Goal: Task Accomplishment & Management: Manage account settings

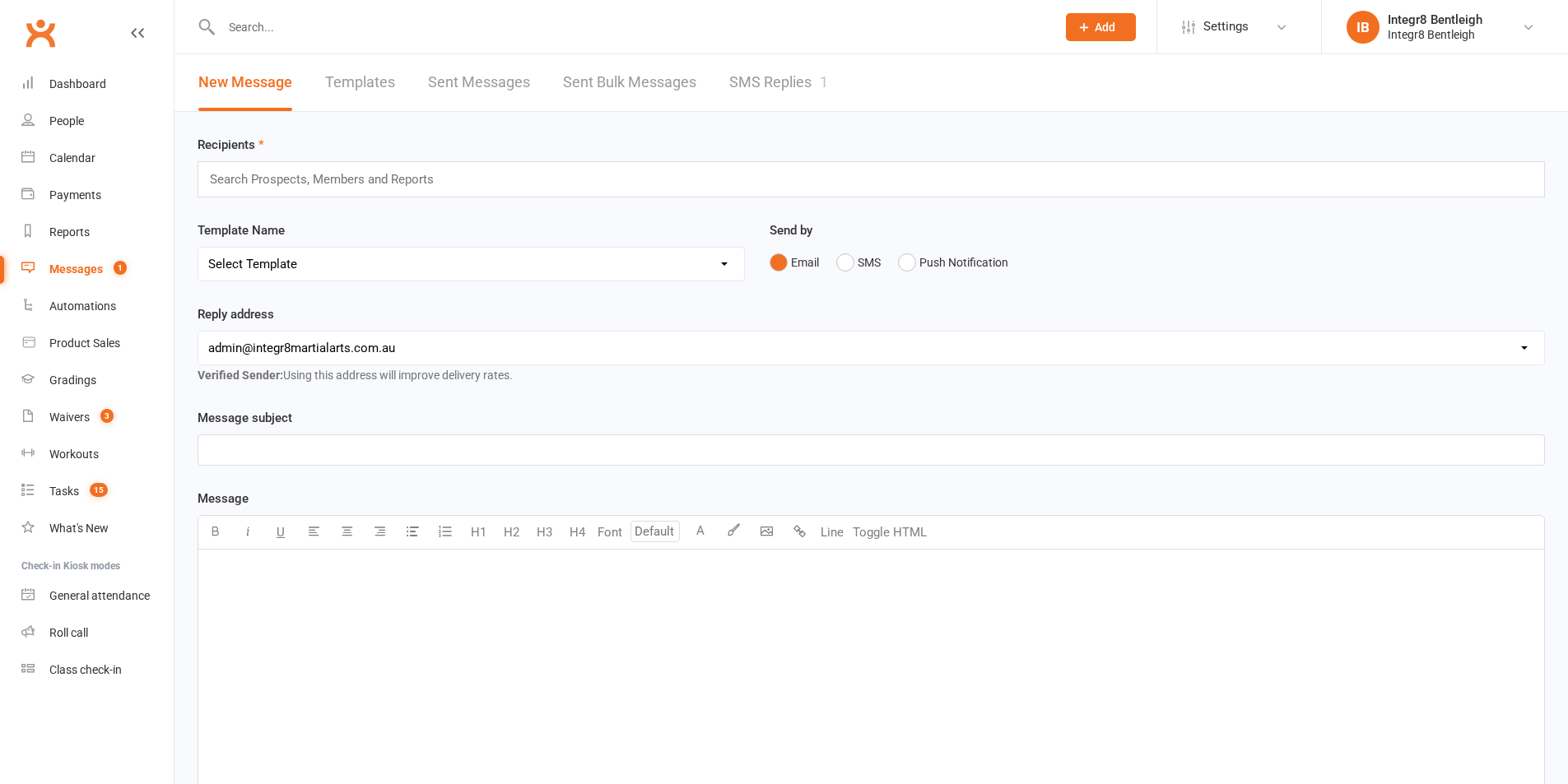
click at [786, 68] on link "SMS Replies 1" at bounding box center [778, 83] width 99 height 57
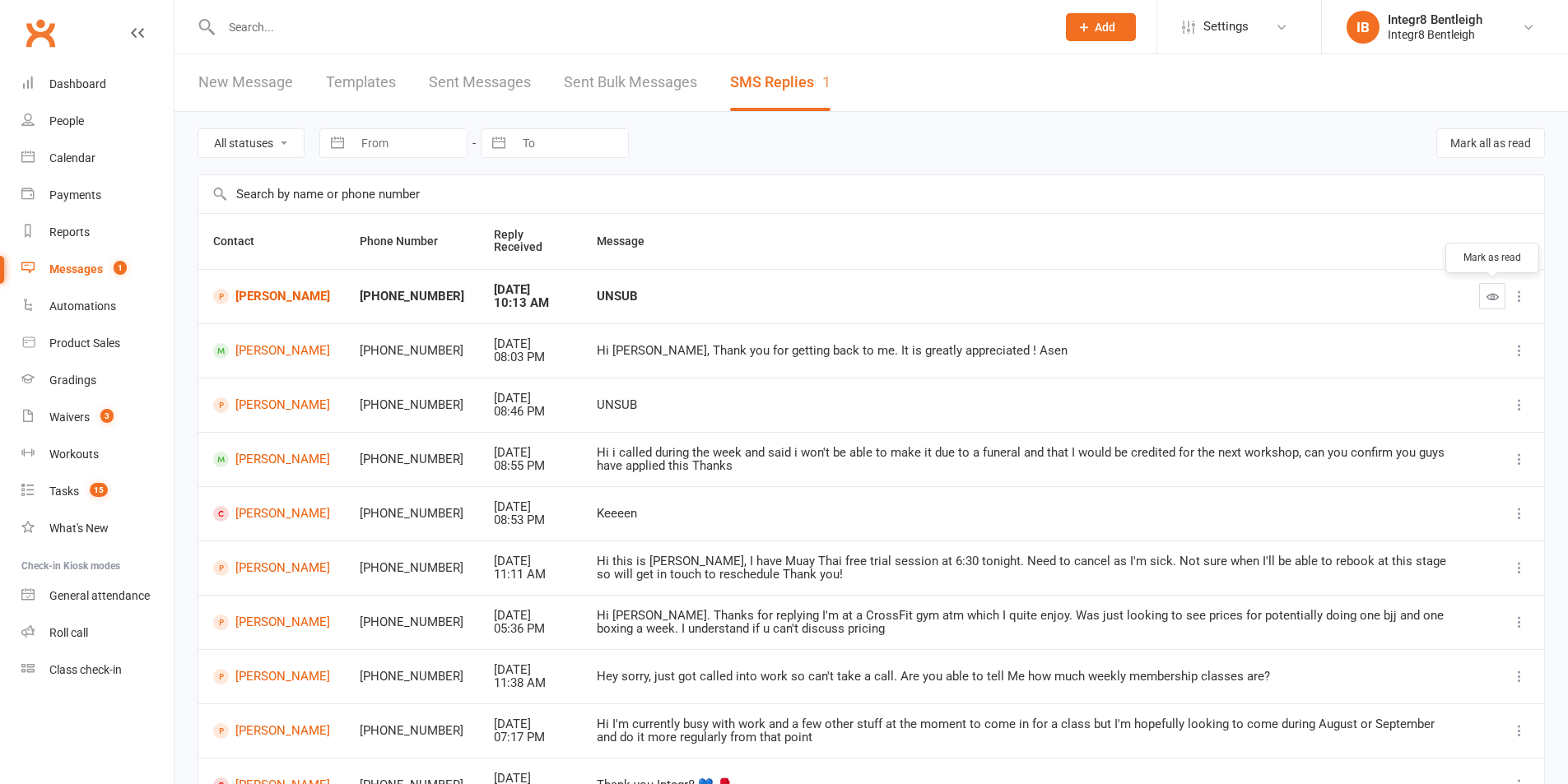
click at [1487, 300] on icon "button" at bounding box center [1493, 296] width 12 height 12
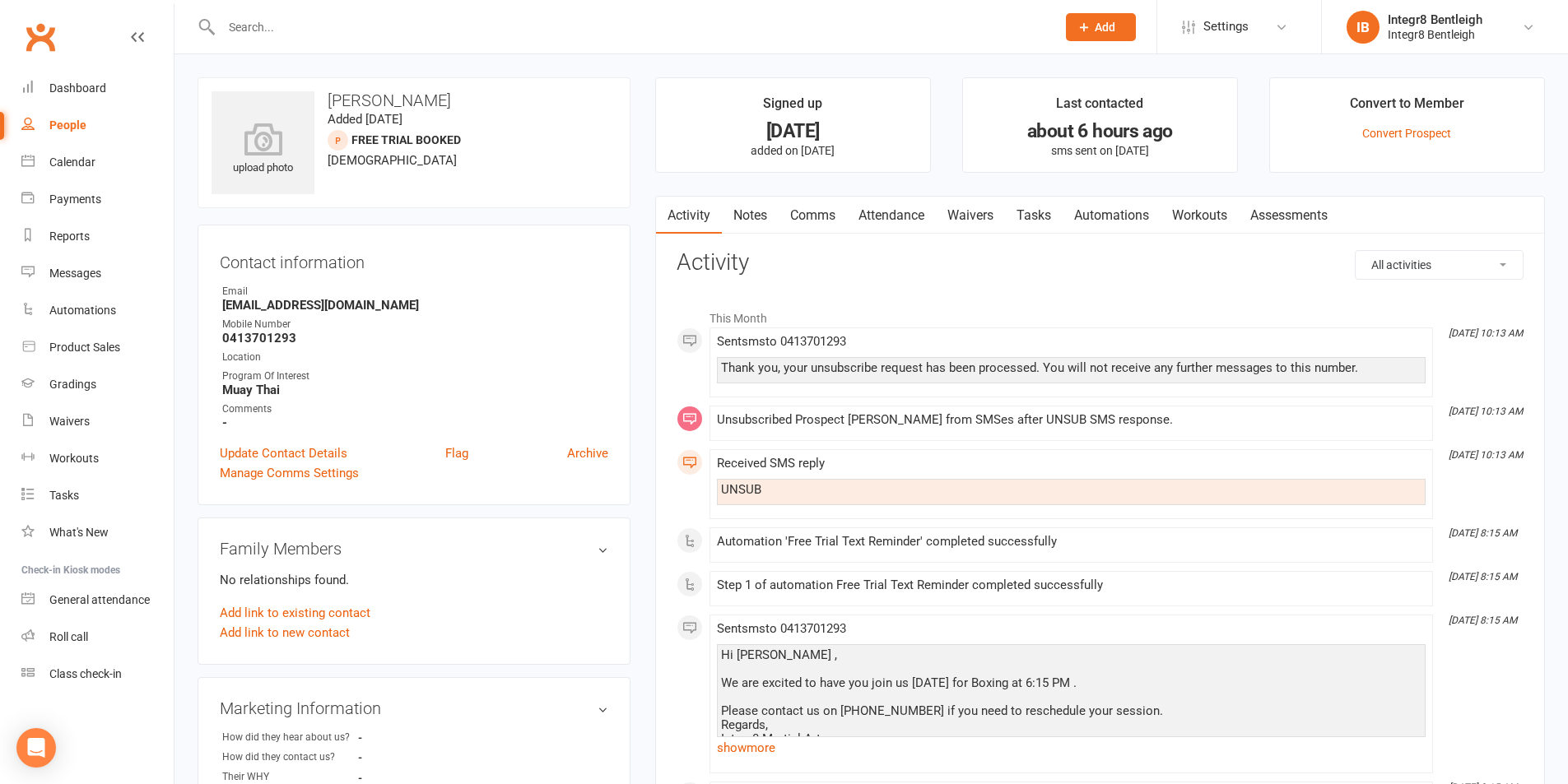
click at [750, 215] on link "Notes" at bounding box center [750, 216] width 57 height 38
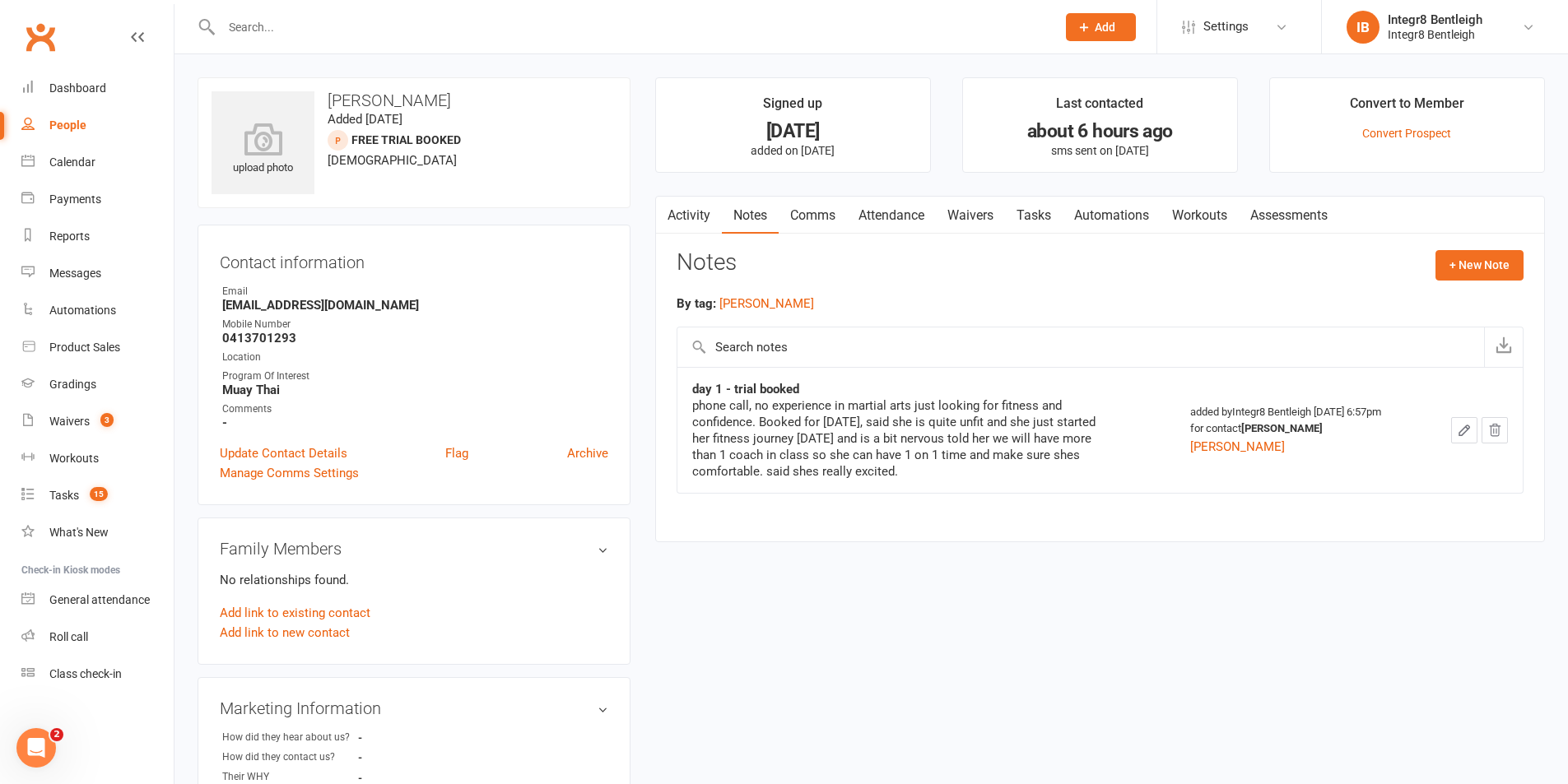
click at [695, 214] on link "Activity" at bounding box center [689, 216] width 66 height 38
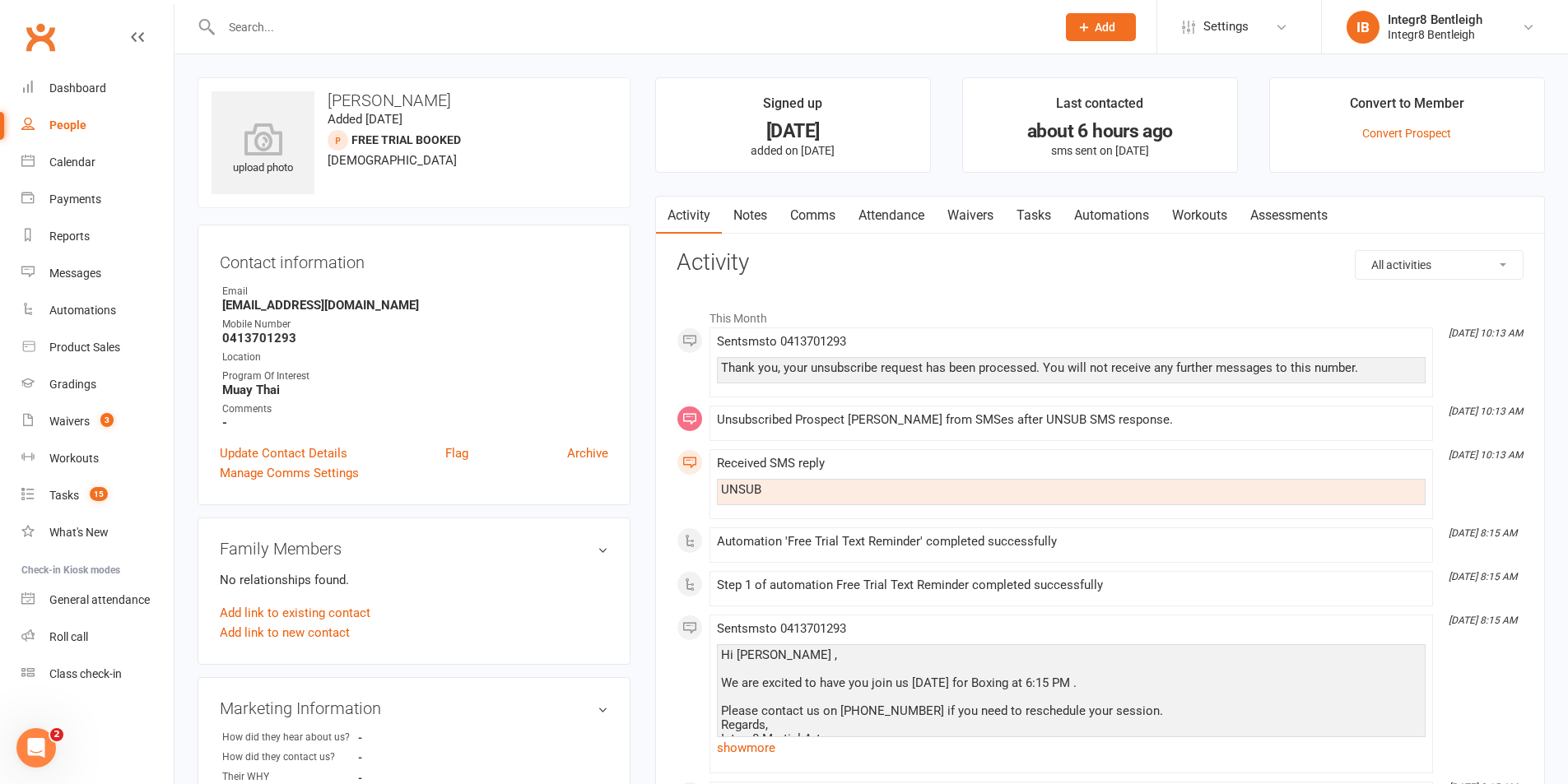
click at [747, 211] on link "Notes" at bounding box center [750, 216] width 57 height 38
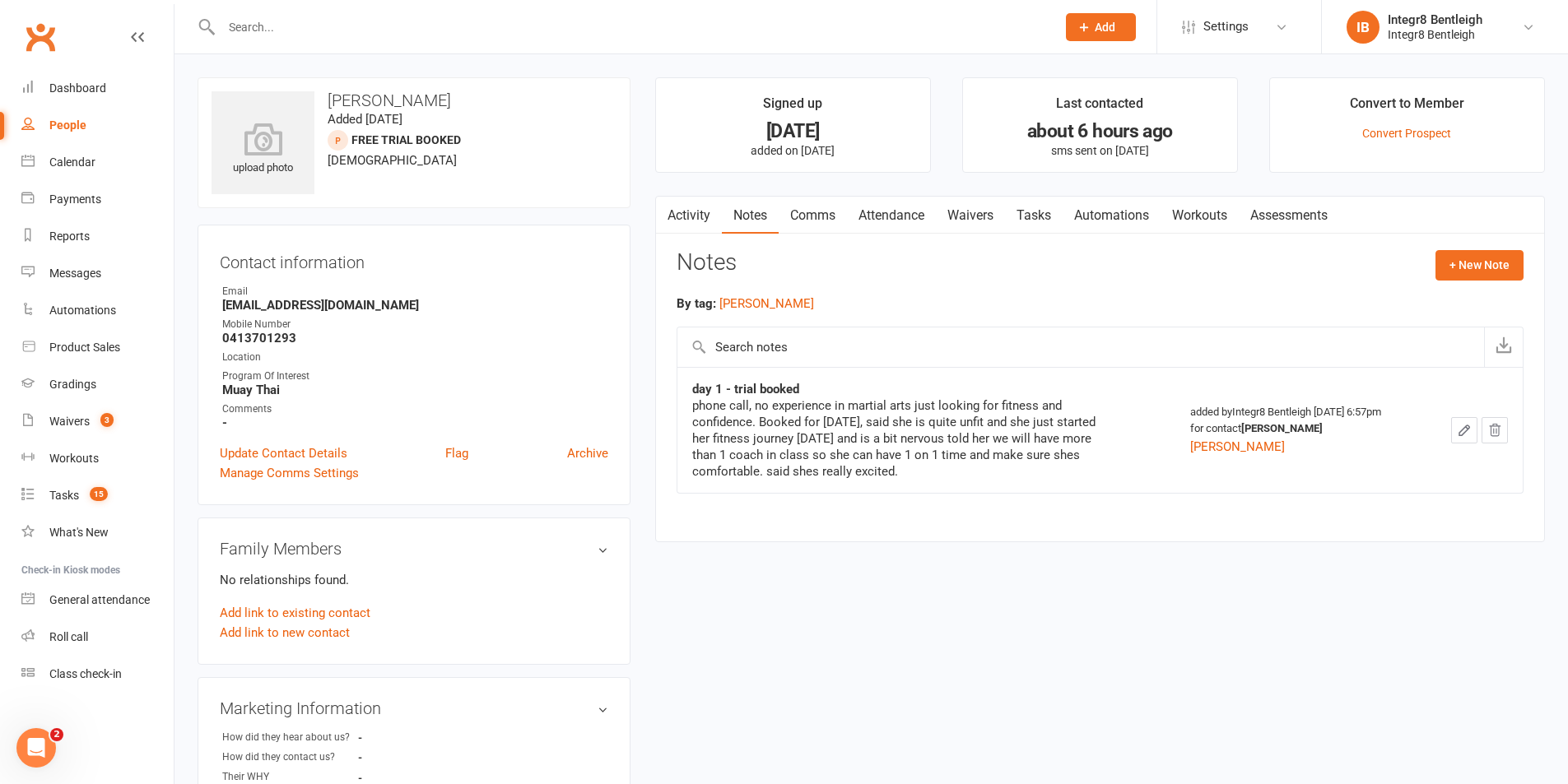
click at [903, 220] on link "Attendance" at bounding box center [891, 216] width 89 height 38
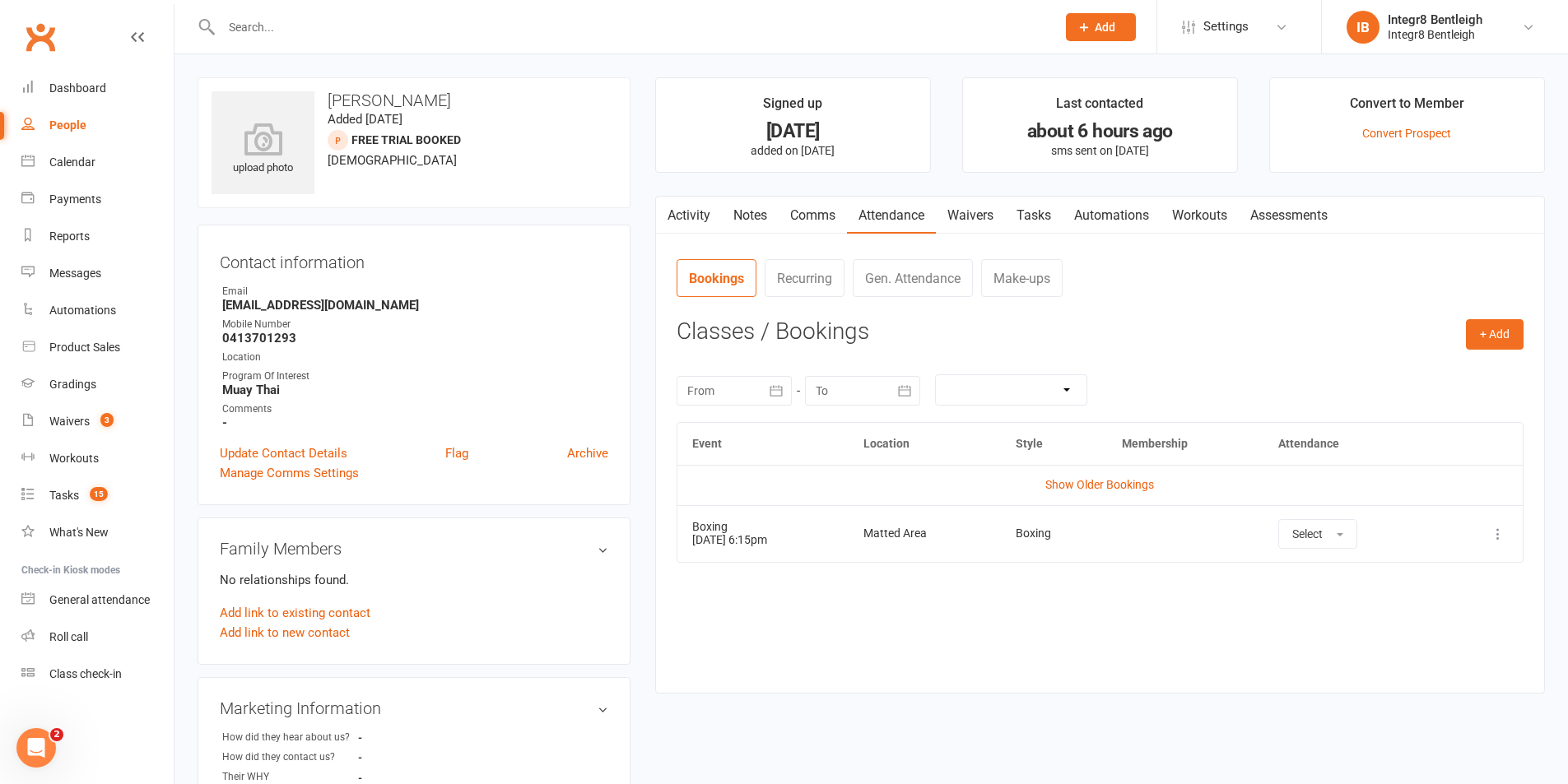
click at [741, 213] on link "Notes" at bounding box center [750, 216] width 57 height 38
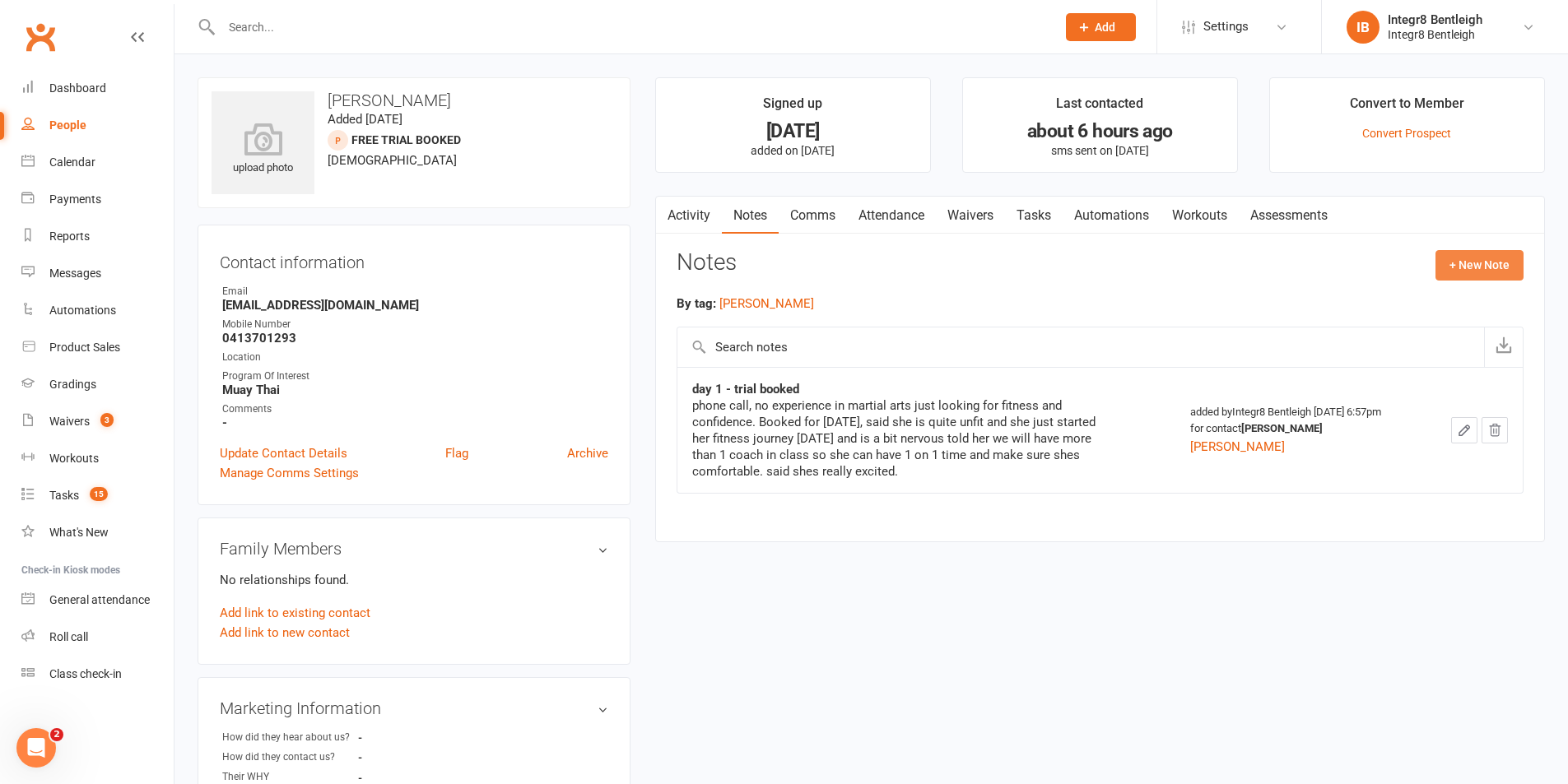
click at [1471, 272] on button "+ New Note" at bounding box center [1479, 265] width 88 height 30
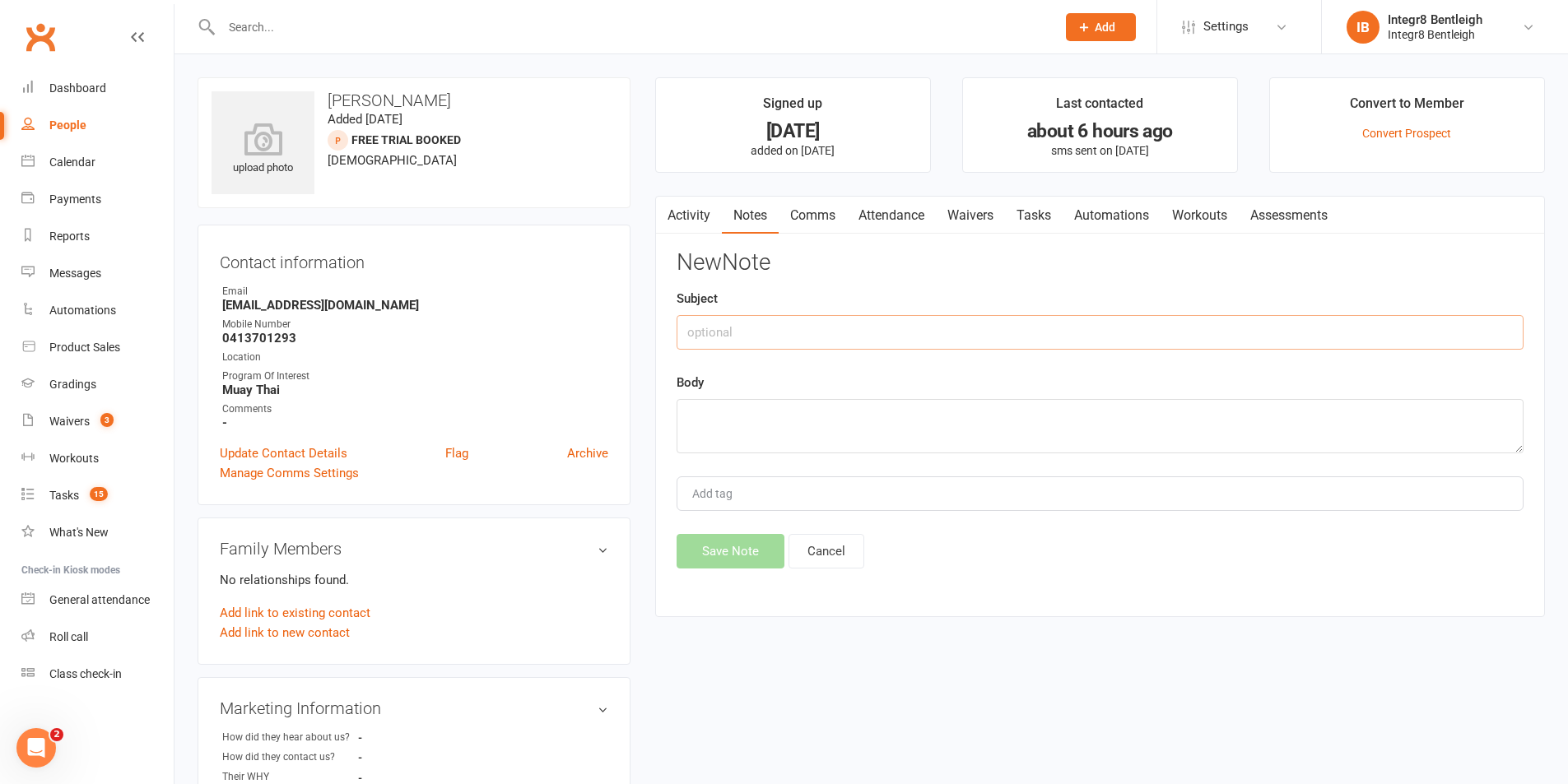
click at [908, 328] on input "text" at bounding box center [1100, 333] width 847 height 35
type input "post trial"
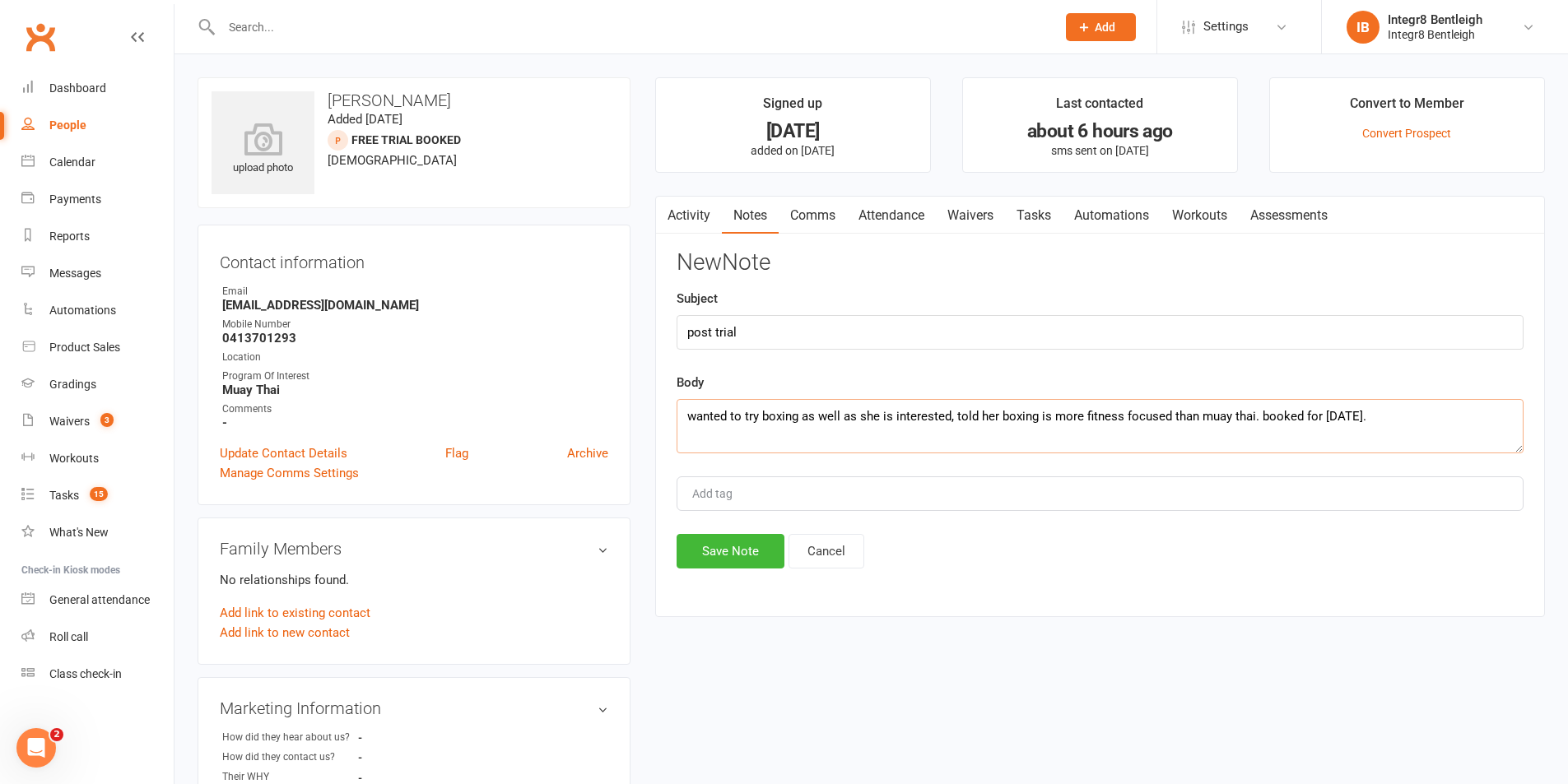
type textarea "wanted to try boxing as well as she is interested, told her boxing is more fitn…"
type input "rebecca"
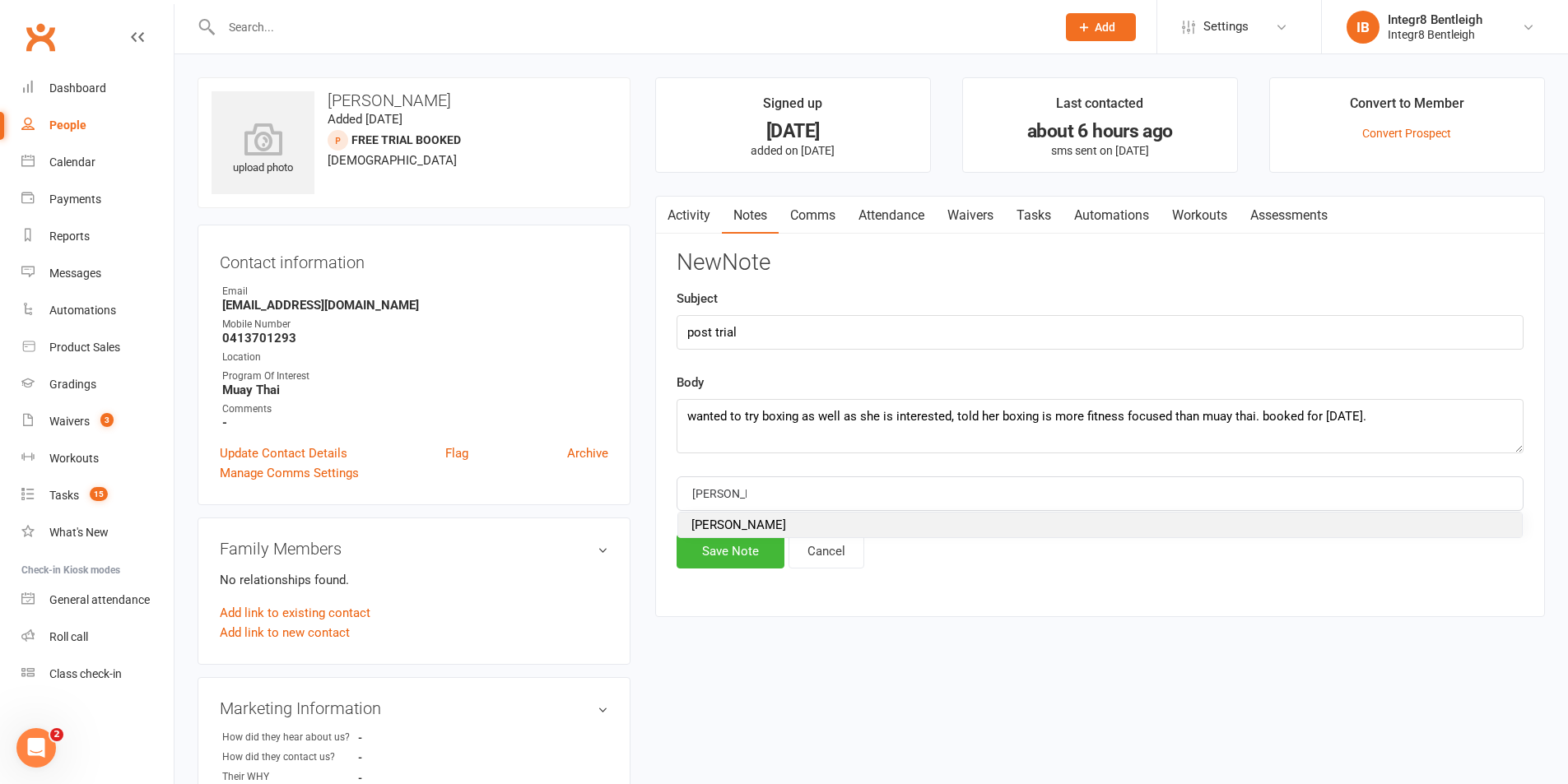
click at [760, 521] on li "rebecca" at bounding box center [1100, 525] width 844 height 25
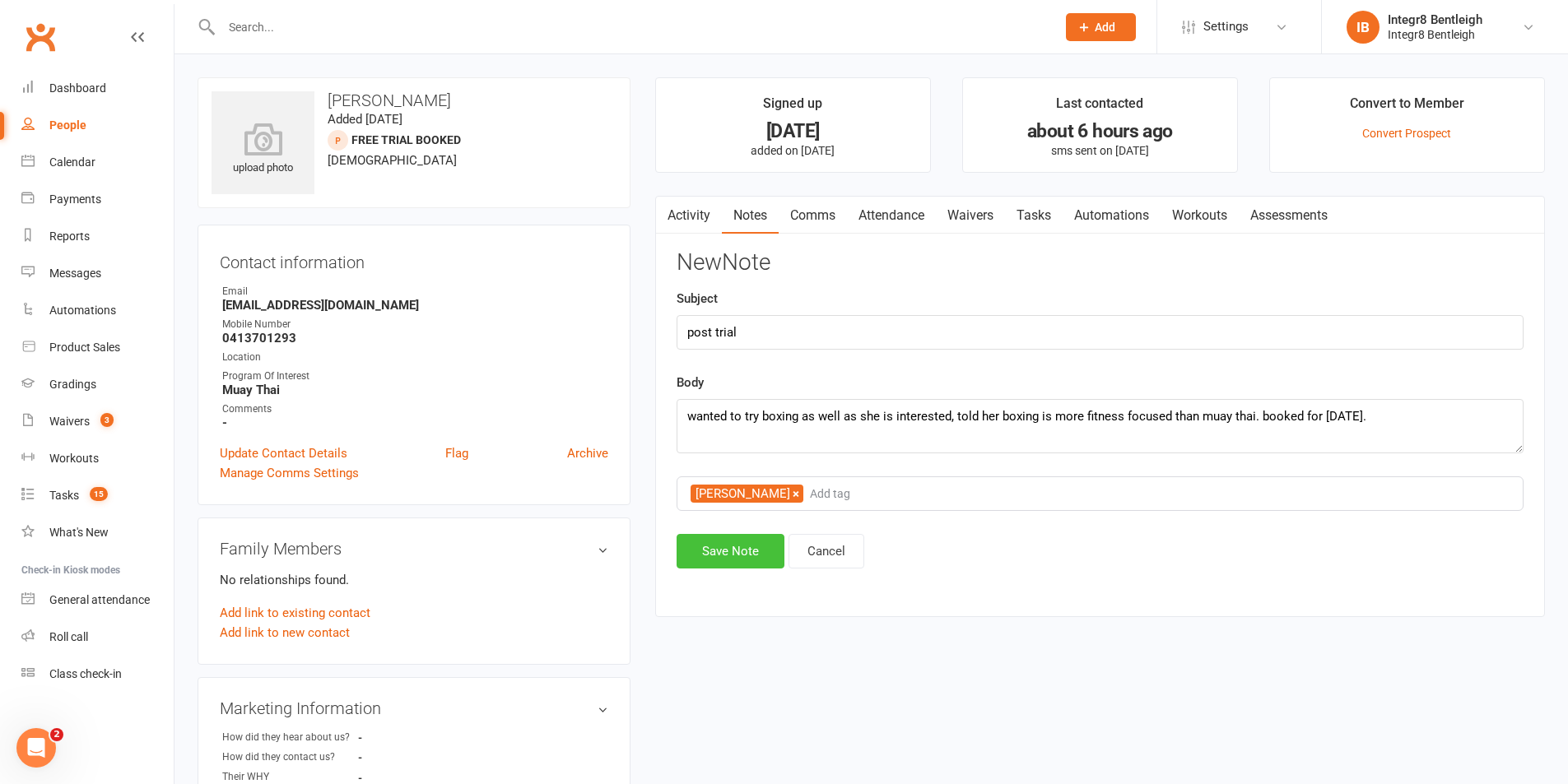
click at [749, 550] on button "Save Note" at bounding box center [731, 551] width 108 height 35
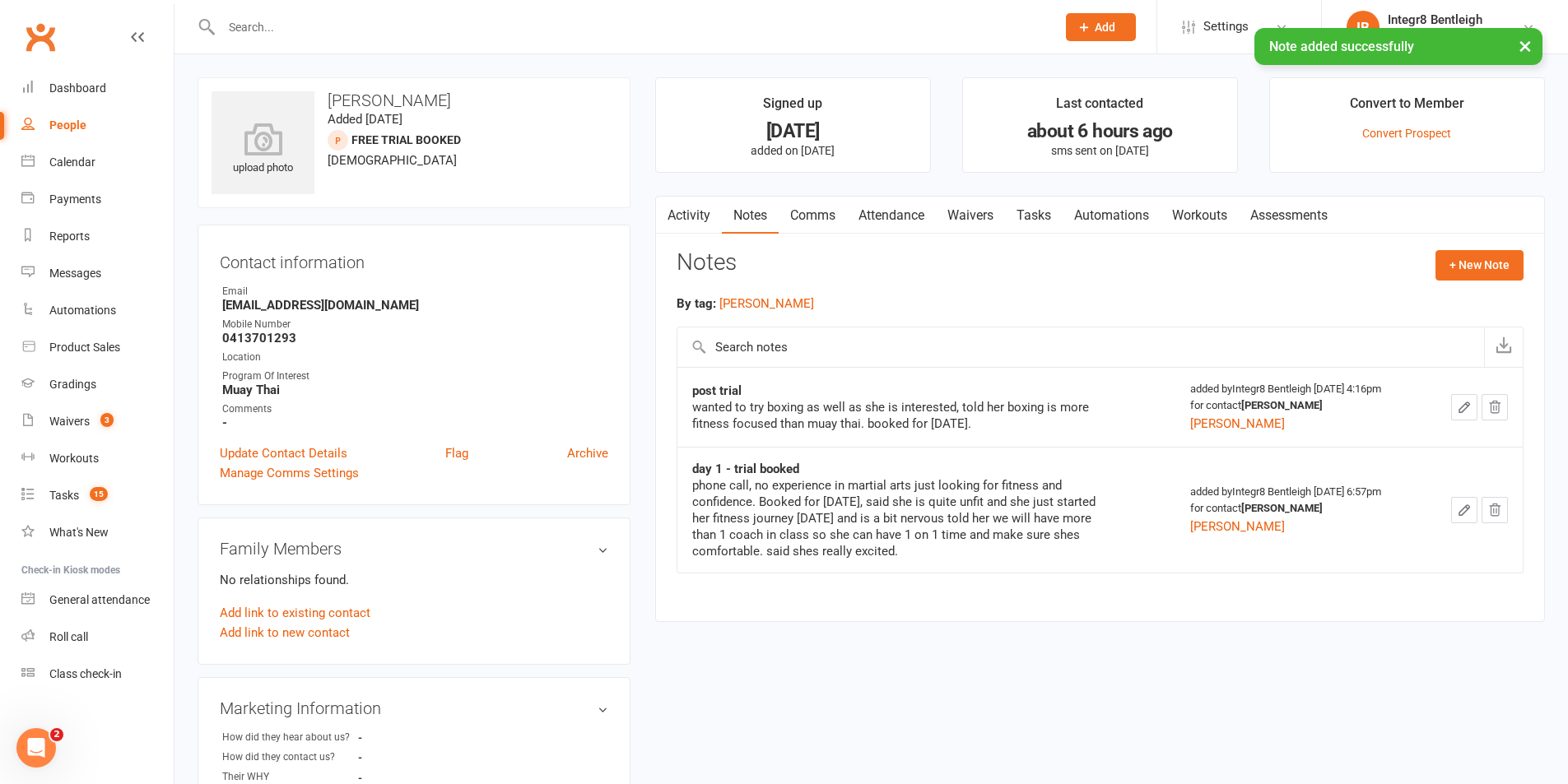
click at [680, 204] on link "Activity" at bounding box center [689, 216] width 66 height 38
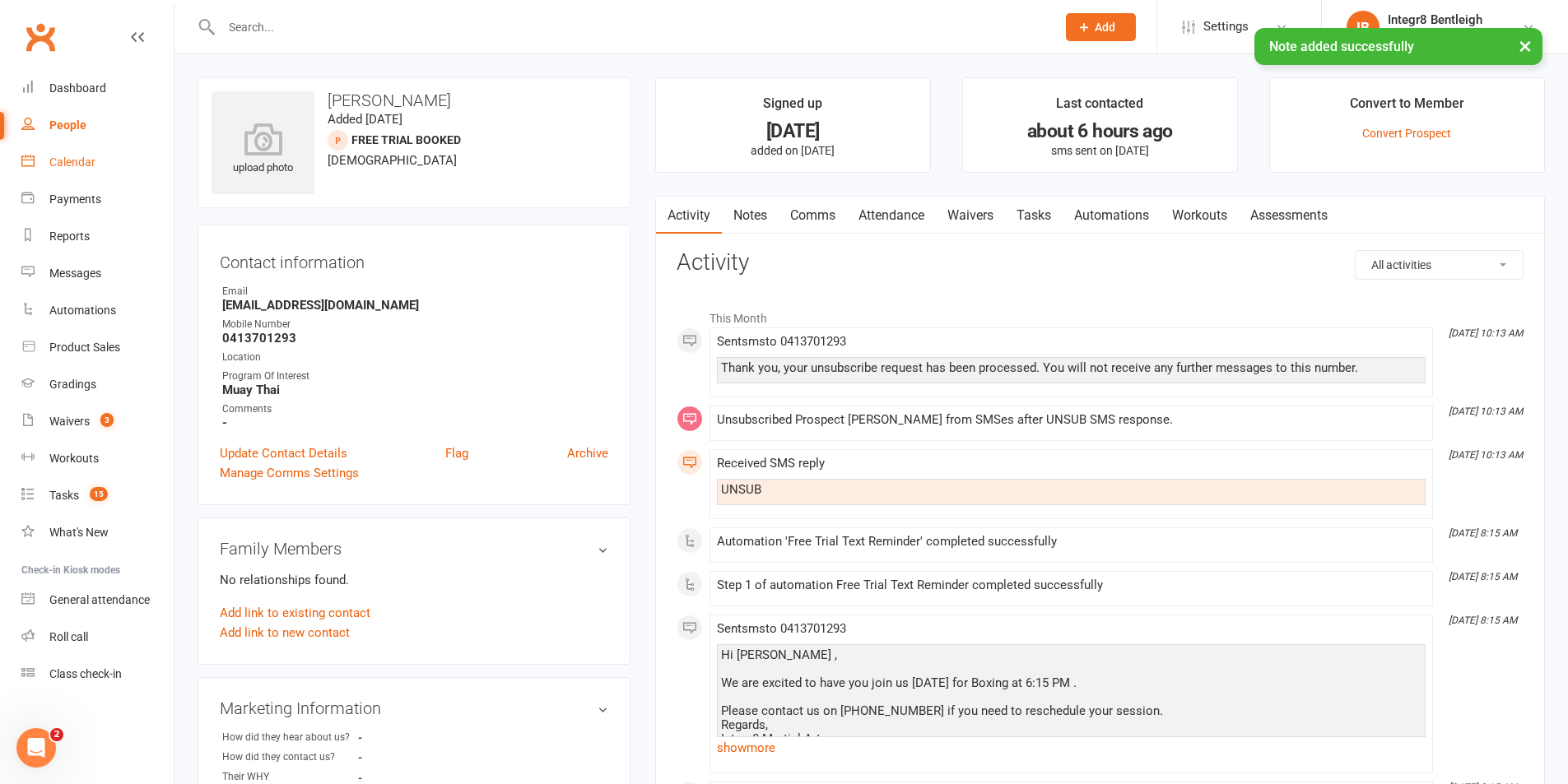
click at [97, 165] on link "Calendar" at bounding box center [98, 162] width 152 height 37
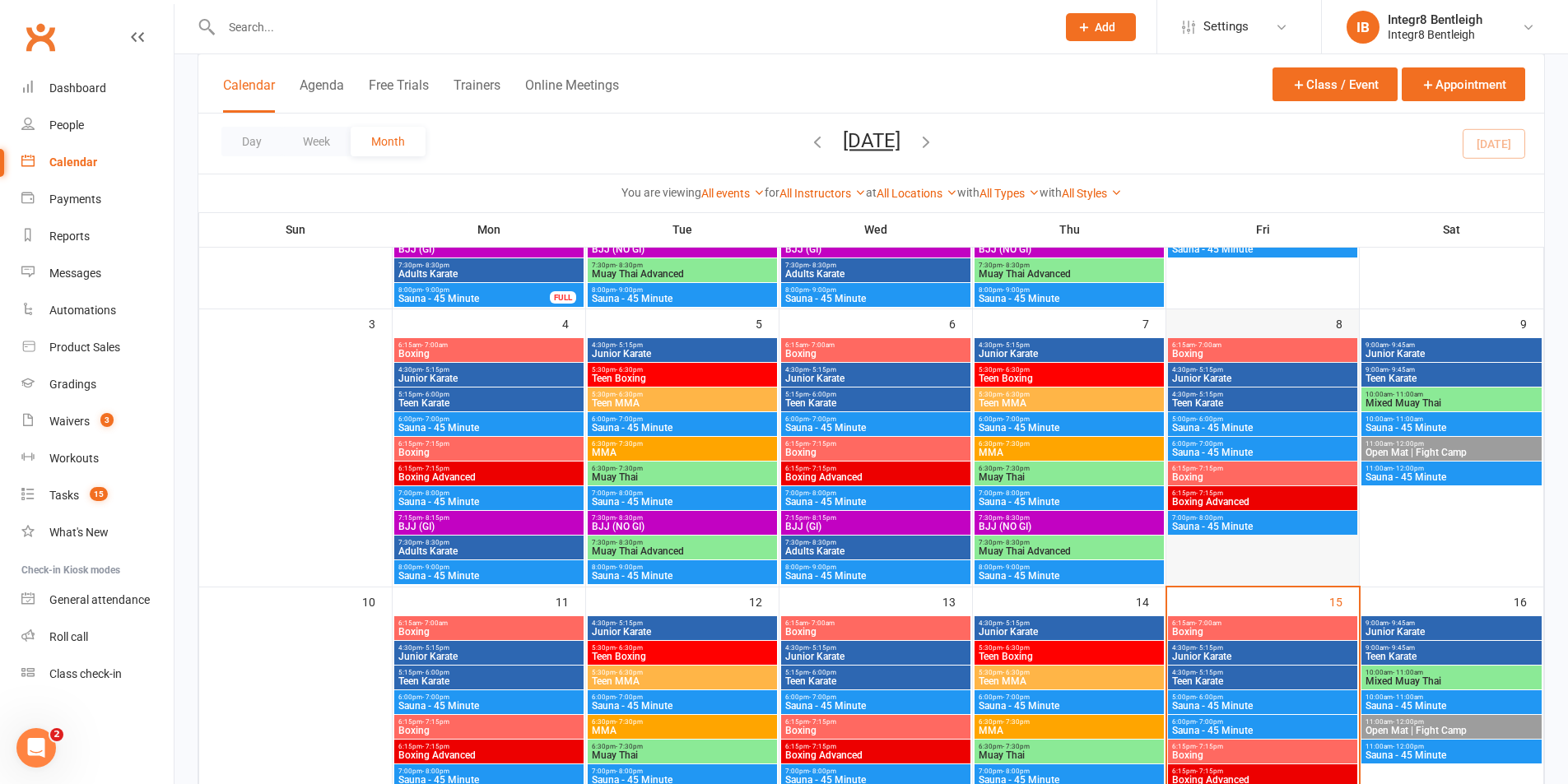
scroll to position [411, 0]
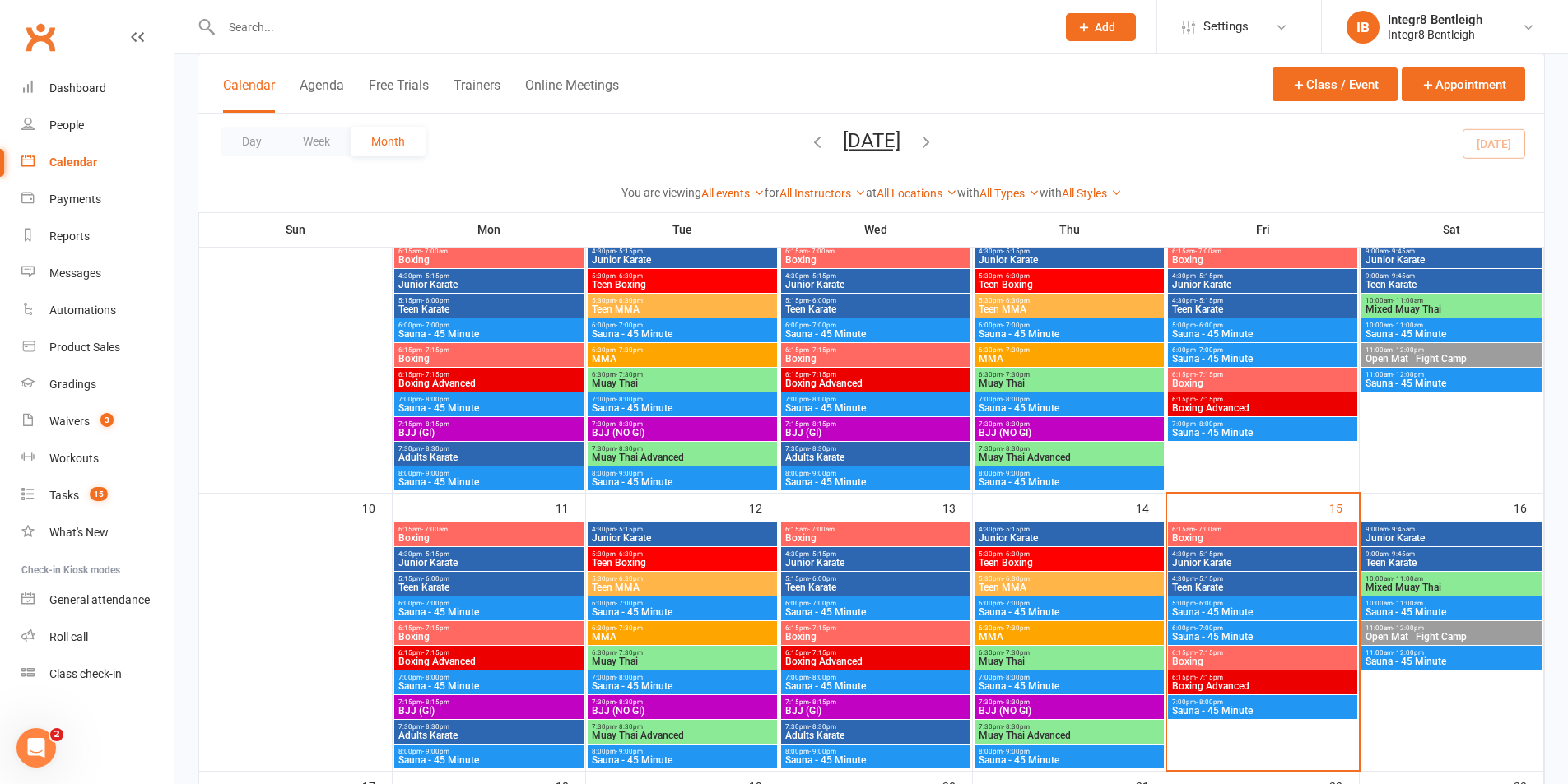
click at [1237, 559] on span "Junior Karate" at bounding box center [1262, 563] width 183 height 10
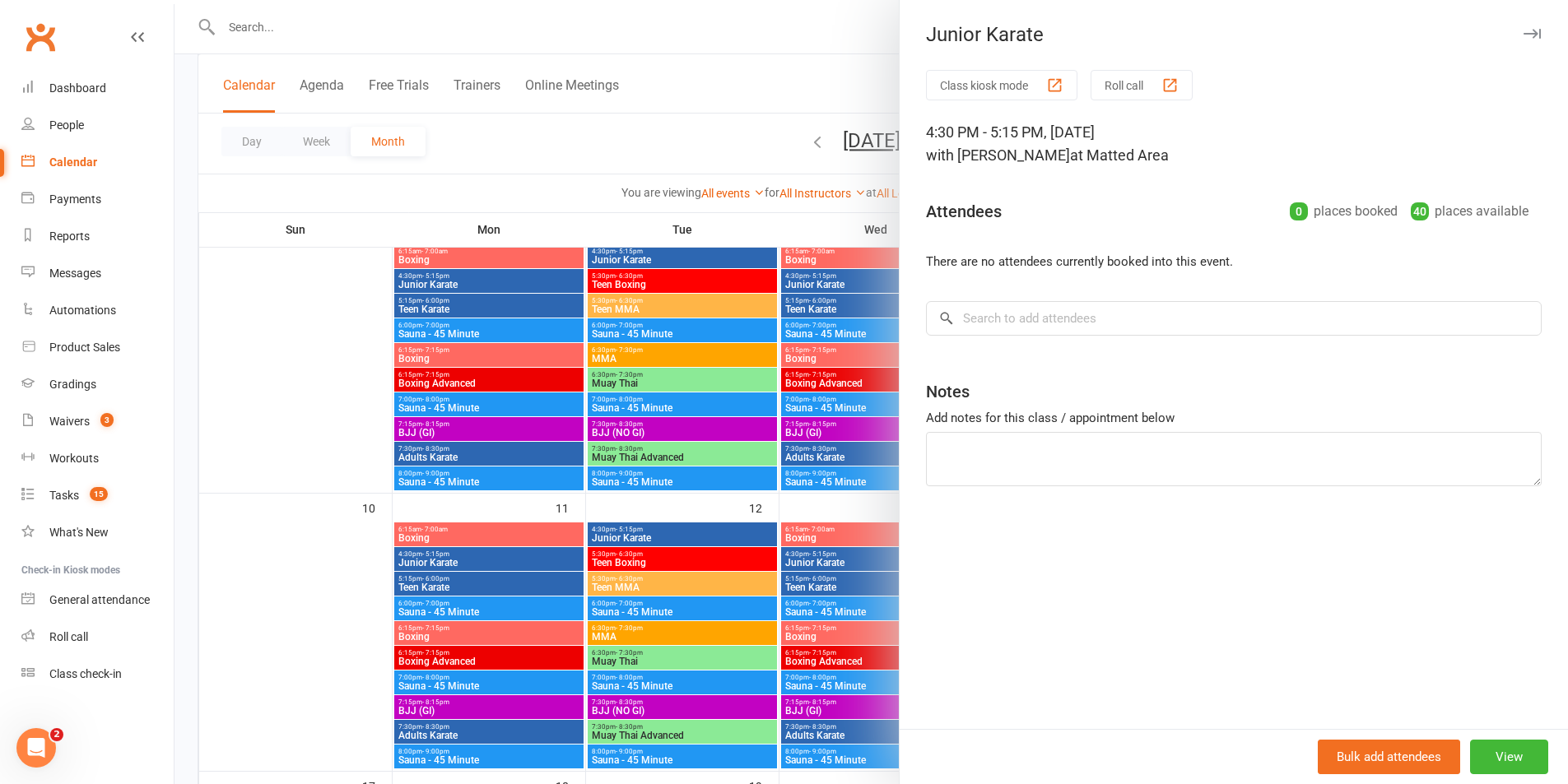
click at [763, 426] on div at bounding box center [871, 392] width 1393 height 784
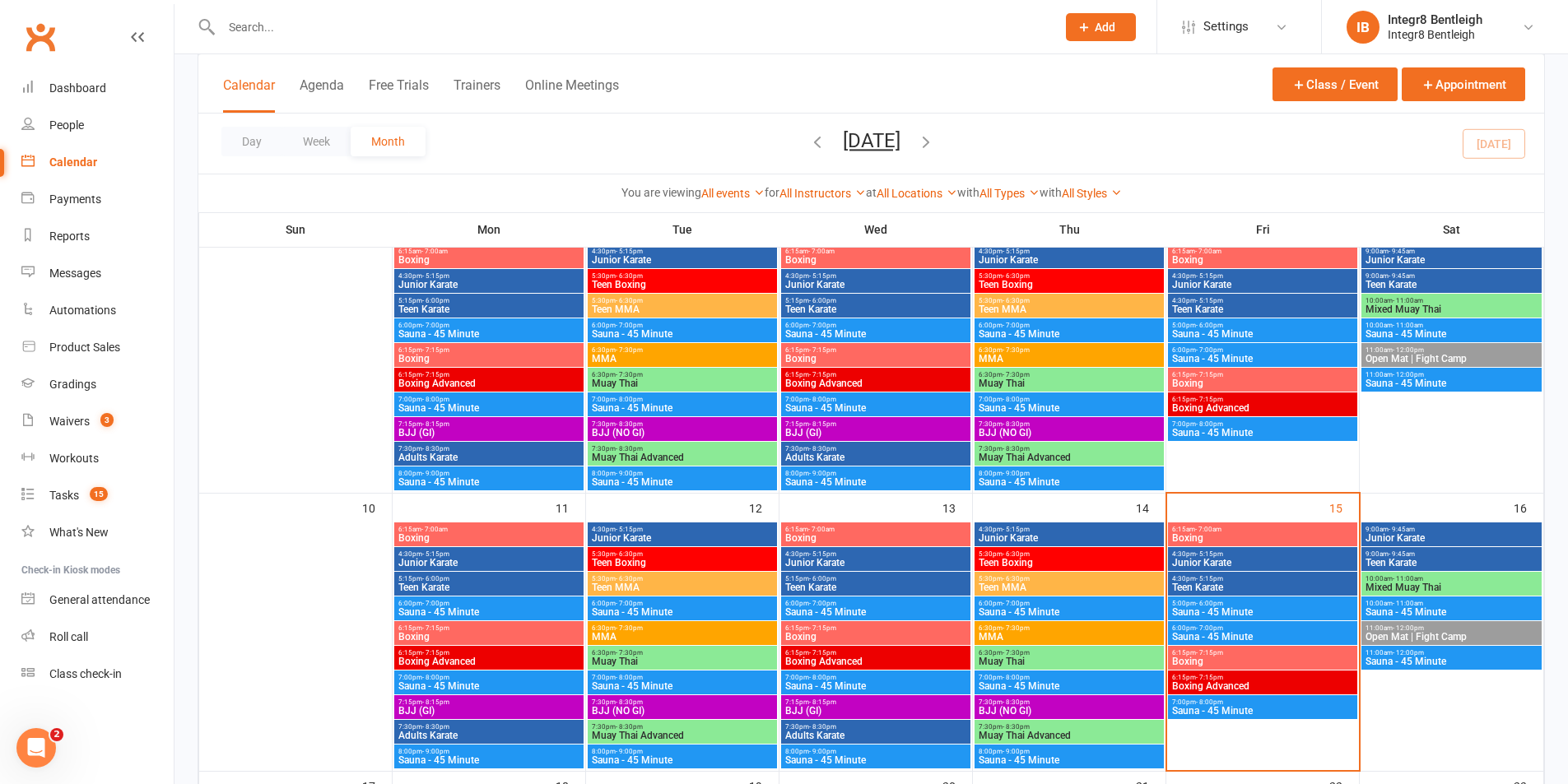
click at [1255, 583] on span "Teen Karate" at bounding box center [1262, 588] width 183 height 10
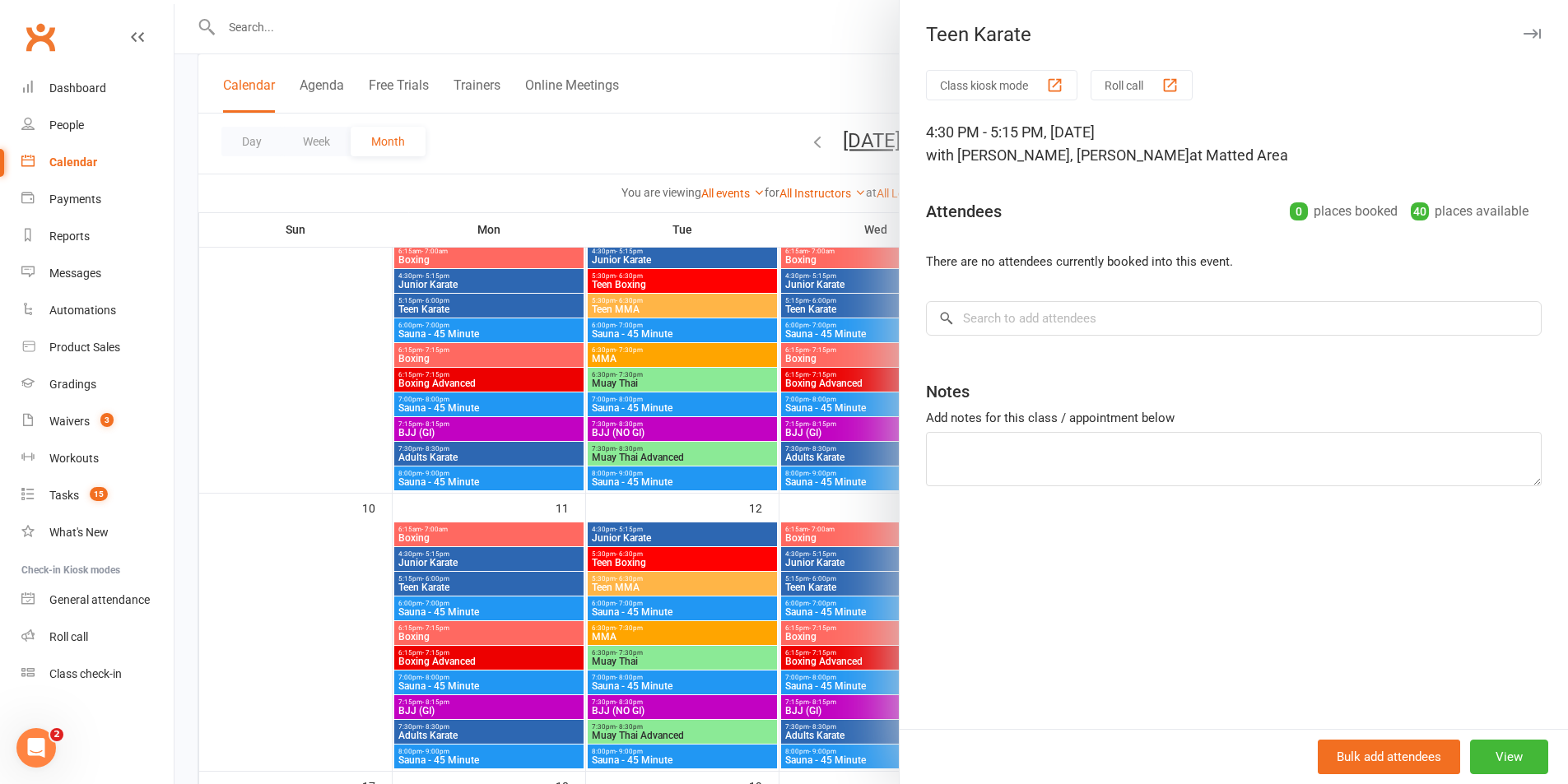
click at [774, 505] on div at bounding box center [871, 392] width 1393 height 784
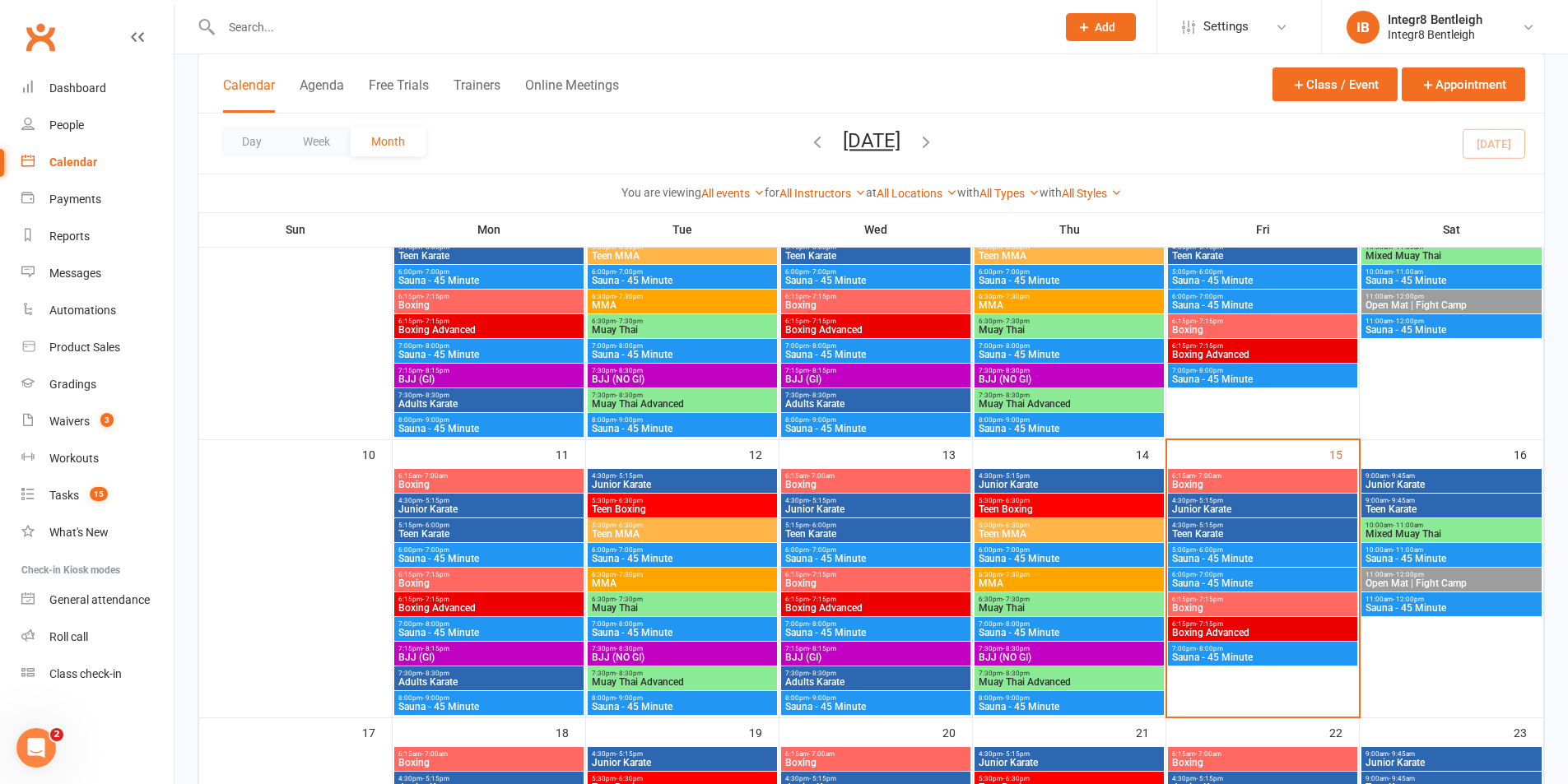
scroll to position [493, 0]
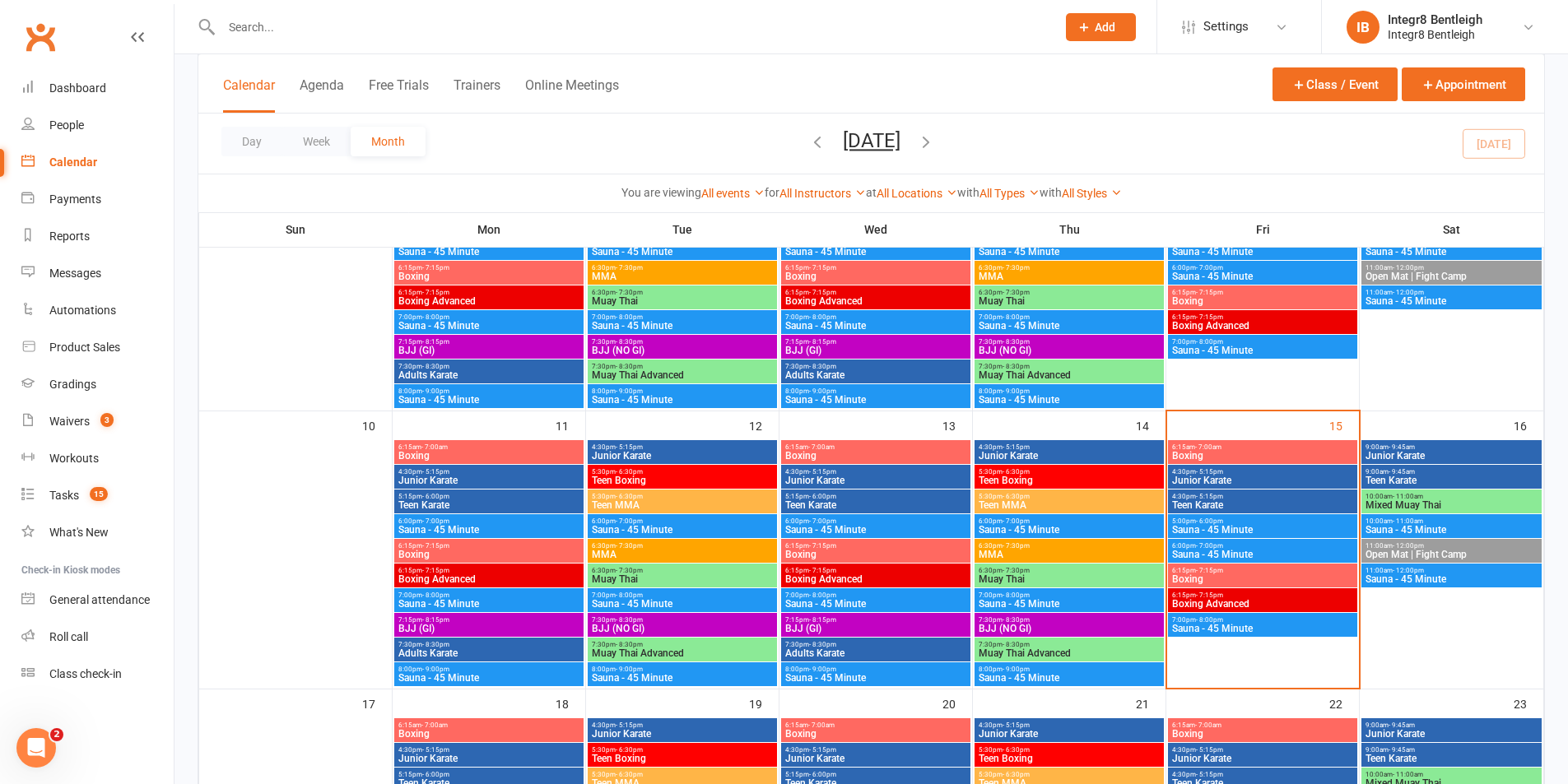
click at [1233, 530] on span "Sauna - 45 Minute" at bounding box center [1262, 530] width 183 height 10
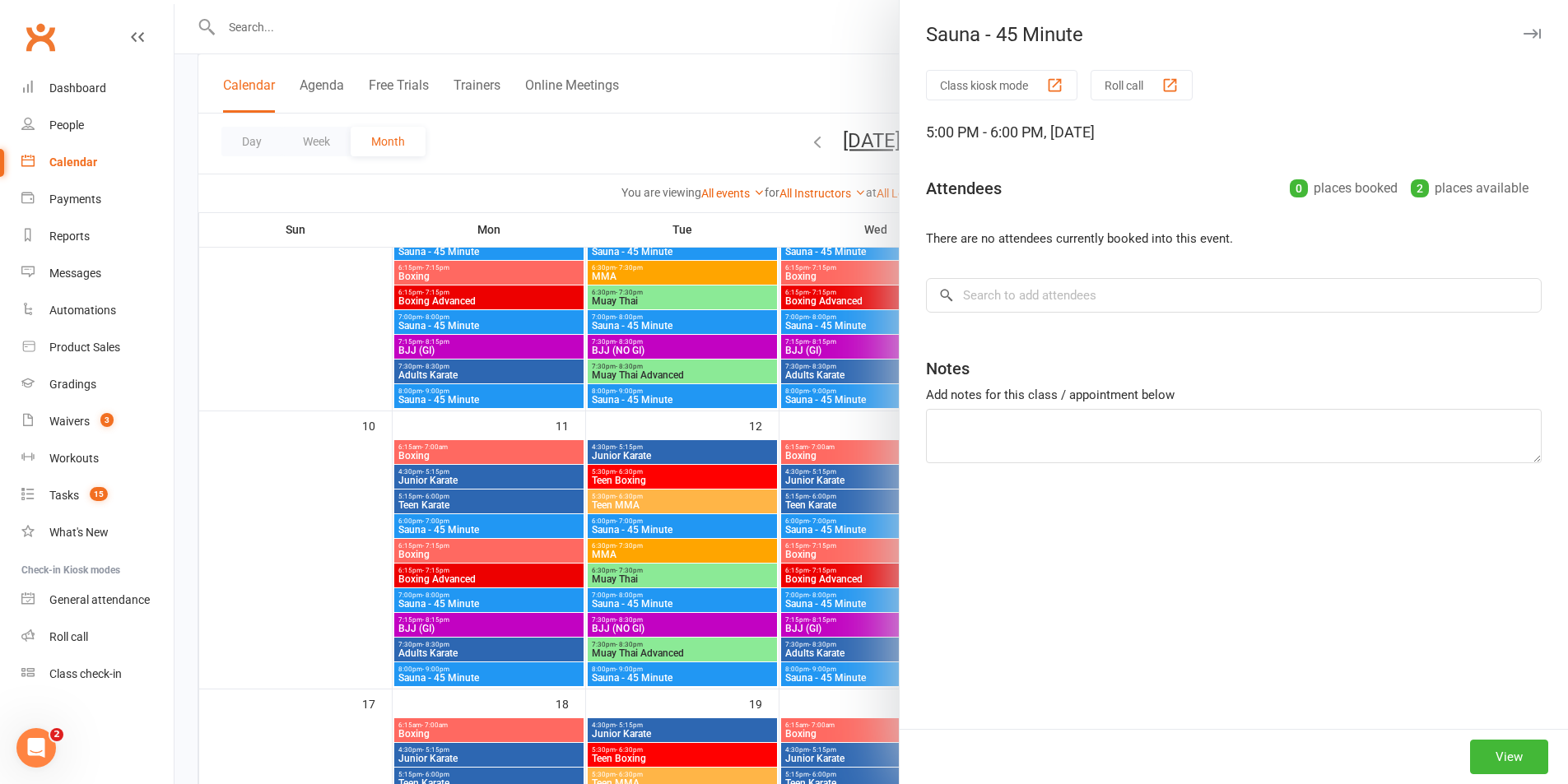
click at [649, 421] on div at bounding box center [871, 392] width 1393 height 784
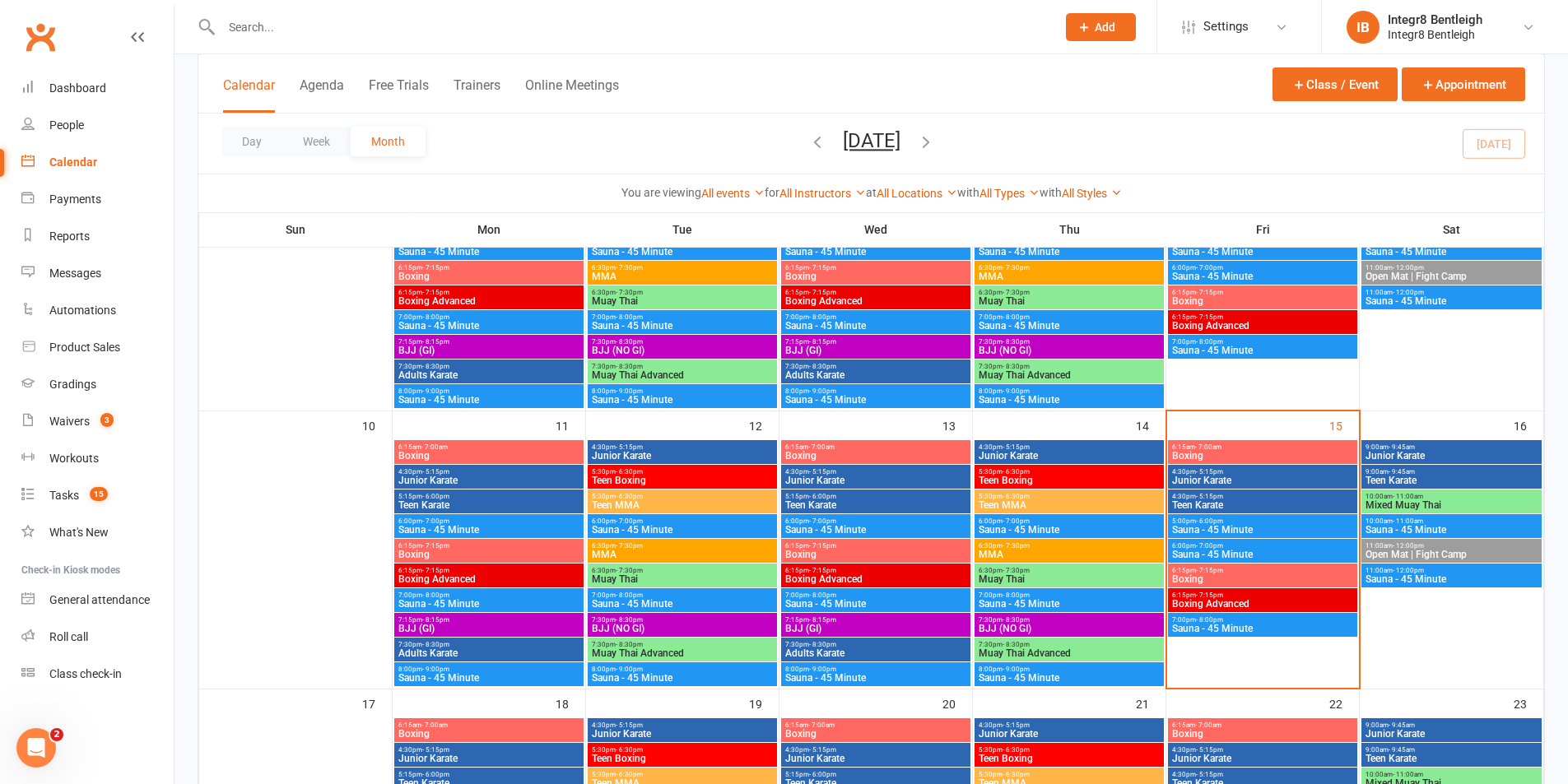
click at [1210, 575] on span "Boxing" at bounding box center [1262, 580] width 183 height 10
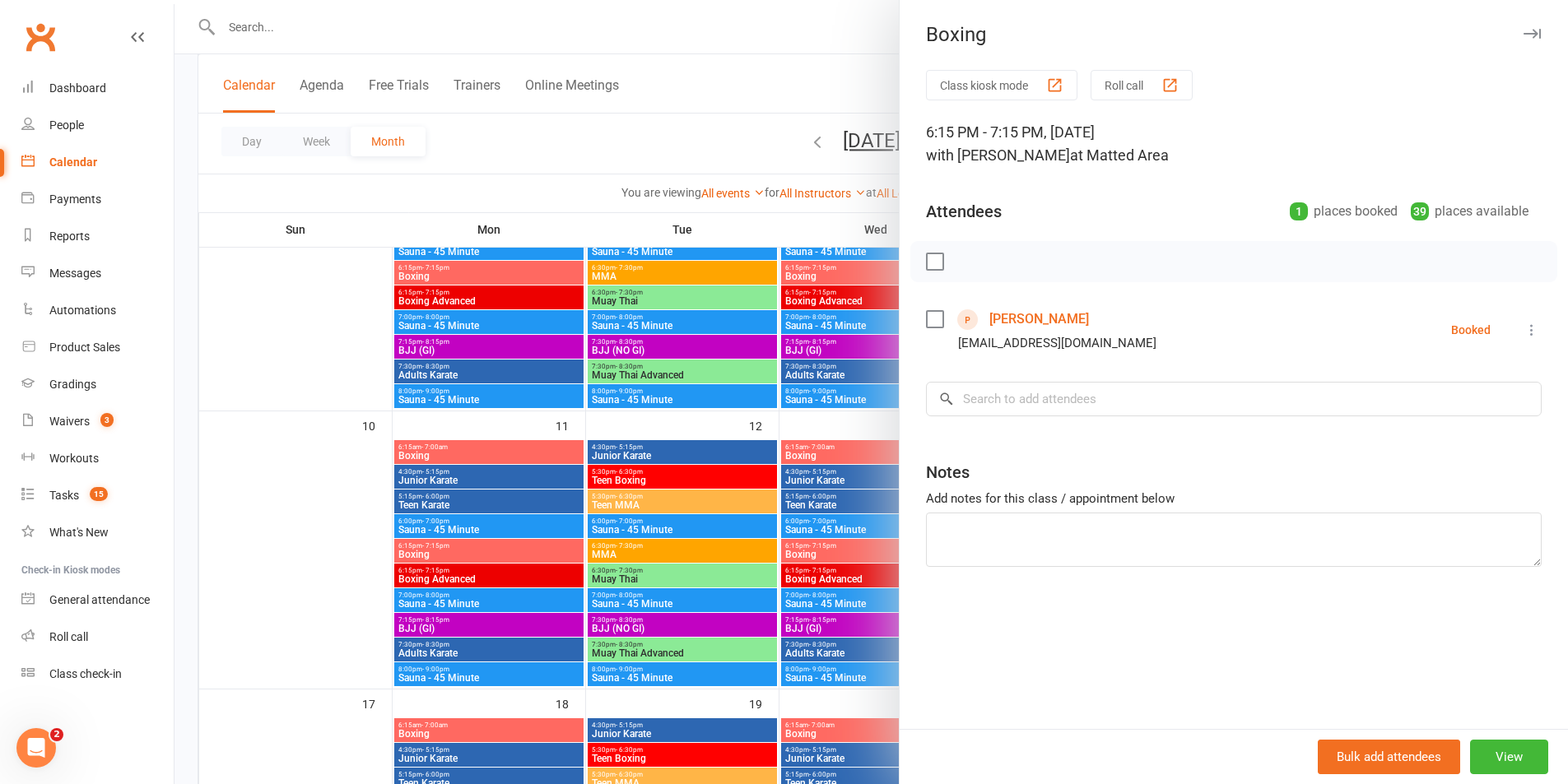
drag, startPoint x: 871, startPoint y: 474, endPoint x: 1081, endPoint y: 557, distance: 225.8
click at [870, 474] on div at bounding box center [871, 392] width 1393 height 784
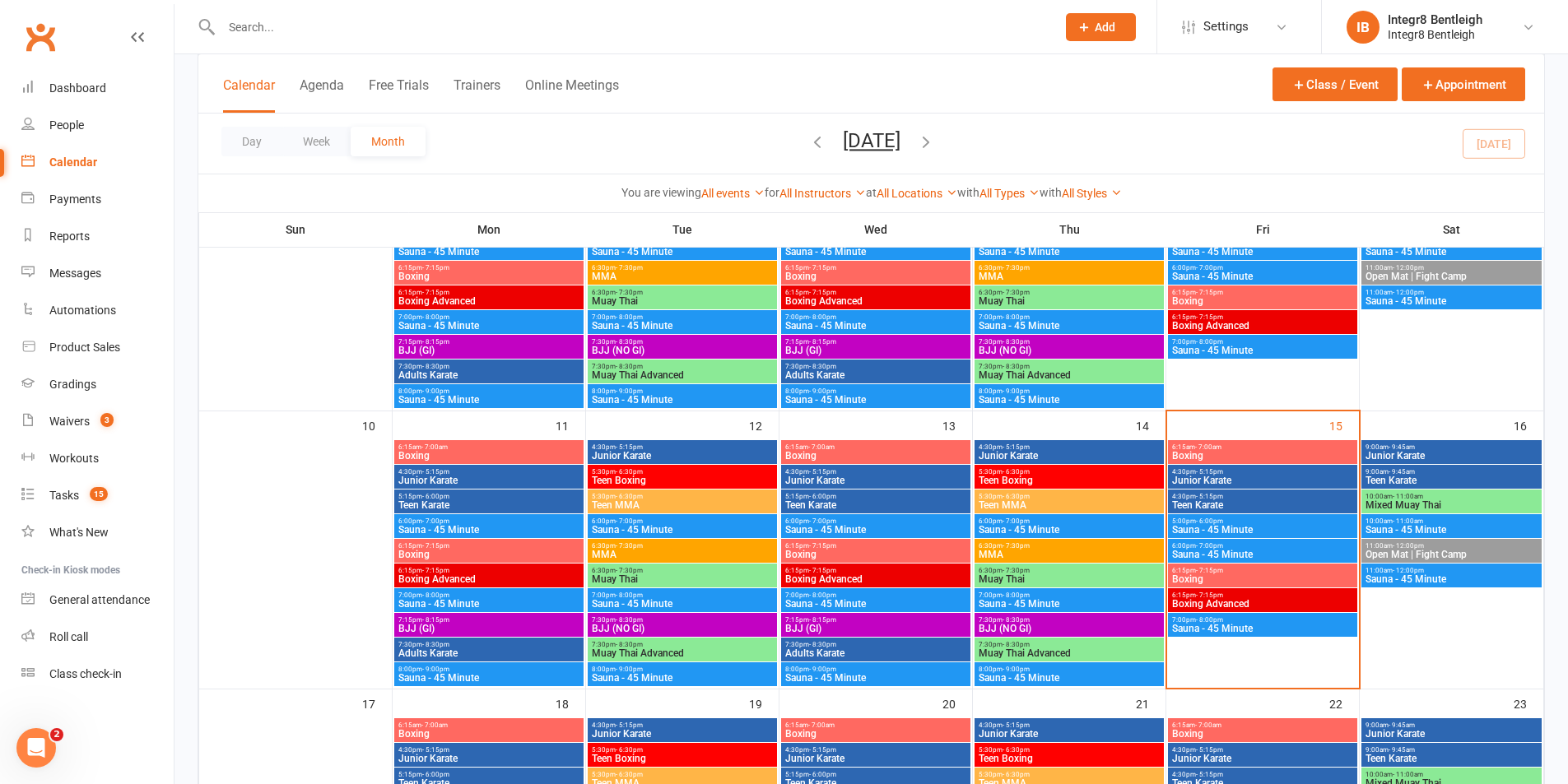
click at [1214, 600] on span "Boxing Advanced" at bounding box center [1262, 604] width 183 height 10
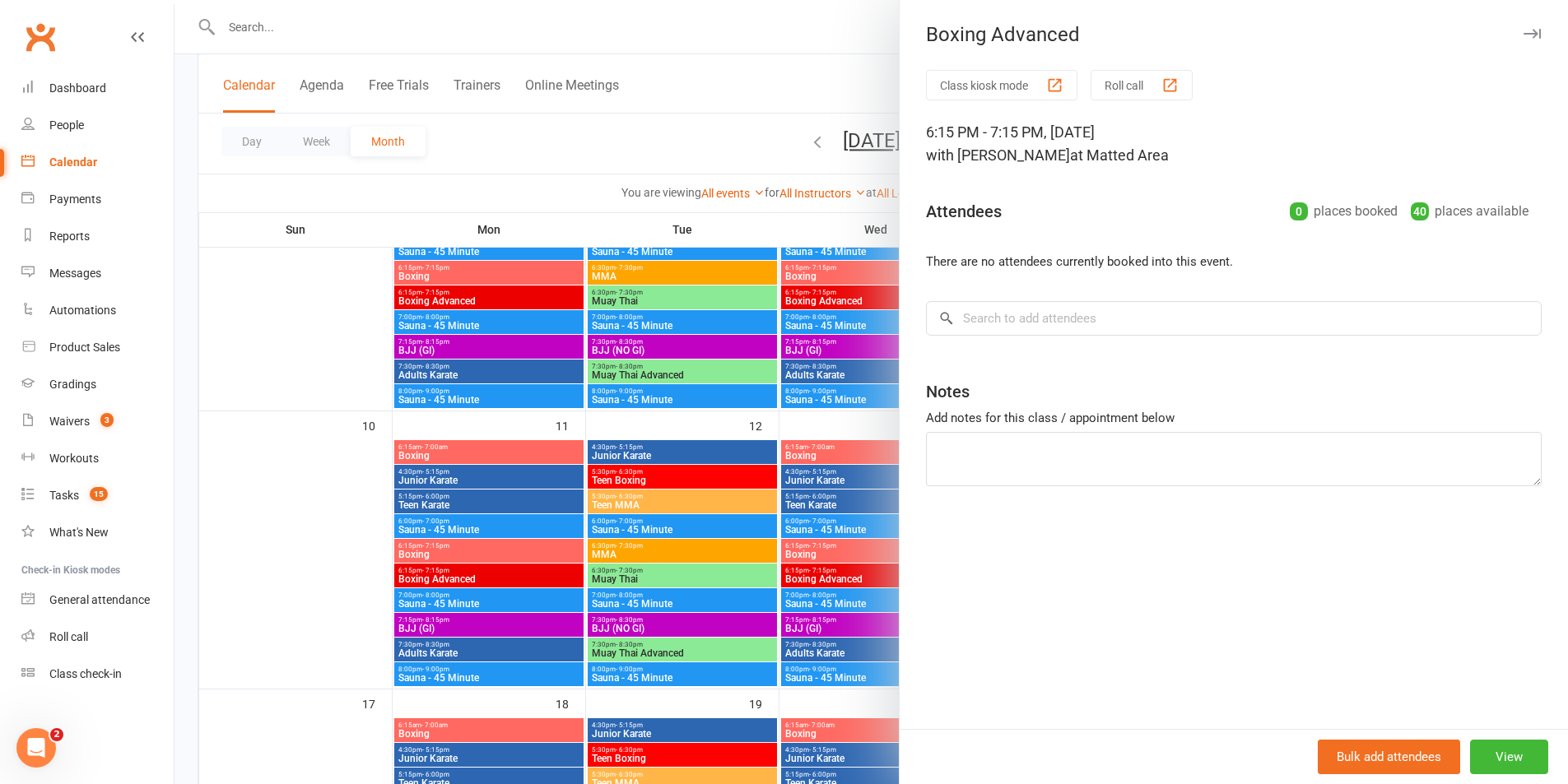
click at [822, 505] on div at bounding box center [871, 392] width 1393 height 784
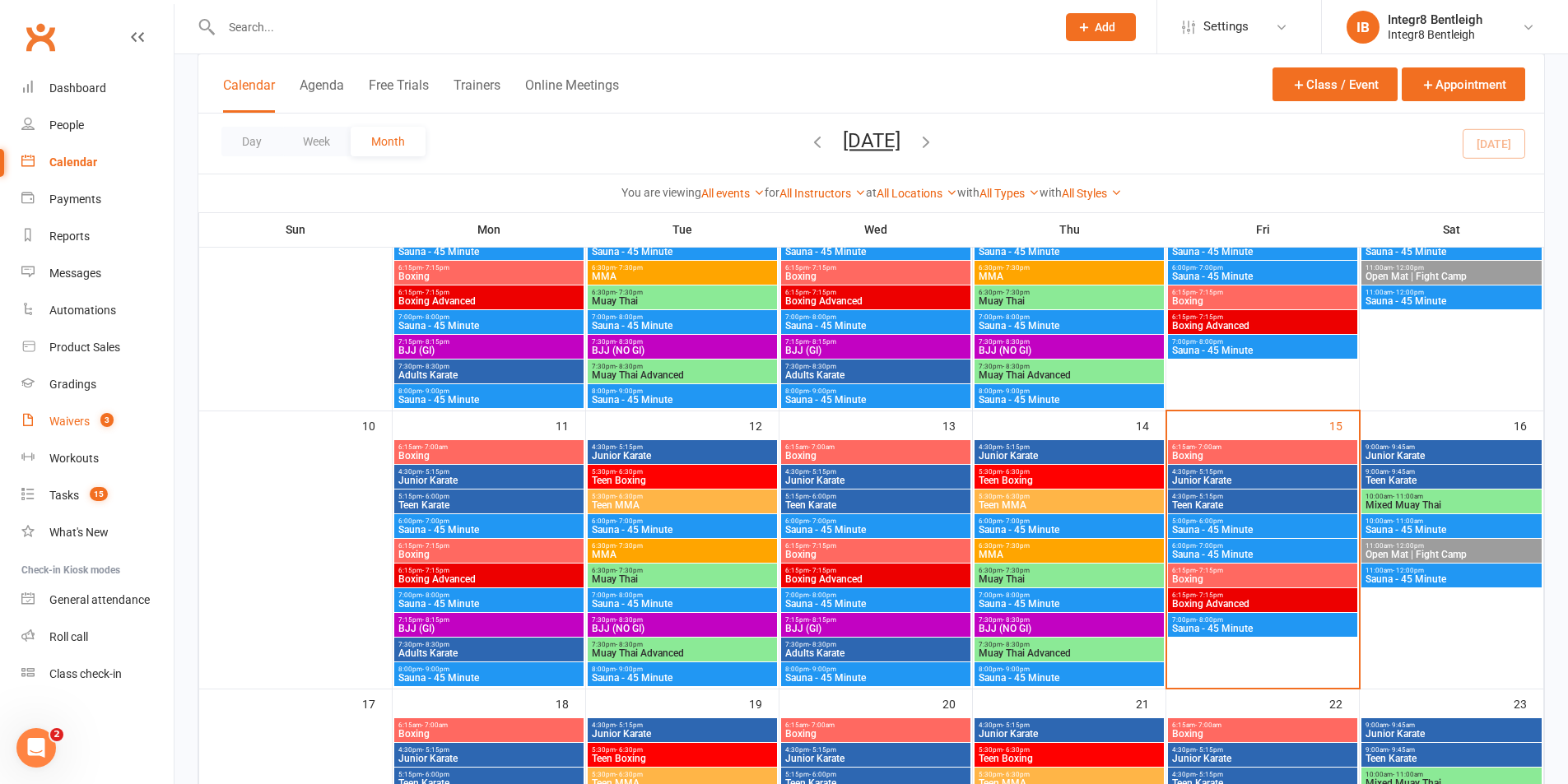
click at [80, 413] on link "Waivers 3" at bounding box center [98, 421] width 152 height 37
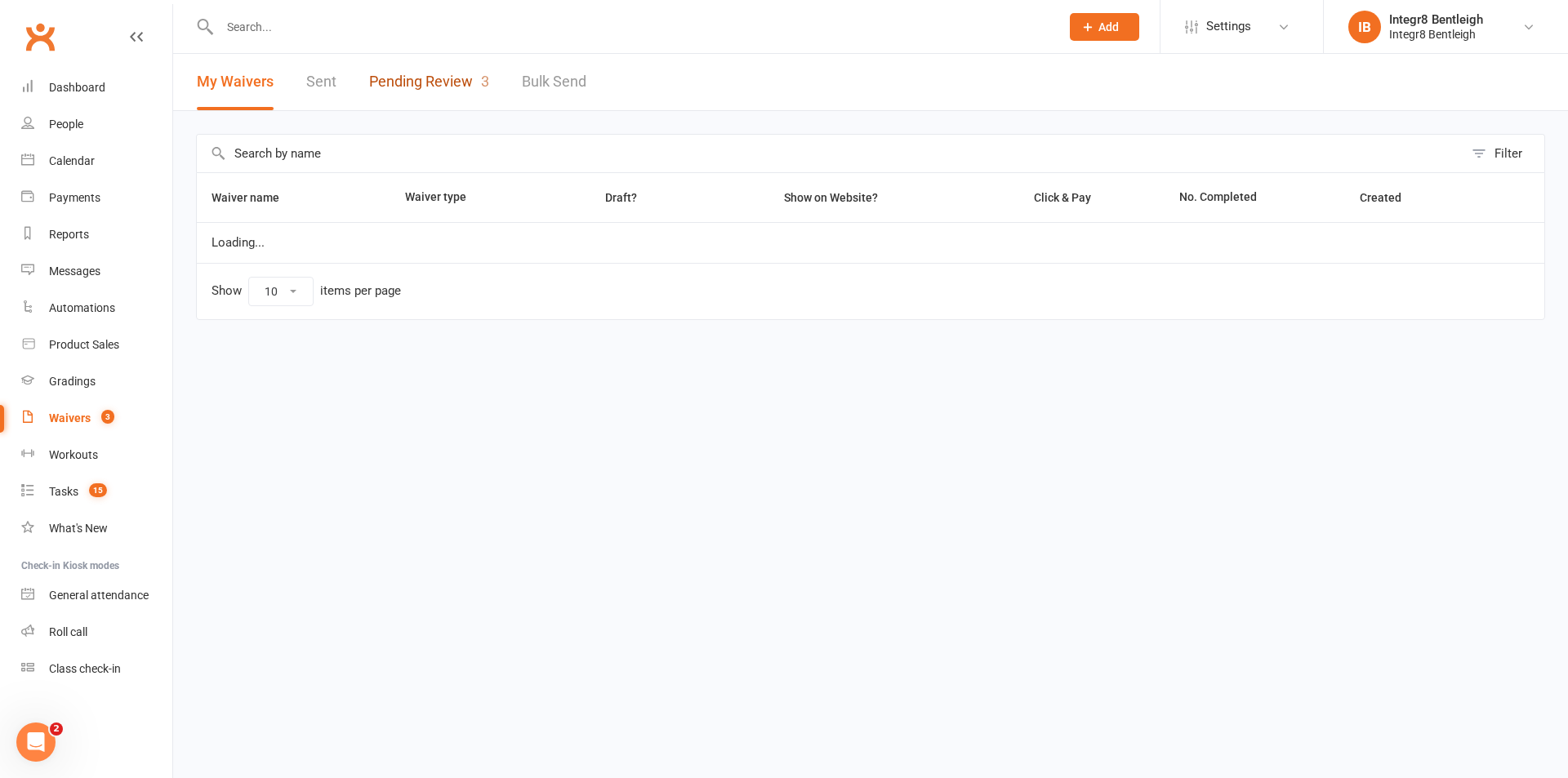
click at [432, 61] on link "Pending Review 3" at bounding box center [429, 82] width 120 height 57
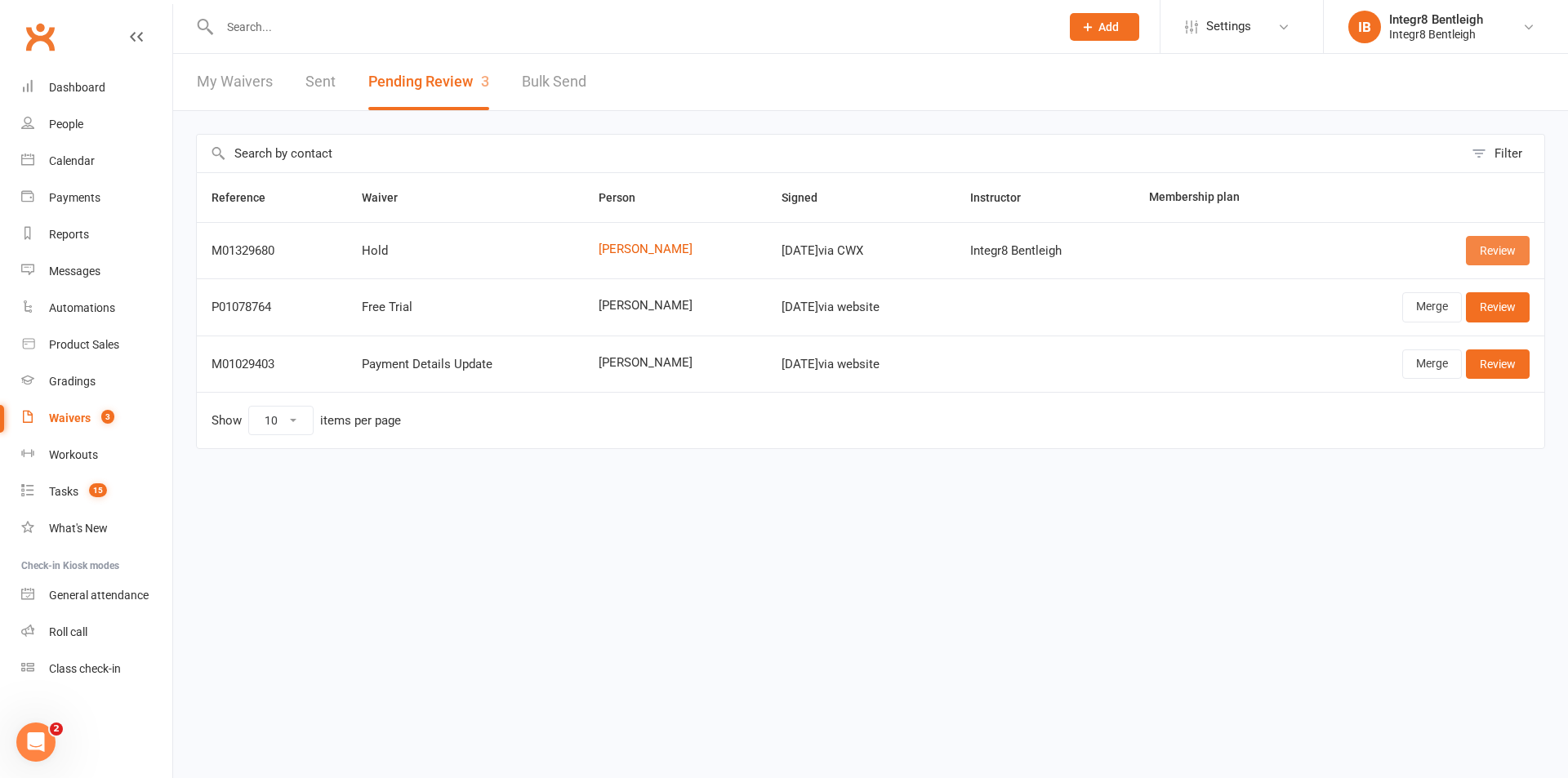
click at [1478, 250] on link "Review" at bounding box center [1498, 251] width 64 height 30
click at [434, 518] on html "Prospect Member Non-attending contact Class / event Appointment Grading event T…" at bounding box center [784, 259] width 1568 height 518
click at [417, 32] on input "text" at bounding box center [631, 27] width 834 height 23
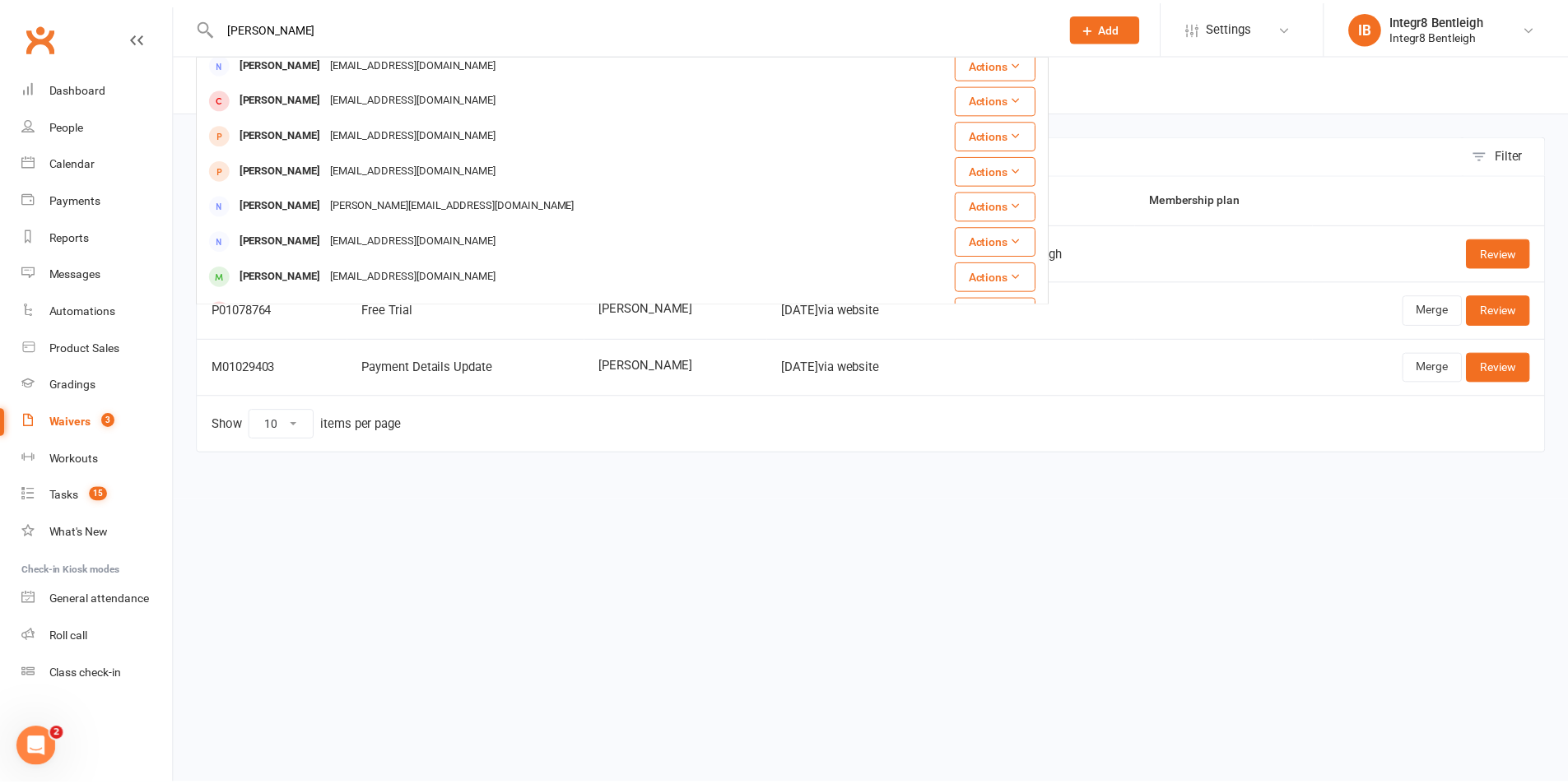
scroll to position [329, 0]
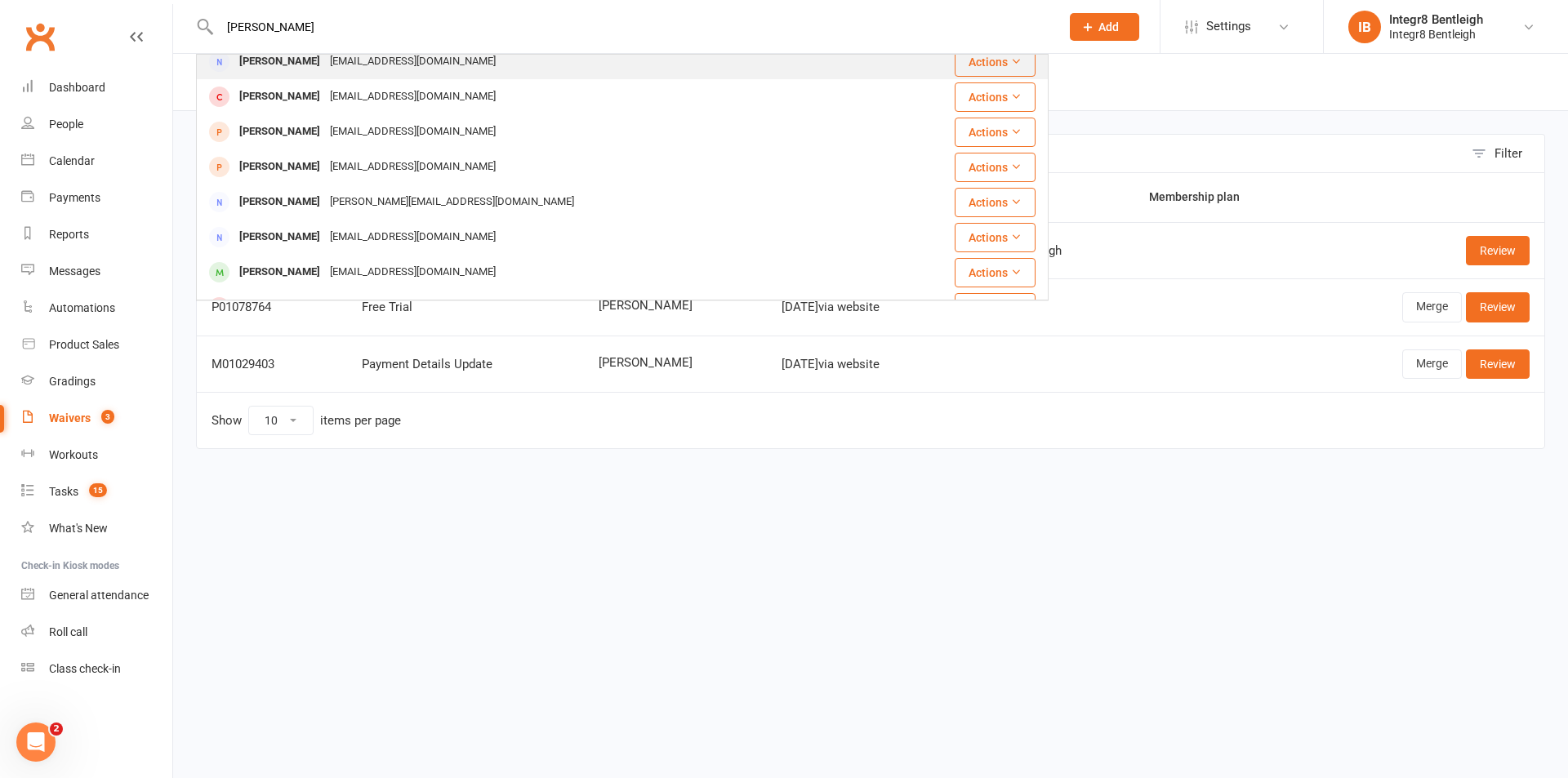
type input "lisa"
click at [445, 69] on div "lisarothfield@gmail.com" at bounding box center [413, 62] width 176 height 24
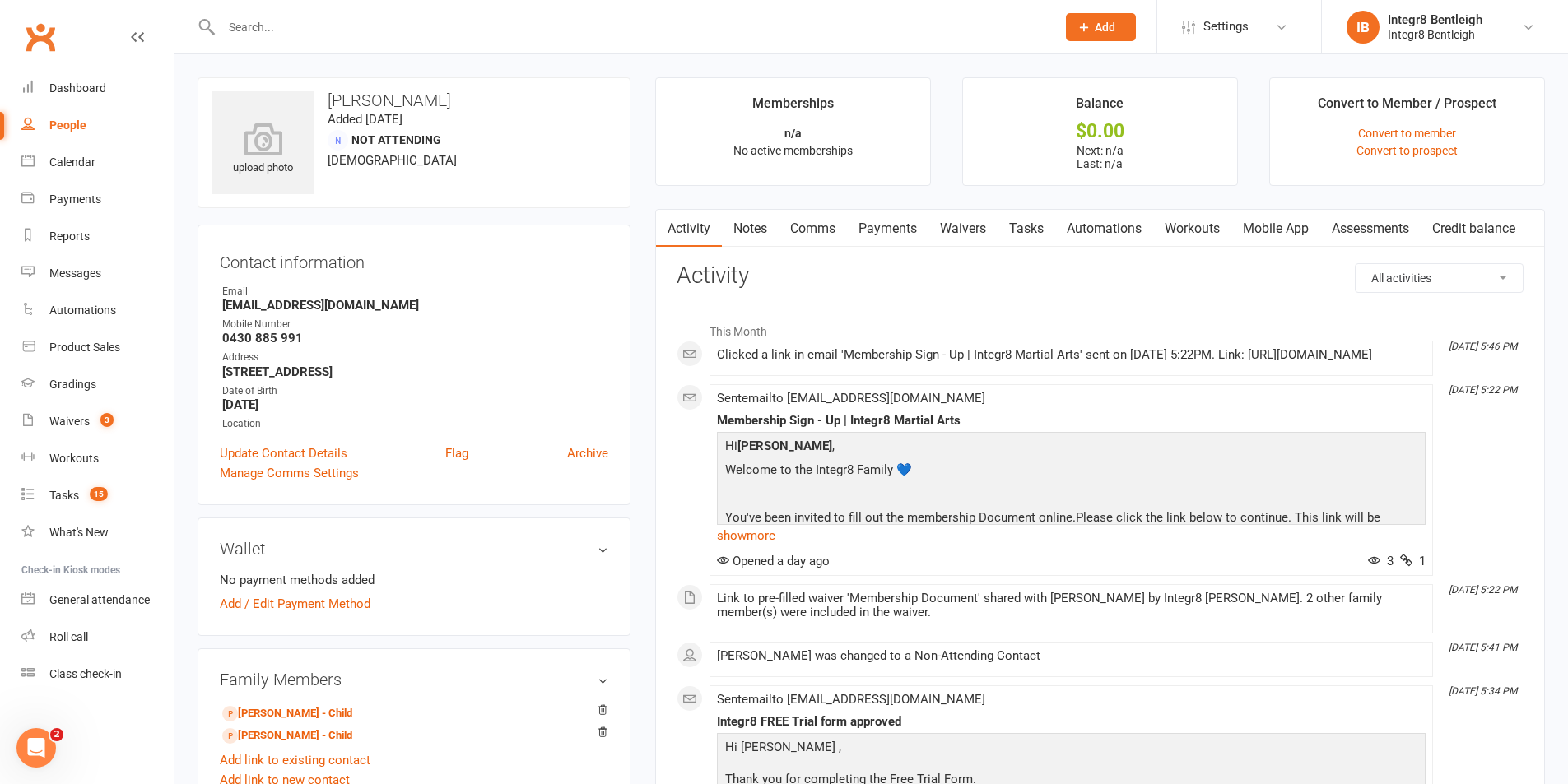
click at [763, 219] on link "Notes" at bounding box center [750, 228] width 57 height 38
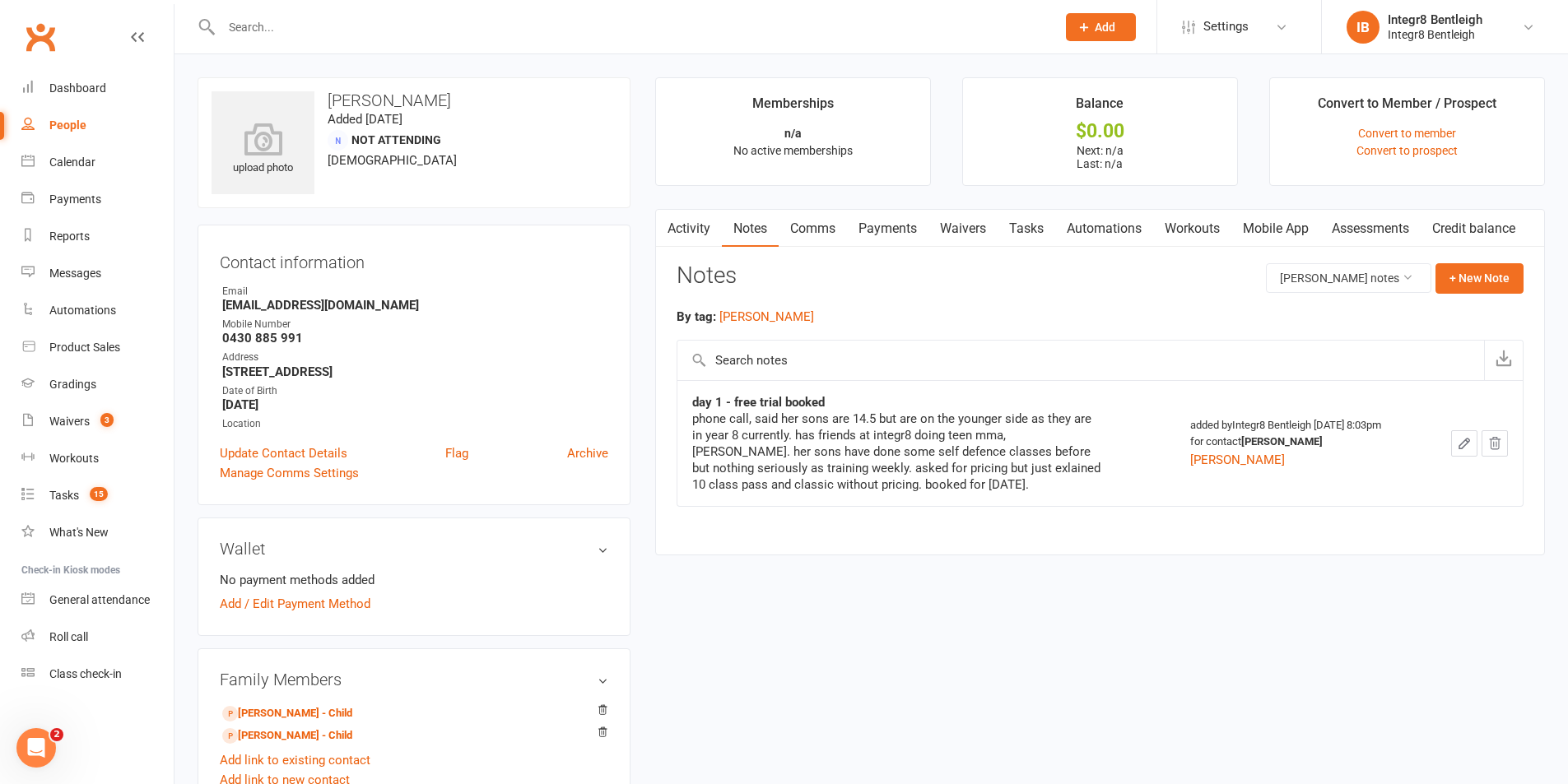
click at [699, 229] on link "Activity" at bounding box center [689, 228] width 66 height 38
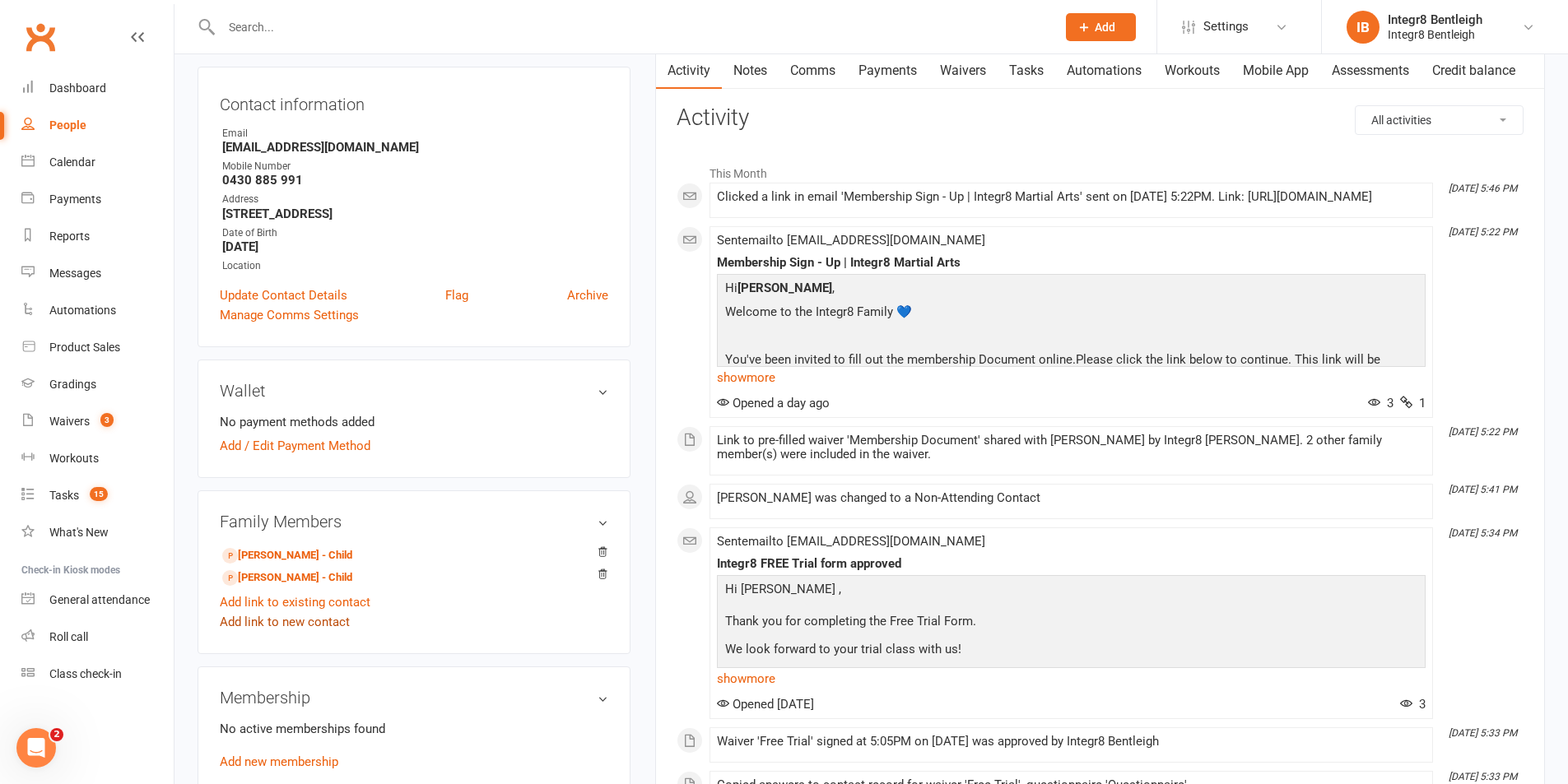
scroll to position [165, 0]
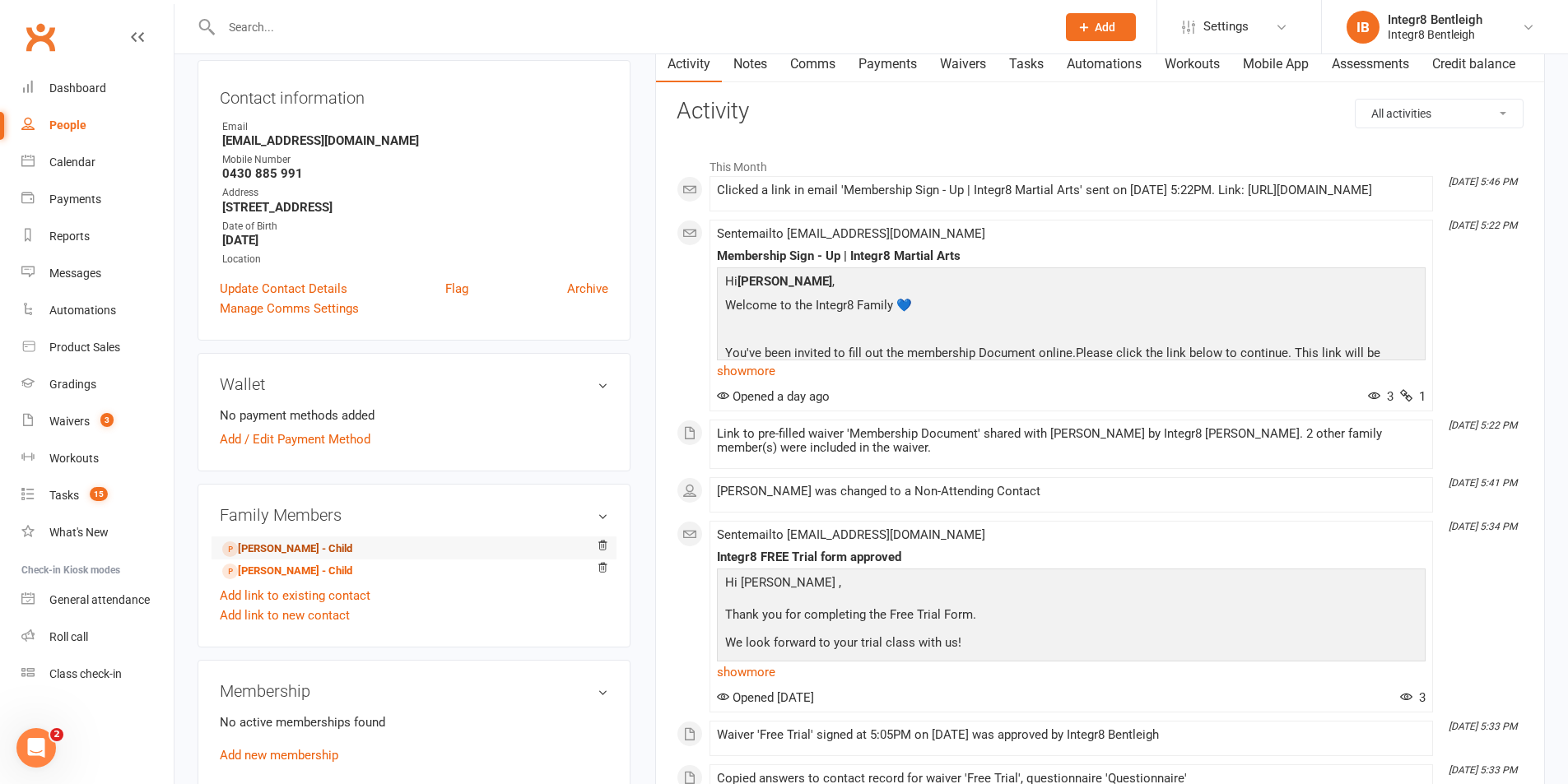
click at [297, 551] on link "Elliot Kirschner - Child" at bounding box center [287, 549] width 130 height 17
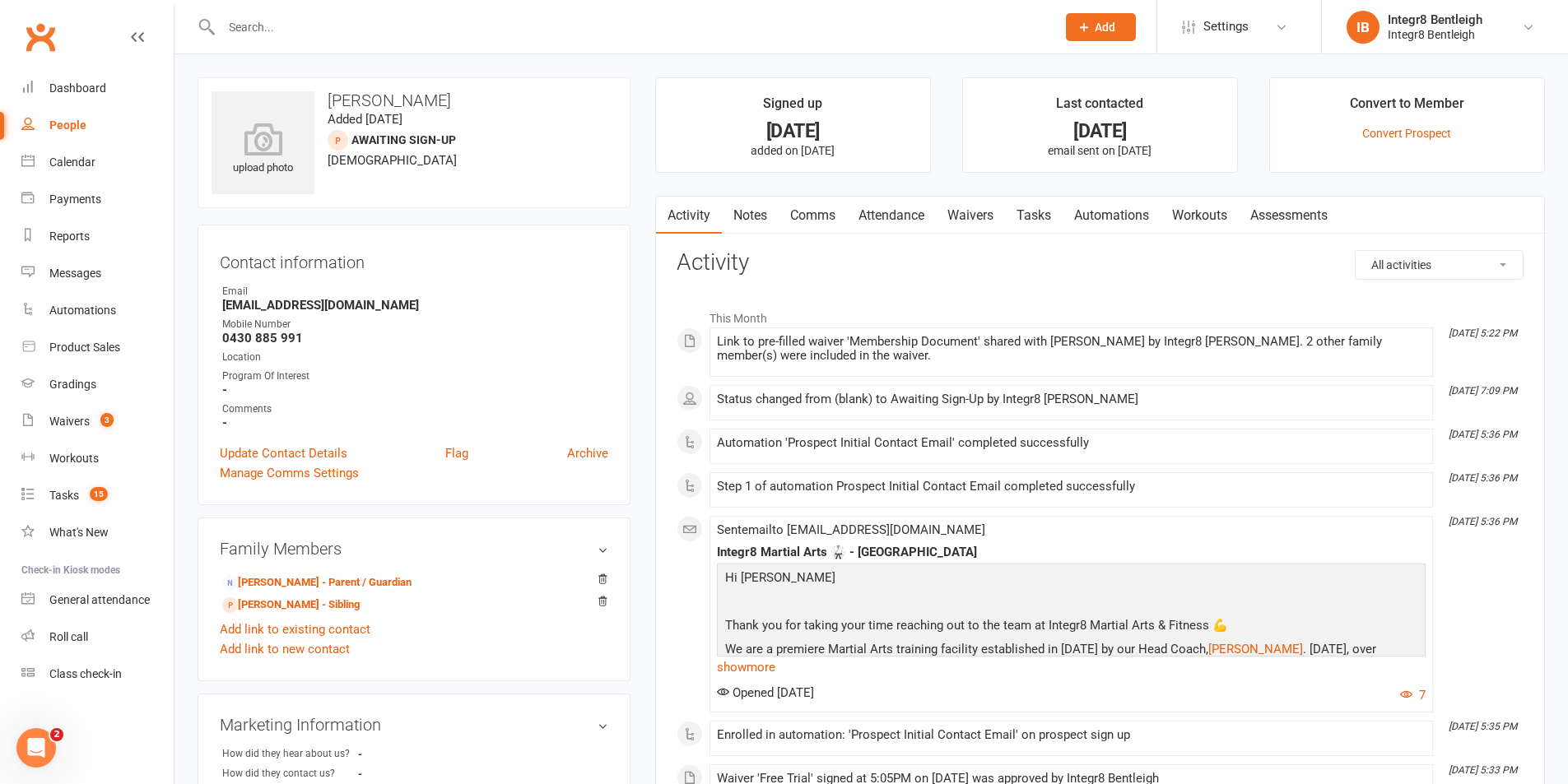
click at [755, 206] on link "Notes" at bounding box center [750, 216] width 57 height 38
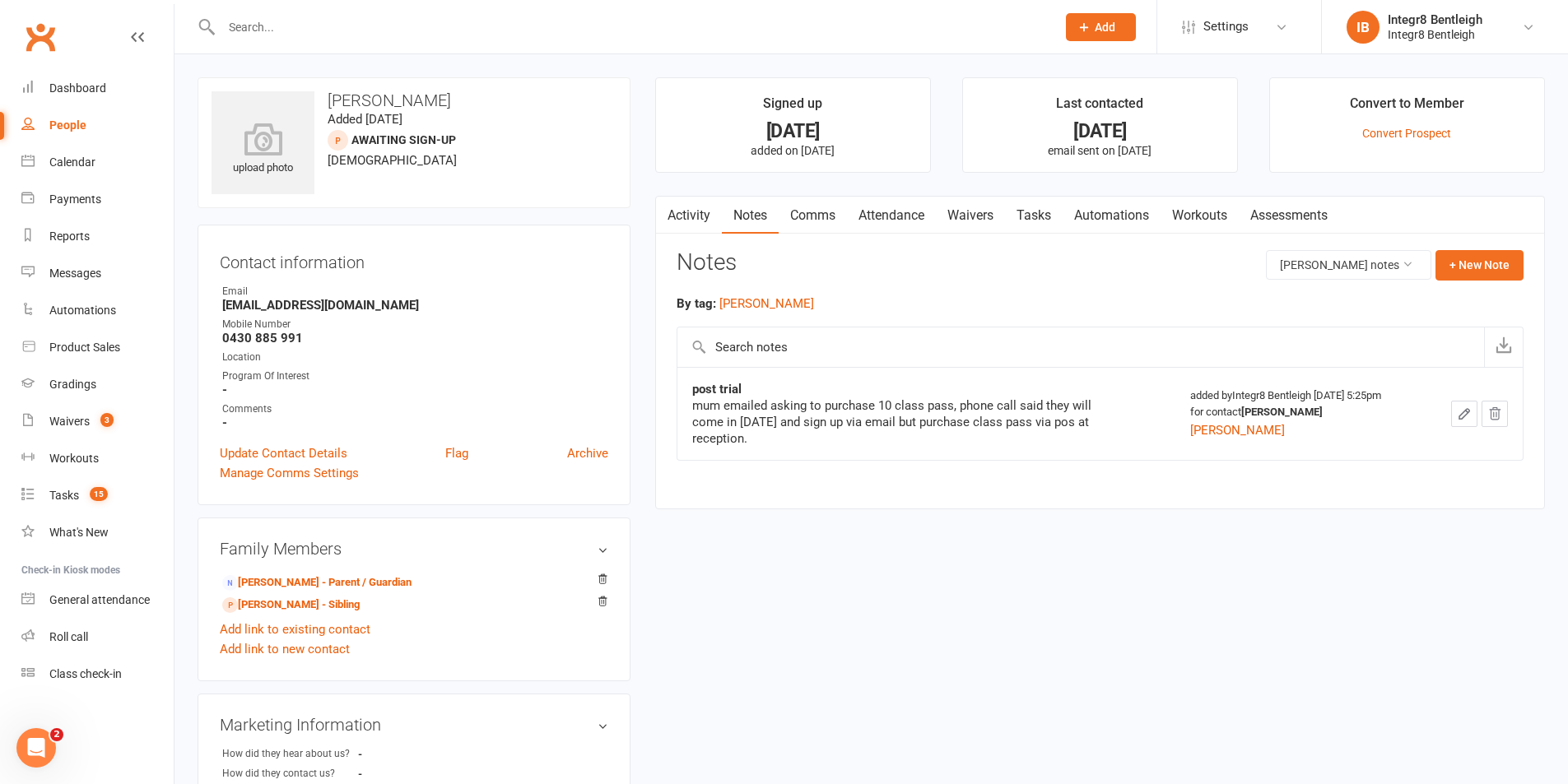
click at [706, 212] on link "Activity" at bounding box center [689, 216] width 66 height 38
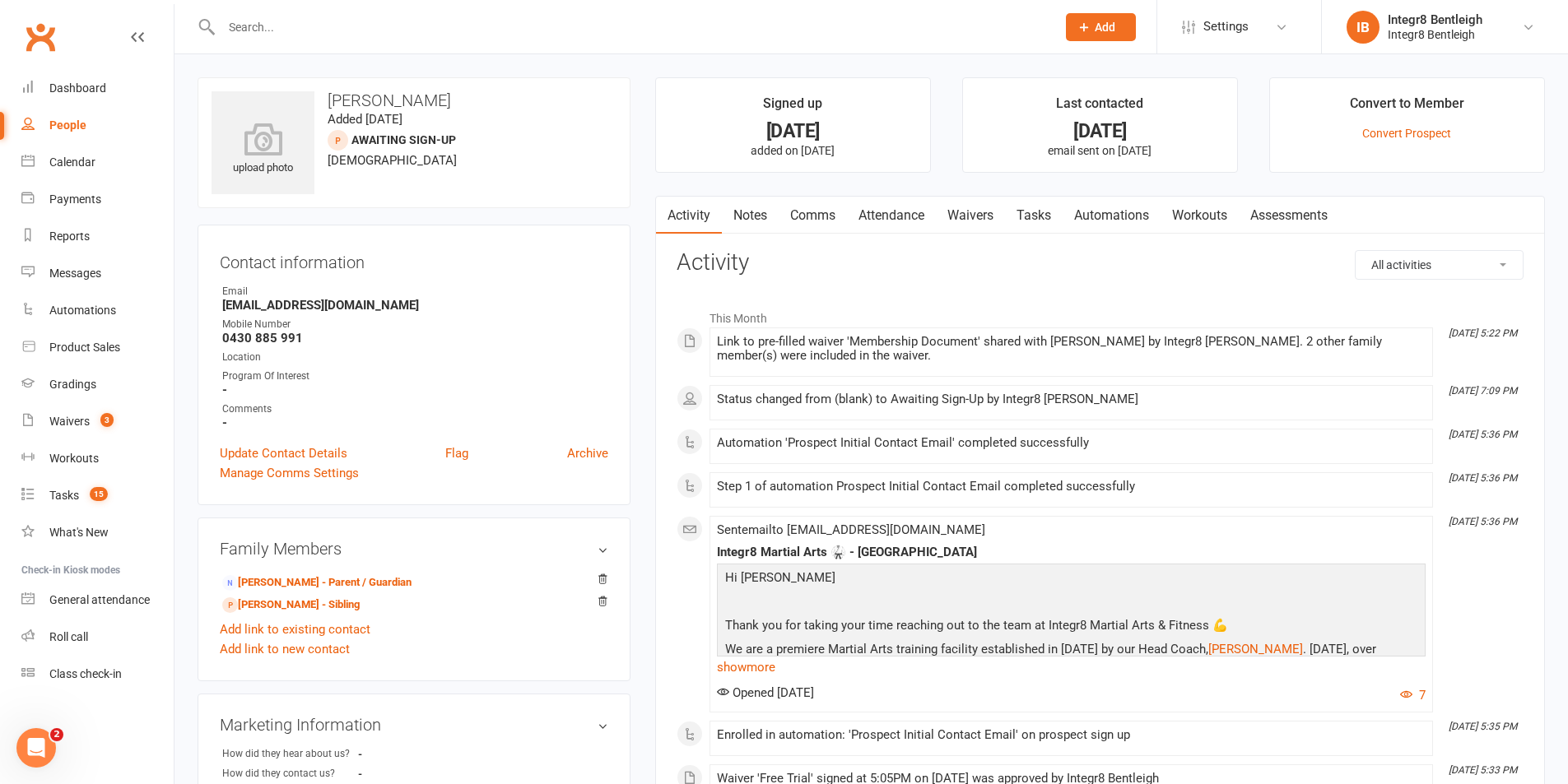
click at [82, 132] on link "People" at bounding box center [98, 125] width 152 height 37
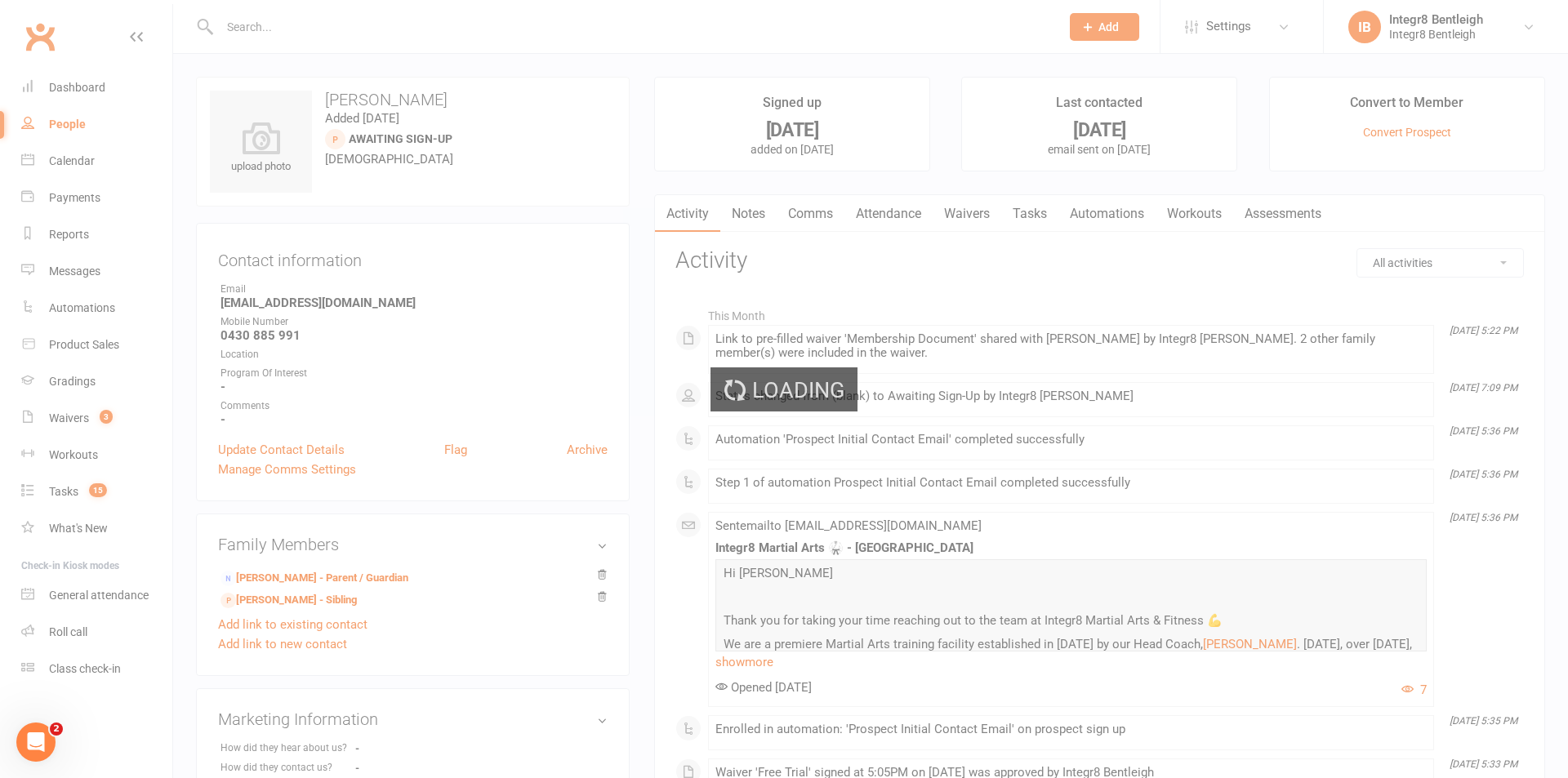
select select "100"
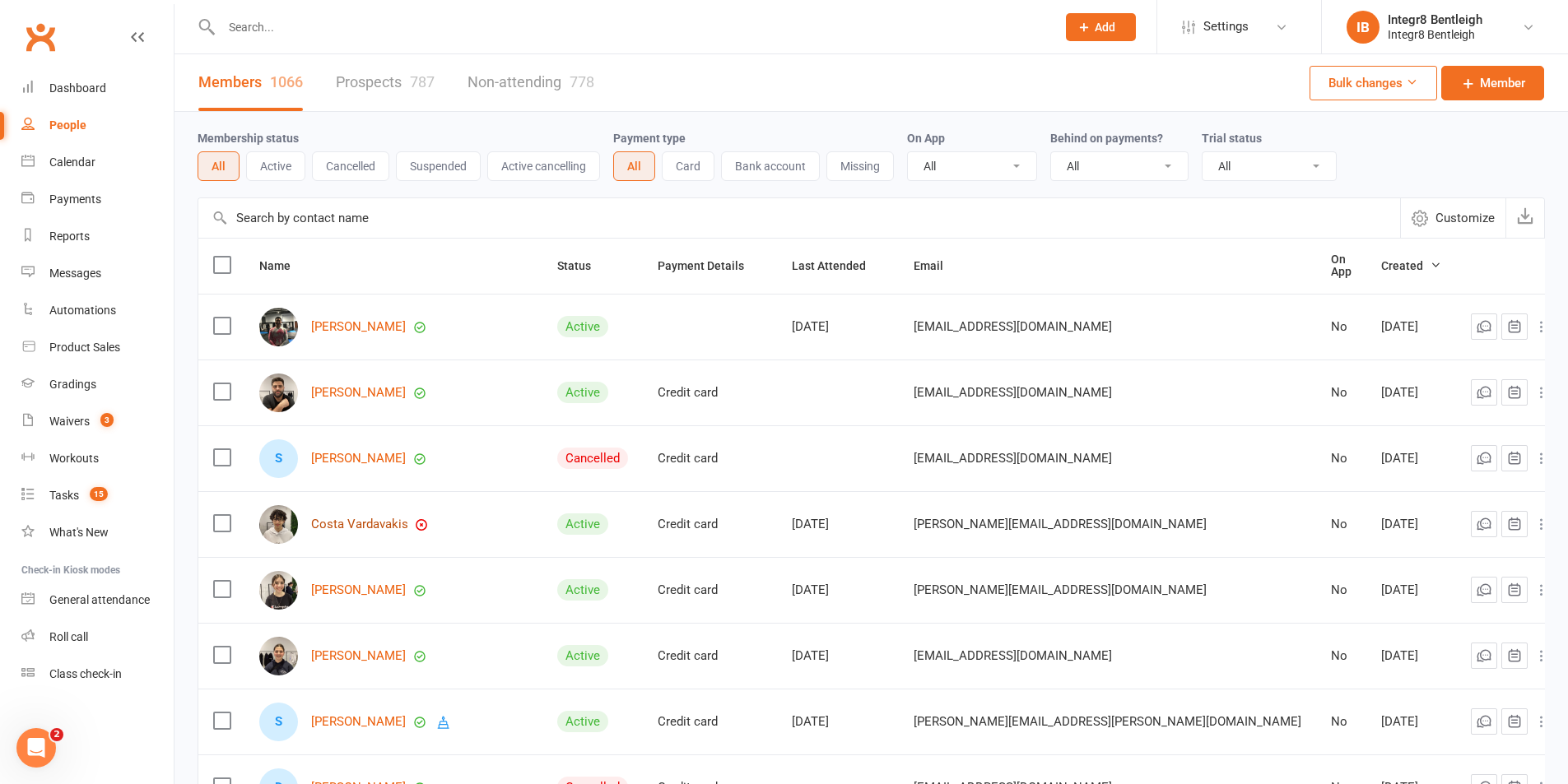
drag, startPoint x: 367, startPoint y: 522, endPoint x: 371, endPoint y: 474, distance: 48.2
click at [527, 25] on input "text" at bounding box center [630, 27] width 828 height 23
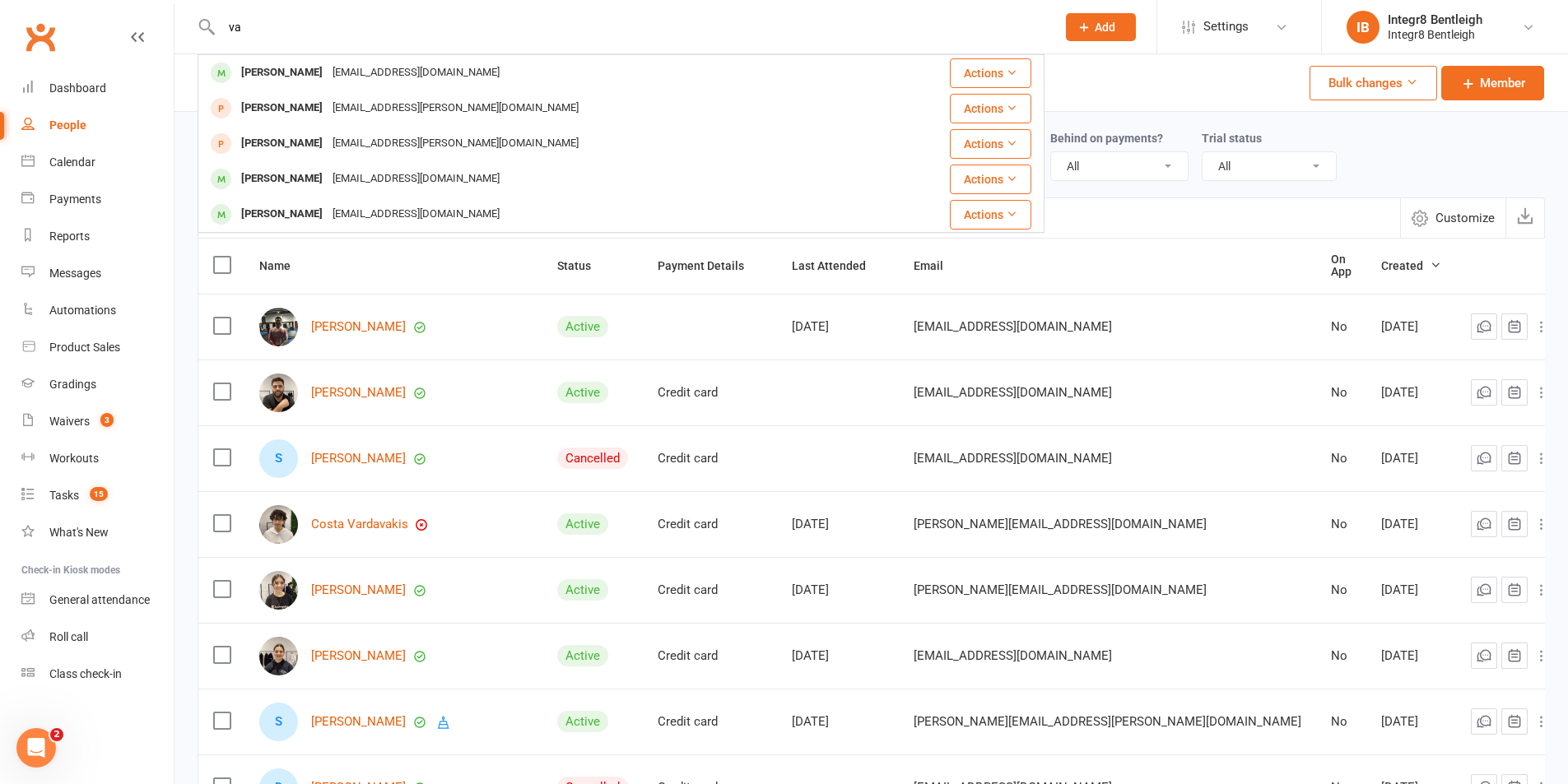
type input "v"
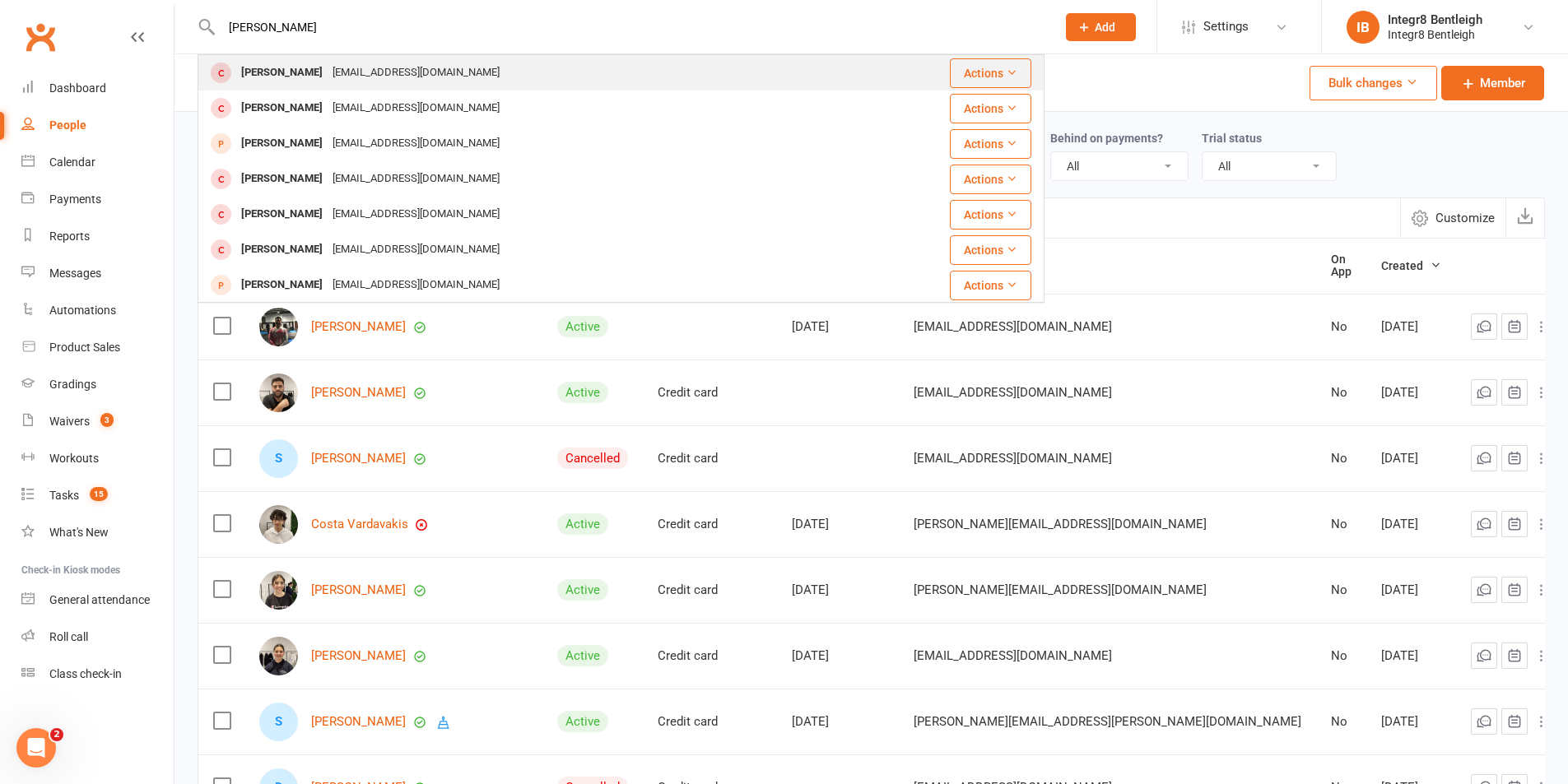
type input "isabella"
click at [454, 60] on div "Isabella Cure callancure@gmail.com" at bounding box center [550, 73] width 702 height 34
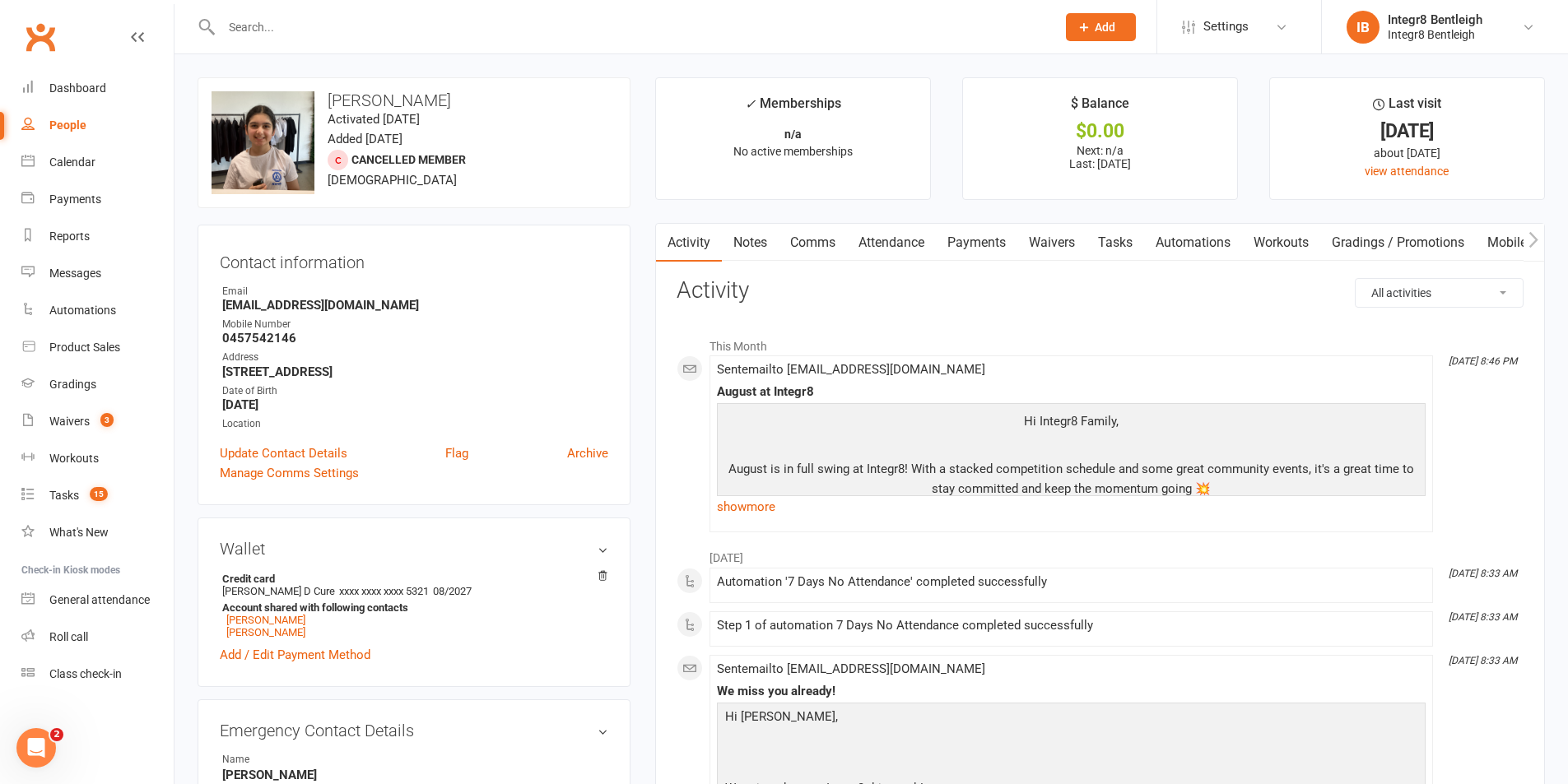
click at [752, 248] on link "Notes" at bounding box center [750, 243] width 57 height 38
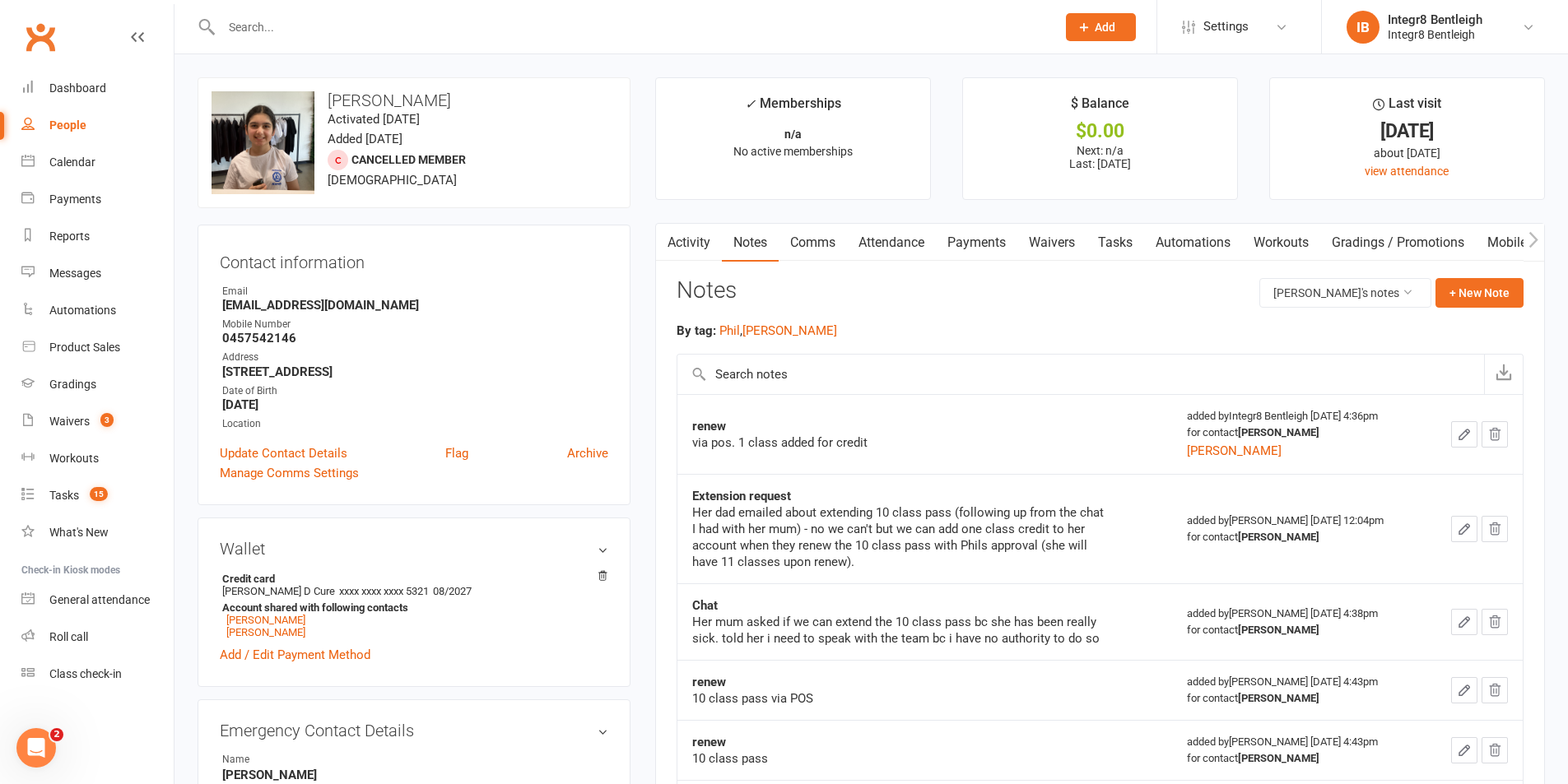
click at [699, 236] on link "Activity" at bounding box center [689, 243] width 66 height 38
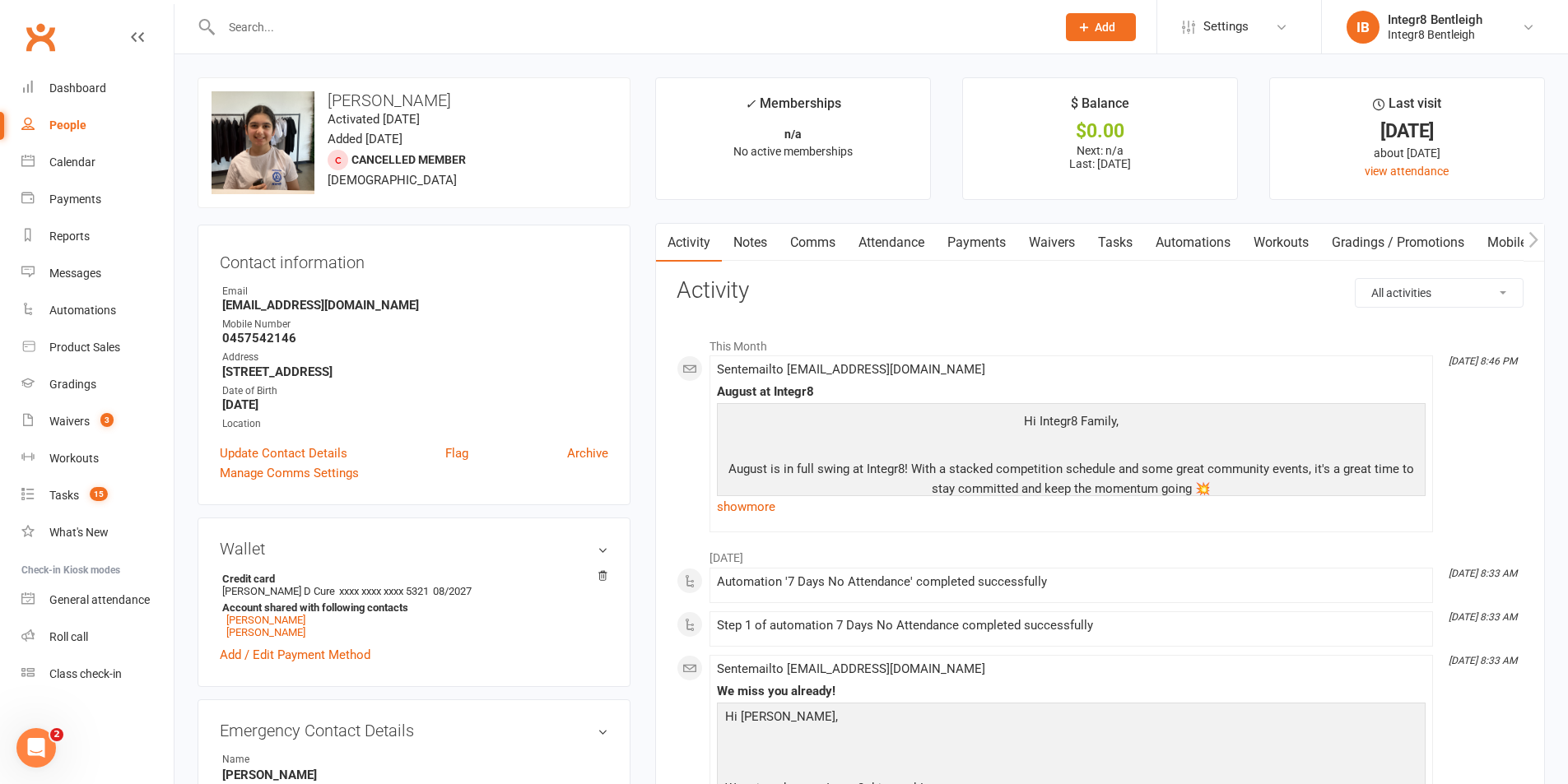
click at [741, 242] on link "Notes" at bounding box center [750, 243] width 57 height 38
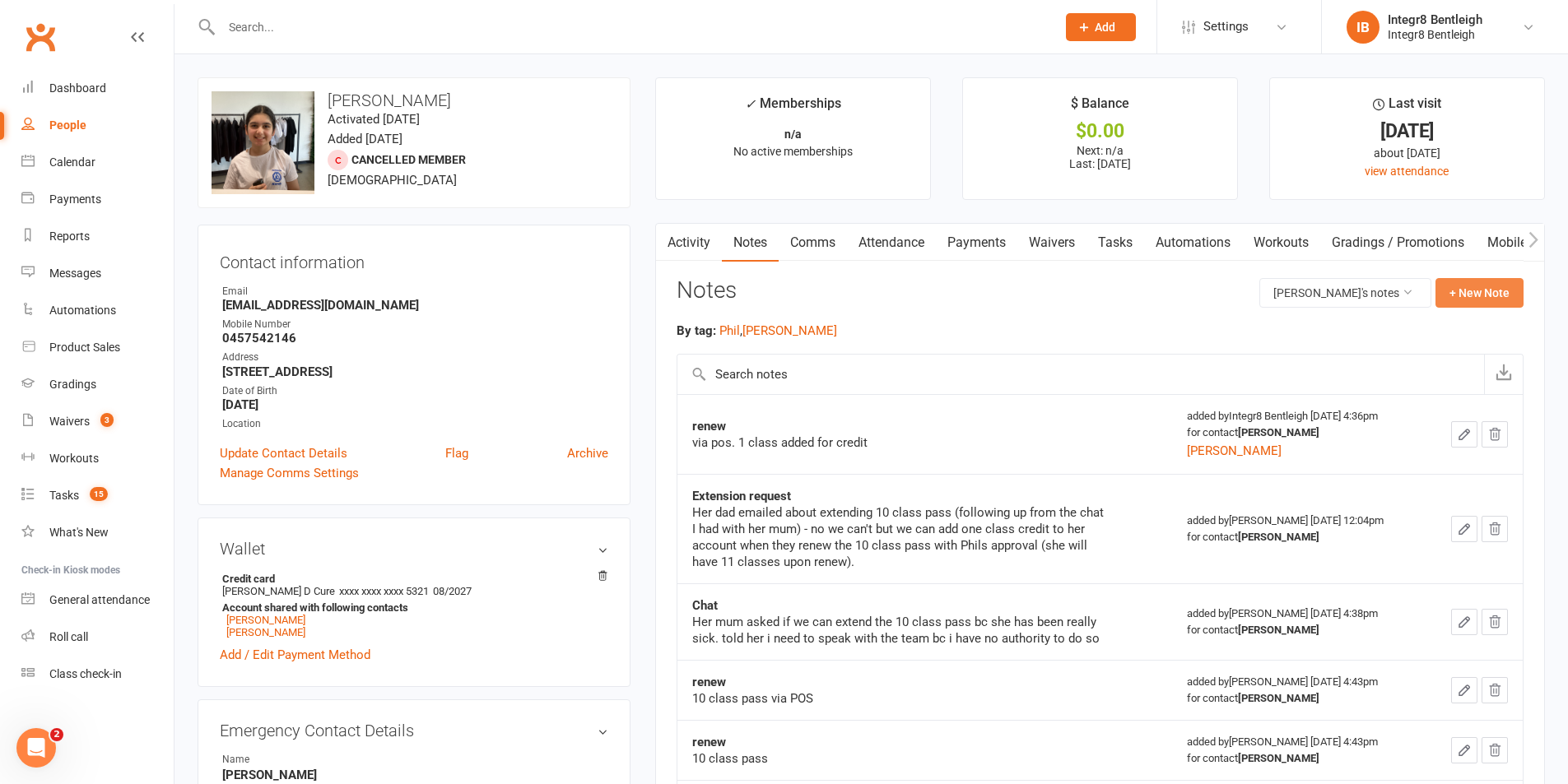
click at [1494, 291] on button "+ New Note" at bounding box center [1479, 293] width 88 height 30
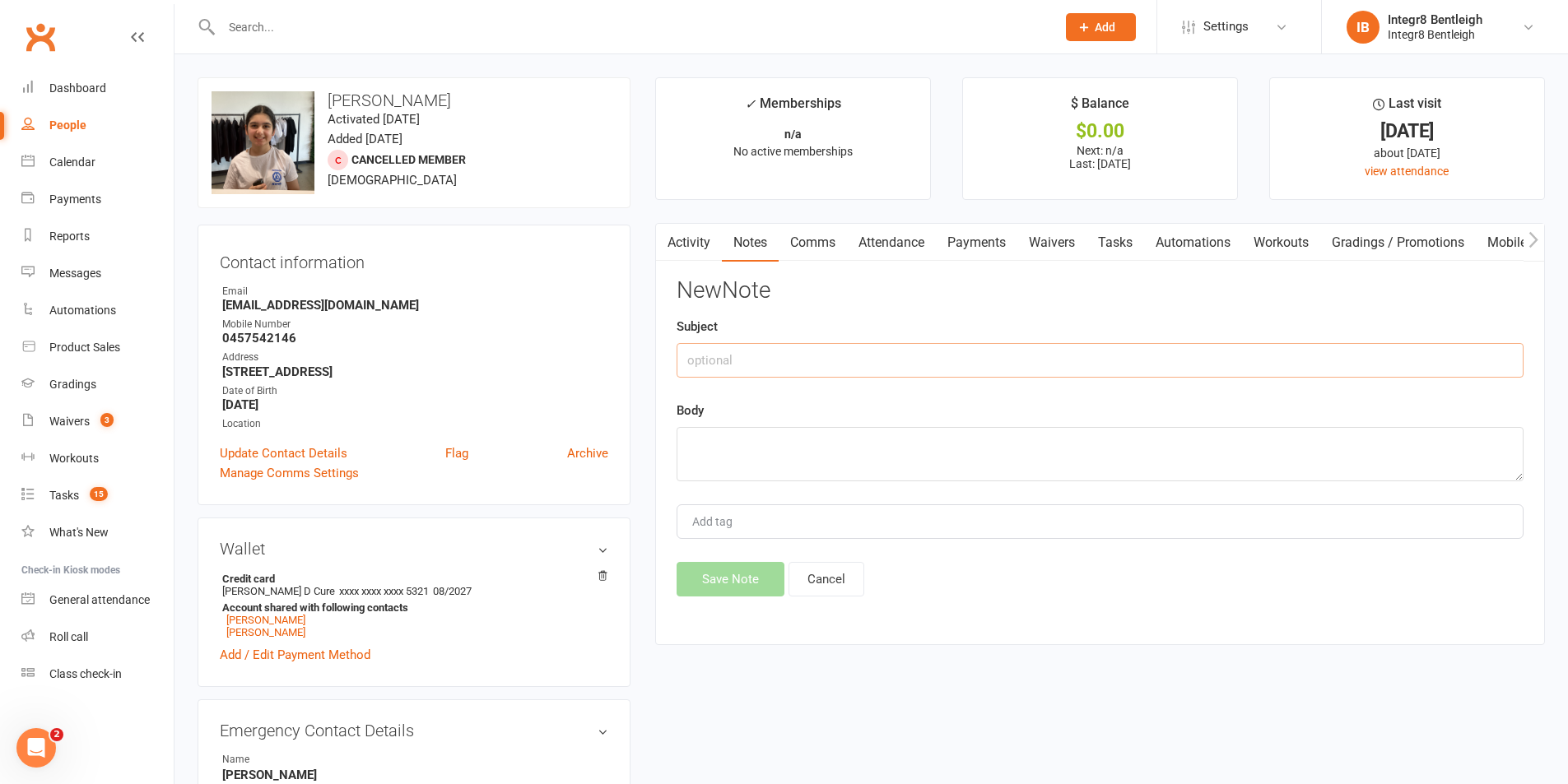
click at [798, 352] on input "text" at bounding box center [1100, 360] width 847 height 35
type input "renew"
type textarea "dad paid via pos at reception."
type input "[PERSON_NAME]"
click at [710, 580] on button "Save Note" at bounding box center [731, 580] width 108 height 35
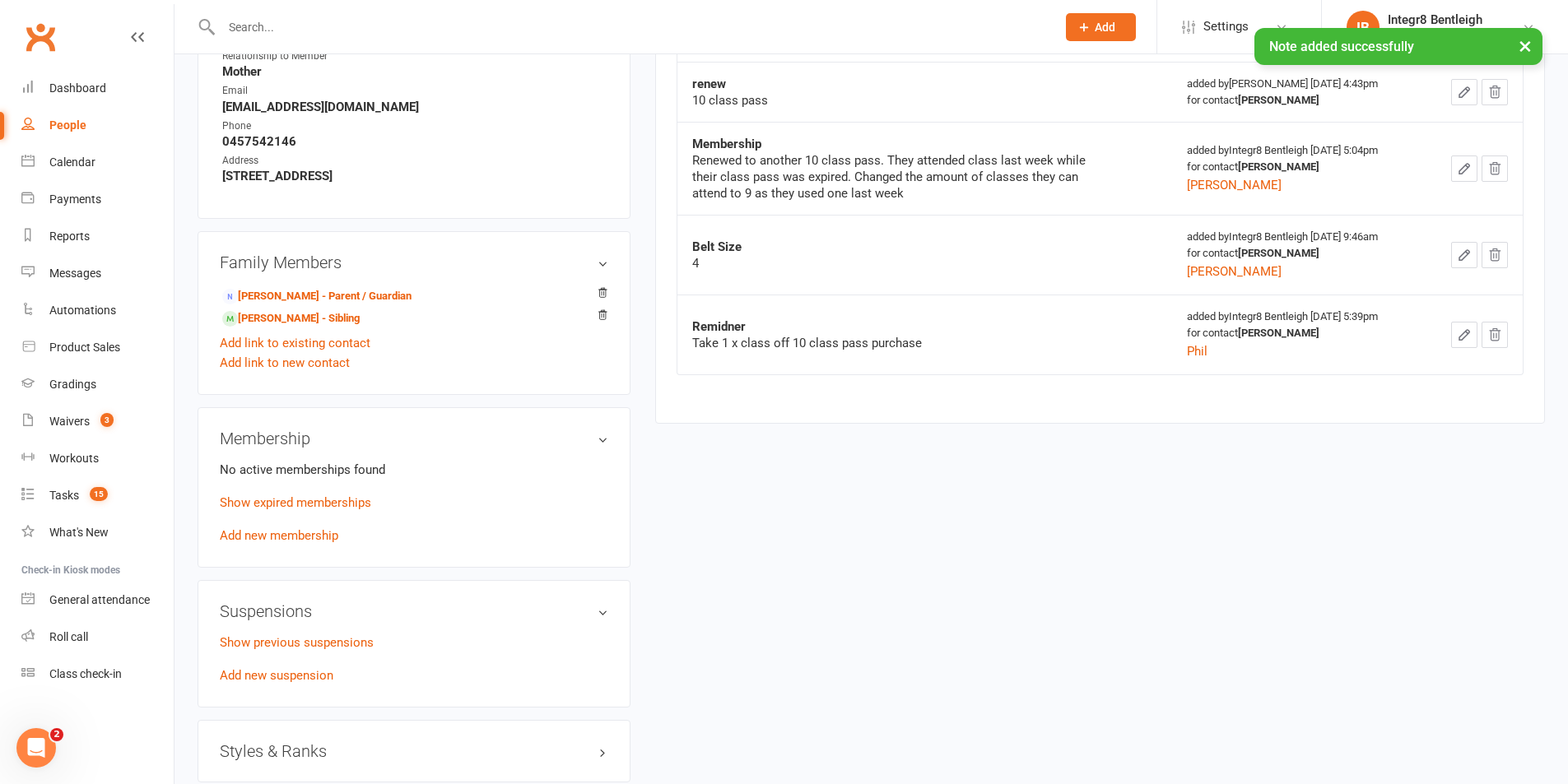
scroll to position [740, 0]
click at [303, 534] on link "Add new membership" at bounding box center [278, 533] width 118 height 15
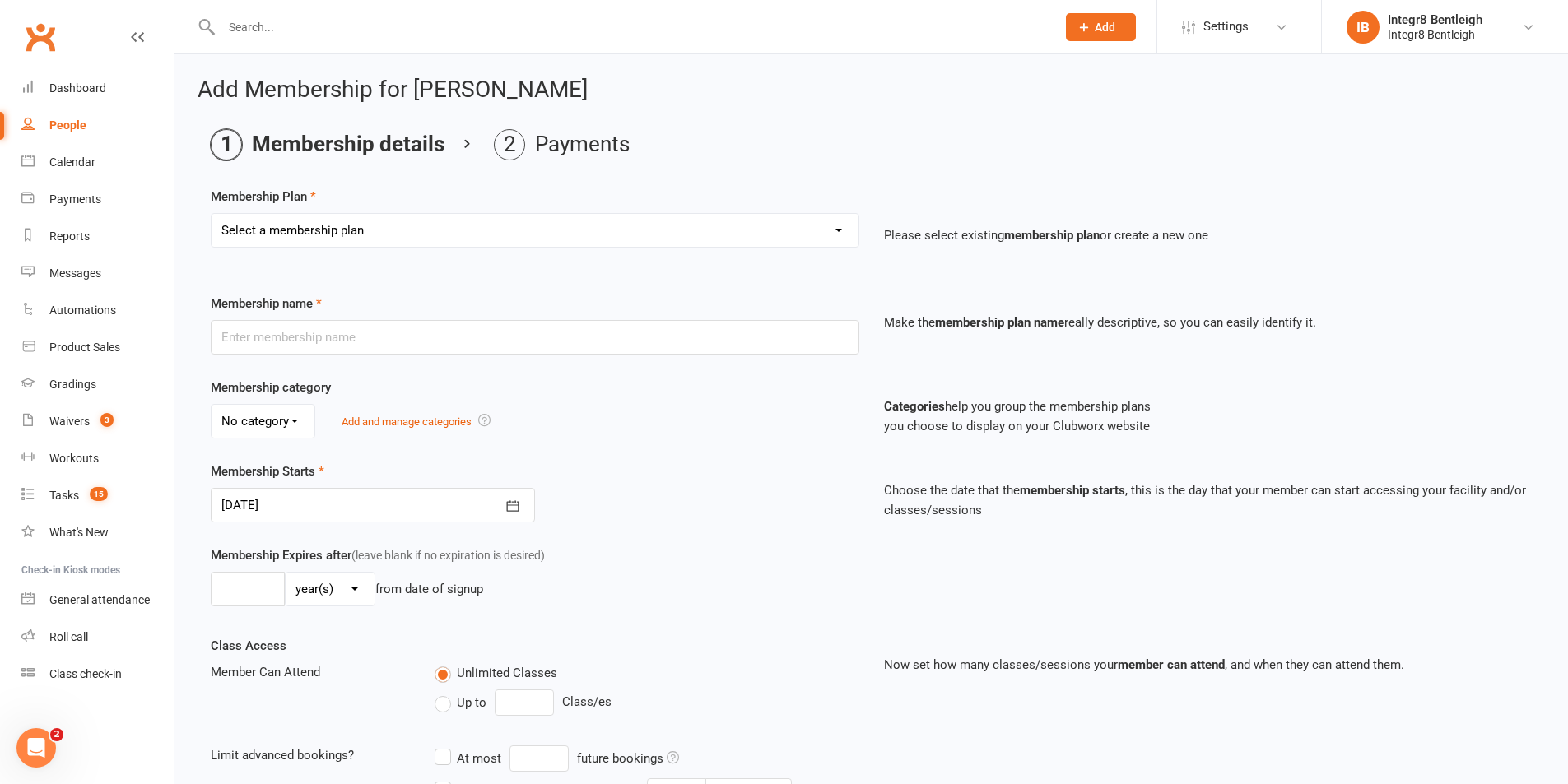
click at [561, 231] on select "Select a membership plan Create new Membership Plan Classic - Muay Thai Classic…" at bounding box center [534, 230] width 647 height 33
select select "12"
click at [211, 214] on select "Select a membership plan Create new Membership Plan Classic - Muay Thai Classic…" at bounding box center [534, 230] width 647 height 33
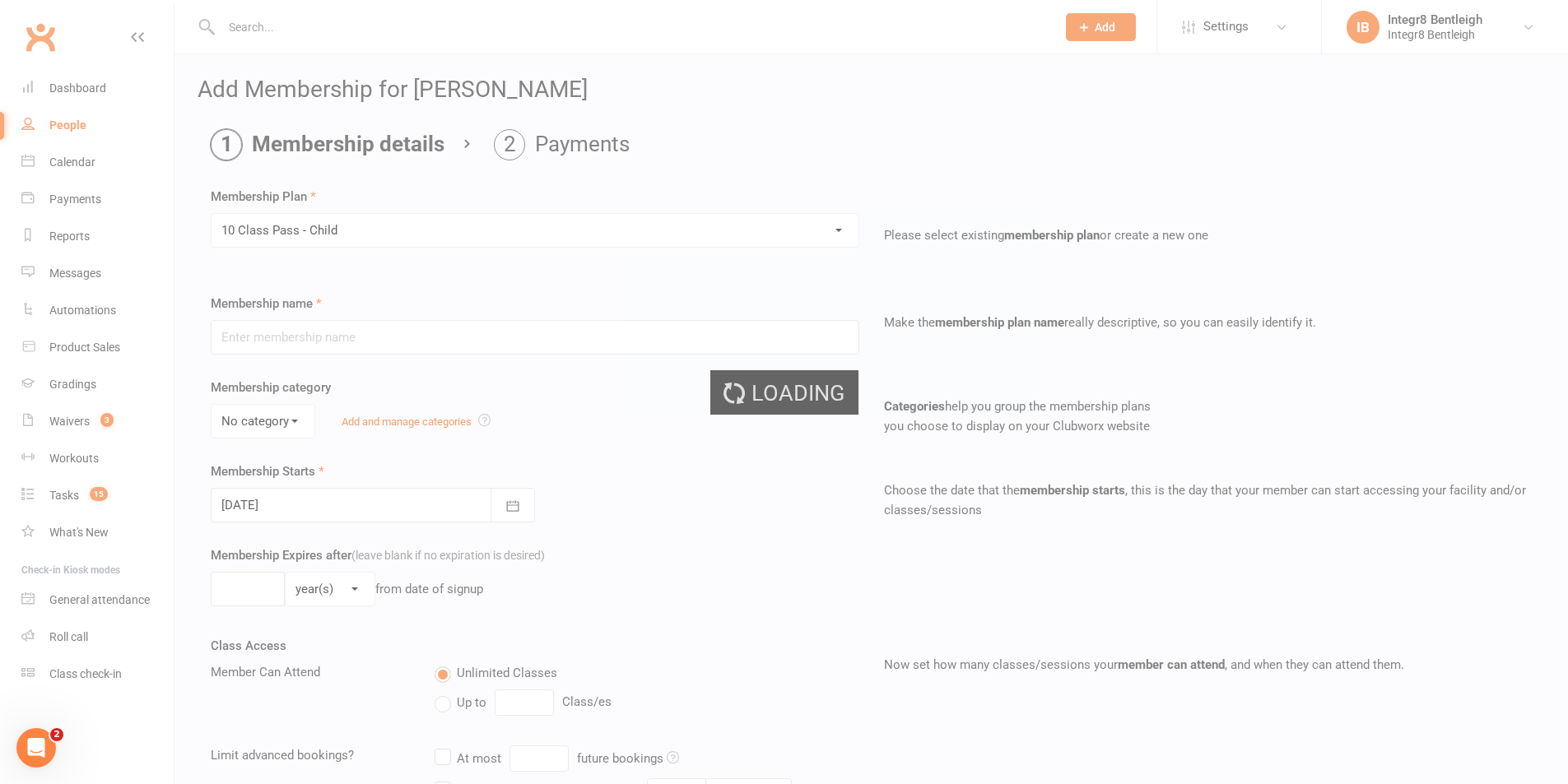
type input "10 Class Pass - Child"
select select "2"
type input "3"
select select "2"
type input "10"
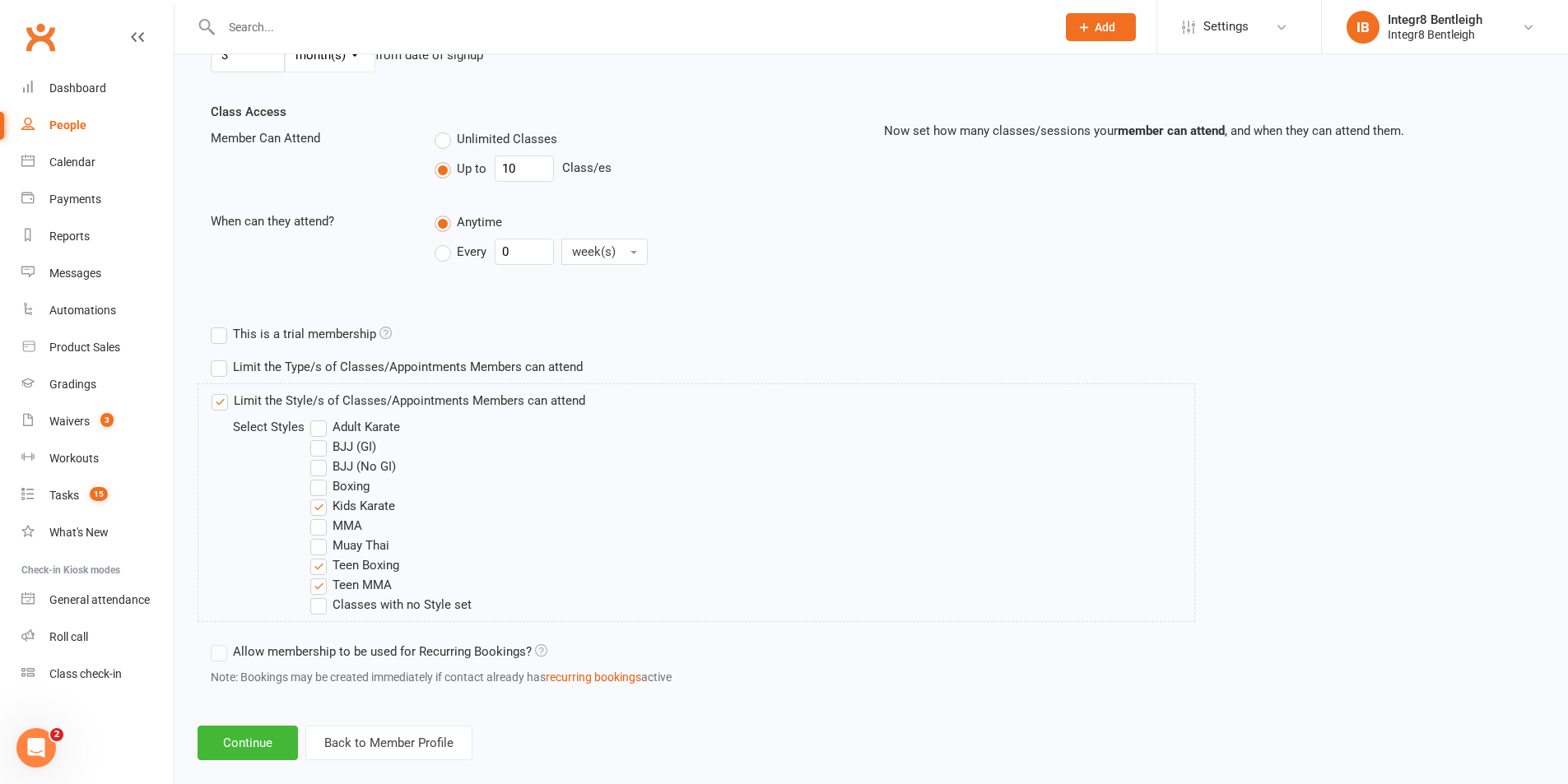
scroll to position [558, 0]
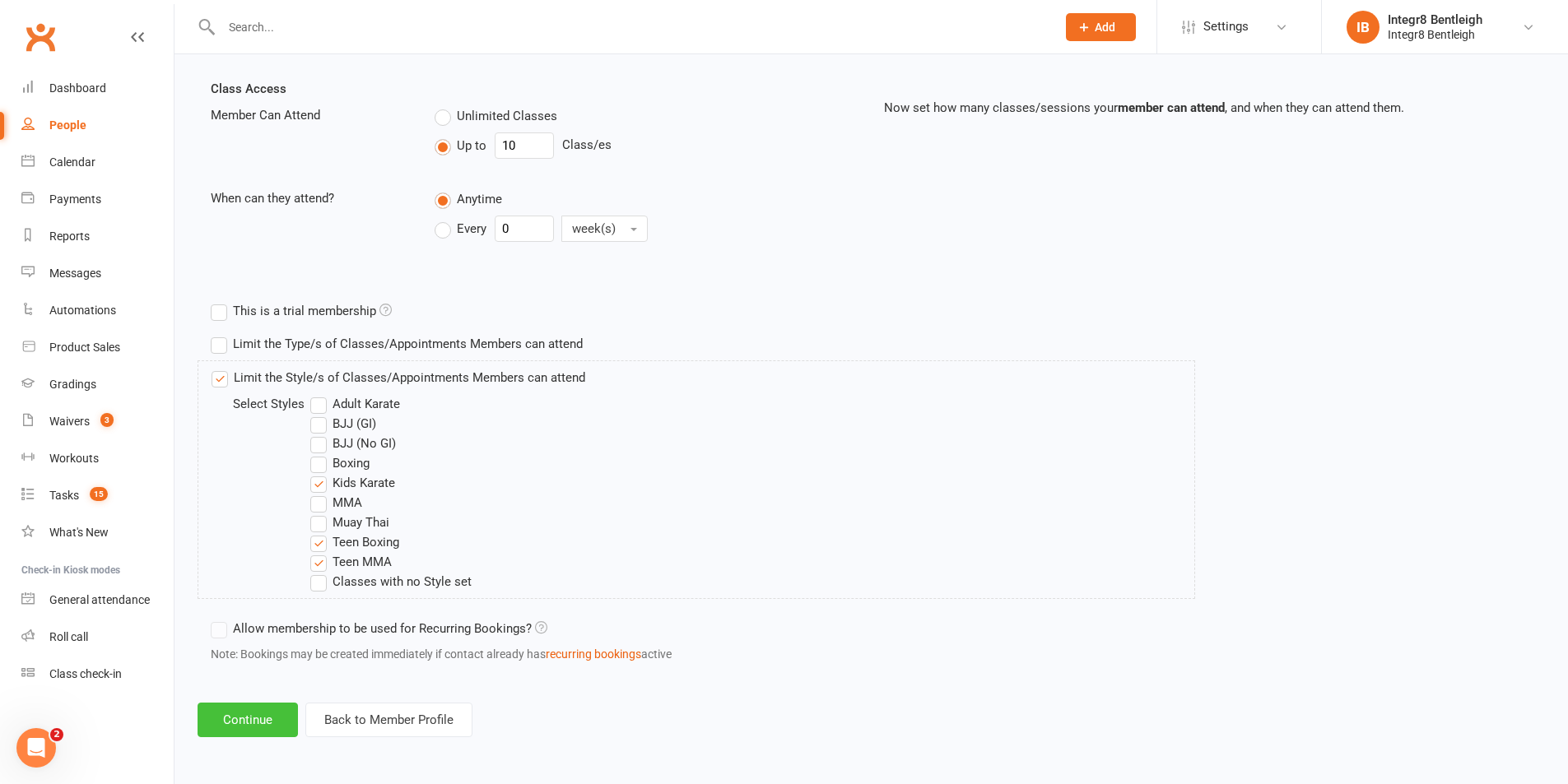
click at [225, 720] on button "Continue" at bounding box center [248, 720] width 100 height 35
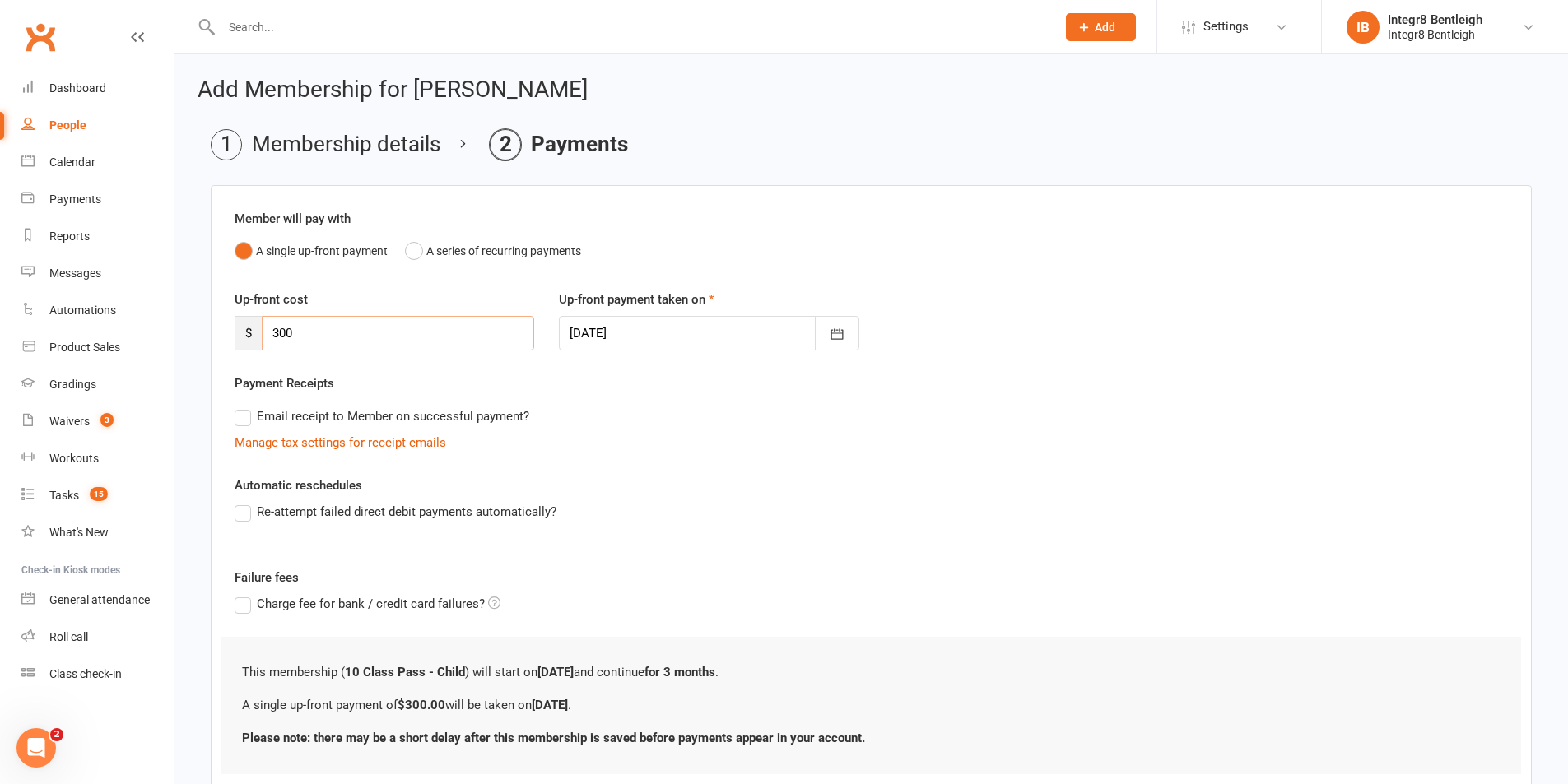
drag, startPoint x: 284, startPoint y: 325, endPoint x: 238, endPoint y: 325, distance: 46.0
click at [238, 325] on div "$ 300" at bounding box center [384, 334] width 300 height 35
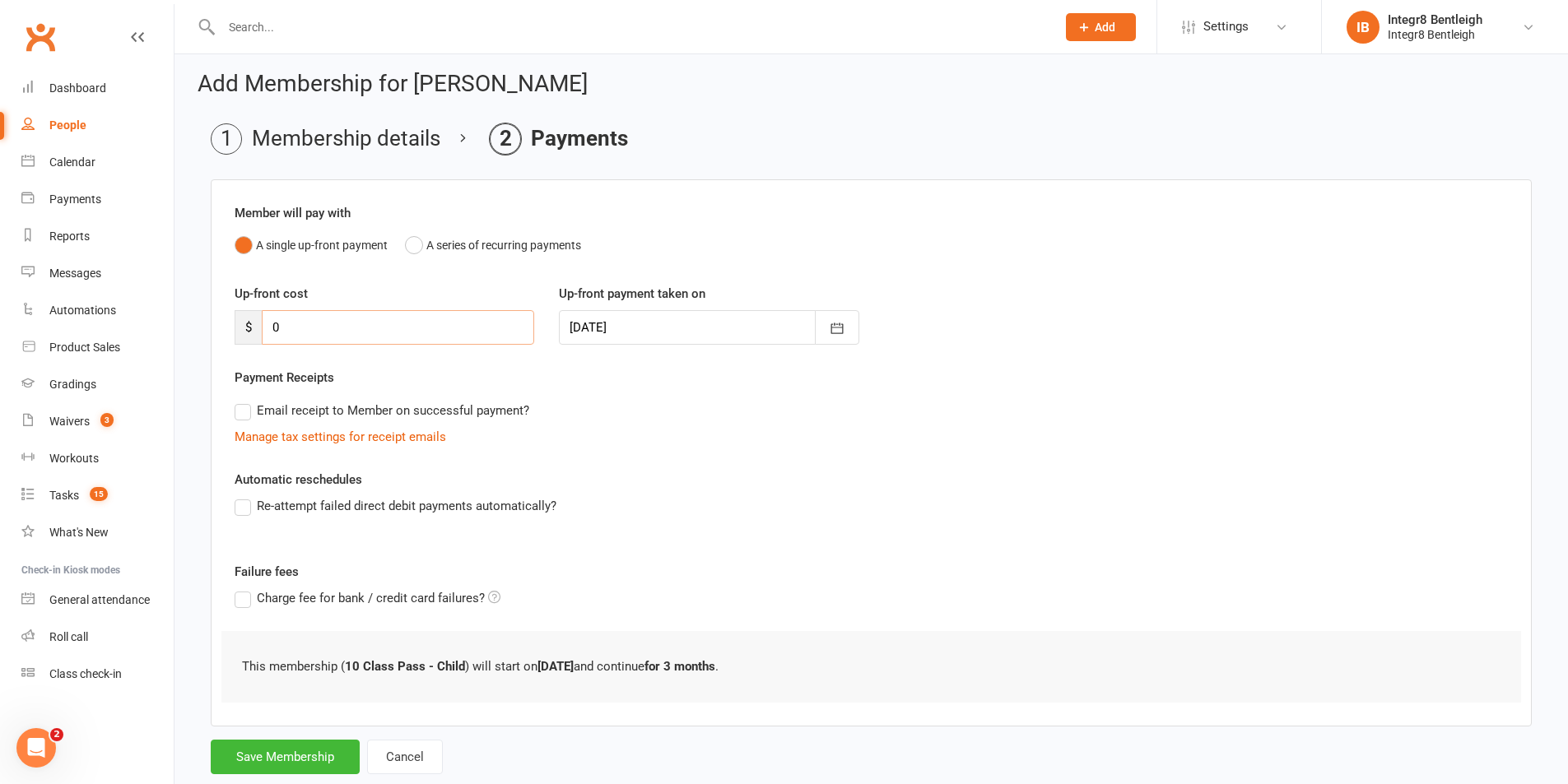
scroll to position [46, 0]
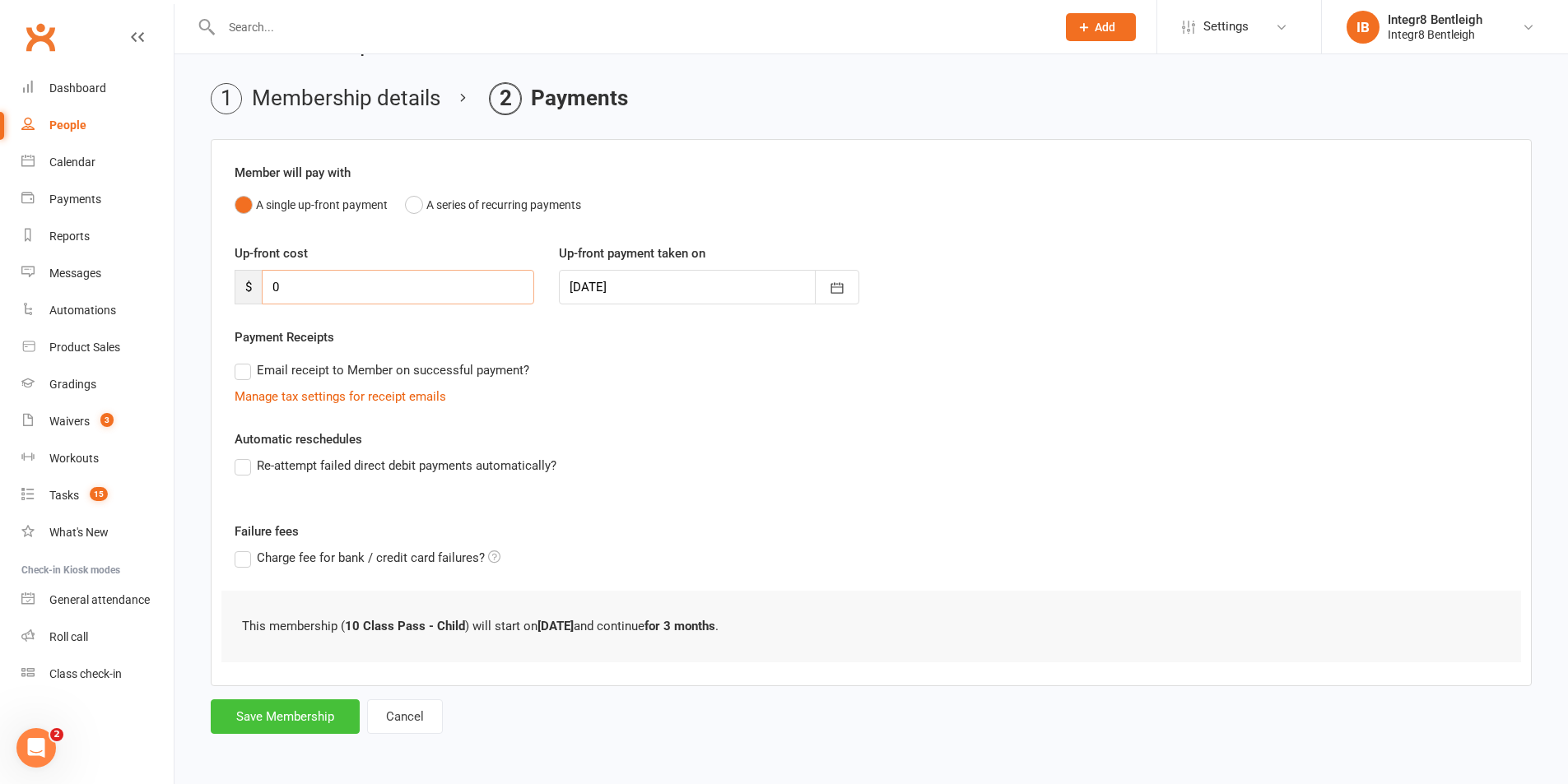
type input "0"
click at [277, 722] on button "Save Membership" at bounding box center [285, 717] width 149 height 35
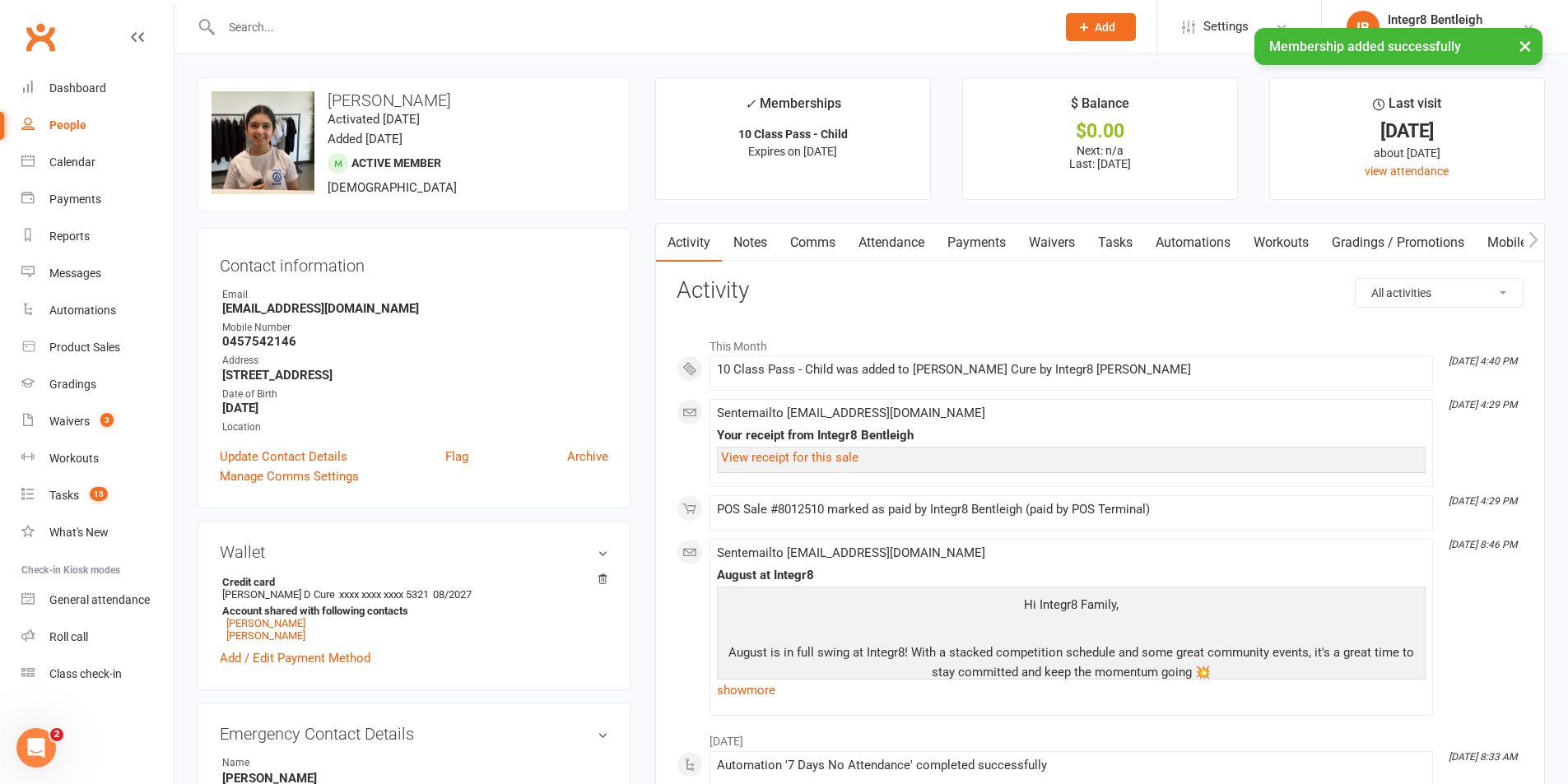
click at [990, 233] on link "Payments" at bounding box center [977, 243] width 81 height 38
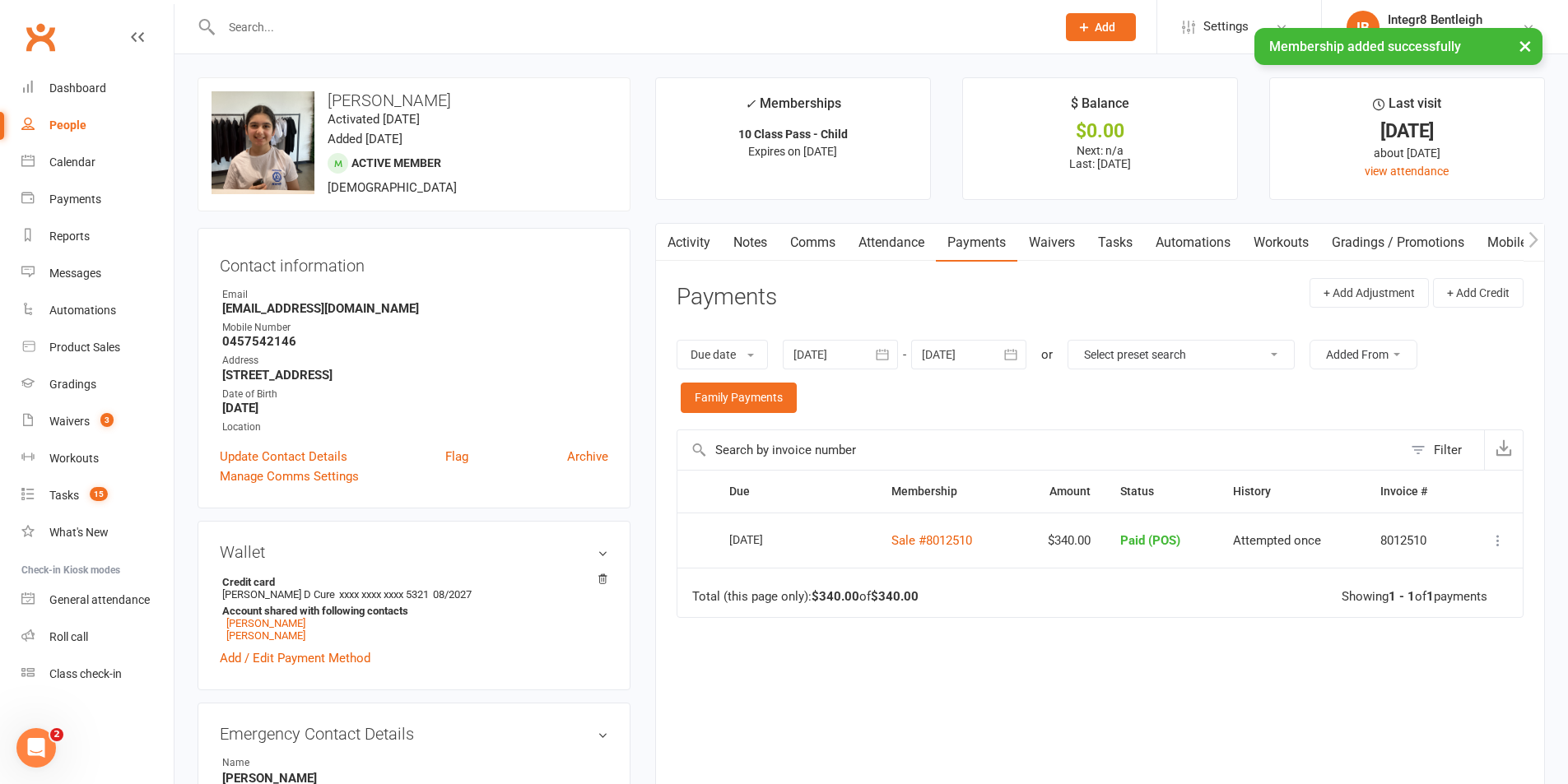
click at [695, 229] on link "Activity" at bounding box center [689, 243] width 66 height 38
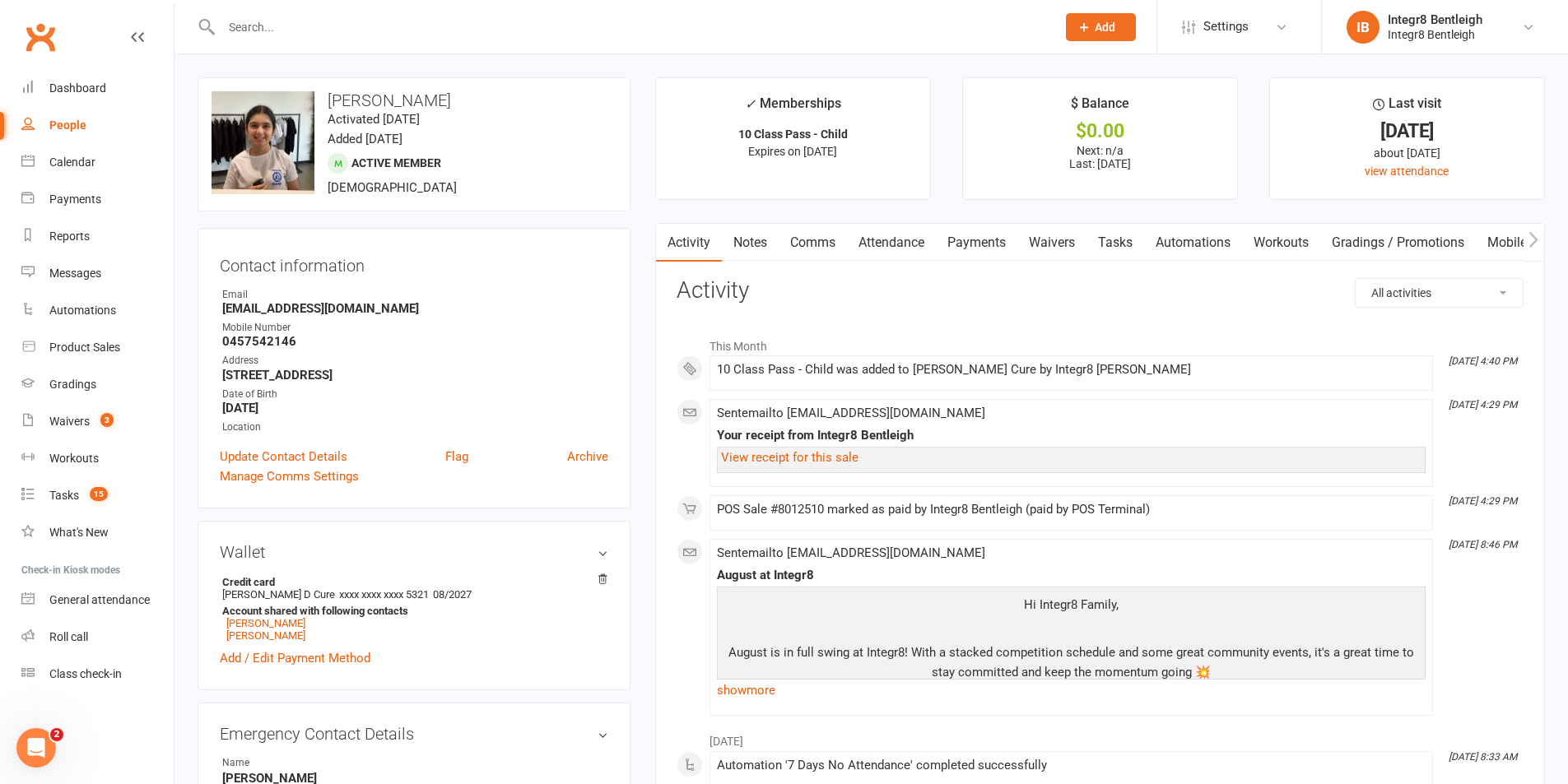
click at [756, 239] on link "Notes" at bounding box center [750, 243] width 57 height 38
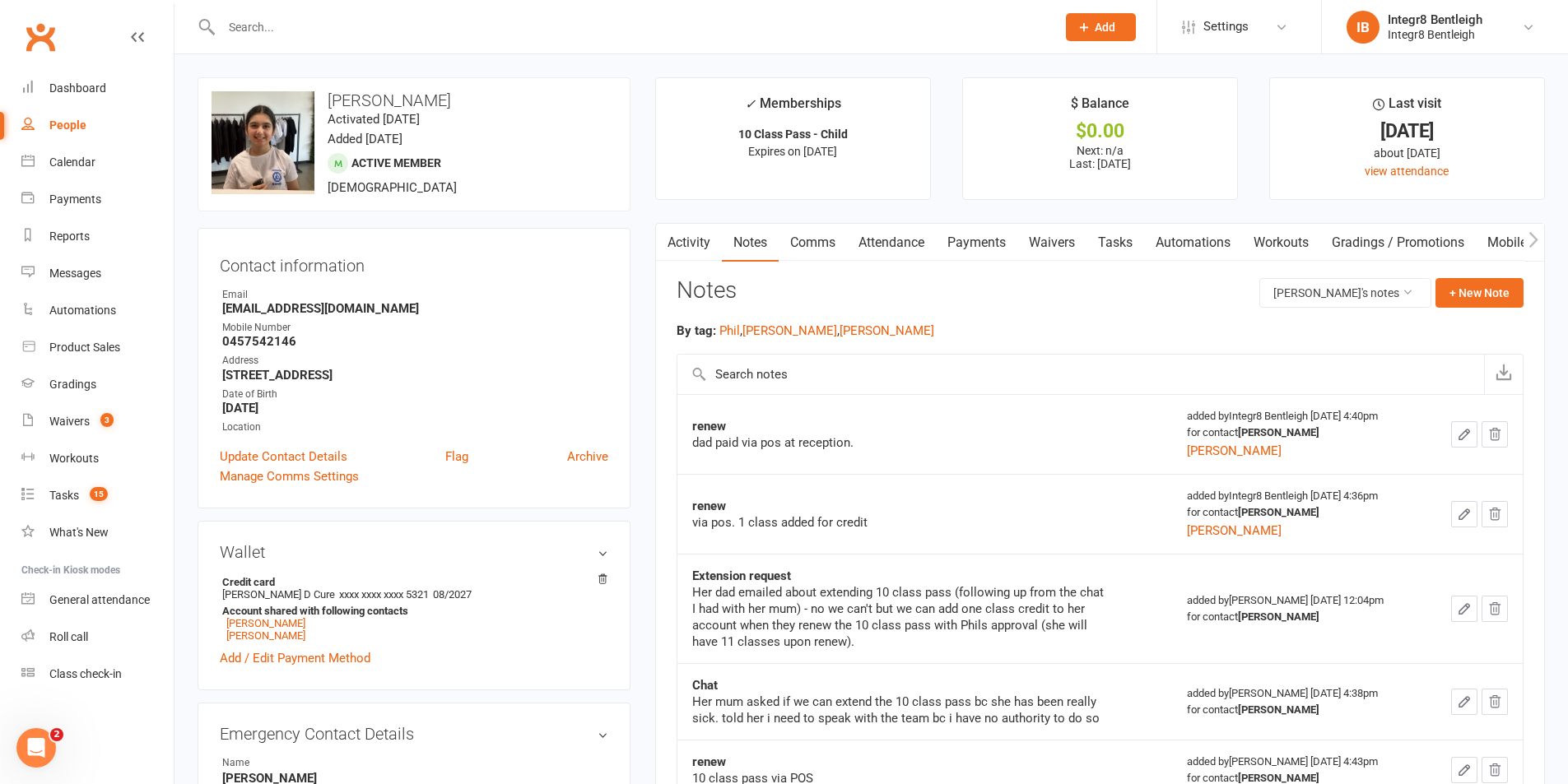
click at [888, 243] on link "Attendance" at bounding box center [891, 243] width 89 height 38
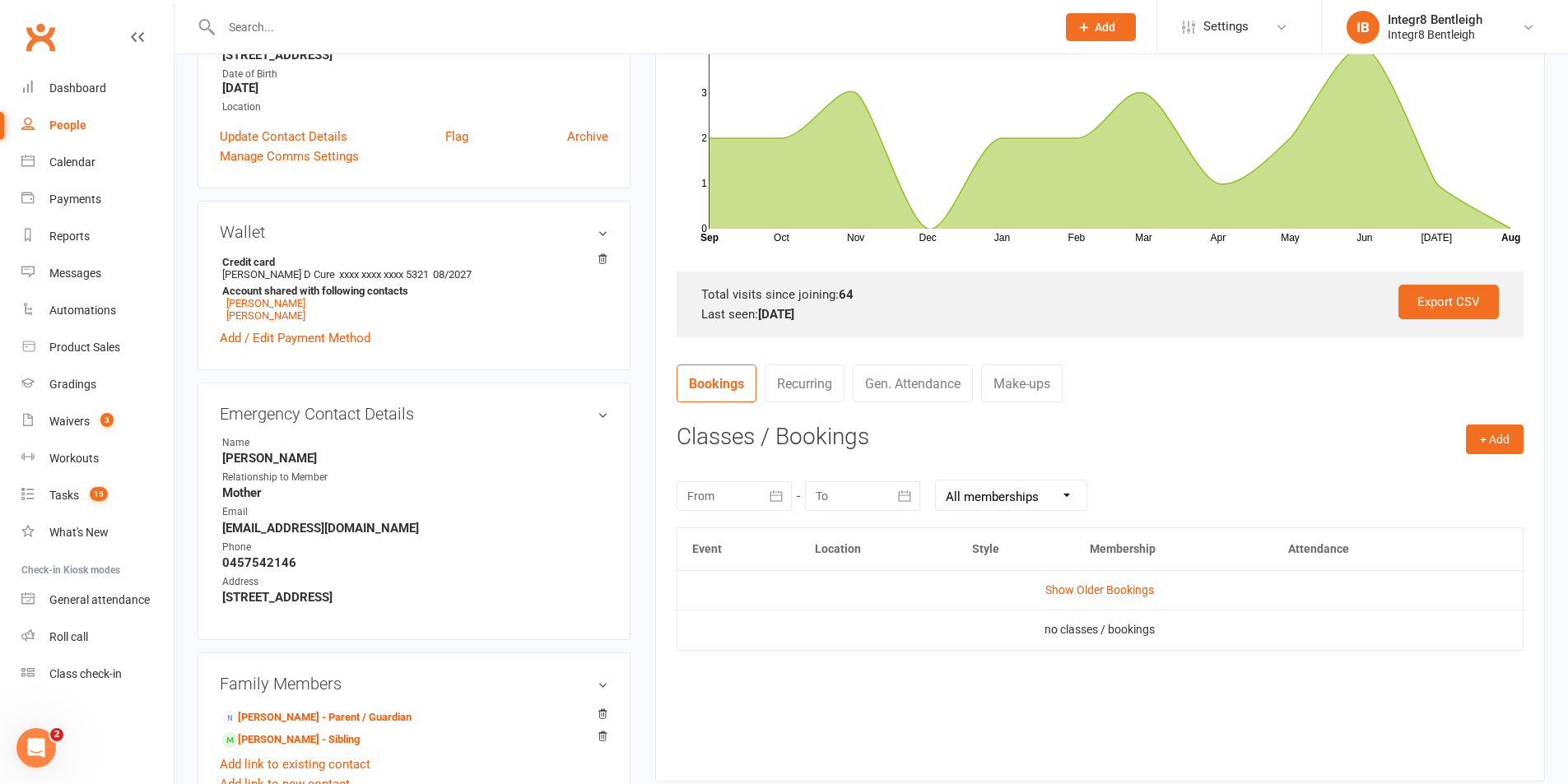
scroll to position [329, 0]
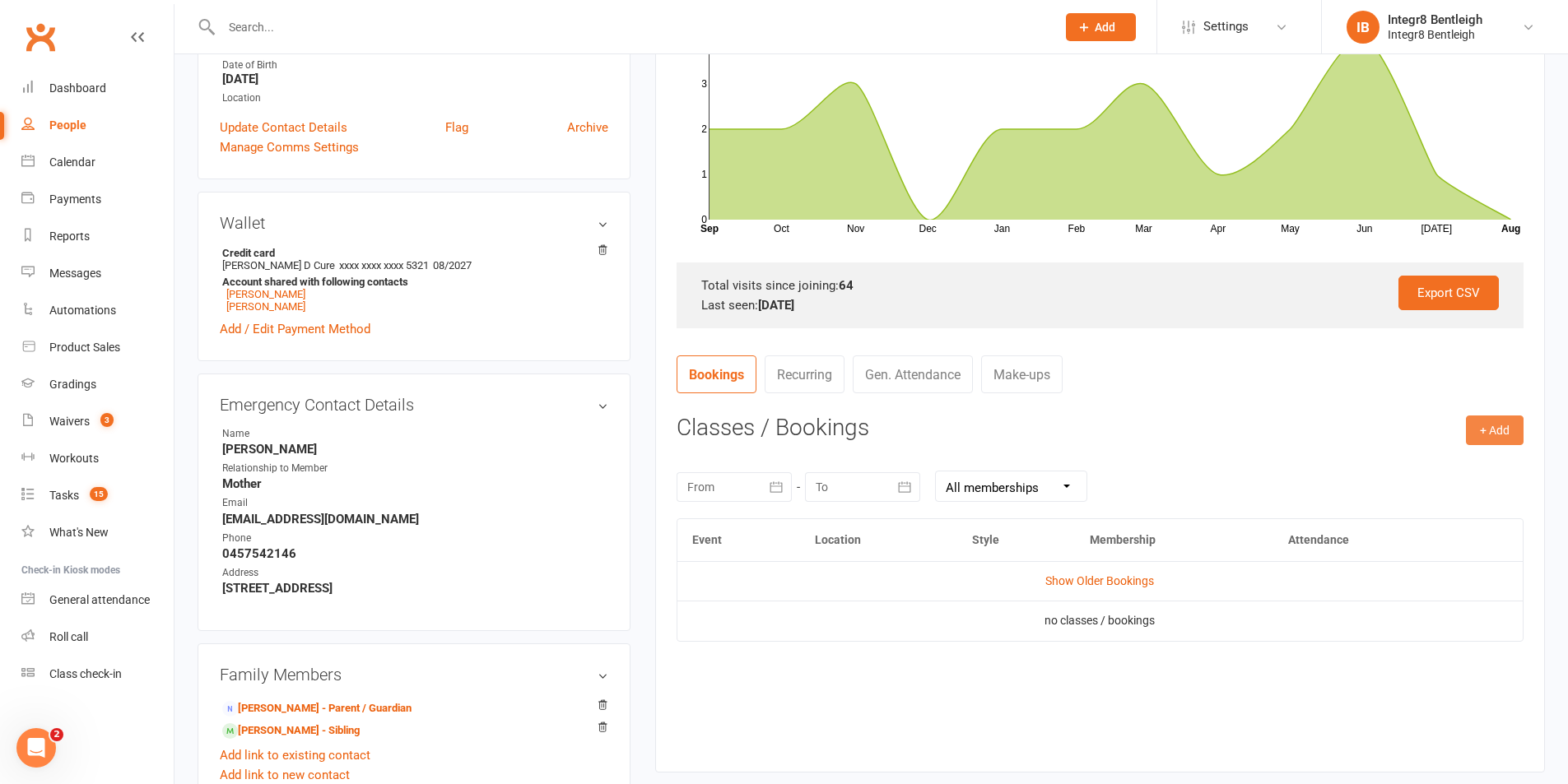
click at [1506, 434] on button "+ Add" at bounding box center [1495, 430] width 58 height 30
click at [1438, 468] on link "Book Event" at bounding box center [1441, 468] width 163 height 33
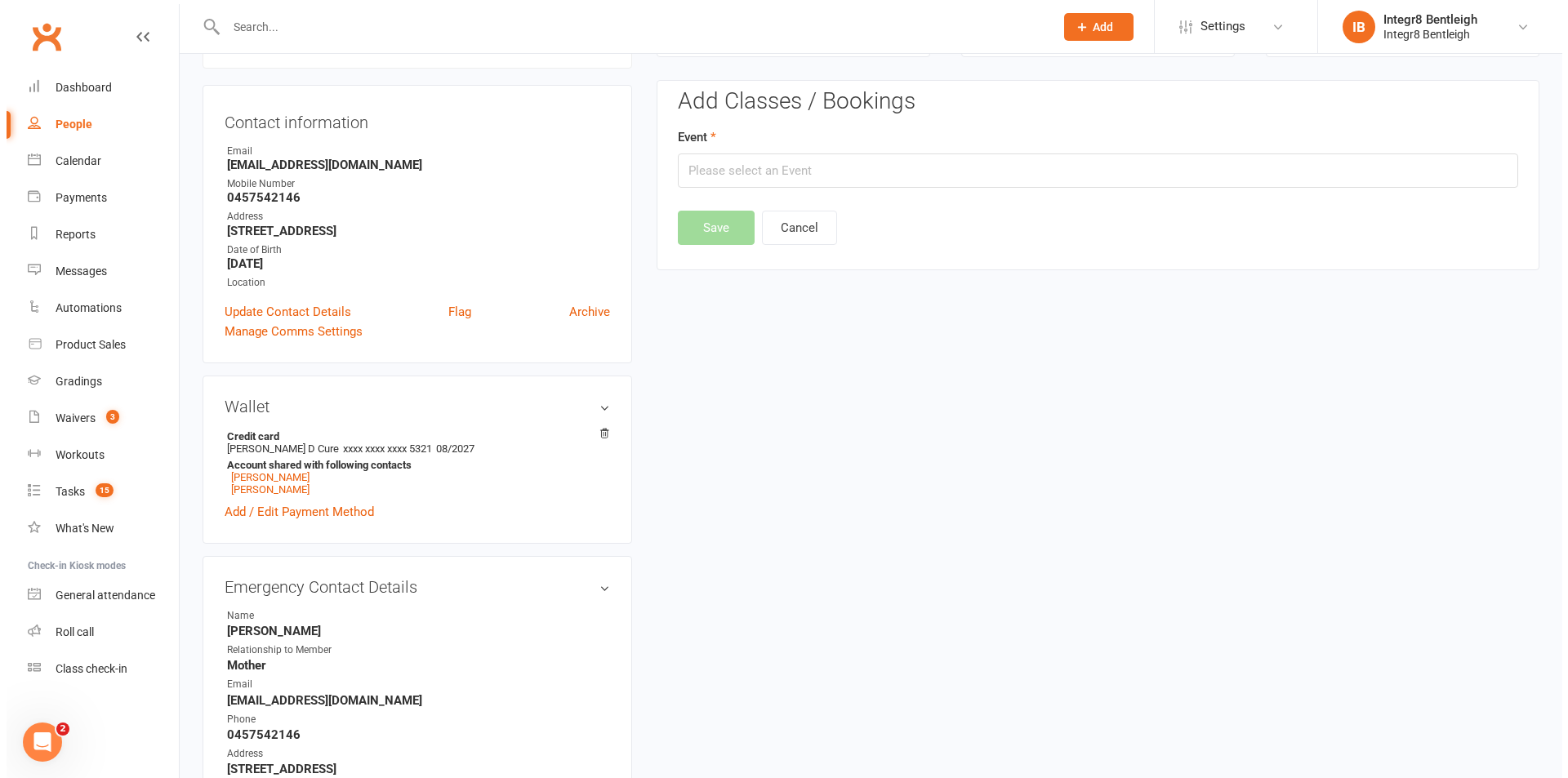
scroll to position [140, 0]
click at [787, 170] on input "text" at bounding box center [1091, 173] width 841 height 35
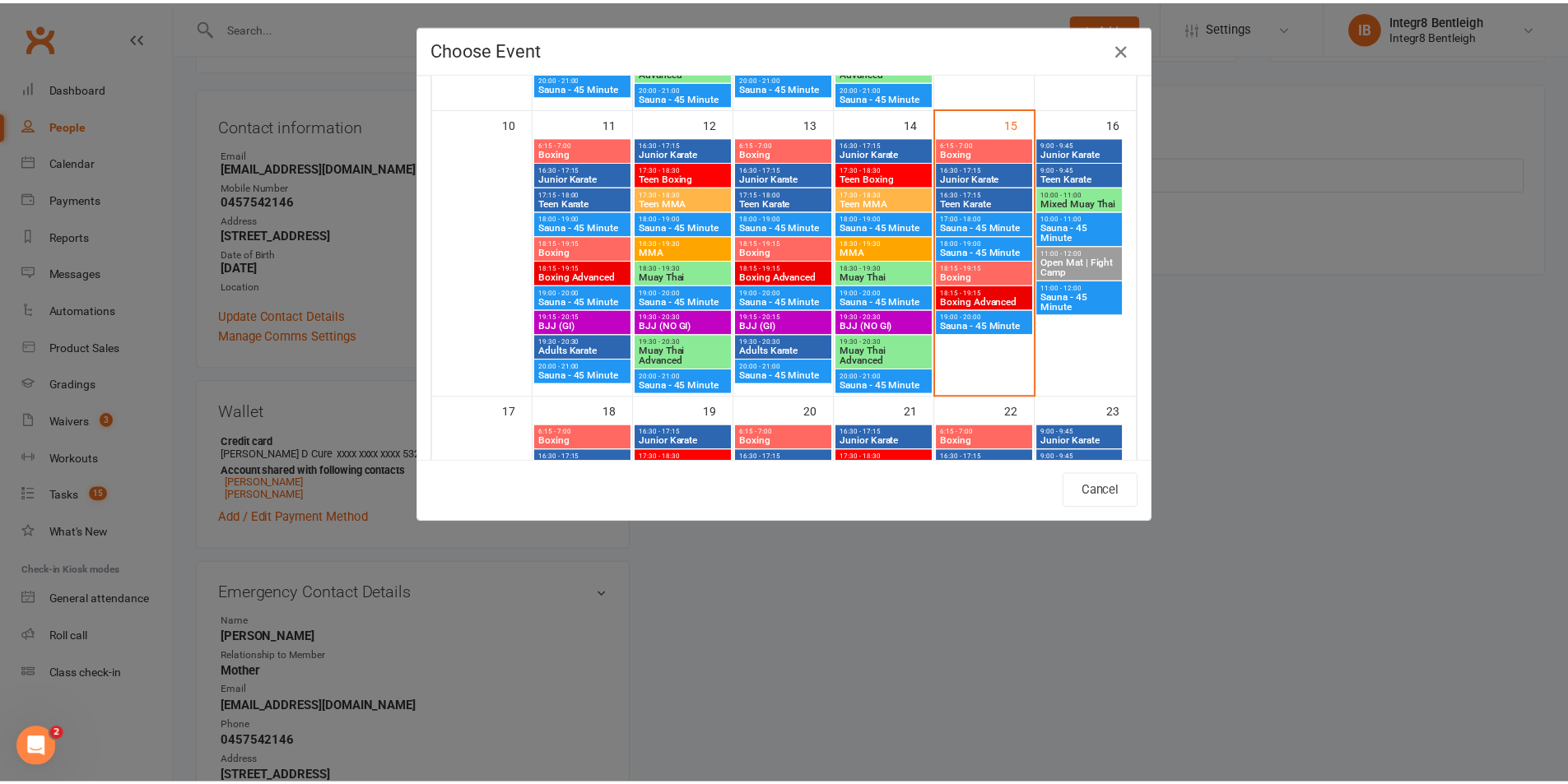
scroll to position [658, 0]
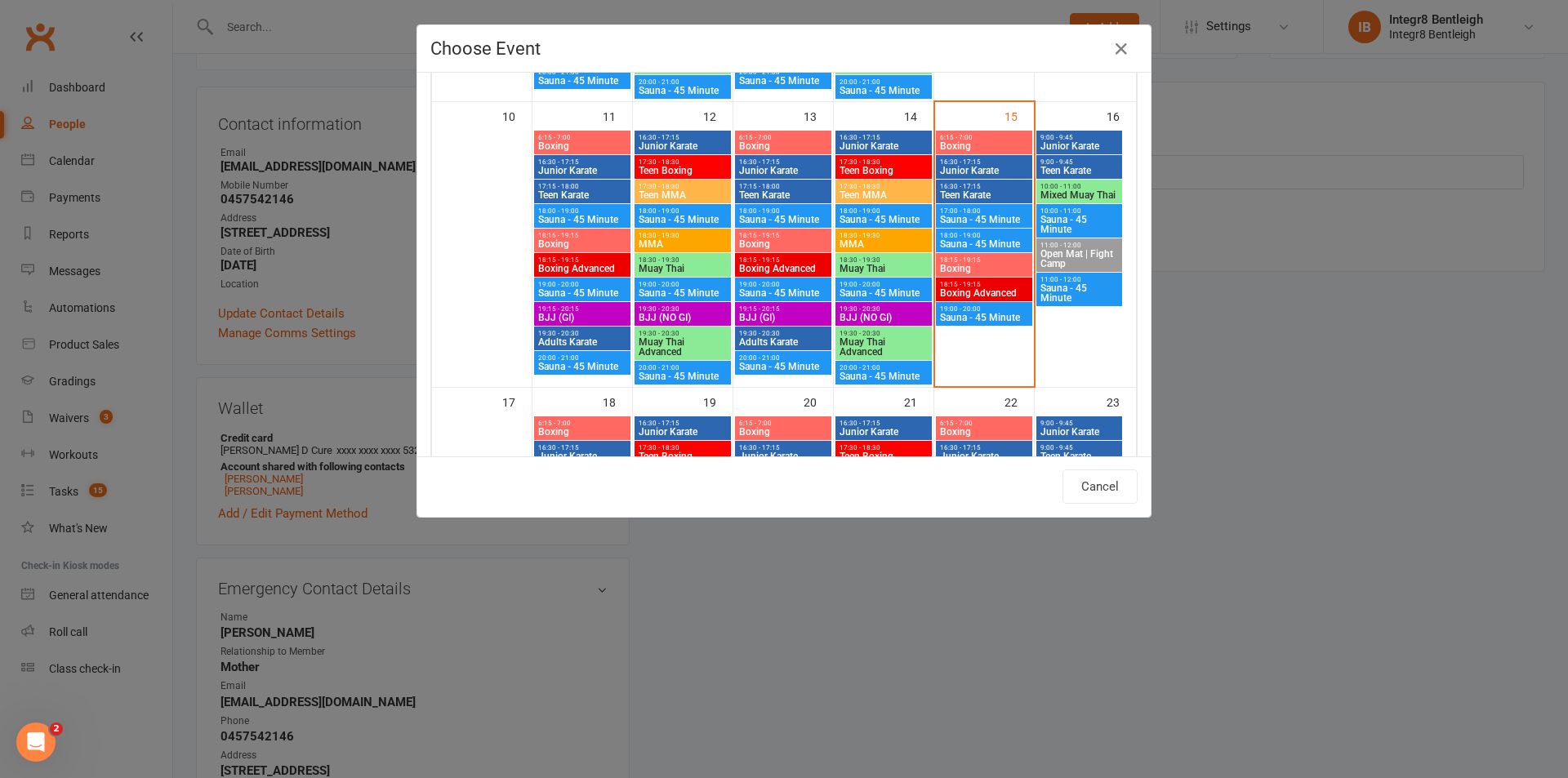
click at [950, 168] on span "Junior Karate" at bounding box center [984, 171] width 90 height 10
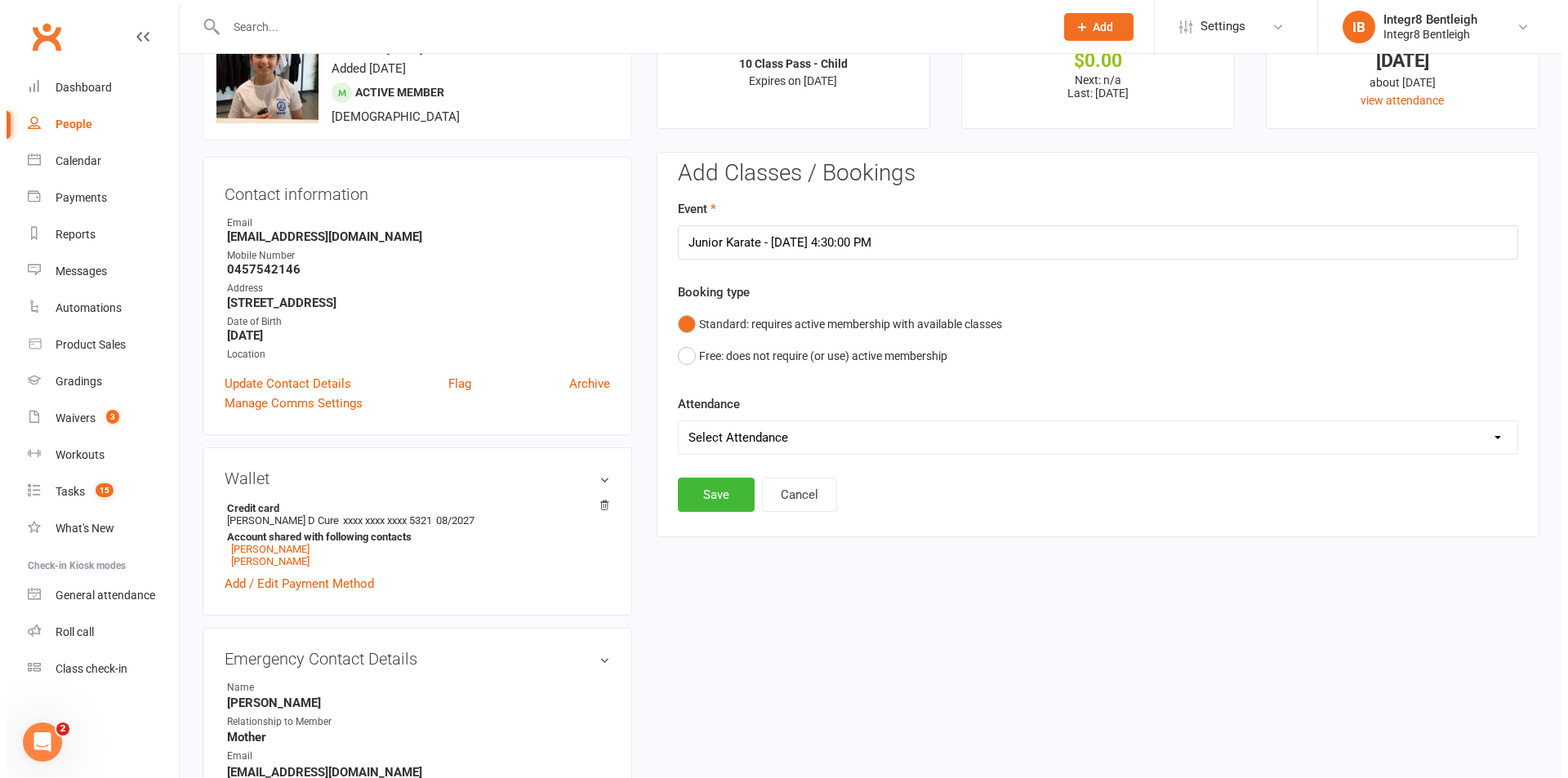
scroll to position [0, 0]
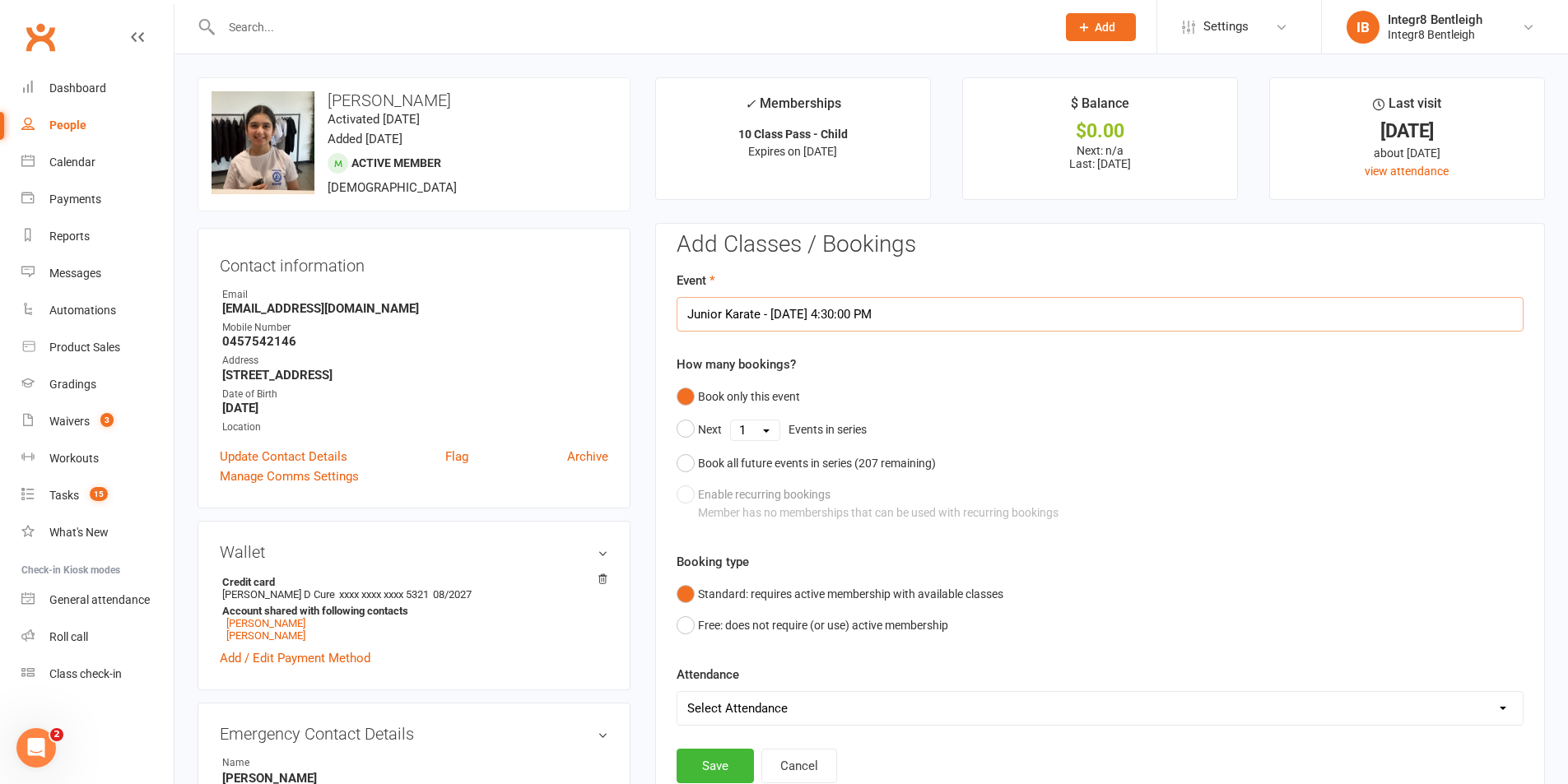
click at [794, 315] on input "Junior Karate - Aug 15, 2025 4:30:00 PM" at bounding box center [1100, 315] width 847 height 35
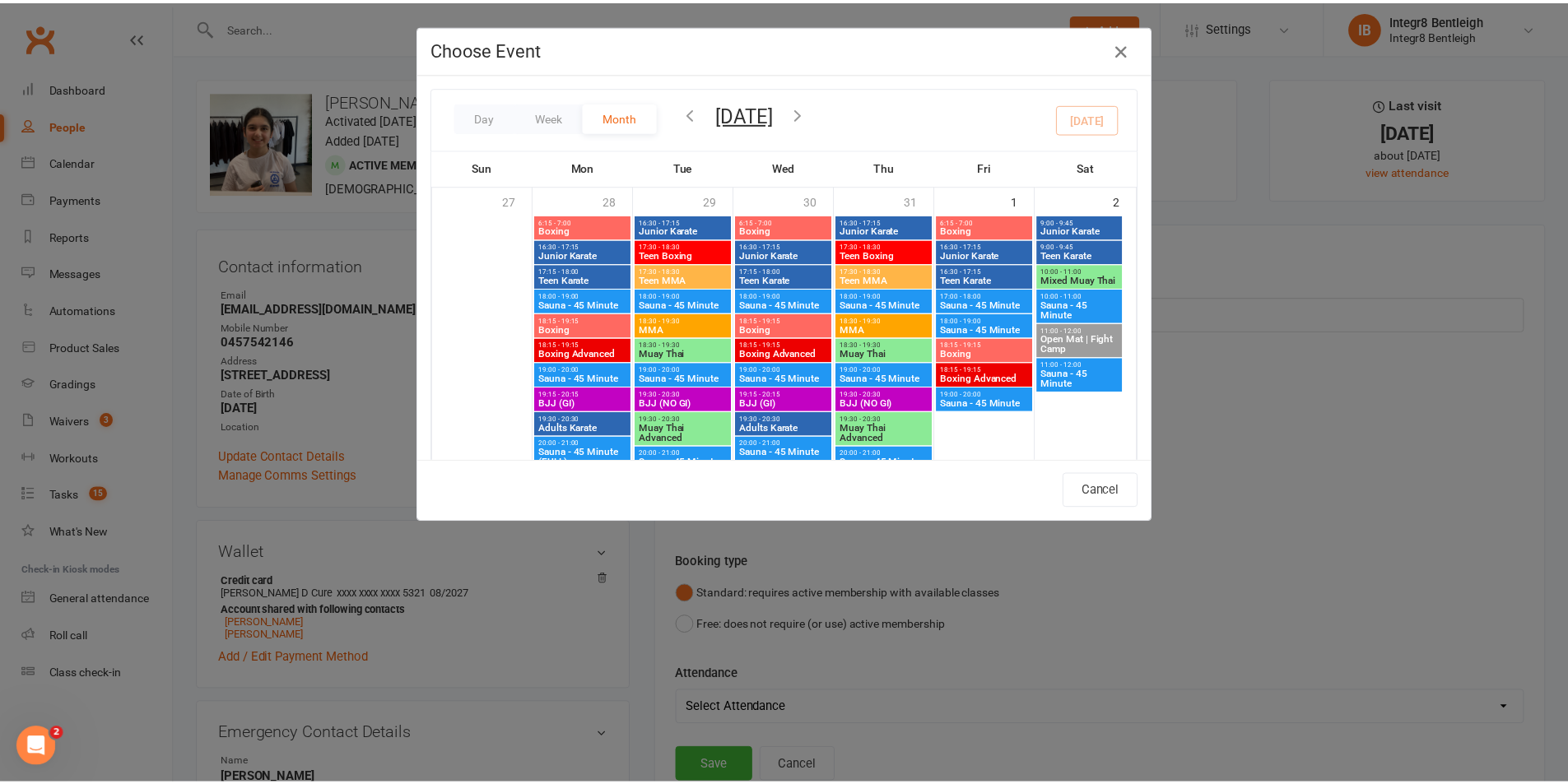
scroll to position [576, 0]
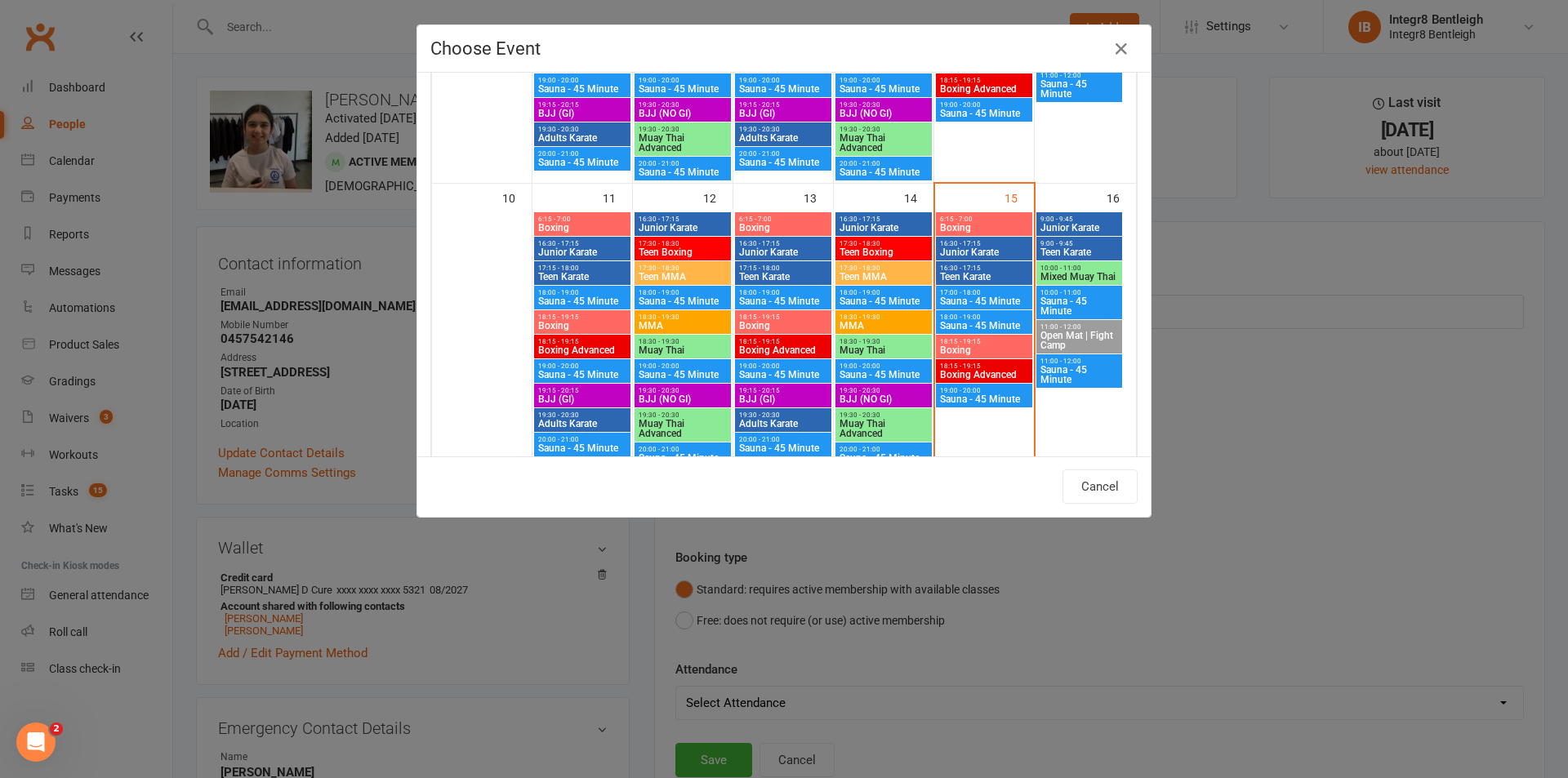
click at [992, 273] on span "Teen Karate" at bounding box center [984, 277] width 90 height 10
type input "Teen Karate - Aug 15, 2025 4:30:00 PM"
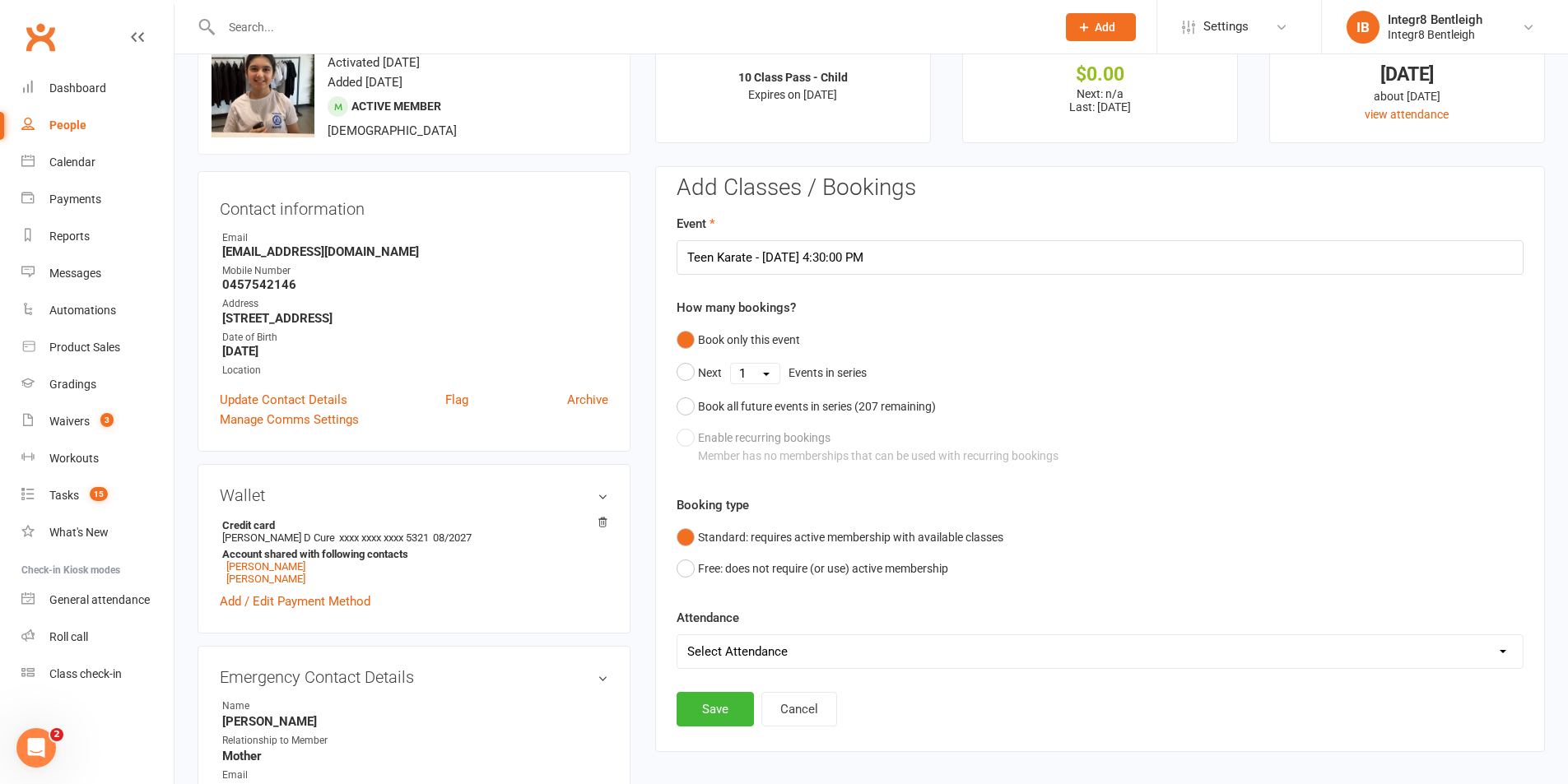
scroll to position [247, 0]
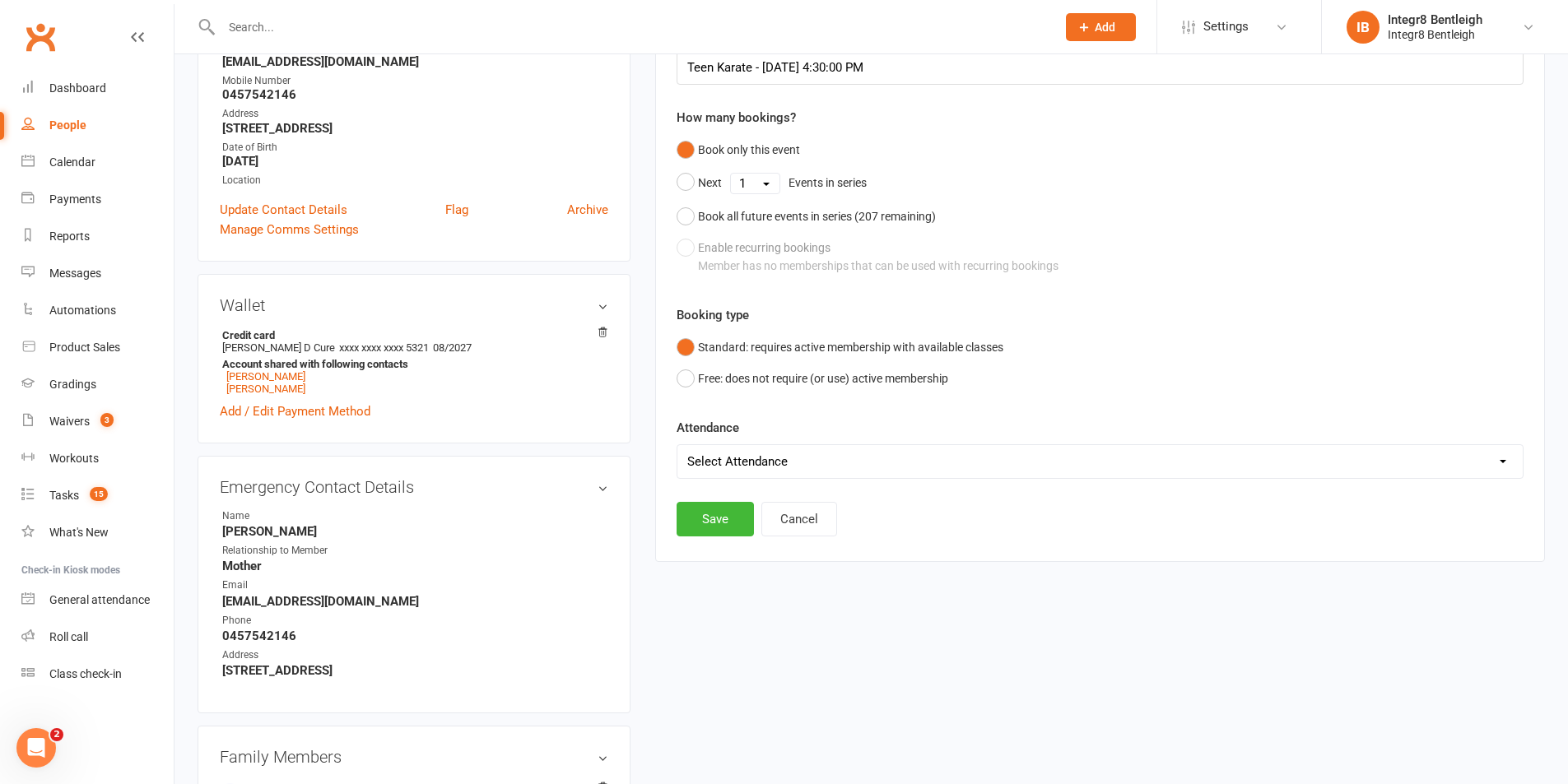
click at [742, 459] on select "Select Attendance Attended Absent" at bounding box center [1100, 462] width 846 height 33
select select "0"
click at [678, 445] on select "Select Attendance Attended Absent" at bounding box center [1100, 462] width 846 height 33
click at [716, 512] on button "Save" at bounding box center [715, 519] width 77 height 35
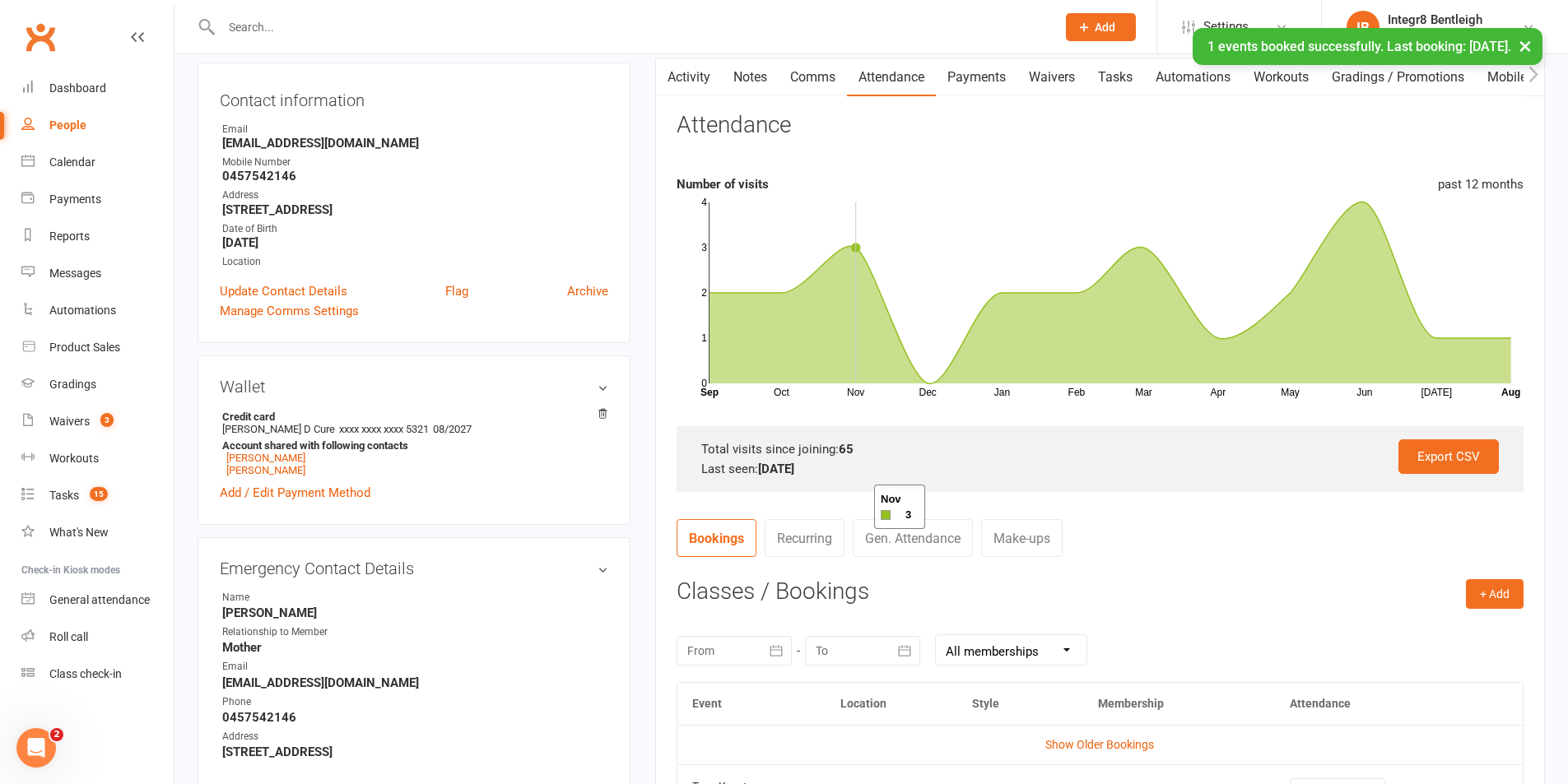
scroll to position [0, 0]
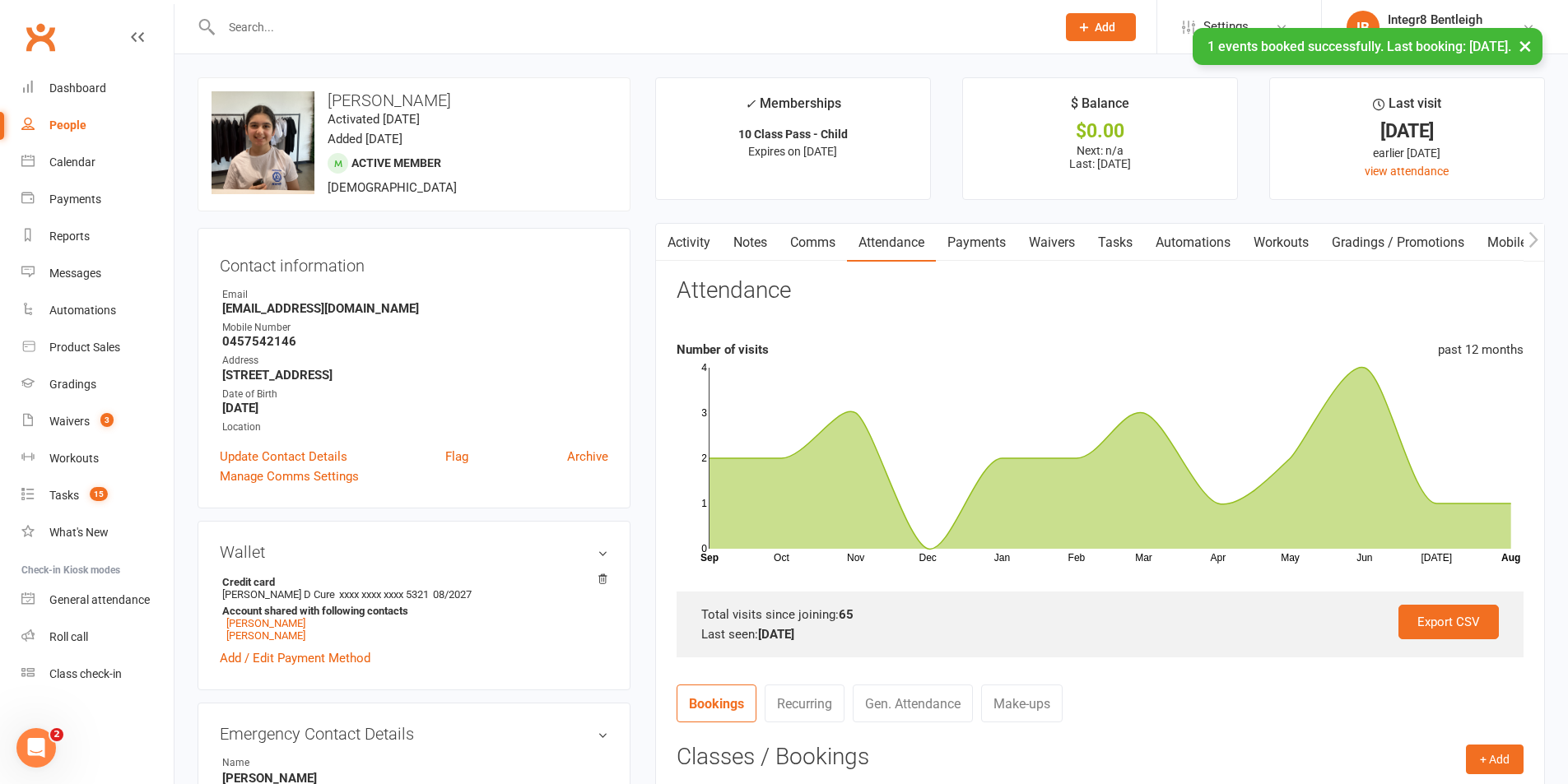
click at [678, 240] on link "Activity" at bounding box center [689, 243] width 66 height 38
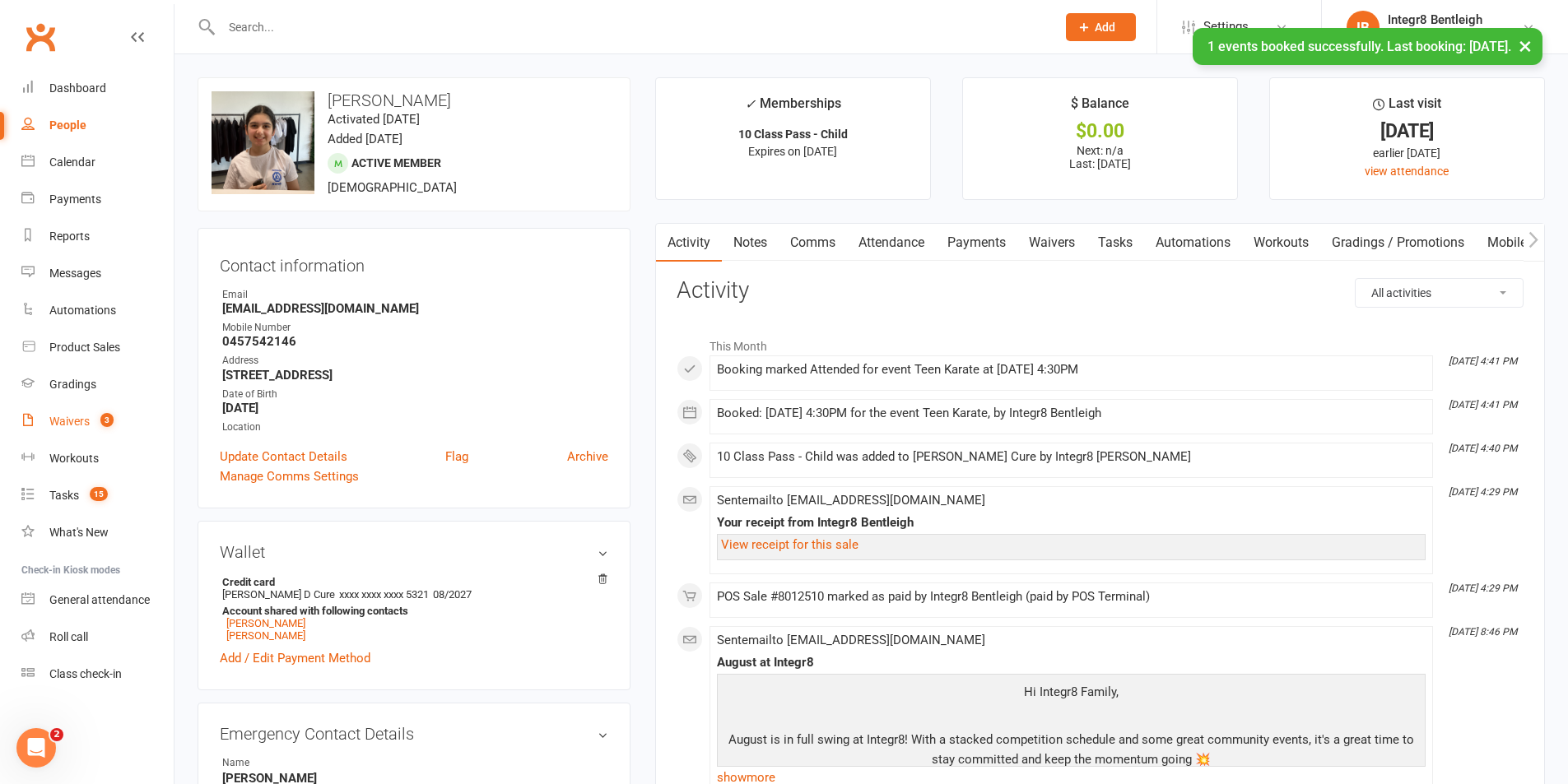
click at [75, 424] on div "Waivers" at bounding box center [70, 421] width 41 height 13
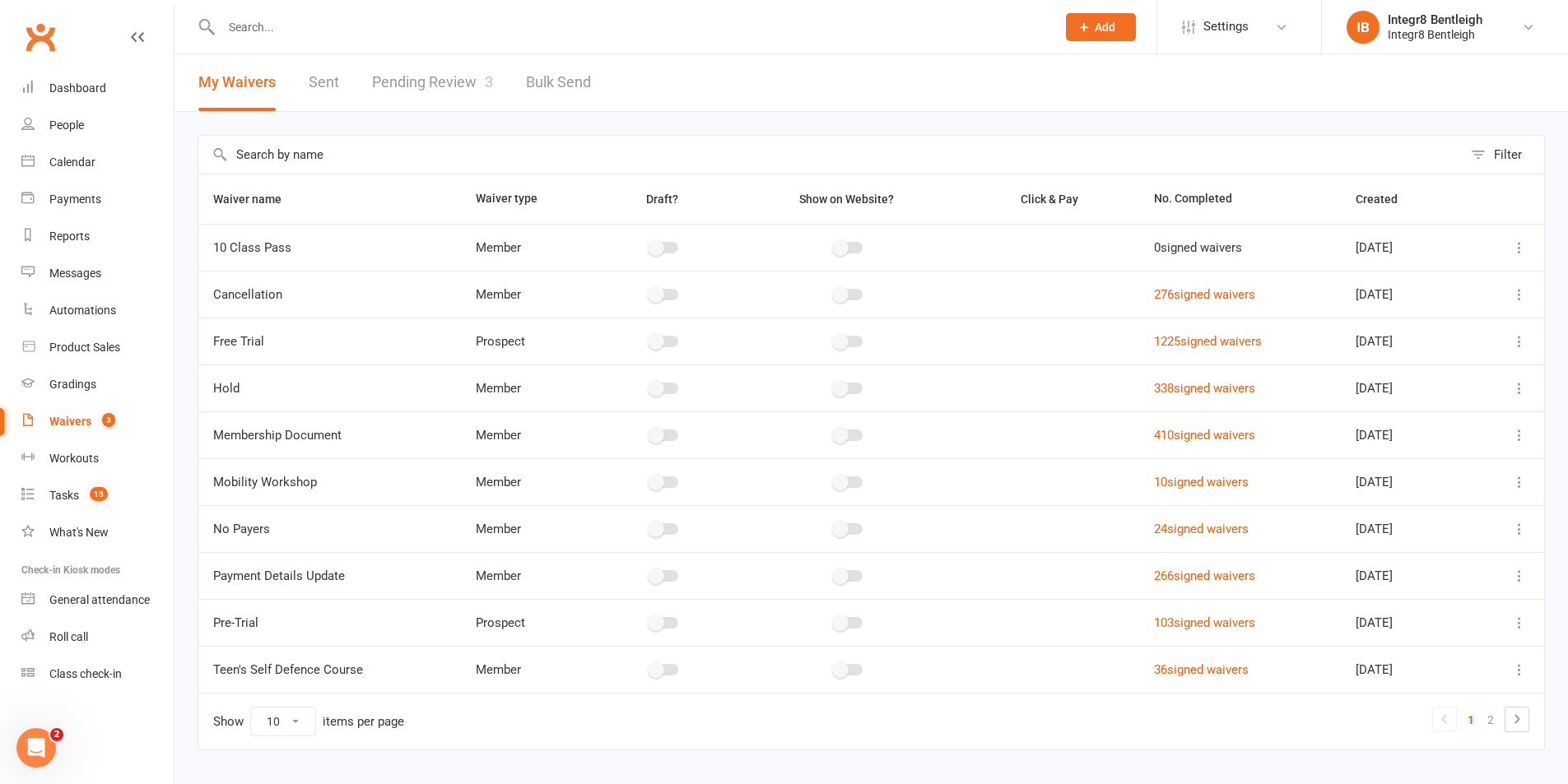
click at [447, 84] on link "Pending Review 3" at bounding box center [432, 83] width 121 height 57
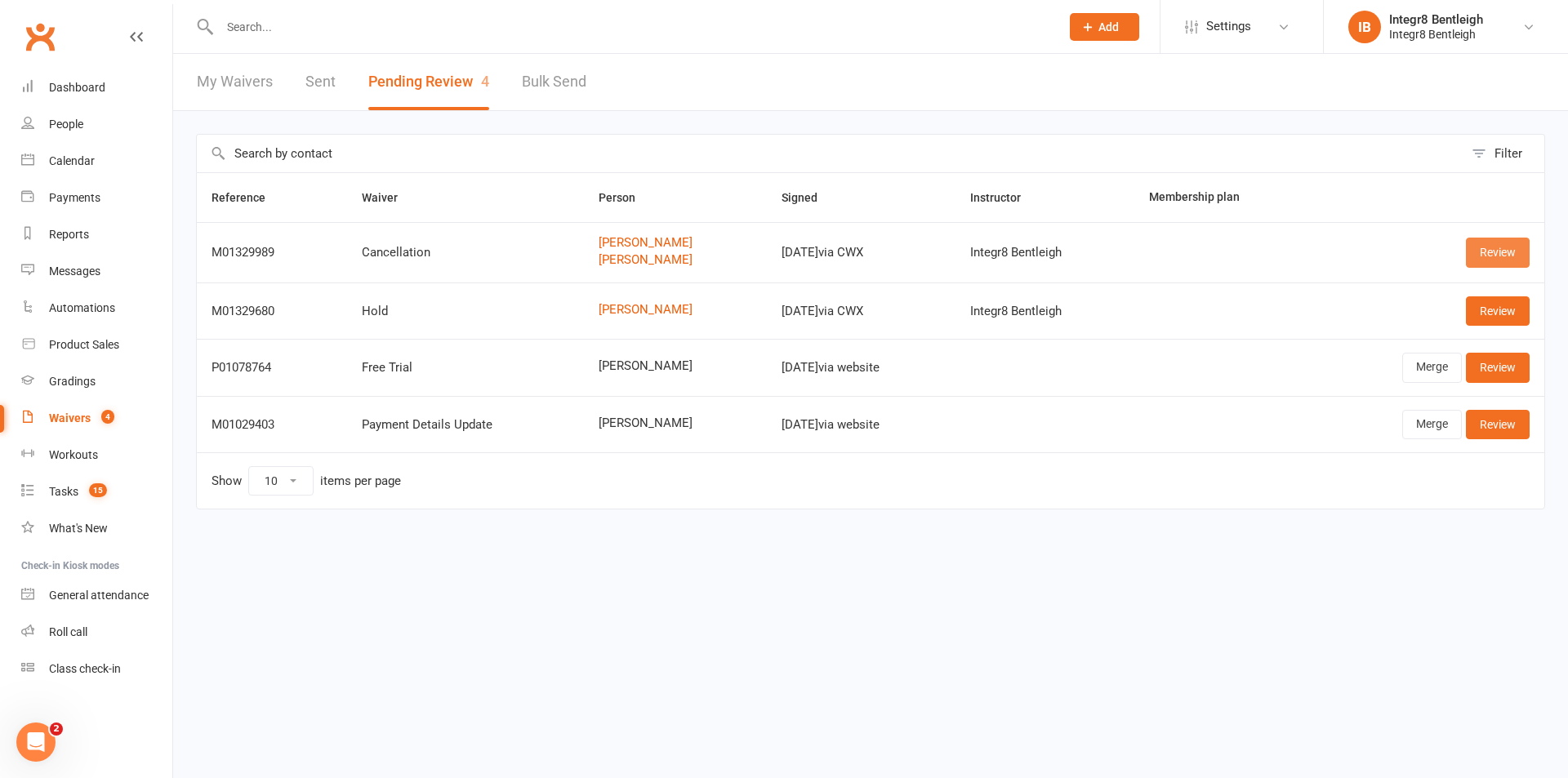
click at [1495, 252] on link "Review" at bounding box center [1498, 252] width 64 height 30
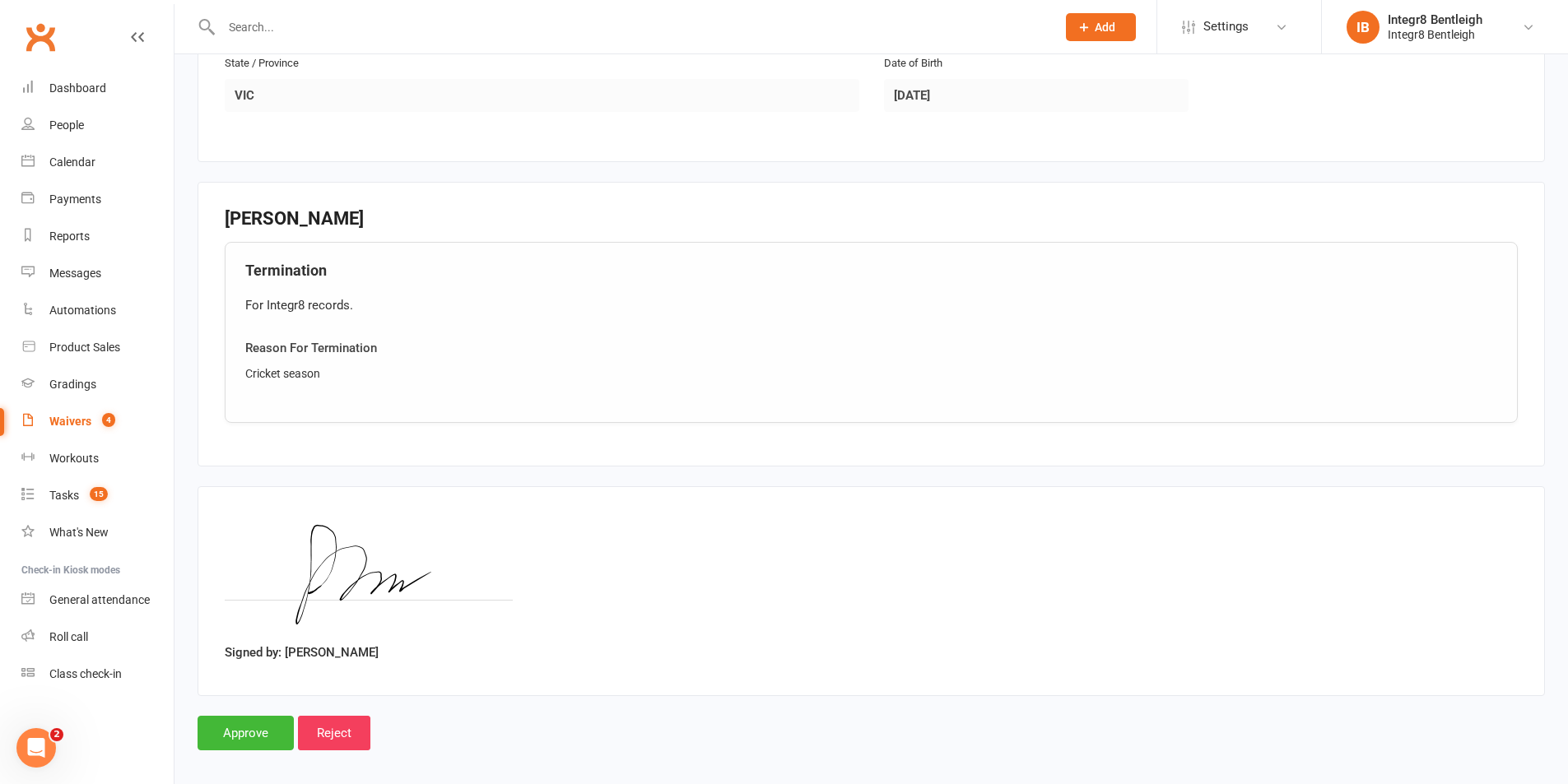
scroll to position [1266, 0]
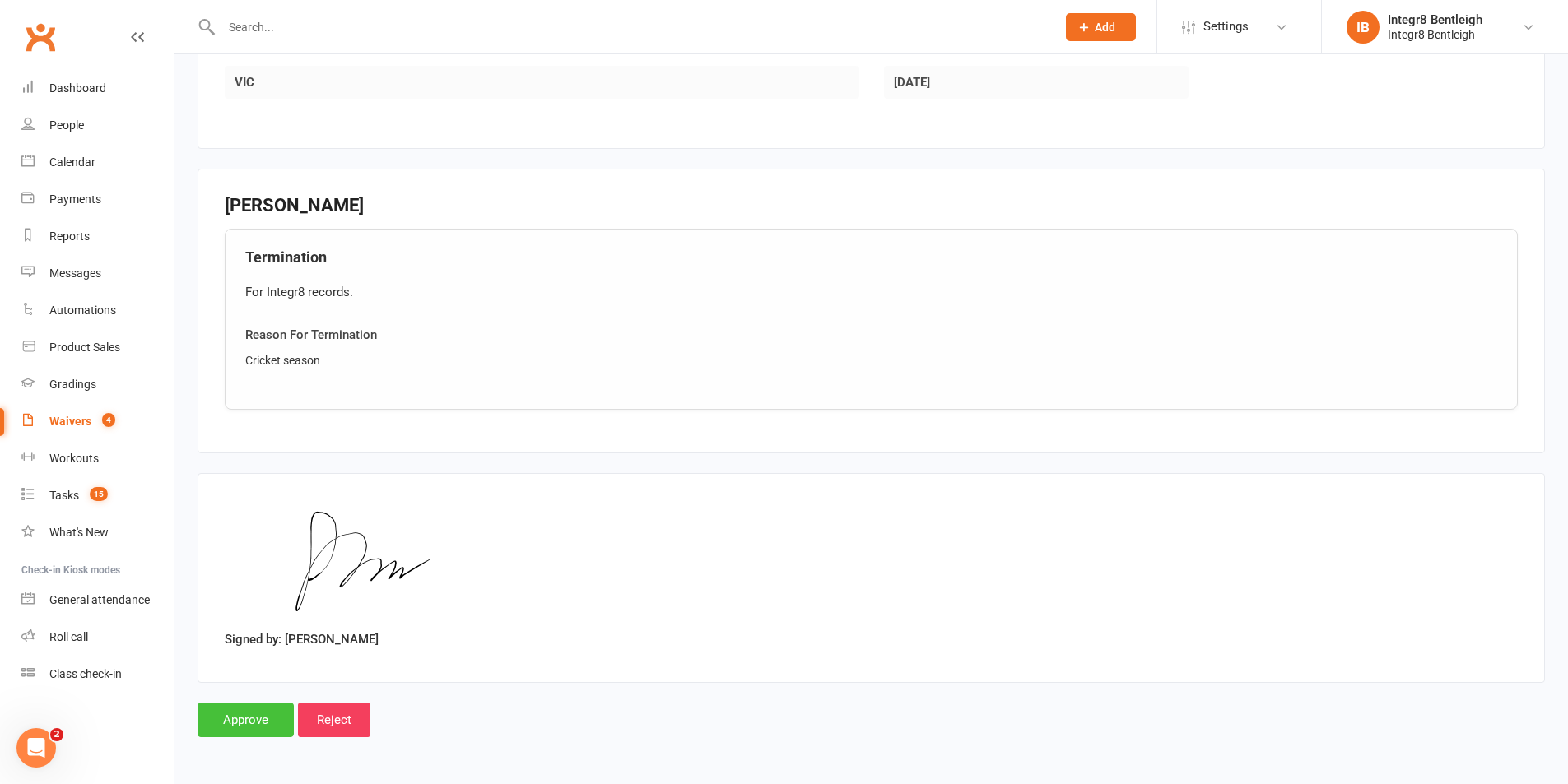
click at [250, 709] on input "Approve" at bounding box center [246, 720] width 96 height 35
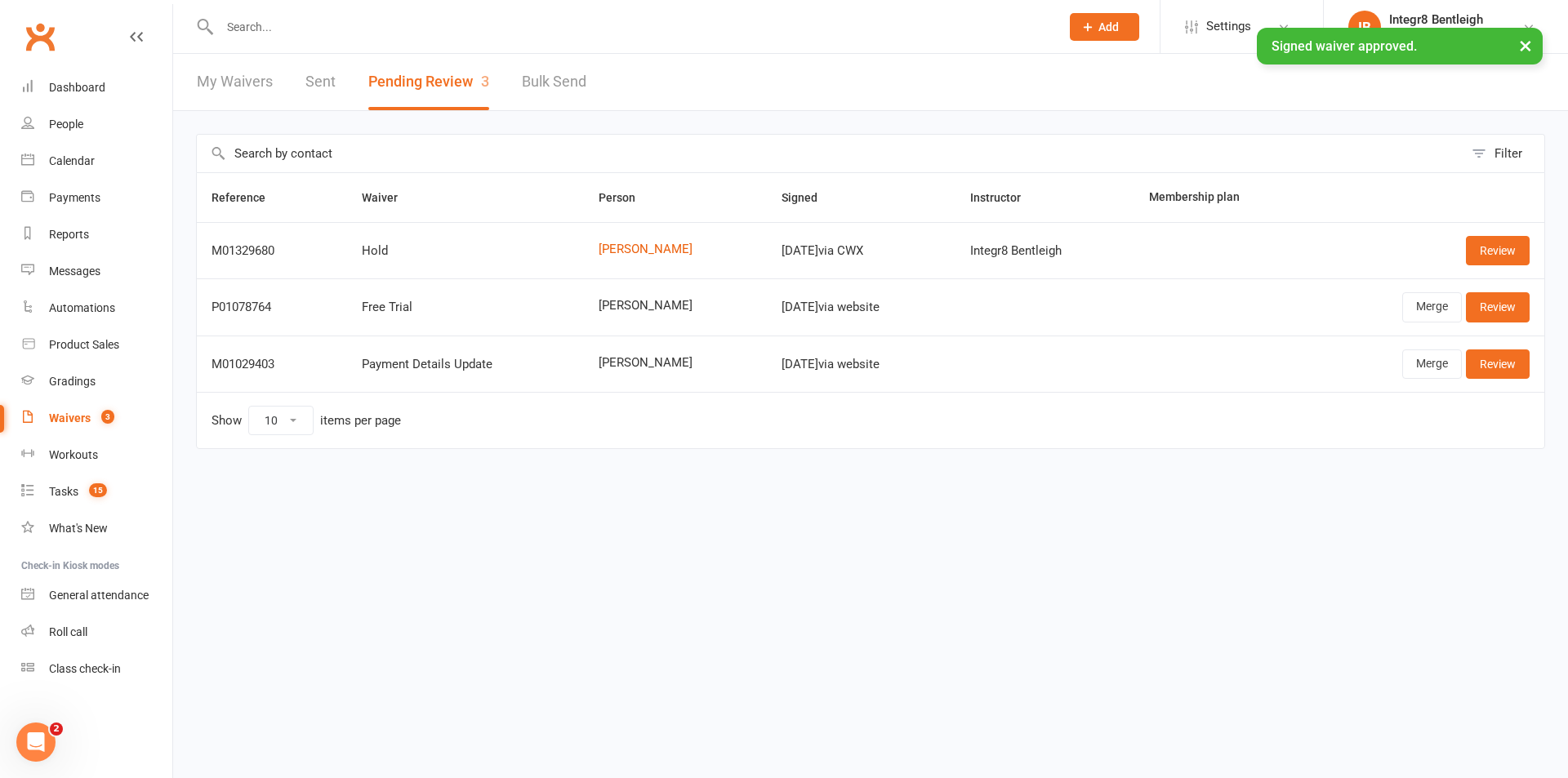
click at [286, 22] on input "text" at bounding box center [631, 27] width 834 height 23
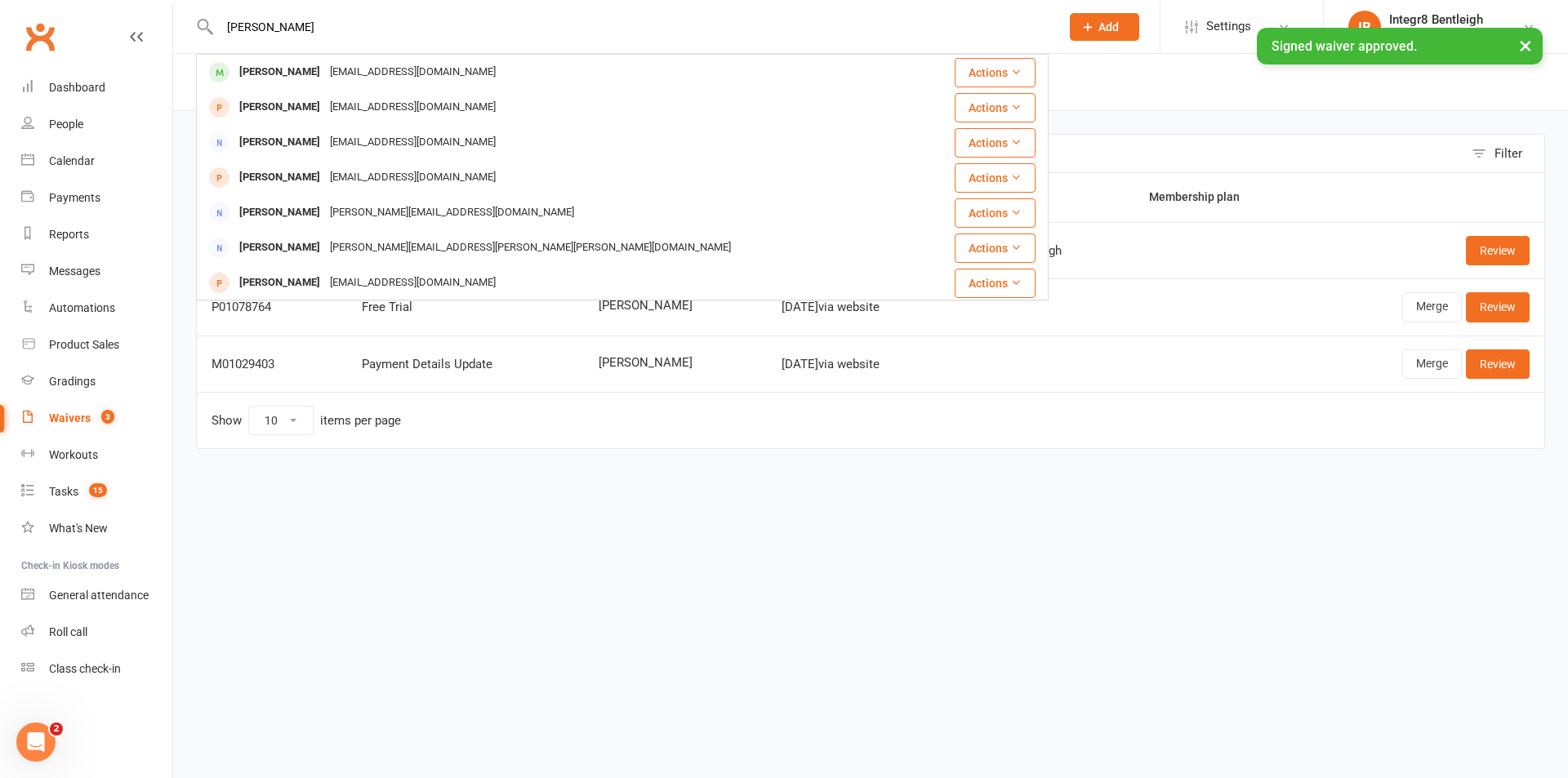
type input "rayna"
click at [298, 28] on div "× Signed waiver approved." at bounding box center [773, 28] width 1547 height 0
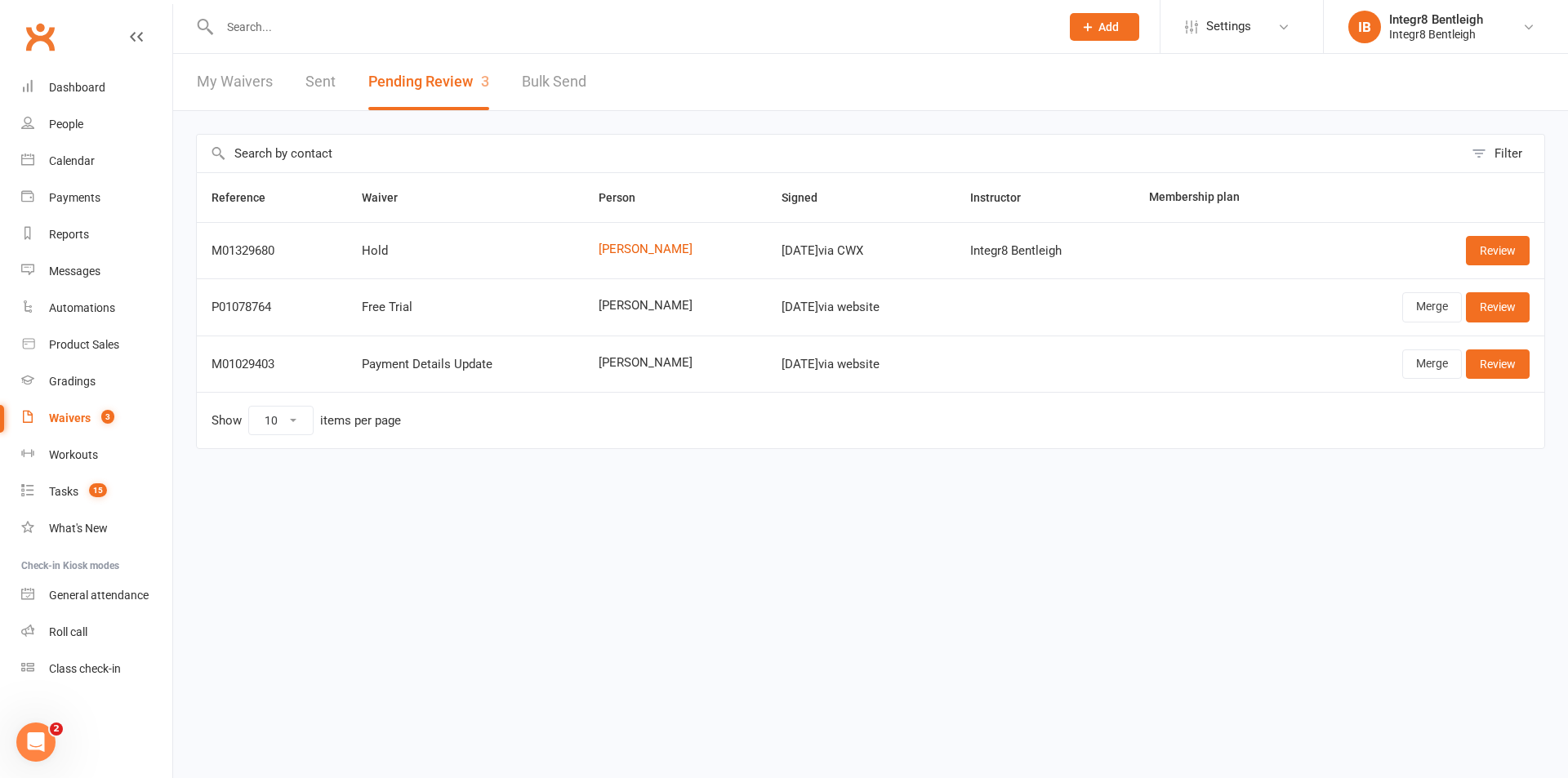
click at [293, 34] on input "text" at bounding box center [631, 27] width 834 height 23
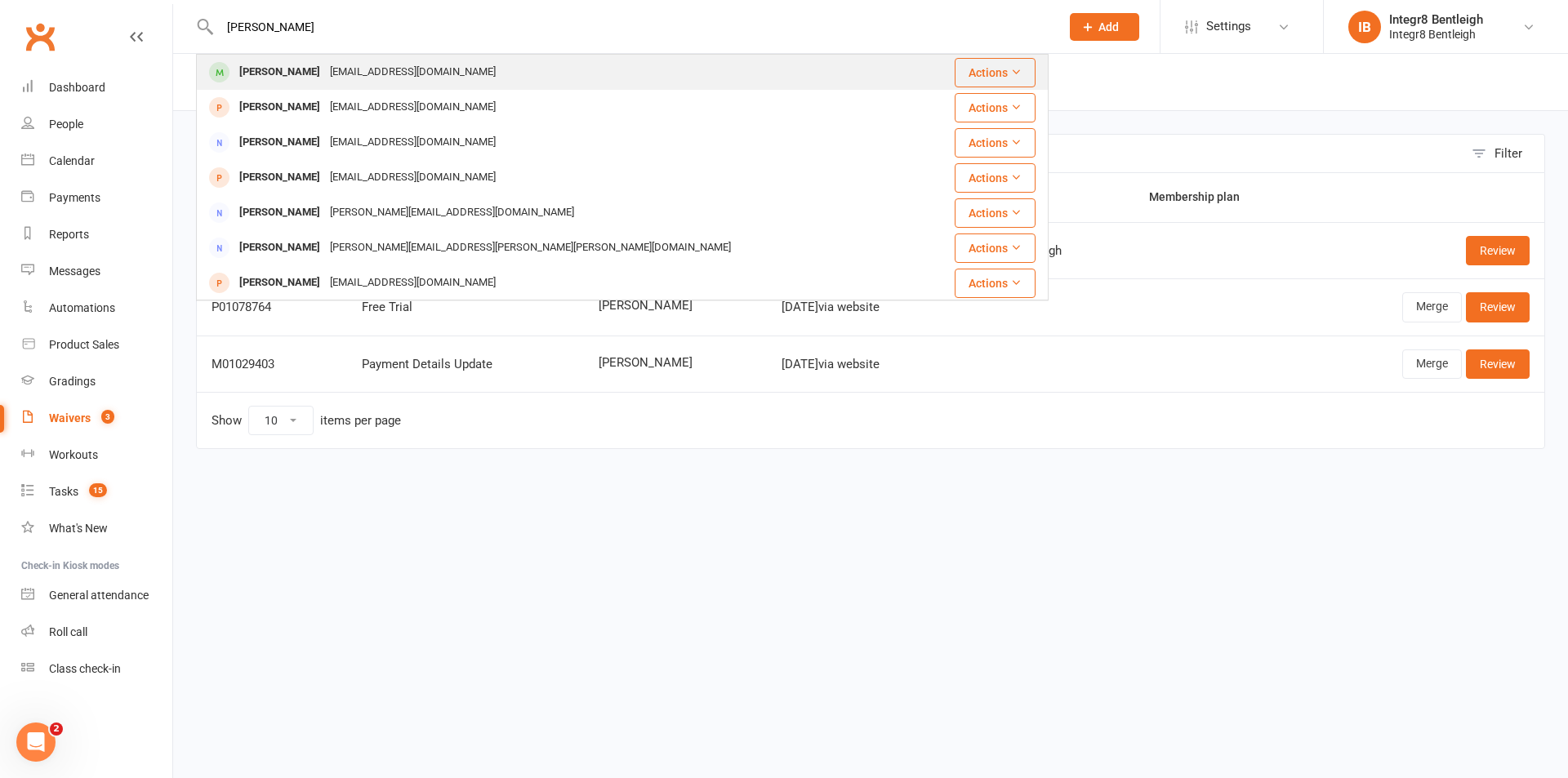
type input "rayna"
click at [302, 68] on div "Rayna Sengupta" at bounding box center [279, 72] width 90 height 24
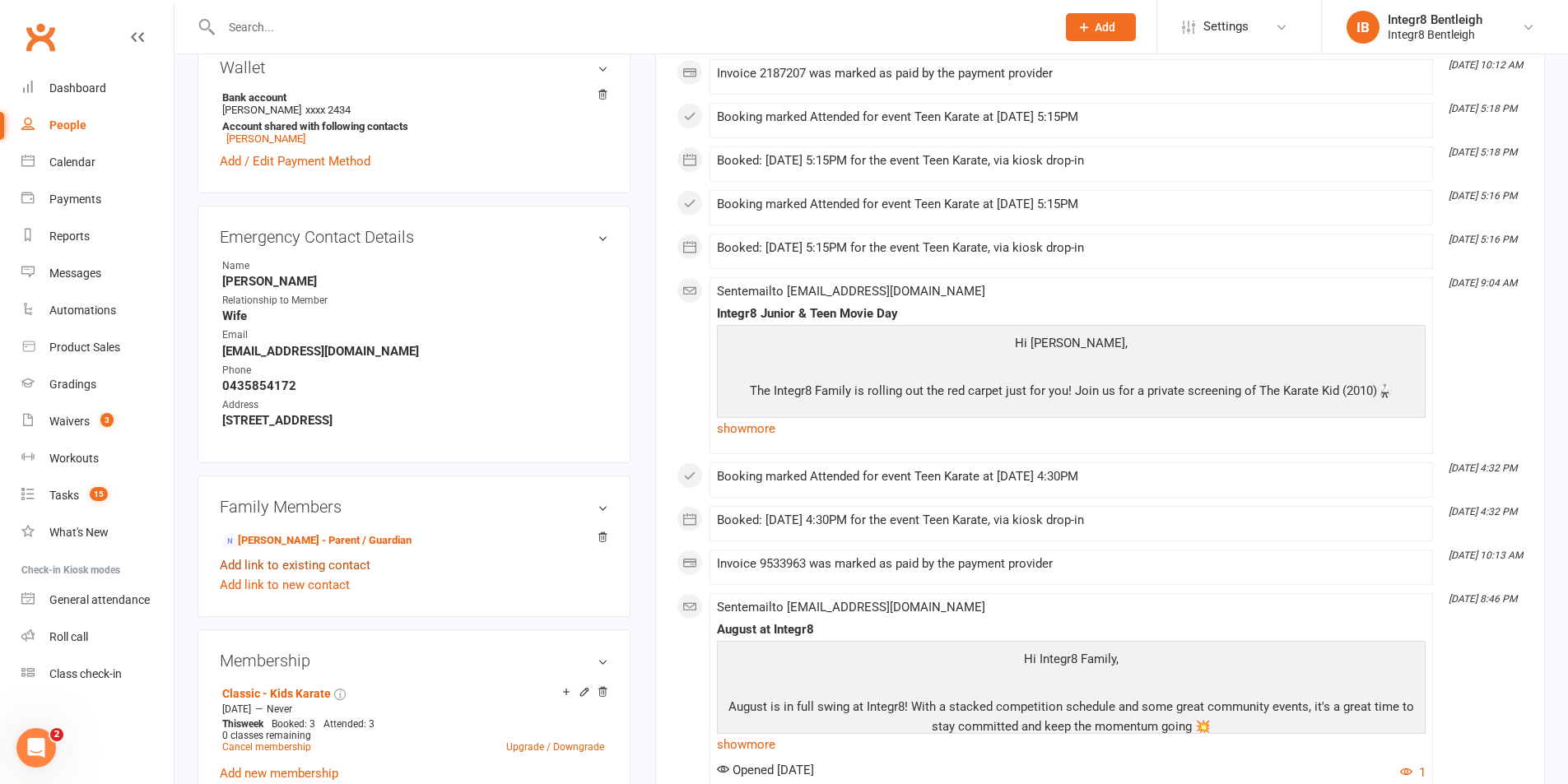
scroll to position [493, 0]
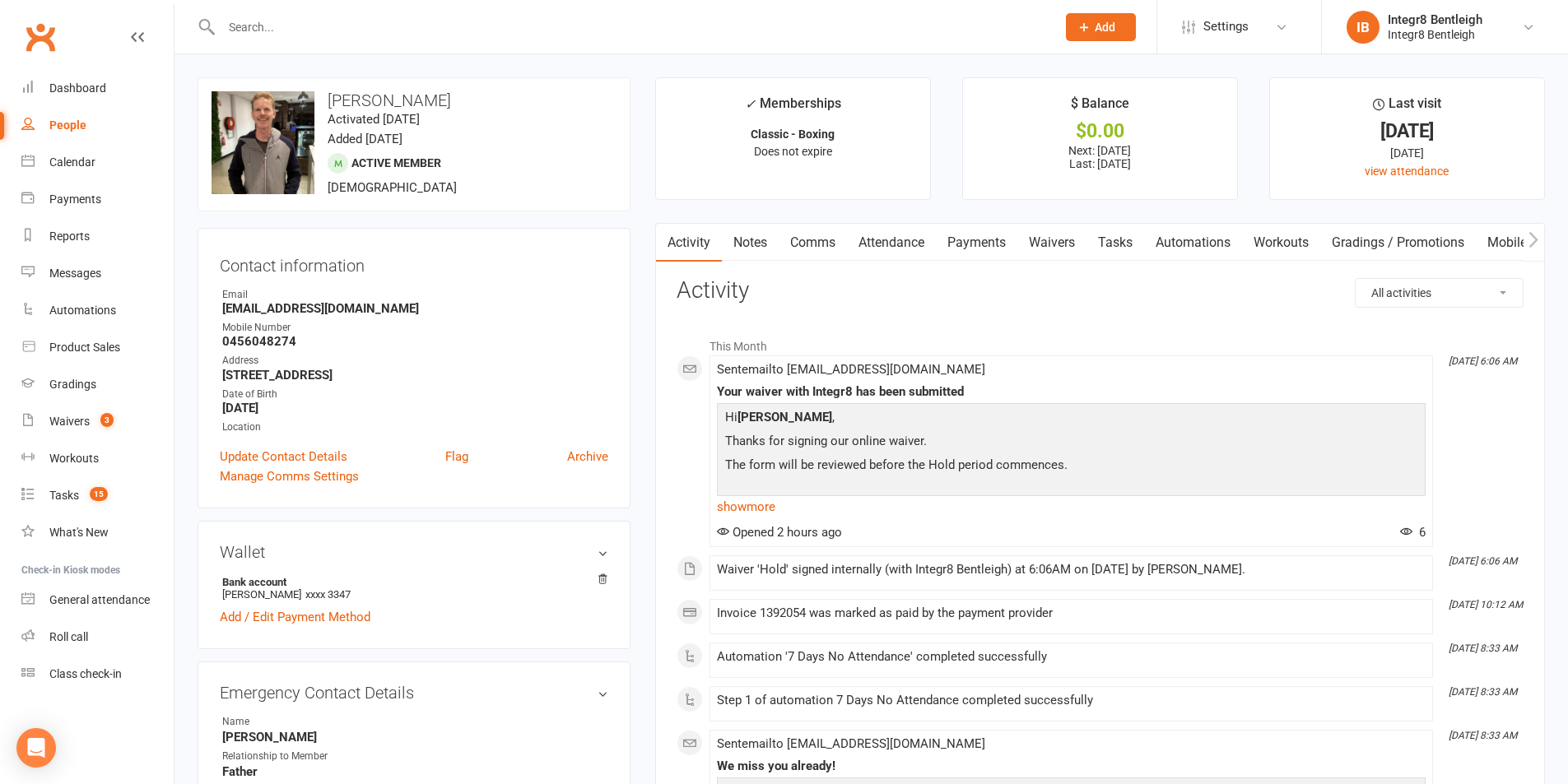
click at [971, 240] on link "Payments" at bounding box center [977, 243] width 81 height 38
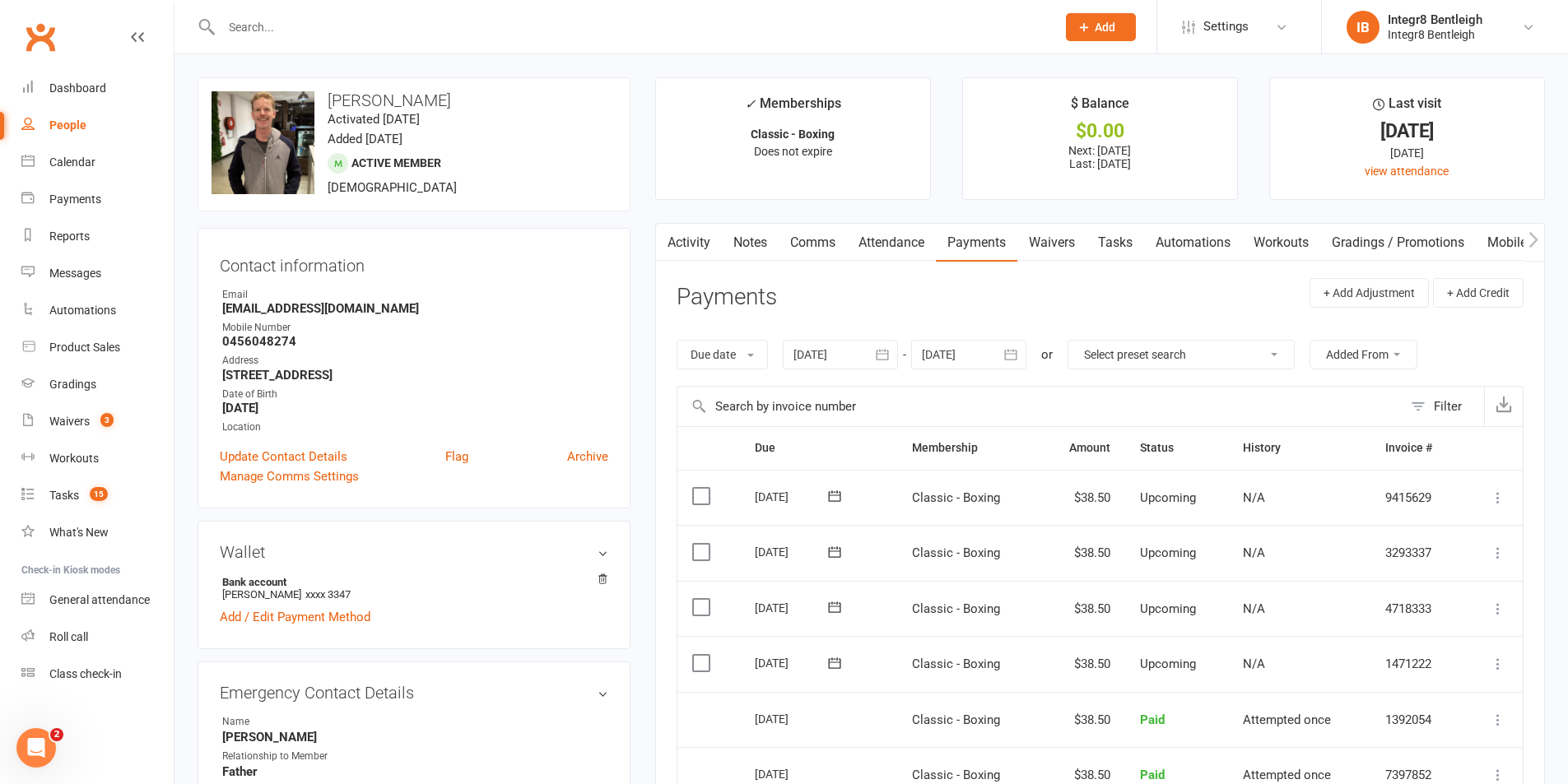
click at [756, 233] on link "Notes" at bounding box center [750, 243] width 57 height 38
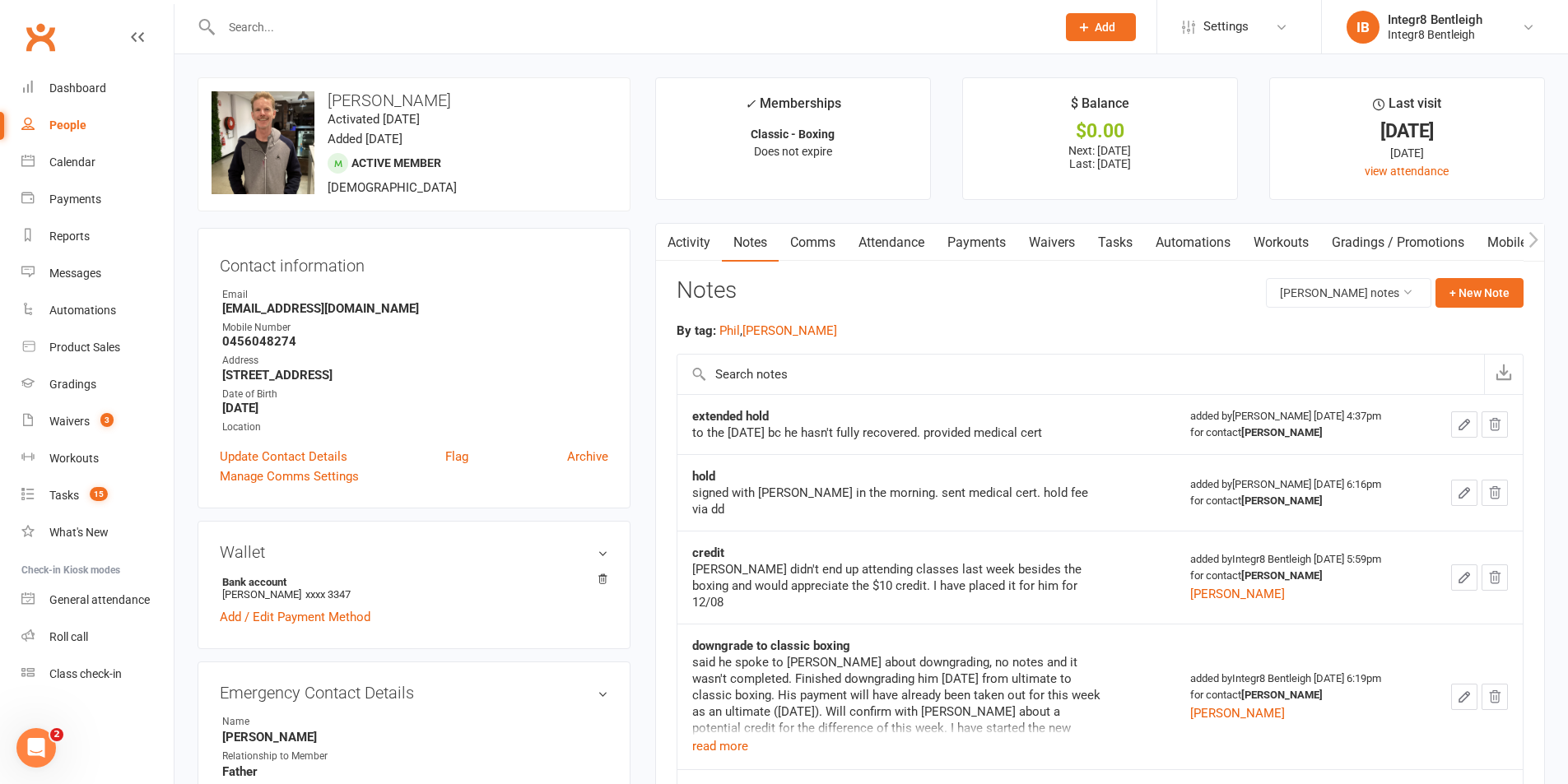
click at [996, 241] on link "Payments" at bounding box center [977, 243] width 81 height 38
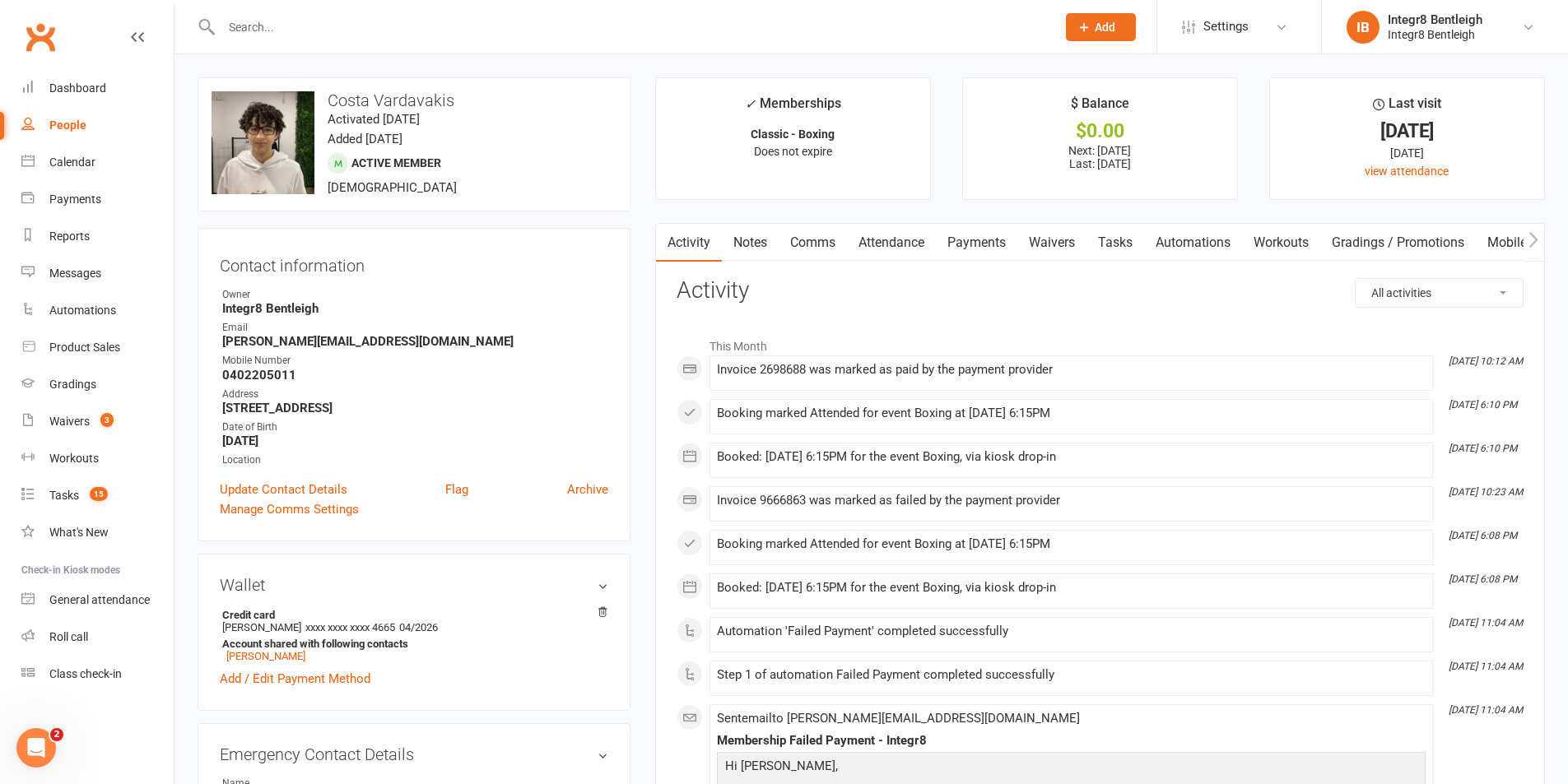
click at [963, 243] on link "Payments" at bounding box center [977, 243] width 81 height 38
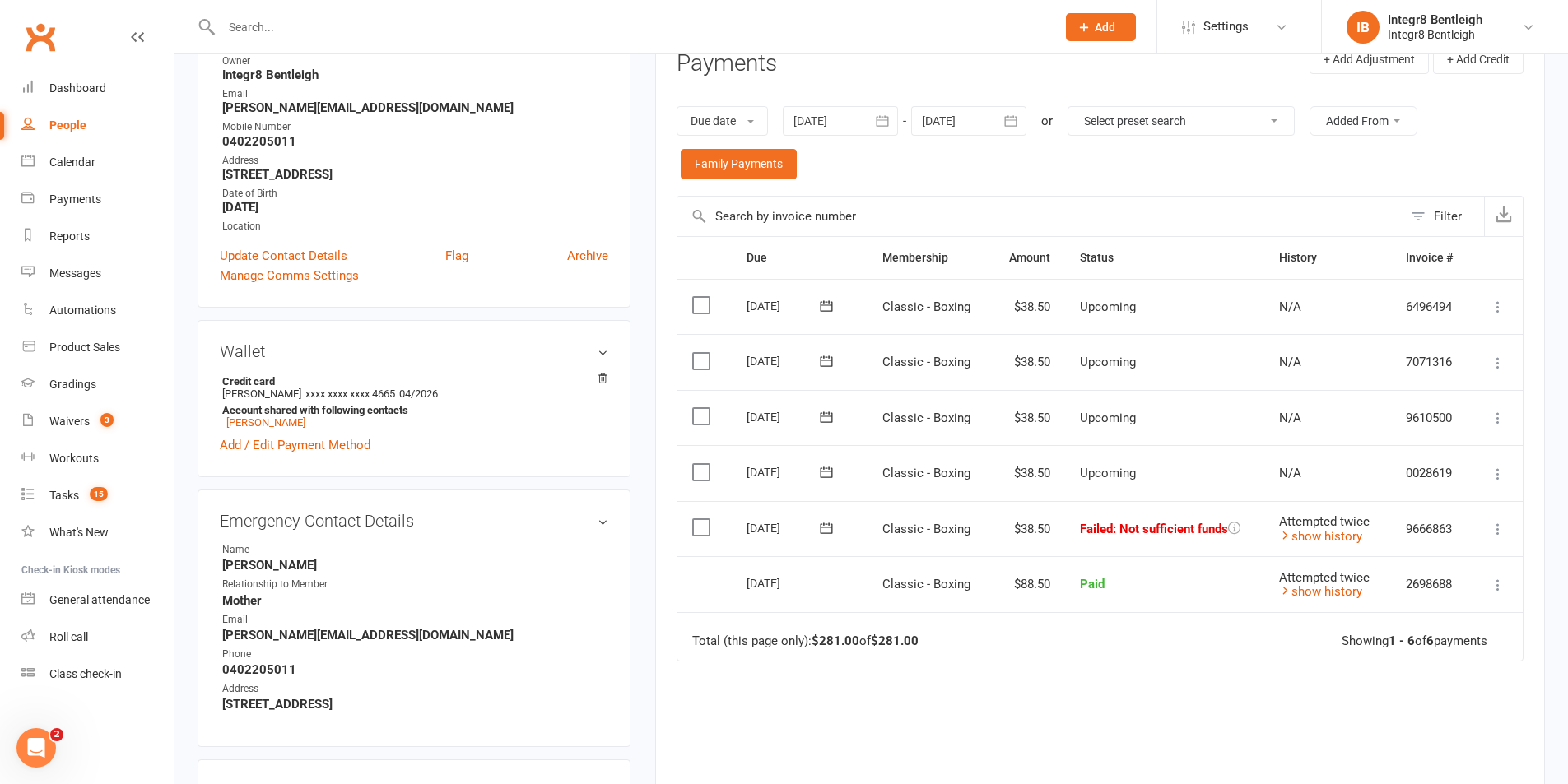
scroll to position [247, 0]
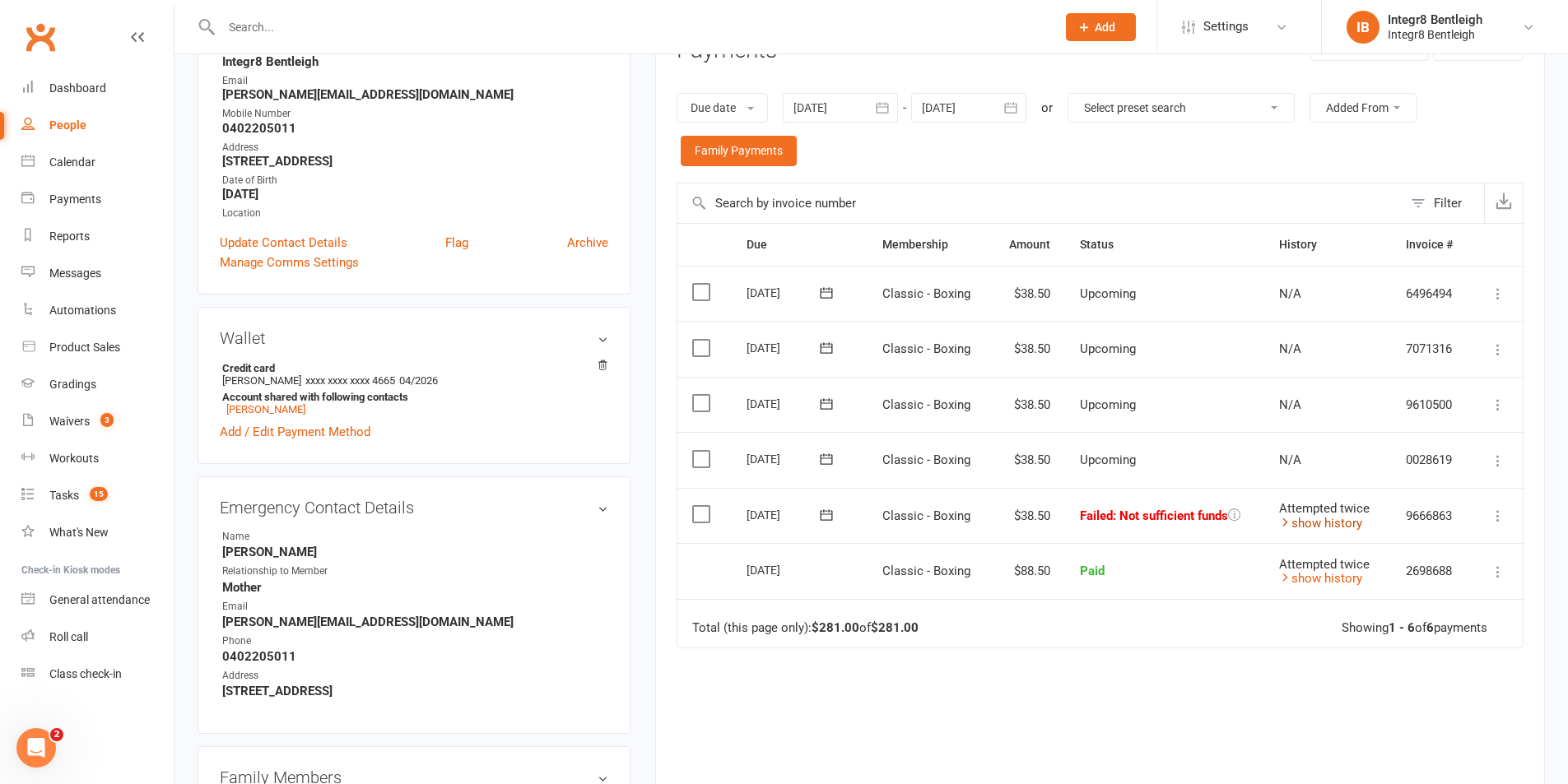
click at [1284, 523] on icon at bounding box center [1285, 522] width 12 height 12
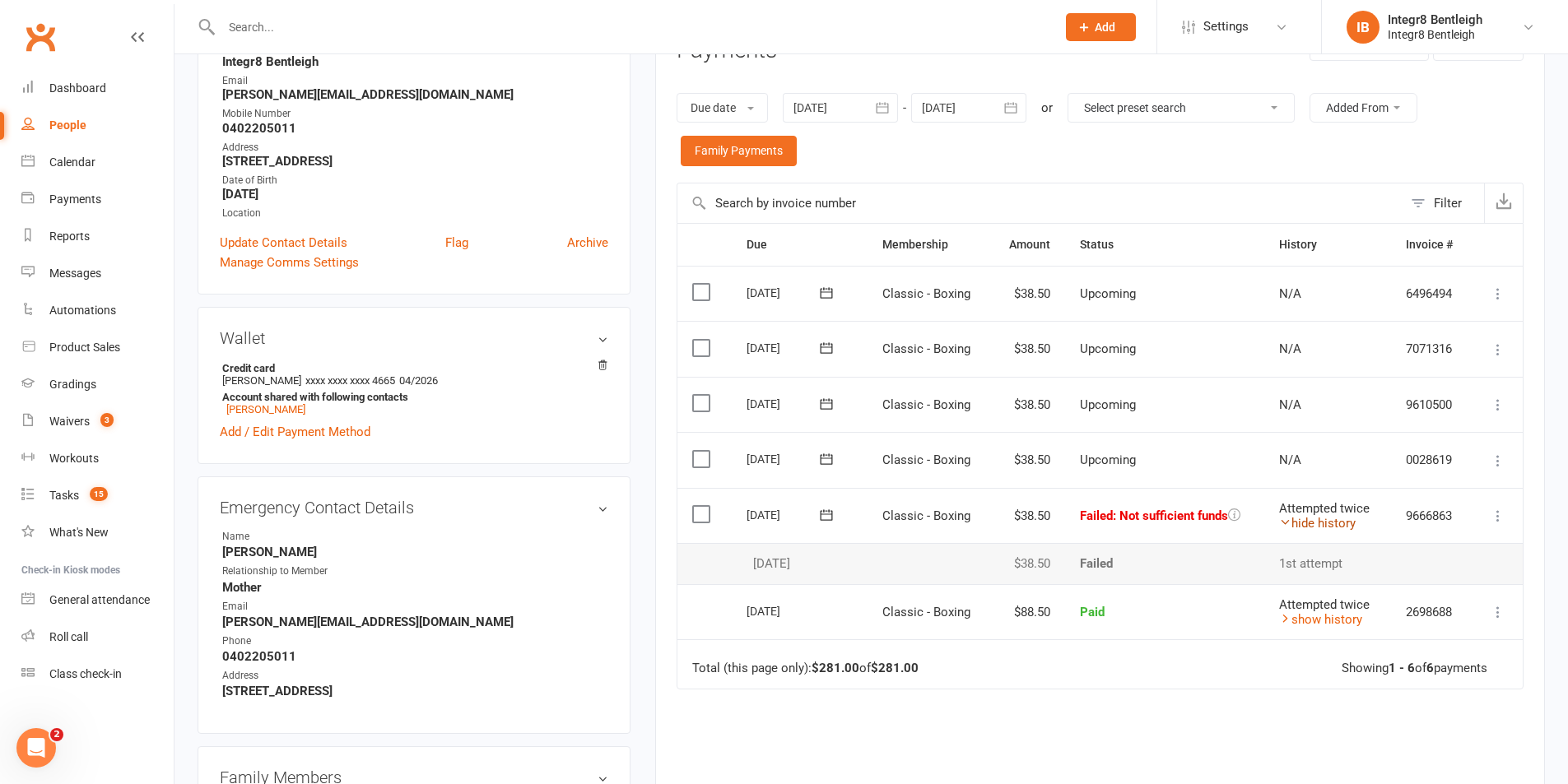
click at [1284, 523] on icon at bounding box center [1285, 522] width 12 height 12
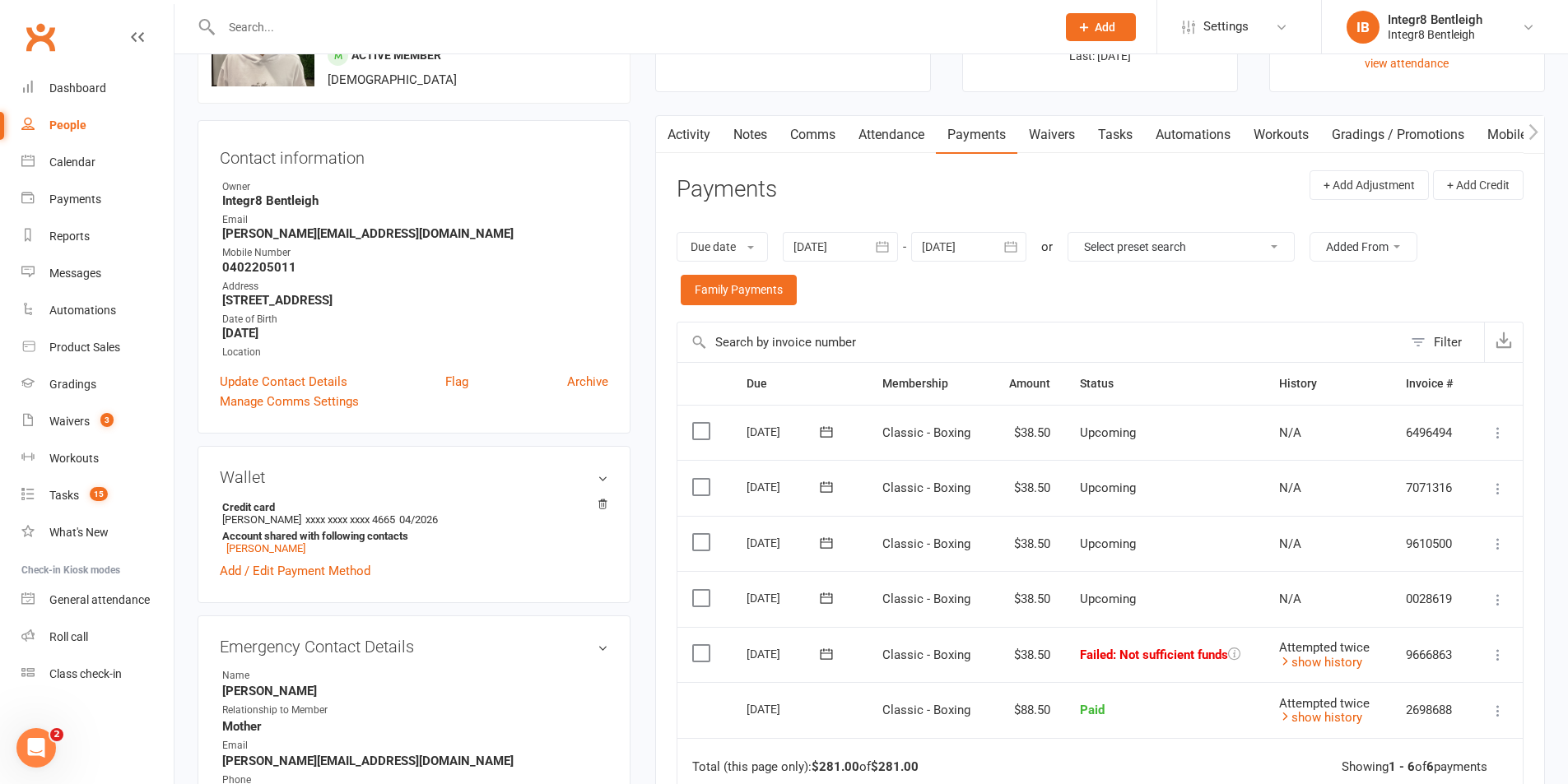
scroll to position [0, 0]
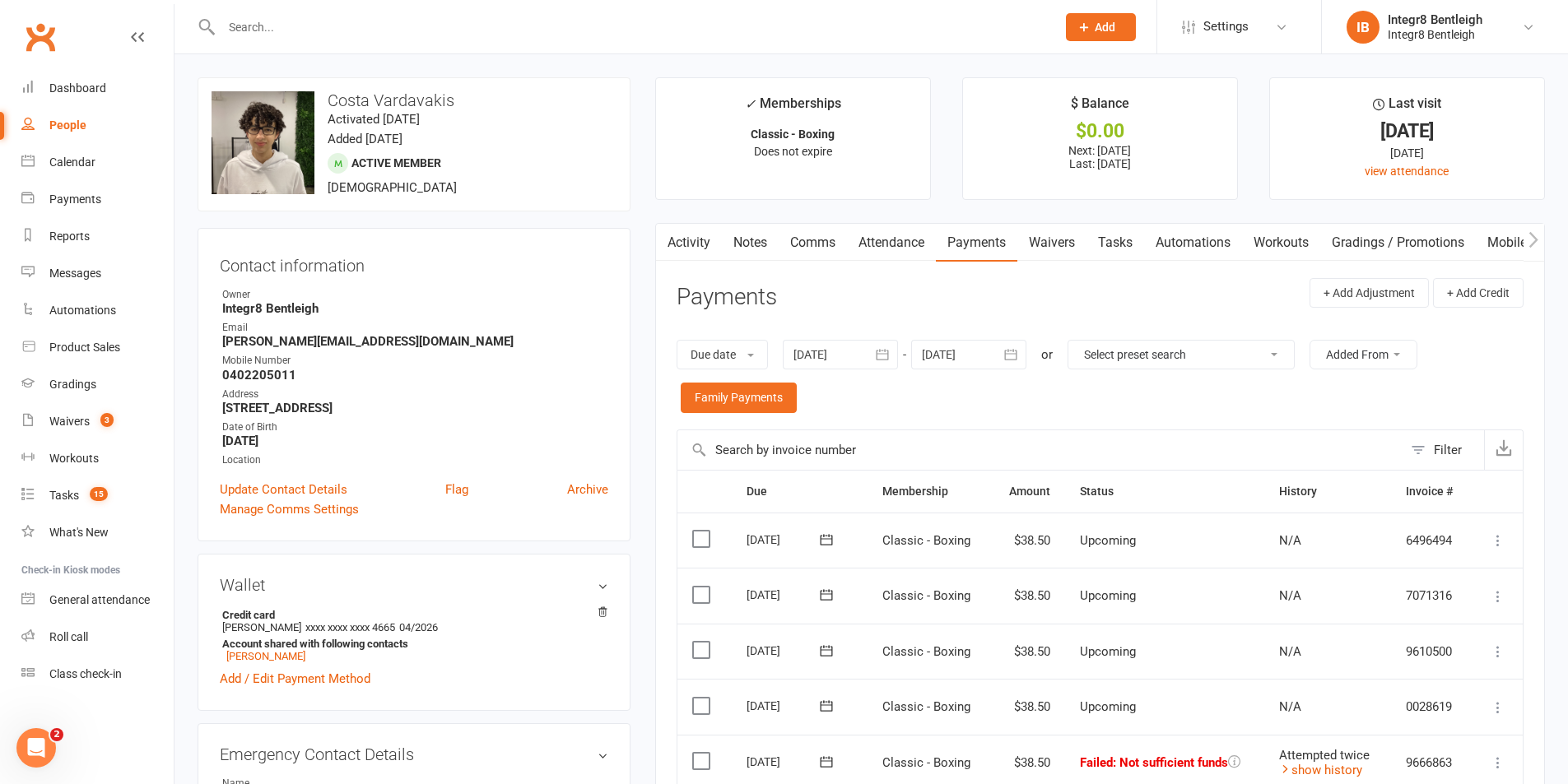
click at [700, 243] on link "Activity" at bounding box center [689, 243] width 66 height 38
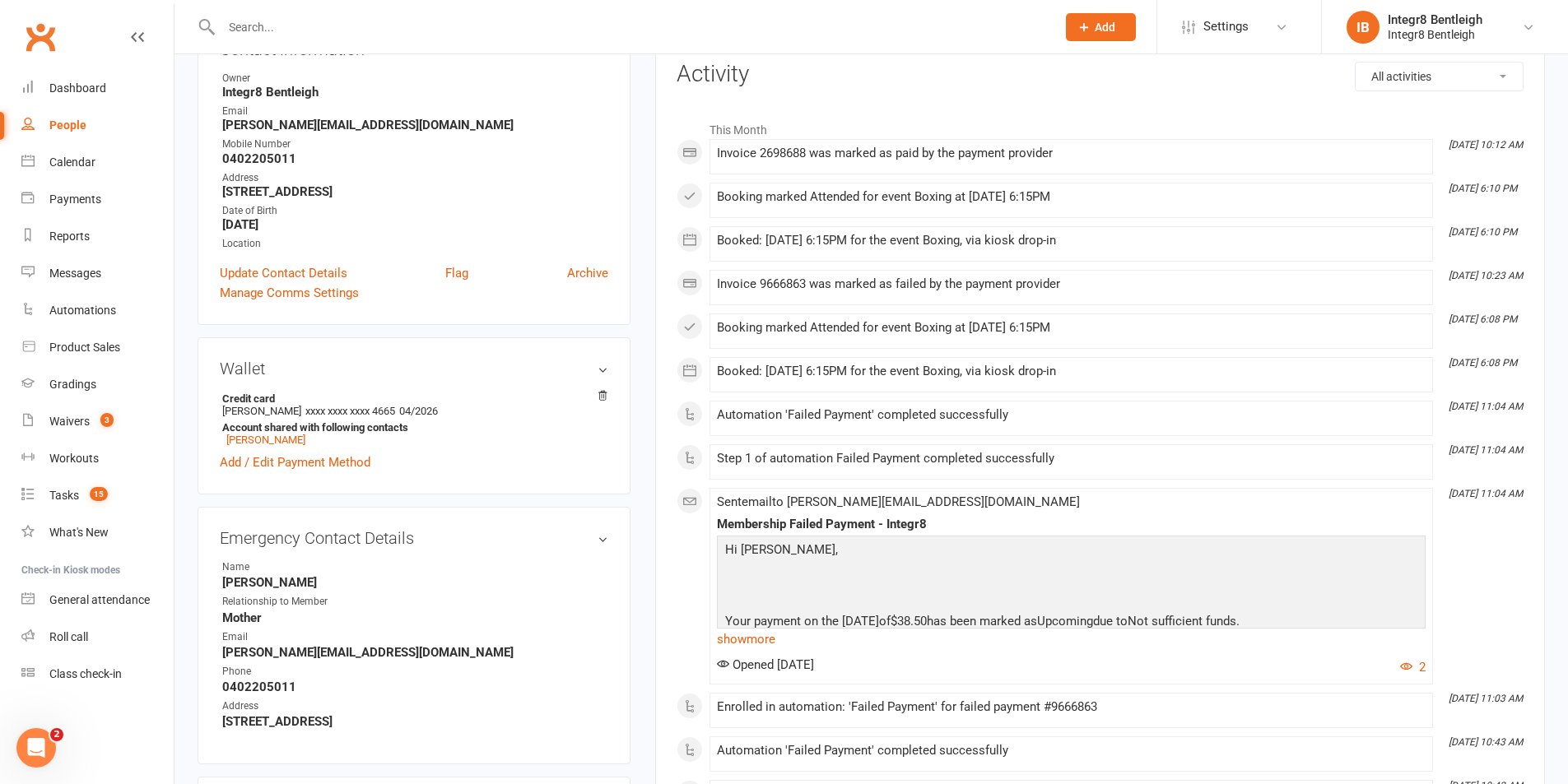
scroll to position [247, 0]
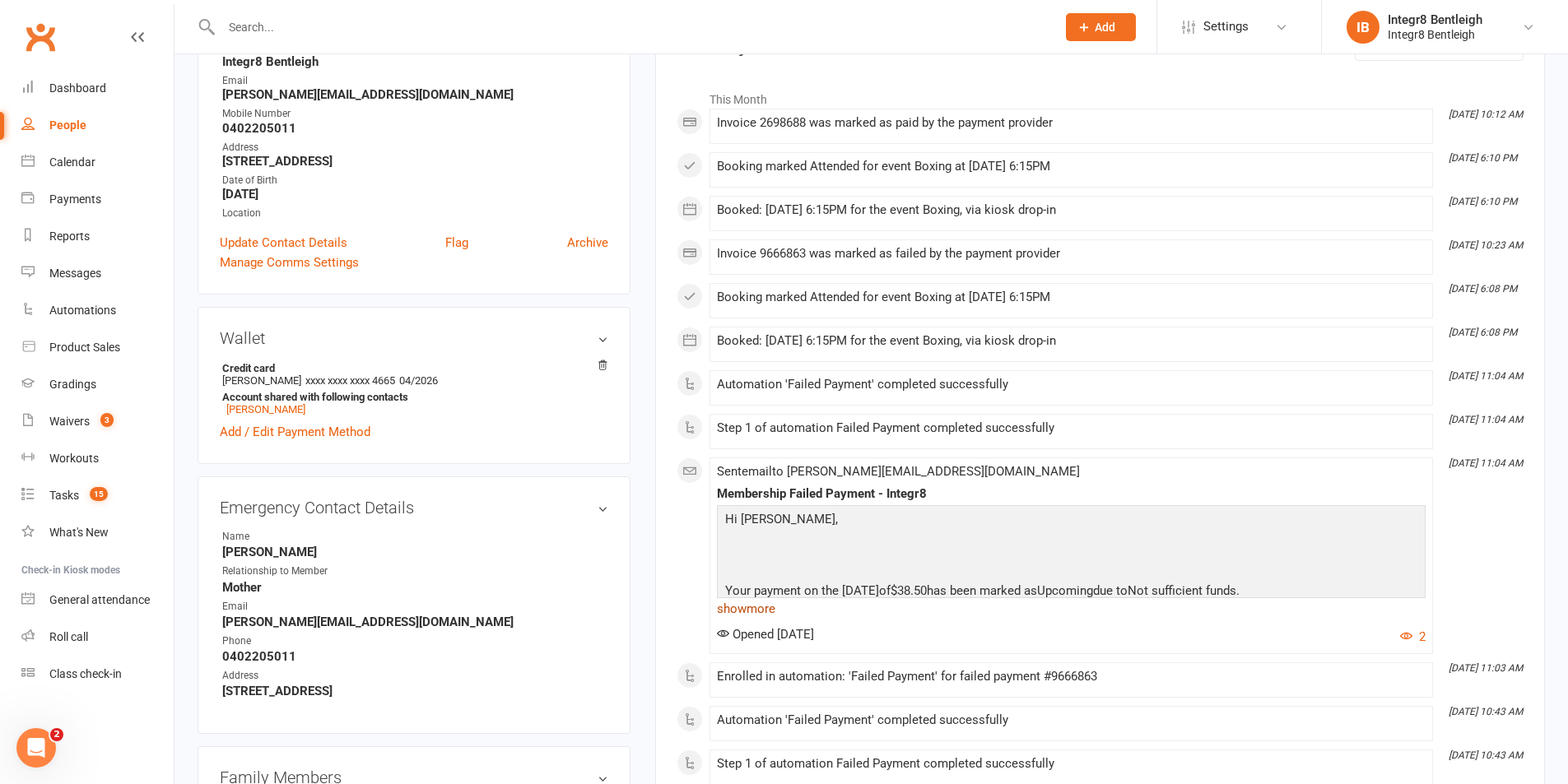
click at [770, 602] on link "show more" at bounding box center [1072, 608] width 709 height 23
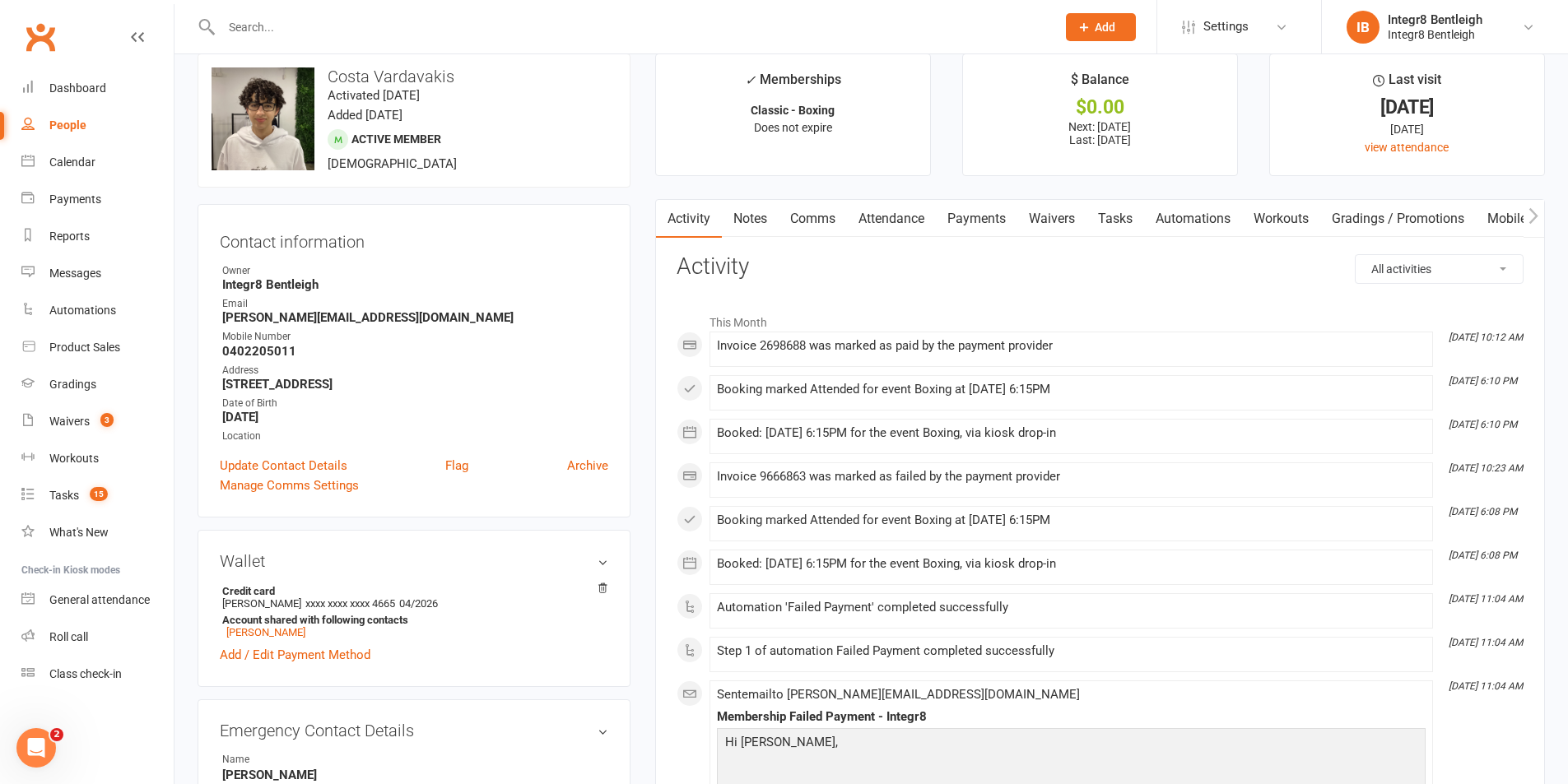
scroll to position [0, 0]
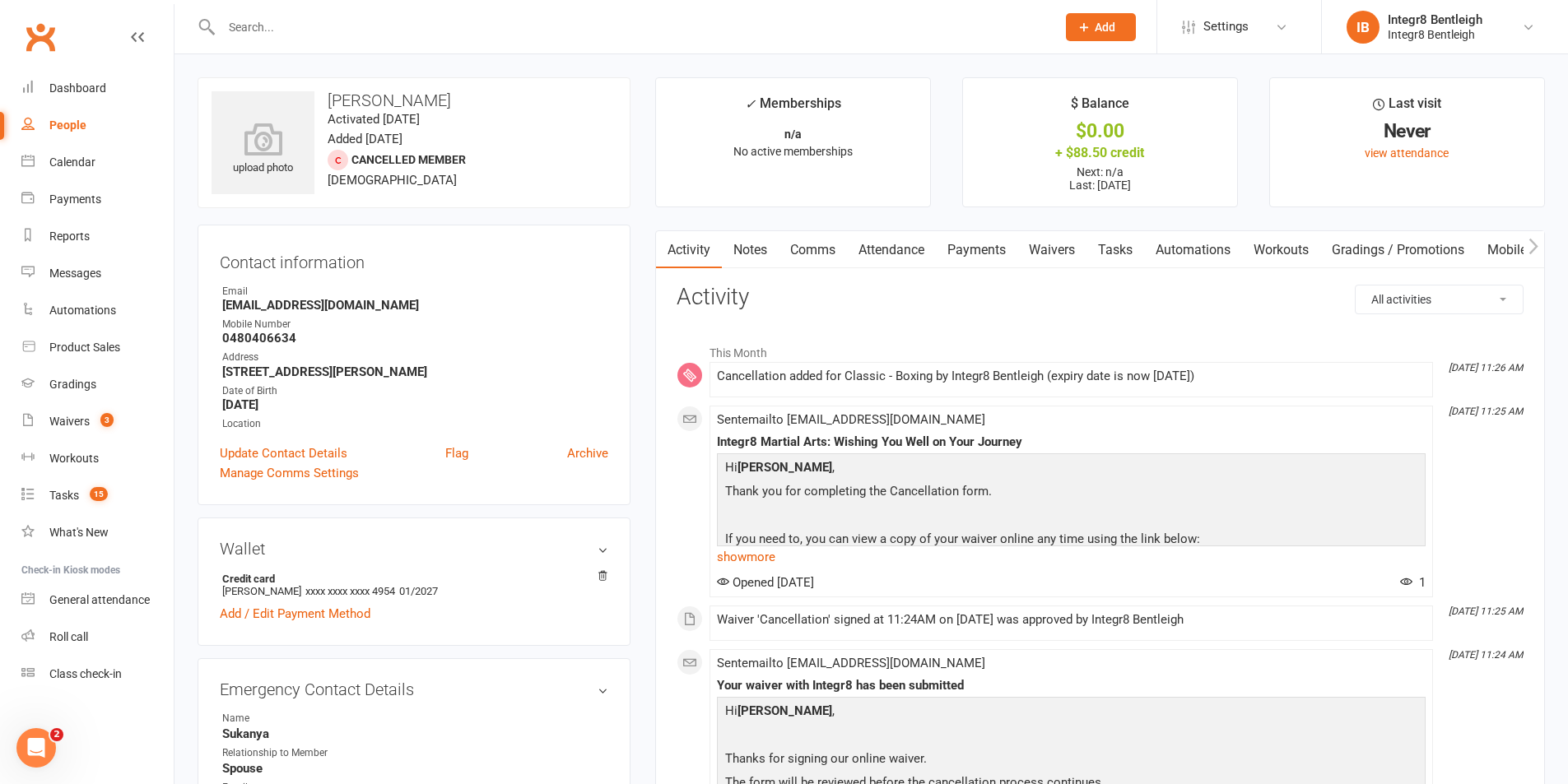
click at [760, 253] on link "Notes" at bounding box center [750, 250] width 57 height 38
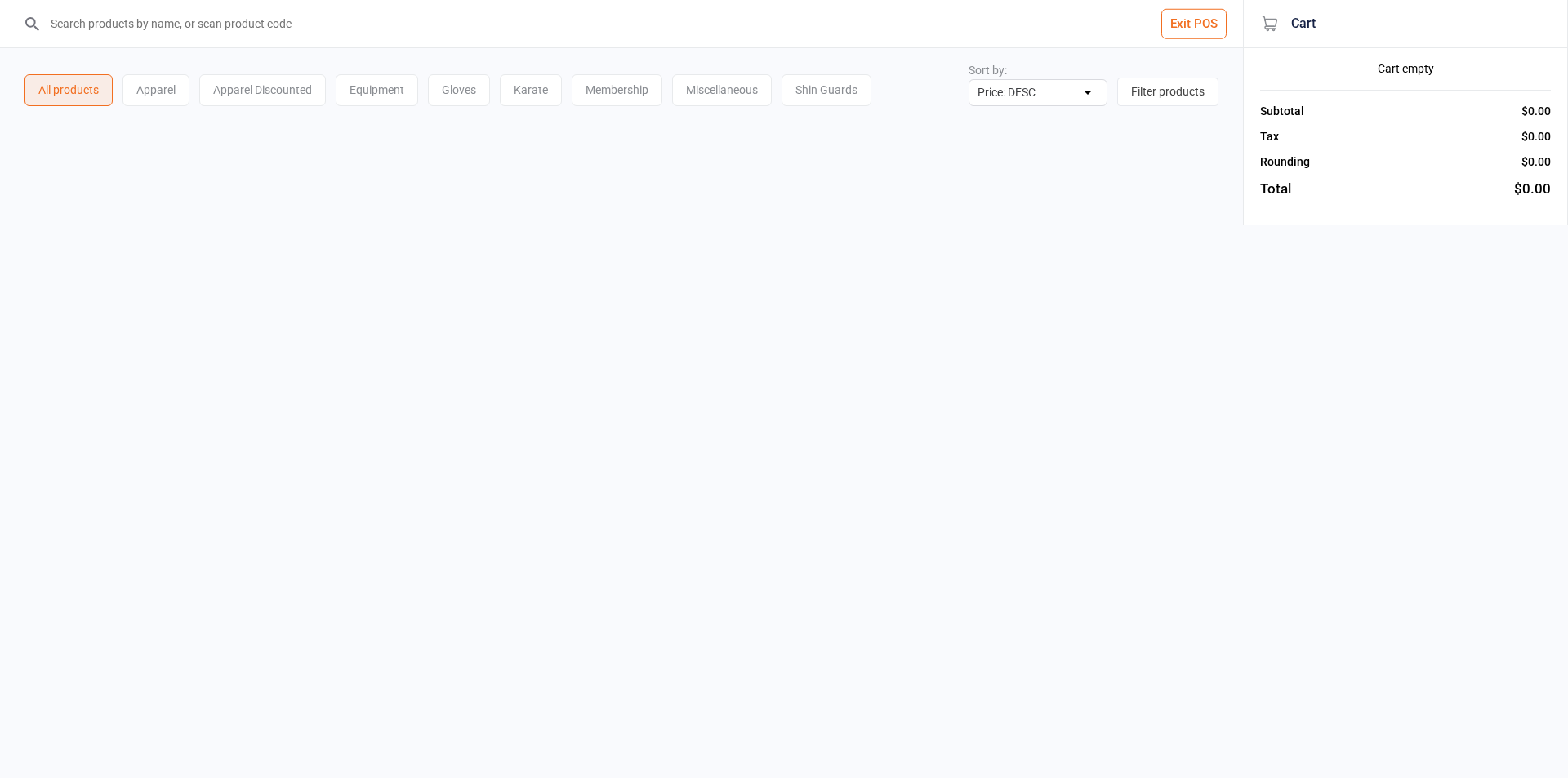
select select "price-desc"
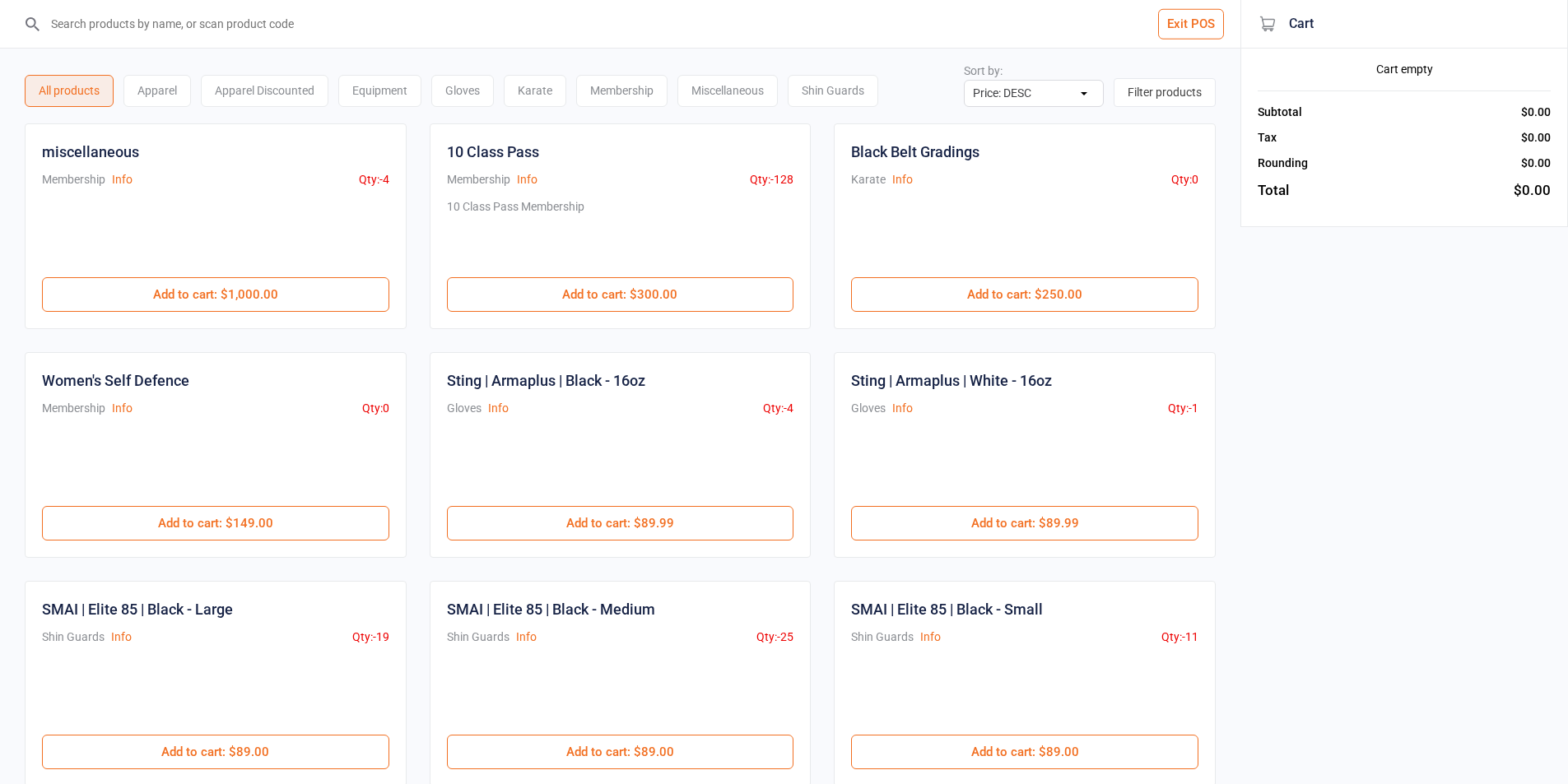
click at [520, 89] on div "Karate" at bounding box center [535, 90] width 63 height 32
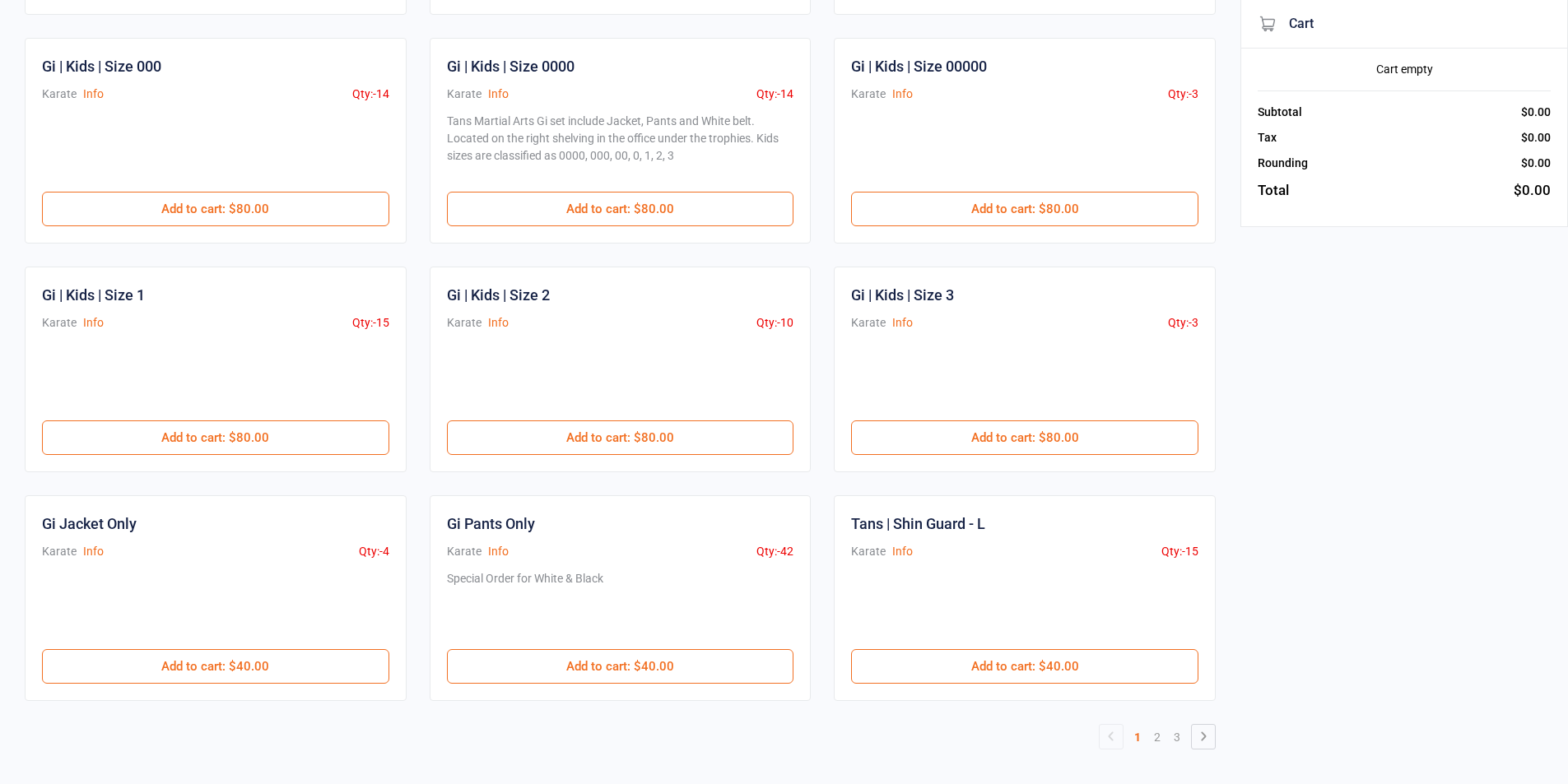
scroll to position [549, 0]
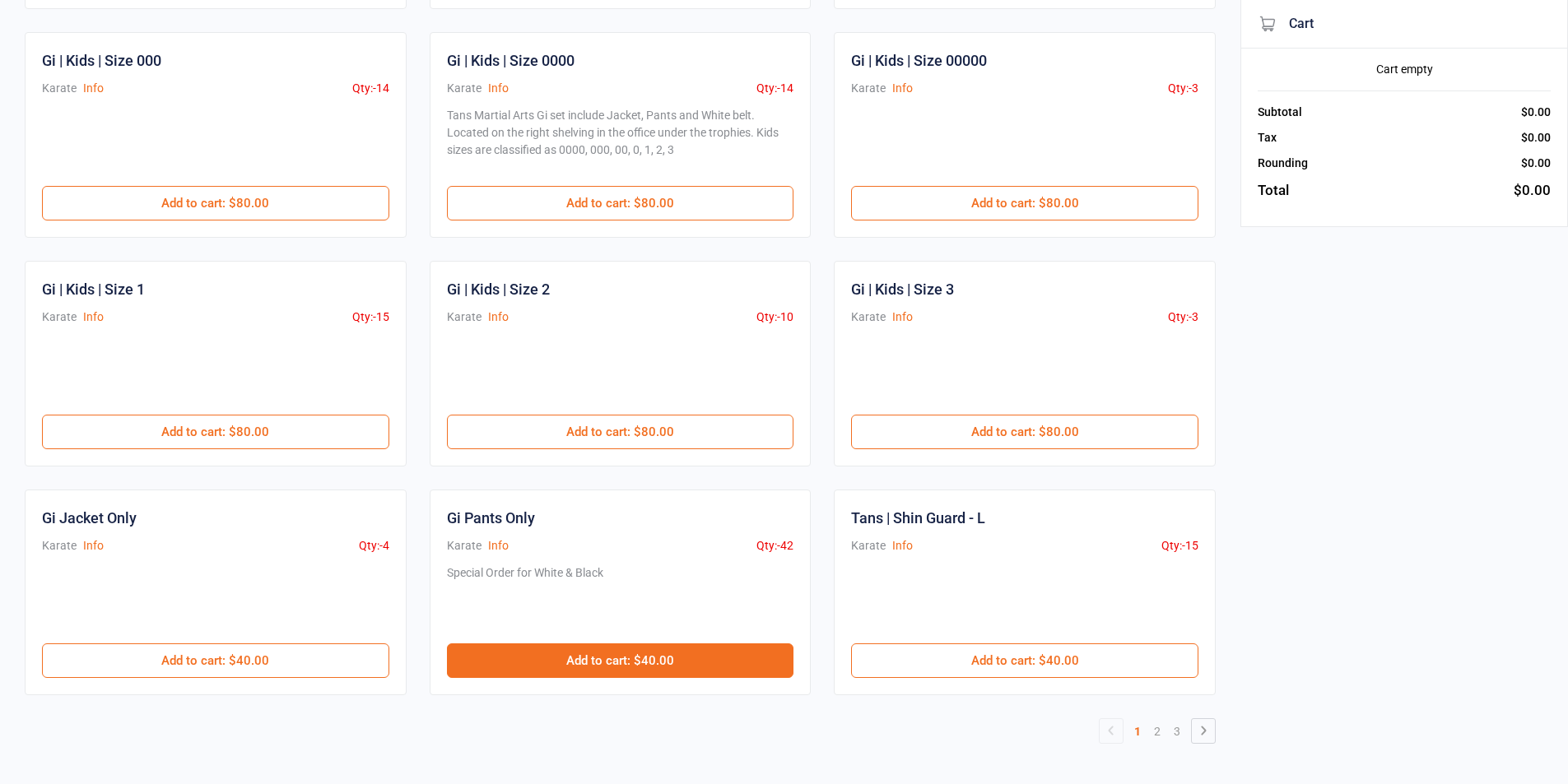
click at [732, 657] on button "Add to cart : $40.00" at bounding box center [620, 661] width 347 height 35
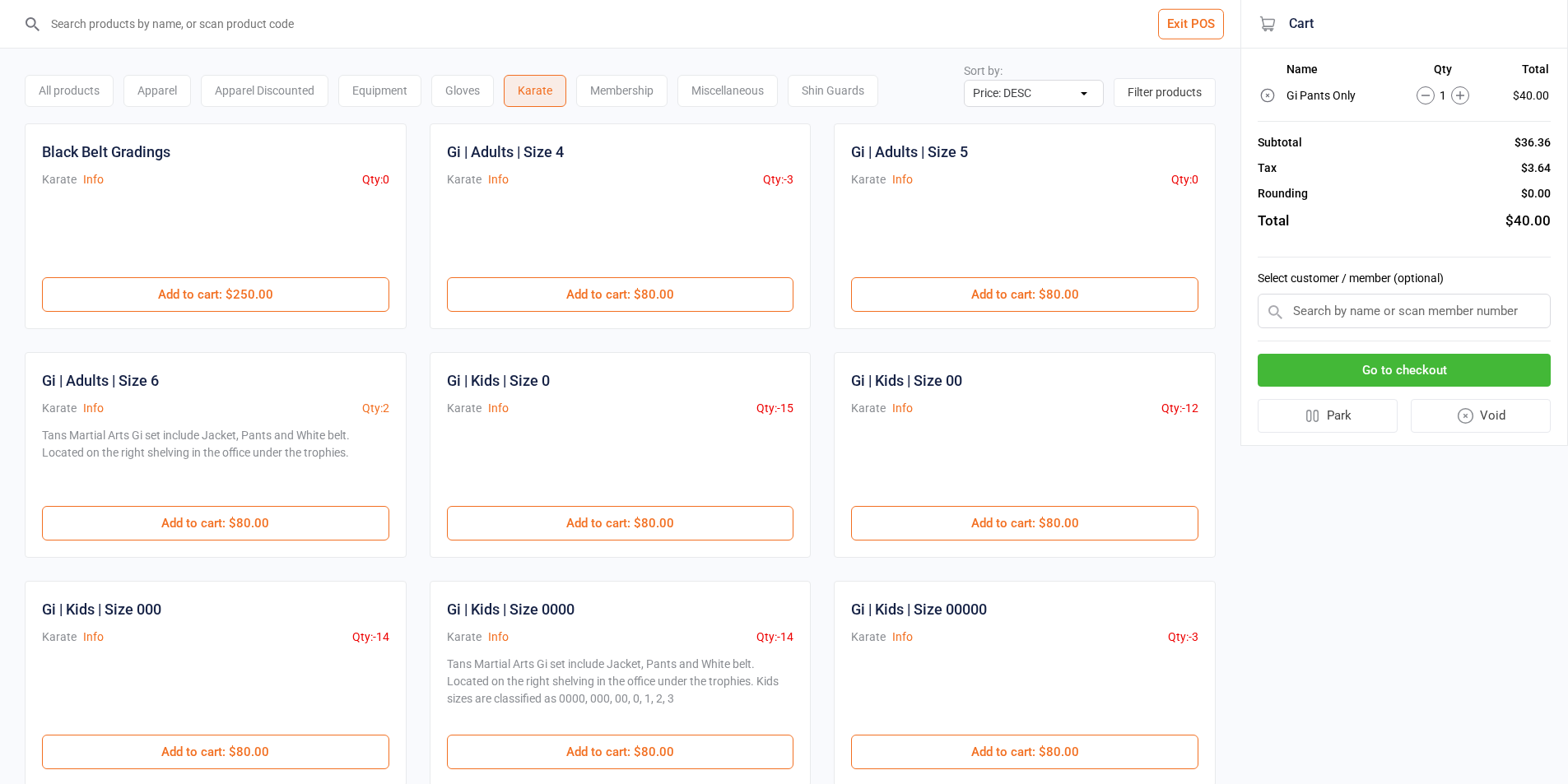
click at [434, 26] on input "search" at bounding box center [630, 24] width 1175 height 48
click at [70, 89] on div "All products" at bounding box center [69, 90] width 89 height 32
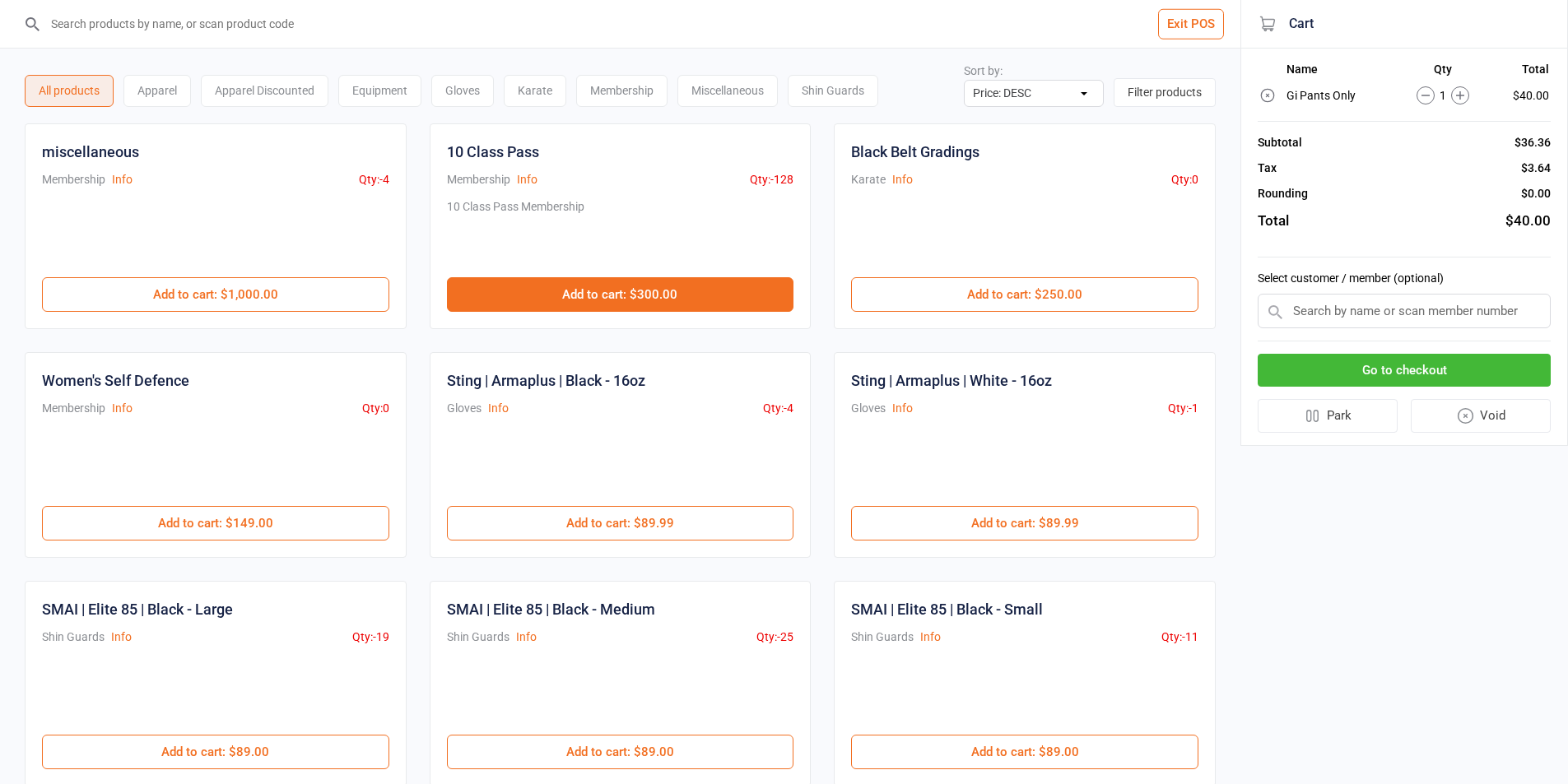
click at [661, 291] on button "Add to cart : $300.00" at bounding box center [620, 295] width 347 height 35
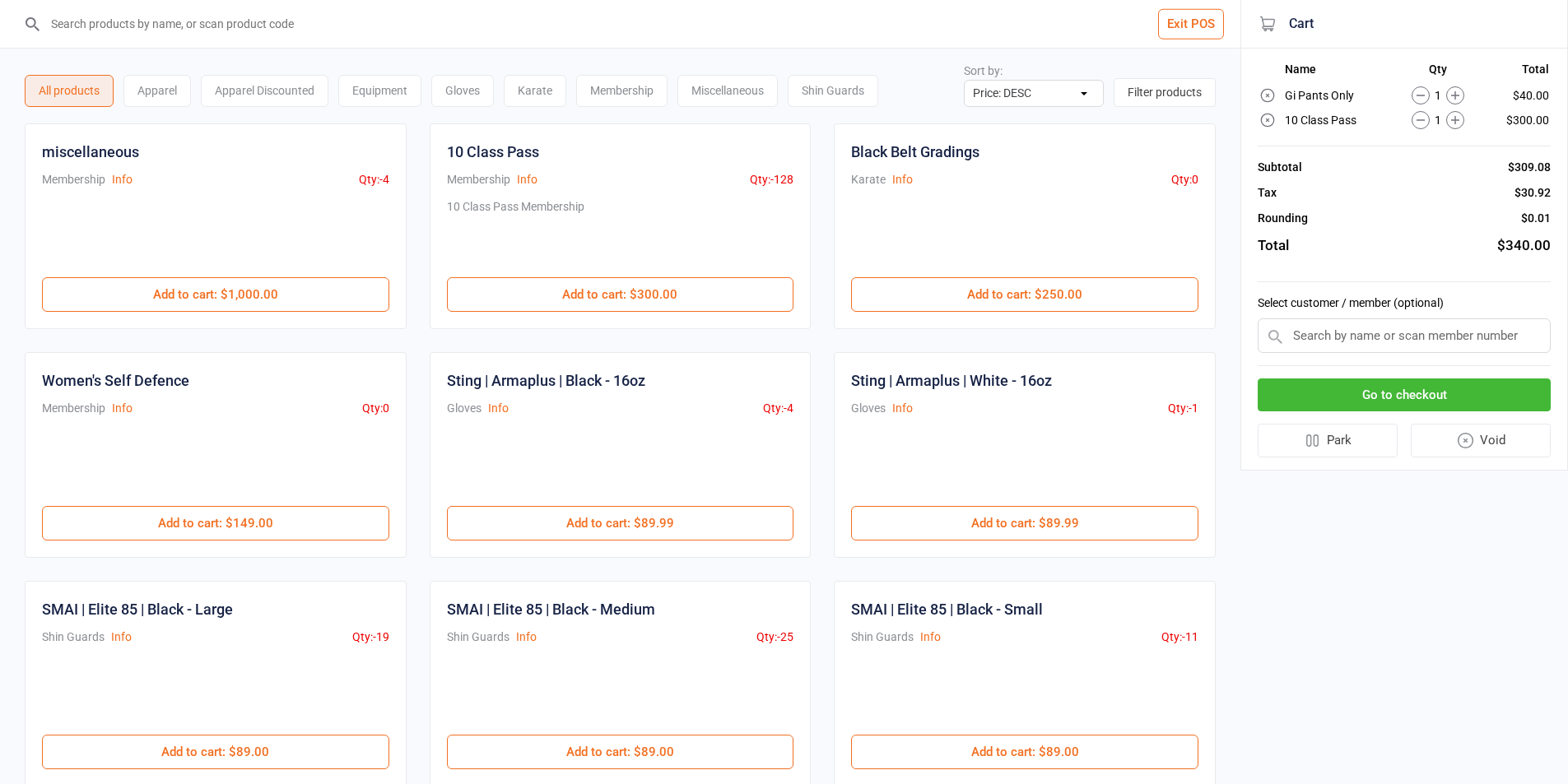
click at [1430, 333] on input "text" at bounding box center [1404, 336] width 293 height 35
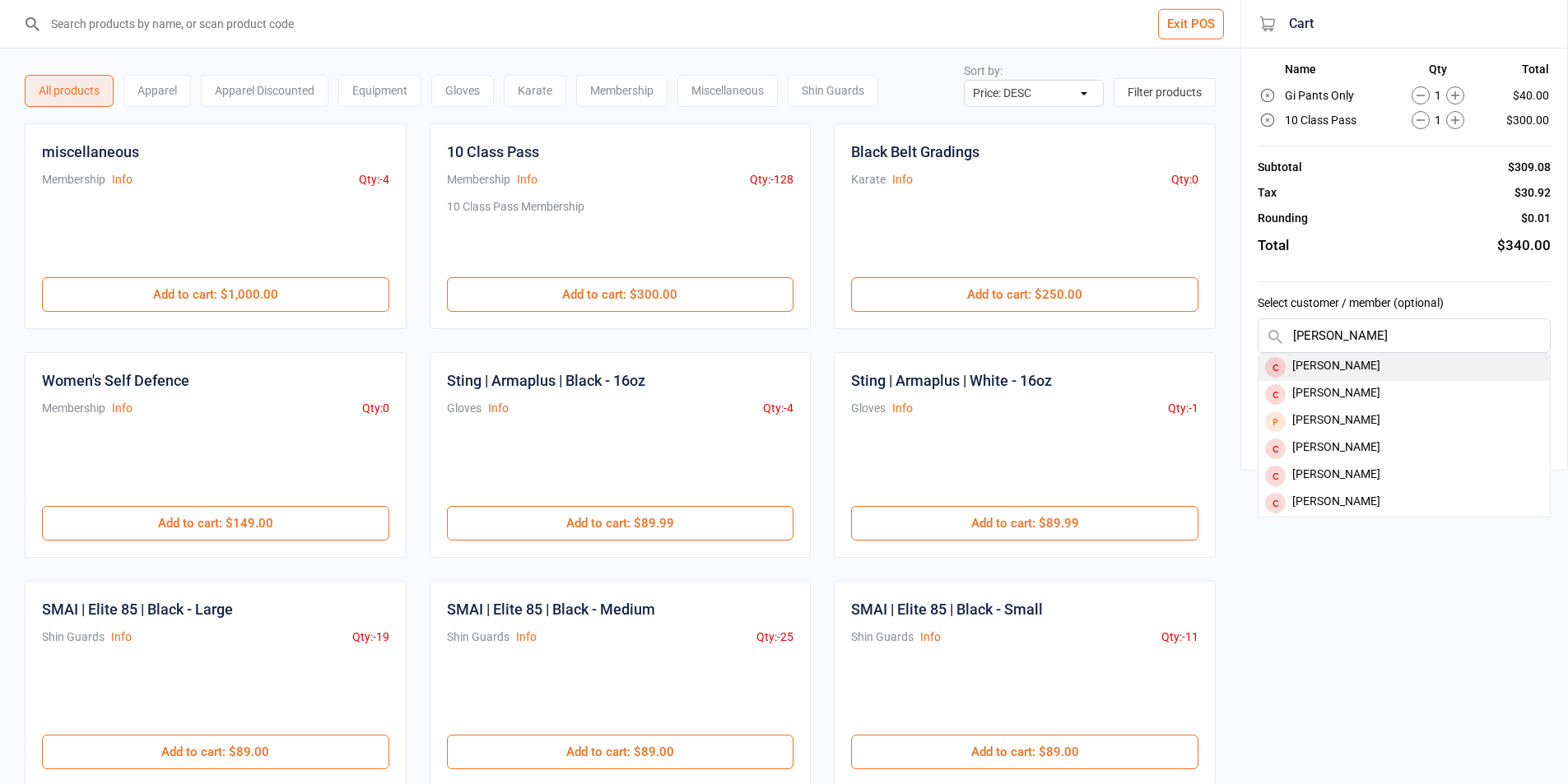
type input "isabella"
click at [1377, 359] on div "Isabella Cure" at bounding box center [1404, 367] width 292 height 27
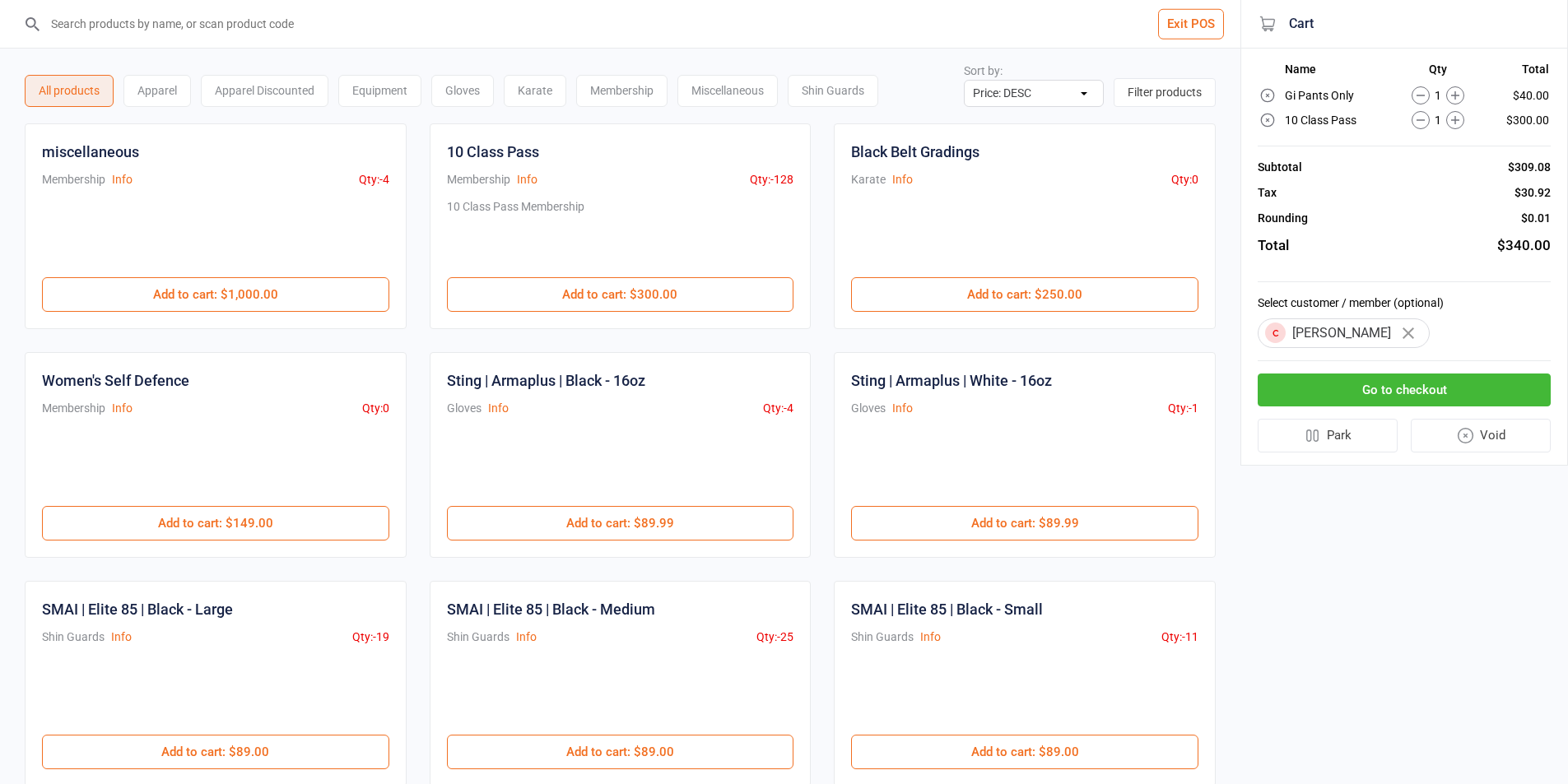
click at [1487, 385] on button "Go to checkout" at bounding box center [1404, 390] width 293 height 34
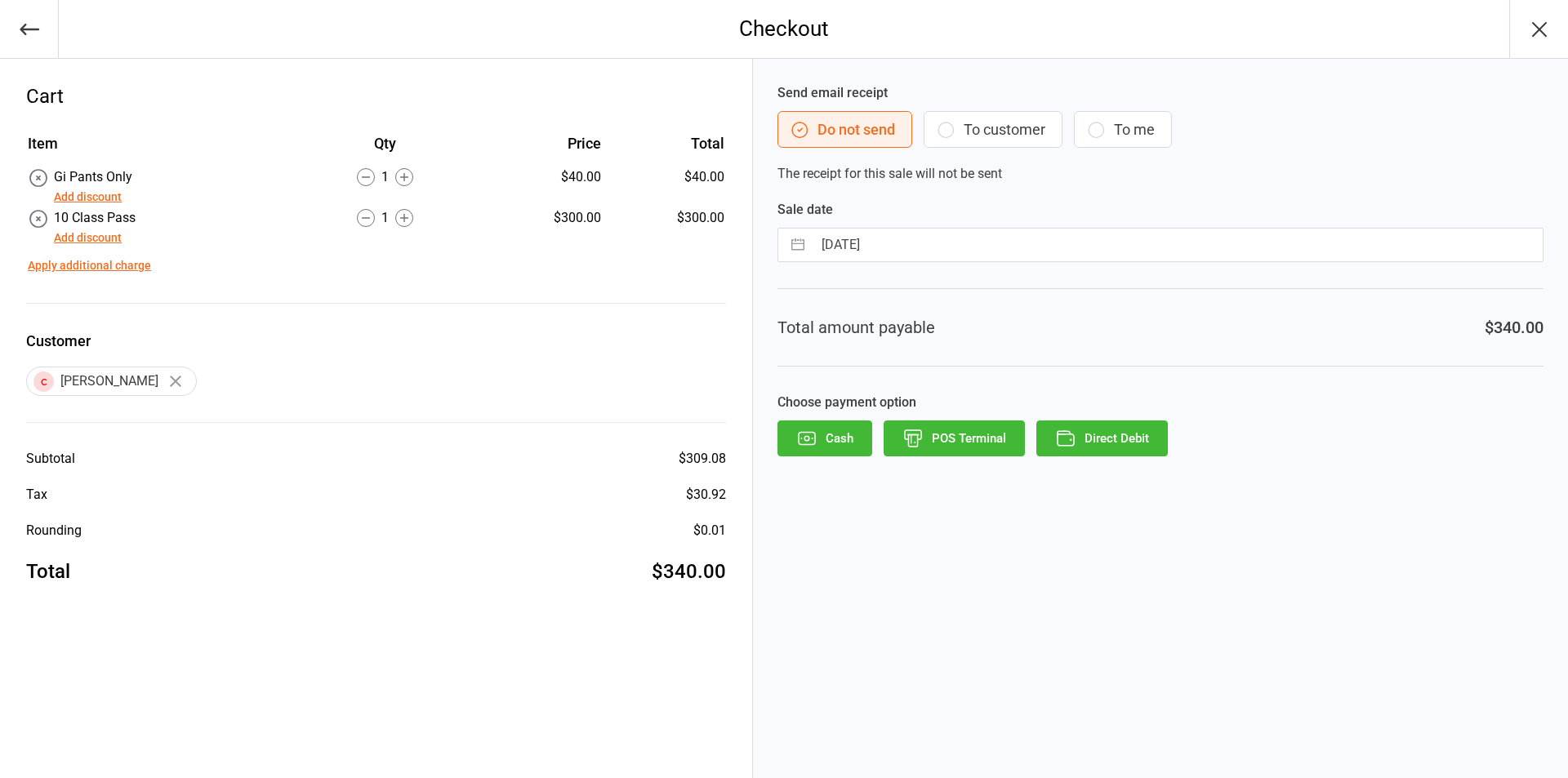
click at [996, 133] on button "To customer" at bounding box center [993, 129] width 139 height 37
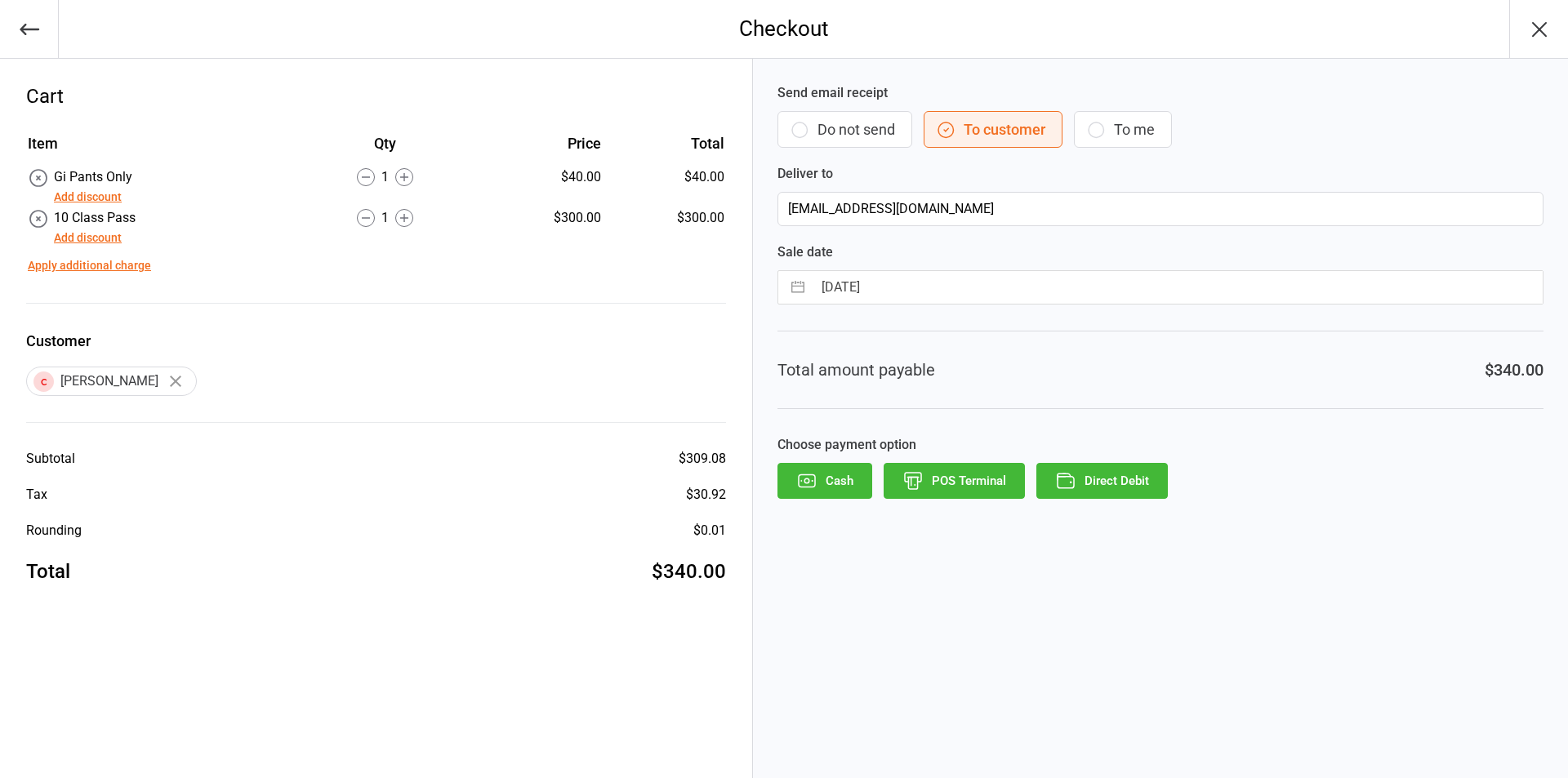
click at [964, 473] on button "POS Terminal" at bounding box center [954, 481] width 141 height 36
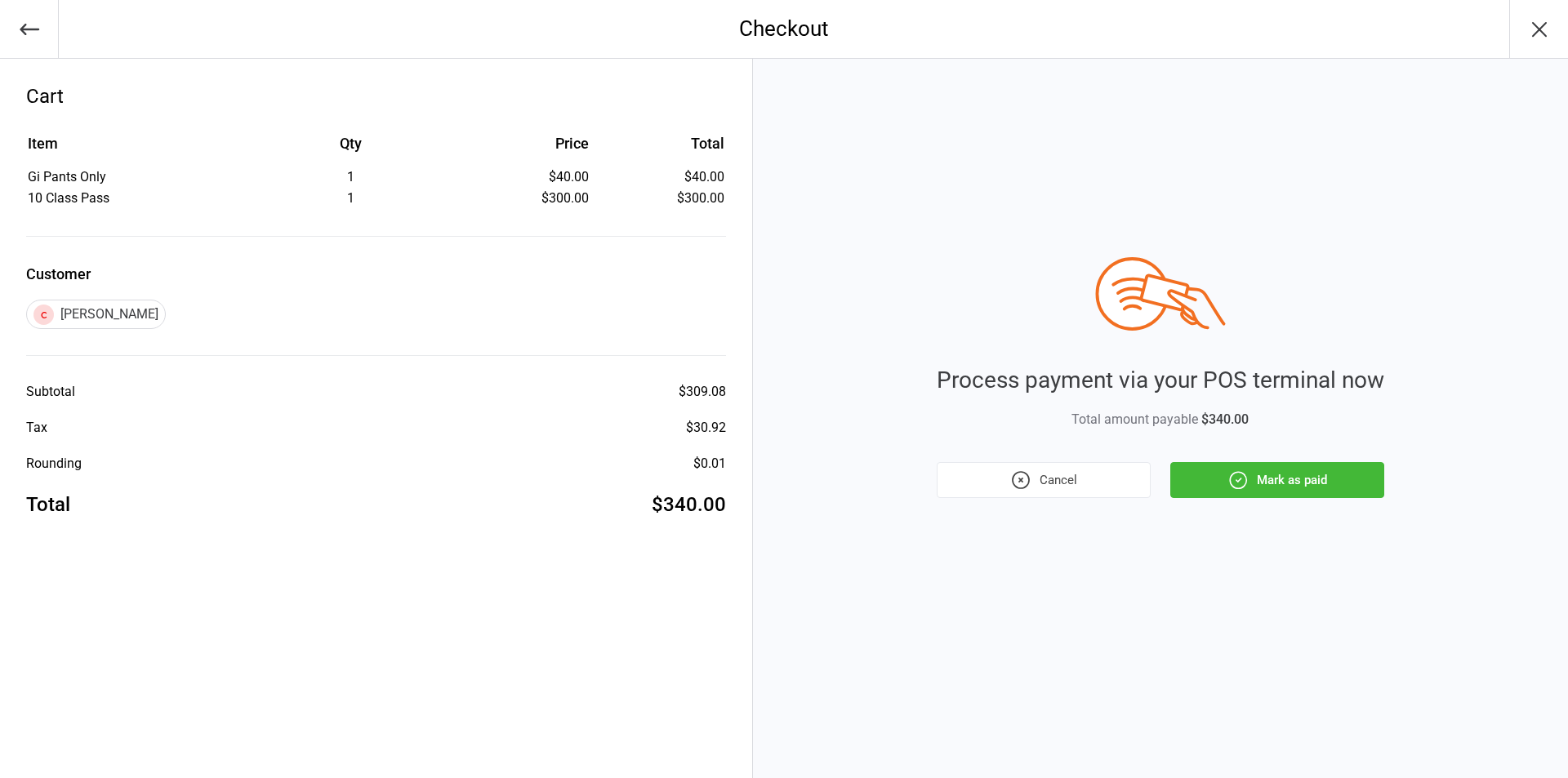
click at [1294, 472] on button "Mark as paid" at bounding box center [1277, 480] width 214 height 36
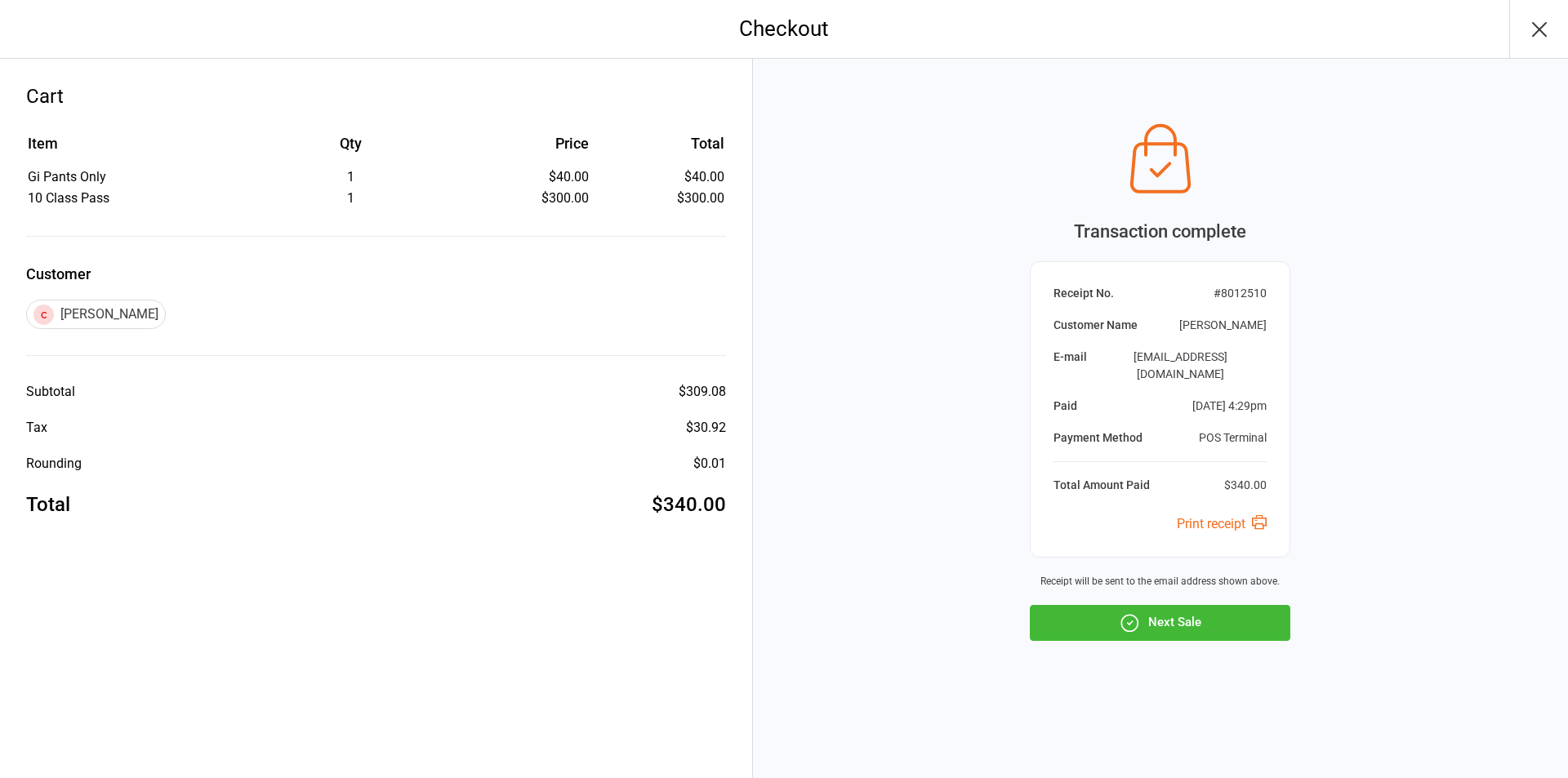
click at [1246, 610] on button "Next Sale" at bounding box center [1160, 623] width 261 height 36
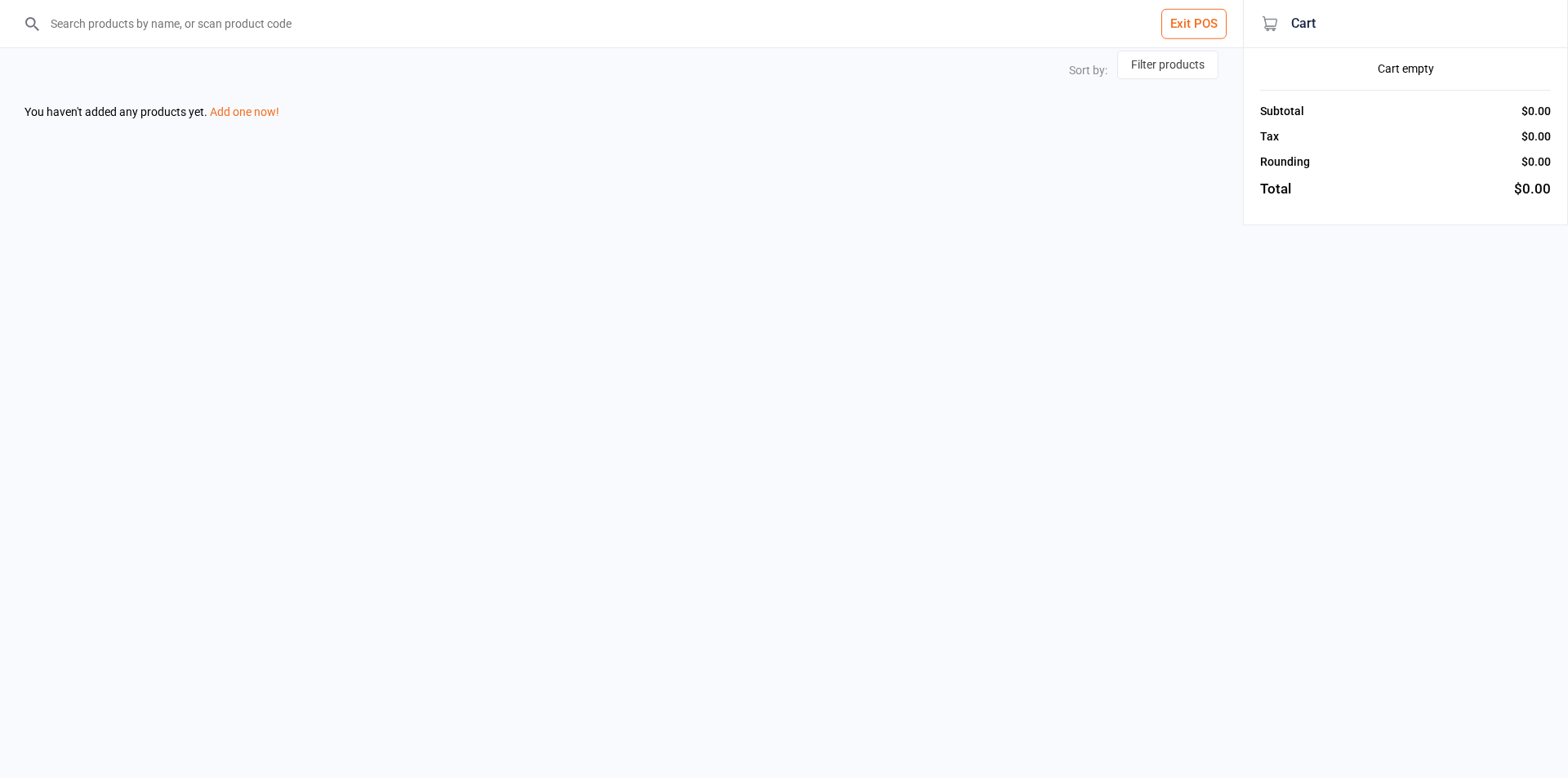
select select "price-desc"
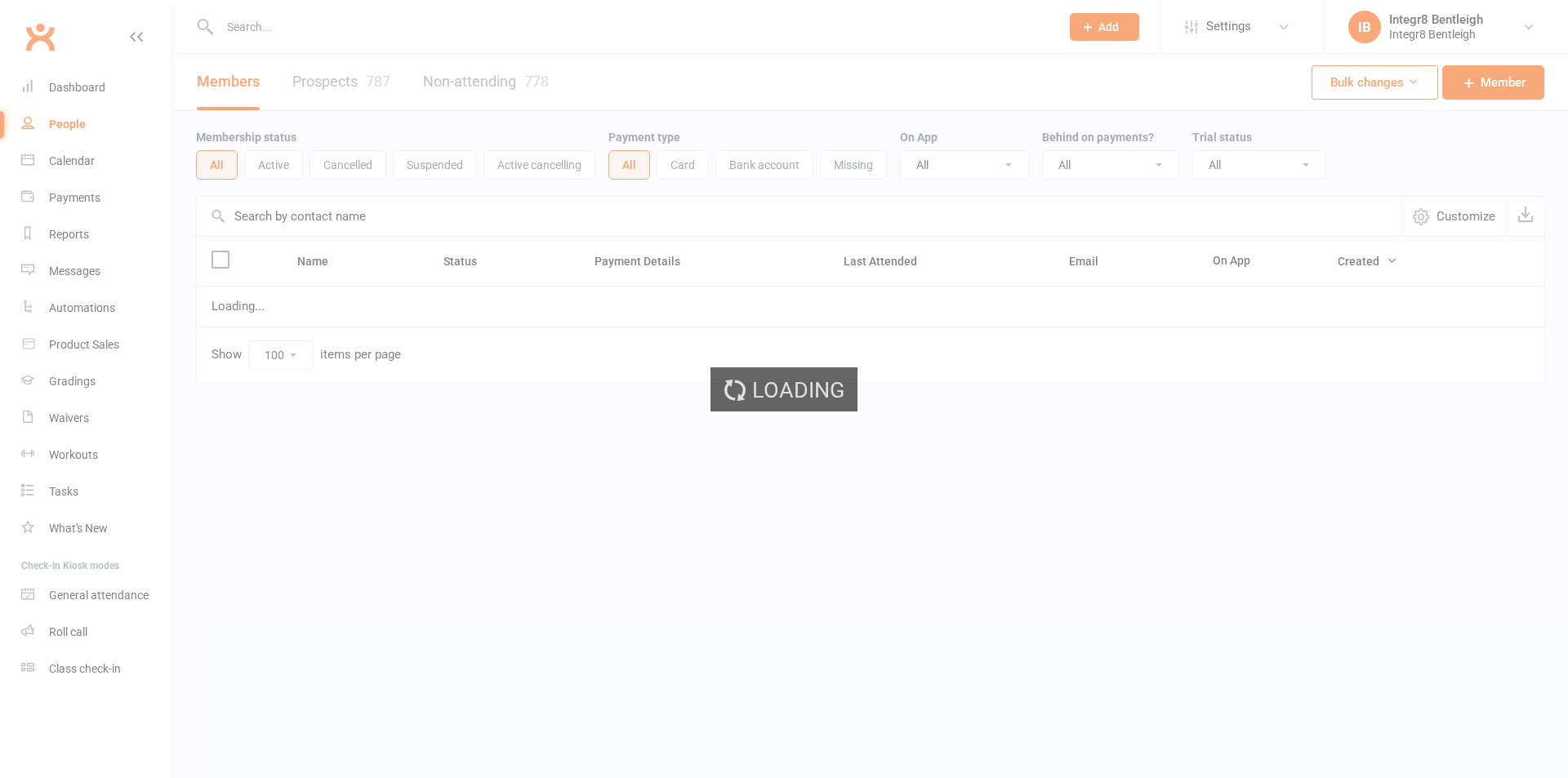
select select "100"
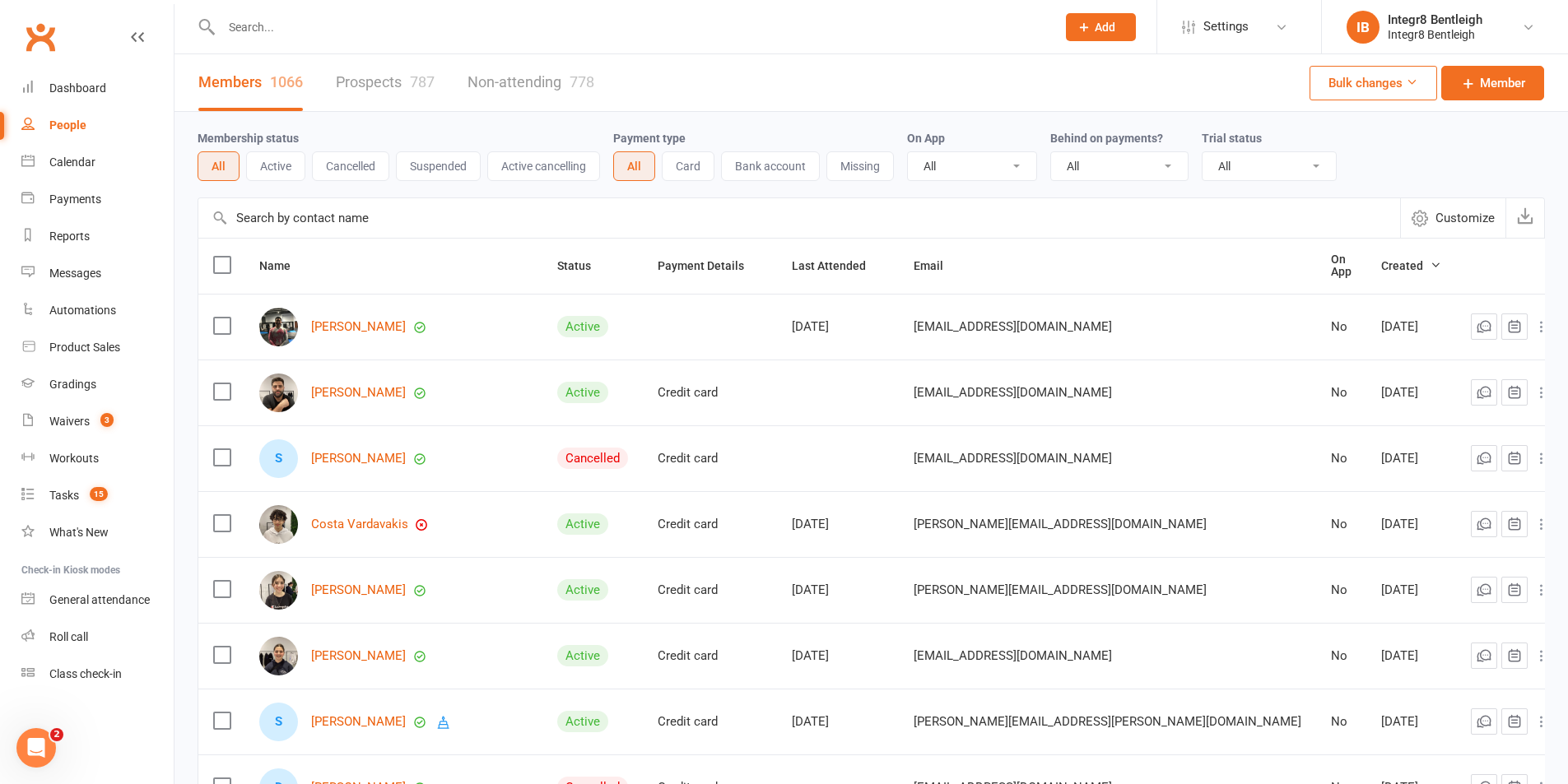
click at [847, 157] on button "Missing" at bounding box center [860, 166] width 67 height 30
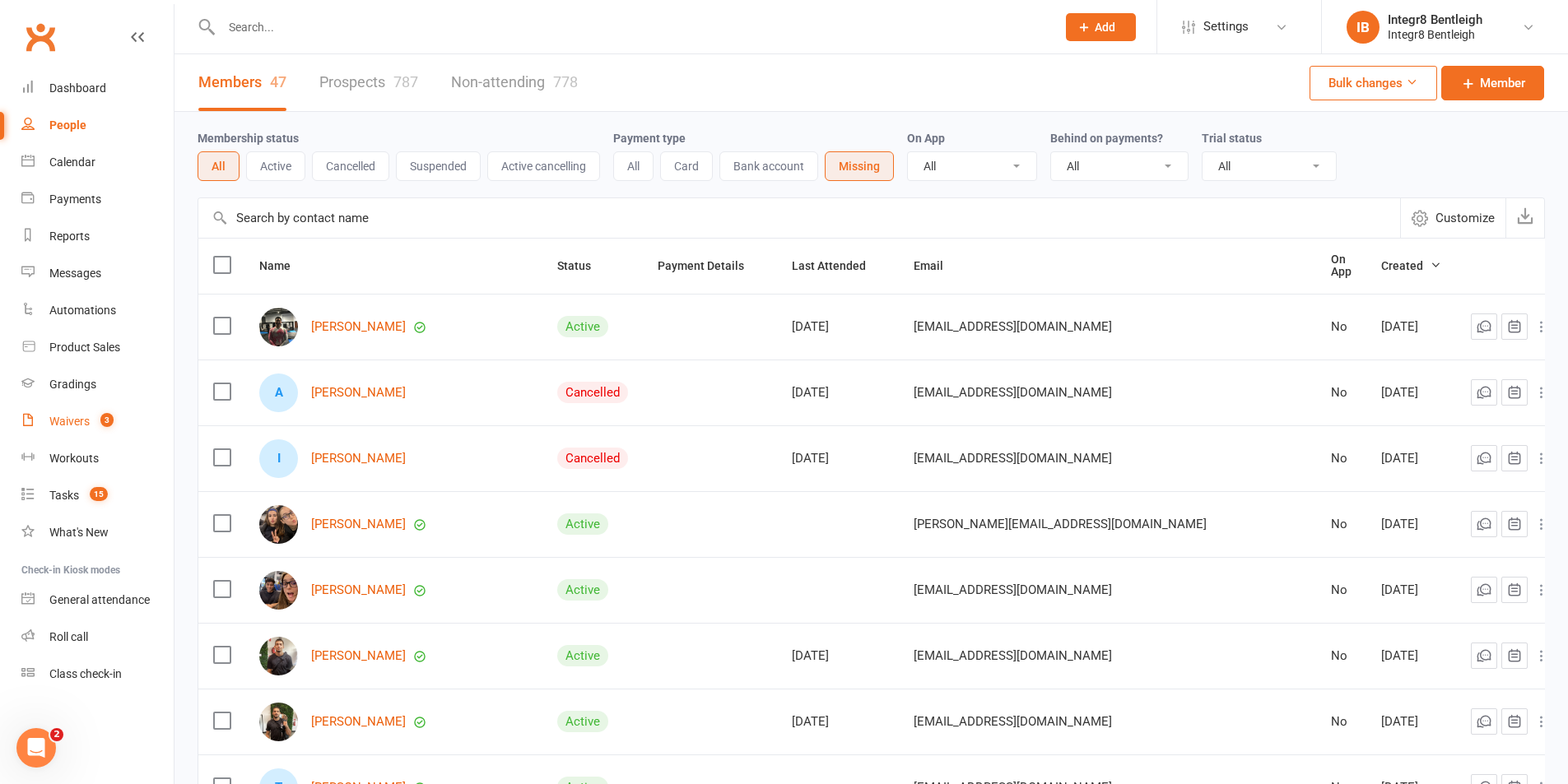
click at [106, 429] on link "Waivers 3" at bounding box center [98, 421] width 152 height 37
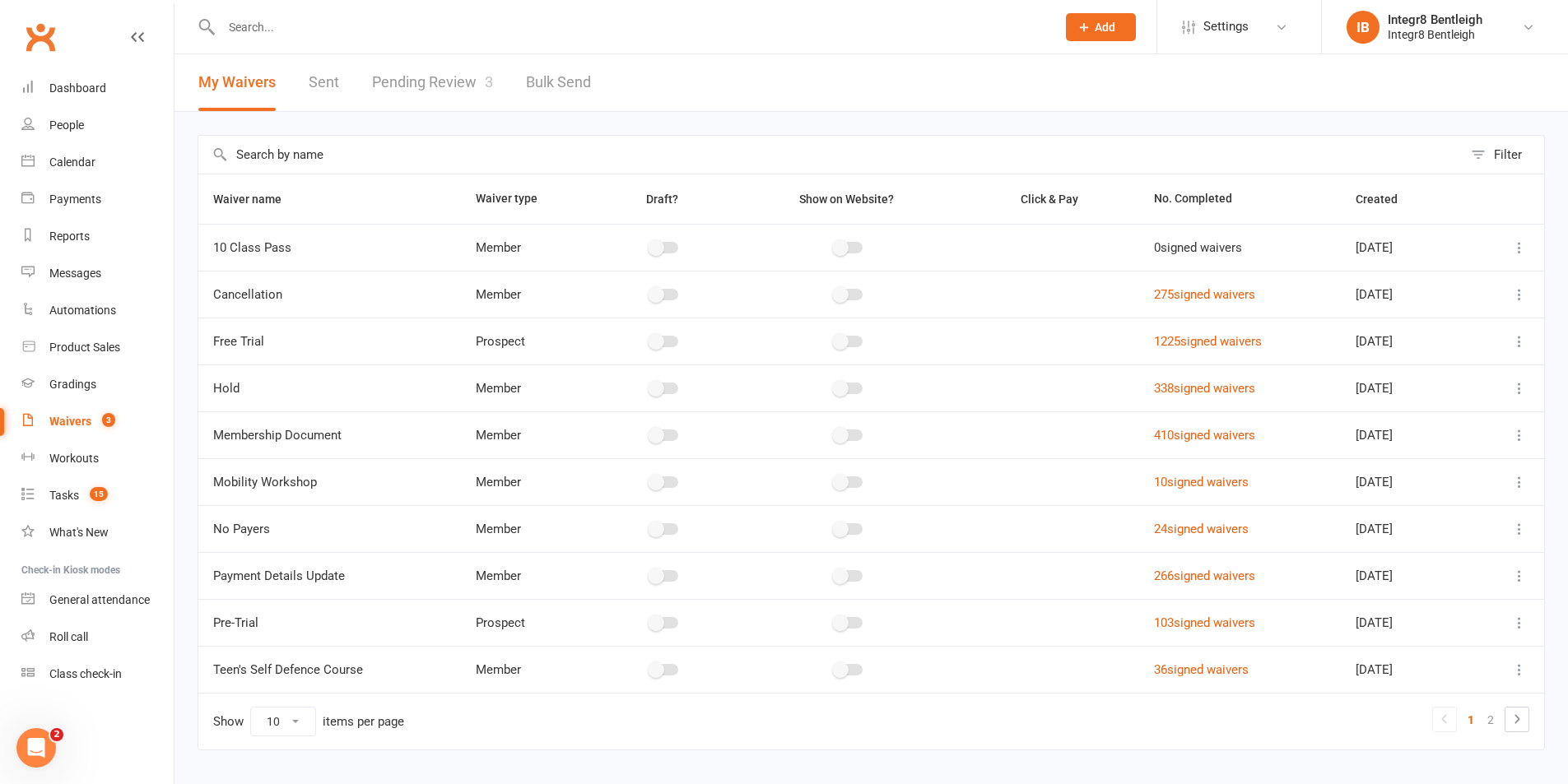
click at [397, 20] on input "text" at bounding box center [630, 27] width 828 height 23
click at [51, 119] on div "People" at bounding box center [67, 125] width 35 height 13
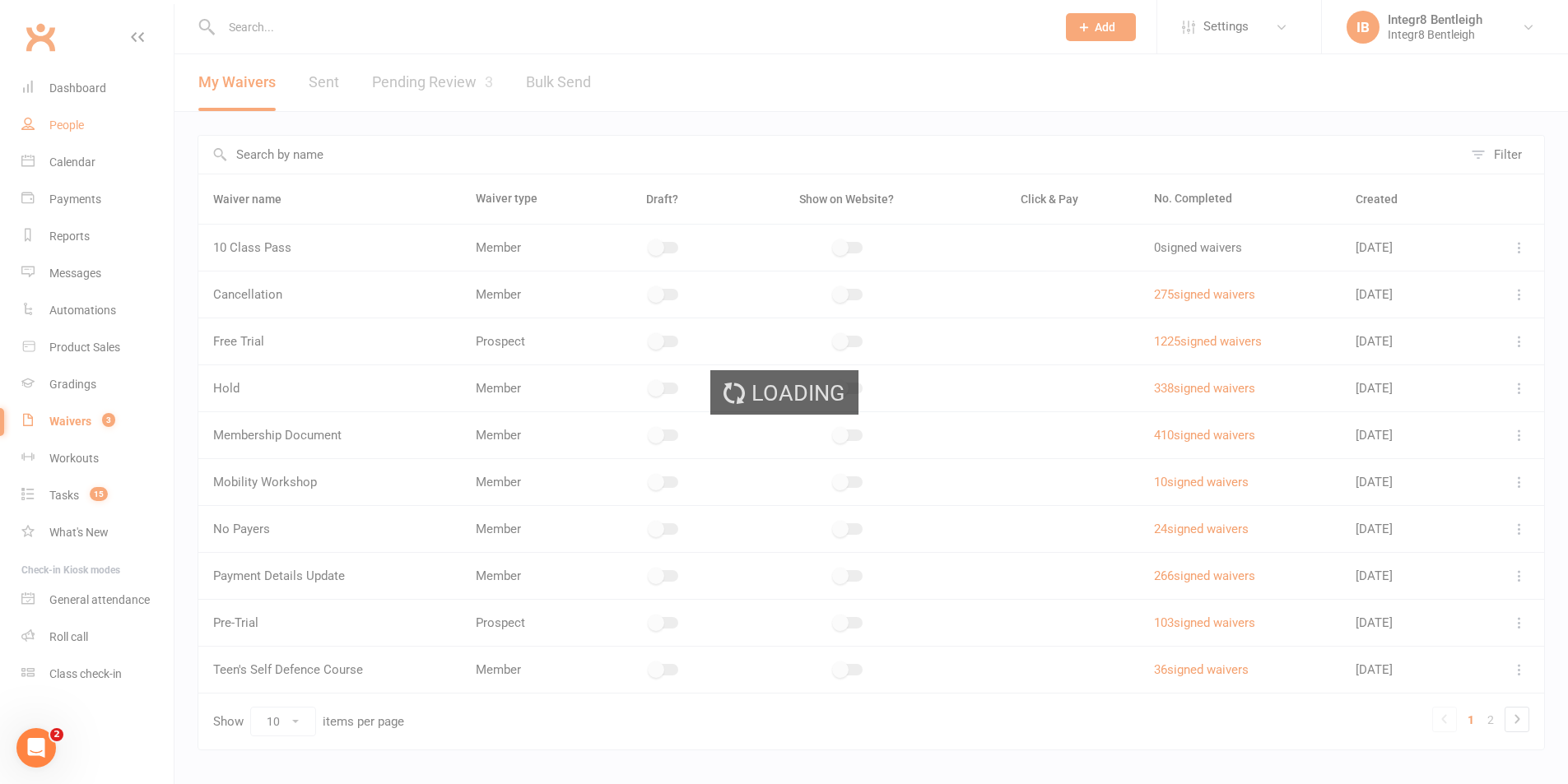
select select "100"
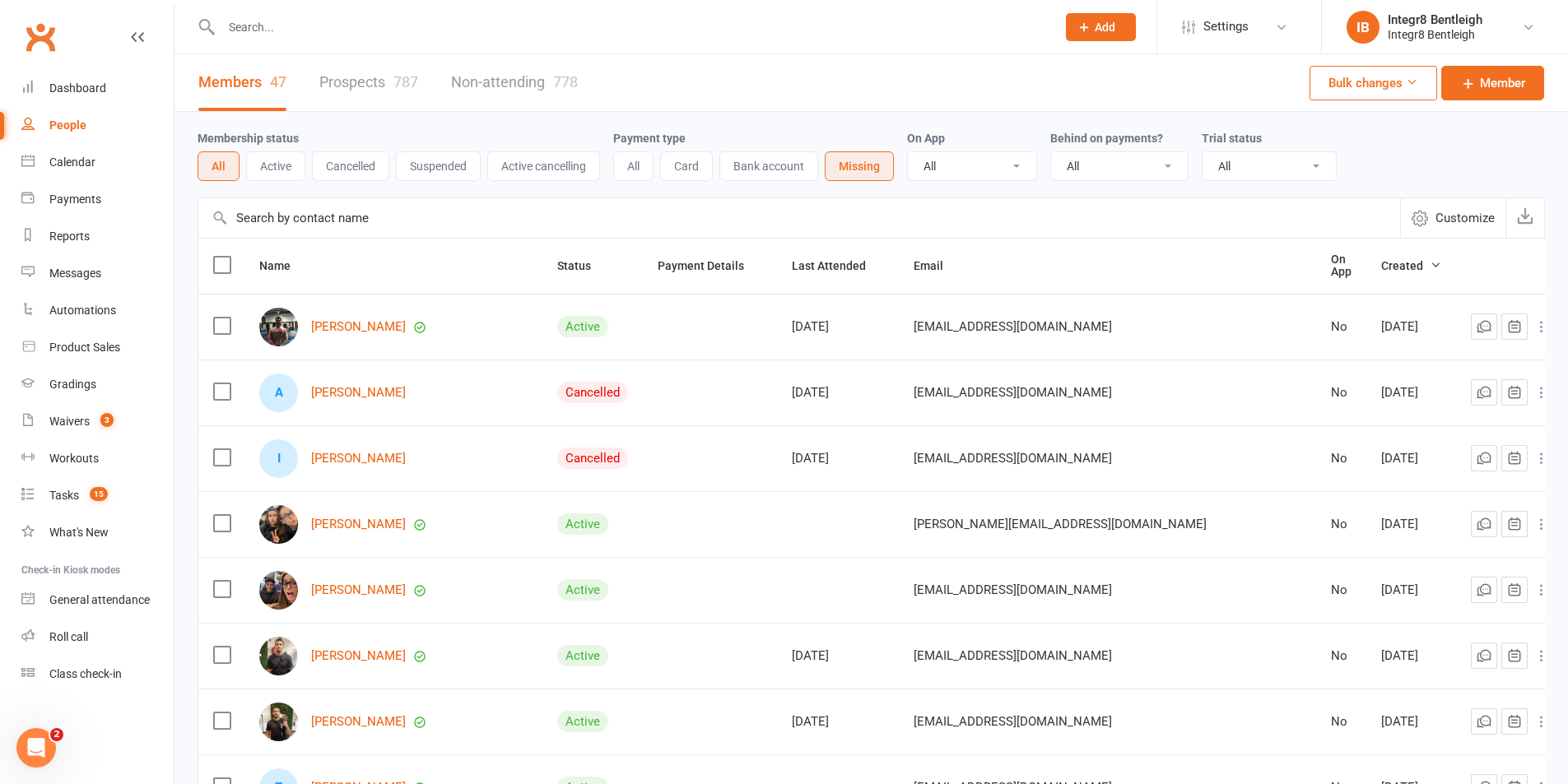
click at [262, 26] on input "text" at bounding box center [630, 27] width 828 height 23
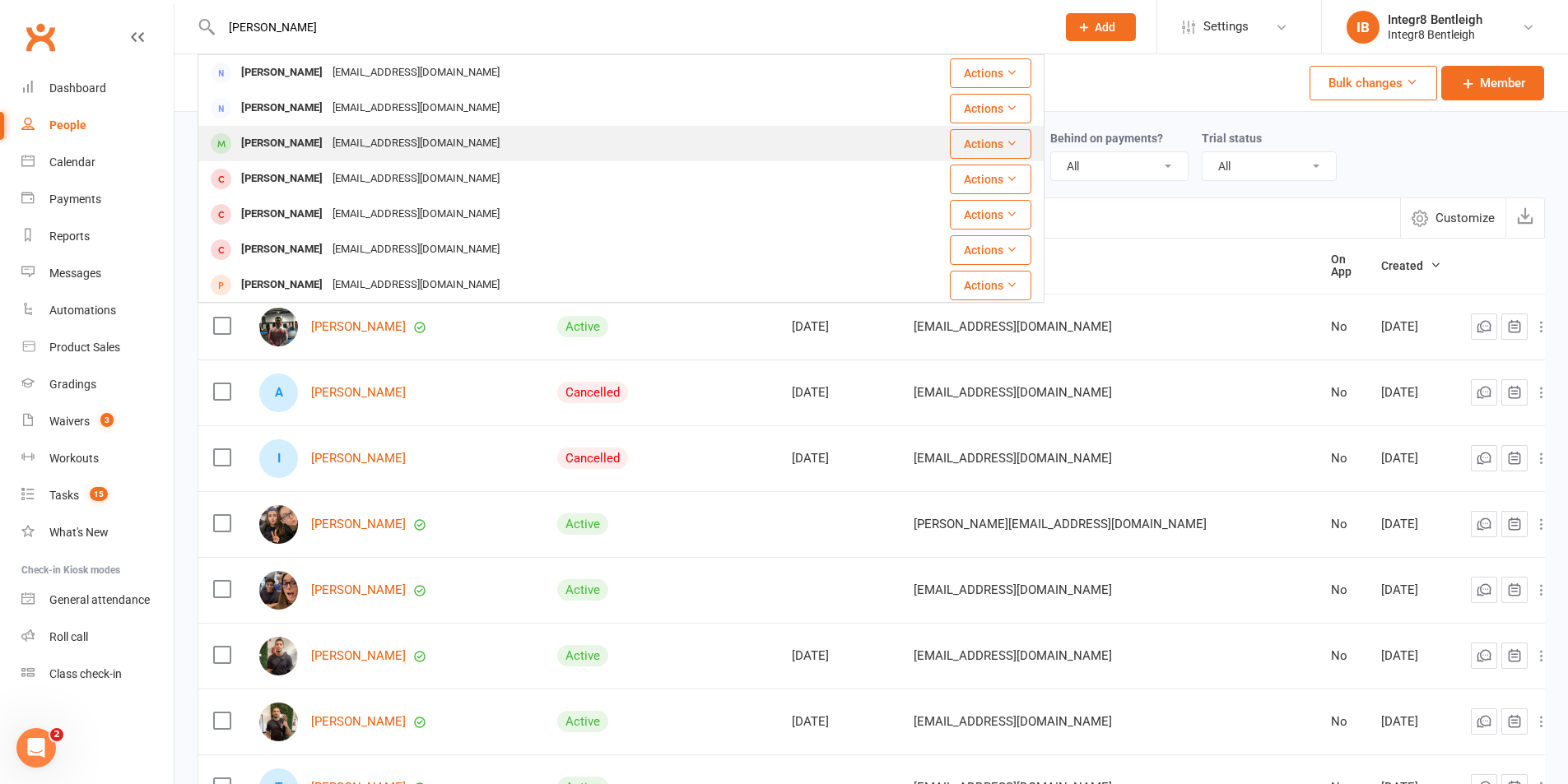
type input "semgupta"
click at [468, 145] on div "Rayna Sengupta pratsayshi@yahoo.co.in" at bounding box center [523, 143] width 648 height 34
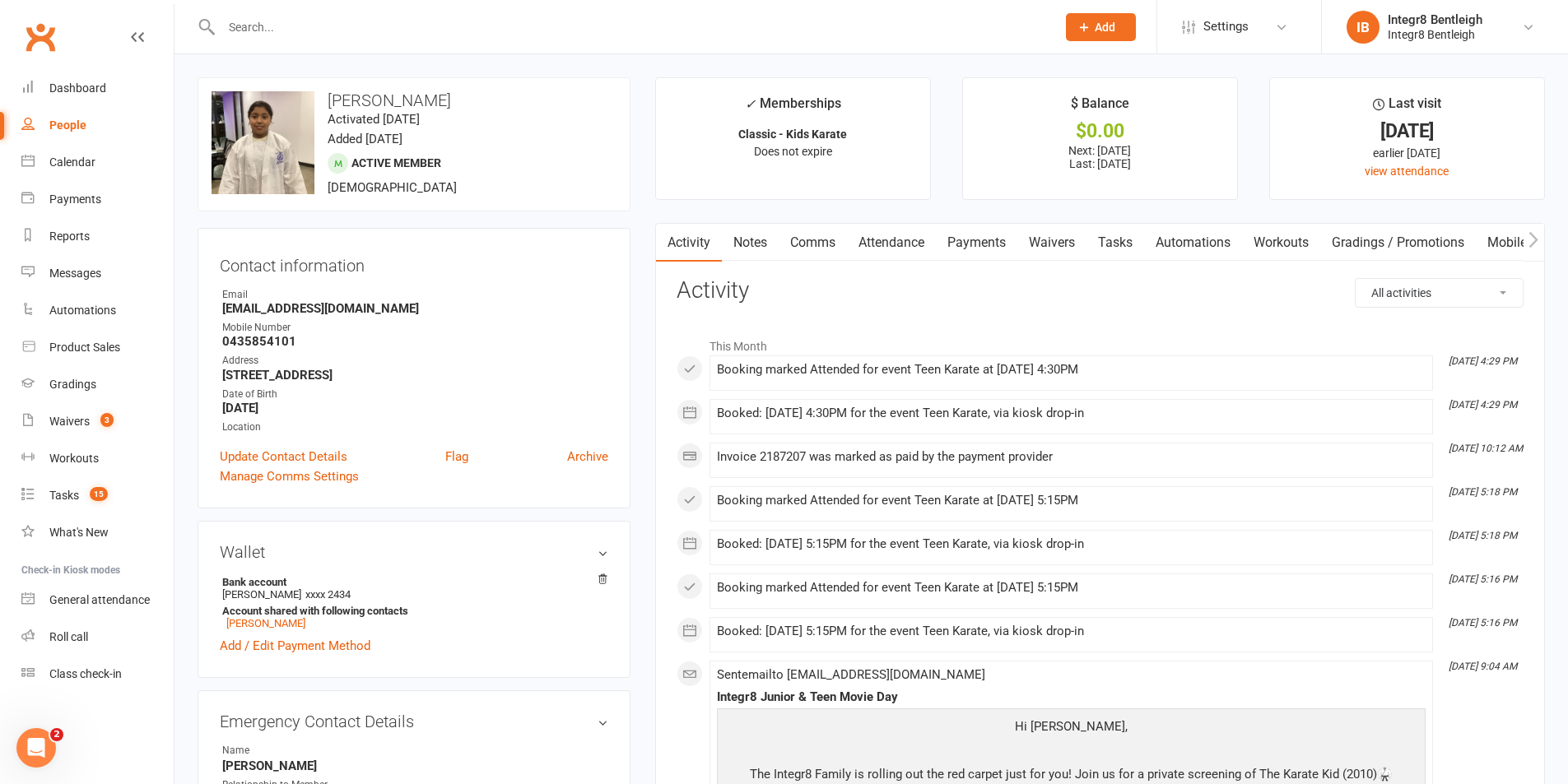
click at [765, 239] on link "Notes" at bounding box center [750, 243] width 57 height 38
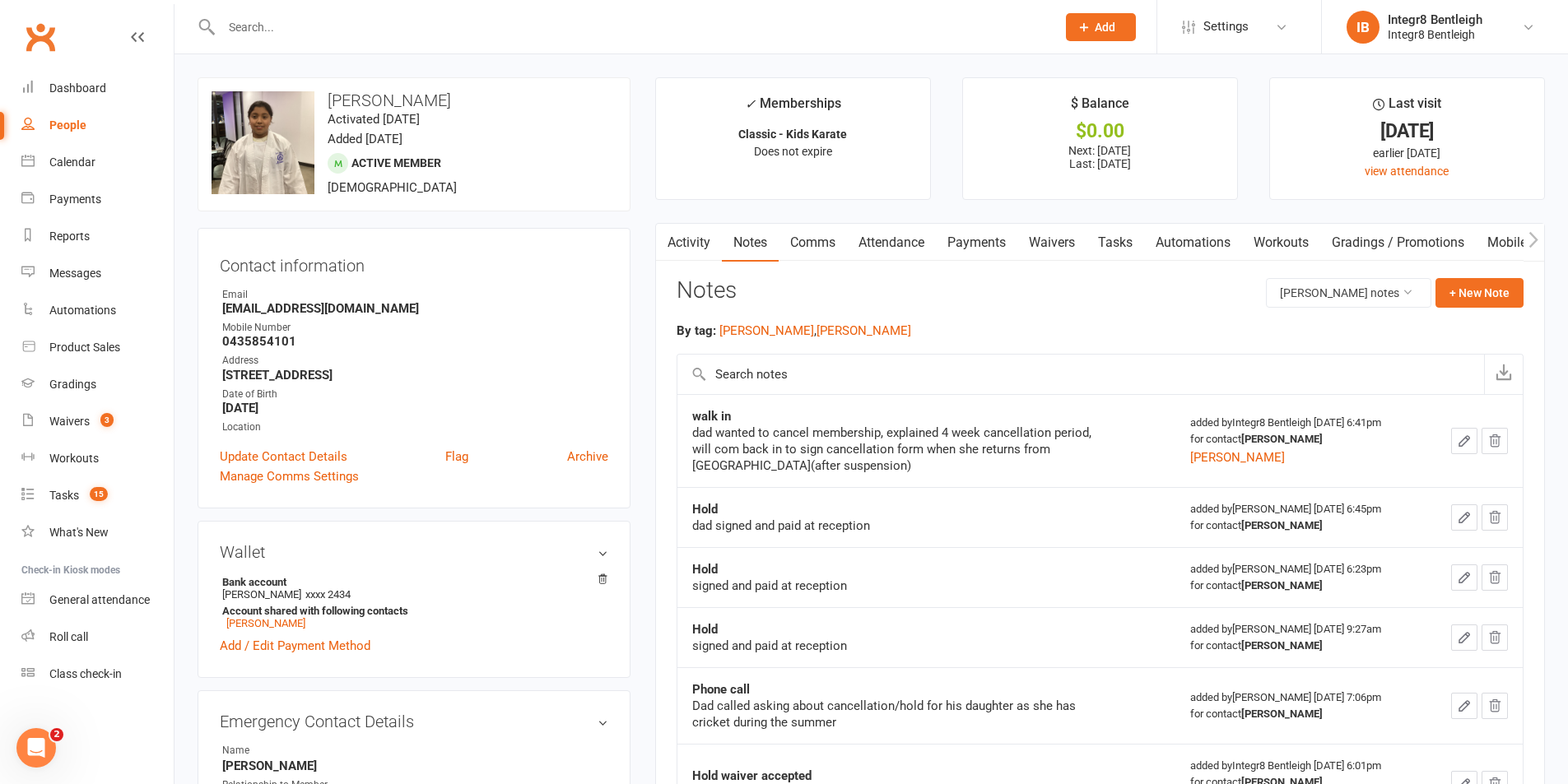
click at [697, 243] on link "Activity" at bounding box center [689, 243] width 66 height 38
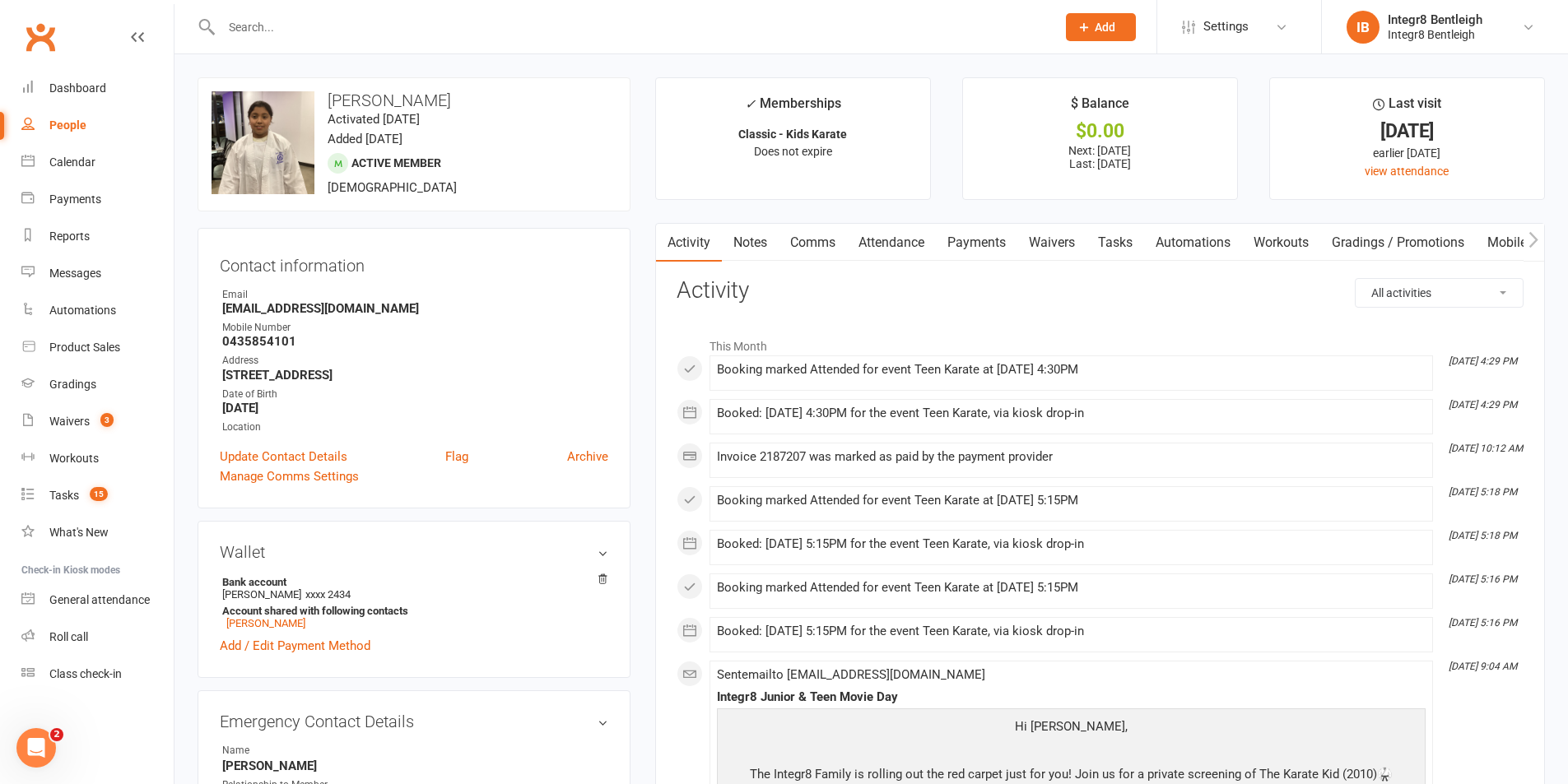
click at [748, 247] on link "Notes" at bounding box center [750, 243] width 57 height 38
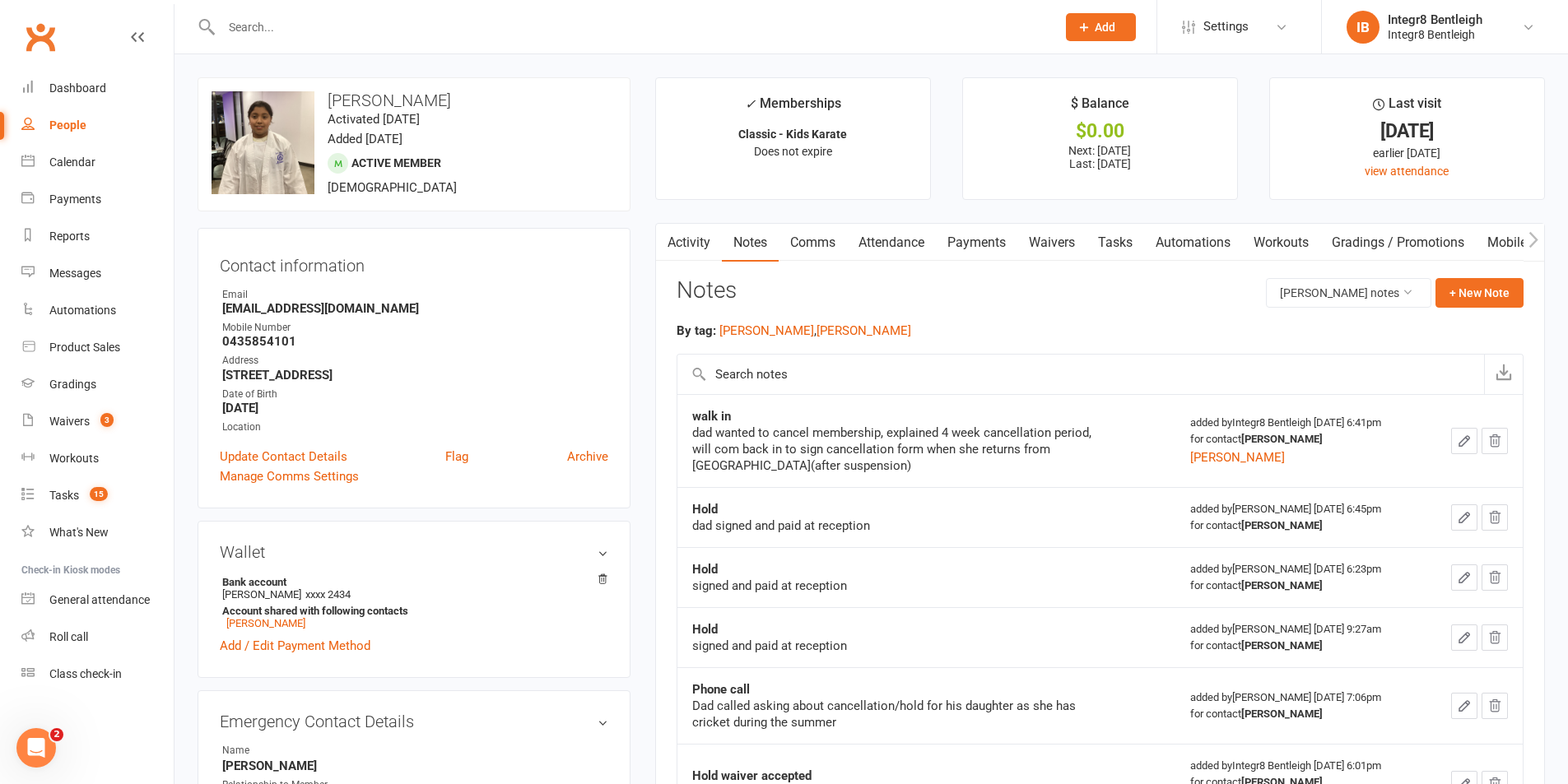
click at [685, 238] on link "Activity" at bounding box center [689, 243] width 66 height 38
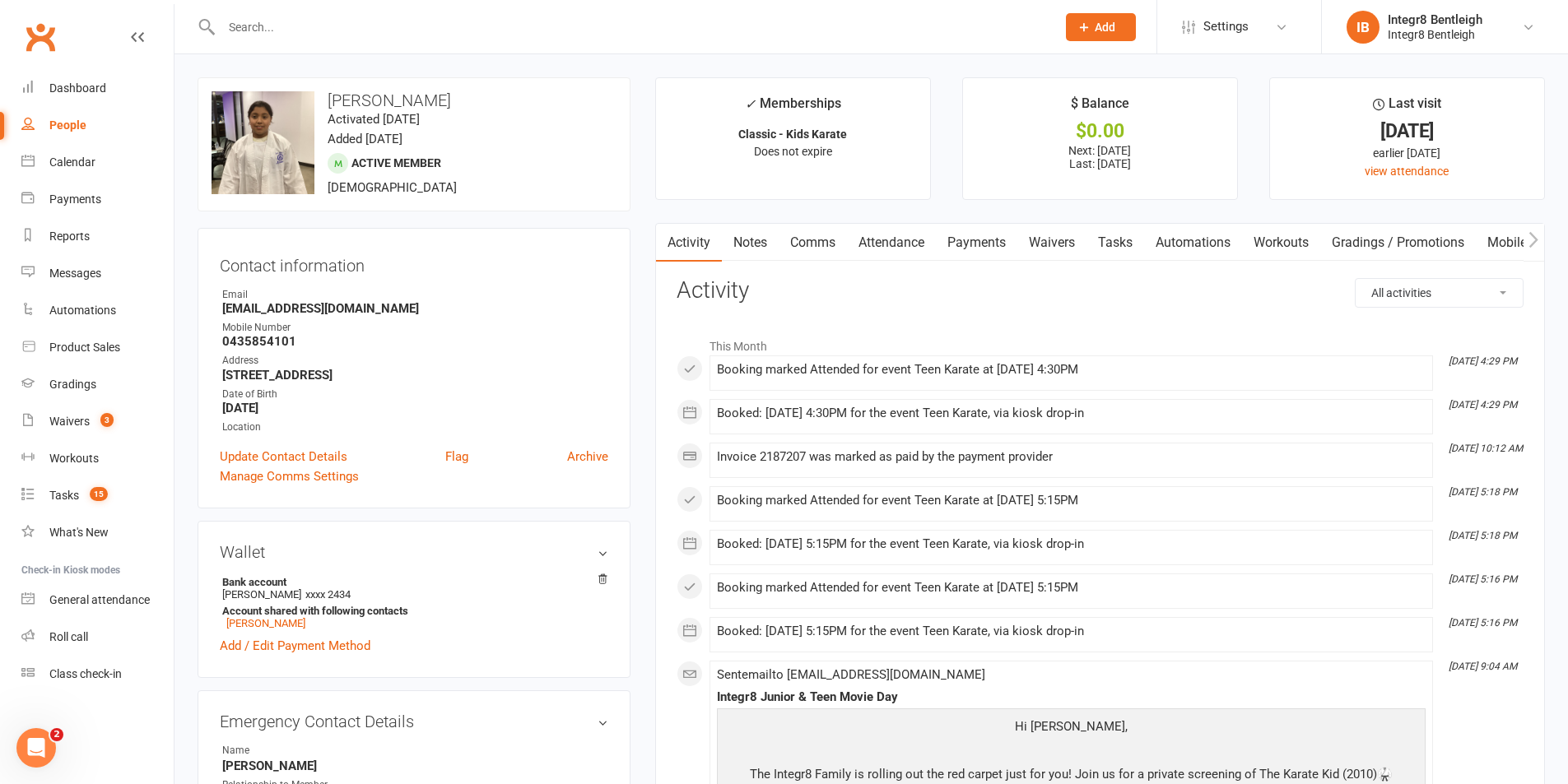
click at [743, 241] on link "Notes" at bounding box center [750, 243] width 57 height 38
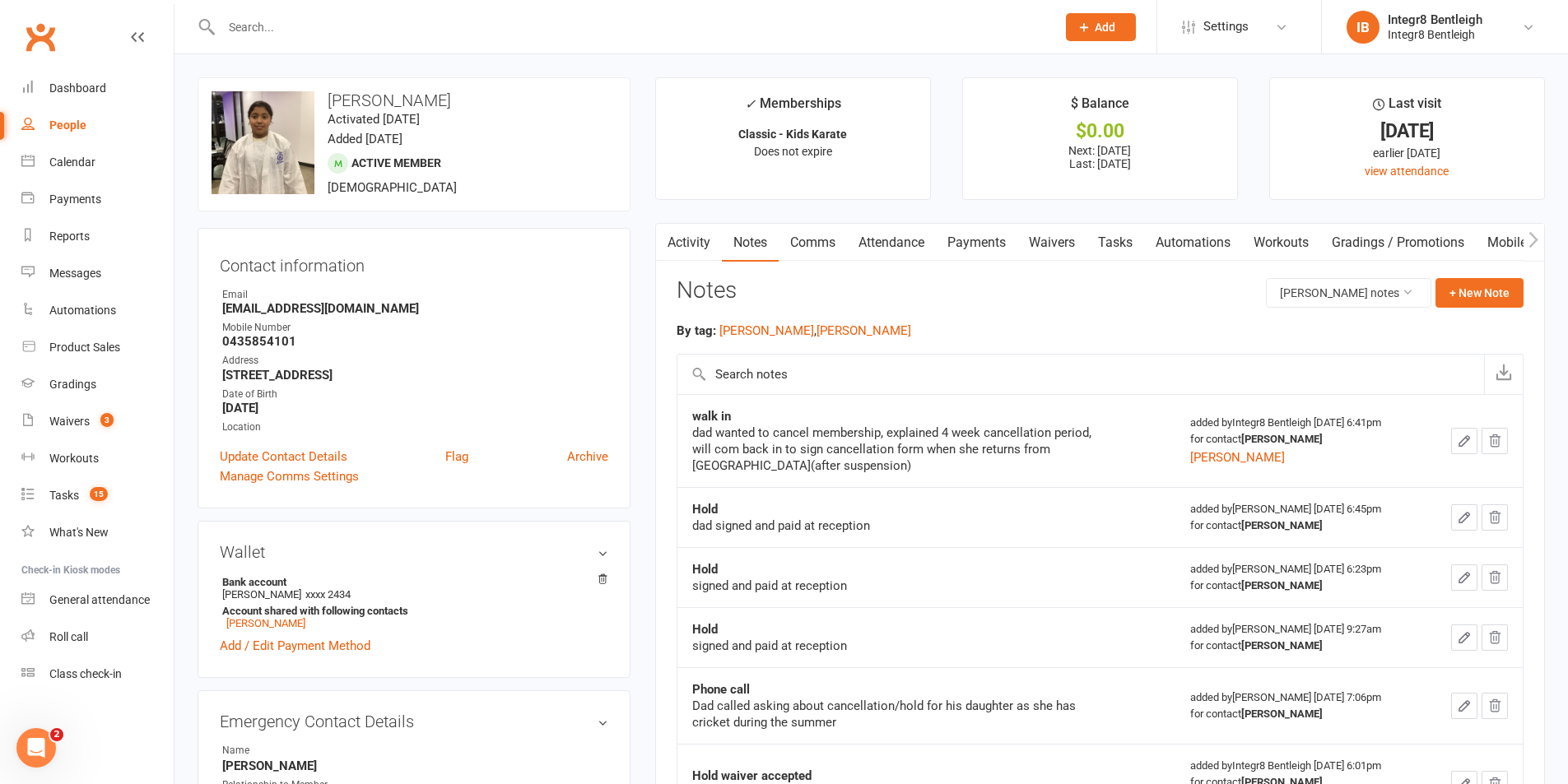
click at [705, 242] on link "Activity" at bounding box center [689, 243] width 66 height 38
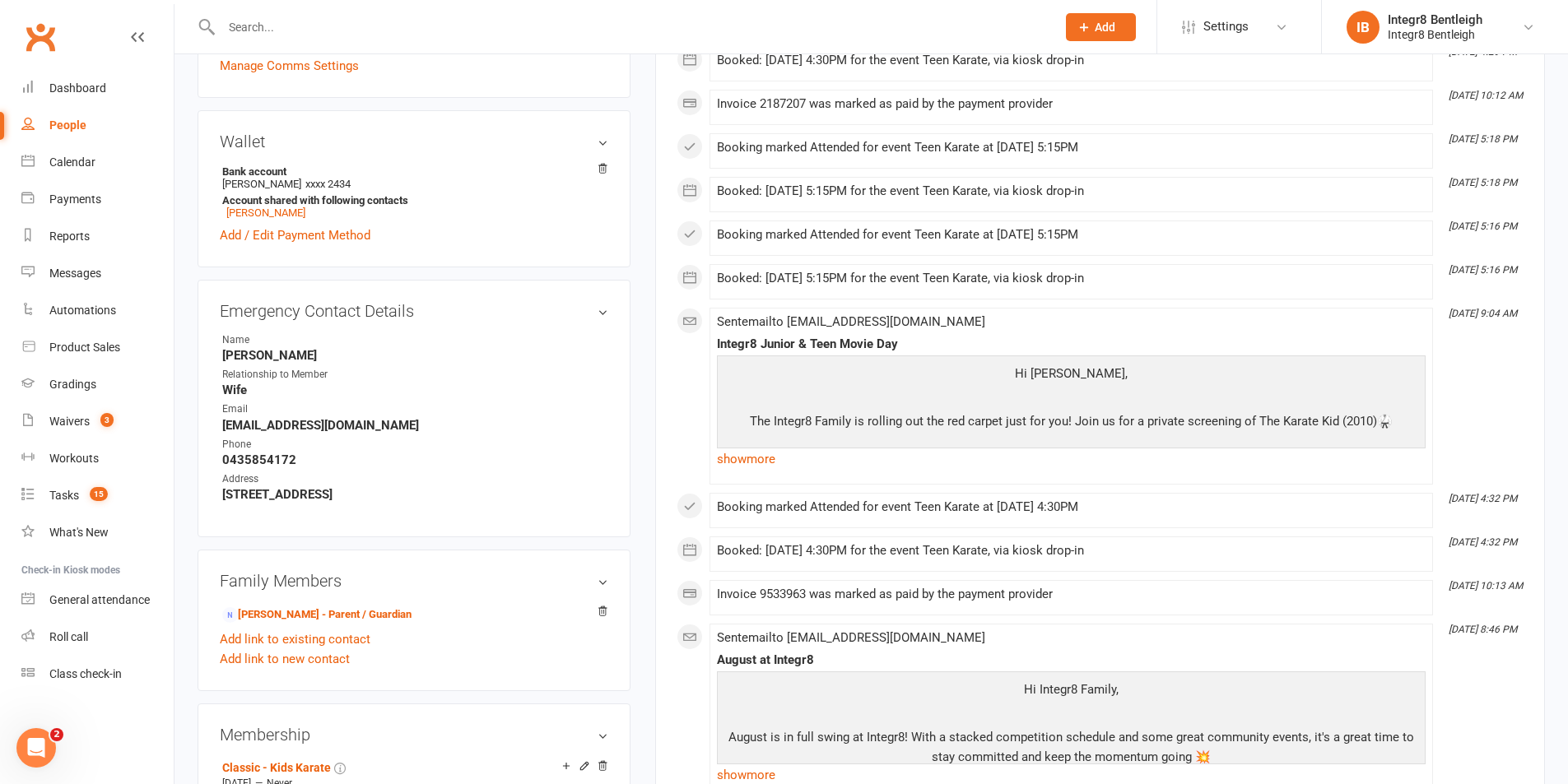
scroll to position [411, 0]
click at [290, 607] on link "[PERSON_NAME] - Parent / Guardian" at bounding box center [316, 613] width 190 height 17
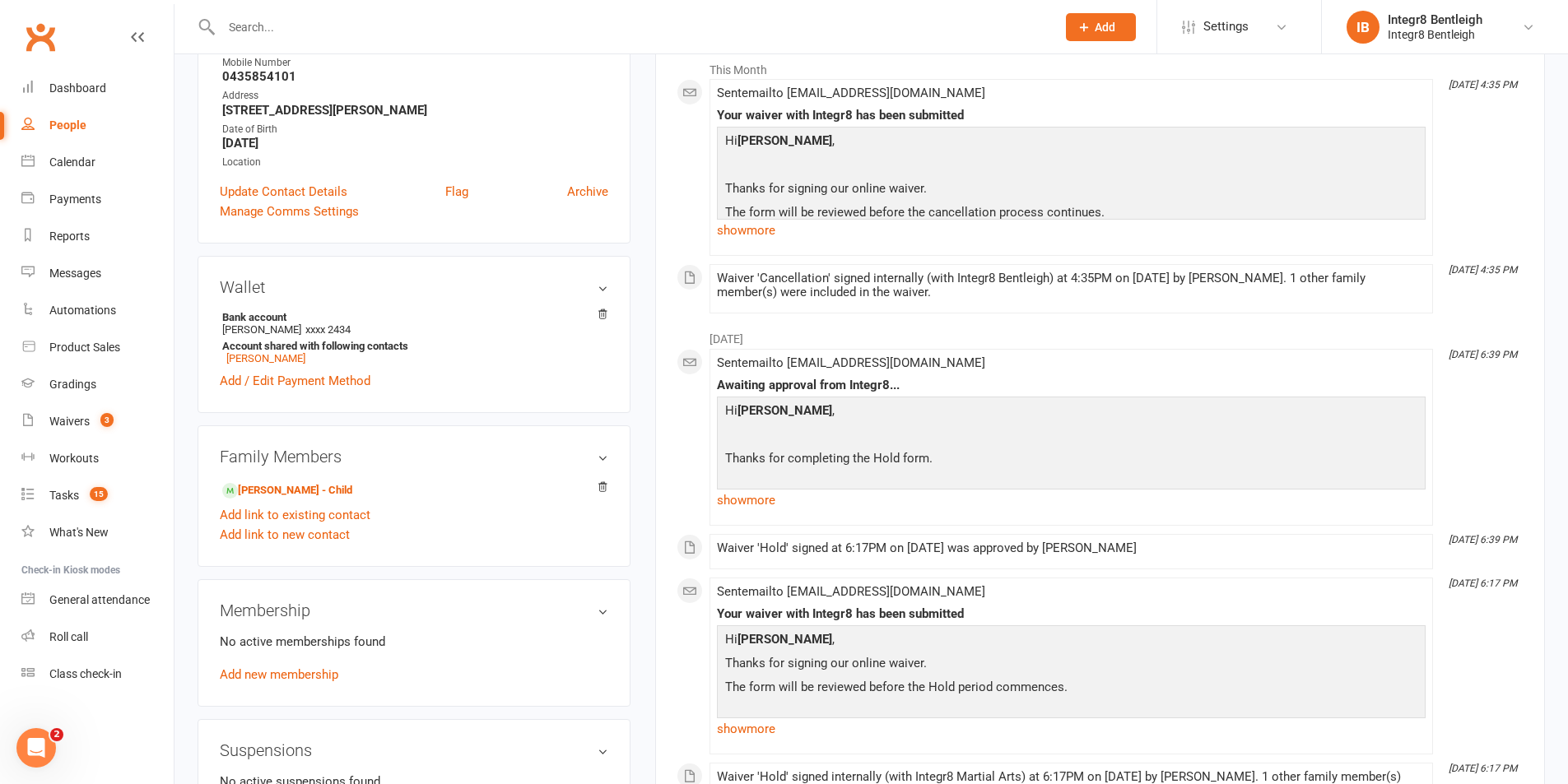
scroll to position [329, 0]
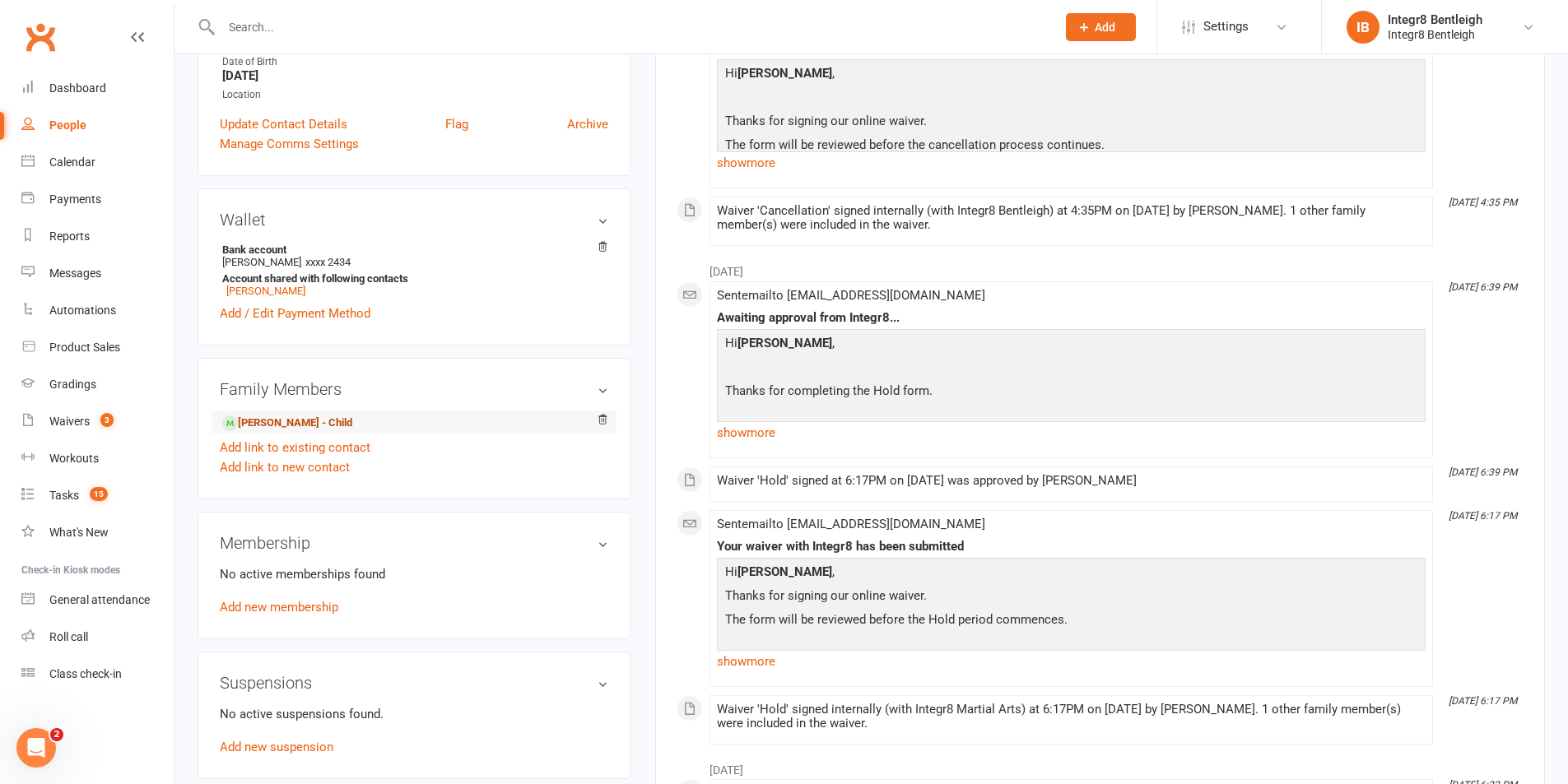
click at [298, 419] on link "[PERSON_NAME] - Child" at bounding box center [287, 423] width 130 height 17
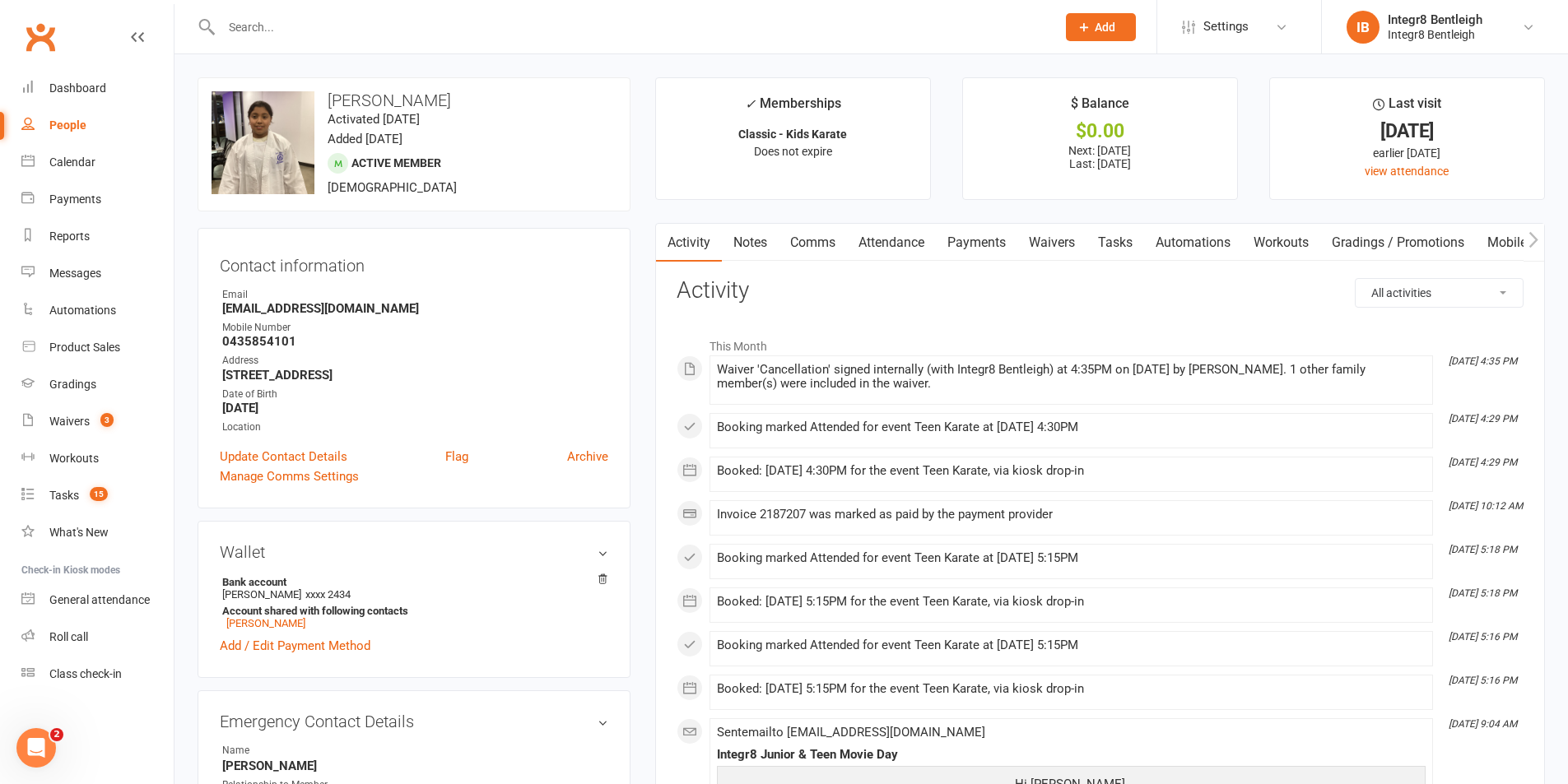
click at [751, 233] on link "Notes" at bounding box center [750, 243] width 57 height 38
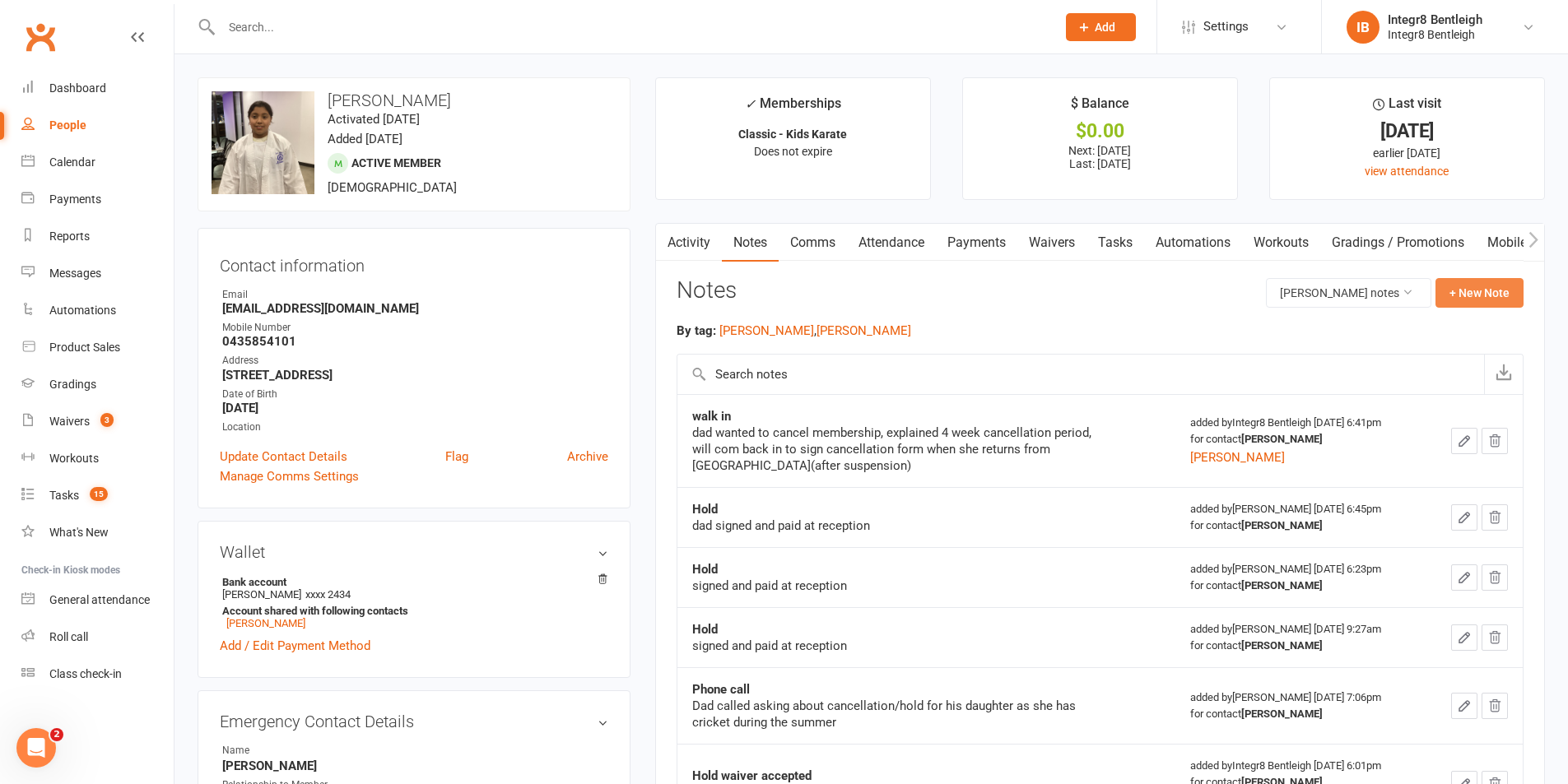
click at [1480, 295] on button "+ New Note" at bounding box center [1479, 293] width 88 height 30
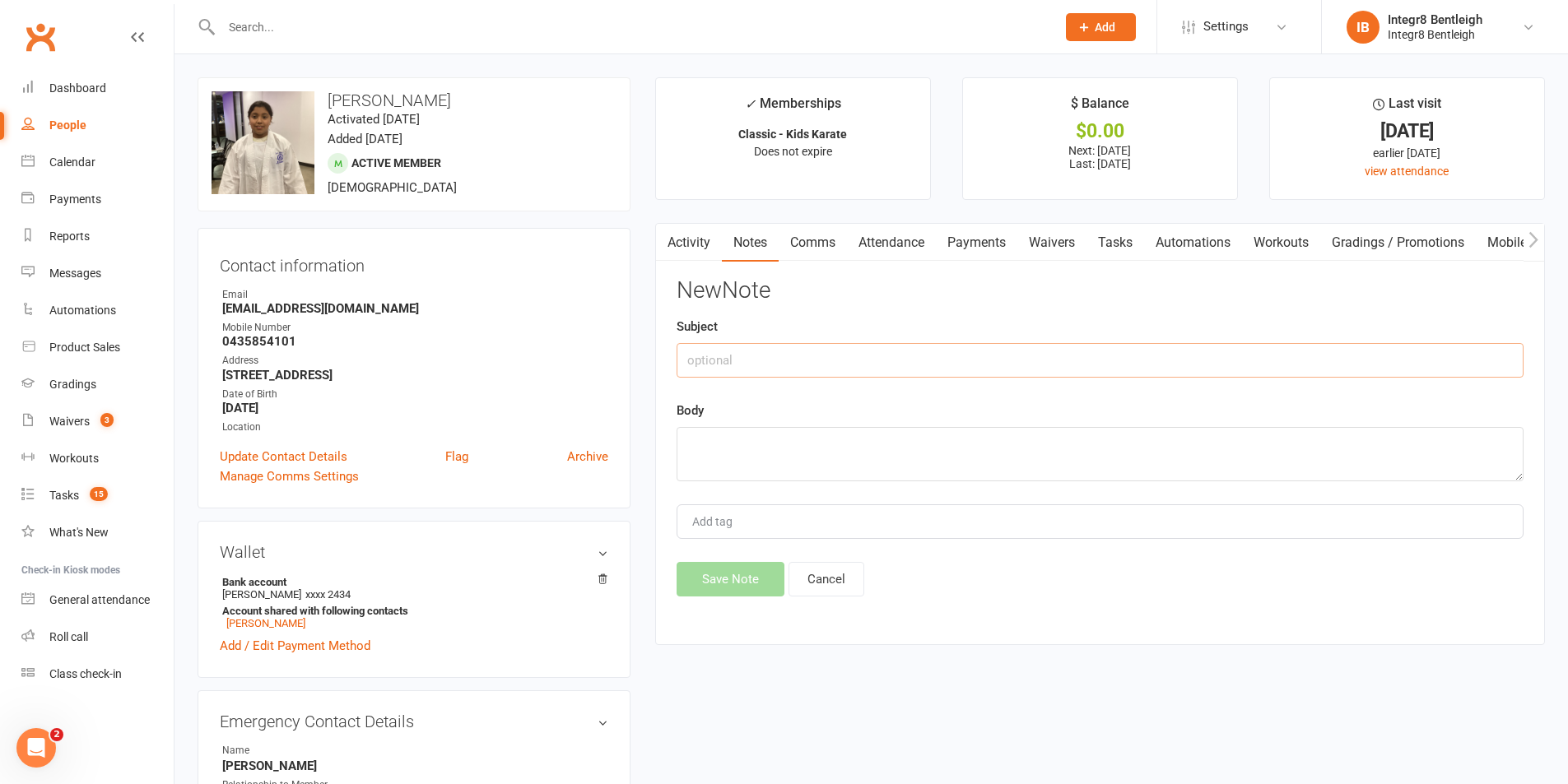
click at [1015, 361] on input "text" at bounding box center [1100, 360] width 847 height 35
type input "cancel"
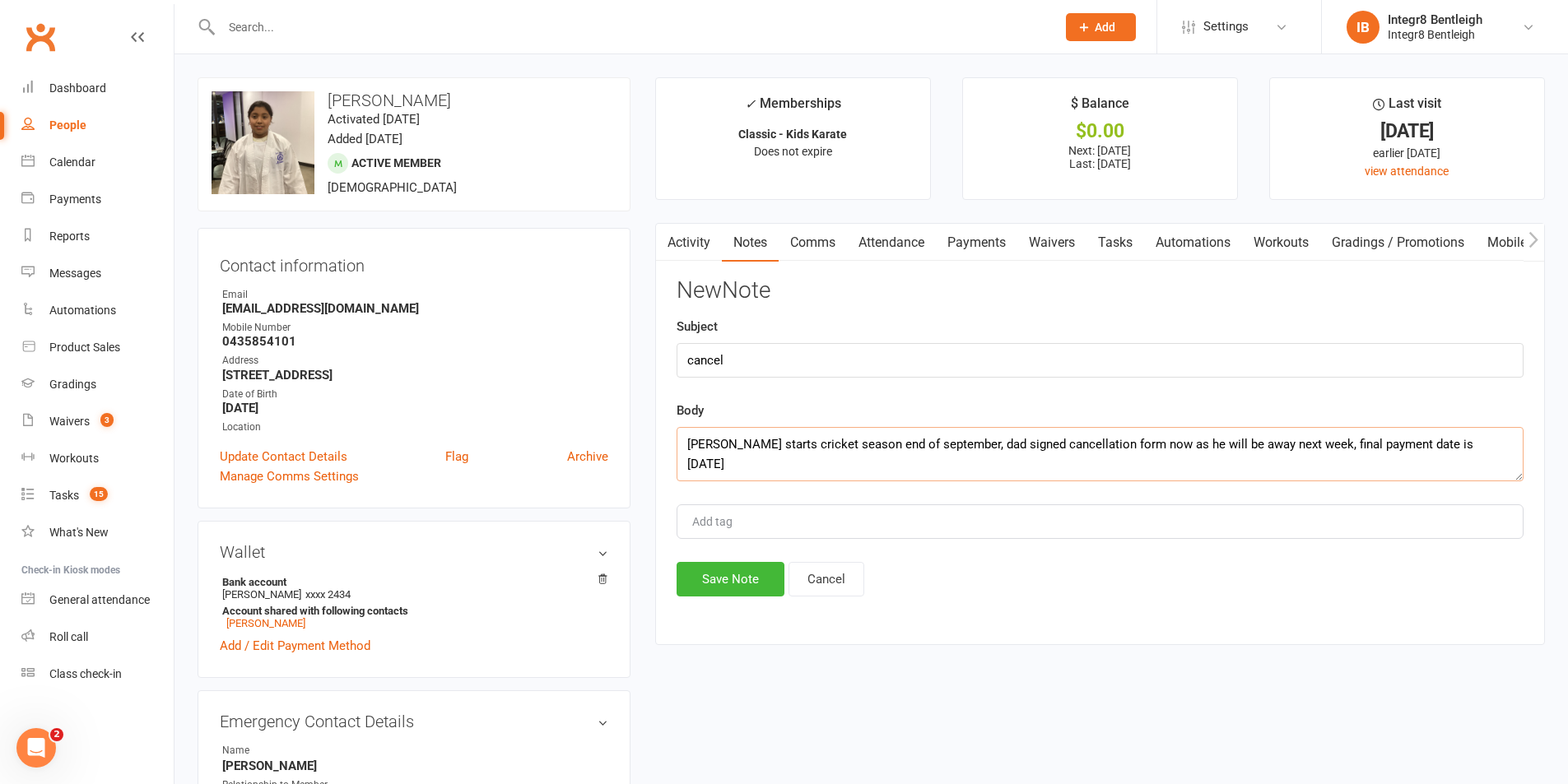
click at [1498, 444] on textarea "rayna starts cricket season end of september, dad signed cancellation form now …" at bounding box center [1100, 455] width 847 height 55
type textarea "rayna starts cricket season end of september, dad signed cancellation form now …"
type input "rebecca"
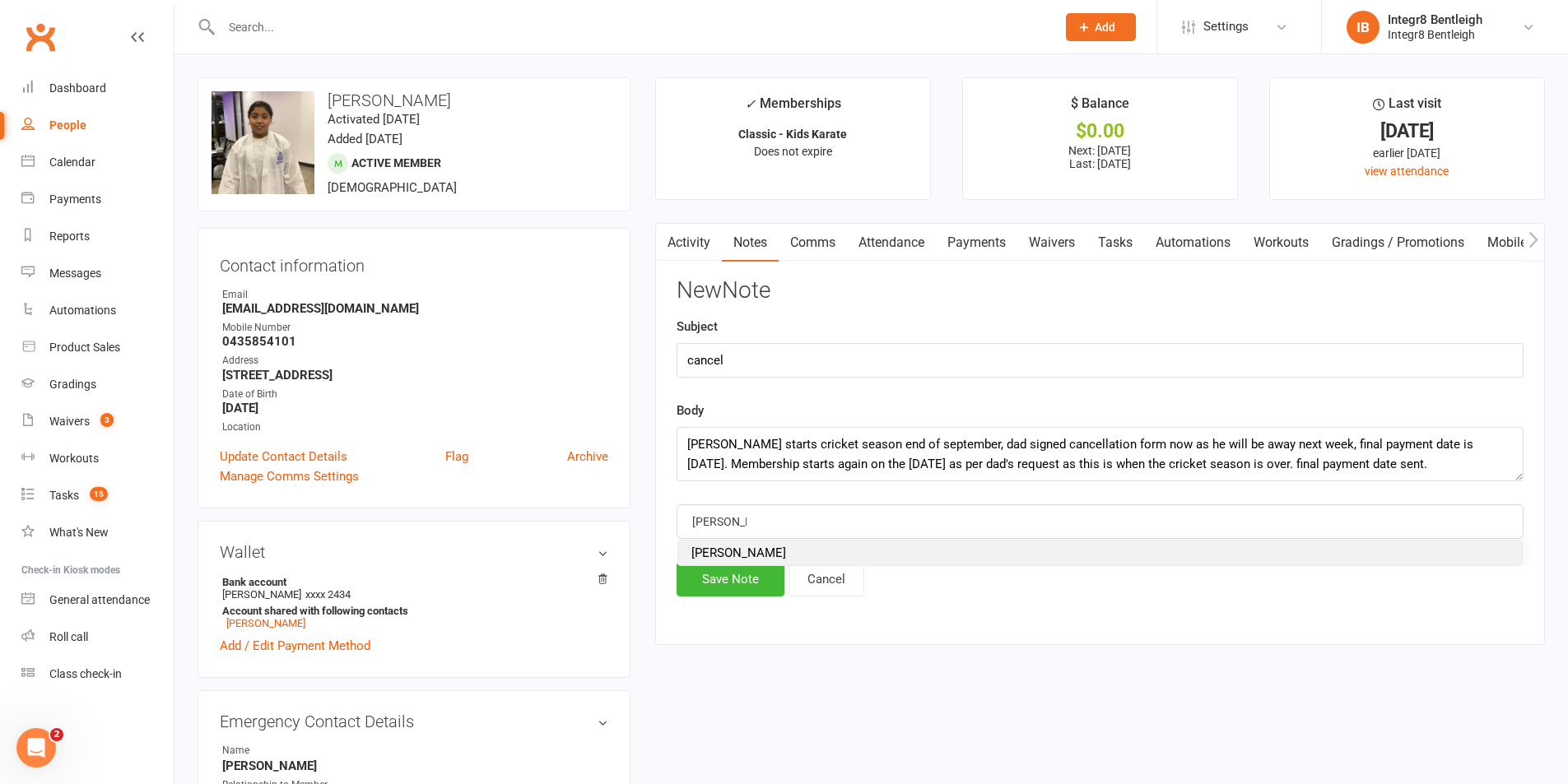
click at [724, 551] on span "rebecca" at bounding box center [739, 553] width 94 height 15
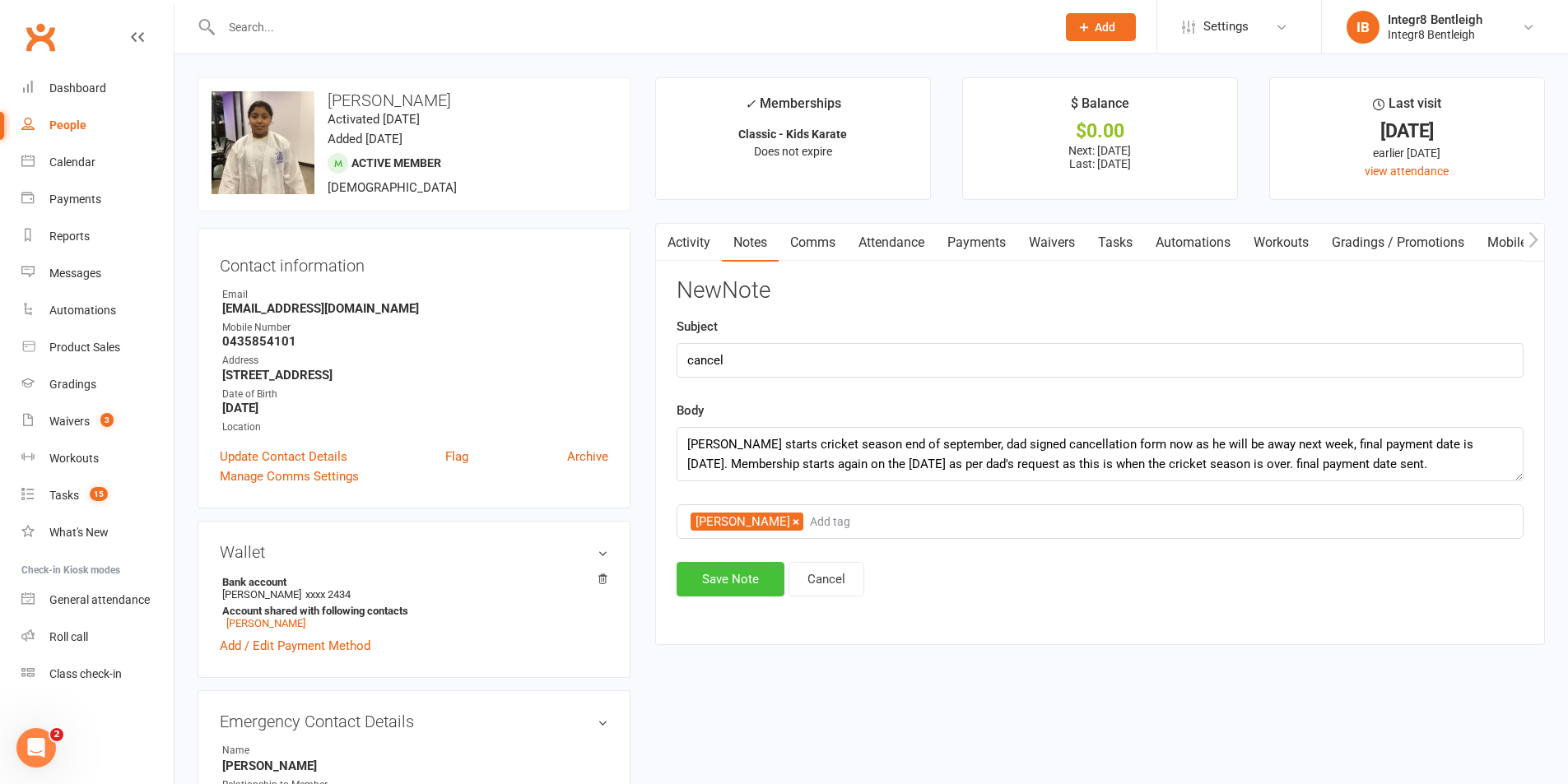
click at [734, 571] on button "Save Note" at bounding box center [731, 580] width 108 height 35
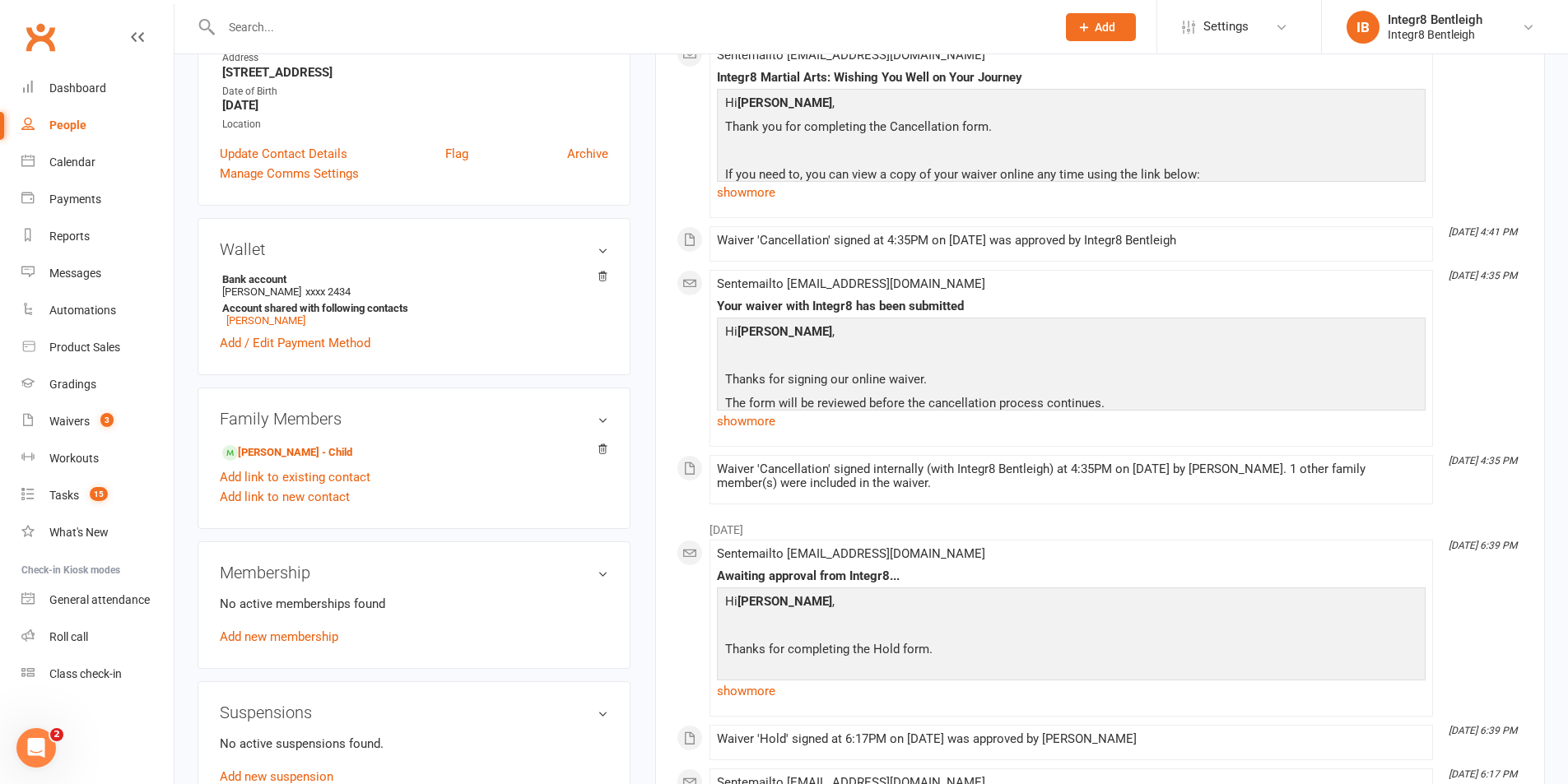
scroll to position [329, 0]
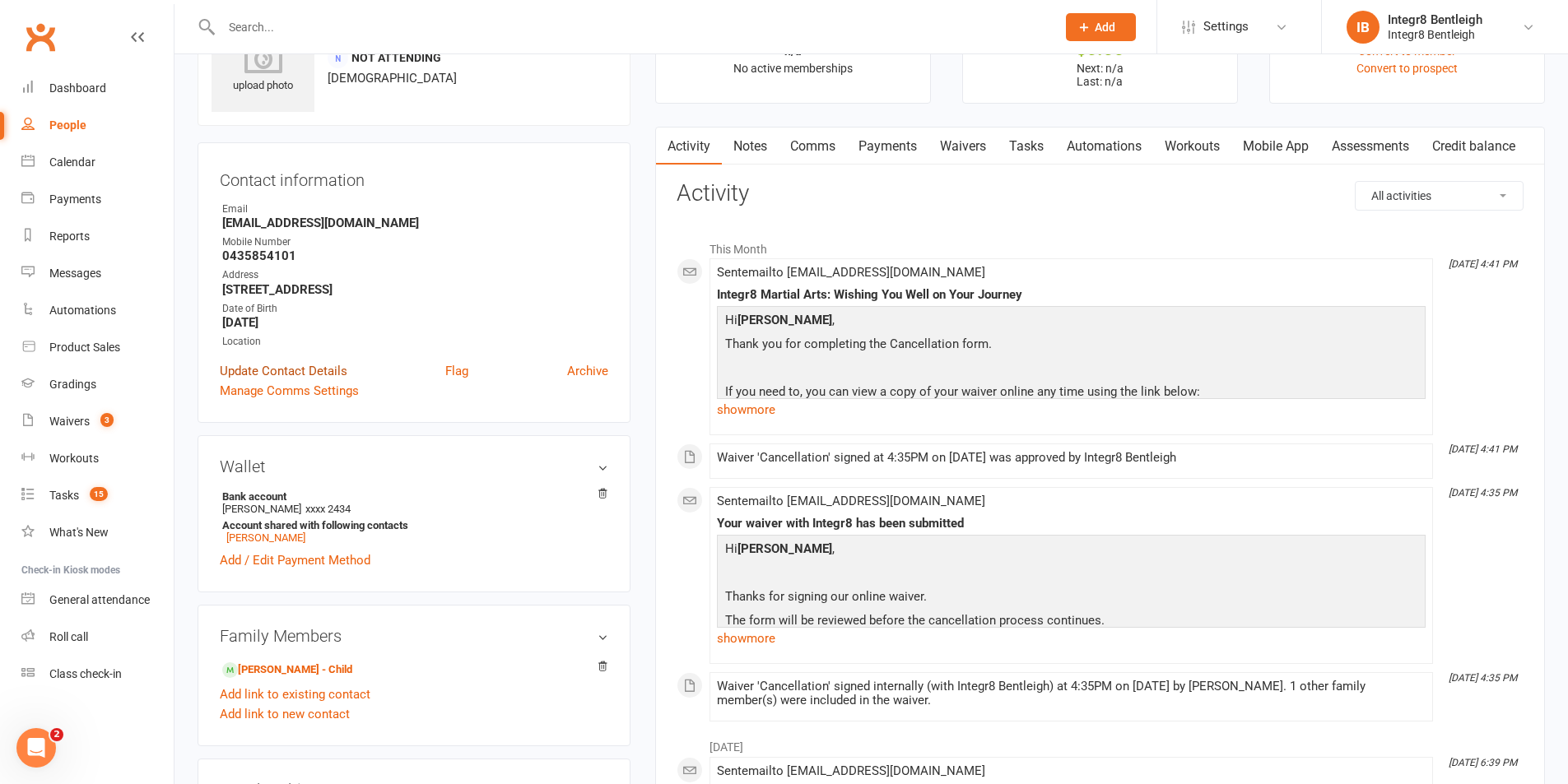
click at [321, 375] on link "Update Contact Details" at bounding box center [283, 371] width 128 height 20
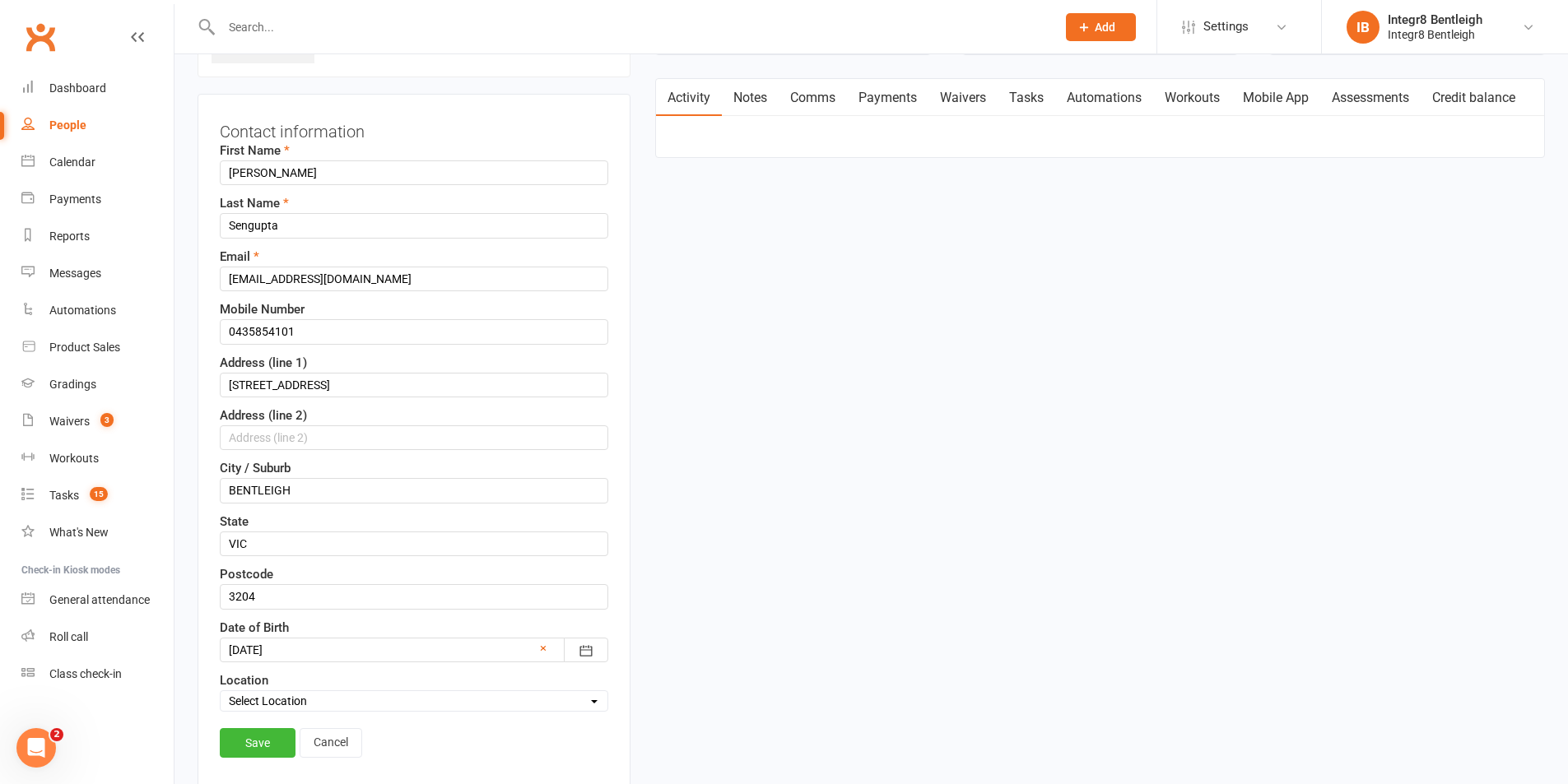
scroll to position [160, 0]
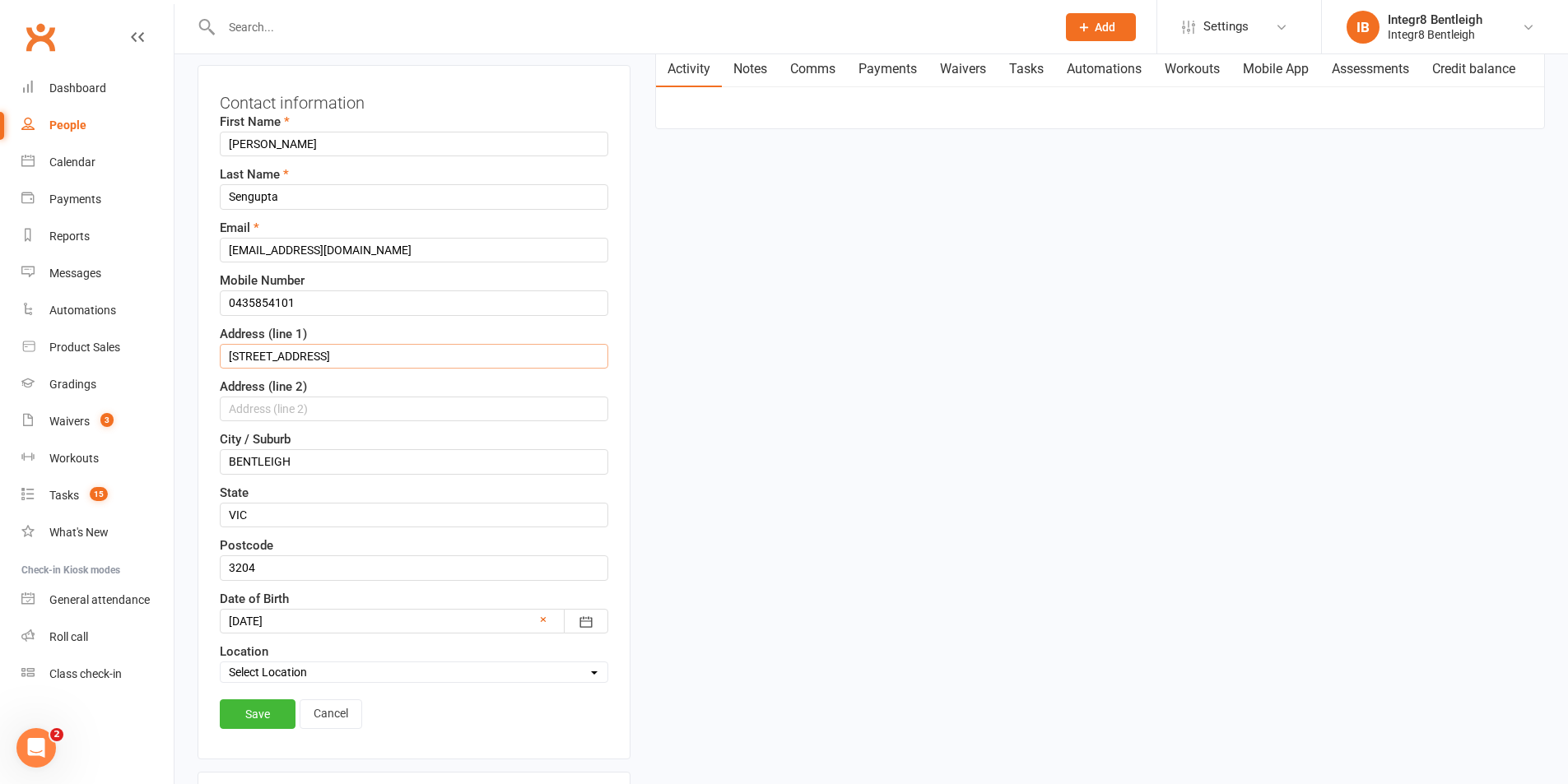
drag, startPoint x: 375, startPoint y: 352, endPoint x: 228, endPoint y: 357, distance: 147.1
click at [228, 357] on input "28 Balmoral Avenue" at bounding box center [413, 356] width 388 height 25
click at [244, 358] on input "202A Tucker Road" at bounding box center [413, 356] width 388 height 25
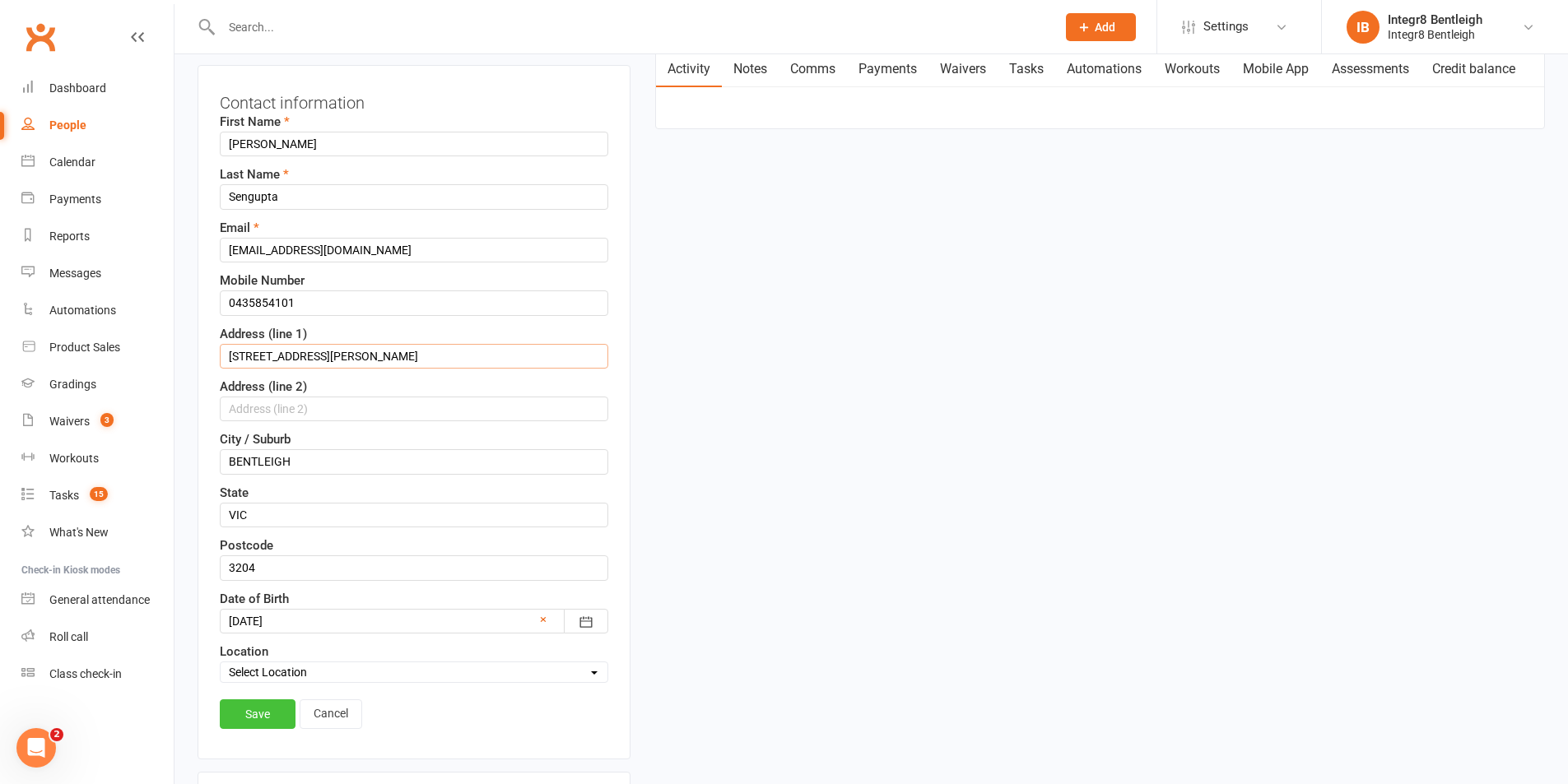
type input "202A Tucker Road"
click at [253, 719] on link "Save" at bounding box center [257, 714] width 75 height 30
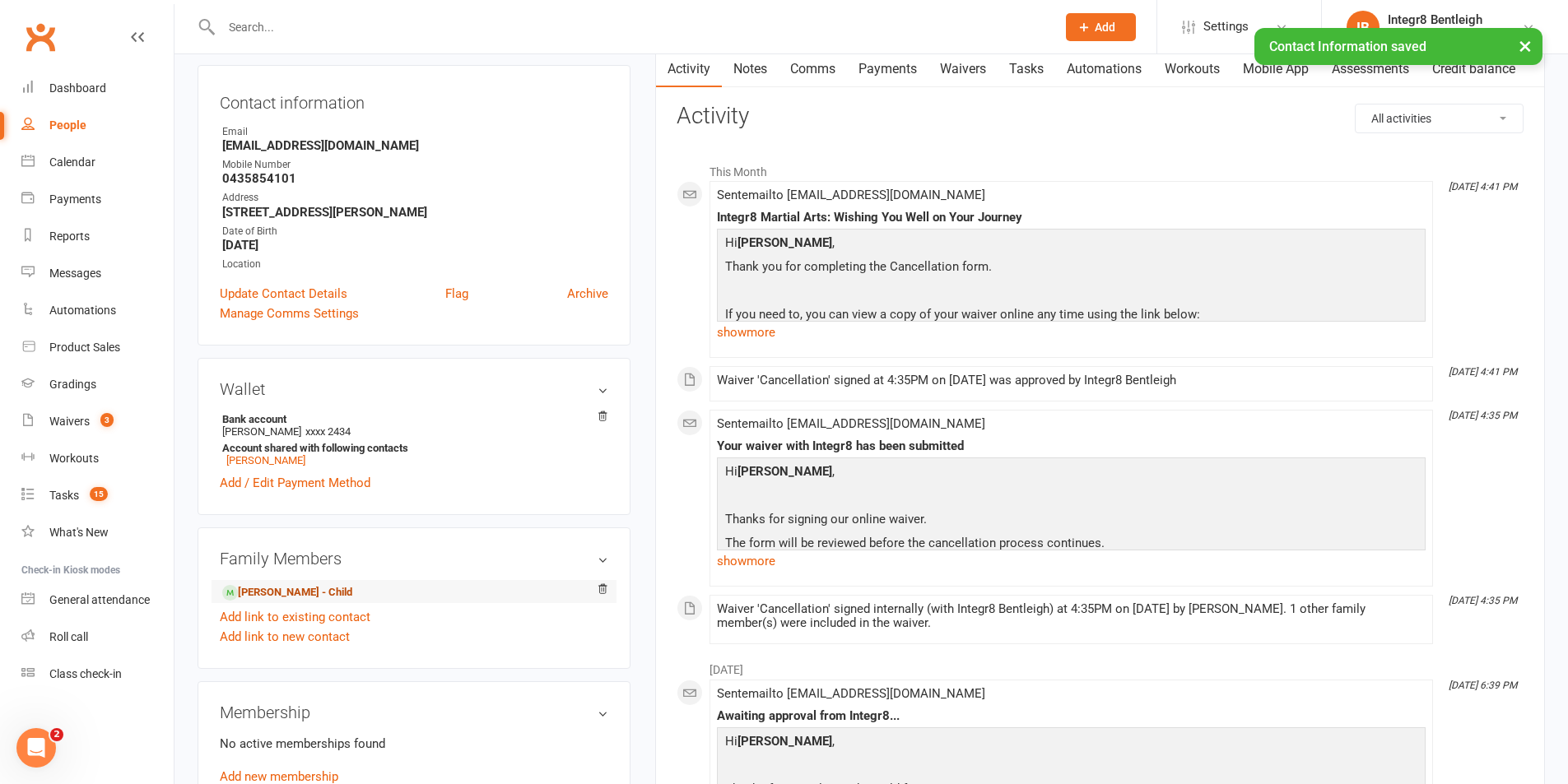
click at [295, 589] on link "Rayna Sengupta - Child" at bounding box center [287, 593] width 130 height 17
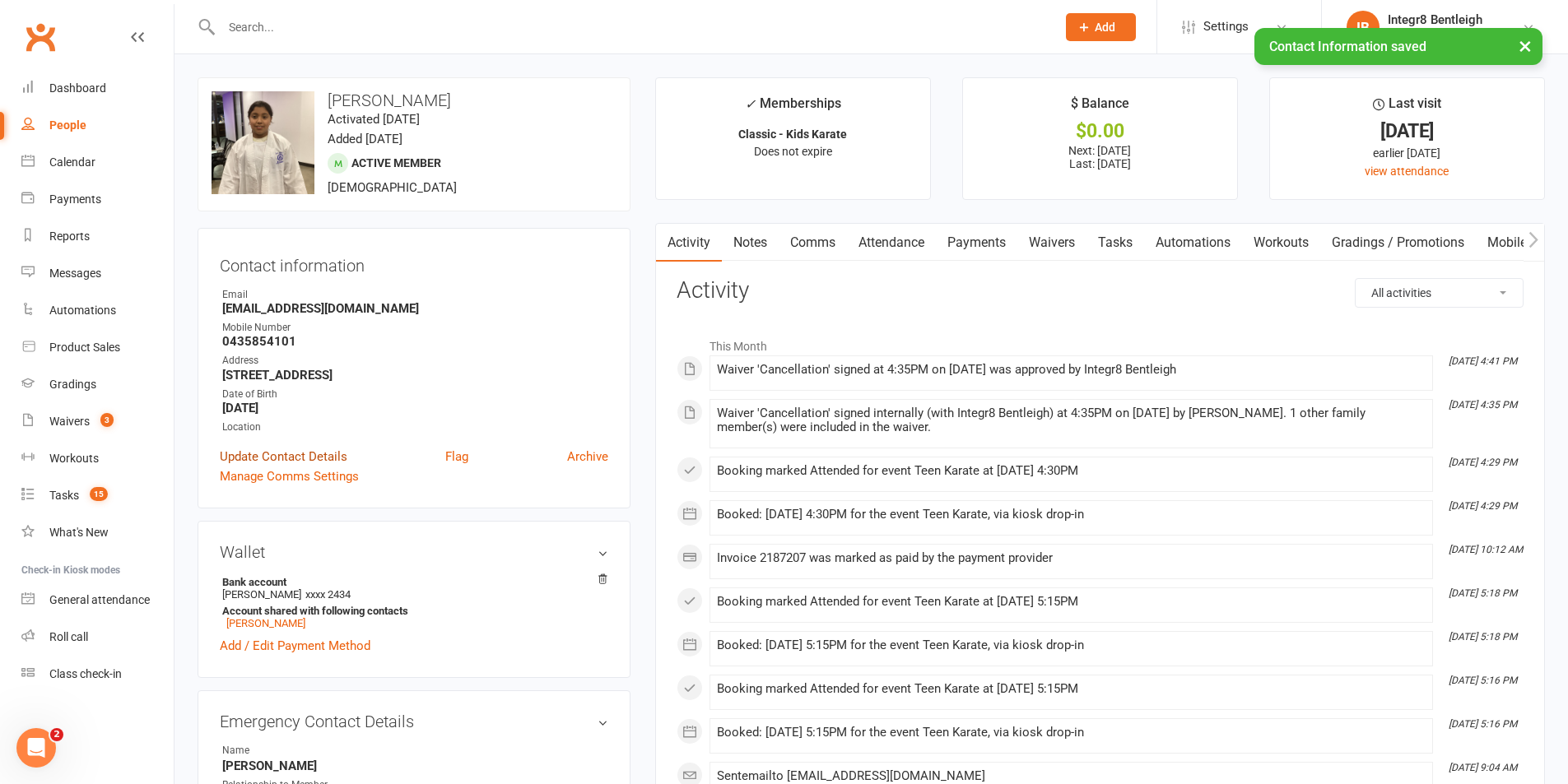
click at [336, 454] on link "Update Contact Details" at bounding box center [283, 457] width 128 height 20
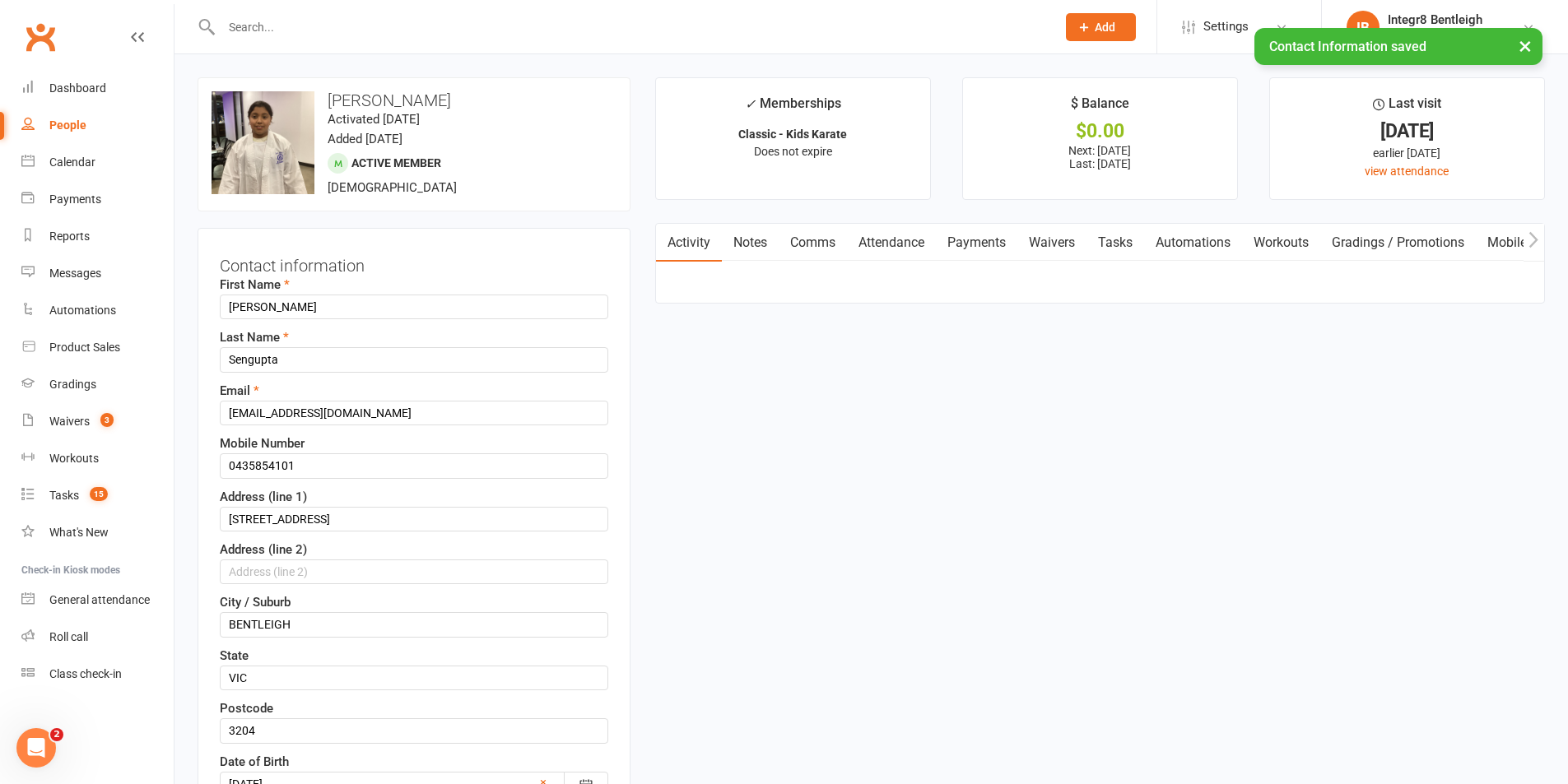
scroll to position [77, 0]
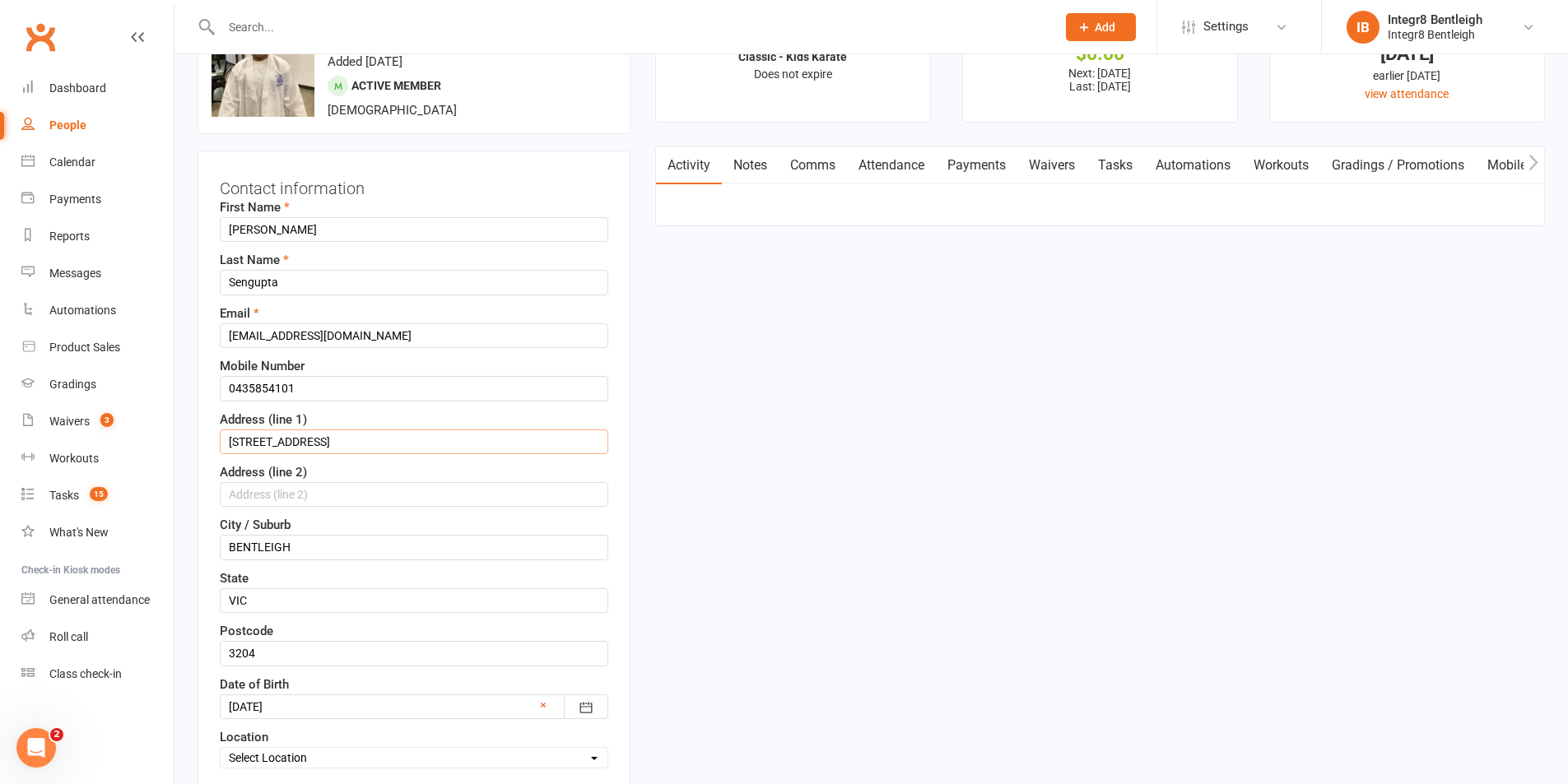
drag, startPoint x: 371, startPoint y: 438, endPoint x: 218, endPoint y: 453, distance: 153.7
click at [218, 453] on div "Contact information First Name Rayna Last Name Sengupta Email pratsayshi@yahoo.…" at bounding box center [414, 498] width 433 height 695
paste input "02A Tucker Road"
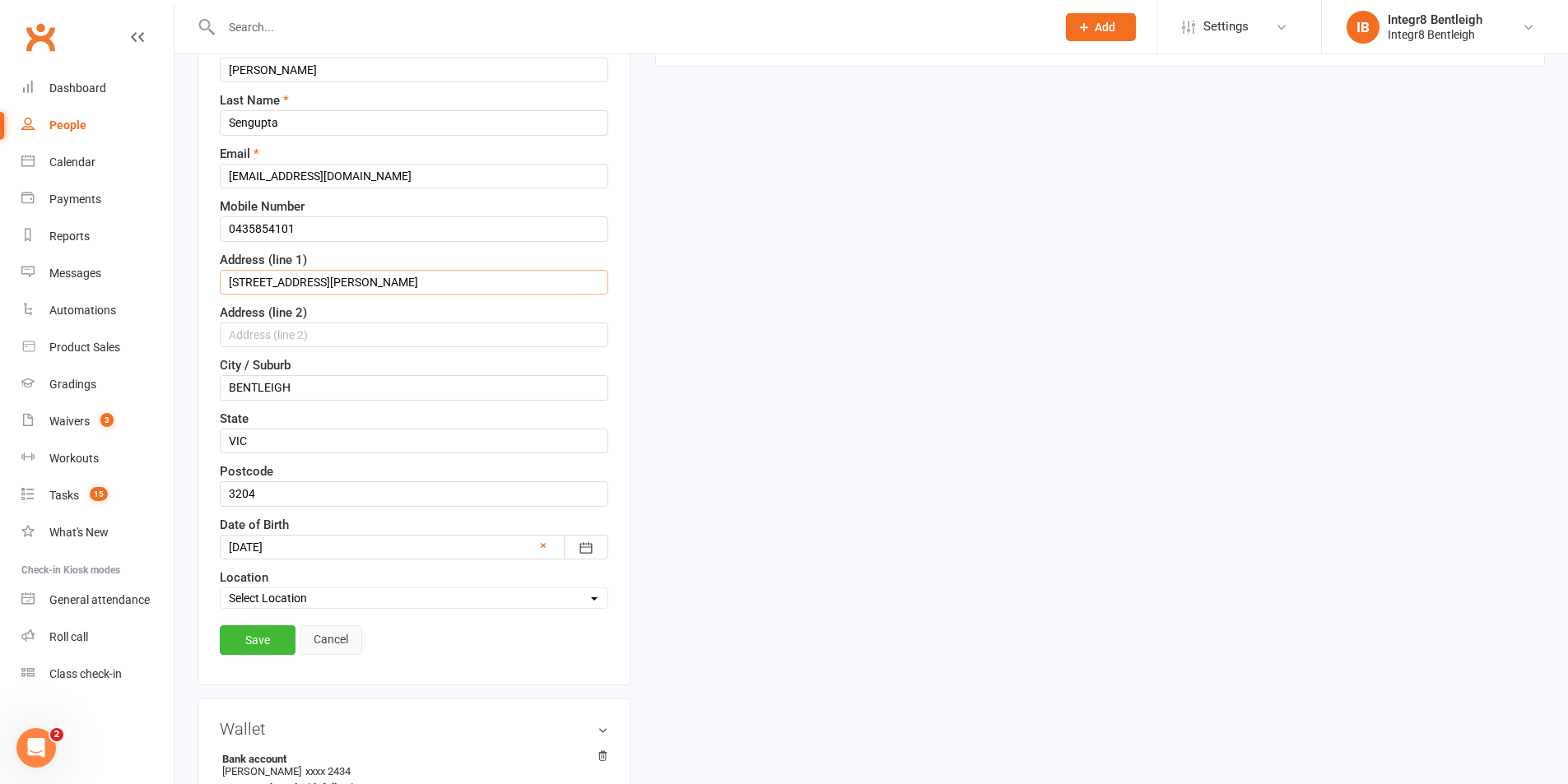
scroll to position [406, 0]
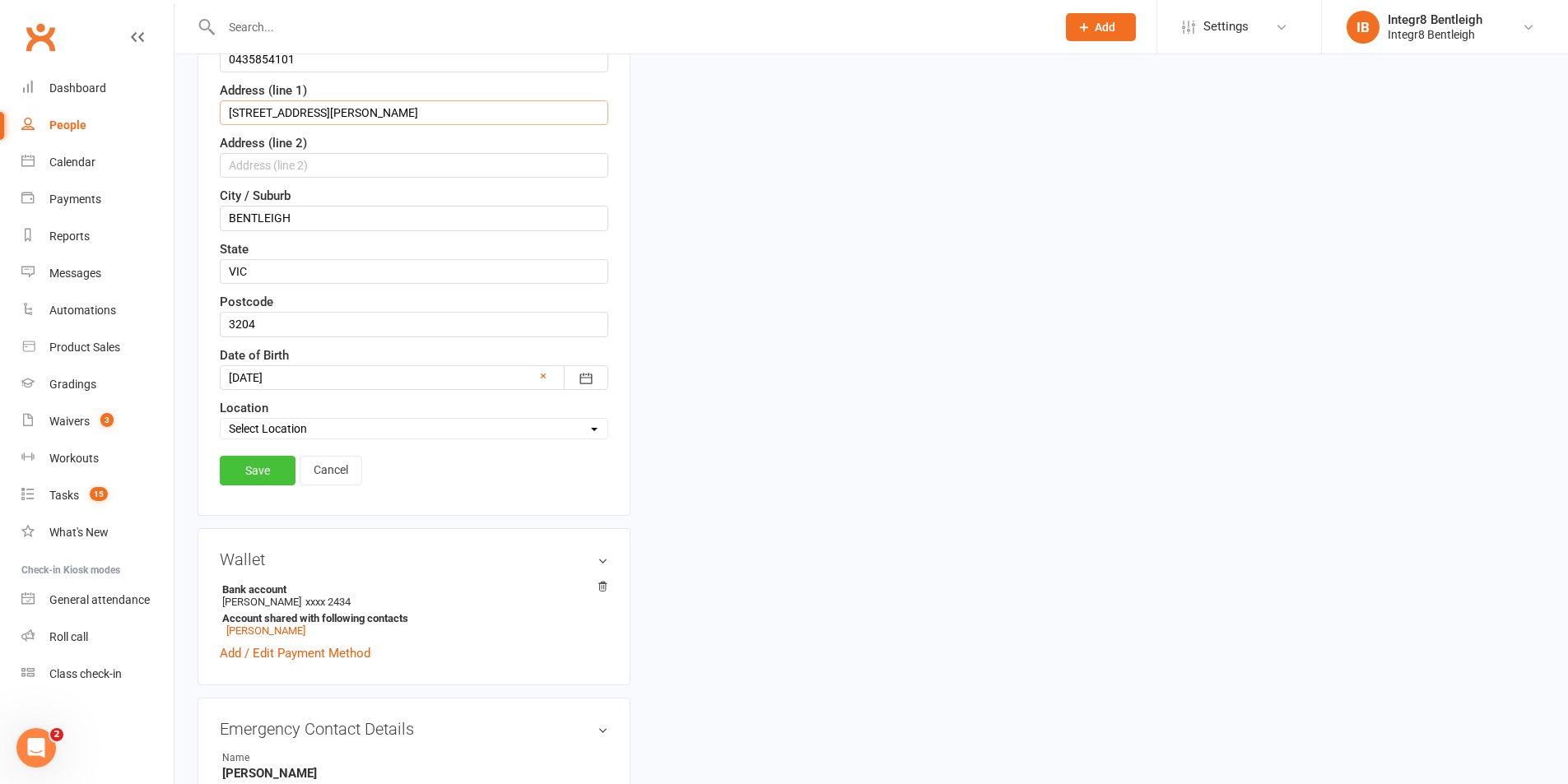
type input "202A Tucker Road"
click at [277, 466] on link "Save" at bounding box center [257, 471] width 75 height 30
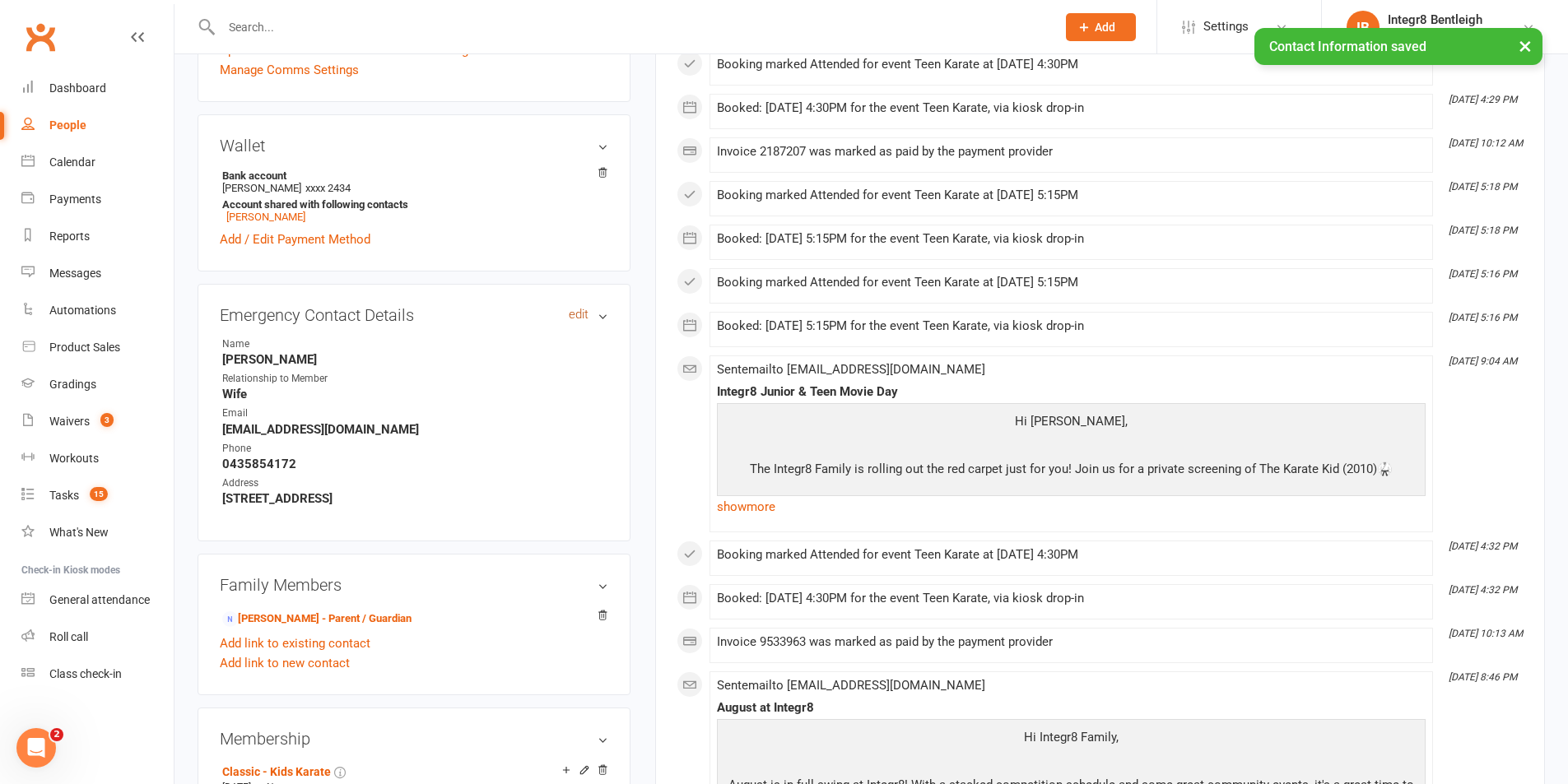
click at [579, 315] on link "edit" at bounding box center [579, 315] width 20 height 14
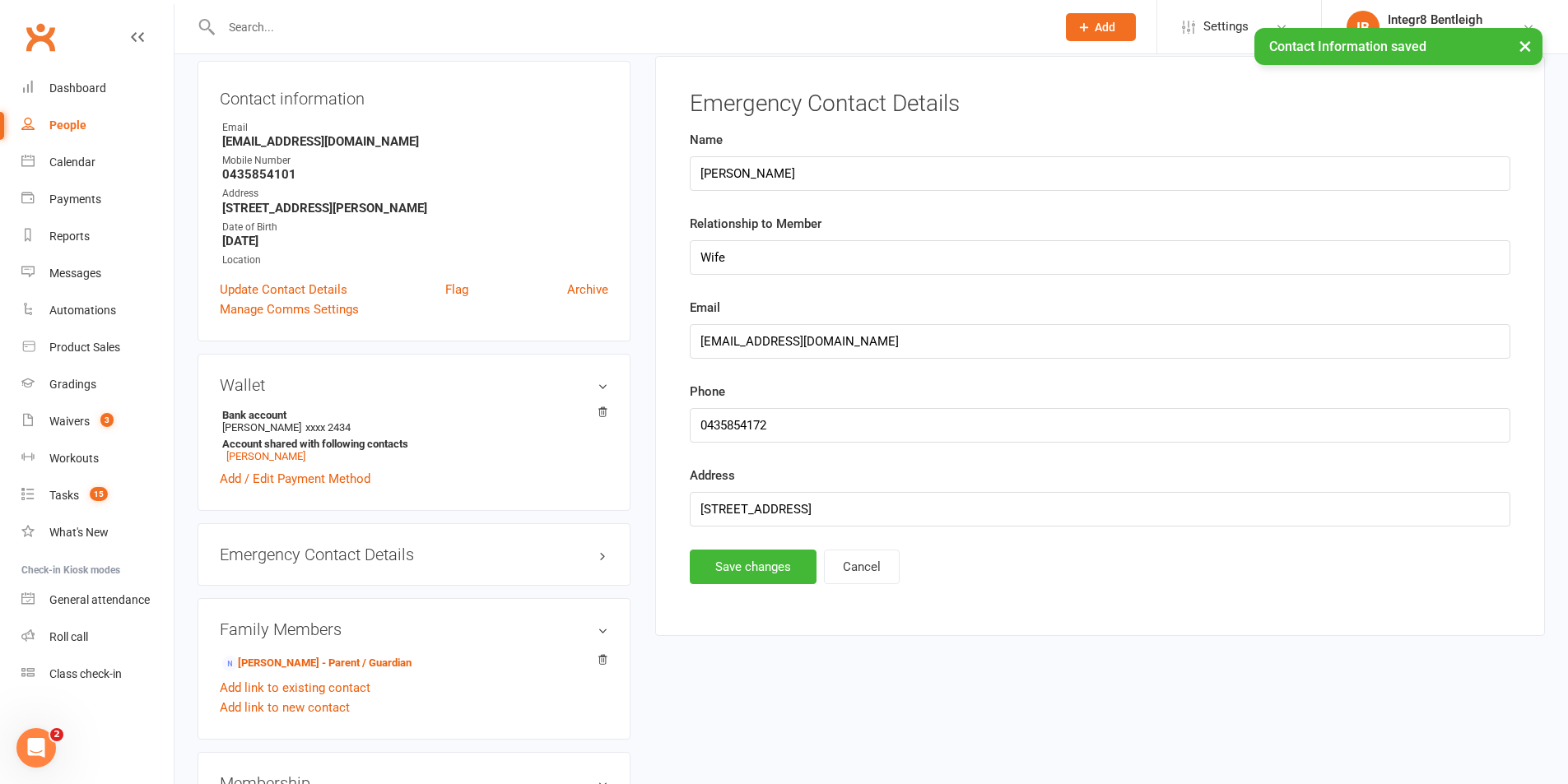
scroll to position [141, 0]
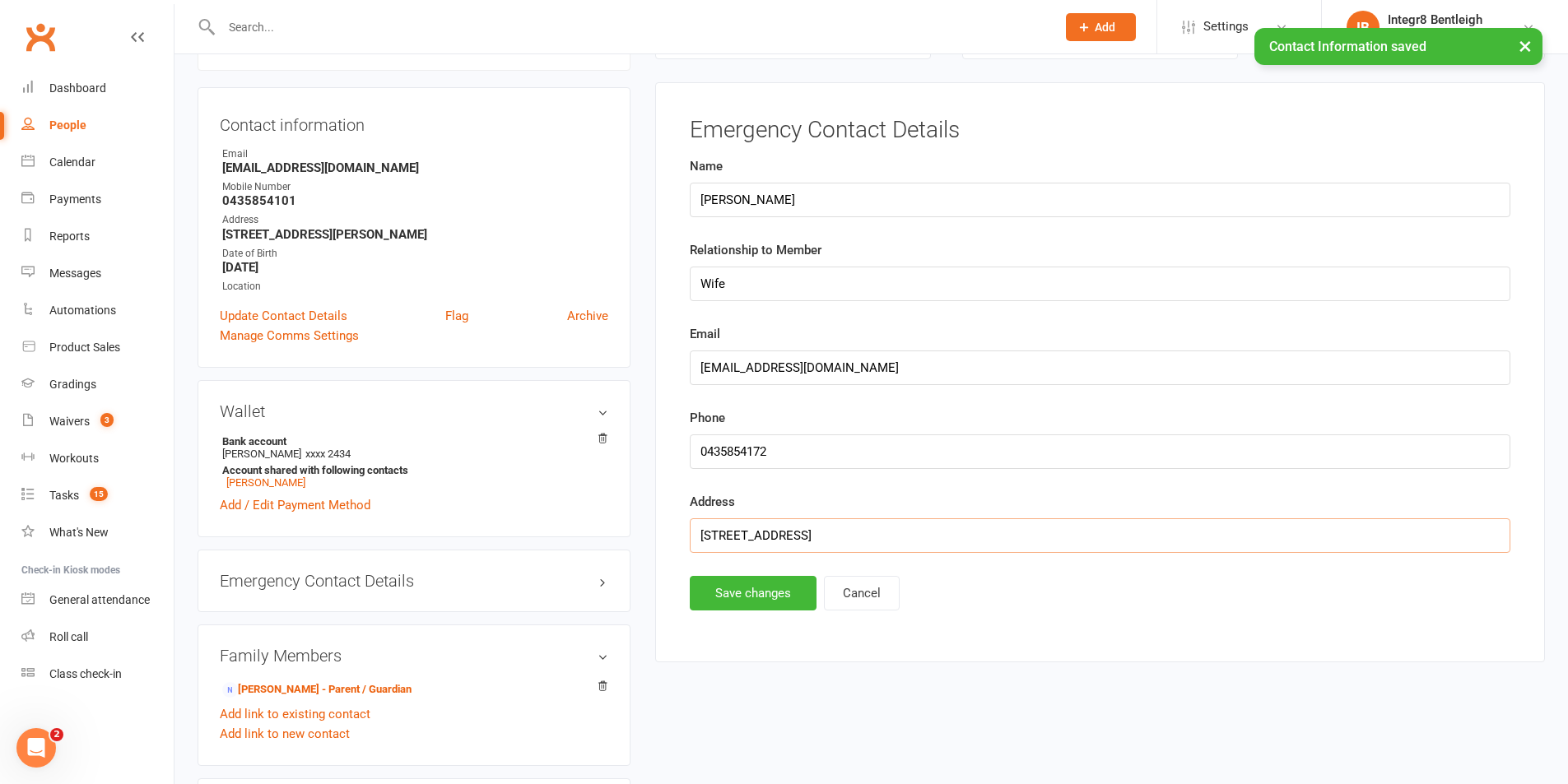
drag, startPoint x: 832, startPoint y: 528, endPoint x: 685, endPoint y: 529, distance: 147.0
click at [685, 529] on main "Emergency Contact Details Name Soma Bhattacharya Relationship to Member Wife Em…" at bounding box center [1100, 363] width 847 height 493
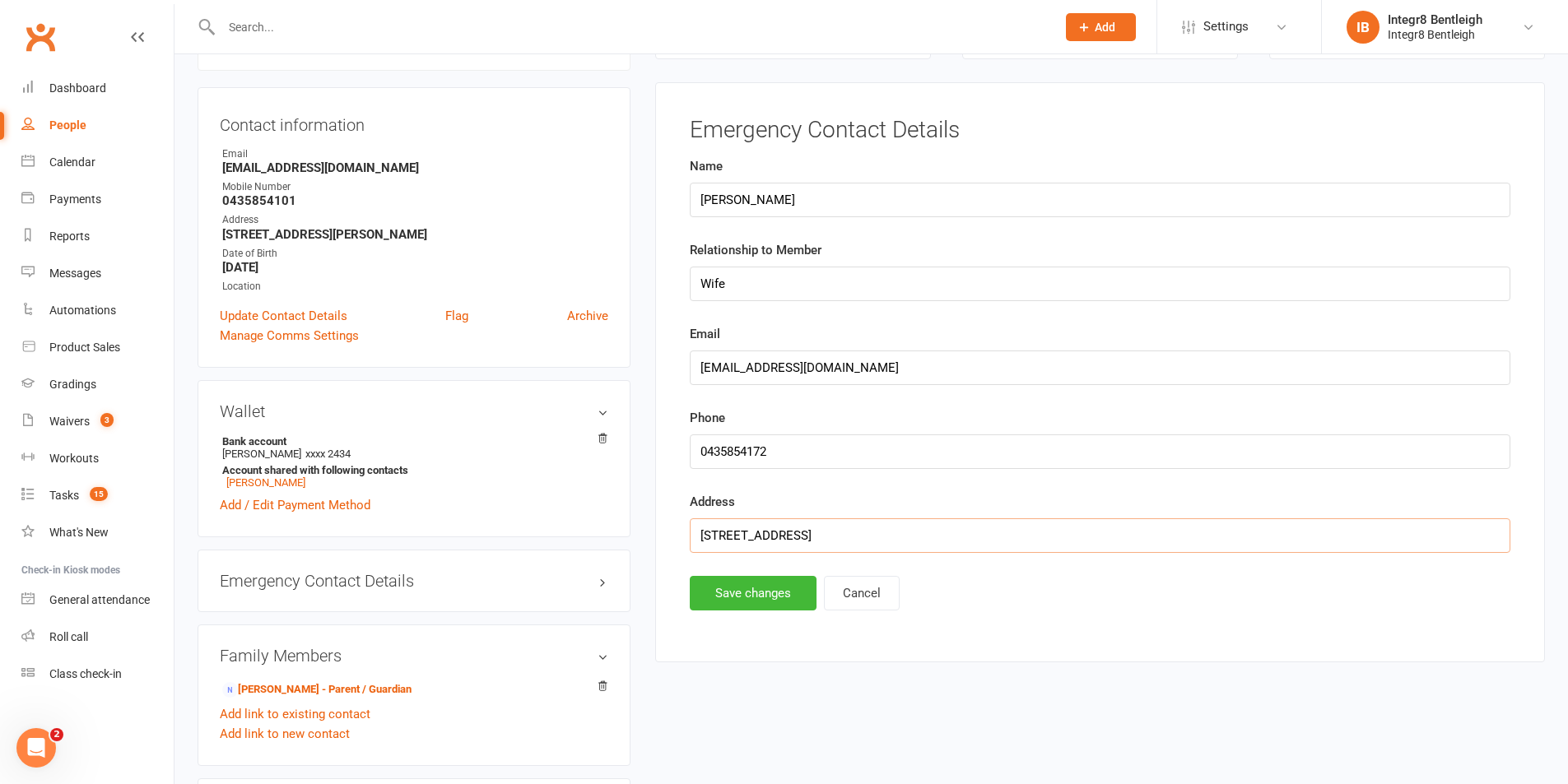
paste input "02A Tucker Road"
type input "202A Tucker Road, bentleigh vic 3204"
click at [749, 589] on button "Save changes" at bounding box center [753, 594] width 127 height 35
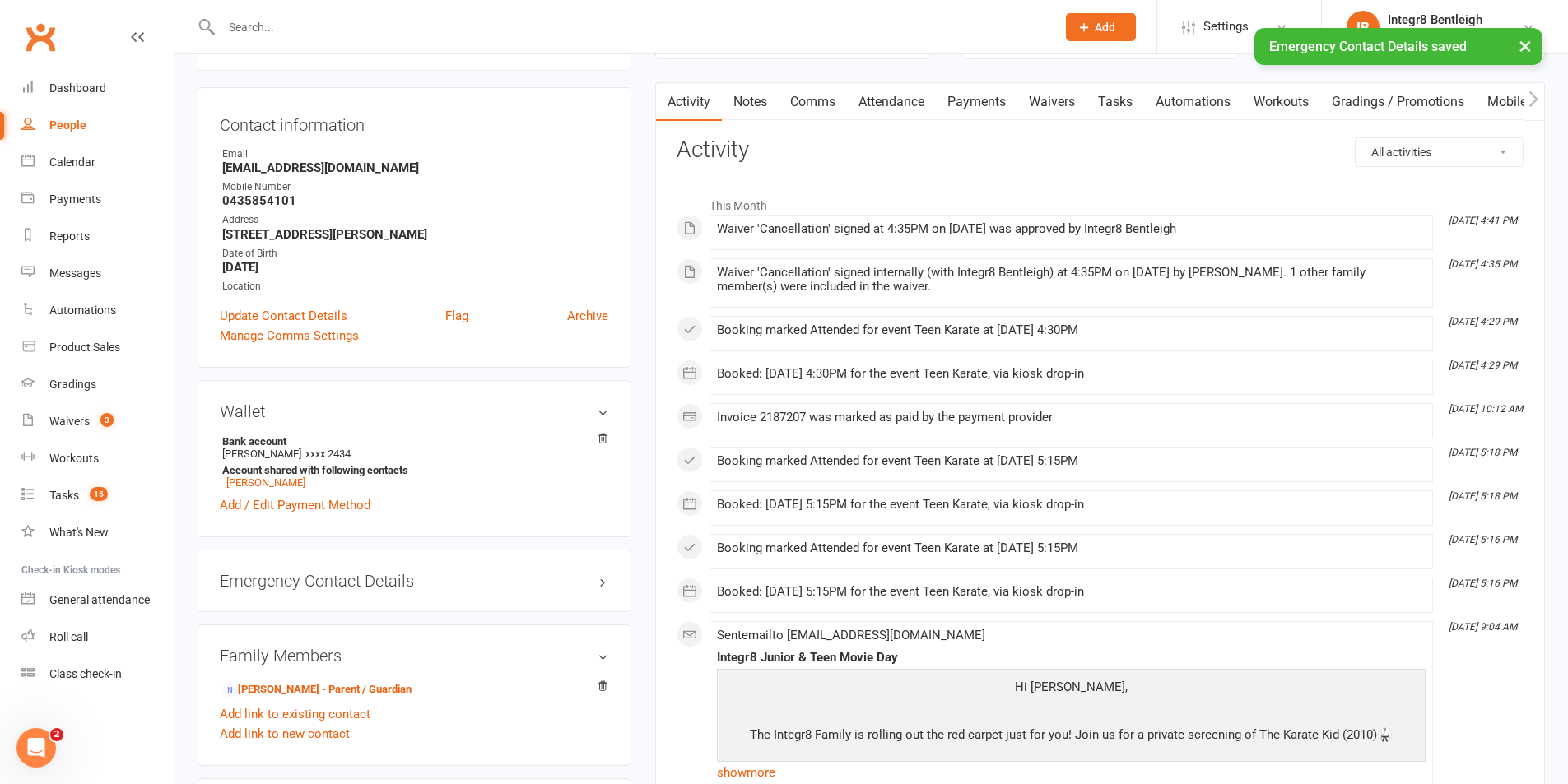
scroll to position [0, 0]
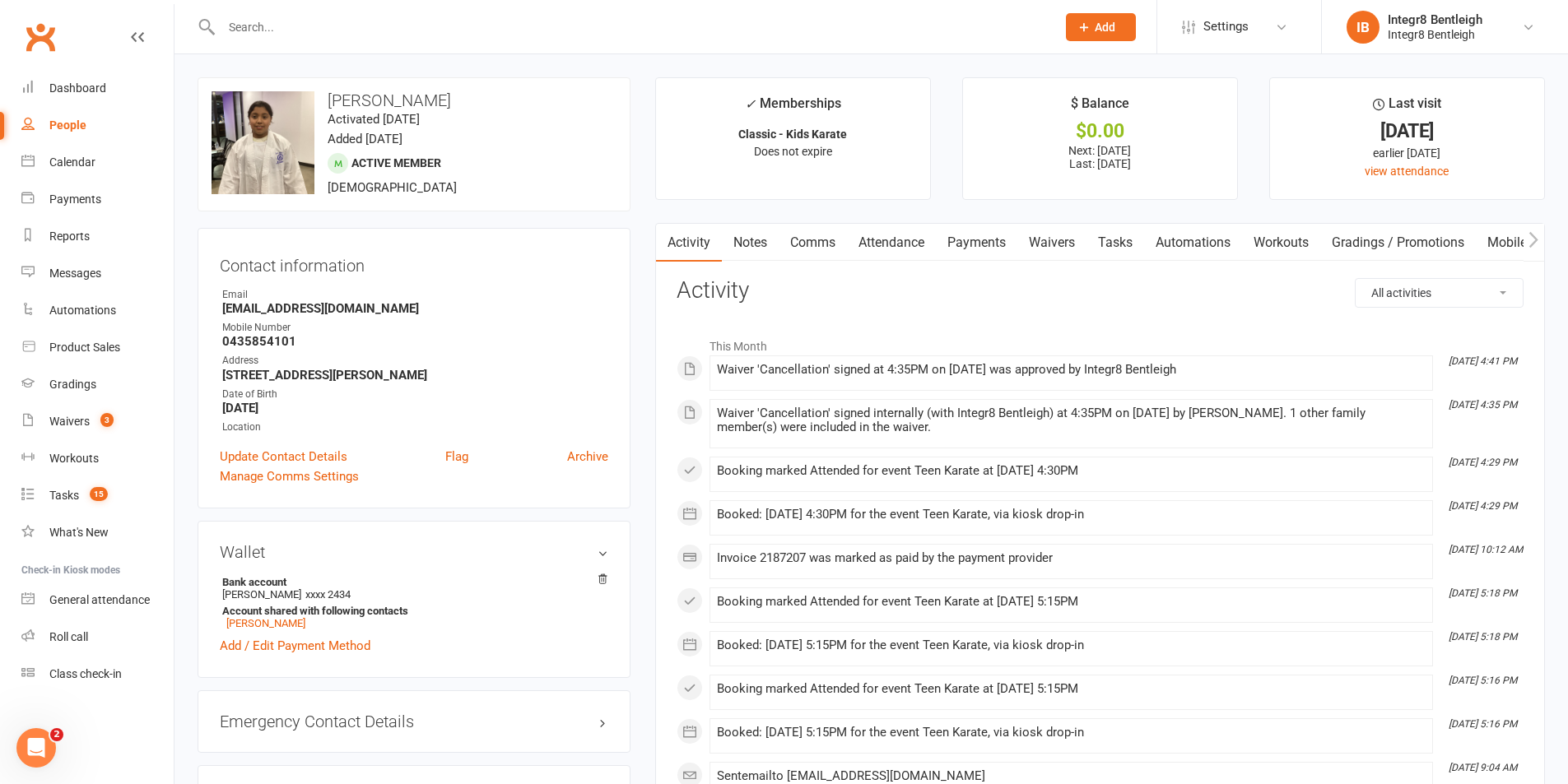
click at [756, 242] on link "Notes" at bounding box center [750, 243] width 57 height 38
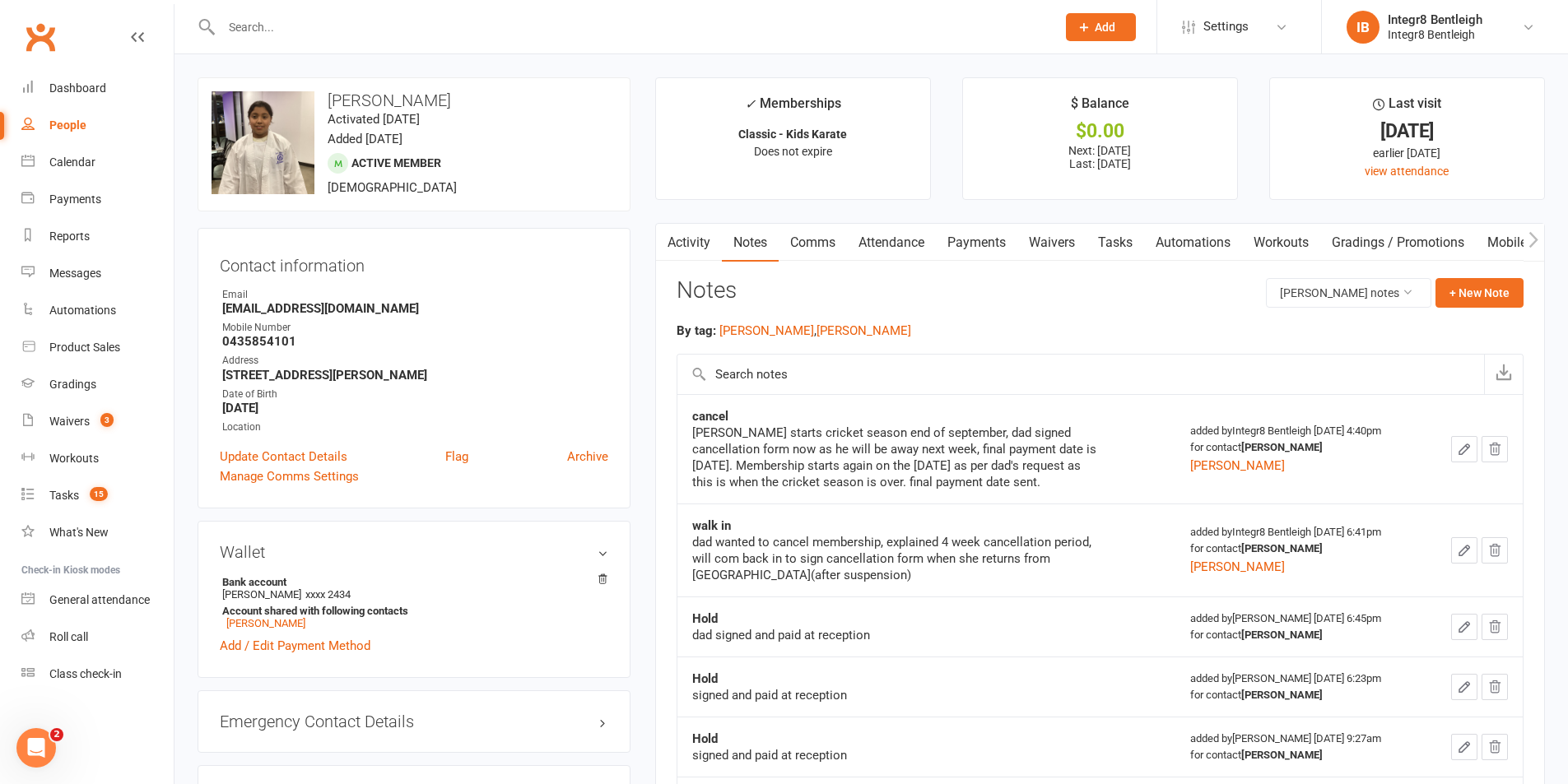
click at [697, 239] on link "Activity" at bounding box center [689, 243] width 66 height 38
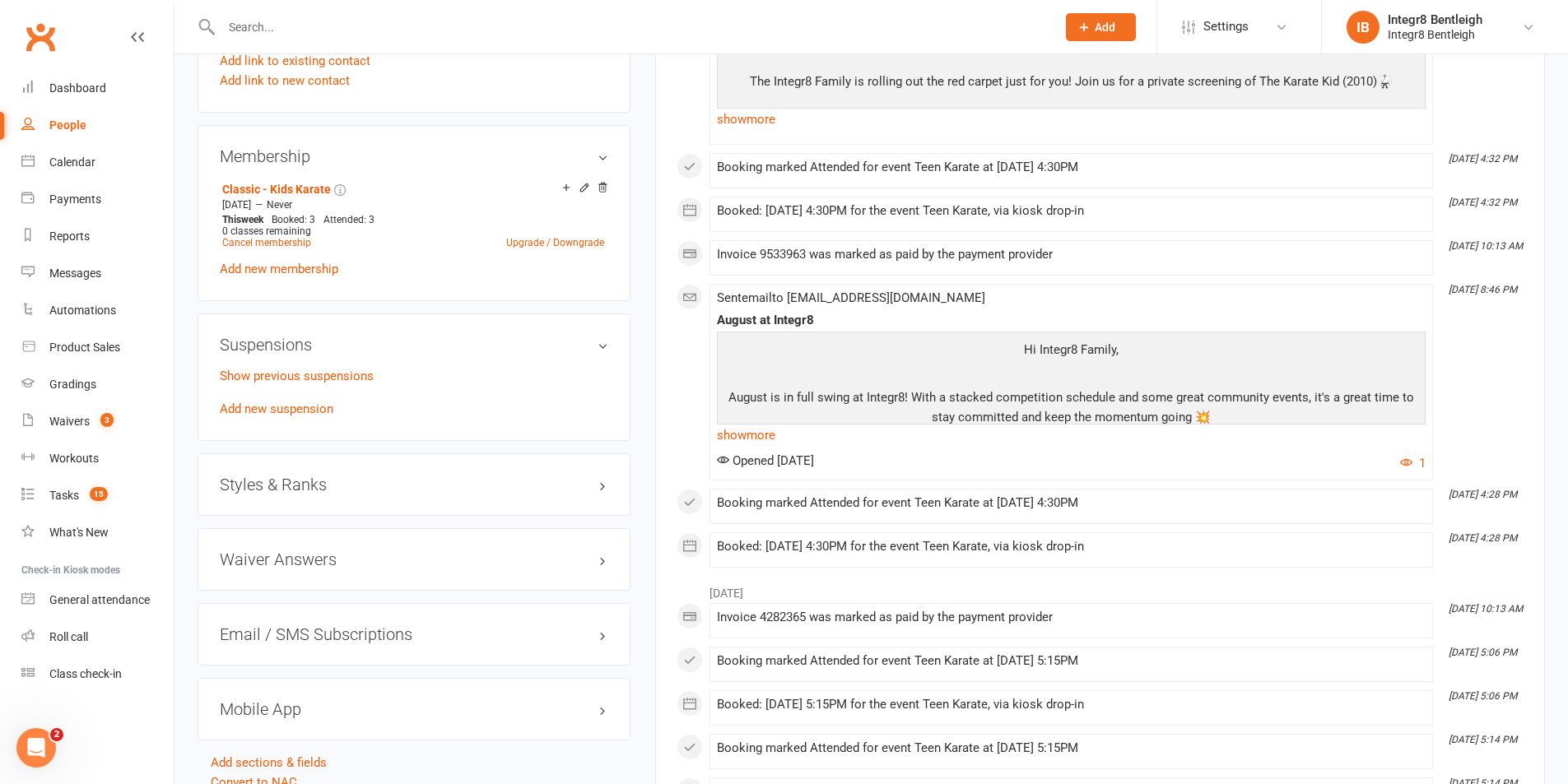
scroll to position [823, 0]
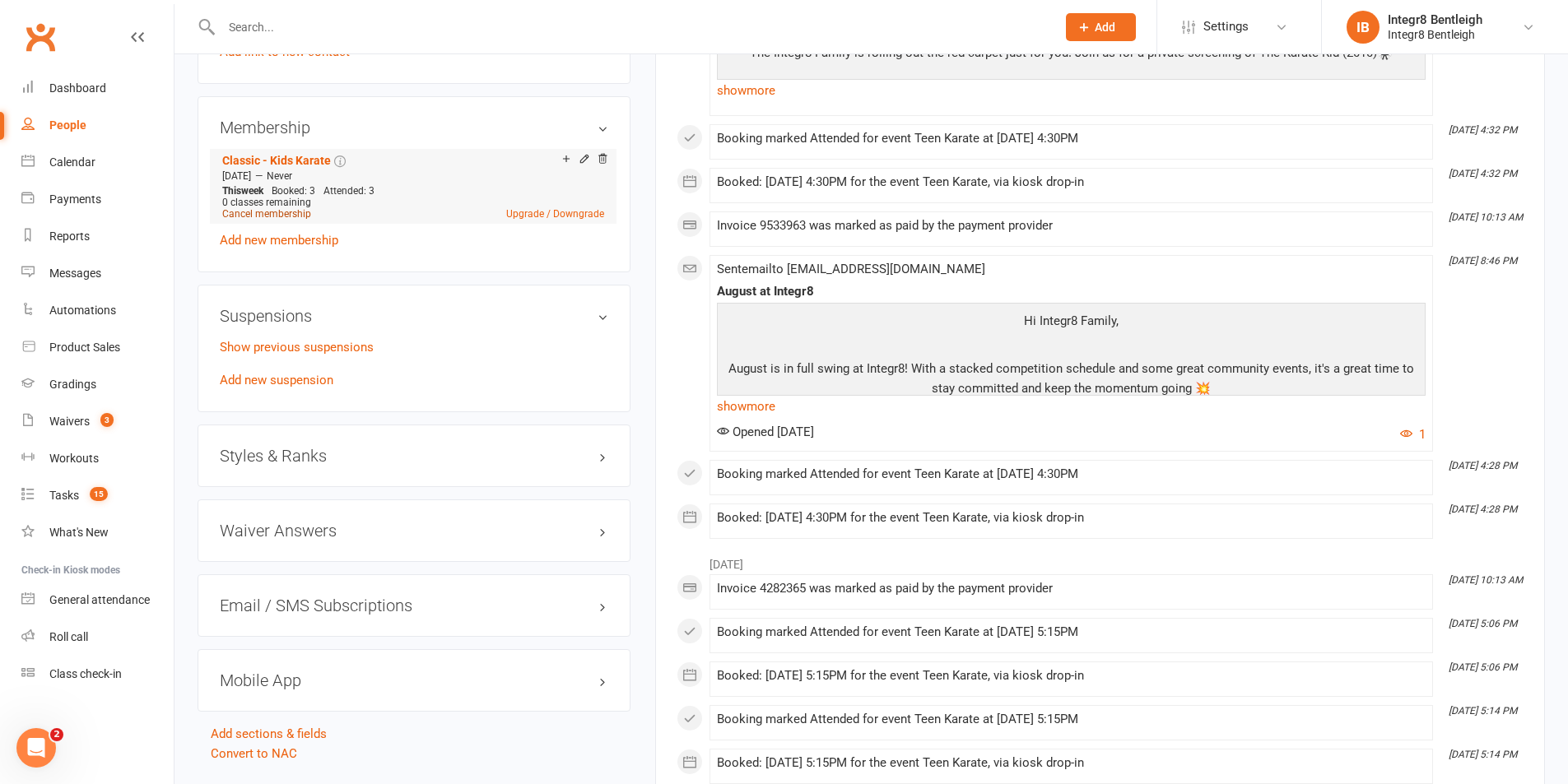
click at [290, 217] on link "Cancel membership" at bounding box center [266, 214] width 89 height 12
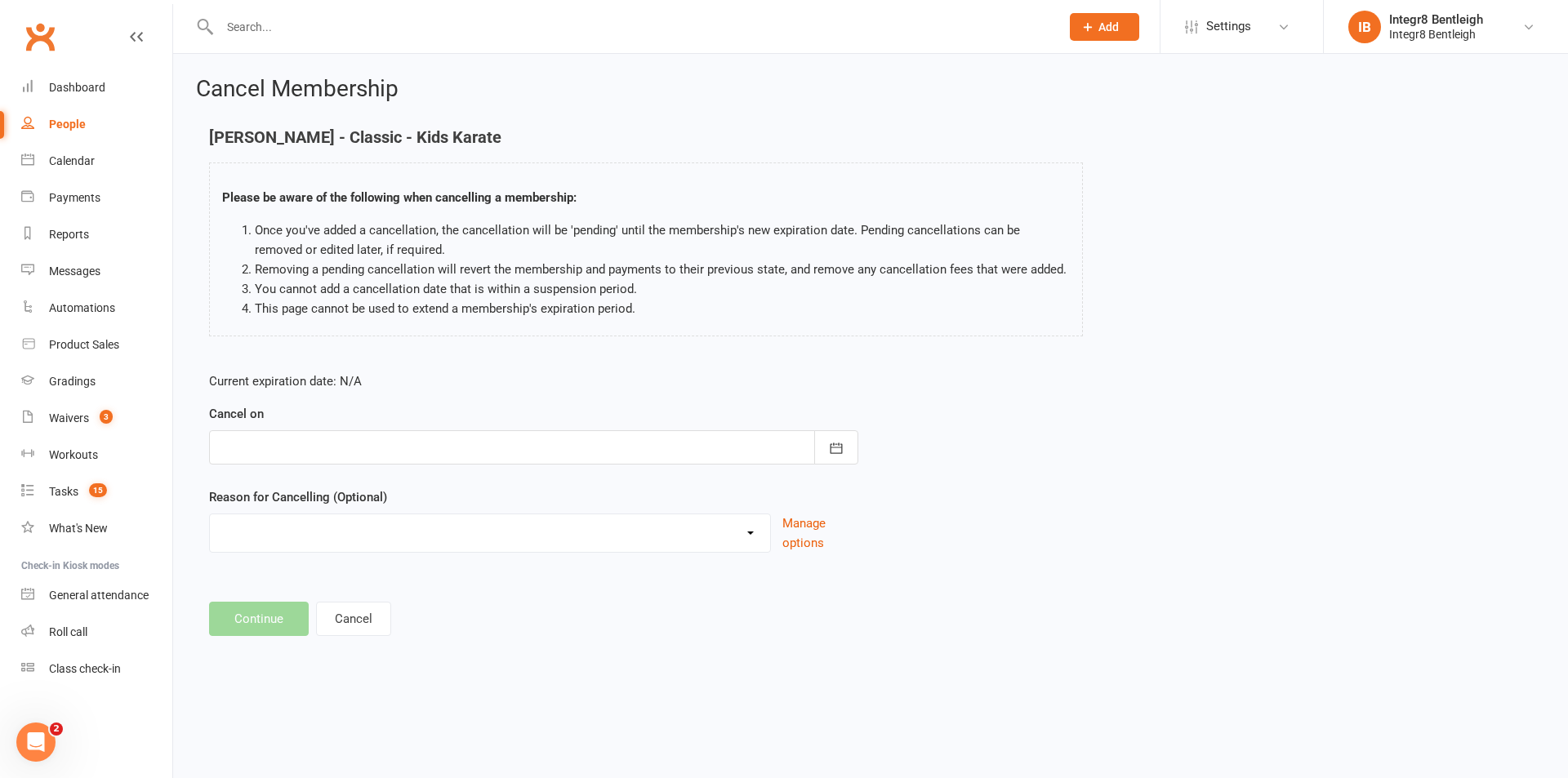
click at [436, 452] on div at bounding box center [533, 448] width 649 height 35
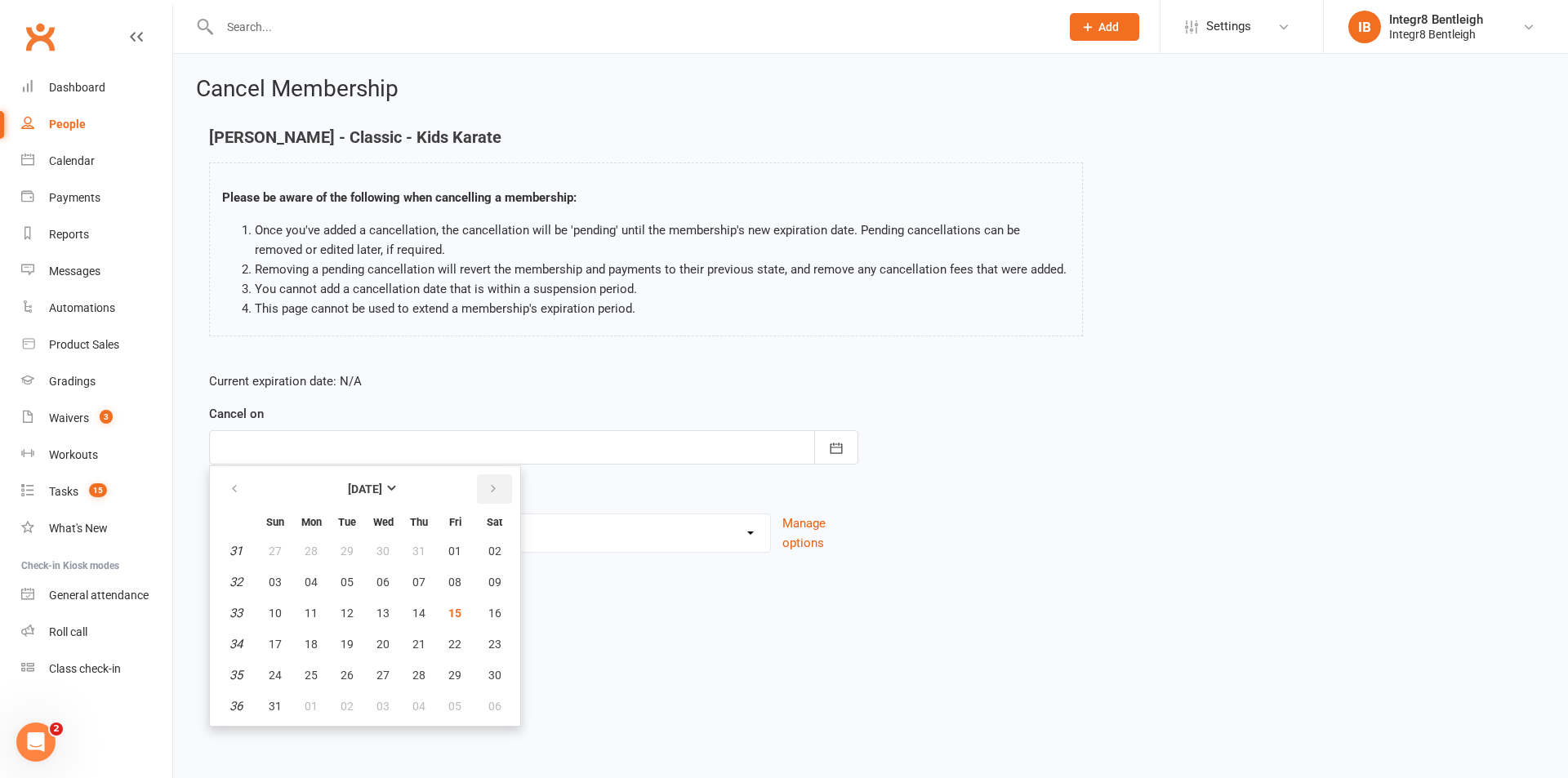
click at [494, 495] on icon "button" at bounding box center [493, 489] width 12 height 13
click at [282, 674] on button "28" at bounding box center [275, 675] width 35 height 30
type input "28 Sep 2025"
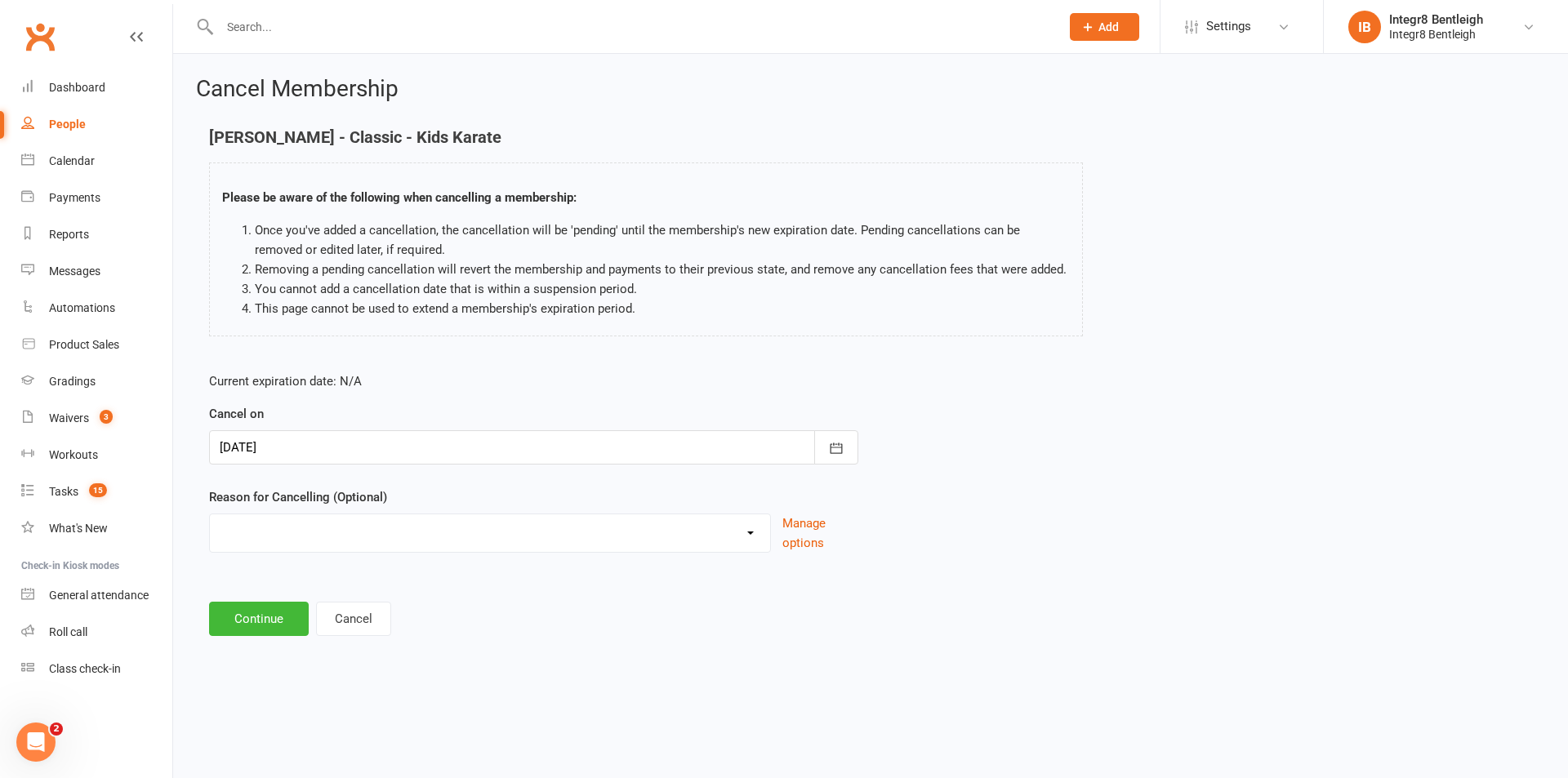
click at [306, 536] on select "Downgrade Holiday Injury Price Increase School commitments Switching to 10 clas…" at bounding box center [490, 531] width 560 height 33
select select "8"
click at [210, 514] on select "Downgrade Holiday Injury Price Increase School commitments Switching to 10 clas…" at bounding box center [490, 531] width 560 height 33
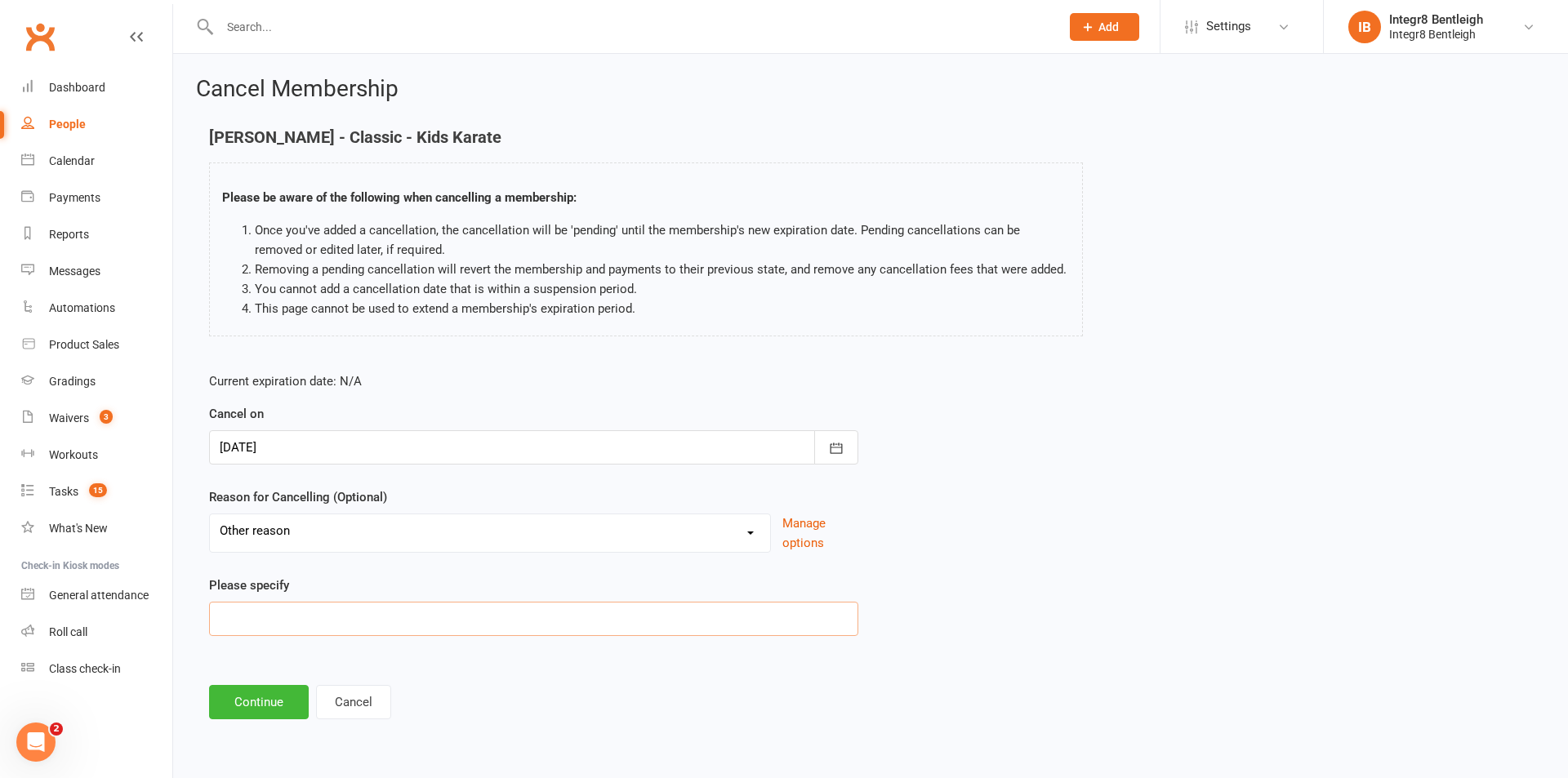
drag, startPoint x: 311, startPoint y: 628, endPoint x: 306, endPoint y: 608, distance: 20.6
click at [311, 625] on input at bounding box center [533, 619] width 649 height 35
type input "Cricket Season"
click at [251, 709] on button "Continue" at bounding box center [258, 702] width 99 height 35
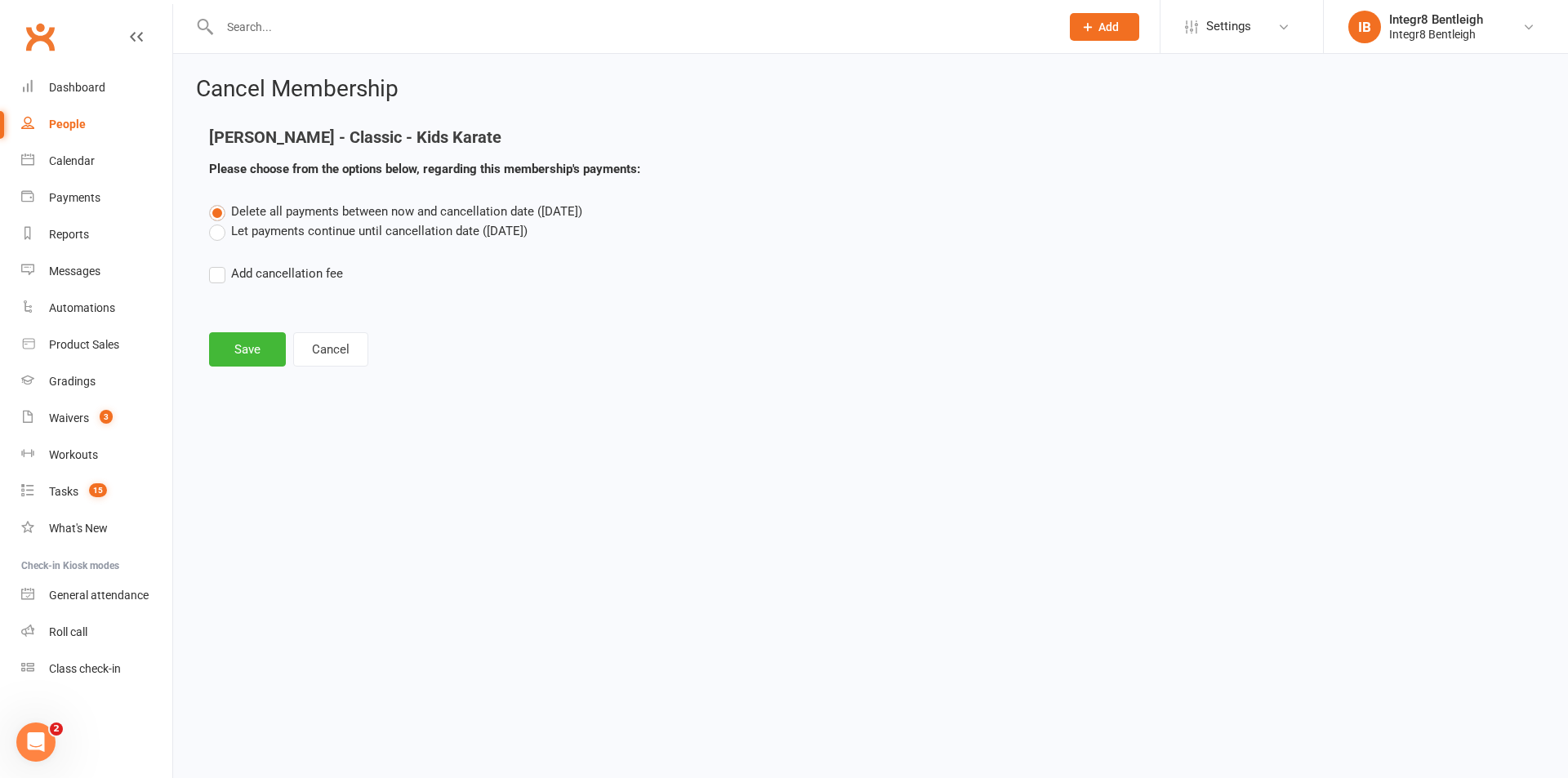
click at [271, 227] on label "Let payments continue until cancellation date (Sep 28, 2025)" at bounding box center [368, 231] width 319 height 20
click at [219, 221] on input "Let payments continue until cancellation date (Sep 28, 2025)" at bounding box center [214, 221] width 11 height 0
click at [242, 349] on button "Save" at bounding box center [247, 349] width 76 height 35
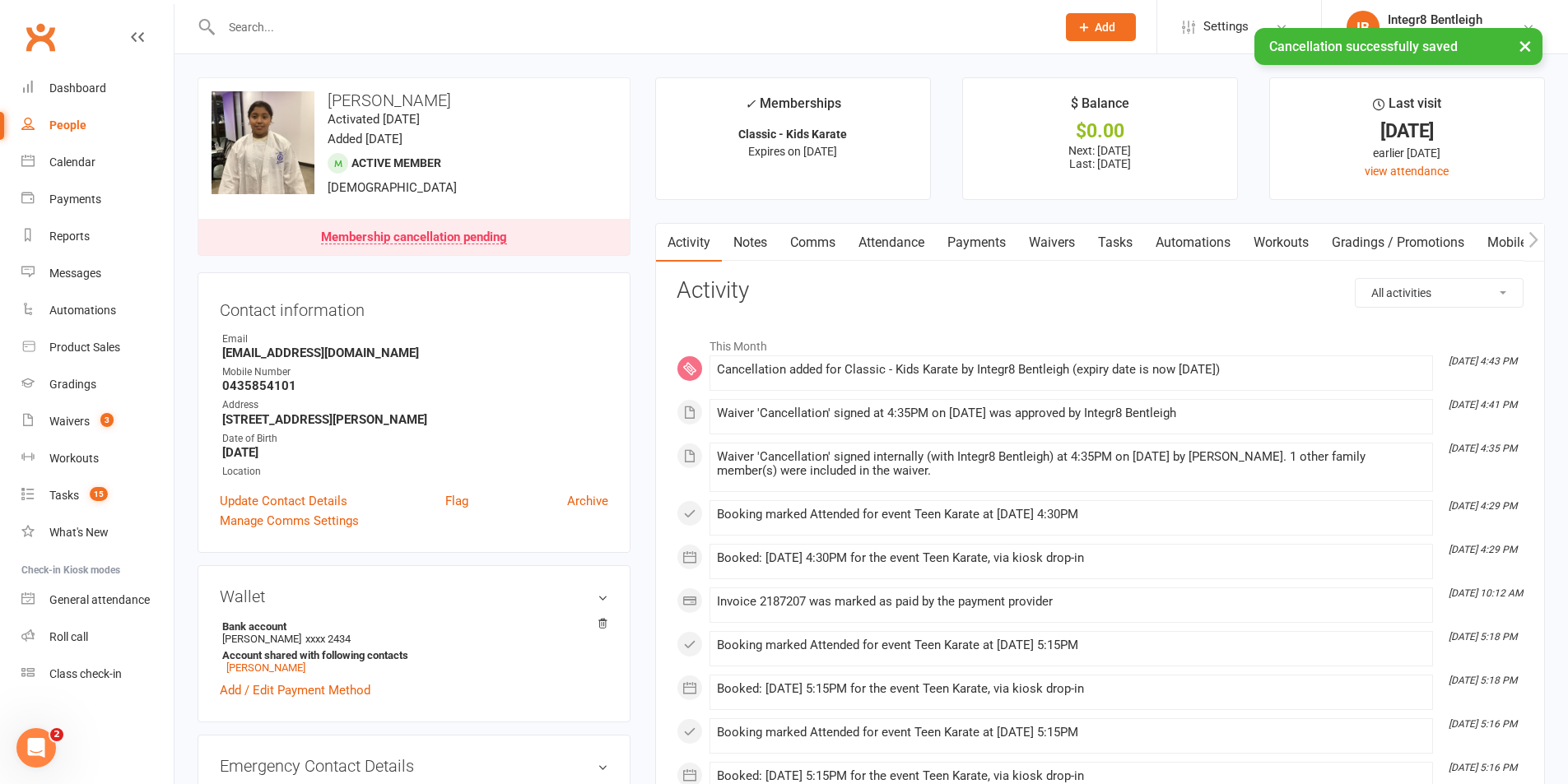
click at [754, 237] on link "Notes" at bounding box center [750, 243] width 57 height 38
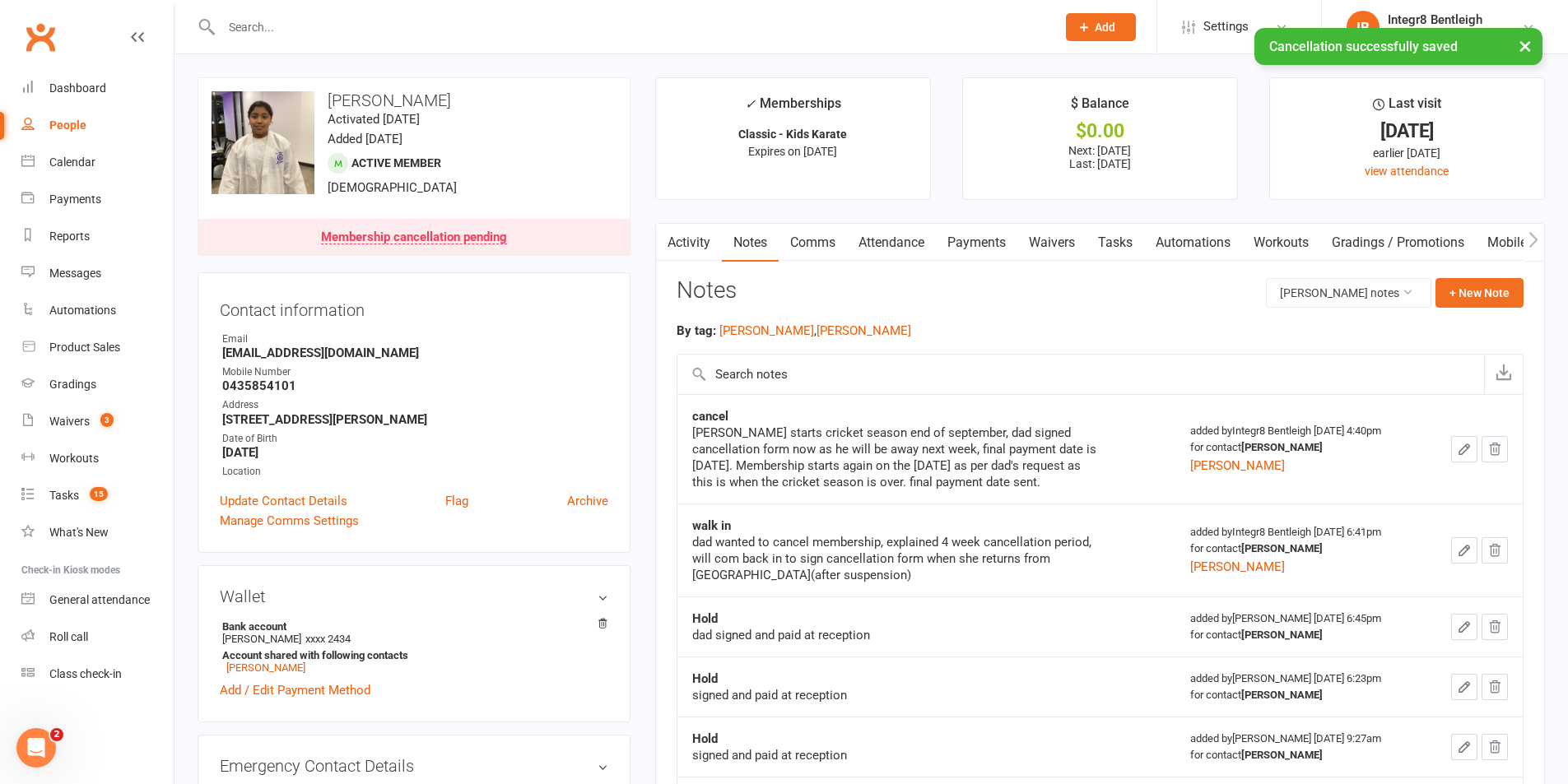
click at [690, 243] on link "Activity" at bounding box center [689, 243] width 66 height 38
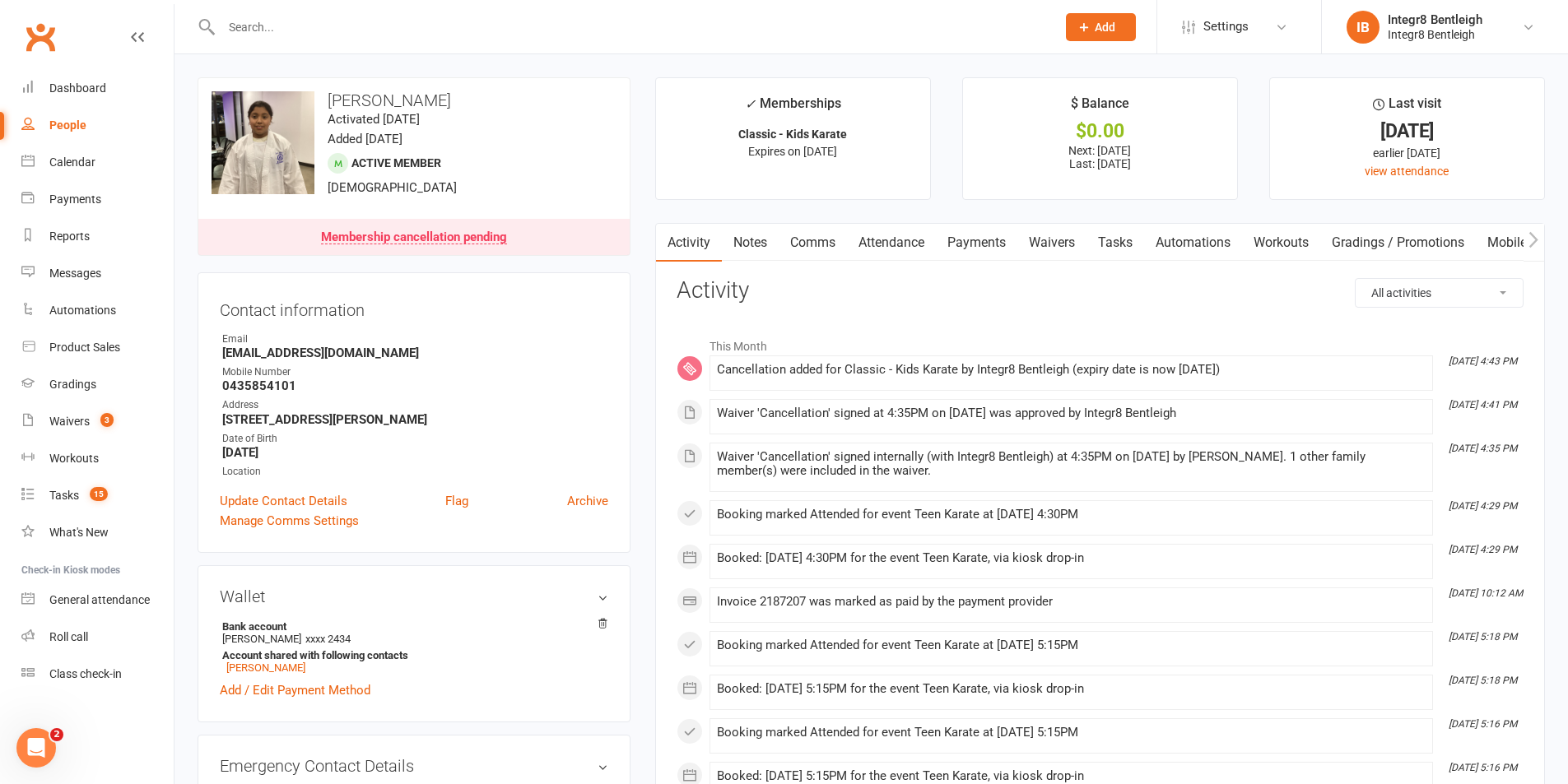
click at [912, 238] on link "Attendance" at bounding box center [891, 243] width 89 height 38
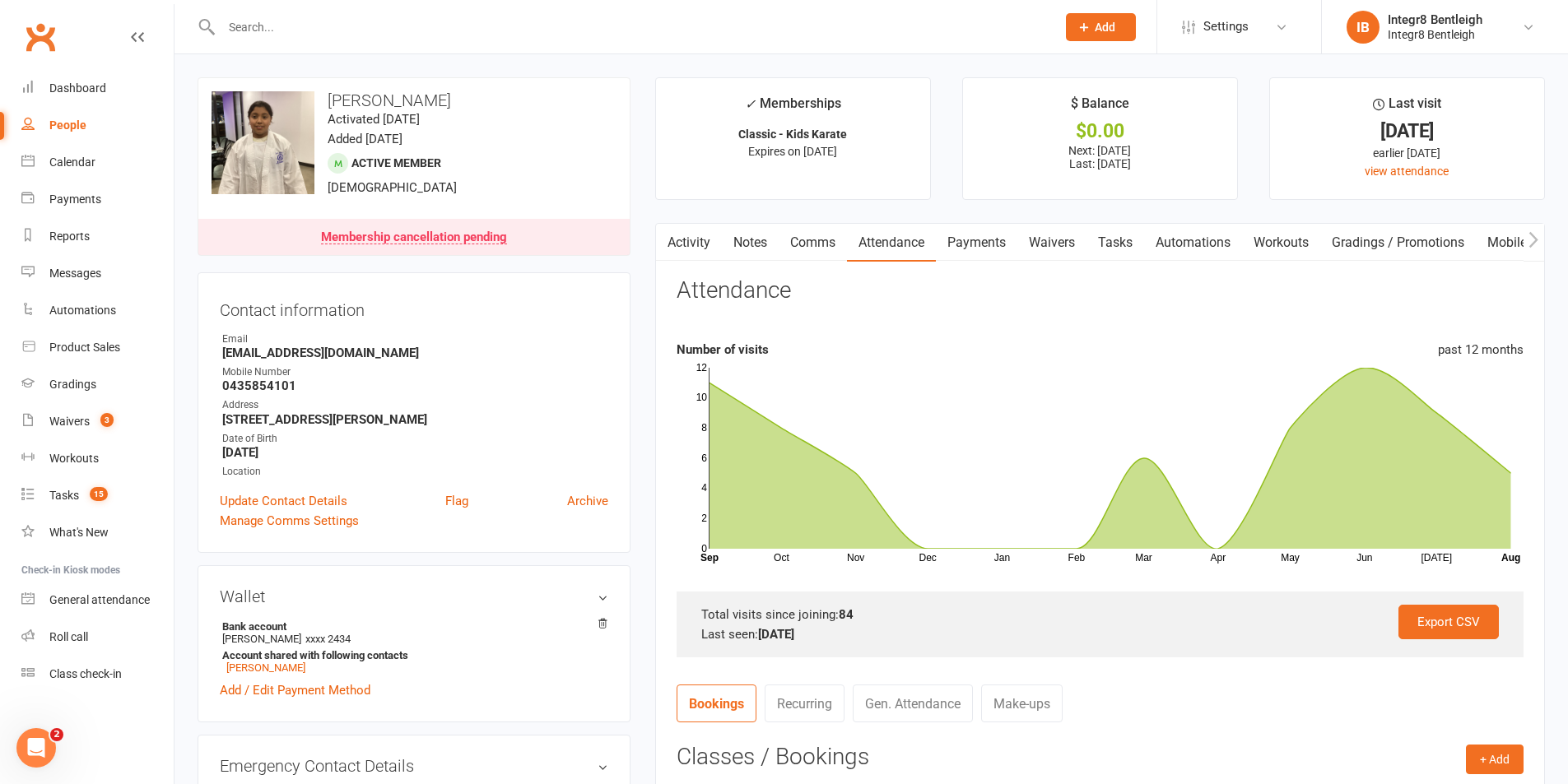
click at [683, 235] on link "Activity" at bounding box center [689, 243] width 66 height 38
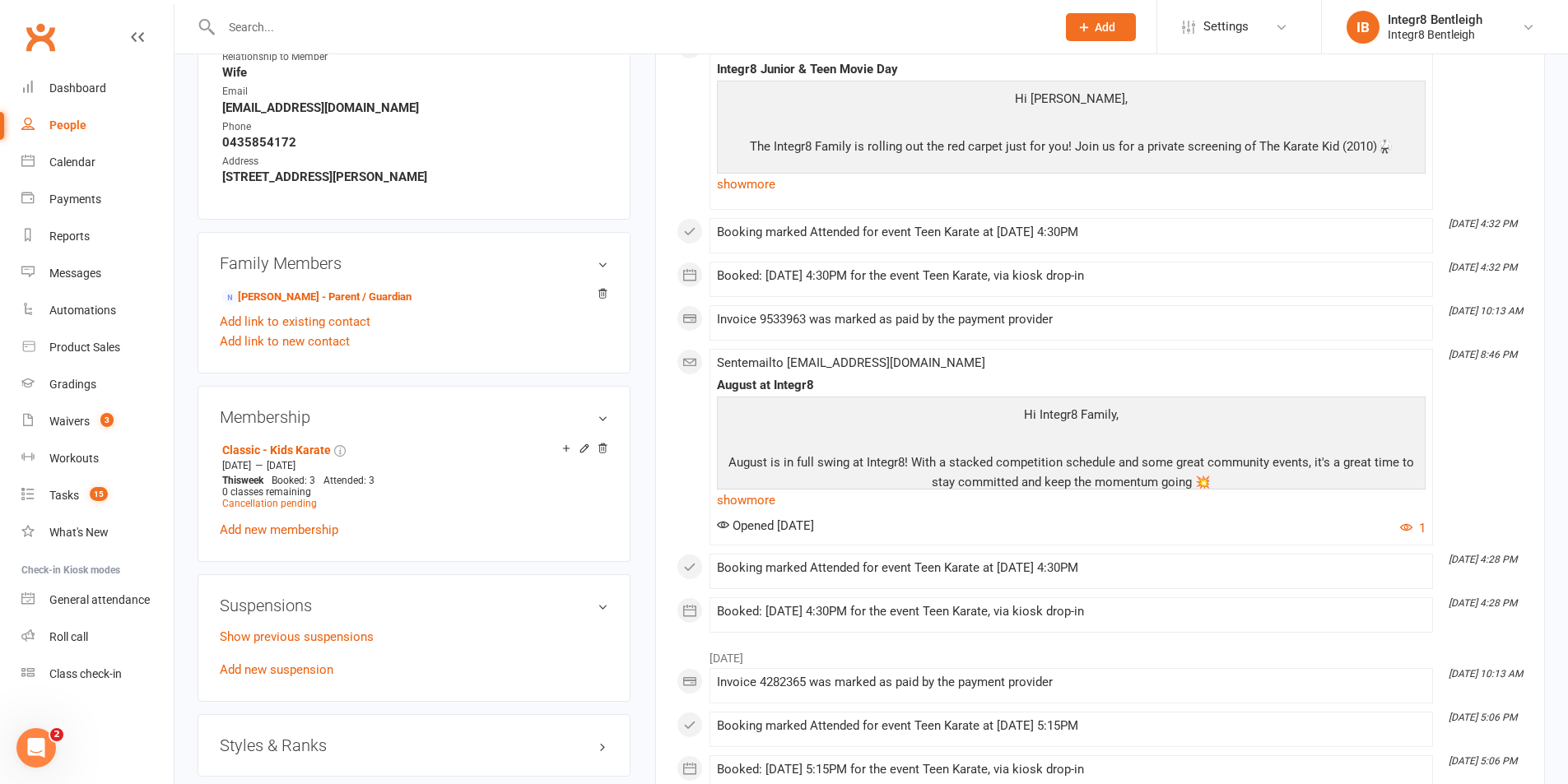
scroll to position [823, 0]
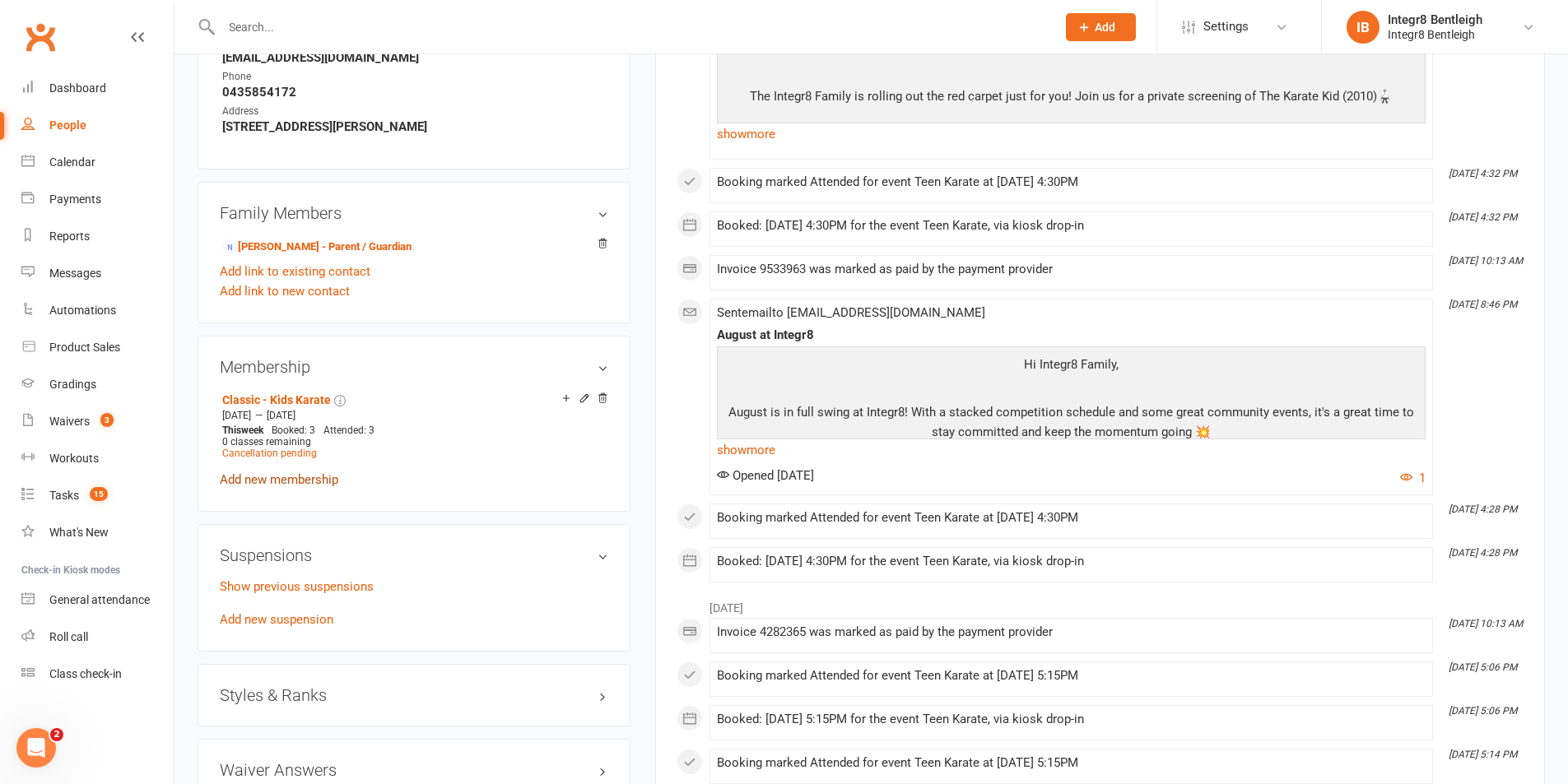
click at [315, 482] on link "Add new membership" at bounding box center [278, 479] width 118 height 15
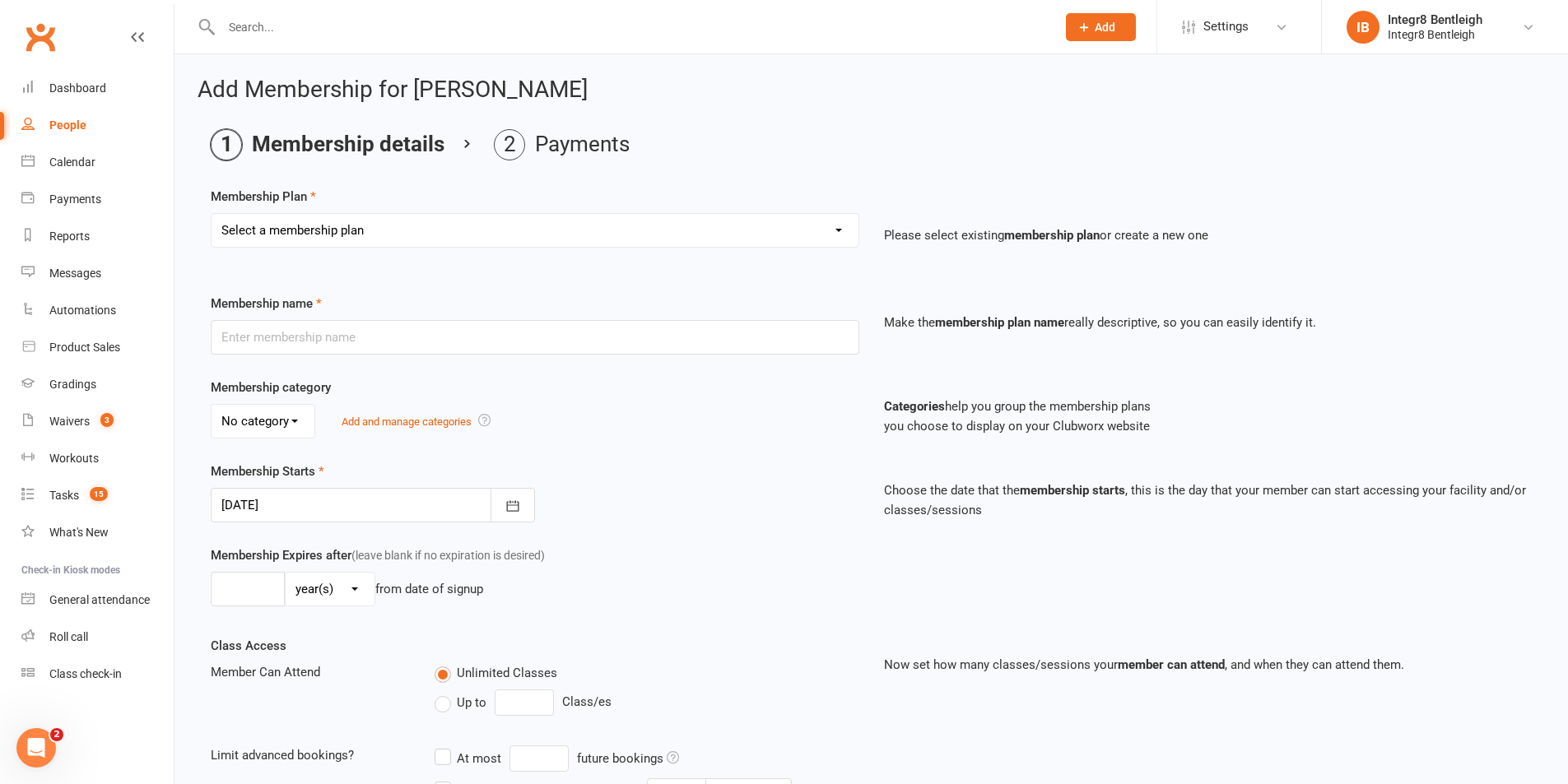
click at [351, 233] on select "Select a membership plan Create new Membership Plan Classic - Muay Thai Classic…" at bounding box center [534, 230] width 647 height 33
select select "4"
click at [211, 214] on select "Select a membership plan Create new Membership Plan Classic - Muay Thai Classic…" at bounding box center [534, 230] width 647 height 33
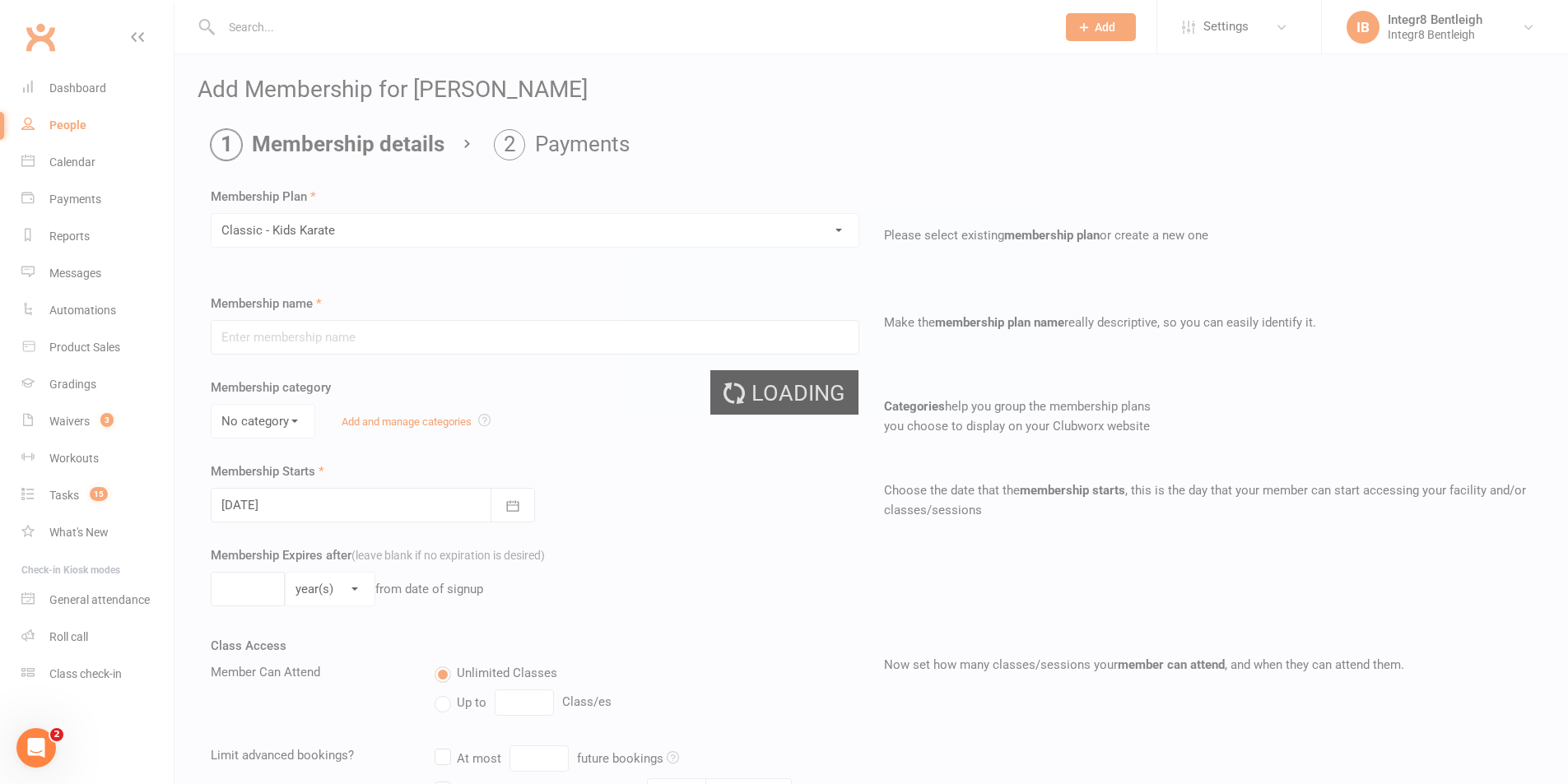
type input "Classic - Kids Karate"
select select "2"
type input "0"
type input "3"
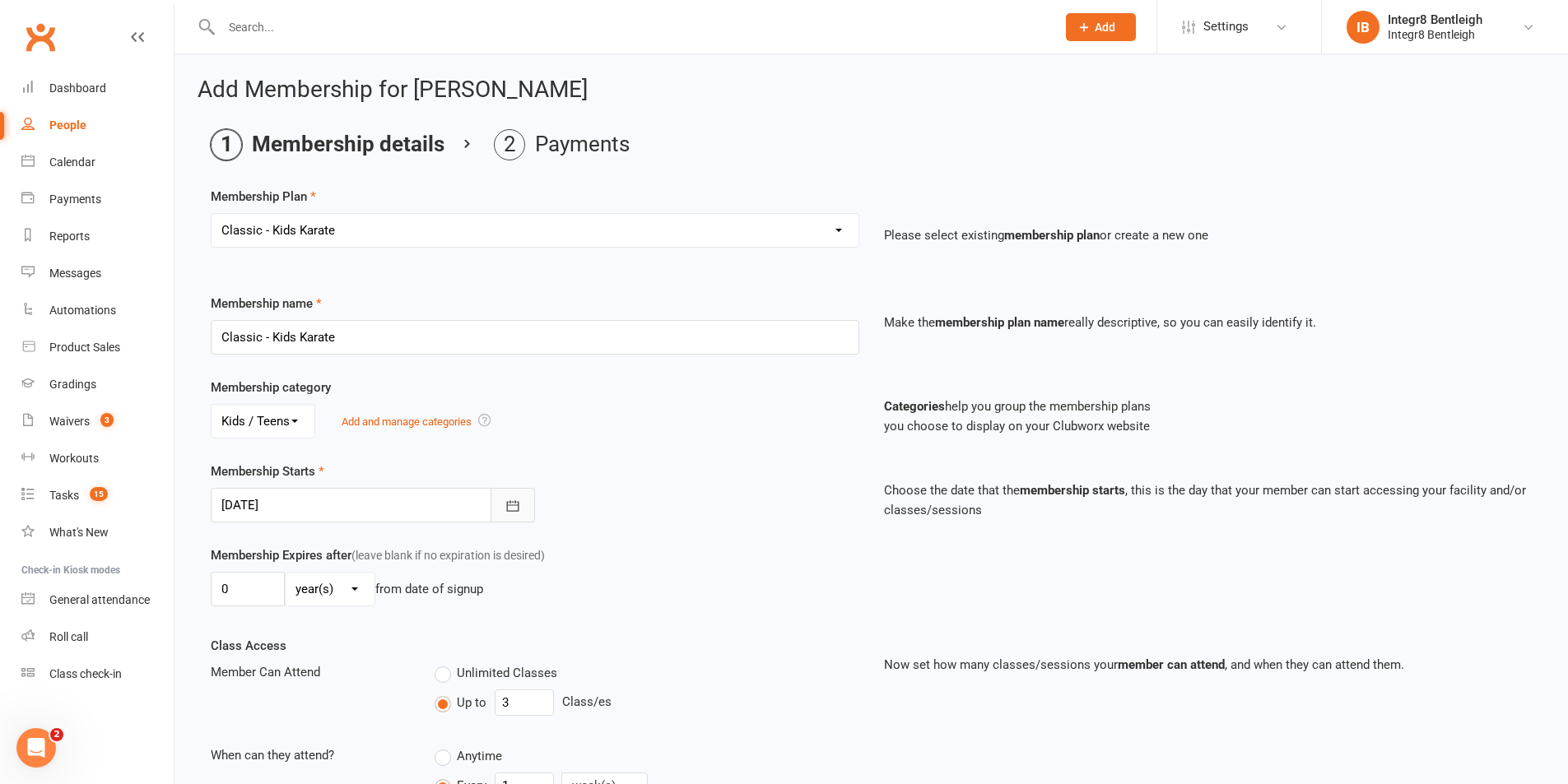
click at [509, 504] on icon "button" at bounding box center [513, 506] width 17 height 17
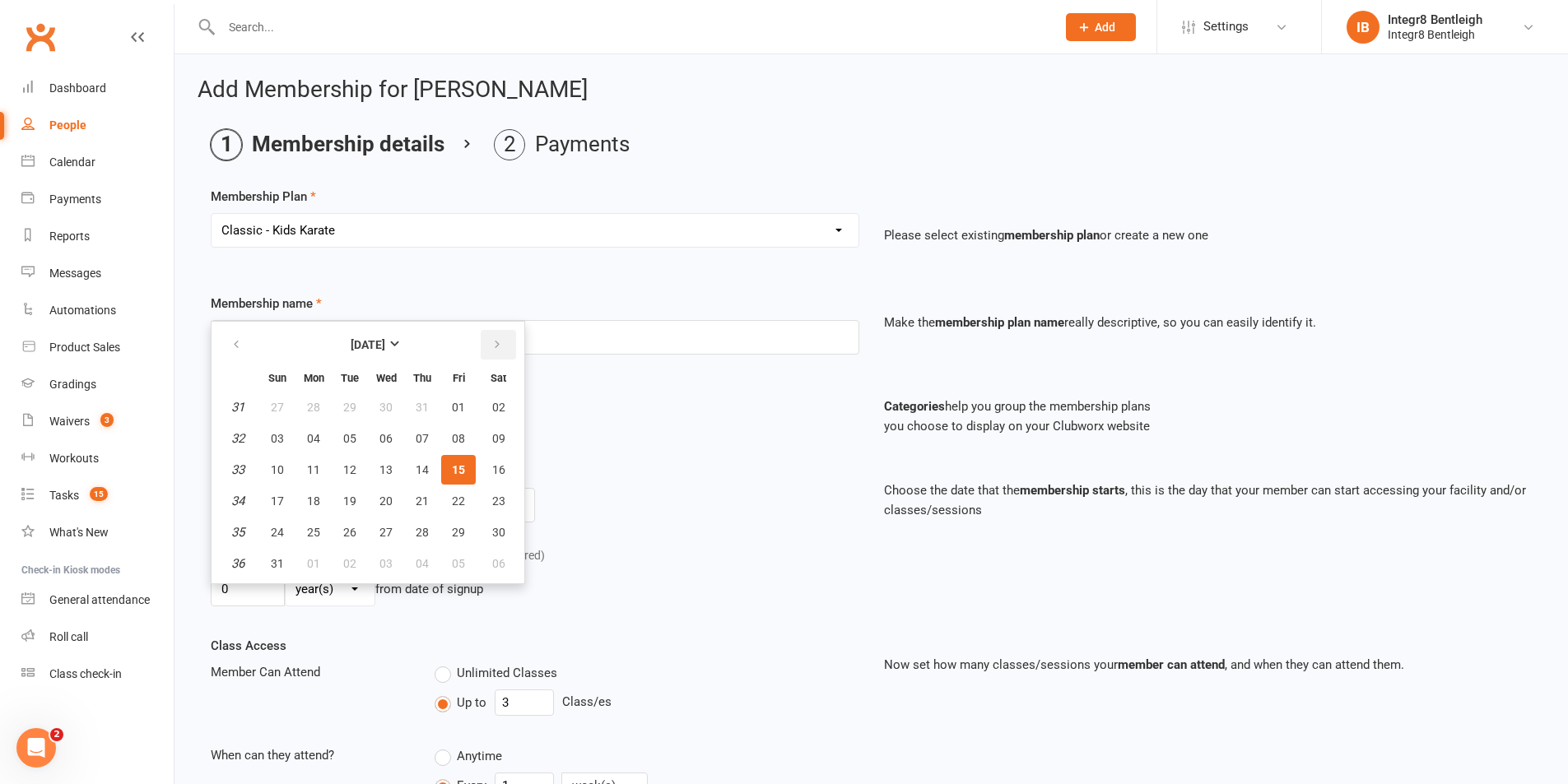
click at [495, 350] on icon "button" at bounding box center [497, 344] width 12 height 13
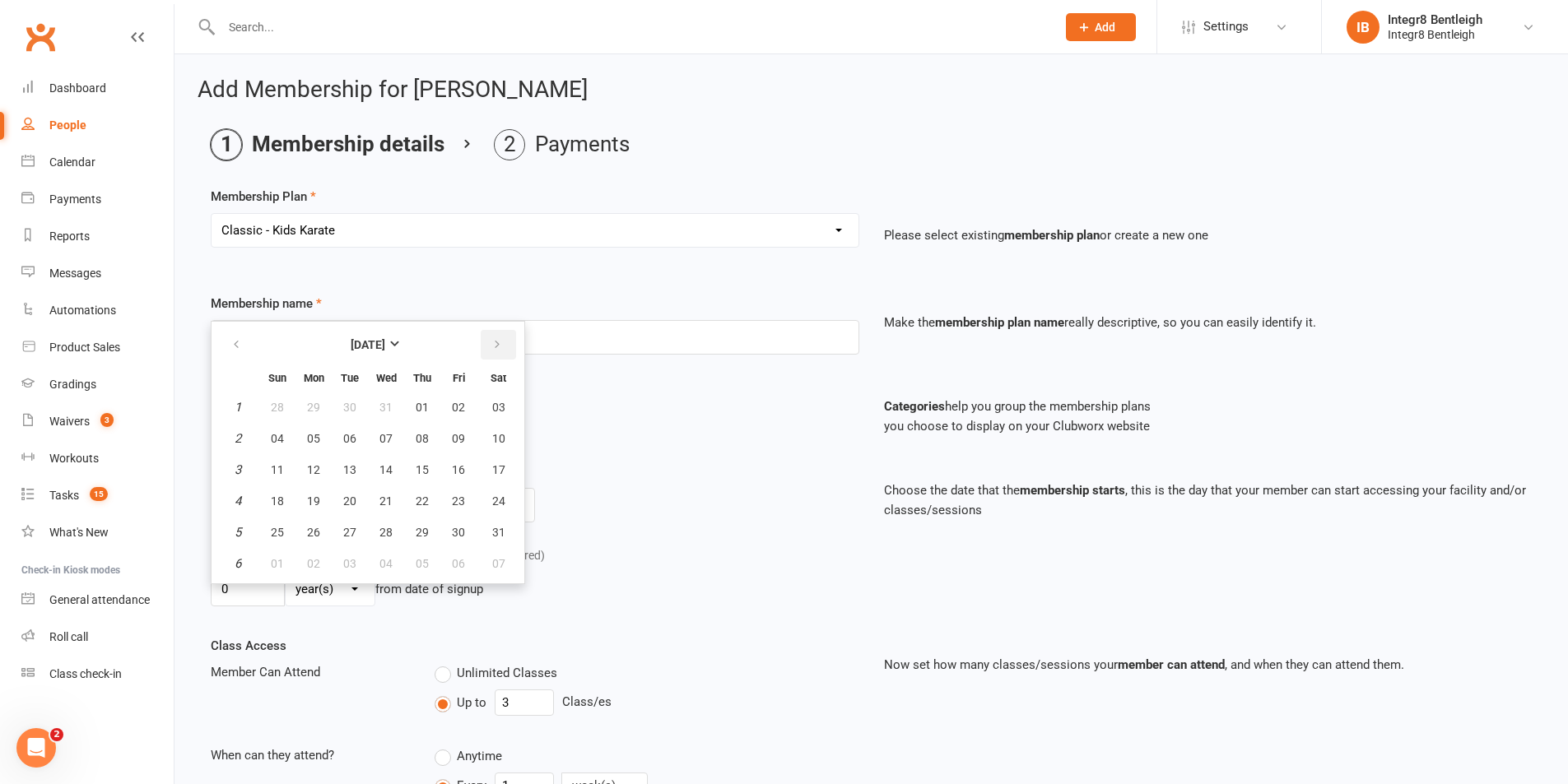
click at [495, 350] on icon "button" at bounding box center [497, 344] width 12 height 13
click at [316, 411] on span "02" at bounding box center [314, 407] width 13 height 13
type input "02 Mar 2026"
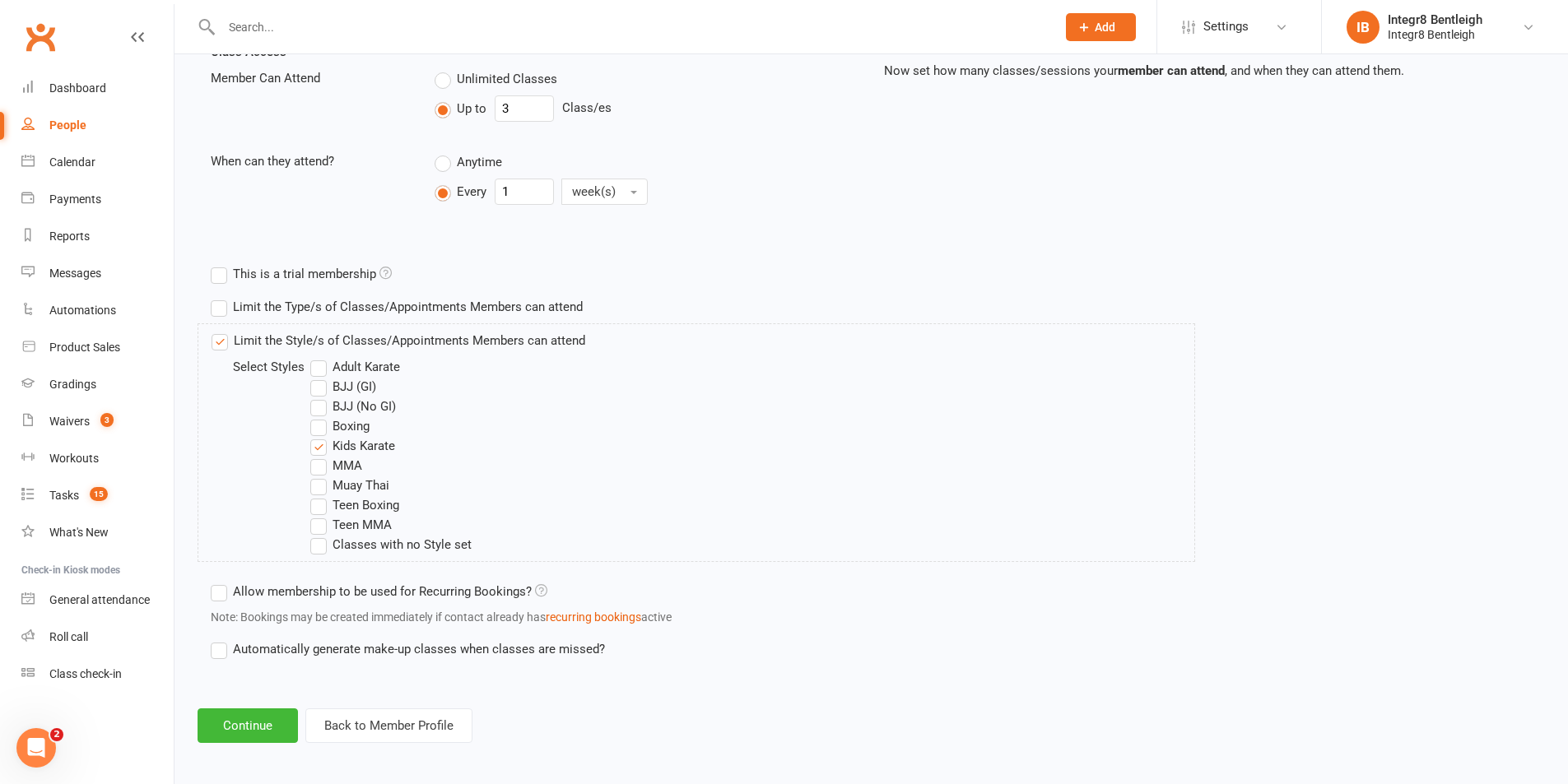
scroll to position [600, 0]
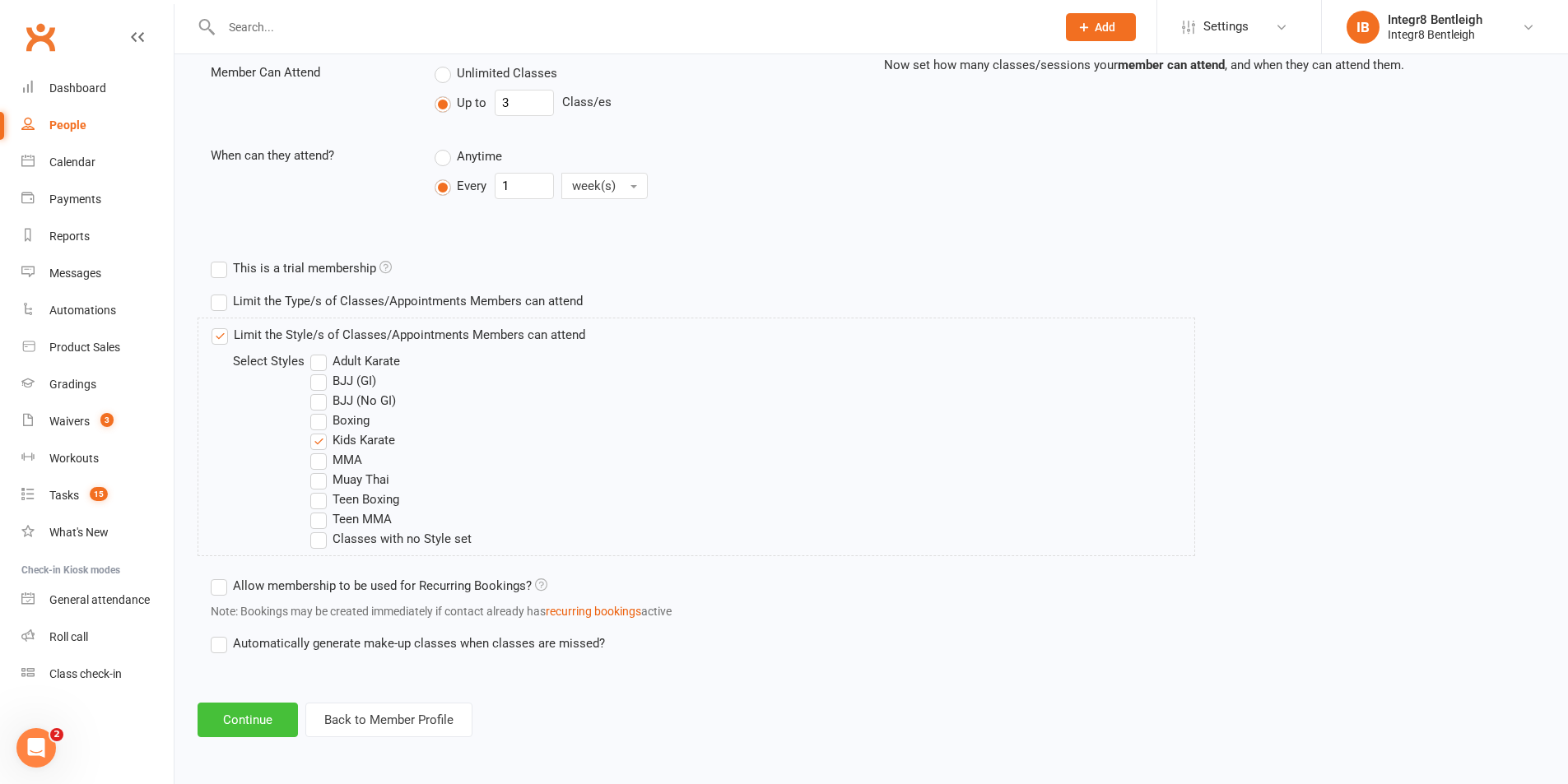
click at [238, 719] on button "Continue" at bounding box center [248, 720] width 100 height 35
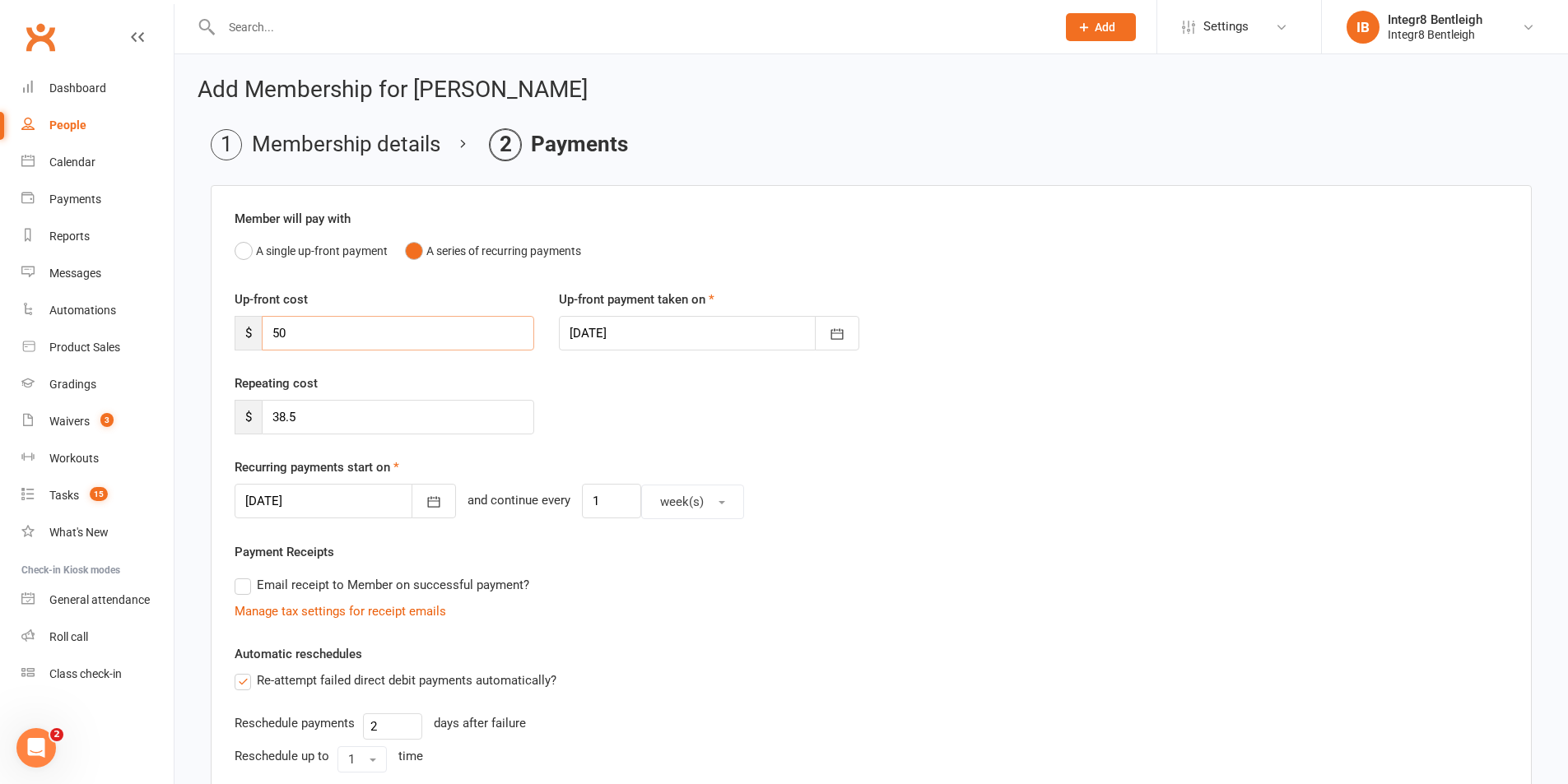
drag, startPoint x: 338, startPoint y: 338, endPoint x: 246, endPoint y: 344, distance: 92.2
click at [246, 344] on div "$ 50" at bounding box center [384, 334] width 300 height 35
type input "0"
click at [680, 433] on div "Repeating cost $ 38.5" at bounding box center [871, 415] width 1298 height 84
click at [426, 495] on icon "button" at bounding box center [434, 502] width 17 height 17
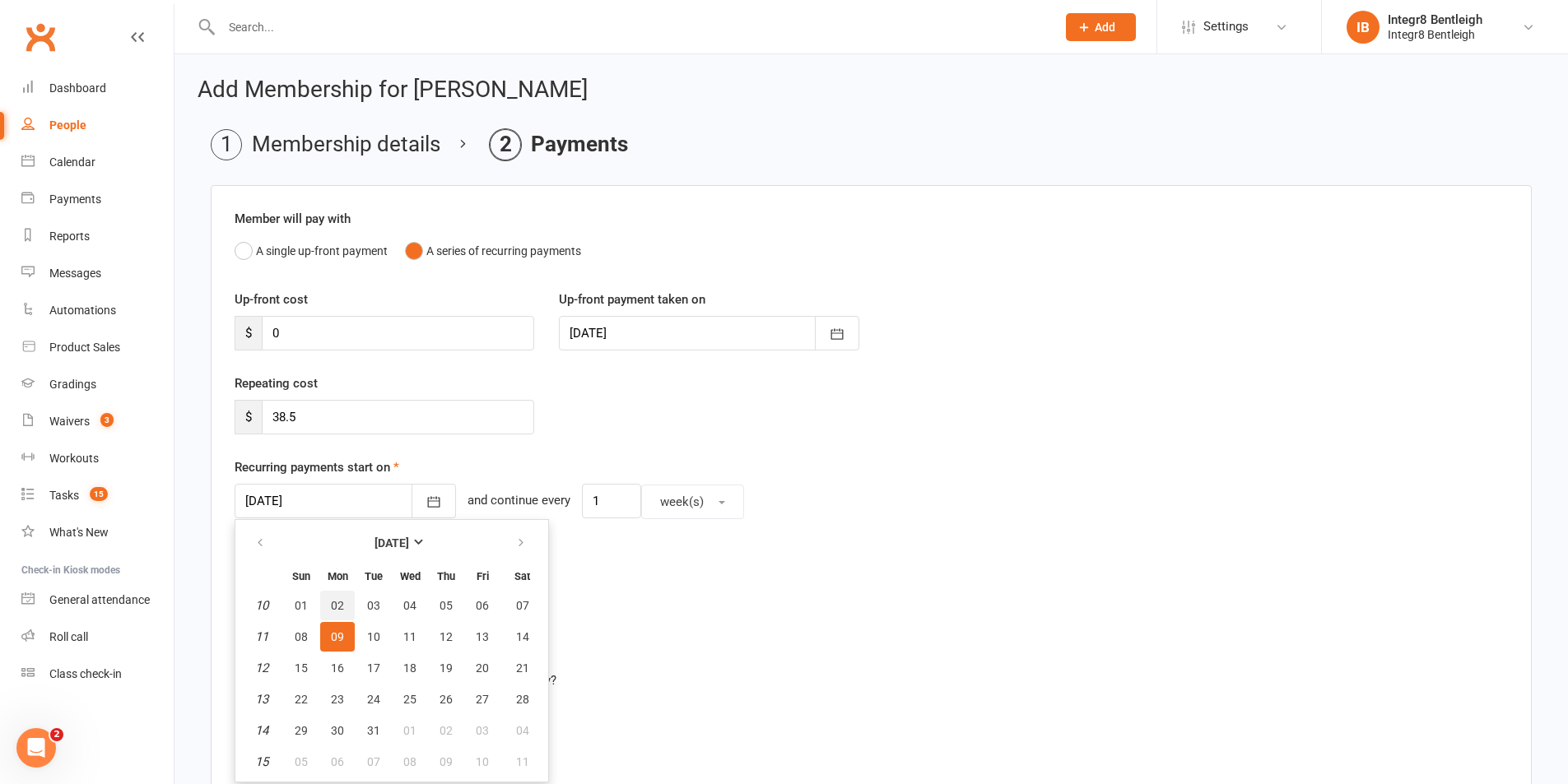
click at [337, 606] on span "02" at bounding box center [337, 605] width 13 height 13
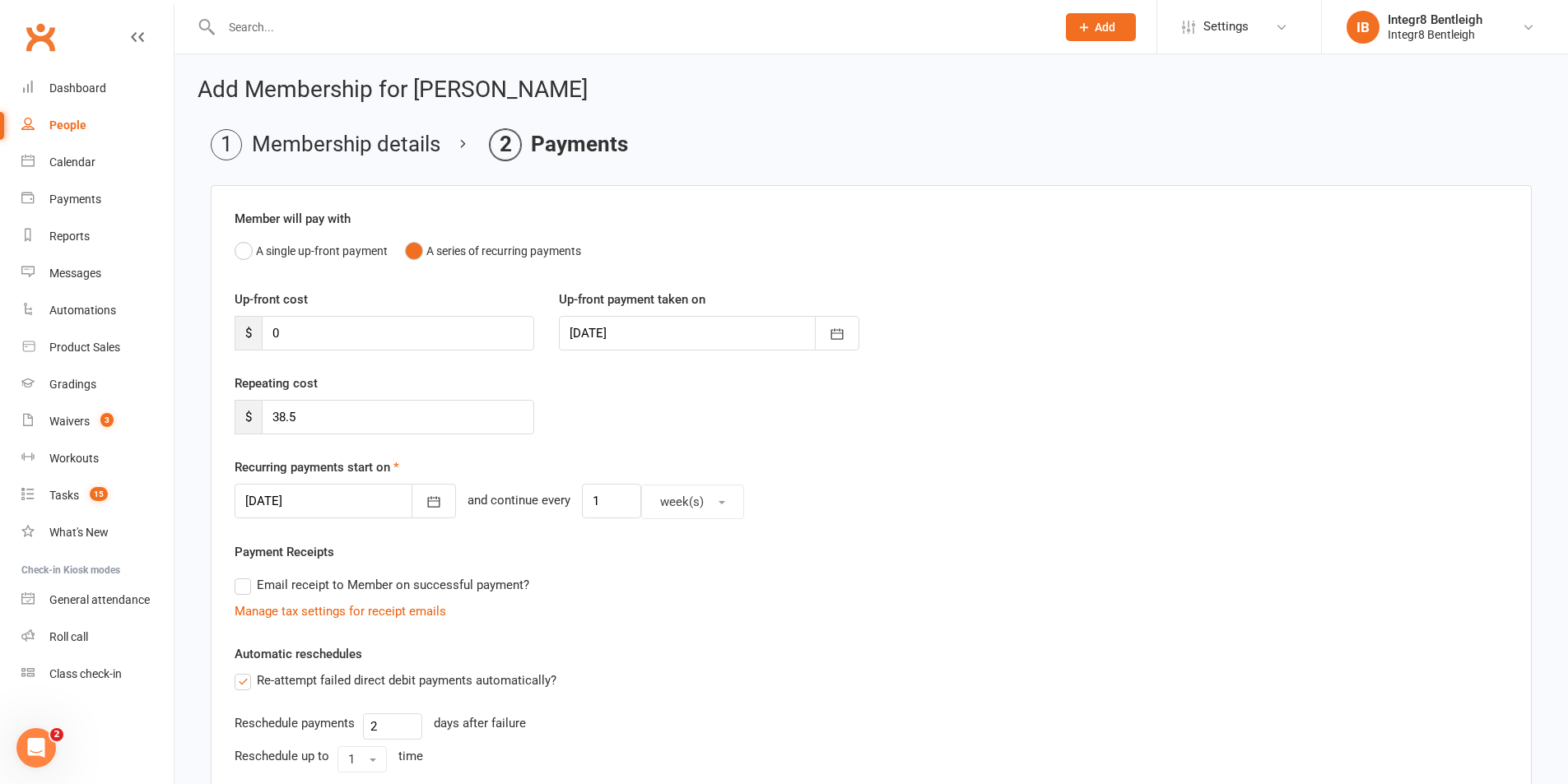
type input "02 Mar 2026"
click at [836, 496] on div "02 Mar 2026 March 2026 Sun Mon Tue Wed Thu Fri Sat 10 01 02 03 04 05 06 07 11 0…" at bounding box center [871, 501] width 1273 height 36
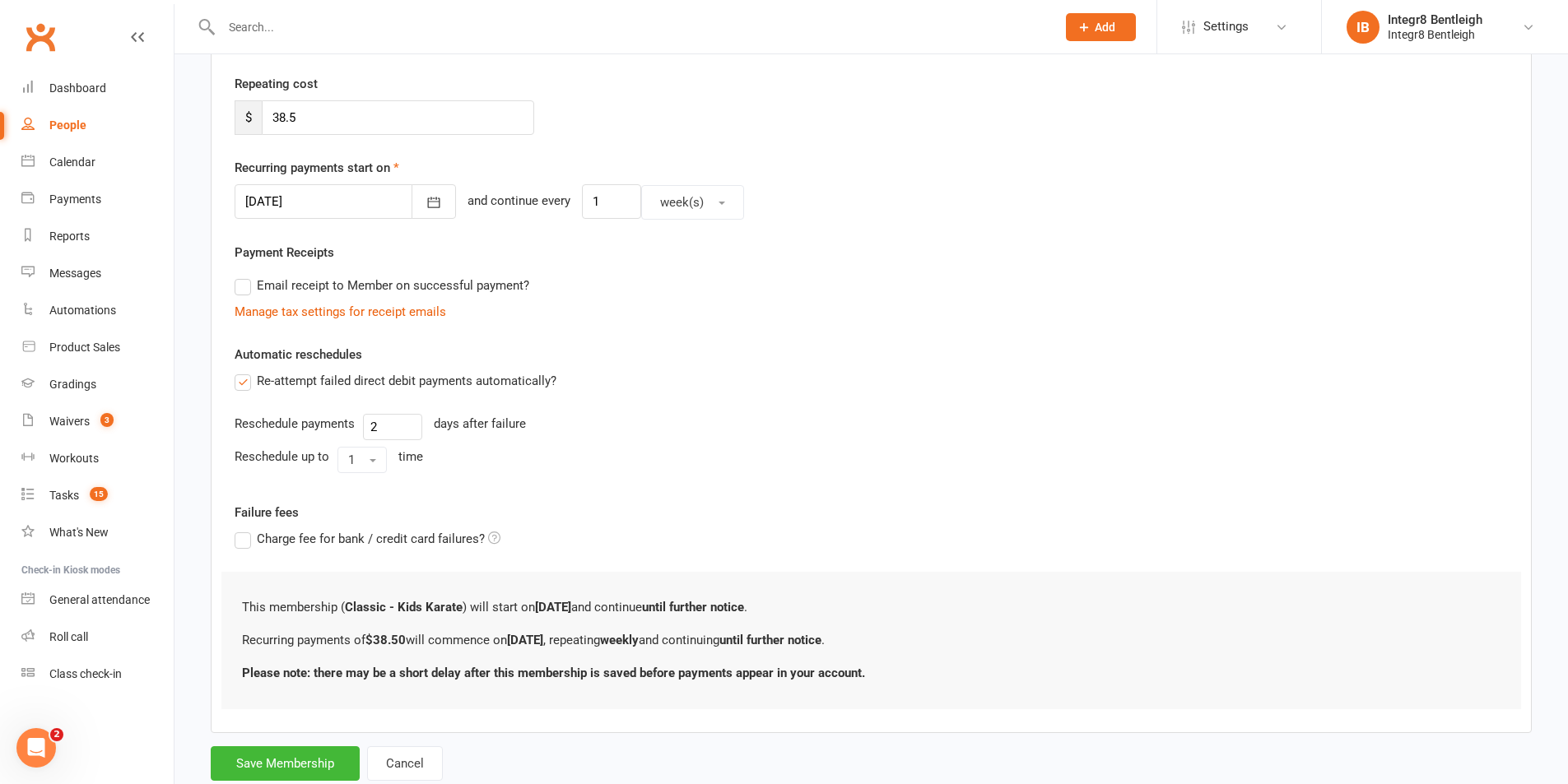
scroll to position [346, 0]
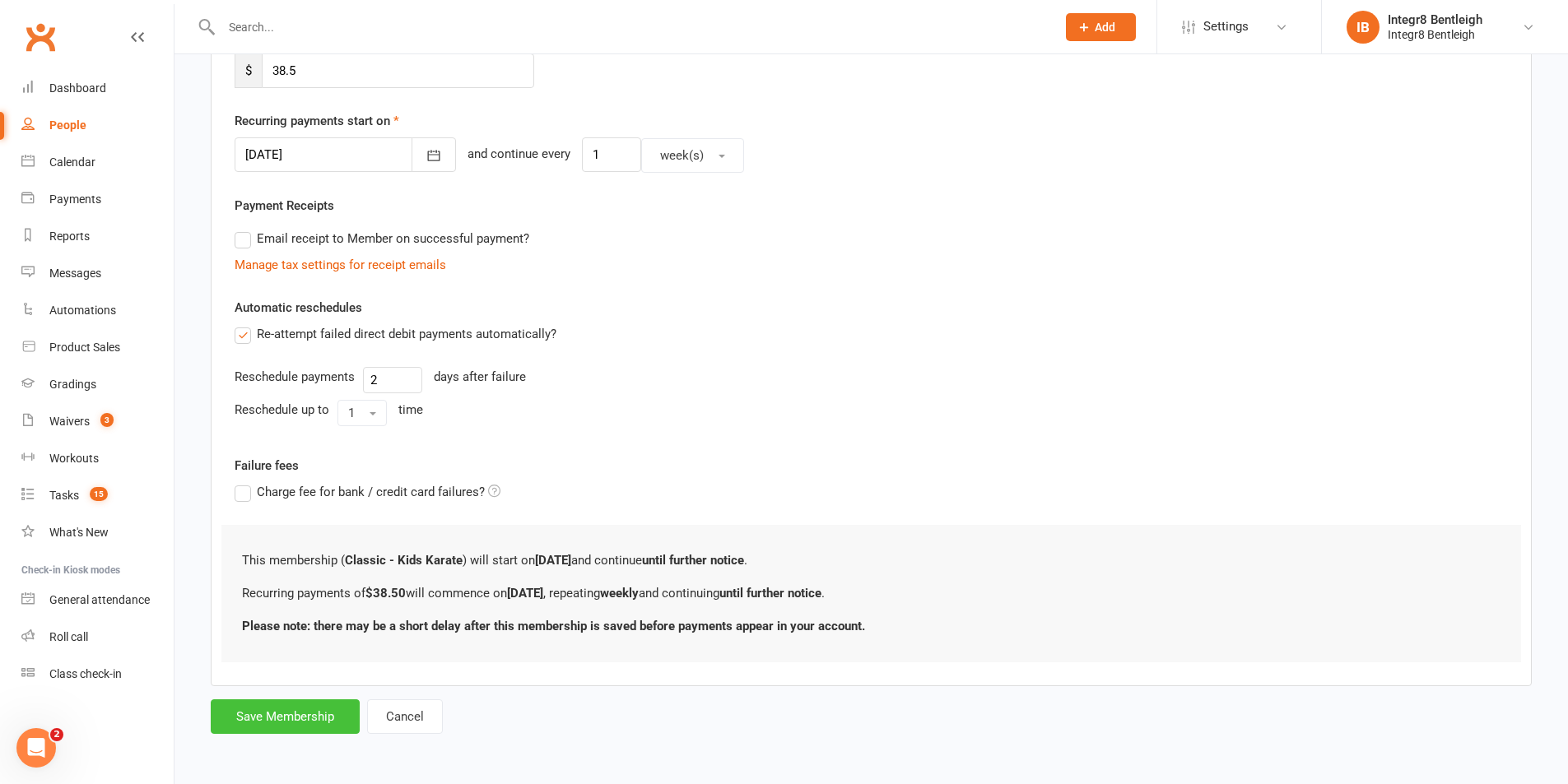
click at [304, 710] on button "Save Membership" at bounding box center [285, 717] width 149 height 35
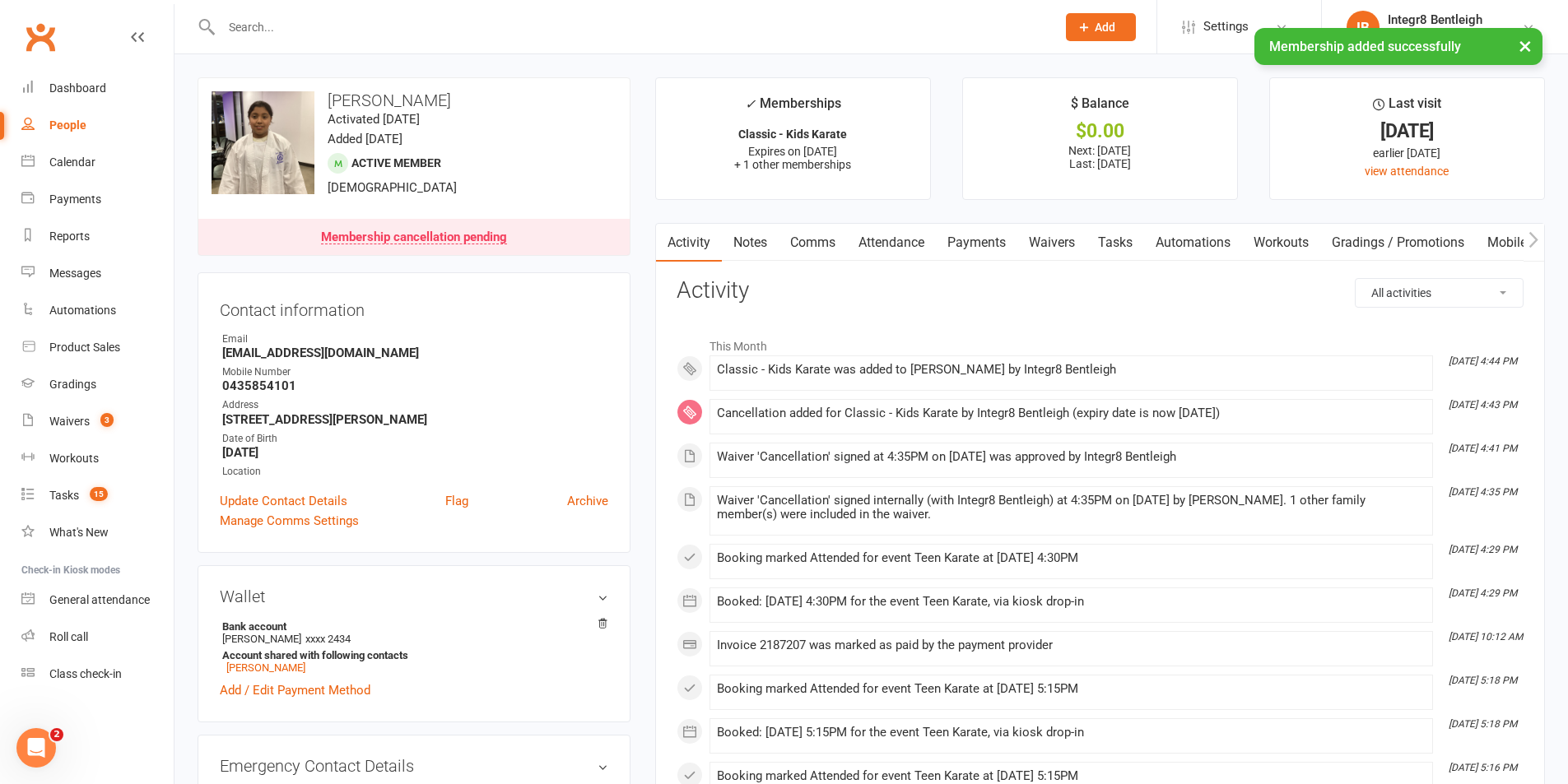
click at [959, 245] on link "Payments" at bounding box center [977, 243] width 81 height 38
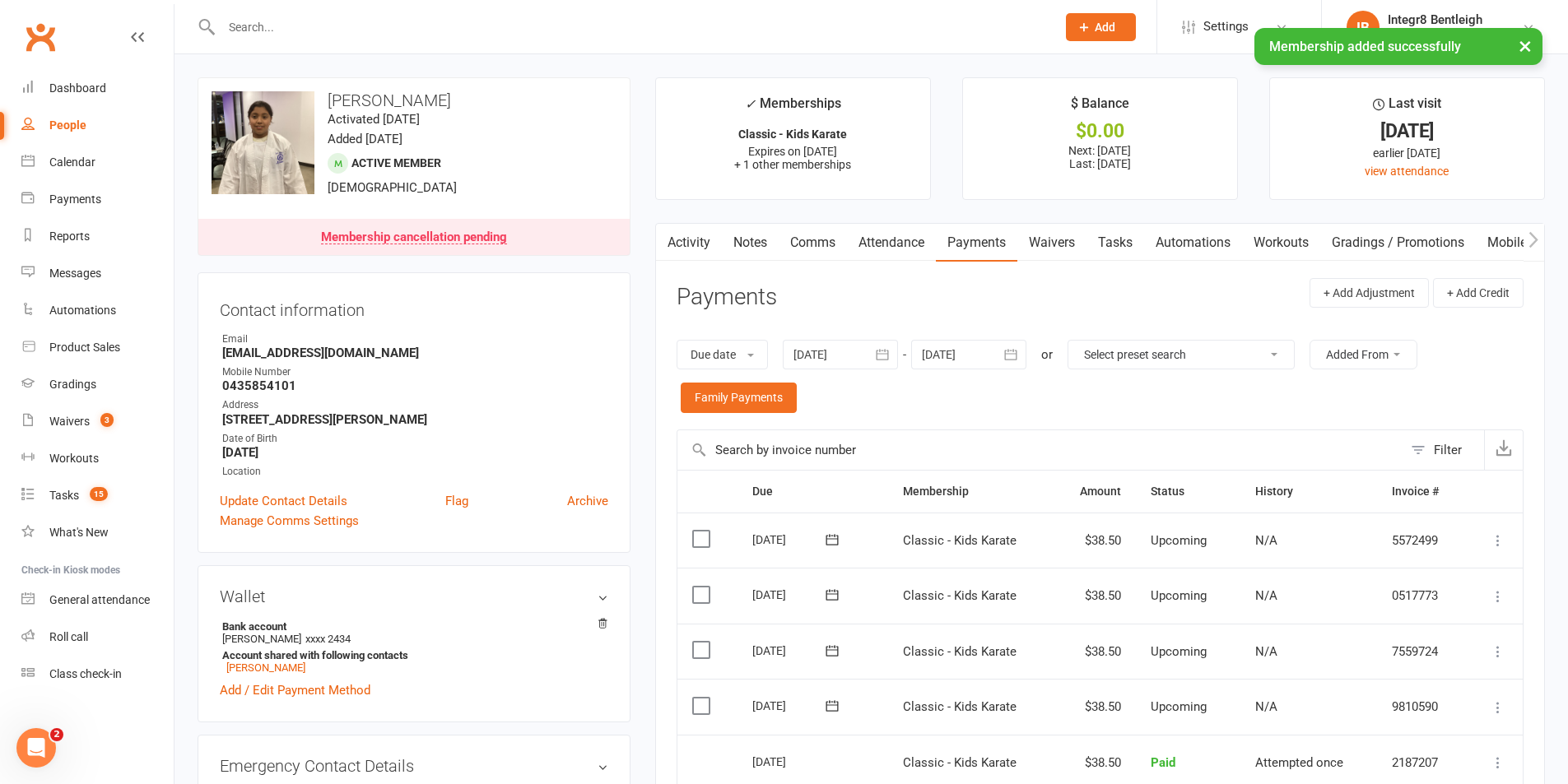
click at [1219, 347] on select "Select preset search All failures All skipped payments All pending payments Suc…" at bounding box center [1181, 354] width 225 height 28
click at [984, 406] on div "Due date Due date Date paid Date failed Date settled 15 Jul 2025 July 2025 Sun …" at bounding box center [1100, 377] width 847 height 106
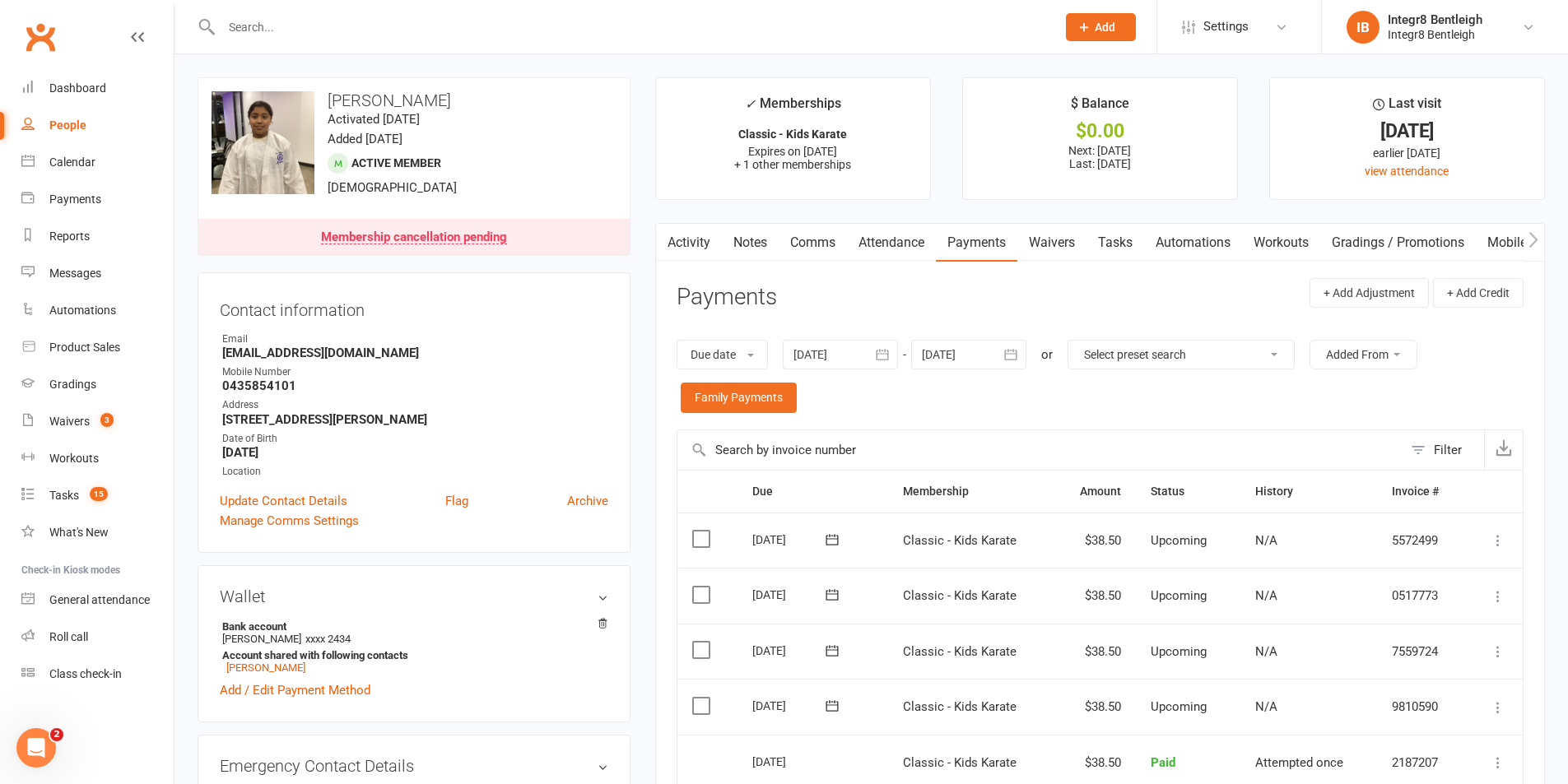
click at [744, 242] on link "Notes" at bounding box center [750, 243] width 57 height 38
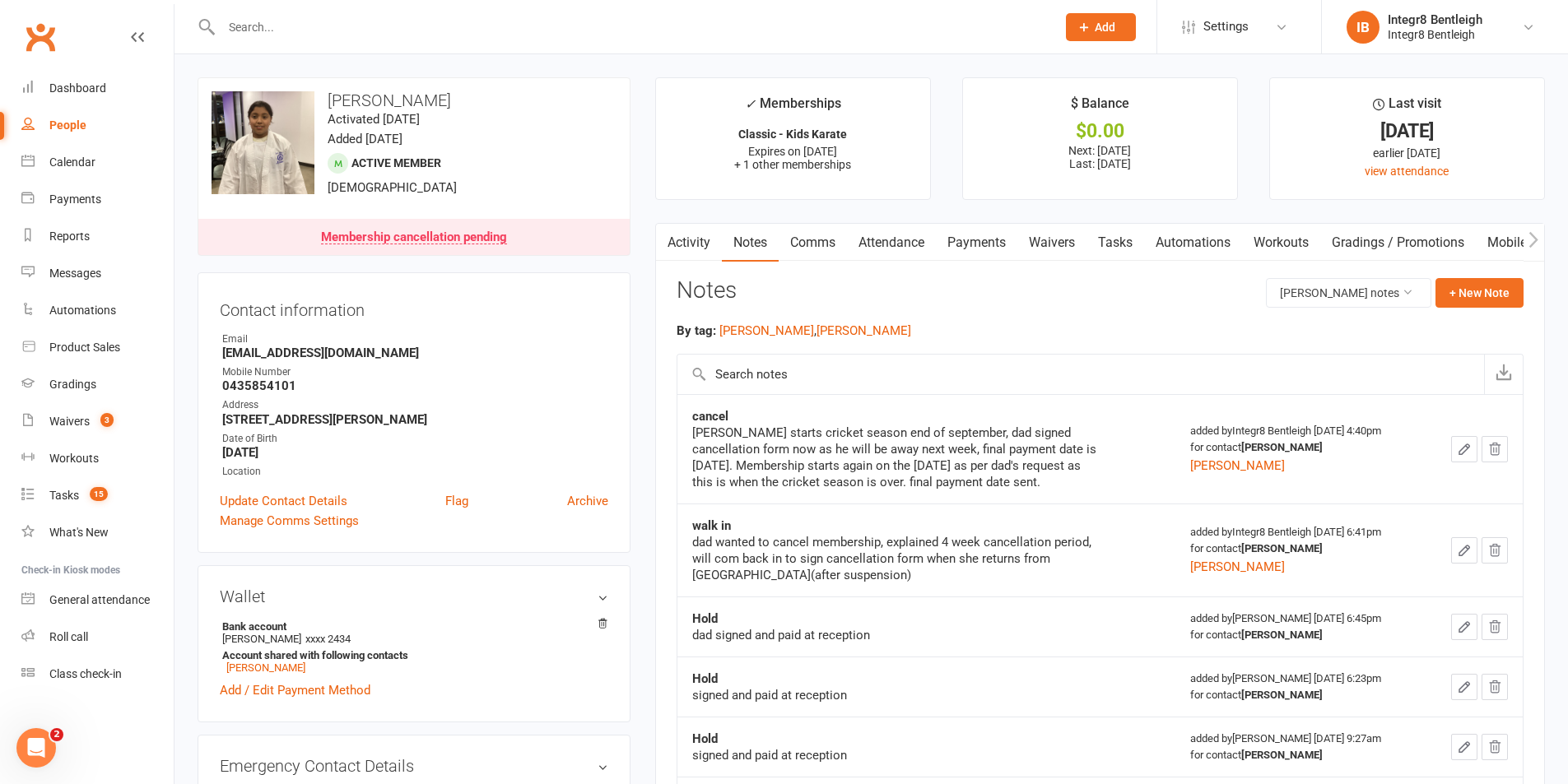
click at [998, 243] on link "Payments" at bounding box center [977, 243] width 81 height 38
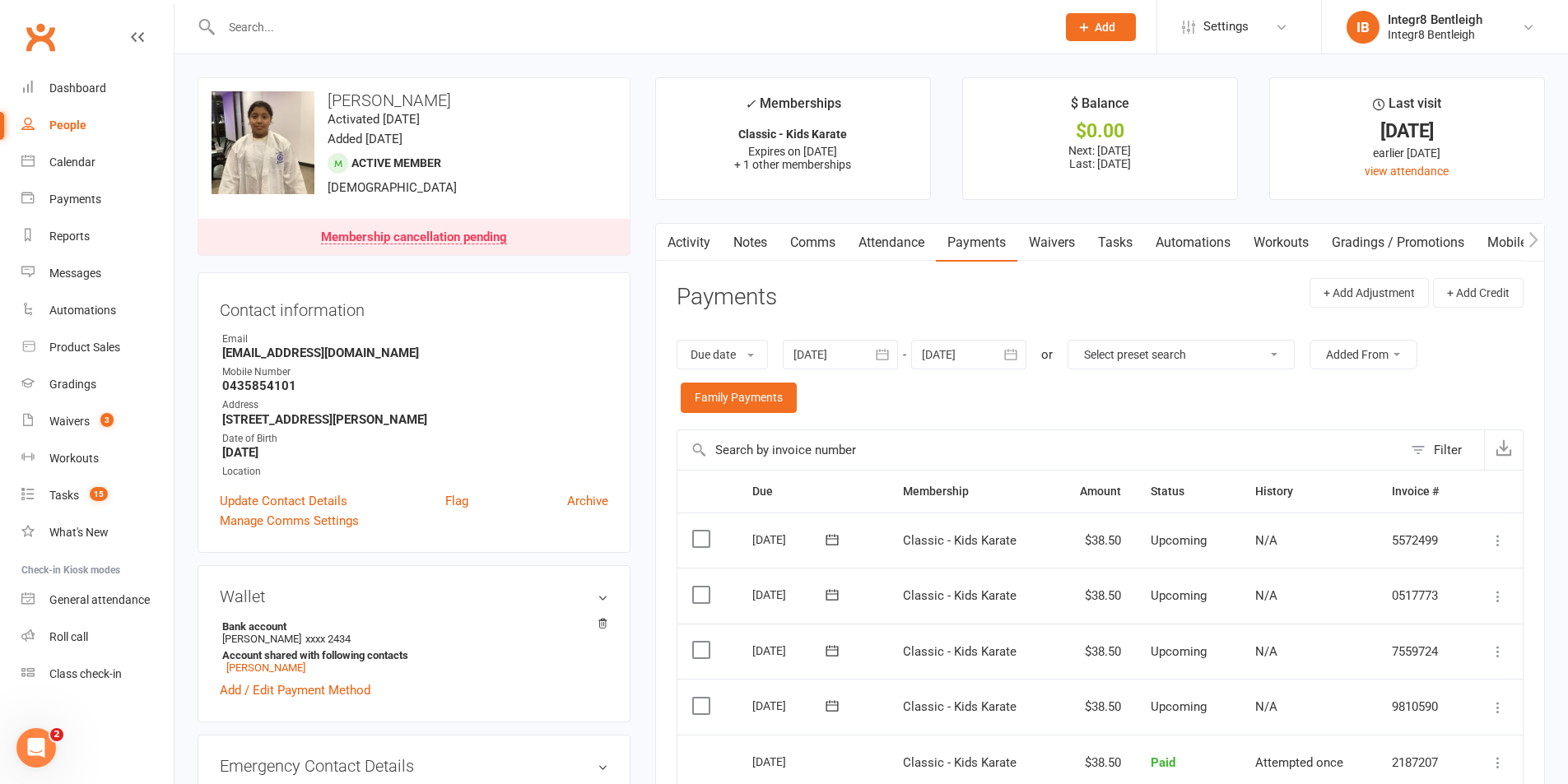
click at [1159, 362] on select "Select preset search All failures All skipped payments All pending payments Suc…" at bounding box center [1181, 354] width 225 height 28
select select "0"
click at [1080, 340] on select "Select preset search All failures All skipped payments All pending payments Suc…" at bounding box center [1181, 354] width 225 height 28
type input "15 Aug 2025"
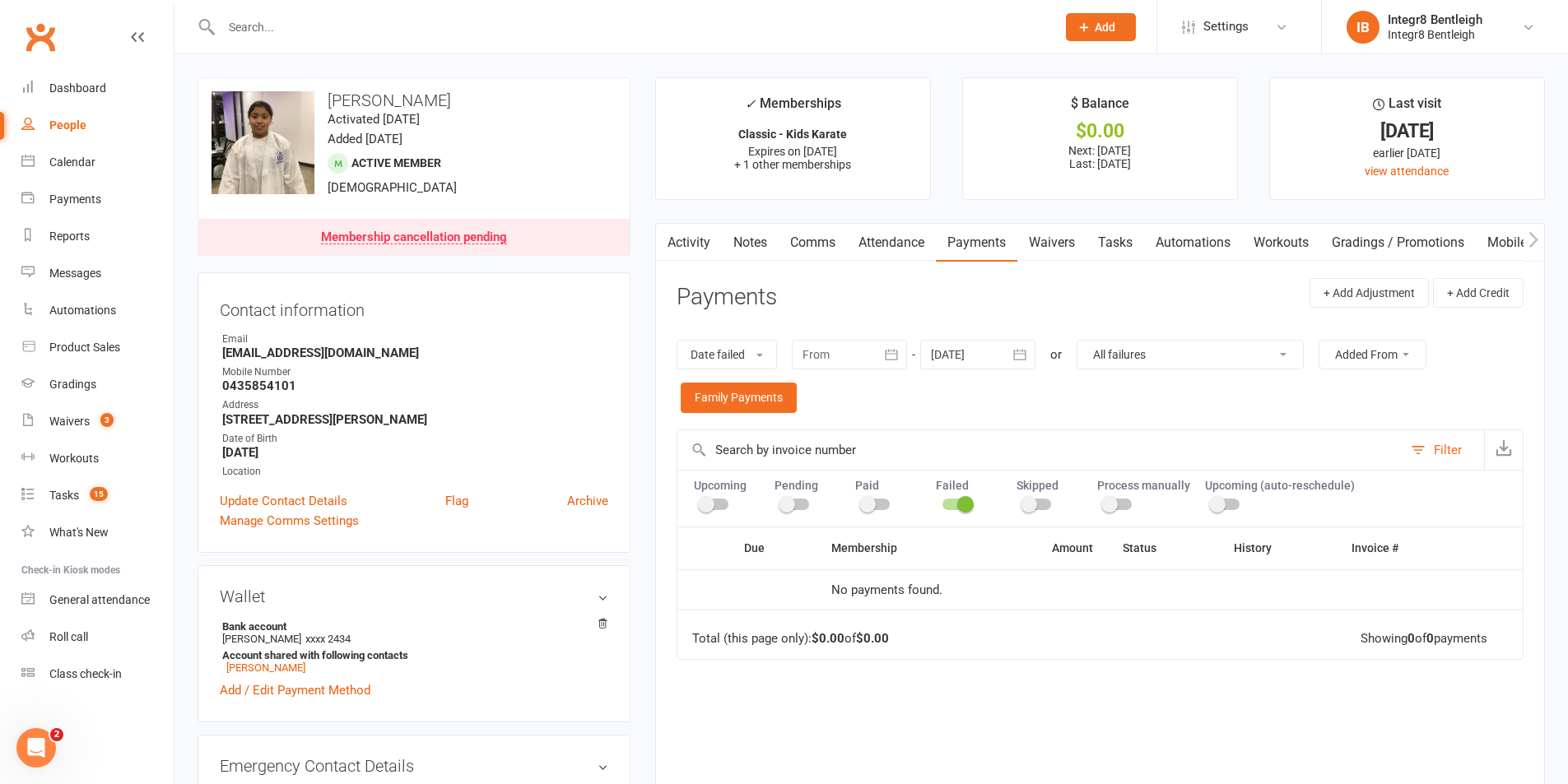
click at [1156, 359] on select "All failures All skipped payments All pending payments Successful payments (las…" at bounding box center [1190, 354] width 225 height 28
select select "6"
click at [1078, 340] on select "All failures All skipped payments All pending payments Successful payments (las…" at bounding box center [1190, 354] width 225 height 28
type input "15 Jul 2025"
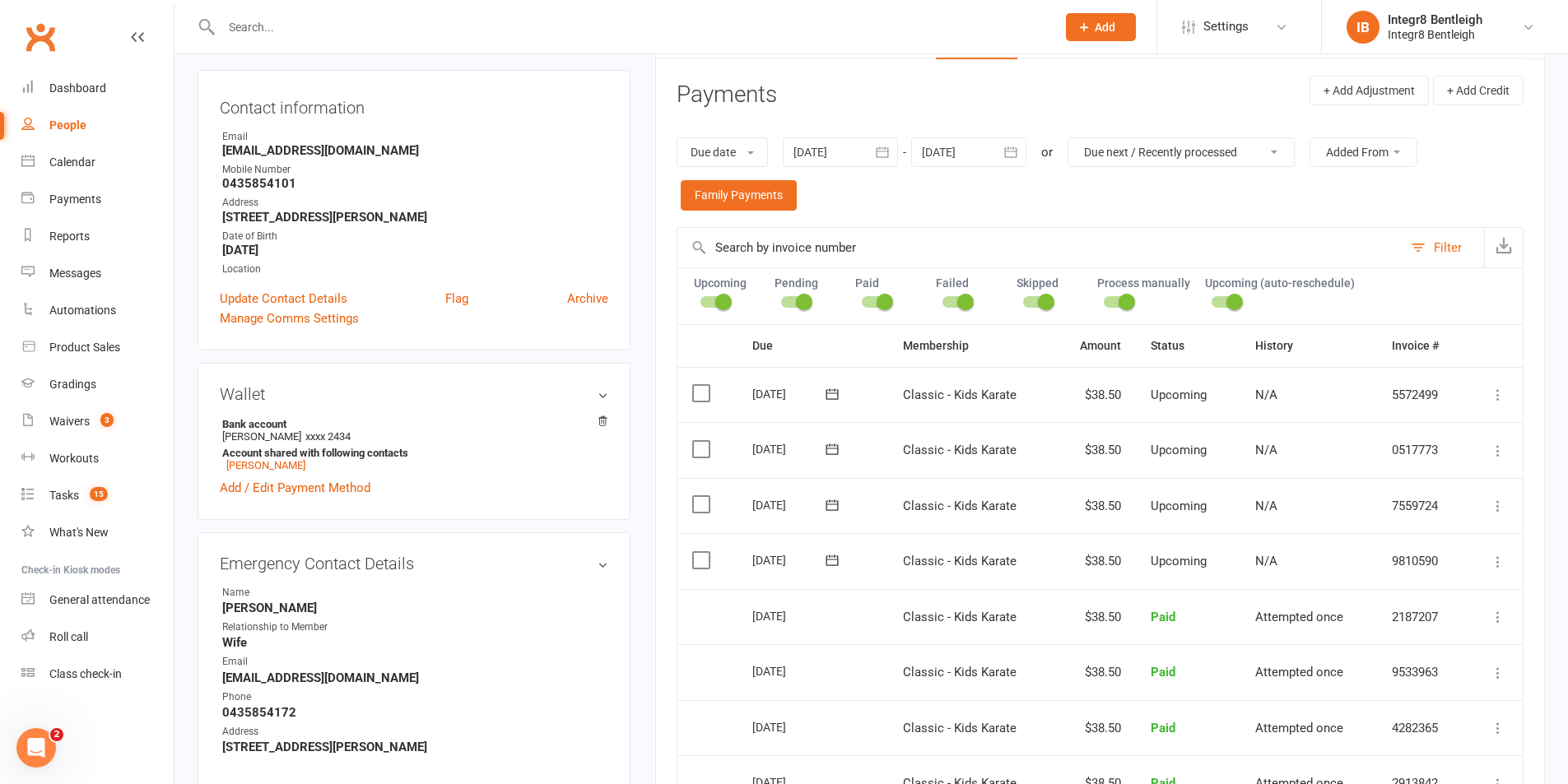
scroll to position [165, 0]
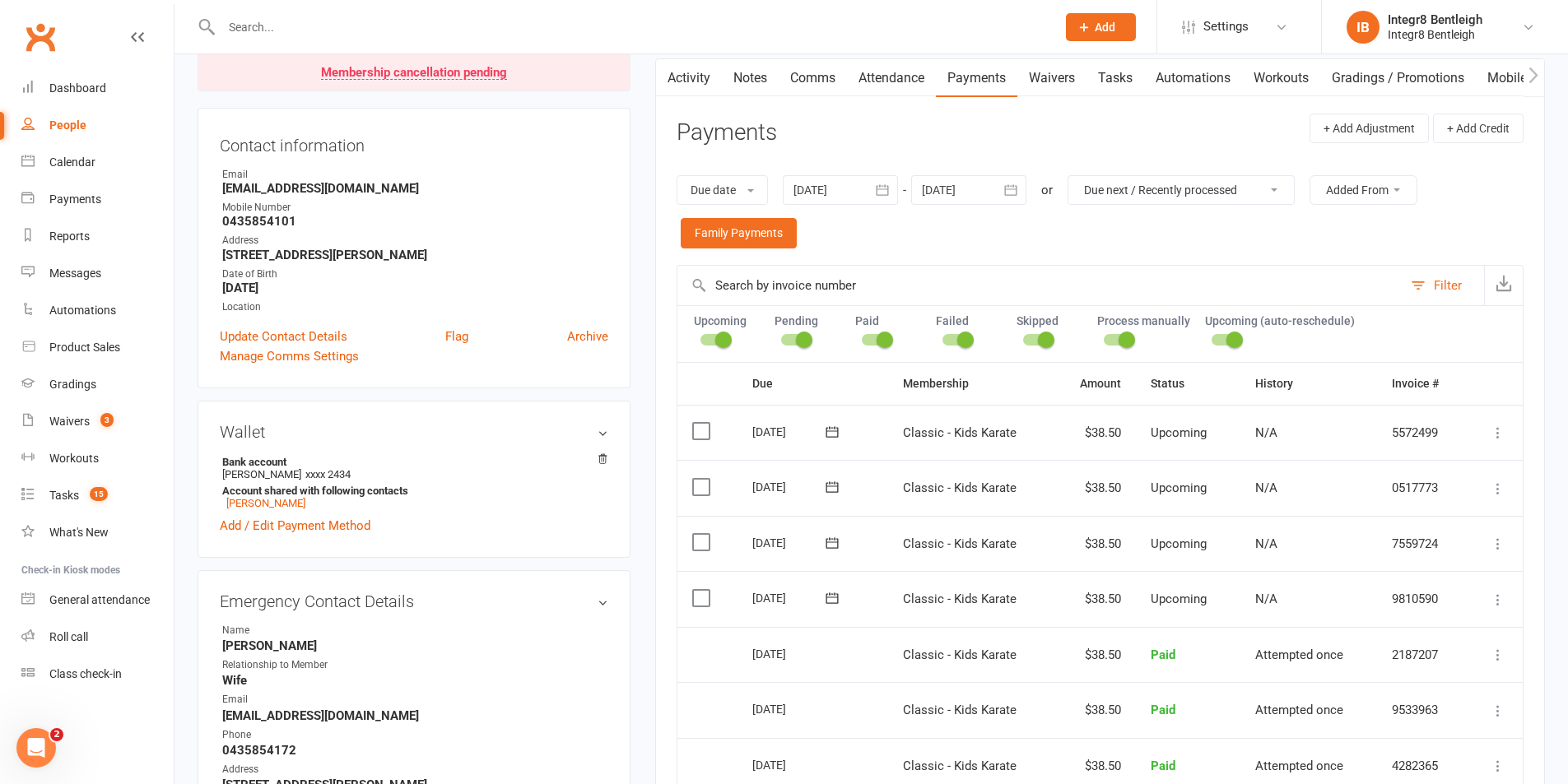
click at [943, 186] on div at bounding box center [968, 190] width 115 height 30
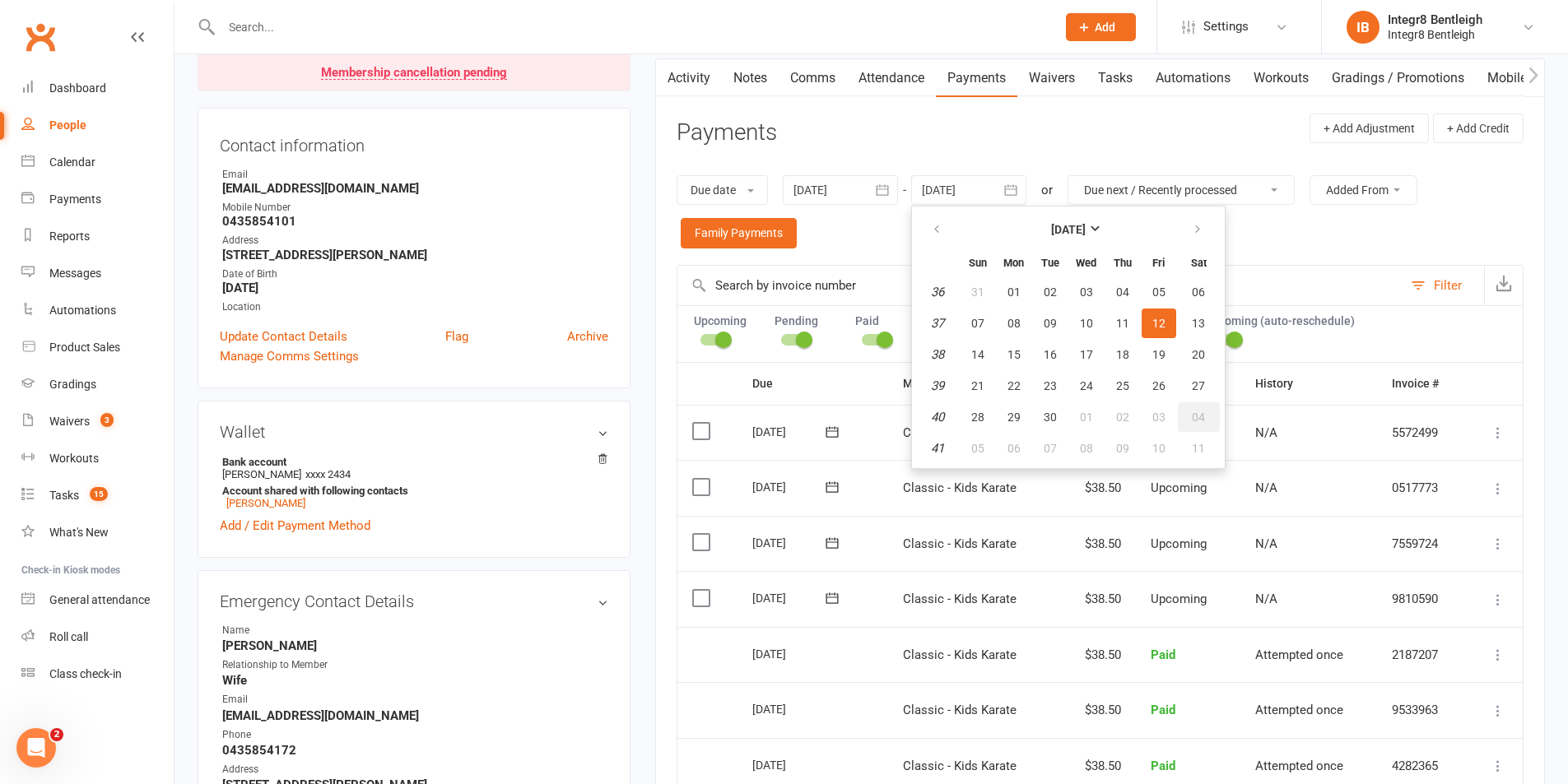
click at [1210, 420] on button "04" at bounding box center [1199, 417] width 42 height 30
type input "04 Oct 2025"
select select
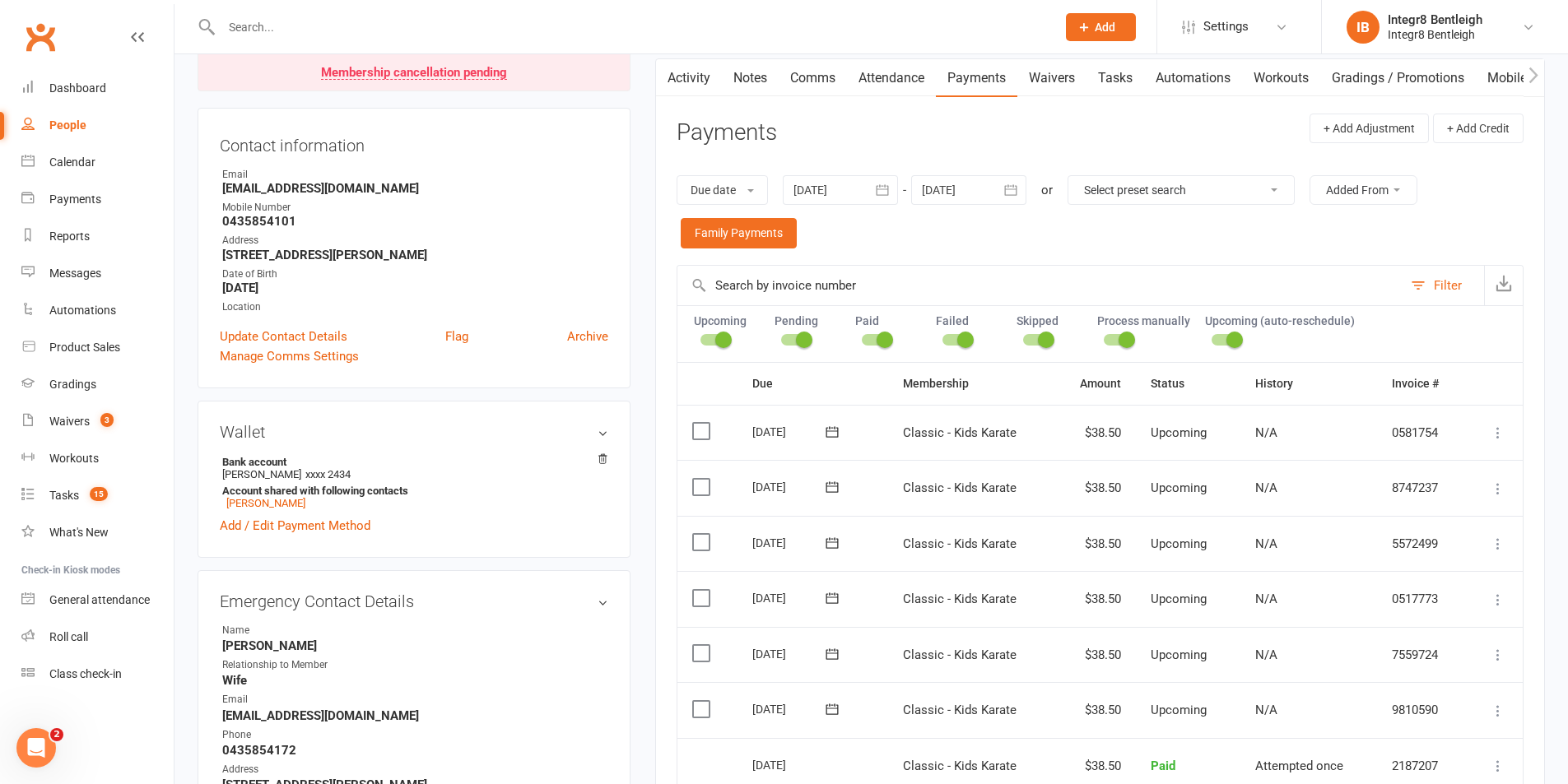
click at [1016, 193] on icon "button" at bounding box center [1011, 190] width 17 height 17
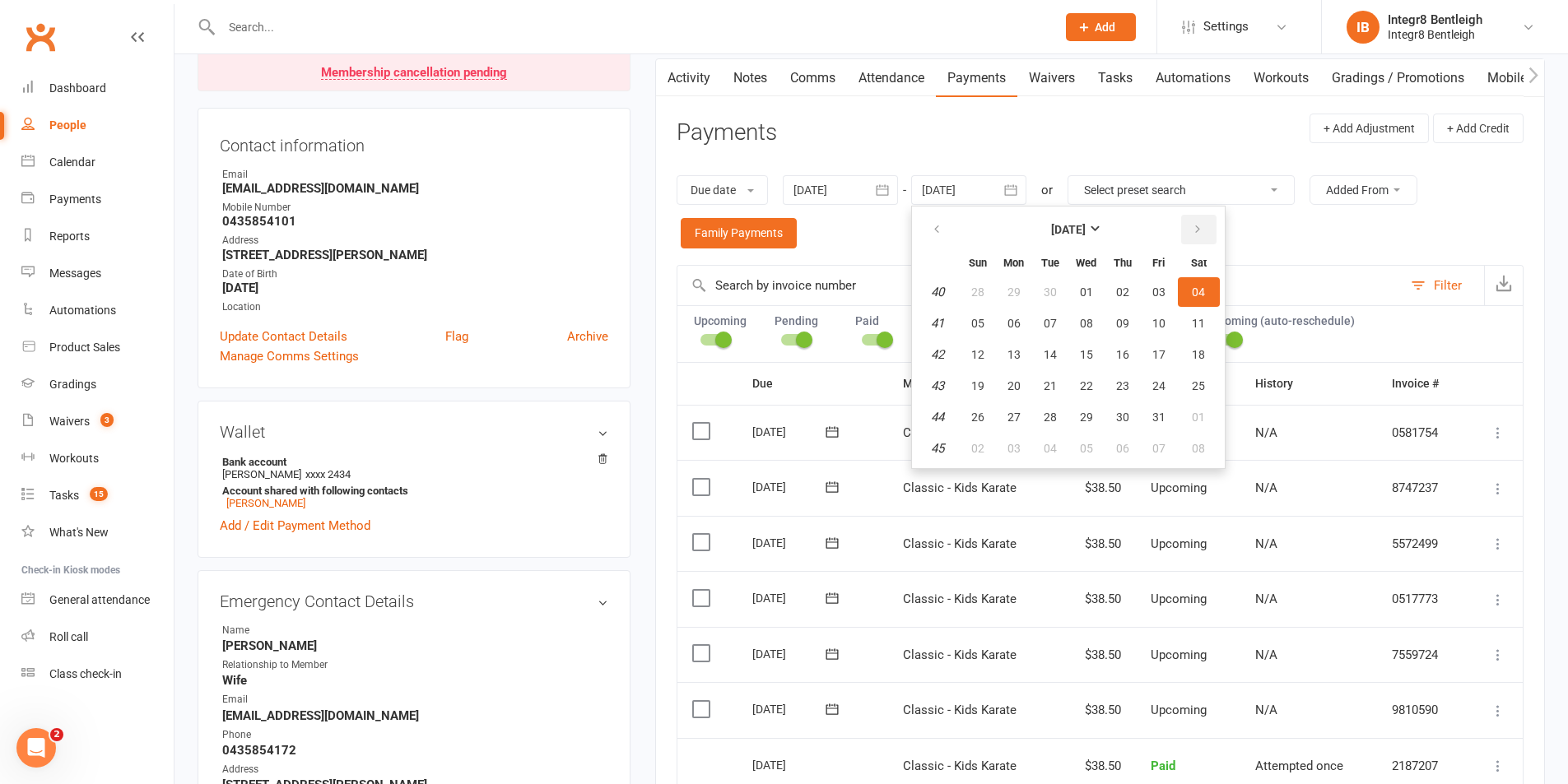
click at [1208, 225] on button "button" at bounding box center [1199, 229] width 36 height 30
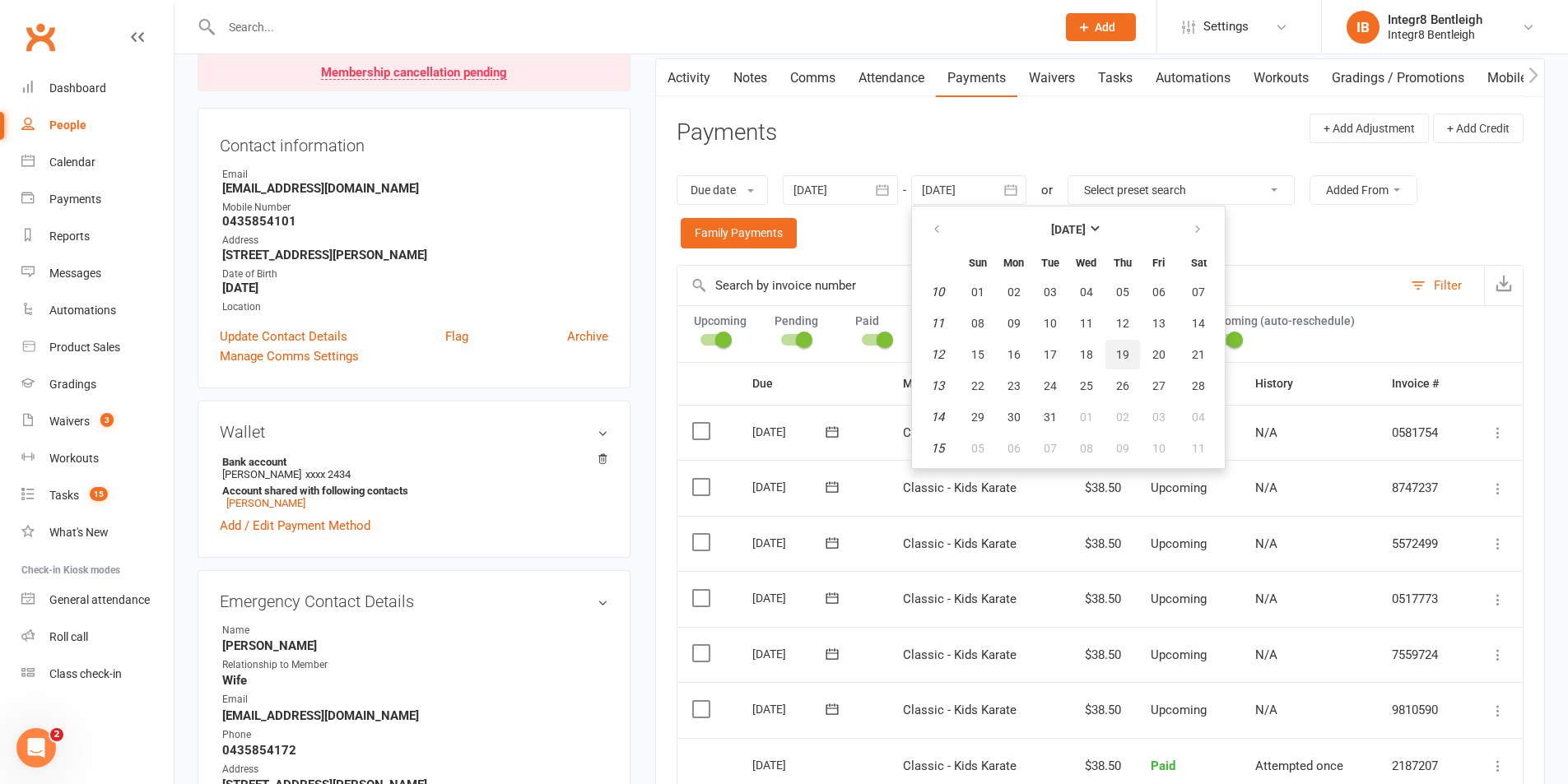
click at [1123, 360] on span "19" at bounding box center [1123, 354] width 13 height 13
type input "19 Mar 2026"
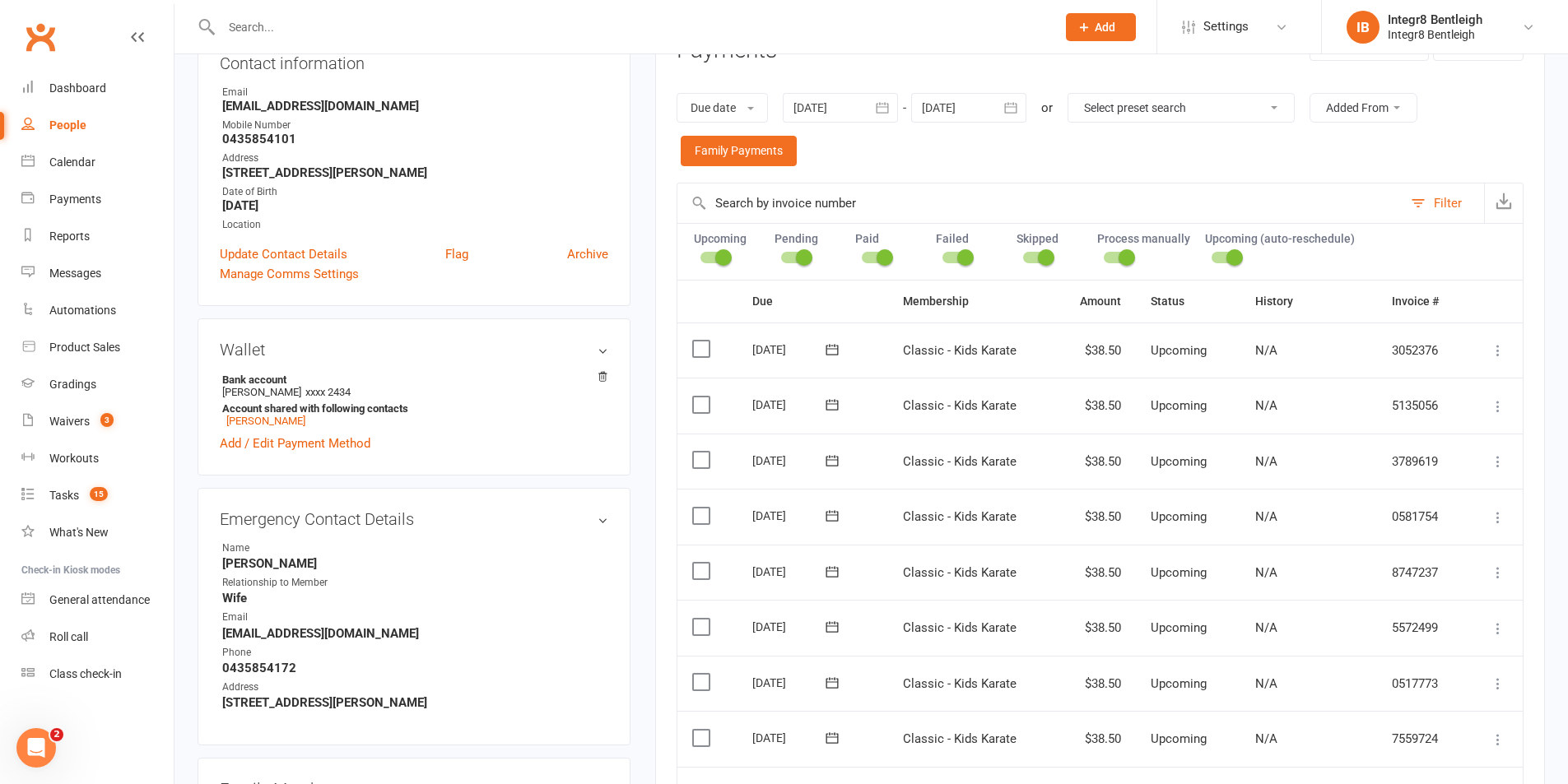
scroll to position [0, 0]
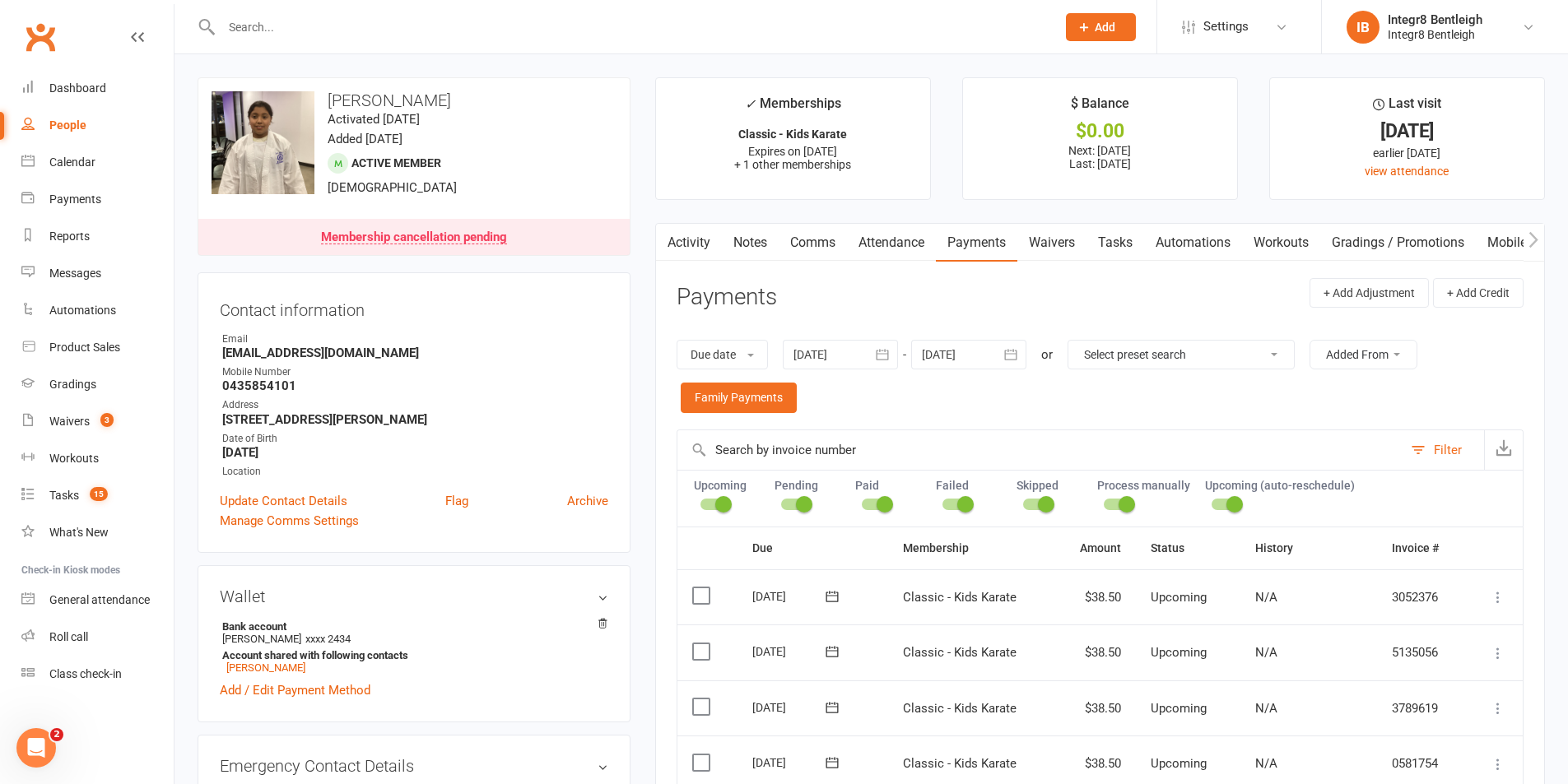
click at [1008, 356] on icon "button" at bounding box center [1011, 354] width 12 height 11
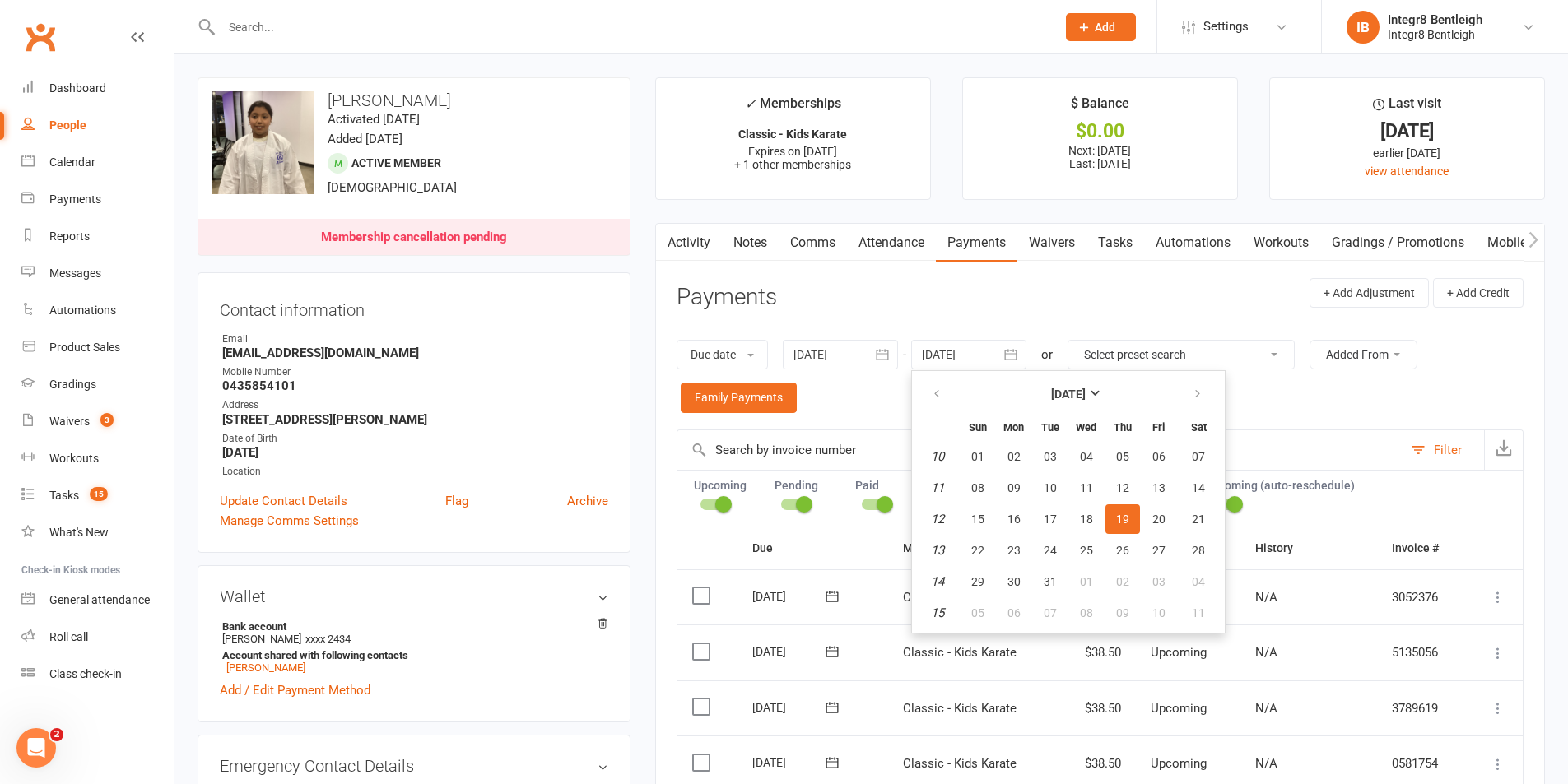
click at [751, 253] on link "Notes" at bounding box center [750, 243] width 57 height 38
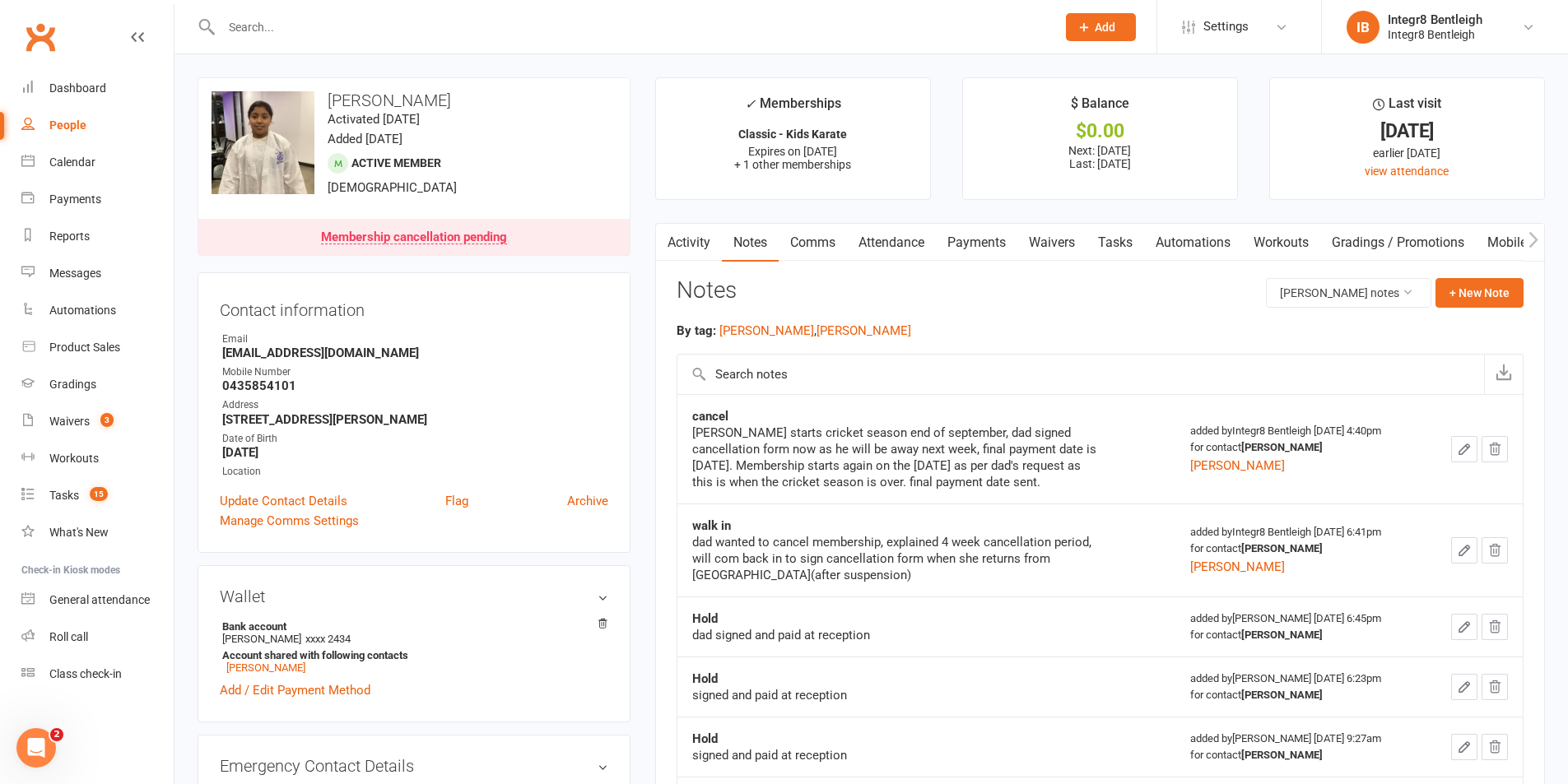
click at [813, 238] on link "Comms" at bounding box center [813, 243] width 68 height 38
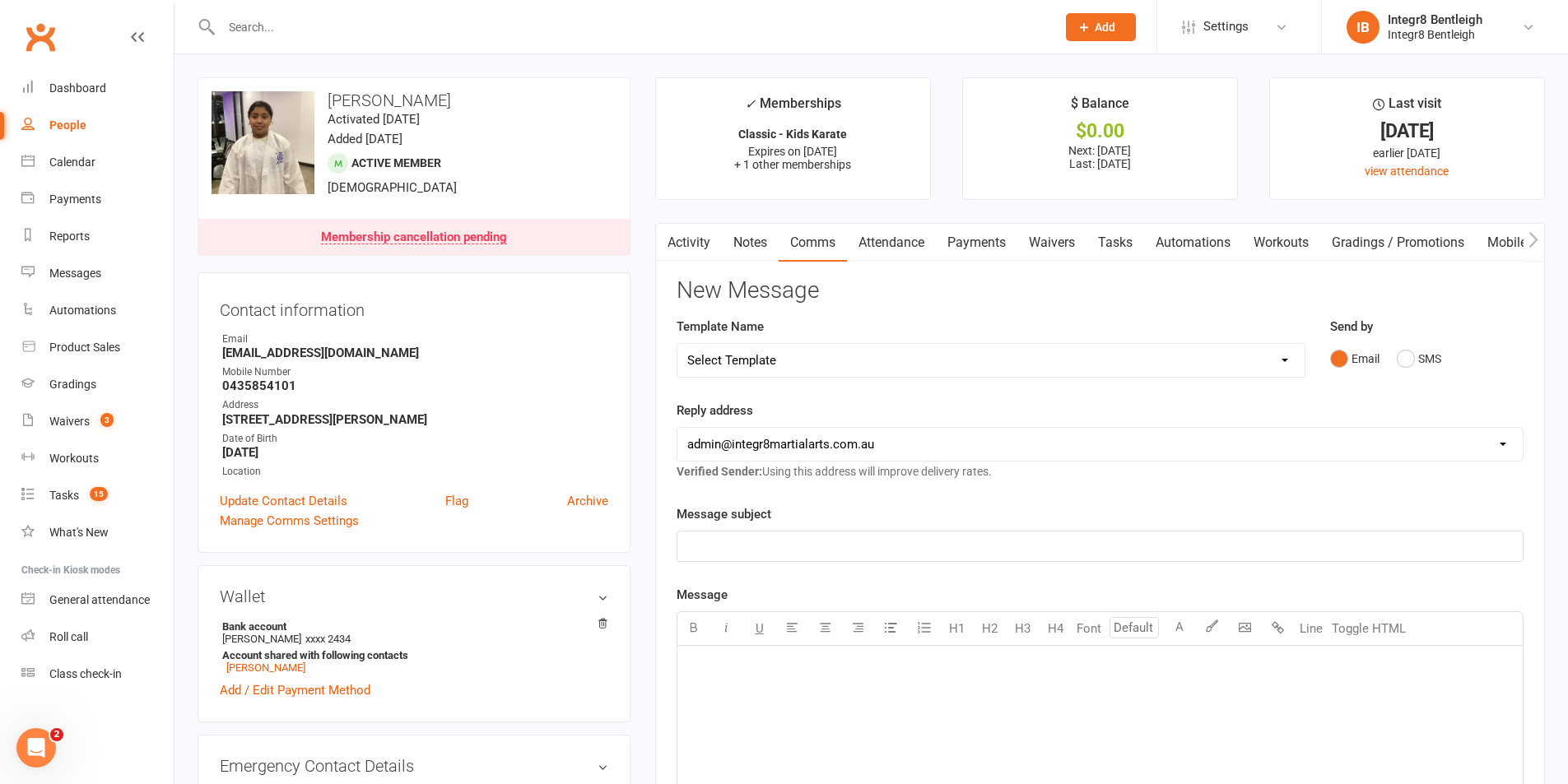
click at [828, 369] on select "Select Template [Email] Public Holiday [Email] 10 Class Pass - 1 Class Remainin…" at bounding box center [991, 360] width 627 height 33
click at [870, 344] on select "Select Template [Email] Public Holiday [Email] 10 Class Pass - 1 Class Remainin…" at bounding box center [991, 360] width 627 height 33
select select "3"
click at [678, 344] on select "Select Template [Email] Public Holiday [Email] 10 Class Pass - 1 Class Remainin…" at bounding box center [991, 360] width 627 height 33
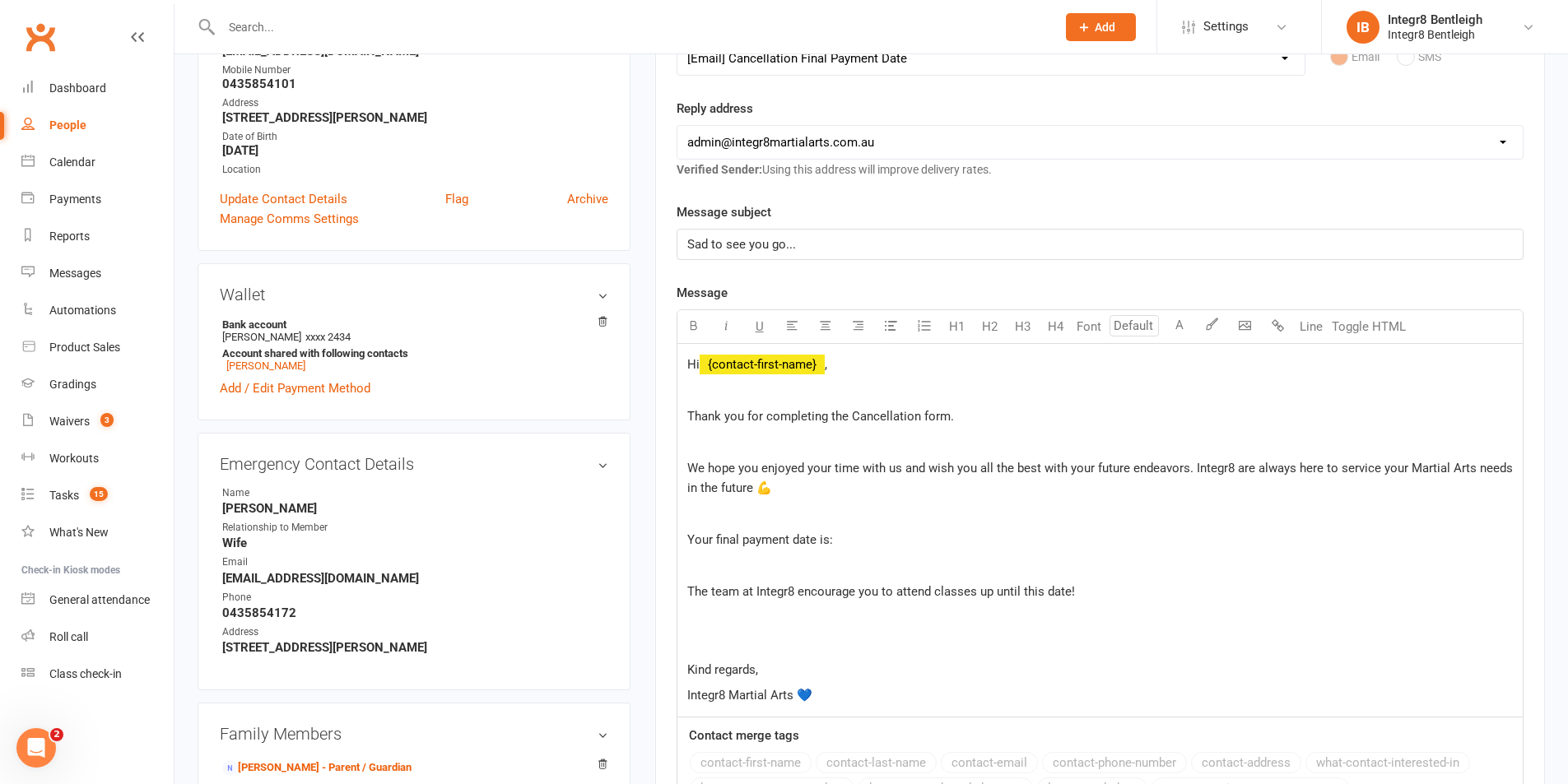
scroll to position [329, 0]
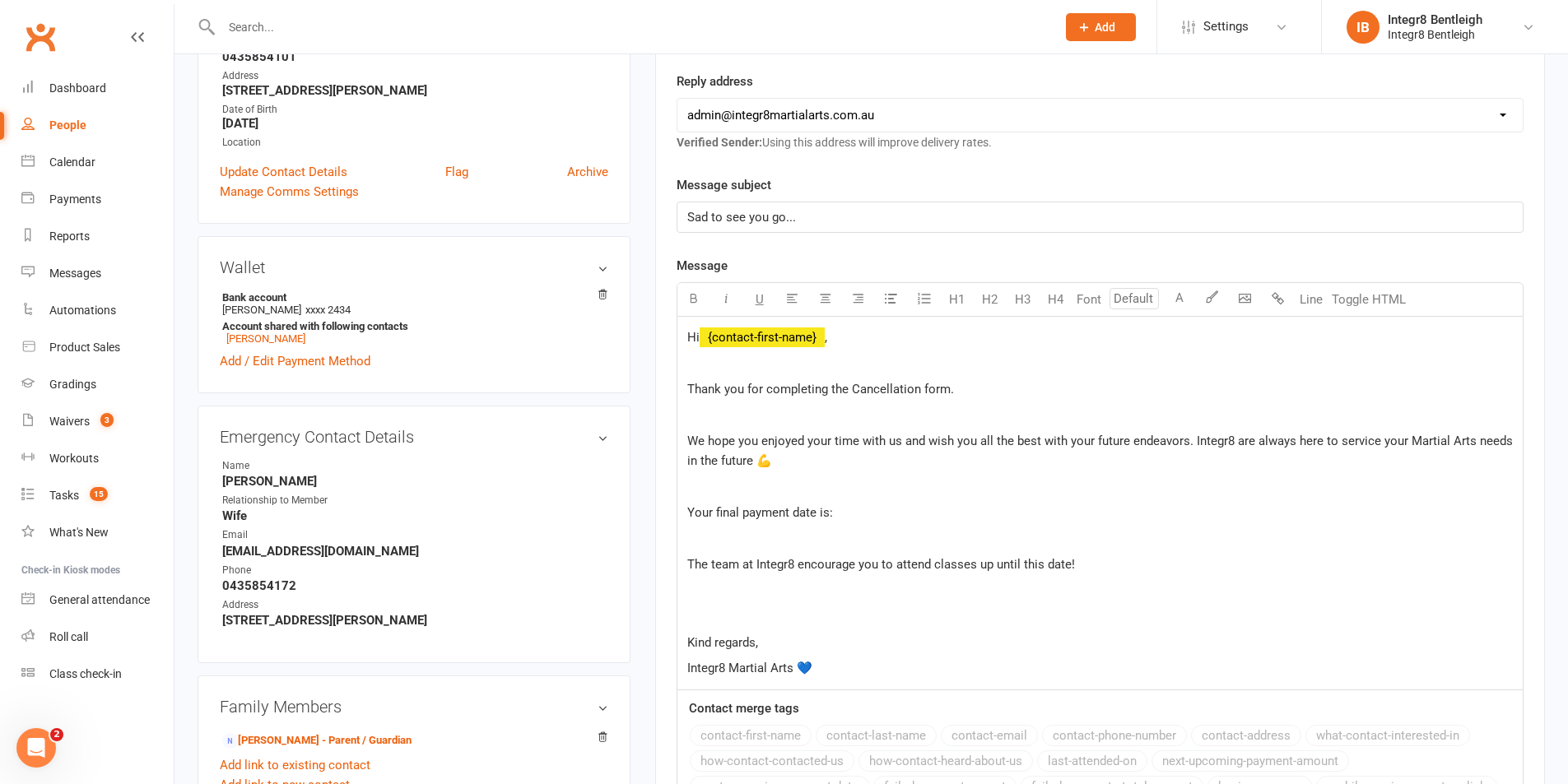
click at [905, 529] on p at bounding box center [1100, 539] width 826 height 20
click at [908, 512] on p "Your final payment date is:" at bounding box center [1100, 512] width 826 height 20
click at [949, 516] on p "Your final payment date is:" at bounding box center [1100, 512] width 826 height 20
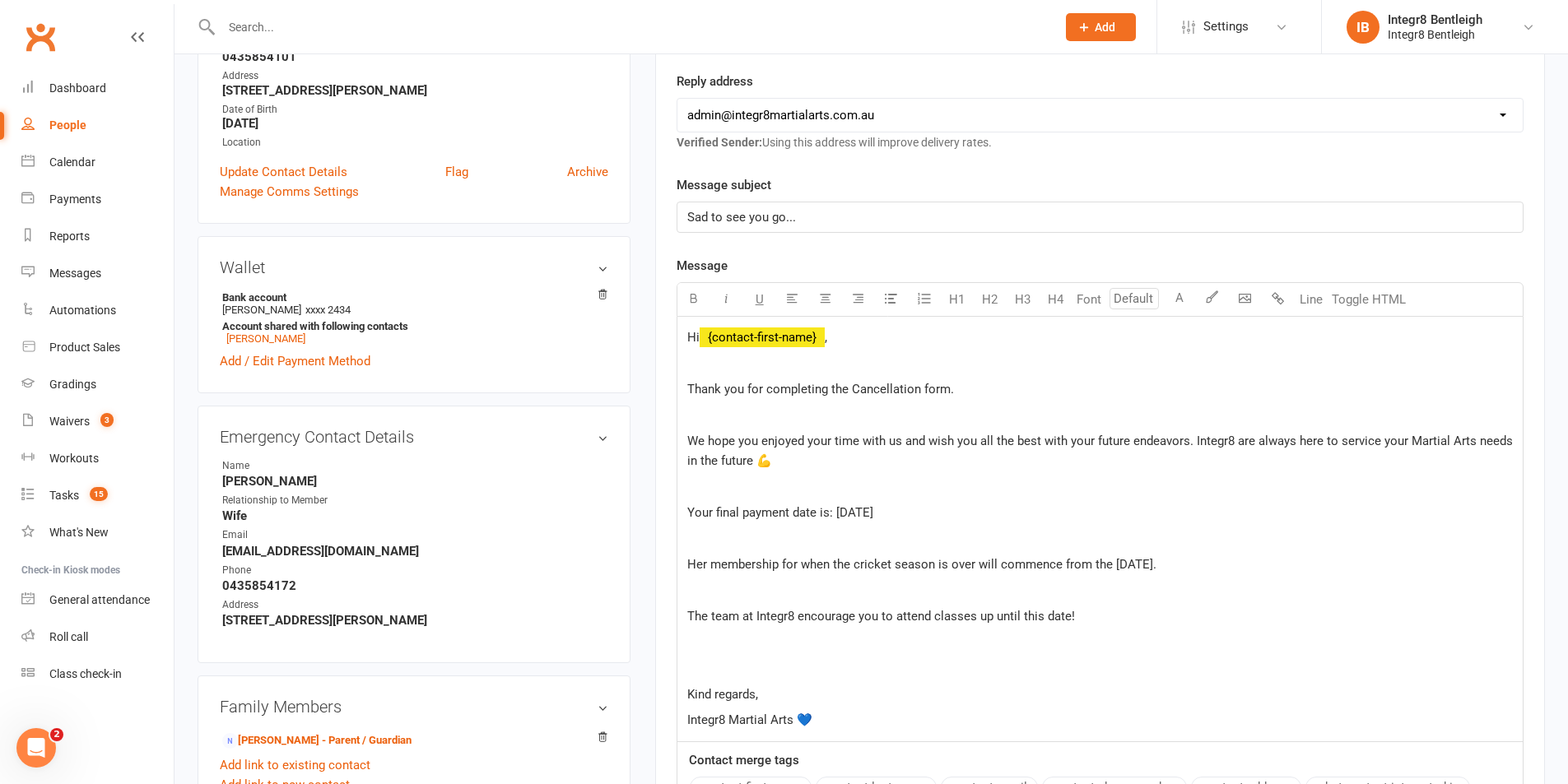
drag, startPoint x: 1225, startPoint y: 563, endPoint x: 684, endPoint y: 570, distance: 541.0
click at [684, 570] on div "Hi ﻿ {contact-first-name} , Thank you for completing the Cancellation form. We …" at bounding box center [1100, 529] width 846 height 425
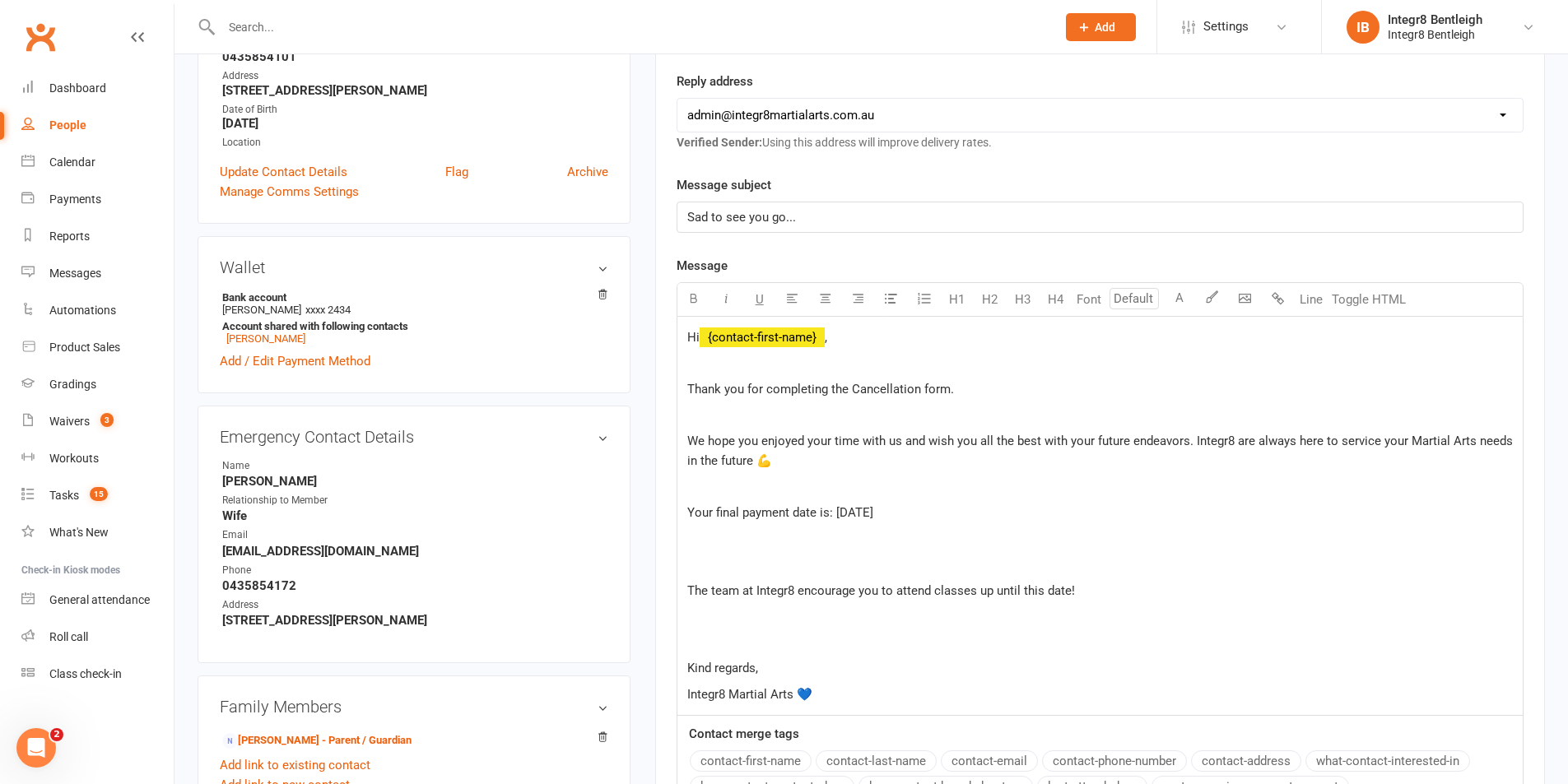
click at [732, 571] on p at bounding box center [1100, 565] width 826 height 20
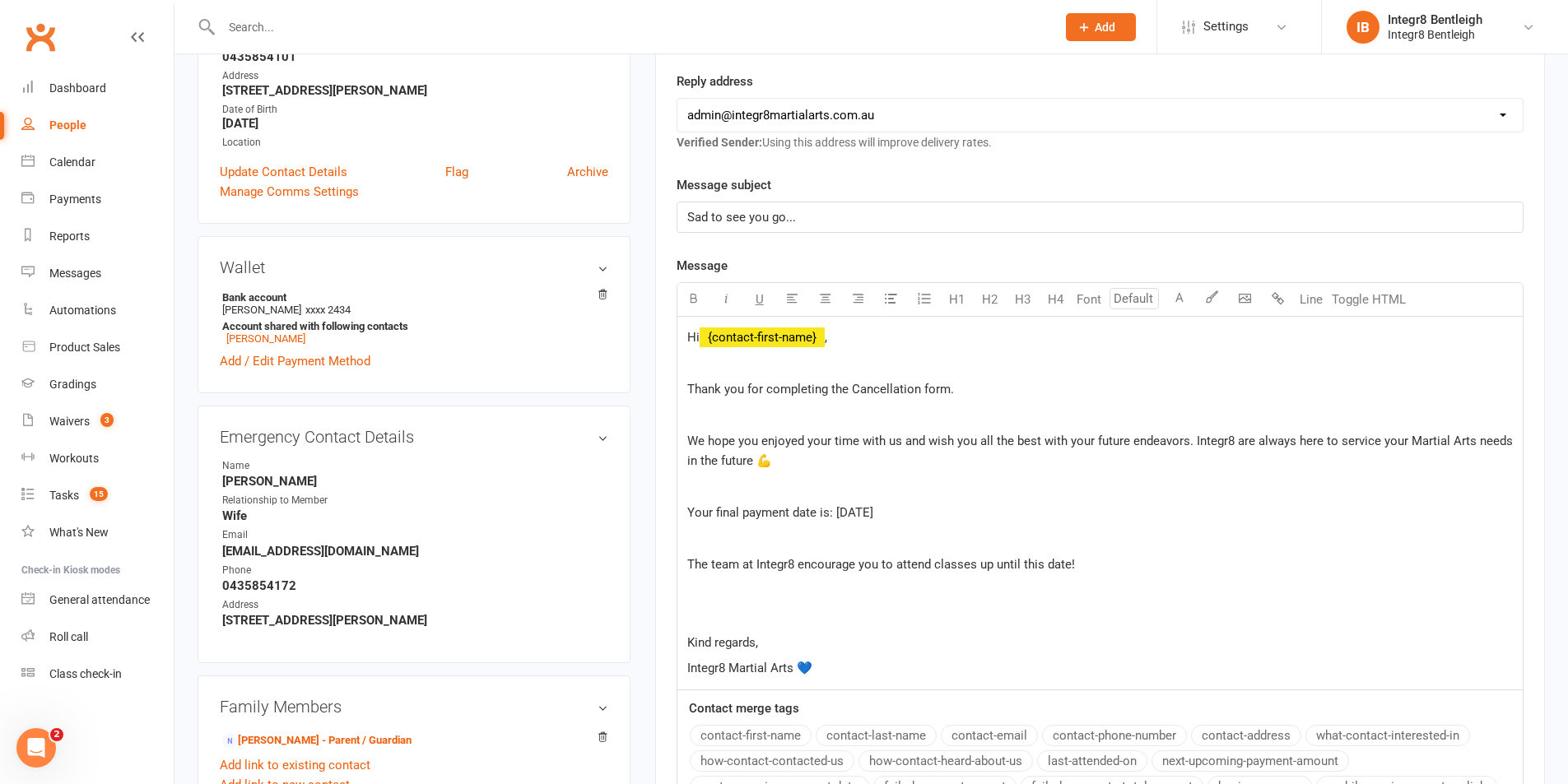
click at [1105, 571] on p "The team at Integr8 encourage you to attend classes up until this date!" at bounding box center [1100, 565] width 826 height 20
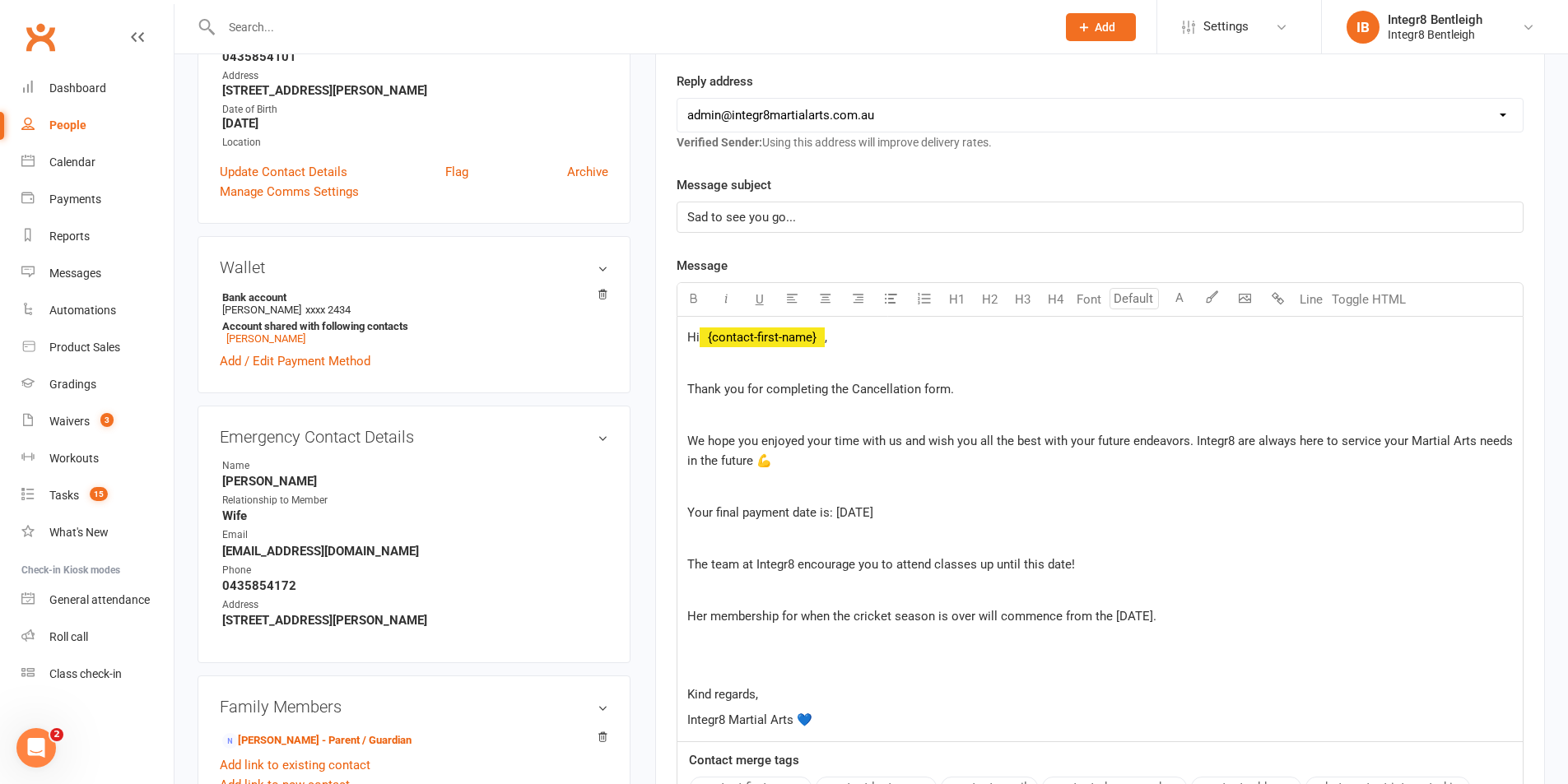
click at [713, 668] on p at bounding box center [1100, 668] width 826 height 20
click at [707, 655] on div "Hi ﻿ {contact-first-name} , Thank you for completing the Cancellation form. We …" at bounding box center [1100, 529] width 846 height 425
click at [704, 644] on p "﻿" at bounding box center [1100, 642] width 826 height 20
click at [699, 619] on span "Her membership for when the cricket season is over will commence from the 2nd o…" at bounding box center [922, 616] width 469 height 15
click at [712, 661] on p at bounding box center [1100, 668] width 826 height 20
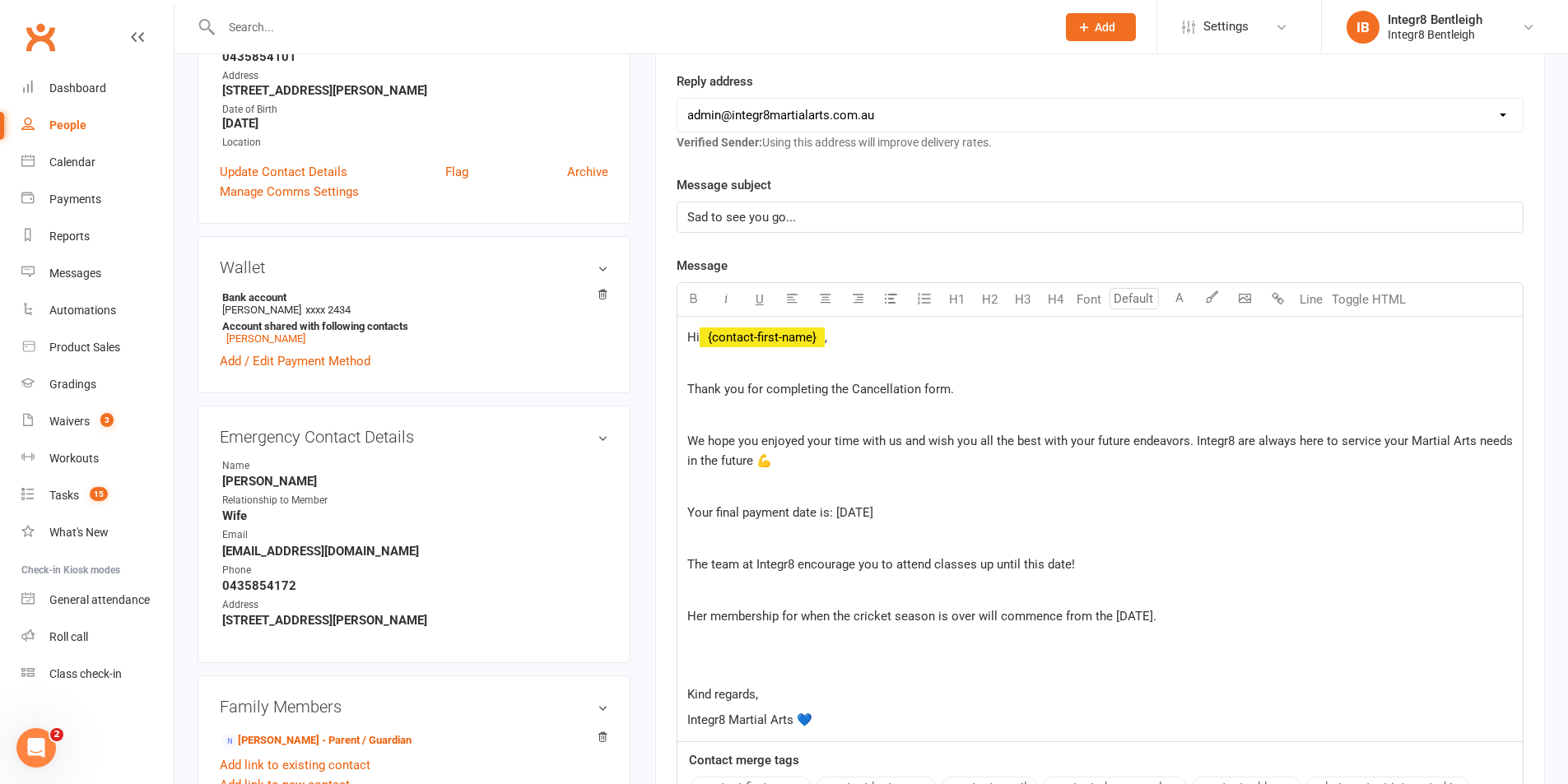
click at [768, 696] on p "Kind regards," at bounding box center [1100, 695] width 826 height 20
drag, startPoint x: 708, startPoint y: 617, endPoint x: 684, endPoint y: 618, distance: 24.0
click at [684, 618] on div "Hi ﻿ {contact-first-name} , Thank you for completing the Cancellation form. We …" at bounding box center [1100, 542] width 846 height 451
click at [691, 620] on span "your membership for when the cricket season is over will commence from the 2nd …" at bounding box center [924, 616] width 473 height 15
click at [817, 617] on span "Your membership for when the cricket season is over will commence from the 2nd …" at bounding box center [924, 616] width 475 height 15
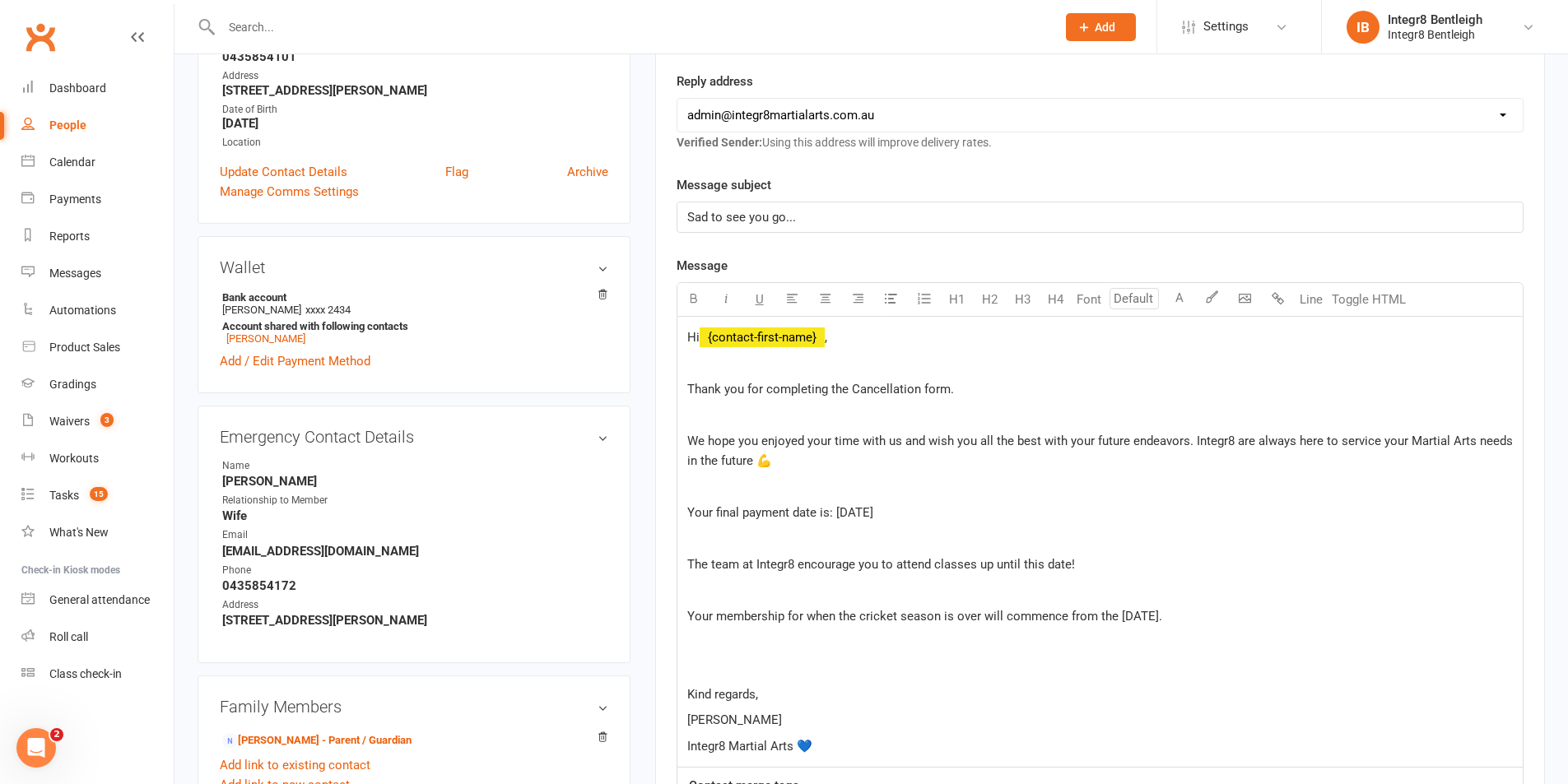
click at [760, 608] on p "Your membership for when the cricket season is over will commence from the 2nd …" at bounding box center [1100, 616] width 826 height 20
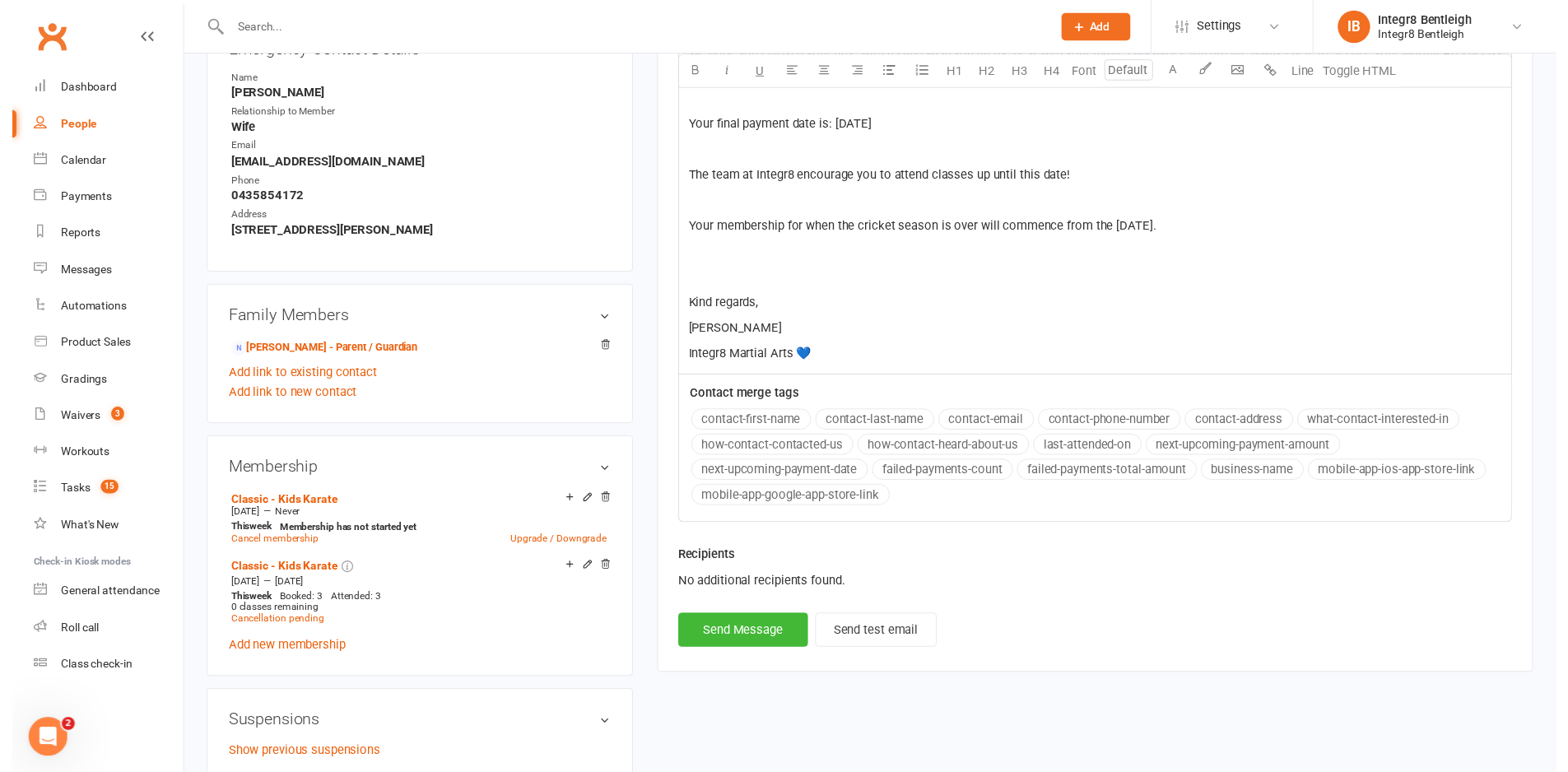
scroll to position [741, 0]
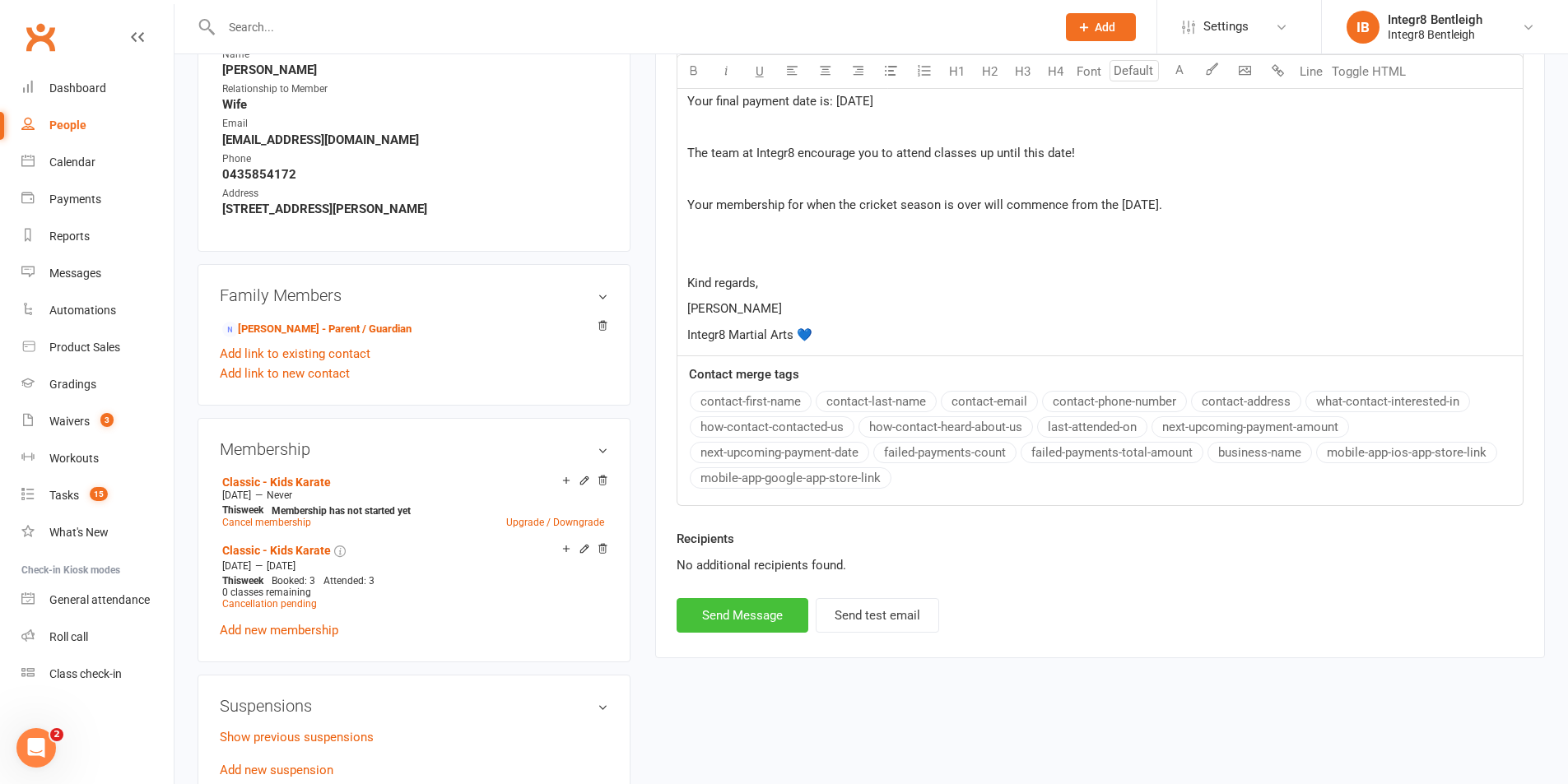
click at [758, 613] on button "Send Message" at bounding box center [742, 615] width 132 height 35
select select
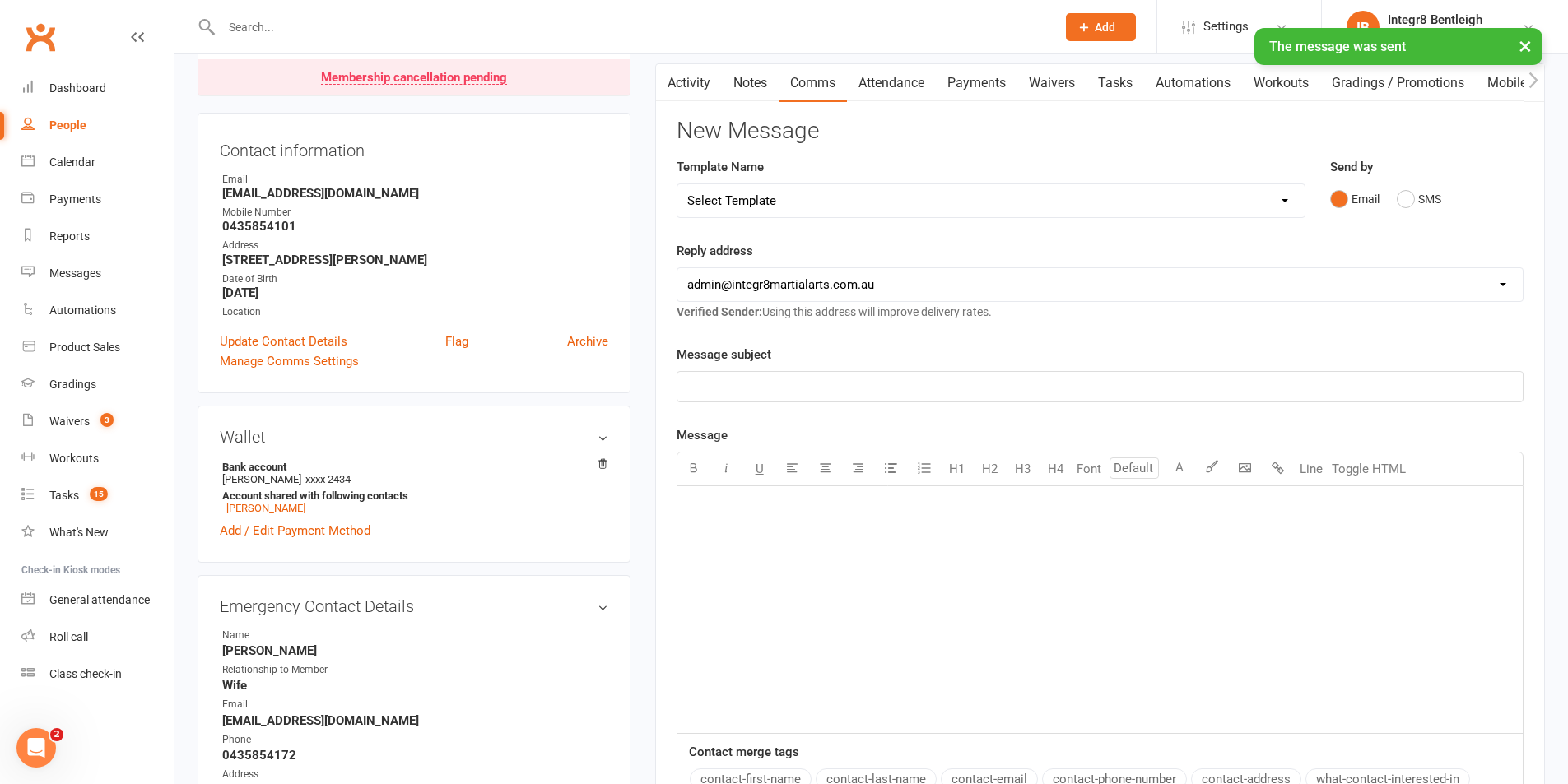
scroll to position [0, 0]
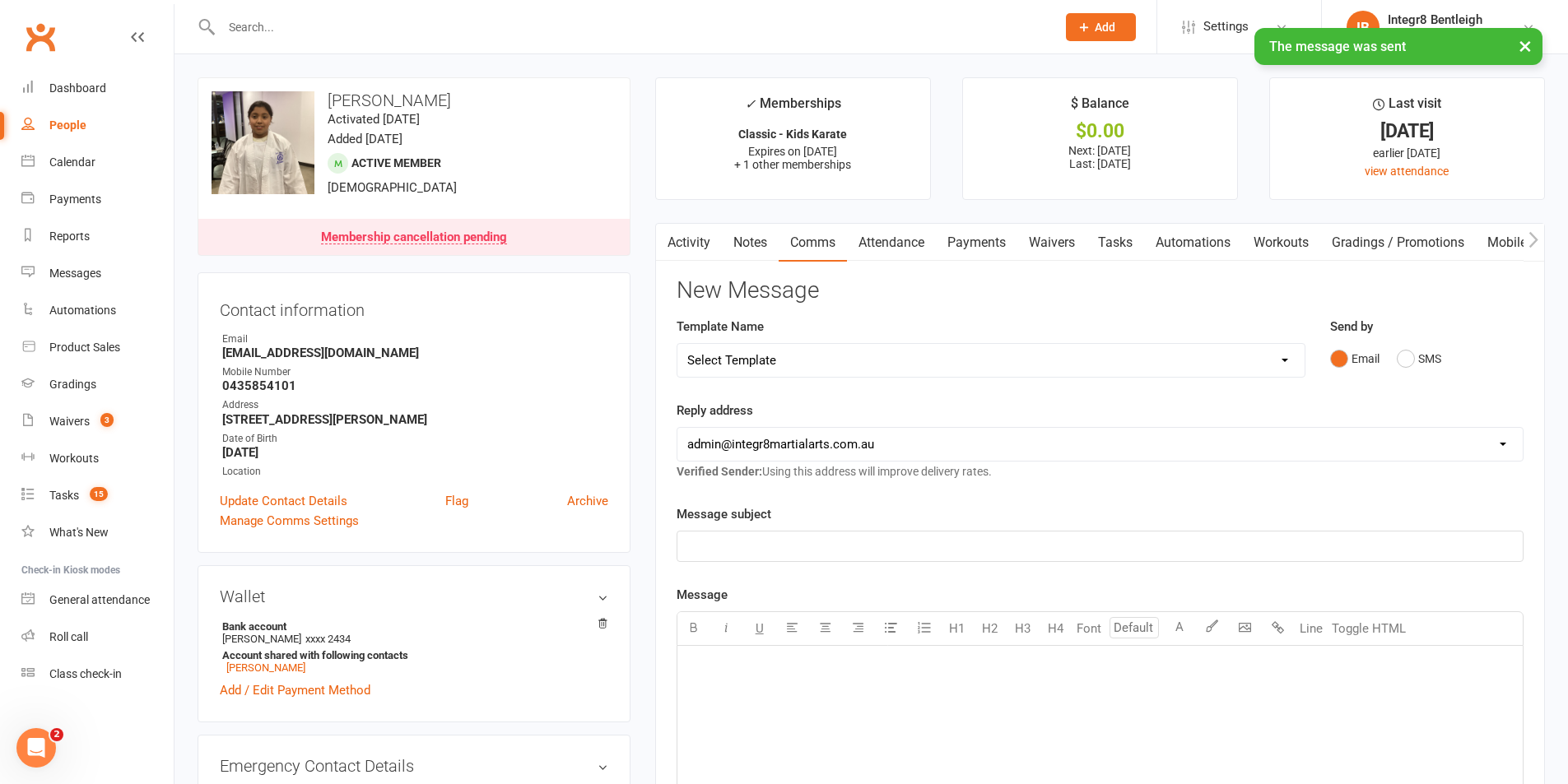
click at [711, 239] on link "Activity" at bounding box center [689, 243] width 66 height 38
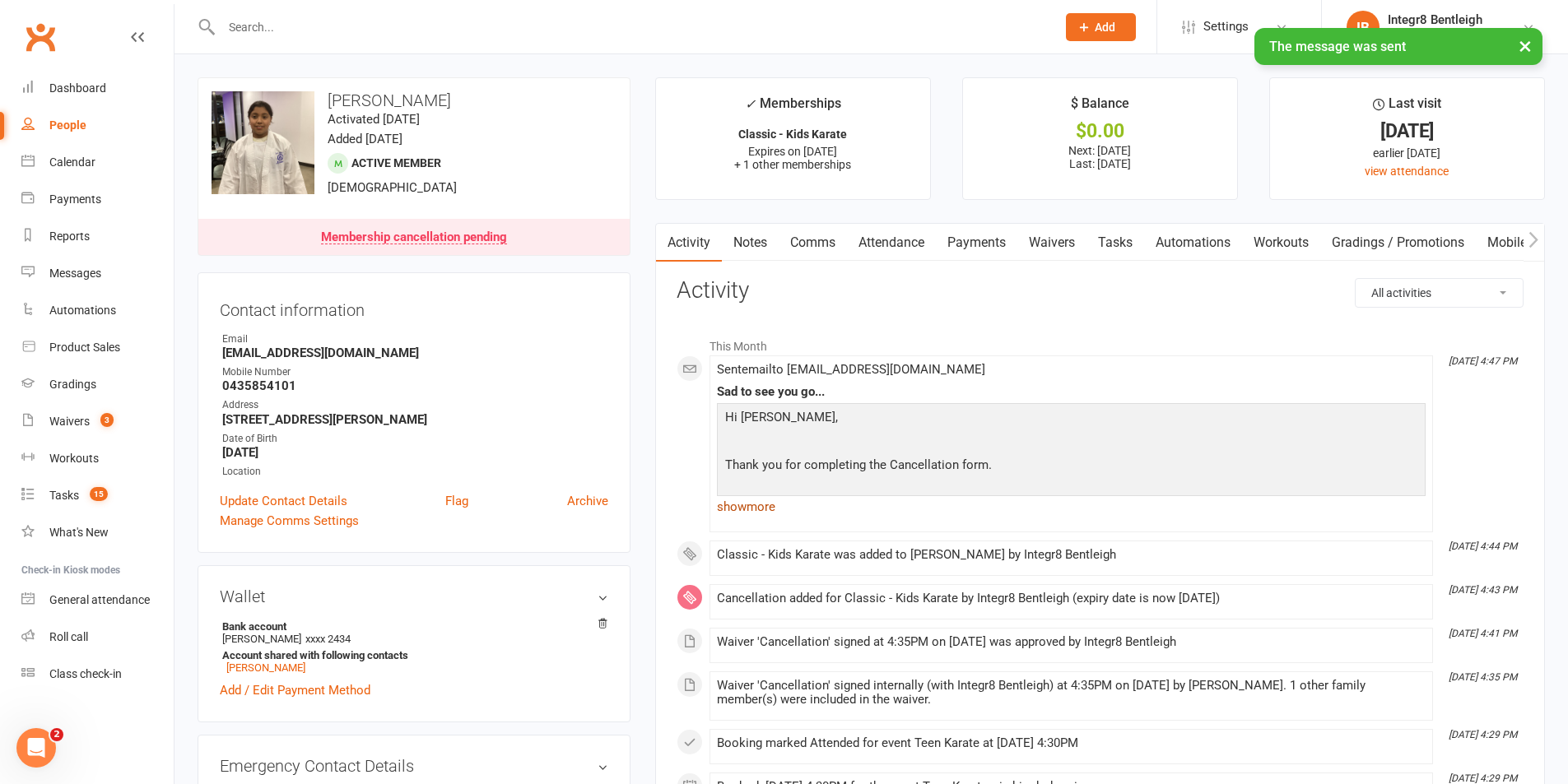
click at [765, 498] on link "show more" at bounding box center [1072, 507] width 709 height 23
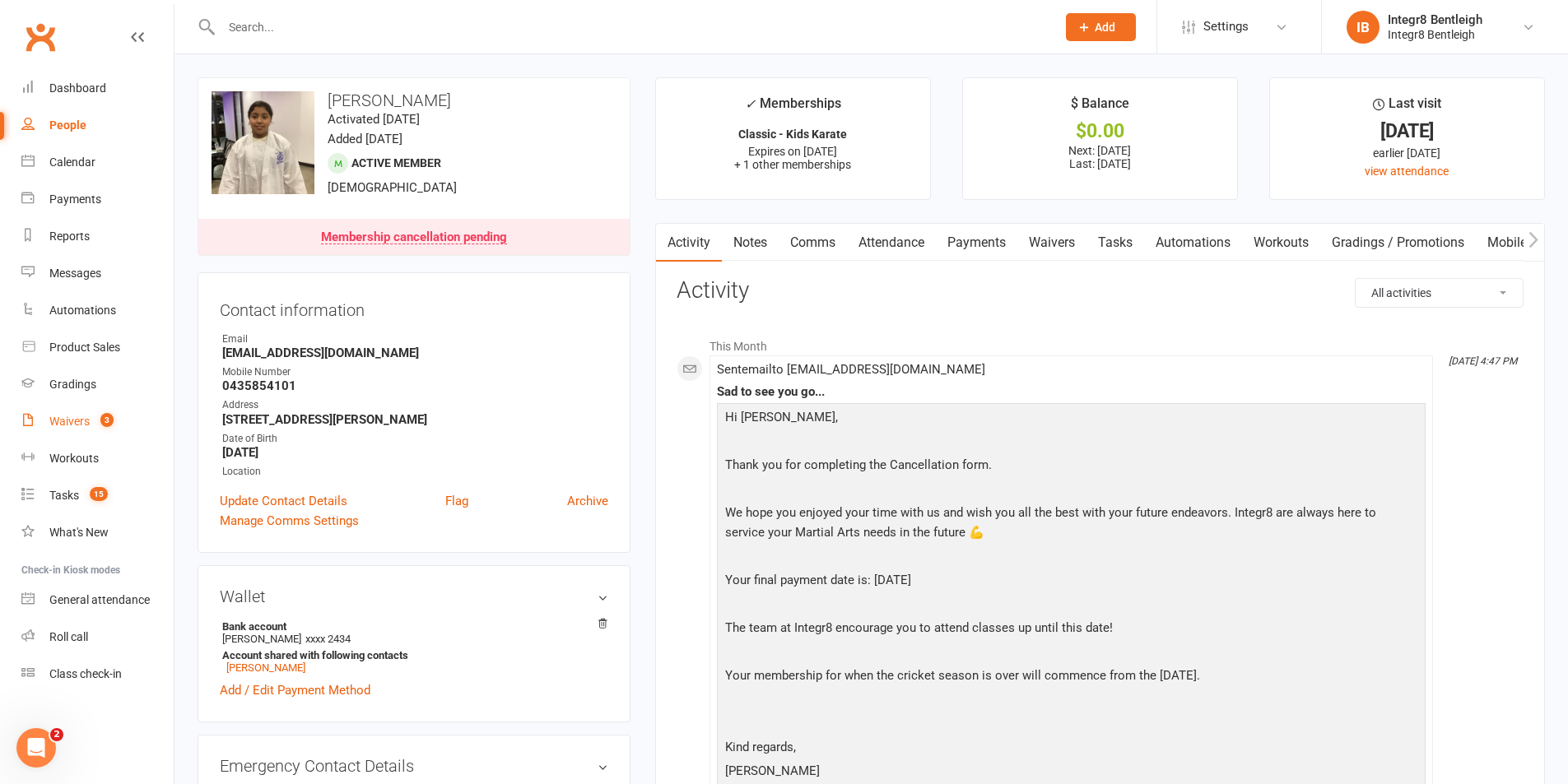
click at [97, 421] on count-badge "3" at bounding box center [103, 421] width 22 height 13
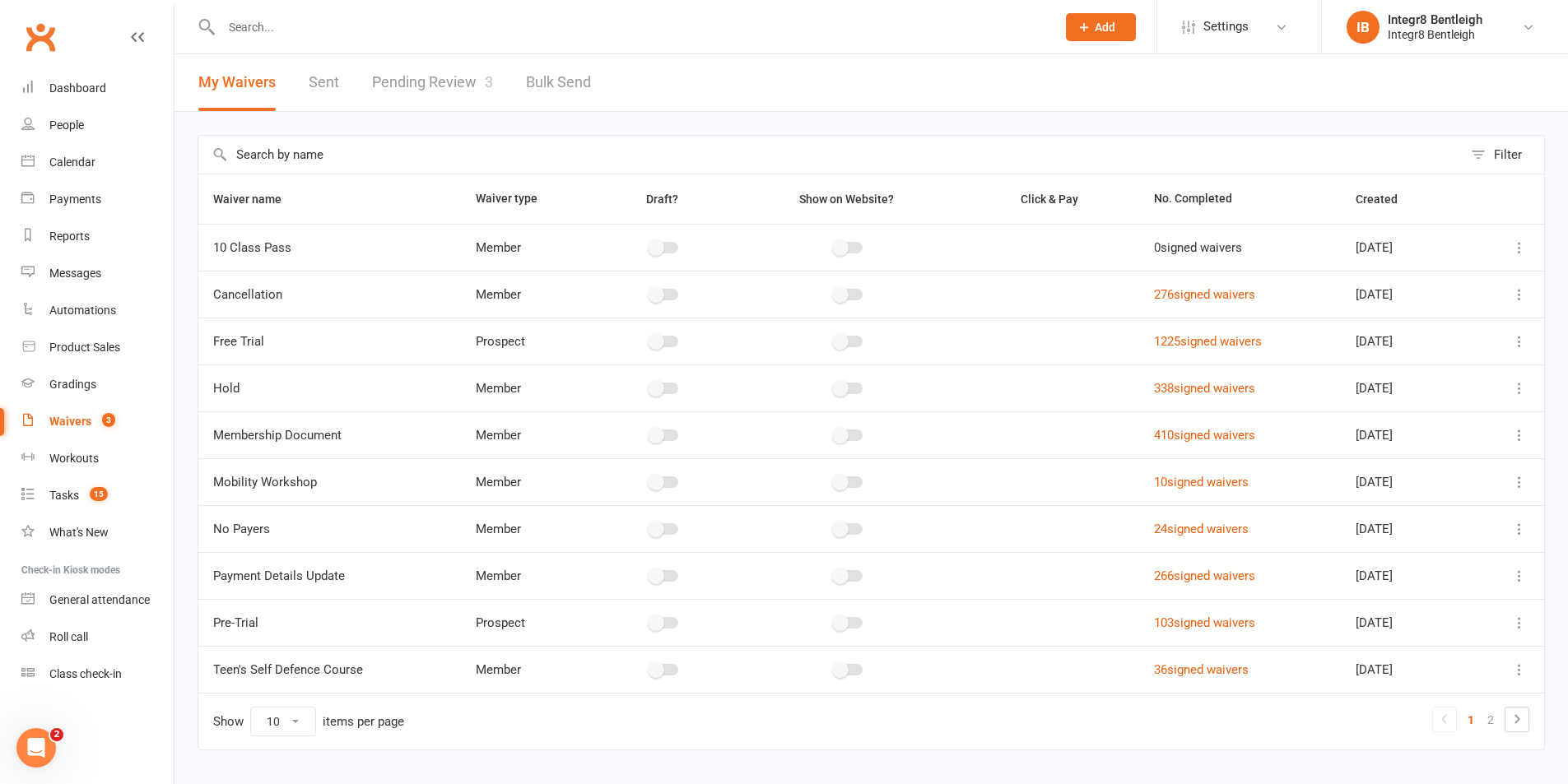
click at [335, 31] on input "text" at bounding box center [630, 27] width 828 height 23
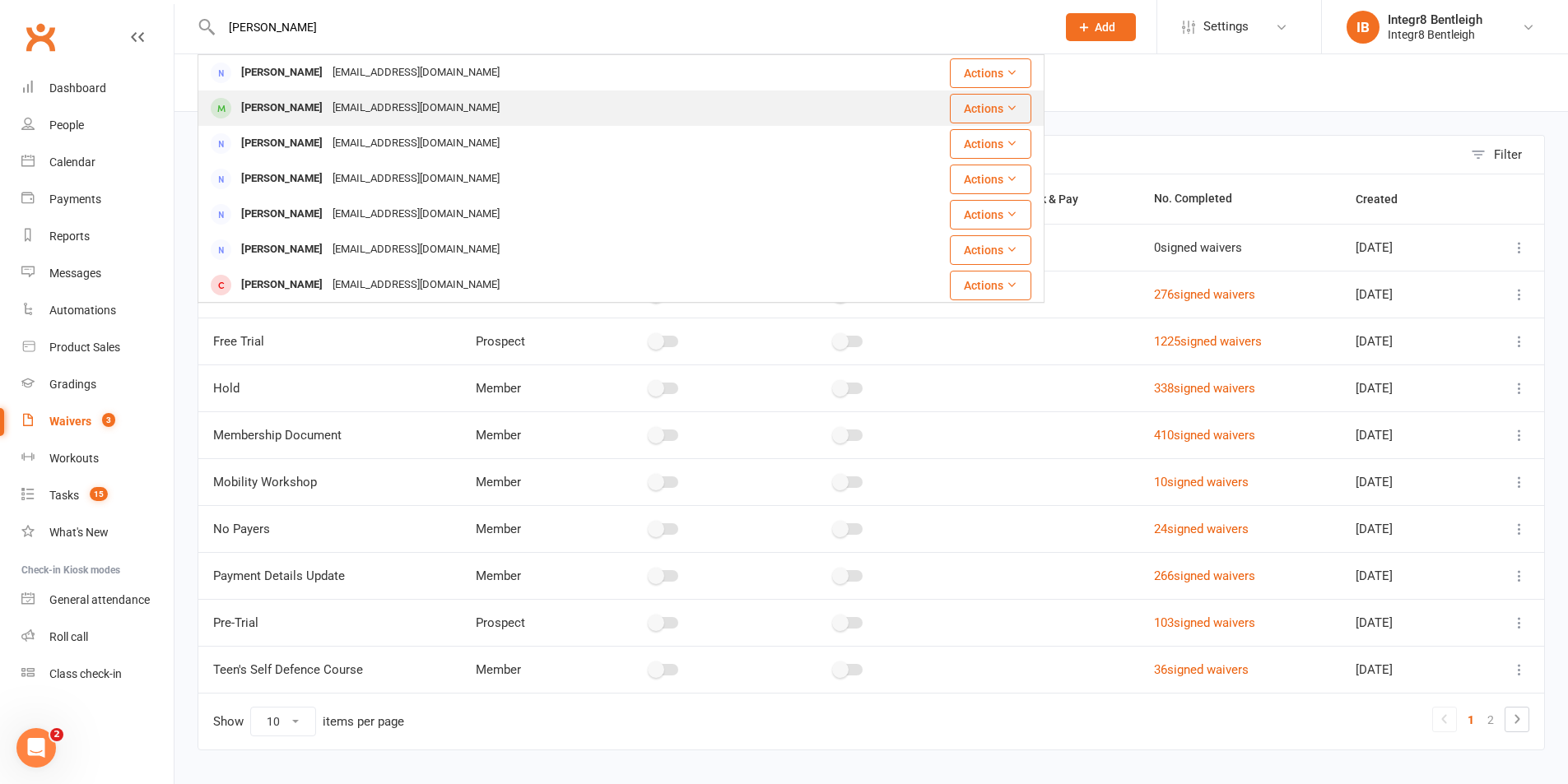
type input "robert"
click at [353, 109] on div "rmcmahon@swin.edu.au" at bounding box center [417, 108] width 177 height 24
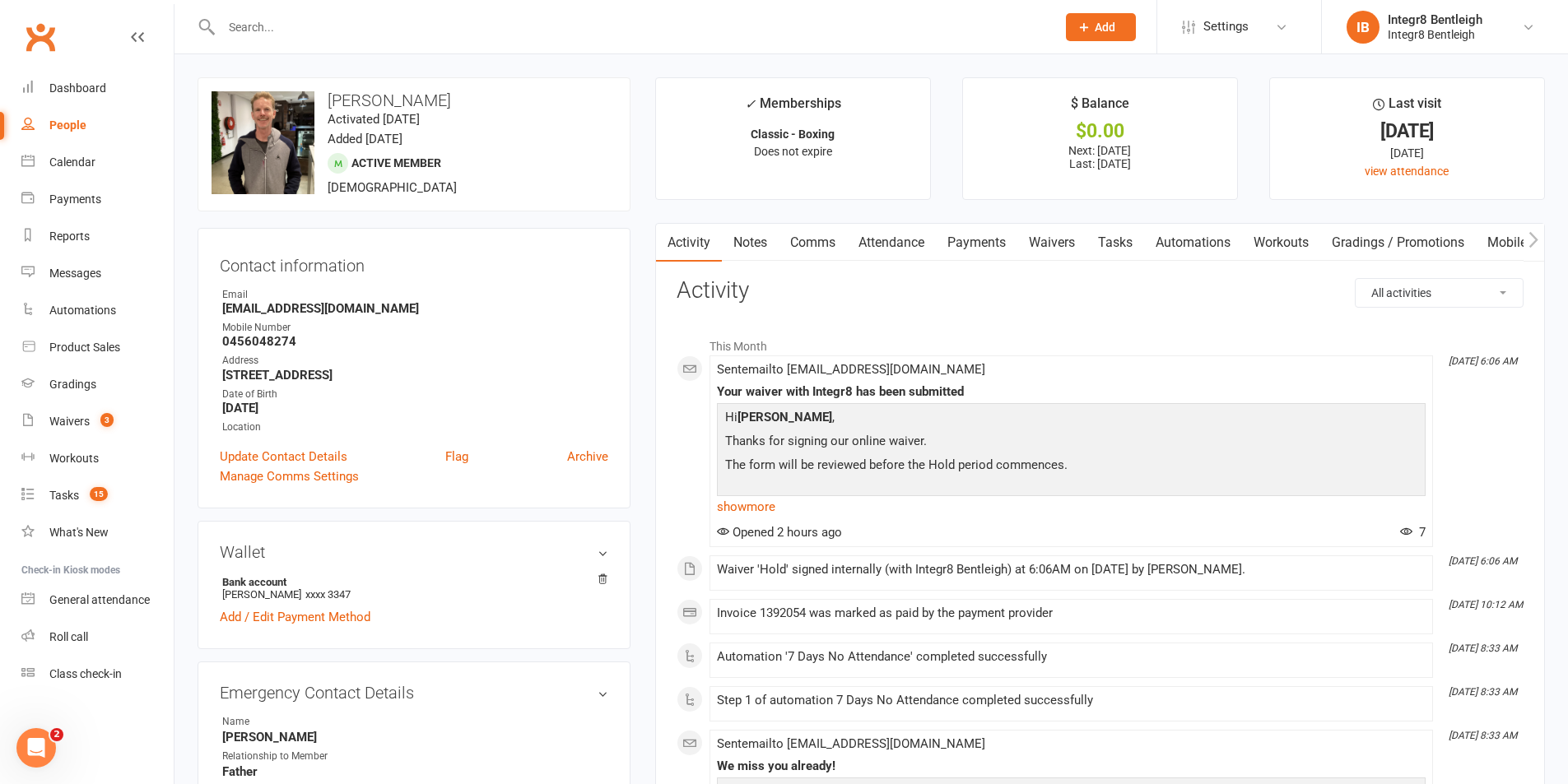
click at [745, 240] on link "Notes" at bounding box center [750, 243] width 57 height 38
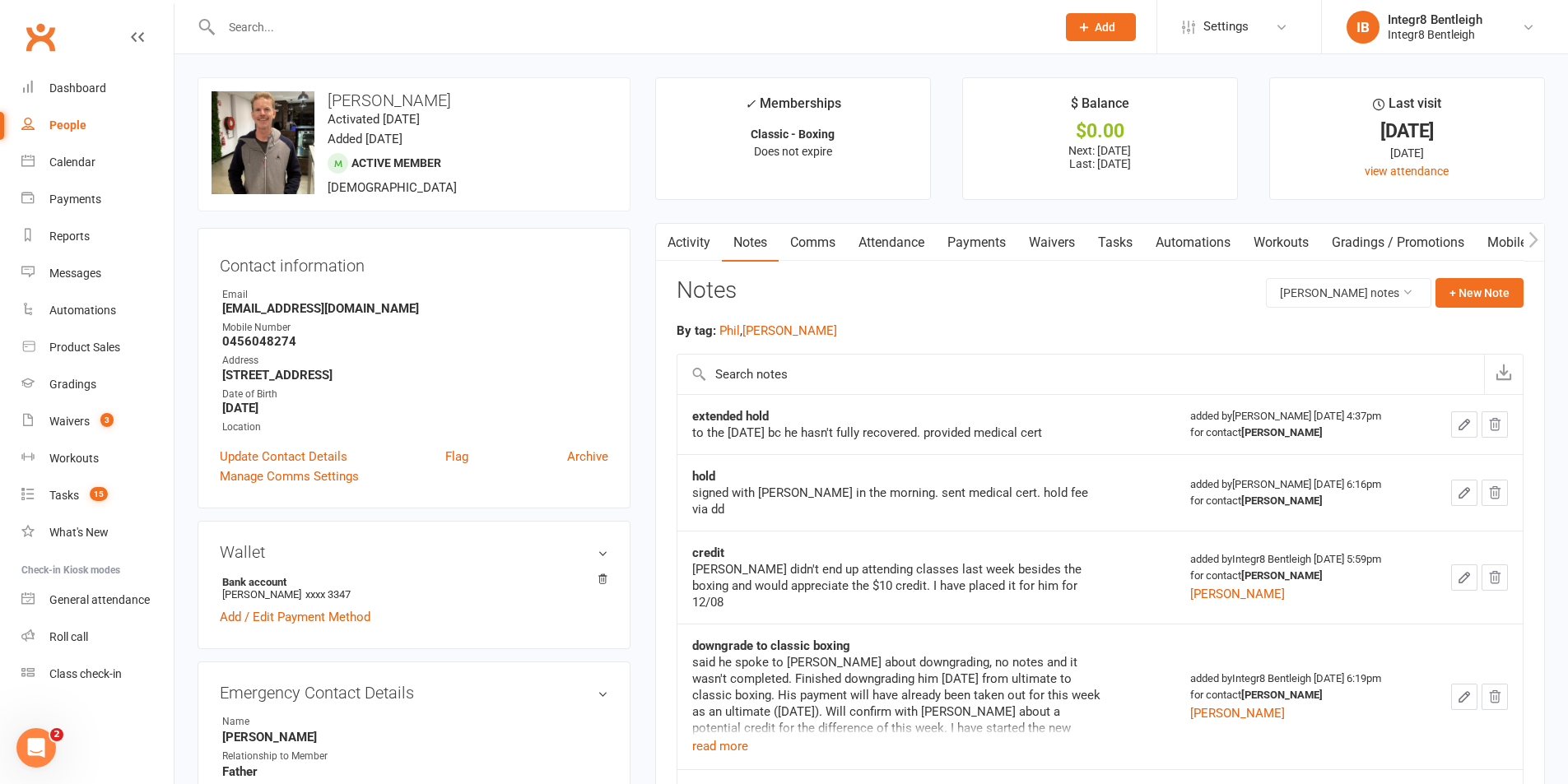
click at [692, 239] on link "Activity" at bounding box center [689, 243] width 66 height 38
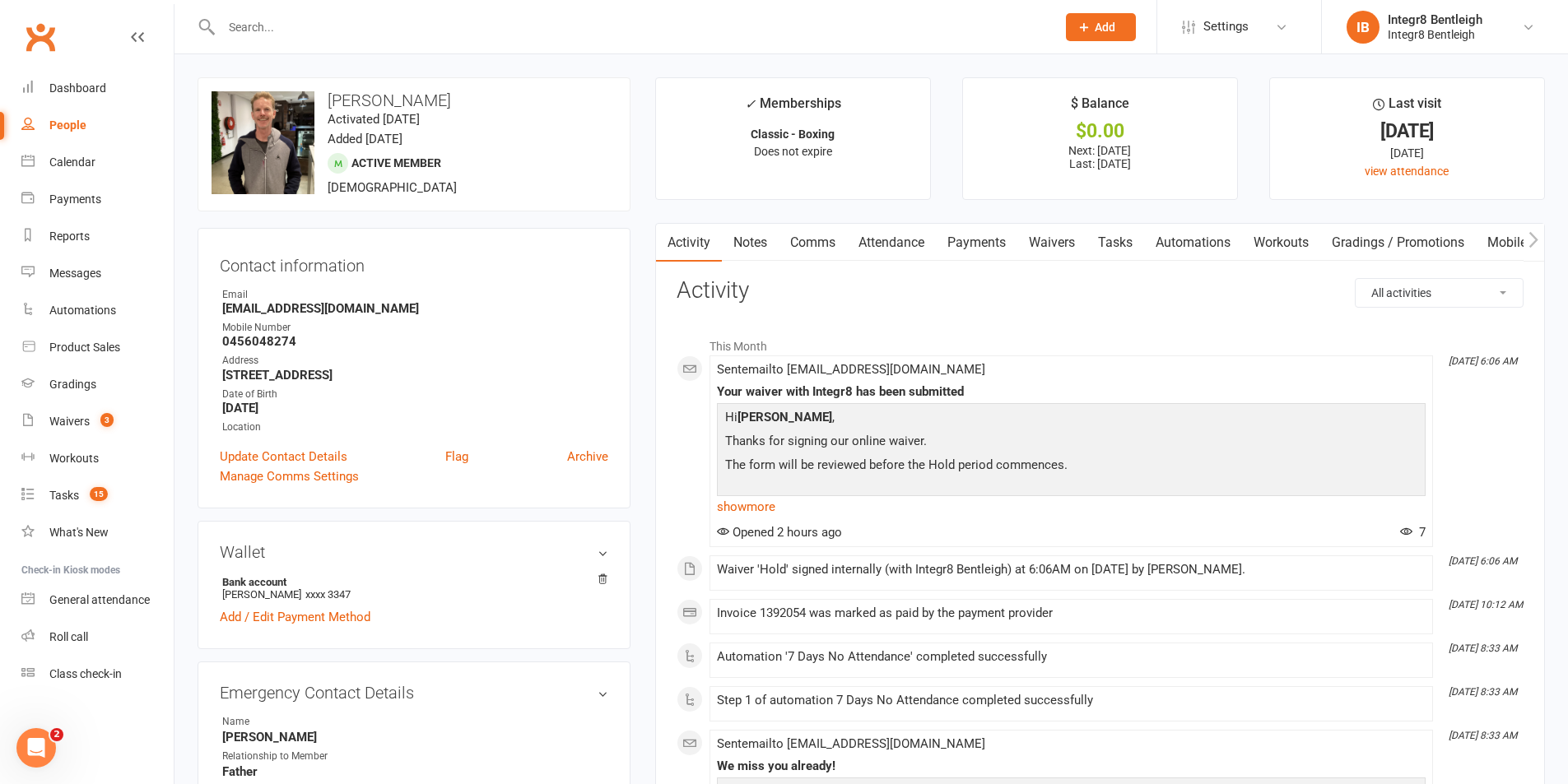
click at [749, 233] on link "Notes" at bounding box center [750, 243] width 57 height 38
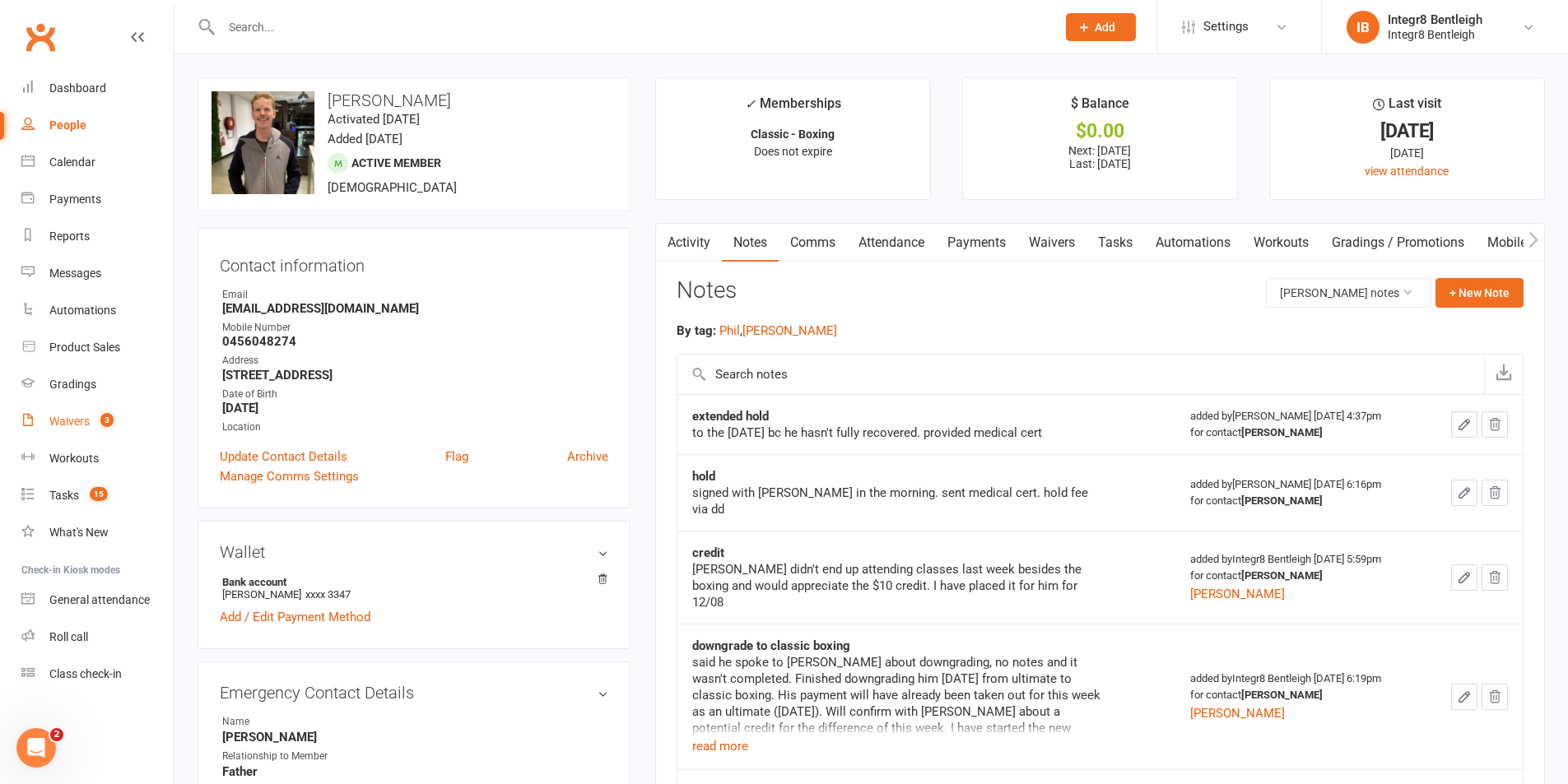
click at [76, 421] on div "Waivers" at bounding box center [70, 421] width 41 height 13
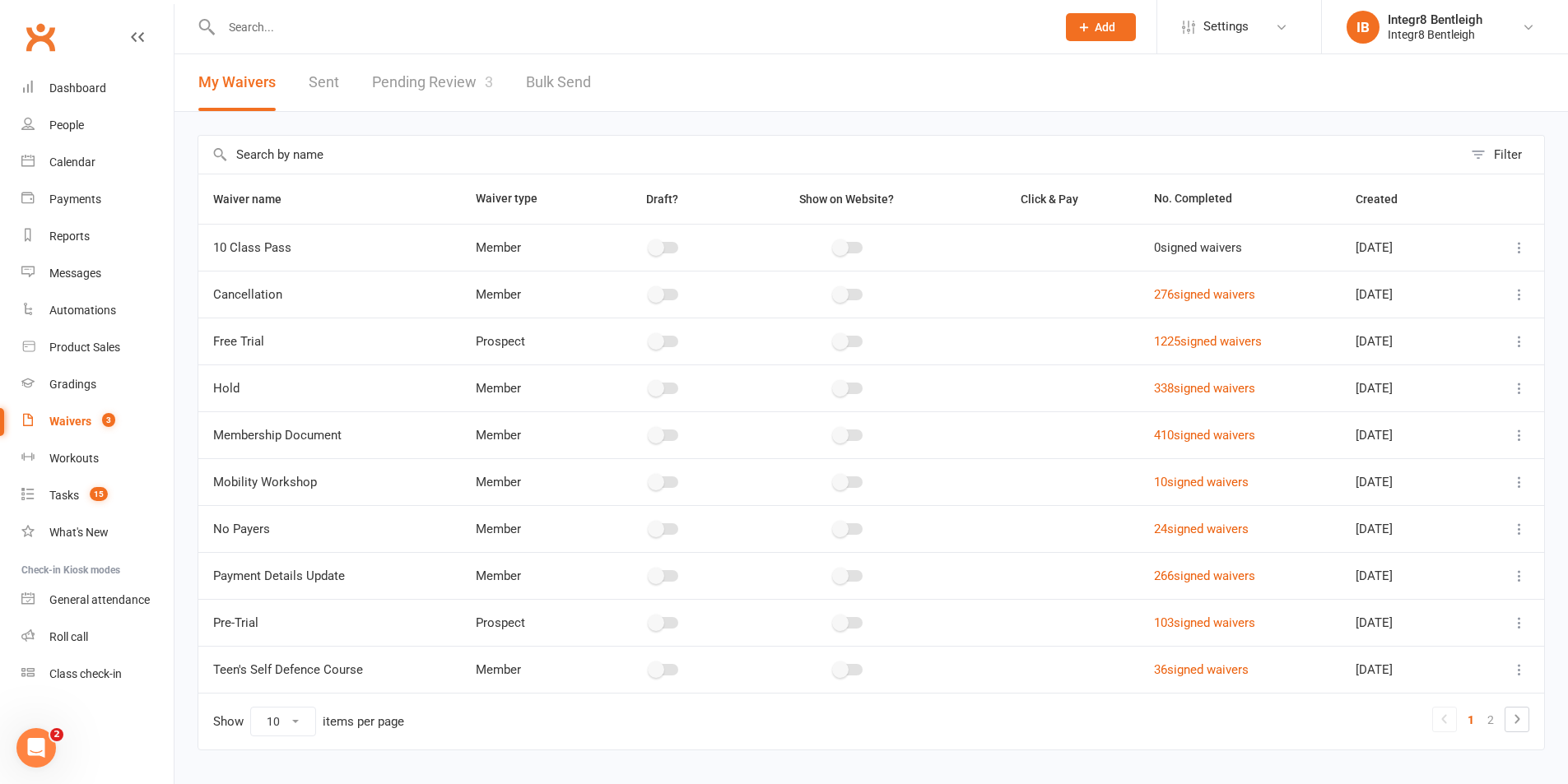
click at [407, 62] on link "Pending Review 3" at bounding box center [432, 83] width 121 height 57
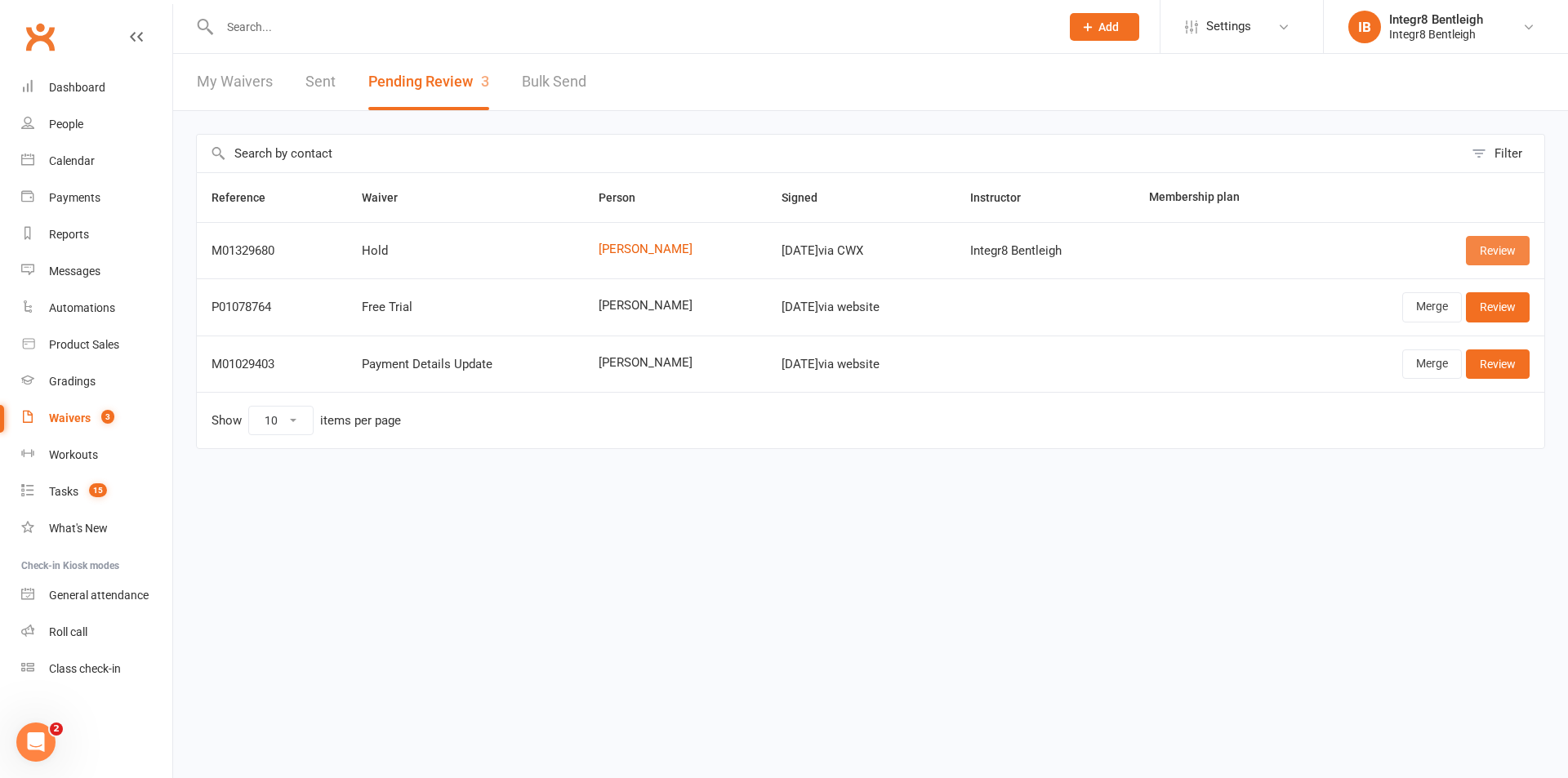
click at [1495, 242] on link "Review" at bounding box center [1498, 251] width 64 height 30
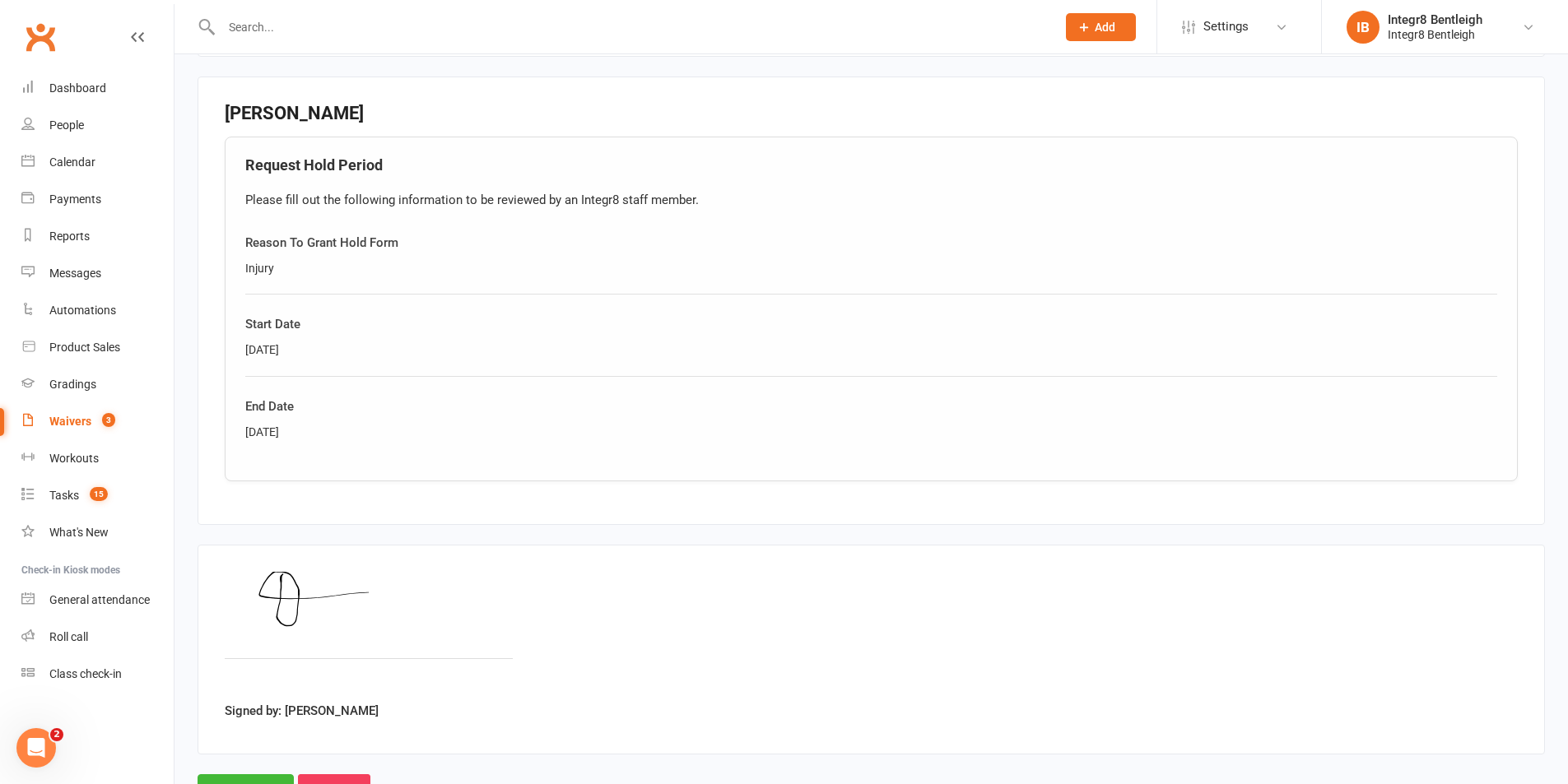
scroll to position [805, 0]
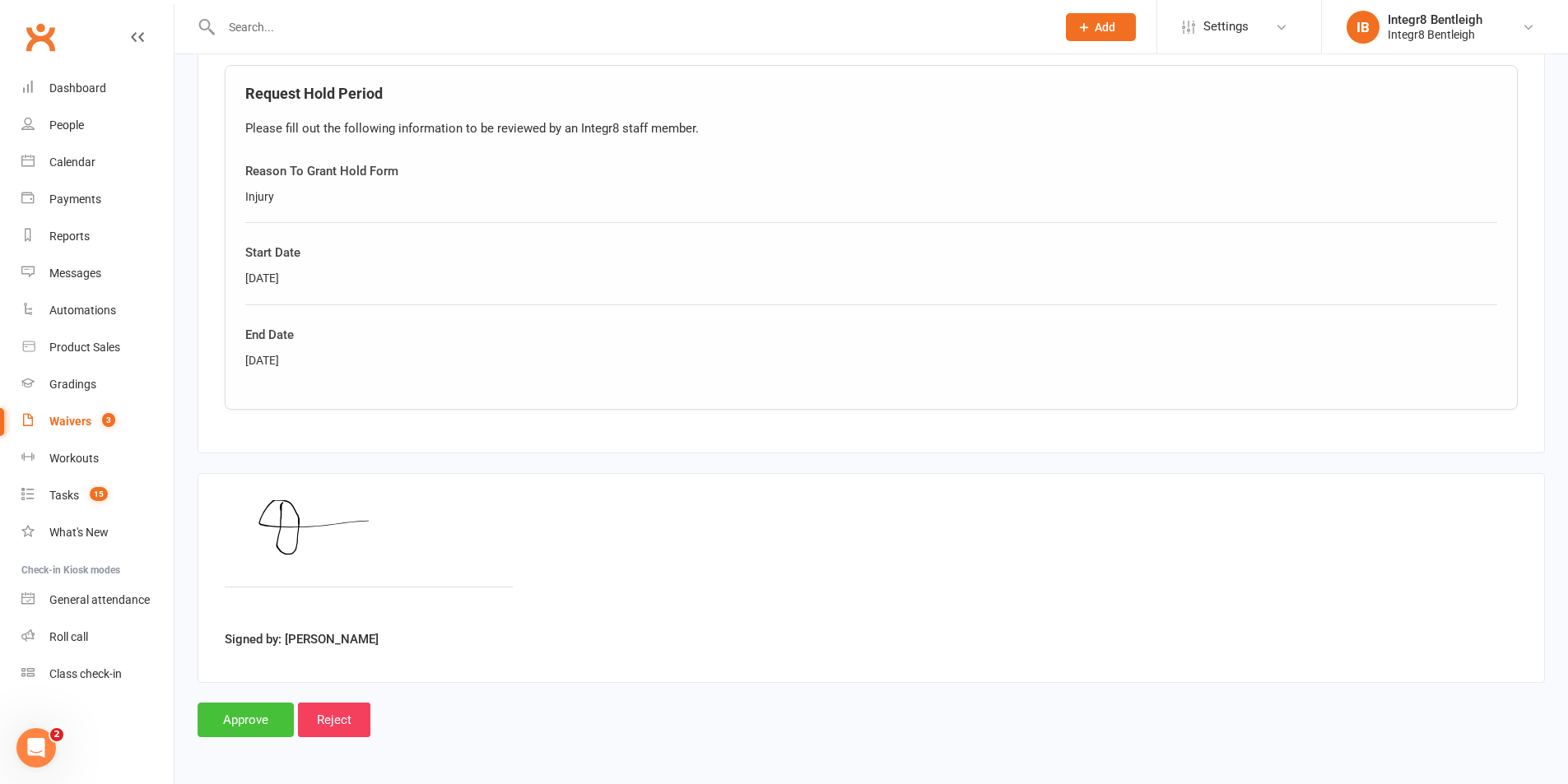
click at [260, 716] on input "Approve" at bounding box center [246, 720] width 96 height 35
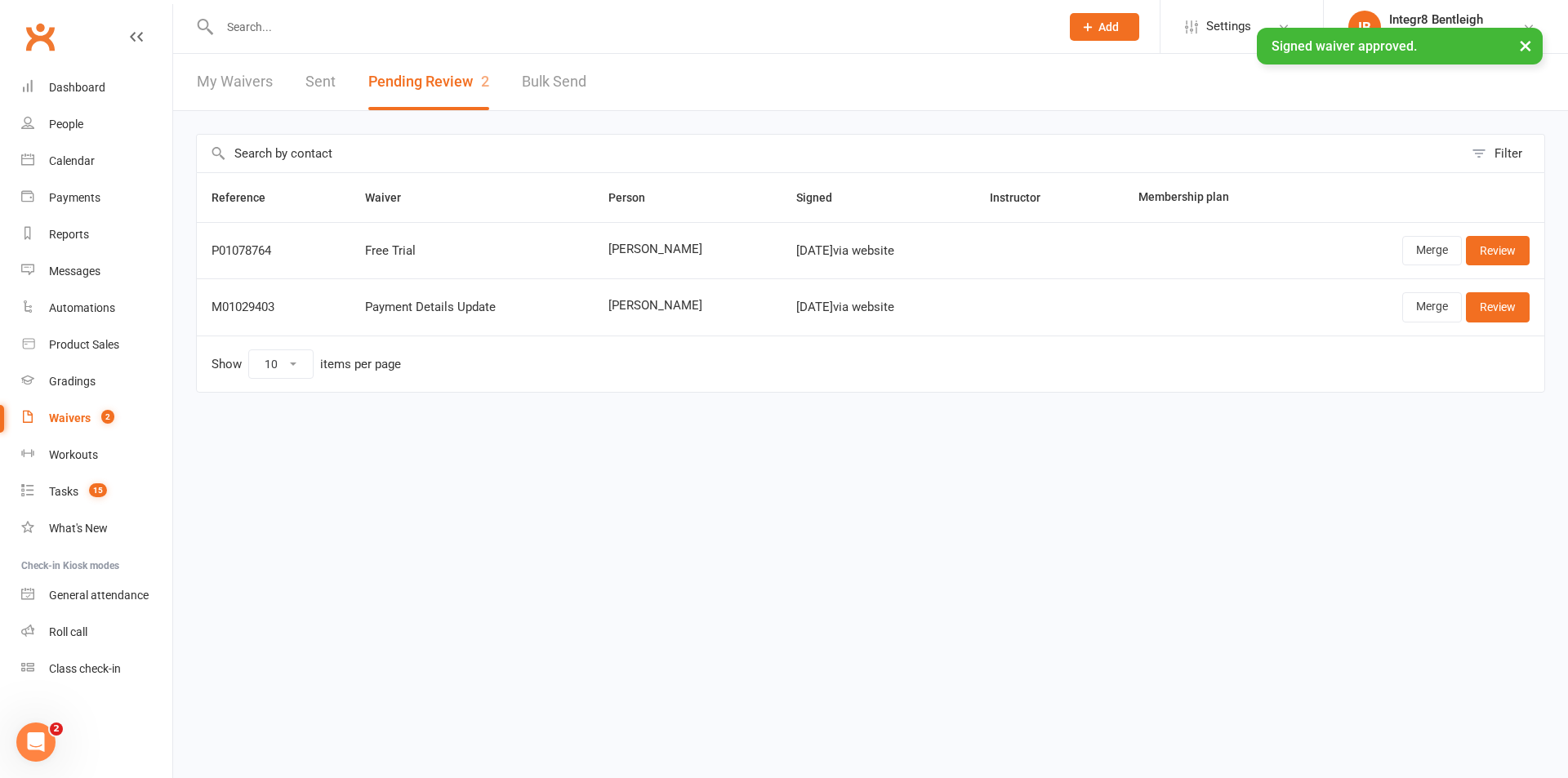
click at [310, 27] on input "text" at bounding box center [631, 27] width 834 height 23
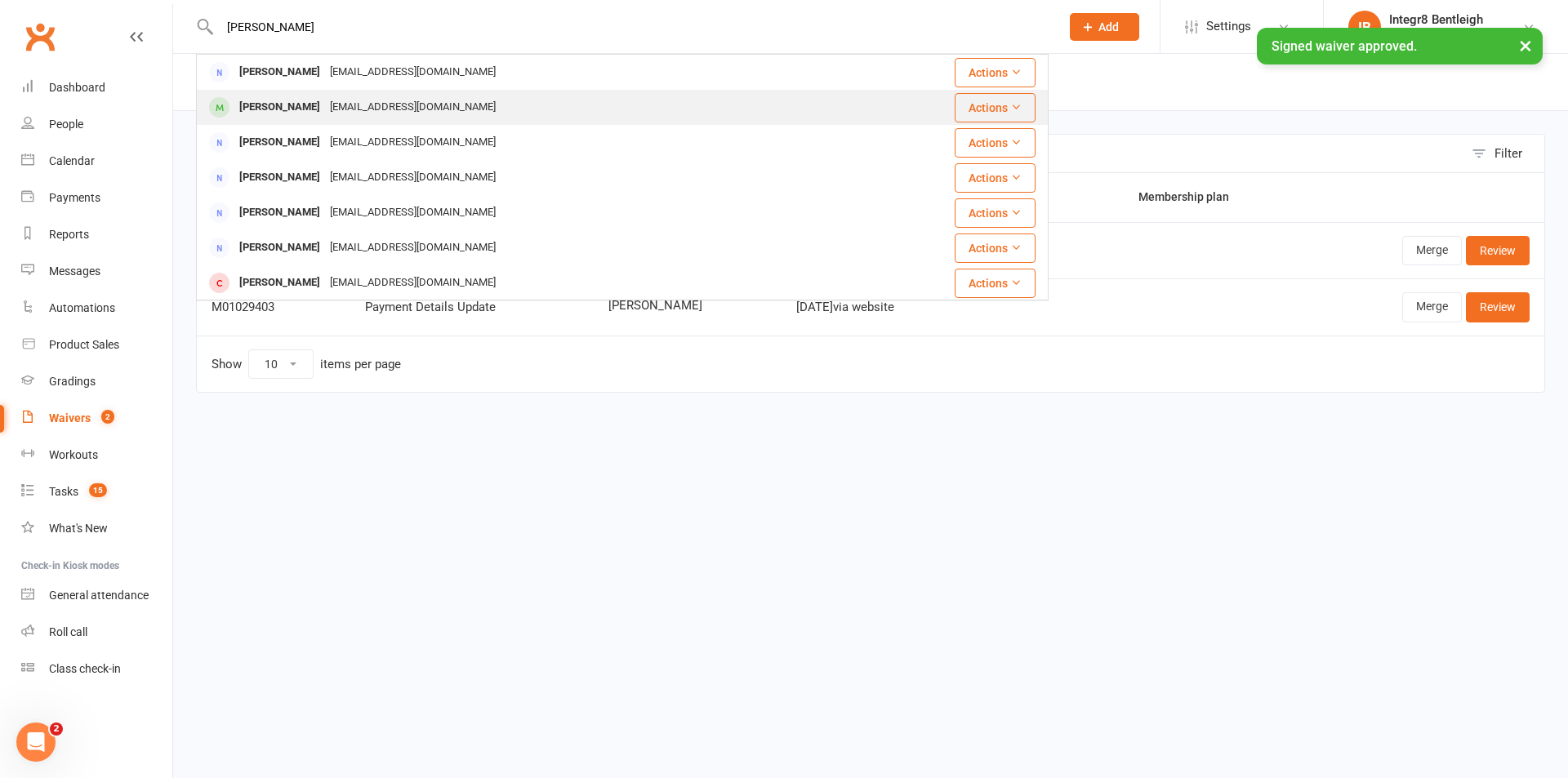
type input "robert"
click at [335, 108] on div "rmcmahon@swin.edu.au" at bounding box center [413, 107] width 176 height 24
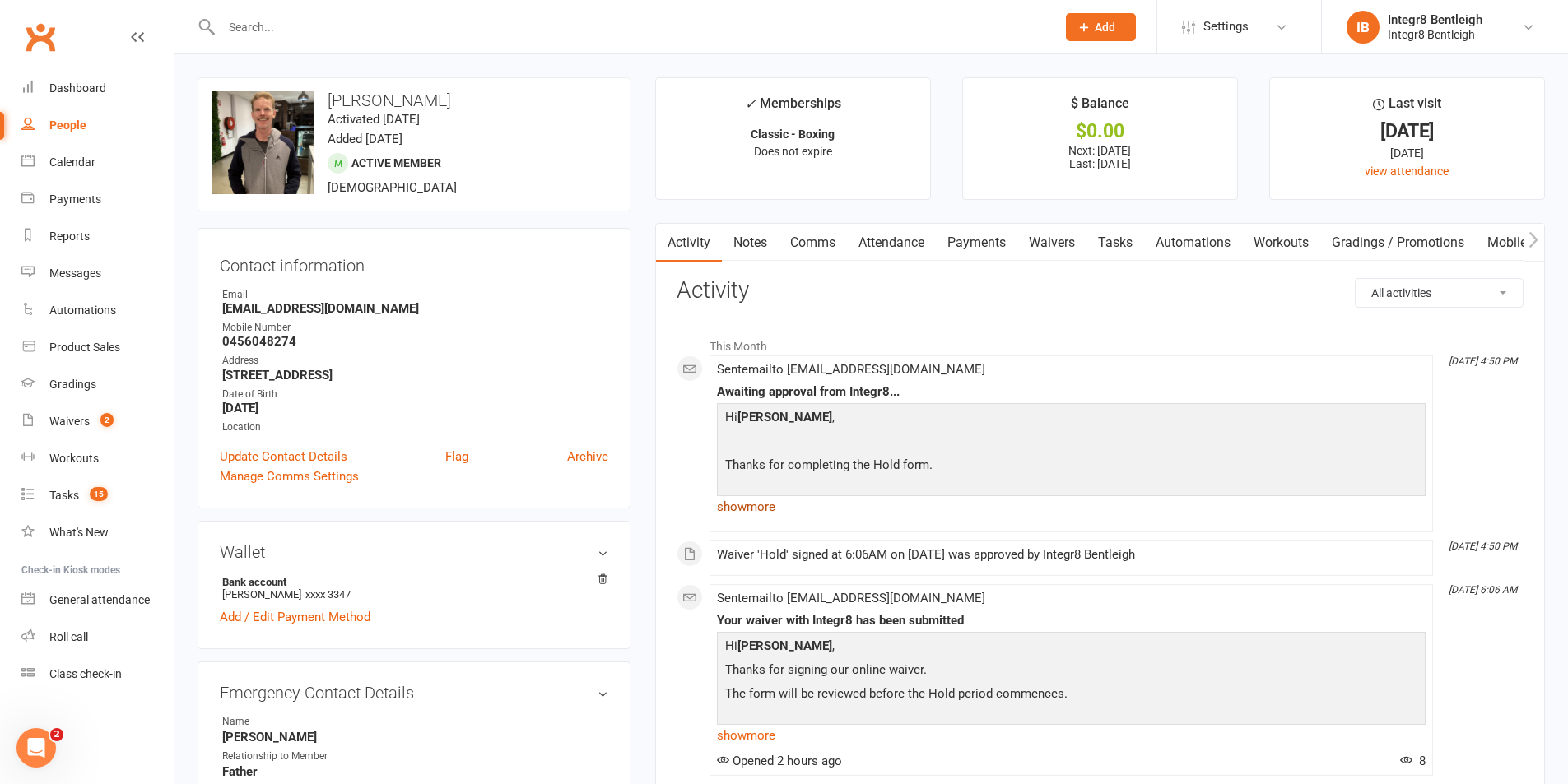
click at [767, 503] on link "show more" at bounding box center [1072, 507] width 709 height 23
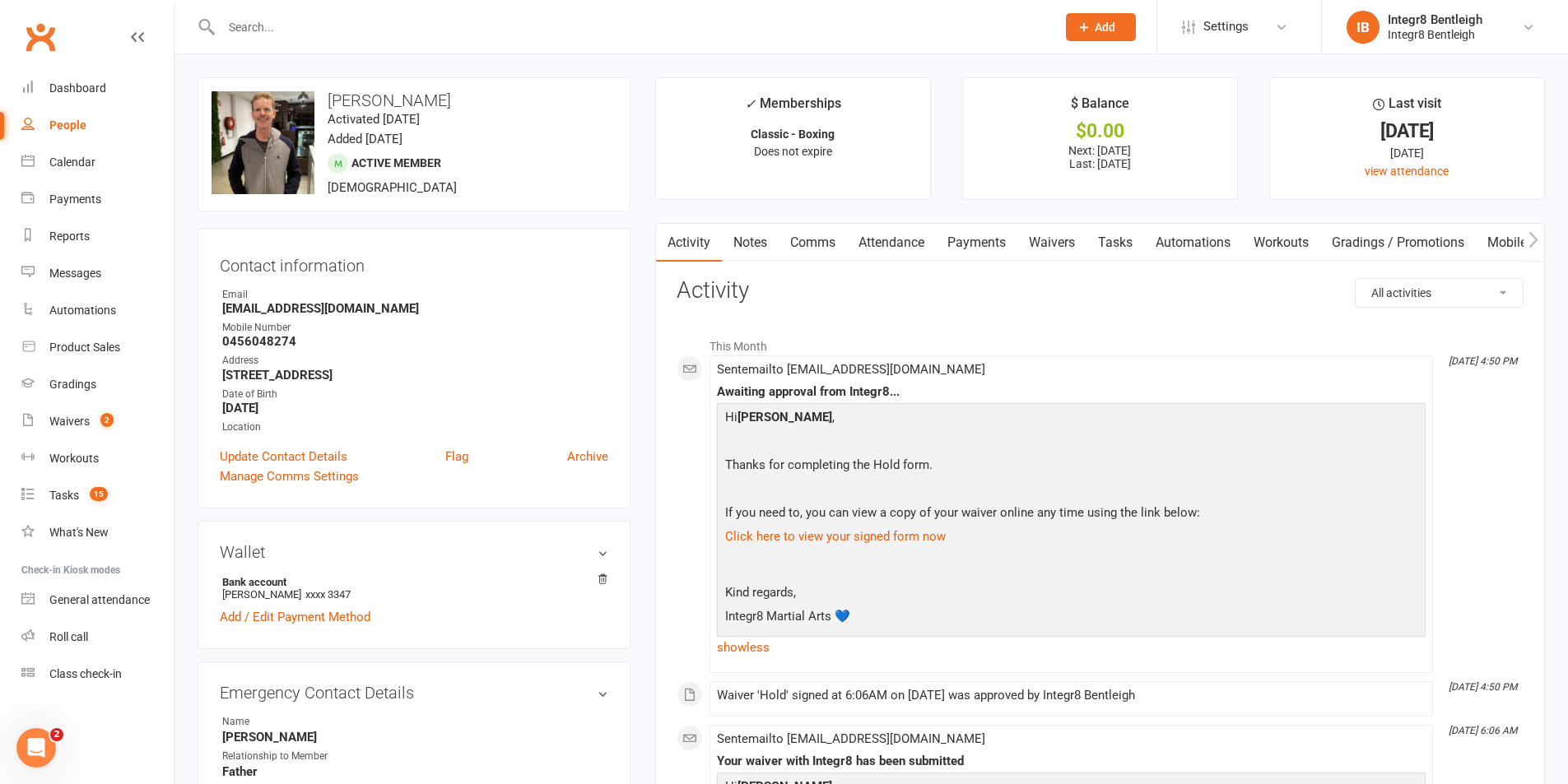
click at [745, 243] on link "Notes" at bounding box center [750, 243] width 57 height 38
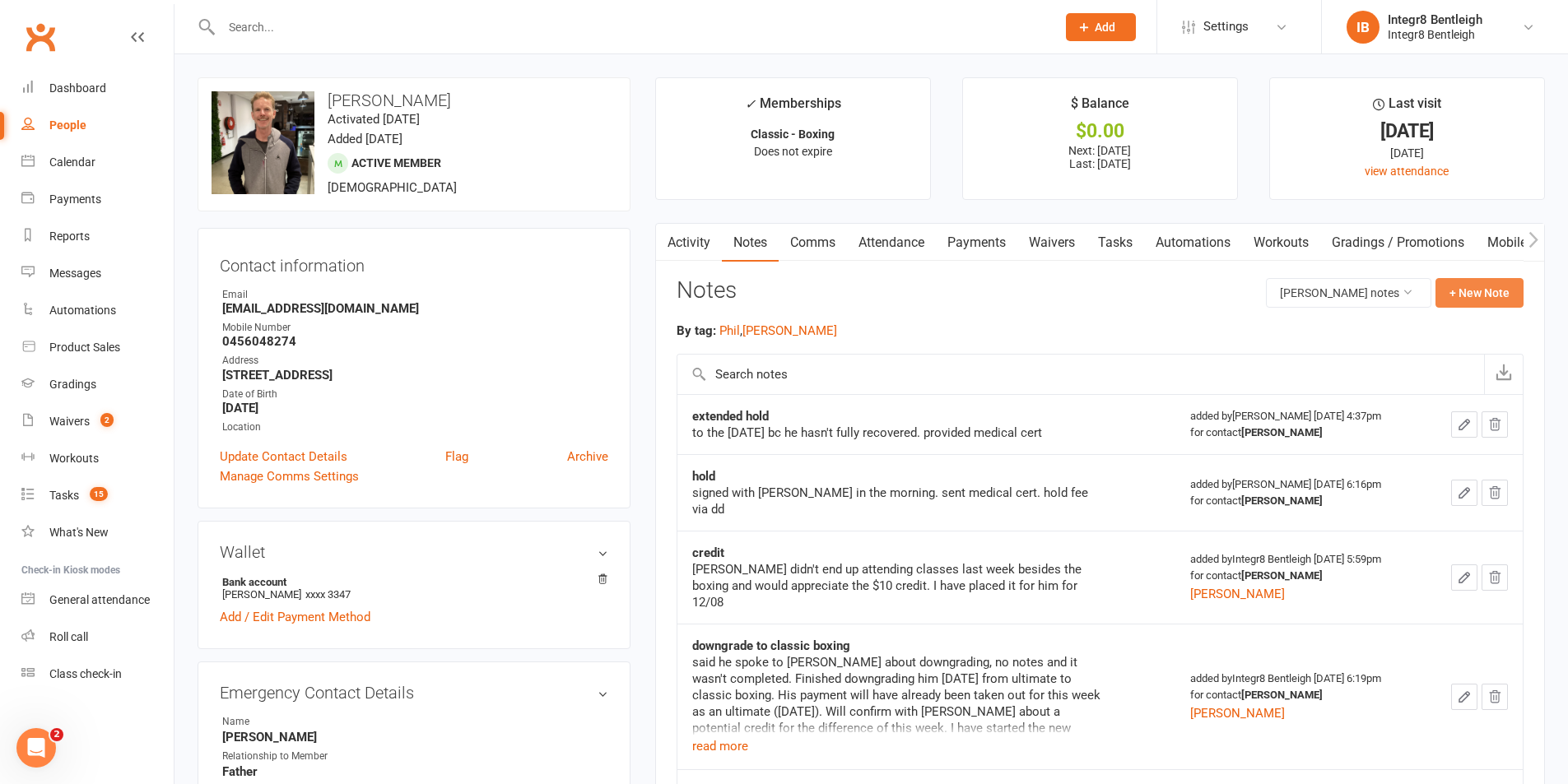
click at [1466, 291] on button "+ New Note" at bounding box center [1479, 293] width 88 height 30
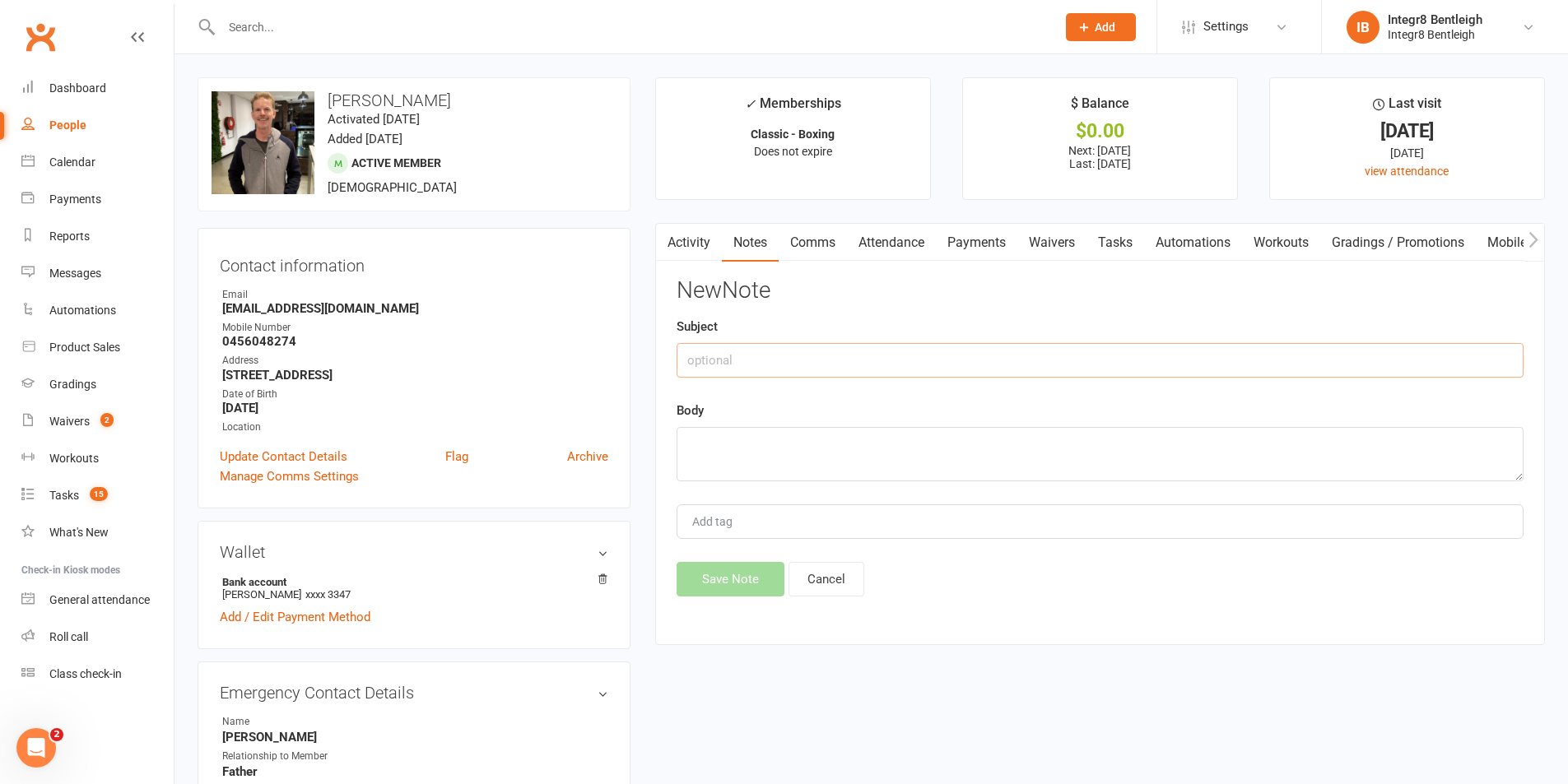
click at [892, 369] on input "text" at bounding box center [1100, 360] width 847 height 35
type input "hold"
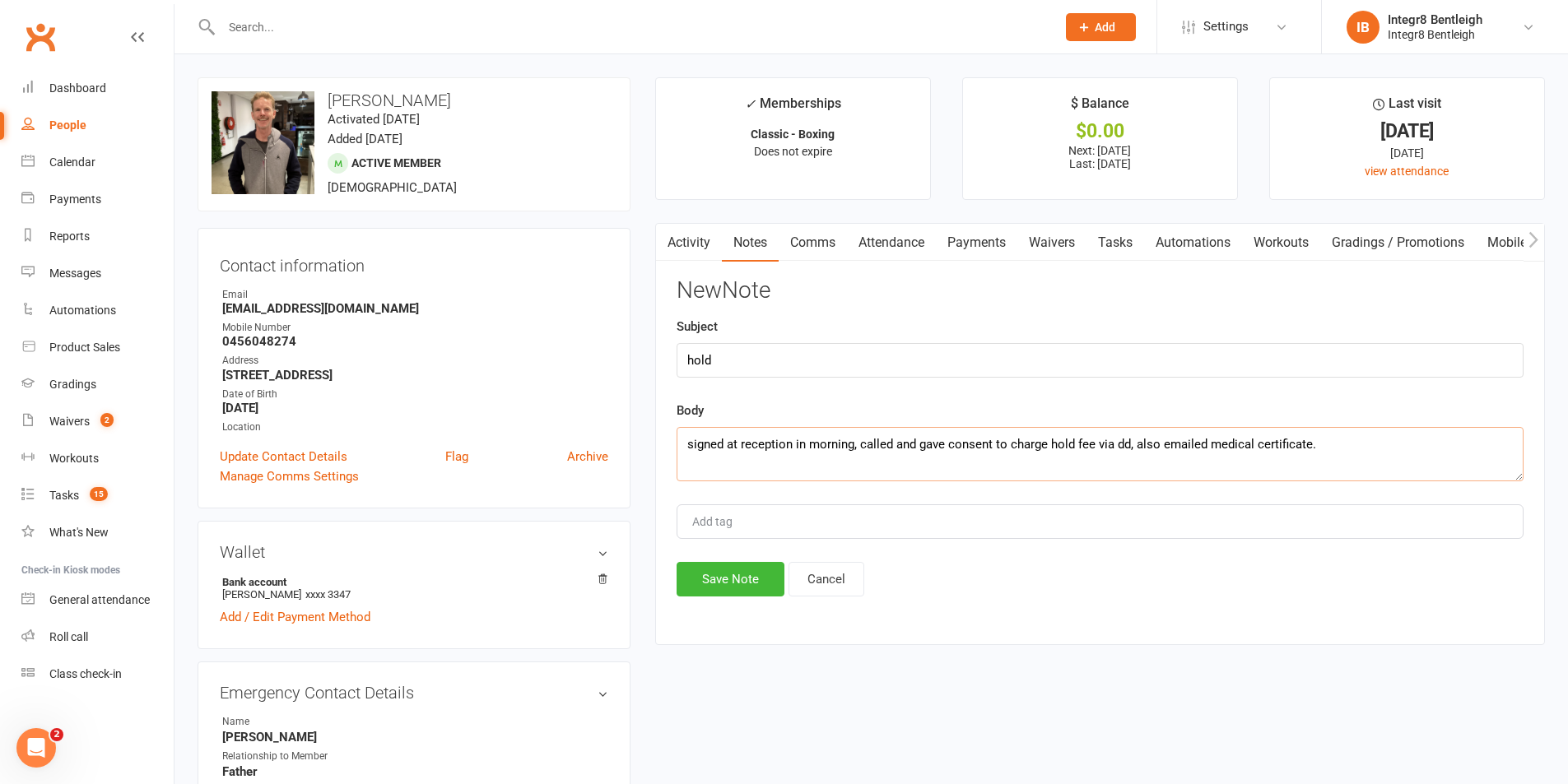
type textarea "signed at reception in morning, called and gave consent to charge hold fee via …"
type input "rebecca"
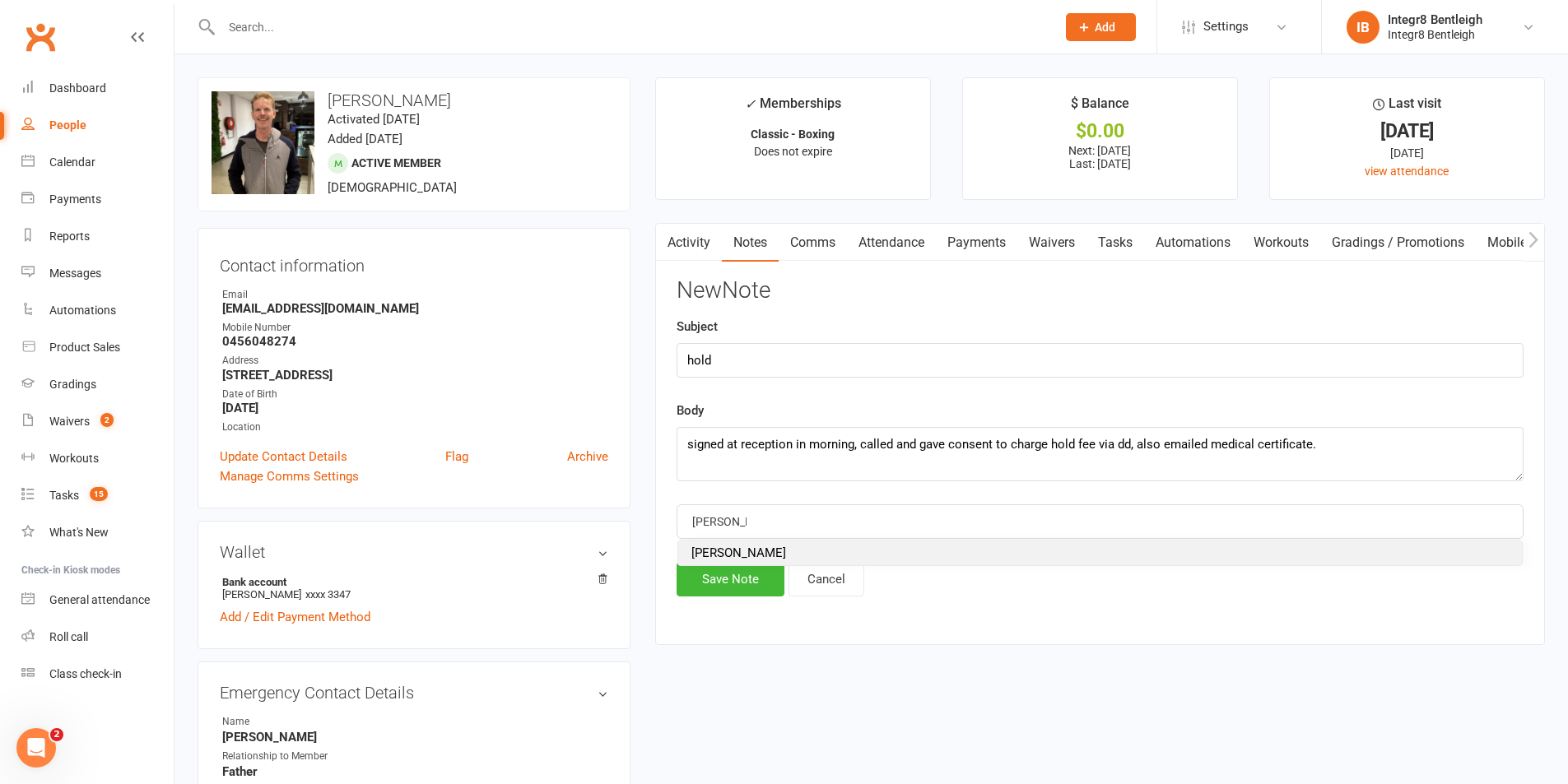
click at [731, 559] on span "[PERSON_NAME]" at bounding box center [739, 553] width 94 height 15
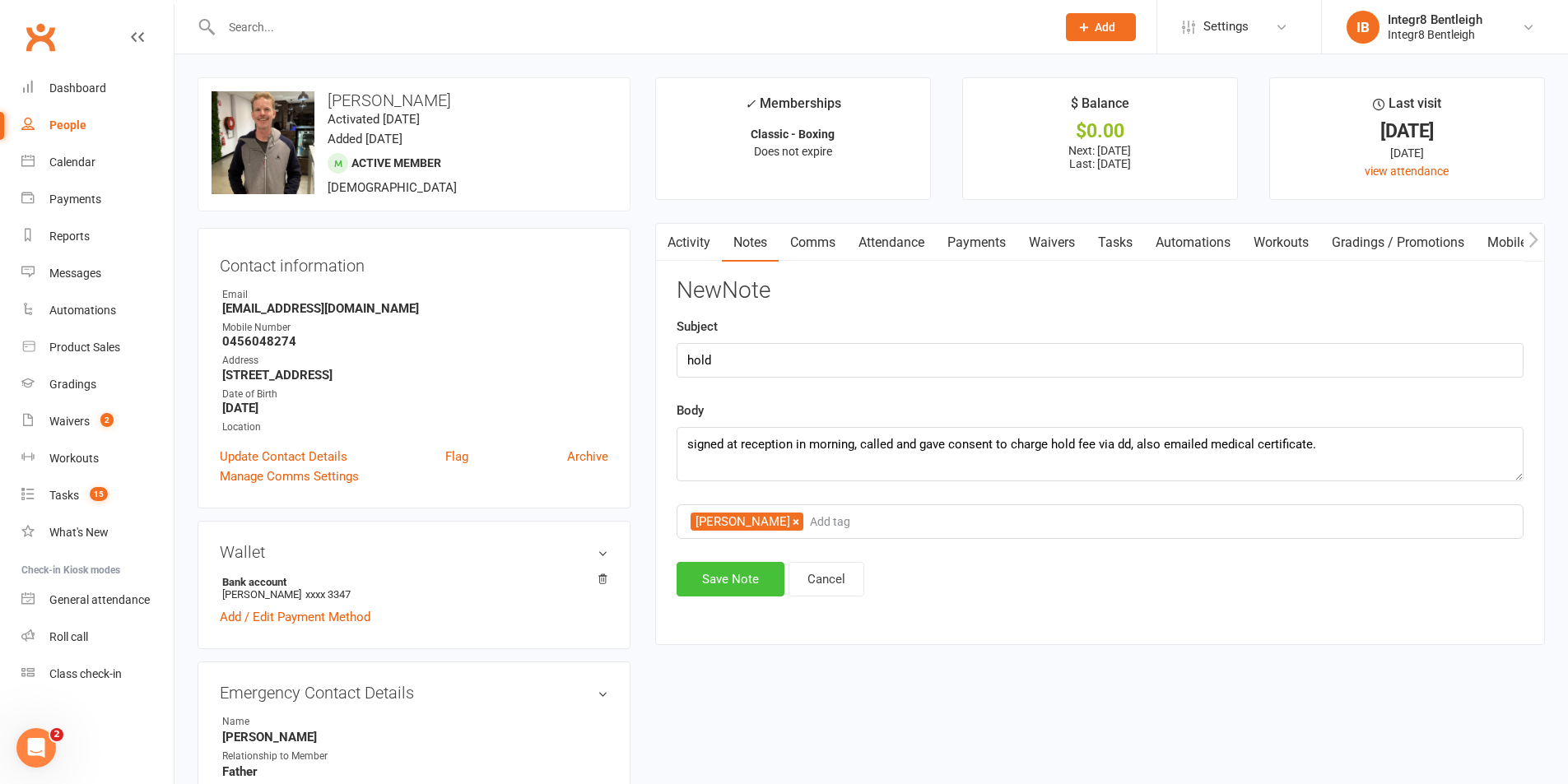
click at [729, 581] on button "Save Note" at bounding box center [731, 580] width 108 height 35
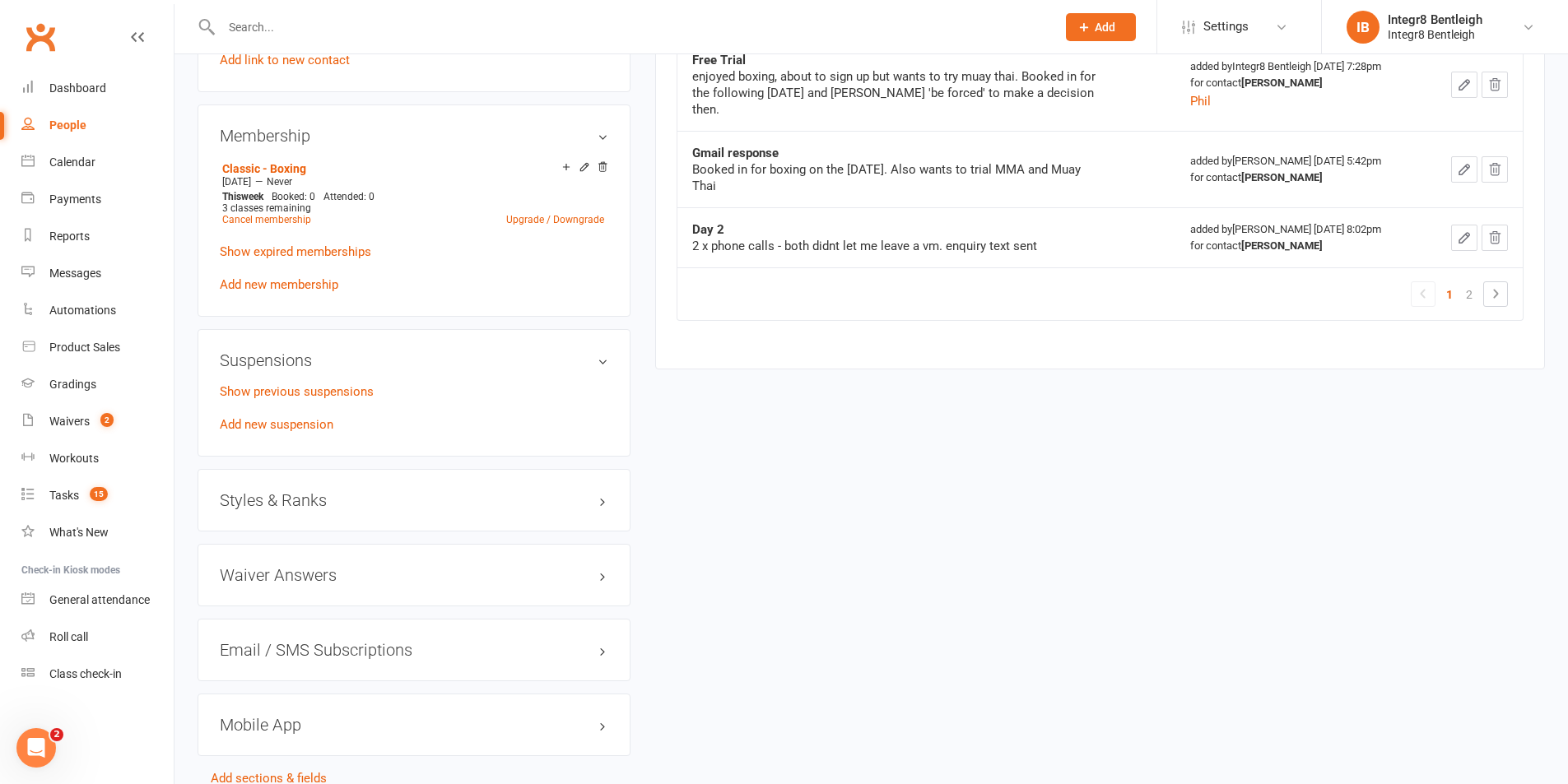
scroll to position [988, 0]
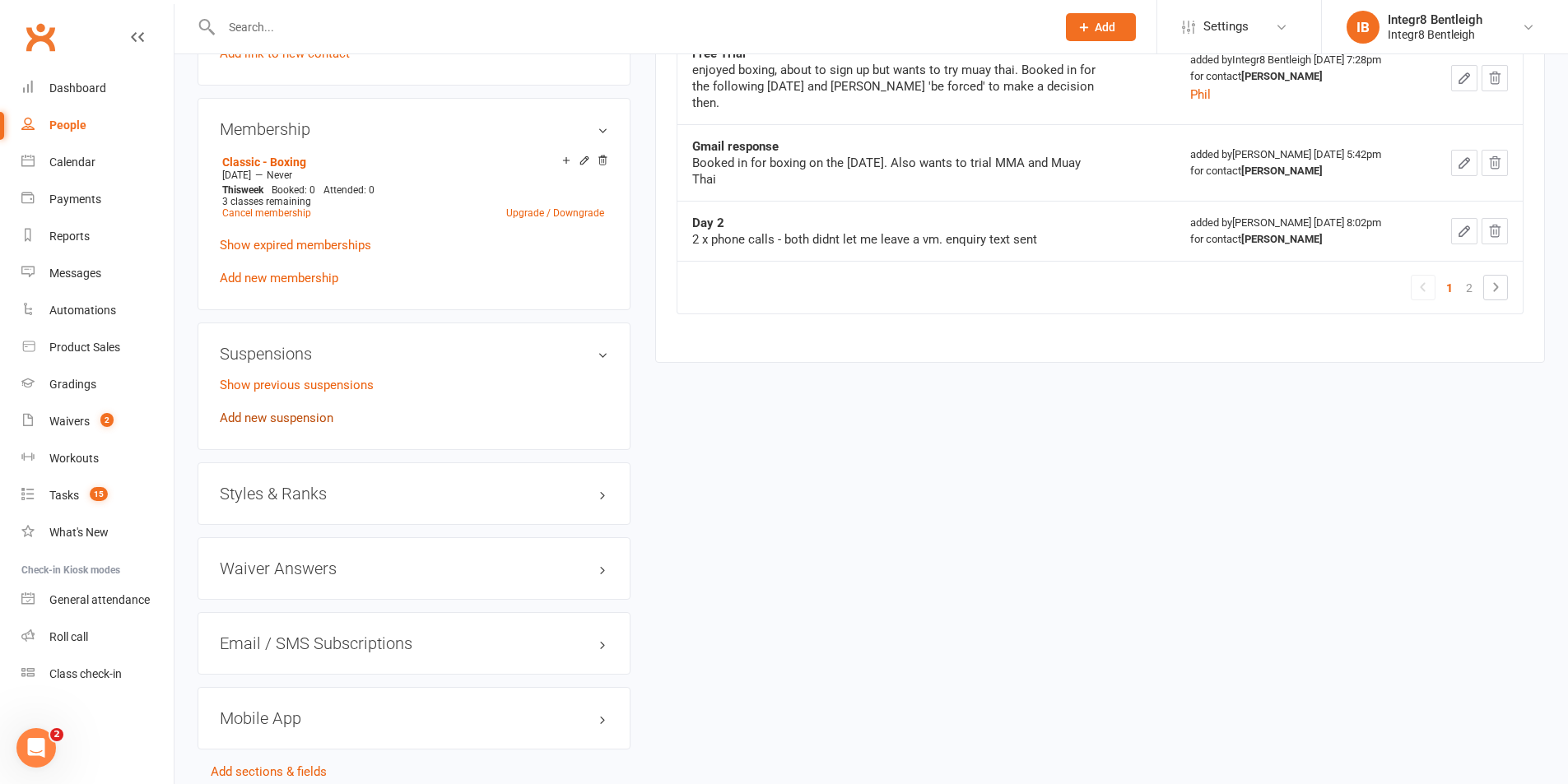
click at [314, 421] on link "Add new suspension" at bounding box center [276, 418] width 113 height 15
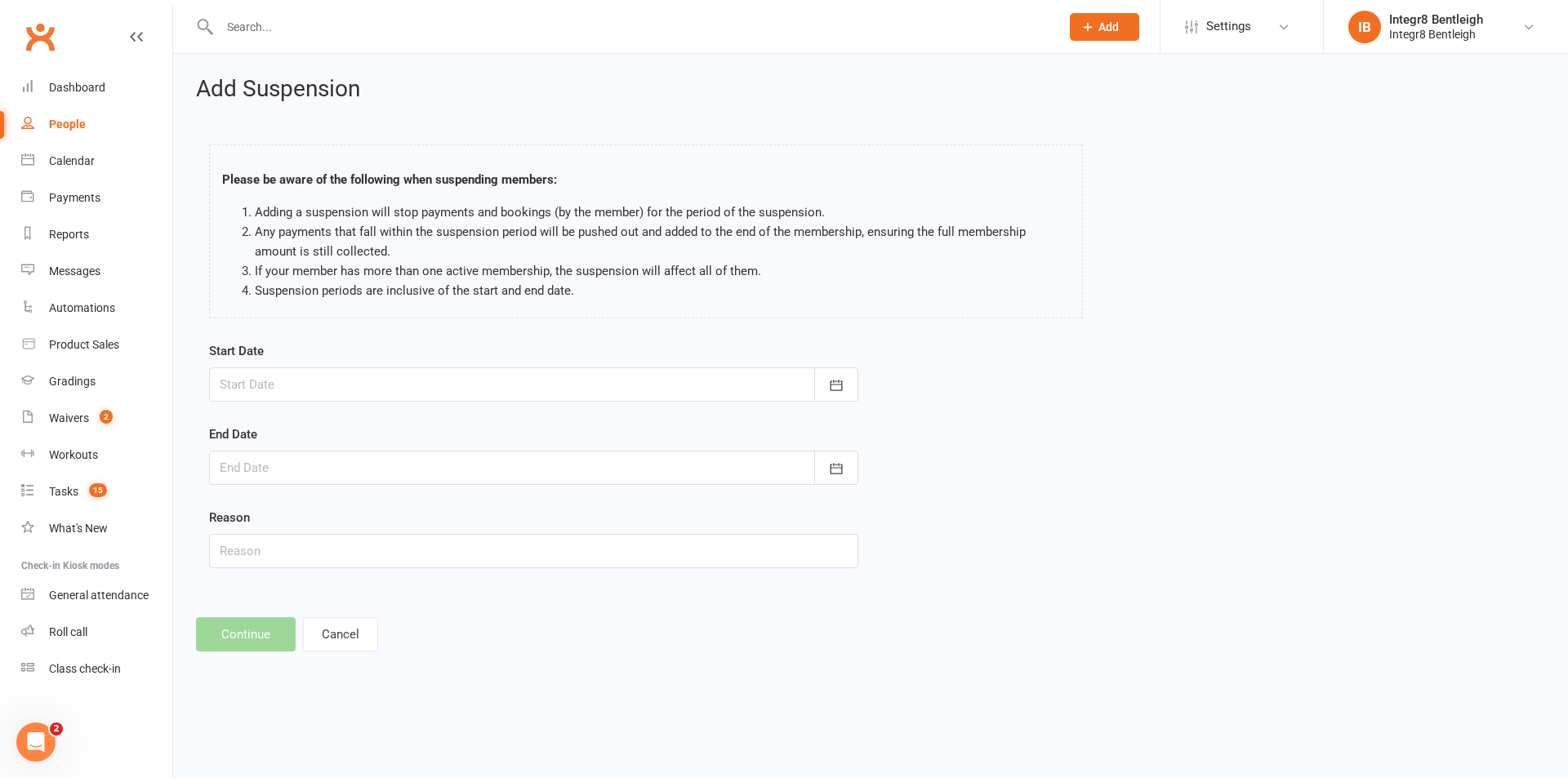
click at [383, 380] on div at bounding box center [533, 384] width 649 height 35
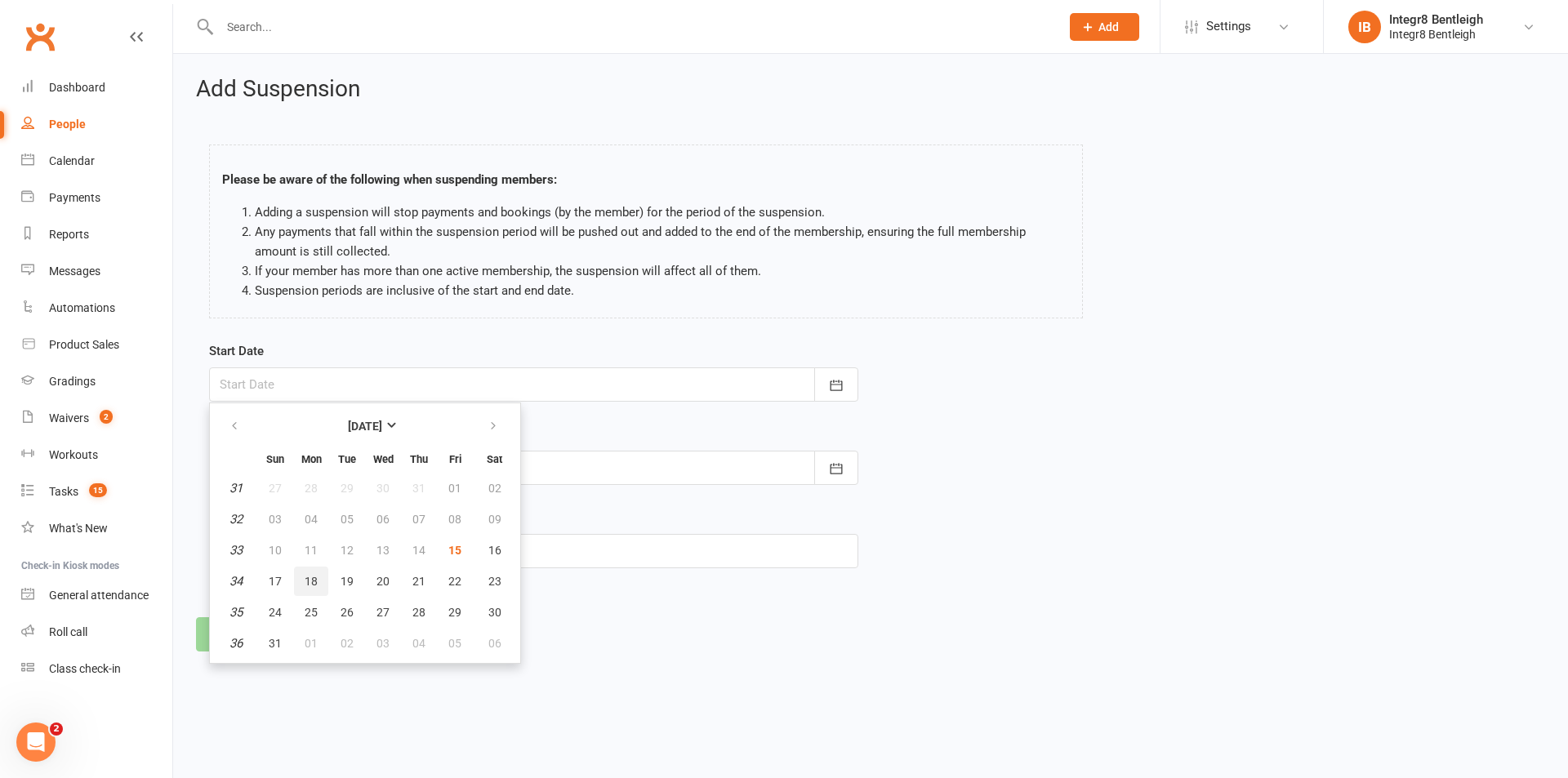
click at [311, 584] on span "18" at bounding box center [311, 582] width 13 height 13
type input "18 Aug 2025"
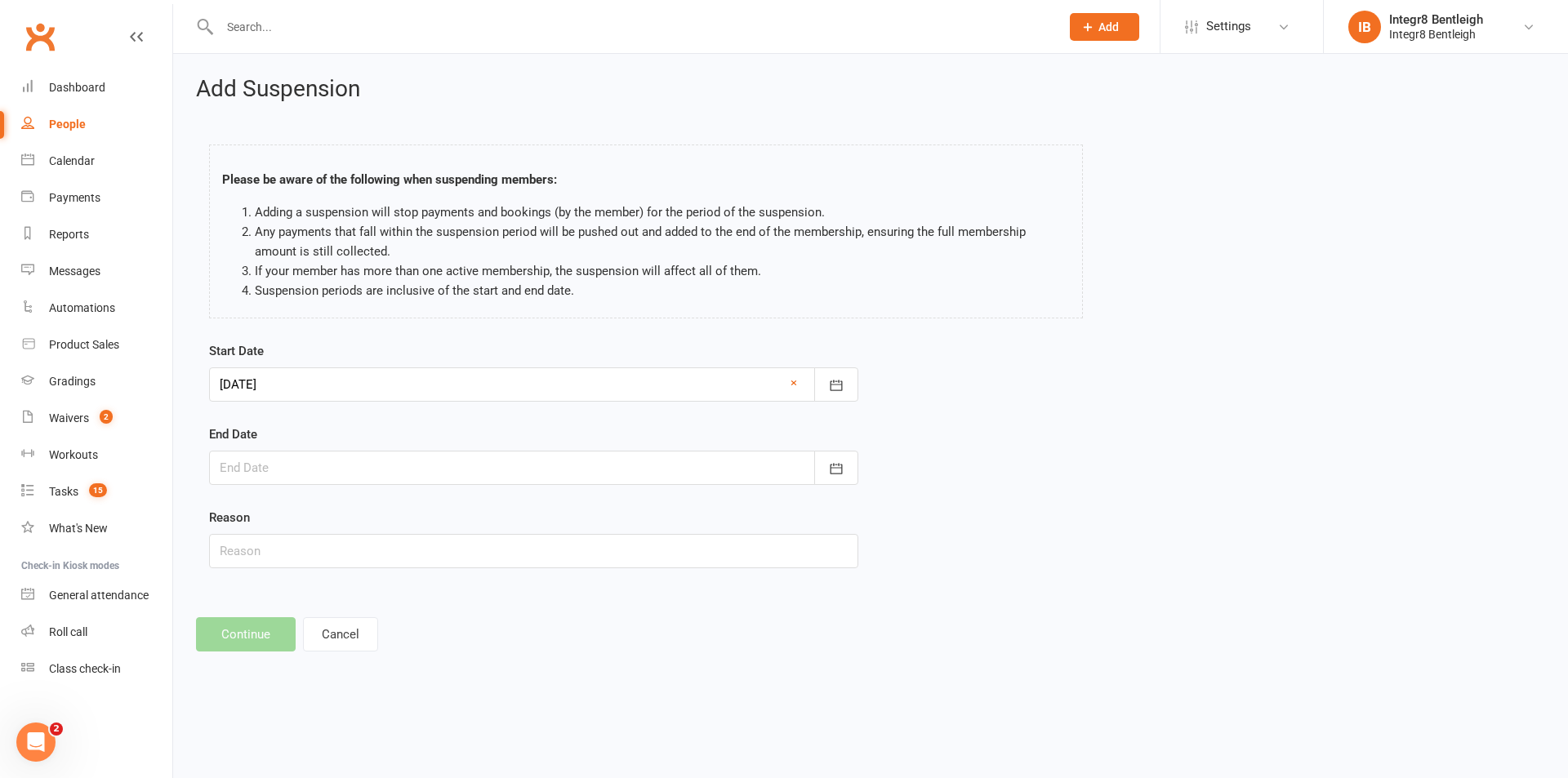
click at [334, 472] on div at bounding box center [533, 468] width 649 height 35
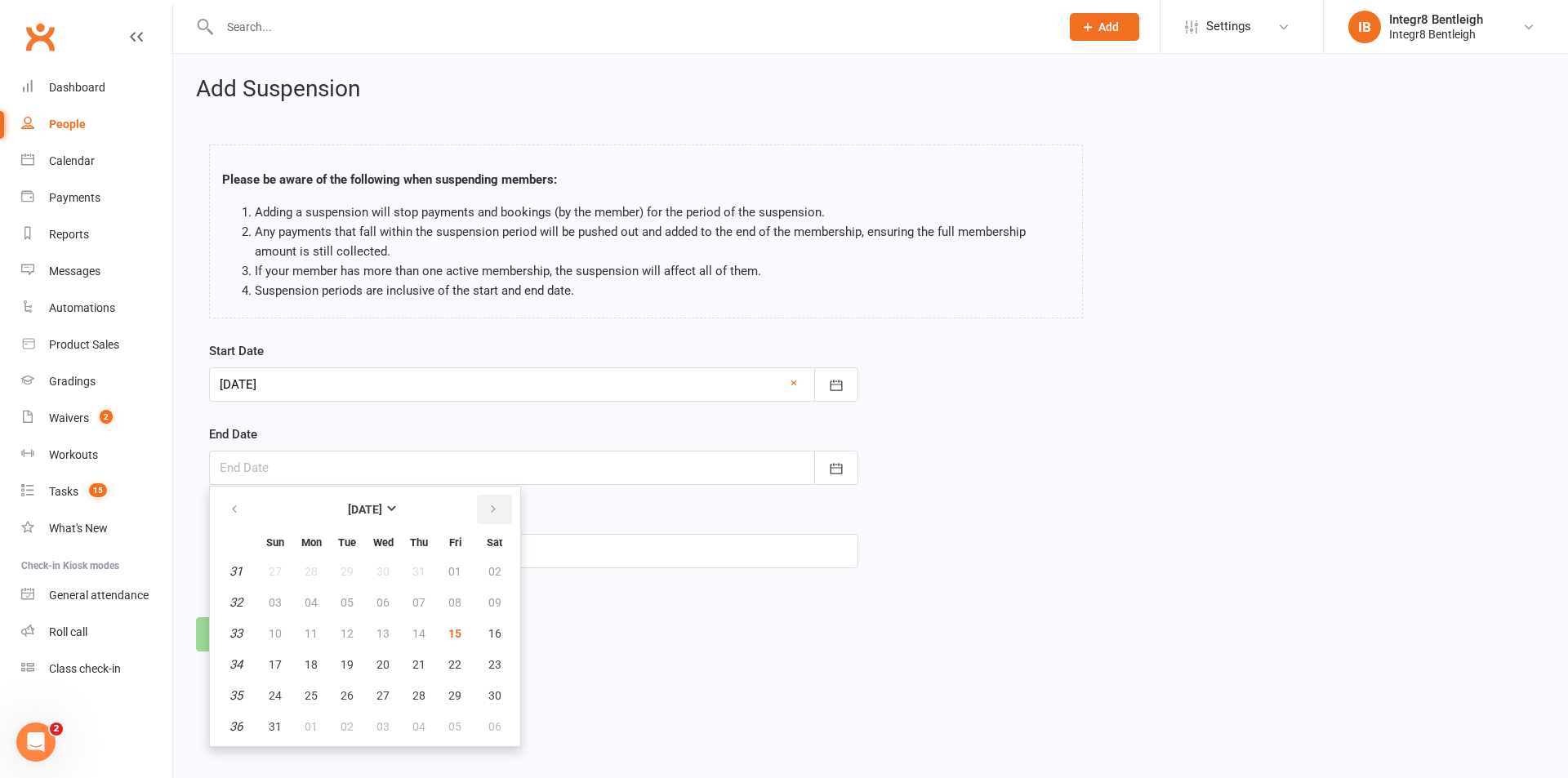
click at [487, 506] on button "button" at bounding box center [494, 509] width 35 height 30
click at [487, 506] on icon "button" at bounding box center [493, 509] width 12 height 13
click at [242, 509] on button "button" at bounding box center [235, 509] width 35 height 30
click at [279, 661] on span "19" at bounding box center [275, 665] width 13 height 13
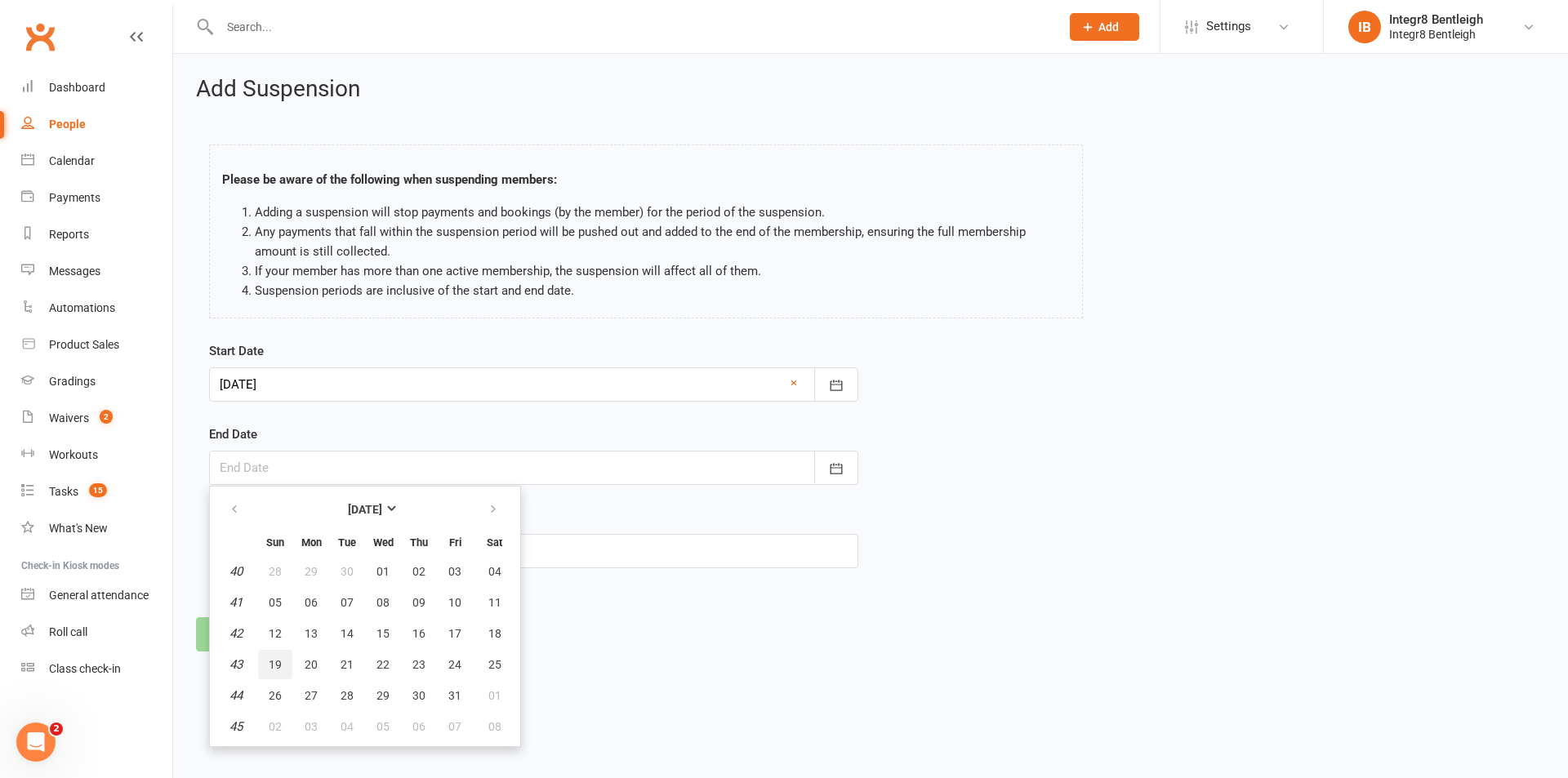
type input "19 Oct 2025"
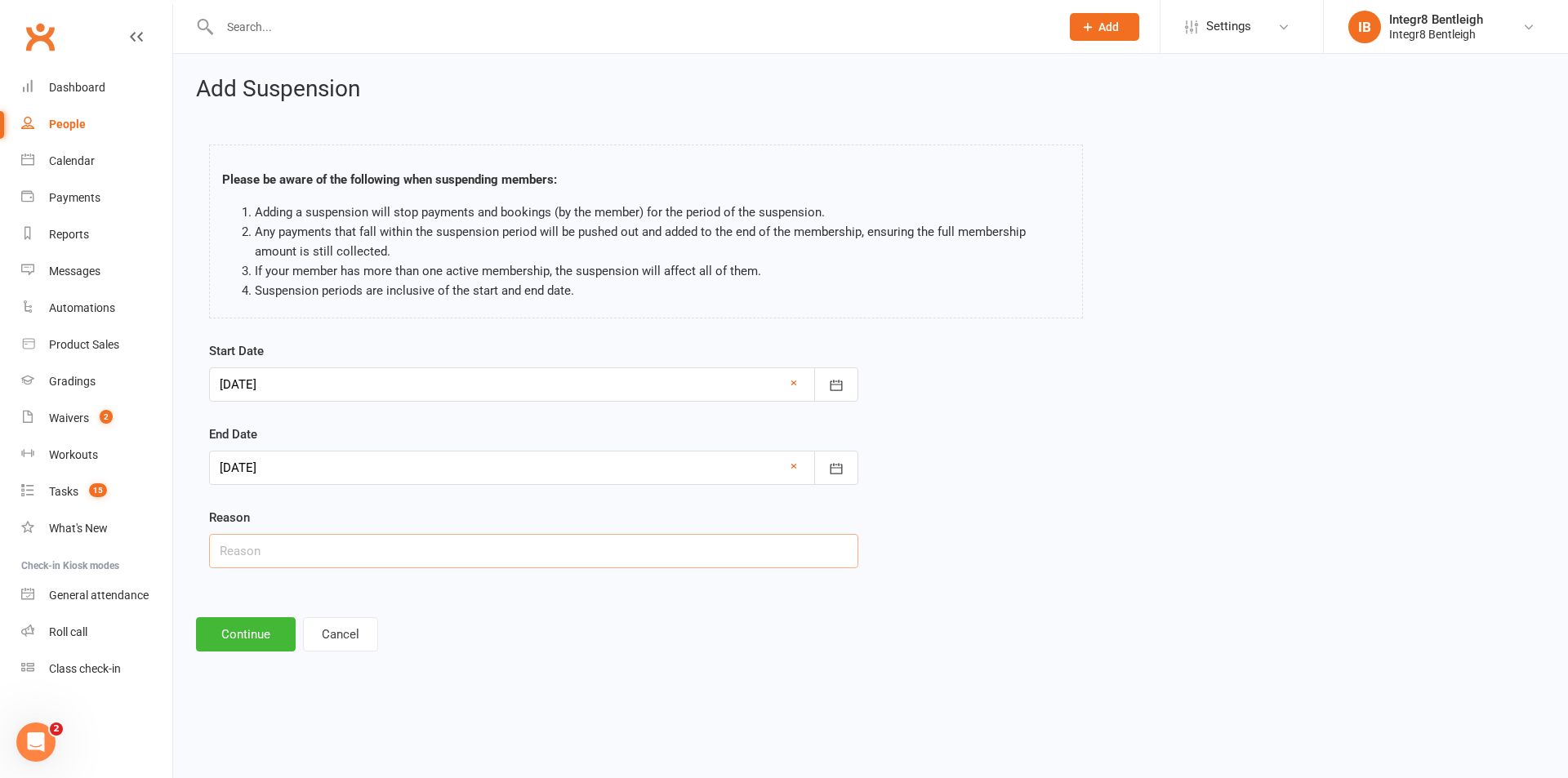
click at [286, 561] on input "text" at bounding box center [533, 551] width 649 height 35
type input "Injury"
click at [235, 625] on button "Continue" at bounding box center [246, 634] width 99 height 35
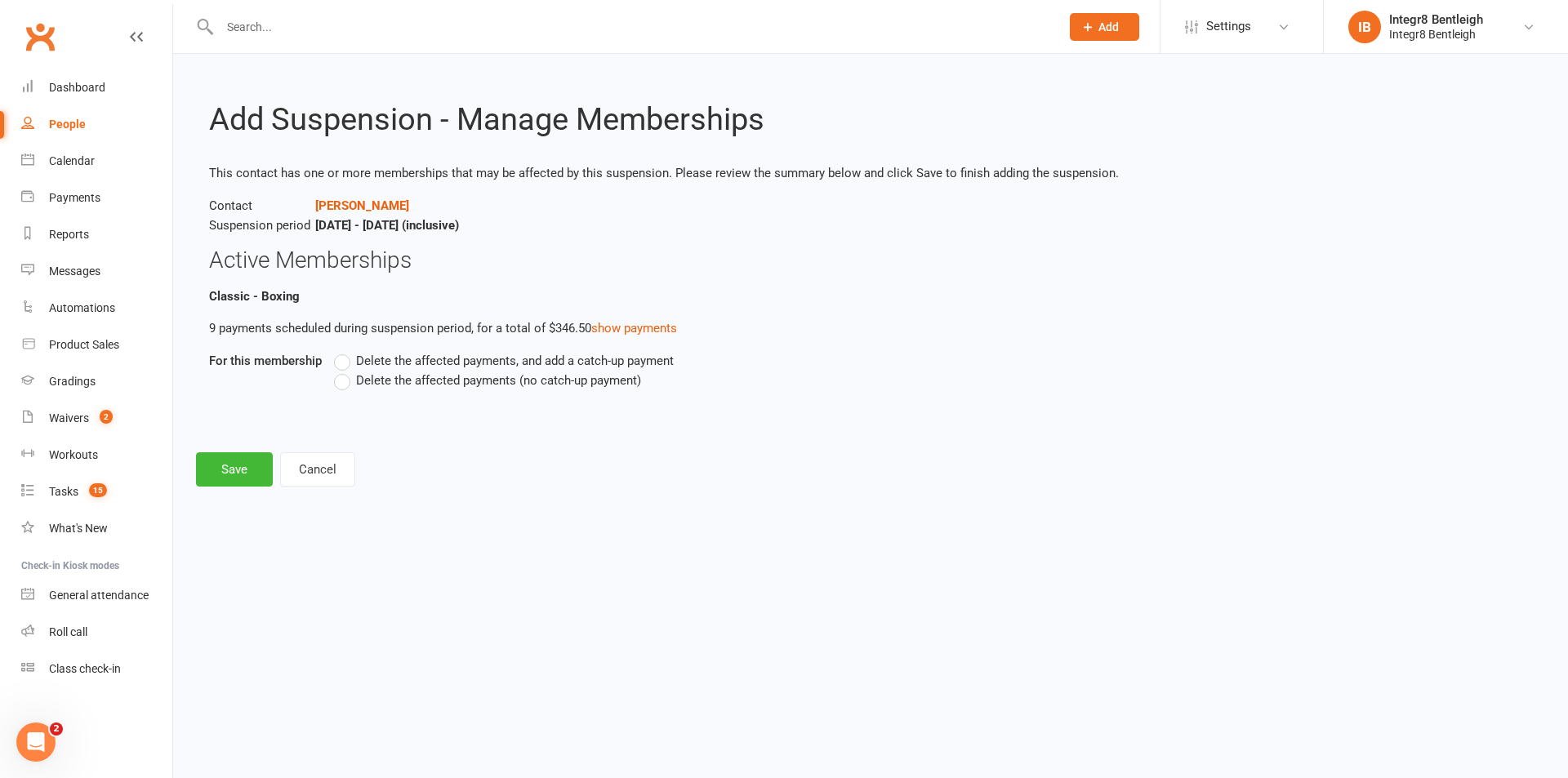
click at [427, 377] on span "Delete the affected payments (no catch-up payment)" at bounding box center [498, 379] width 285 height 17
click at [344, 371] on input "Delete the affected payments (no catch-up payment)" at bounding box center [339, 371] width 11 height 0
click at [256, 462] on button "Save" at bounding box center [234, 470] width 76 height 35
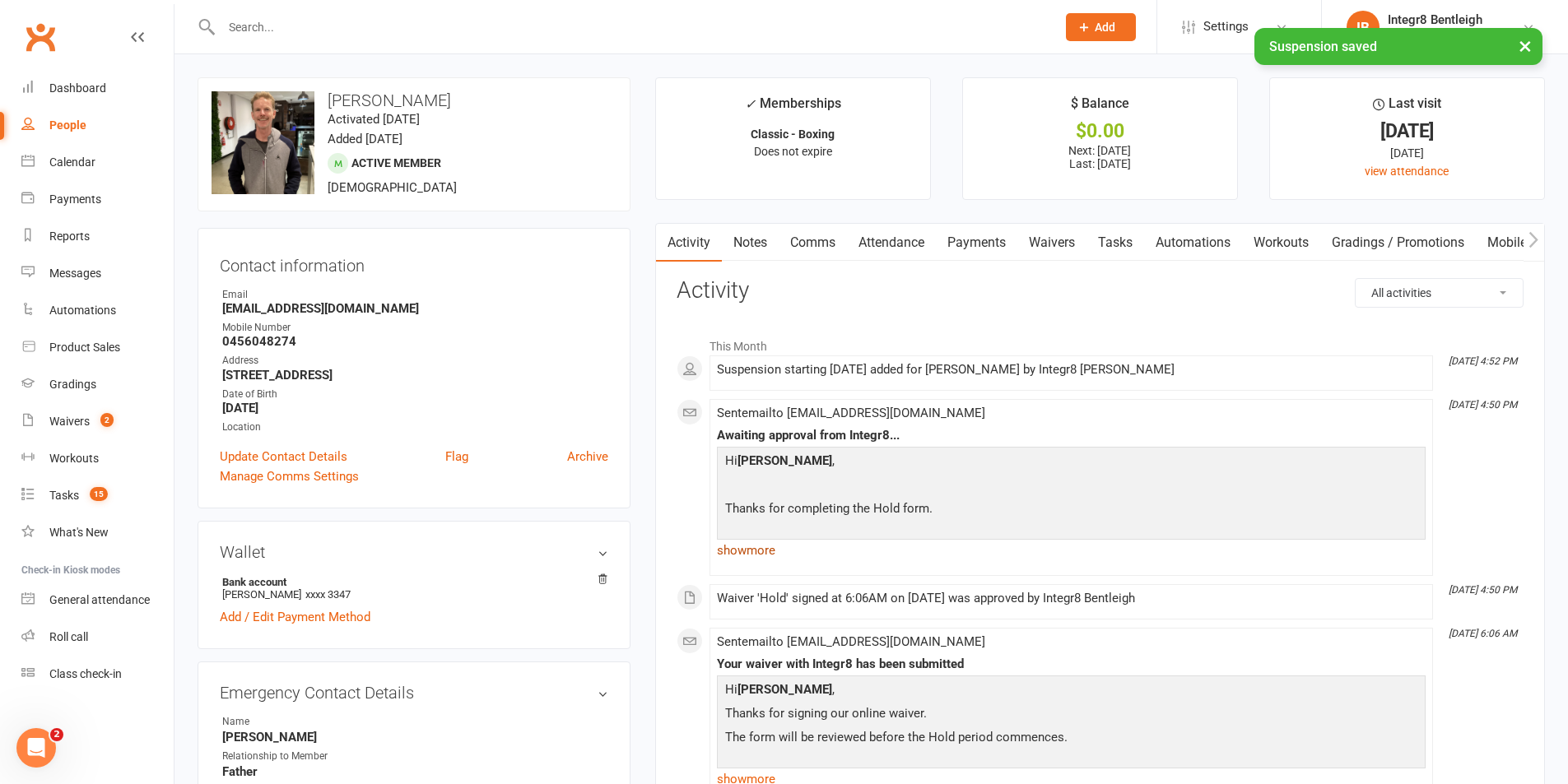
click at [765, 552] on link "show more" at bounding box center [1072, 551] width 709 height 23
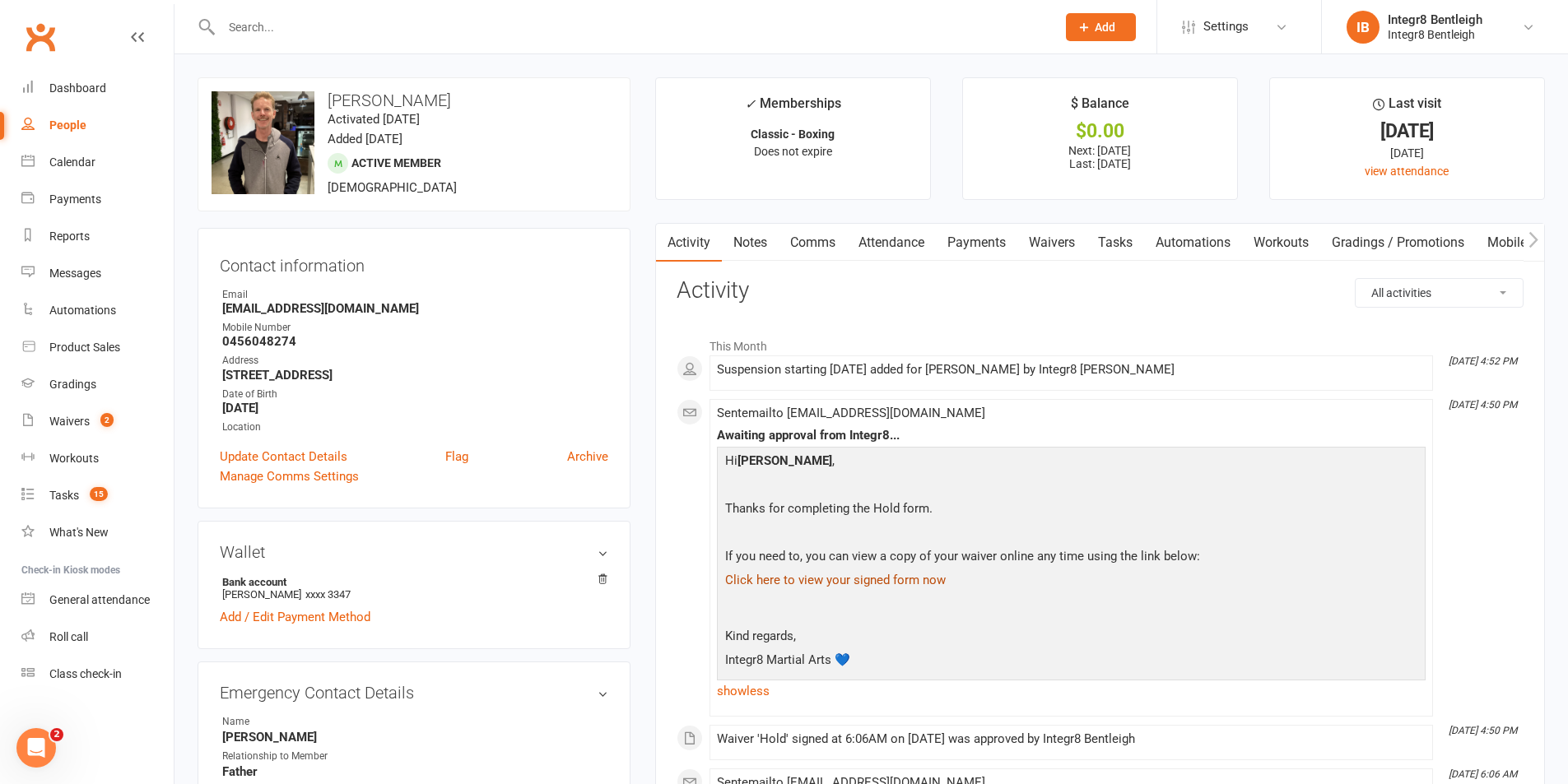
click at [743, 239] on link "Notes" at bounding box center [750, 243] width 57 height 38
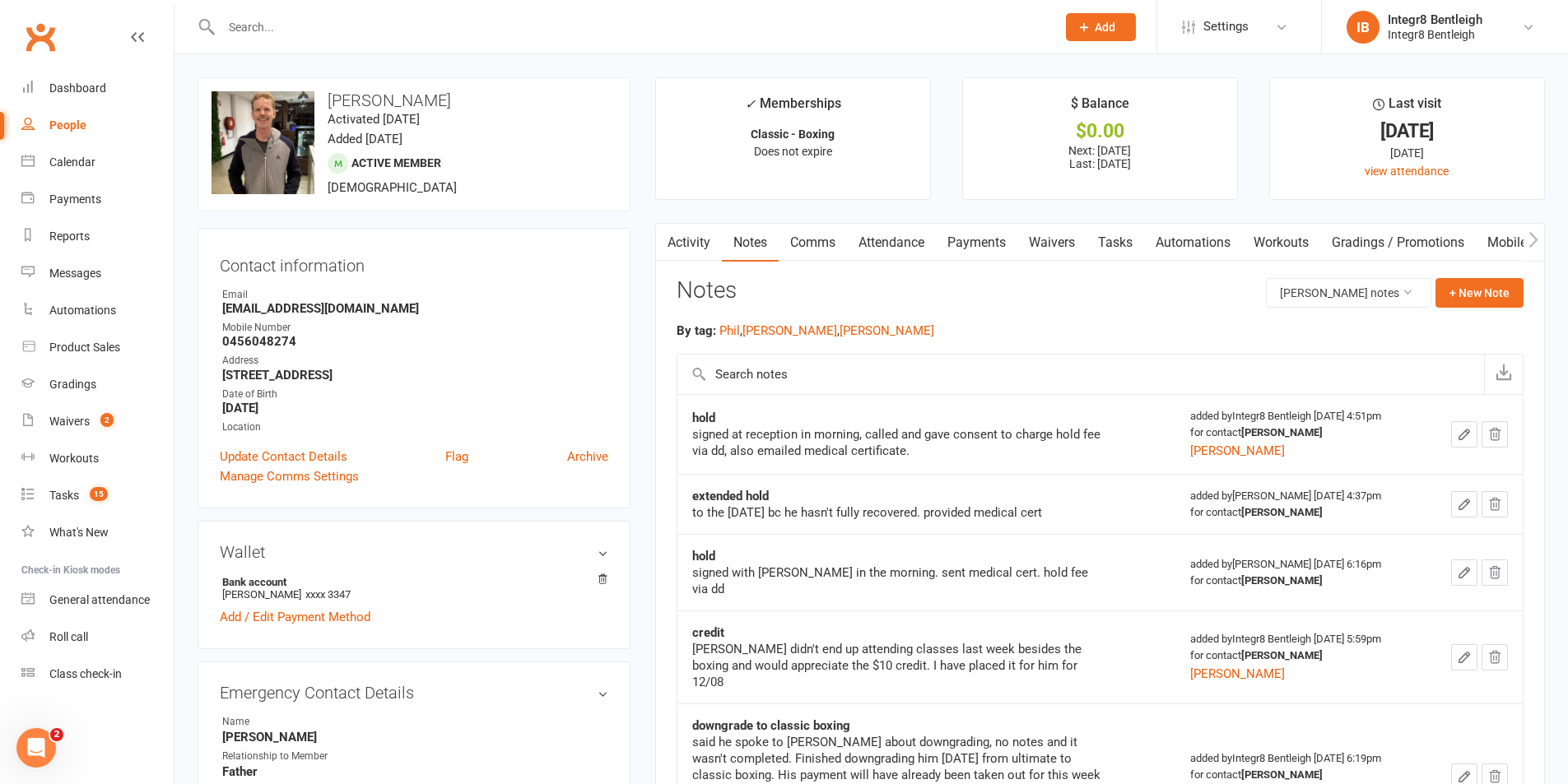
click at [681, 246] on link "Activity" at bounding box center [689, 243] width 66 height 38
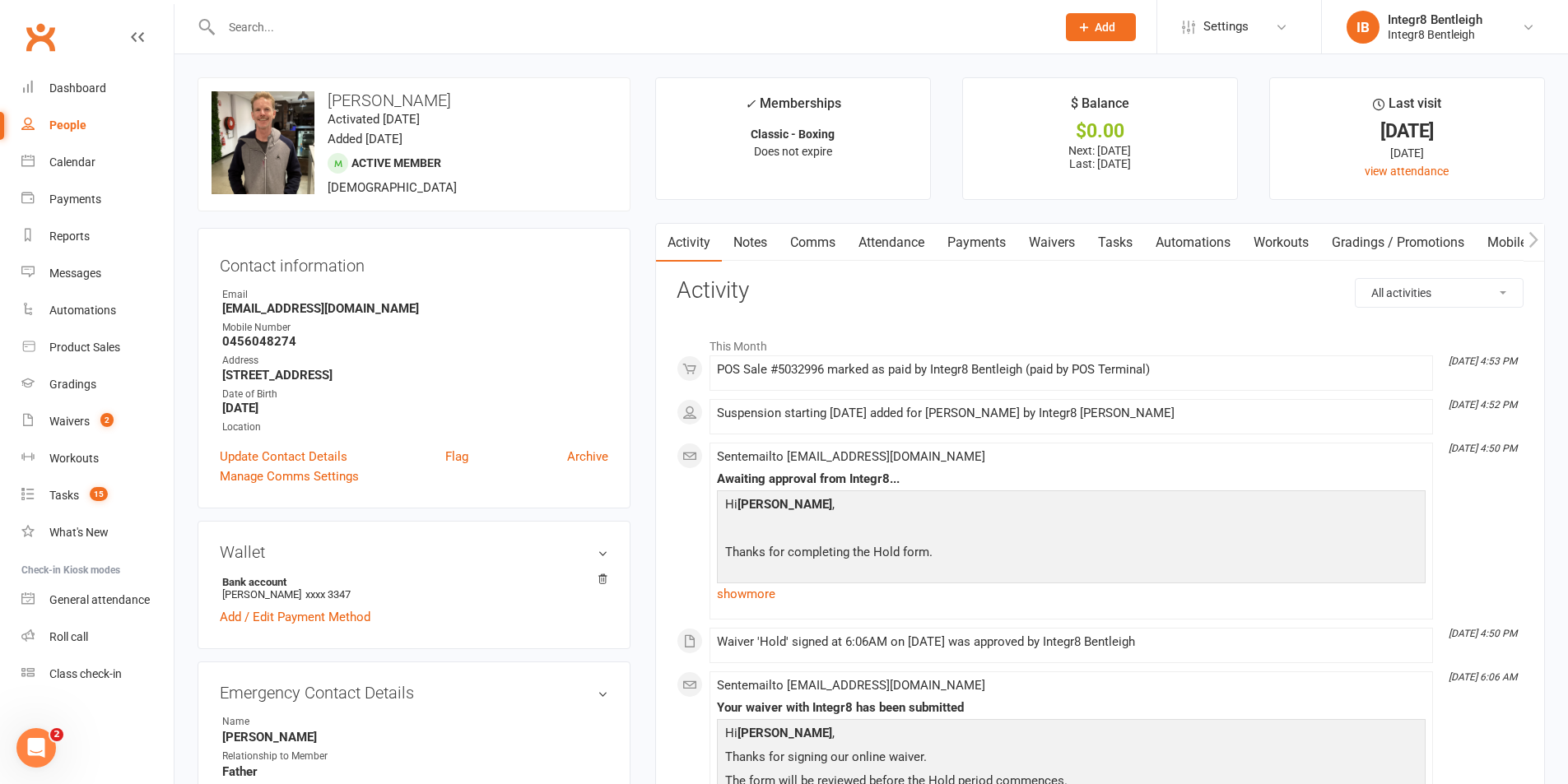
click at [990, 244] on link "Payments" at bounding box center [977, 243] width 81 height 38
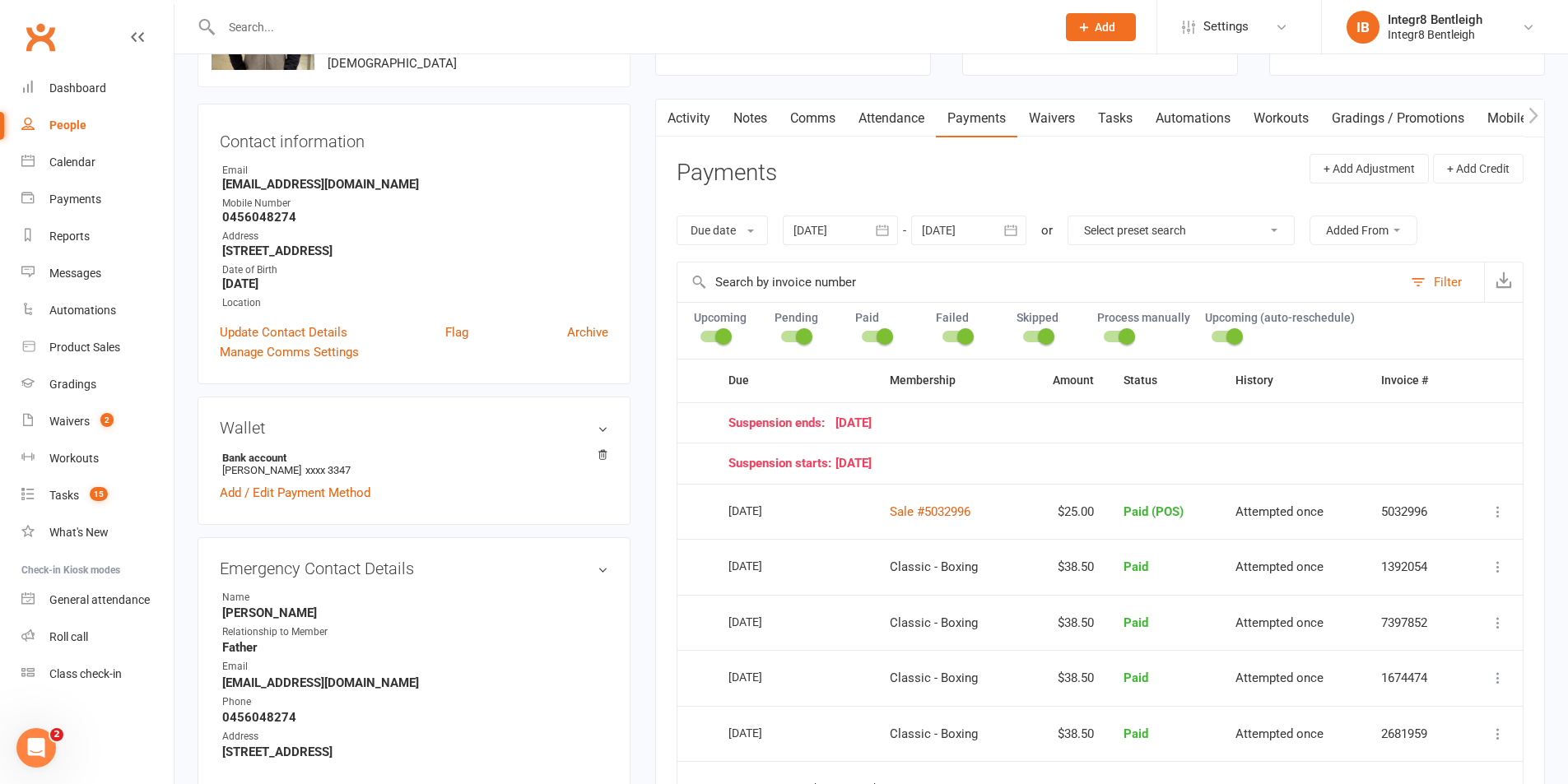
scroll to position [165, 0]
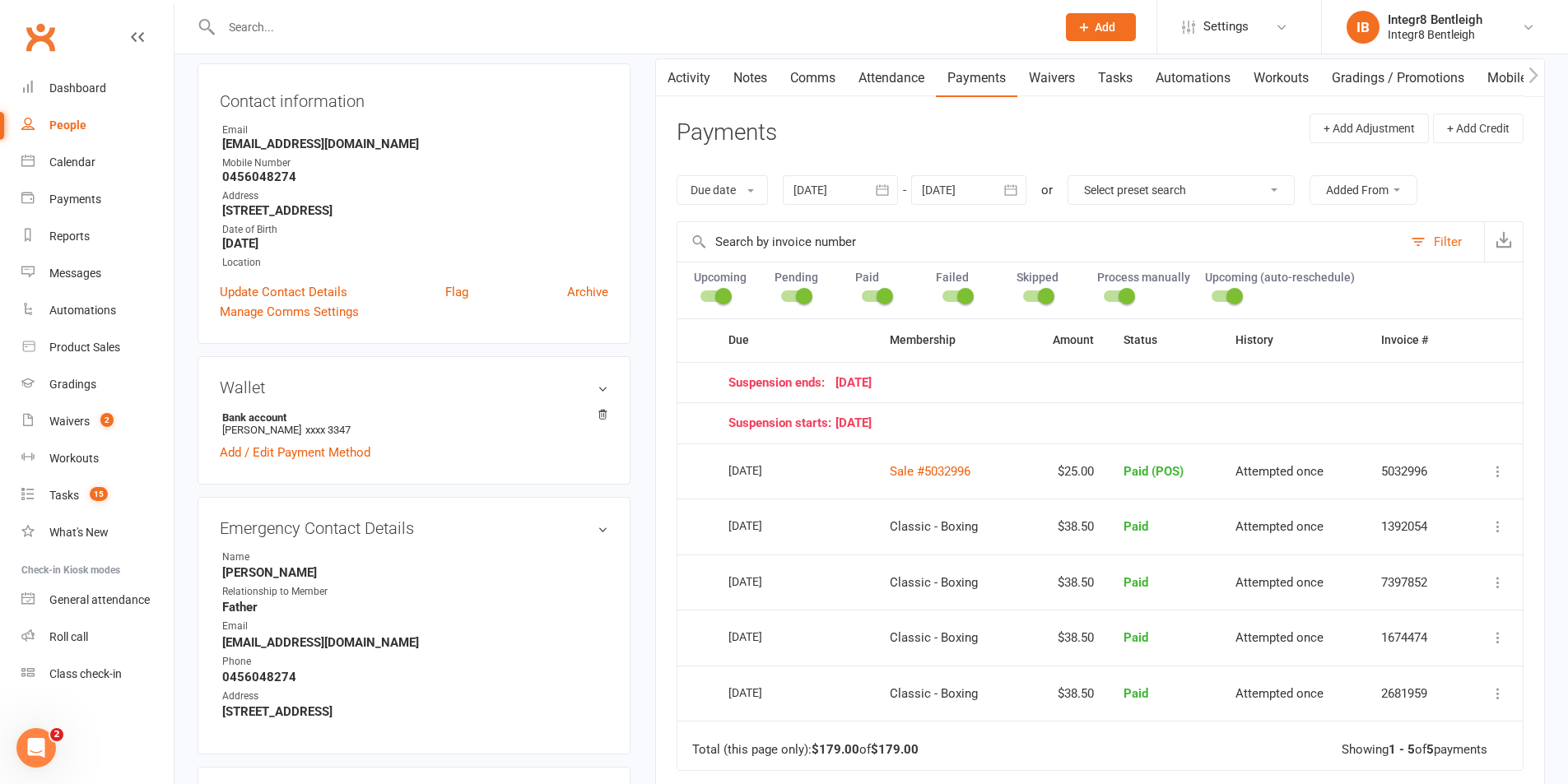
click at [1500, 474] on icon at bounding box center [1498, 471] width 17 height 17
click at [1459, 623] on link "Delete" at bounding box center [1425, 635] width 165 height 33
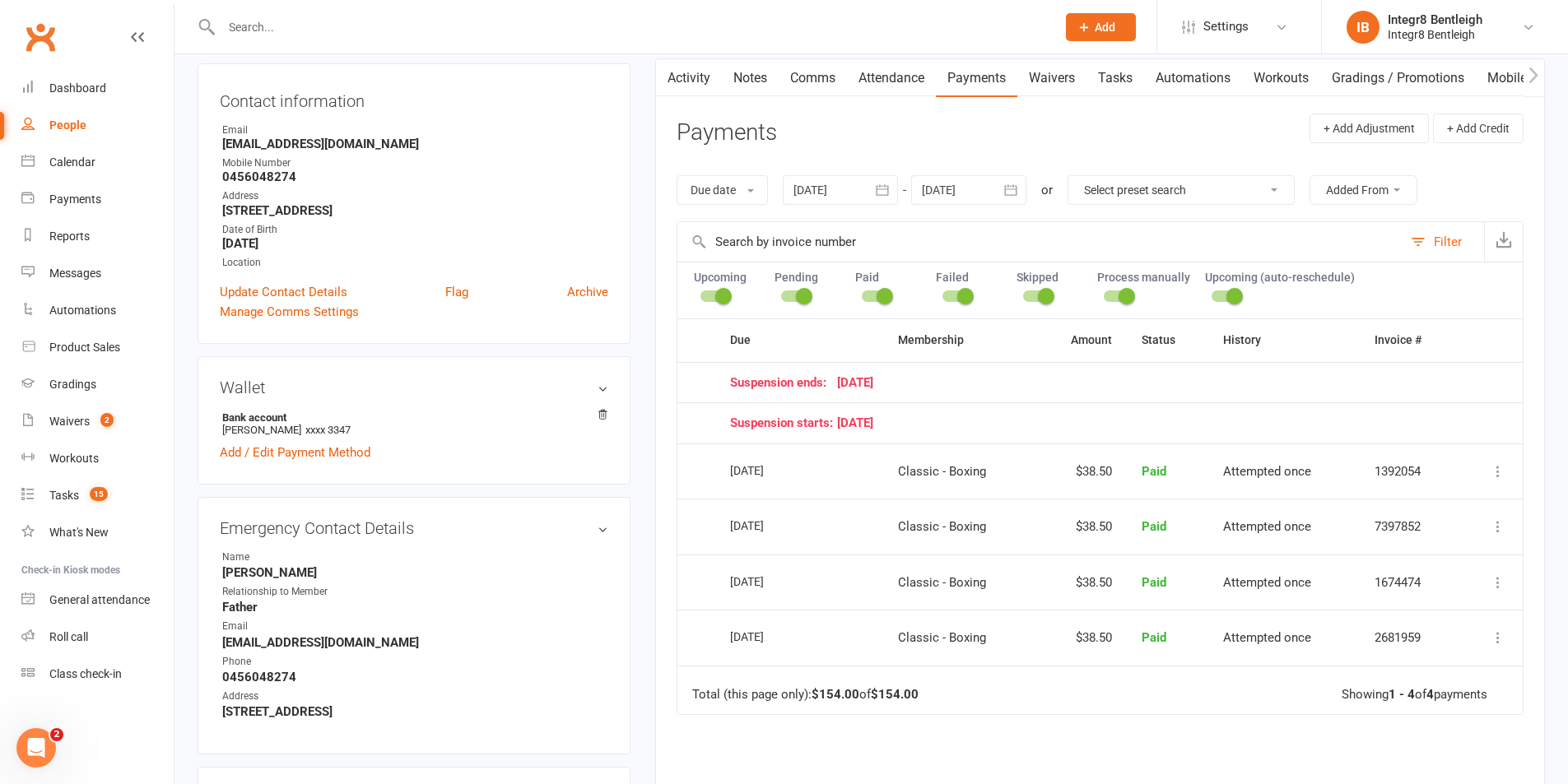
click at [701, 76] on link "Activity" at bounding box center [689, 79] width 66 height 38
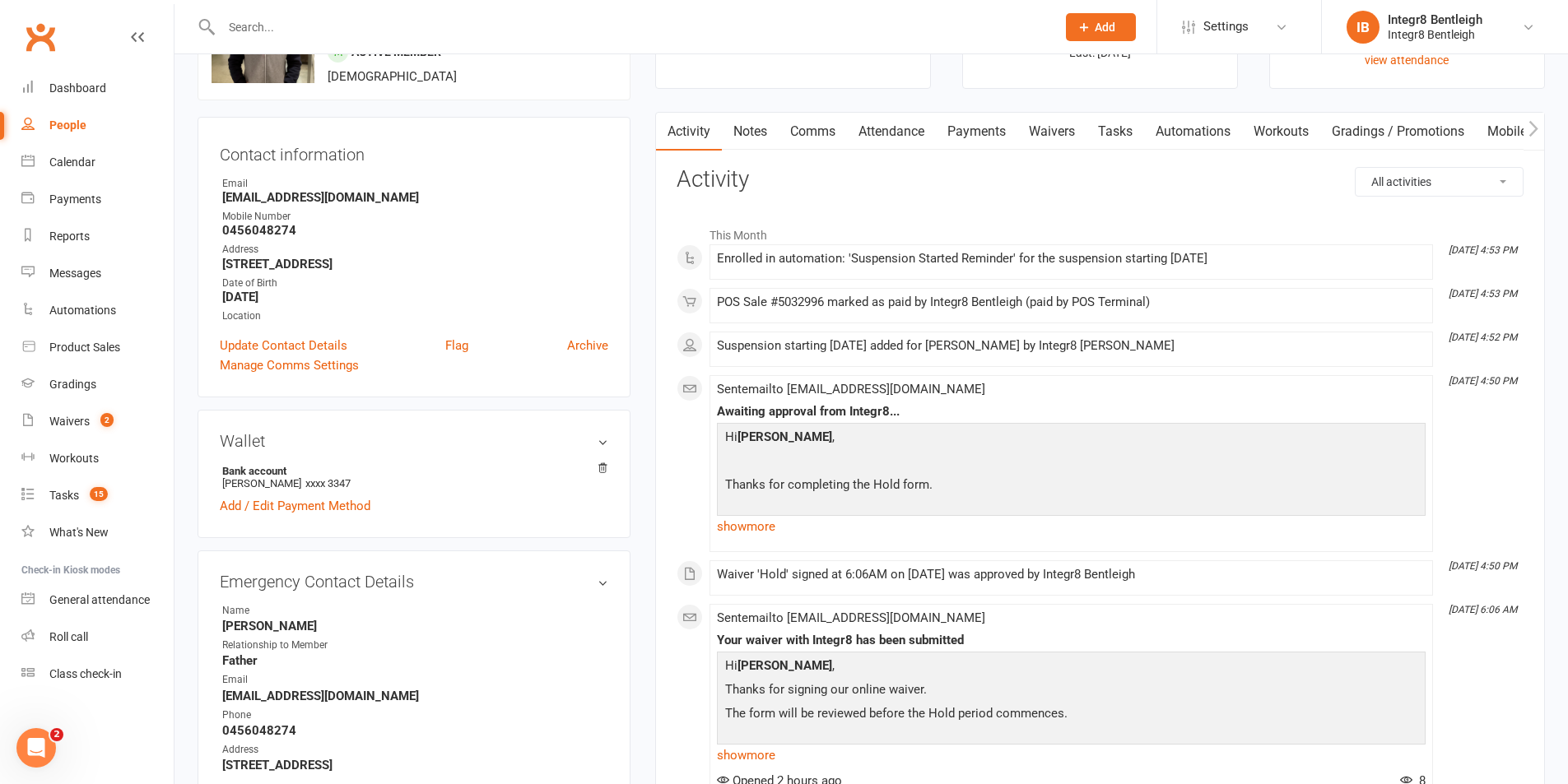
scroll to position [82, 0]
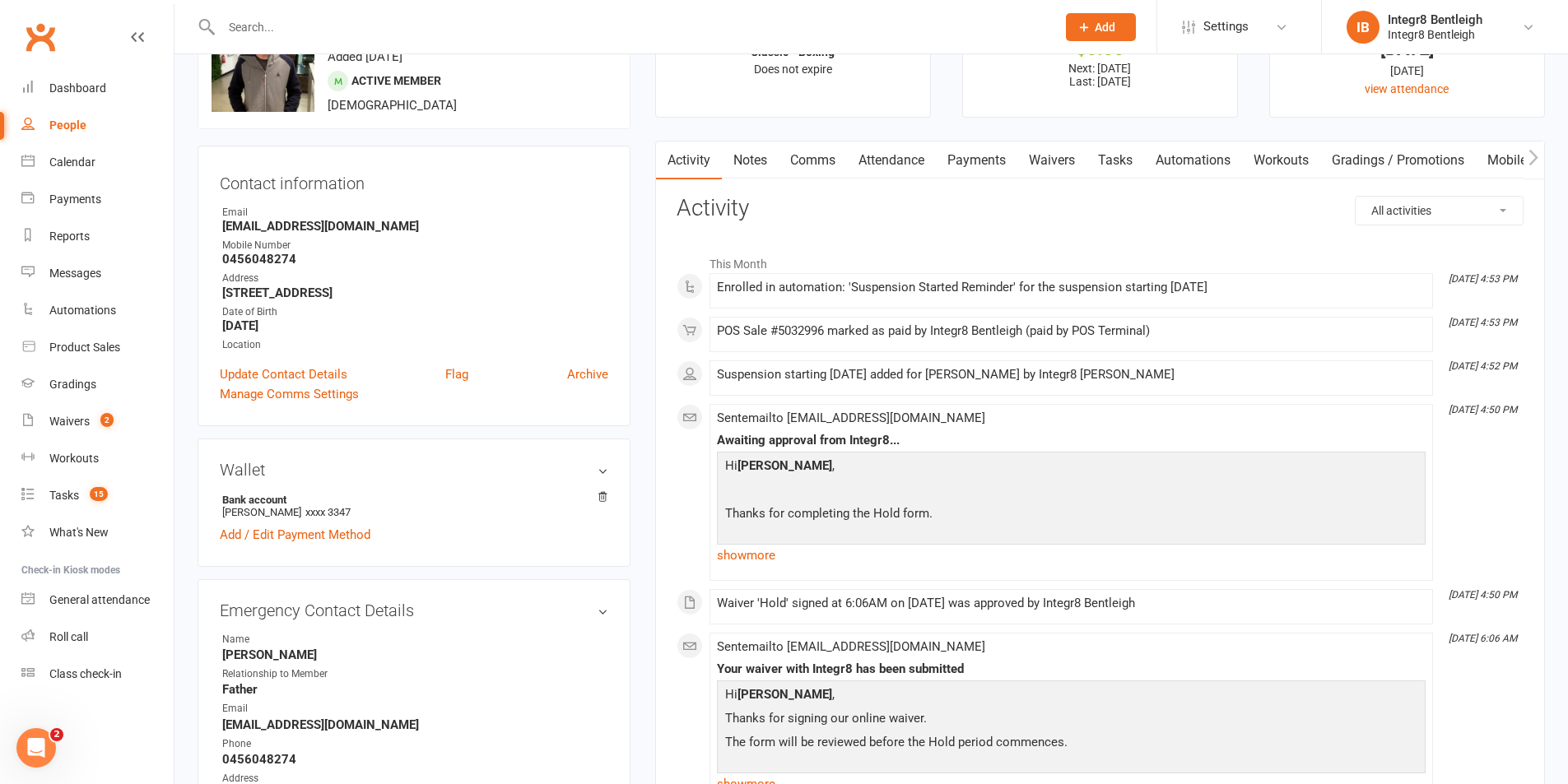
click at [978, 168] on link "Payments" at bounding box center [977, 161] width 81 height 38
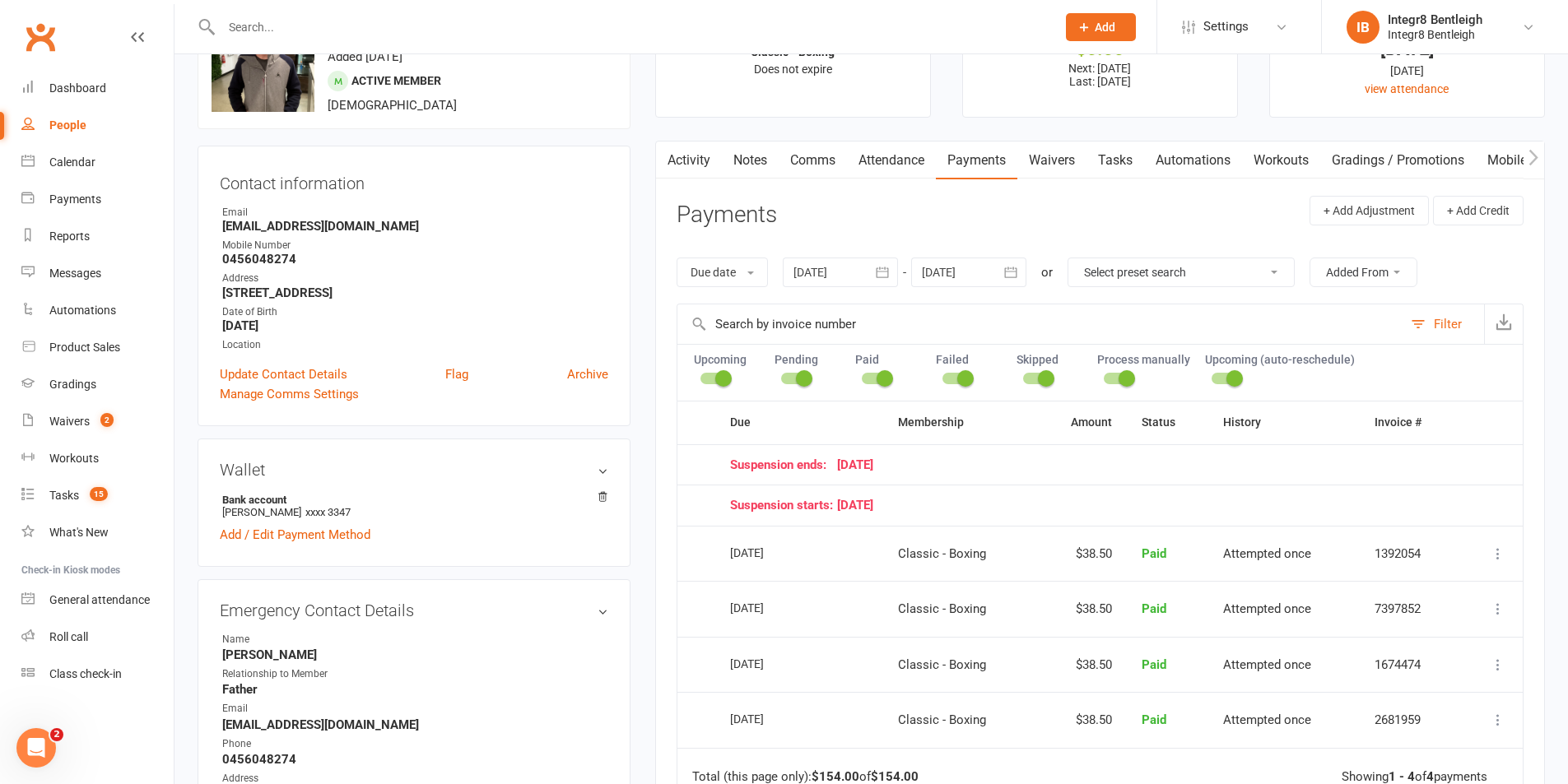
click at [1141, 273] on select "Select preset search All failures All skipped payments All pending payments Suc…" at bounding box center [1181, 272] width 225 height 28
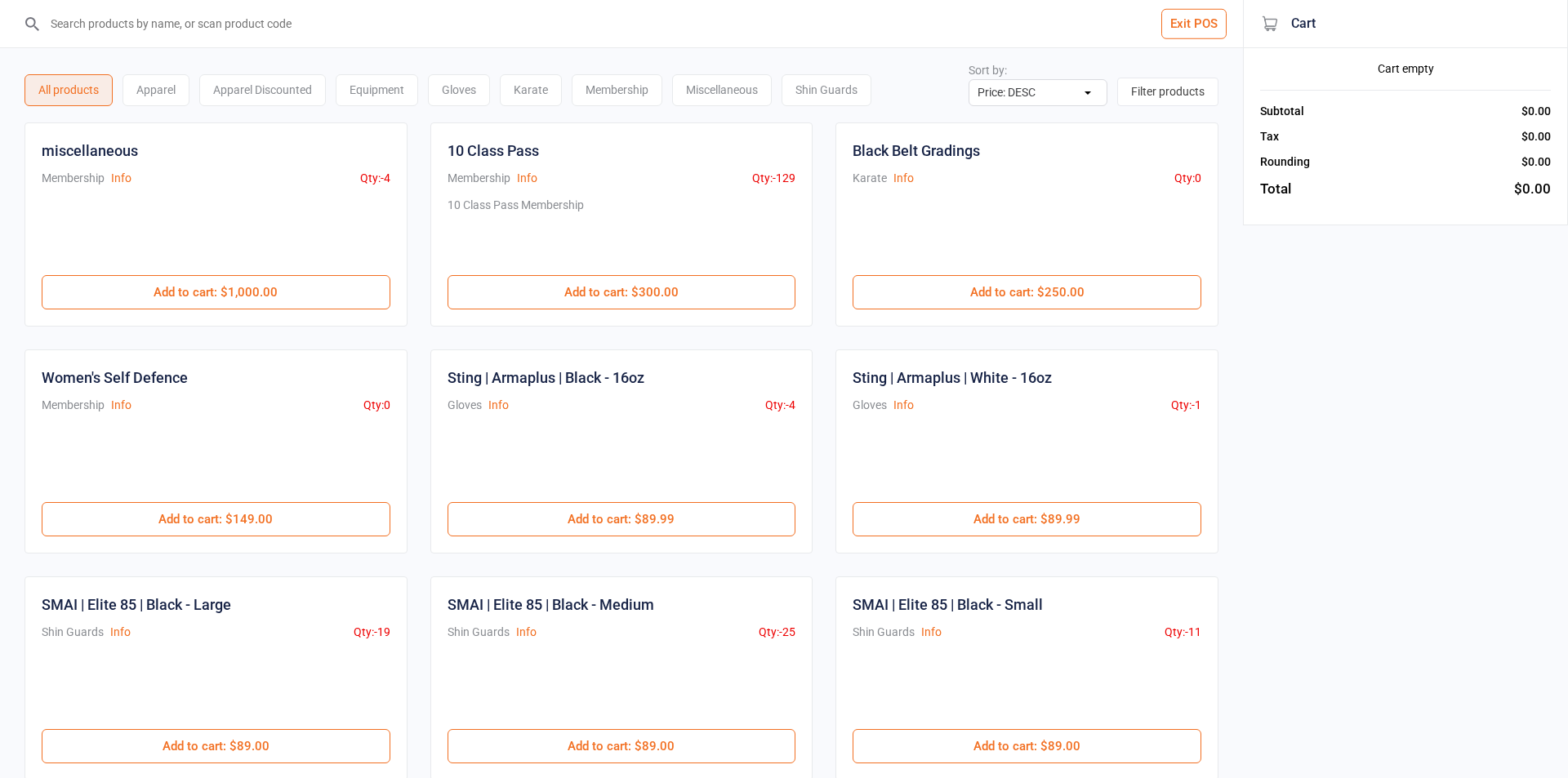
select select "price-desc"
click at [750, 93] on div "Miscellaneous" at bounding box center [722, 90] width 99 height 32
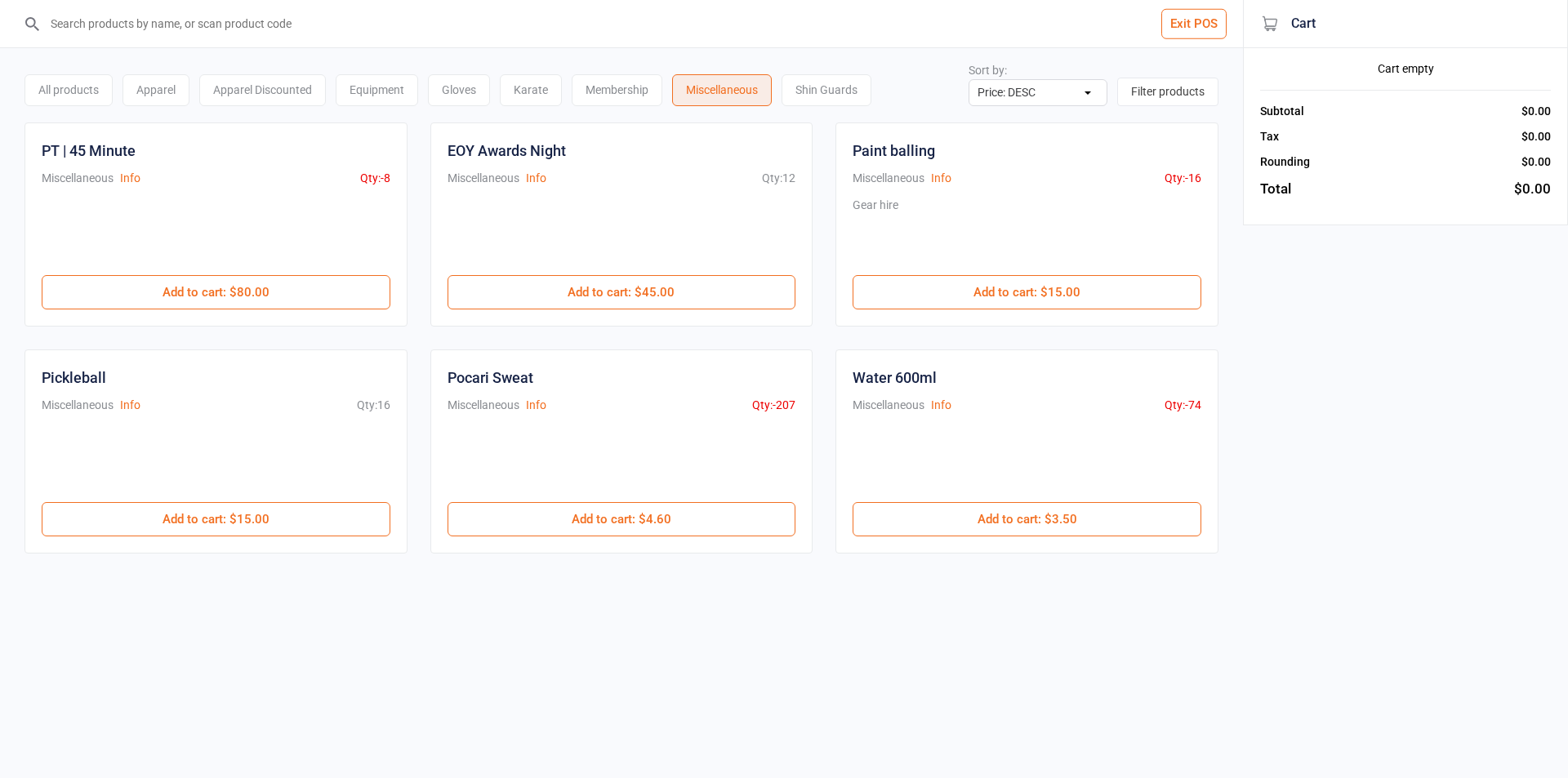
click at [602, 92] on div "Membership" at bounding box center [617, 90] width 90 height 32
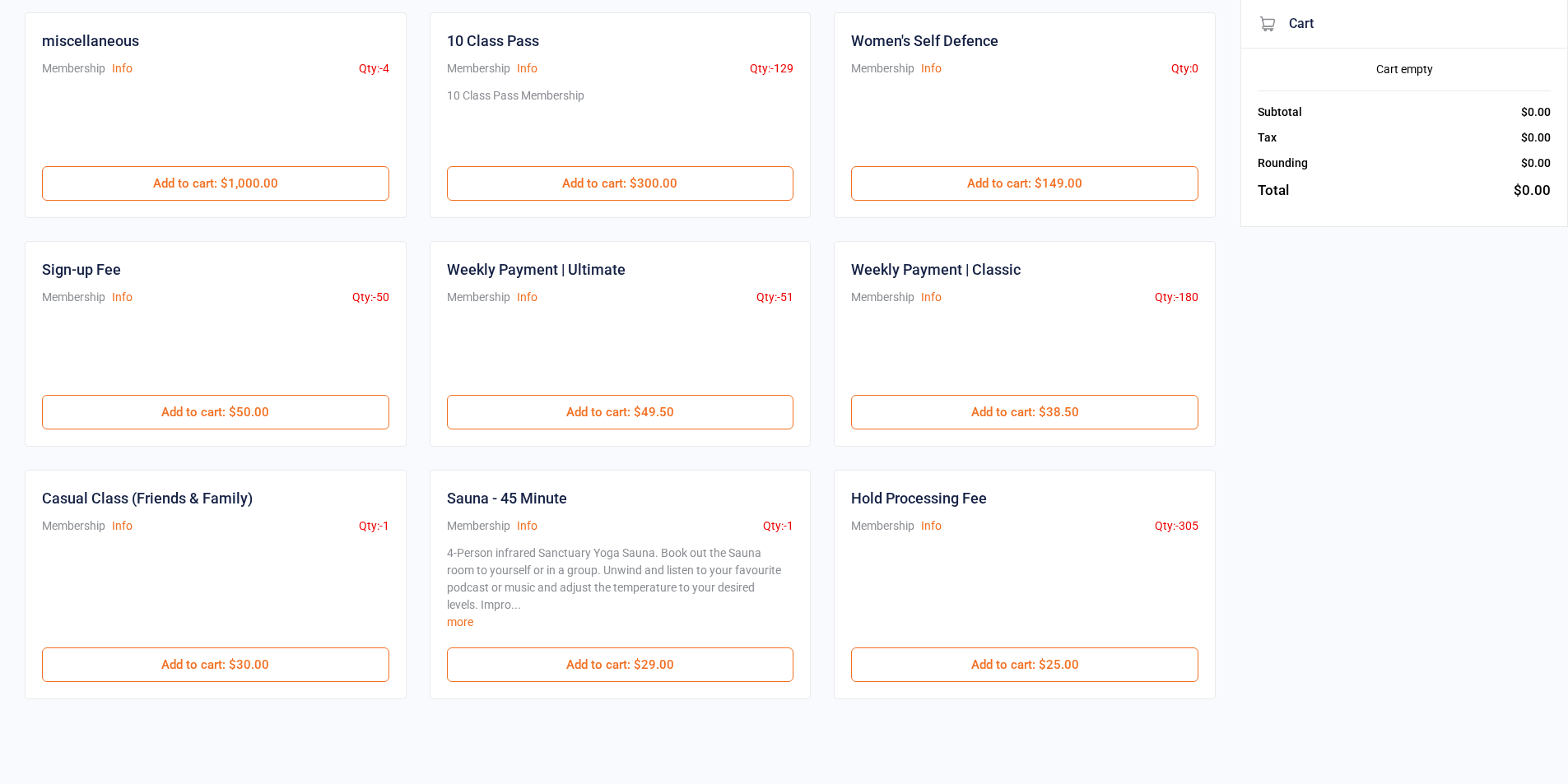
scroll to position [115, 0]
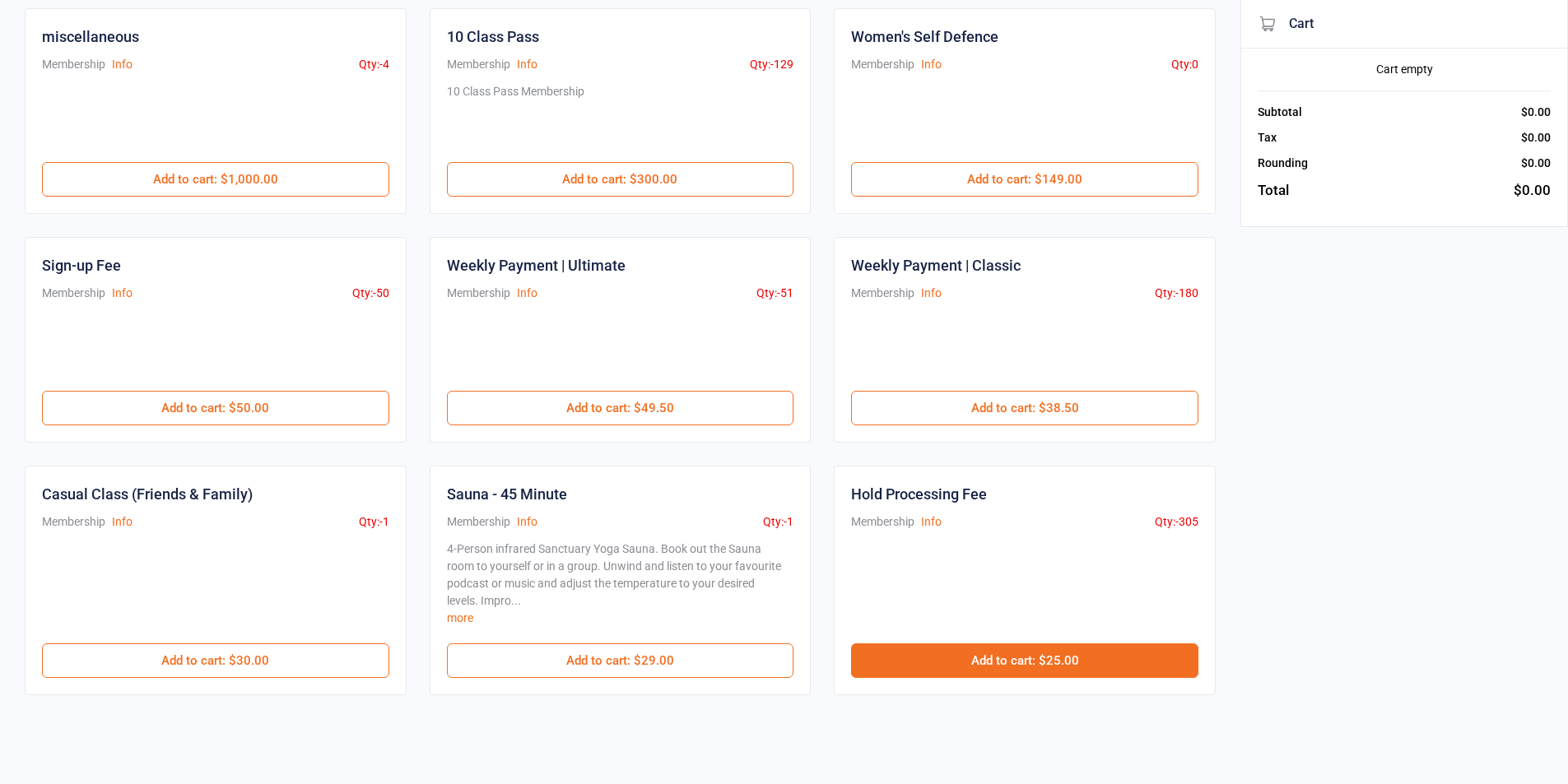
click at [990, 664] on button "Add to cart : $25.00" at bounding box center [1025, 661] width 347 height 35
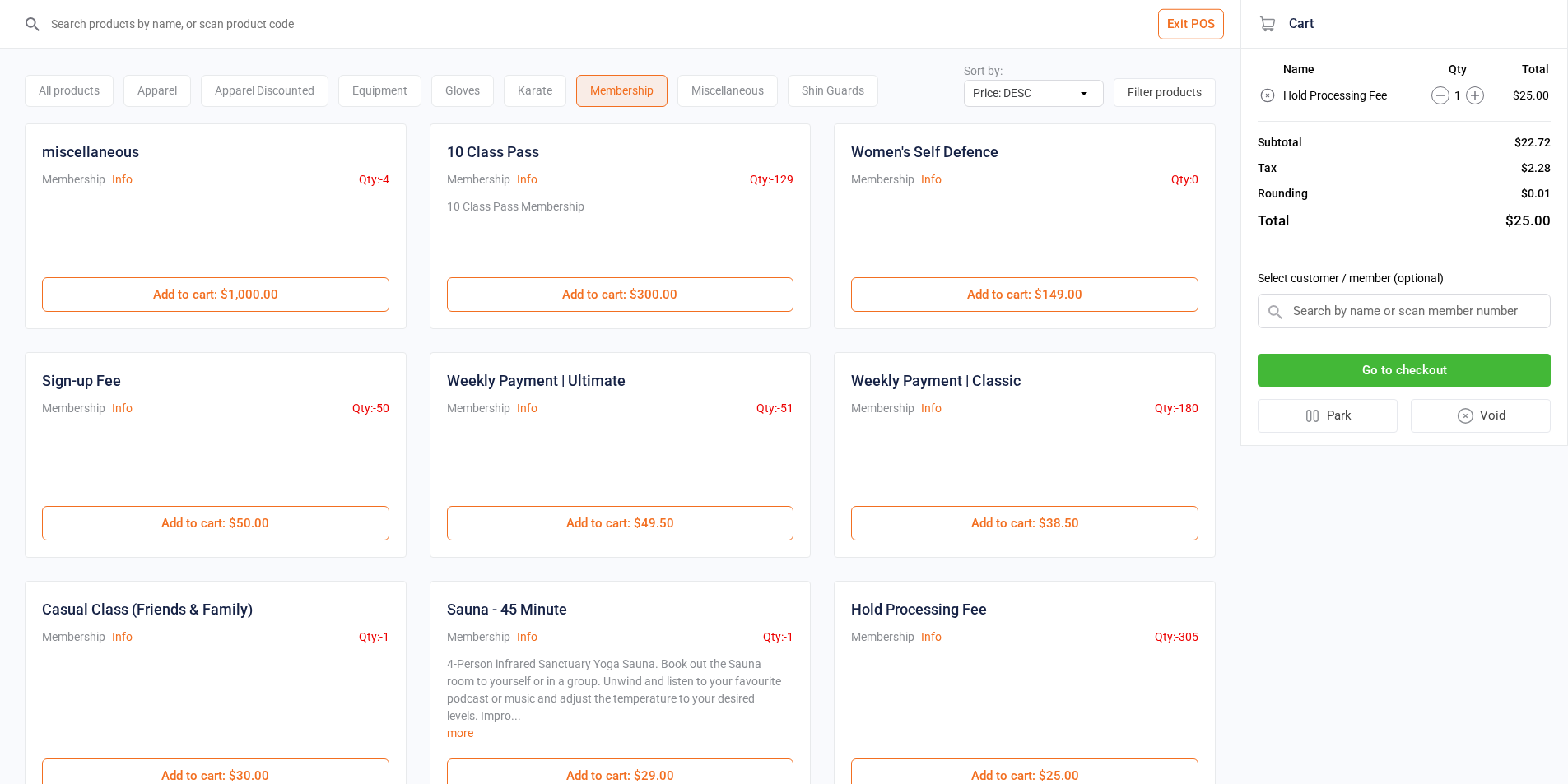
click at [1431, 320] on input "text" at bounding box center [1404, 311] width 293 height 35
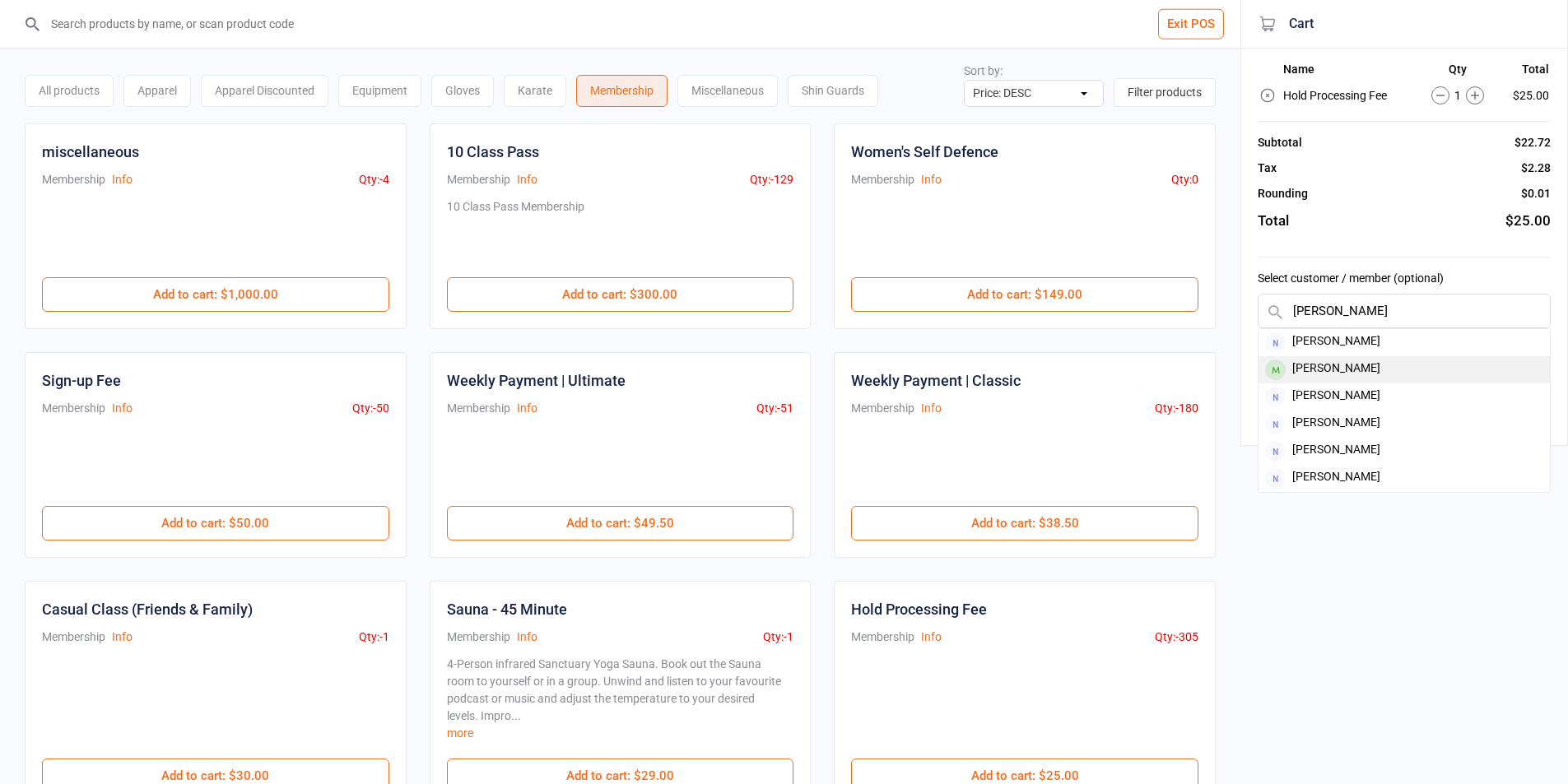
type input "[PERSON_NAME]"
click at [1372, 379] on div "[PERSON_NAME]" at bounding box center [1404, 369] width 292 height 27
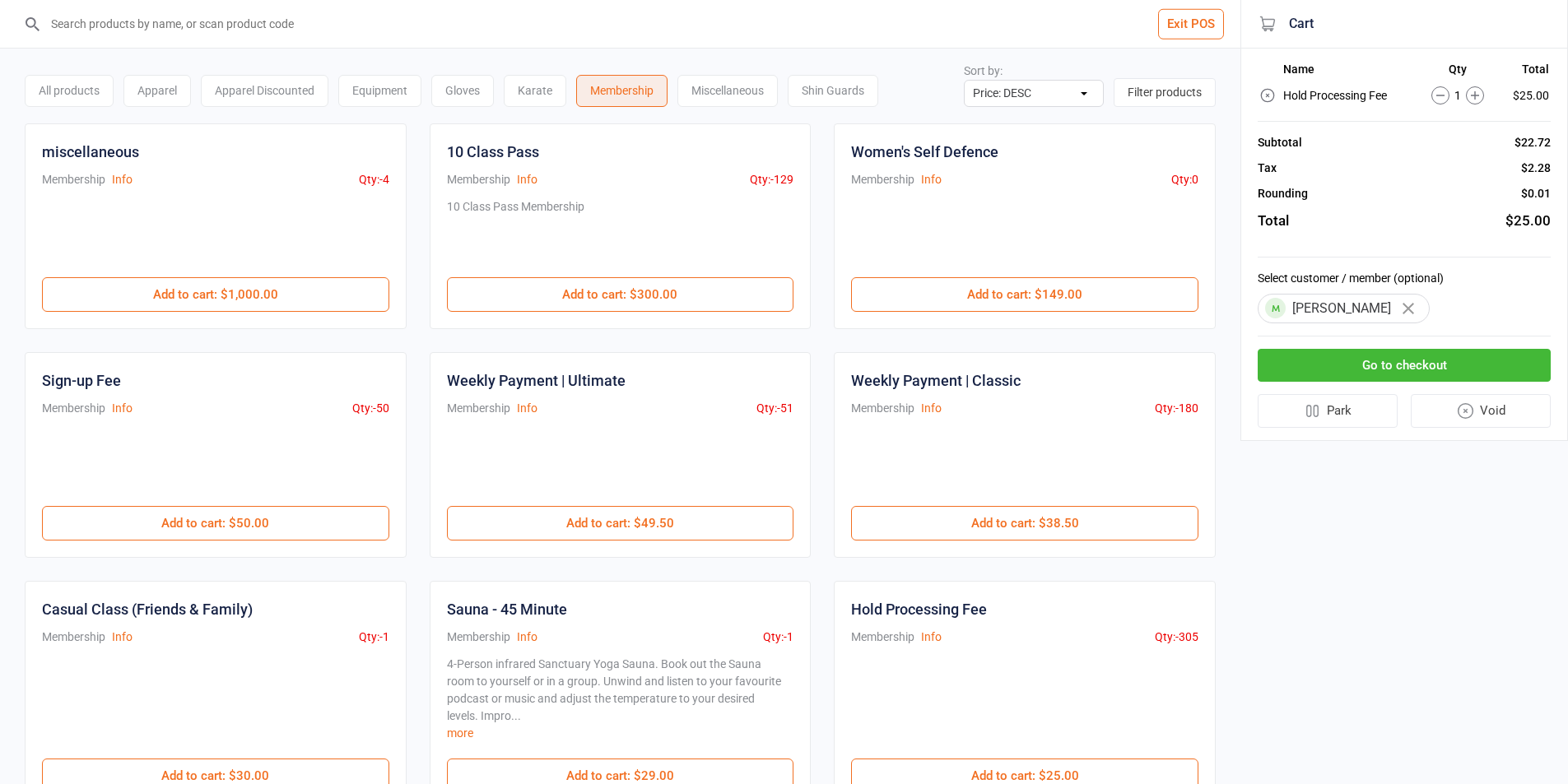
click at [1368, 372] on button "Go to checkout" at bounding box center [1404, 365] width 293 height 34
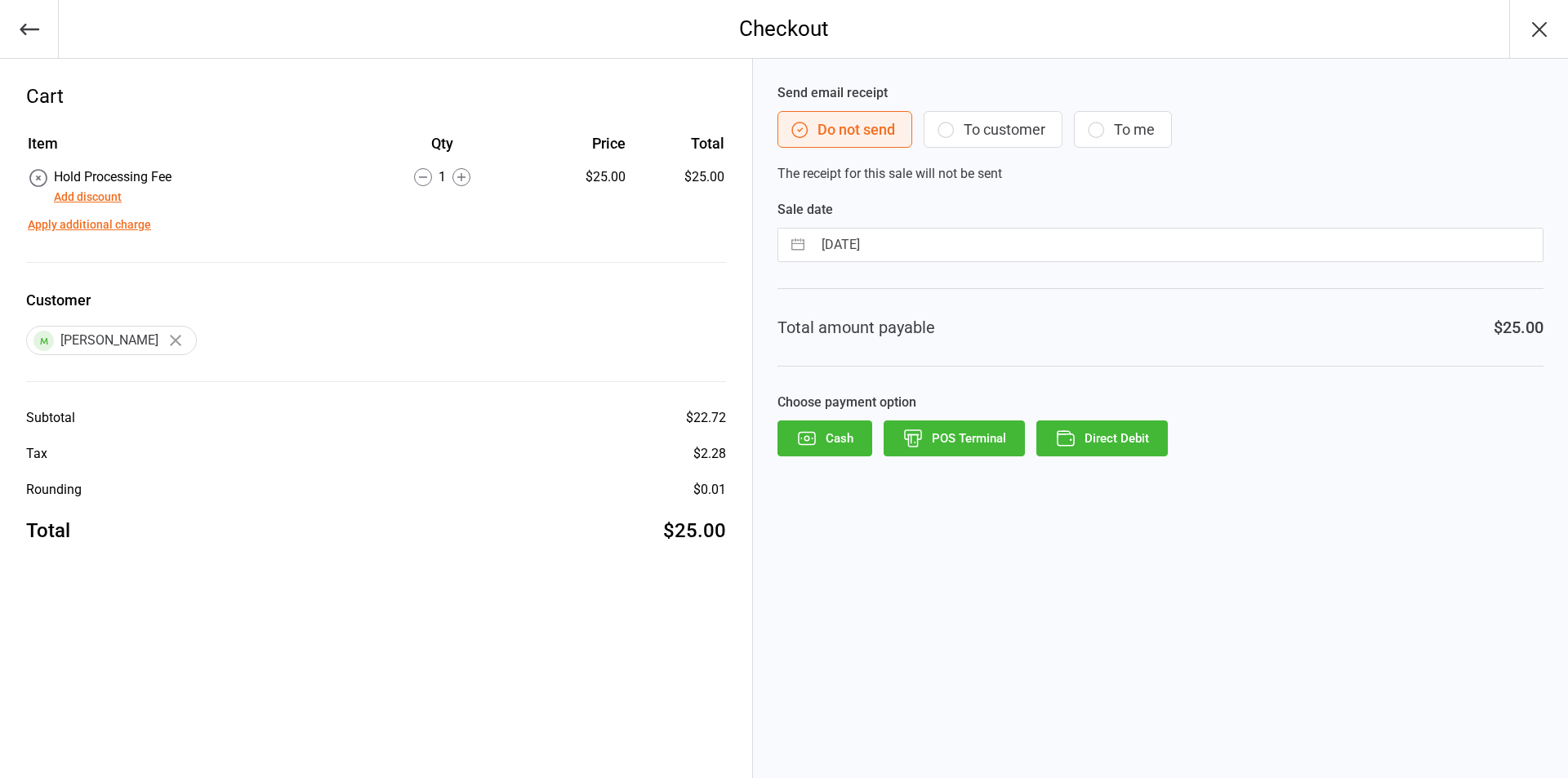
click at [986, 138] on button "To customer" at bounding box center [993, 129] width 139 height 37
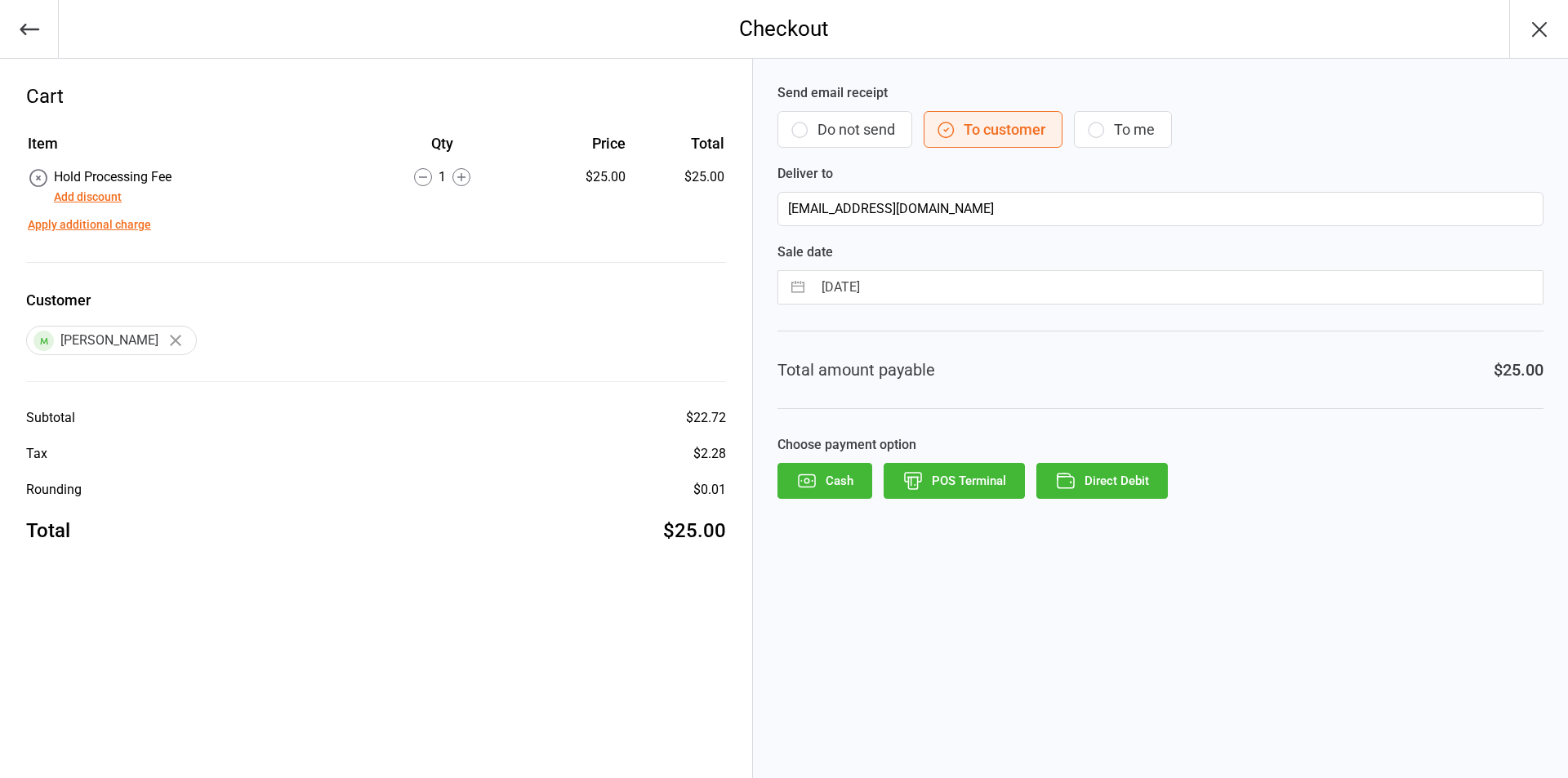
click at [947, 482] on button "POS Terminal" at bounding box center [954, 481] width 141 height 36
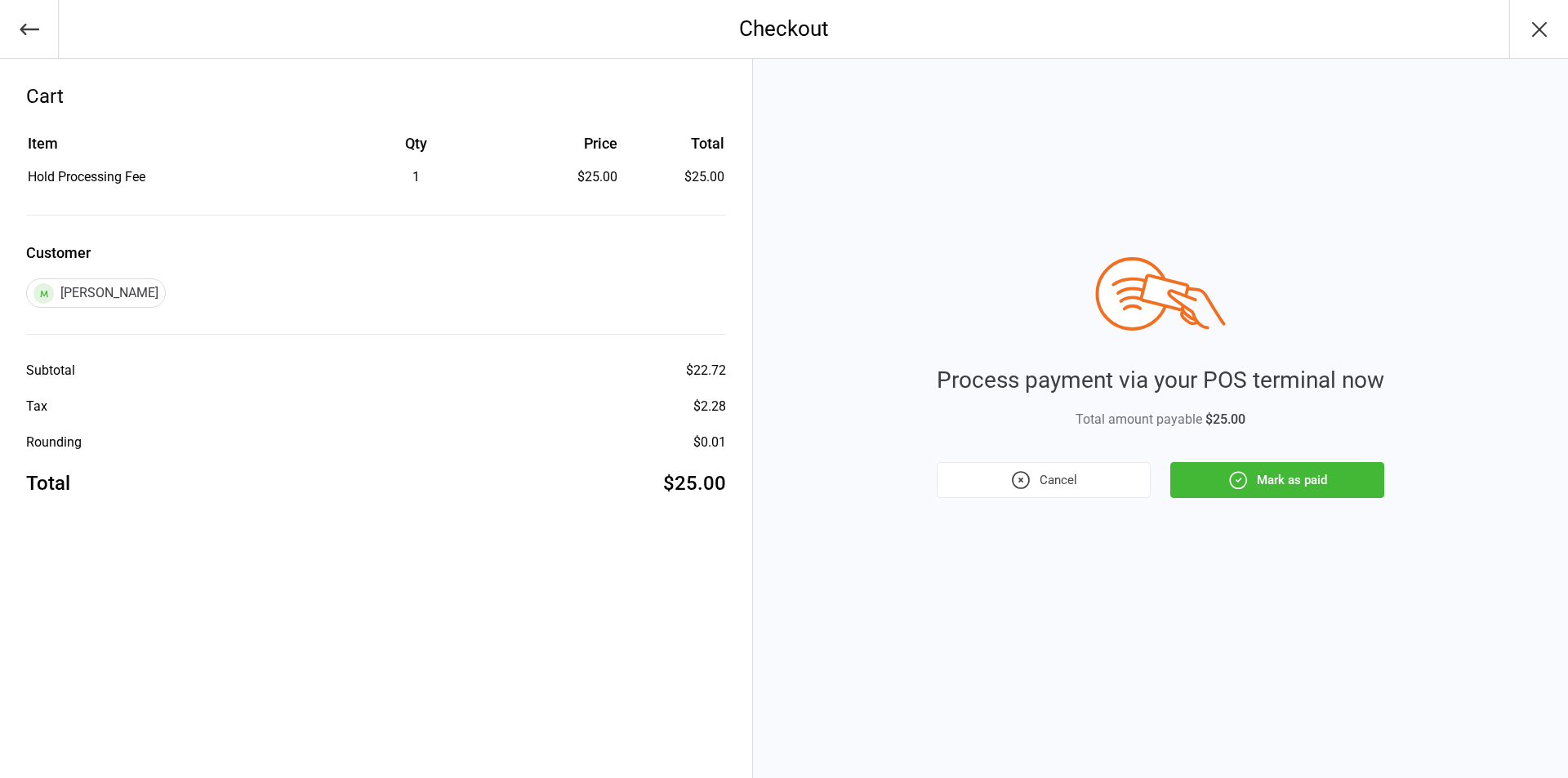
click at [1217, 488] on button "Mark as paid" at bounding box center [1277, 480] width 214 height 36
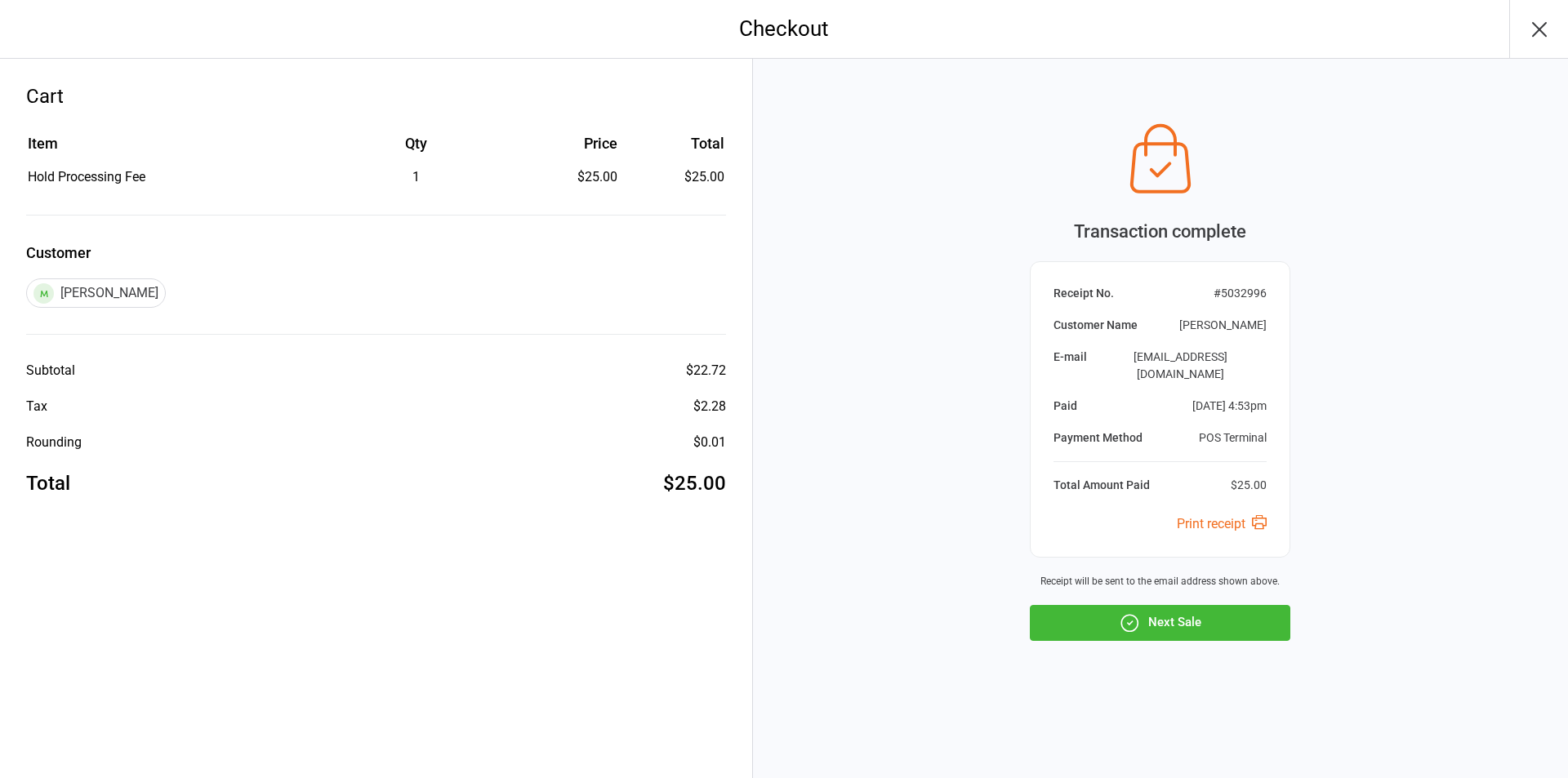
click at [1216, 620] on button "Next Sale" at bounding box center [1160, 623] width 261 height 36
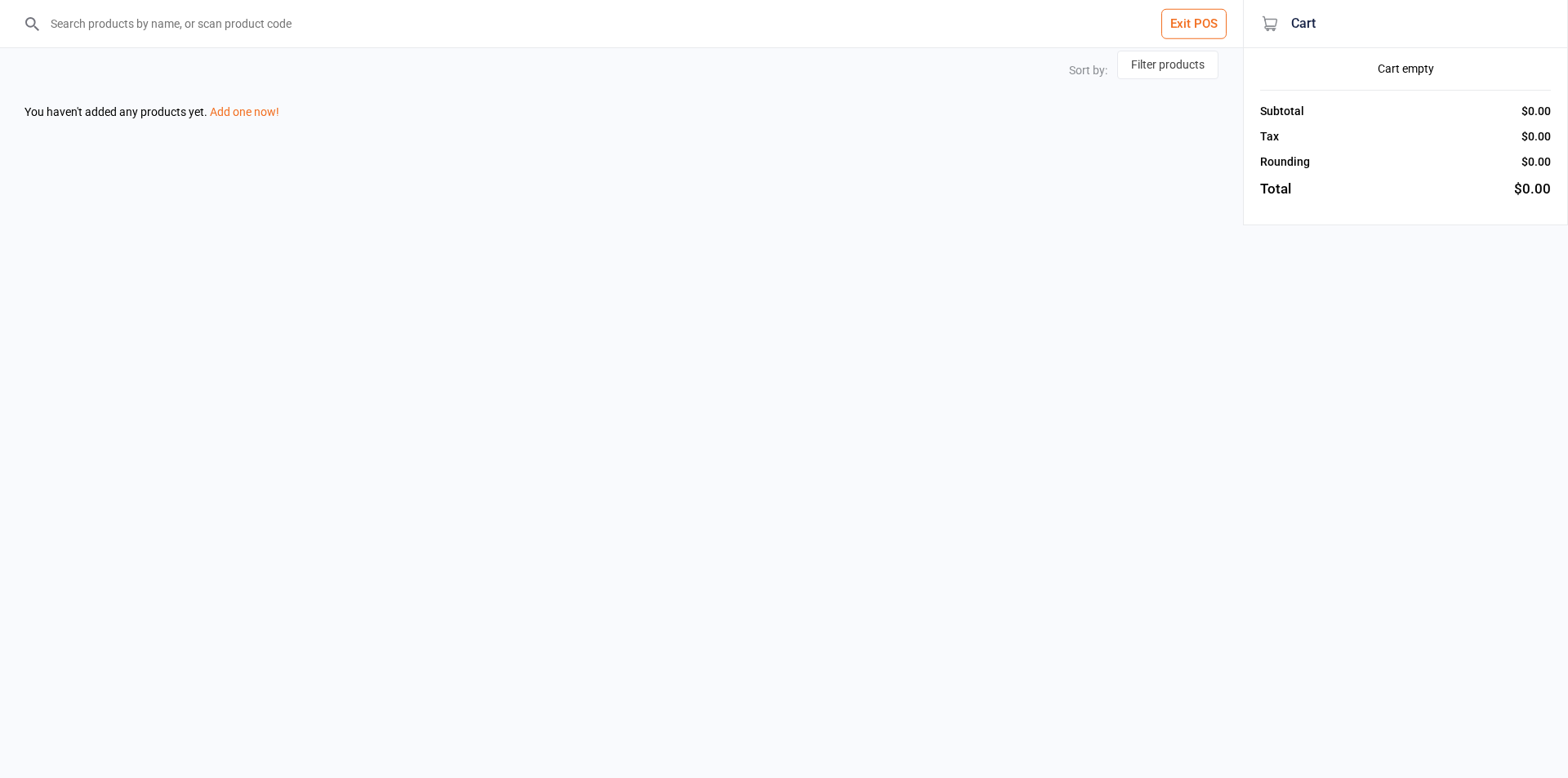
select select "price-desc"
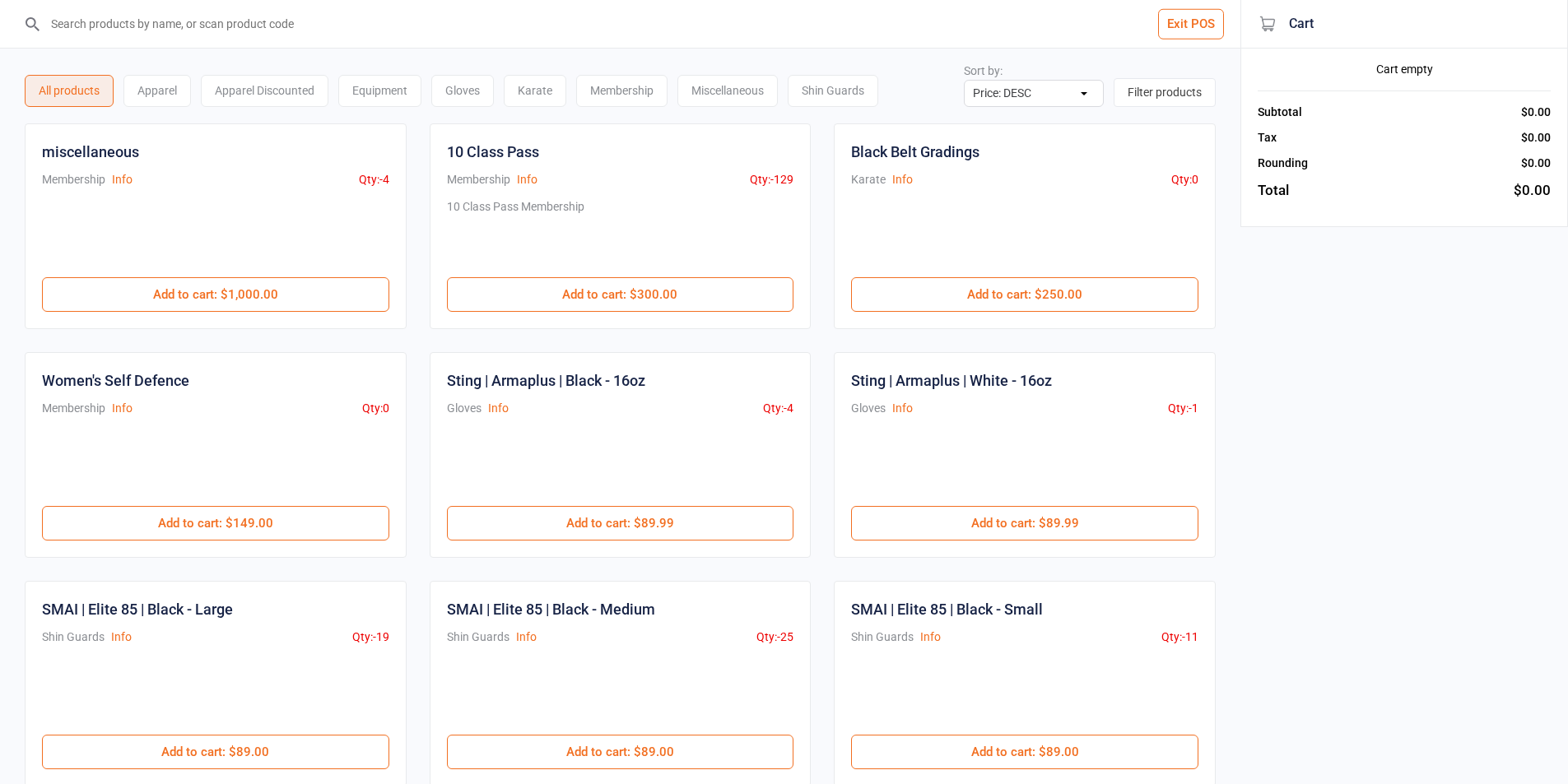
select select "price-desc"
click at [614, 6] on input "search" at bounding box center [630, 24] width 1175 height 48
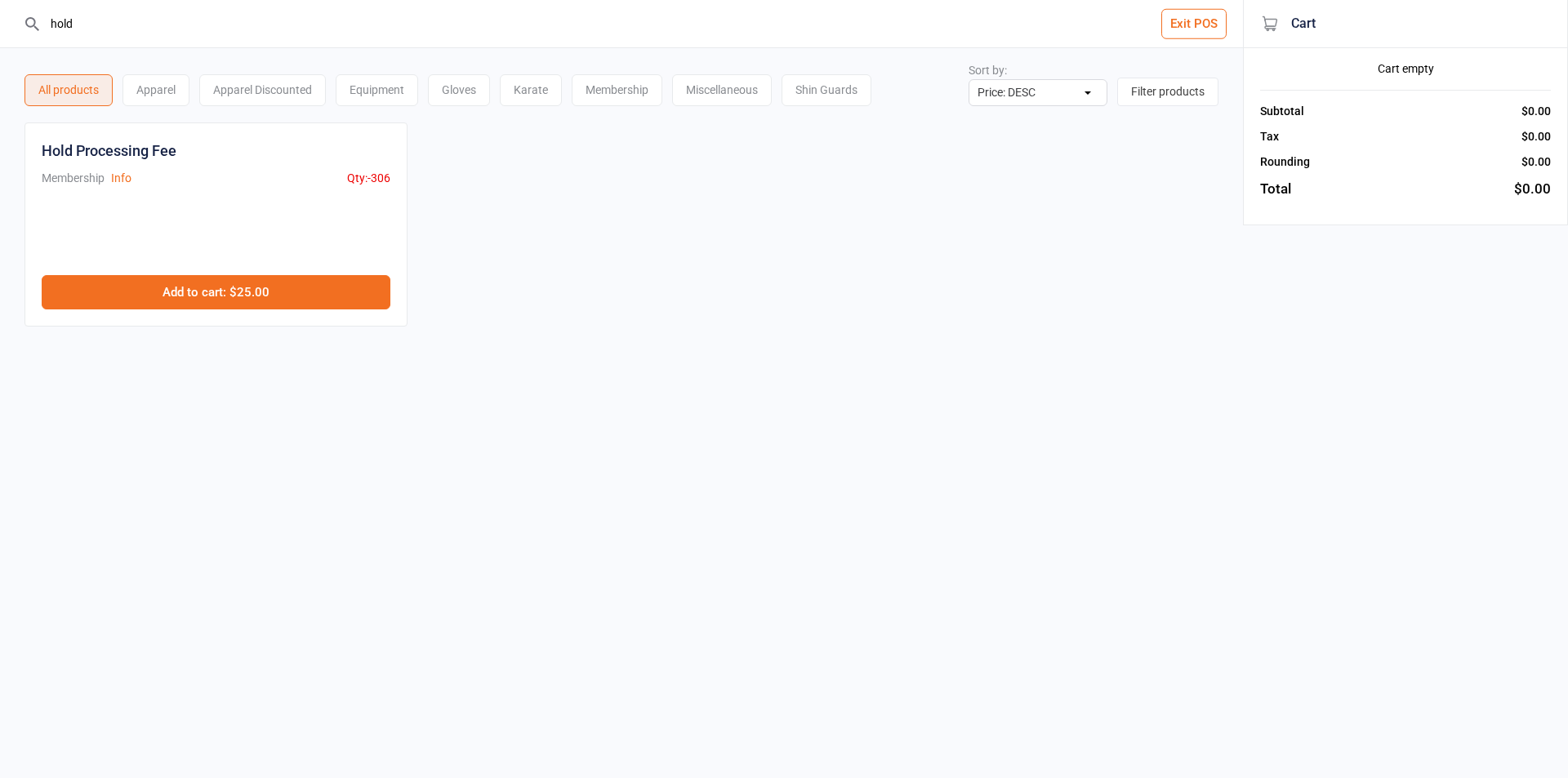
type input "hold"
click at [325, 301] on button "Add to cart : $25.00" at bounding box center [216, 292] width 348 height 35
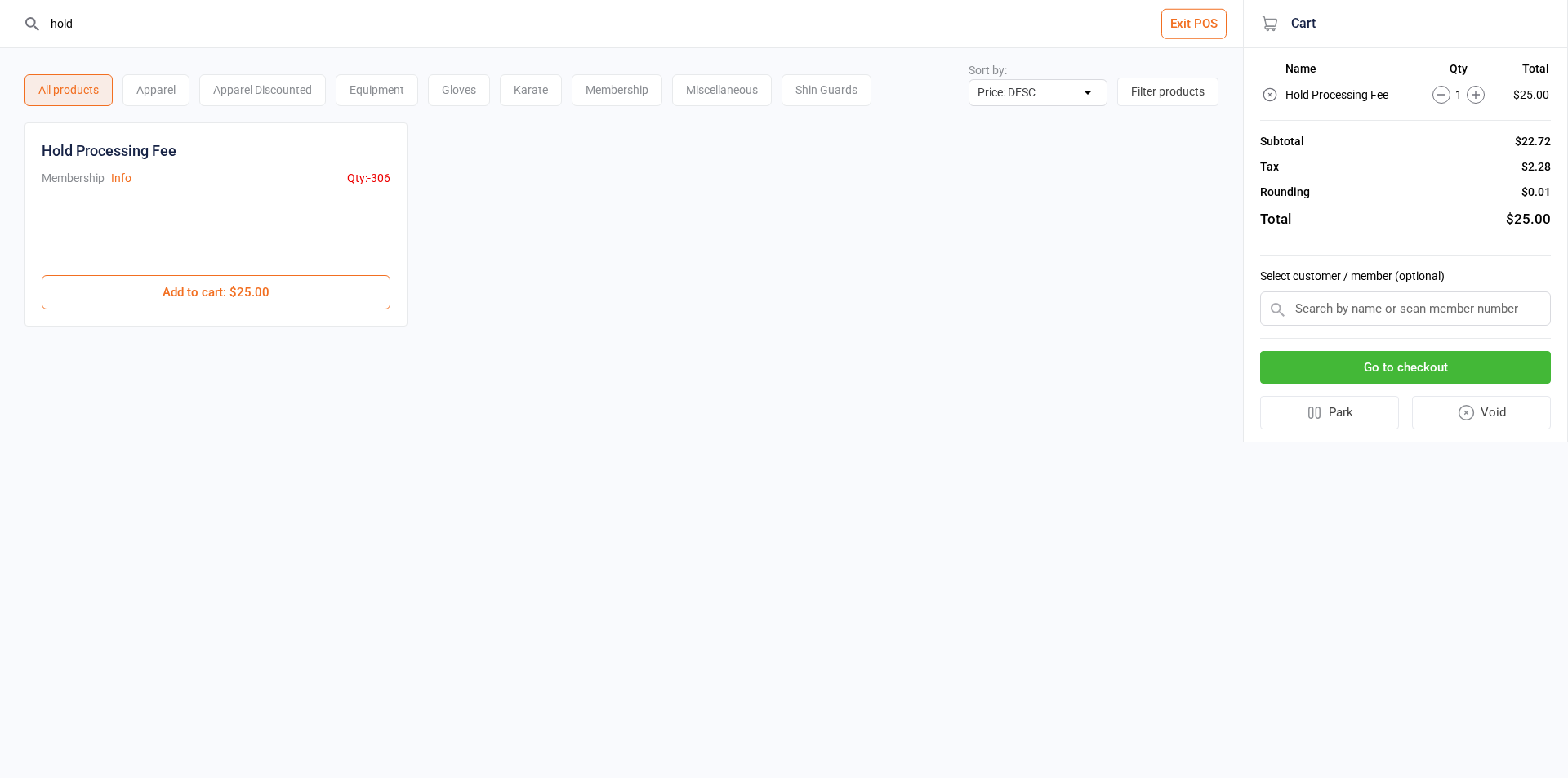
click at [1318, 309] on input "text" at bounding box center [1405, 309] width 291 height 35
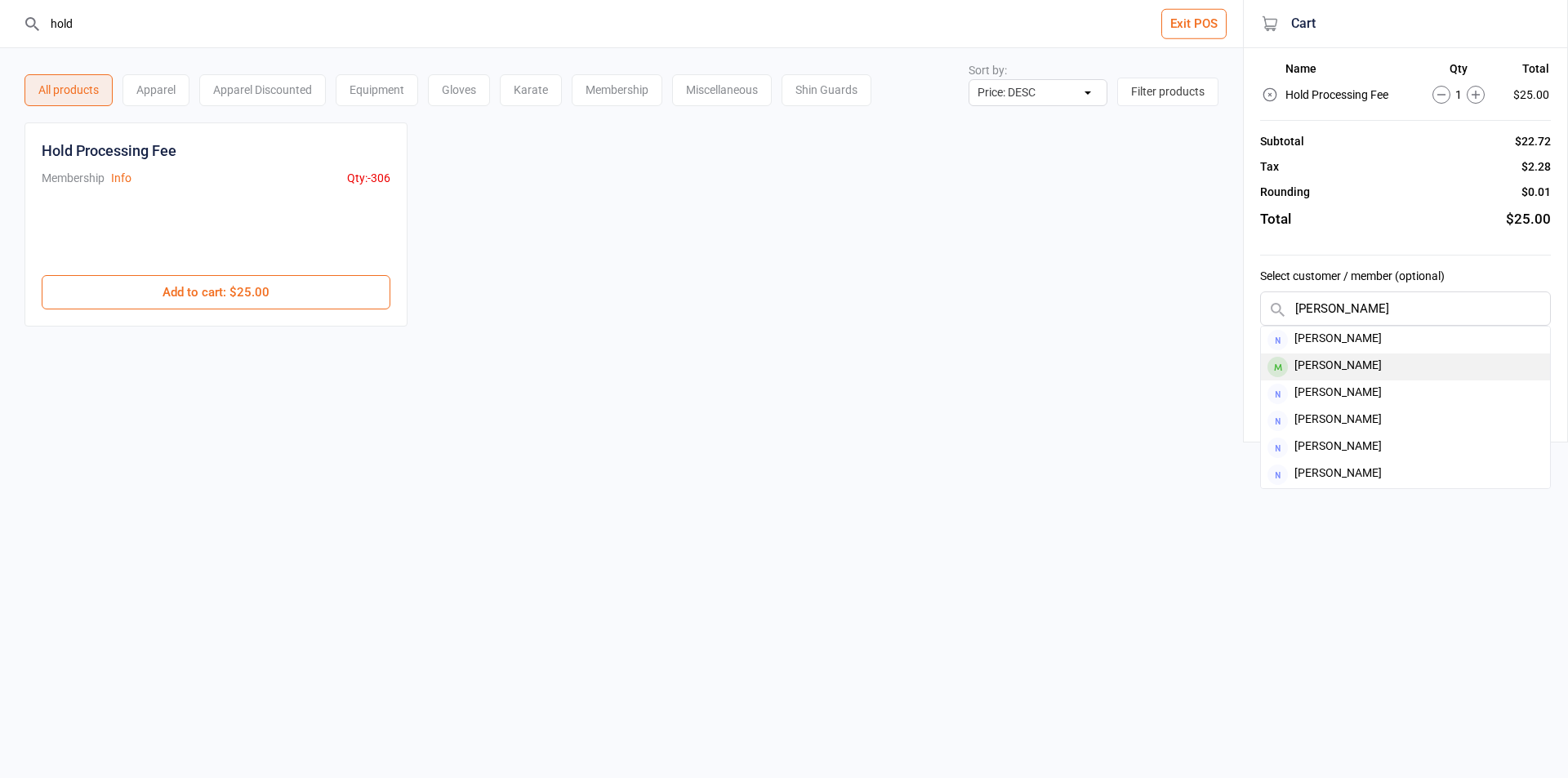
type input "robert"
click at [1339, 359] on div "[PERSON_NAME]" at bounding box center [1405, 366] width 289 height 27
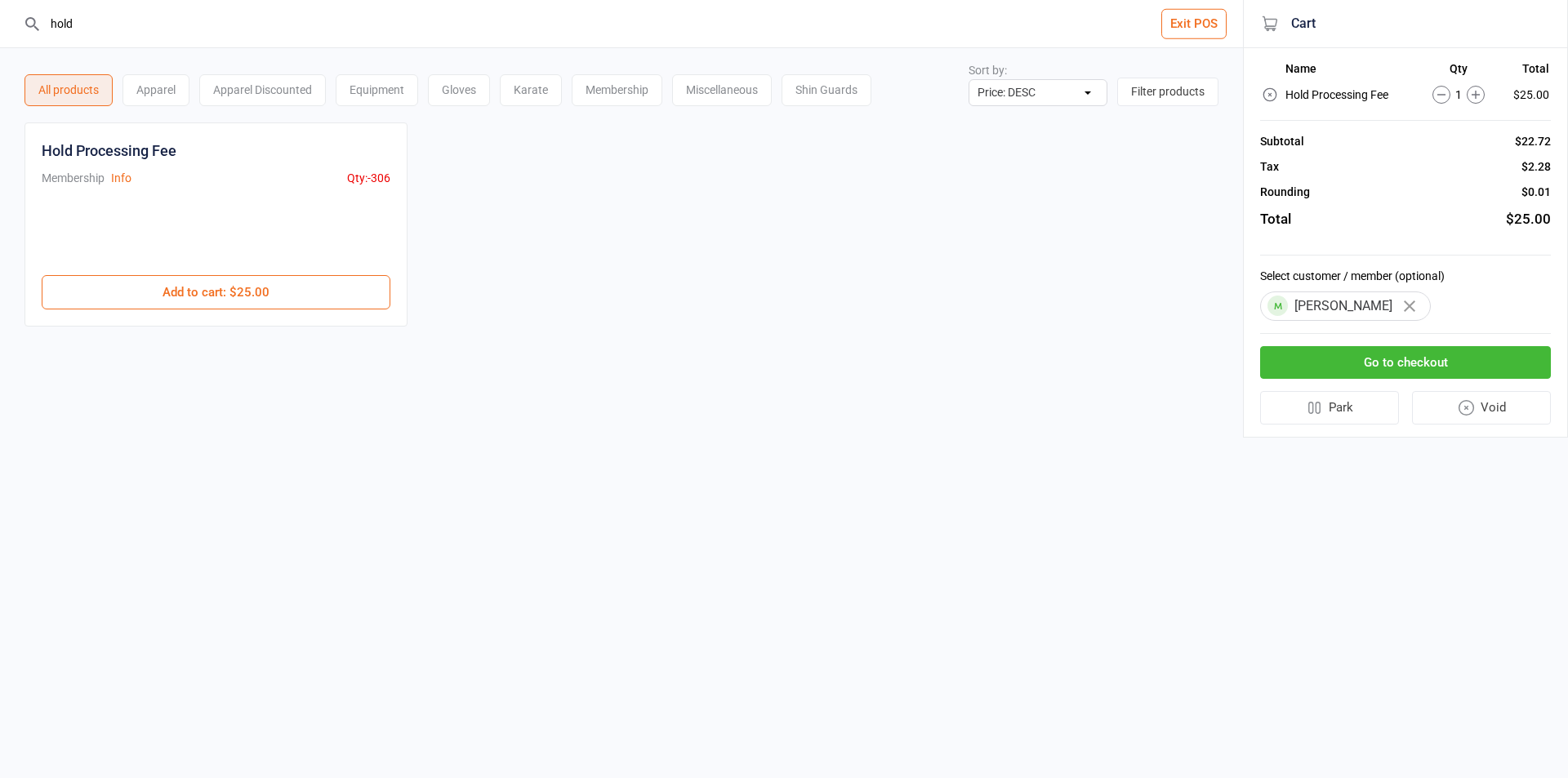
click at [1340, 358] on button "Go to checkout" at bounding box center [1405, 362] width 291 height 34
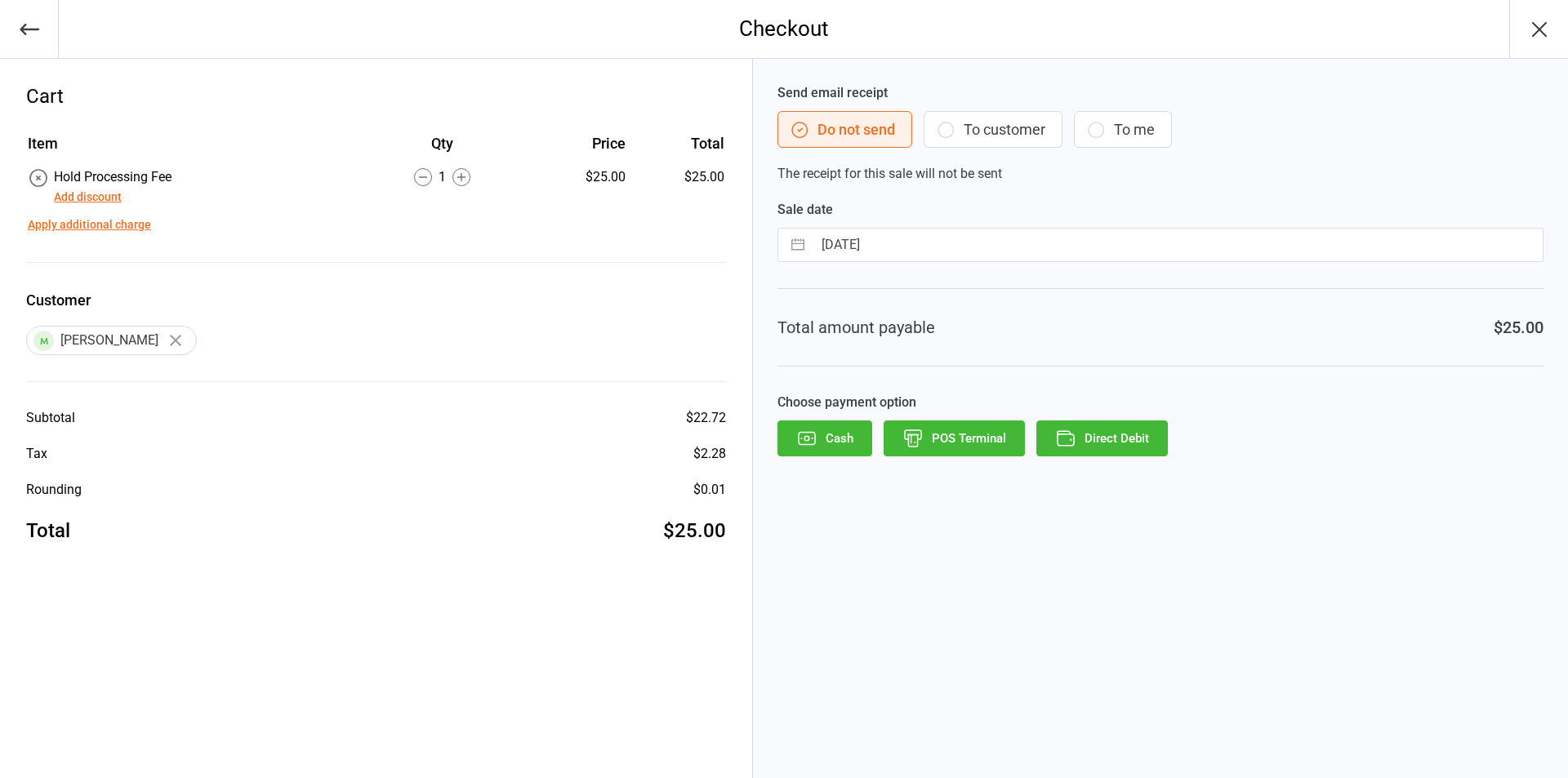
click at [953, 122] on icon "button" at bounding box center [946, 130] width 20 height 20
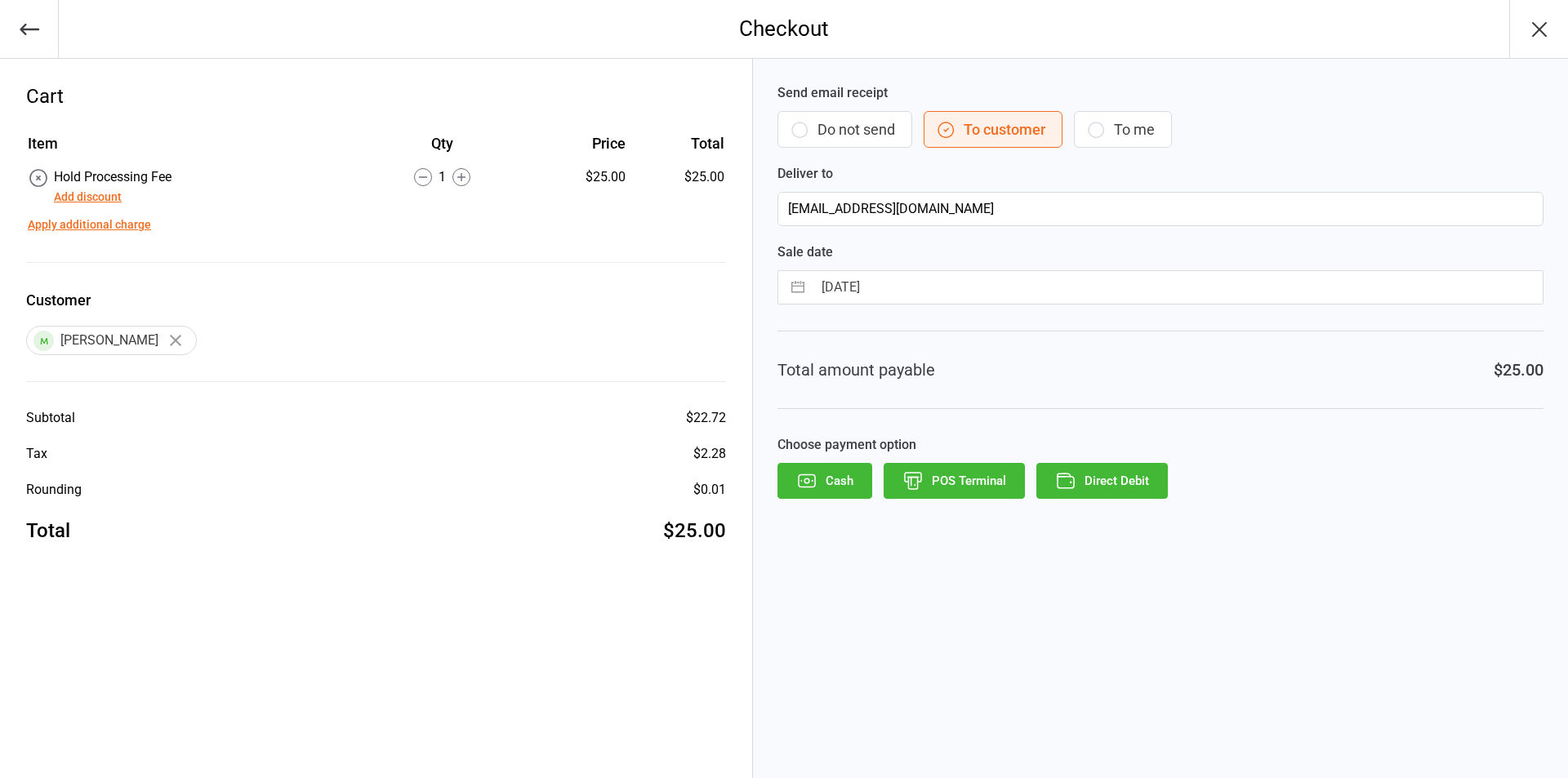
click at [1106, 481] on button "Direct Debit" at bounding box center [1102, 481] width 131 height 36
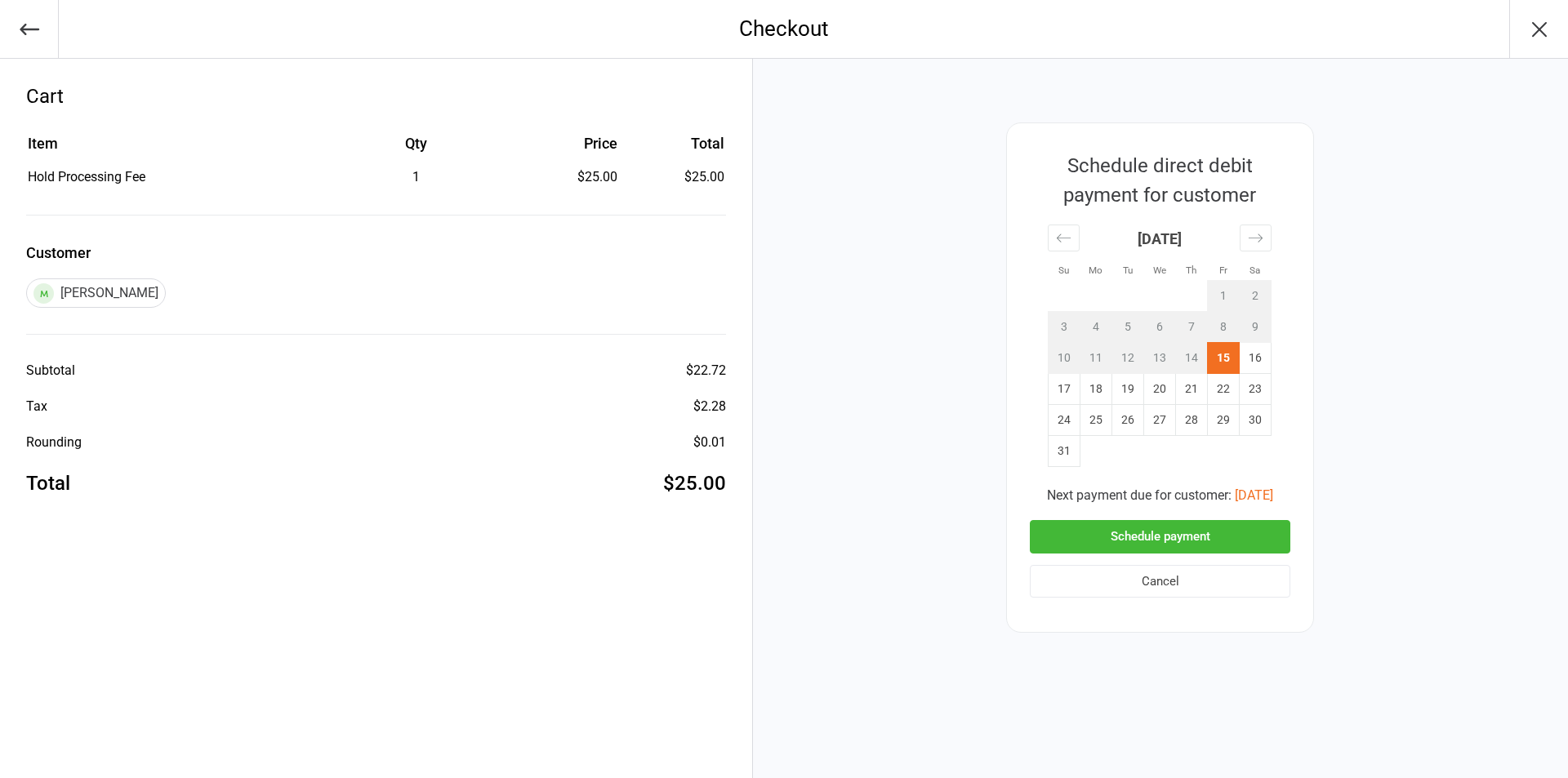
click at [1133, 538] on button "Schedule payment" at bounding box center [1160, 536] width 261 height 34
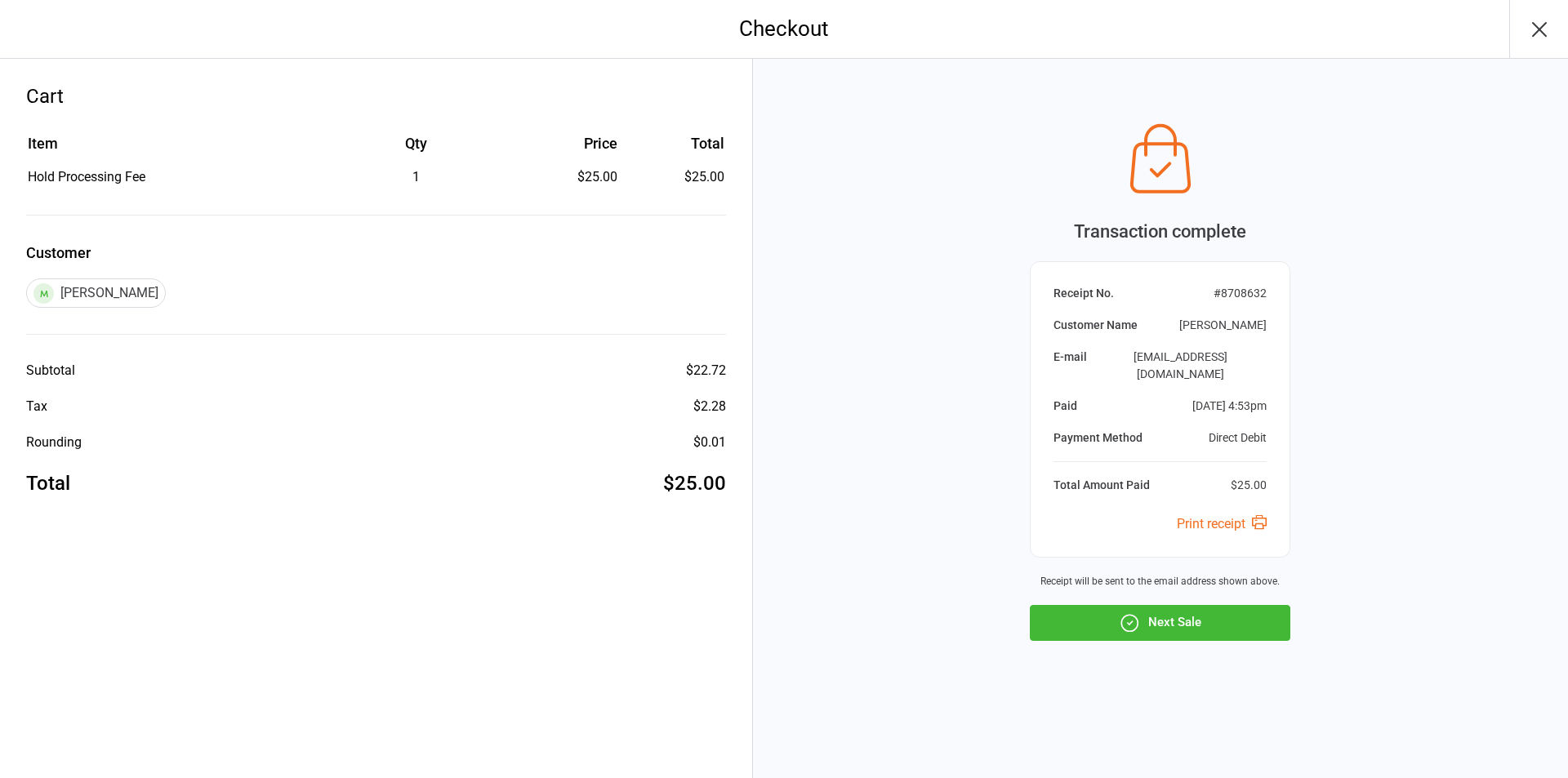
click at [1132, 605] on button "Next Sale" at bounding box center [1160, 623] width 261 height 36
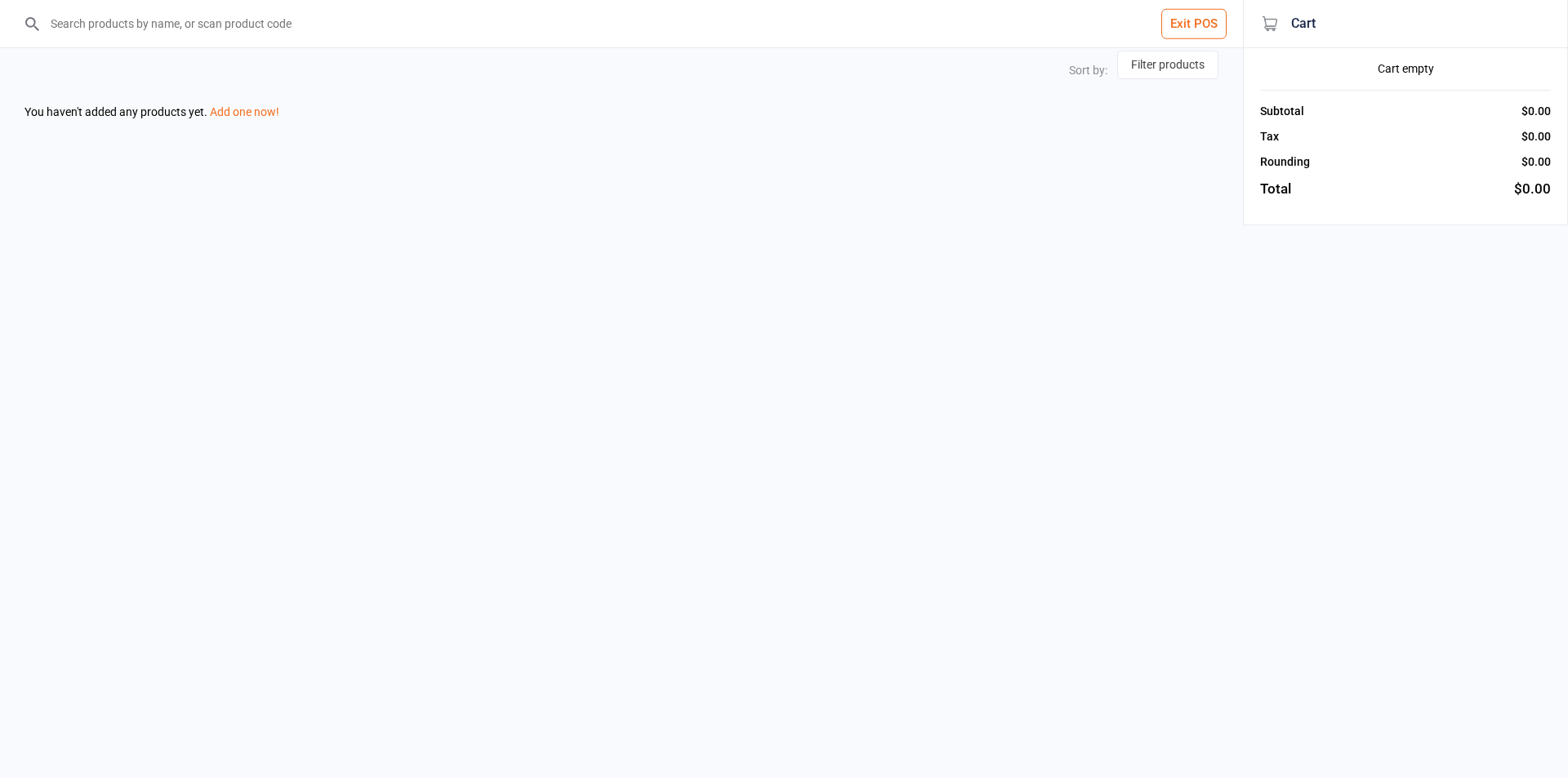
select select "price-desc"
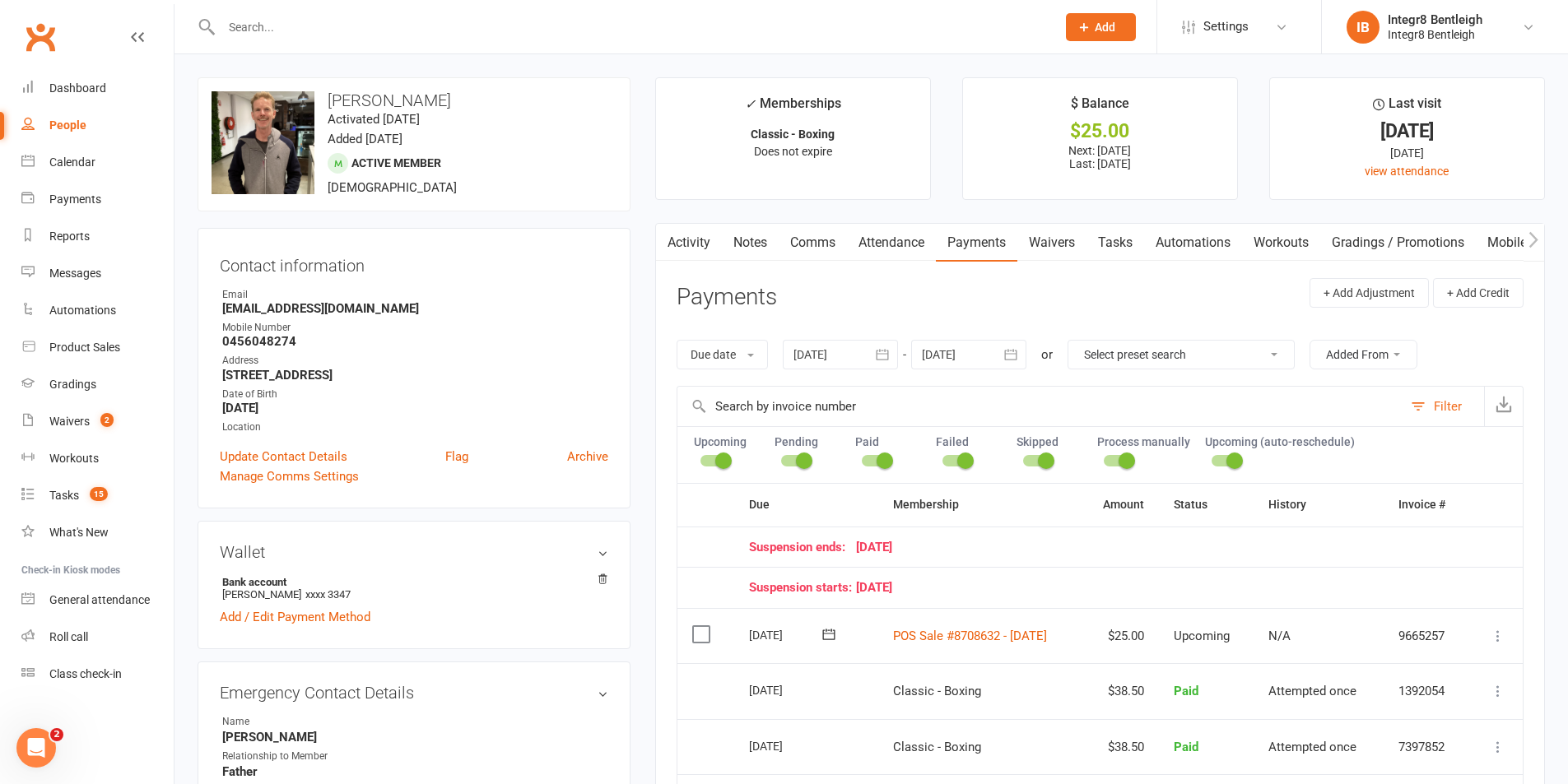
click at [692, 245] on link "Activity" at bounding box center [689, 243] width 66 height 38
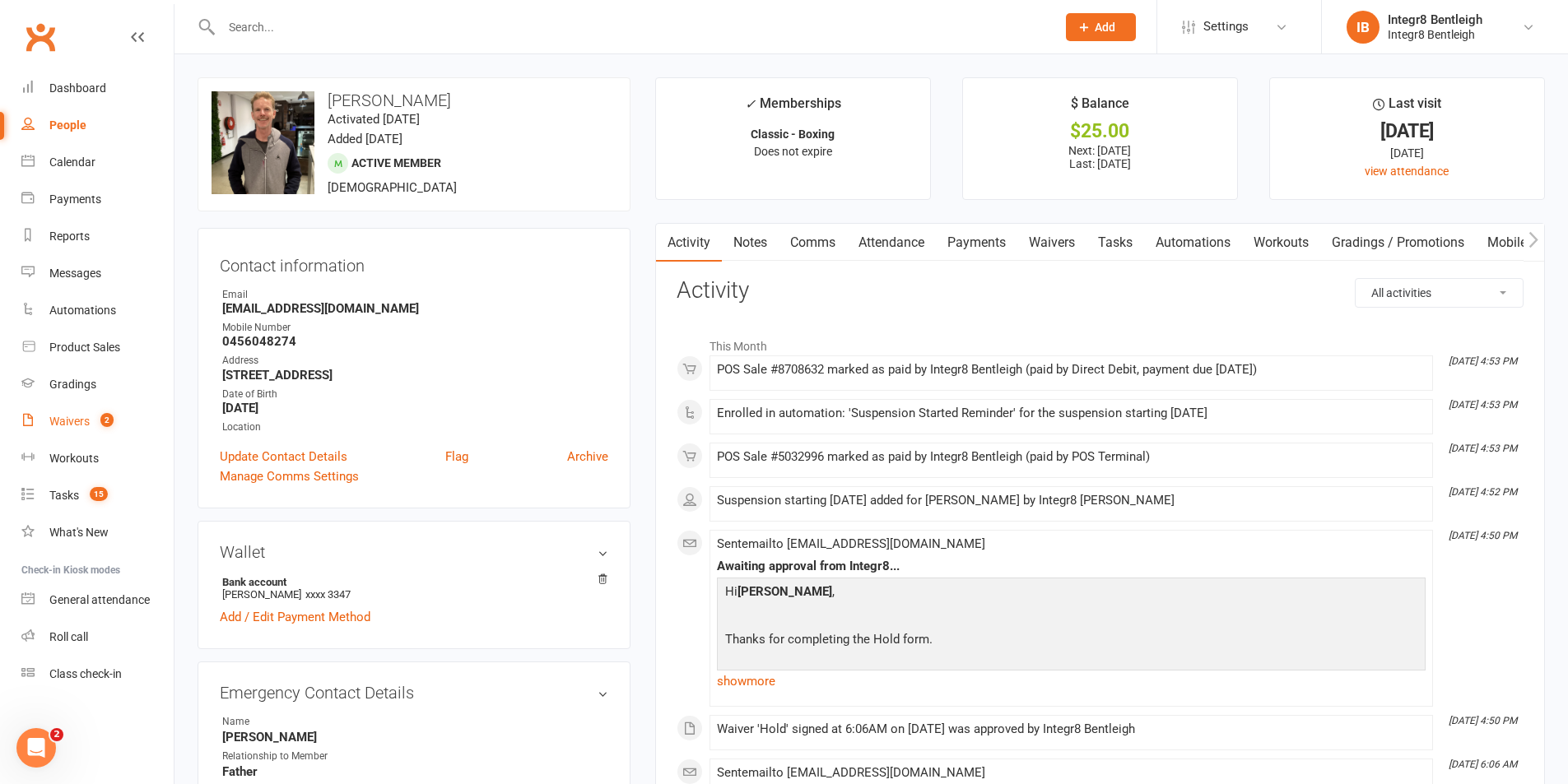
click at [81, 425] on div "Waivers" at bounding box center [70, 421] width 41 height 13
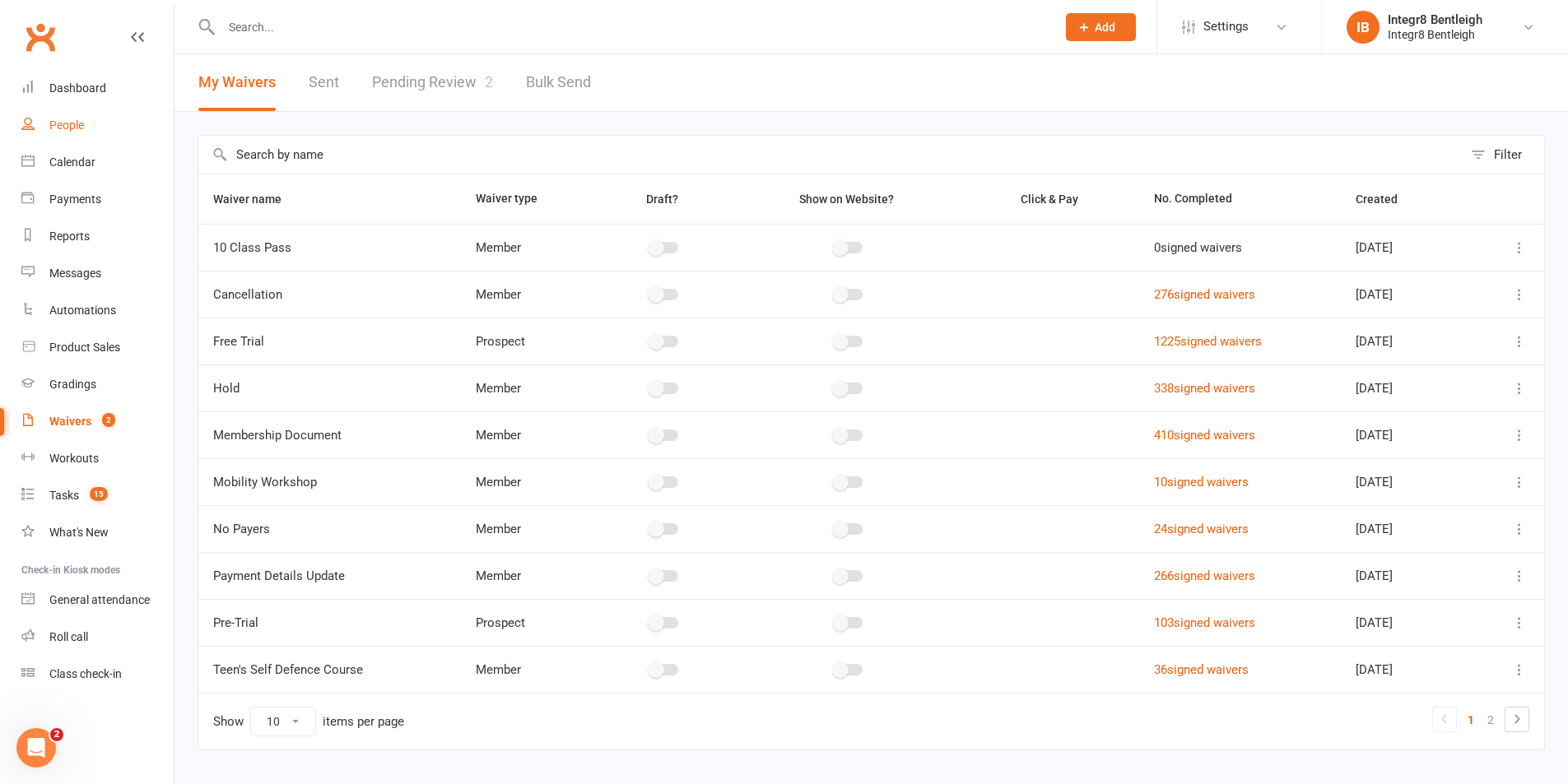
click at [76, 134] on link "People" at bounding box center [98, 125] width 152 height 37
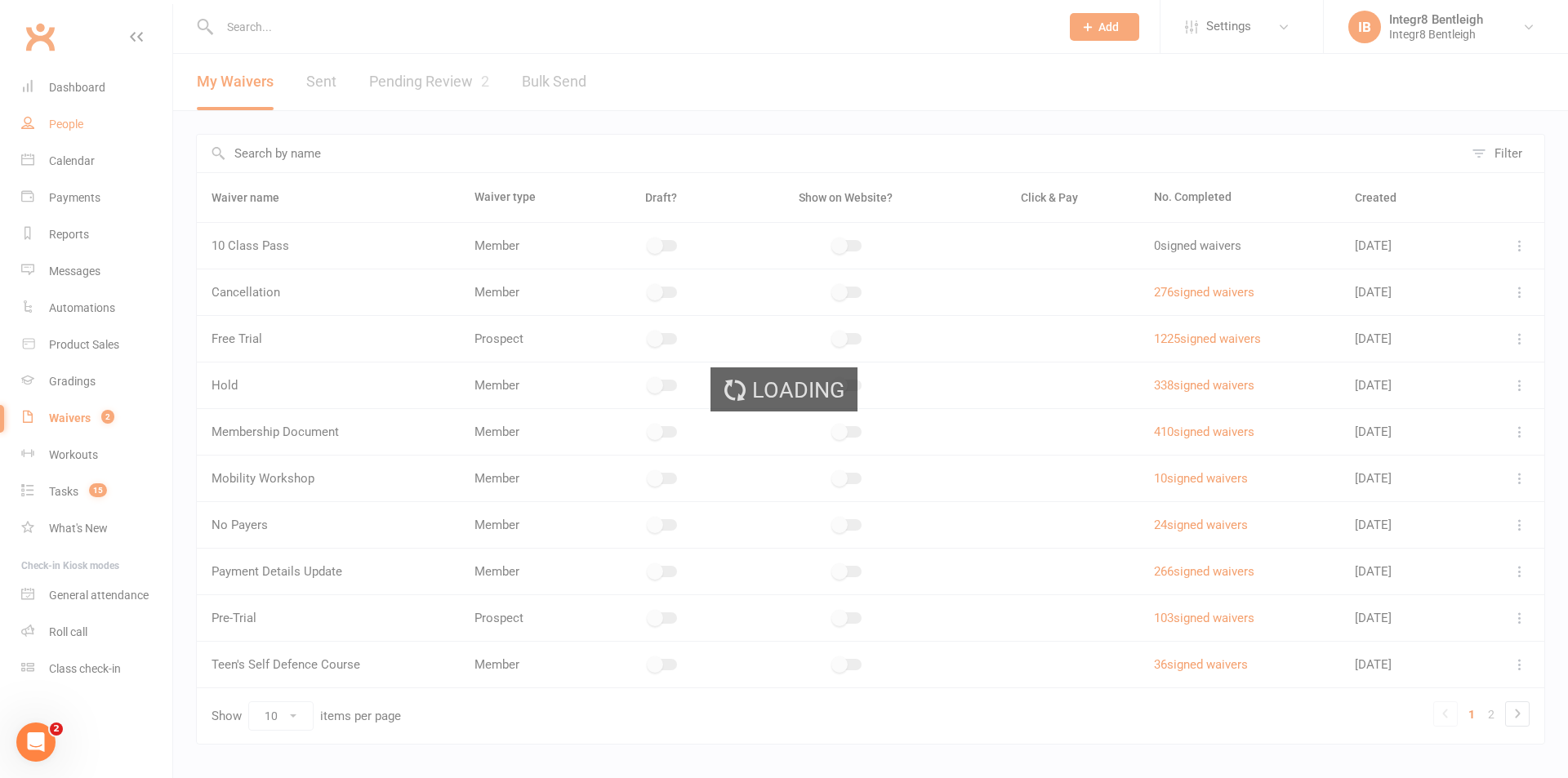
select select "100"
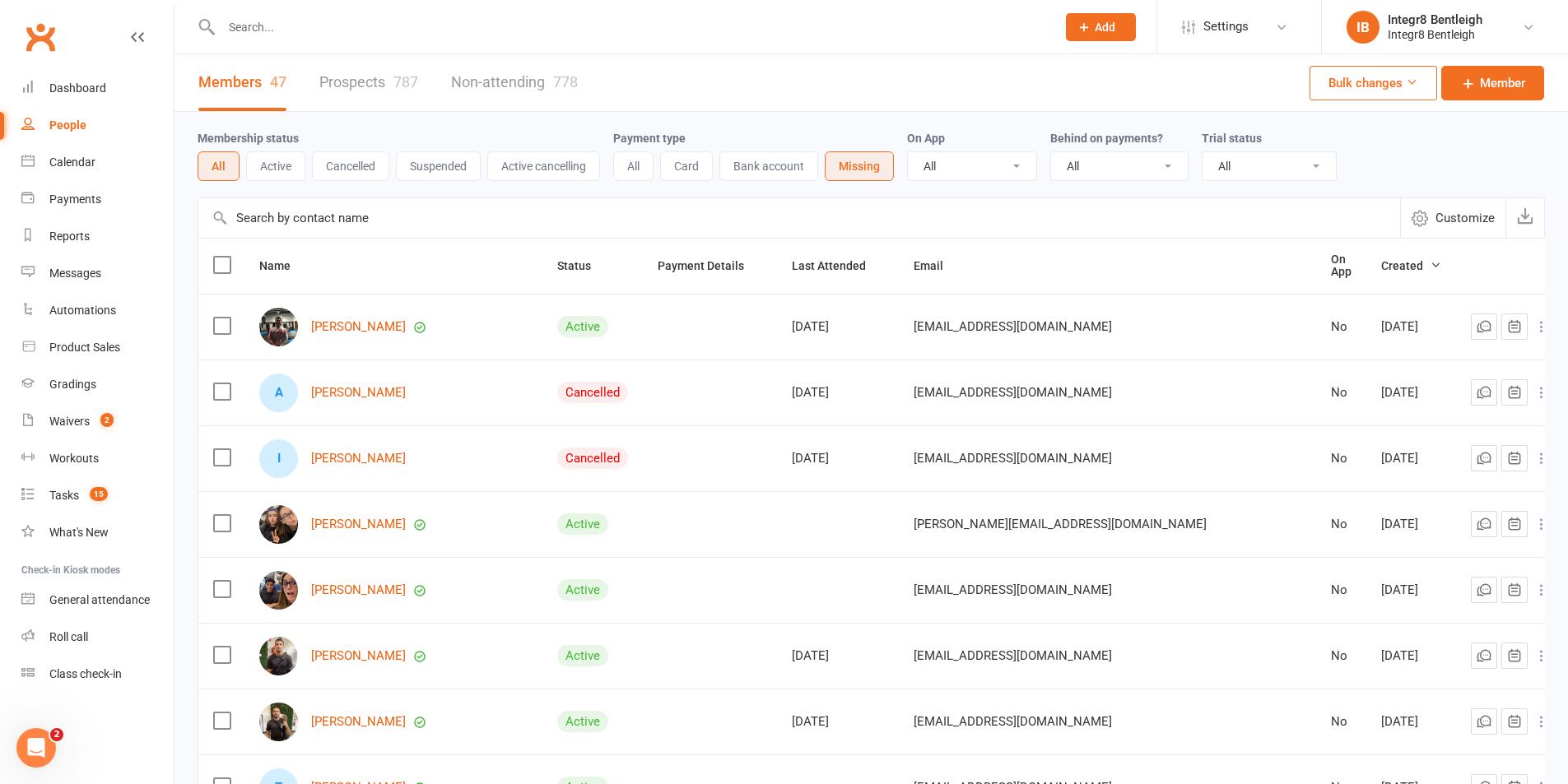
click at [1070, 169] on select "All No Yes" at bounding box center [1119, 166] width 137 height 28
select select "true"
click at [1053, 153] on select "All No Yes" at bounding box center [1119, 166] width 137 height 28
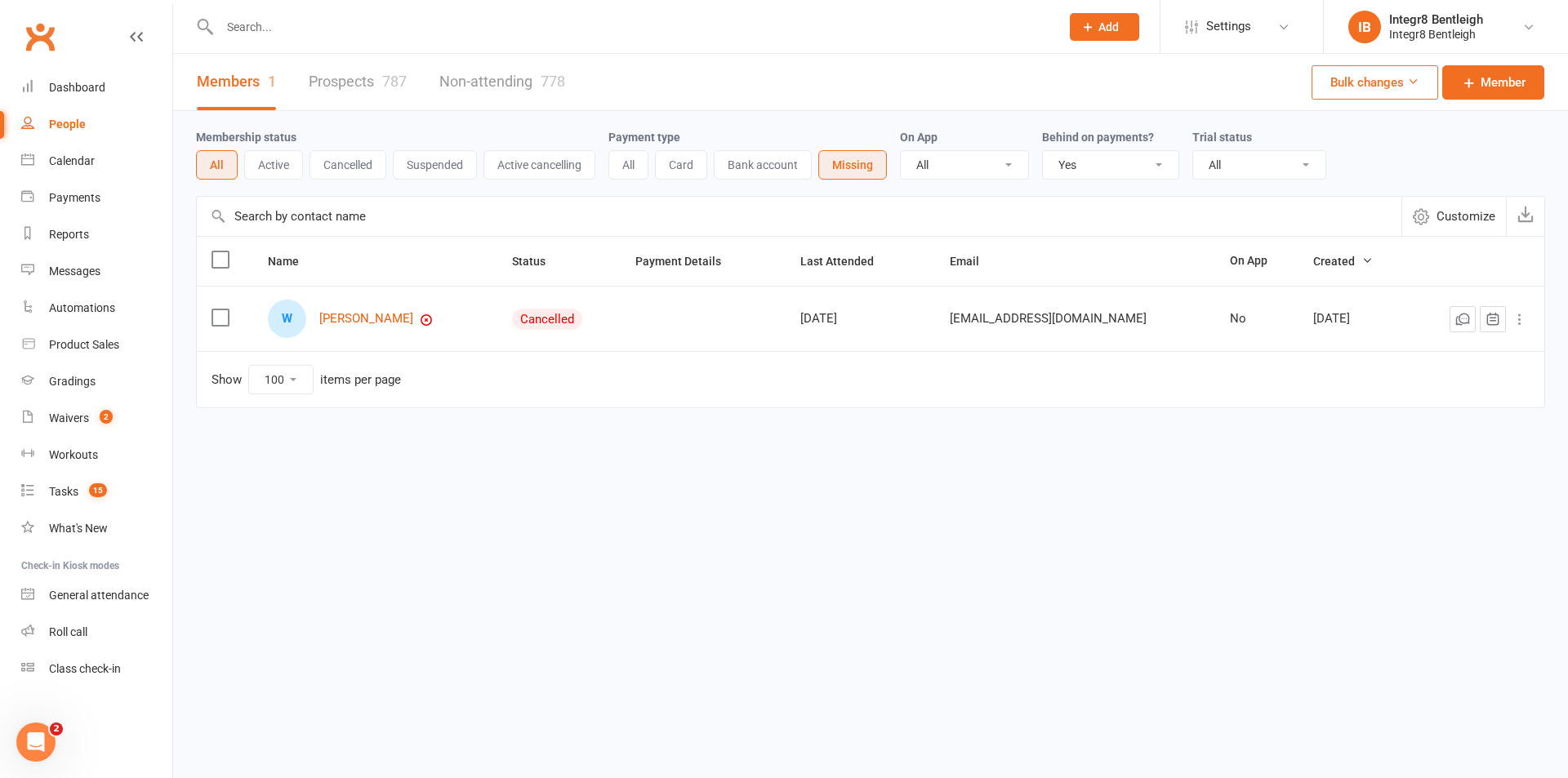
click at [627, 163] on button "All" at bounding box center [628, 165] width 40 height 30
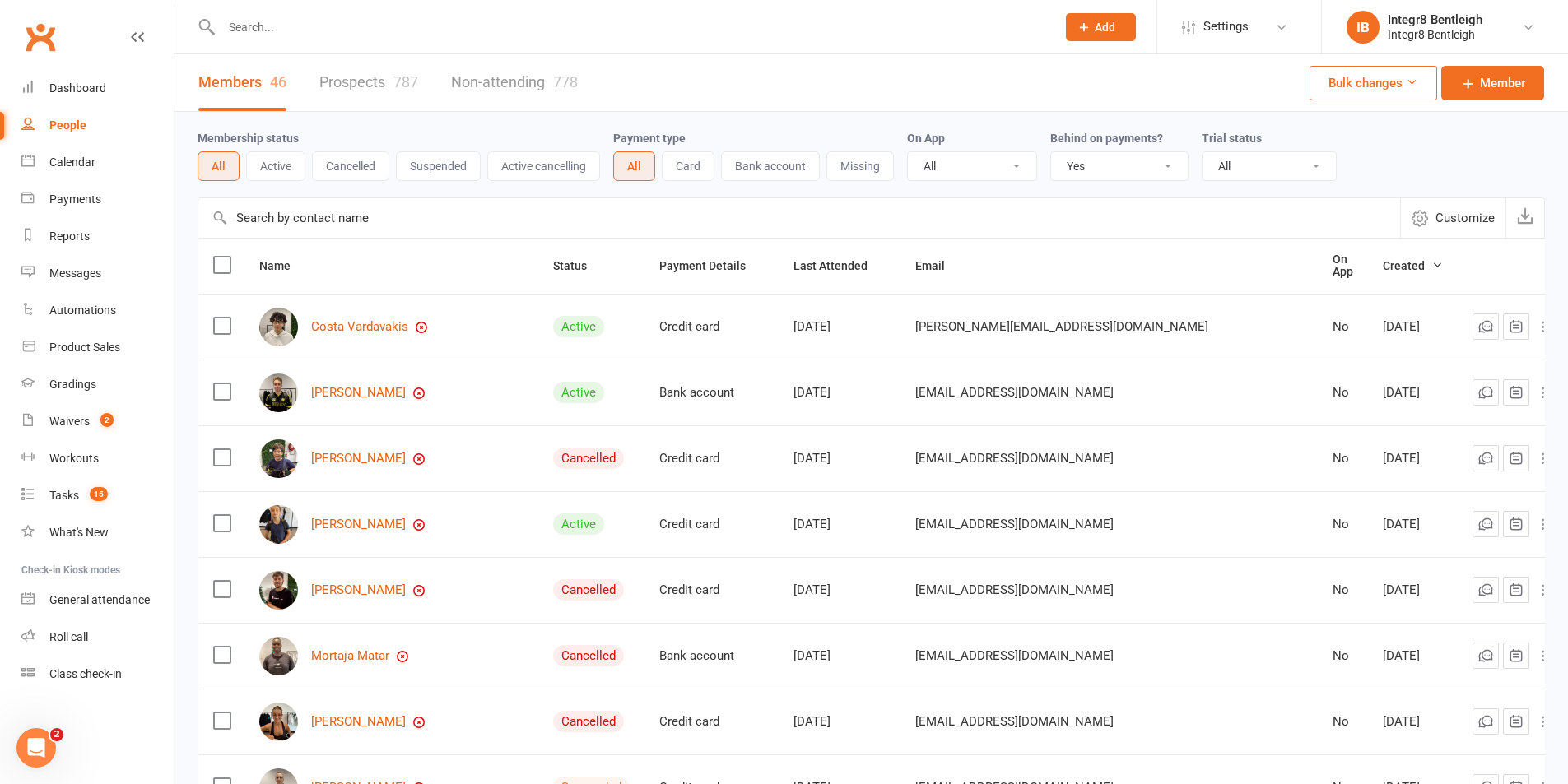
click at [283, 171] on button "Active" at bounding box center [276, 166] width 60 height 30
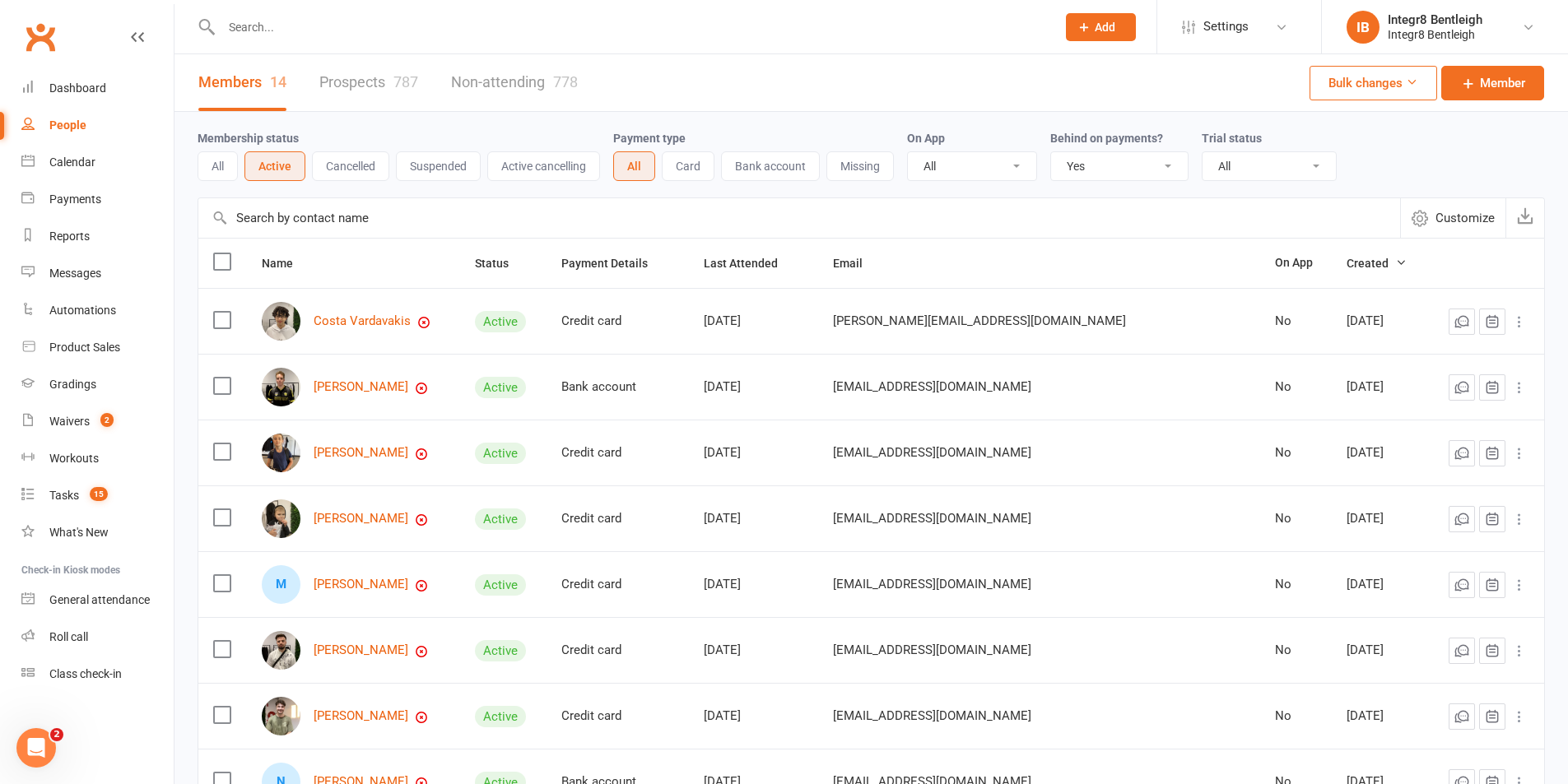
click at [219, 161] on button "All" at bounding box center [218, 166] width 41 height 30
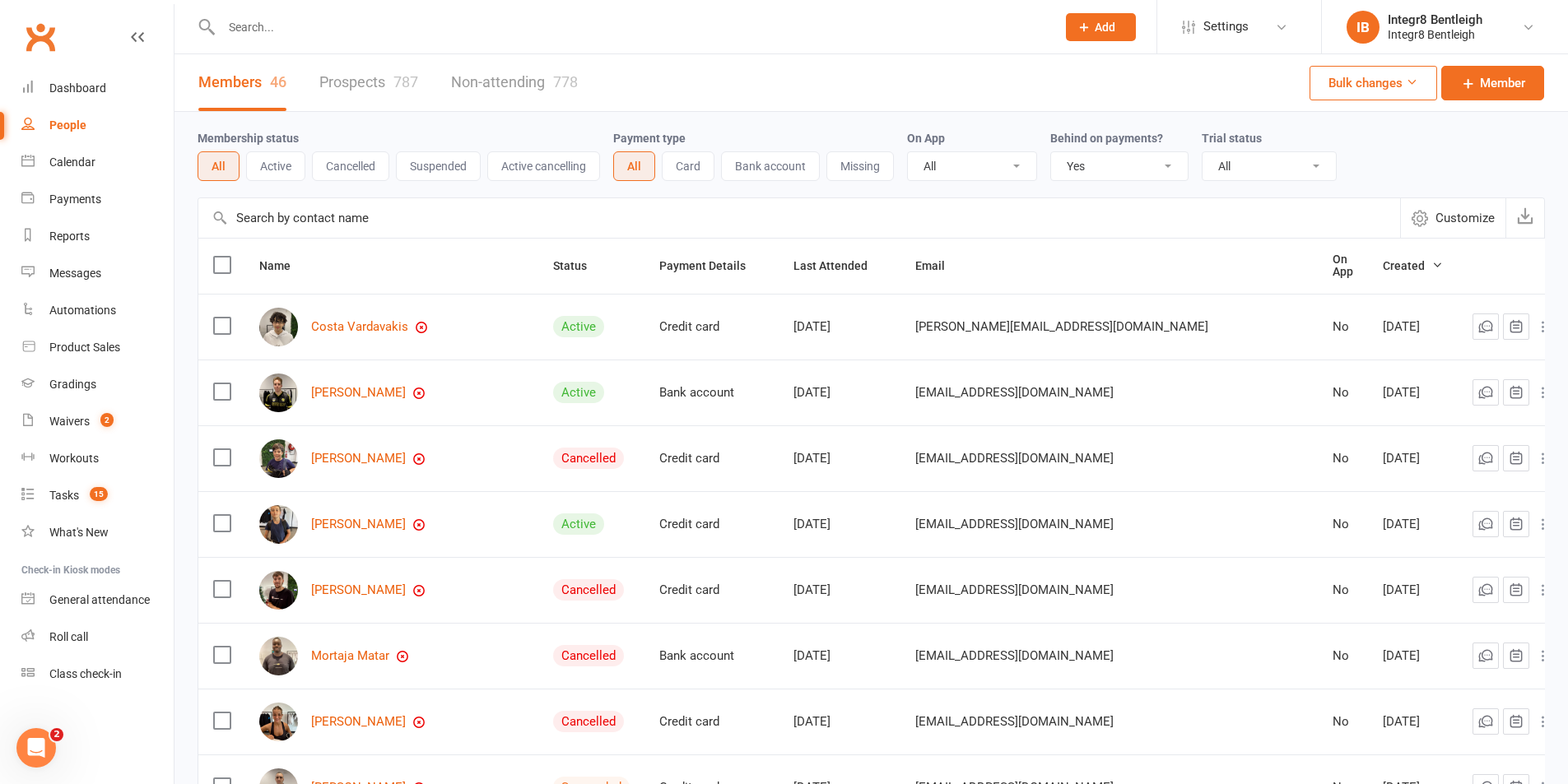
click at [1084, 163] on select "All No Yes" at bounding box center [1119, 166] width 137 height 28
click at [1089, 171] on select "All No Yes" at bounding box center [1119, 166] width 137 height 28
select select
click at [1053, 153] on select "All No Yes" at bounding box center [1119, 166] width 137 height 28
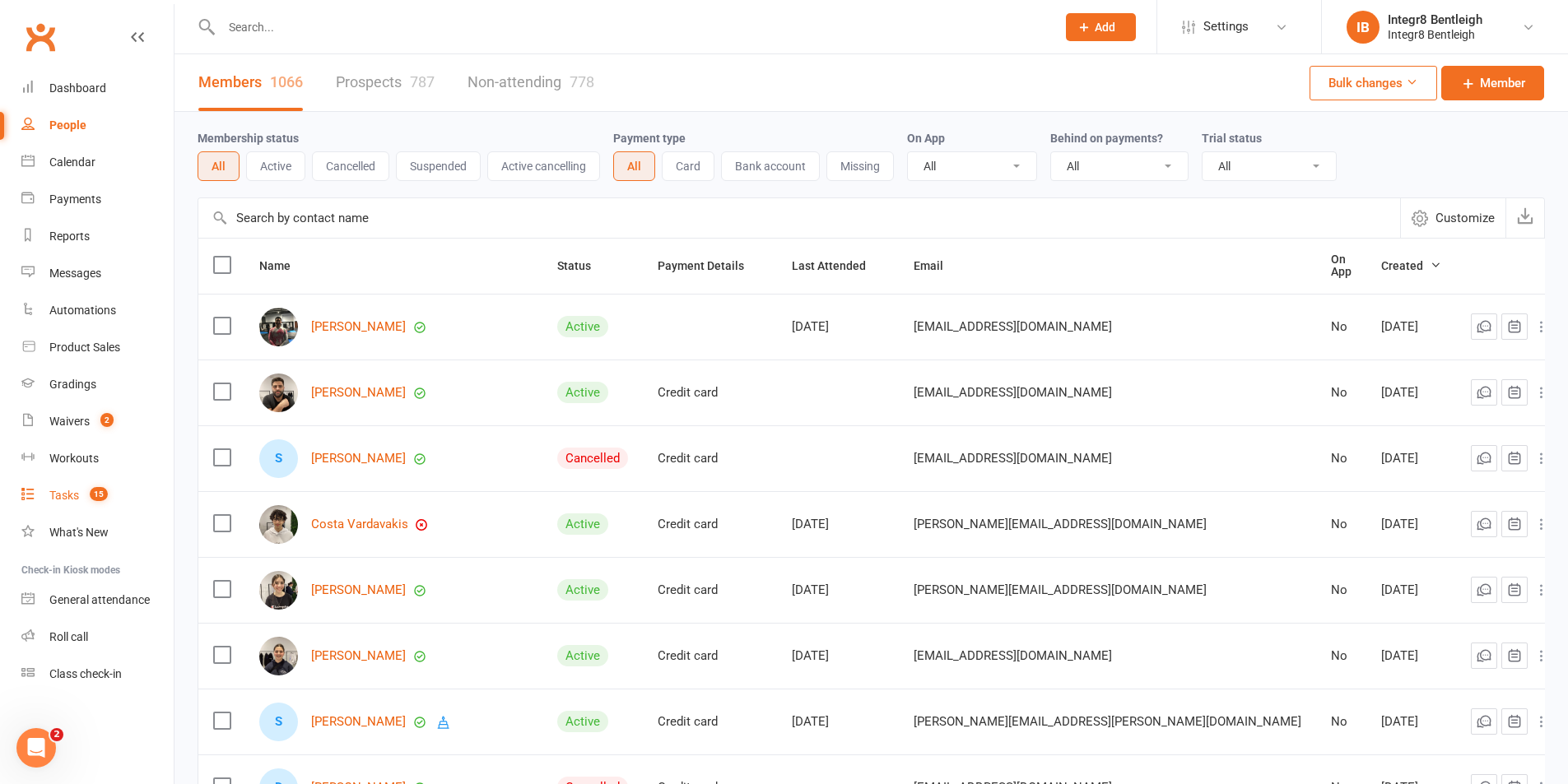
click at [84, 499] on count-badge "15" at bounding box center [94, 495] width 27 height 13
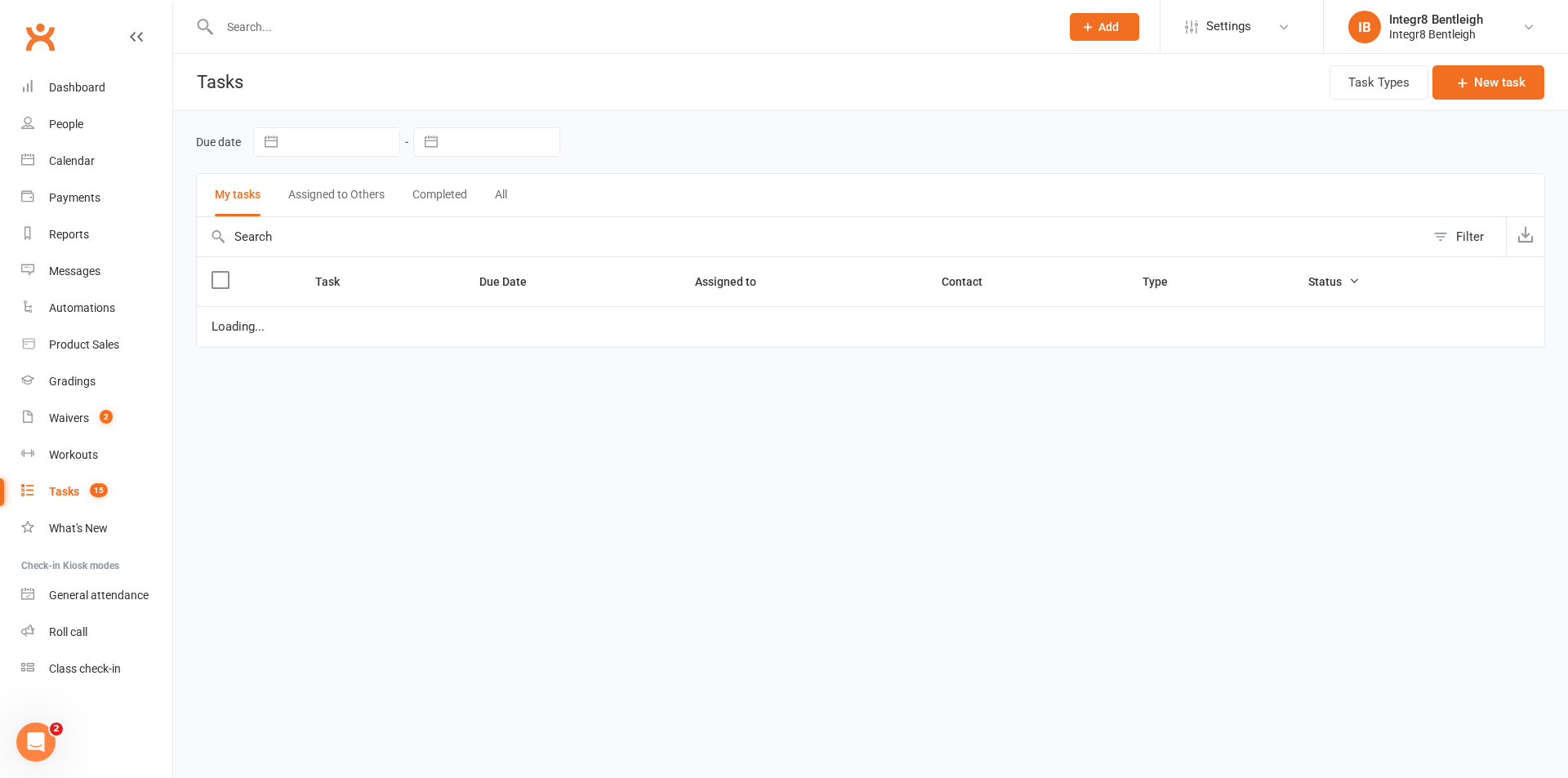
select select "started"
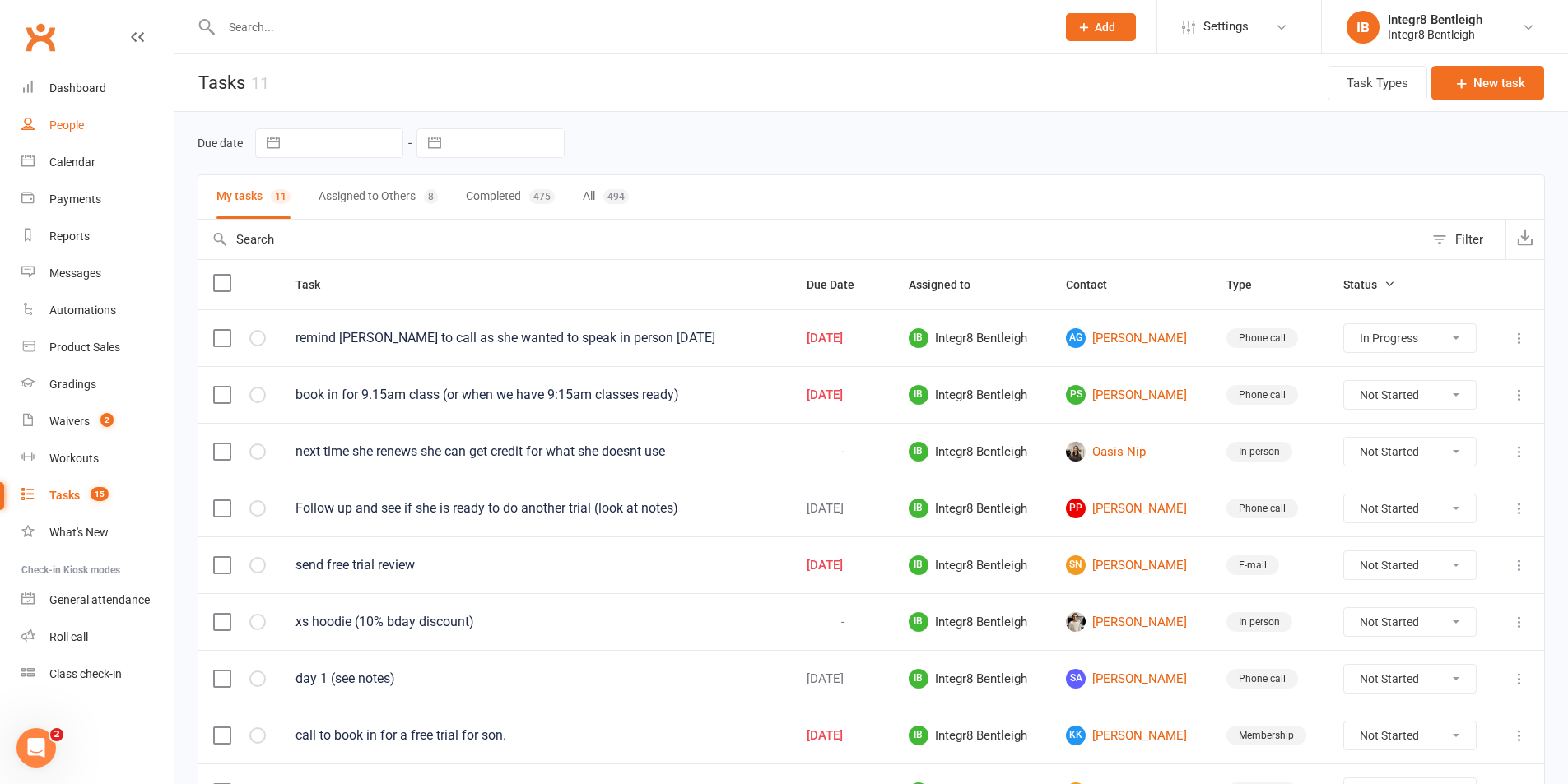
click at [75, 123] on div "People" at bounding box center [67, 125] width 35 height 13
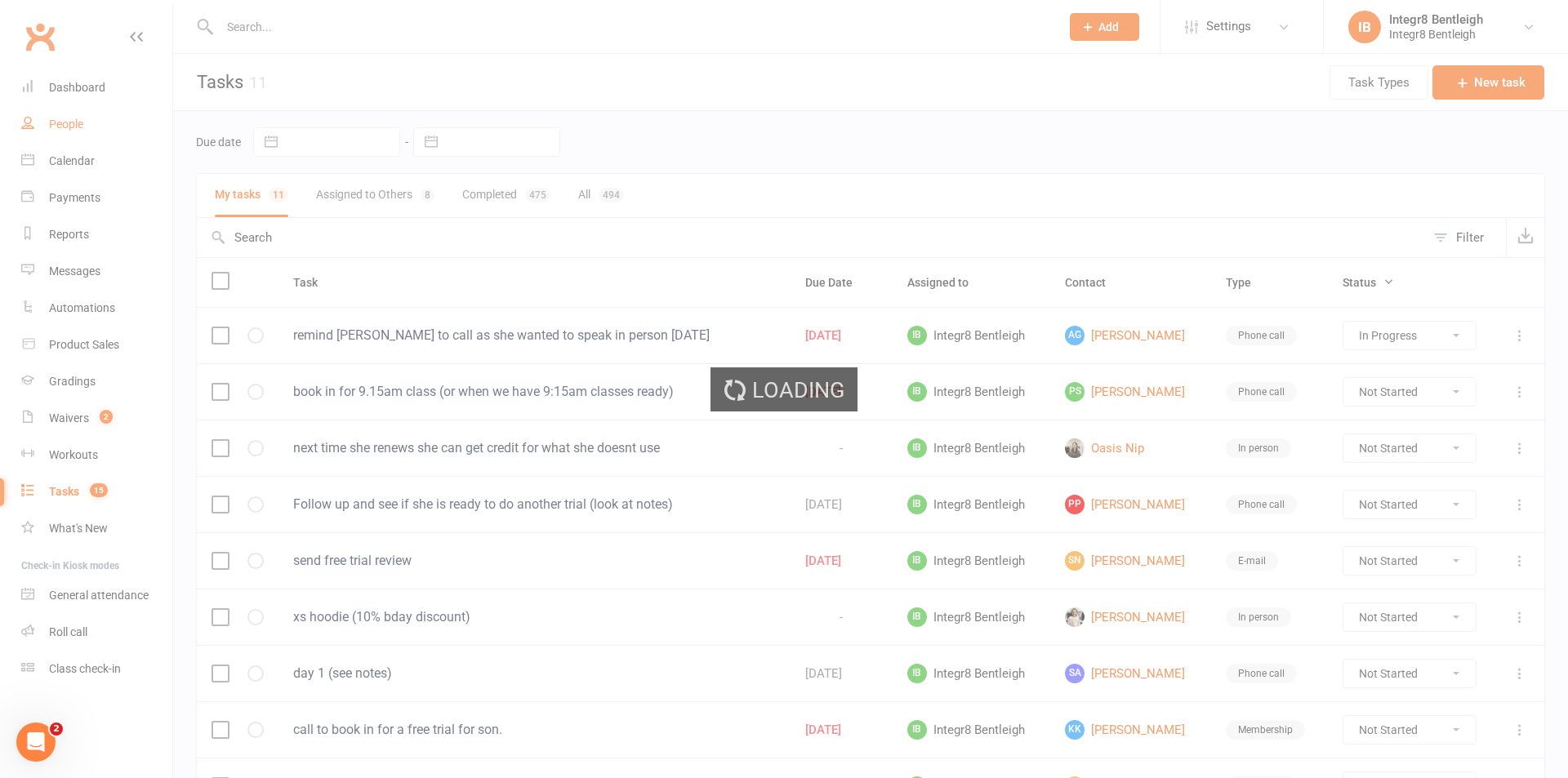
select select "100"
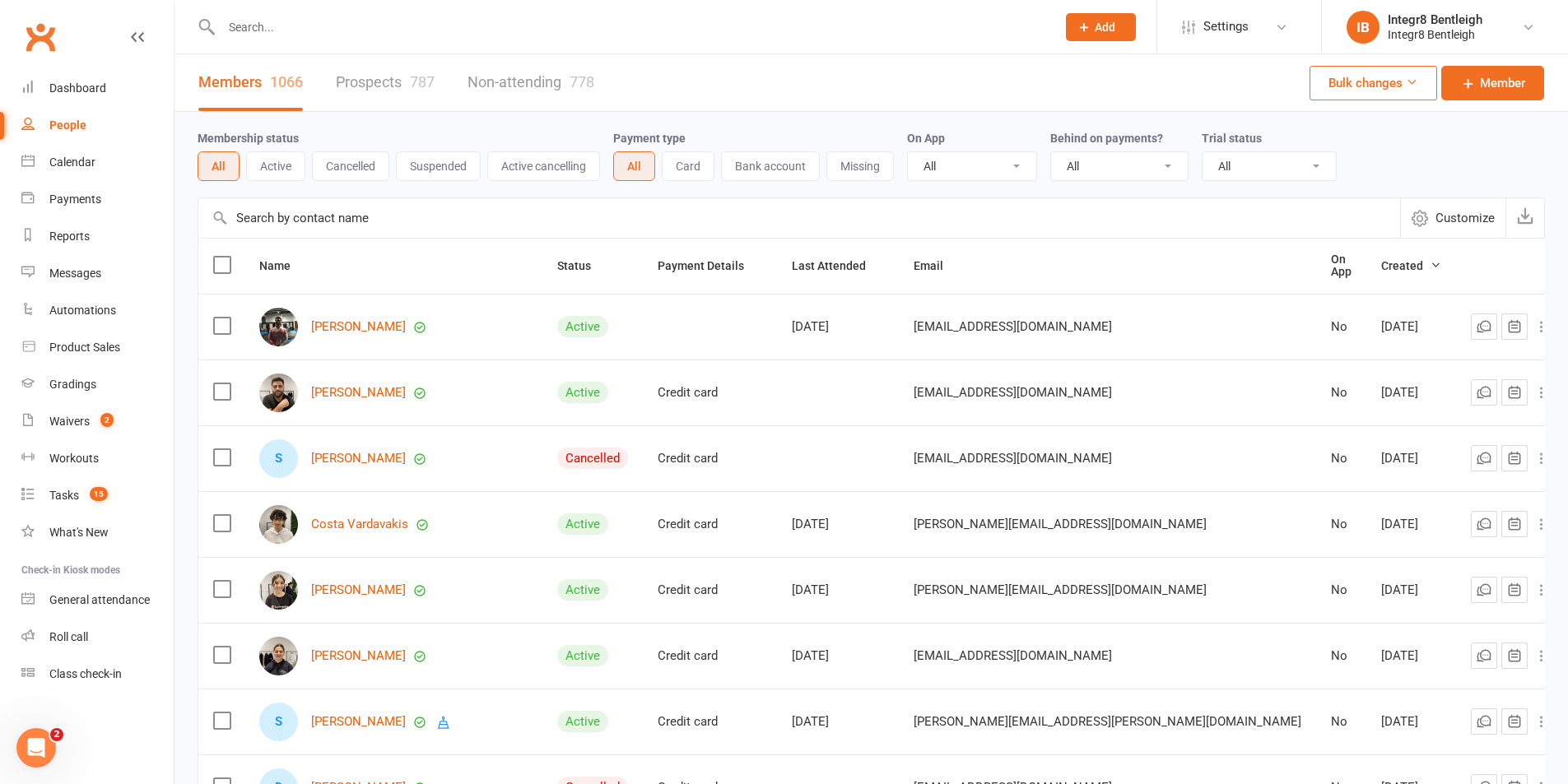
drag, startPoint x: 821, startPoint y: 320, endPoint x: 910, endPoint y: 330, distance: 89.6
click at [899, 330] on td "Aug 14, 2025" at bounding box center [837, 327] width 122 height 66
click at [884, 320] on div "Aug 14, 2025" at bounding box center [837, 327] width 92 height 14
click at [314, 26] on input "text" at bounding box center [630, 27] width 828 height 23
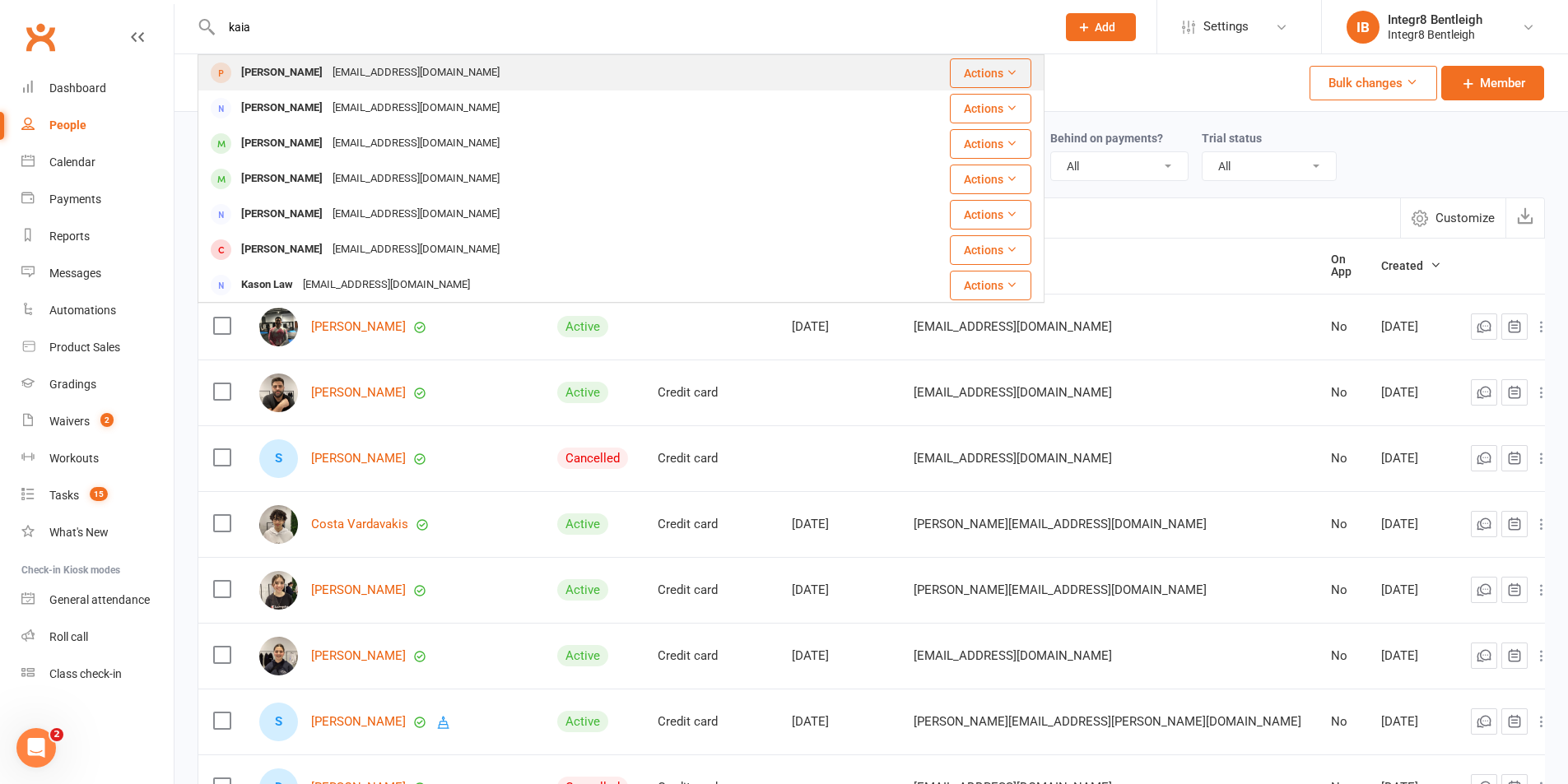
type input "kaia"
click at [360, 69] on div "khaykowski@gmail.com" at bounding box center [417, 73] width 177 height 24
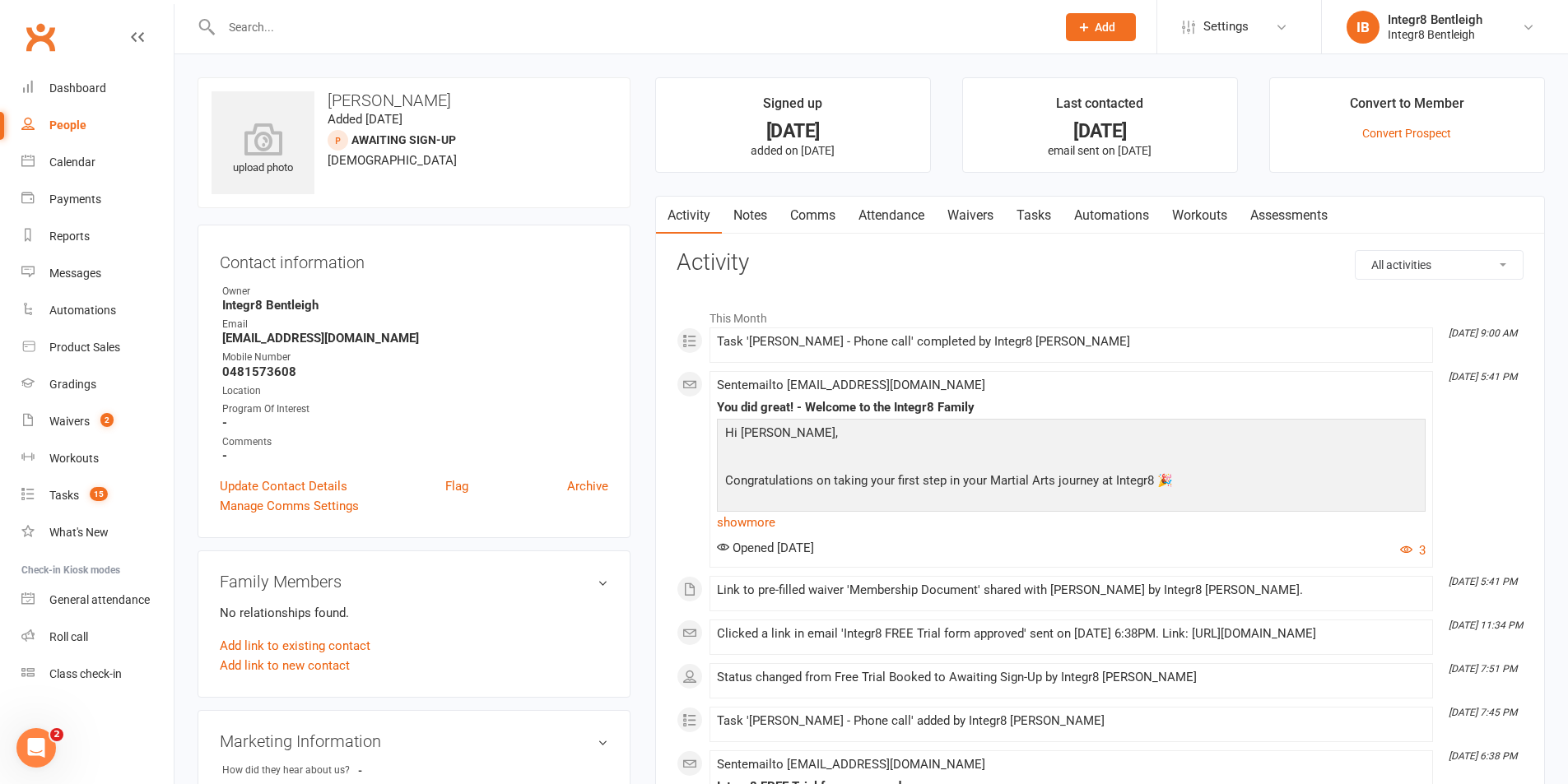
click at [746, 216] on link "Notes" at bounding box center [750, 216] width 57 height 38
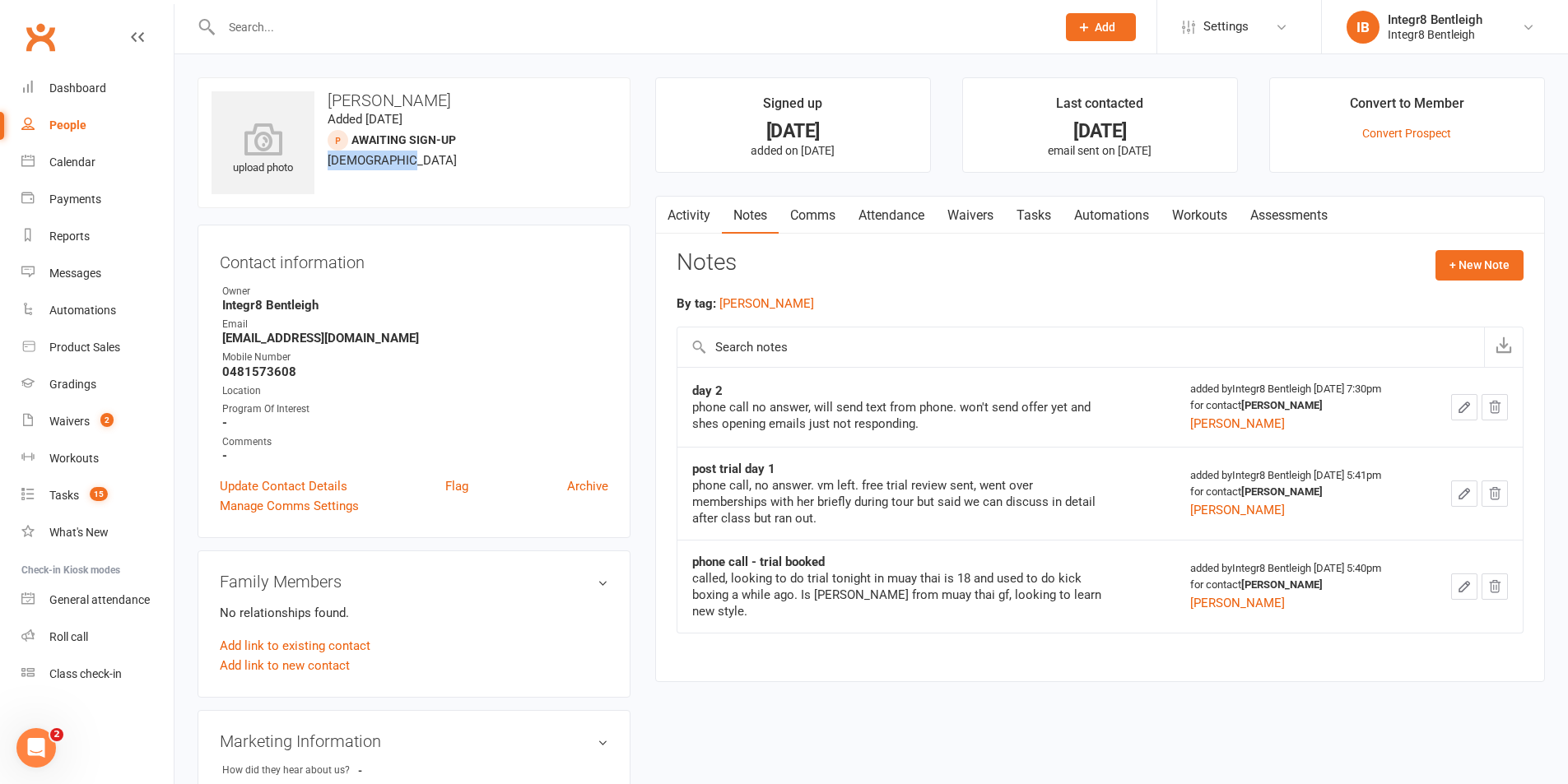
drag, startPoint x: 339, startPoint y: 162, endPoint x: 459, endPoint y: 161, distance: 120.0
click at [459, 161] on div "upload photo Kaia Haykowski Added 7 August, 2025 Awaiting Sign-Up prospect 18 y…" at bounding box center [414, 142] width 433 height 131
click at [441, 164] on div "upload photo Kaia Haykowski Added 7 August, 2025 Awaiting Sign-Up prospect 18 y…" at bounding box center [414, 142] width 433 height 131
click at [388, 176] on div "upload photo Kaia Haykowski Added 7 August, 2025 Awaiting Sign-Up prospect 18 y…" at bounding box center [414, 142] width 433 height 131
click at [316, 30] on input "text" at bounding box center [630, 27] width 828 height 23
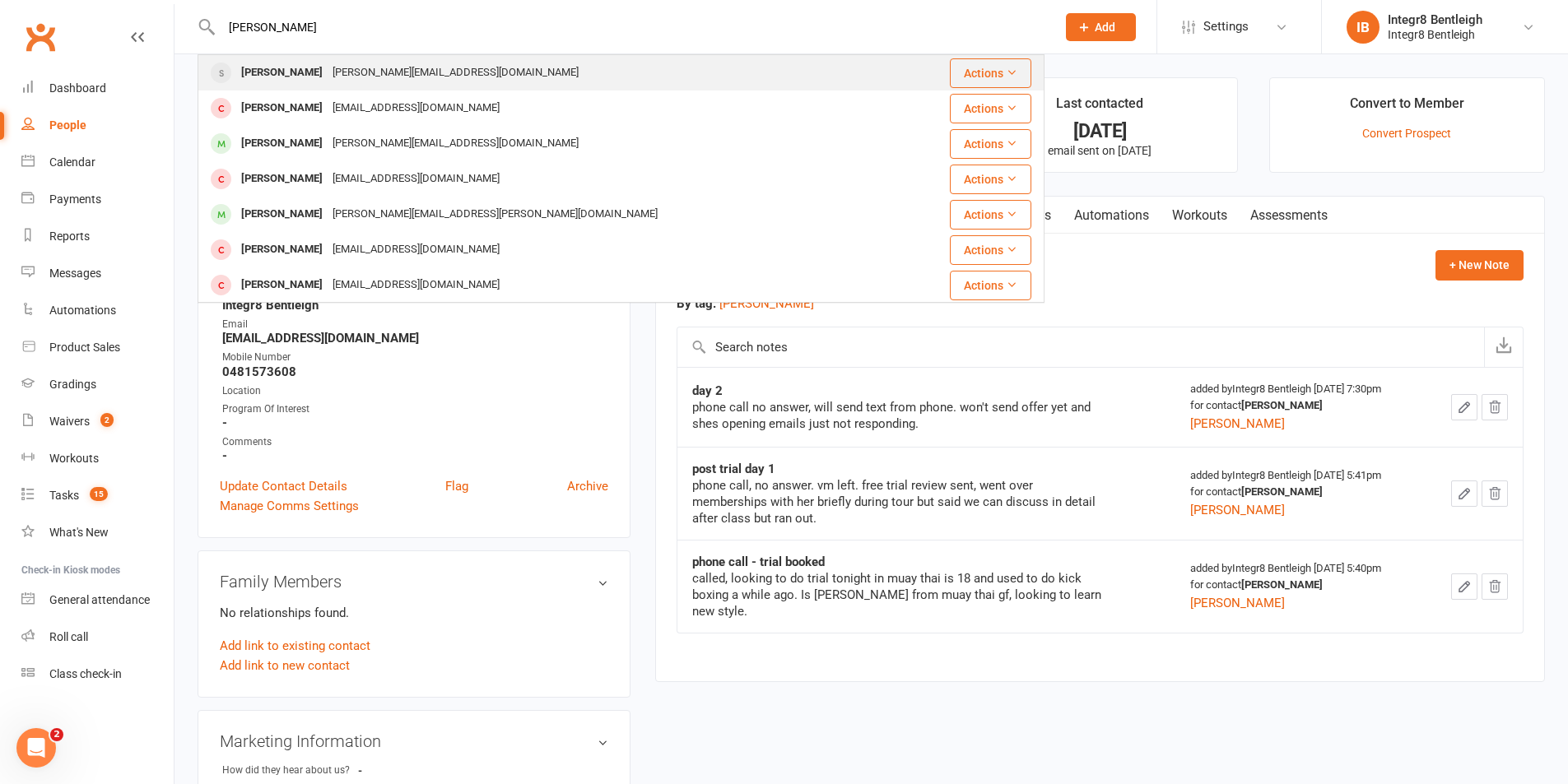
type input "asher"
click at [637, 78] on div "Asher Rosens Eddie.rosens@gmail.com" at bounding box center [550, 73] width 702 height 34
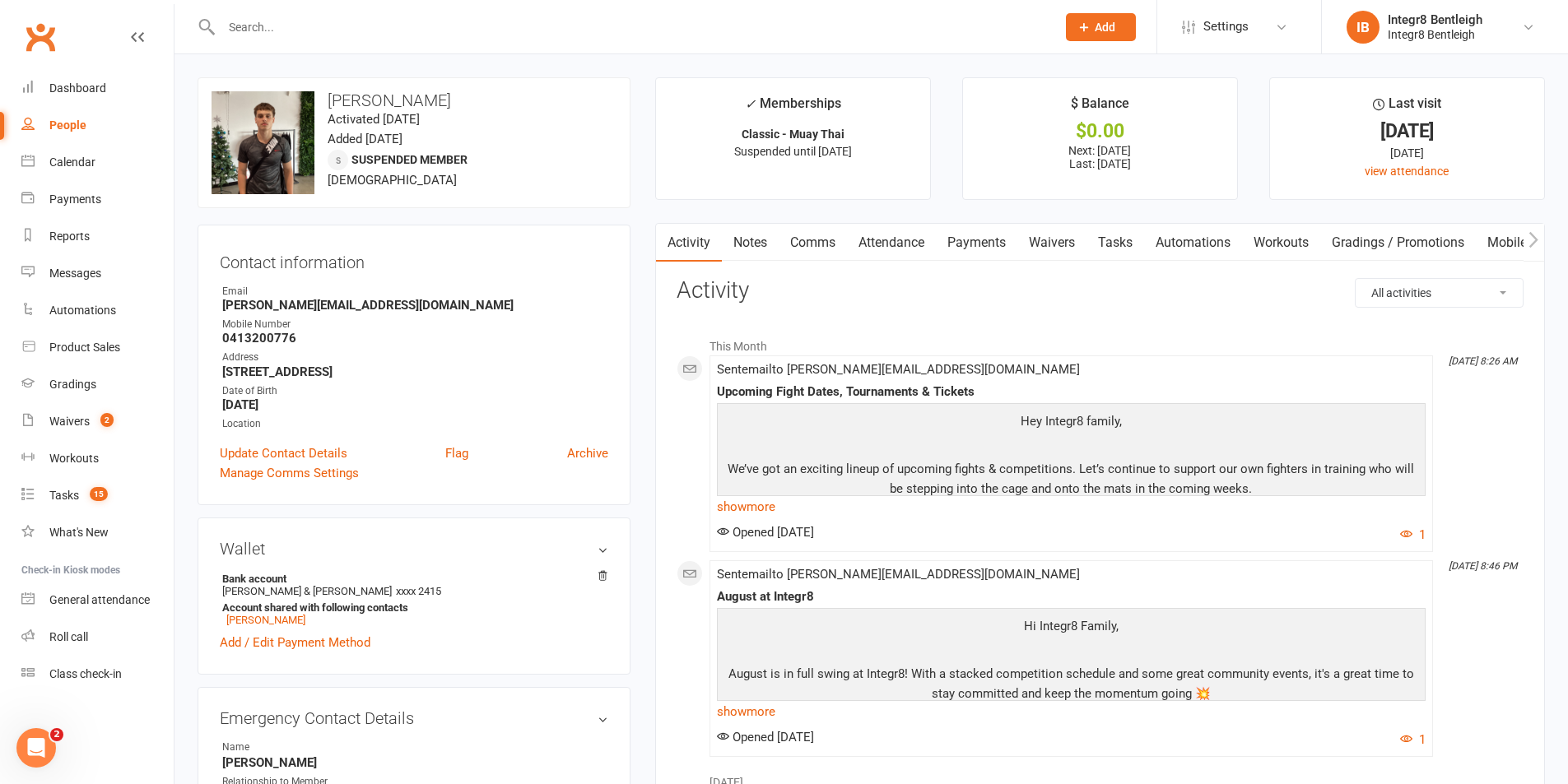
click at [736, 245] on link "Notes" at bounding box center [750, 243] width 57 height 38
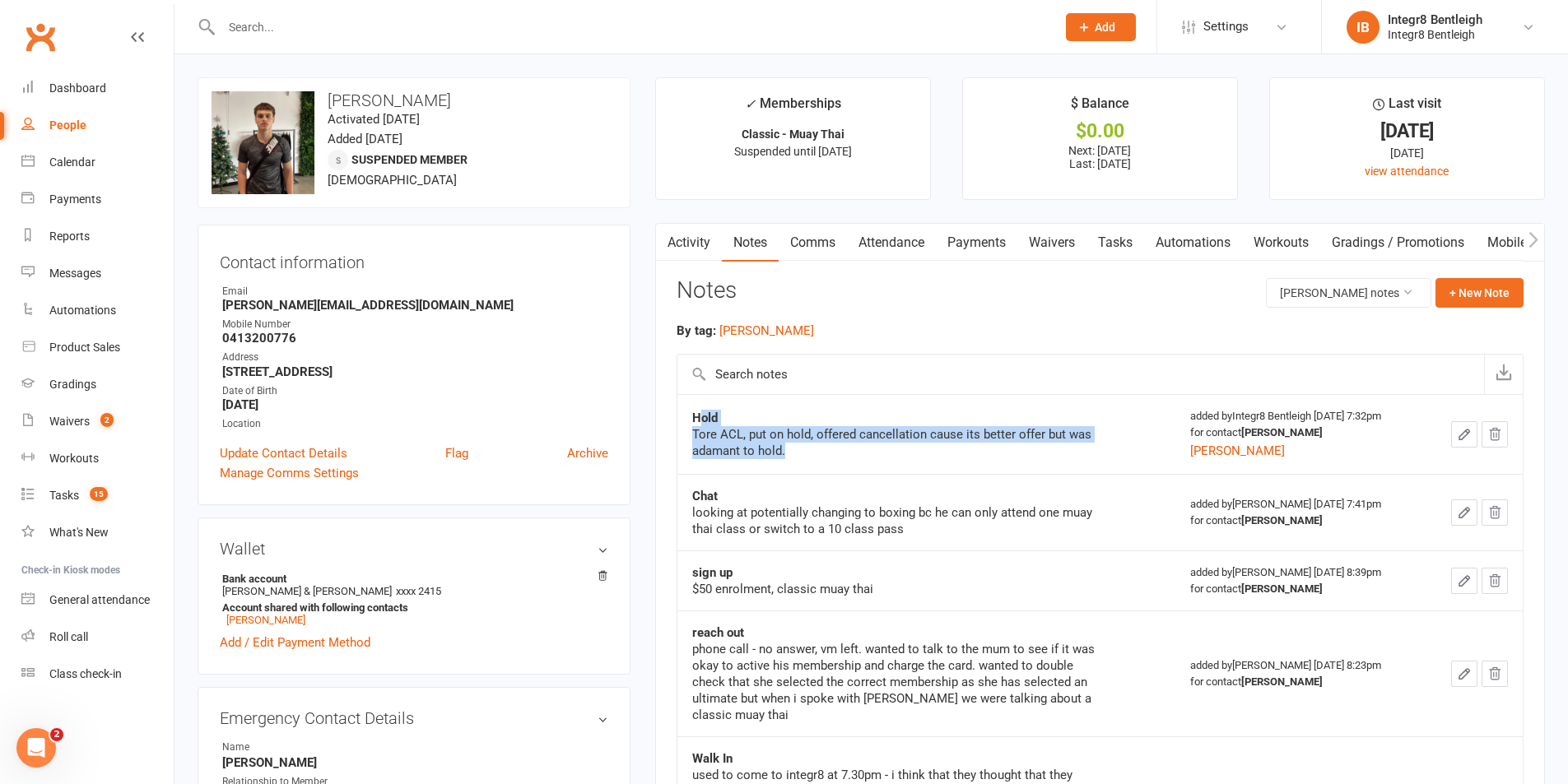
drag, startPoint x: 701, startPoint y: 423, endPoint x: 822, endPoint y: 449, distance: 123.8
click at [822, 449] on div "Hold Tore ACL, put on hold, offered cancellation cause its better offer but was…" at bounding box center [898, 435] width 412 height 50
click at [834, 445] on div "Tore ACL, put on hold, offered cancellation cause its better offer but was adam…" at bounding box center [898, 443] width 412 height 33
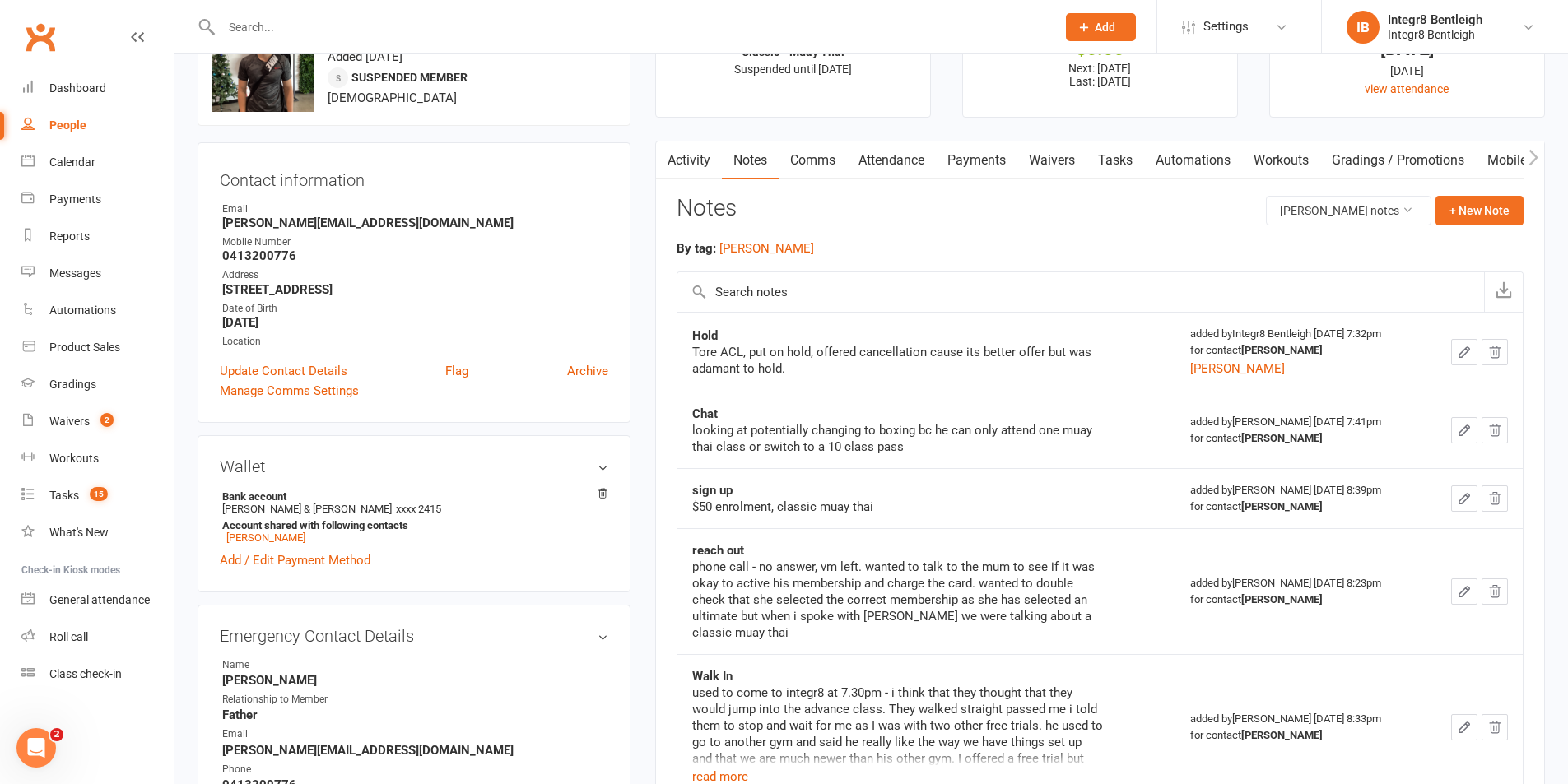
scroll to position [165, 0]
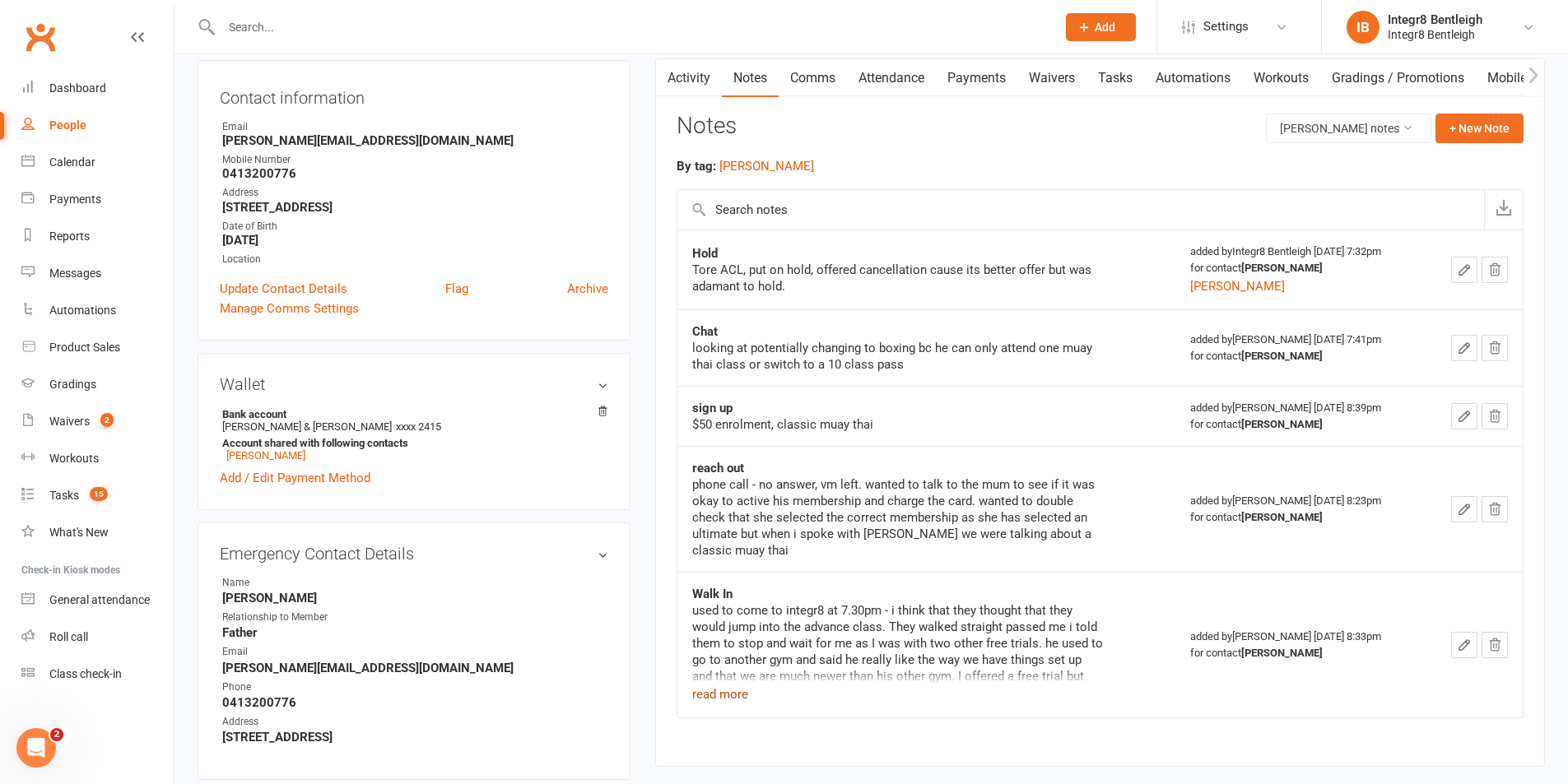
click at [738, 688] on button "read more" at bounding box center [721, 695] width 56 height 20
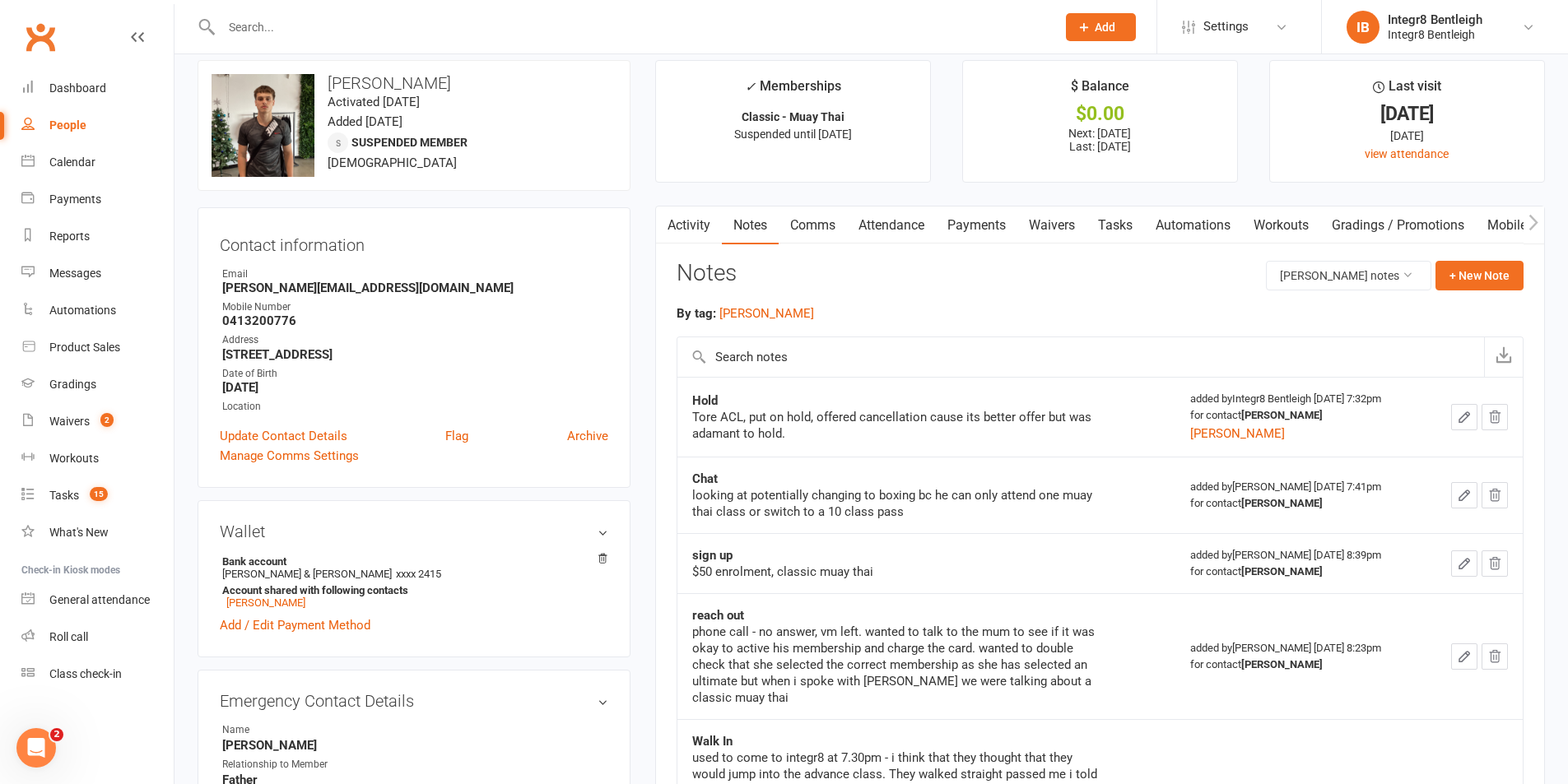
scroll to position [0, 0]
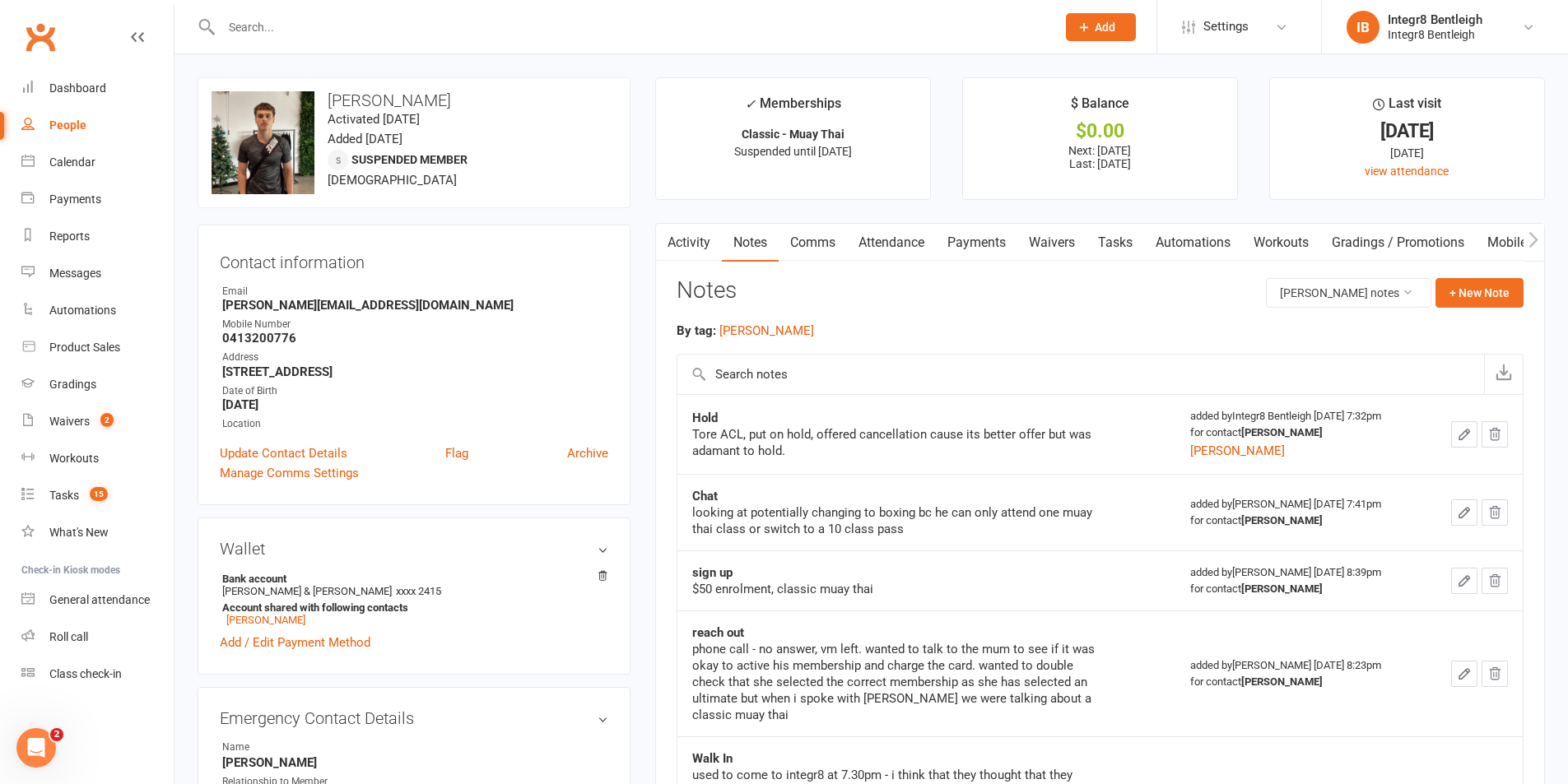
click at [719, 249] on link "Activity" at bounding box center [689, 243] width 66 height 38
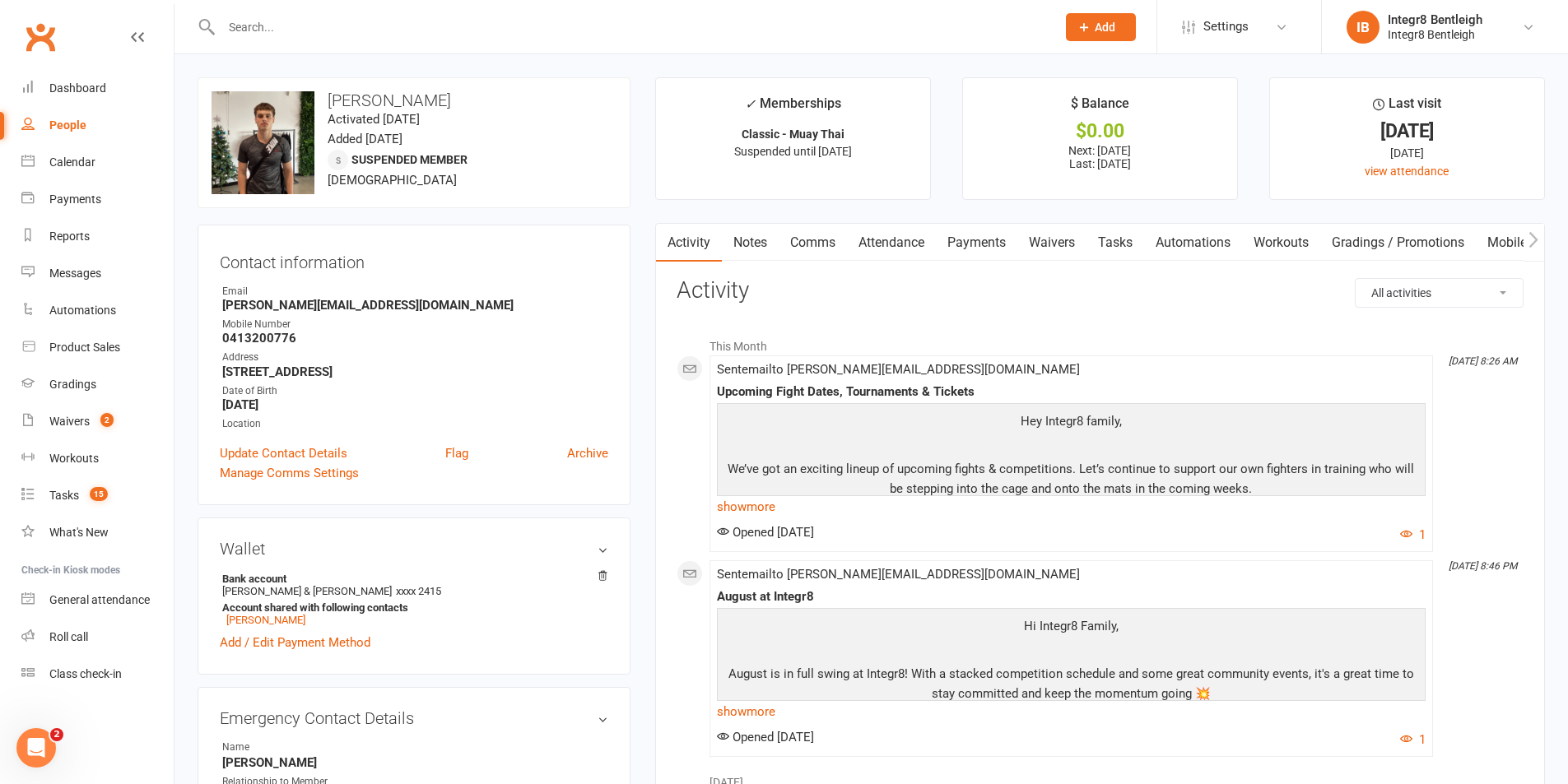
click at [73, 116] on link "People" at bounding box center [98, 125] width 152 height 37
select select "100"
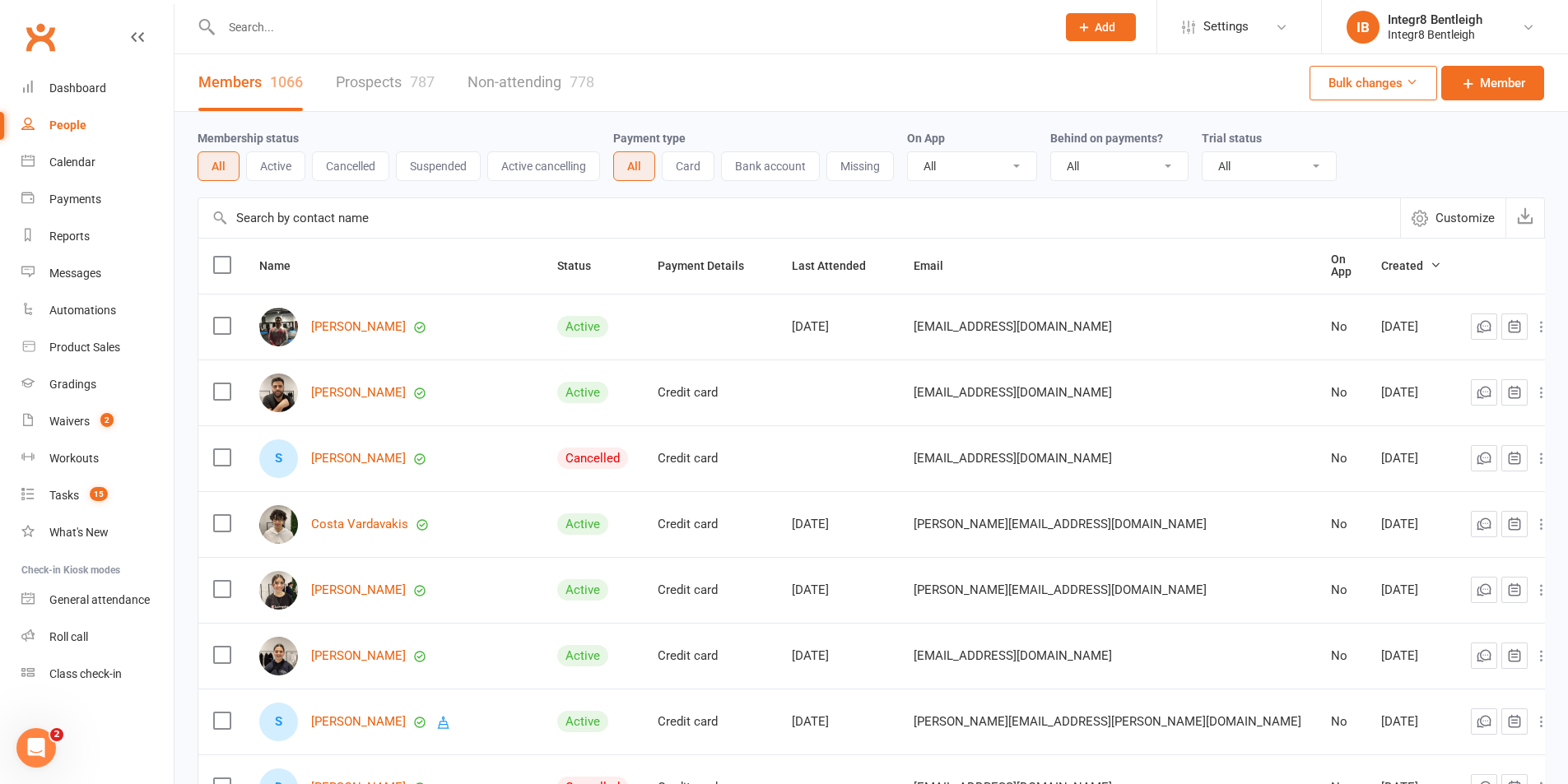
click at [331, 32] on input "text" at bounding box center [630, 27] width 828 height 23
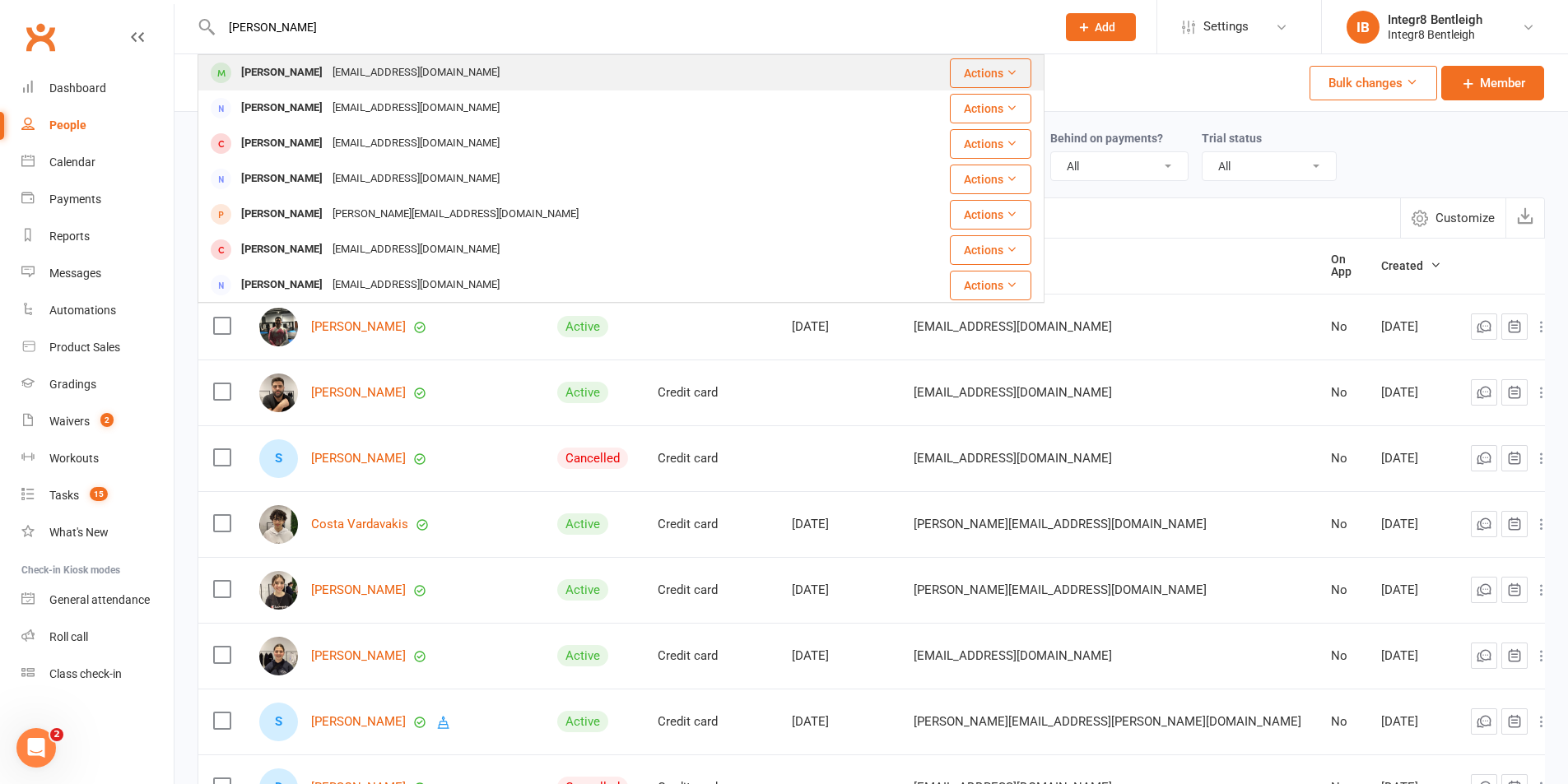
type input "simona"
click at [352, 75] on div "Sim.visic29@gmail.com" at bounding box center [417, 73] width 177 height 24
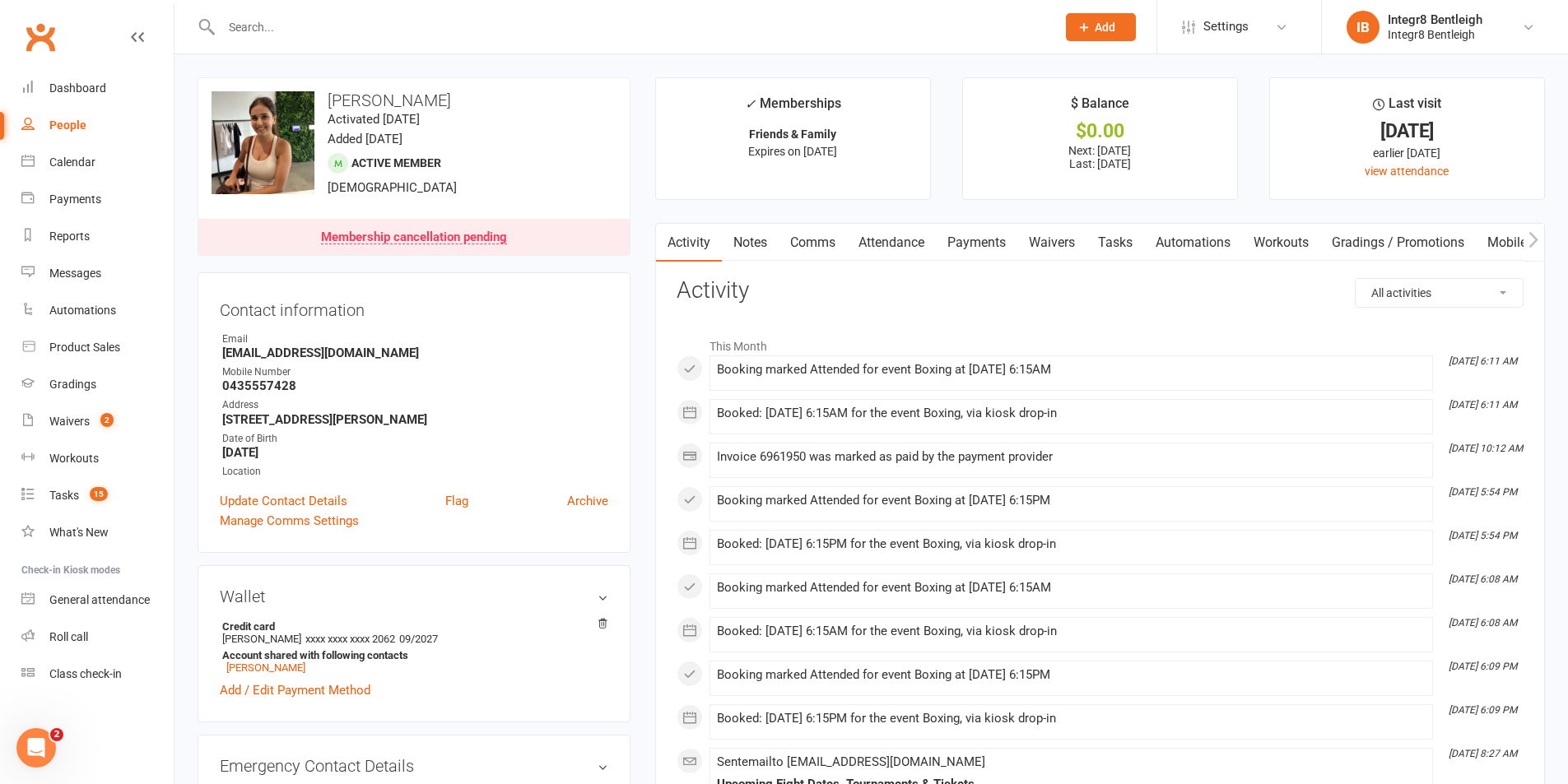
drag, startPoint x: 771, startPoint y: 147, endPoint x: 838, endPoint y: 155, distance: 67.5
click at [837, 155] on span "Expires on 6th September, 2025" at bounding box center [792, 152] width 89 height 13
click at [881, 163] on li "✓ Memberships Friends & Family Expires on 6th September, 2025" at bounding box center [793, 138] width 276 height 123
click at [67, 113] on link "People" at bounding box center [98, 125] width 152 height 37
select select "100"
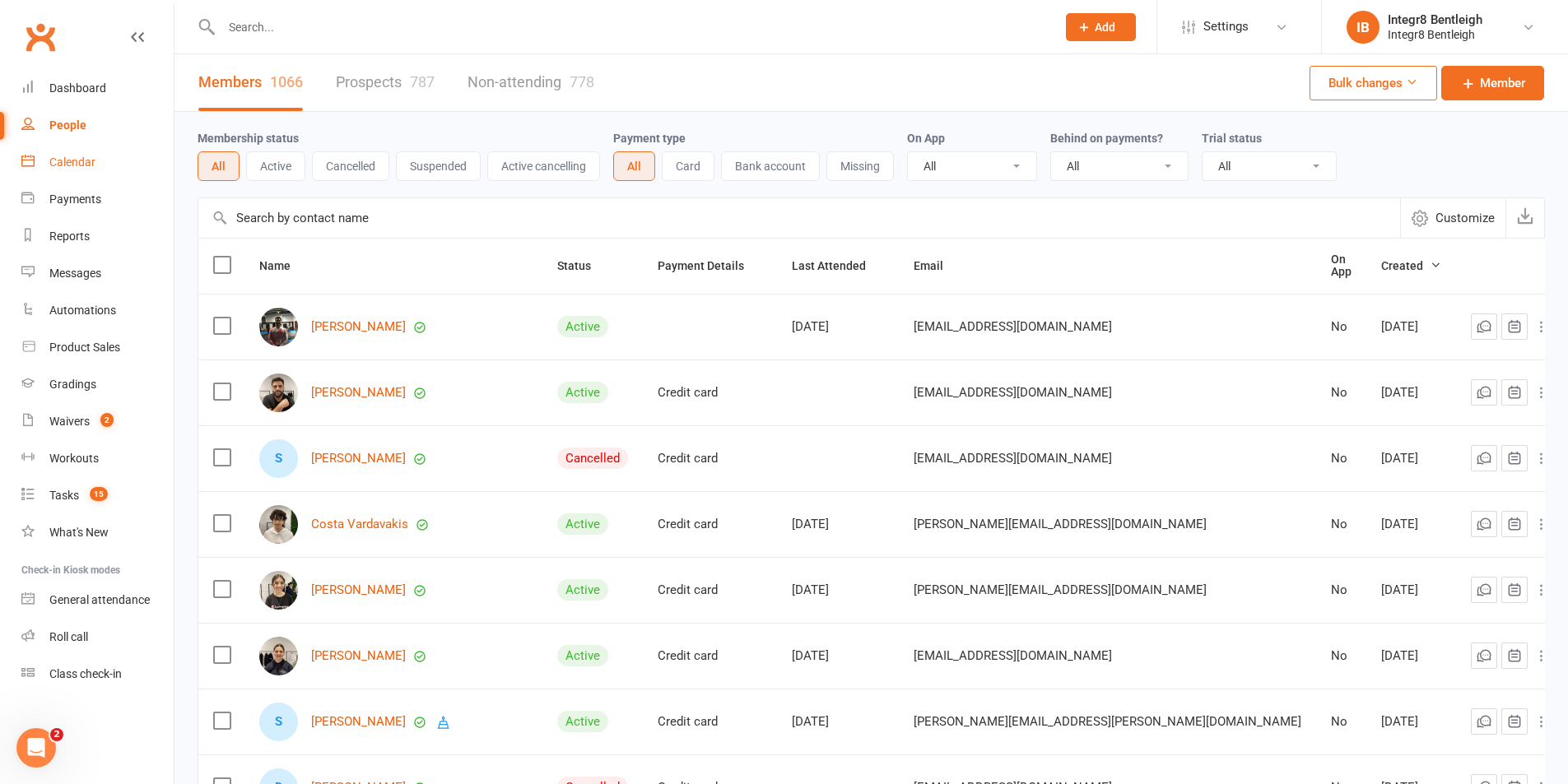
click at [75, 166] on div "Calendar" at bounding box center [73, 162] width 46 height 13
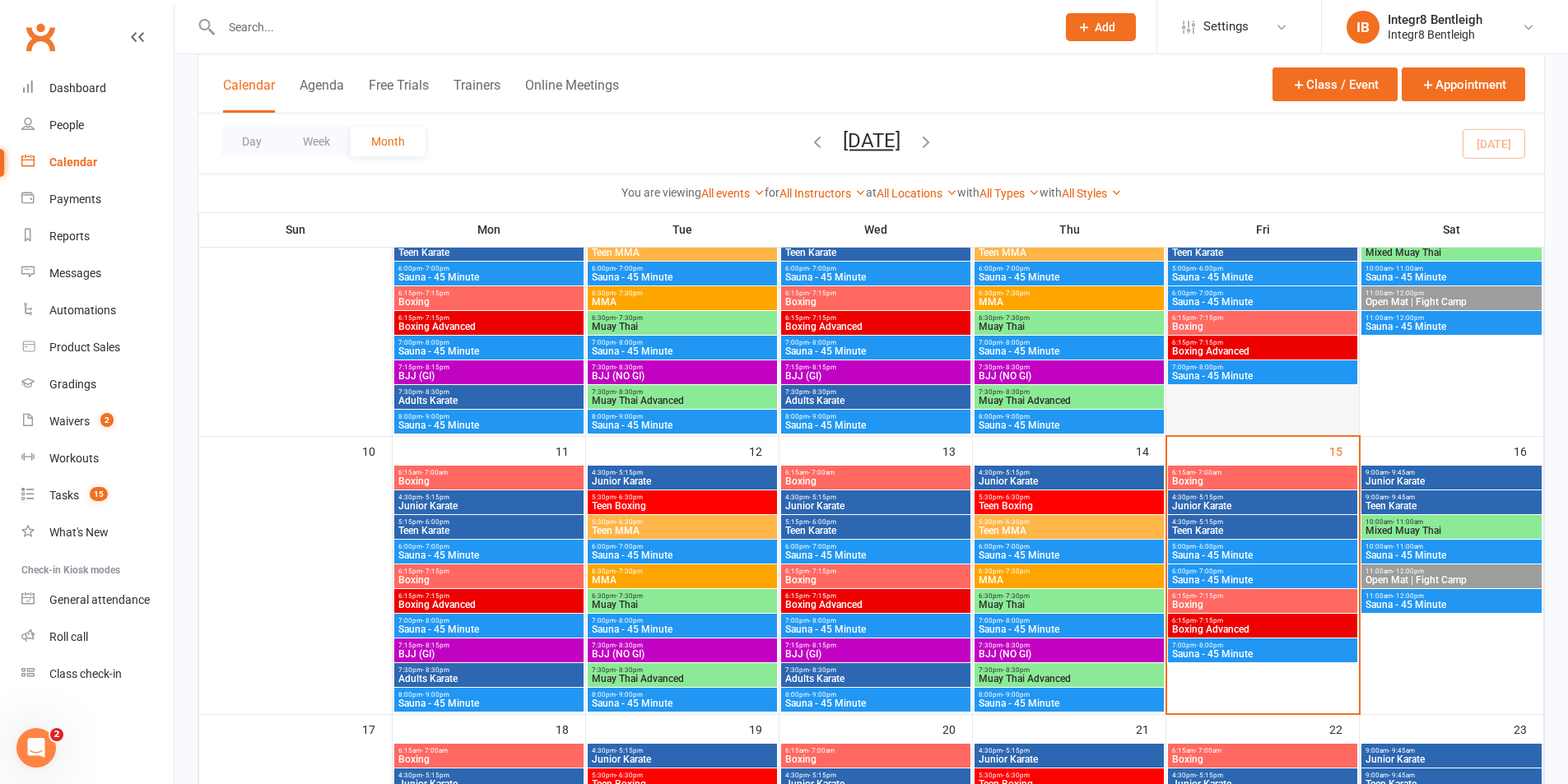
scroll to position [493, 0]
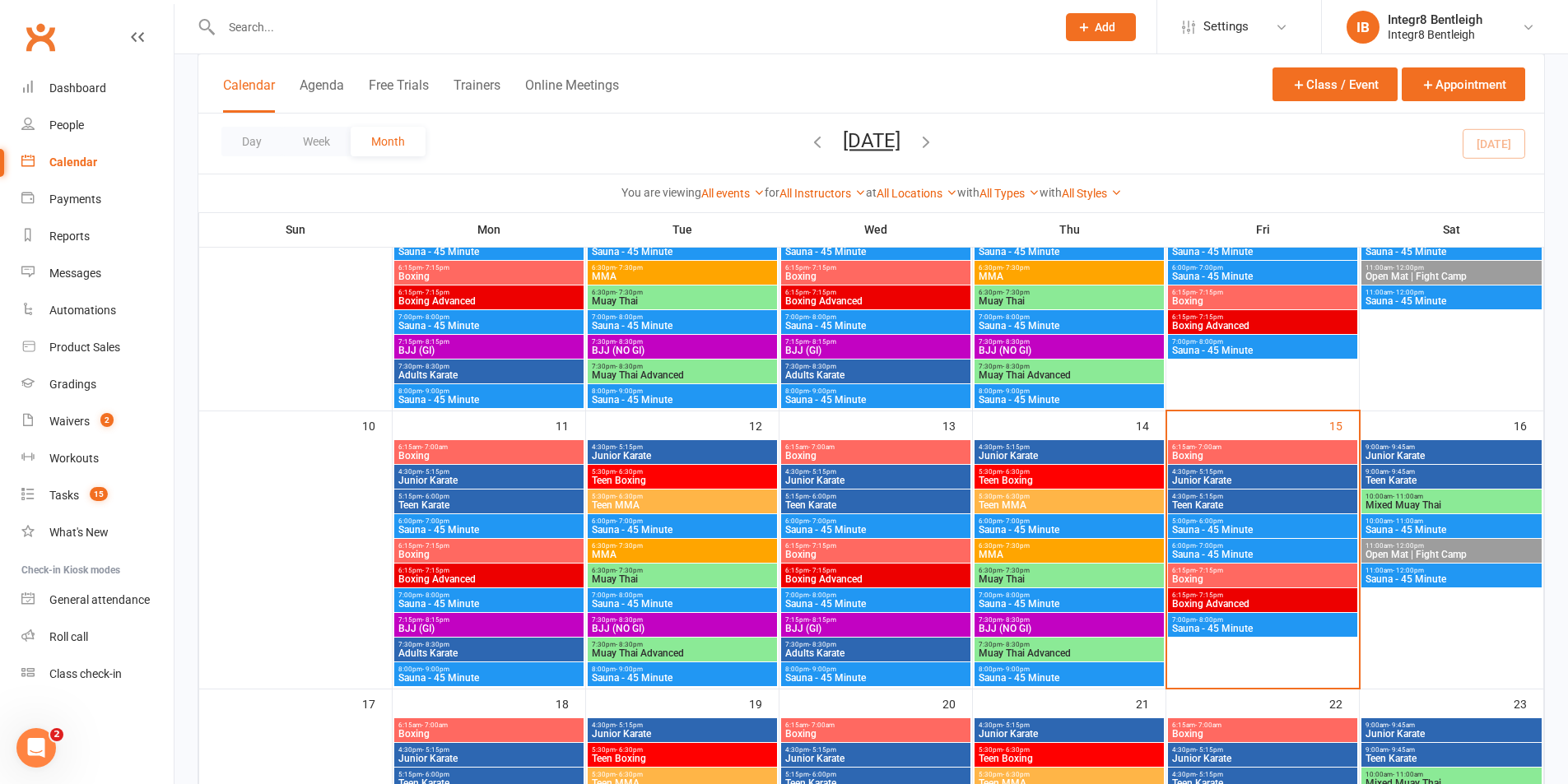
click at [1271, 575] on span "Boxing" at bounding box center [1262, 580] width 183 height 10
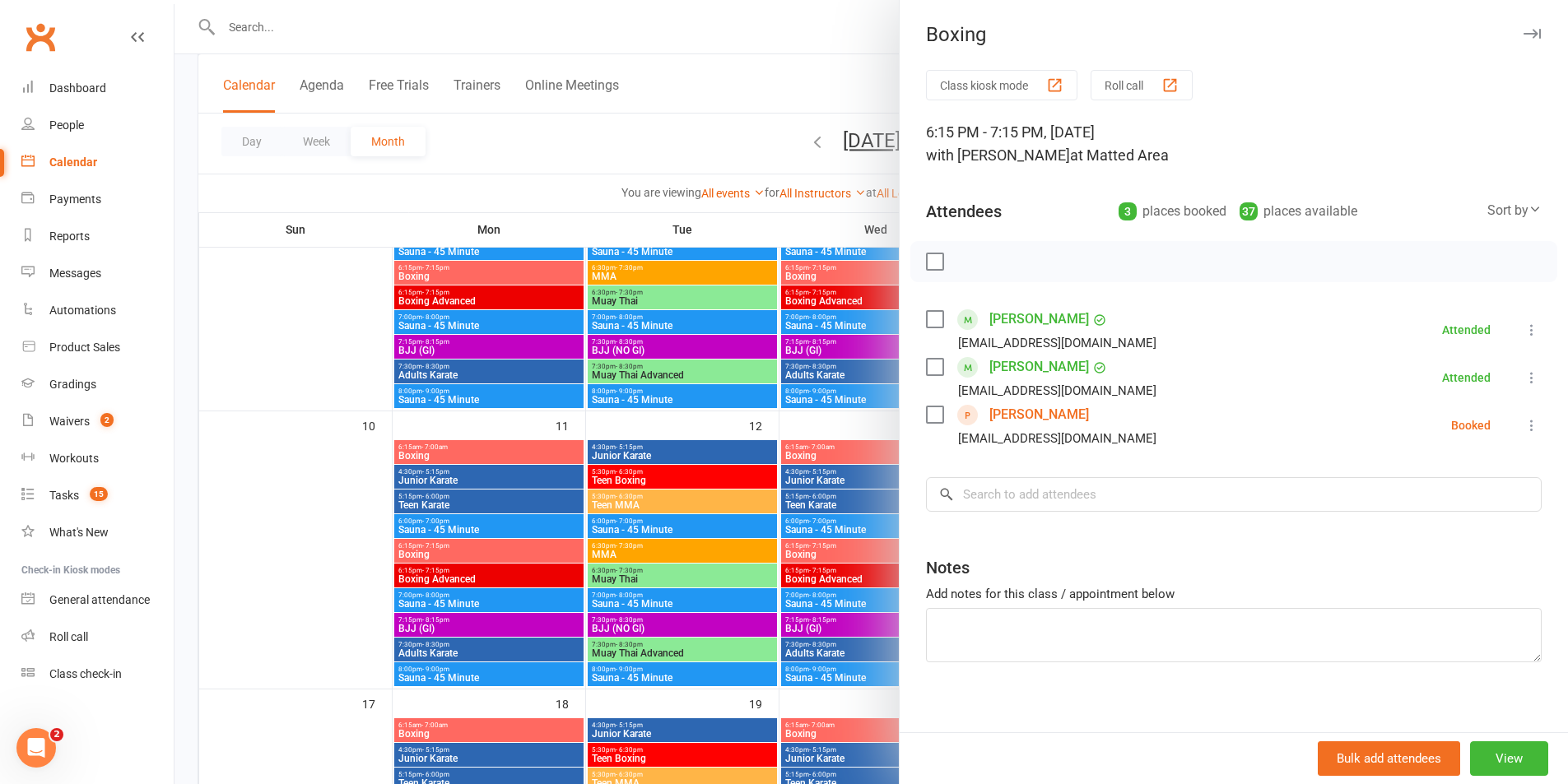
click at [801, 444] on div at bounding box center [871, 392] width 1393 height 784
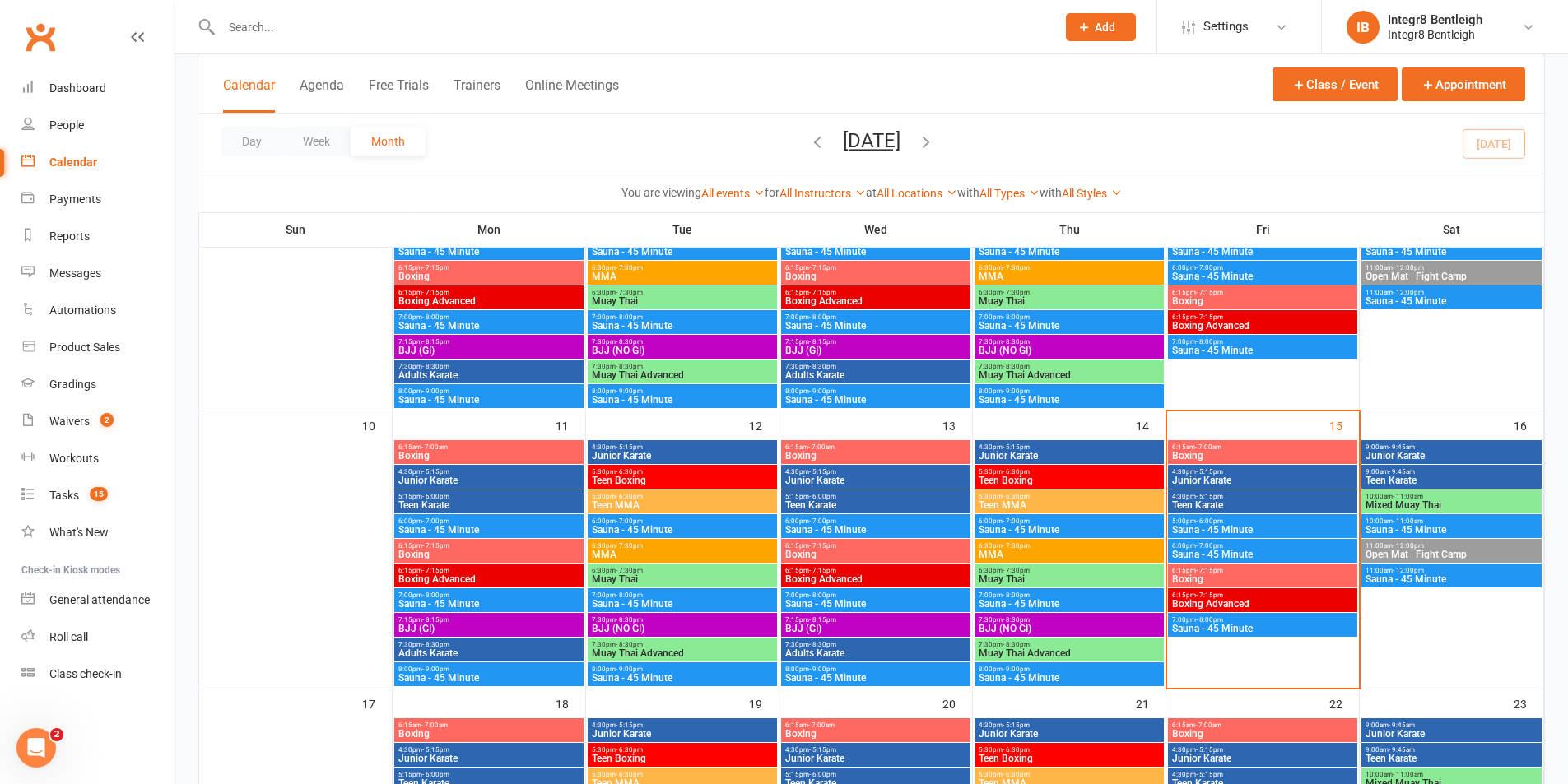
click at [1271, 575] on span "Boxing" at bounding box center [1262, 580] width 183 height 10
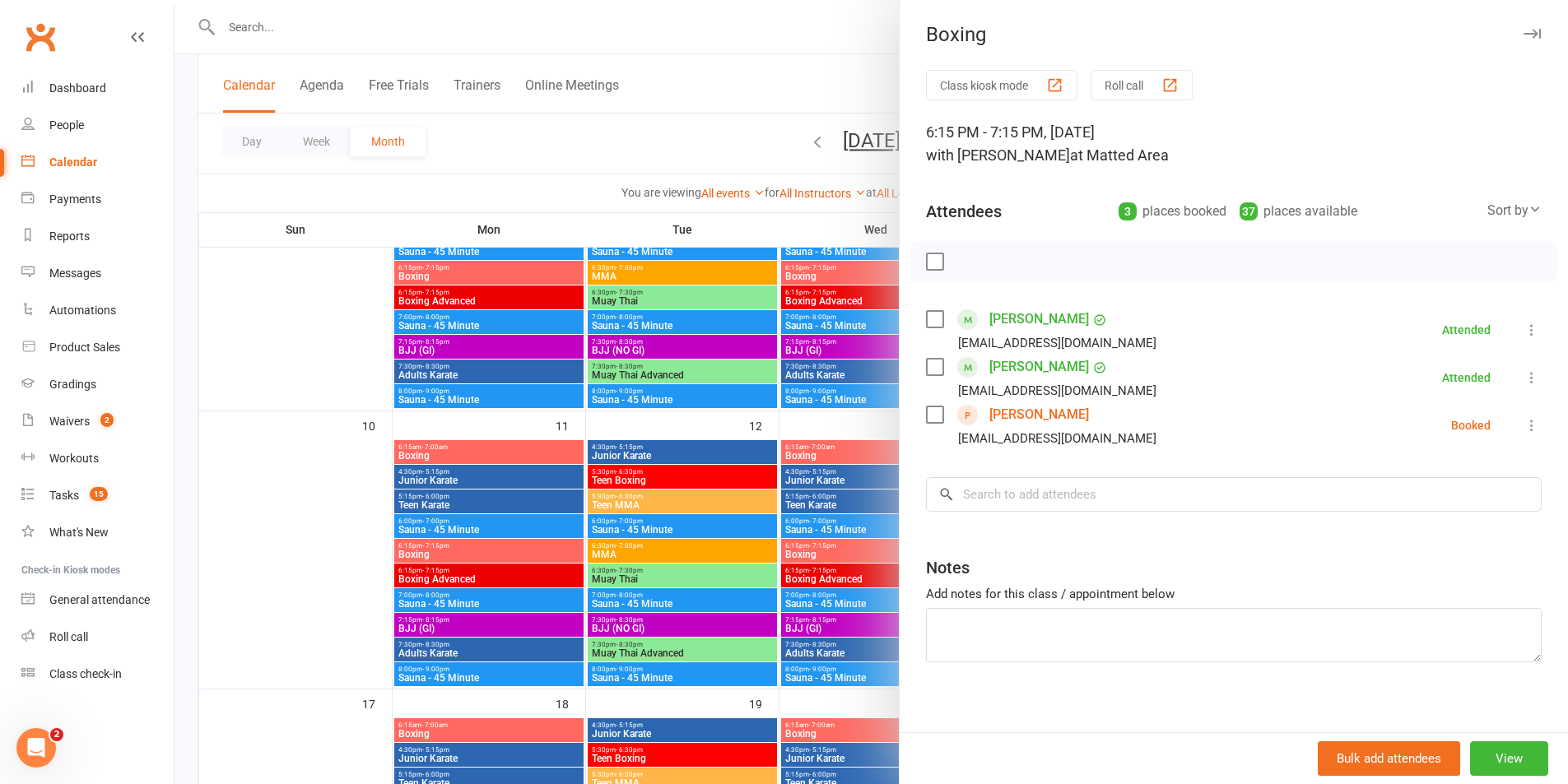
click at [724, 386] on div at bounding box center [871, 392] width 1393 height 784
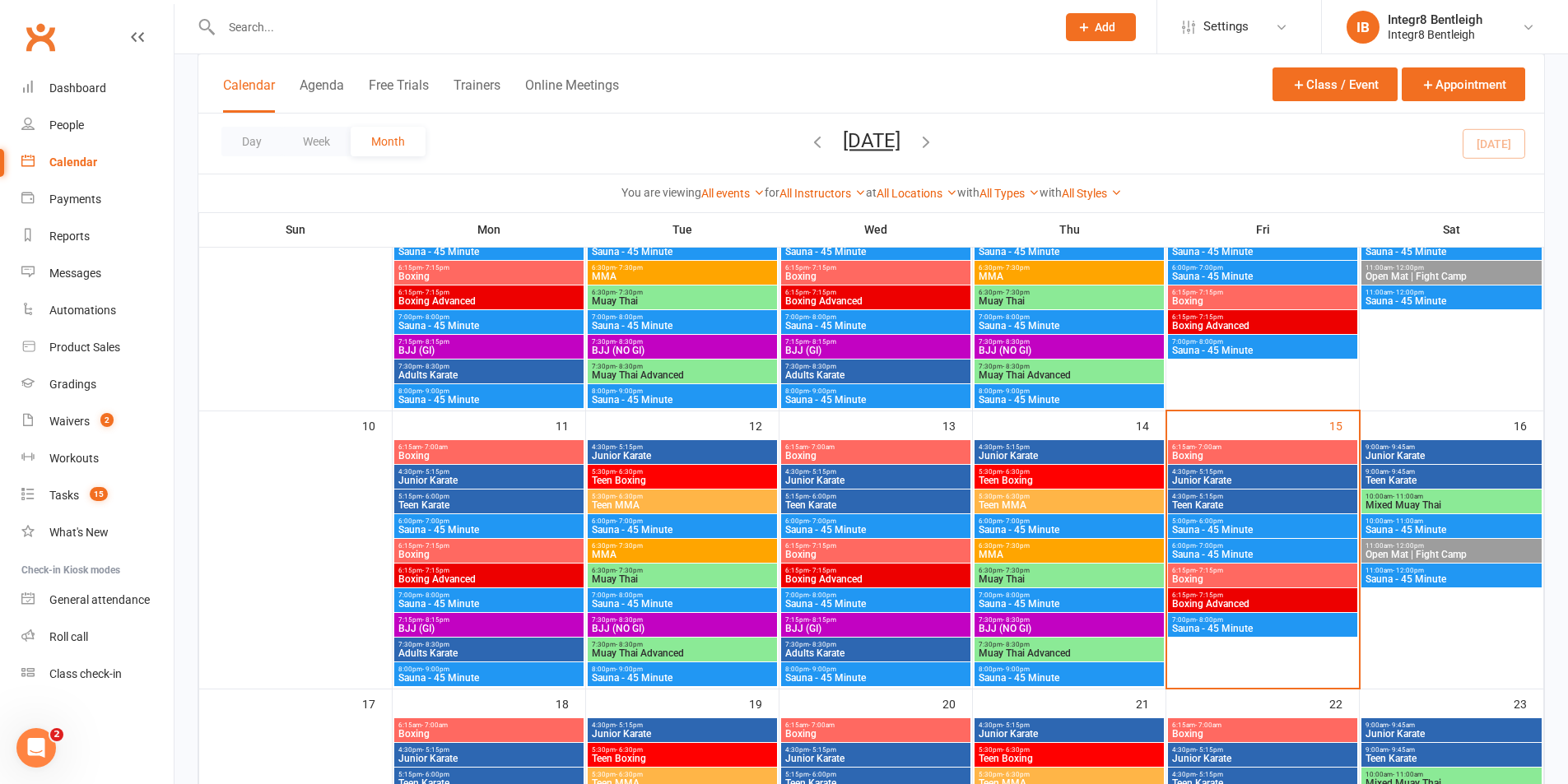
click at [1312, 451] on span "Boxing" at bounding box center [1262, 456] width 183 height 10
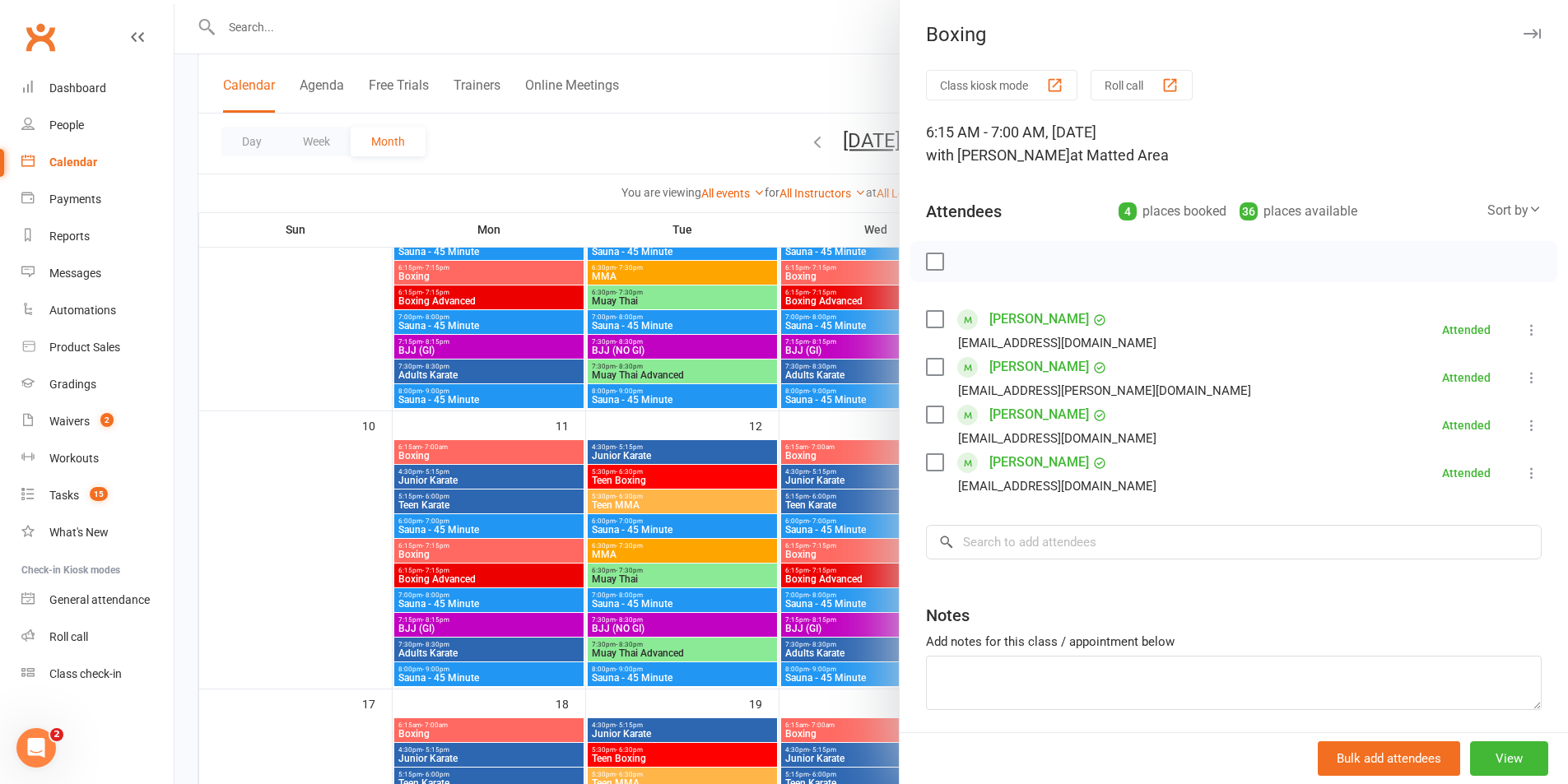
click at [841, 410] on div at bounding box center [871, 392] width 1393 height 784
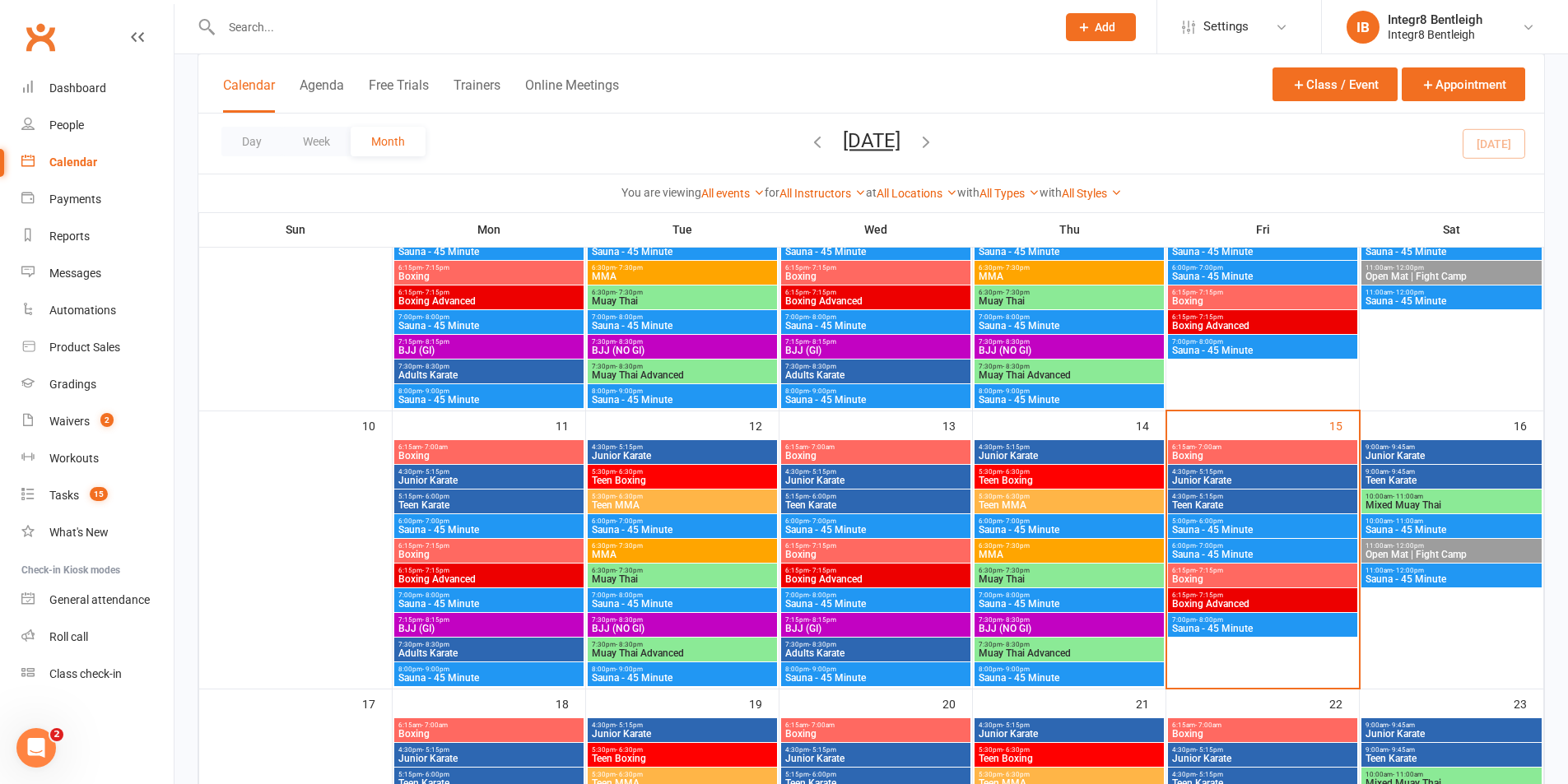
scroll to position [576, 0]
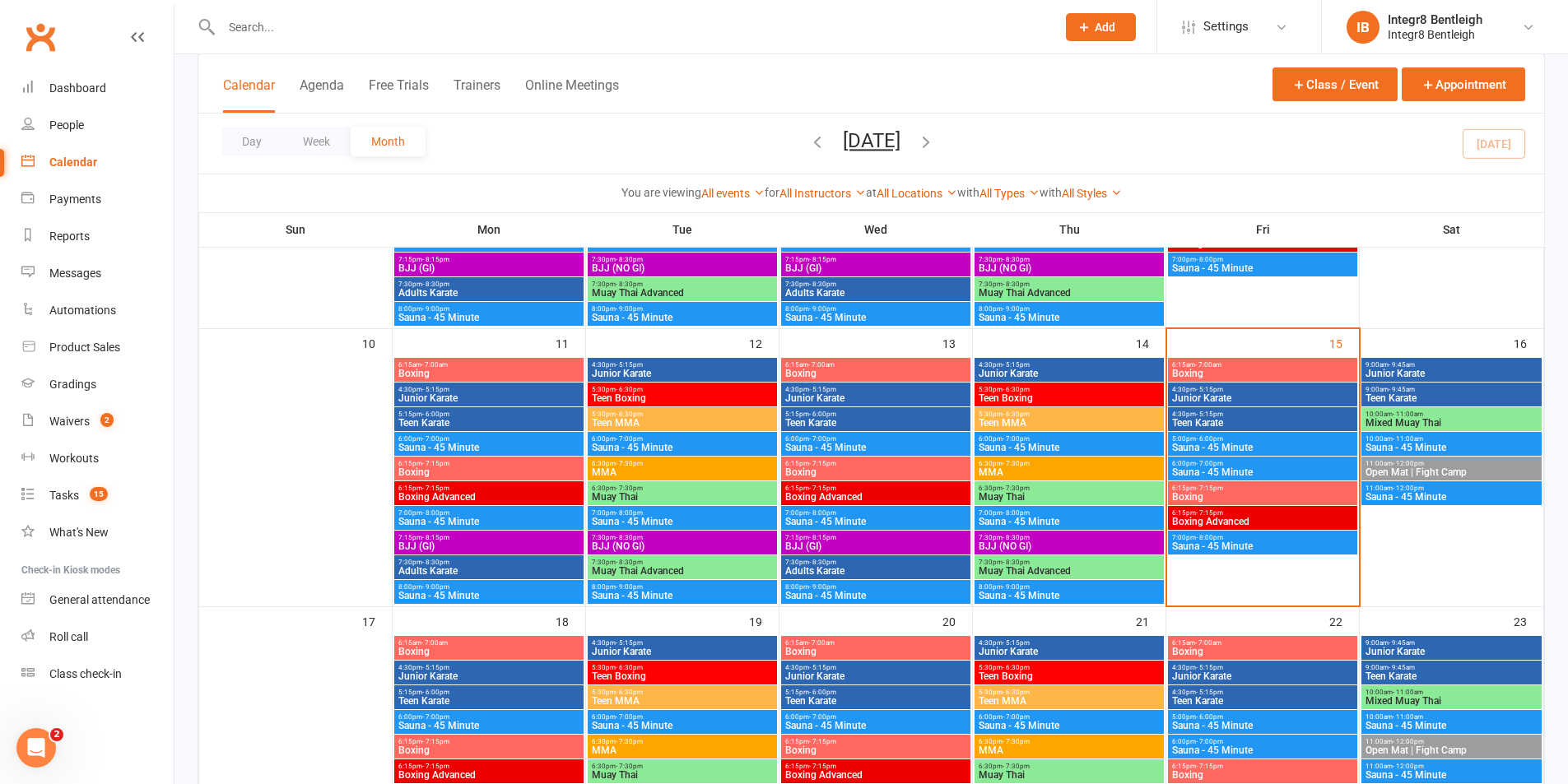
click at [1240, 489] on span "6:15pm - 7:15pm" at bounding box center [1262, 488] width 183 height 7
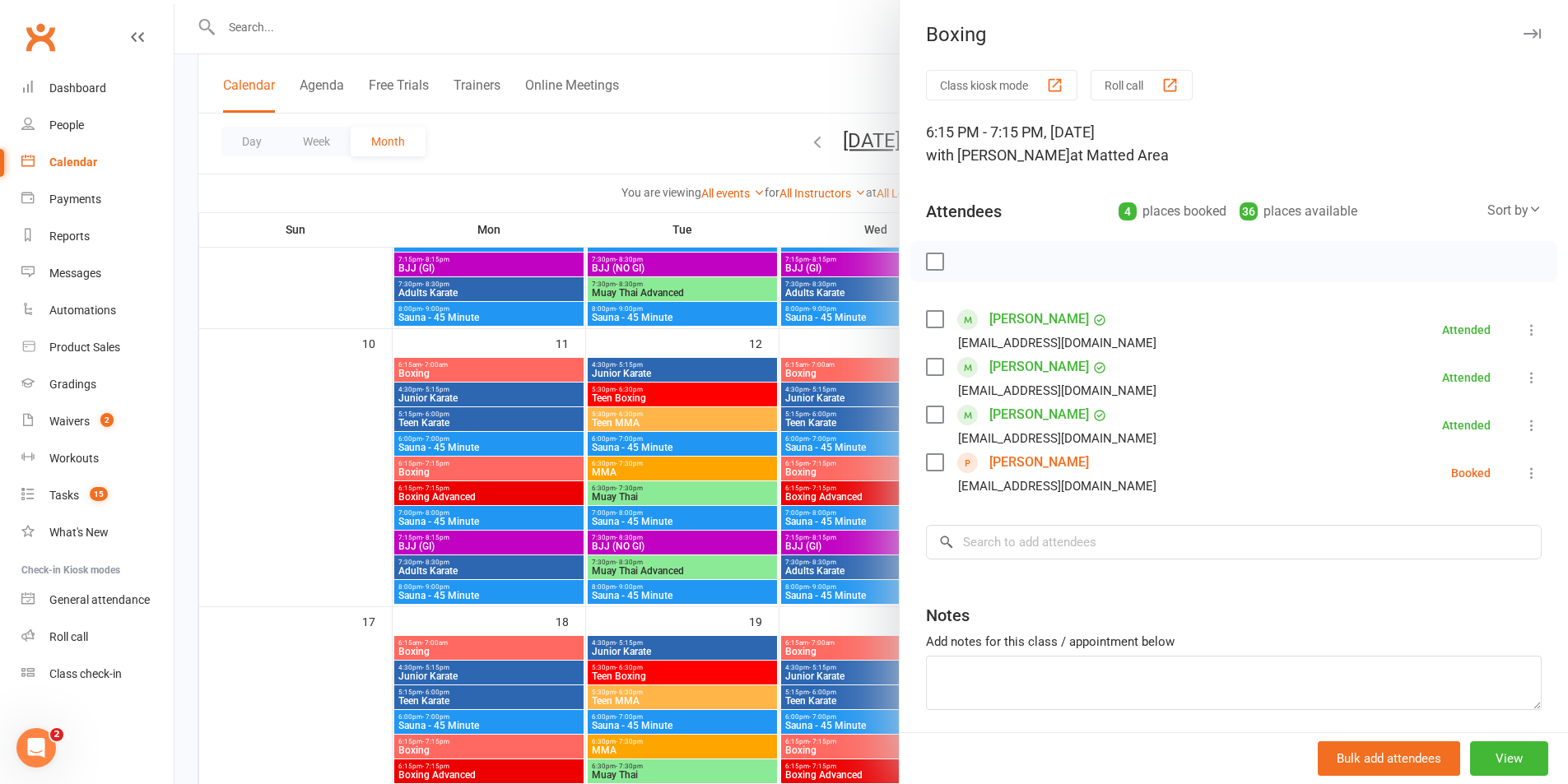
click at [876, 339] on div at bounding box center [871, 392] width 1393 height 784
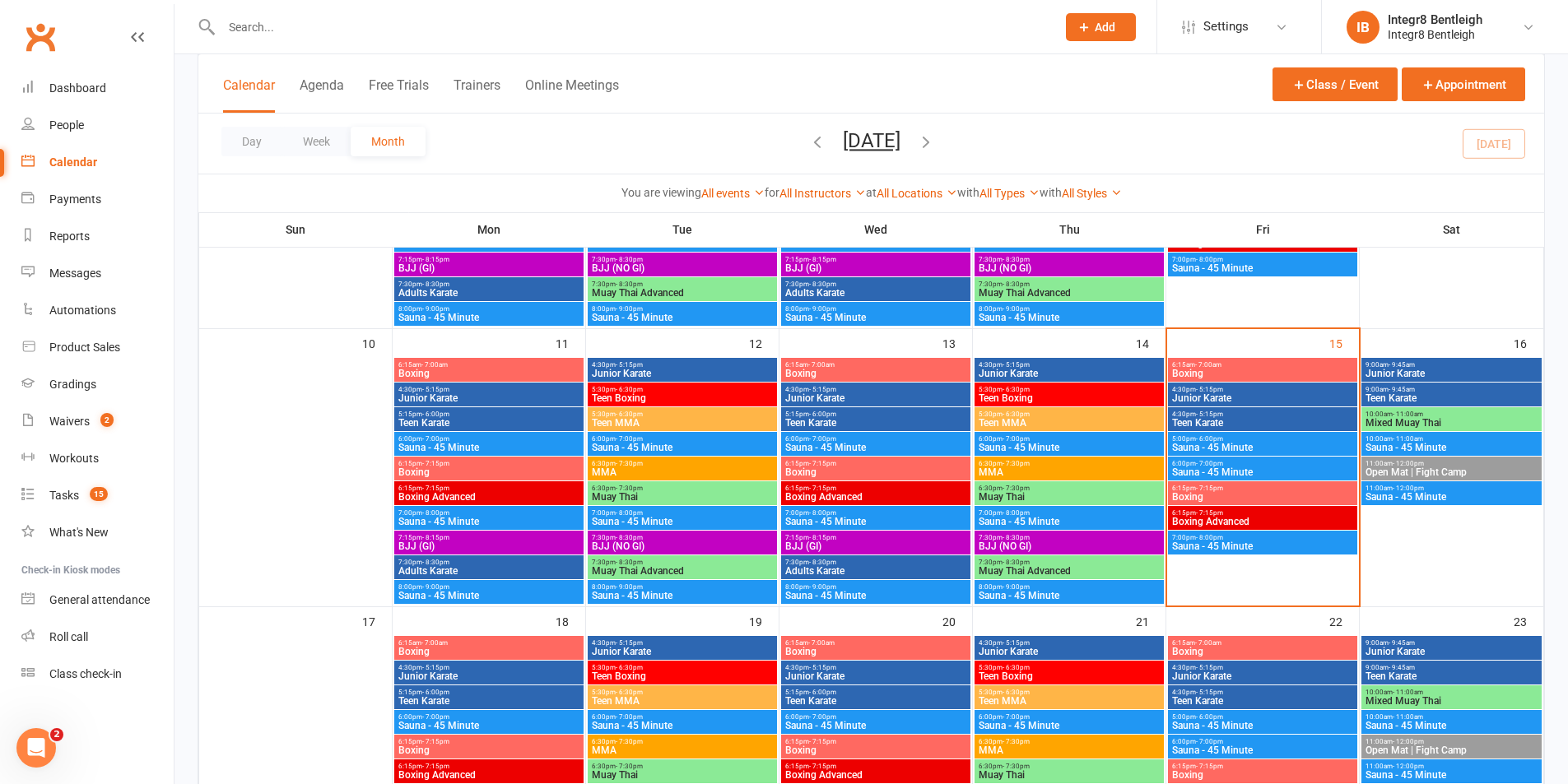
click at [1249, 522] on span "Boxing Advanced" at bounding box center [1262, 522] width 183 height 10
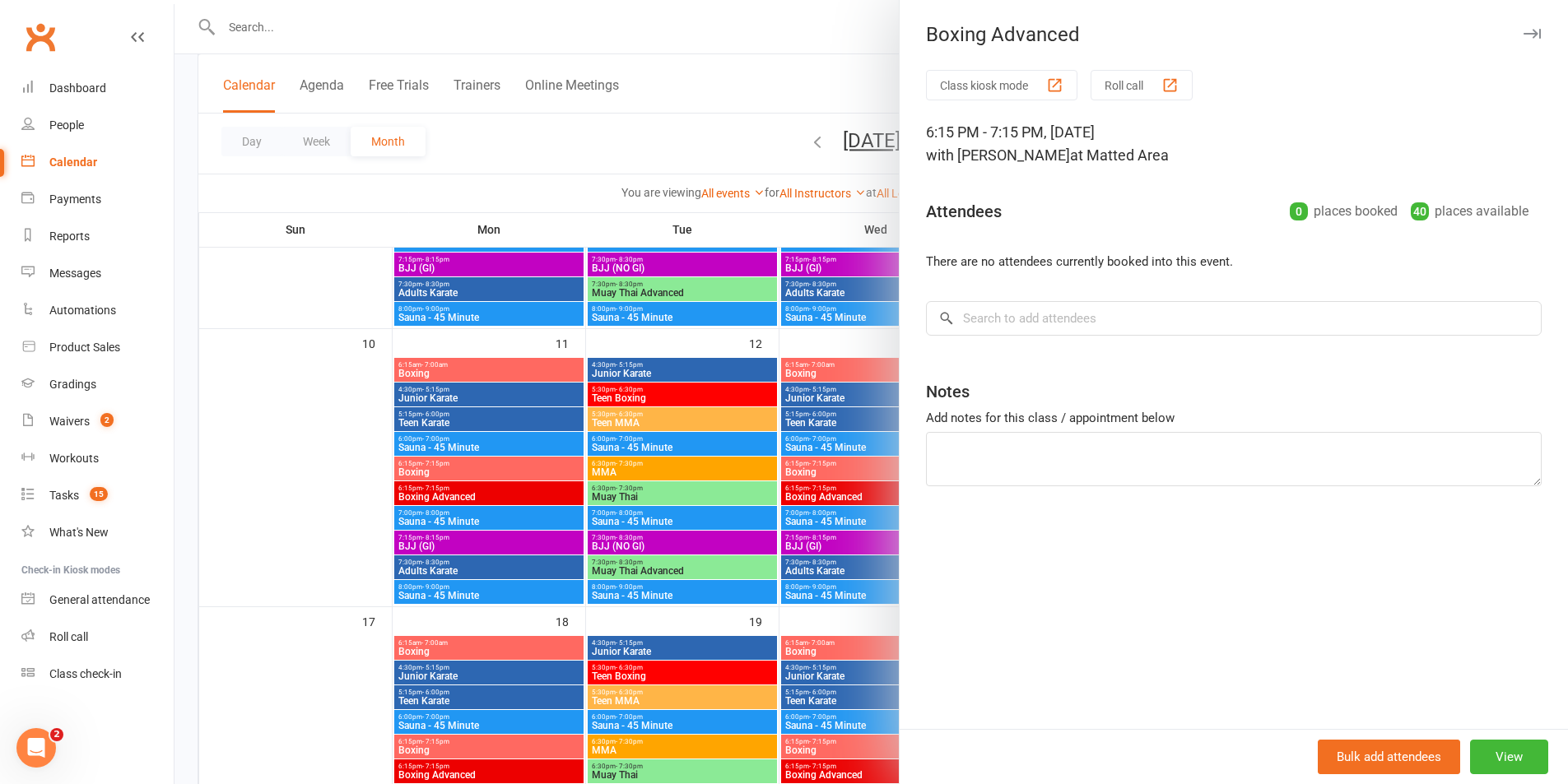
click at [860, 339] on div at bounding box center [871, 392] width 1393 height 784
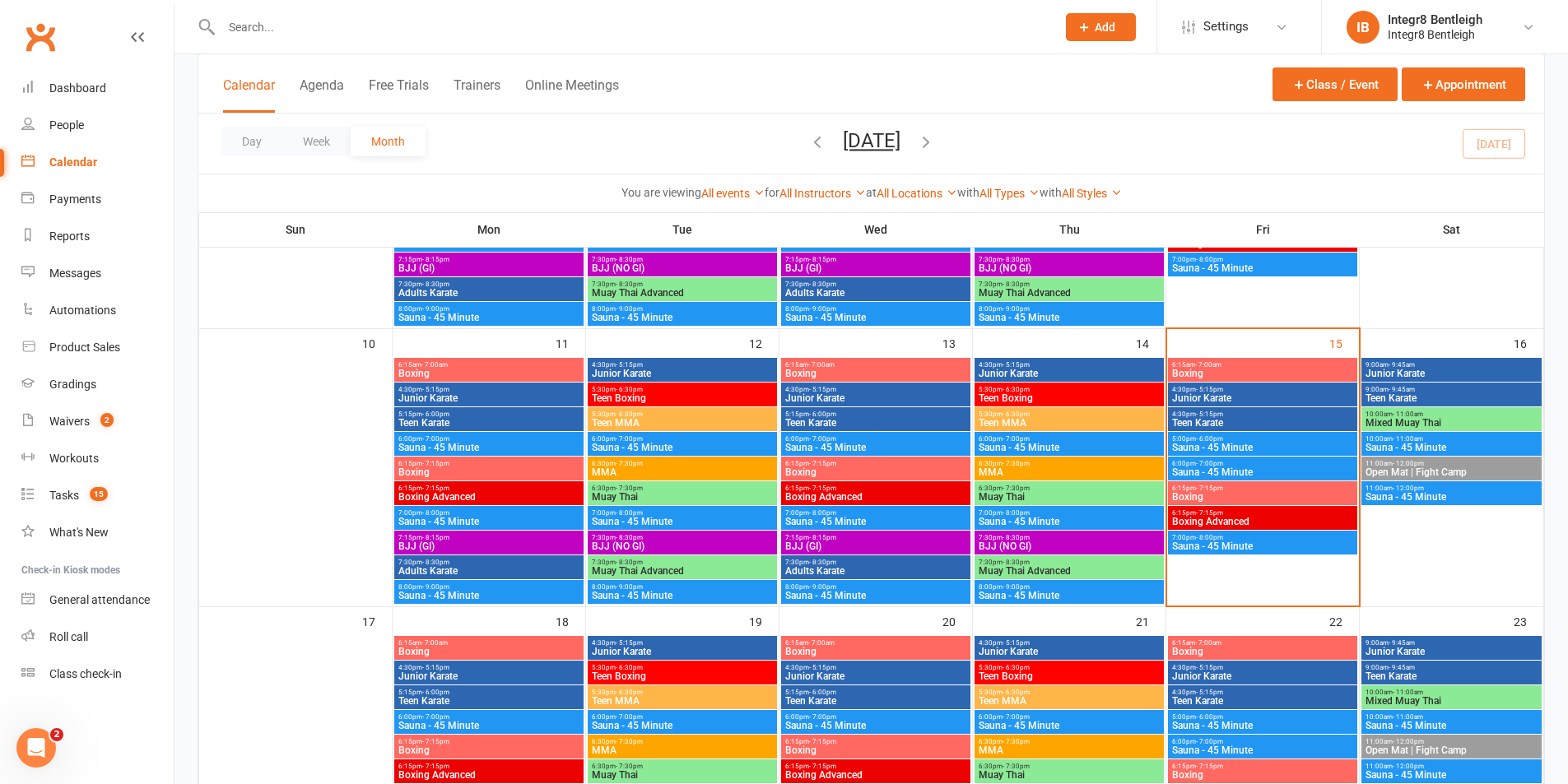
click at [1308, 496] on span "Boxing" at bounding box center [1262, 497] width 183 height 10
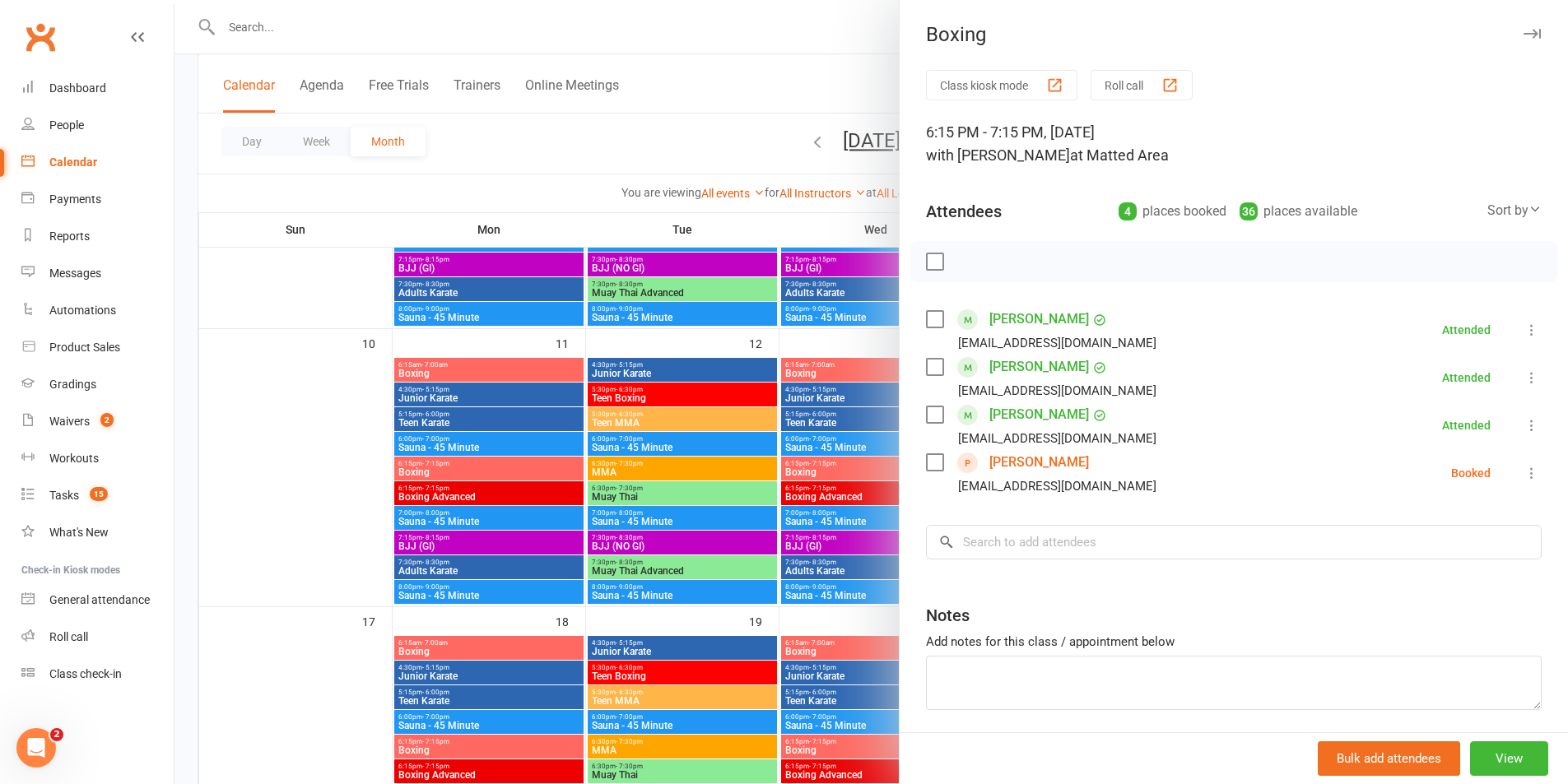
click at [847, 329] on div at bounding box center [871, 392] width 1393 height 784
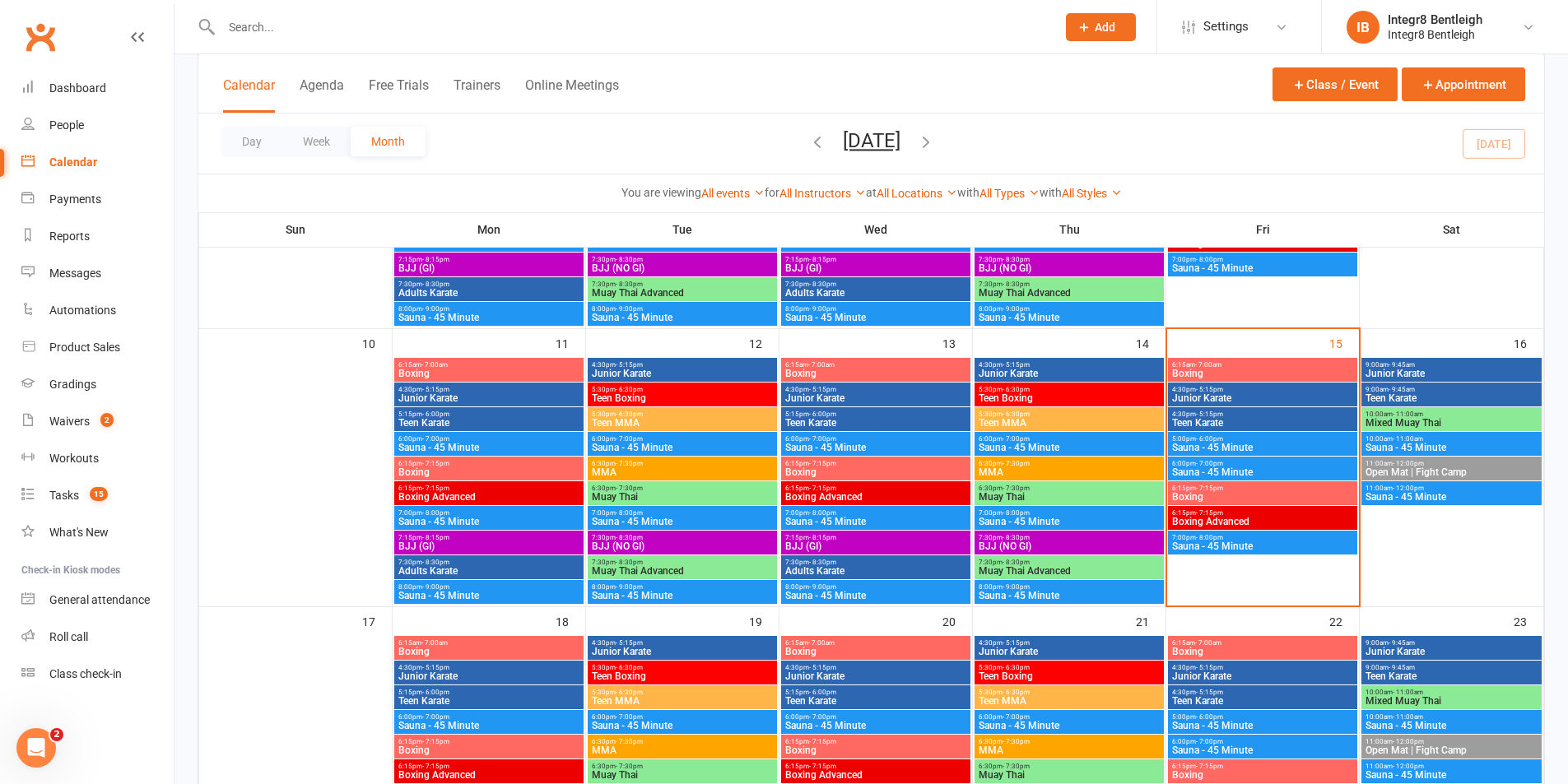
click at [1262, 504] on div "6:15pm - 7:15pm Boxing" at bounding box center [1262, 493] width 190 height 24
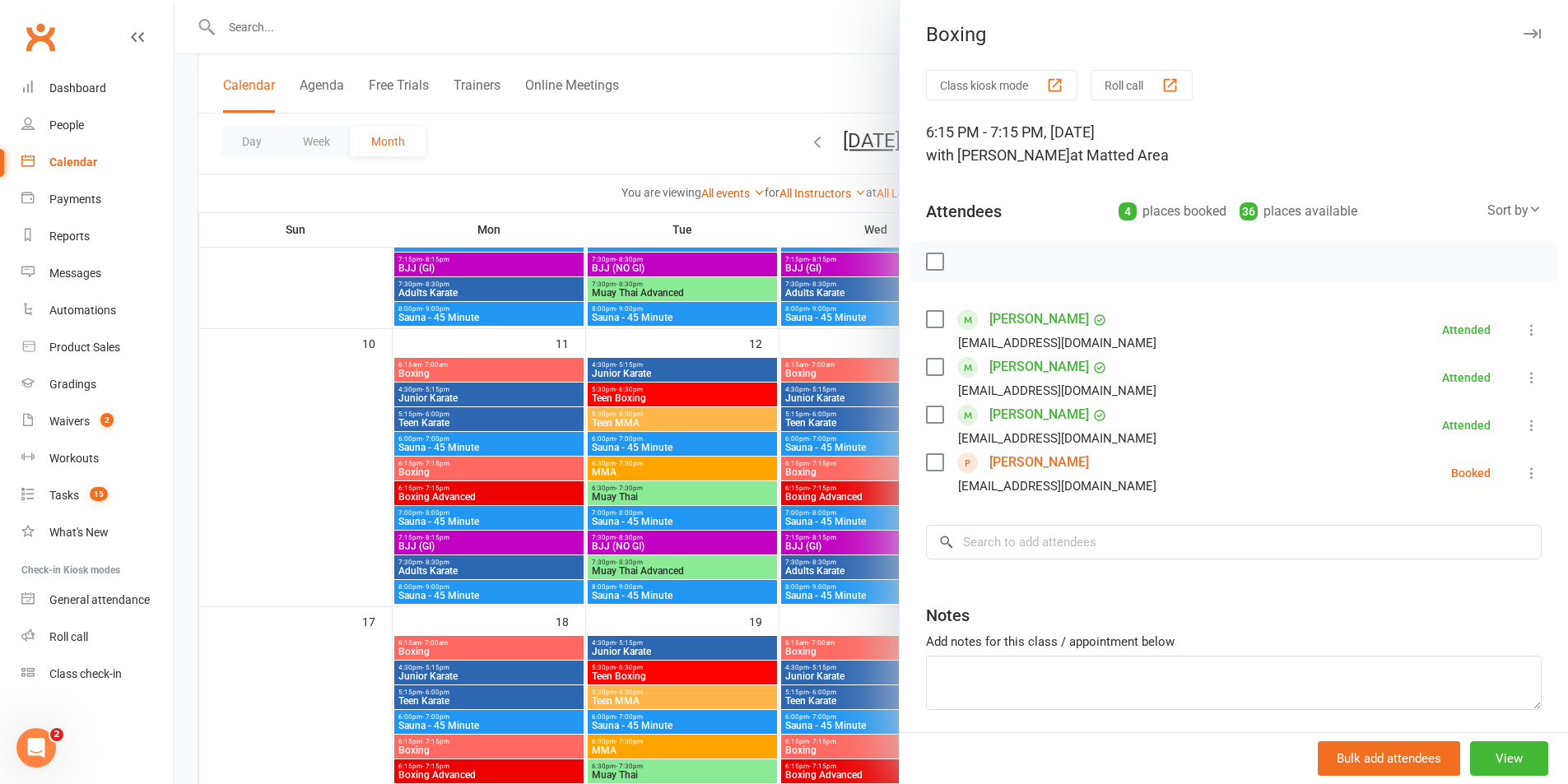
click at [330, 489] on div at bounding box center [871, 392] width 1393 height 784
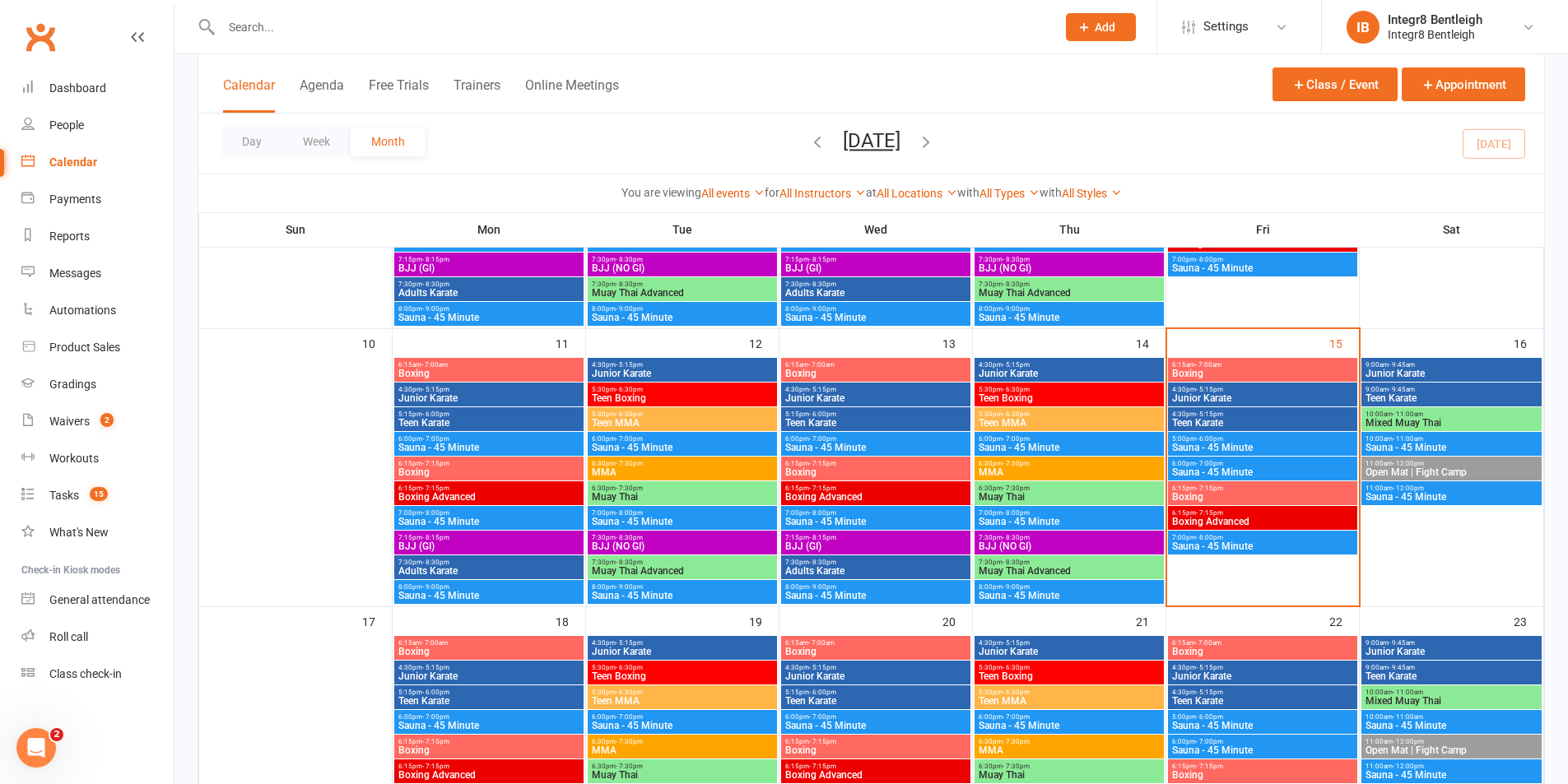
click at [1254, 493] on span "Boxing" at bounding box center [1262, 497] width 183 height 10
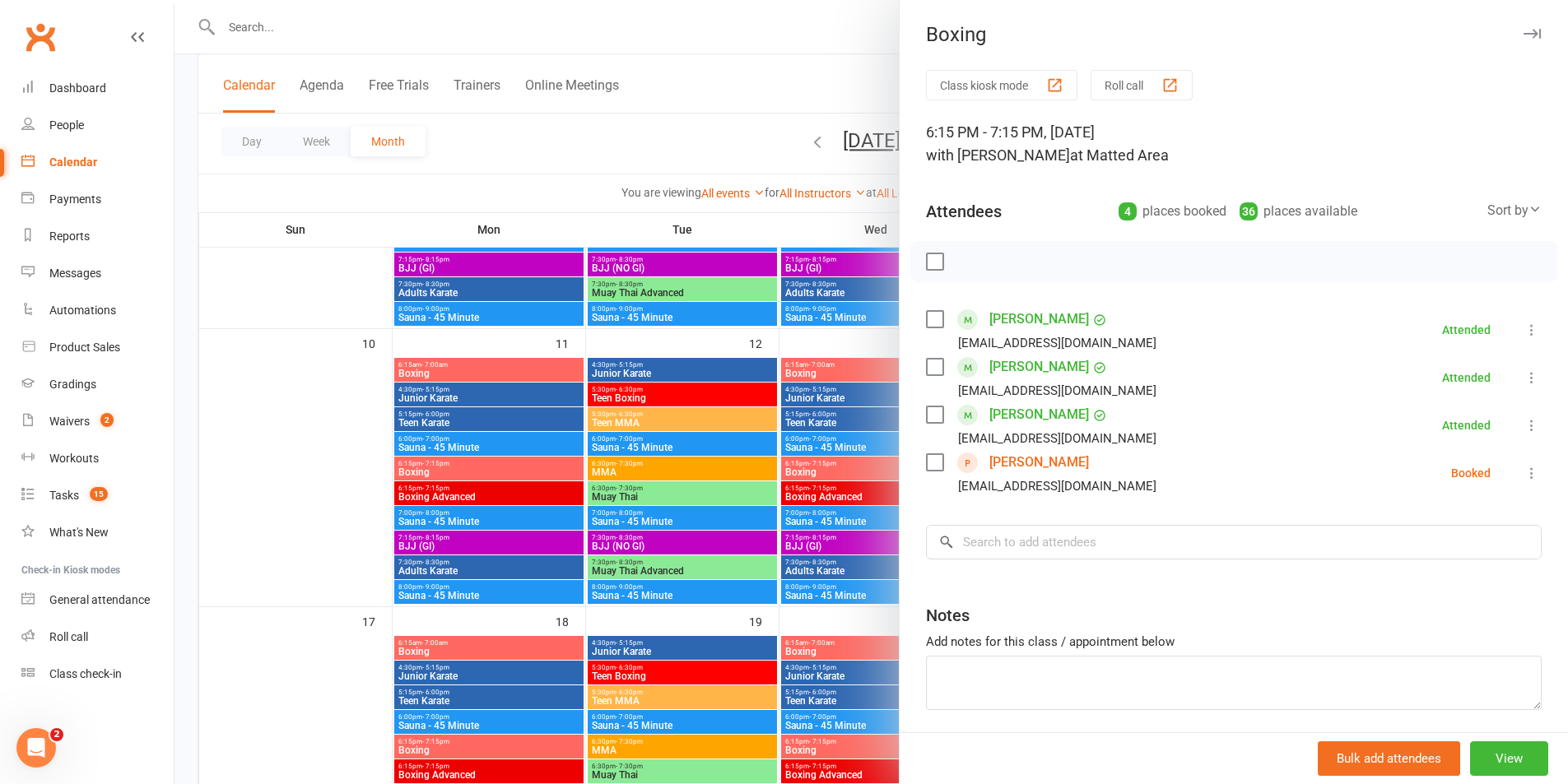
click at [272, 222] on div at bounding box center [871, 392] width 1393 height 784
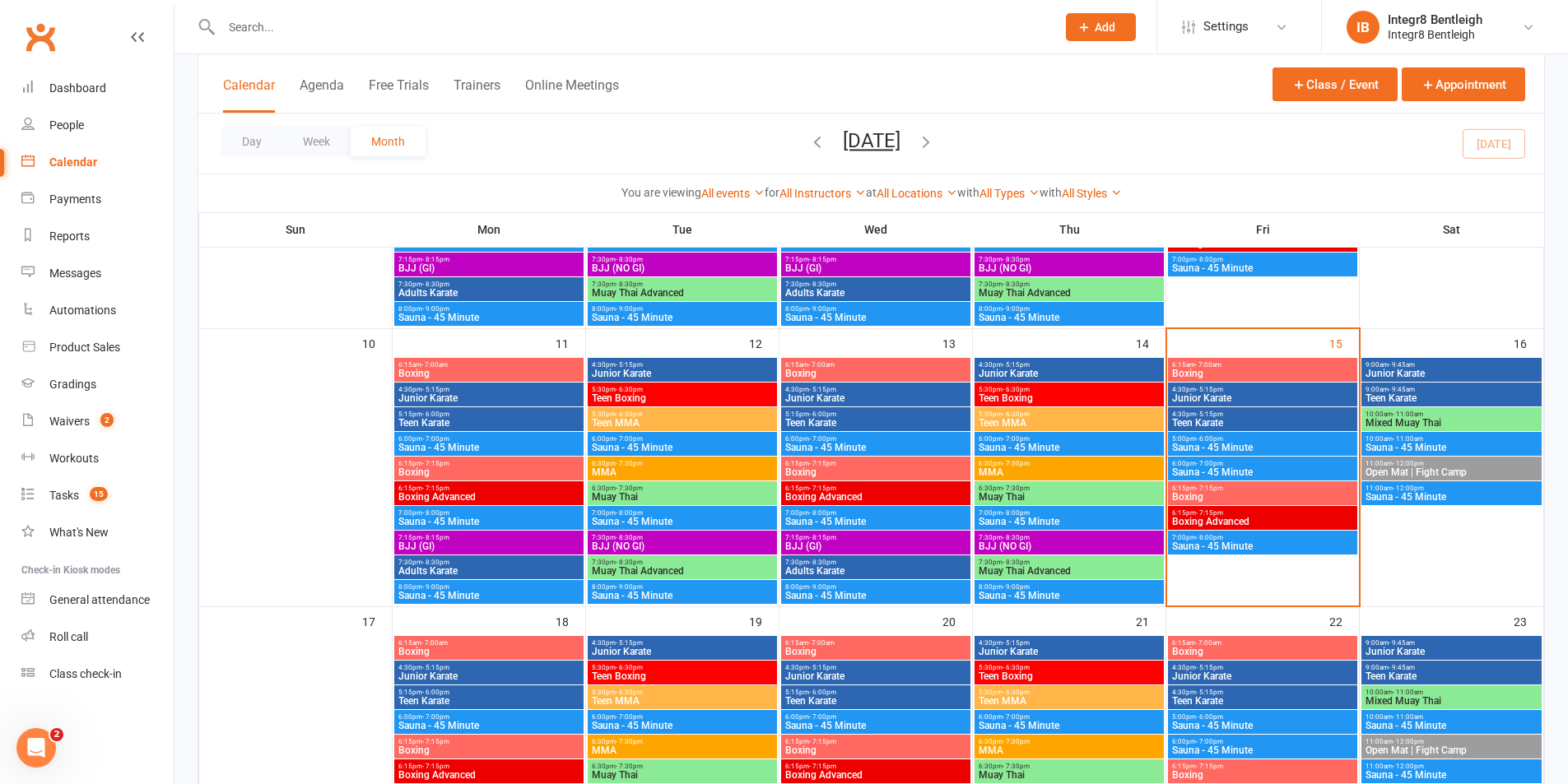
click at [304, 31] on input "text" at bounding box center [630, 27] width 828 height 23
click at [82, 277] on div "Messages" at bounding box center [75, 273] width 52 height 13
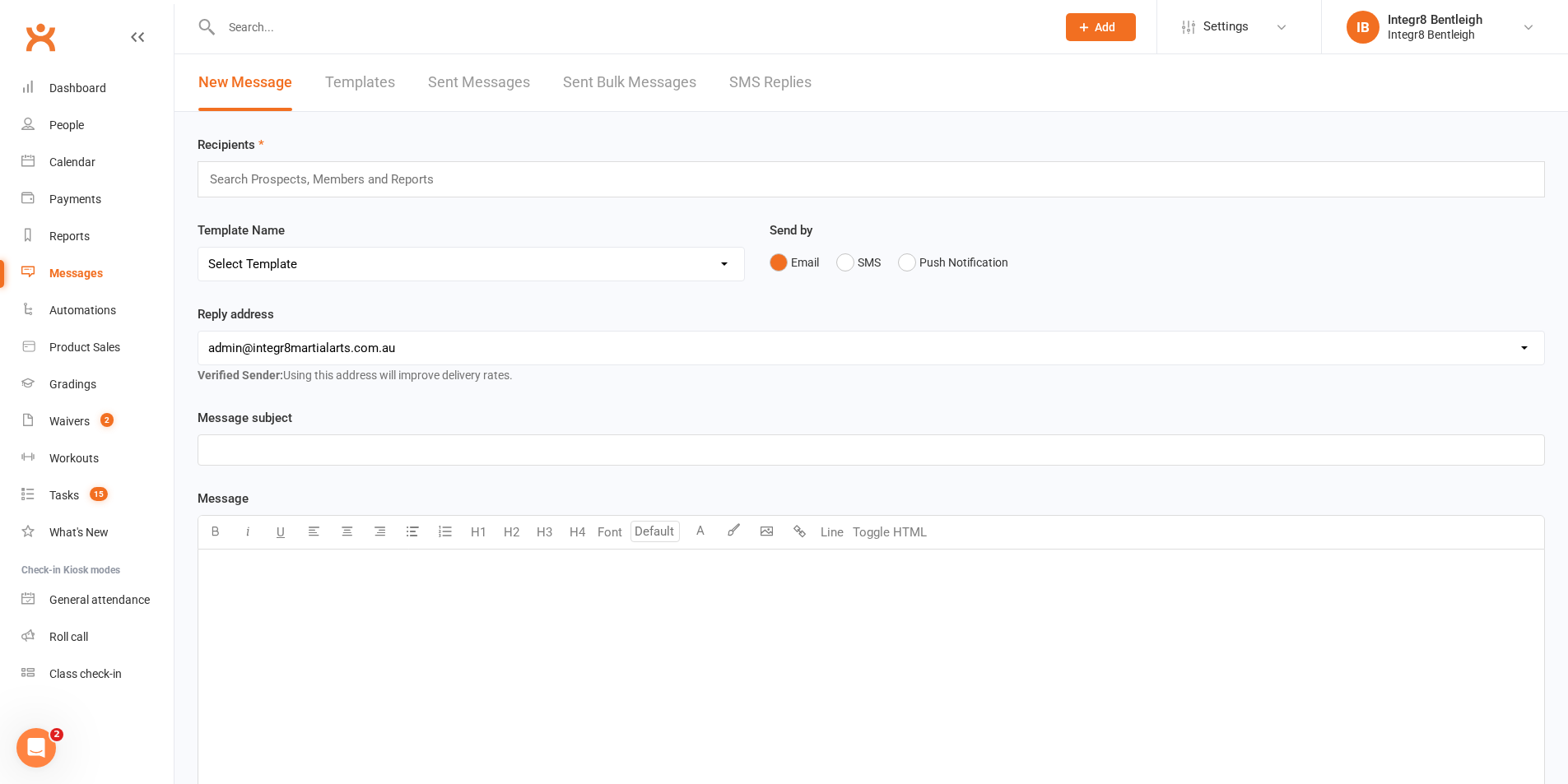
click at [618, 80] on link "Sent Bulk Messages" at bounding box center [630, 83] width 133 height 57
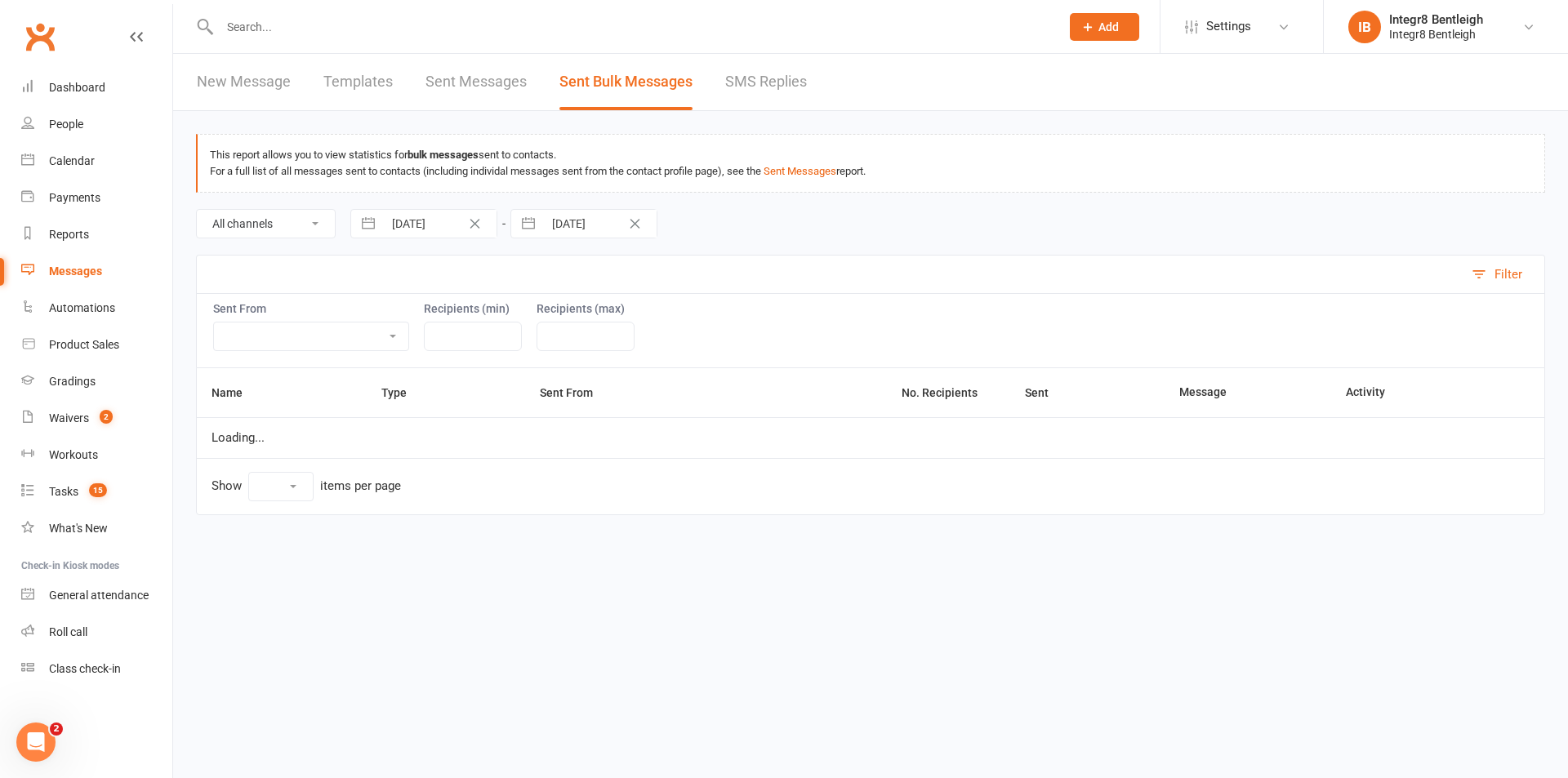
select select "10"
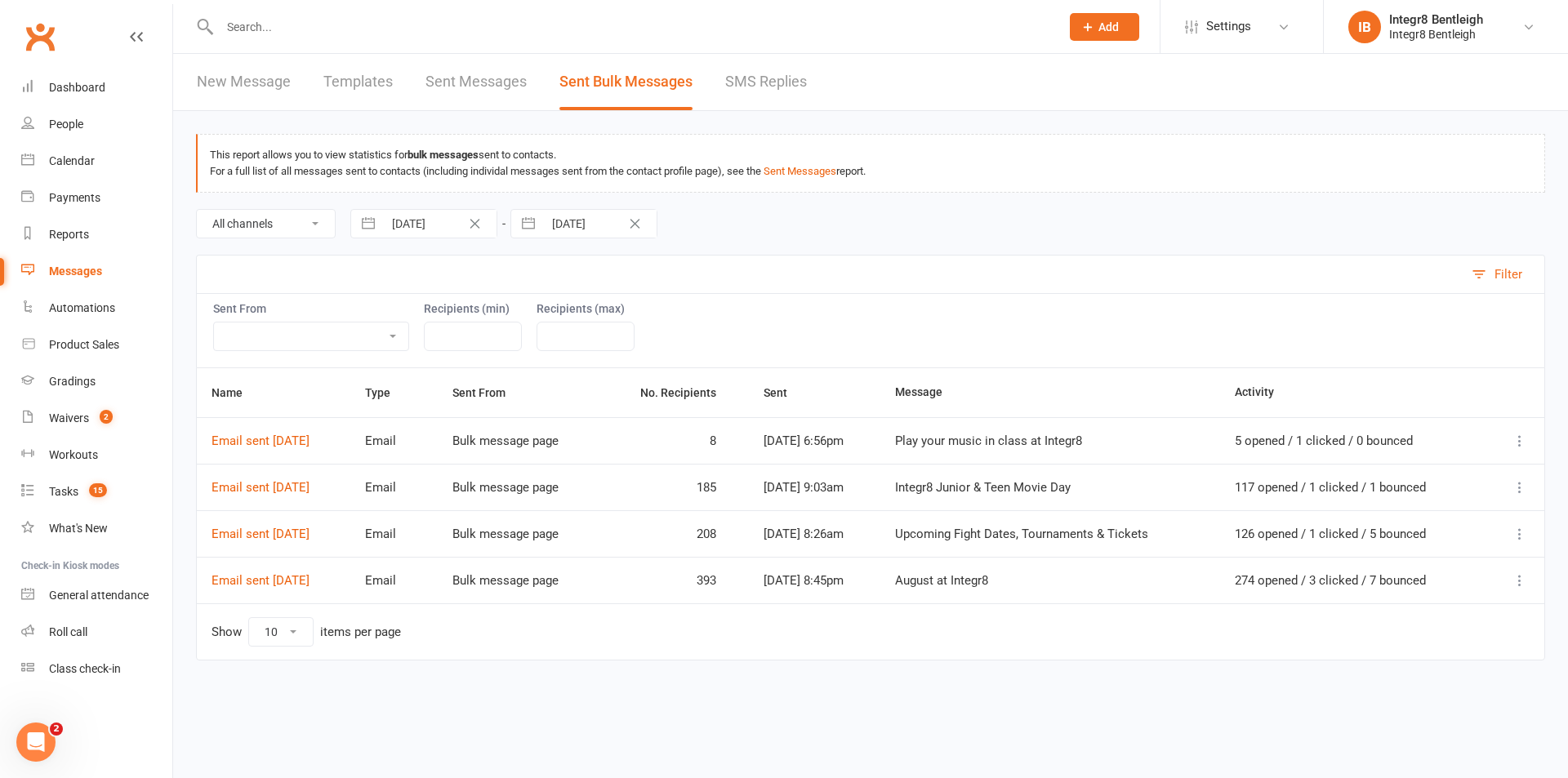
click at [433, 224] on input "15 Jul 2025" at bounding box center [440, 223] width 113 height 28
select select "5"
select select "2025"
select select "6"
select select "2025"
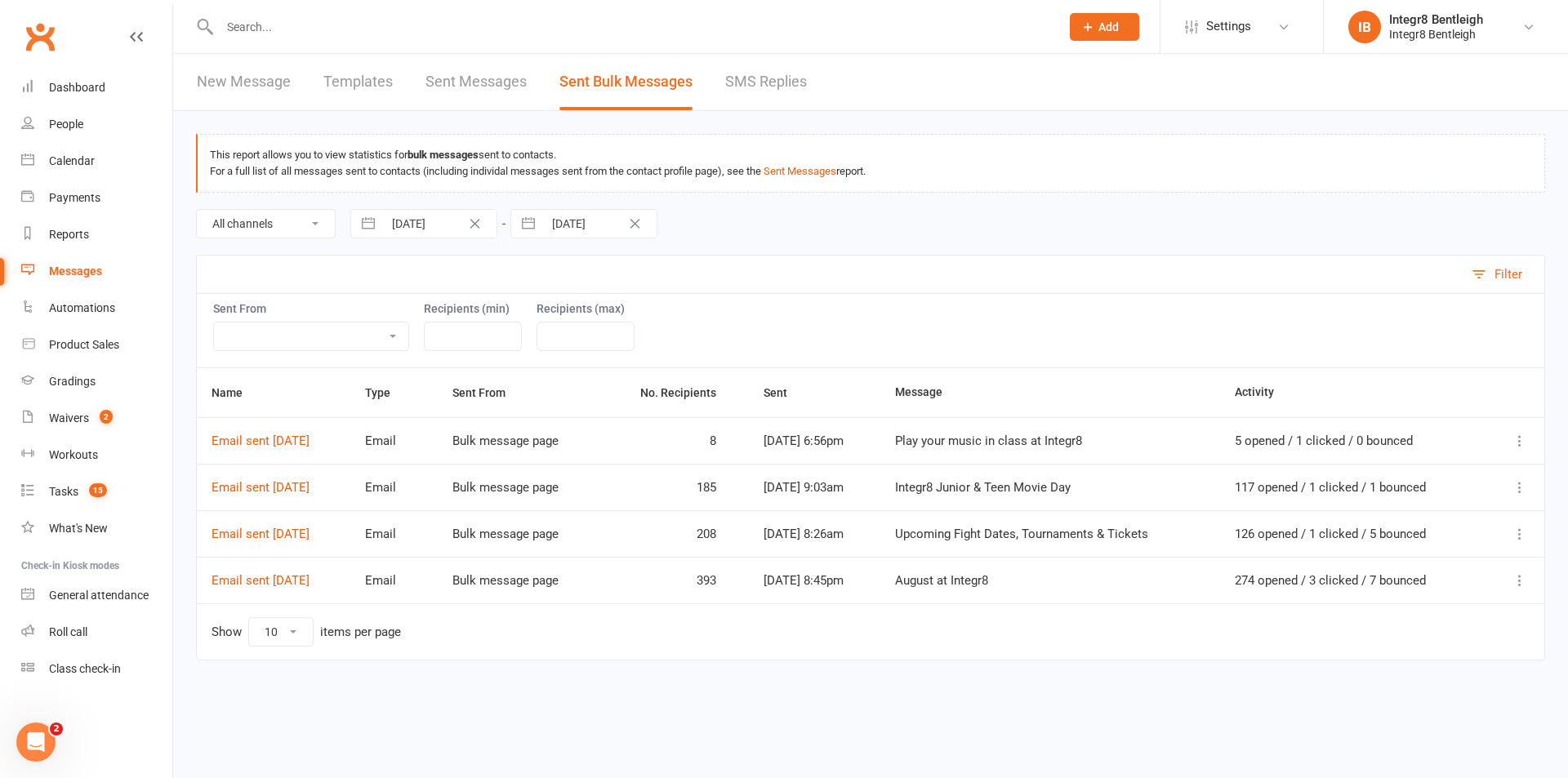
select select "7"
select select "2025"
click at [386, 289] on icon "Move backward to switch to the previous month." at bounding box center [384, 291] width 16 height 16
select select "4"
select select "2025"
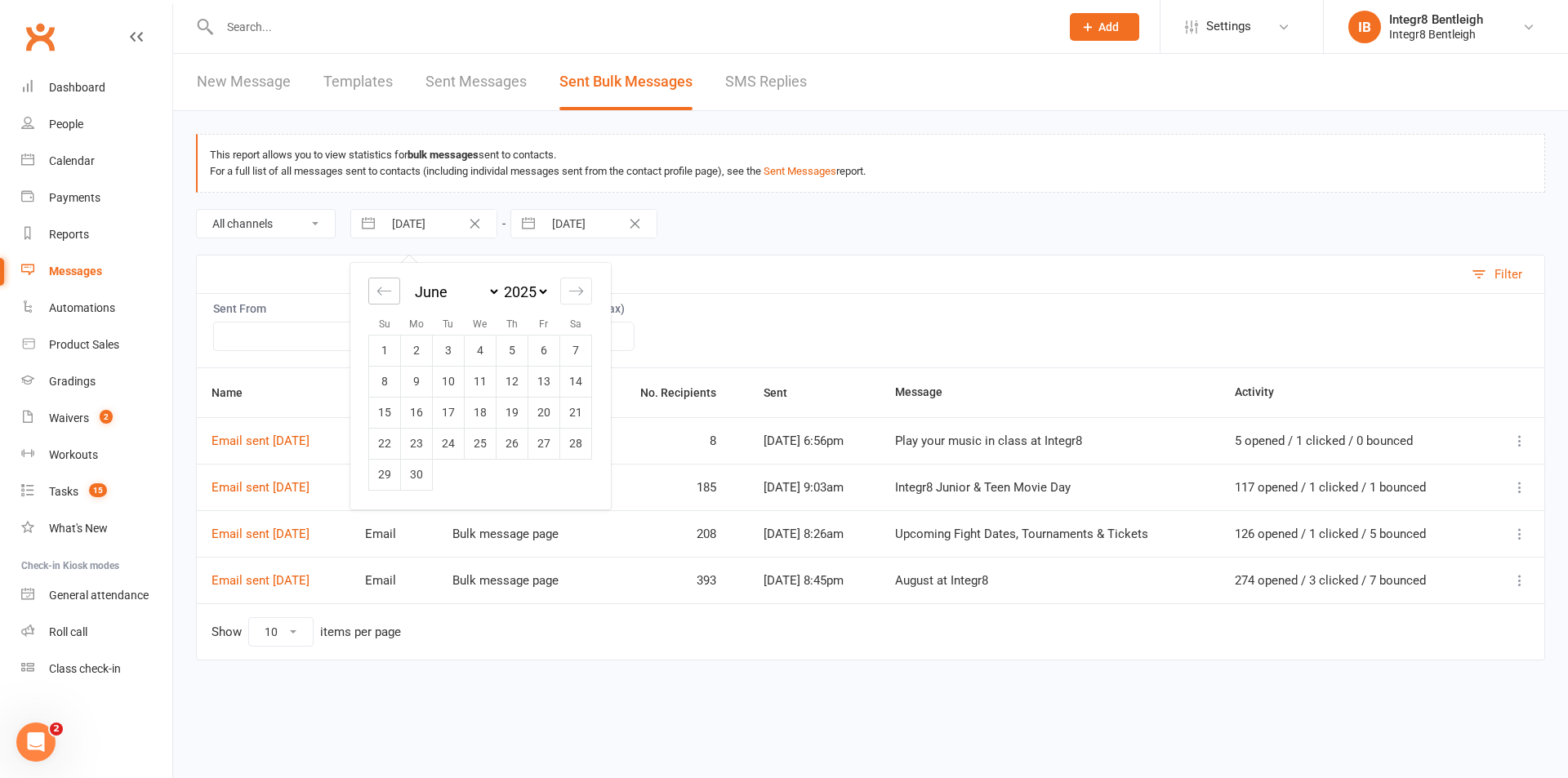
click at [386, 289] on icon "Move backward to switch to the previous month." at bounding box center [384, 291] width 16 height 16
select select "2"
select select "2025"
select select "3"
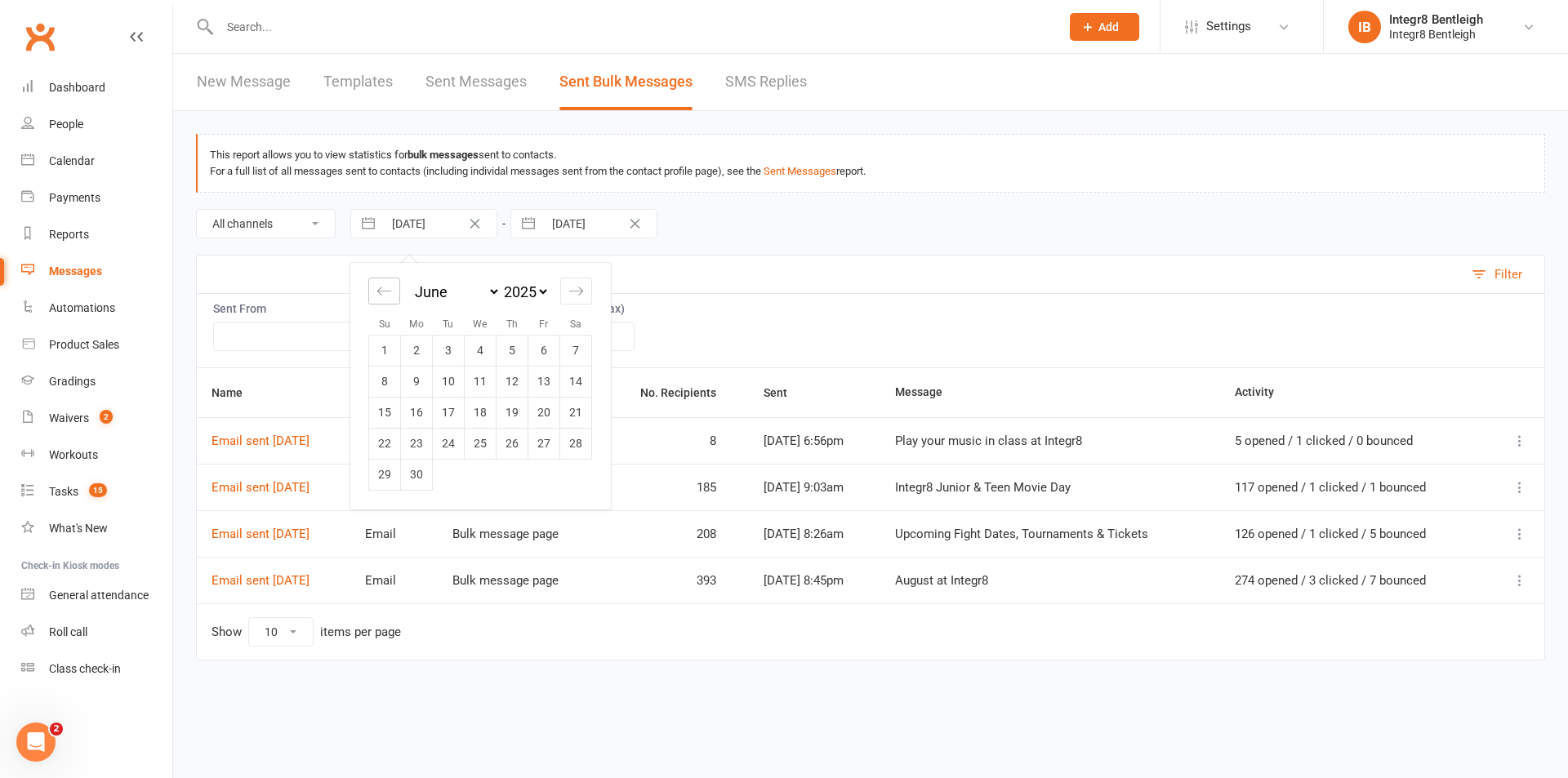
select select "2025"
click at [388, 289] on icon "Move backward to switch to the previous month." at bounding box center [384, 291] width 16 height 16
select select "1"
select select "2025"
click at [390, 287] on icon "Move backward to switch to the previous month." at bounding box center [384, 291] width 16 height 16
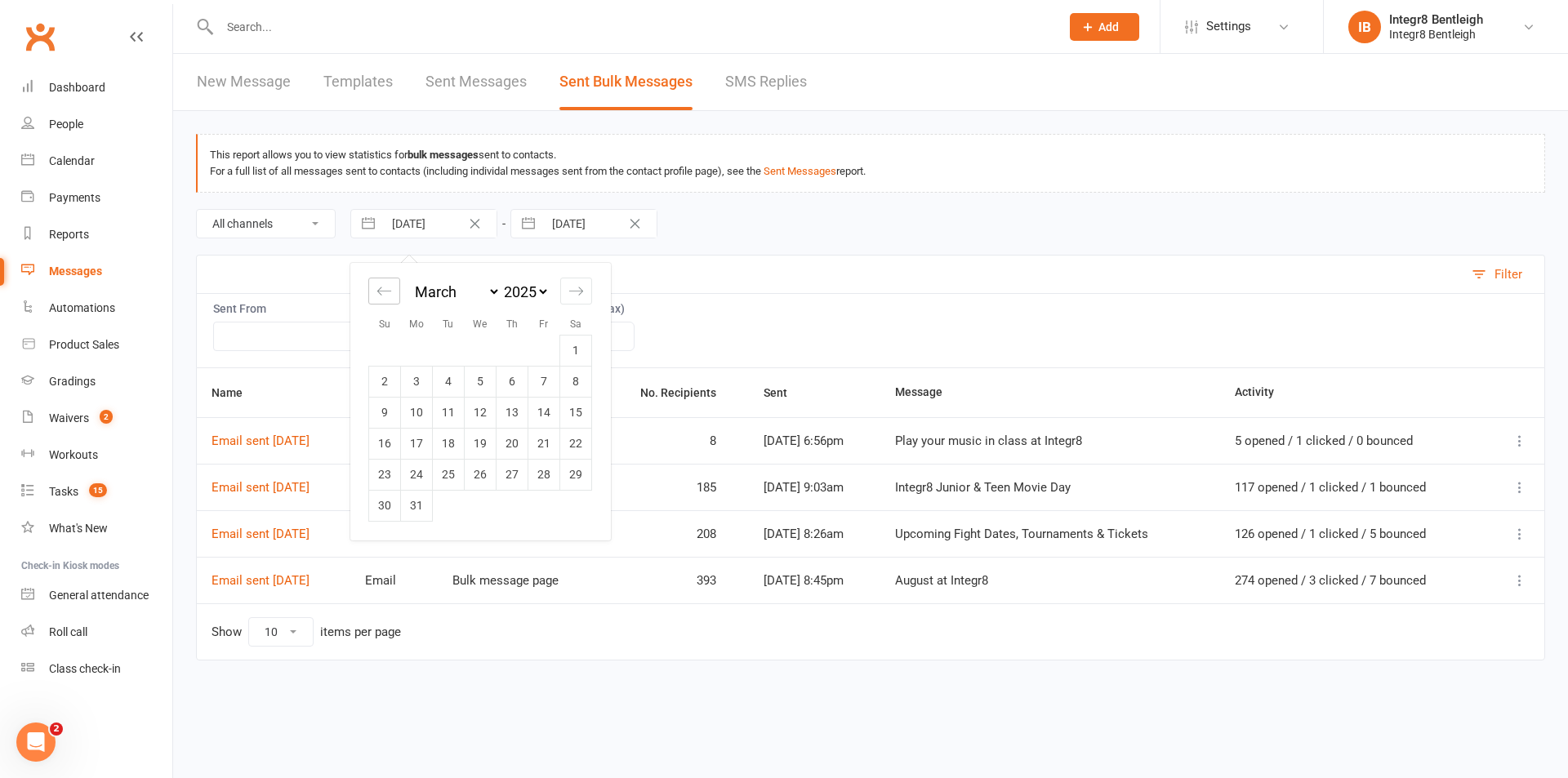
select select "2025"
click at [569, 352] on td "1" at bounding box center [576, 350] width 32 height 31
type input "01 Feb 2025"
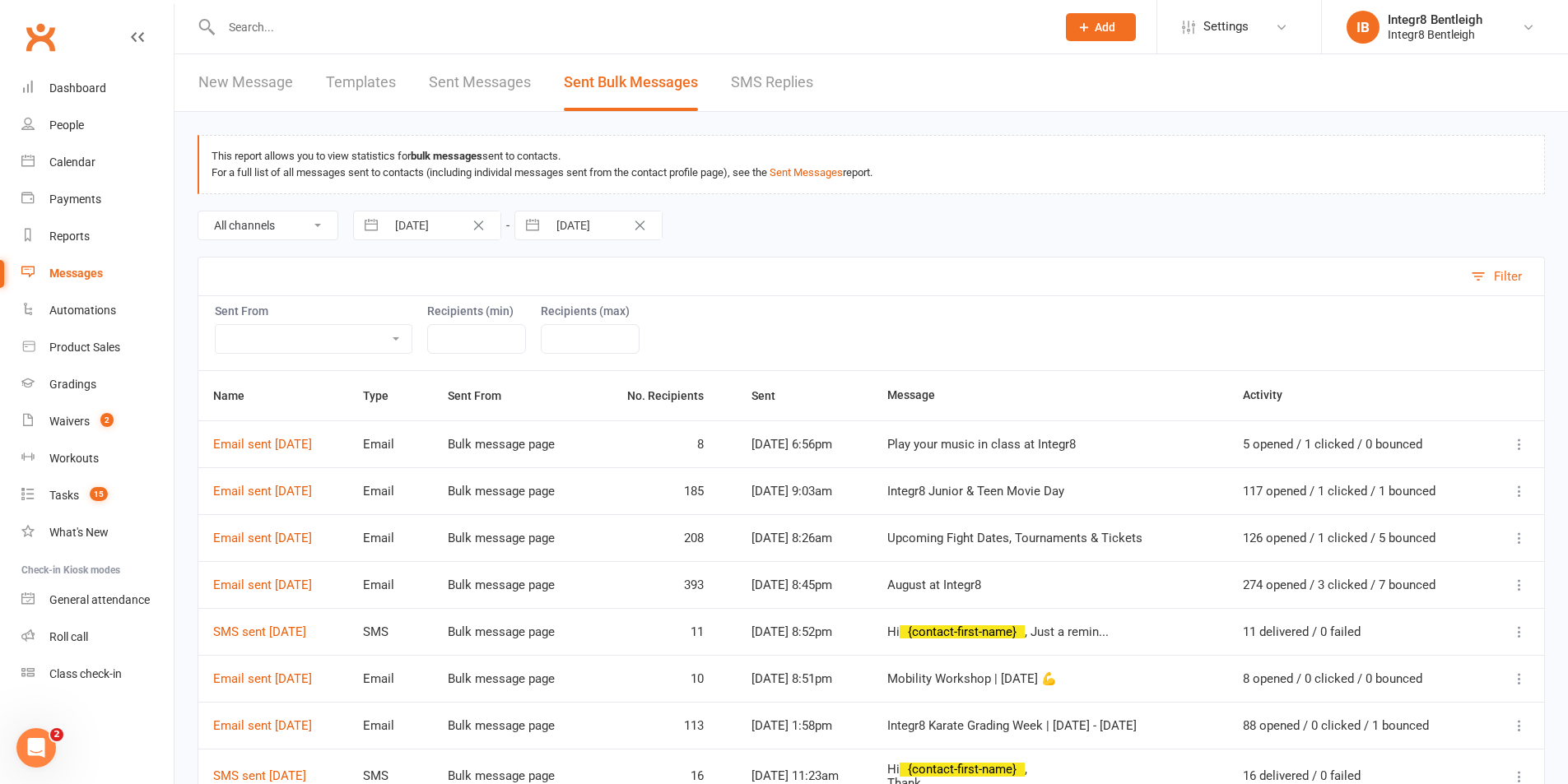
scroll to position [248, 0]
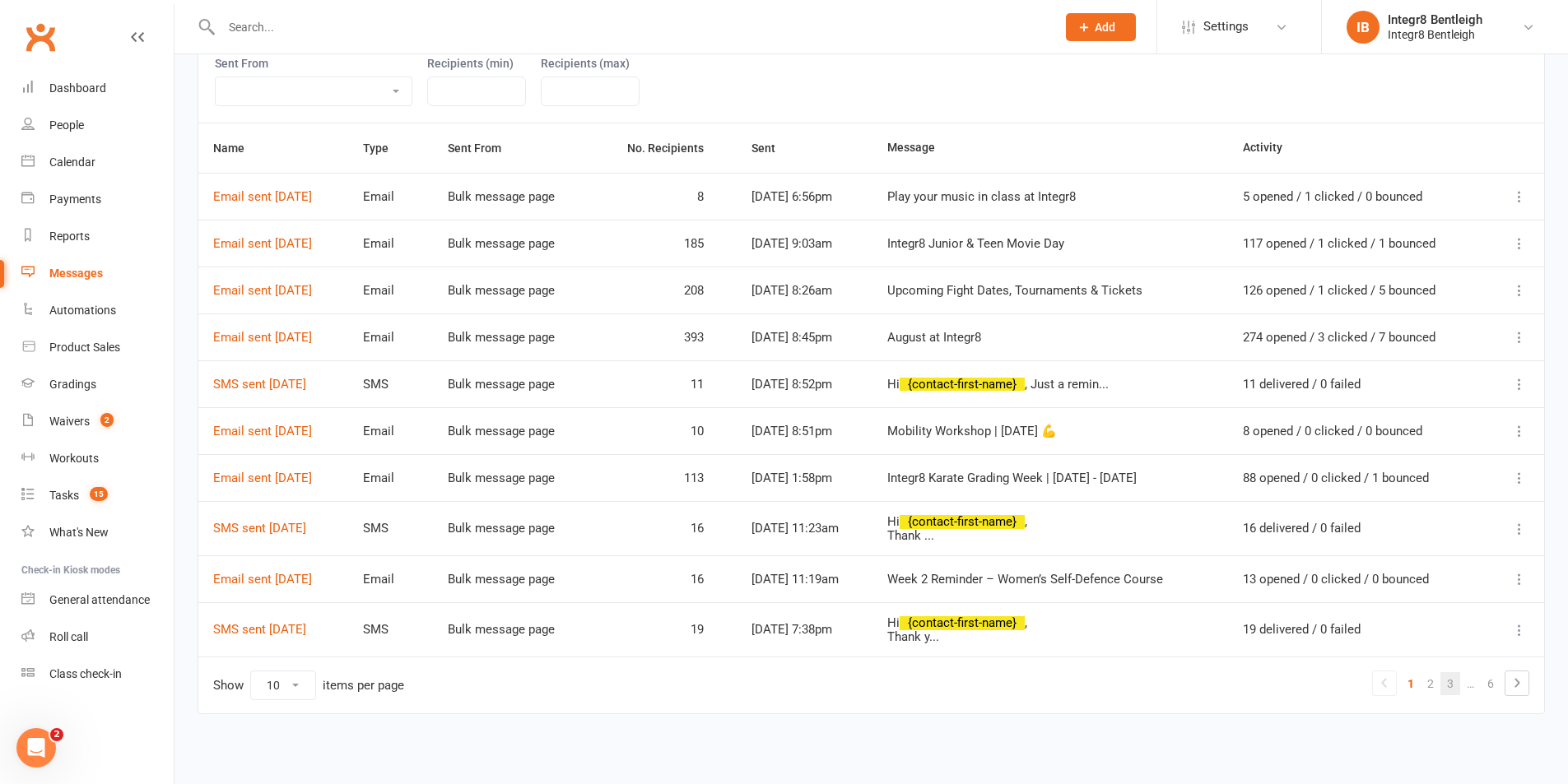
click at [1459, 688] on link "3" at bounding box center [1450, 684] width 20 height 23
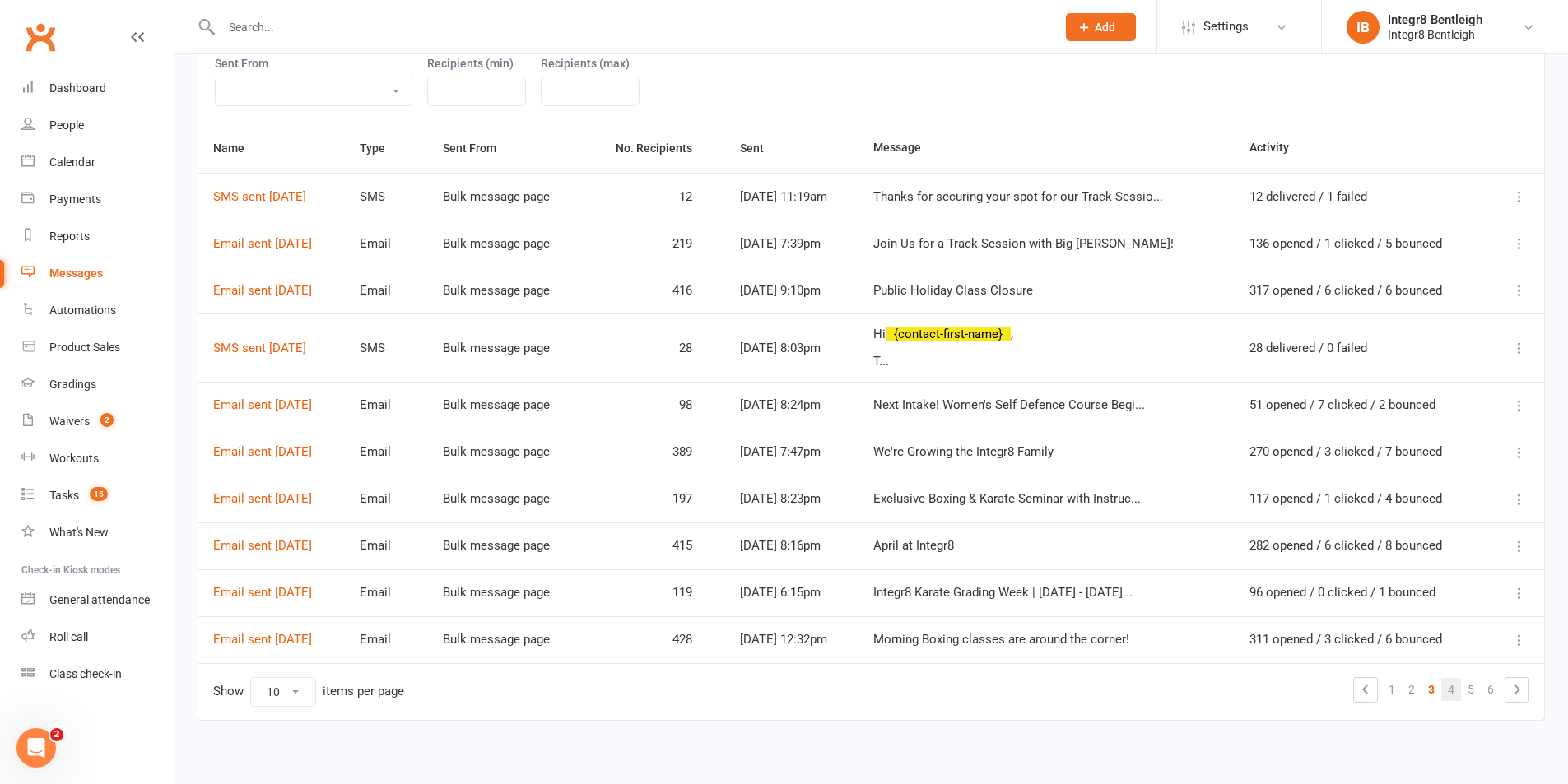
click at [1453, 685] on link "4" at bounding box center [1451, 690] width 20 height 23
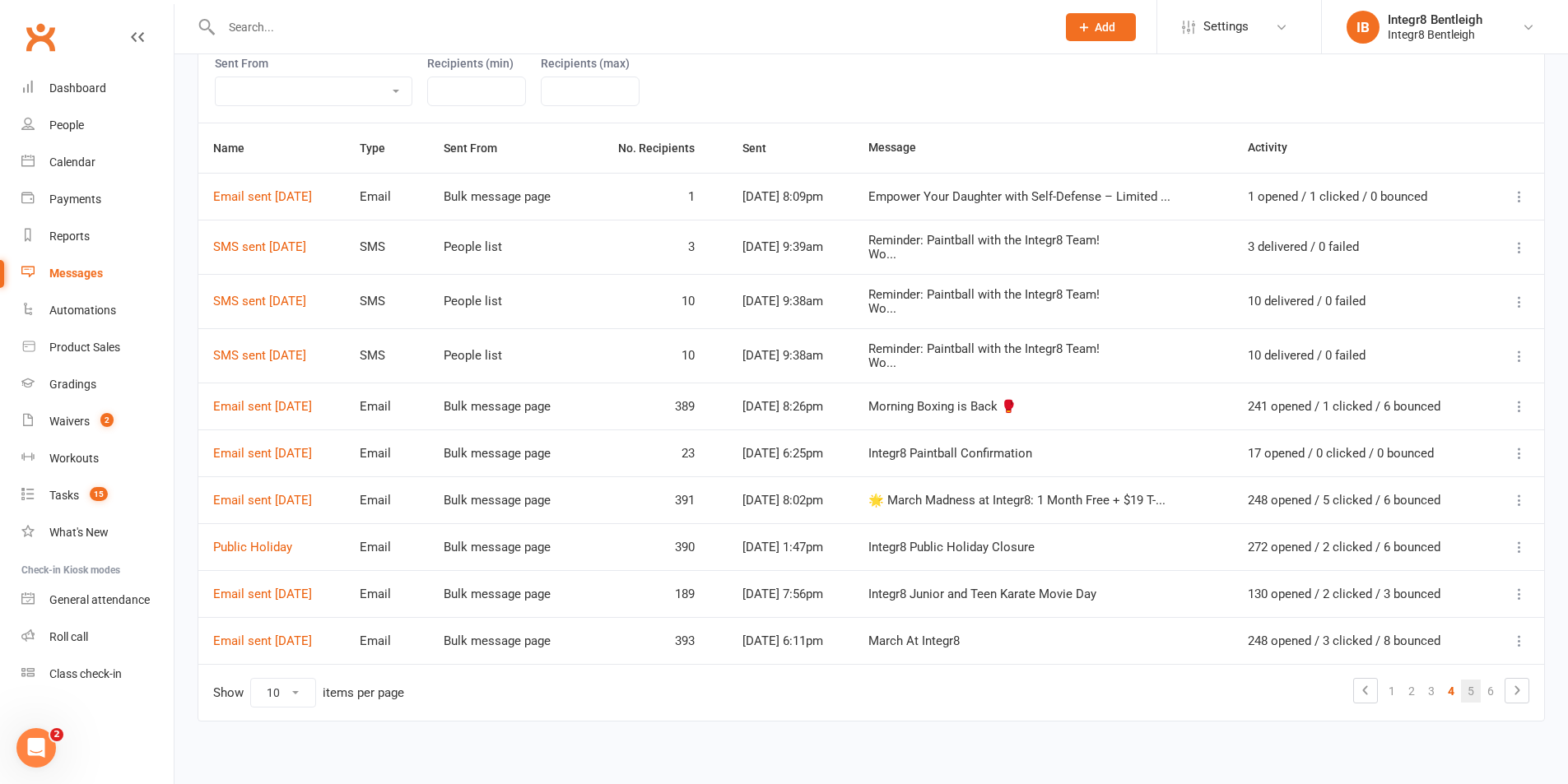
click at [1465, 690] on link "5" at bounding box center [1471, 691] width 20 height 23
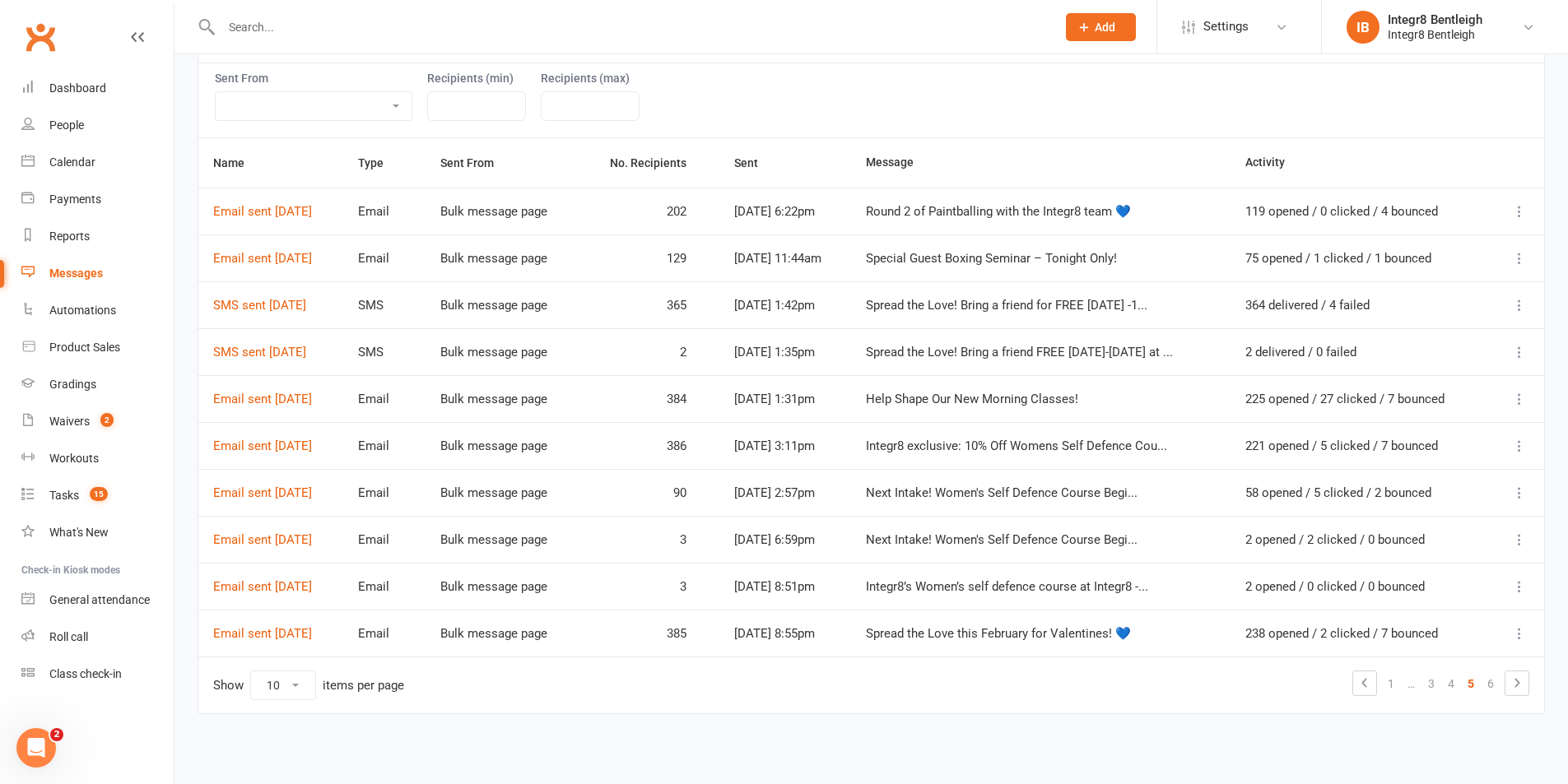
scroll to position [233, 0]
click at [1490, 683] on link "6" at bounding box center [1491, 684] width 20 height 23
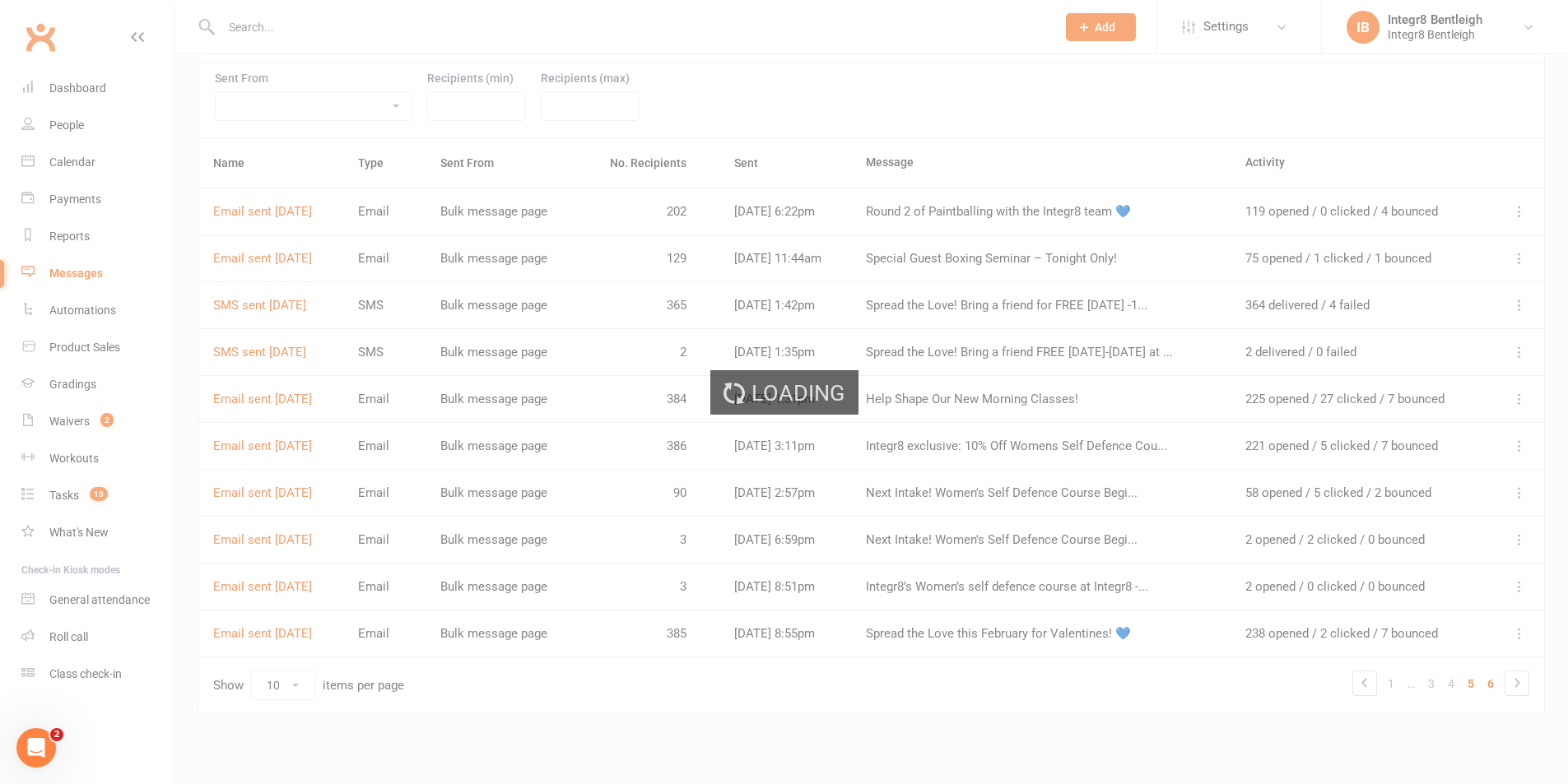
scroll to position [0, 0]
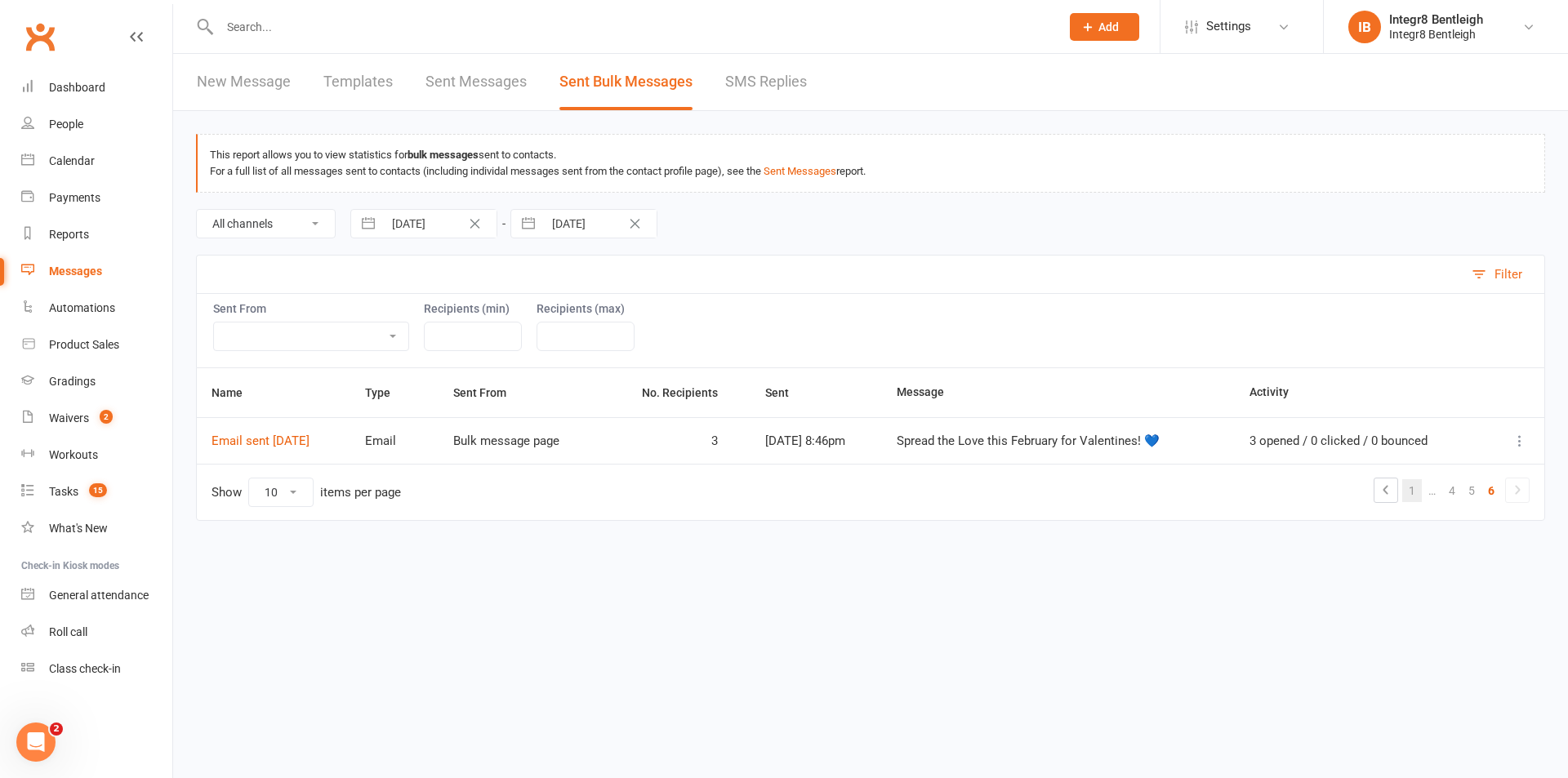
click at [1408, 487] on link "1" at bounding box center [1412, 490] width 20 height 23
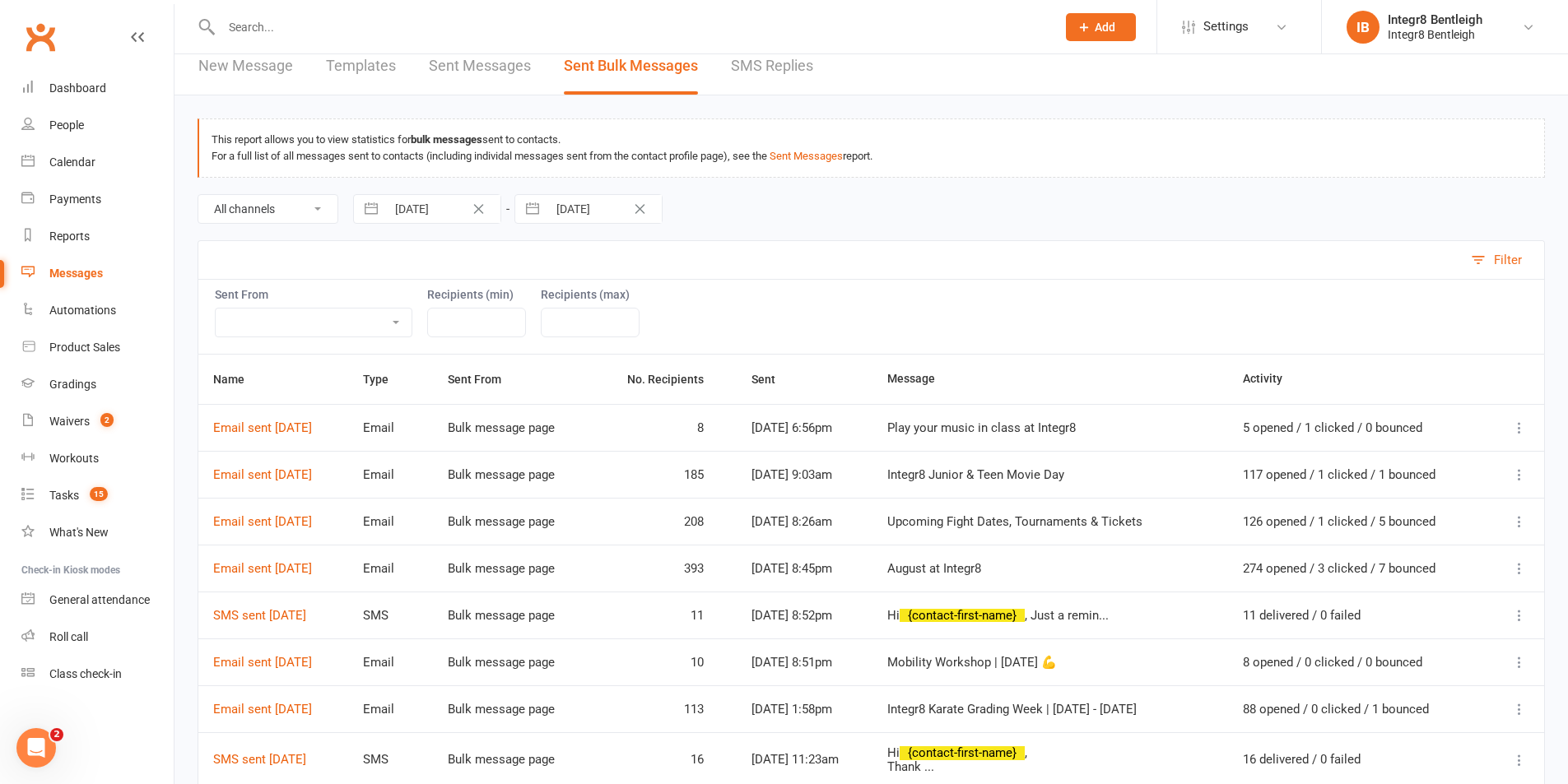
scroll to position [1, 0]
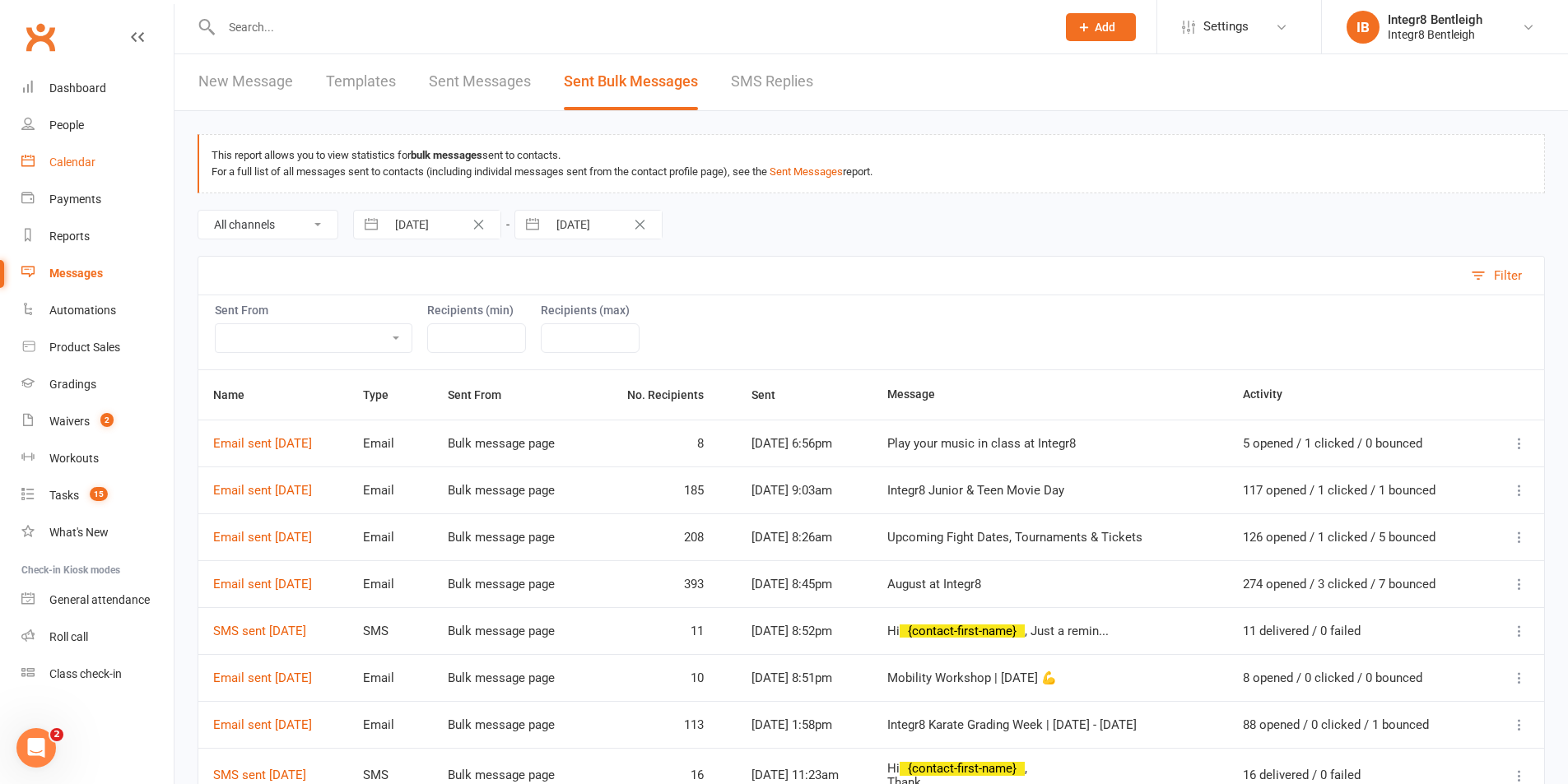
click at [67, 162] on div "Calendar" at bounding box center [73, 162] width 46 height 13
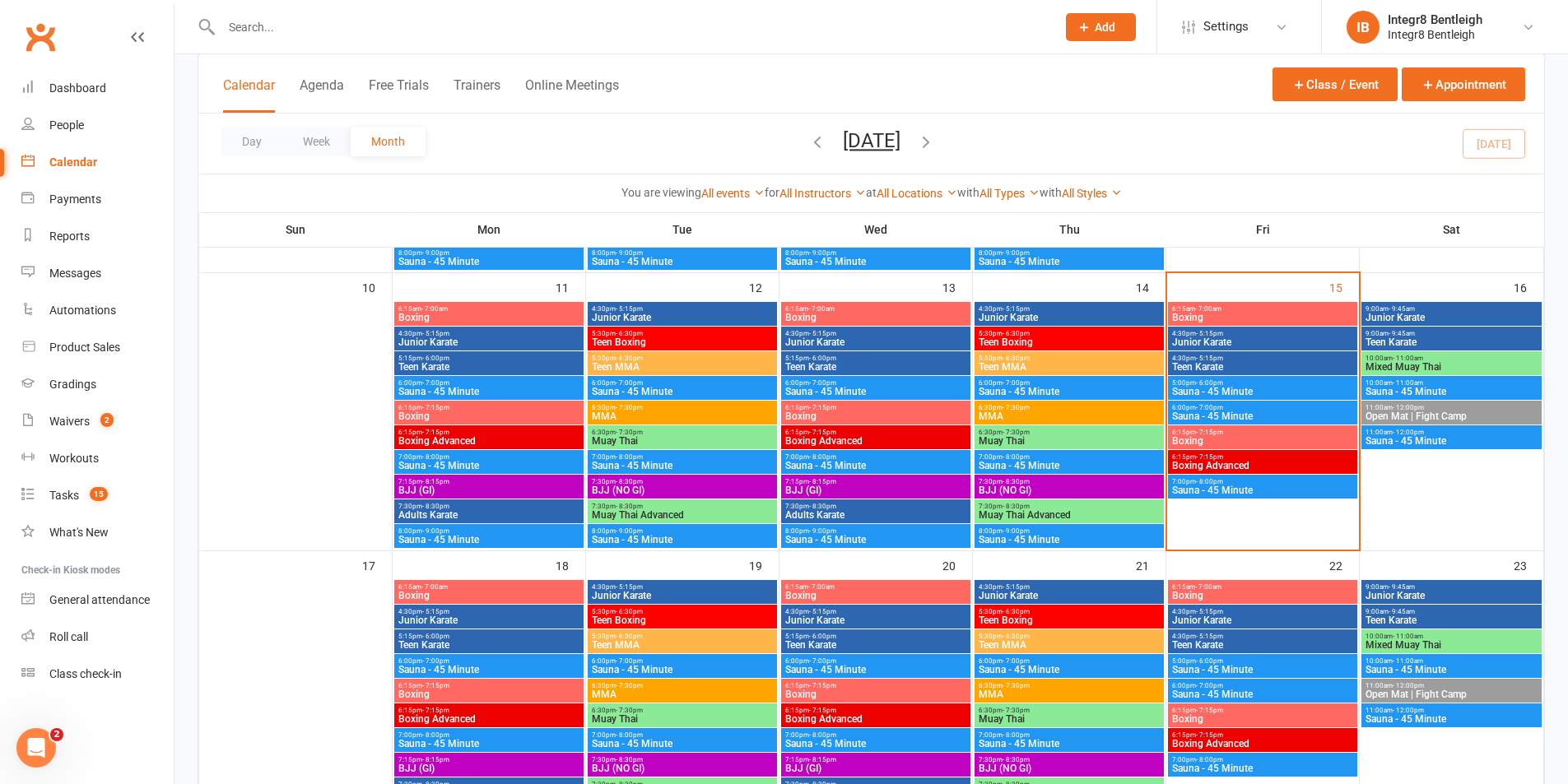
scroll to position [658, 0]
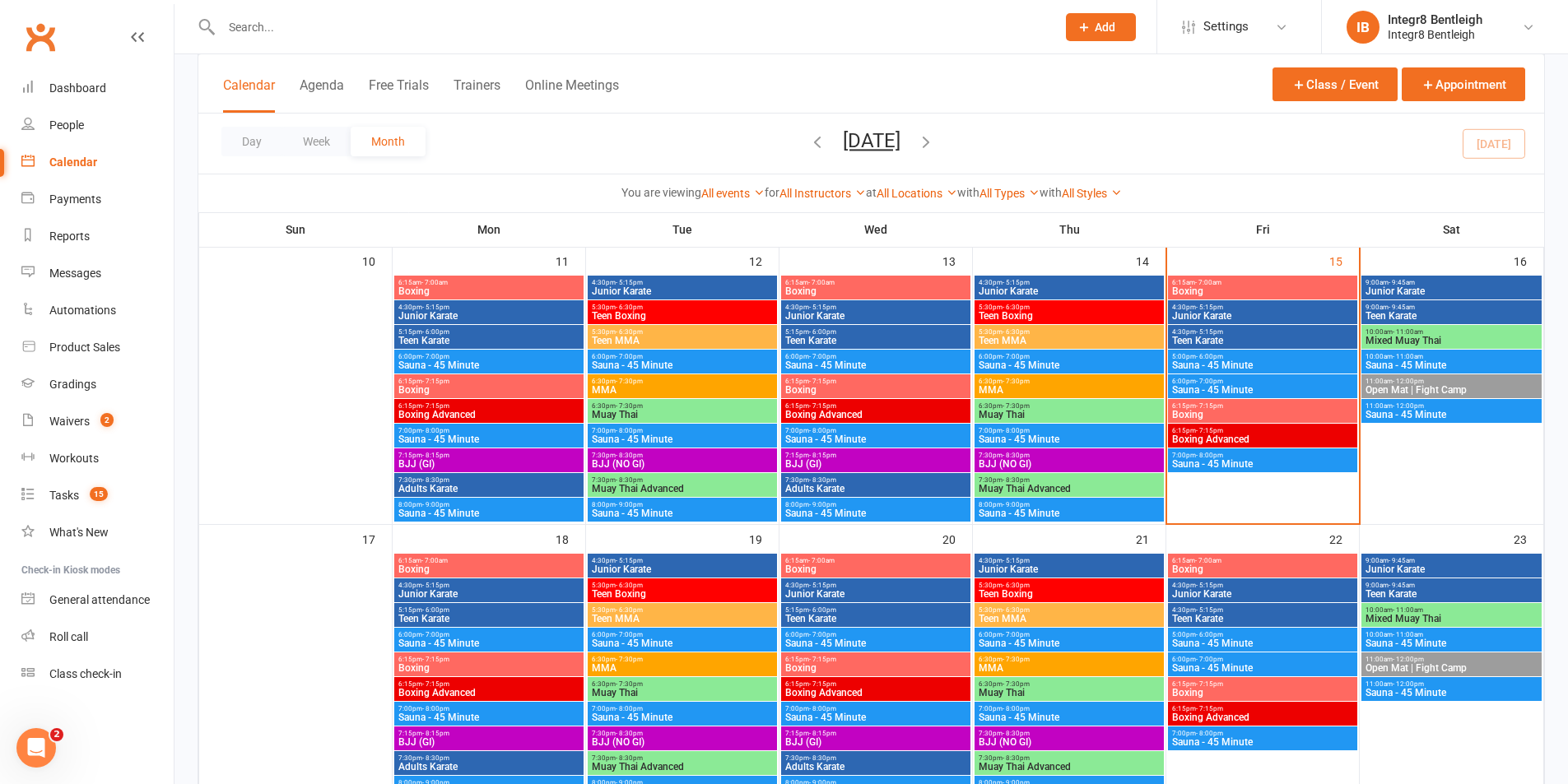
click at [923, 315] on span "Junior Karate" at bounding box center [876, 316] width 183 height 10
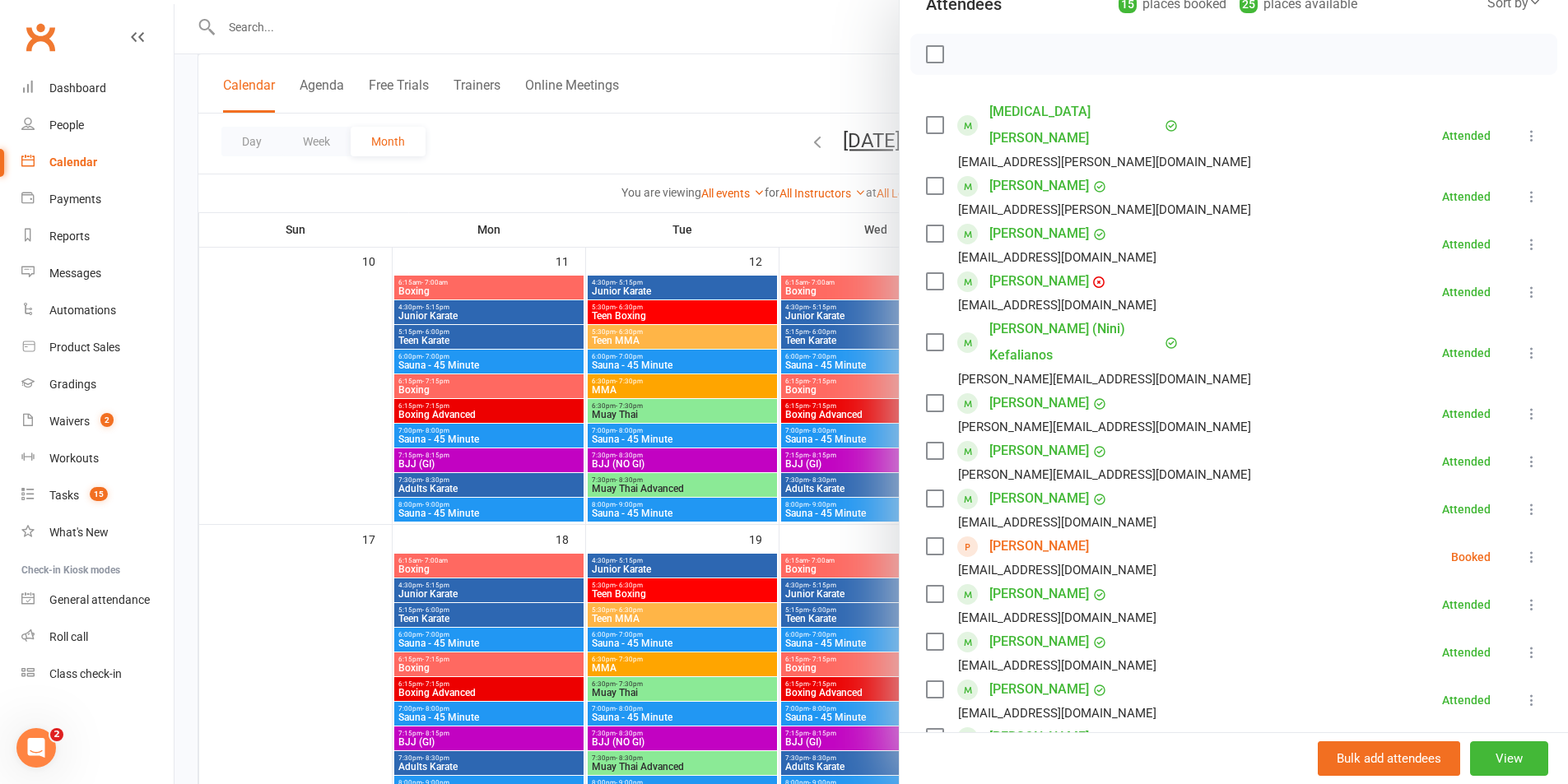
scroll to position [329, 0]
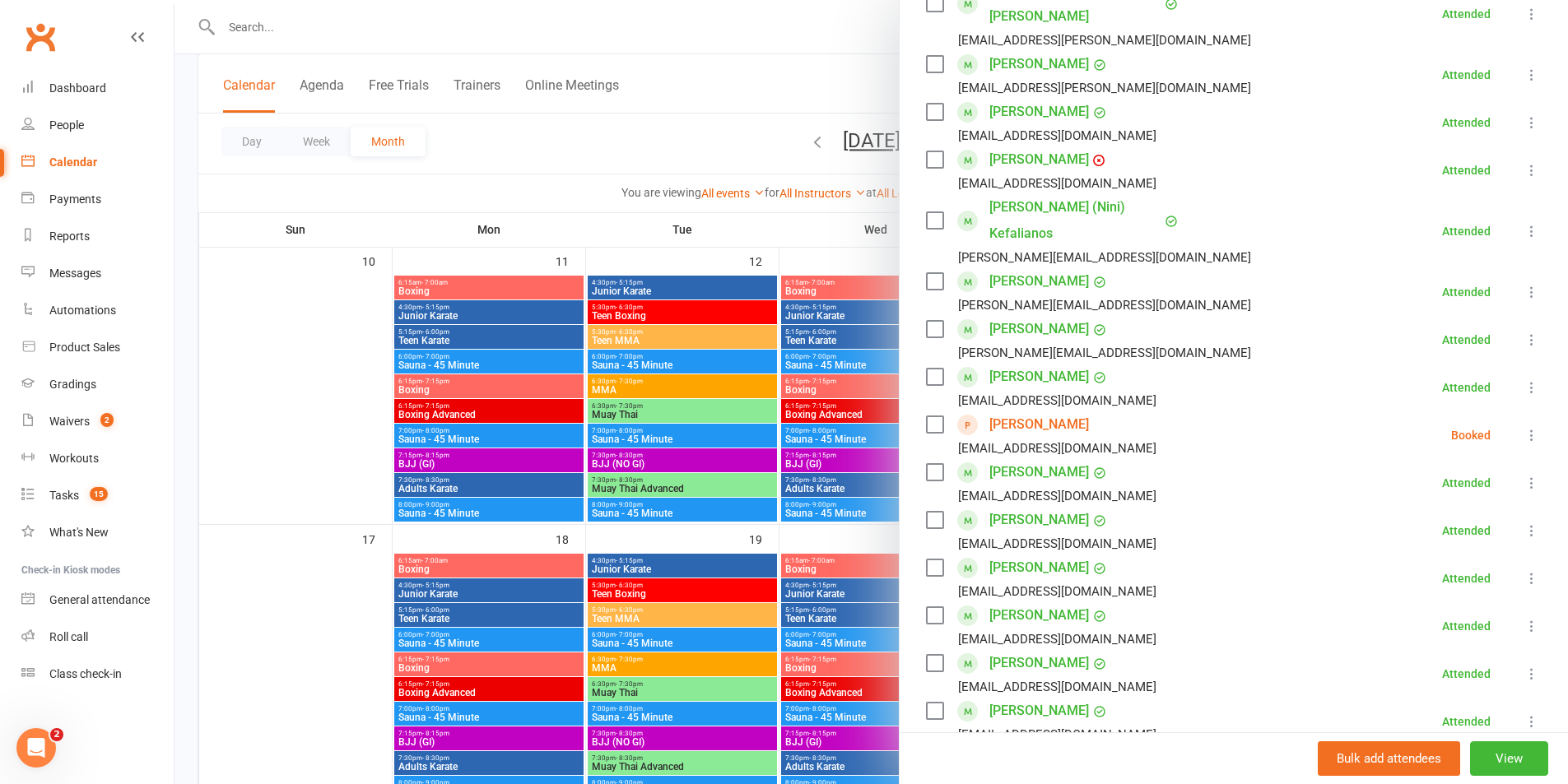
click at [731, 440] on div at bounding box center [871, 392] width 1393 height 784
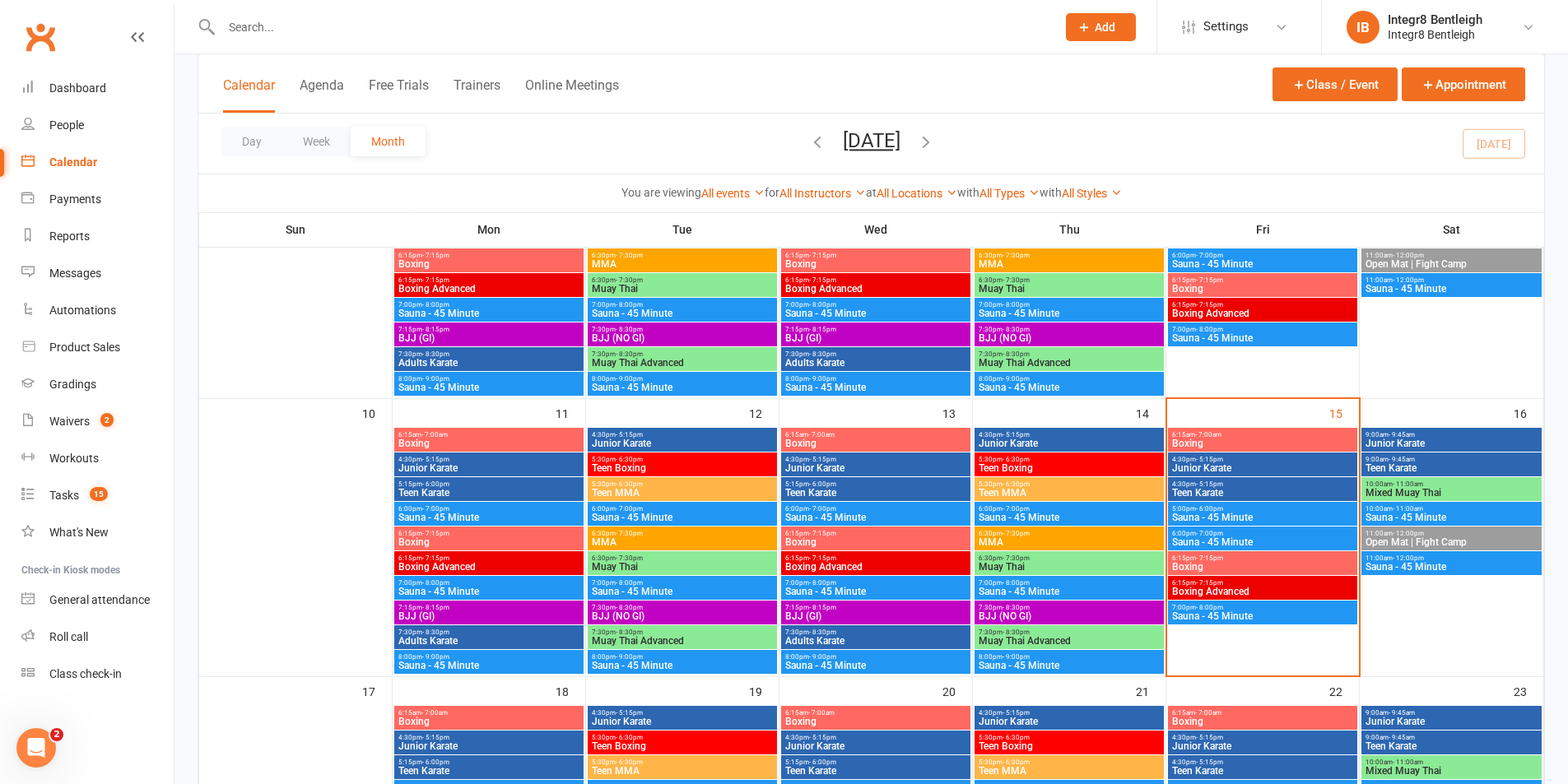
scroll to position [493, 0]
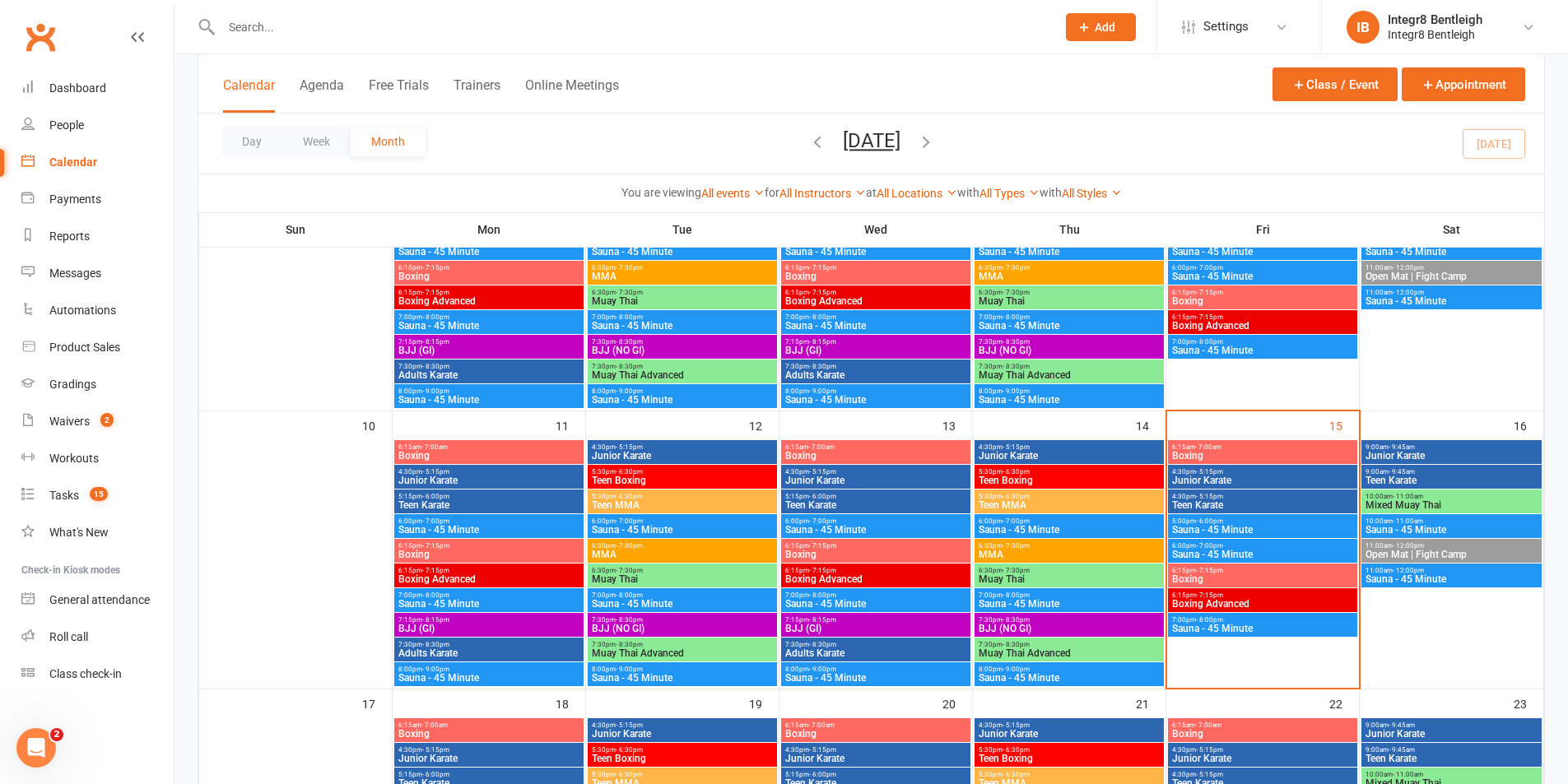
click at [1070, 477] on span "Teen Boxing" at bounding box center [1069, 480] width 183 height 10
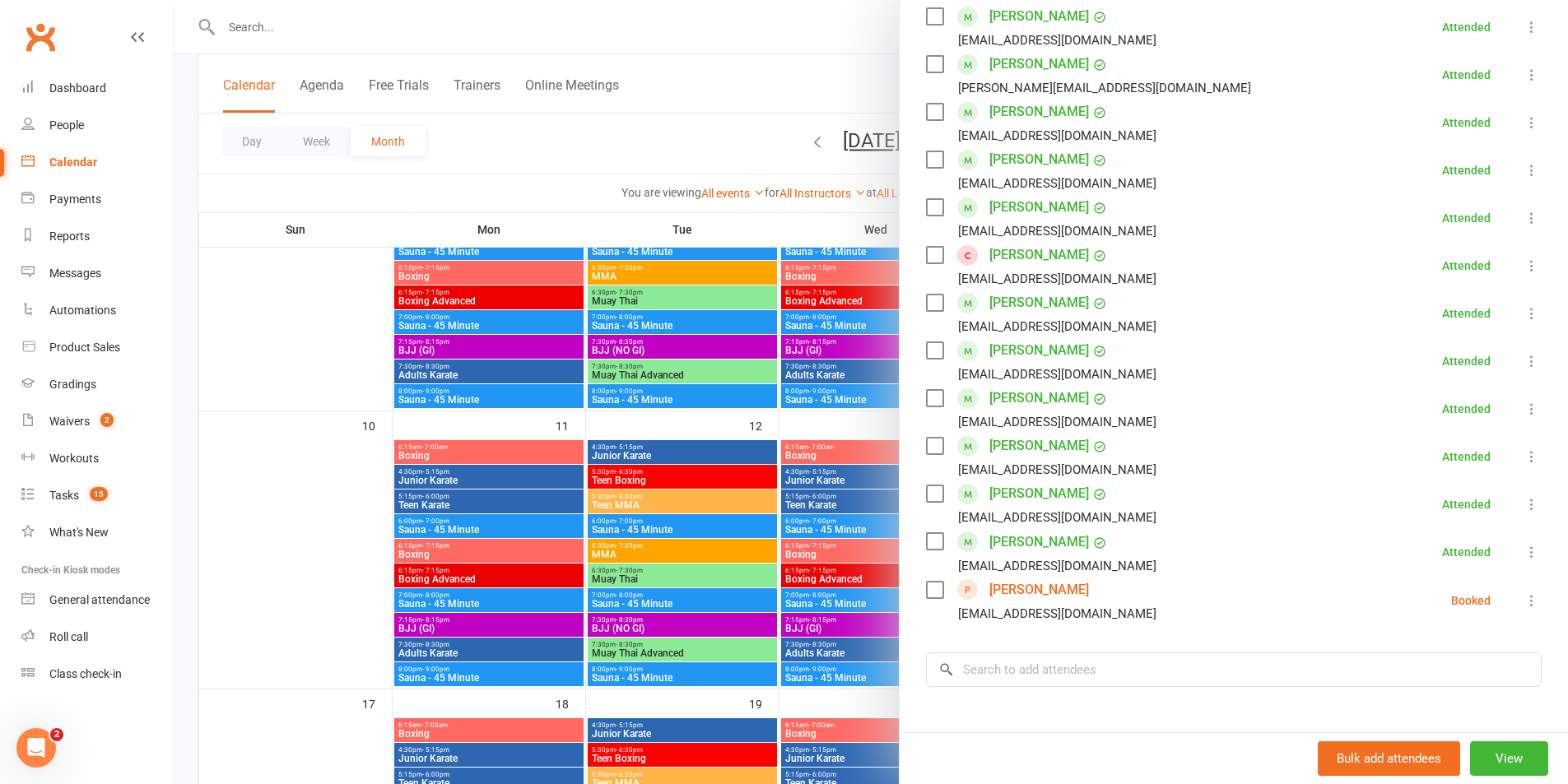
click at [678, 362] on div at bounding box center [871, 392] width 1393 height 784
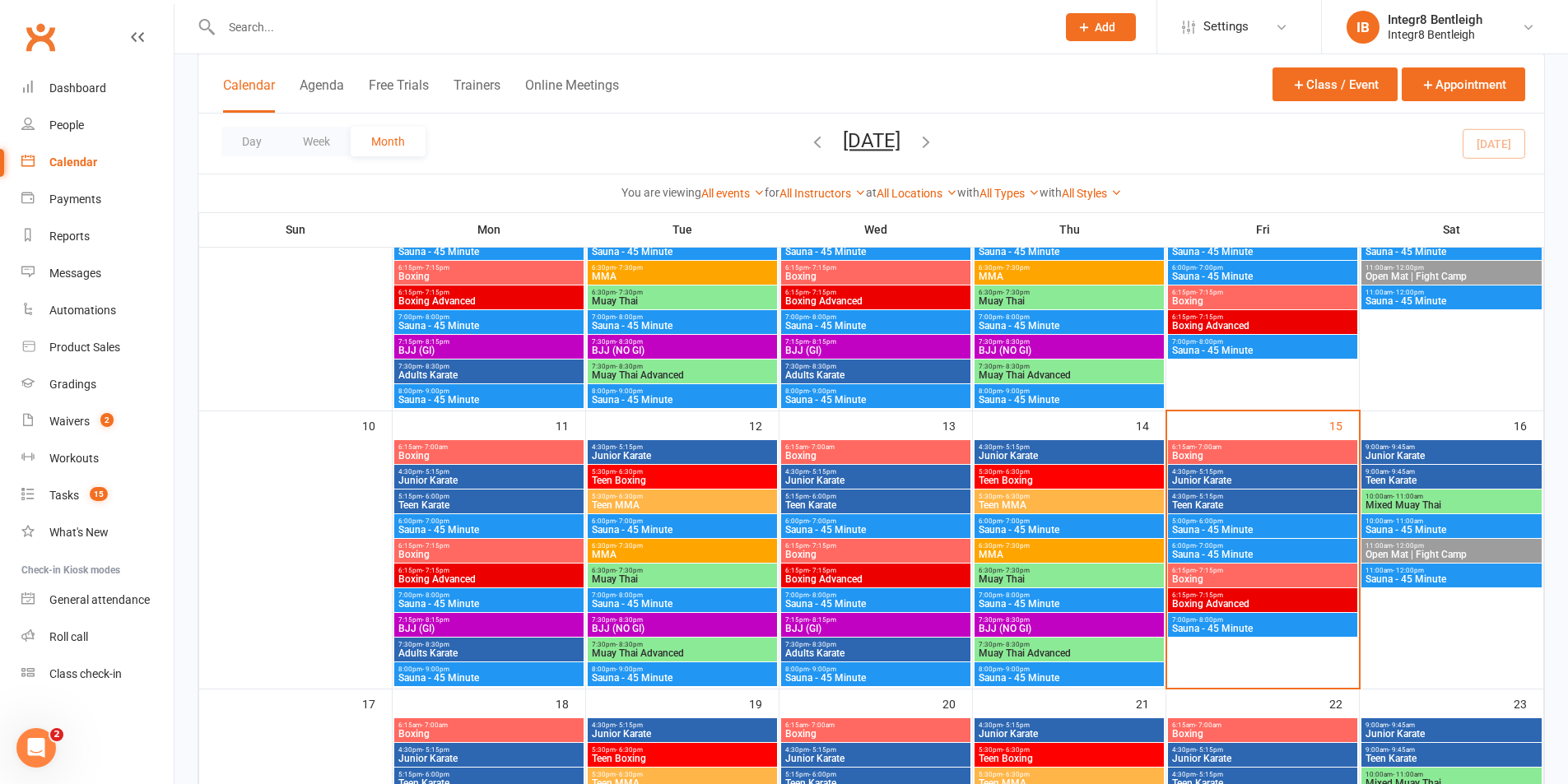
click at [1030, 505] on span "Teen MMA" at bounding box center [1069, 505] width 183 height 10
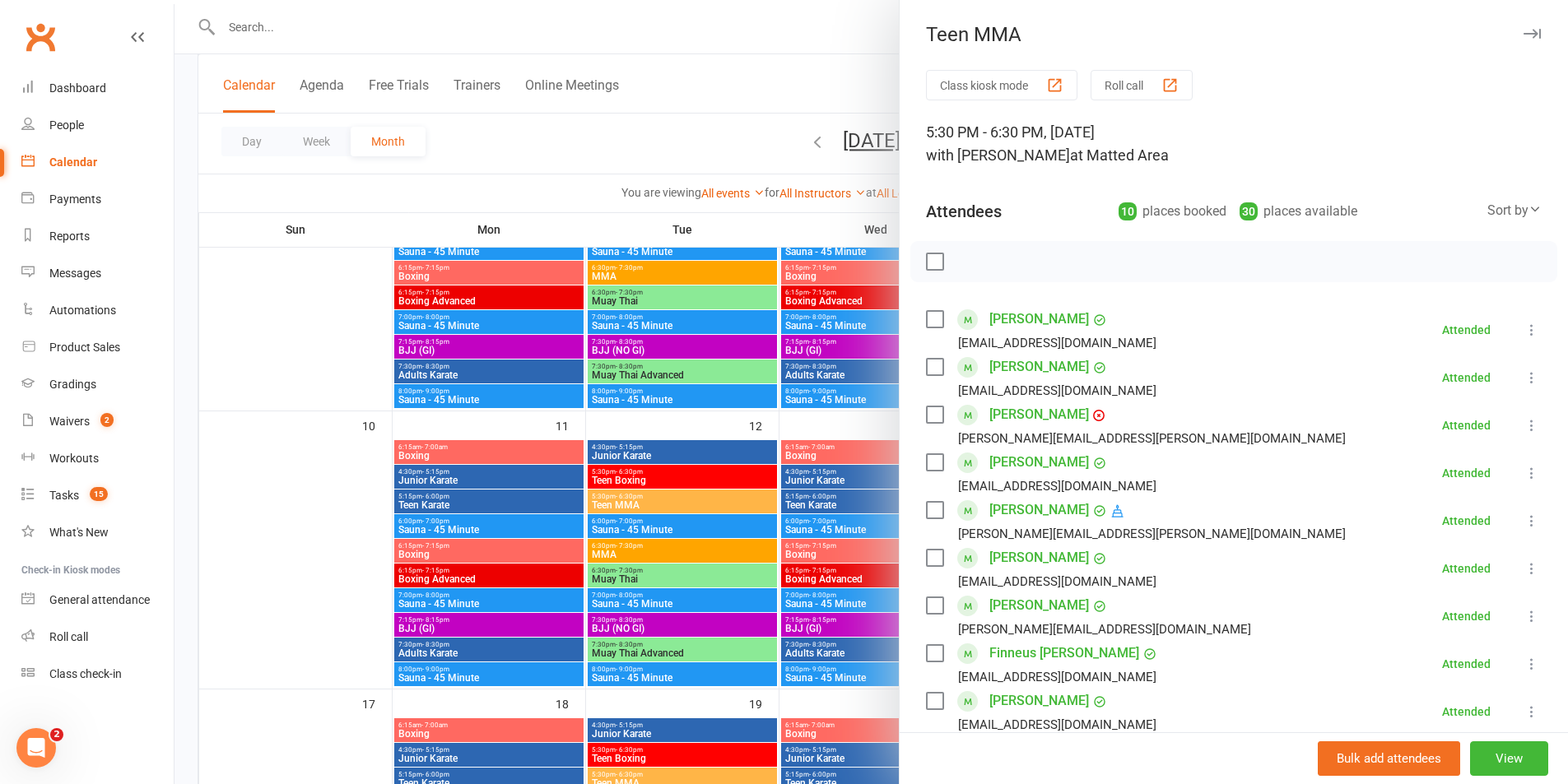
scroll to position [165, 0]
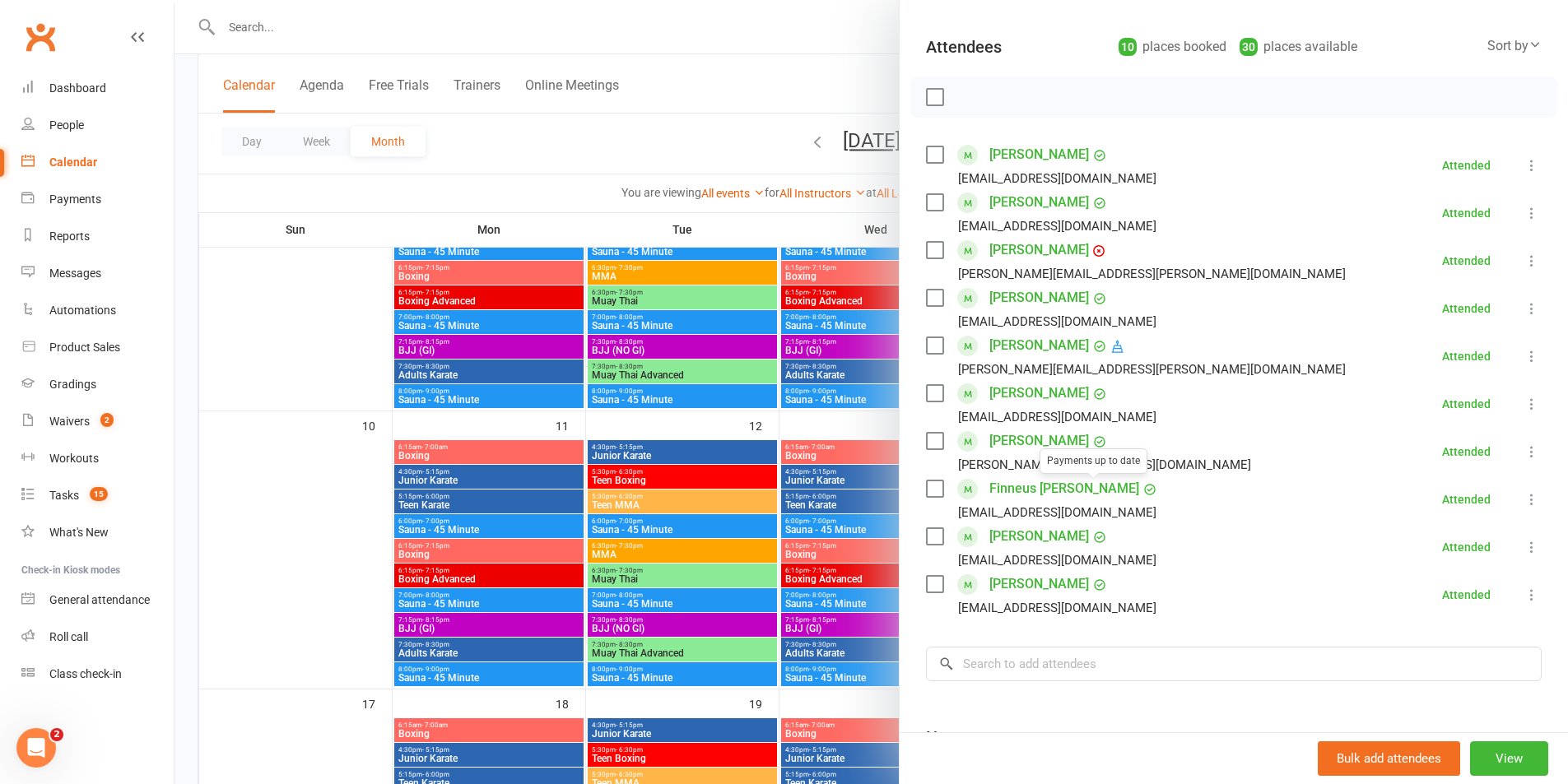
click at [784, 430] on div at bounding box center [871, 392] width 1393 height 784
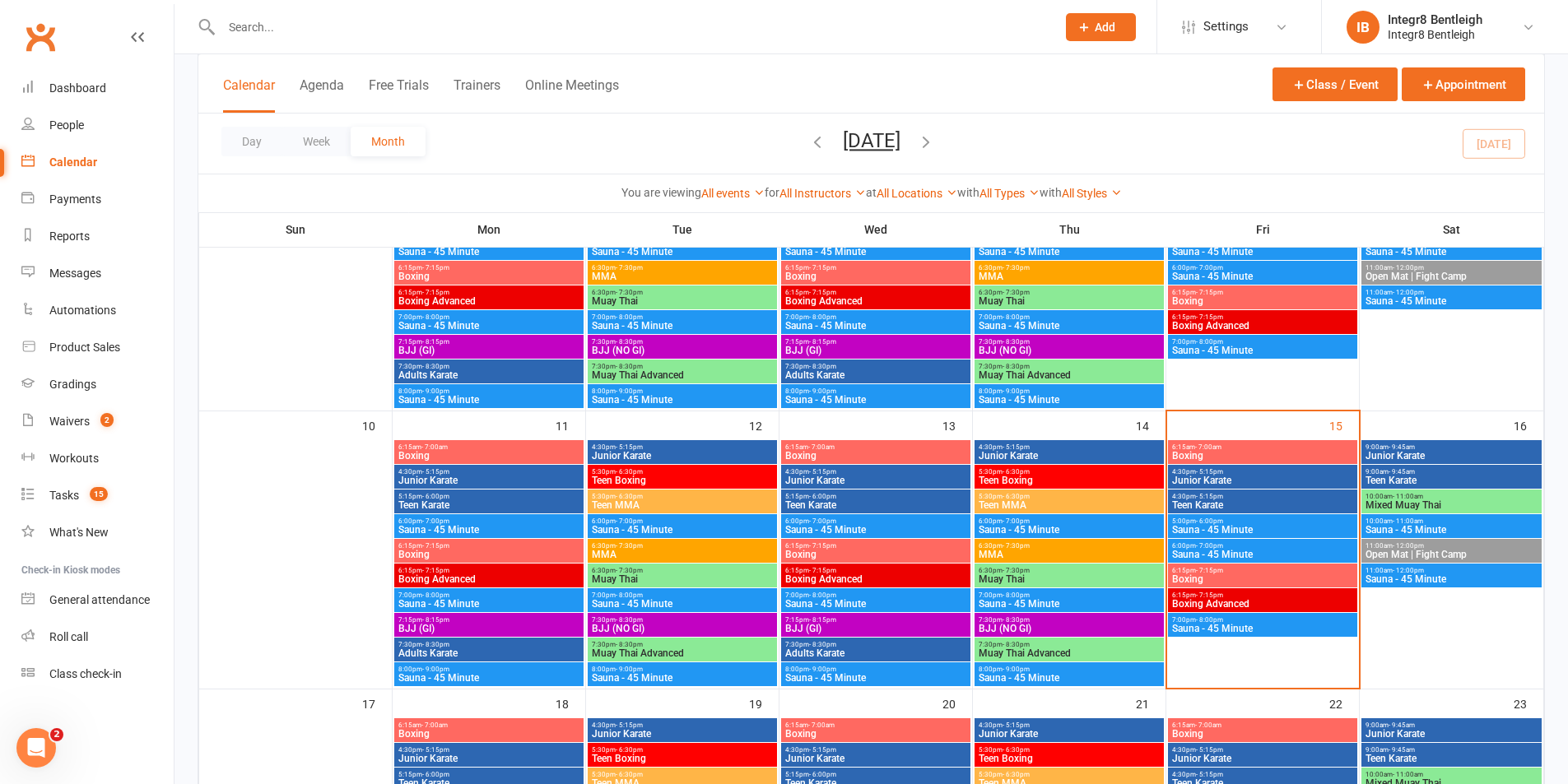
click at [1012, 548] on span "- 7:30pm" at bounding box center [1016, 546] width 27 height 7
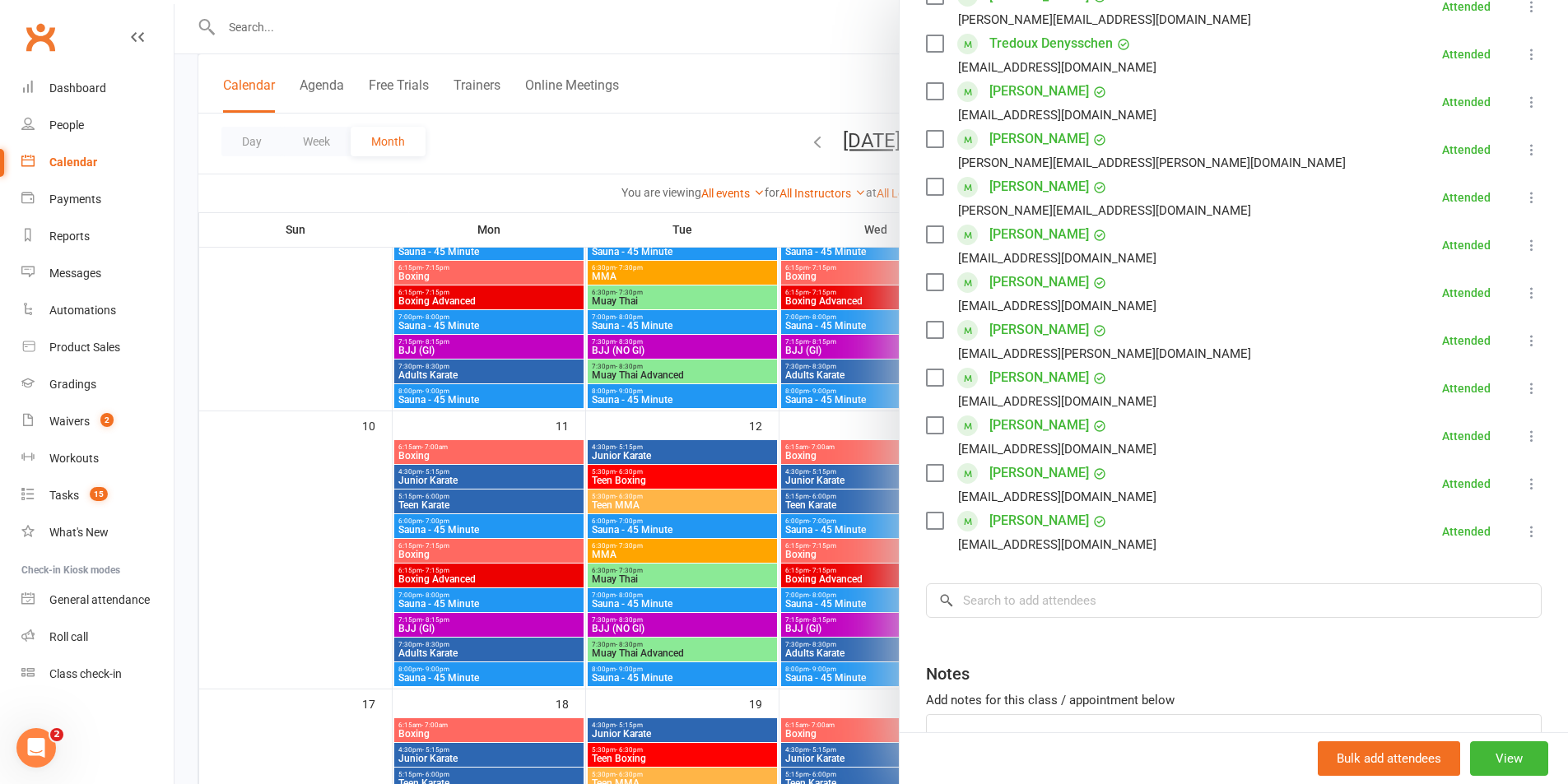
scroll to position [493, 0]
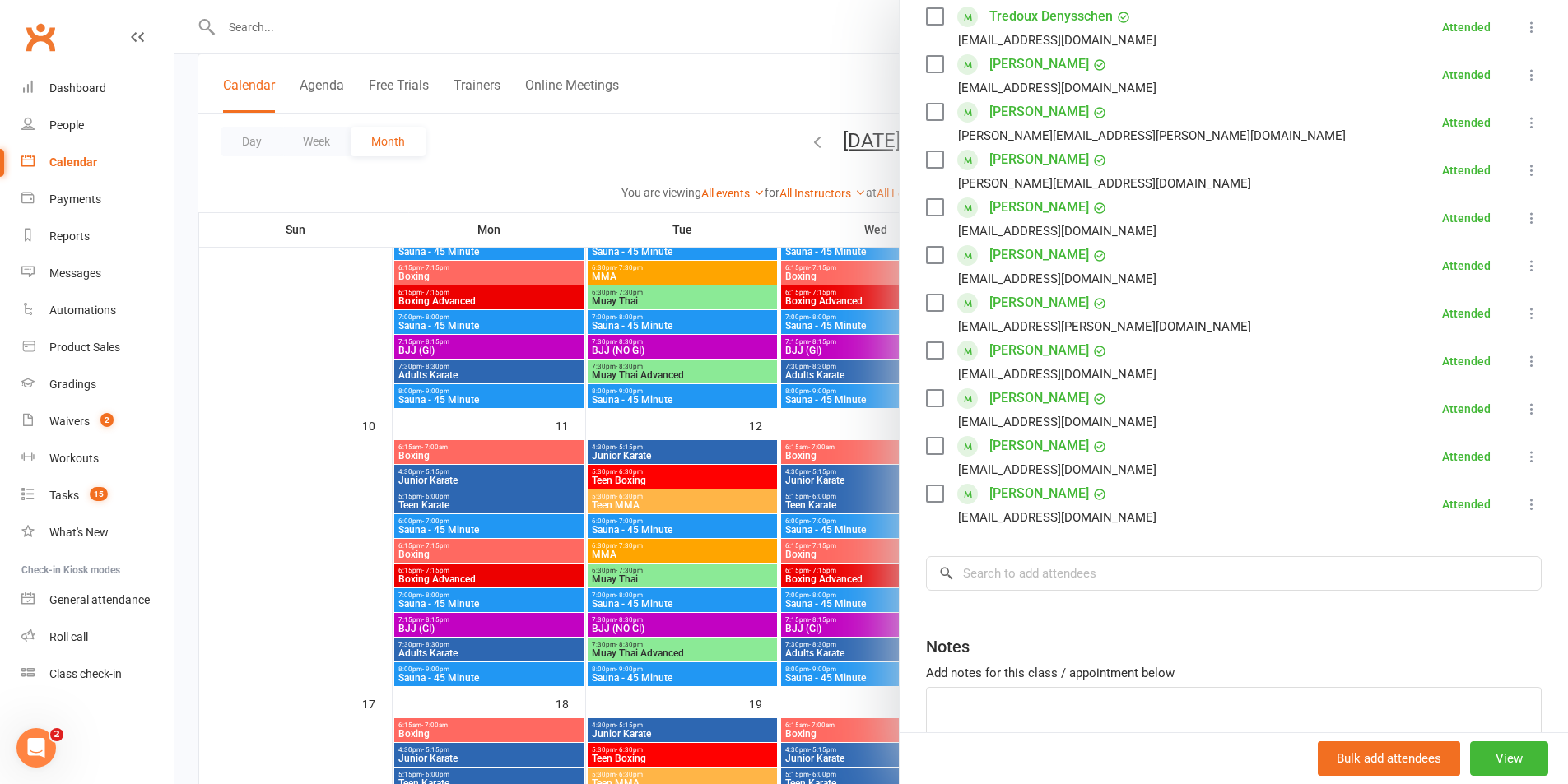
click at [852, 424] on div at bounding box center [871, 392] width 1393 height 784
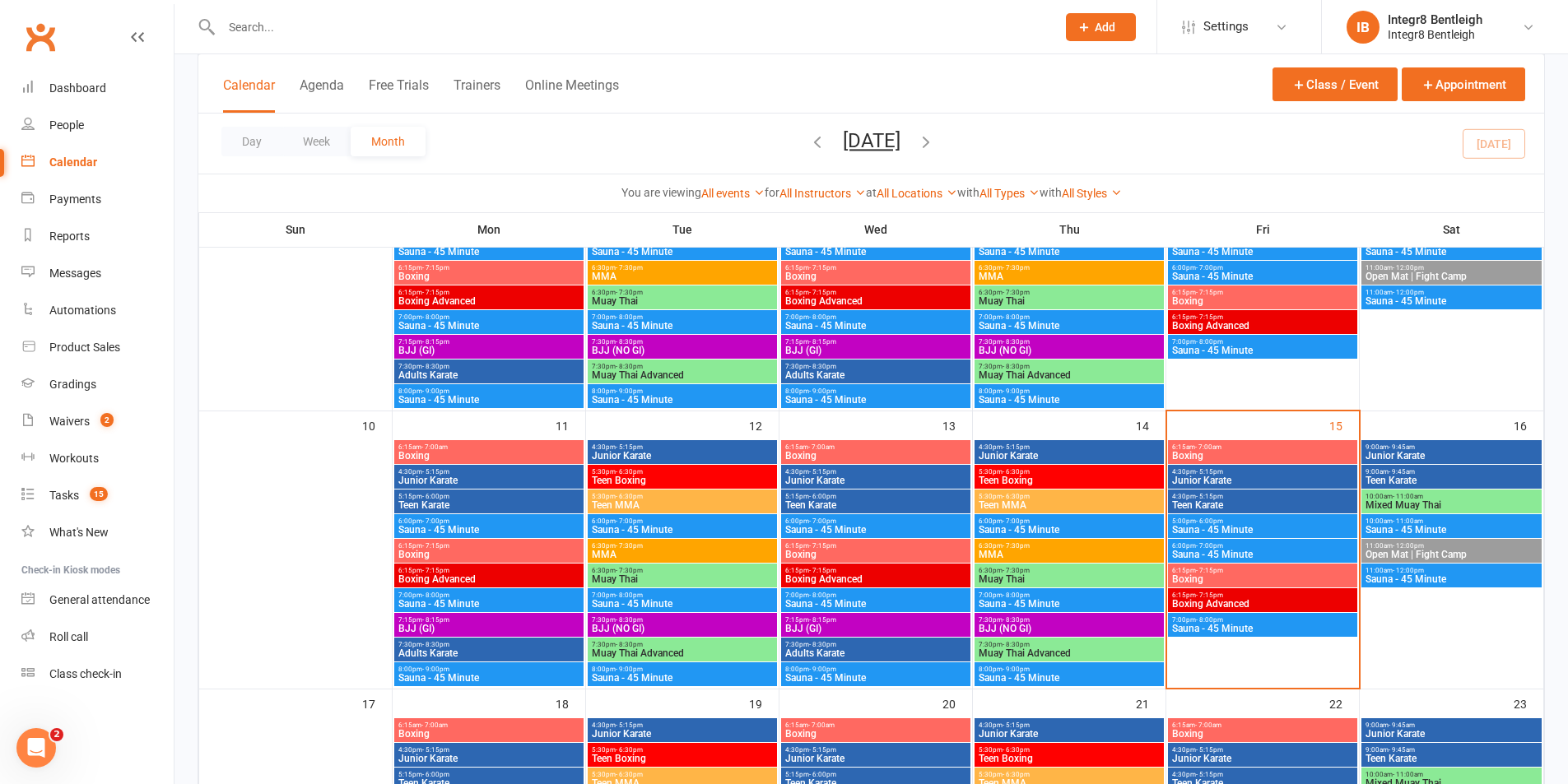
click at [1031, 579] on span "Muay Thai" at bounding box center [1069, 580] width 183 height 10
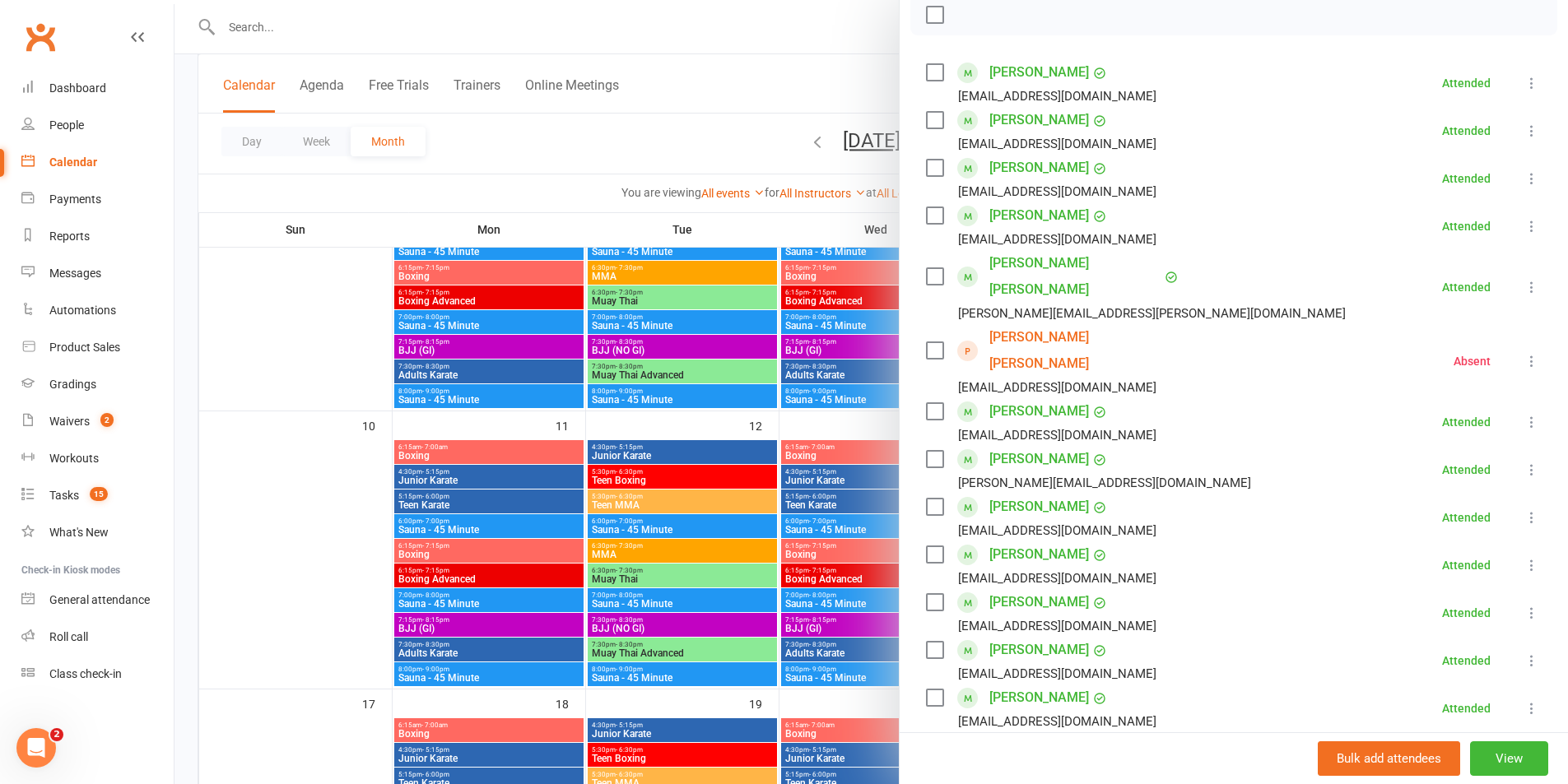
scroll to position [329, 0]
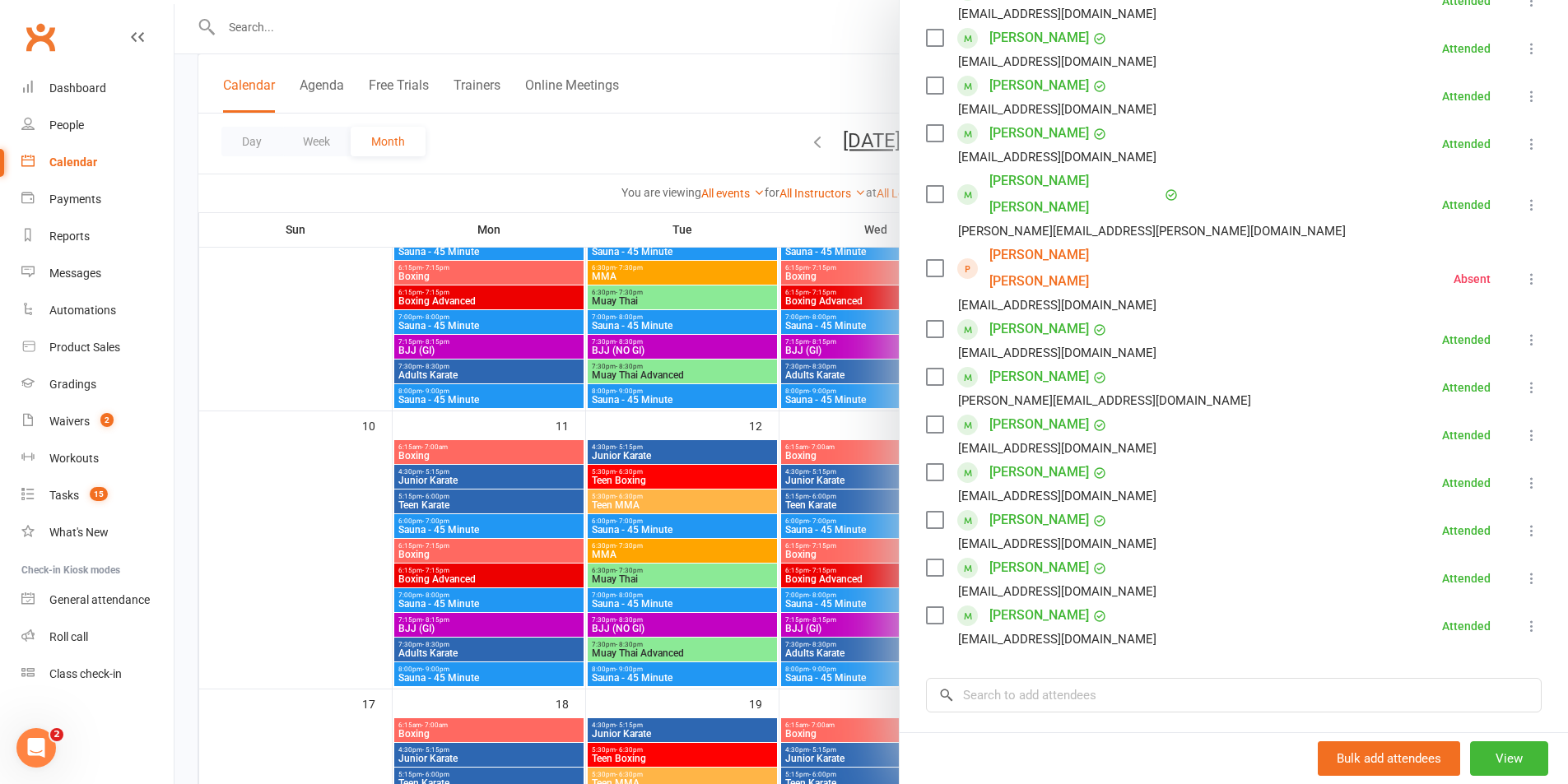
click at [859, 424] on div at bounding box center [871, 392] width 1393 height 784
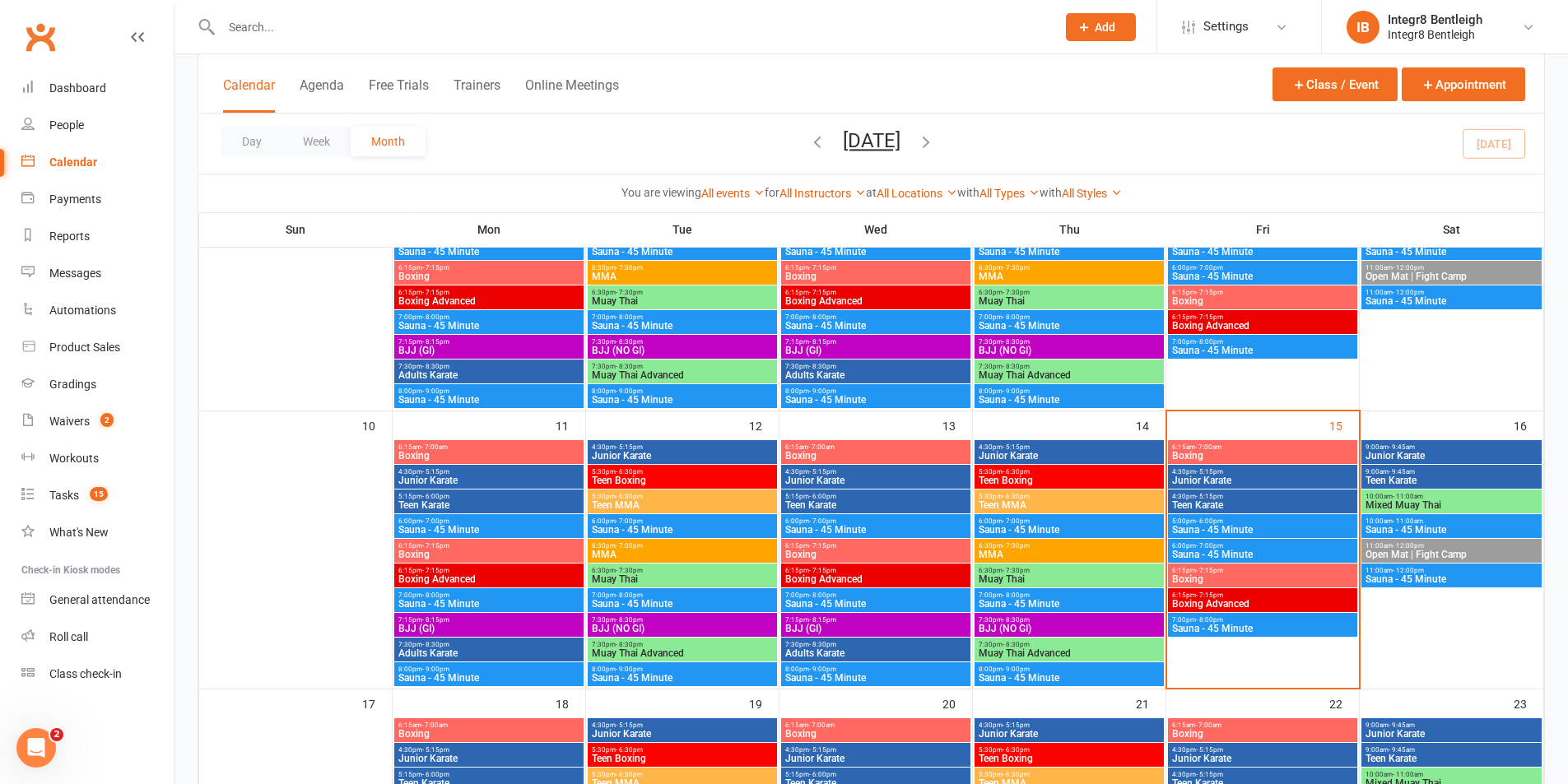
click at [1049, 584] on span "Muay Thai" at bounding box center [1069, 580] width 183 height 10
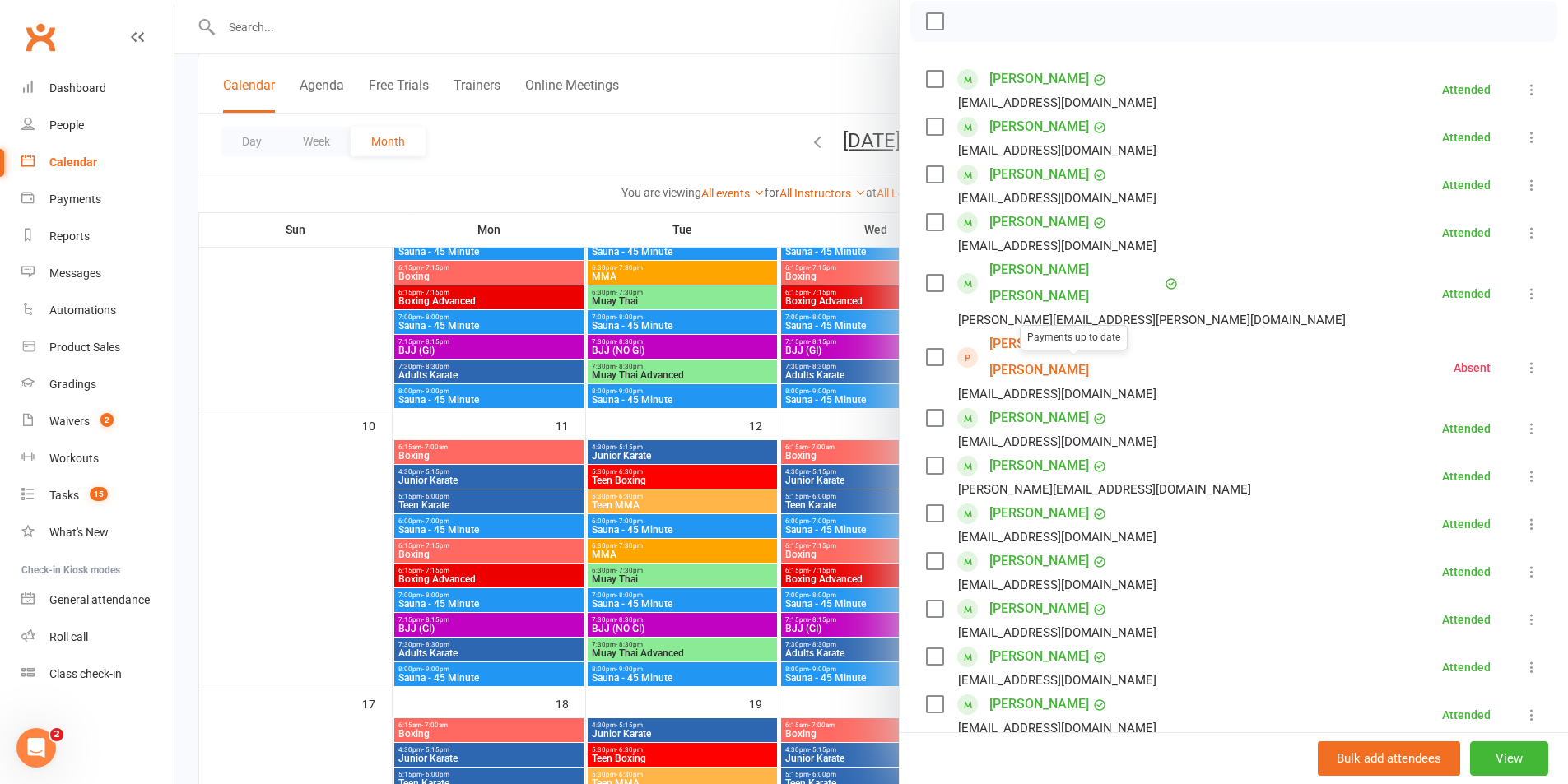
scroll to position [247, 0]
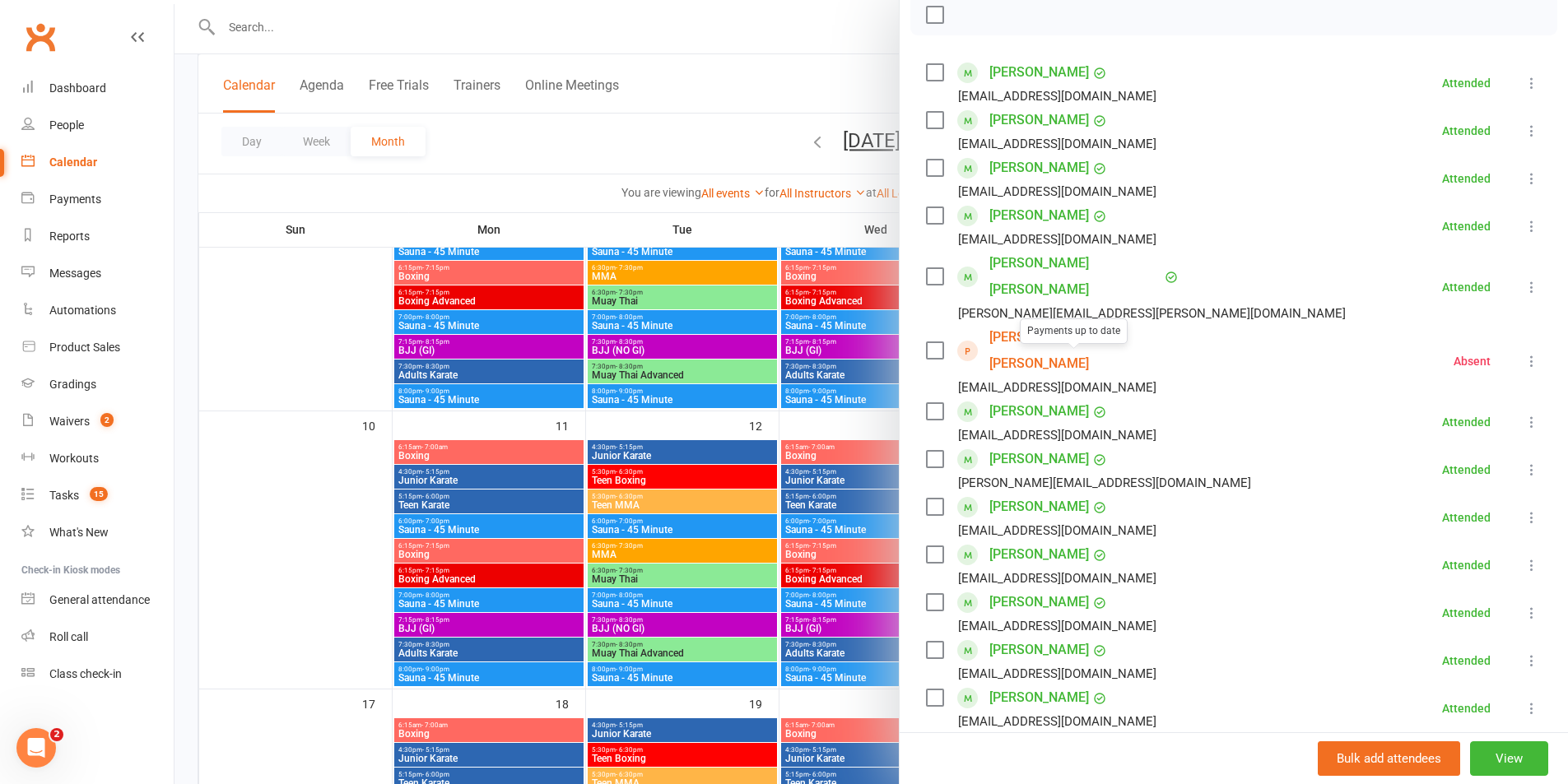
click at [811, 429] on div at bounding box center [871, 392] width 1393 height 784
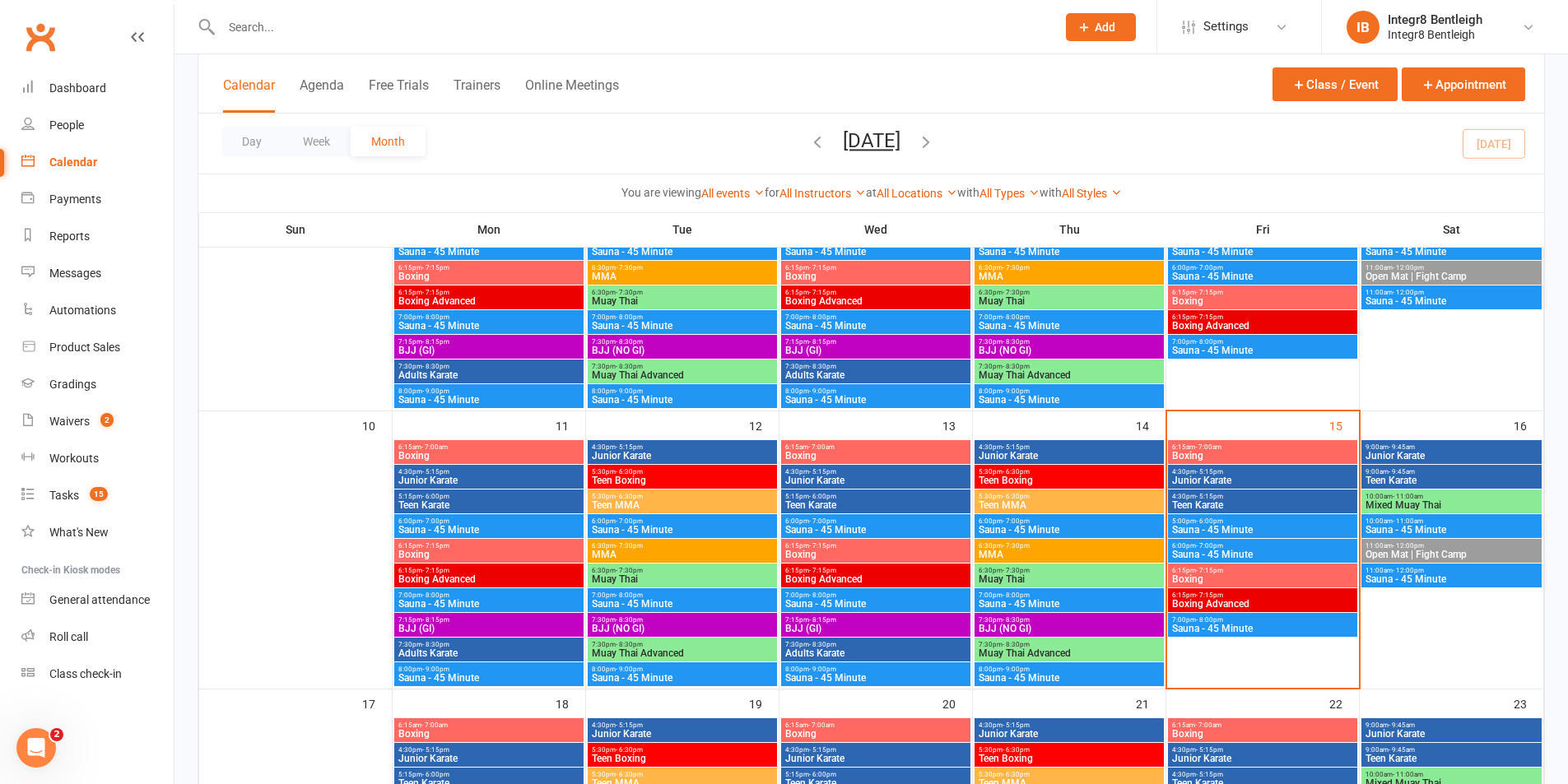
click at [1063, 628] on span "BJJ (NO GI)" at bounding box center [1069, 628] width 183 height 10
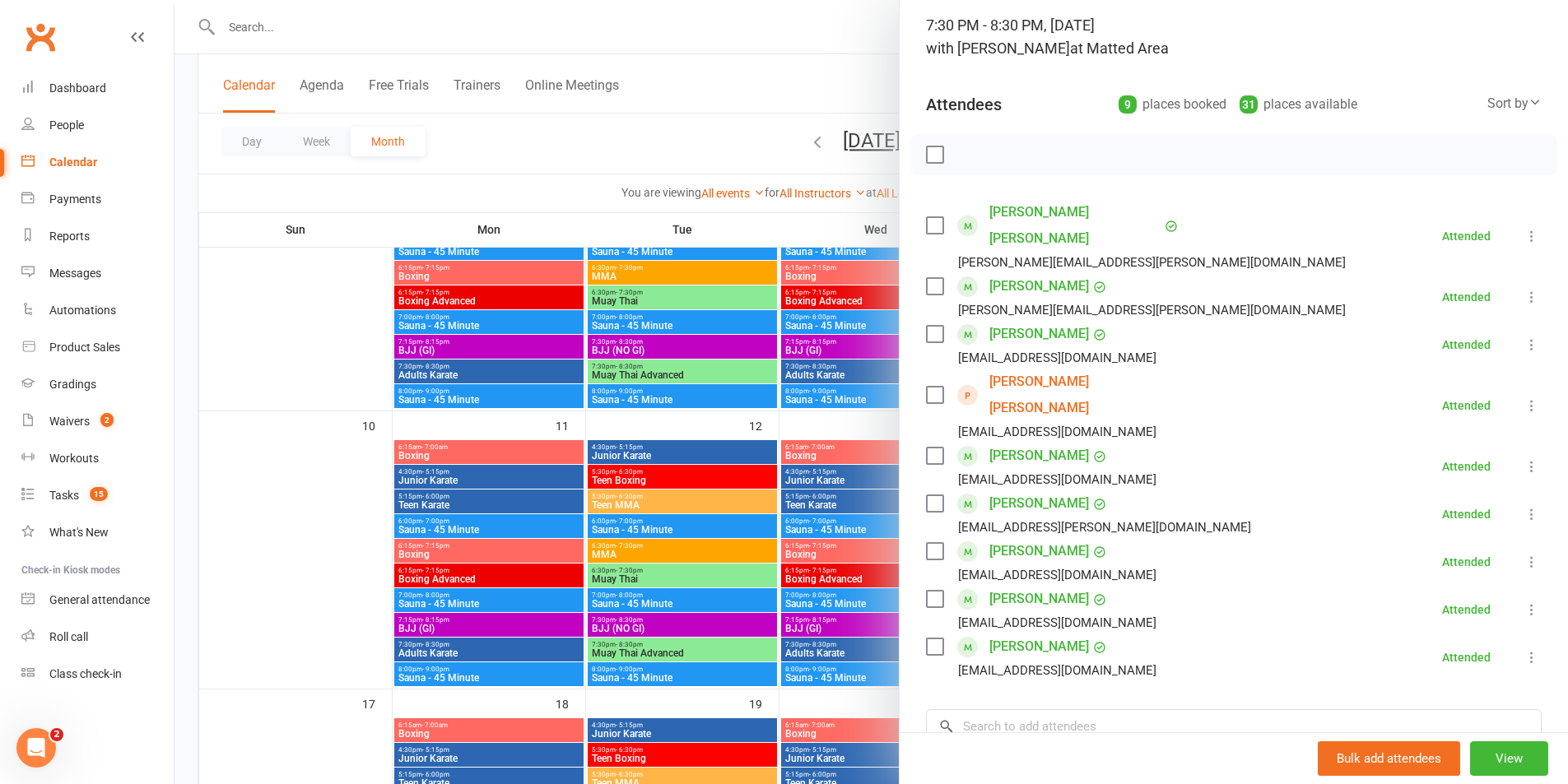
scroll to position [82, 0]
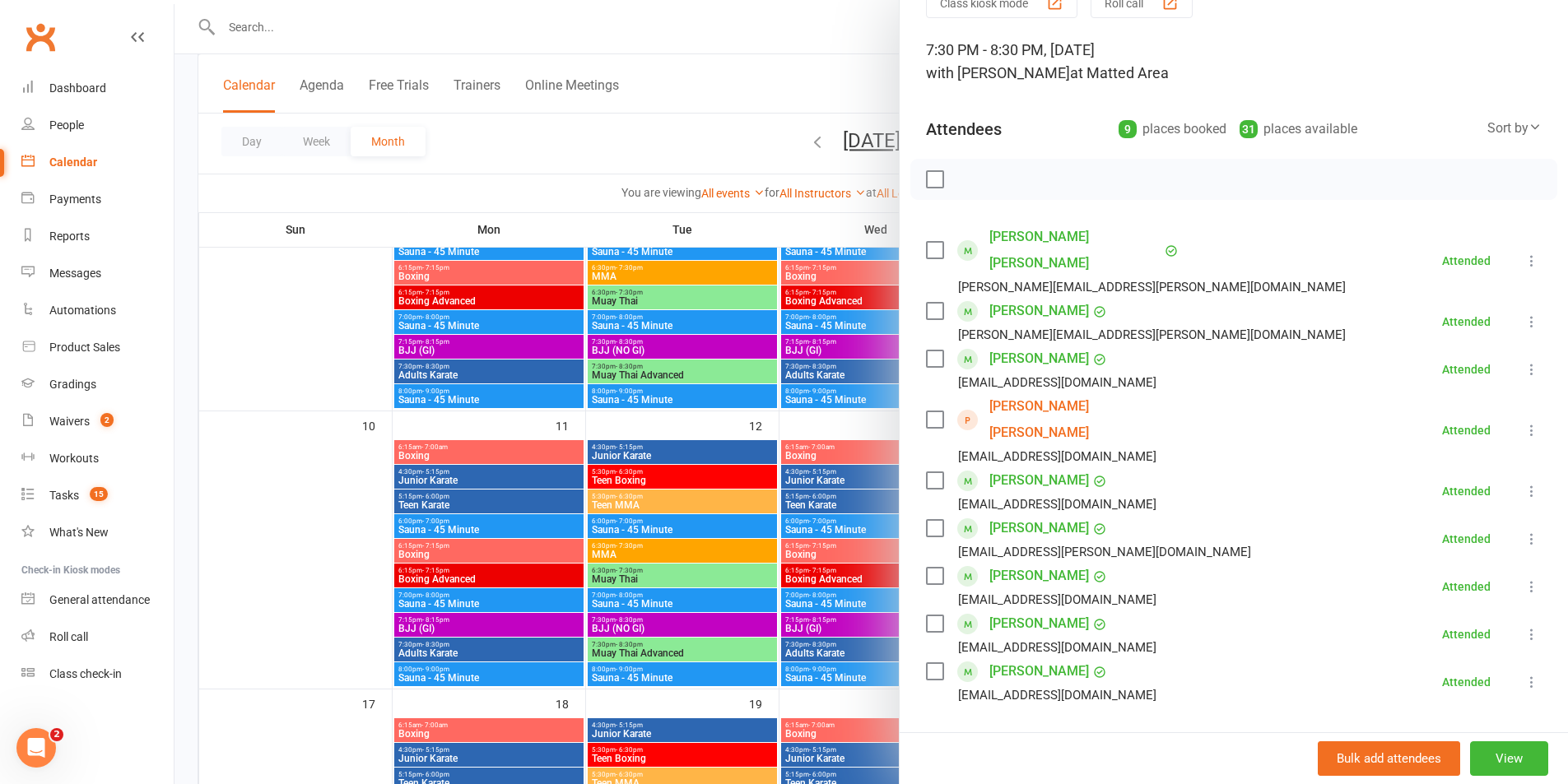
click at [832, 426] on div at bounding box center [871, 392] width 1393 height 784
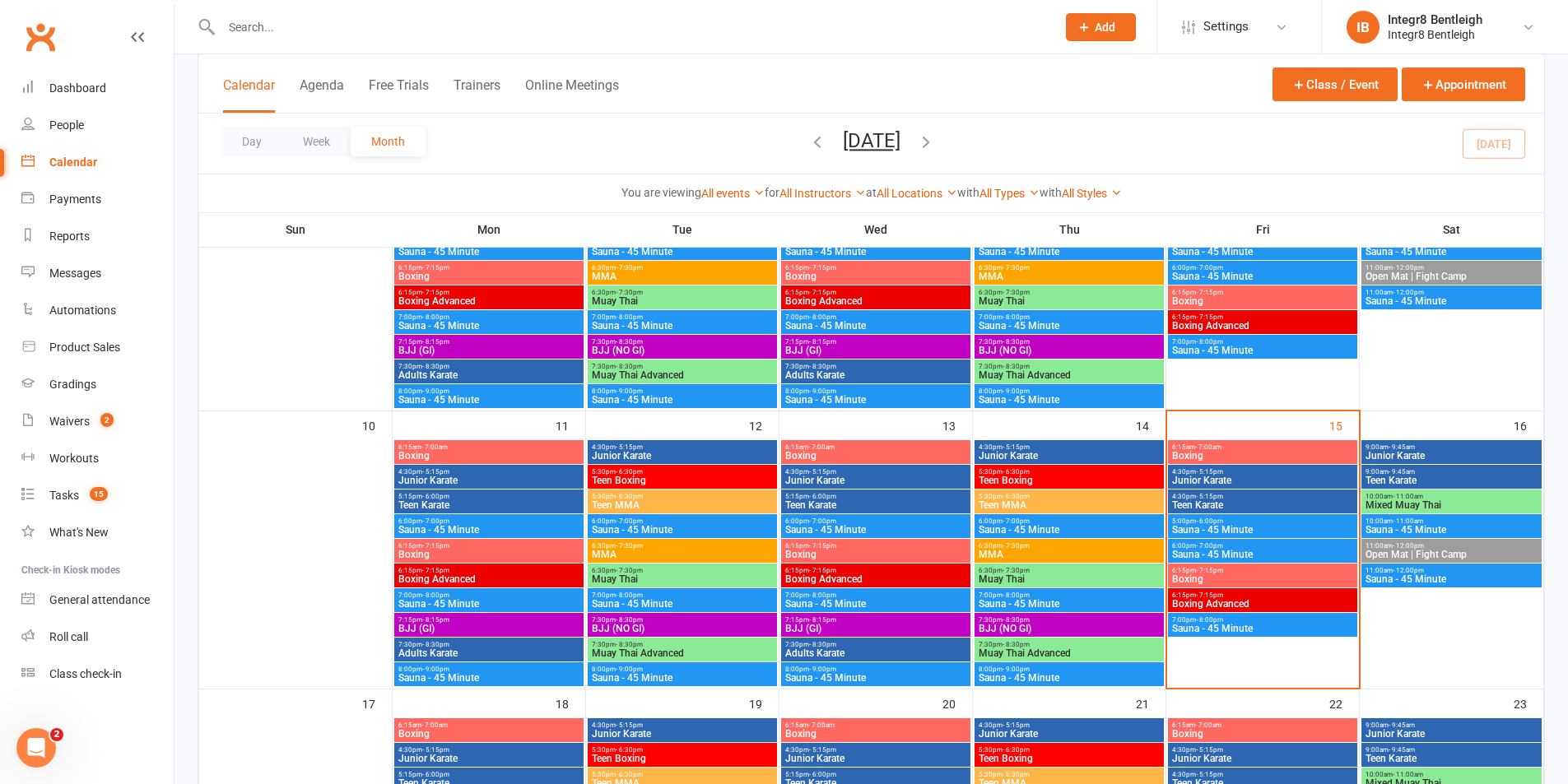
click at [1327, 575] on span "Boxing" at bounding box center [1262, 580] width 183 height 10
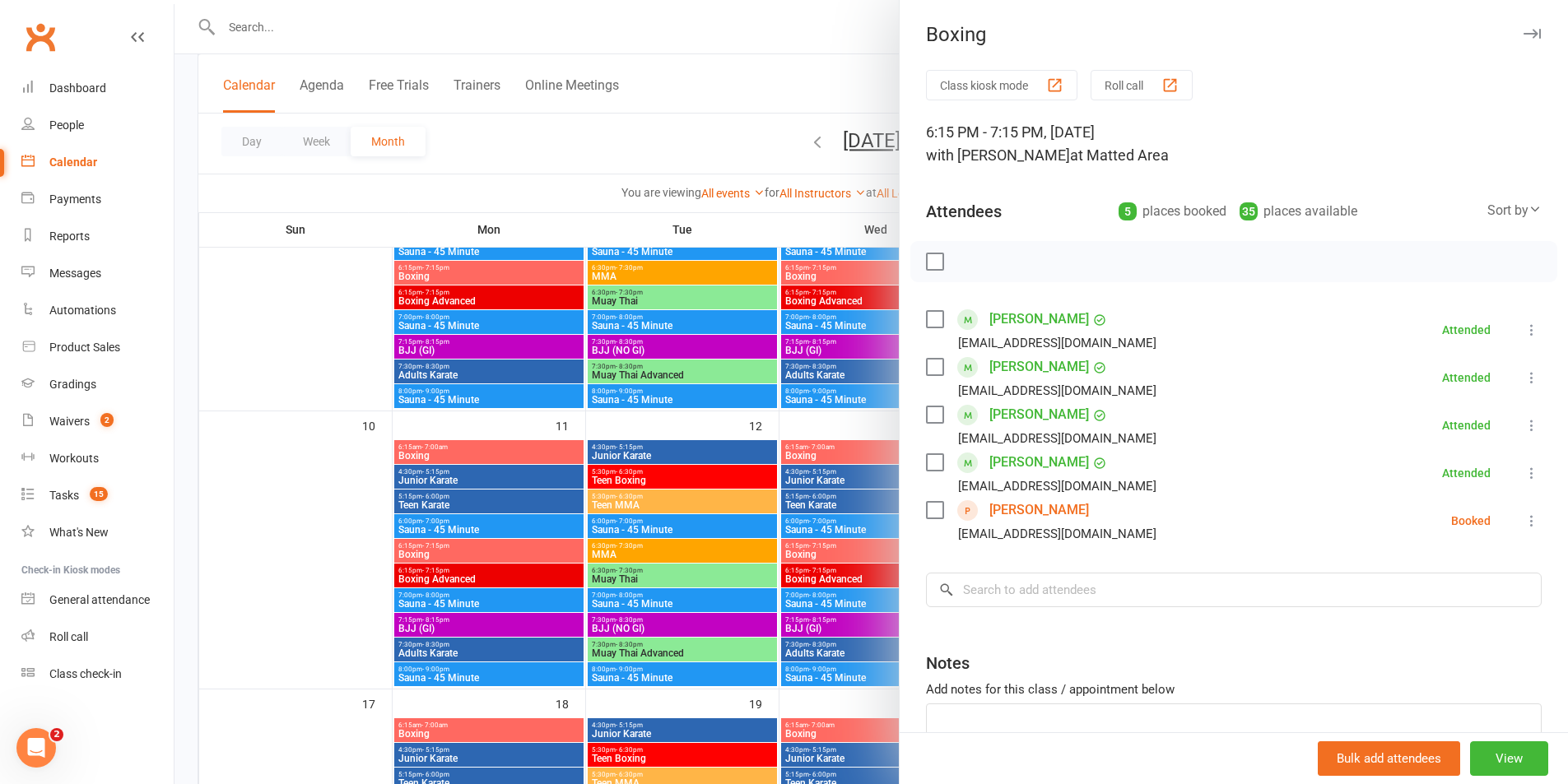
click at [857, 423] on div at bounding box center [871, 392] width 1393 height 784
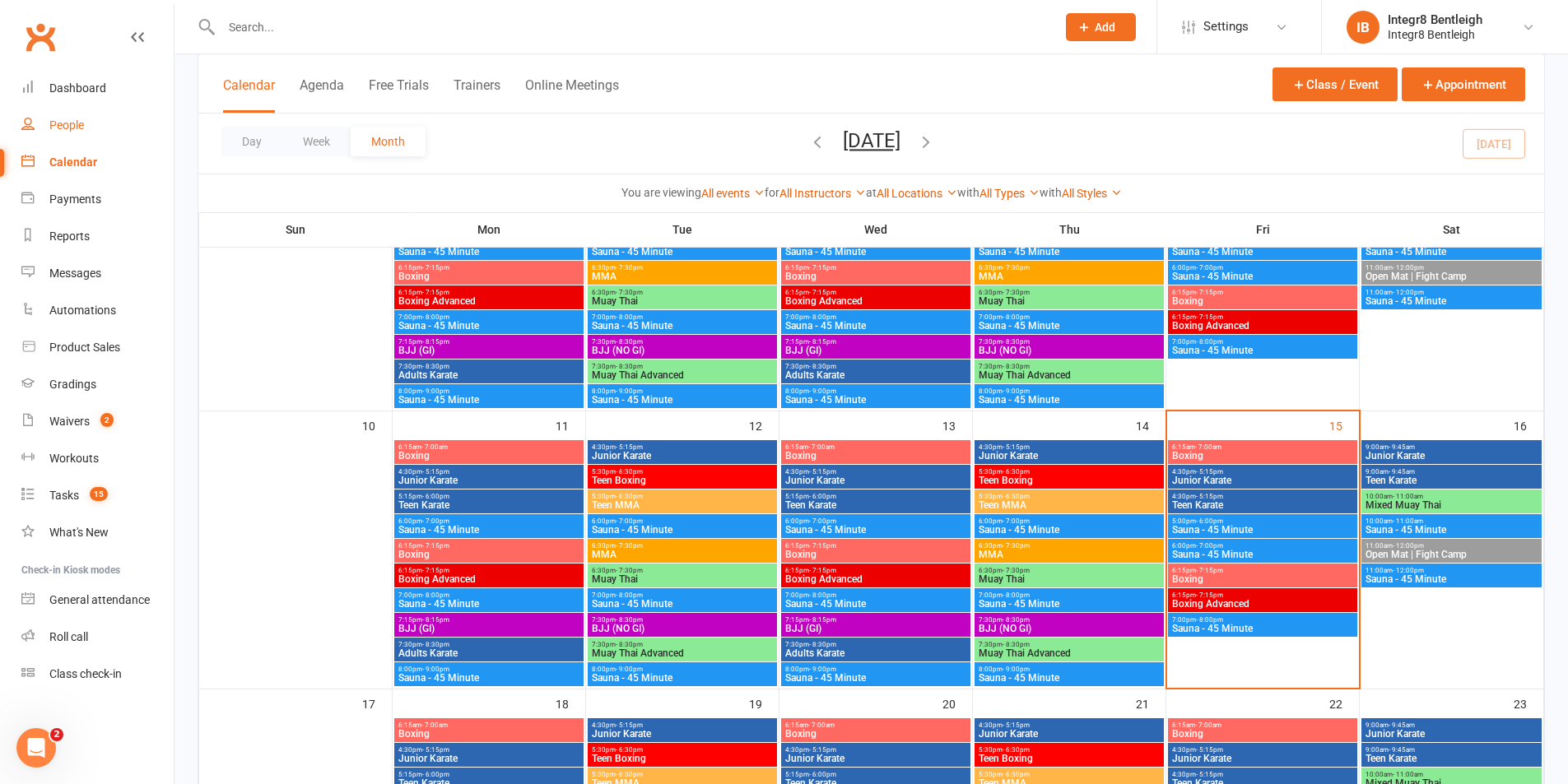
click at [92, 120] on link "People" at bounding box center [98, 125] width 152 height 37
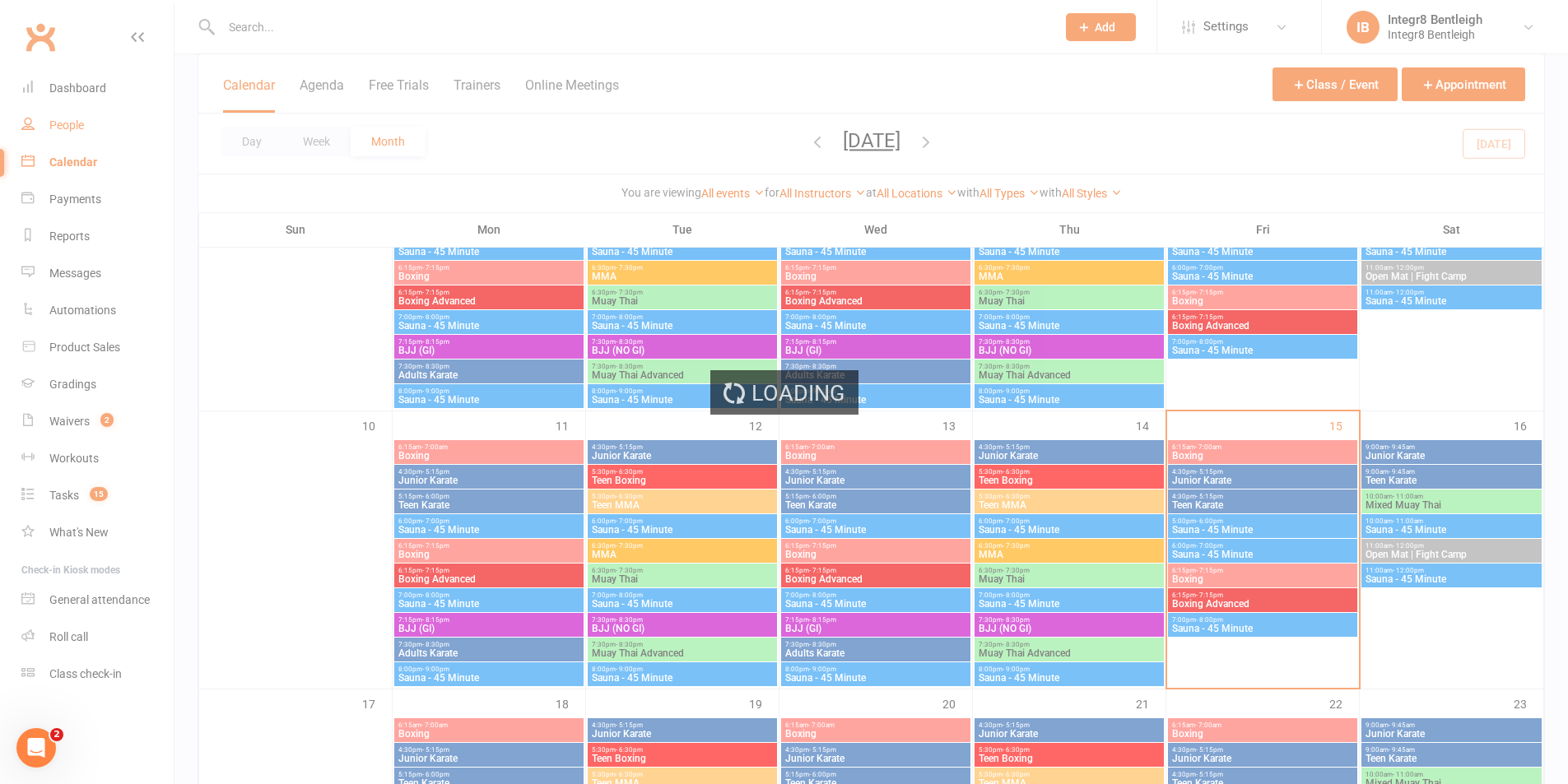
select select "100"
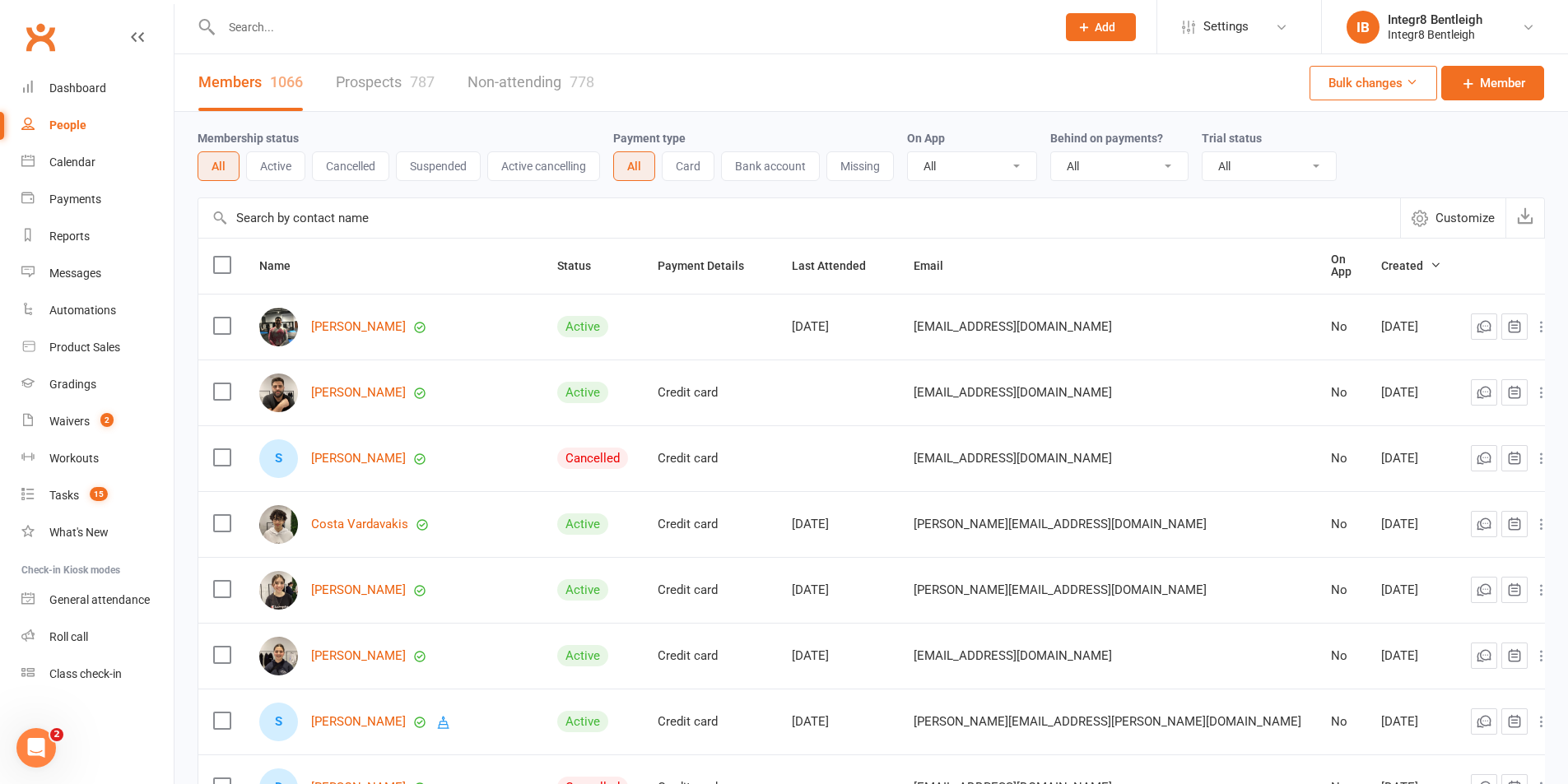
click at [397, 99] on link "Prospects 787" at bounding box center [384, 83] width 99 height 57
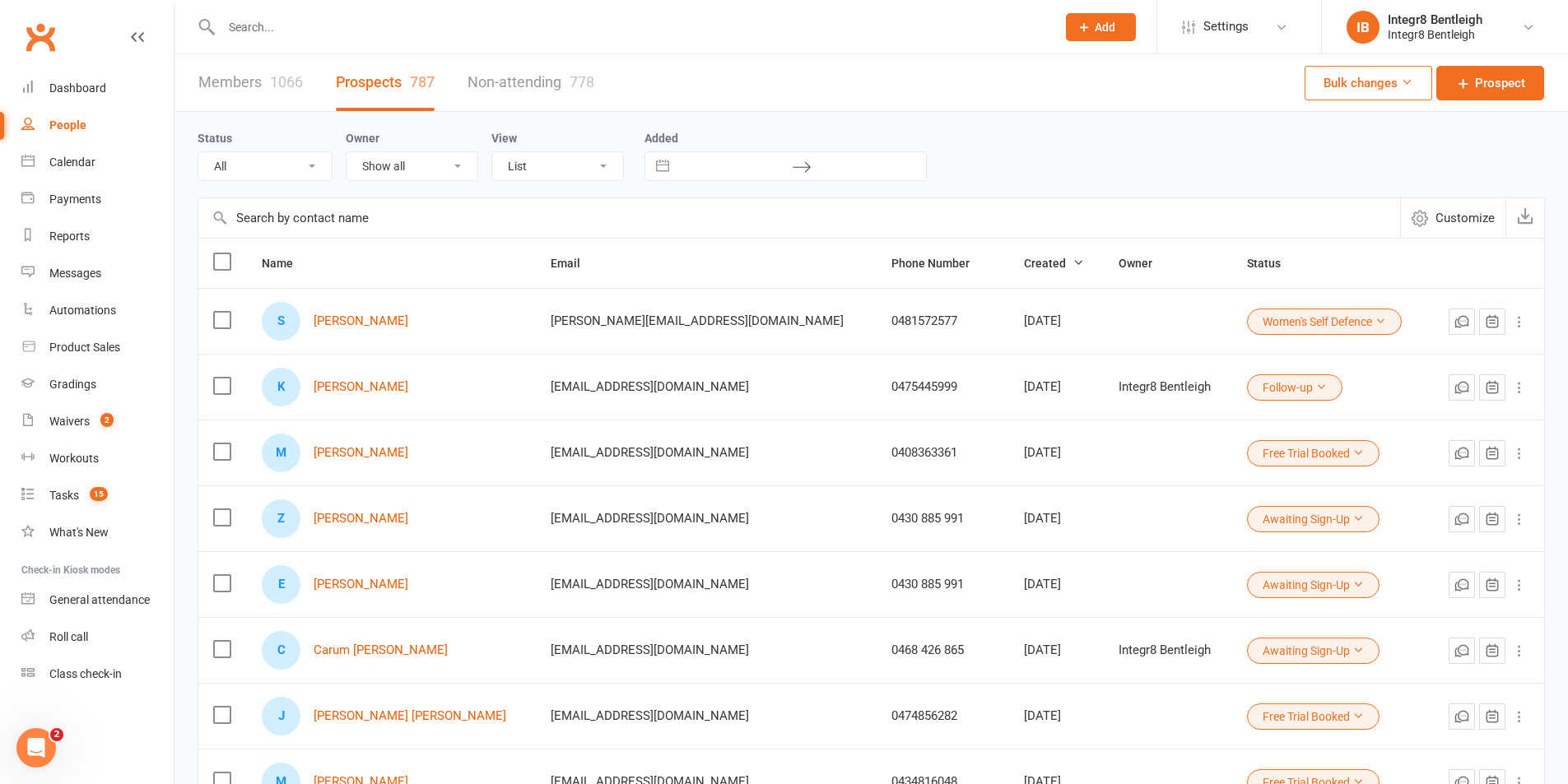
click at [343, 31] on input "text" at bounding box center [630, 27] width 828 height 23
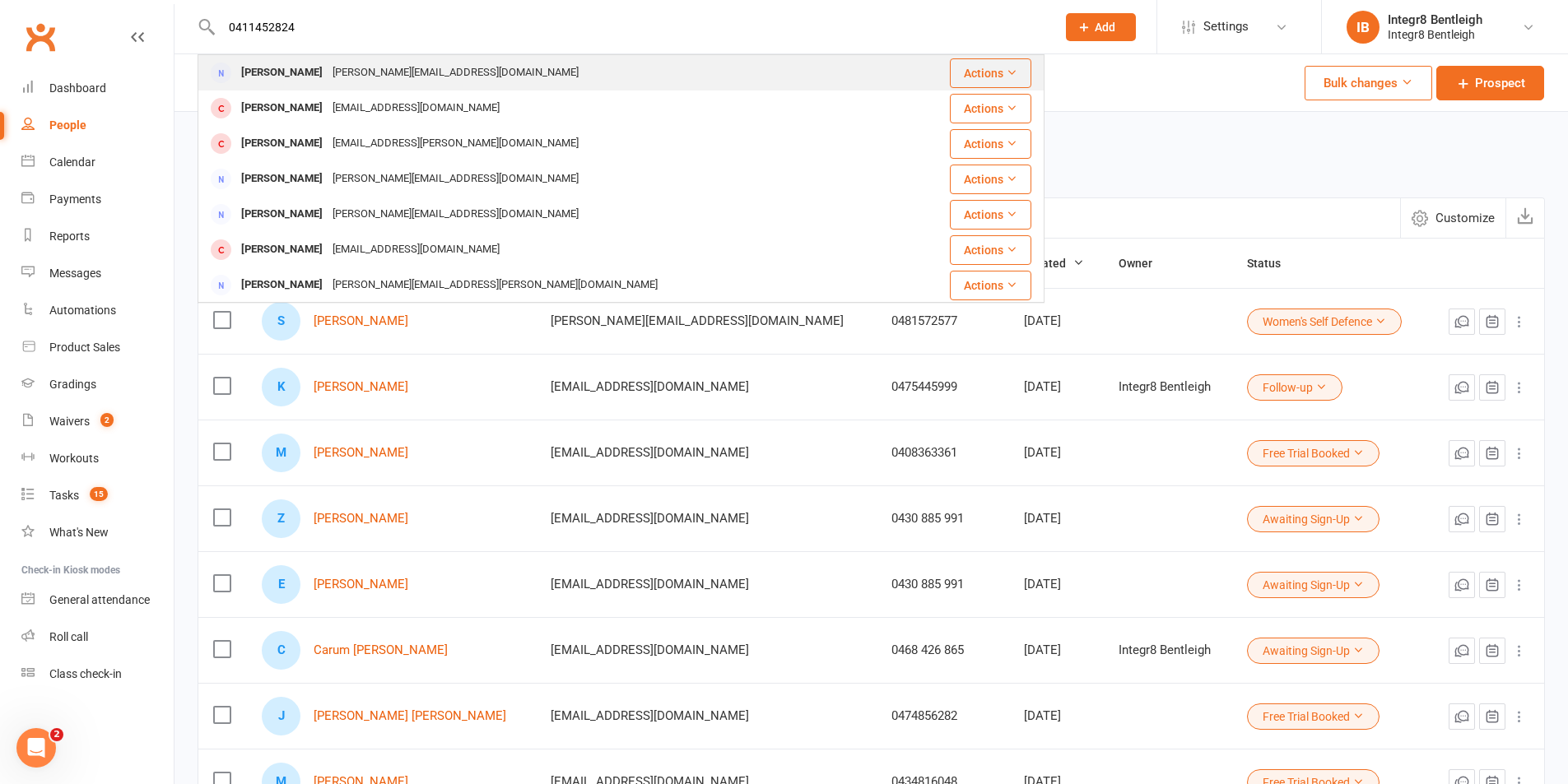
type input "0411452824"
click at [373, 62] on div "rachel.rosens@gmail.com" at bounding box center [456, 73] width 256 height 24
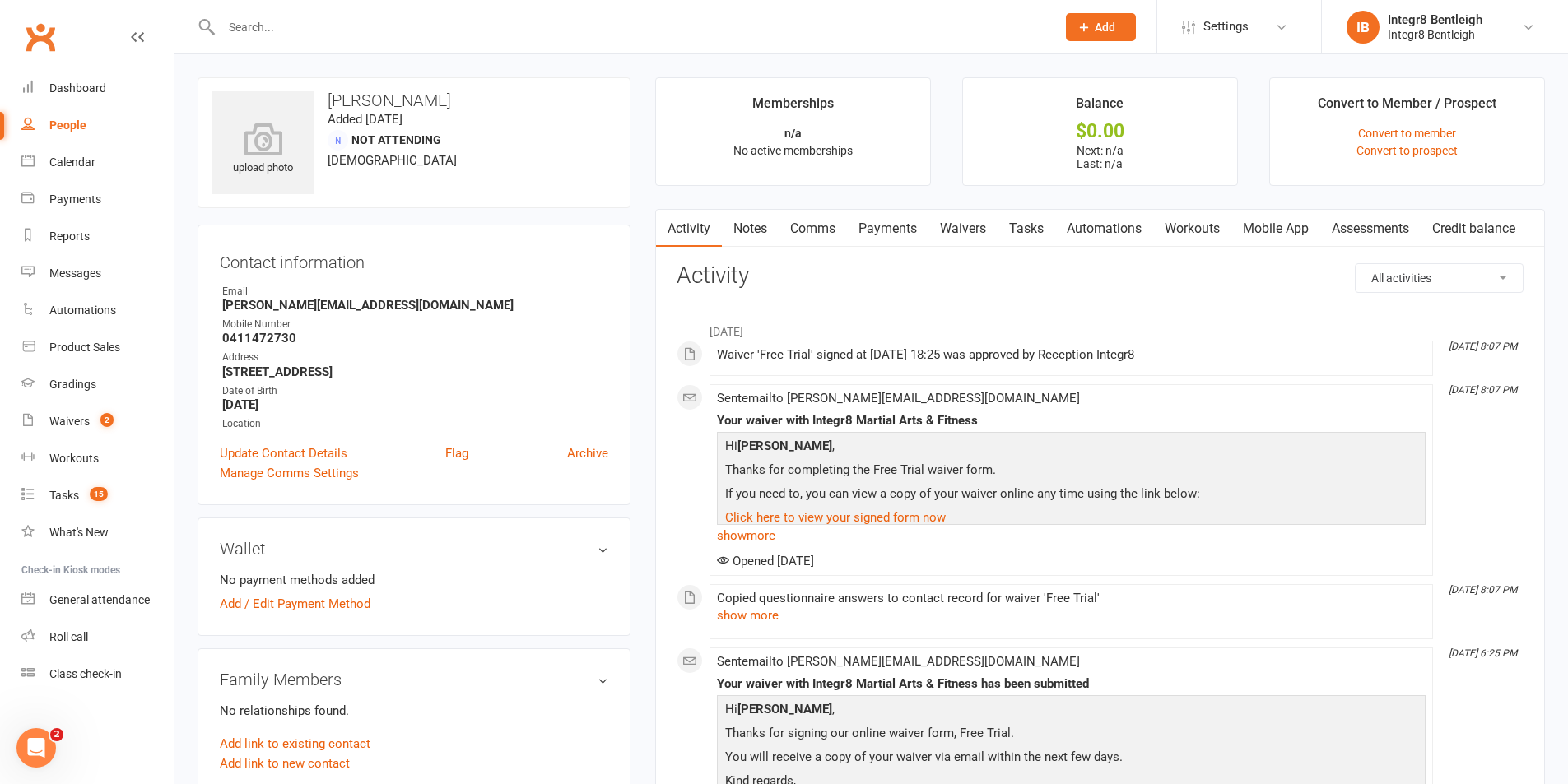
click at [60, 125] on div "People" at bounding box center [68, 125] width 37 height 13
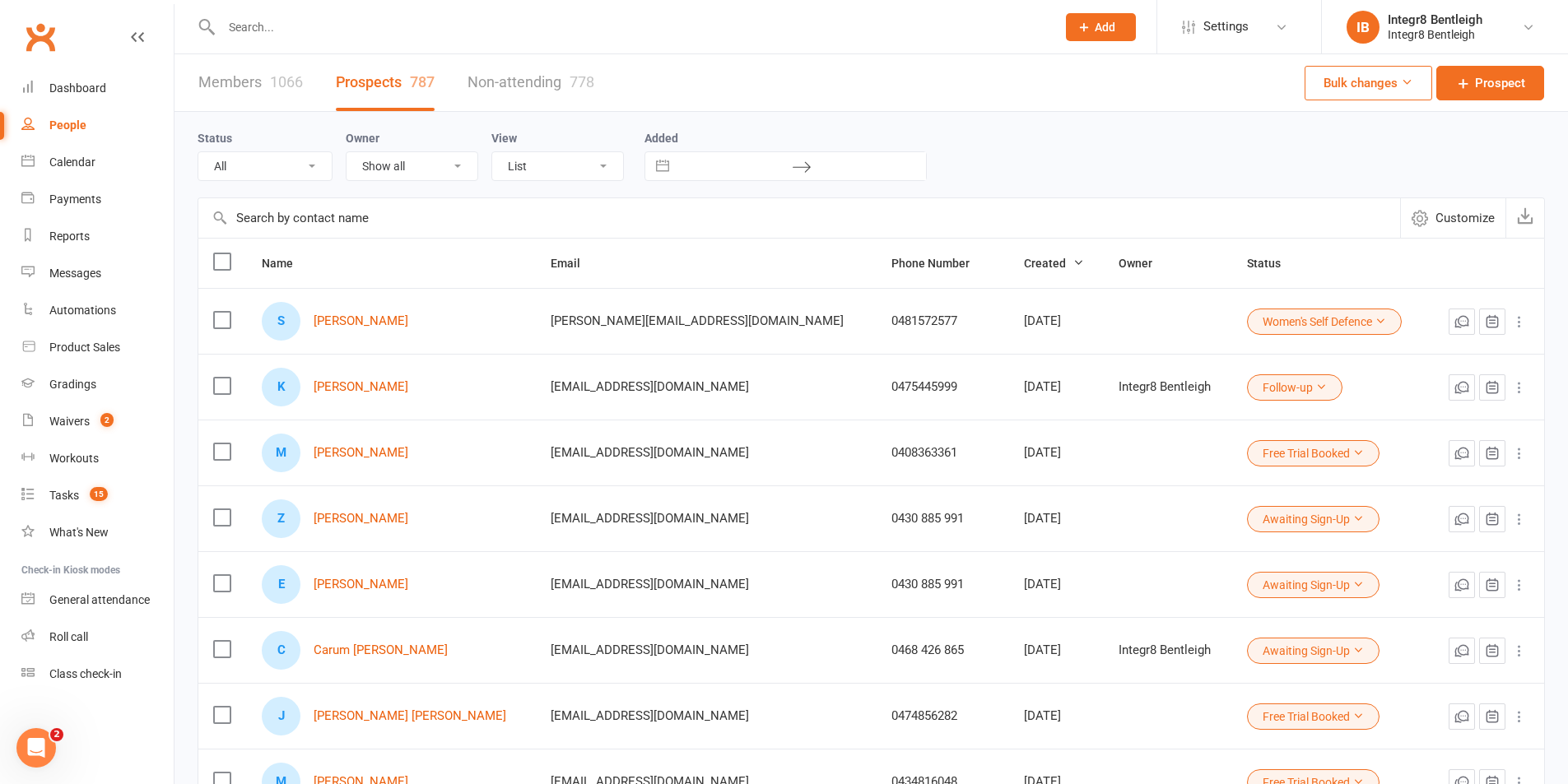
click at [1125, 166] on div "Status All (No status set) (Invalid status) Initial Contact Follow-up Free Tria…" at bounding box center [871, 155] width 1348 height 53
click at [267, 28] on input "text" at bounding box center [630, 27] width 828 height 23
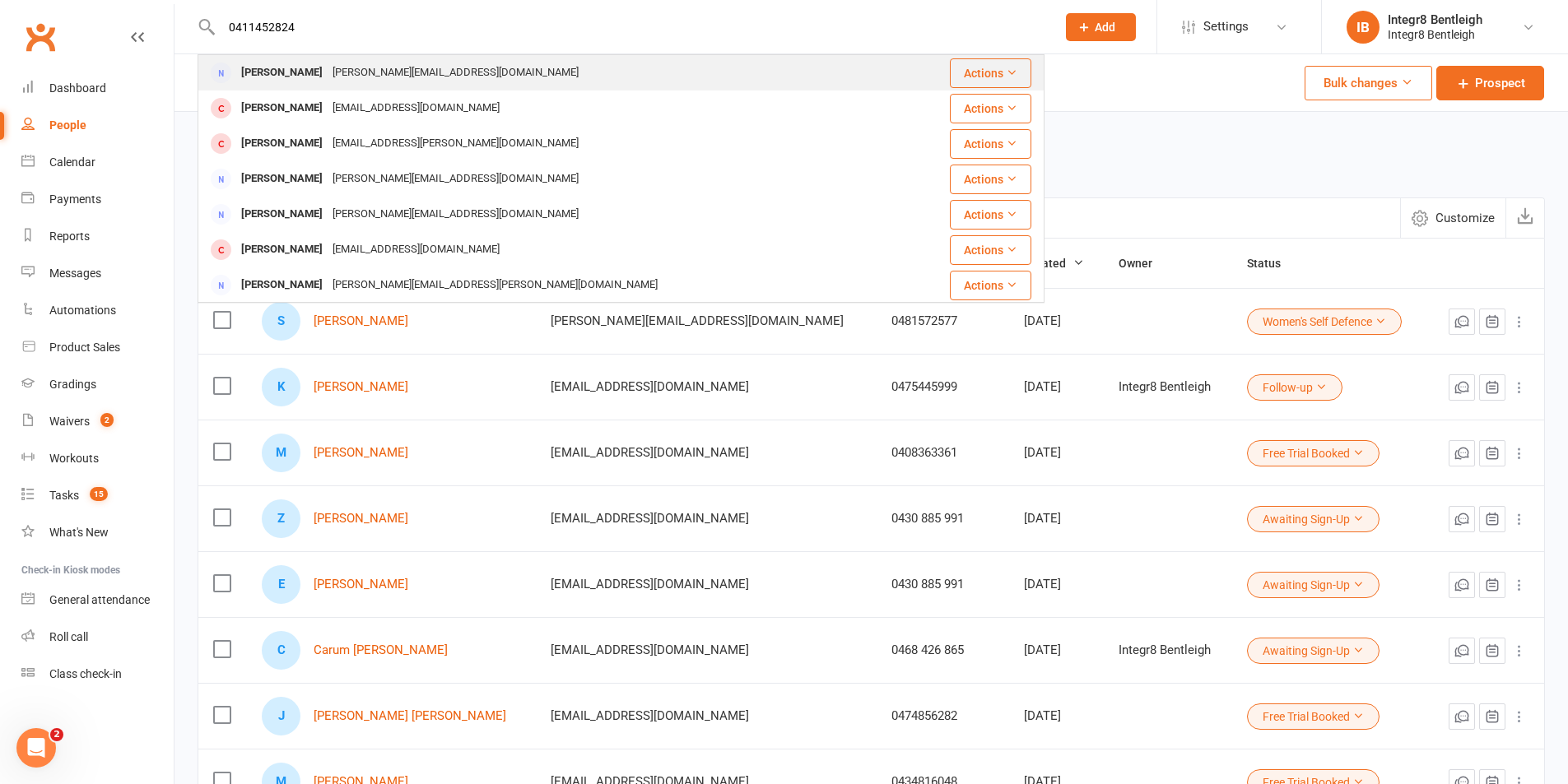
type input "0411452824"
click at [328, 70] on div "rachel.rosens@gmail.com" at bounding box center [456, 73] width 256 height 24
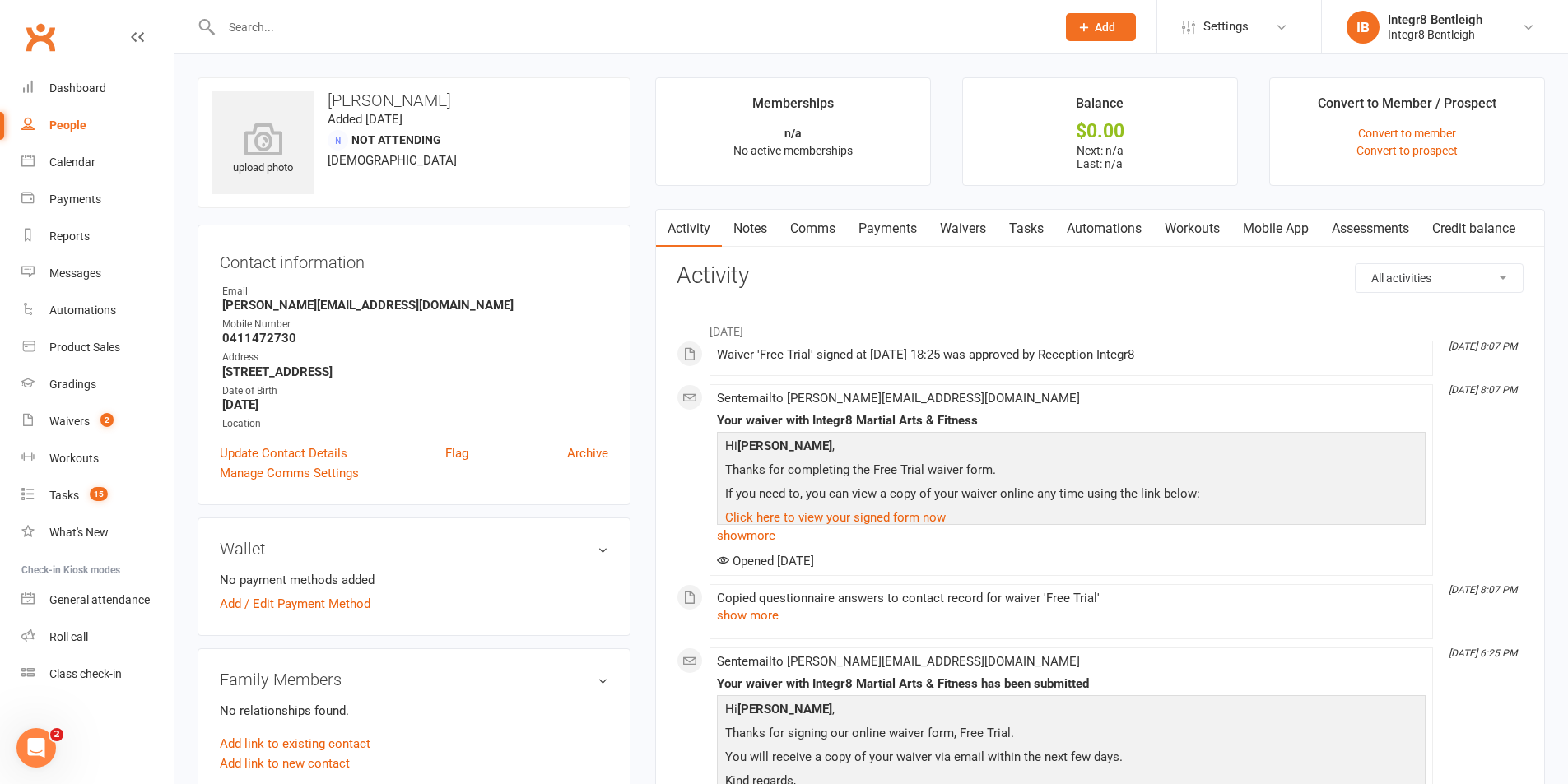
click at [84, 123] on div "People" at bounding box center [68, 125] width 37 height 13
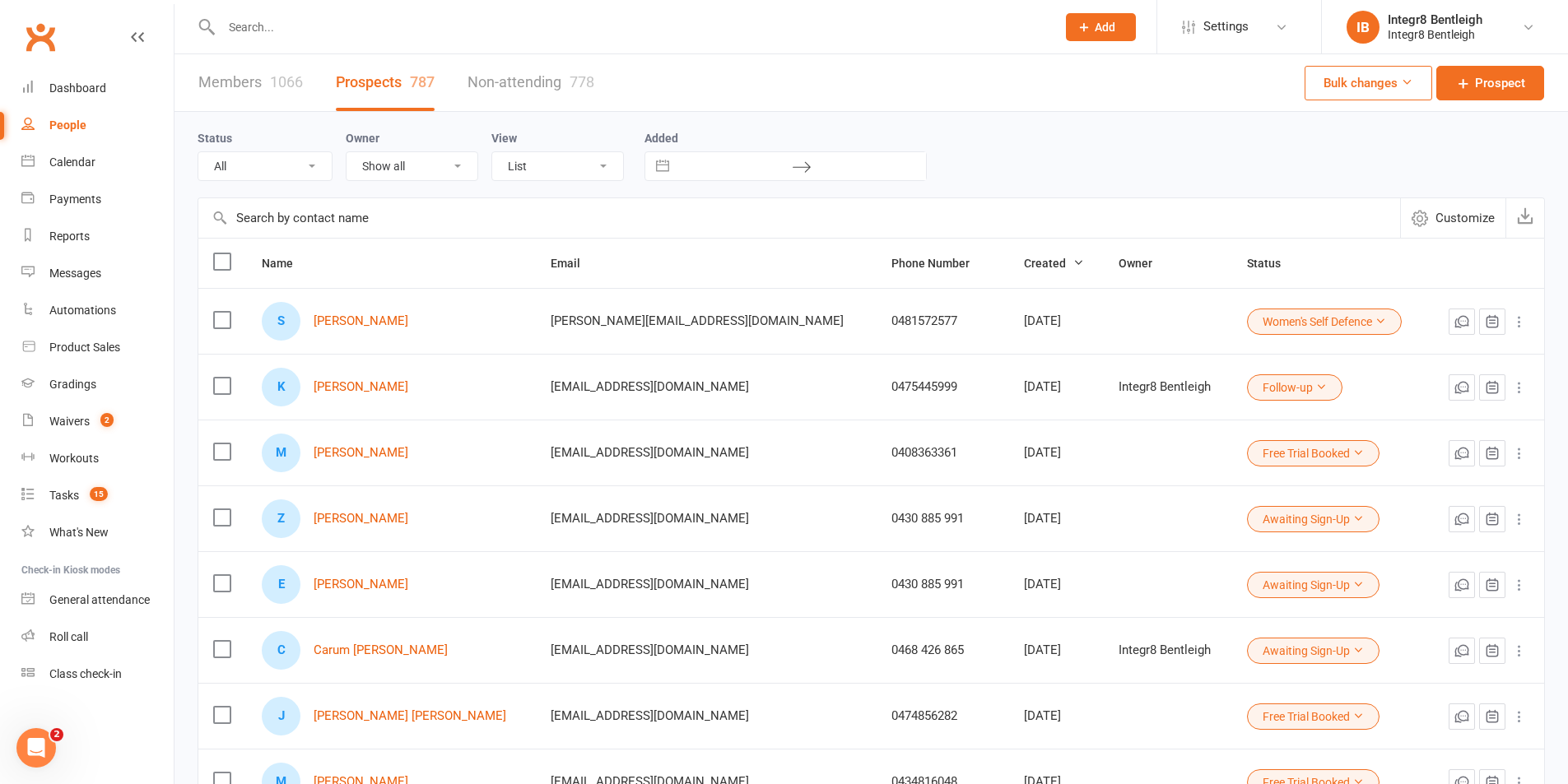
click at [432, 29] on input "text" at bounding box center [630, 27] width 828 height 23
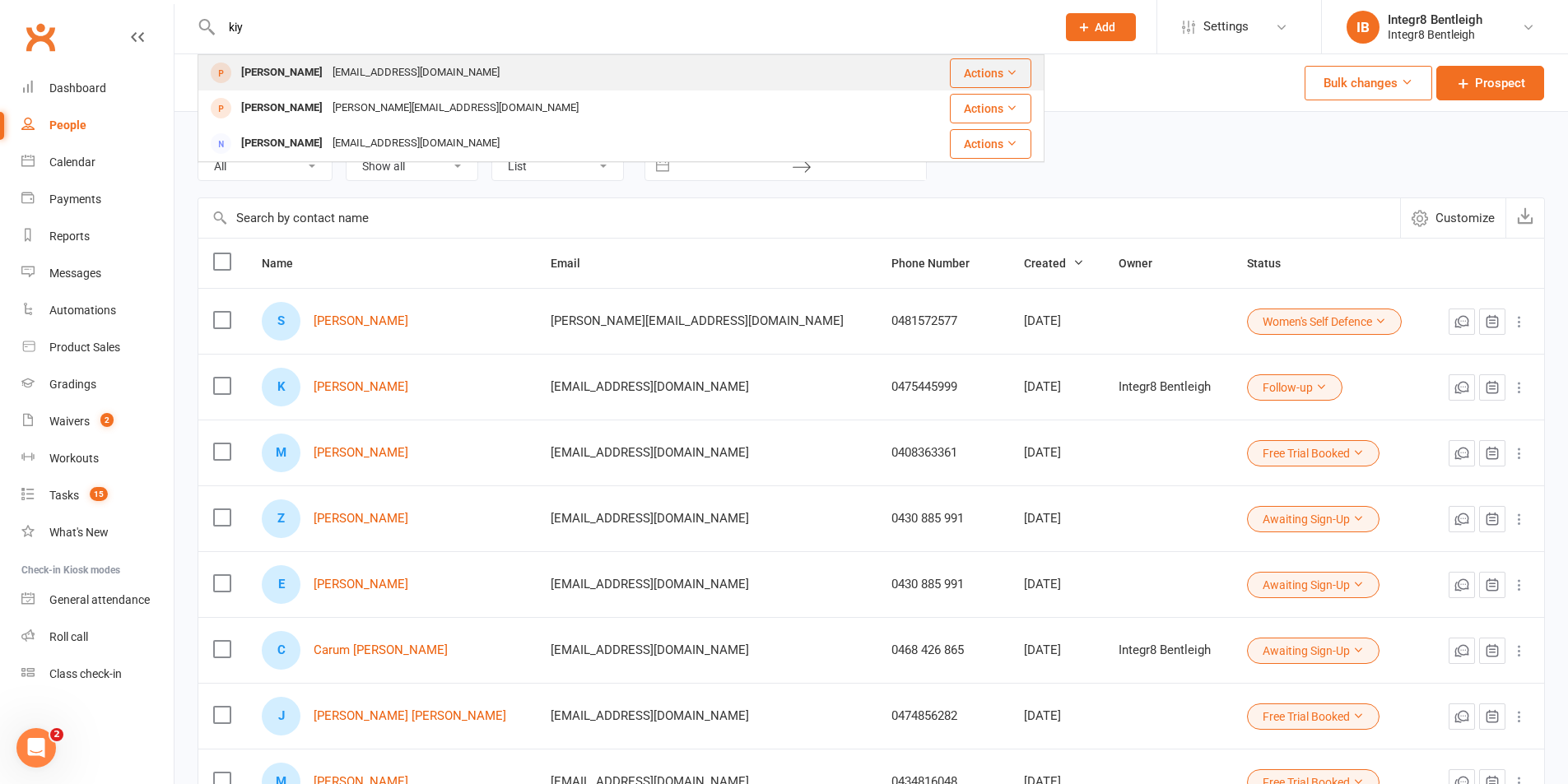
type input "kiy"
click at [391, 65] on div "kovbiy@gmail.com" at bounding box center [417, 73] width 177 height 24
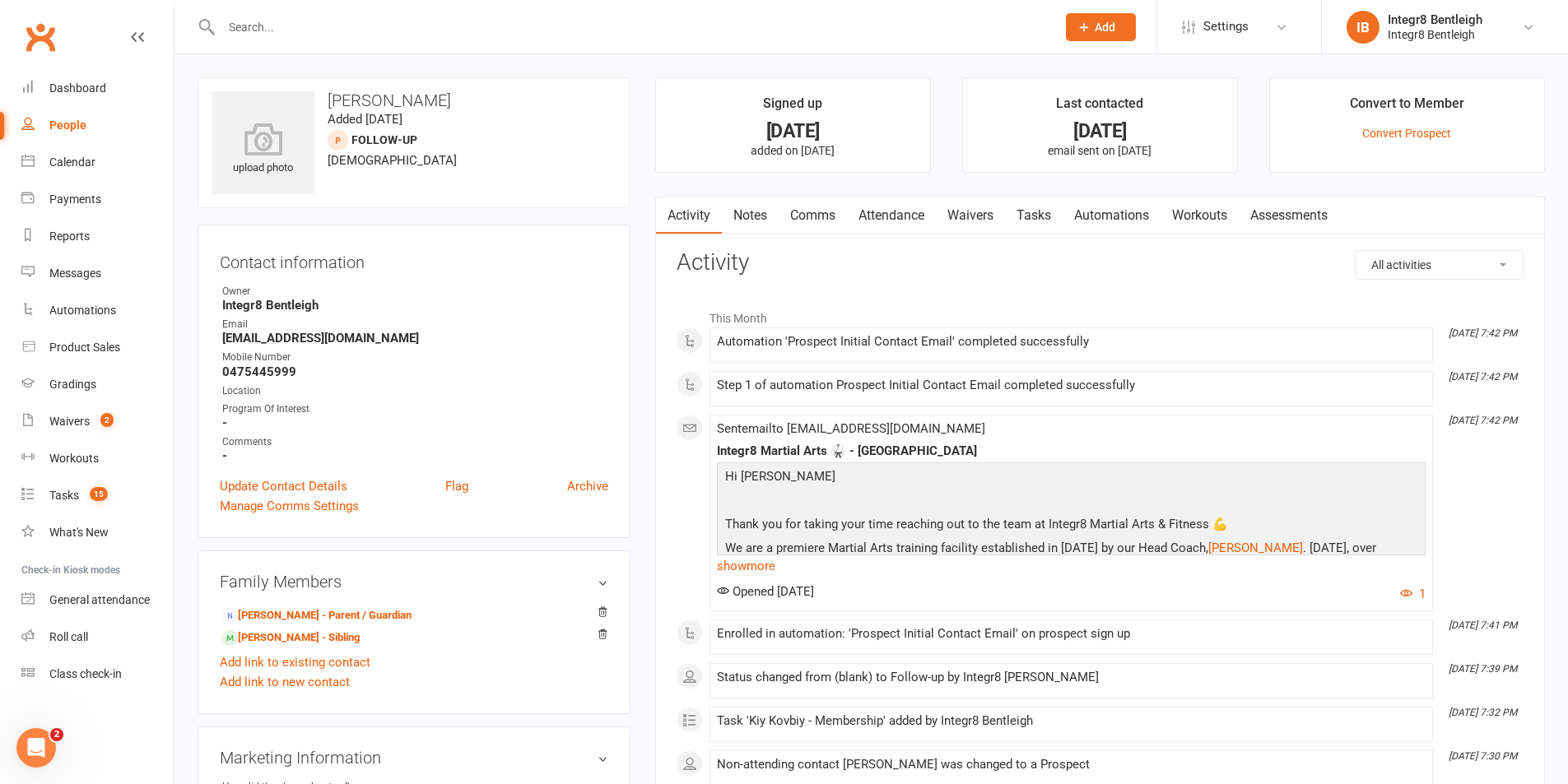
click at [757, 207] on link "Notes" at bounding box center [750, 216] width 57 height 38
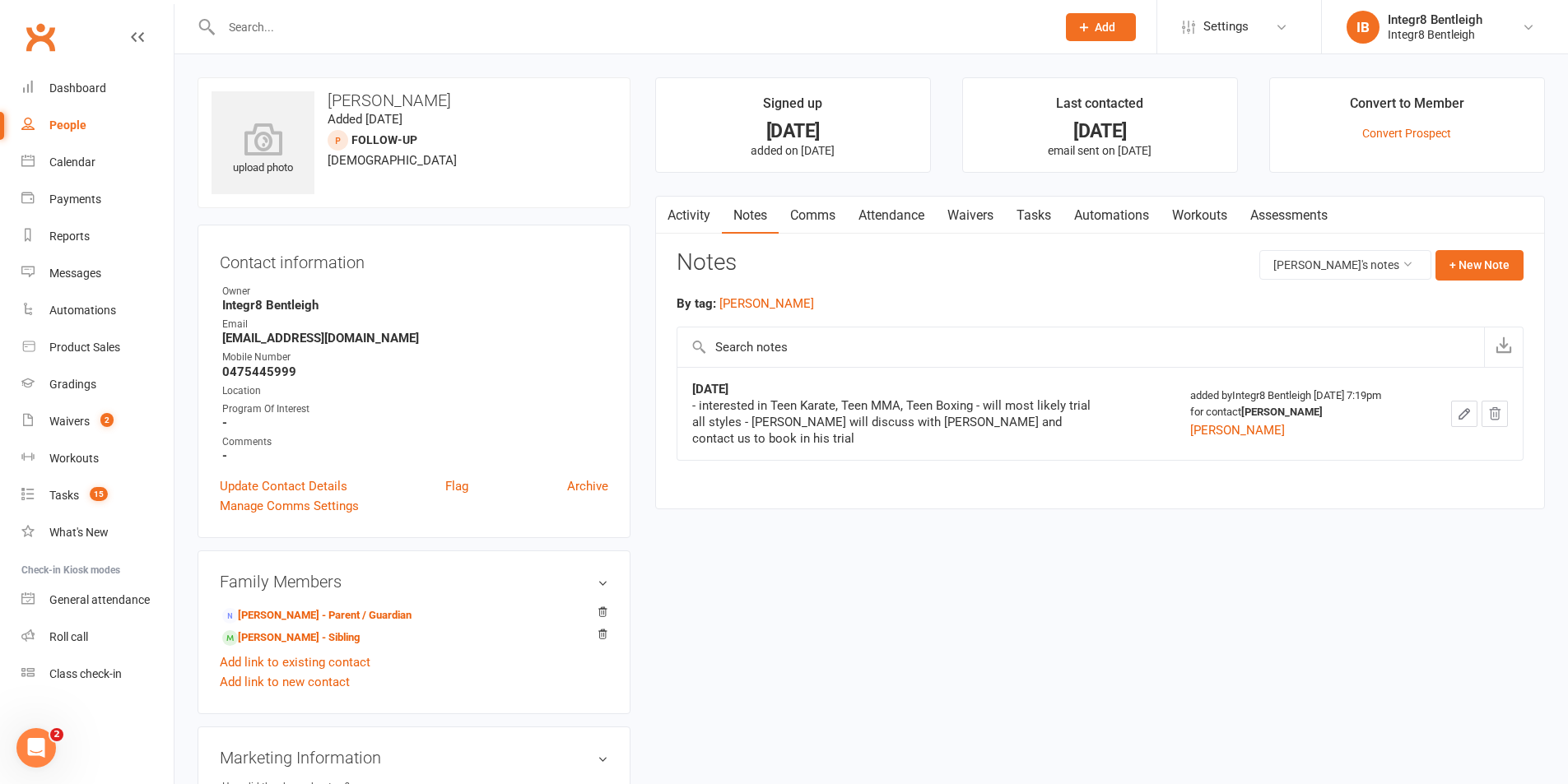
click at [697, 210] on link "Activity" at bounding box center [689, 216] width 66 height 38
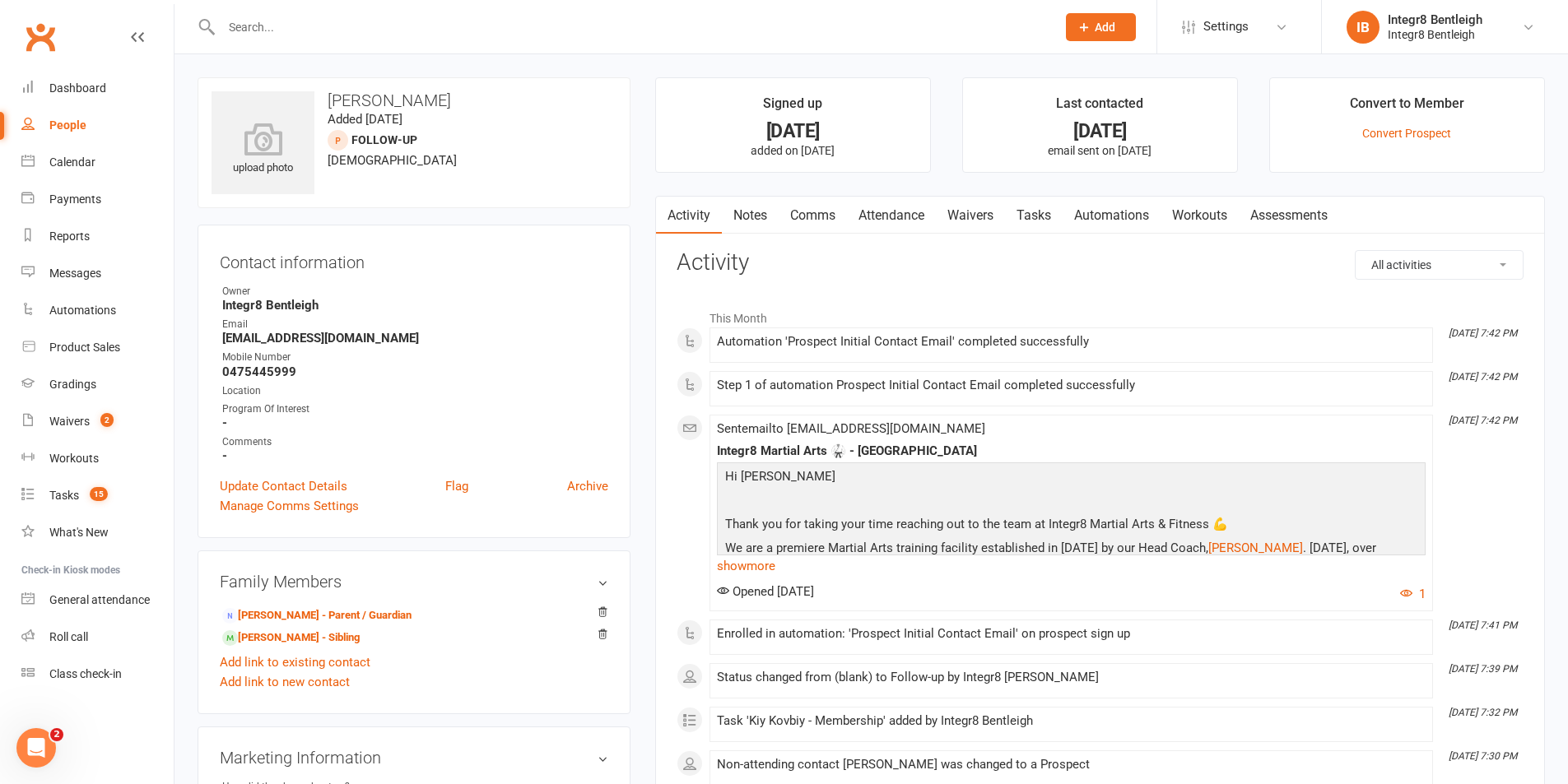
click at [761, 205] on link "Notes" at bounding box center [750, 216] width 57 height 38
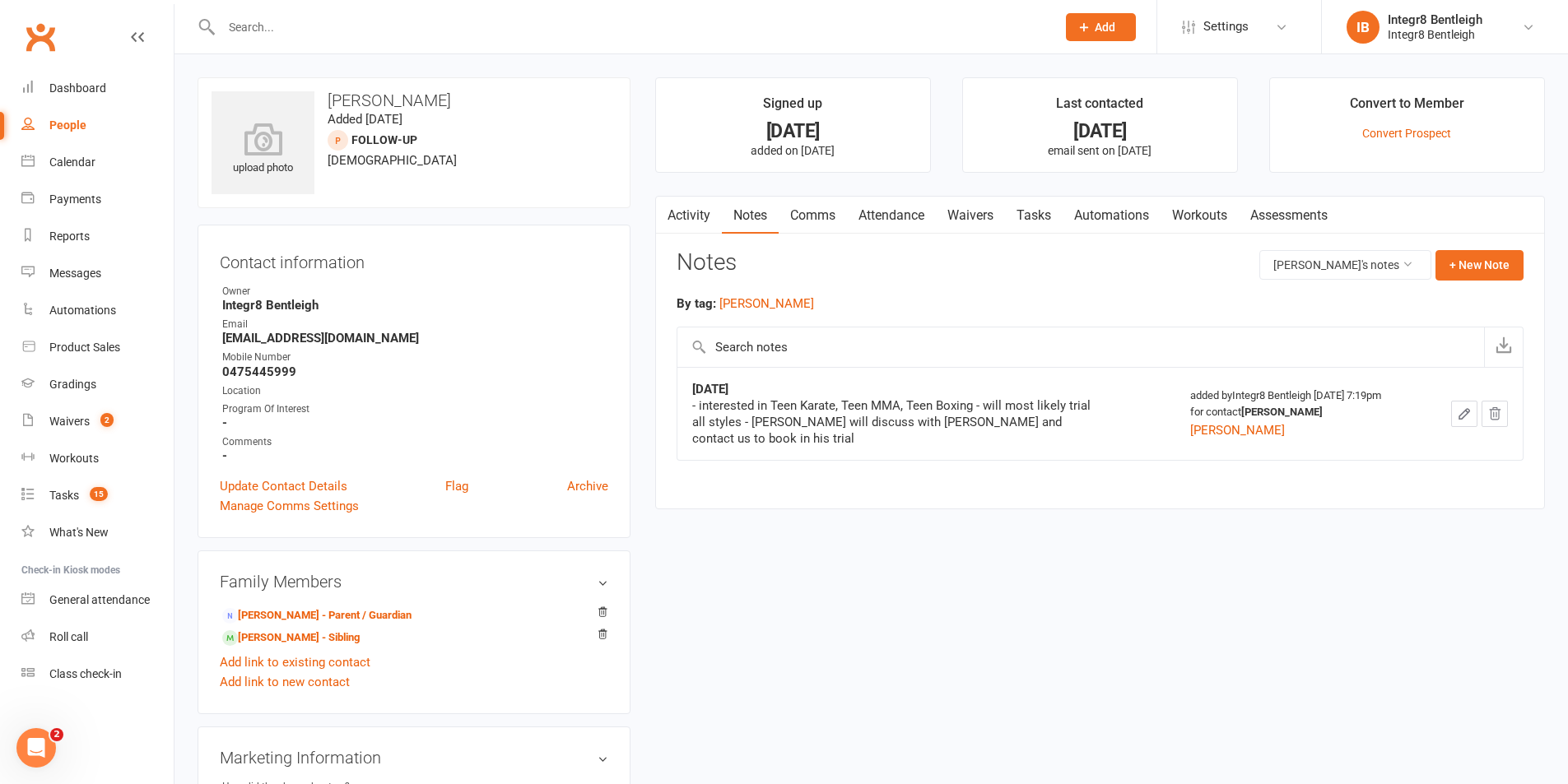
click at [700, 209] on link "Activity" at bounding box center [689, 216] width 66 height 38
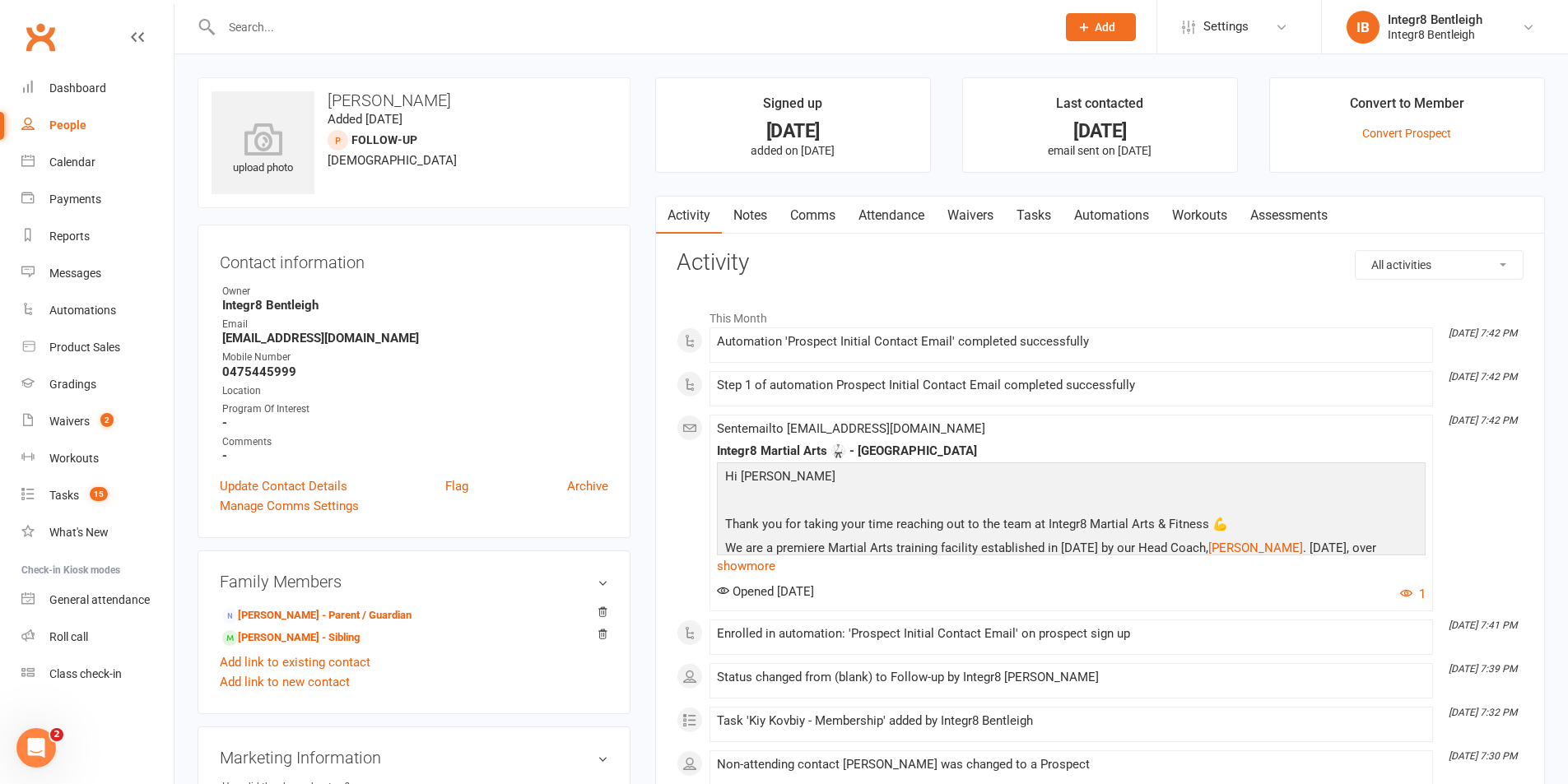
click at [789, 241] on div "Activity Notes Comms Attendance Waivers Tasks Automations Workouts Assessments …" at bounding box center [1100, 576] width 890 height 760
click at [742, 210] on link "Notes" at bounding box center [750, 216] width 57 height 38
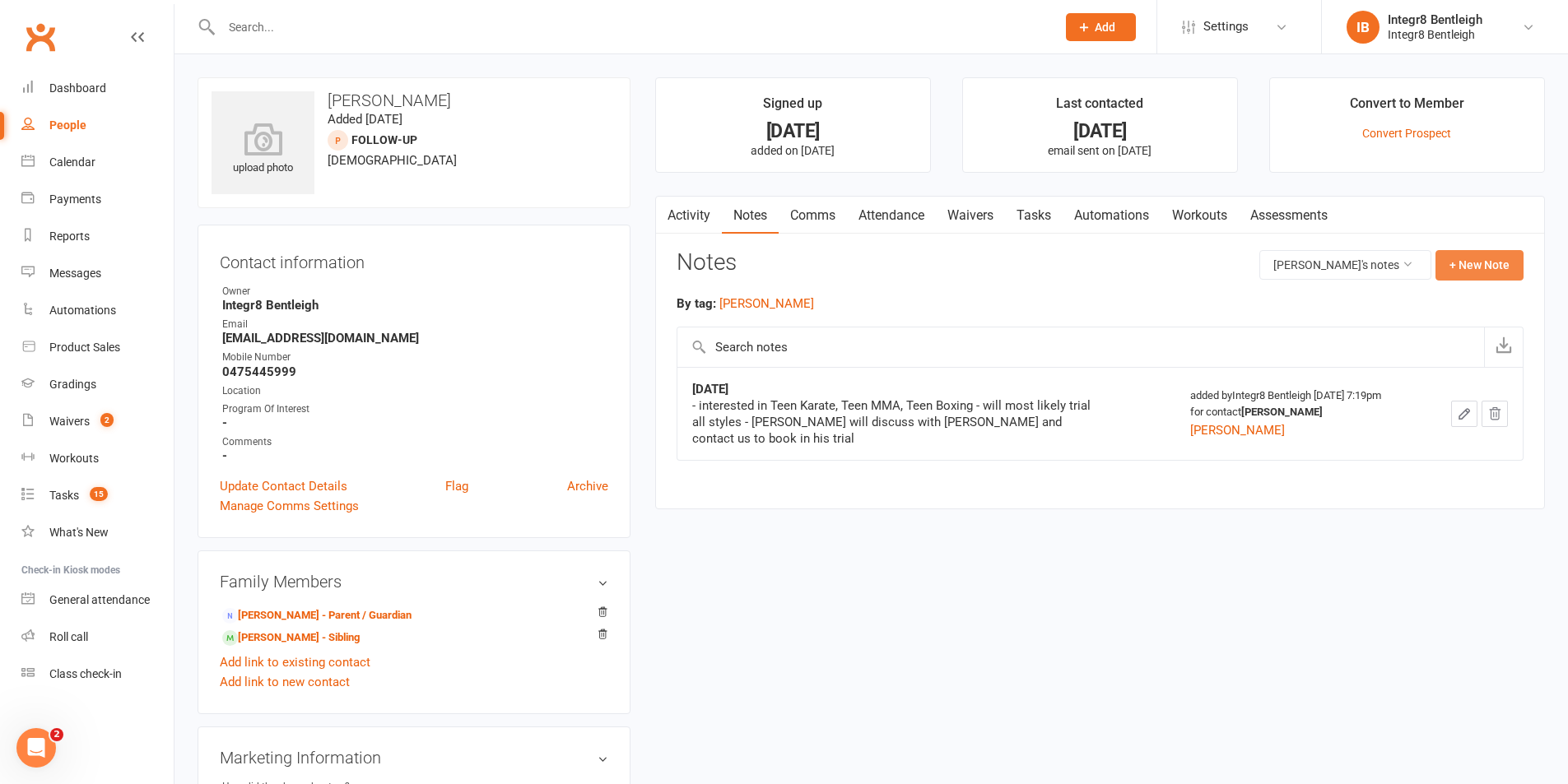
click at [1468, 267] on button "+ New Note" at bounding box center [1479, 265] width 88 height 30
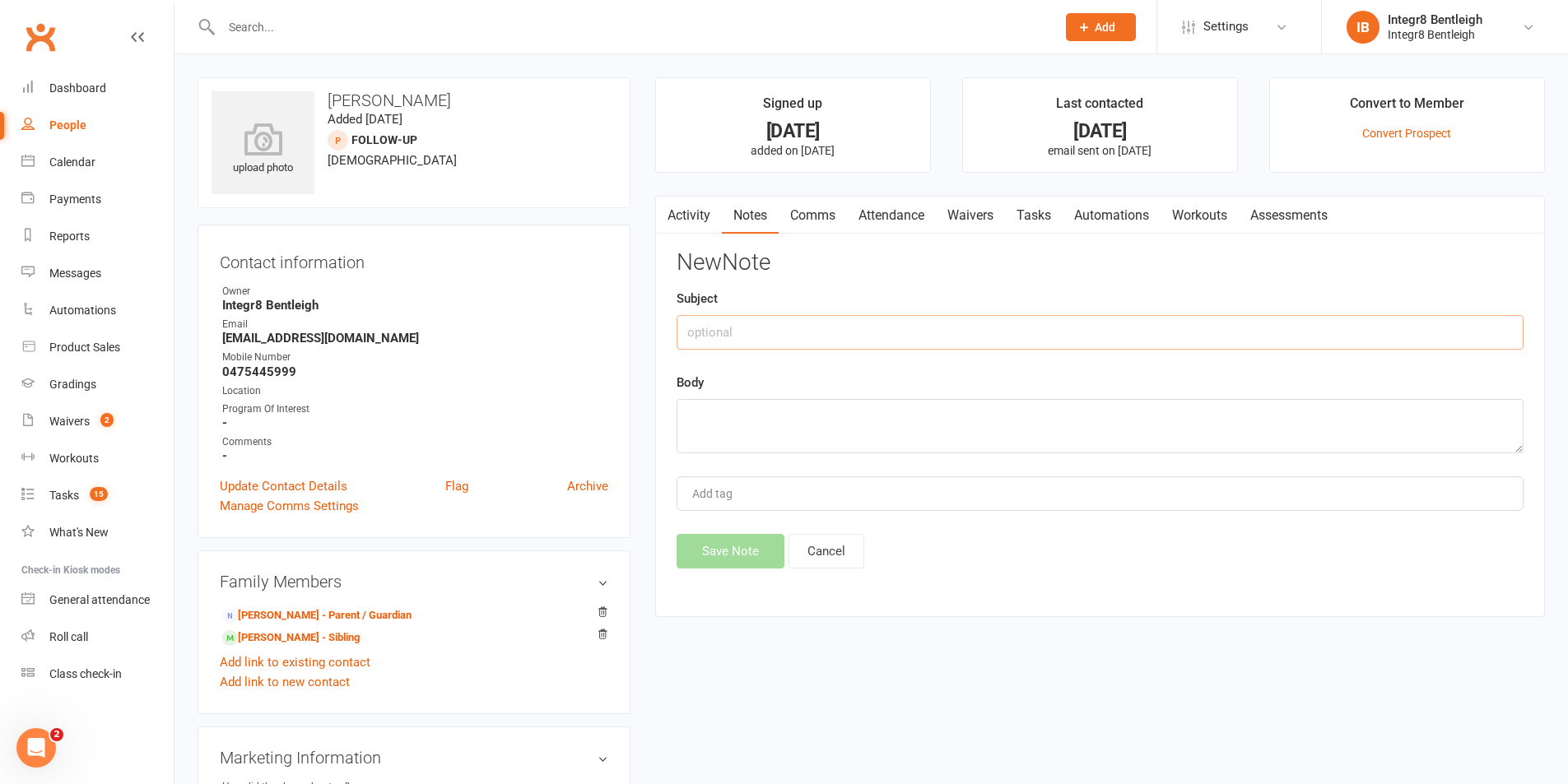
click at [897, 328] on input "text" at bounding box center [1100, 333] width 847 height 35
type input "follow up"
type textarea "phone call, no answer. vm left. sent enquiry email with a bunch of dates for ea…"
type input "rebecca"
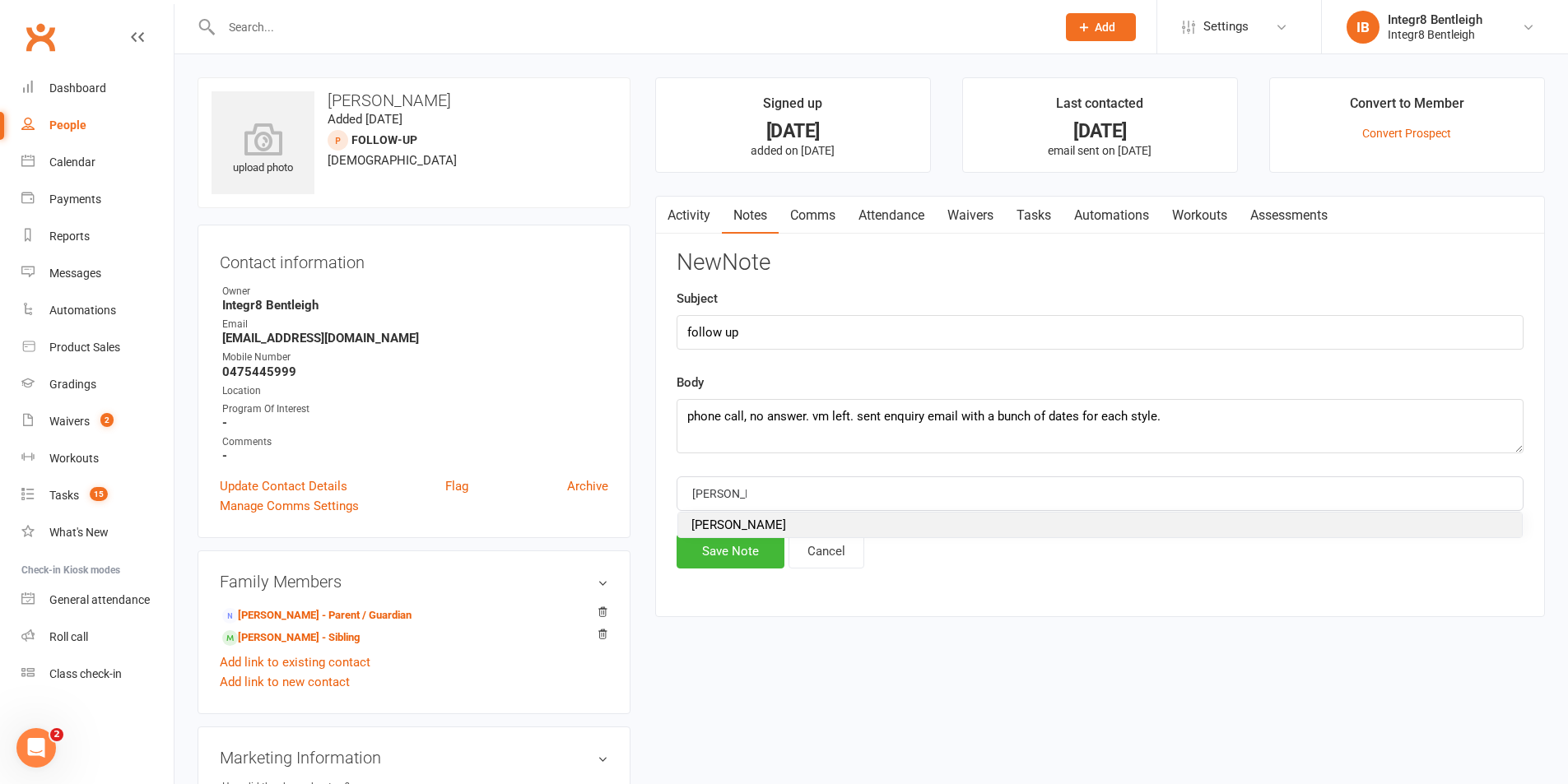
click at [756, 528] on li "rebecca" at bounding box center [1100, 525] width 844 height 25
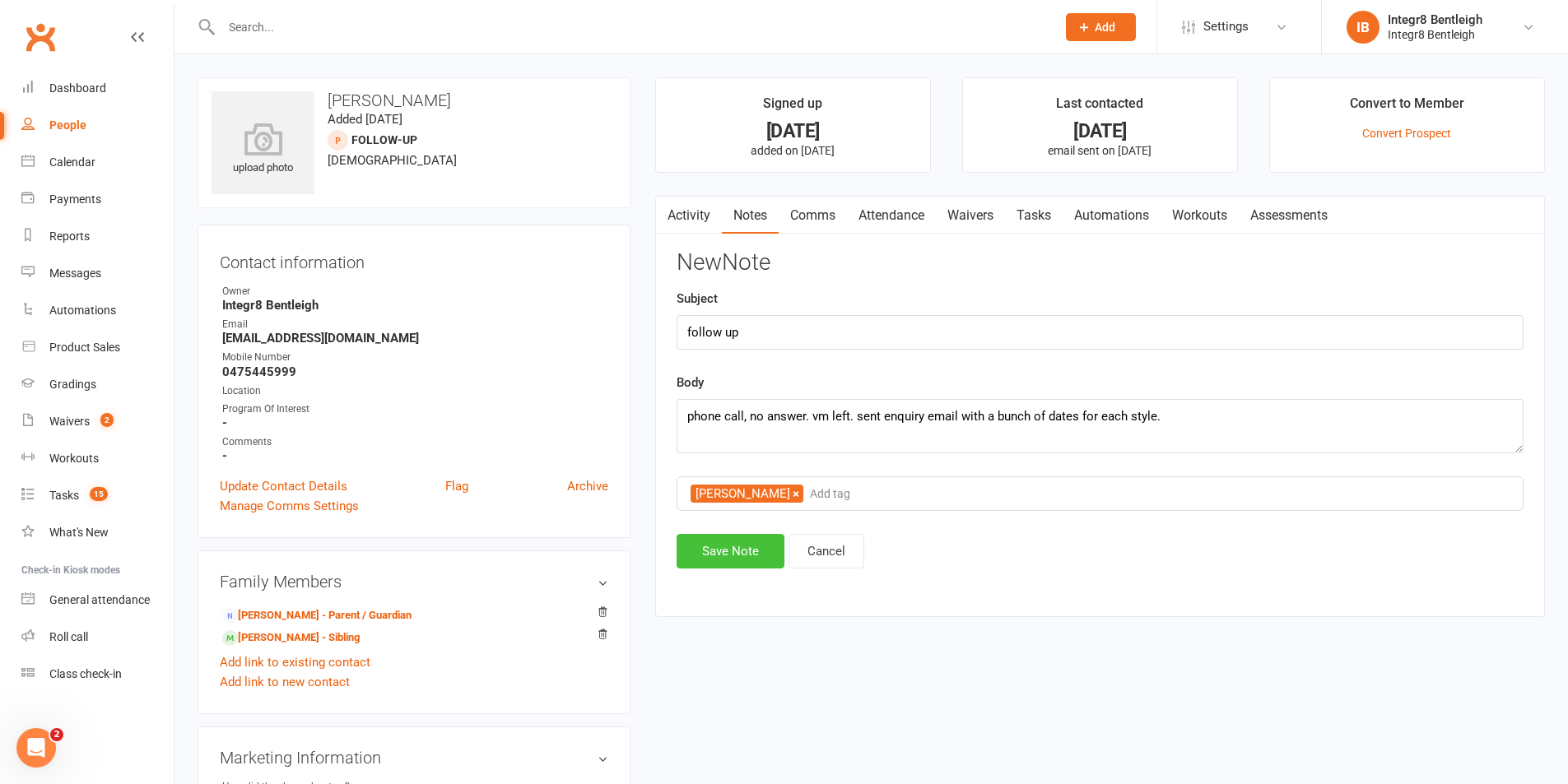
click at [747, 541] on button "Save Note" at bounding box center [731, 551] width 108 height 35
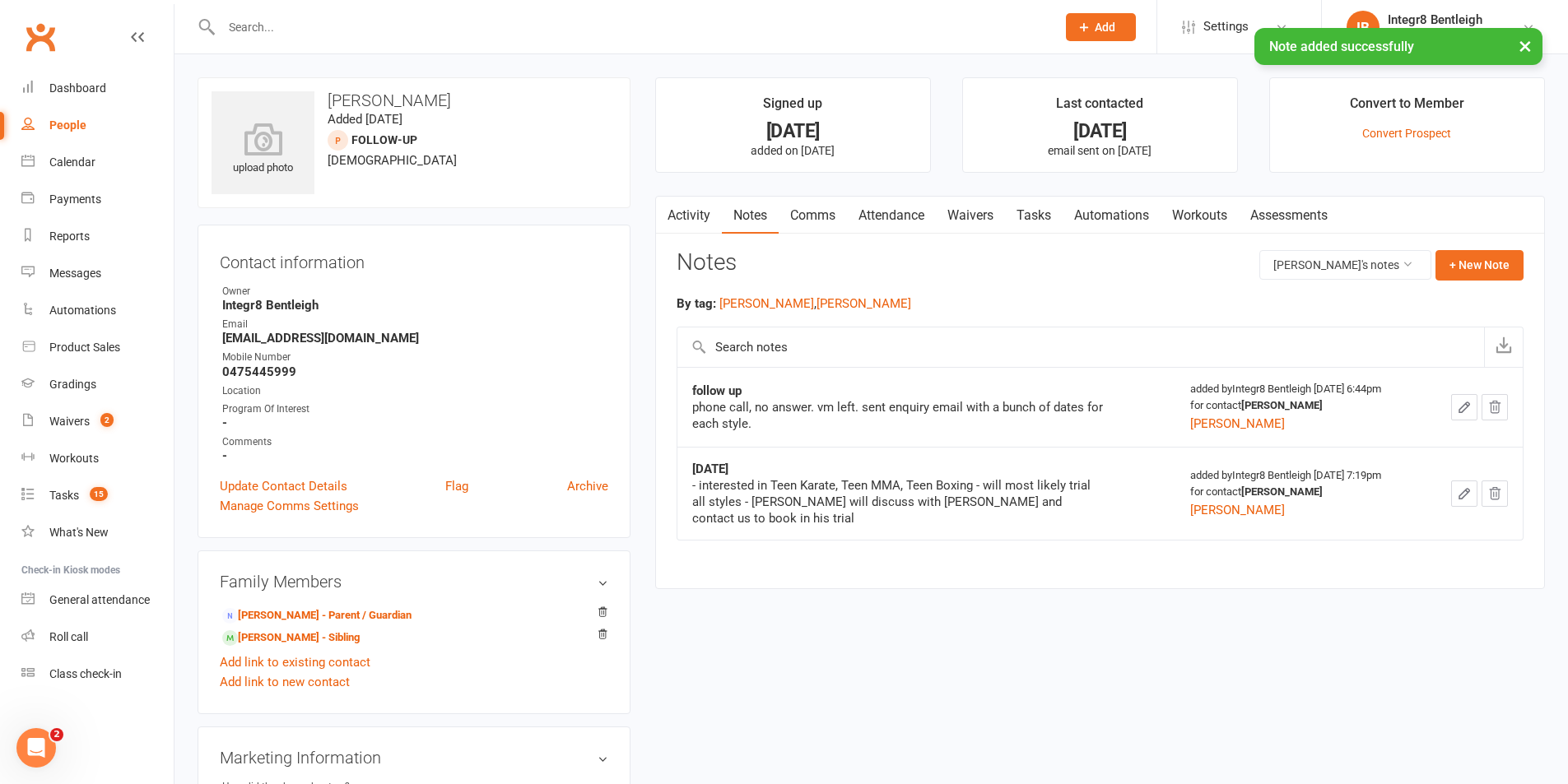
click at [823, 213] on link "Comms" at bounding box center [813, 216] width 68 height 38
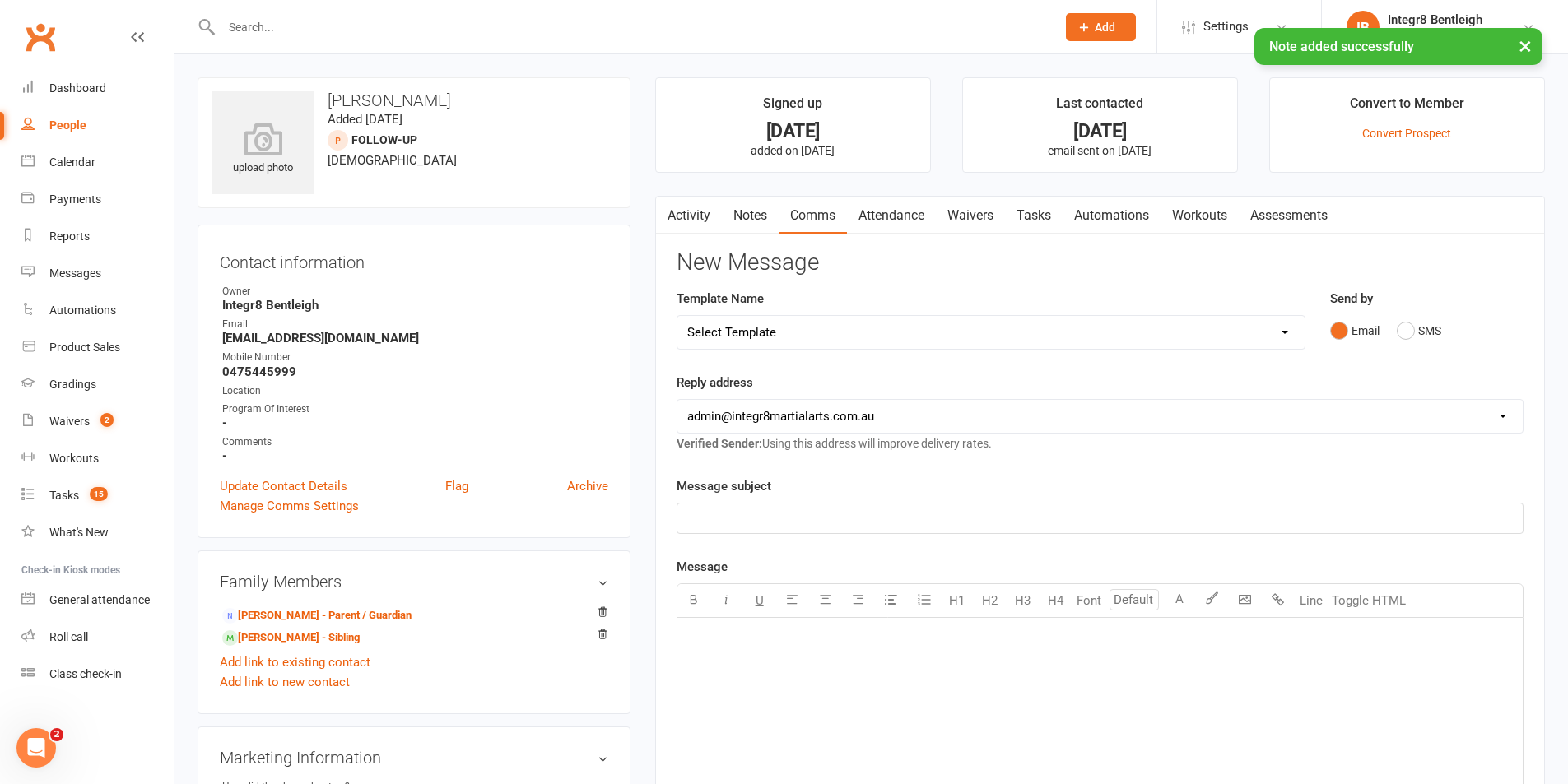
click at [844, 325] on select "Select Template [Email] Public Holiday [Email] 10 Class Pass - 1 Class Remainin…" at bounding box center [991, 333] width 627 height 33
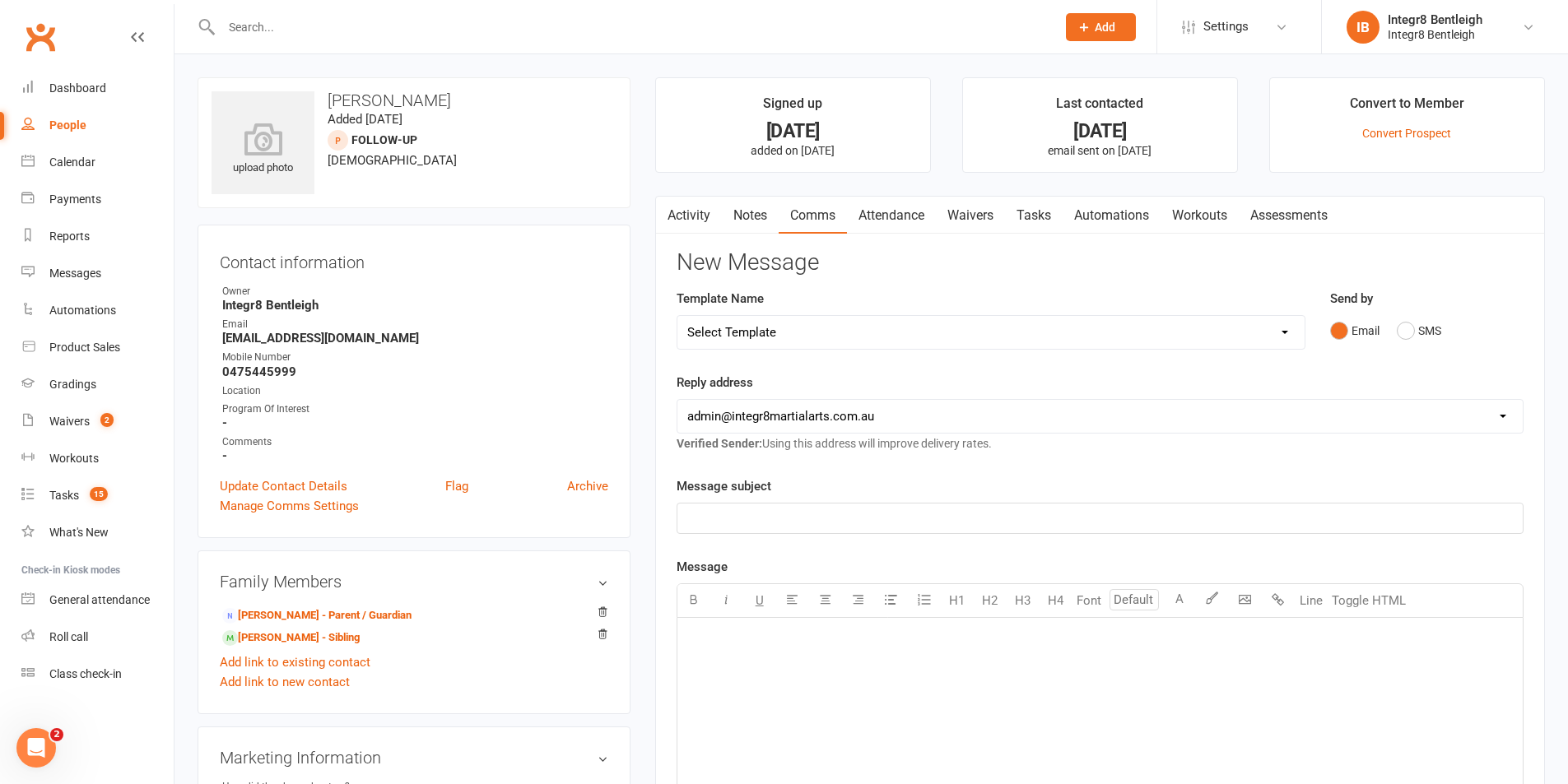
select select "18"
click at [678, 316] on select "Select Template [Email] Public Holiday [Email] 10 Class Pass - 1 Class Remainin…" at bounding box center [991, 333] width 627 height 33
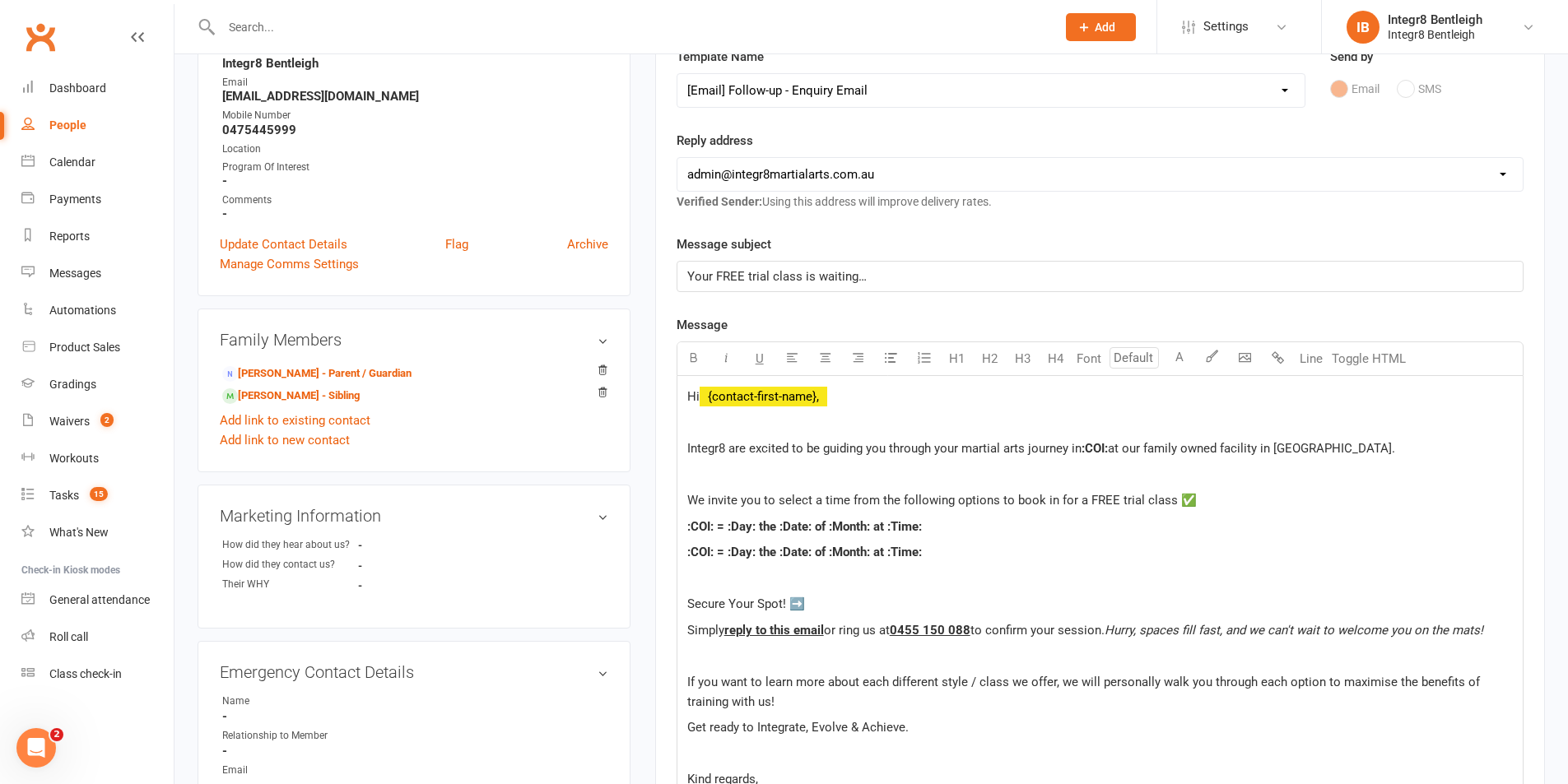
scroll to position [247, 0]
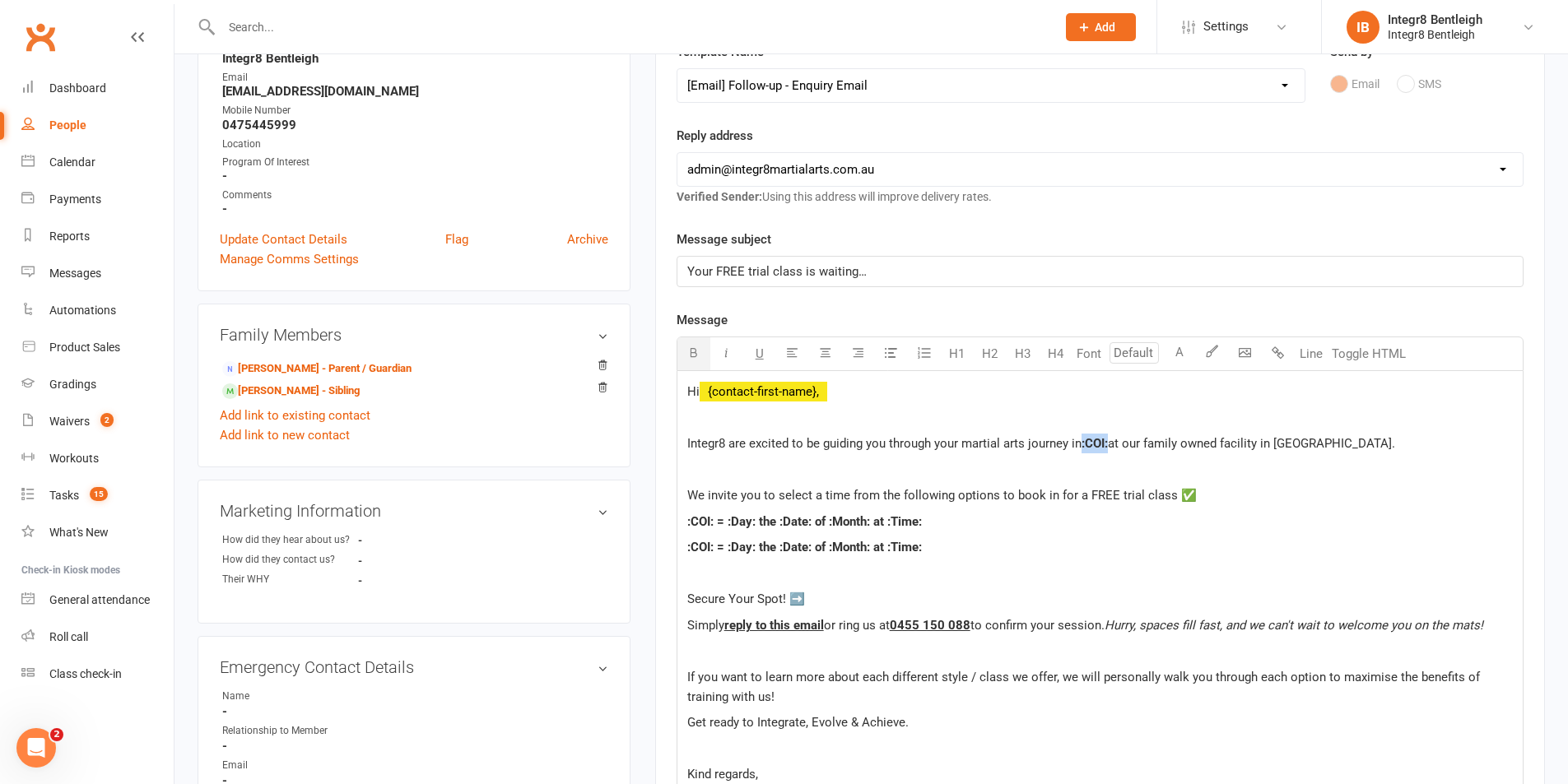
drag, startPoint x: 1112, startPoint y: 445, endPoint x: 1083, endPoint y: 442, distance: 29.2
click at [1083, 442] on p "Integr8 are excited to be guiding you through your martial arts journey in :COI…" at bounding box center [1100, 444] width 826 height 20
drag, startPoint x: 1083, startPoint y: 442, endPoint x: 1184, endPoint y: 440, distance: 101.0
click at [1184, 440] on p "Integr8 are excited to be guiding you through your martial arts journey in our …" at bounding box center [1100, 444] width 826 height 20
click at [697, 349] on icon "button" at bounding box center [693, 352] width 12 height 12
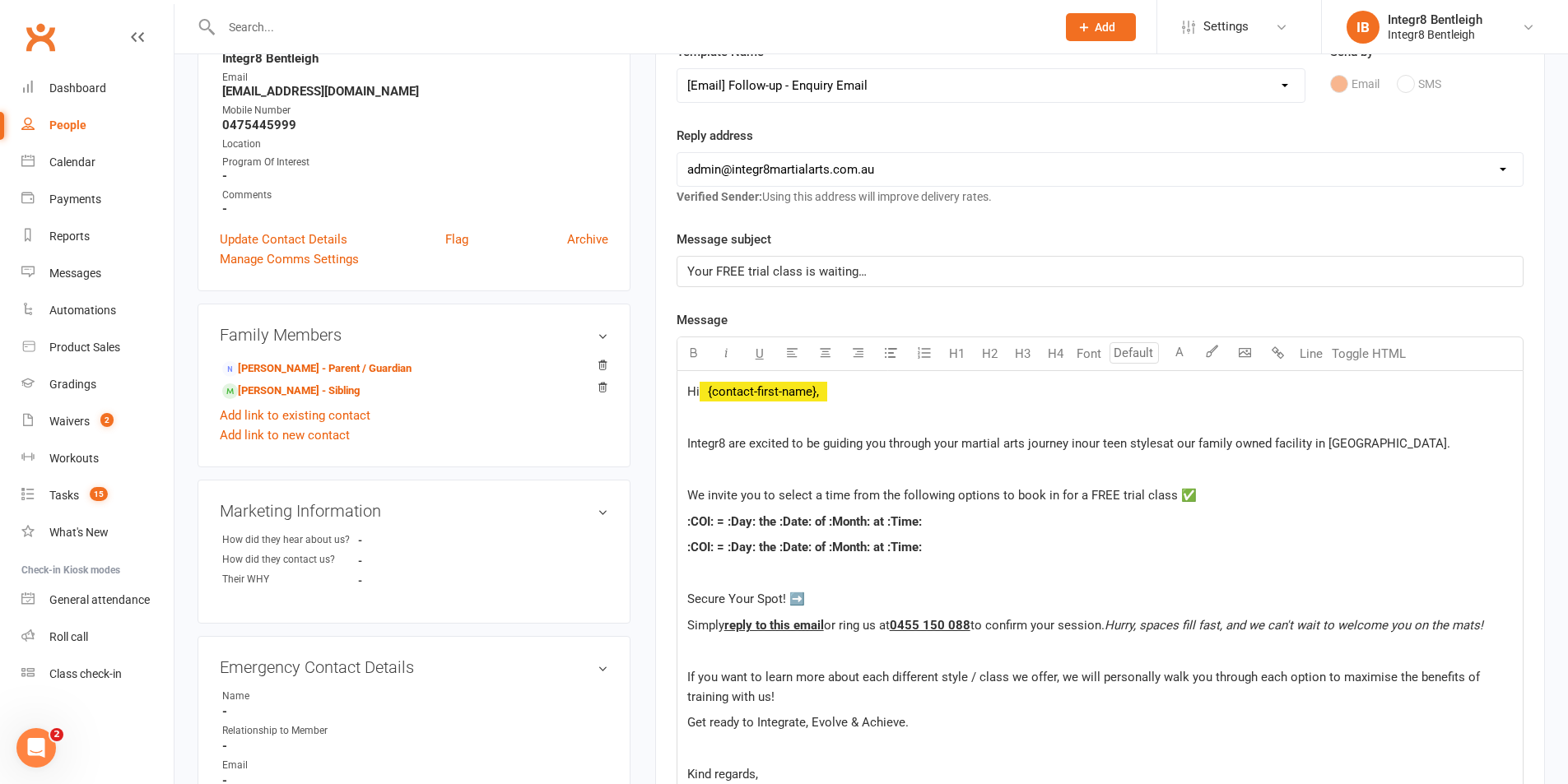
click at [1003, 438] on span "Integr8 are excited to be guiding you through your martial arts journey in" at bounding box center [885, 444] width 394 height 15
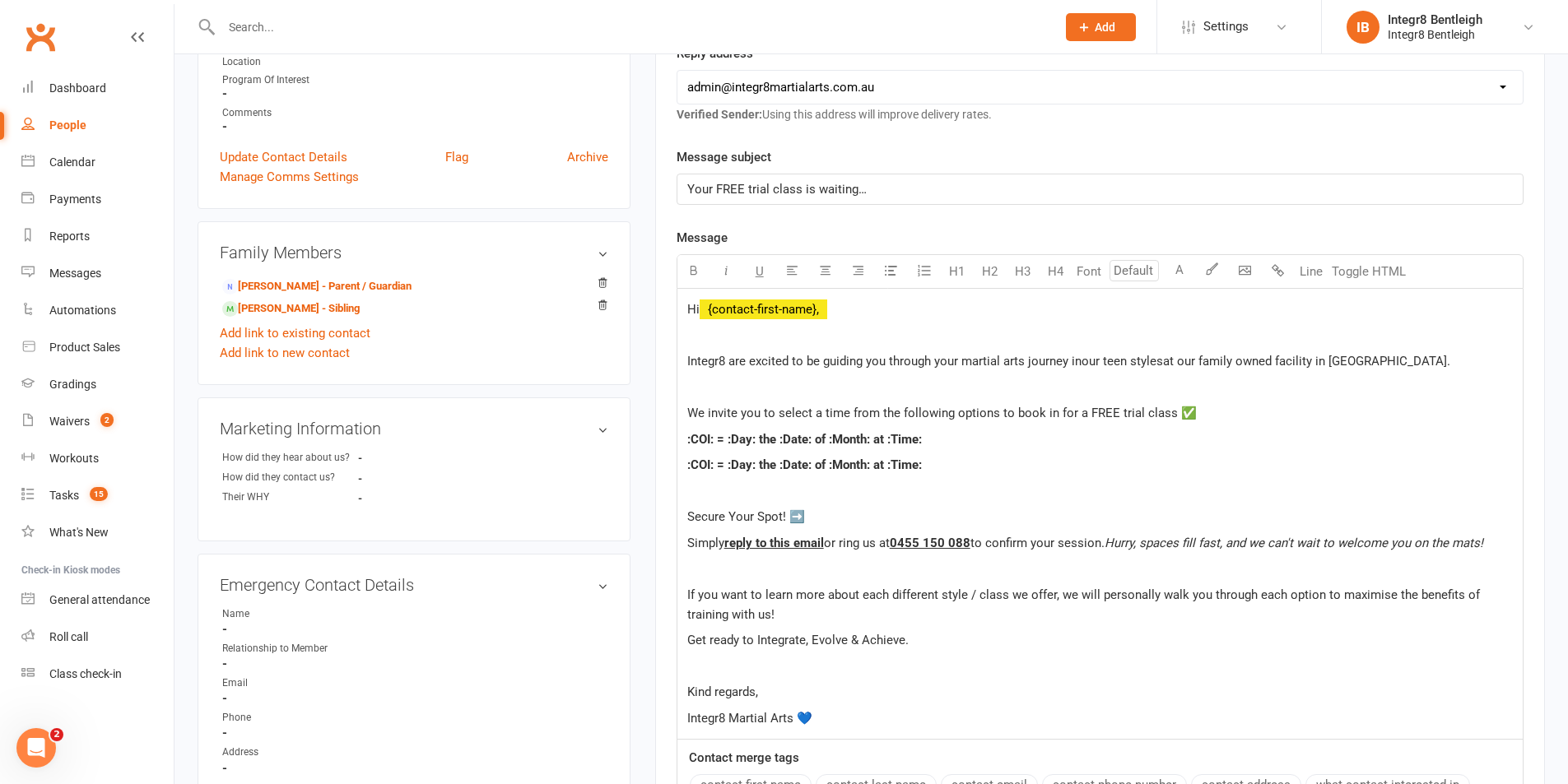
click at [1194, 415] on p "We invite you to select a time from the following options to book in for a FREE…" at bounding box center [1100, 413] width 826 height 20
drag, startPoint x: 924, startPoint y: 445, endPoint x: 684, endPoint y: 445, distance: 240.0
click at [684, 445] on div "Hi ﻿ {contact-first-name}, Integr8 are excited to be guiding you through your m…" at bounding box center [1100, 514] width 846 height 451
drag, startPoint x: 998, startPoint y: 440, endPoint x: 685, endPoint y: 441, distance: 313.0
click at [685, 441] on div "Hi ﻿ {contact-first-name}, Integr8 are excited to be guiding you through your m…" at bounding box center [1100, 514] width 846 height 451
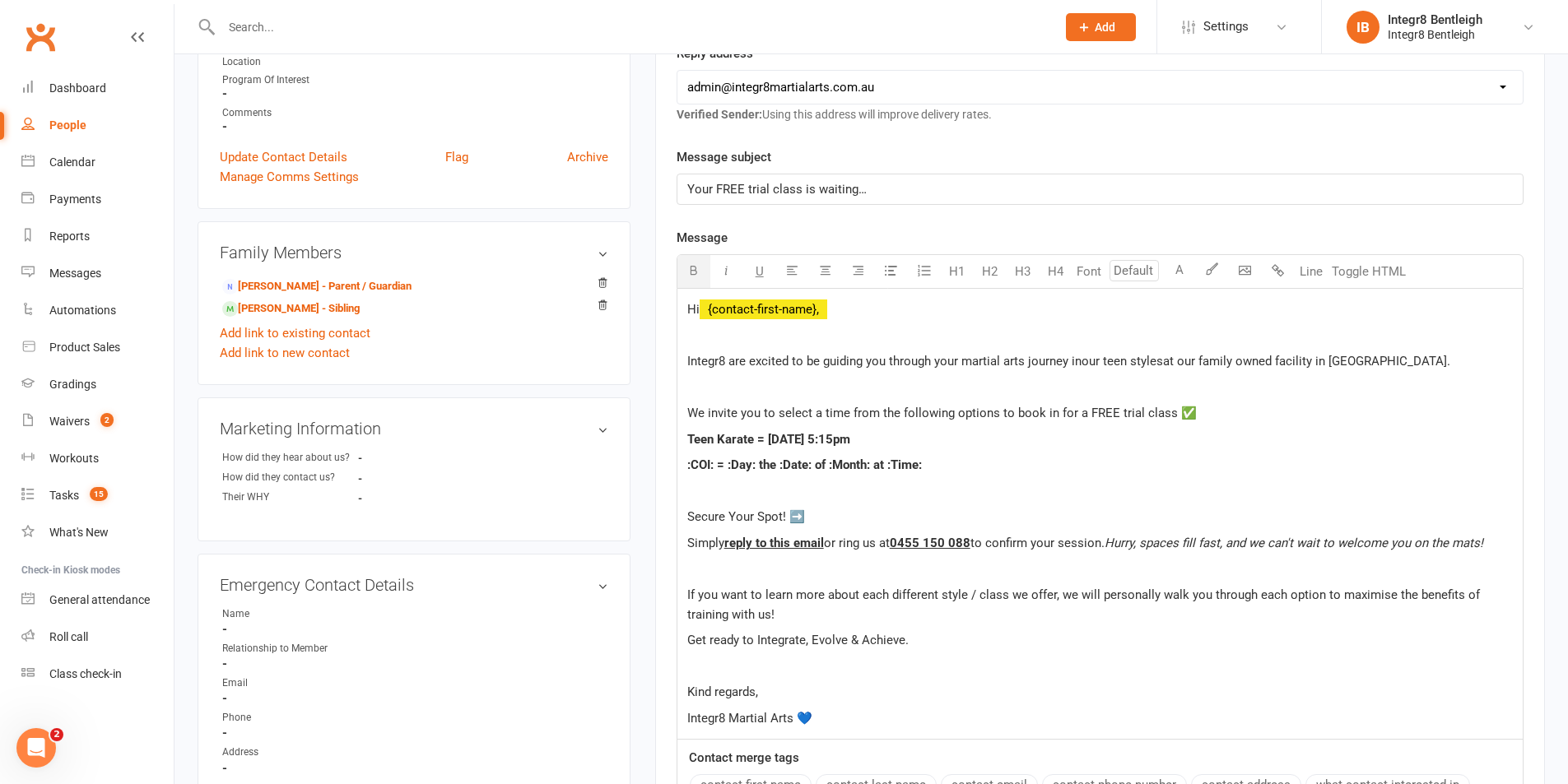
copy span "Teen Karate = Wednesday the 20th of August at 5:15pm"
drag, startPoint x: 930, startPoint y: 469, endPoint x: 691, endPoint y: 470, distance: 239.0
click at [688, 471] on p ":COI: = :Day: the :Date: of :Month: at :Time:" at bounding box center [1100, 465] width 826 height 20
click at [795, 464] on span "Teen Karate = Wednesday the 20th of August at 5:15pm" at bounding box center [769, 465] width 163 height 15
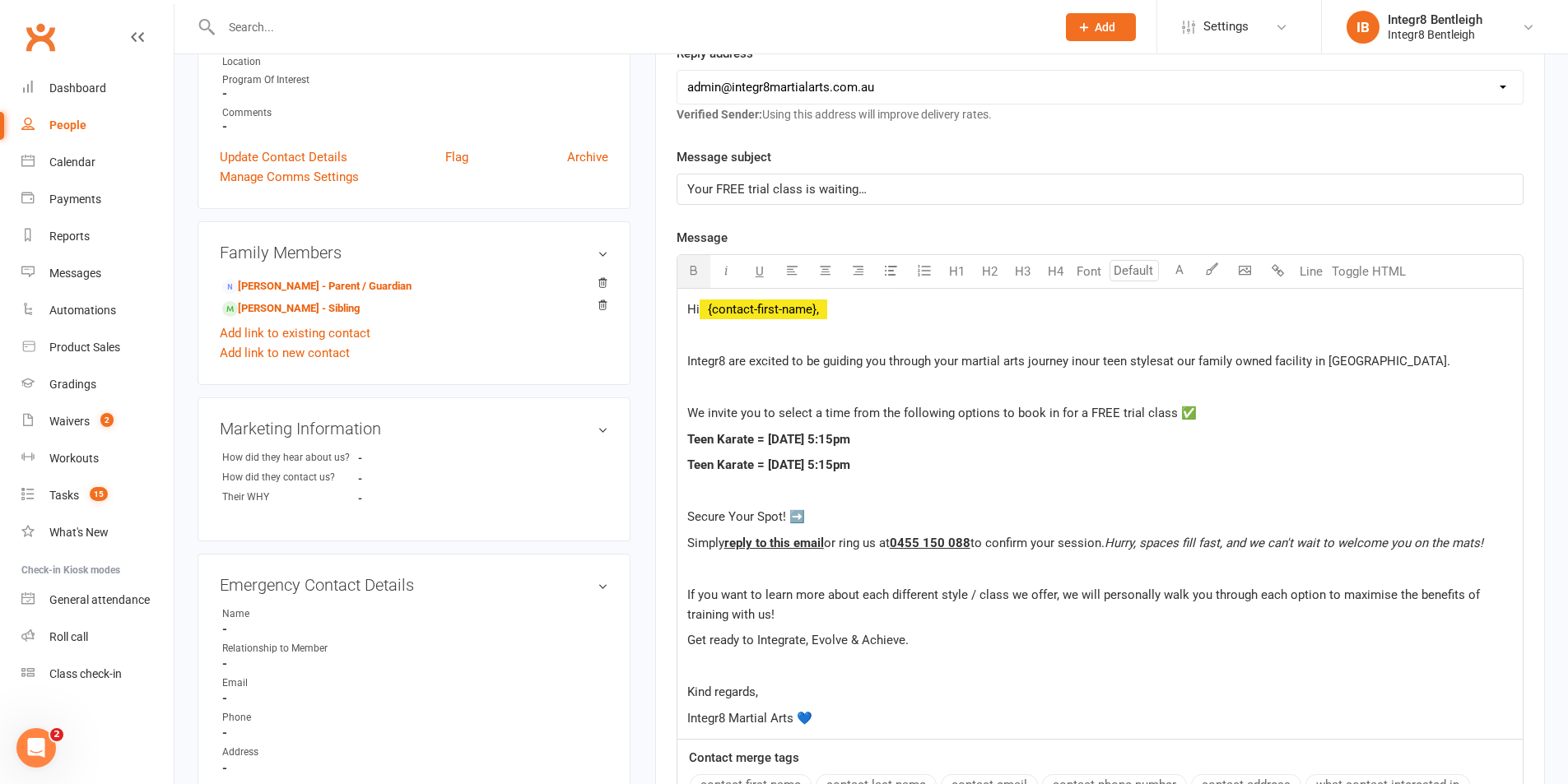
click at [848, 469] on span "Teen Karate = Monday the 20th of August at 5:15pm" at bounding box center [769, 465] width 163 height 15
click at [999, 464] on p "Teen Karate = Monday the 25th of August at 5:15pm" at bounding box center [1100, 465] width 826 height 20
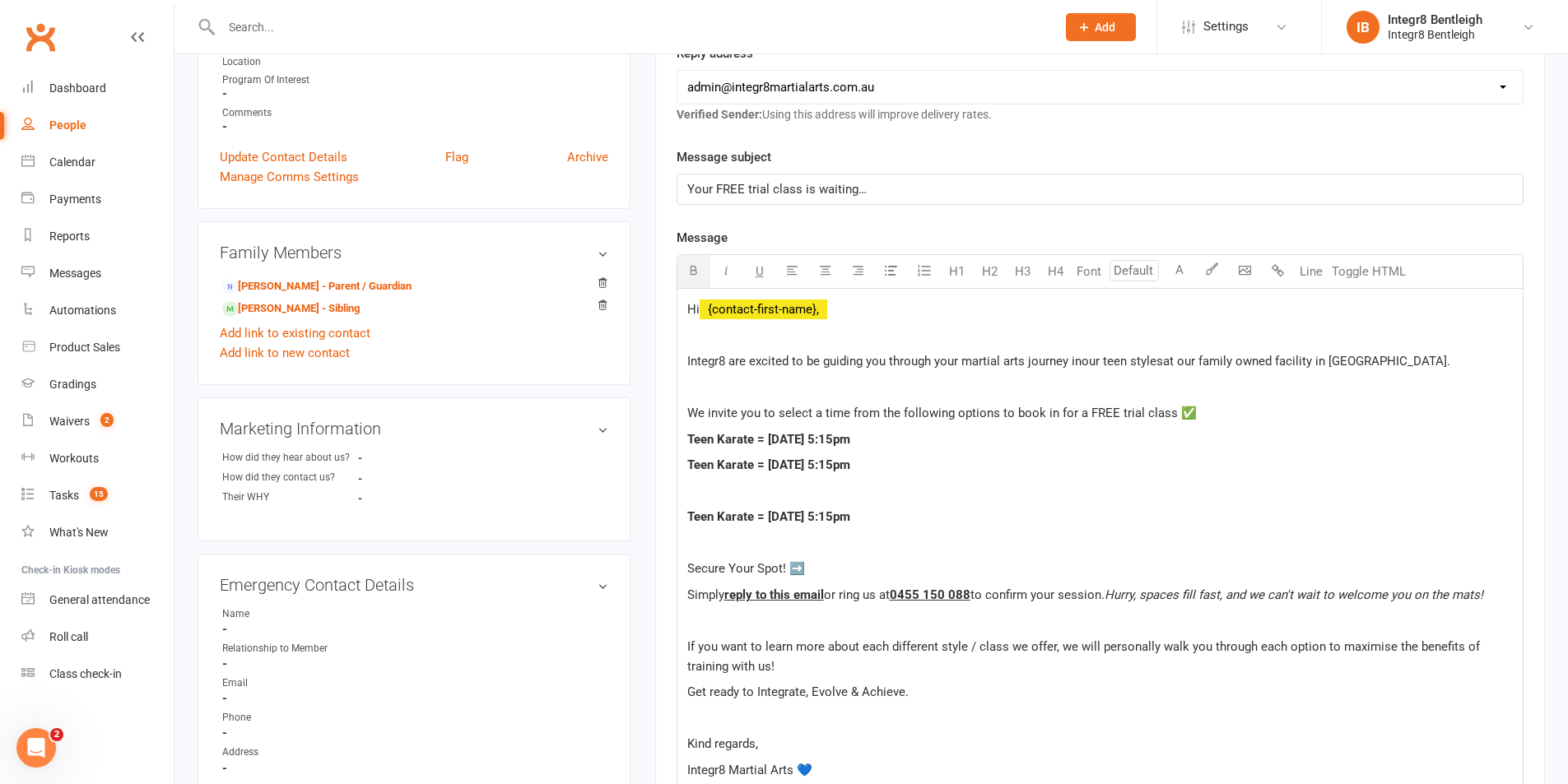
click at [730, 518] on span "Teen Karate = Wednesday the 20th of August at 5:15pm" at bounding box center [769, 517] width 163 height 15
click at [794, 519] on span "Teen Boxing = Wednesday the 20th of August at 5:15pm" at bounding box center [770, 517] width 165 height 15
click at [852, 517] on span "Teen Boxing = Thursday the 20th of August at 5:15pm" at bounding box center [770, 517] width 165 height 15
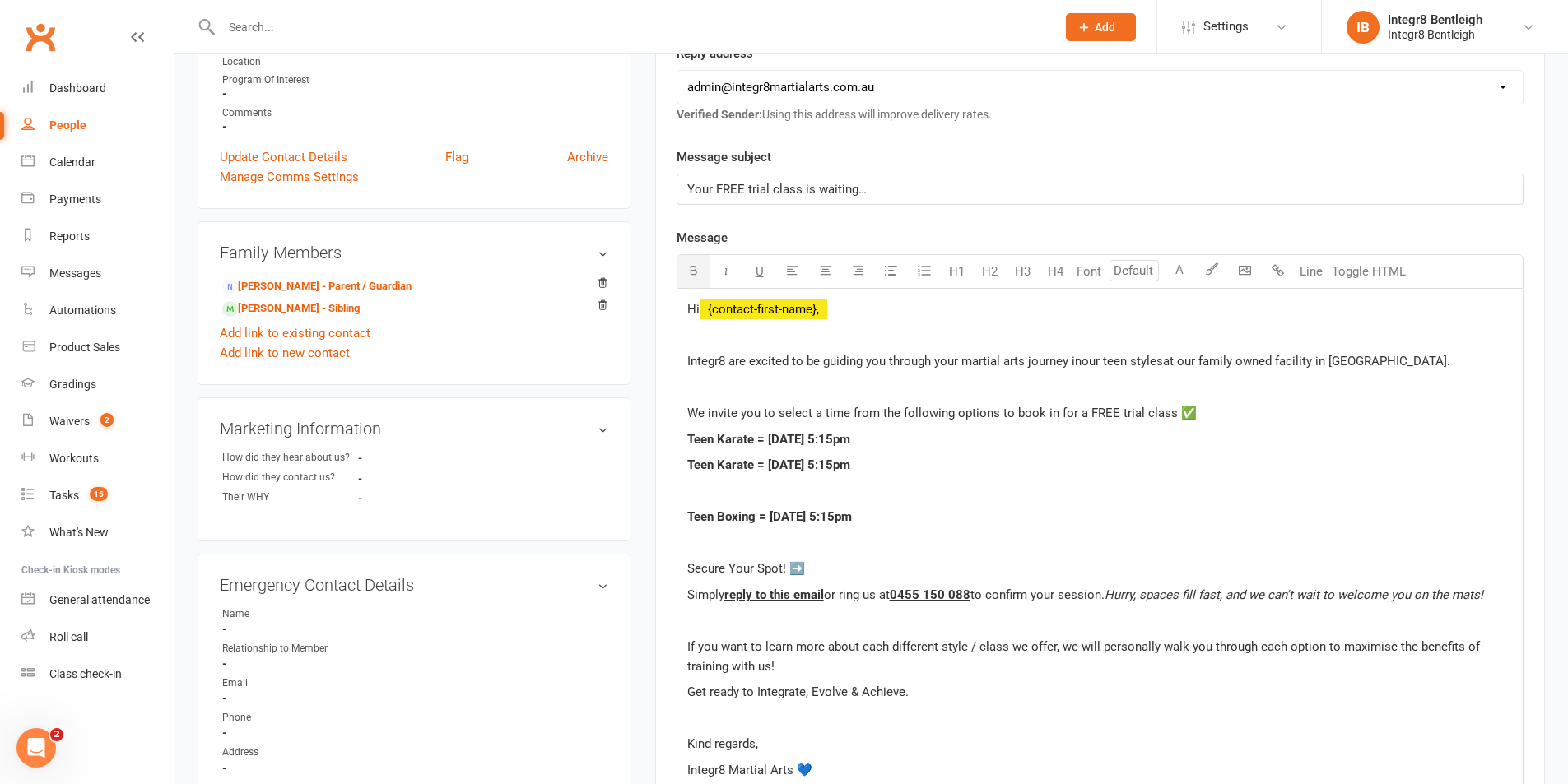
click at [852, 517] on span "Teen Boxing = Thursday the 21th of August at 5:15pm" at bounding box center [770, 517] width 165 height 15
click at [852, 517] on span "Teen Boxing = Thursday the 21st of August at 5:15pm" at bounding box center [770, 517] width 165 height 15
drag, startPoint x: 990, startPoint y: 515, endPoint x: 689, endPoint y: 519, distance: 301.0
click at [689, 519] on p "Teen Boxing = Thursday the 21st of August at 5:30pm" at bounding box center [1100, 517] width 826 height 20
copy span "Teen Boxing = Thursday the 21st of August at 5:30pm"
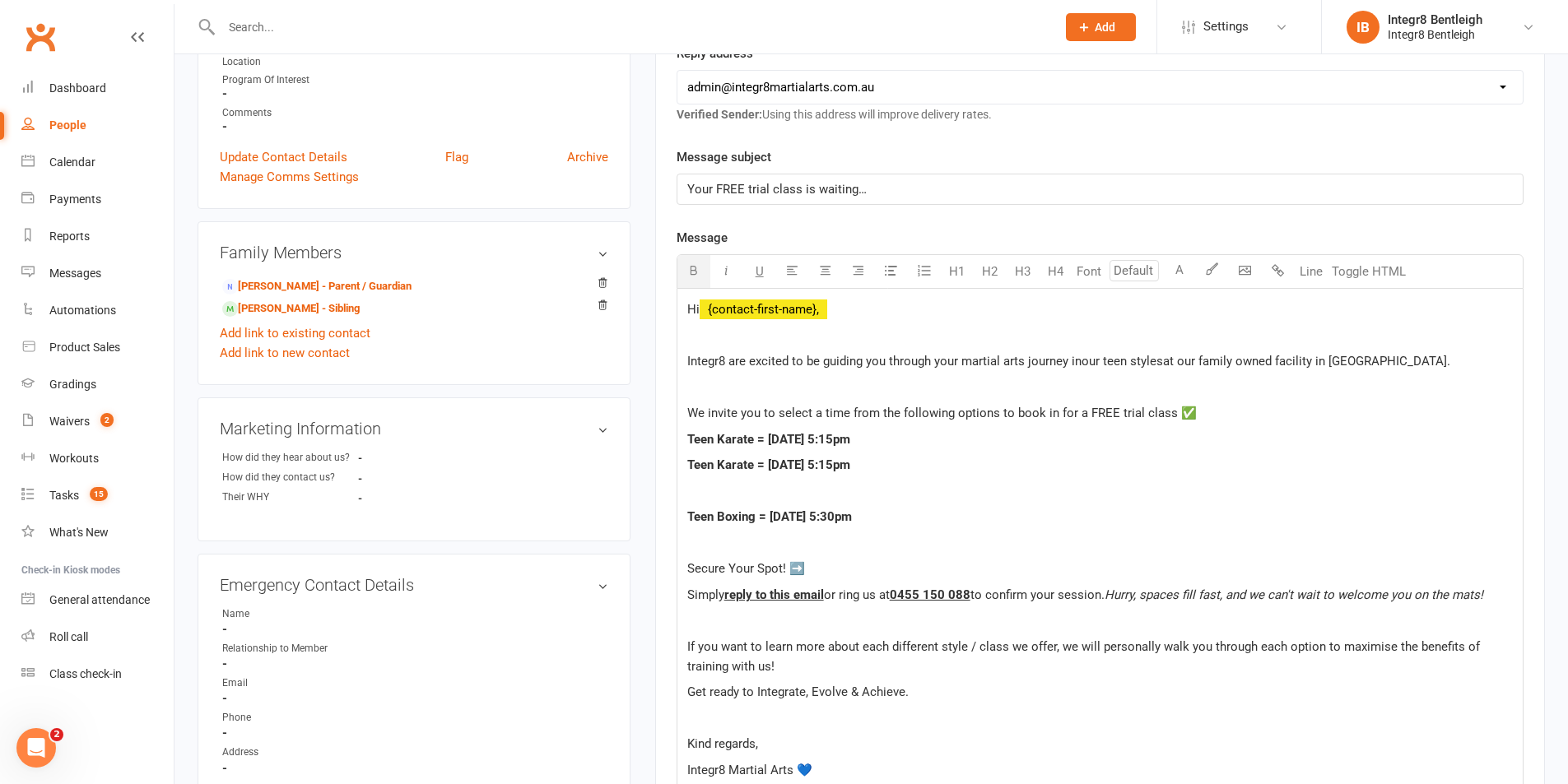
click at [1002, 517] on p "Teen Boxing = Thursday the 21st of August at 5:30pm" at bounding box center [1100, 517] width 826 height 20
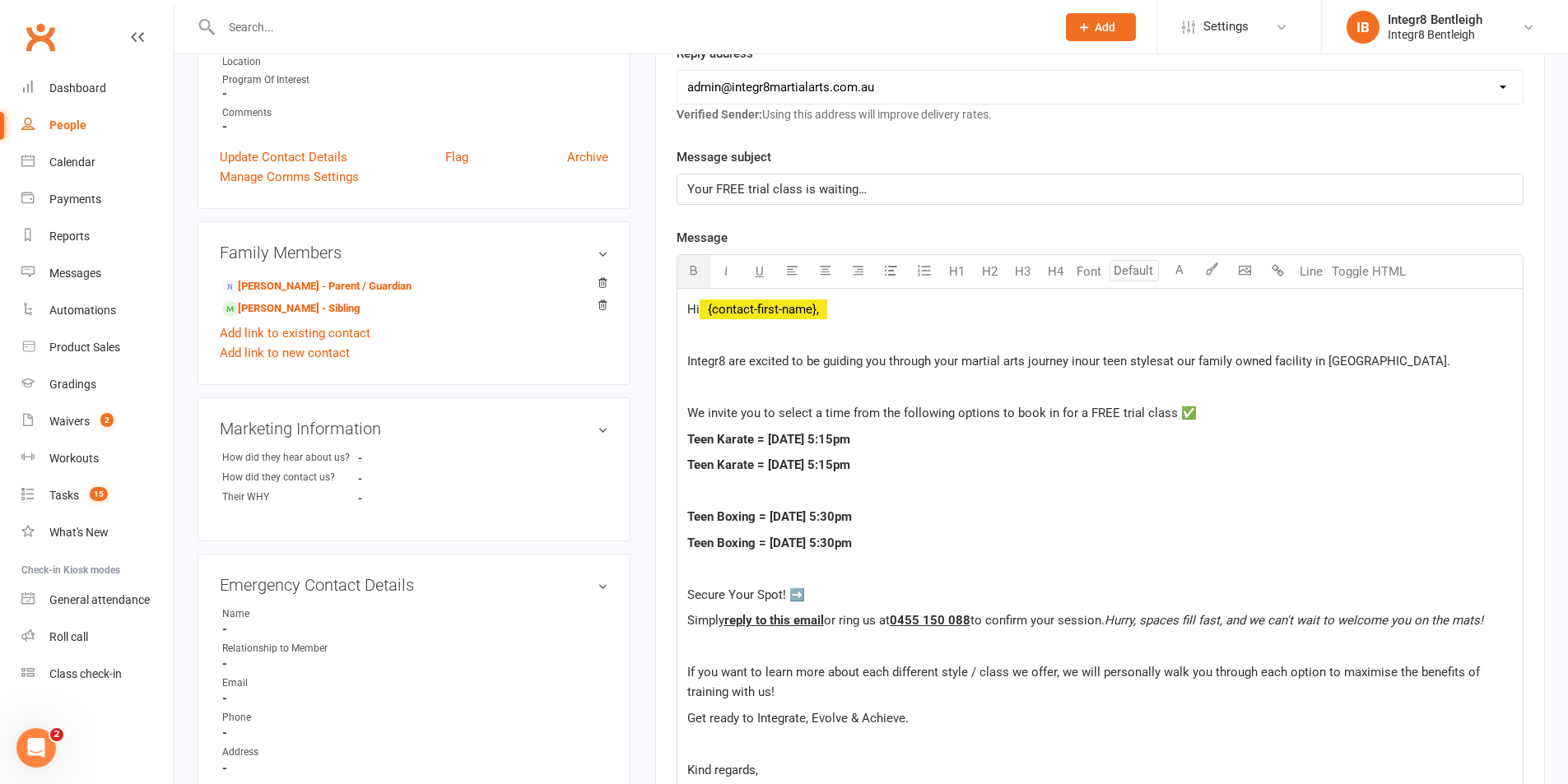
click at [791, 545] on span "Teen Boxing = Thursday the 21st of August at 5:30pm" at bounding box center [770, 543] width 165 height 15
click at [791, 543] on span "Teen Boxing = Thursday the 21st of August at 5:30pm" at bounding box center [770, 543] width 165 height 15
click at [852, 545] on span "Teen Boxing = Tuesday the 21st of August at 5:30pm" at bounding box center [770, 543] width 165 height 15
drag, startPoint x: 996, startPoint y: 512, endPoint x: 675, endPoint y: 503, distance: 321.1
click at [675, 503] on div "Activity Notes Comms Attendance Waivers Tasks Automations Workouts Assessments …" at bounding box center [1100, 493] width 890 height 1253
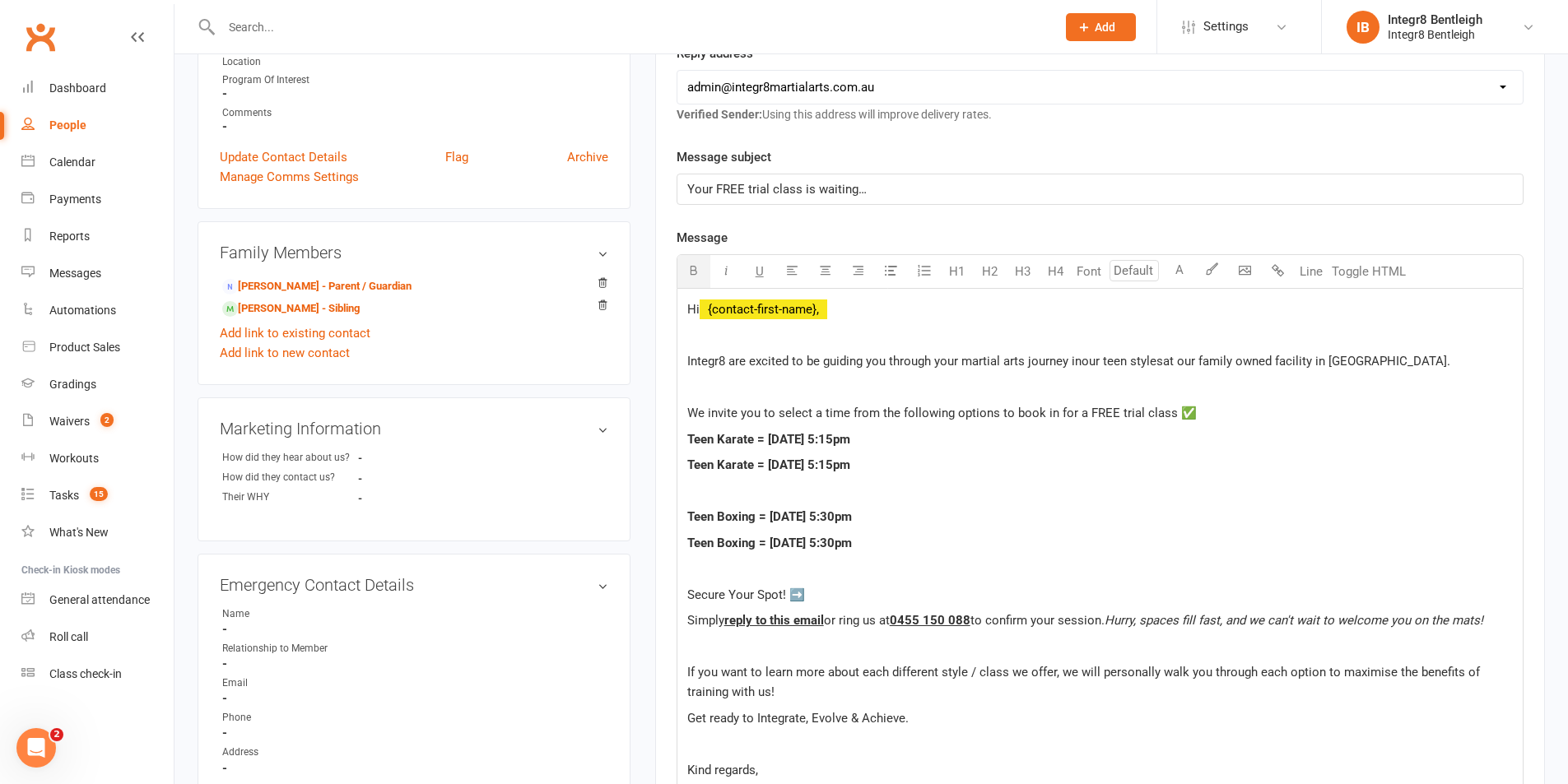
copy span "Teen Boxing = Thursday the 21st of August at 5:30pm"
click at [1003, 547] on p "Teen Boxing = Tuesday the 26th of August at 5:30pm" at bounding box center [1100, 543] width 826 height 20
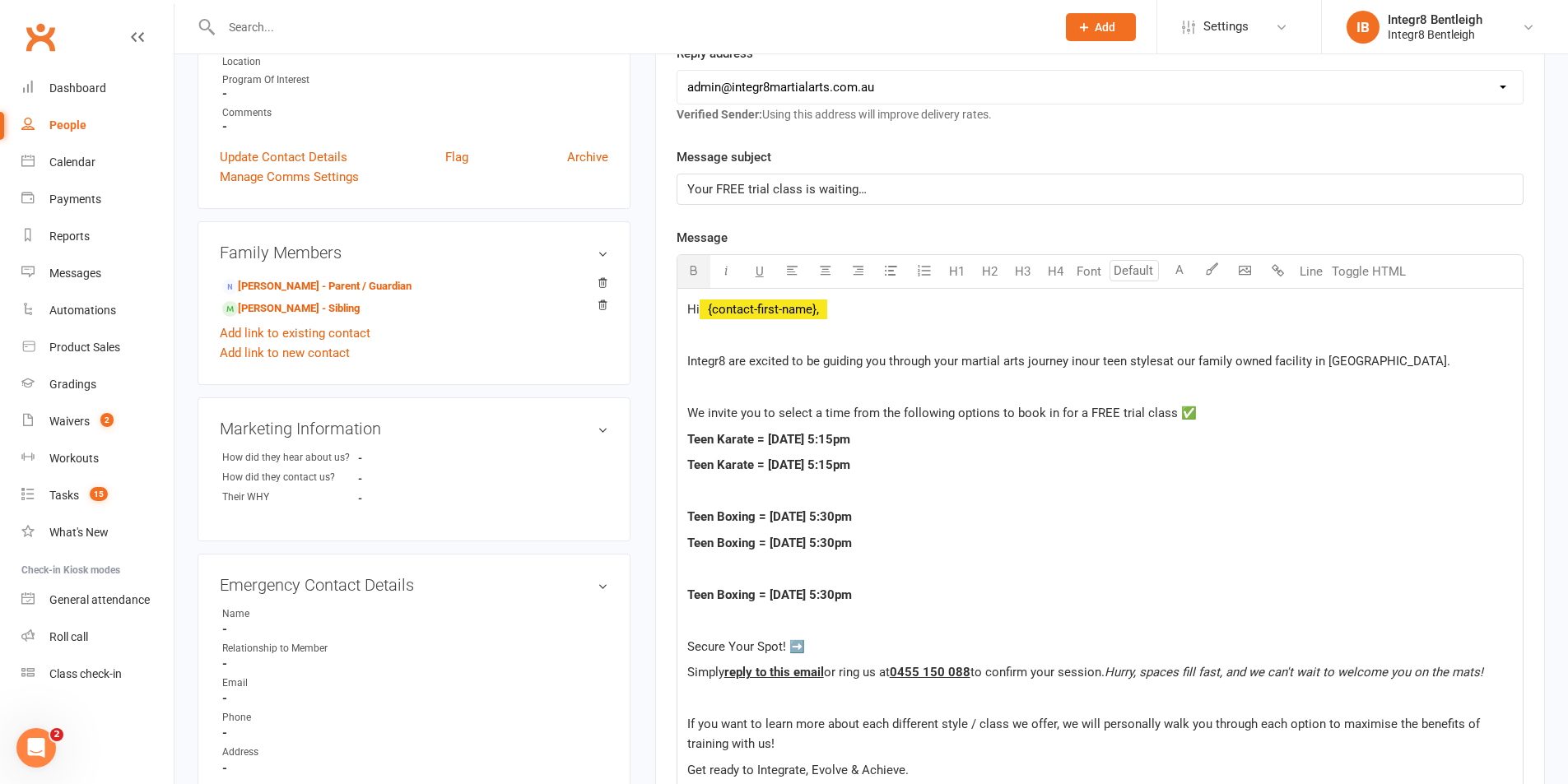
click at [731, 598] on span "Teen Boxing = Thursday the 21st of August at 5:30pm" at bounding box center [770, 595] width 165 height 15
click at [732, 598] on span "Teen Boxing = Thursday the 21st of August at 5:30pm" at bounding box center [770, 595] width 165 height 15
drag, startPoint x: 989, startPoint y: 546, endPoint x: 688, endPoint y: 544, distance: 301.0
click at [688, 544] on p "Teen Boxing = Tuesday the 26th of August at 5:30pm" at bounding box center [1100, 543] width 826 height 20
copy span "Teen Boxing = Tuesday the 26th of August at 5:30pm"
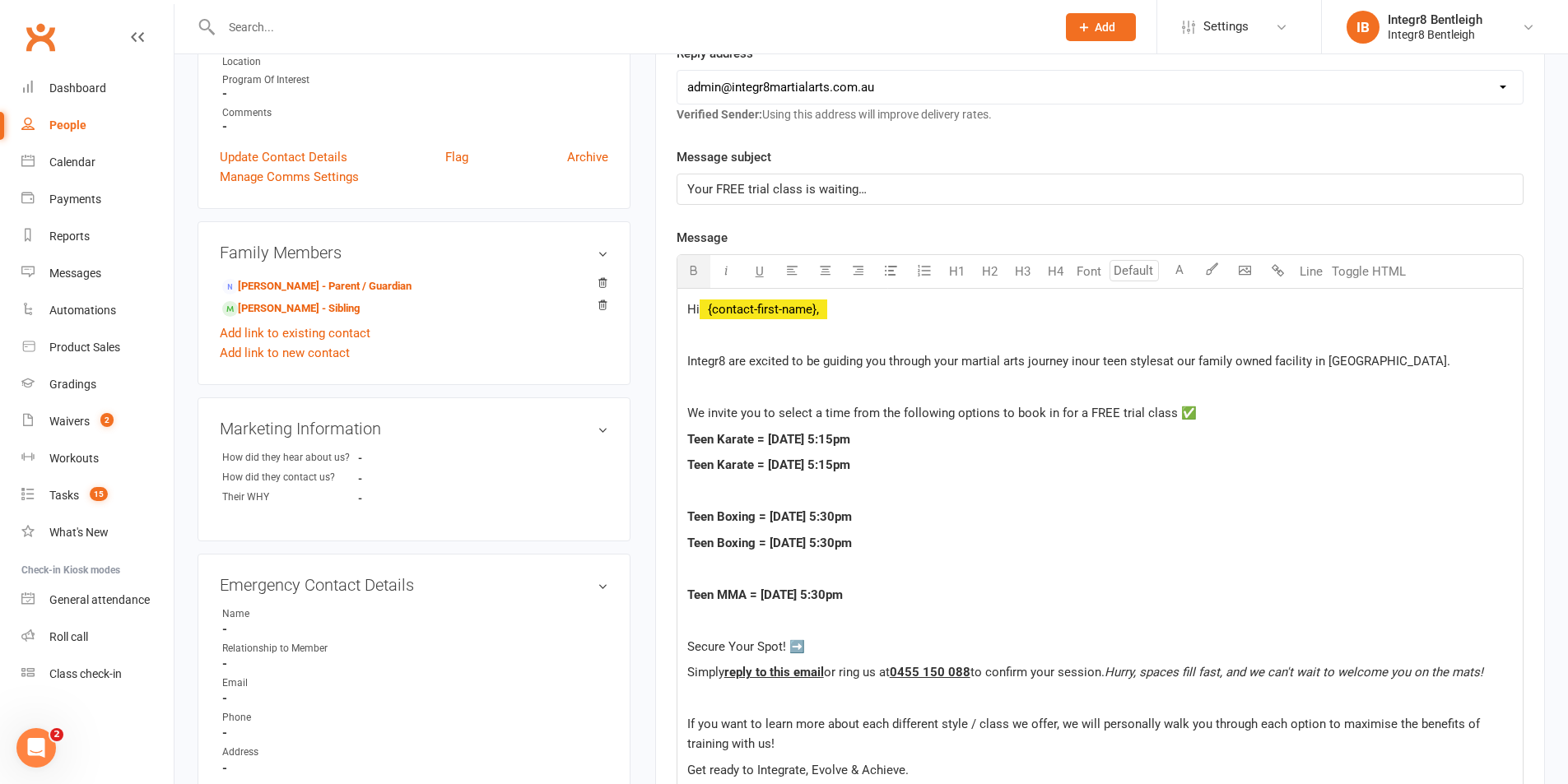
click at [1026, 599] on p "Teen MMA = Thursday the 21st of August at 5:30pm" at bounding box center [1100, 595] width 826 height 20
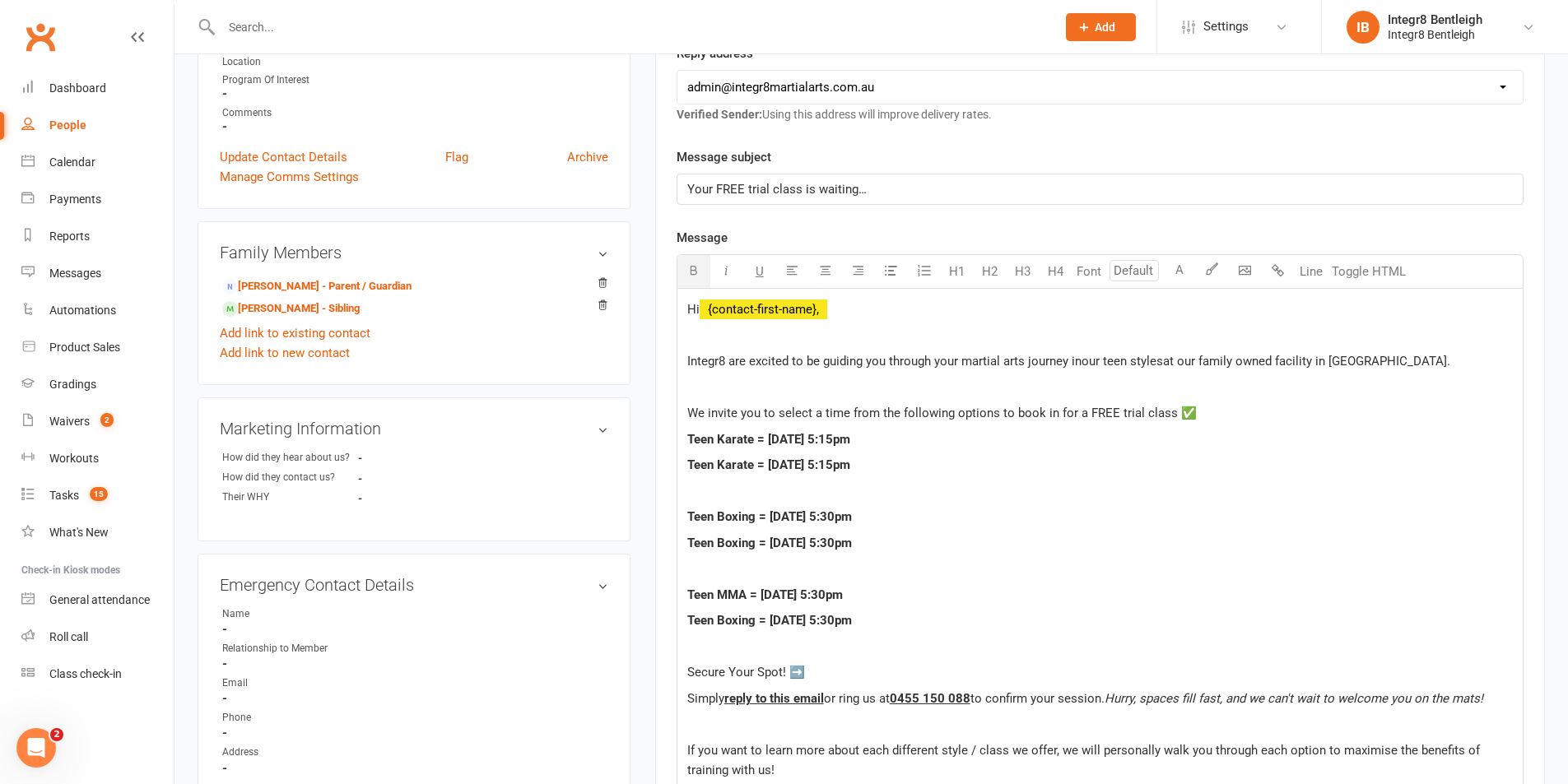
click at [746, 622] on span "Teen Boxing = Tuesday the 26th of August at 5:30pm" at bounding box center [770, 620] width 165 height 15
click at [1083, 502] on div "Hi ﻿ {contact-first-name}, Integr8 are excited to be guiding you through your m…" at bounding box center [1100, 592] width 846 height 606
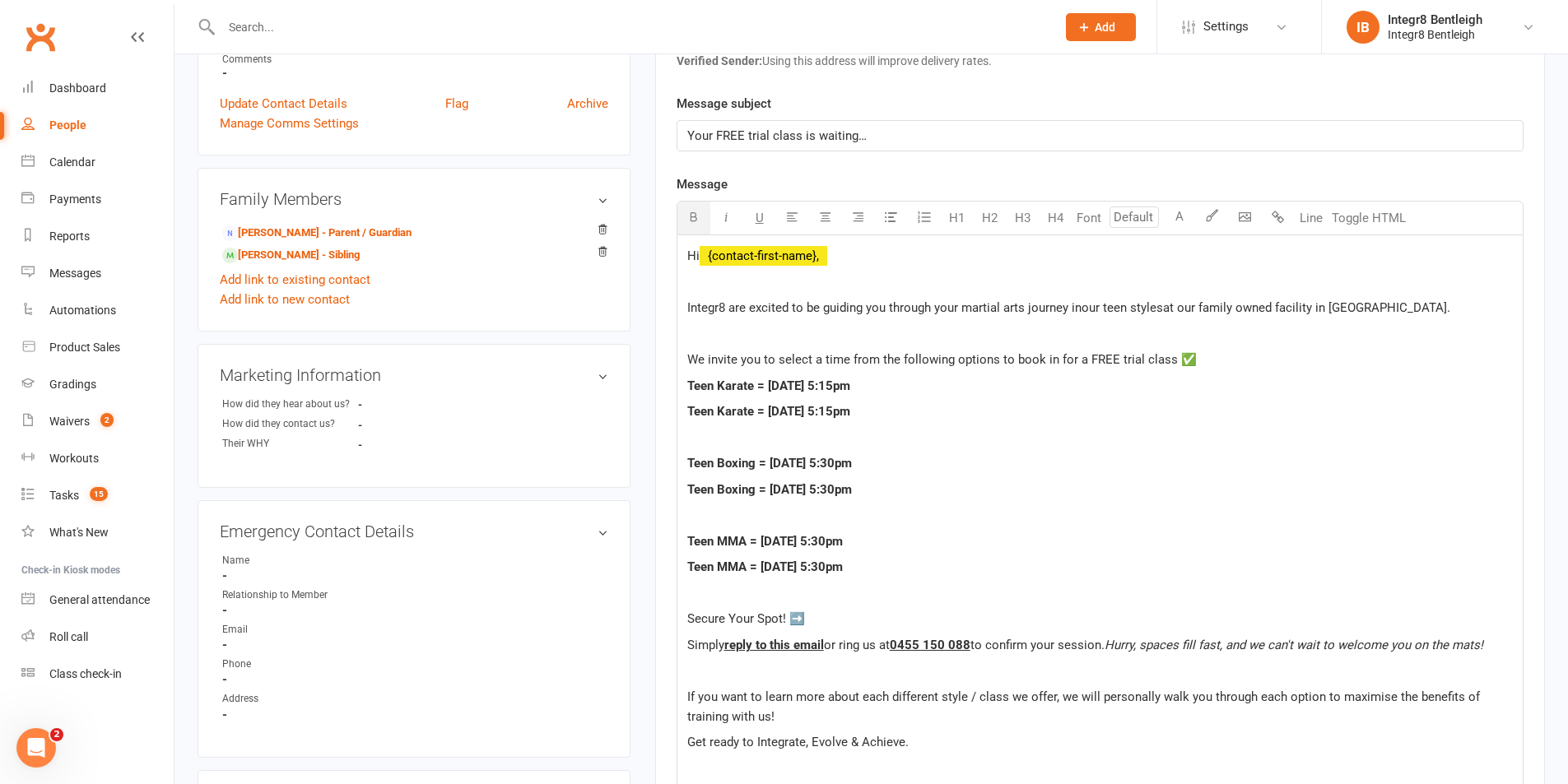
scroll to position [576, 0]
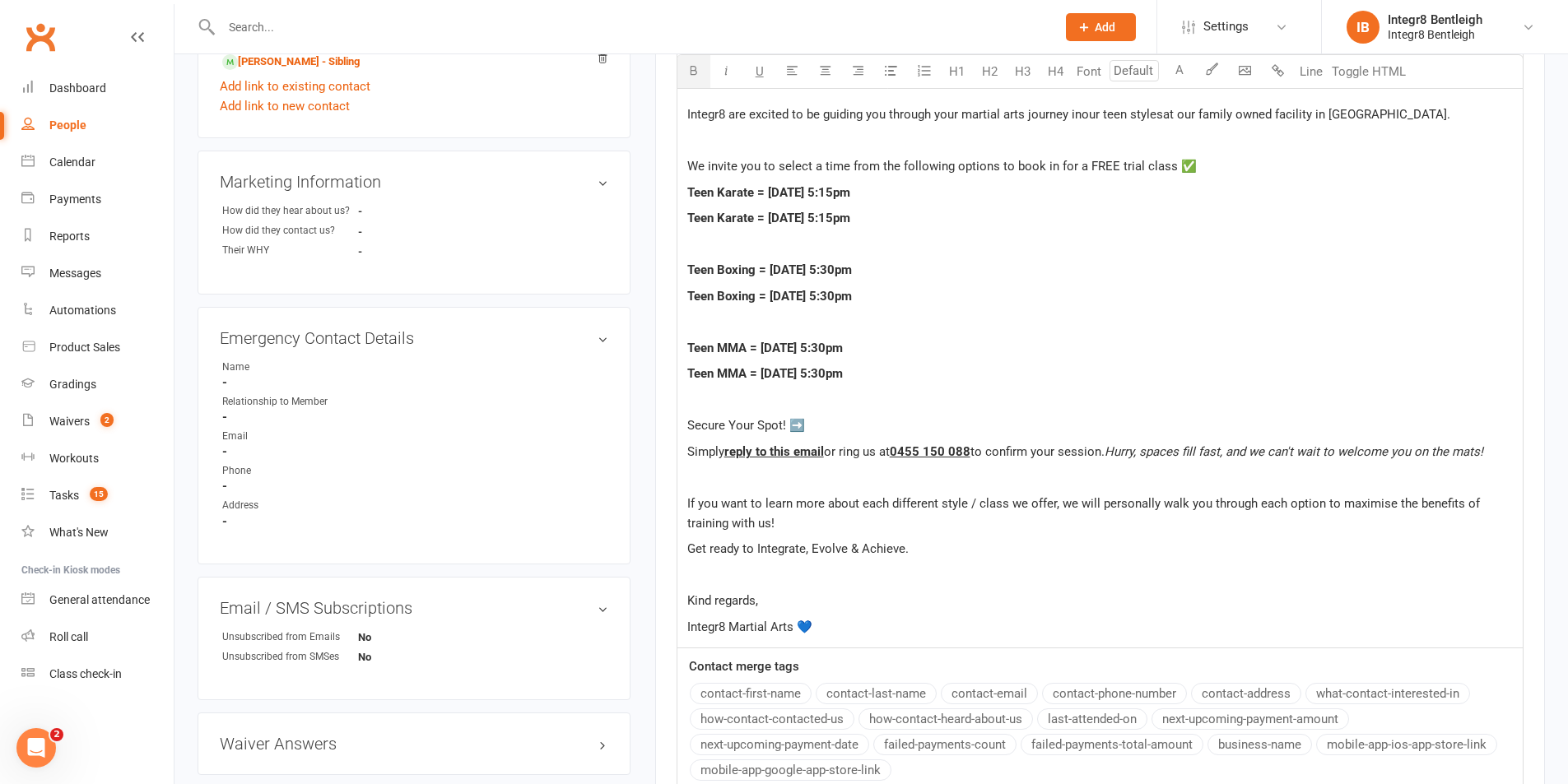
click at [771, 602] on p "Kind regards," at bounding box center [1100, 601] width 826 height 20
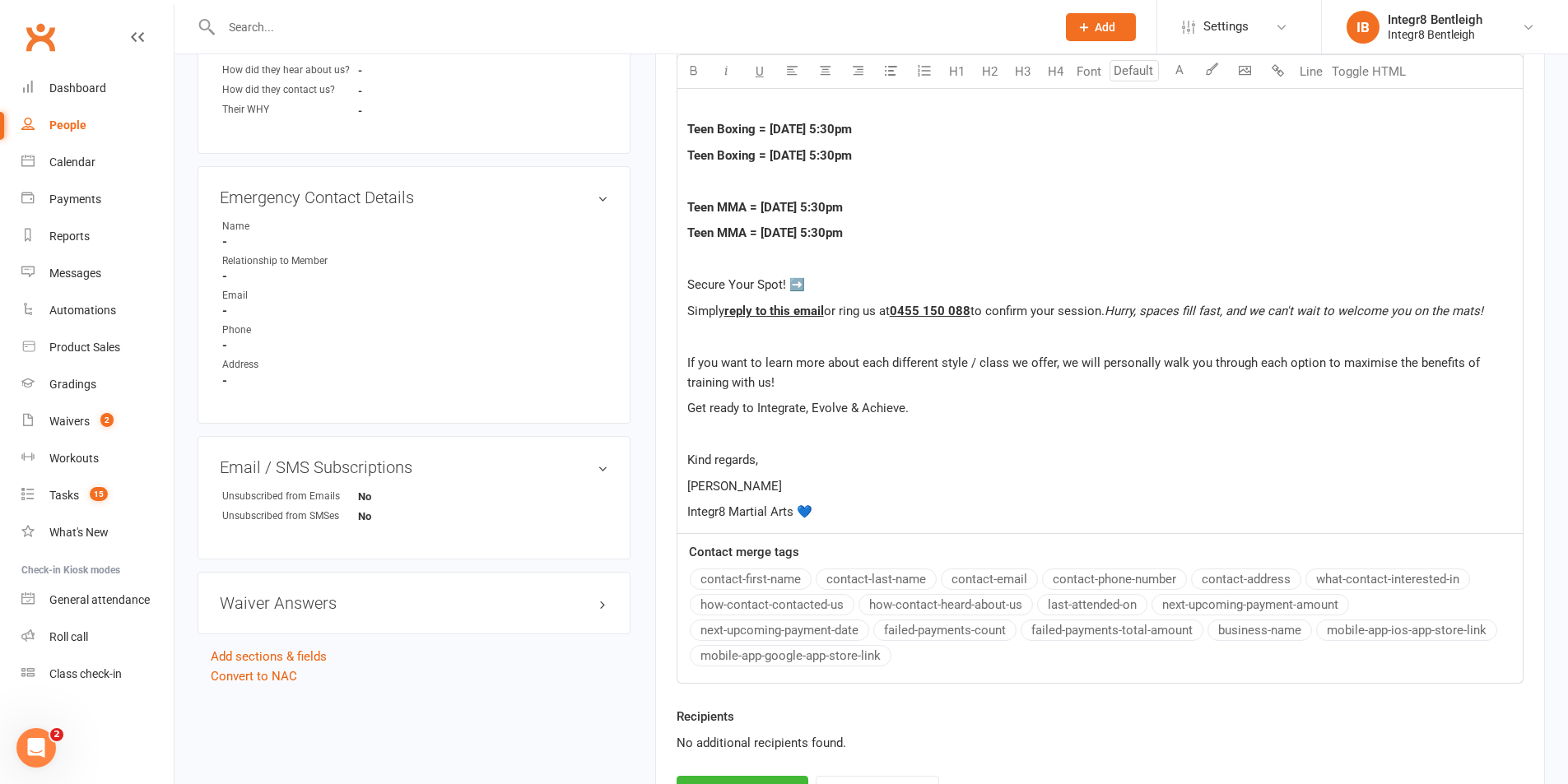
scroll to position [823, 0]
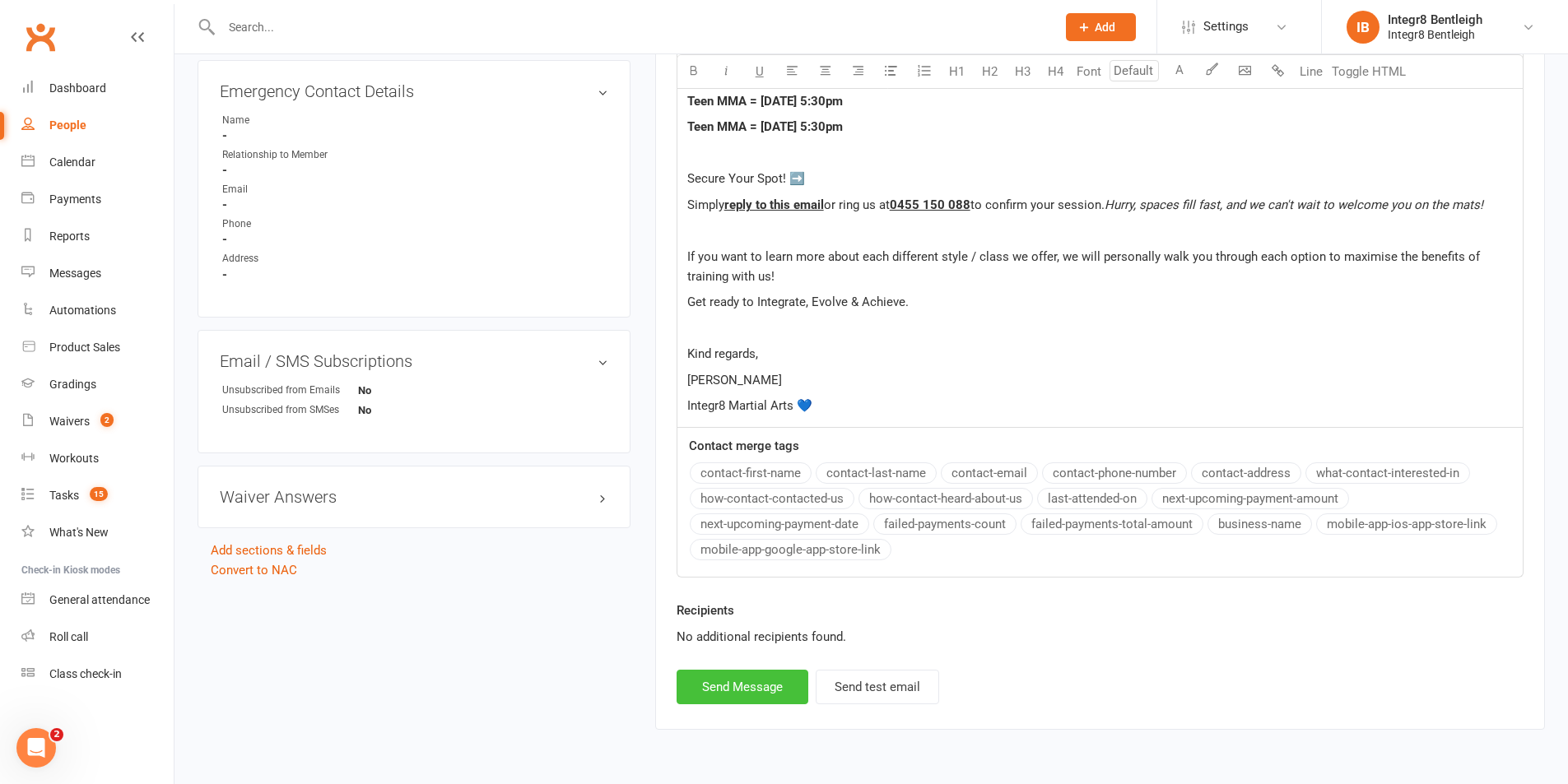
click at [762, 690] on button "Send Message" at bounding box center [742, 687] width 132 height 35
select select
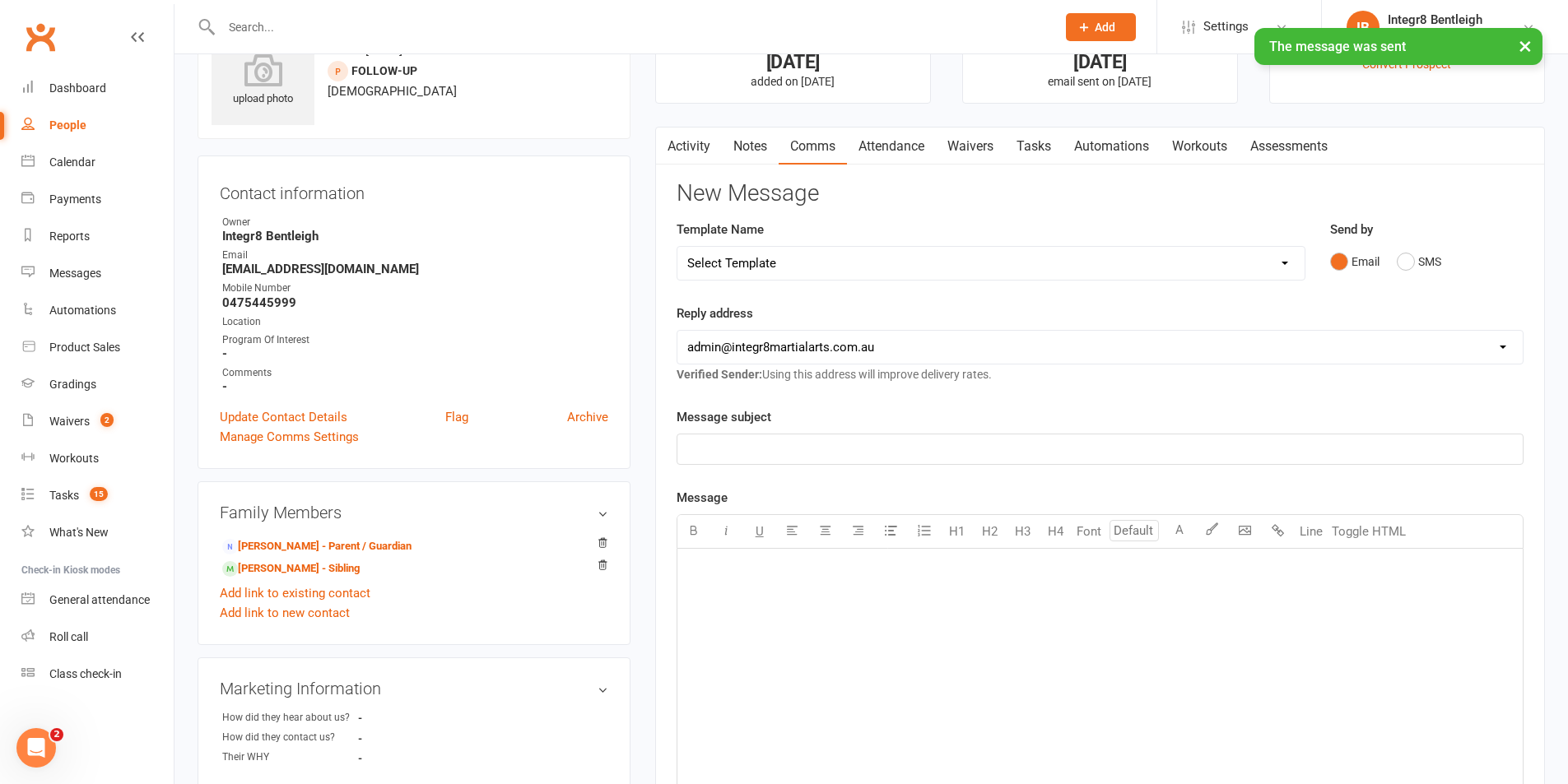
scroll to position [0, 0]
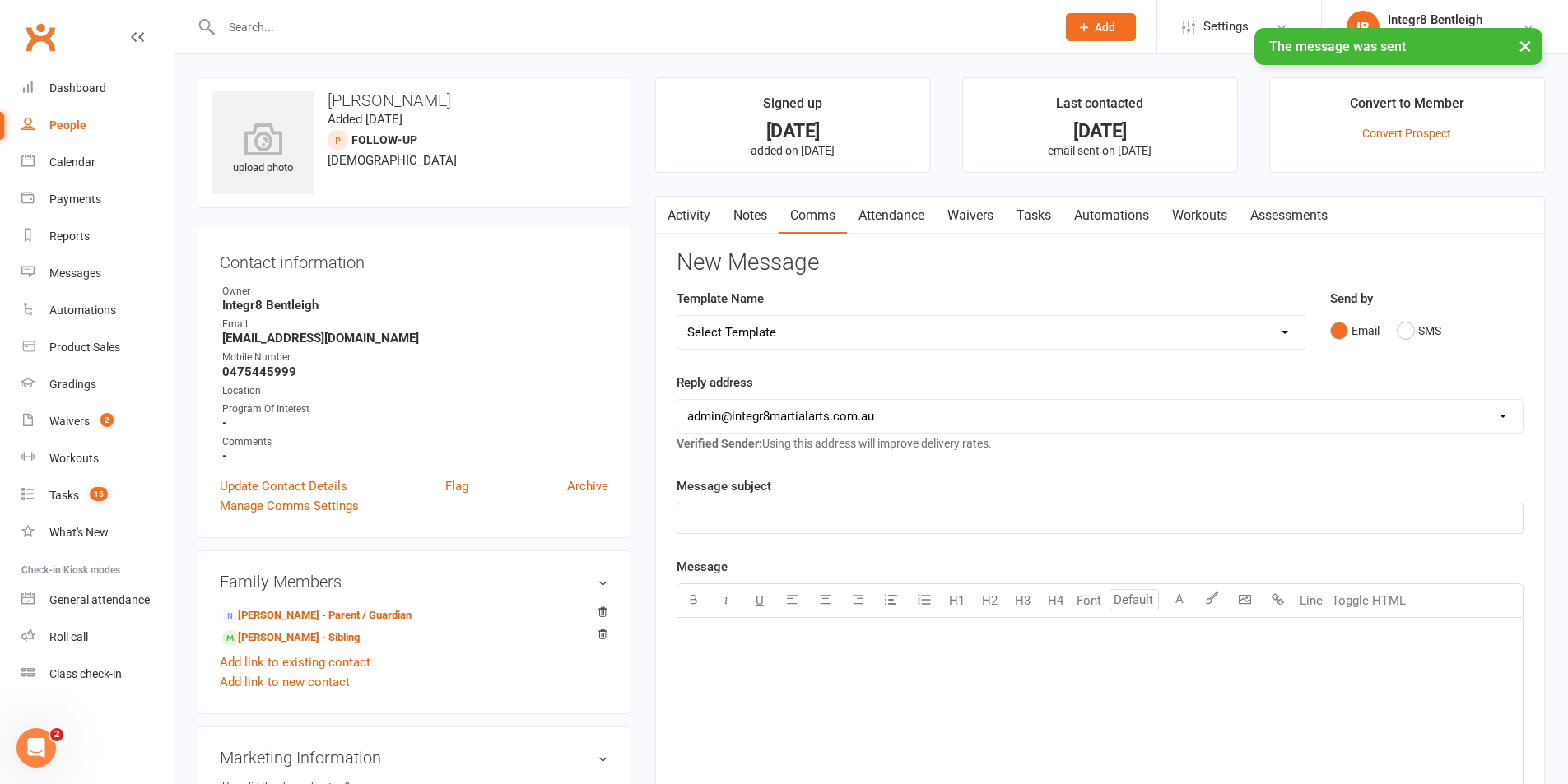
click at [745, 214] on link "Notes" at bounding box center [750, 216] width 57 height 38
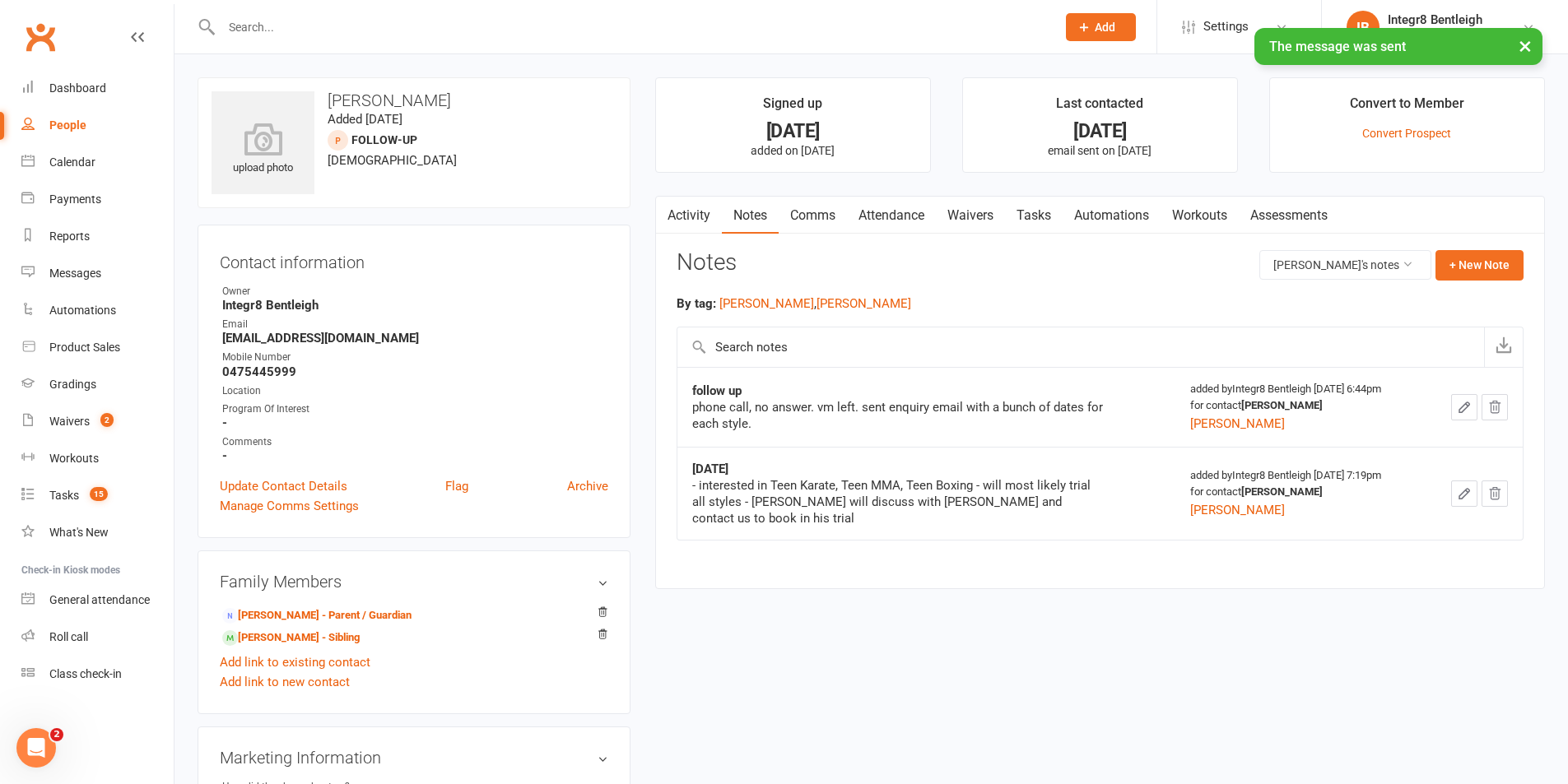
click at [680, 204] on link "Activity" at bounding box center [689, 216] width 66 height 38
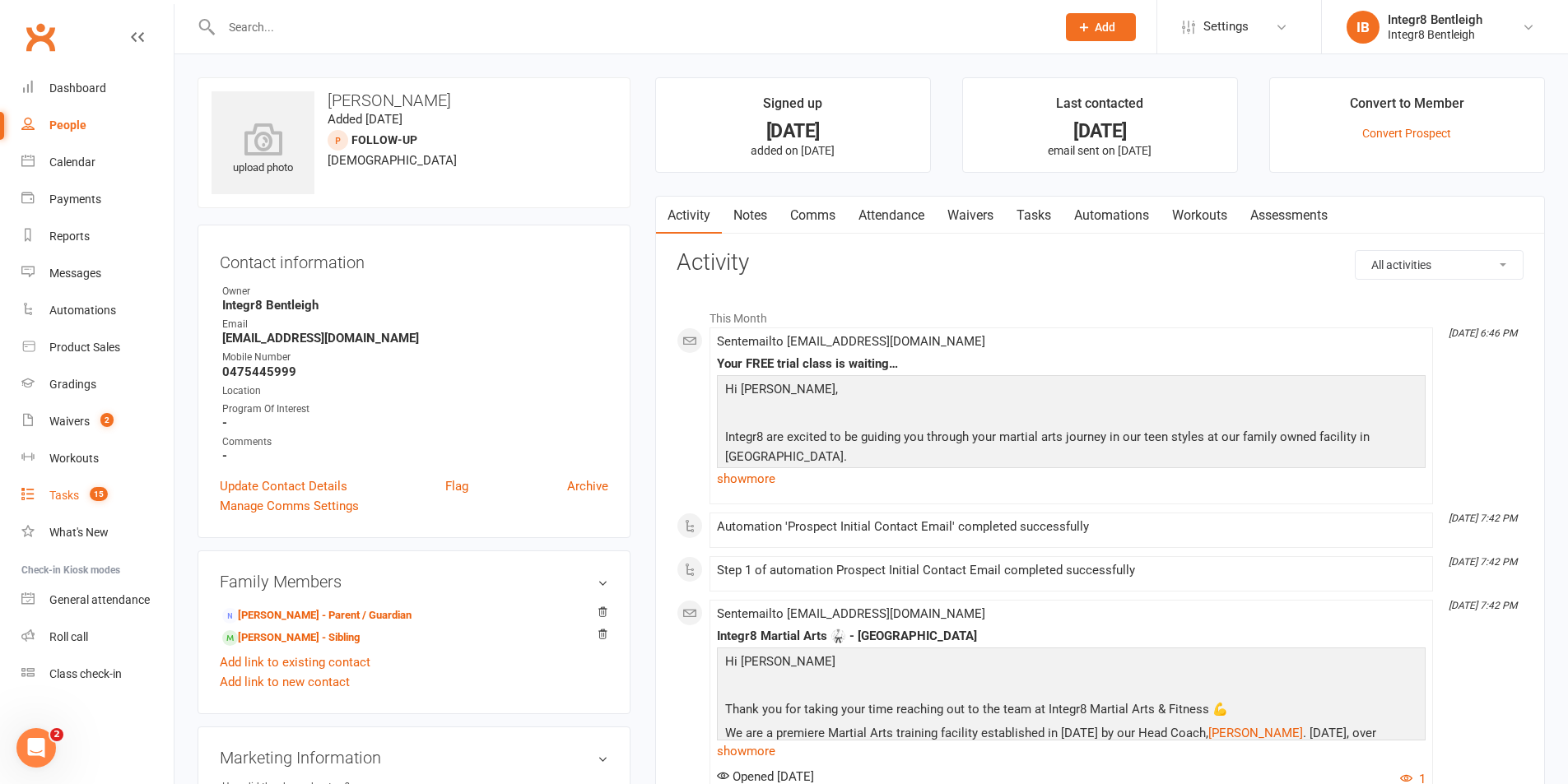
click at [80, 493] on link "Tasks 15" at bounding box center [98, 495] width 152 height 37
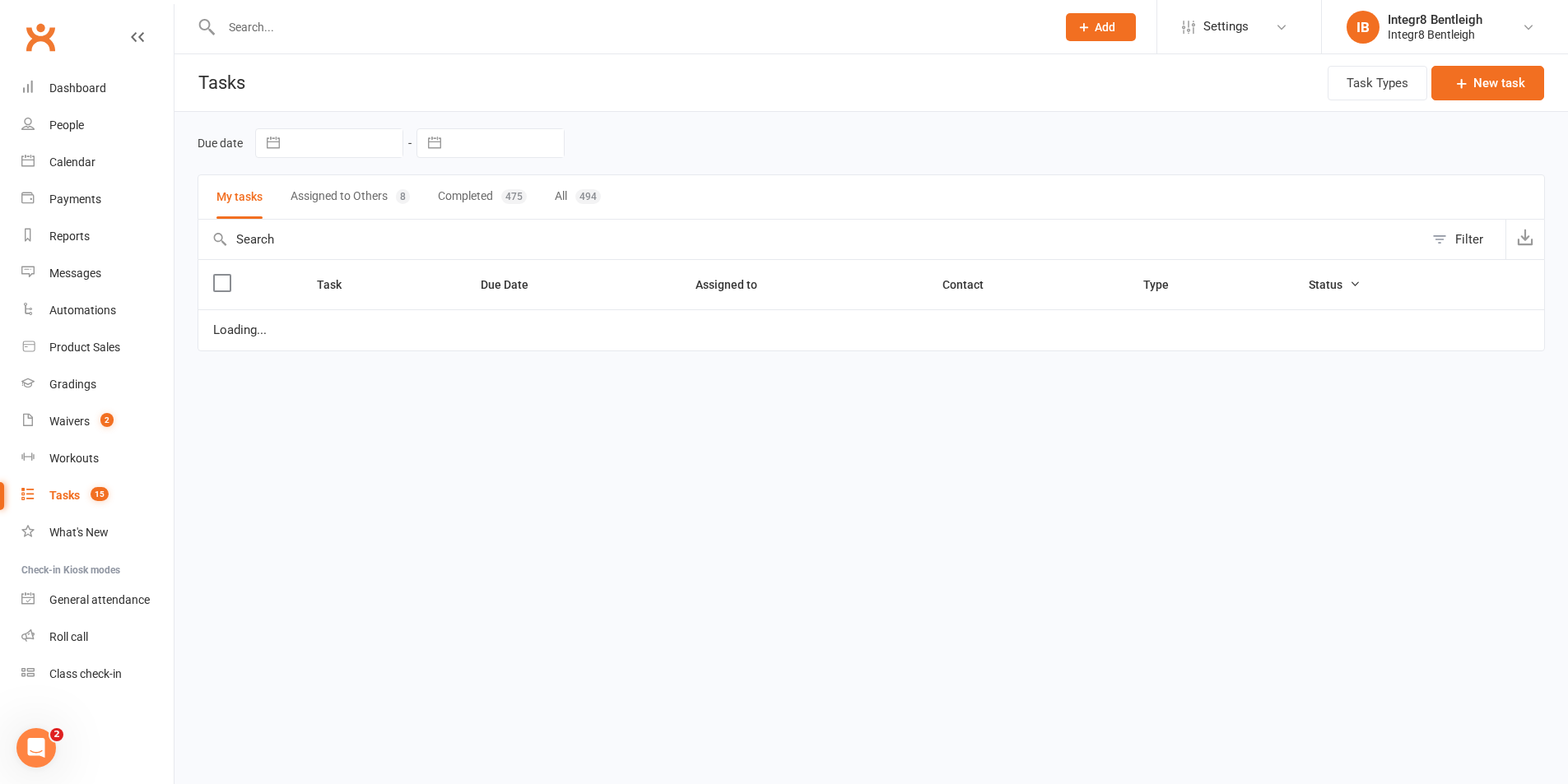
select select "started"
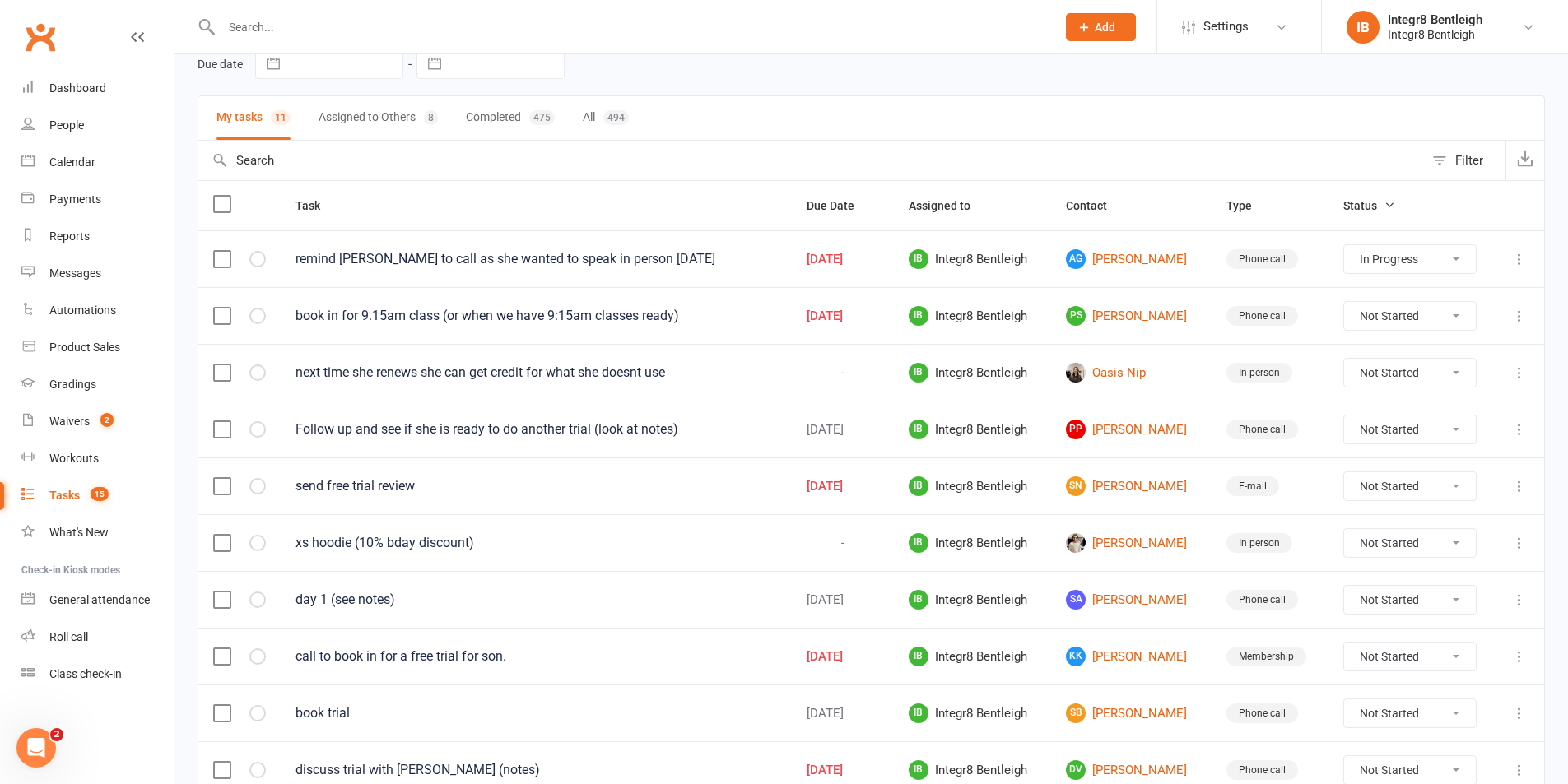
scroll to position [219, 0]
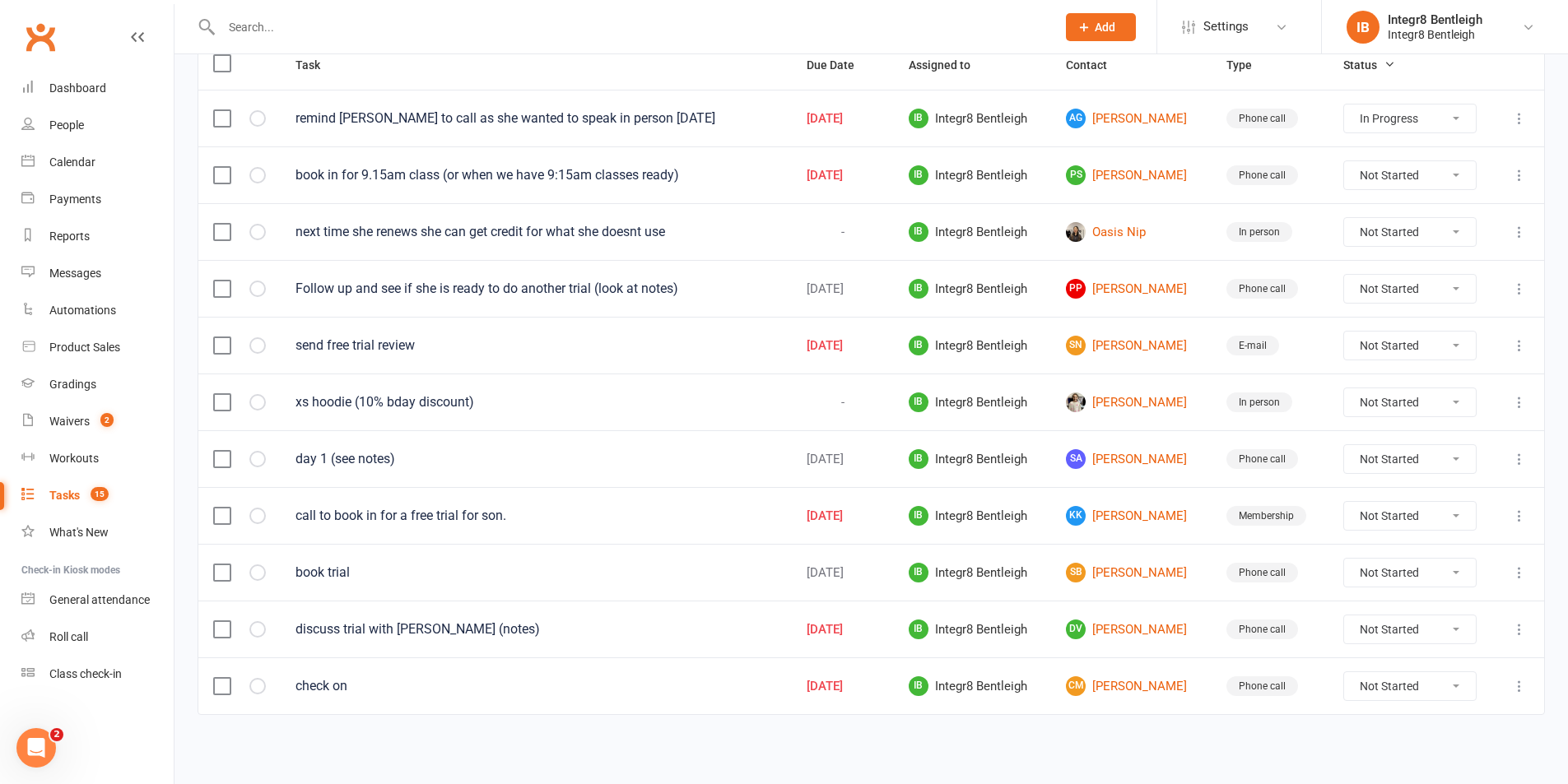
click at [1397, 510] on select "Not Started In Progress Waiting Complete" at bounding box center [1410, 516] width 132 height 28
click at [1349, 502] on select "Not Started In Progress Waiting Complete" at bounding box center [1410, 516] width 132 height 28
select select "unstarted"
select select "started"
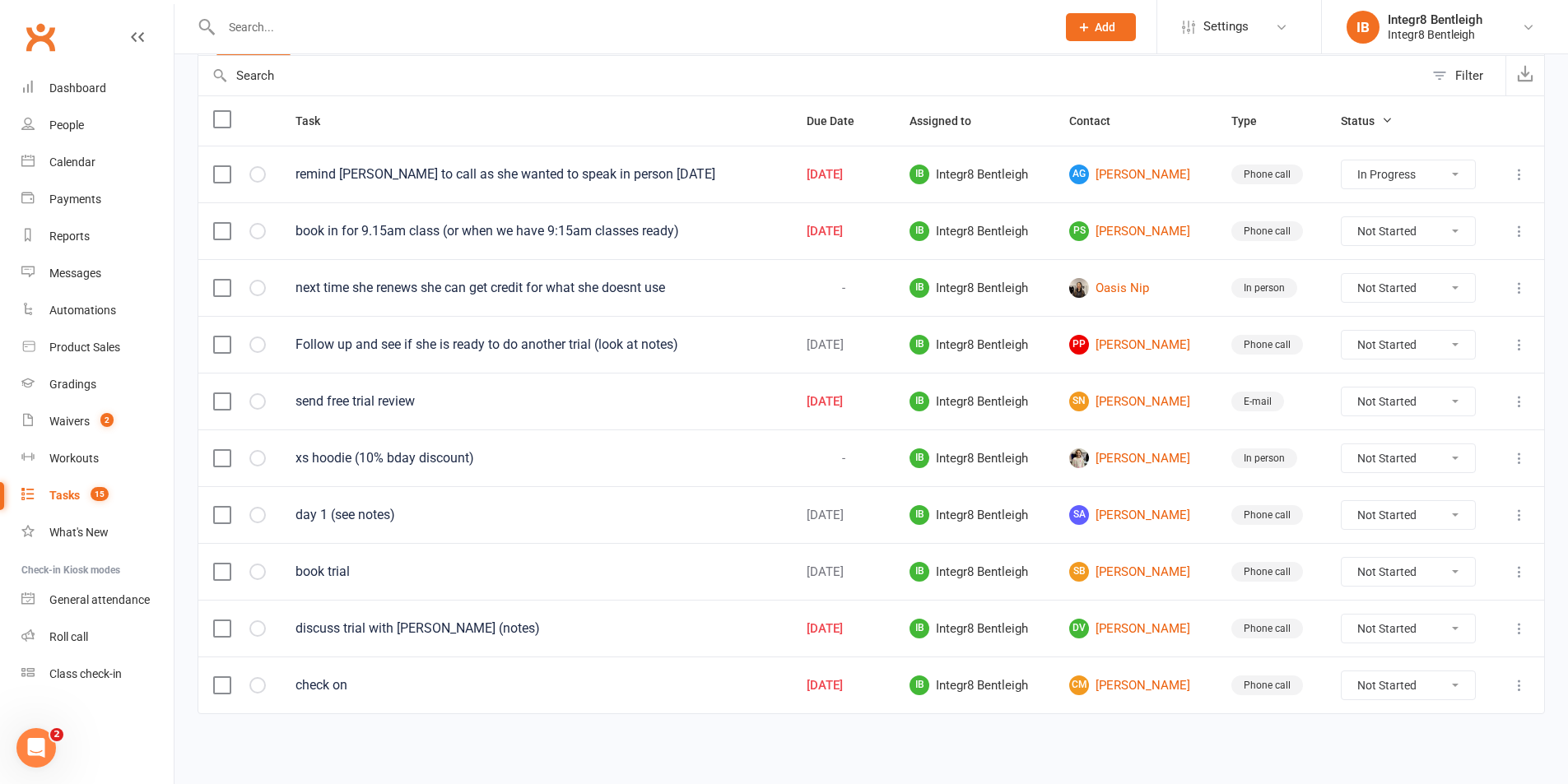
scroll to position [163, 0]
click at [1377, 402] on select "Not Started In Progress Waiting Complete" at bounding box center [1408, 402] width 133 height 28
click at [1347, 388] on select "Not Started In Progress Waiting Complete" at bounding box center [1408, 402] width 133 height 28
select select "unstarted"
select select "started"
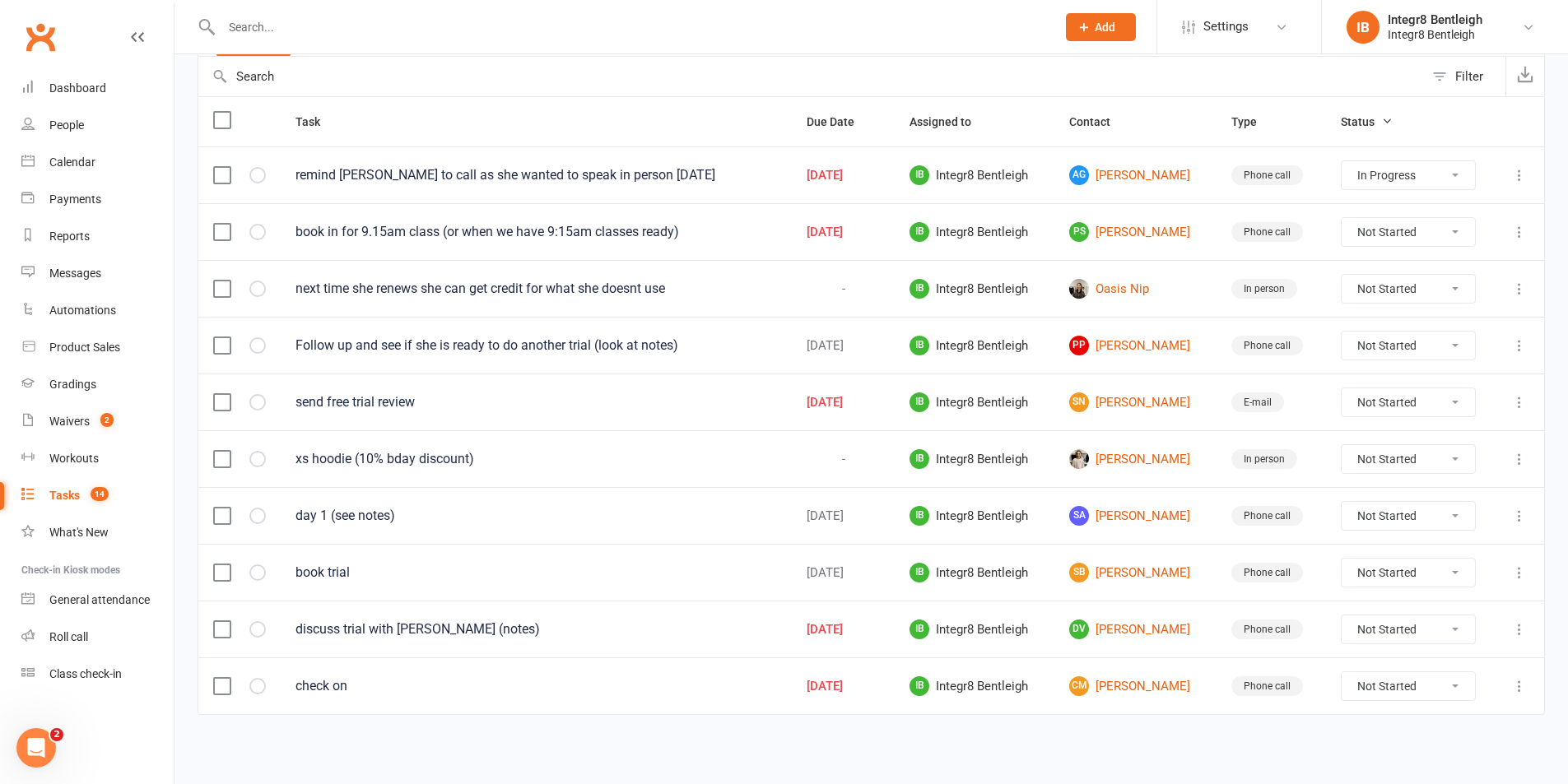
select select "started"
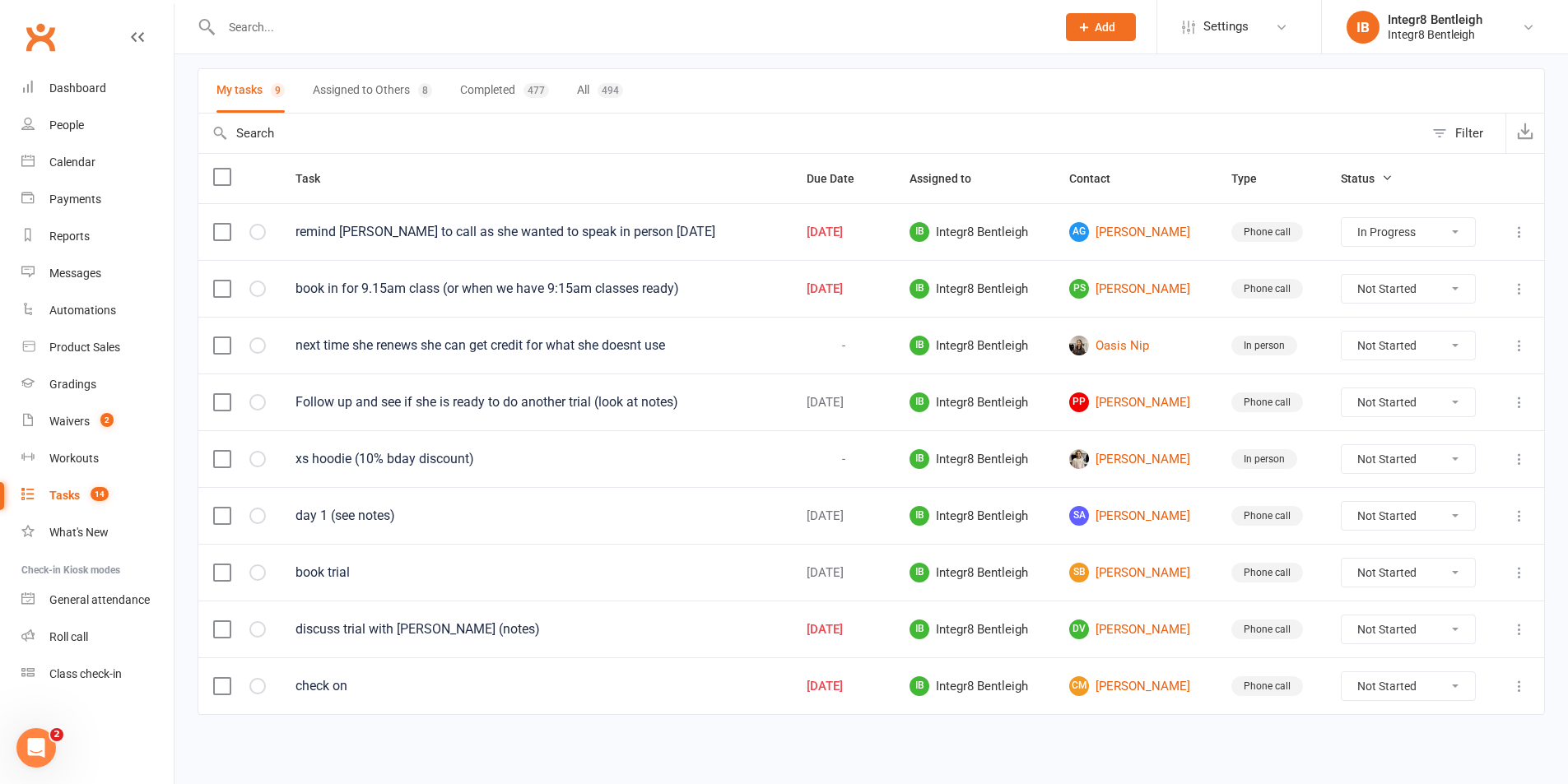
scroll to position [0, 0]
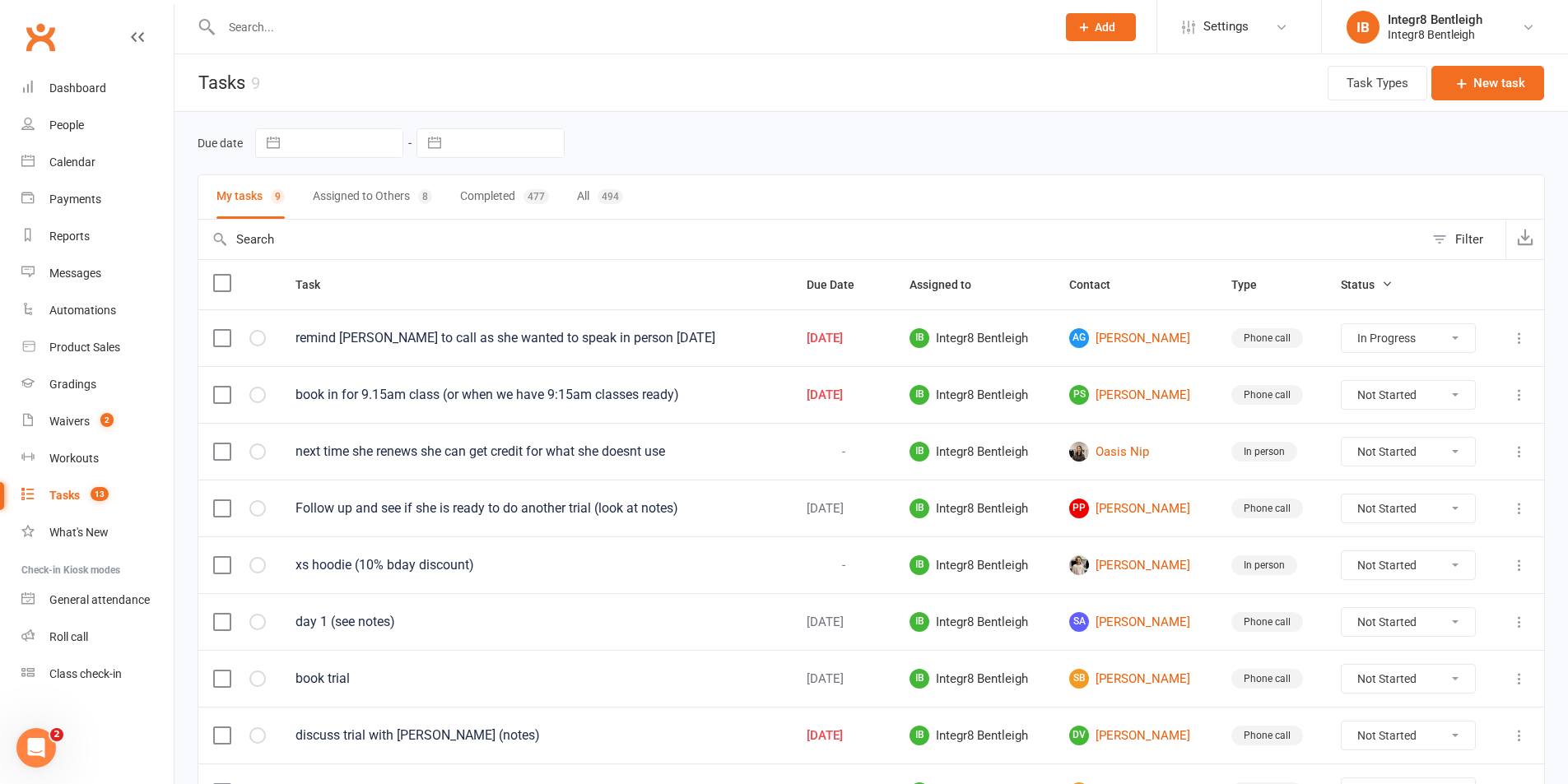
click at [336, 38] on input "text" at bounding box center [630, 27] width 828 height 23
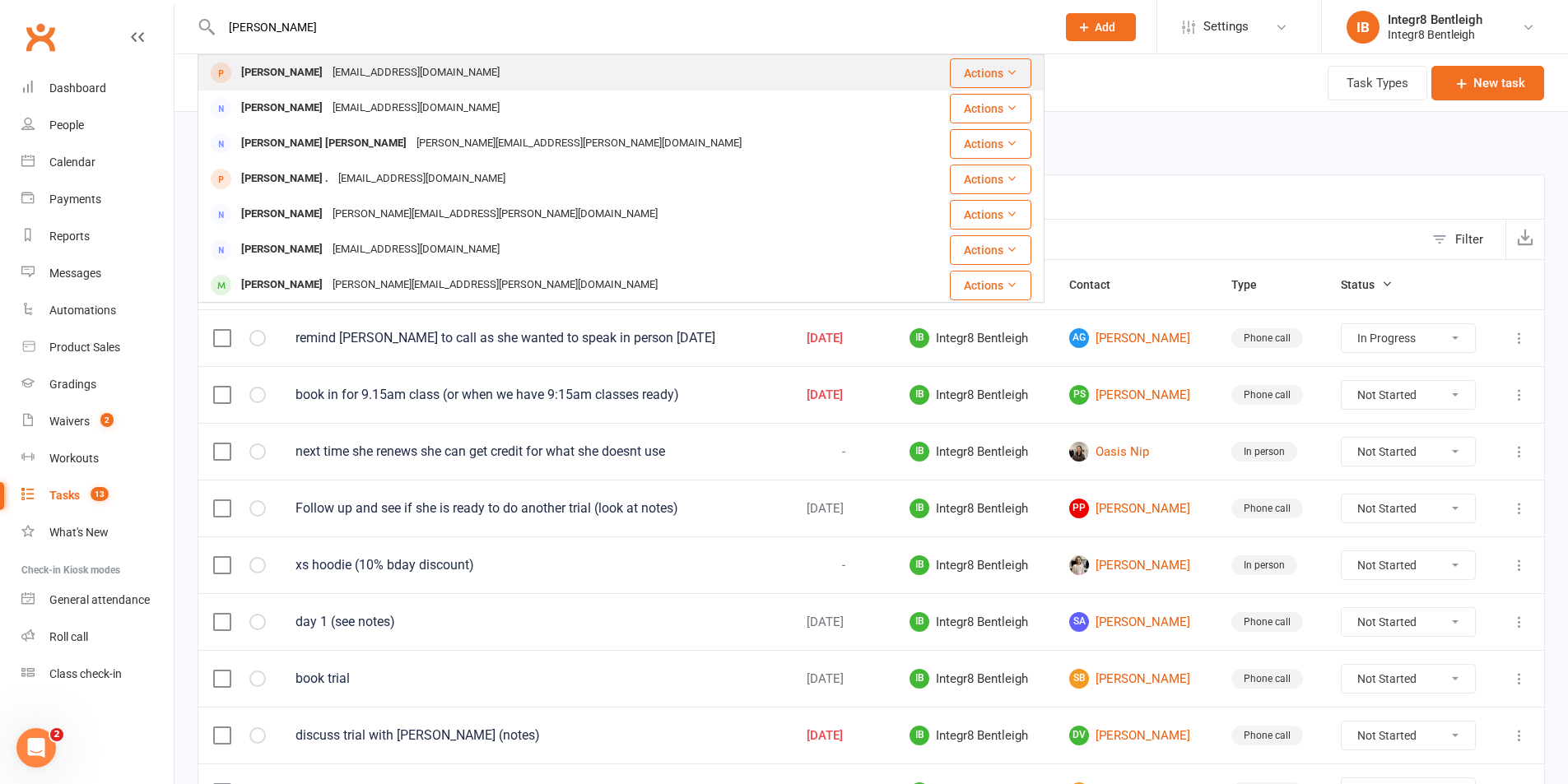
type input "sarah ny"
click at [413, 67] on div "sarahtnnguyen@gmail.com" at bounding box center [417, 73] width 177 height 24
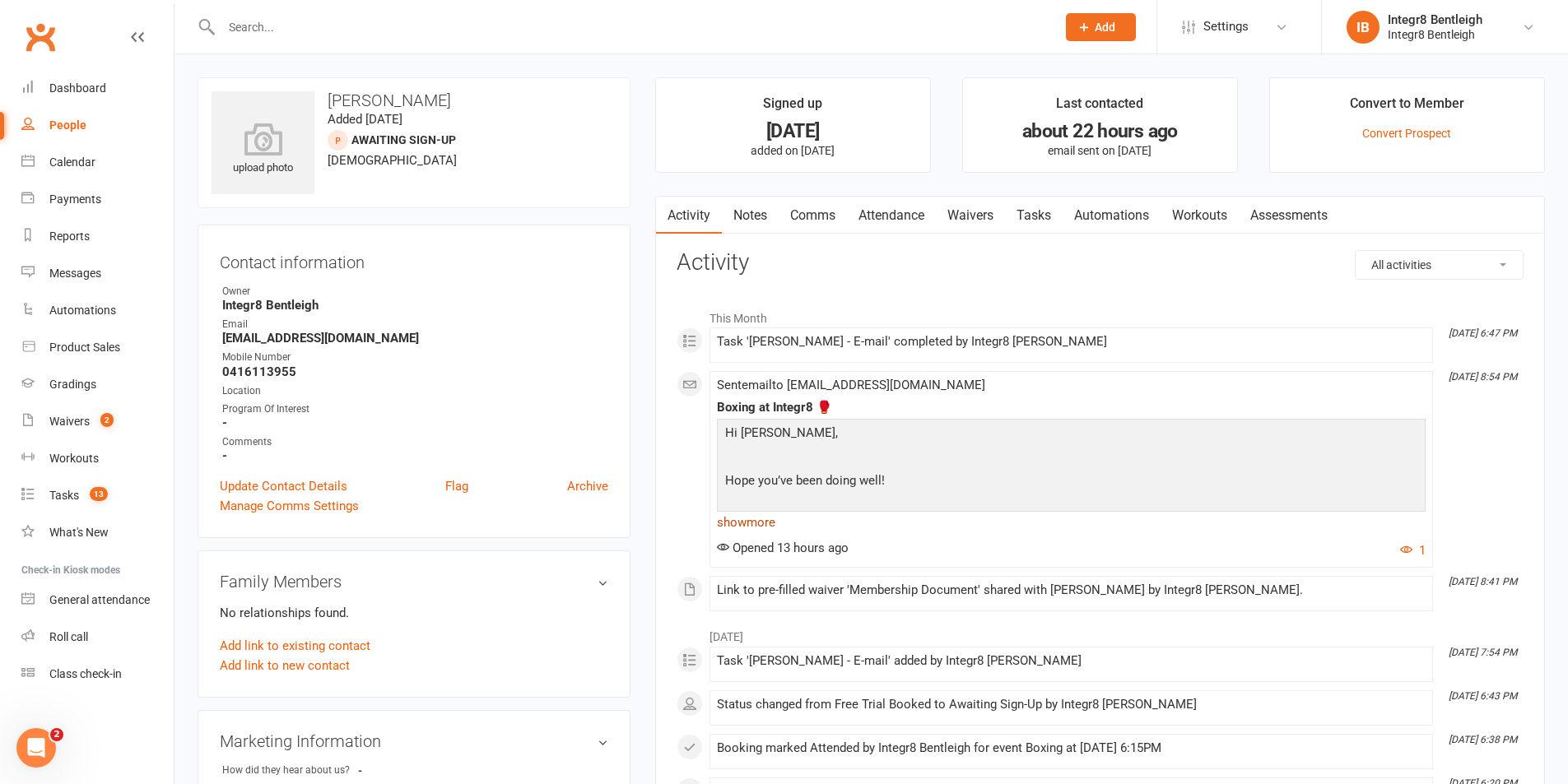
click at [762, 525] on link "show more" at bounding box center [1072, 522] width 709 height 23
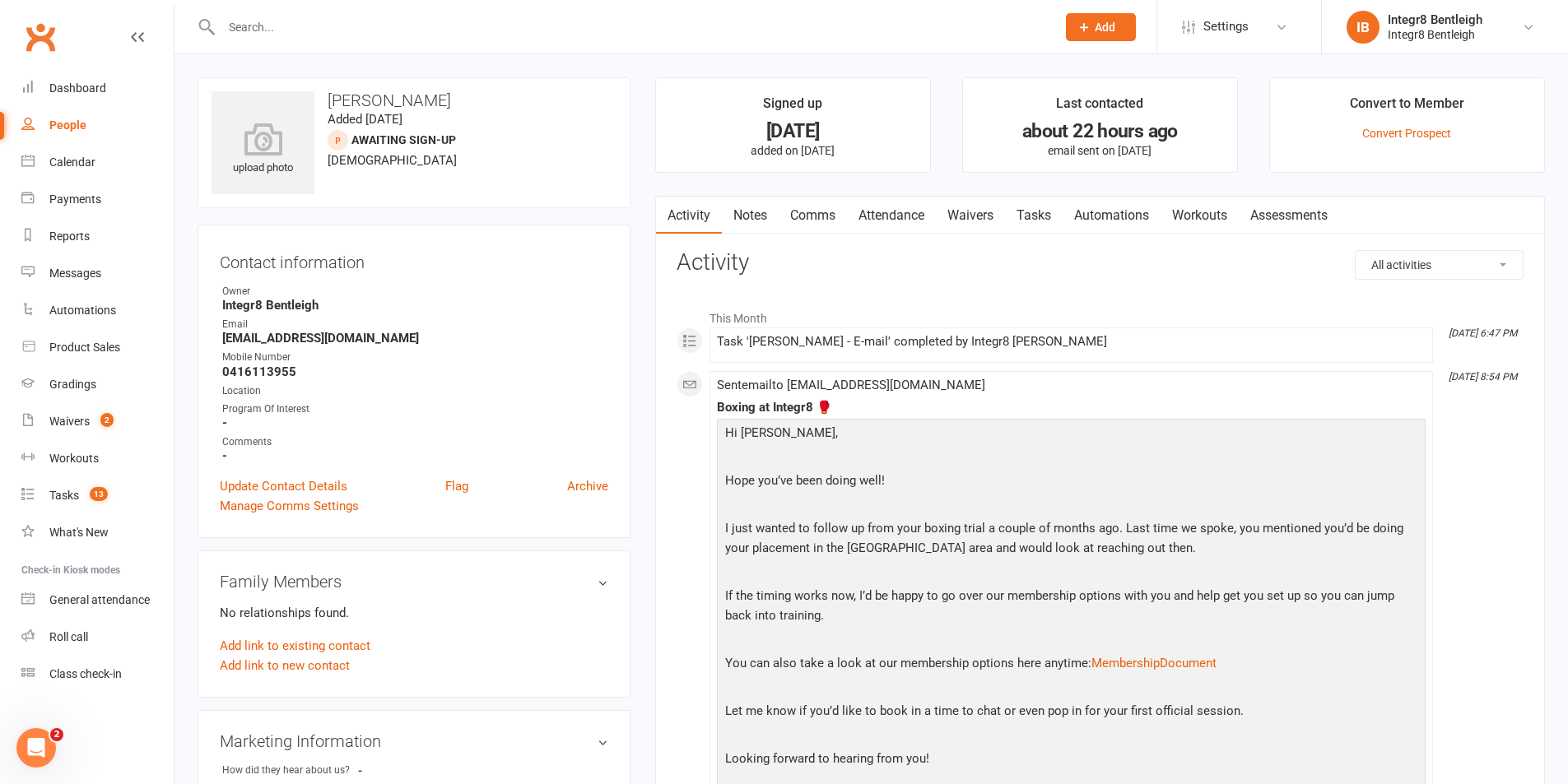
click at [762, 221] on link "Notes" at bounding box center [750, 216] width 57 height 38
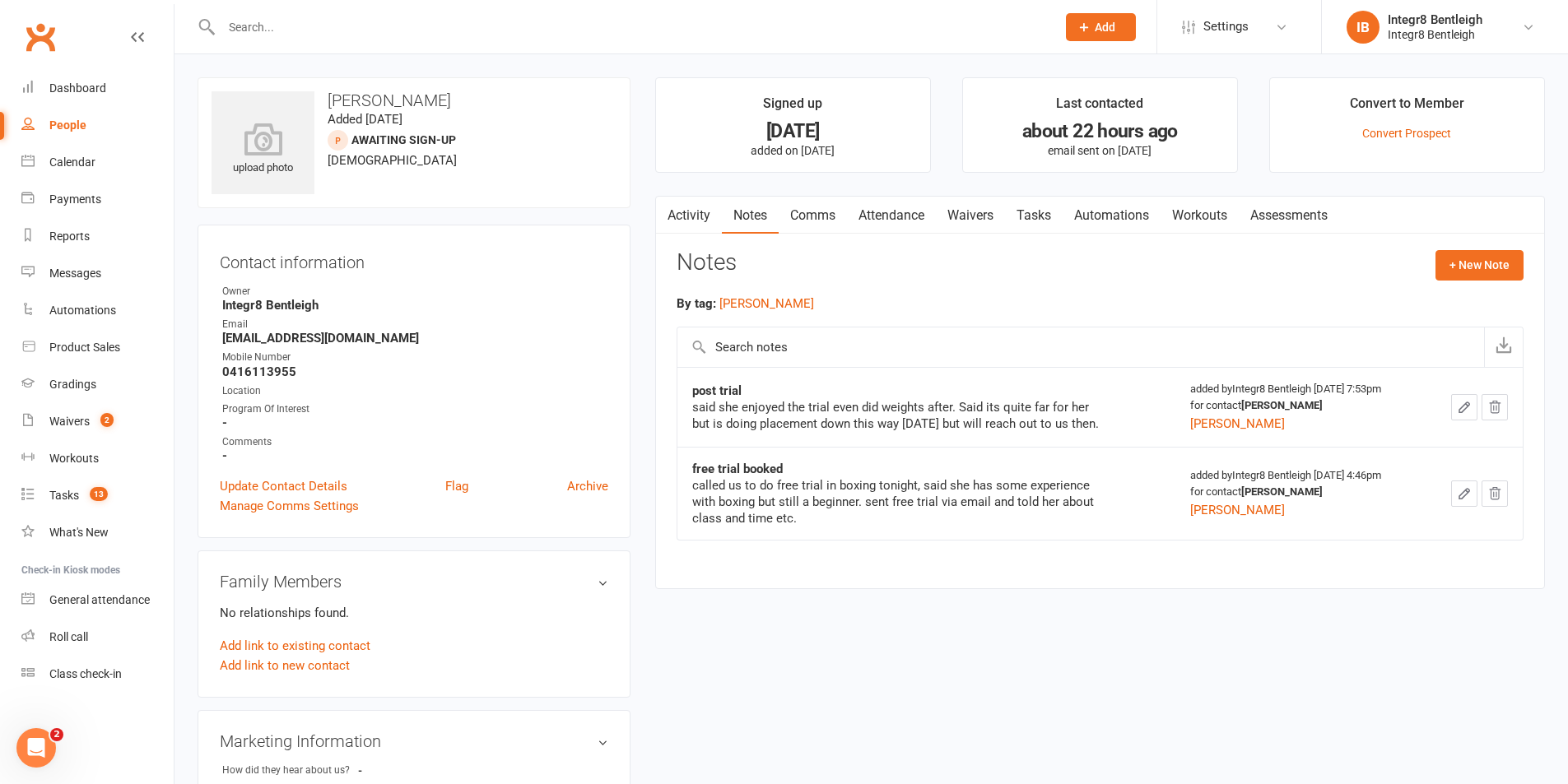
click at [692, 205] on link "Activity" at bounding box center [689, 216] width 66 height 38
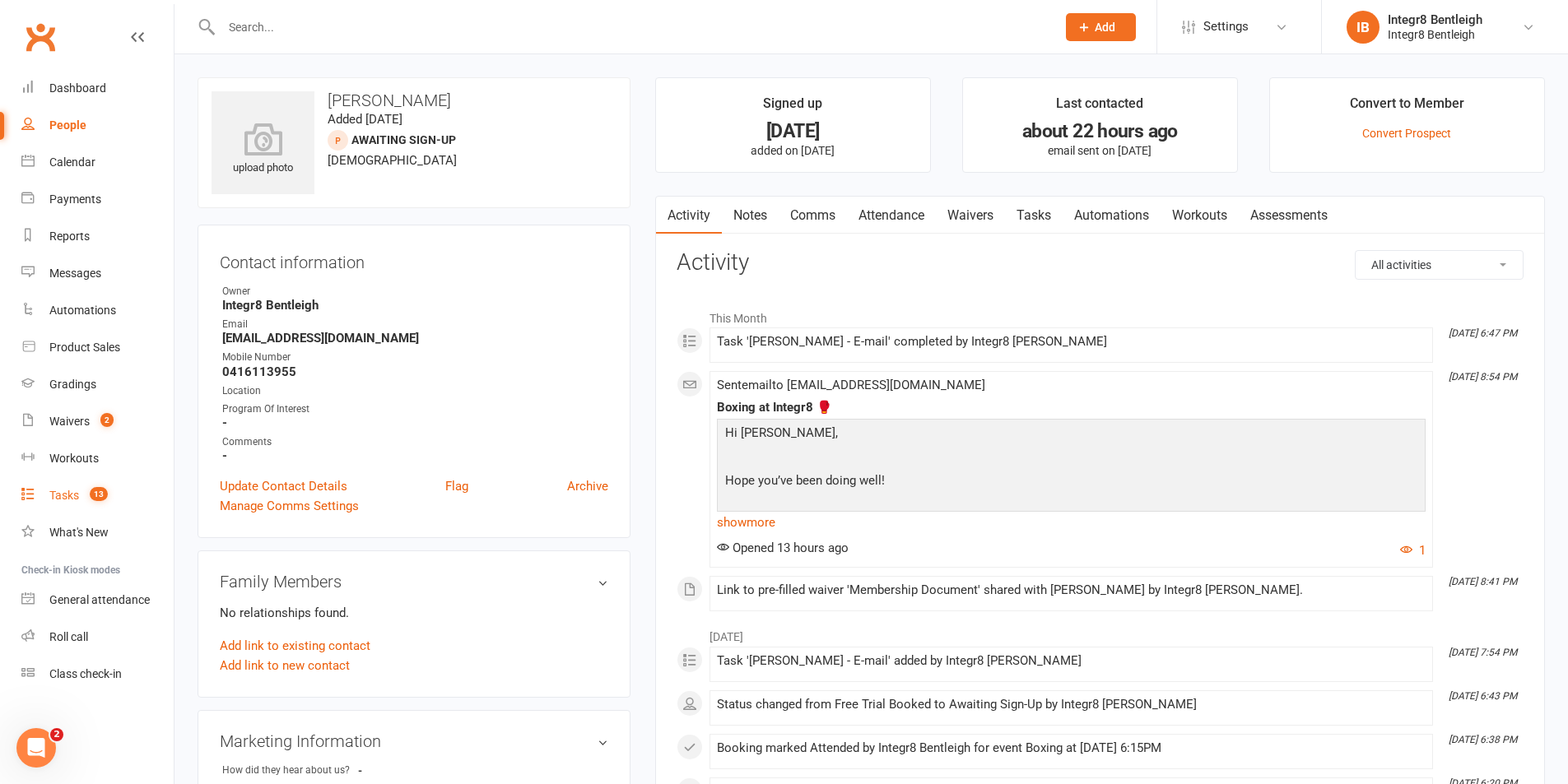
click at [69, 493] on div "Tasks" at bounding box center [65, 495] width 30 height 13
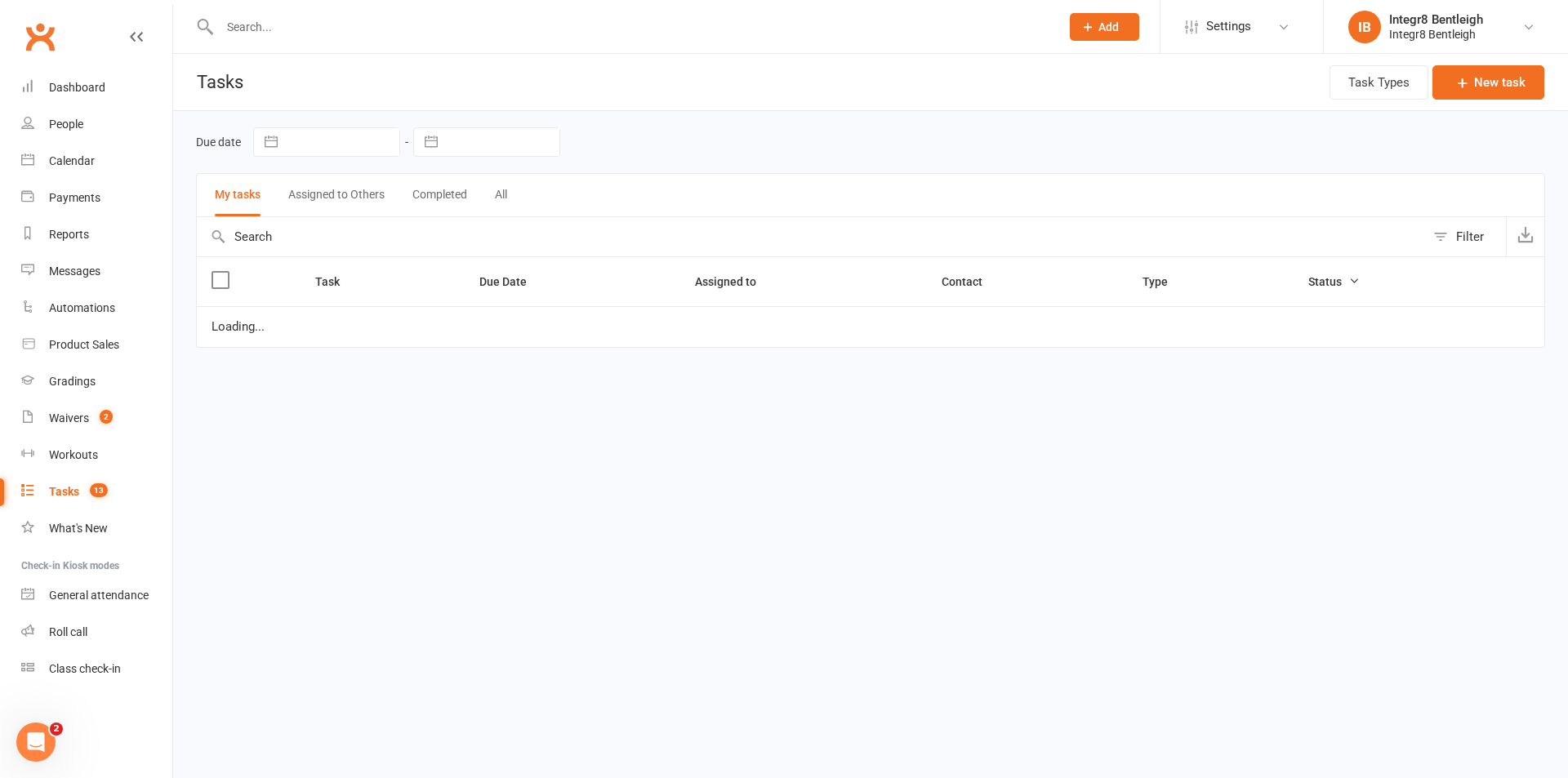
select select "started"
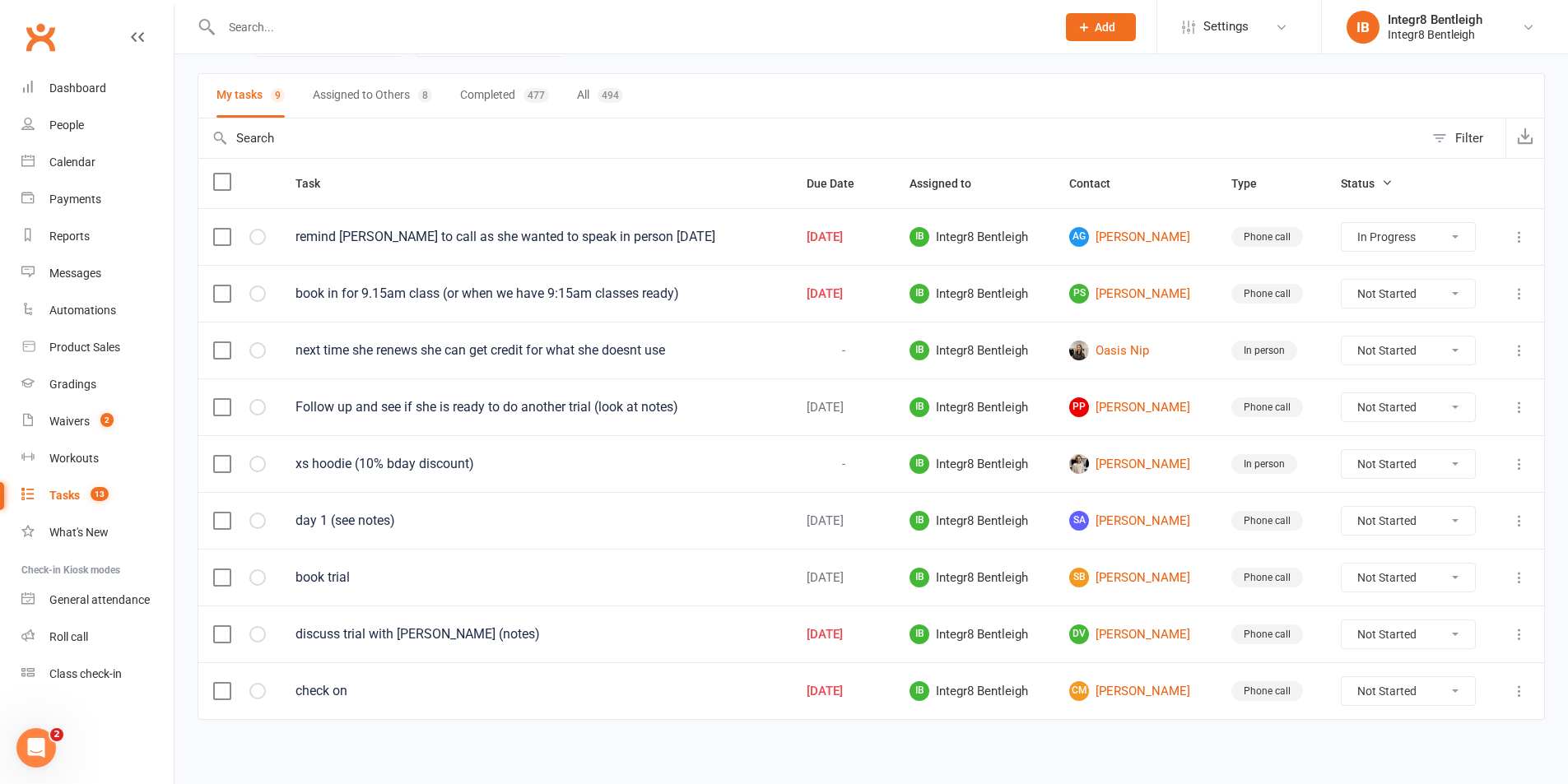
scroll to position [106, 0]
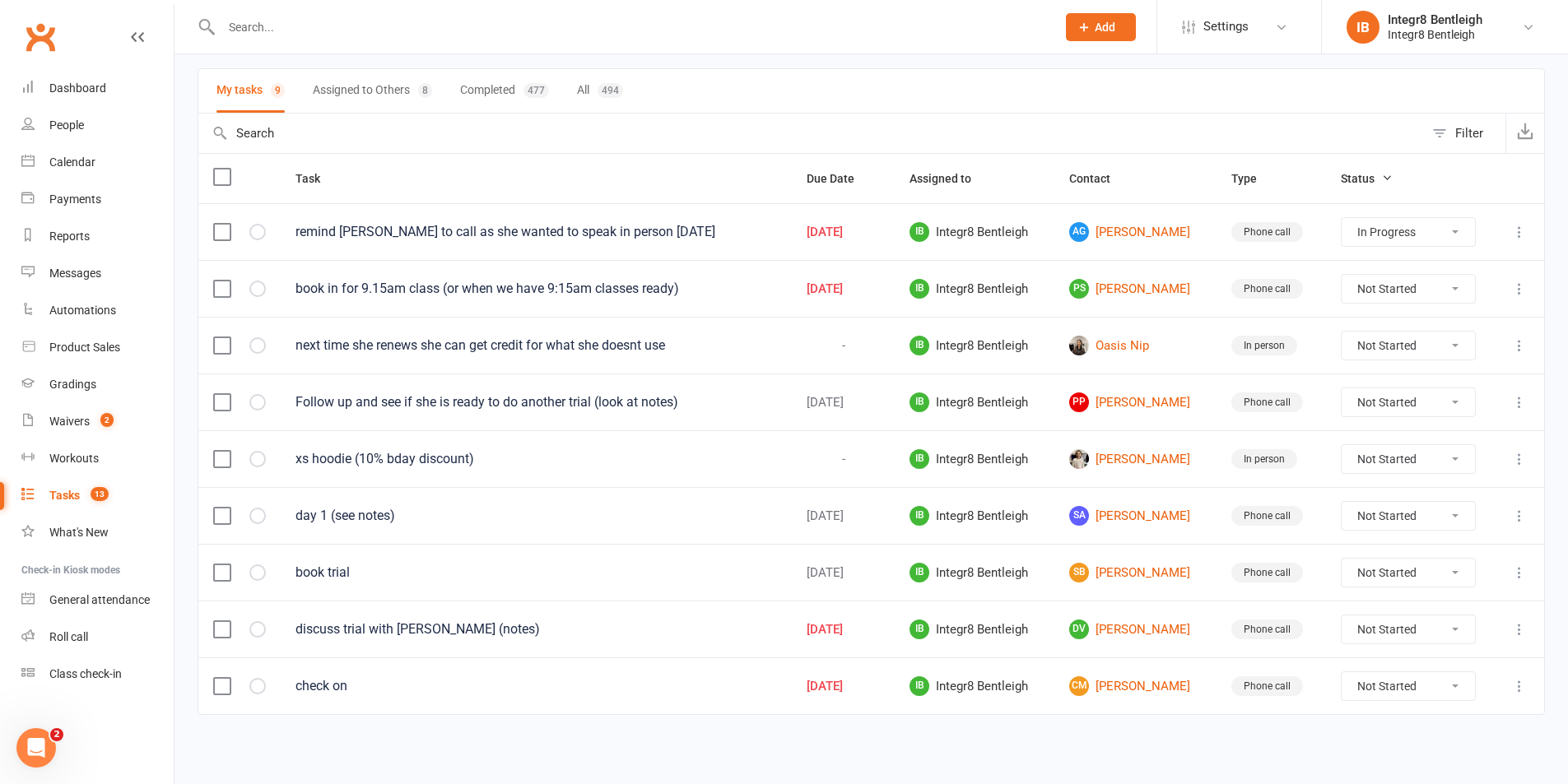
click at [1520, 288] on icon at bounding box center [1520, 289] width 17 height 17
click at [1464, 360] on link "Edit" at bounding box center [1435, 353] width 163 height 33
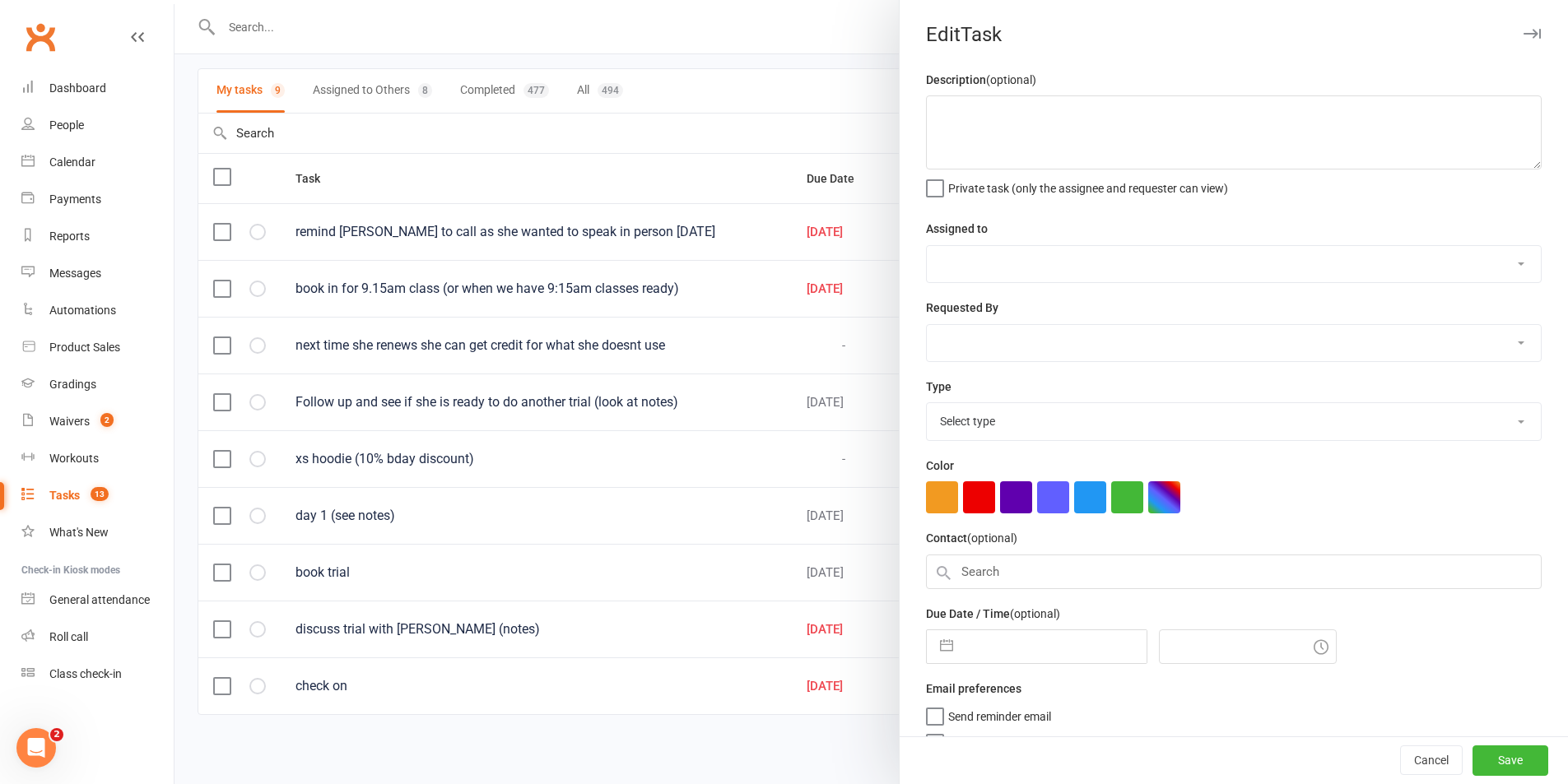
type textarea "book in for 9.15am class (or when we have 9:15am classes ready)"
select select "43385"
type input "11 Aug 2025"
type input "8:45pm"
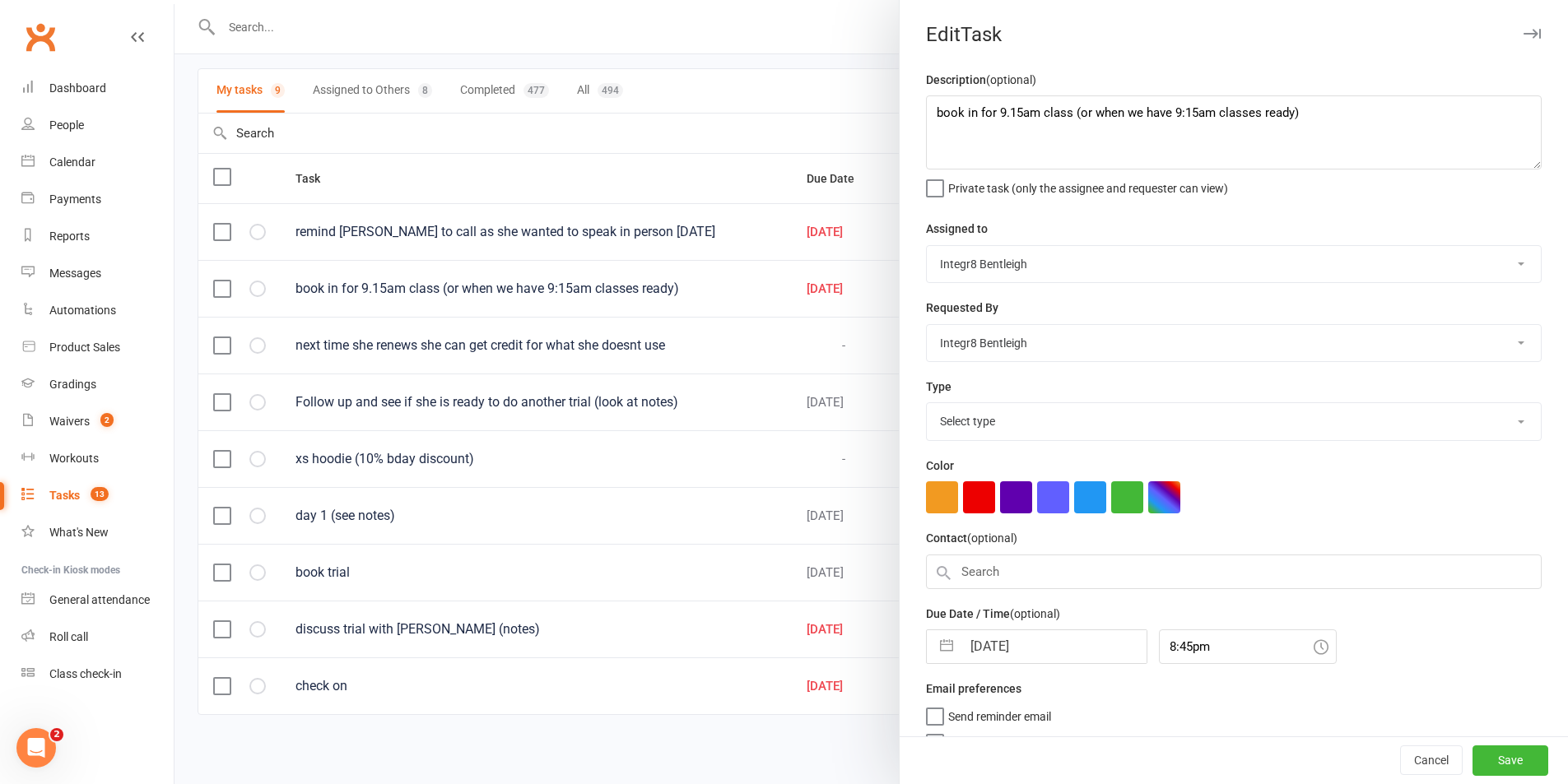
select select "18788"
click at [1053, 640] on input "11 Aug 2025" at bounding box center [1054, 642] width 186 height 33
select select "6"
select select "2025"
select select "7"
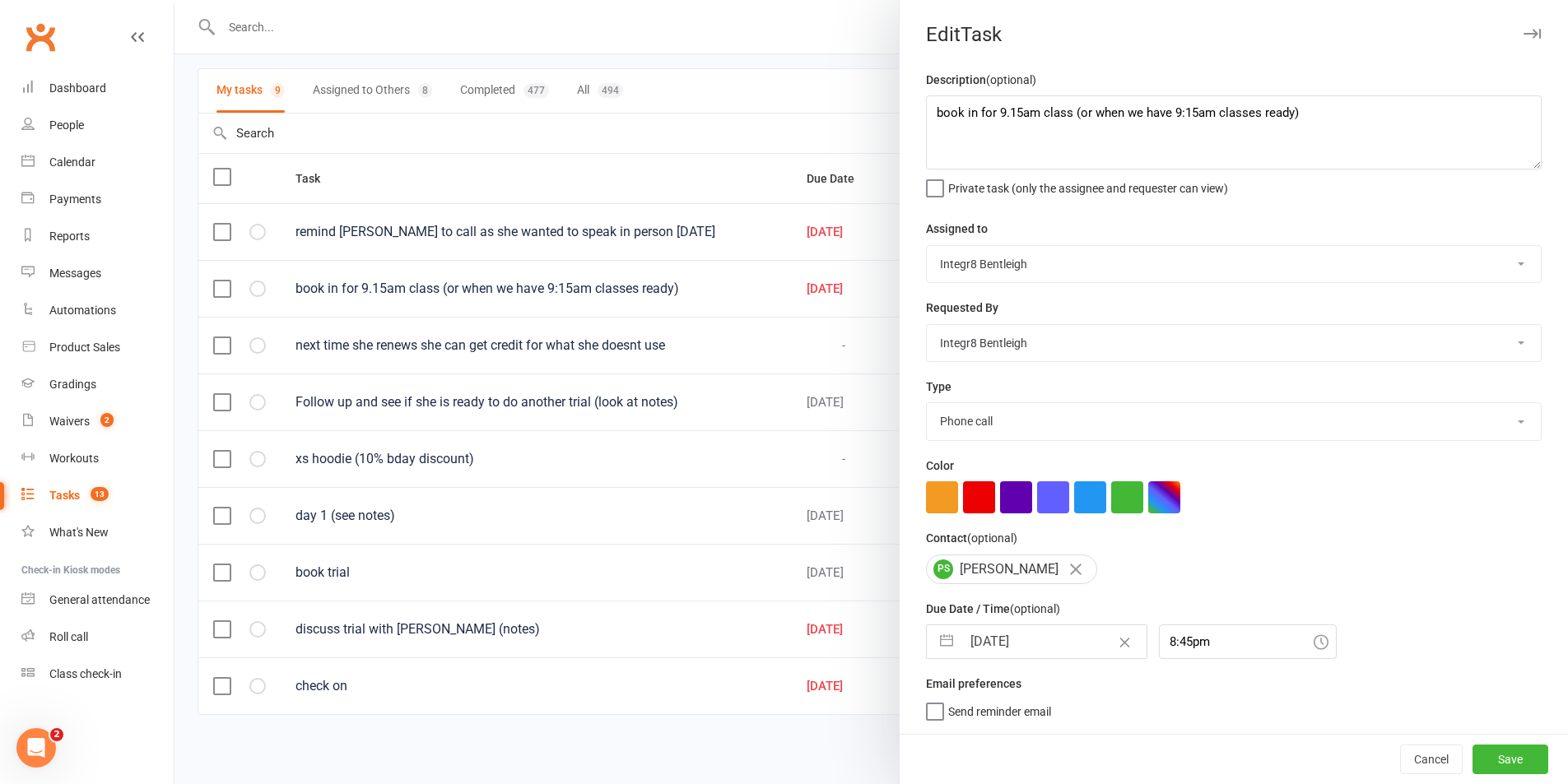
select select "2025"
select select "8"
select select "2025"
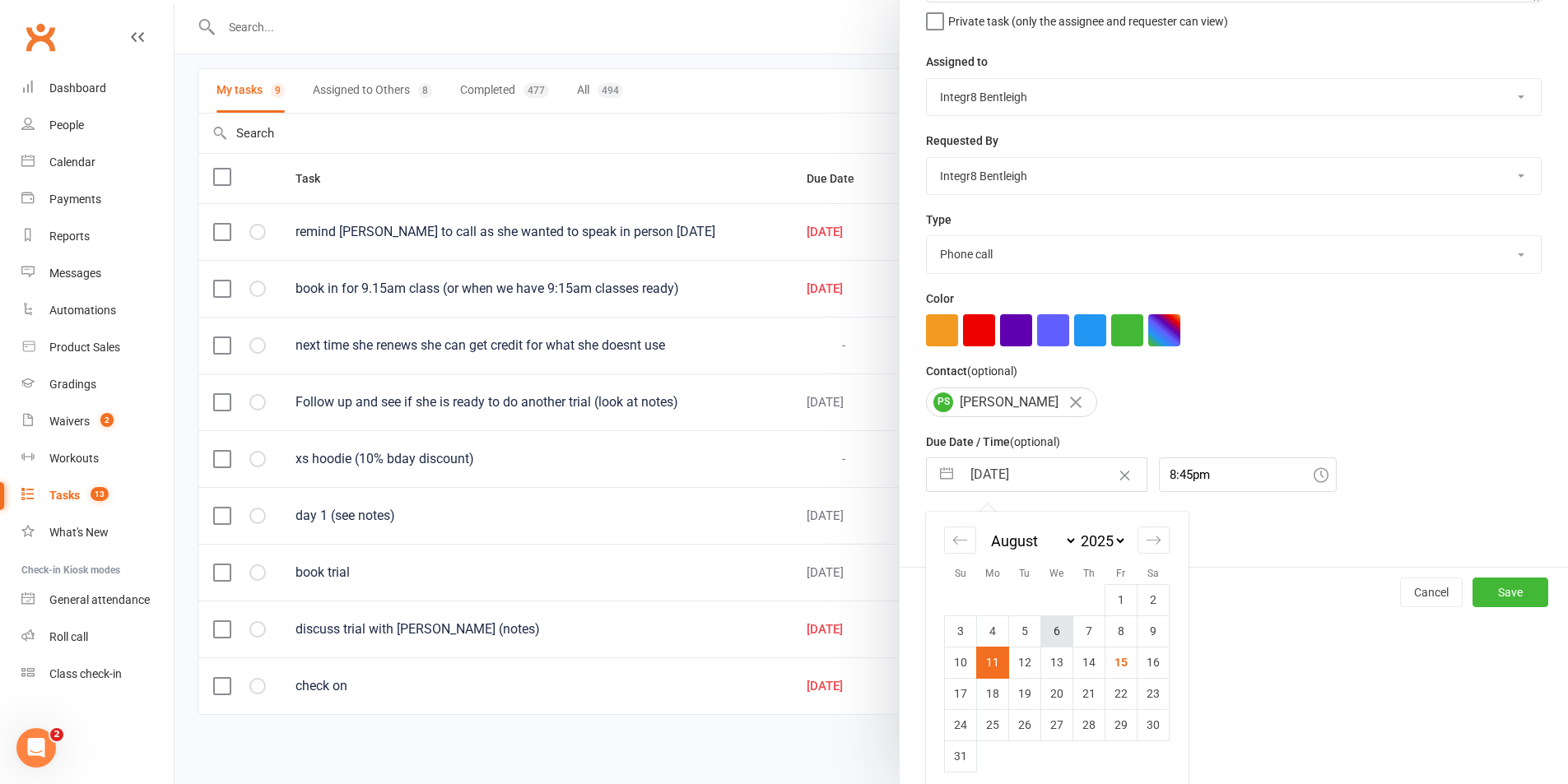
scroll to position [180, 0]
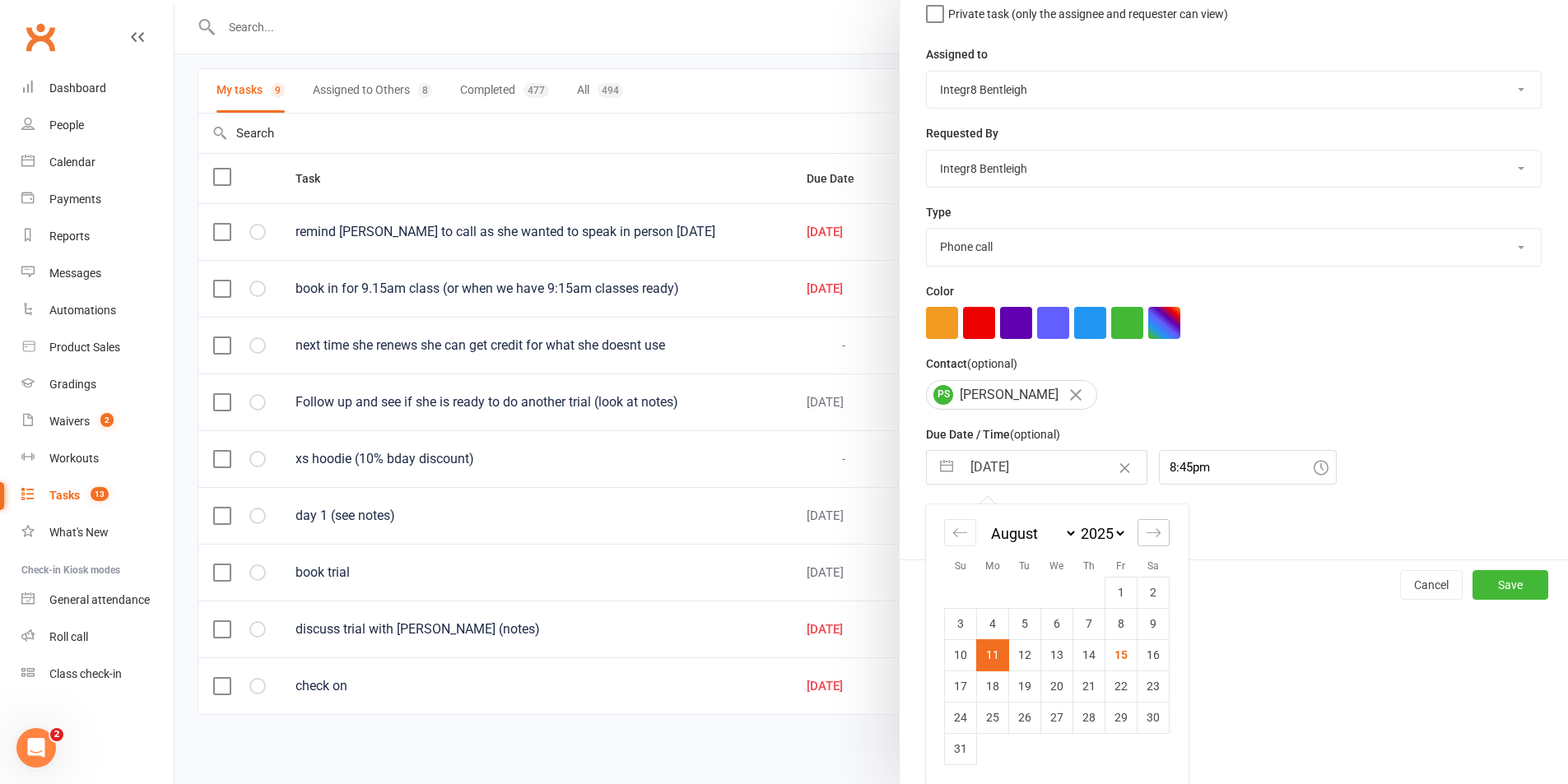
click at [1146, 531] on icon "Move forward to switch to the next month." at bounding box center [1153, 532] width 16 height 16
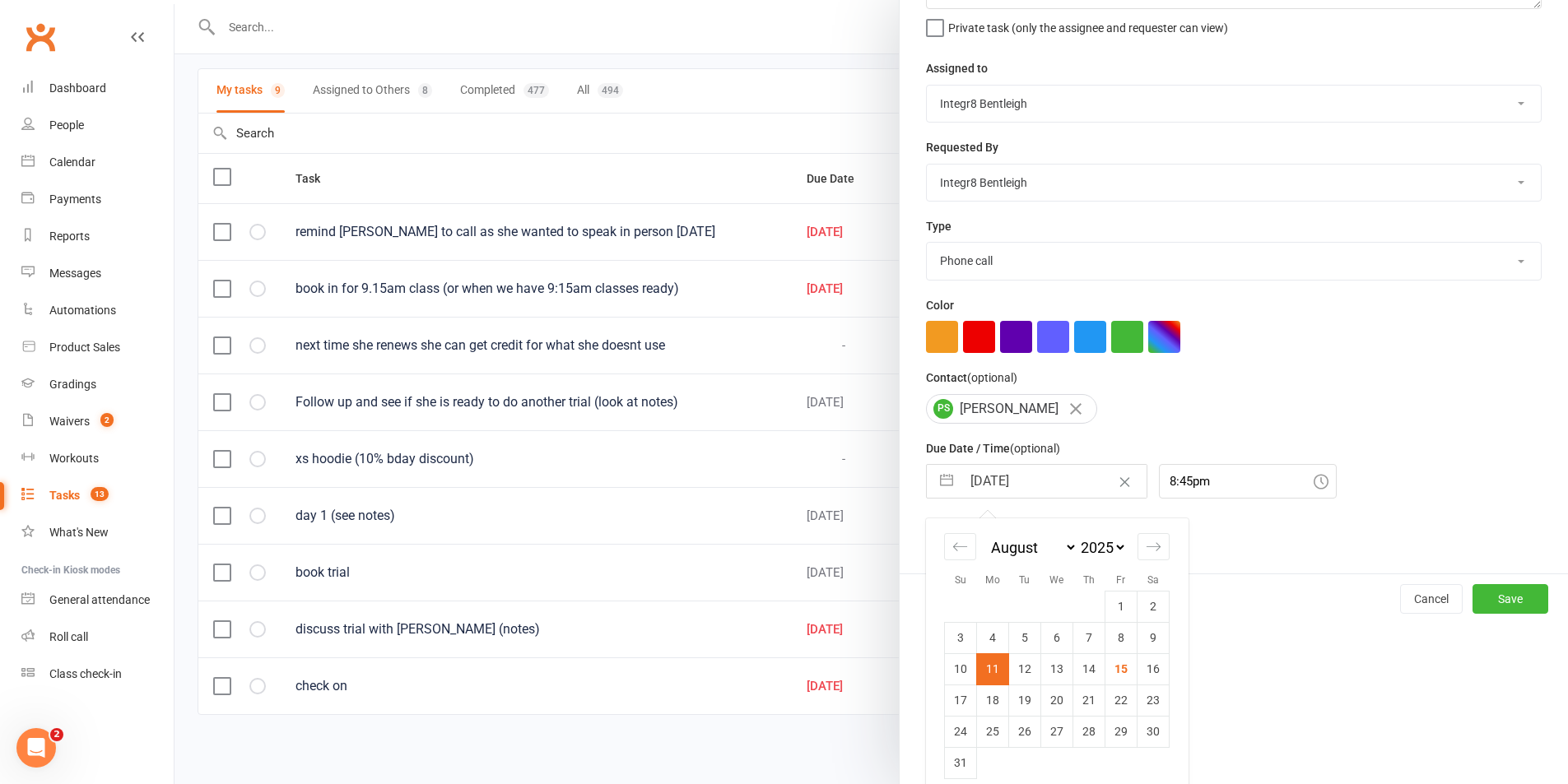
select select "9"
select select "2025"
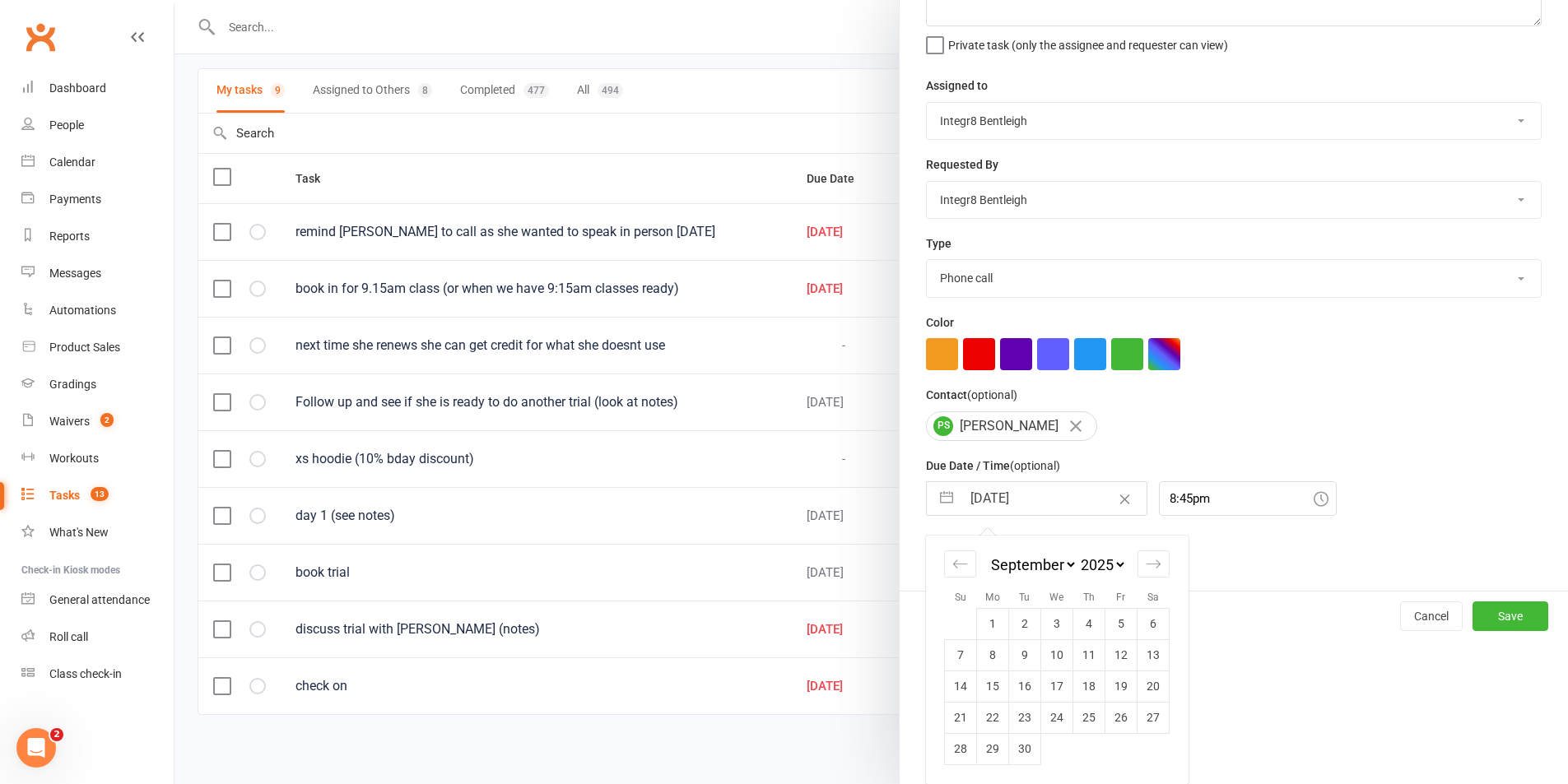
click at [1144, 530] on div "Description (optional) book in for 9.15am class (or when we have 9:15am classes…" at bounding box center [1233, 259] width 668 height 664
click at [1154, 557] on icon "Move forward to switch to the next month." at bounding box center [1153, 564] width 16 height 16
select select "10"
select select "2025"
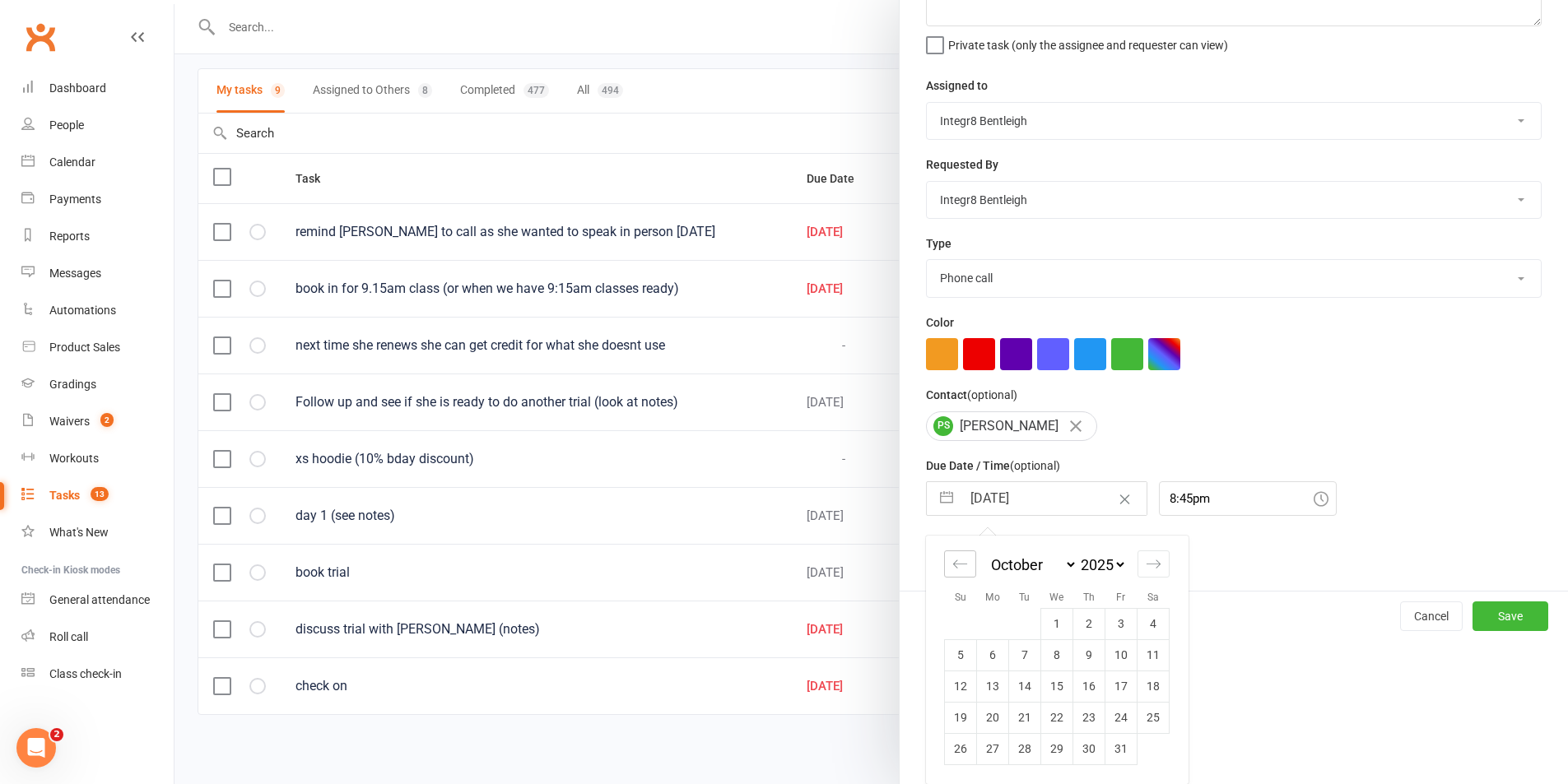
click at [962, 566] on icon "Move backward to switch to the previous month." at bounding box center [960, 564] width 16 height 16
select select "7"
select select "2025"
click at [996, 685] on td "15" at bounding box center [993, 686] width 32 height 31
type input "15 Sep 2025"
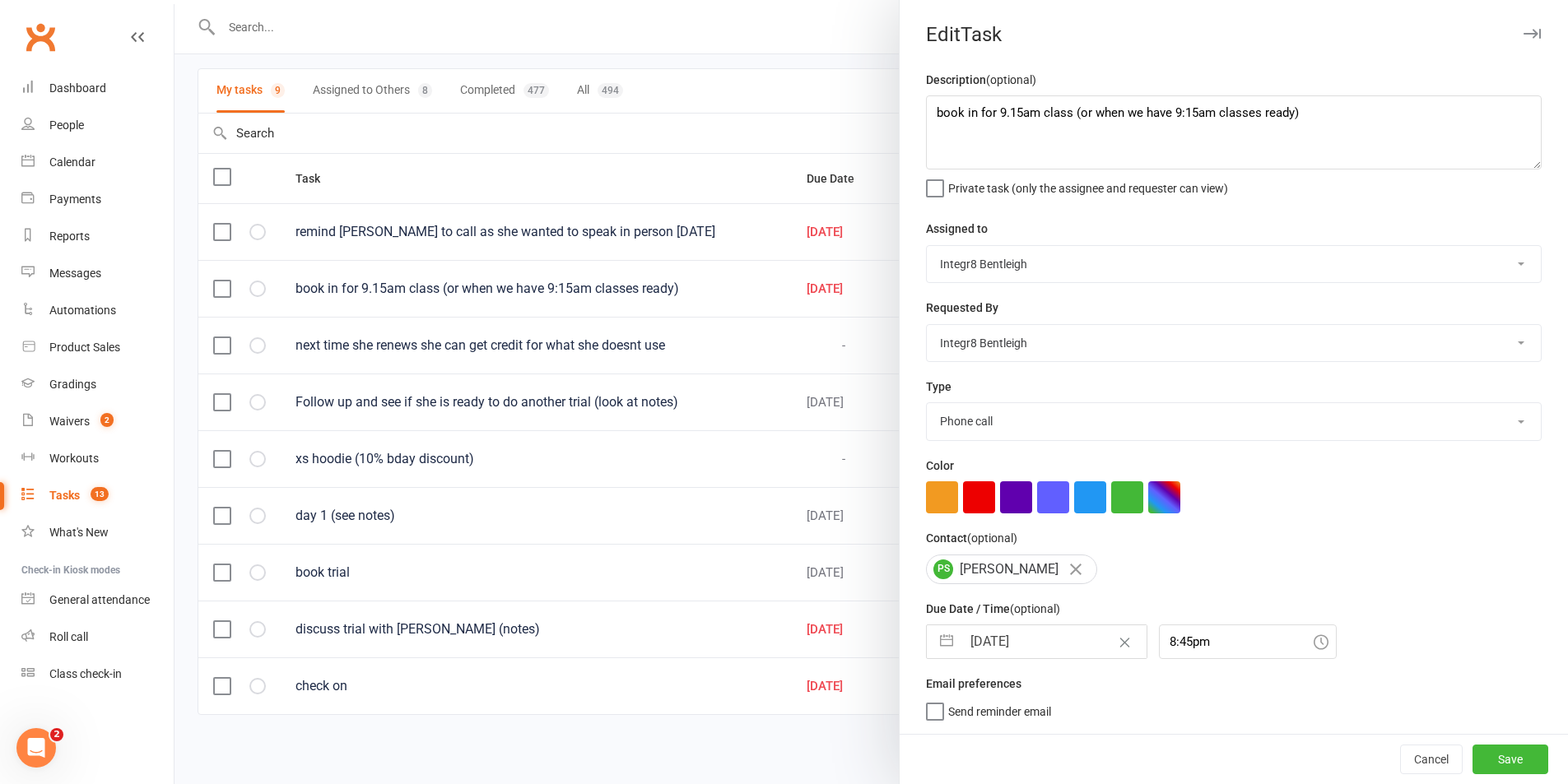
scroll to position [4, 0]
click at [1187, 643] on div "8:45pm" at bounding box center [1247, 642] width 178 height 35
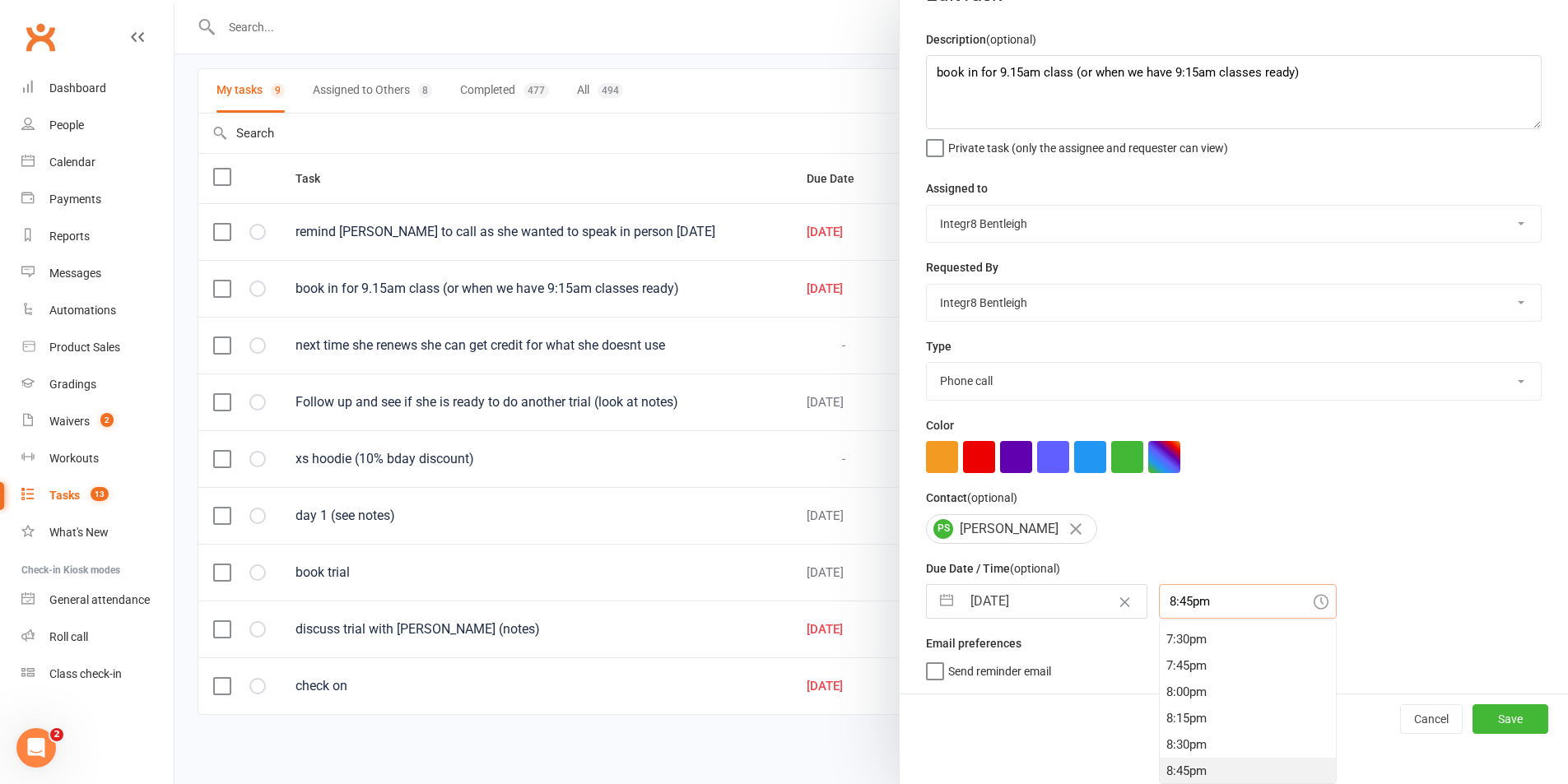
scroll to position [2076, 0]
click at [1193, 663] on div "8:00pm" at bounding box center [1247, 663] width 176 height 26
type input "8:00pm"
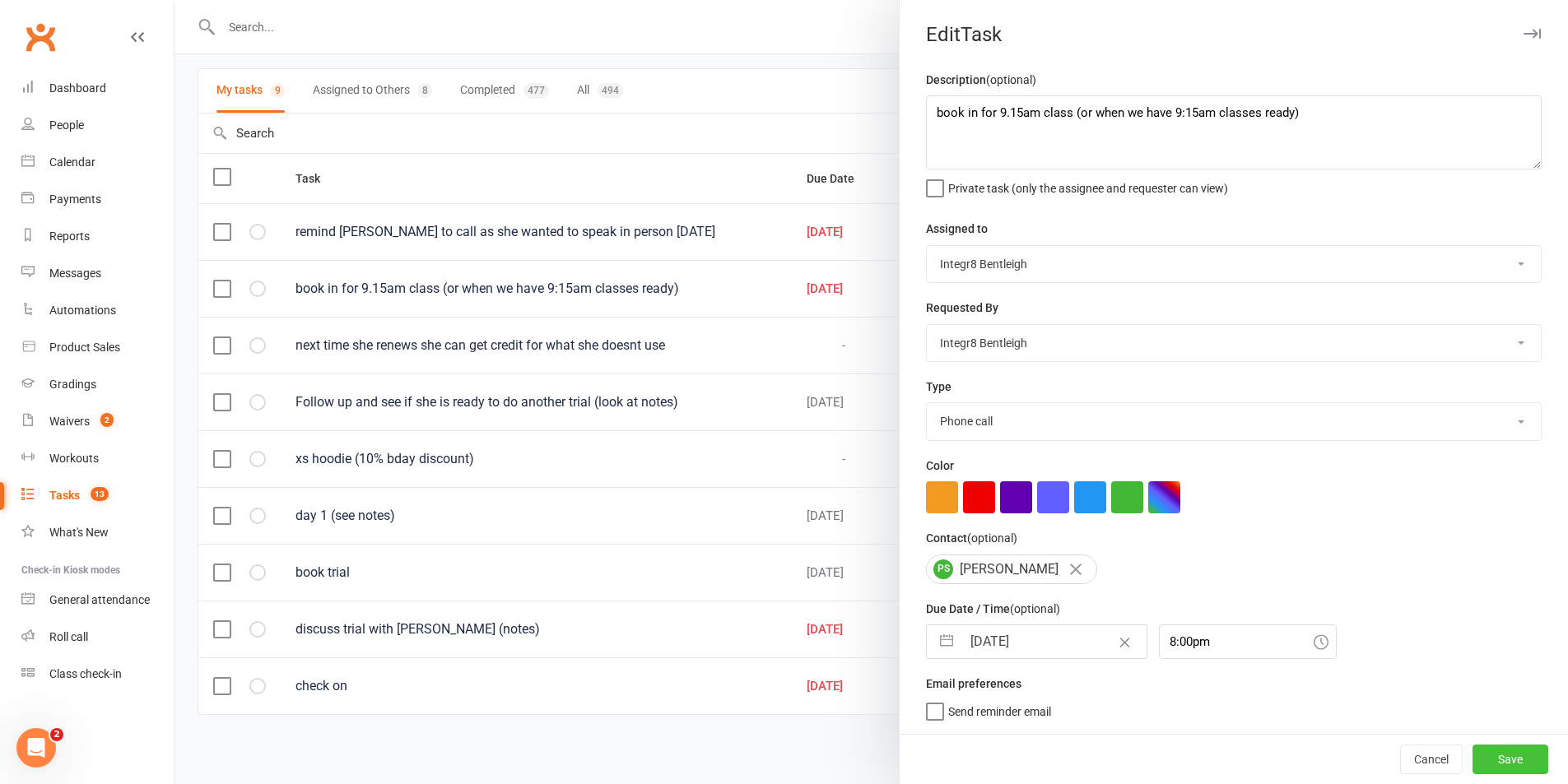
click at [1483, 768] on button "Save" at bounding box center [1510, 759] width 75 height 30
select select "started"
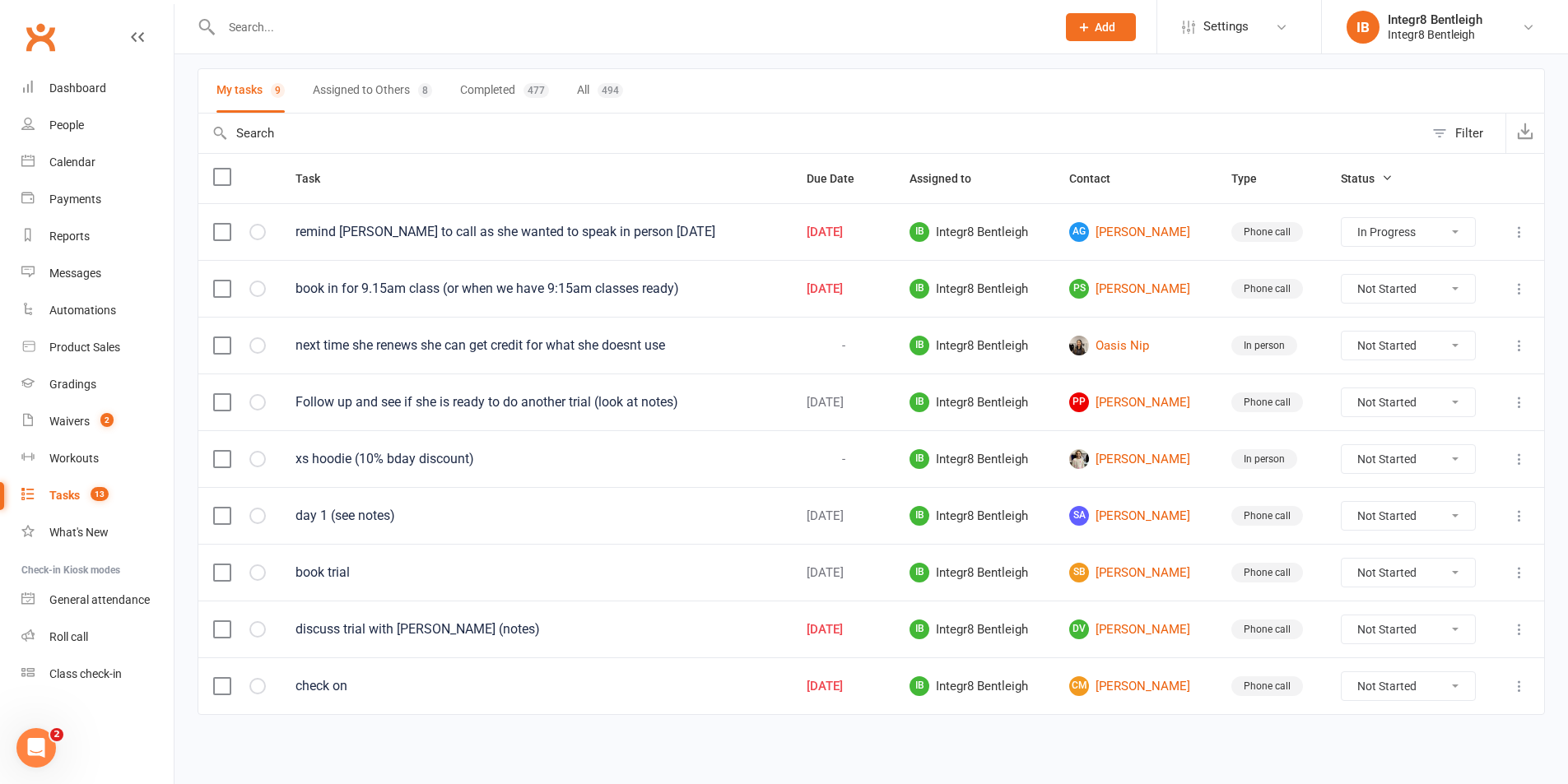
select select "started"
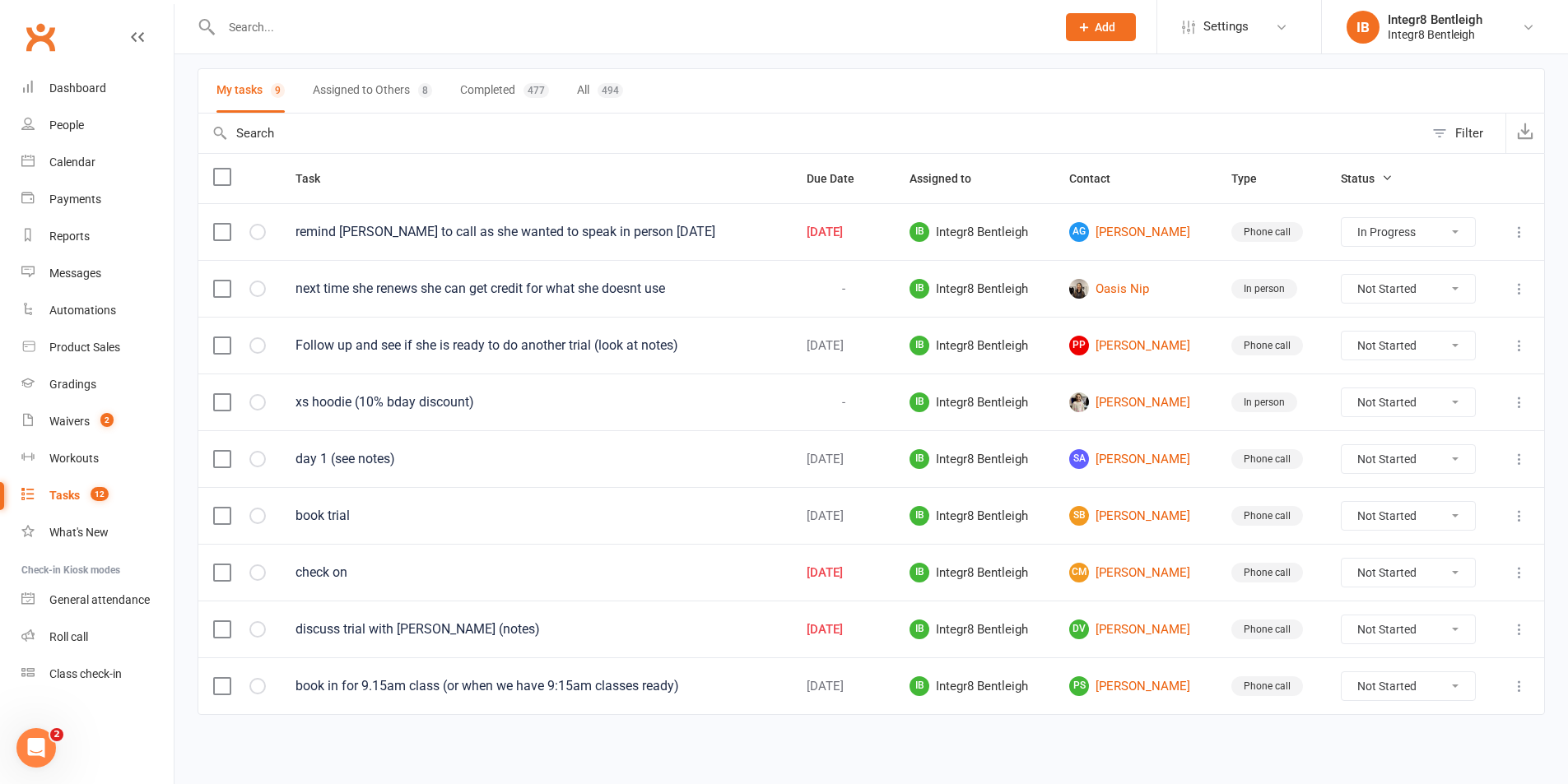
click at [1410, 301] on select "Not Started In Progress Waiting Complete" at bounding box center [1408, 289] width 133 height 28
click at [1347, 275] on select "Not Started In Progress Waiting Complete" at bounding box center [1408, 289] width 133 height 28
select select "unstarted"
select select "started"
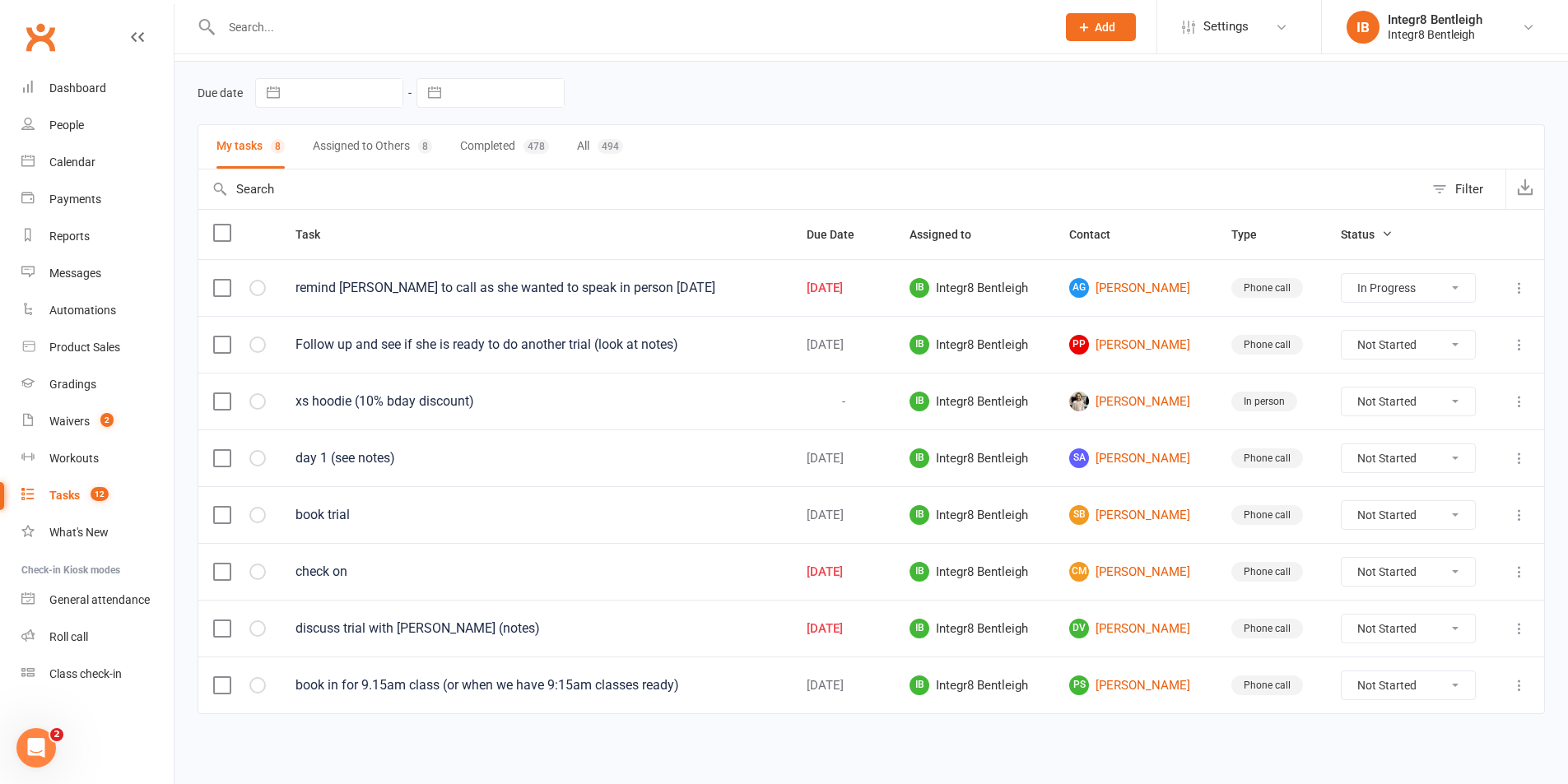
scroll to position [50, 0]
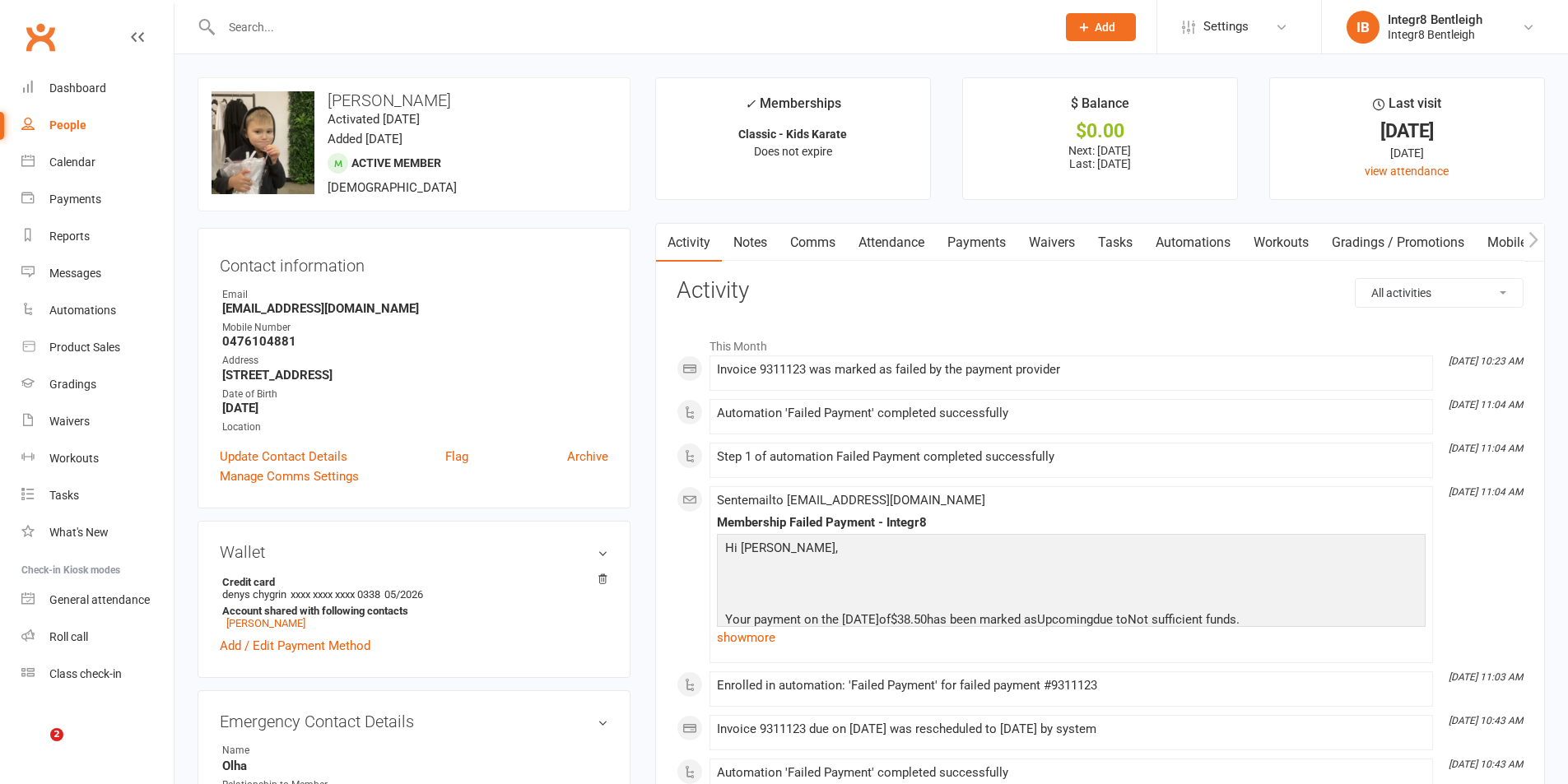
click at [984, 243] on link "Payments" at bounding box center [977, 243] width 81 height 38
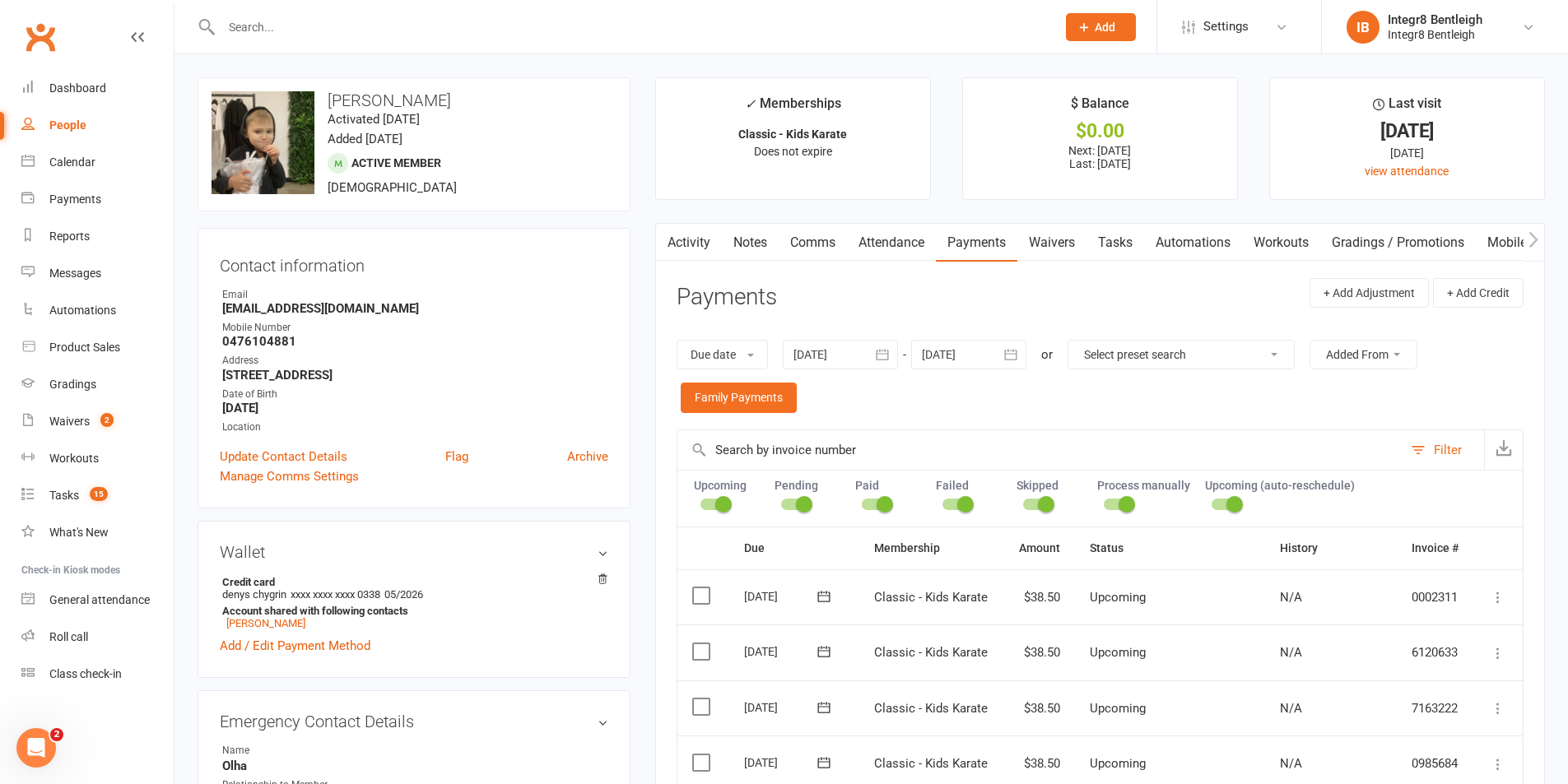
click at [696, 249] on link "Activity" at bounding box center [689, 243] width 66 height 38
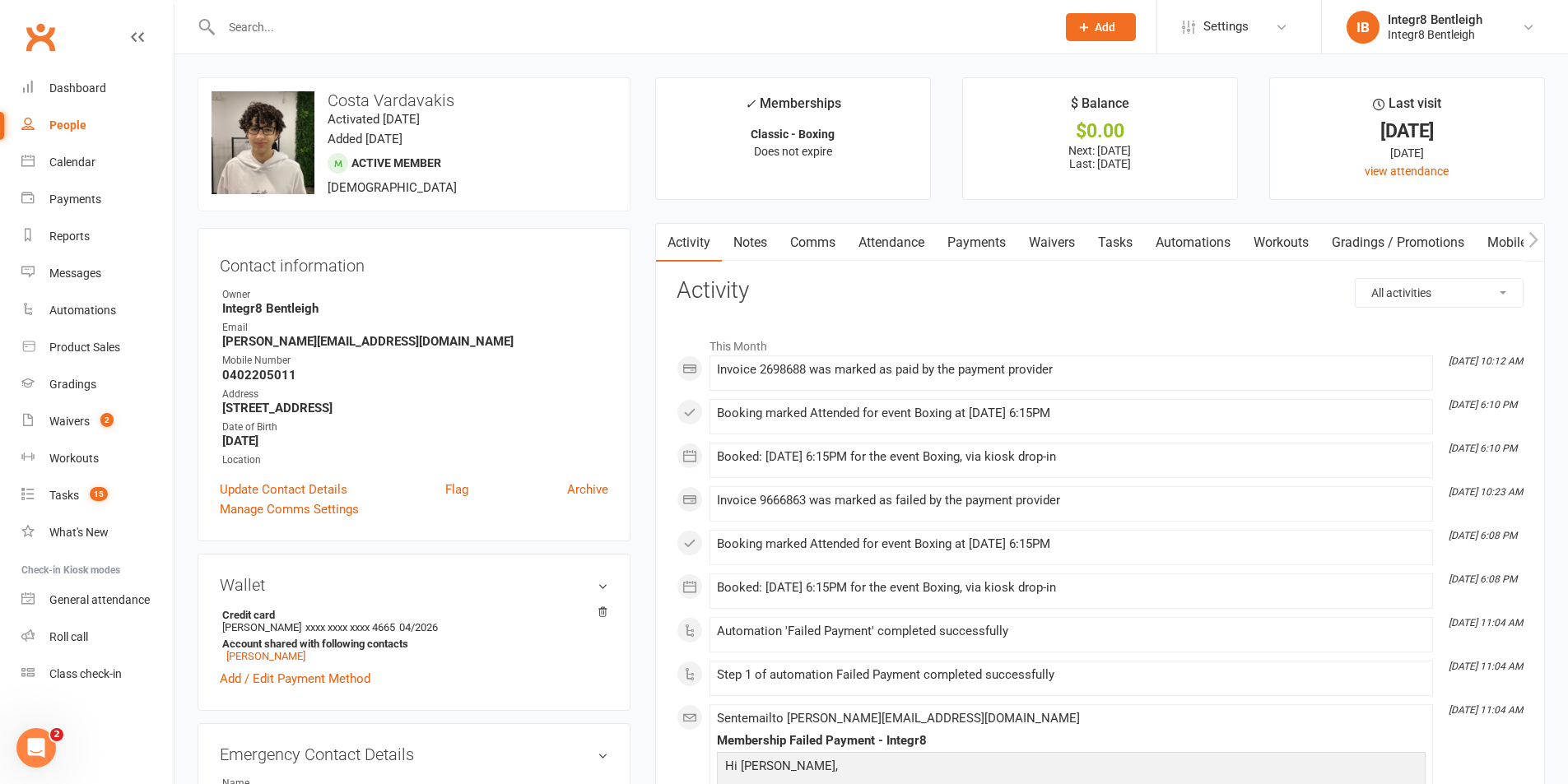
click at [974, 234] on link "Payments" at bounding box center [977, 243] width 81 height 38
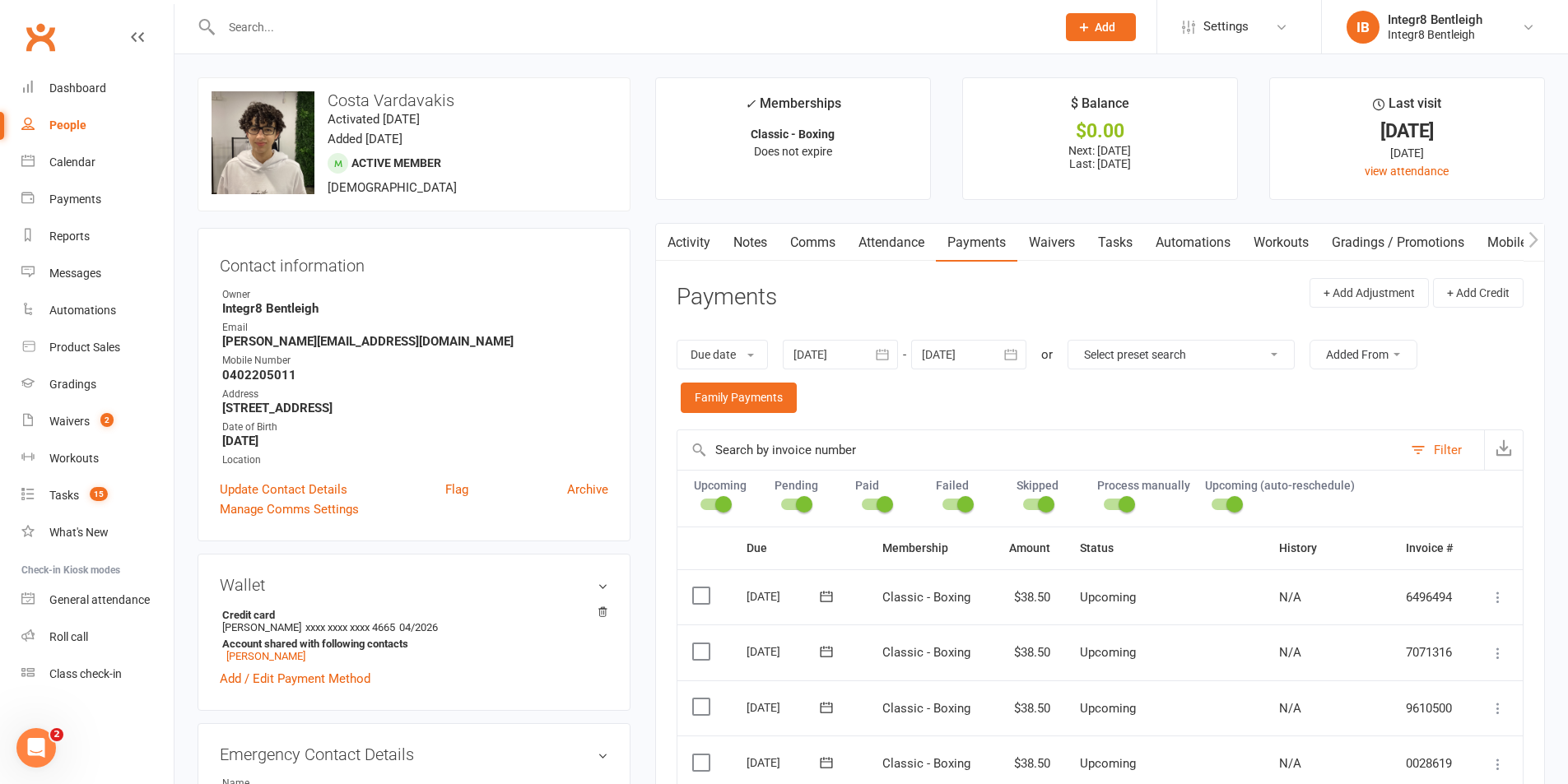
click at [760, 242] on link "Notes" at bounding box center [750, 243] width 57 height 38
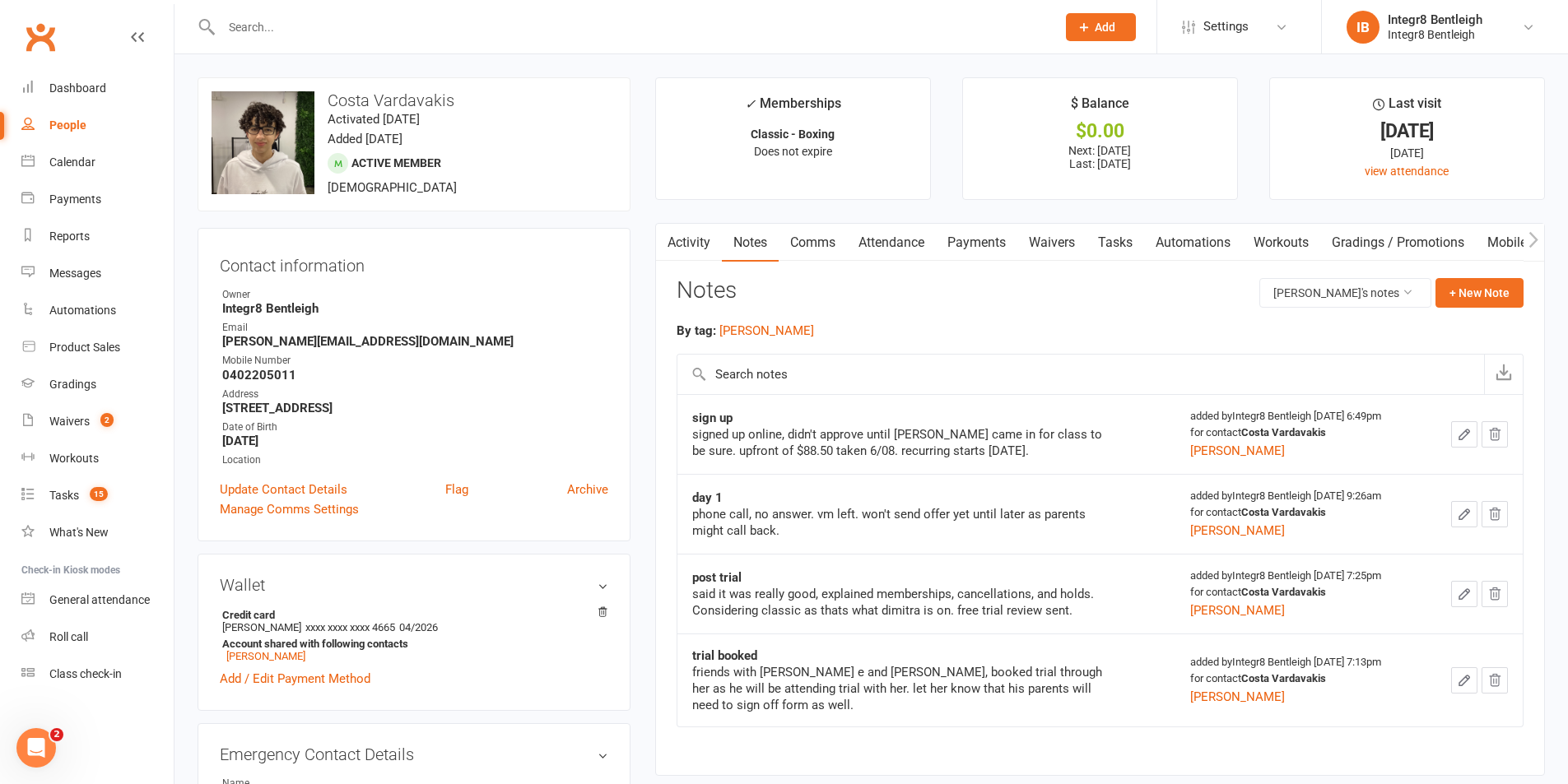
click at [959, 233] on link "Payments" at bounding box center [977, 243] width 81 height 38
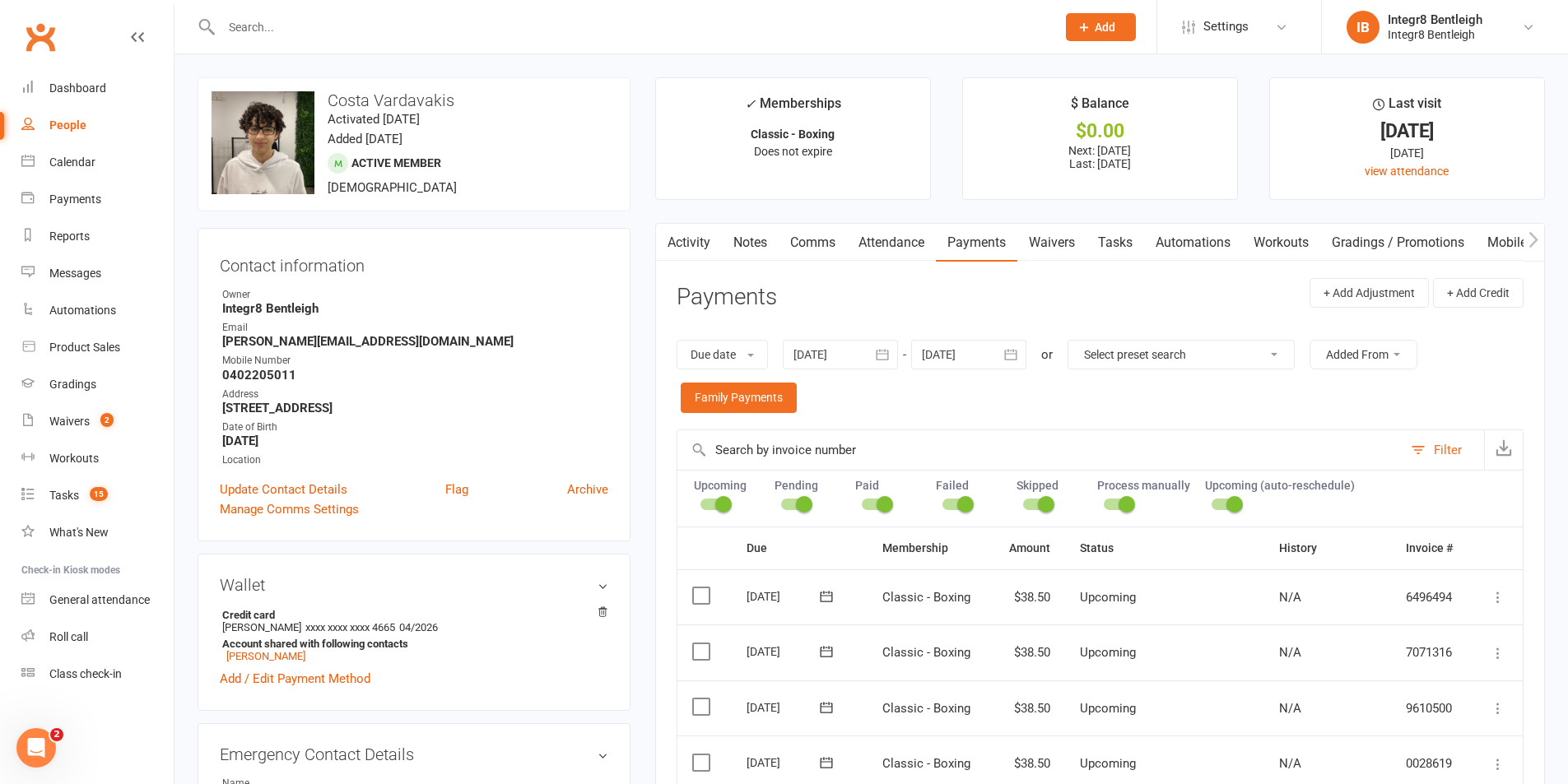
click at [721, 244] on link "Activity" at bounding box center [689, 243] width 66 height 38
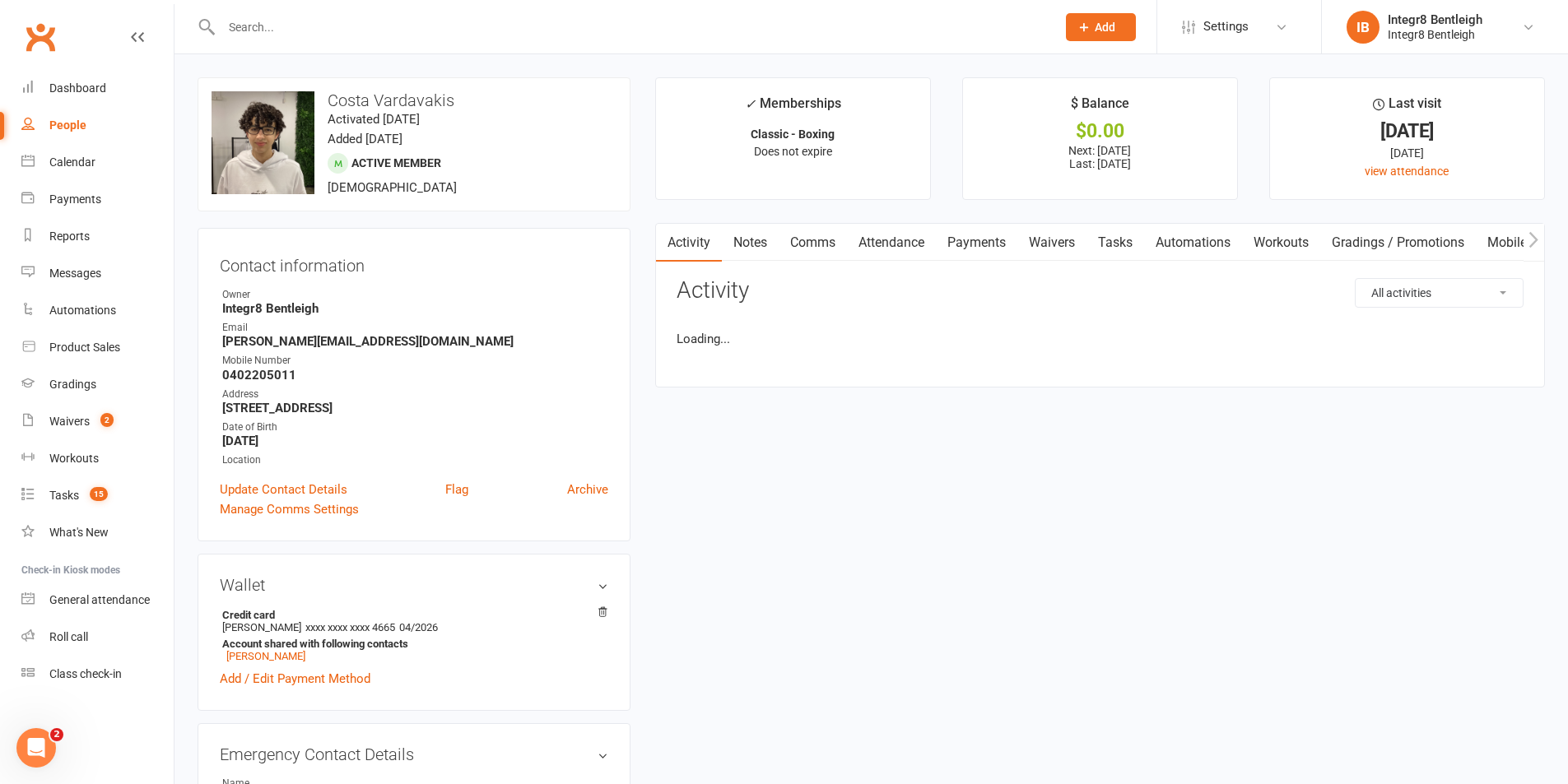
click at [741, 241] on link "Notes" at bounding box center [750, 243] width 57 height 38
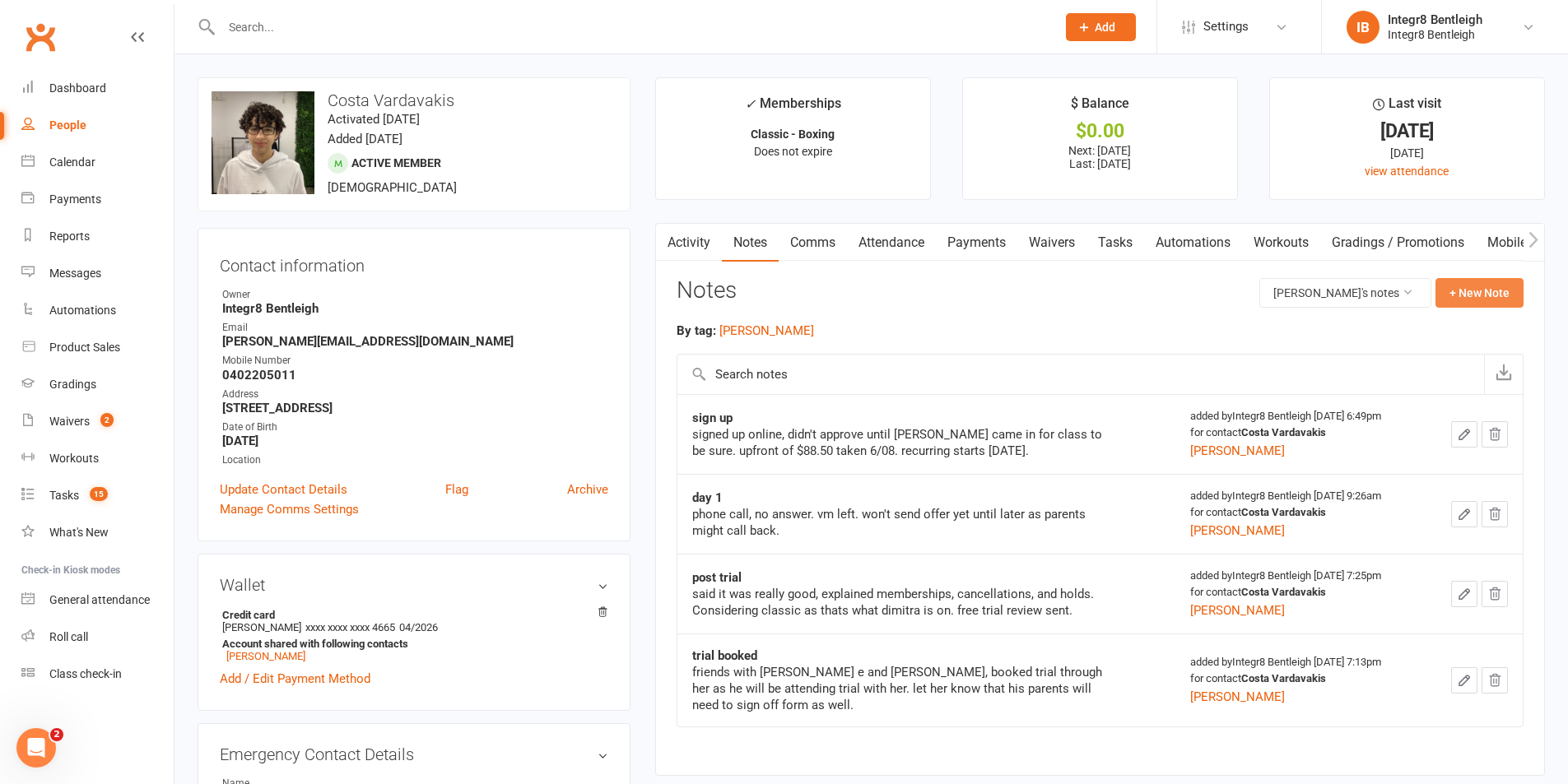
click at [1491, 293] on button "+ New Note" at bounding box center [1479, 293] width 88 height 30
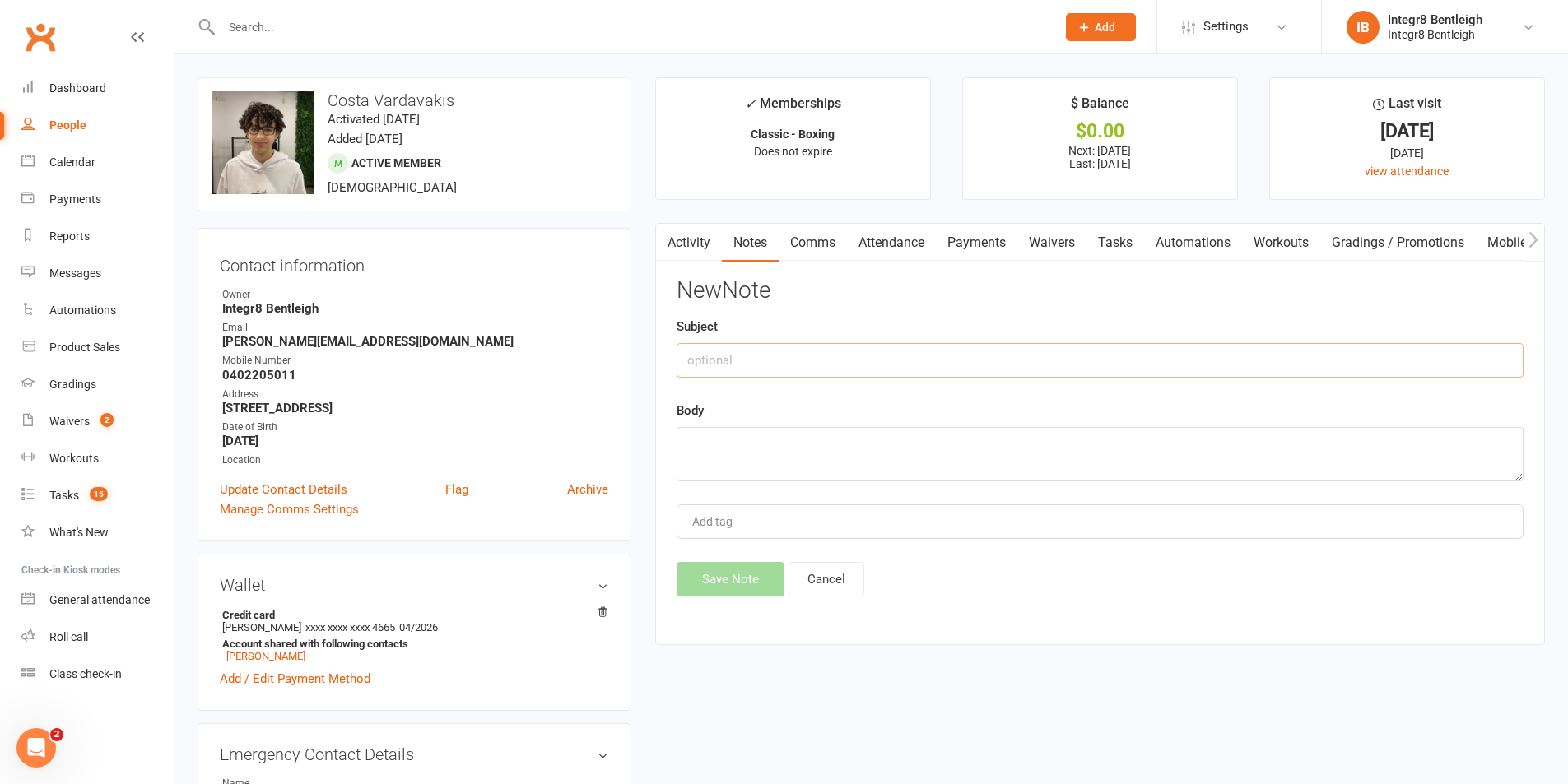
click at [879, 365] on input "text" at bounding box center [1100, 360] width 847 height 35
type input "failed payment"
click at [837, 582] on button "Cancel" at bounding box center [826, 580] width 75 height 35
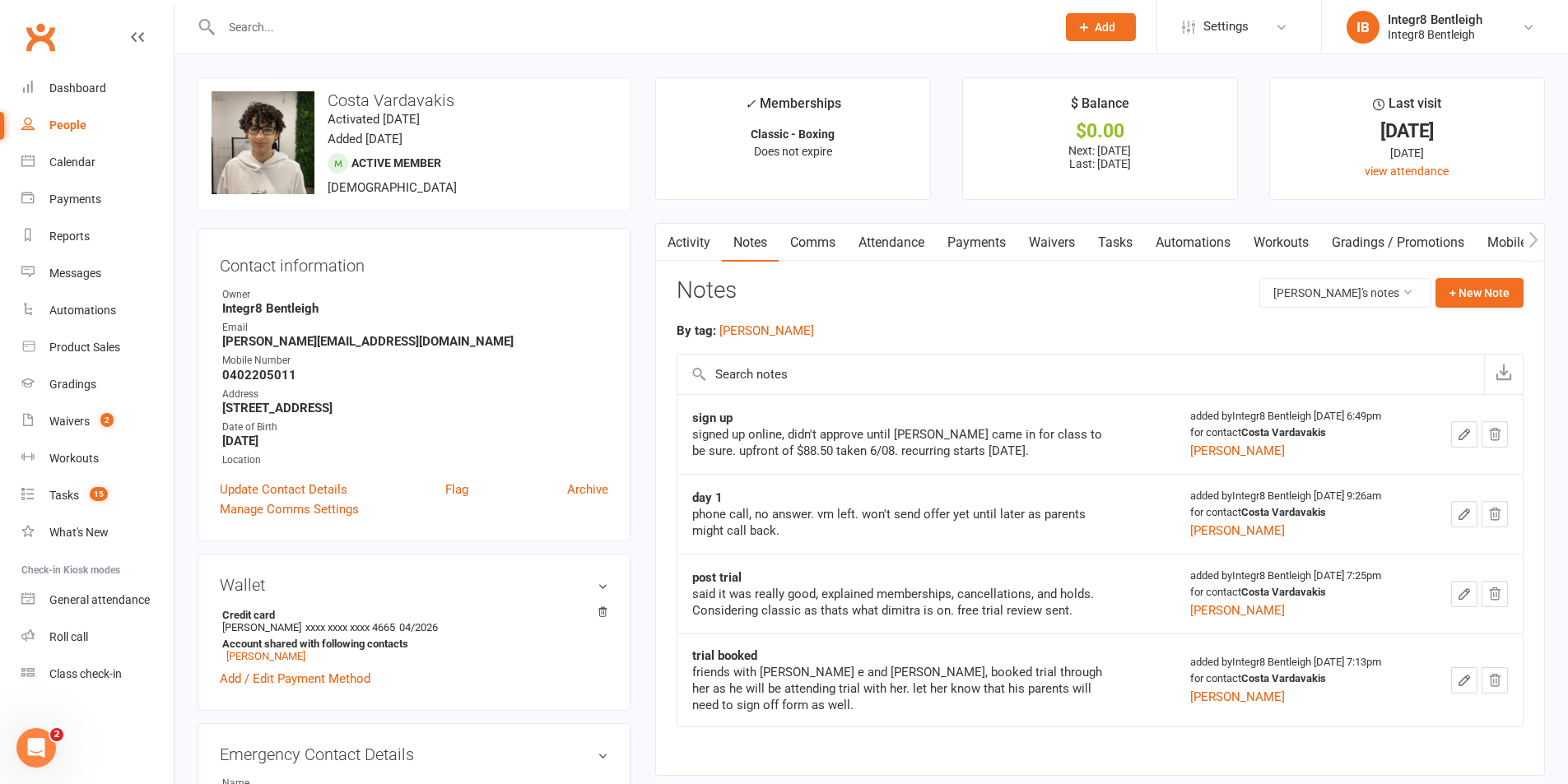
click at [681, 247] on link "Activity" at bounding box center [689, 243] width 66 height 38
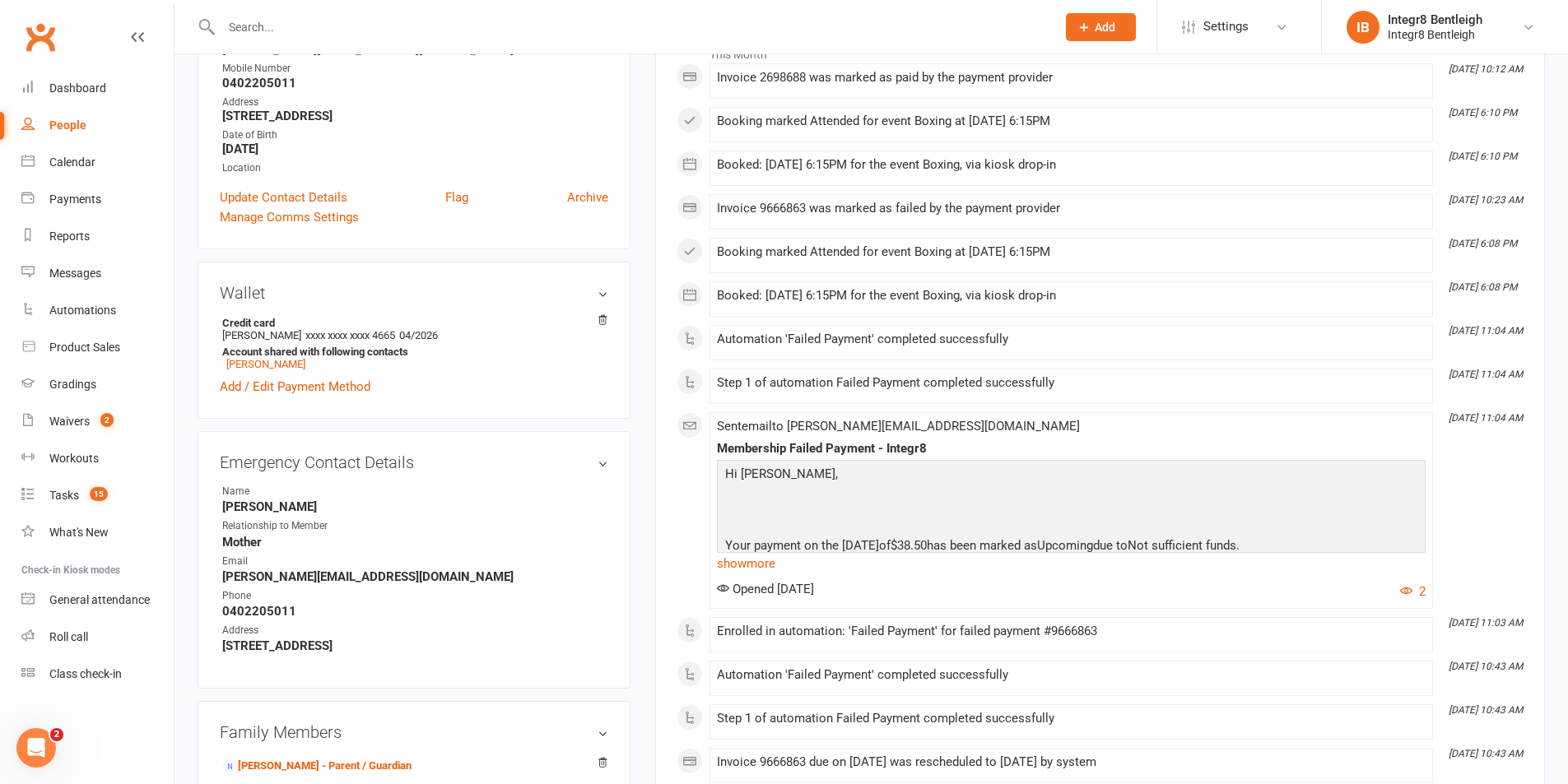
scroll to position [329, 0]
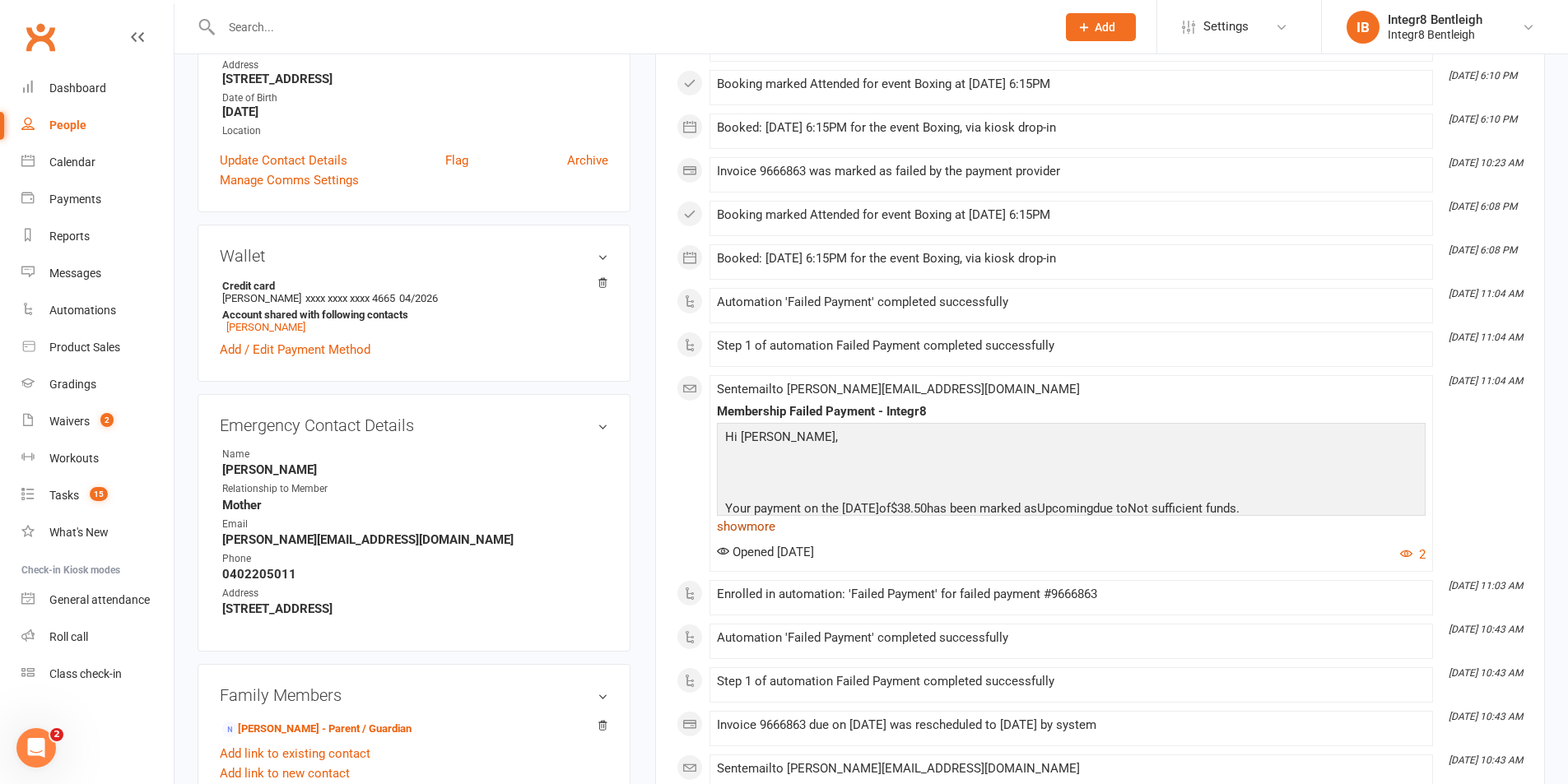
click at [771, 531] on link "show more" at bounding box center [1072, 527] width 709 height 23
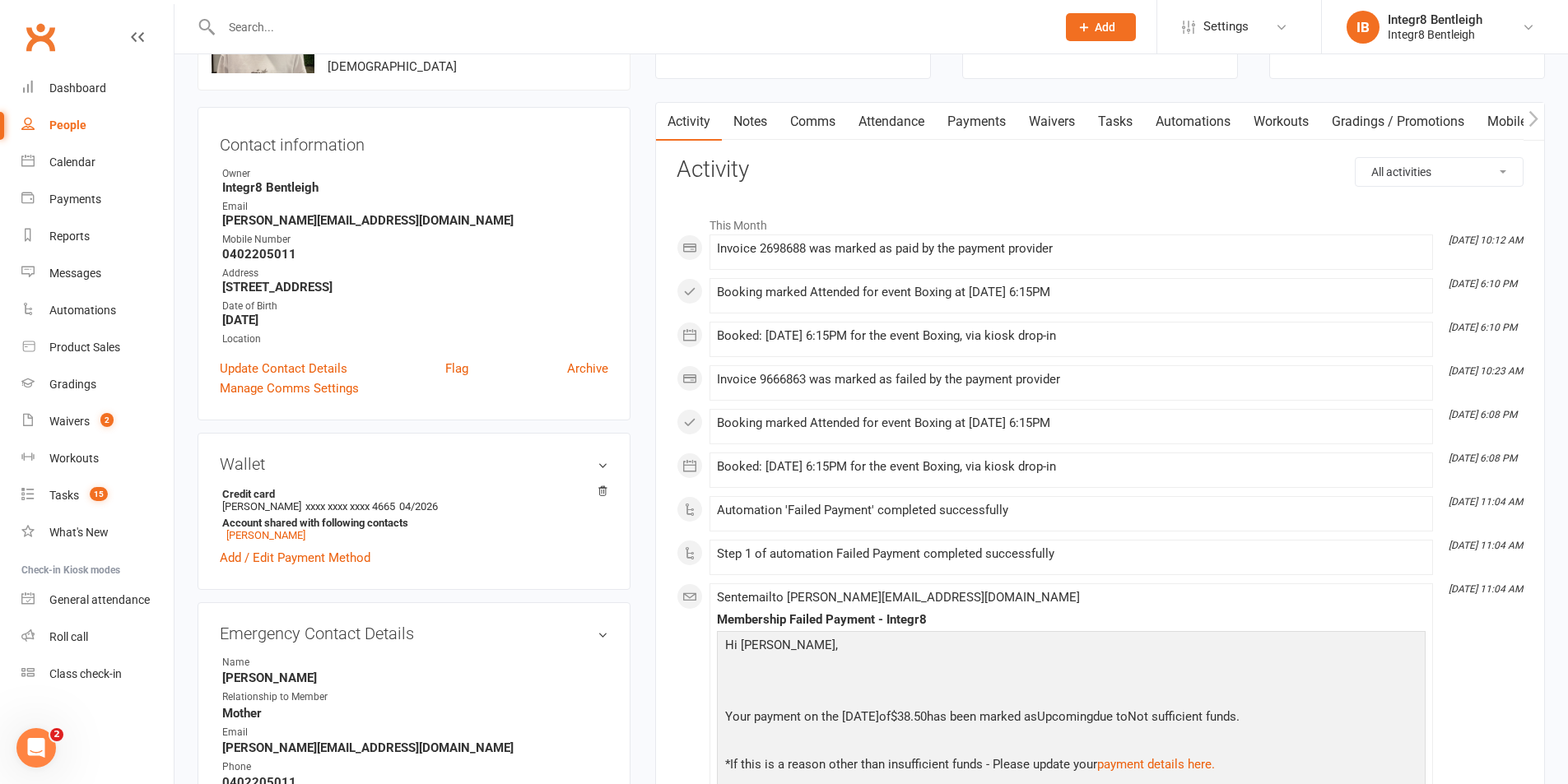
scroll to position [0, 0]
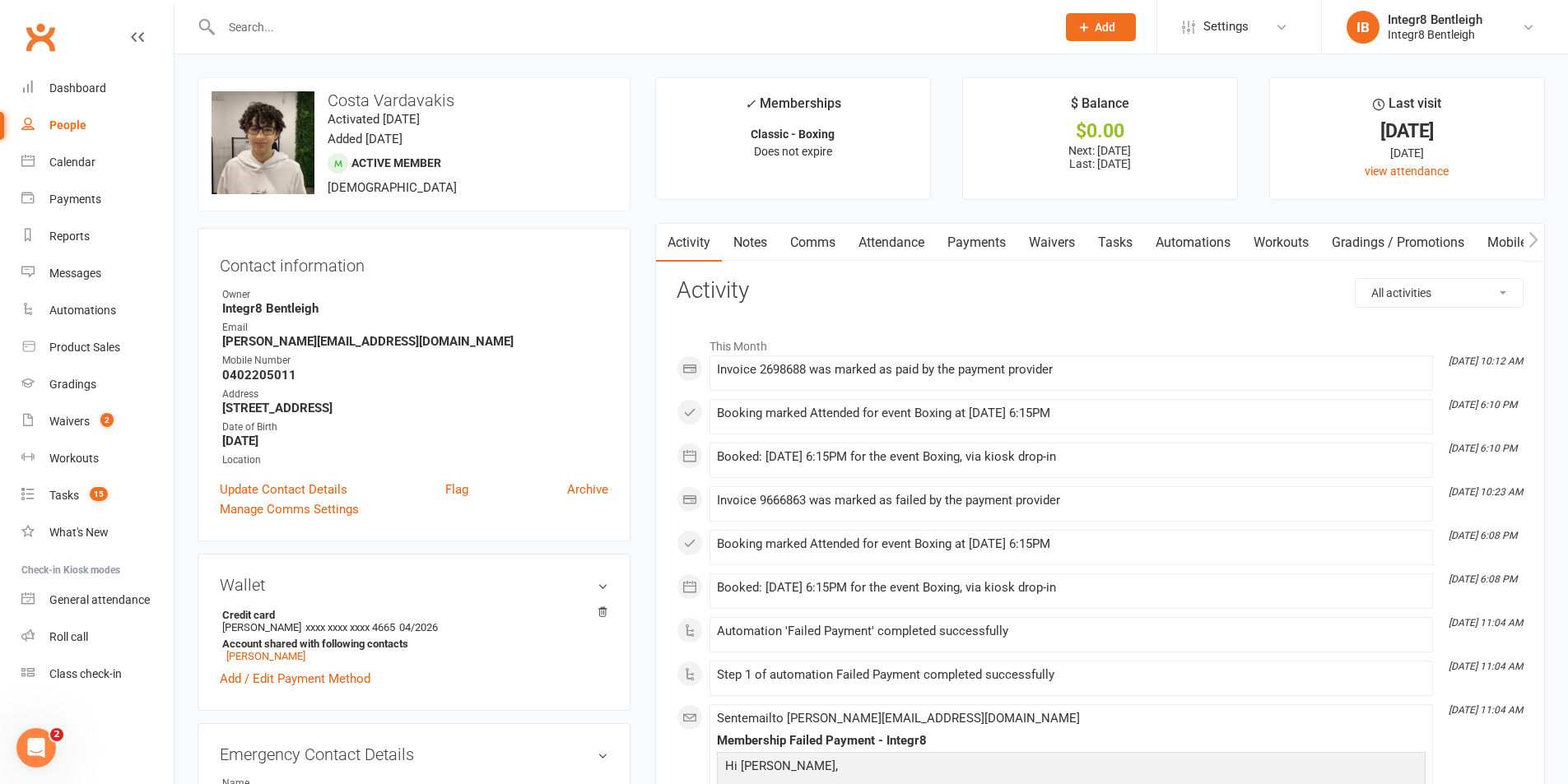
click at [987, 247] on link "Payments" at bounding box center [977, 243] width 81 height 38
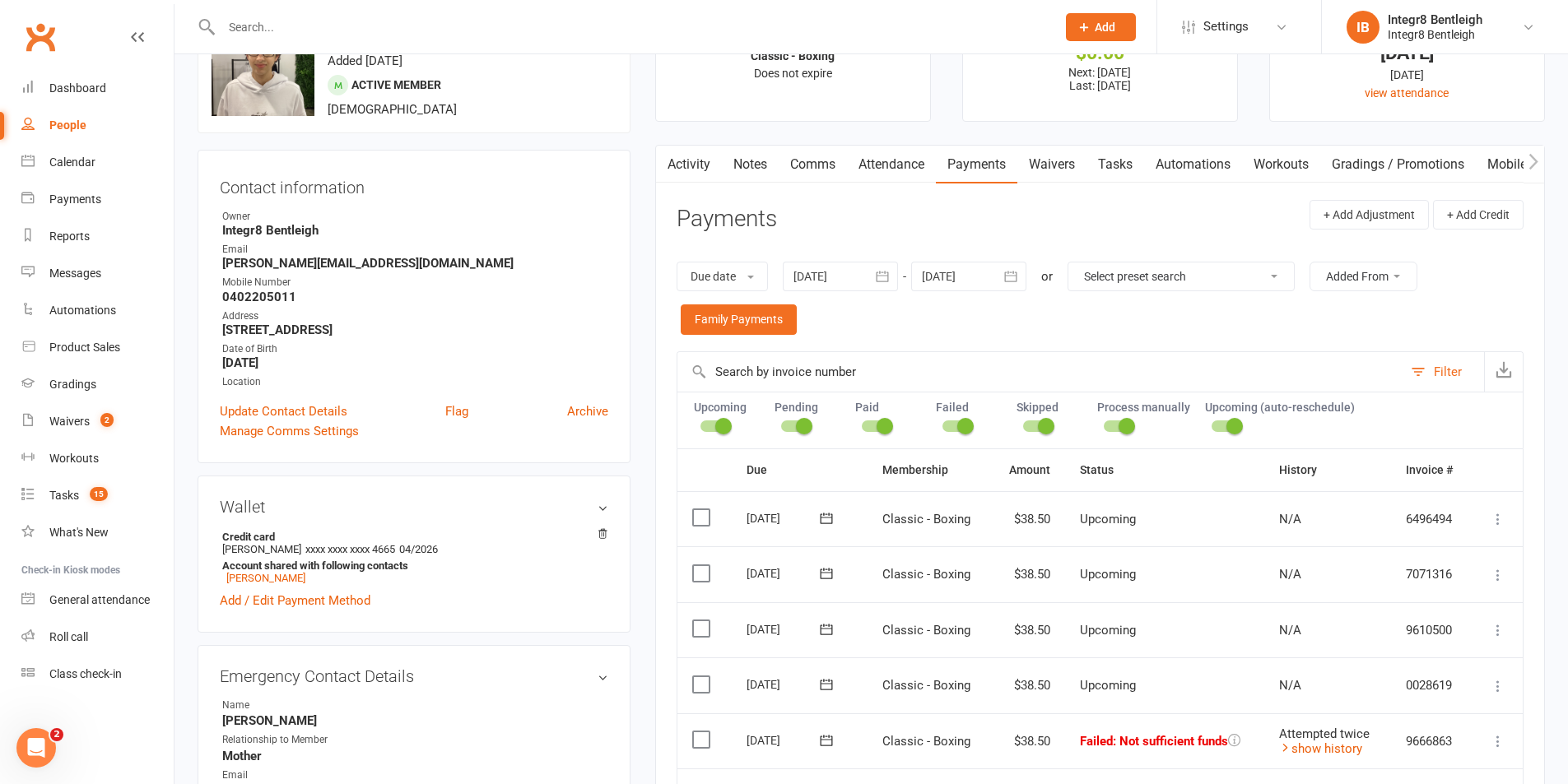
scroll to position [165, 0]
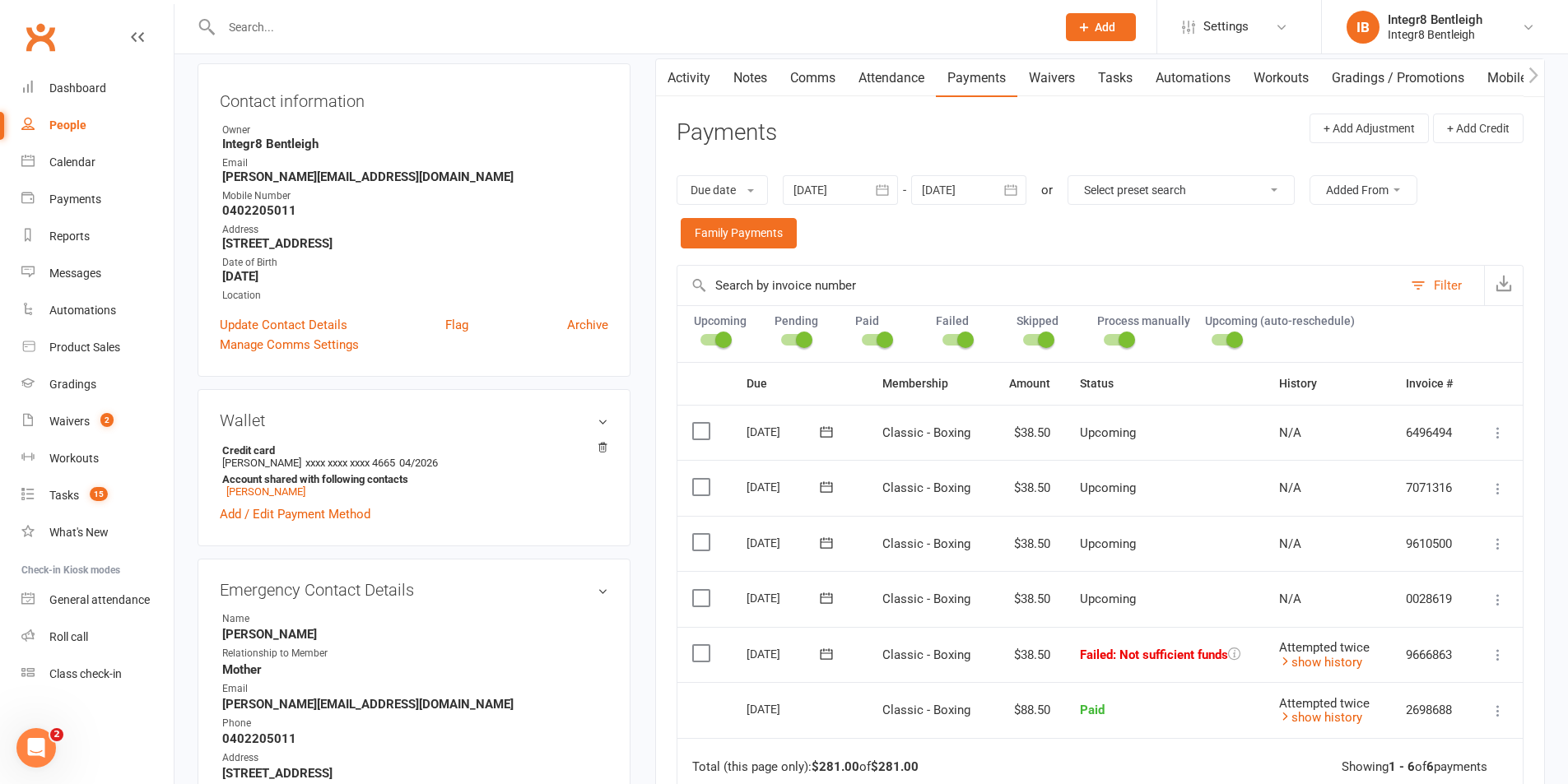
click at [825, 657] on icon at bounding box center [827, 654] width 17 height 17
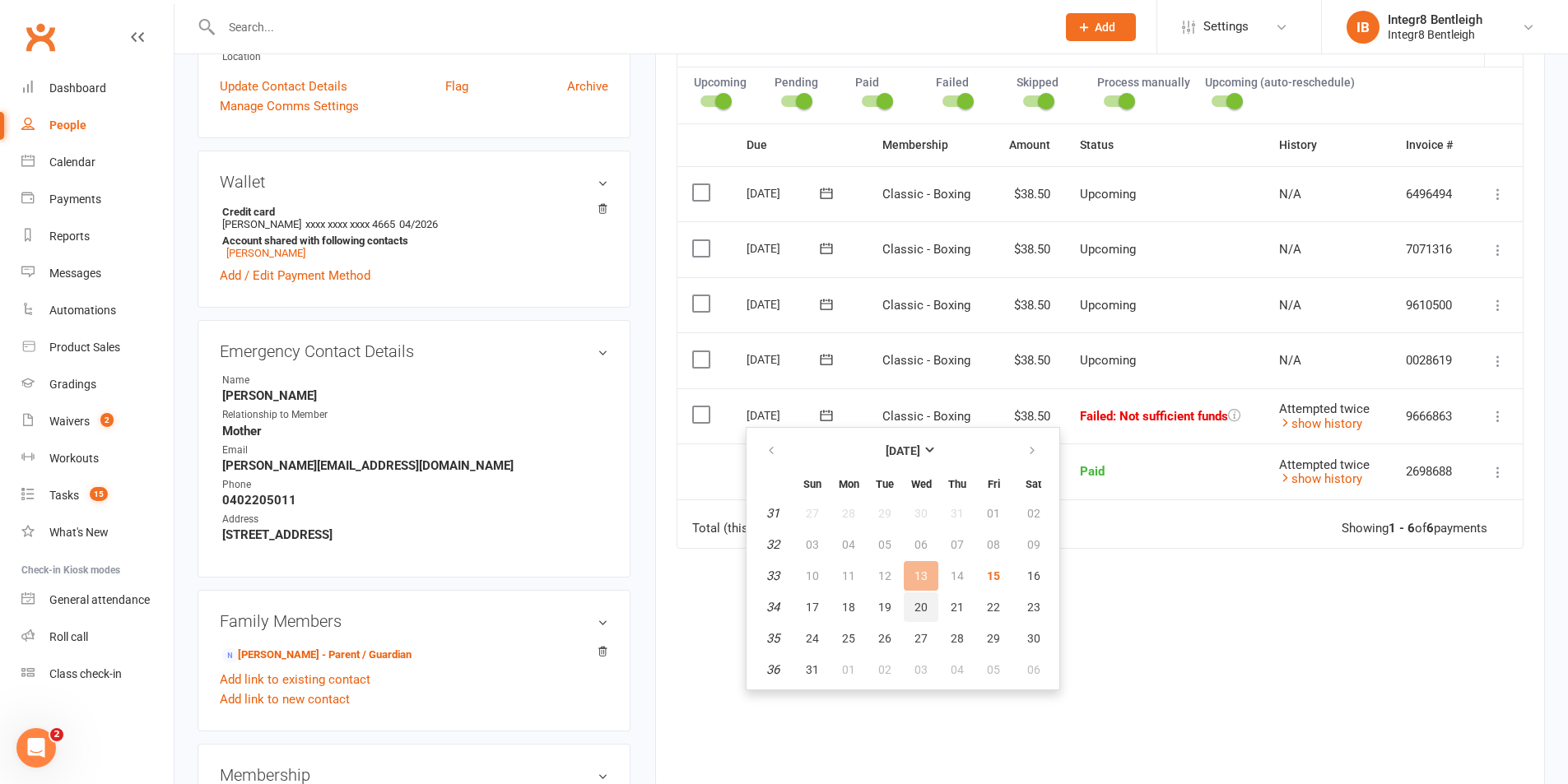
scroll to position [411, 0]
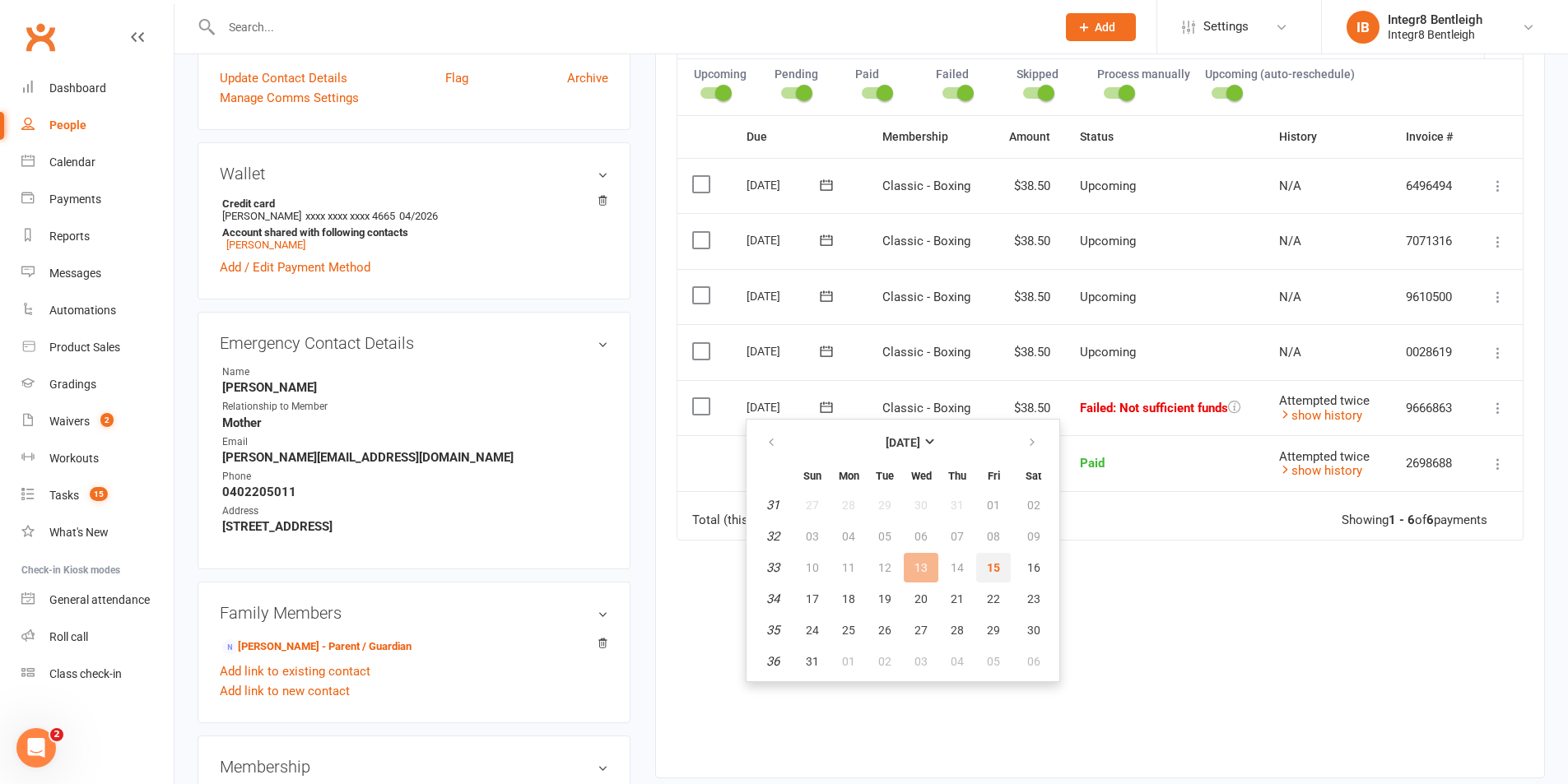
click at [993, 568] on span "15" at bounding box center [994, 568] width 13 height 13
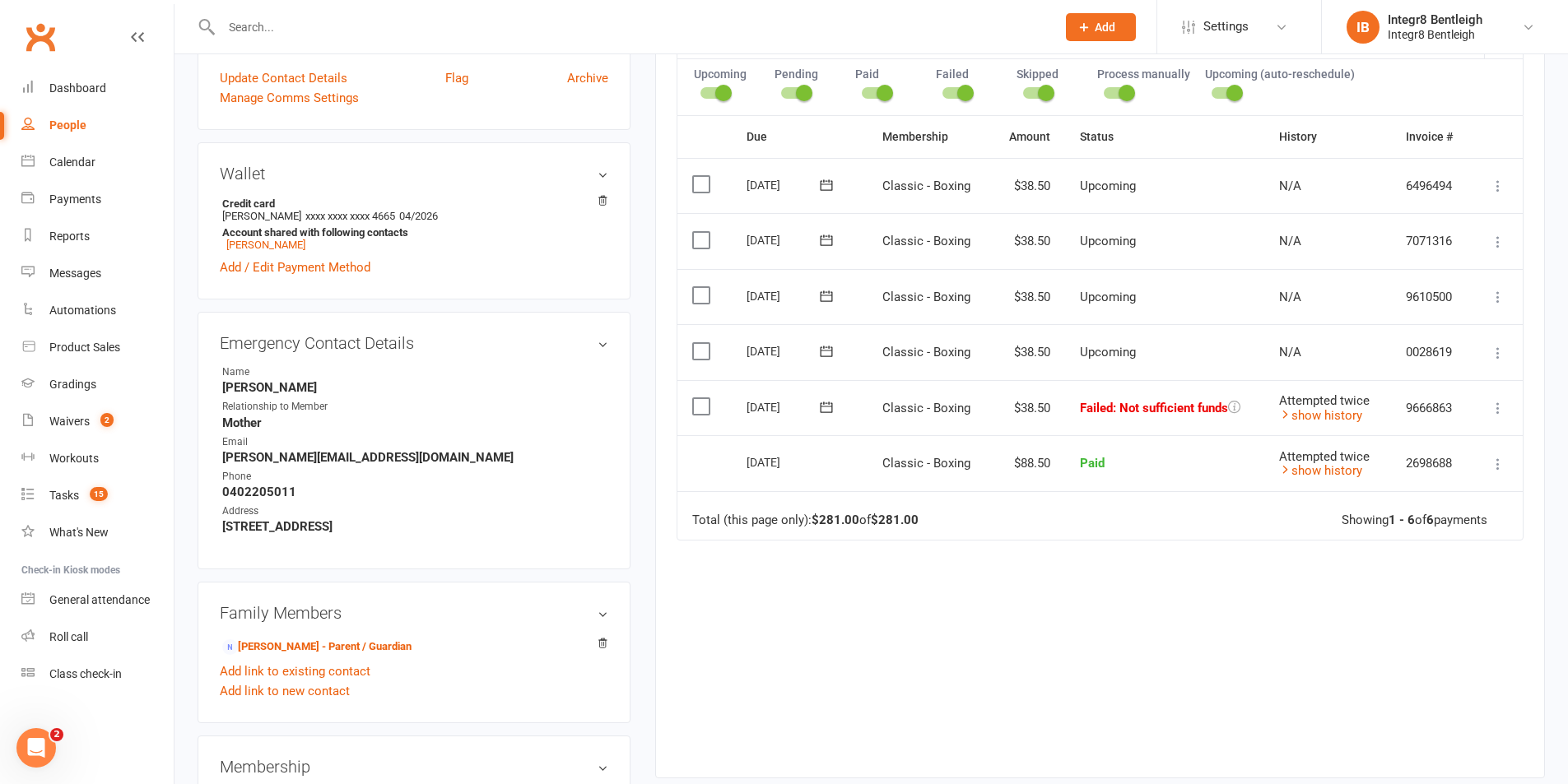
click at [827, 408] on icon at bounding box center [827, 407] width 17 height 17
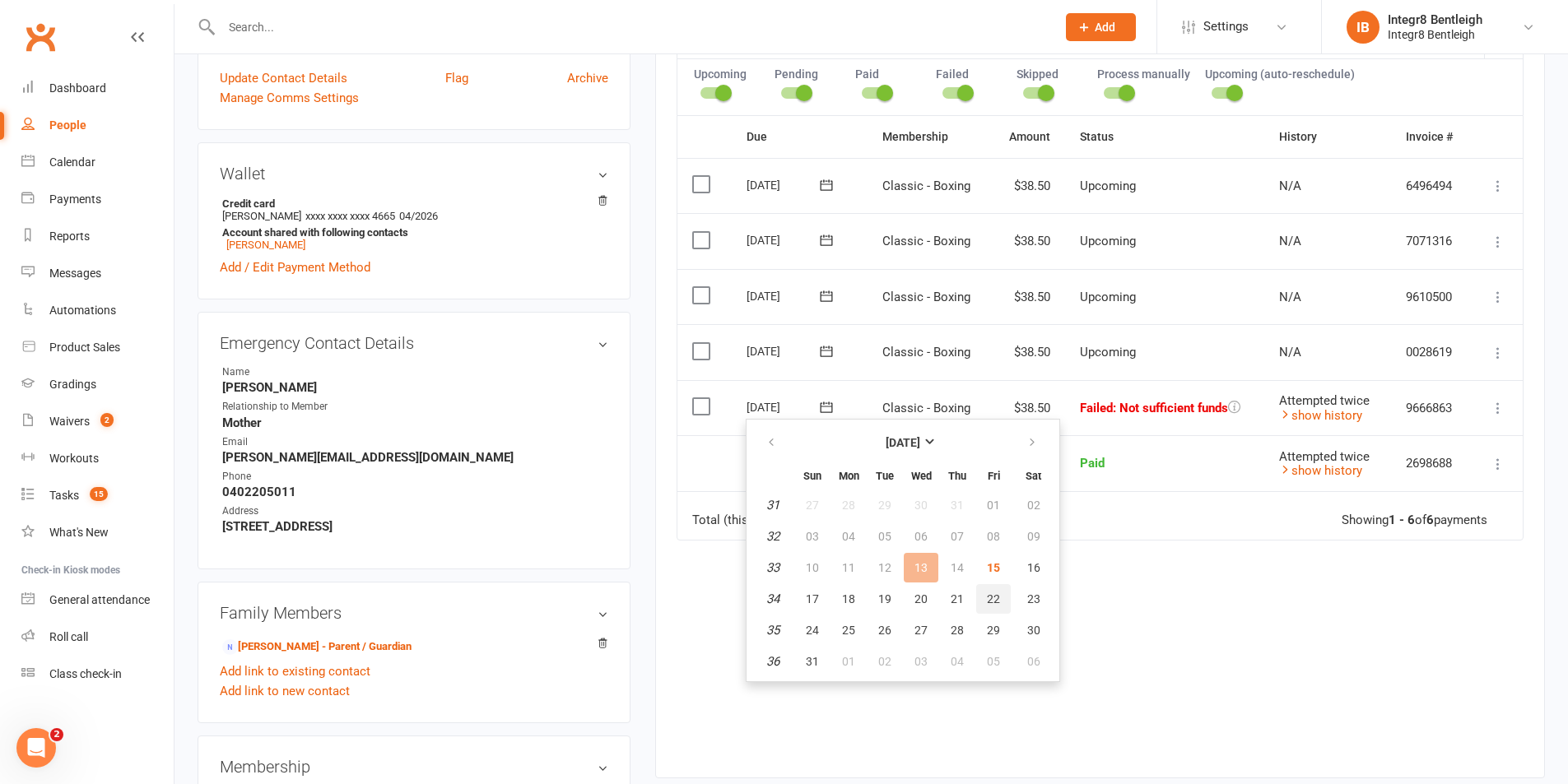
click at [995, 596] on span "22" at bounding box center [994, 599] width 13 height 13
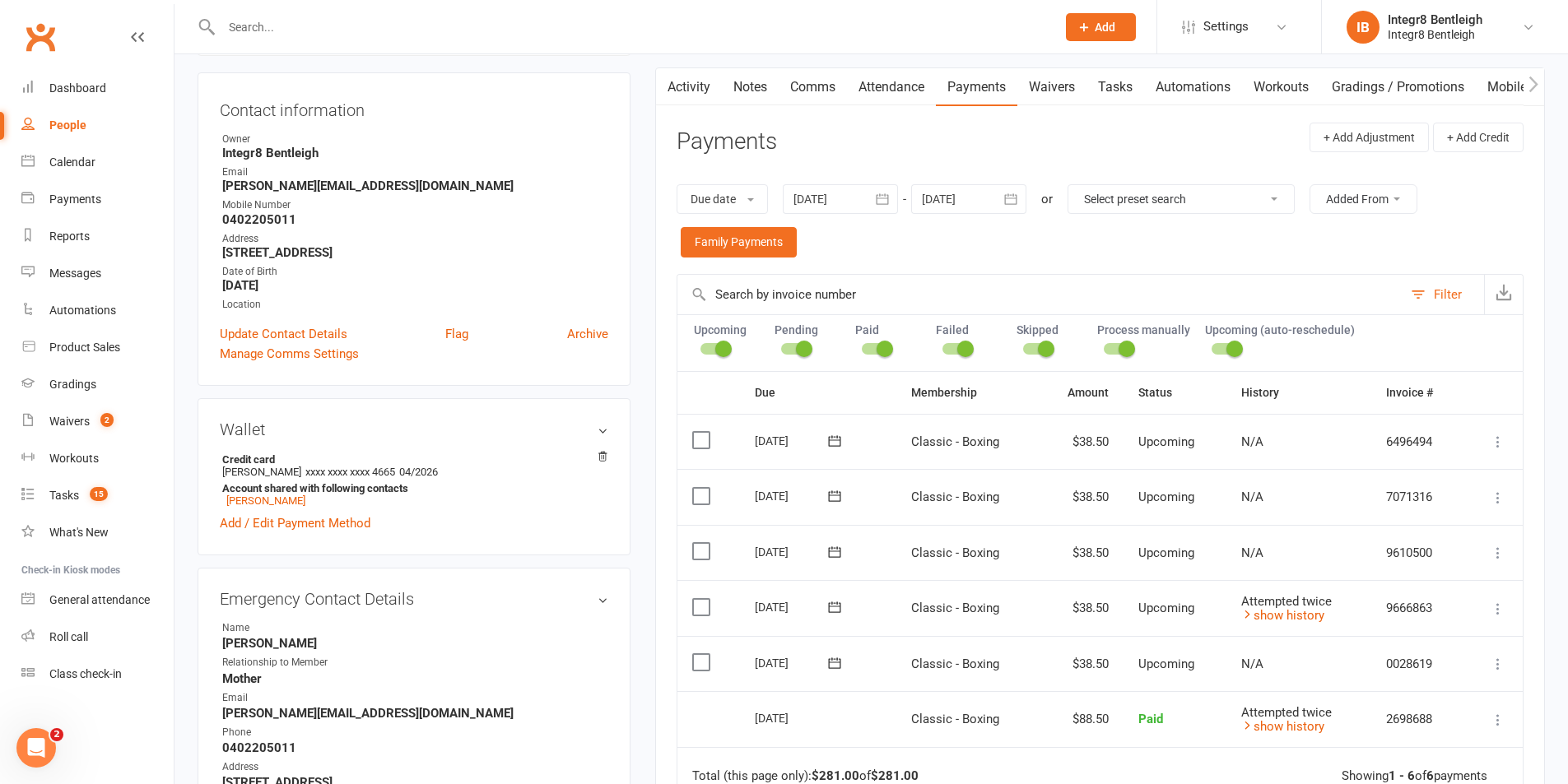
scroll to position [0, 0]
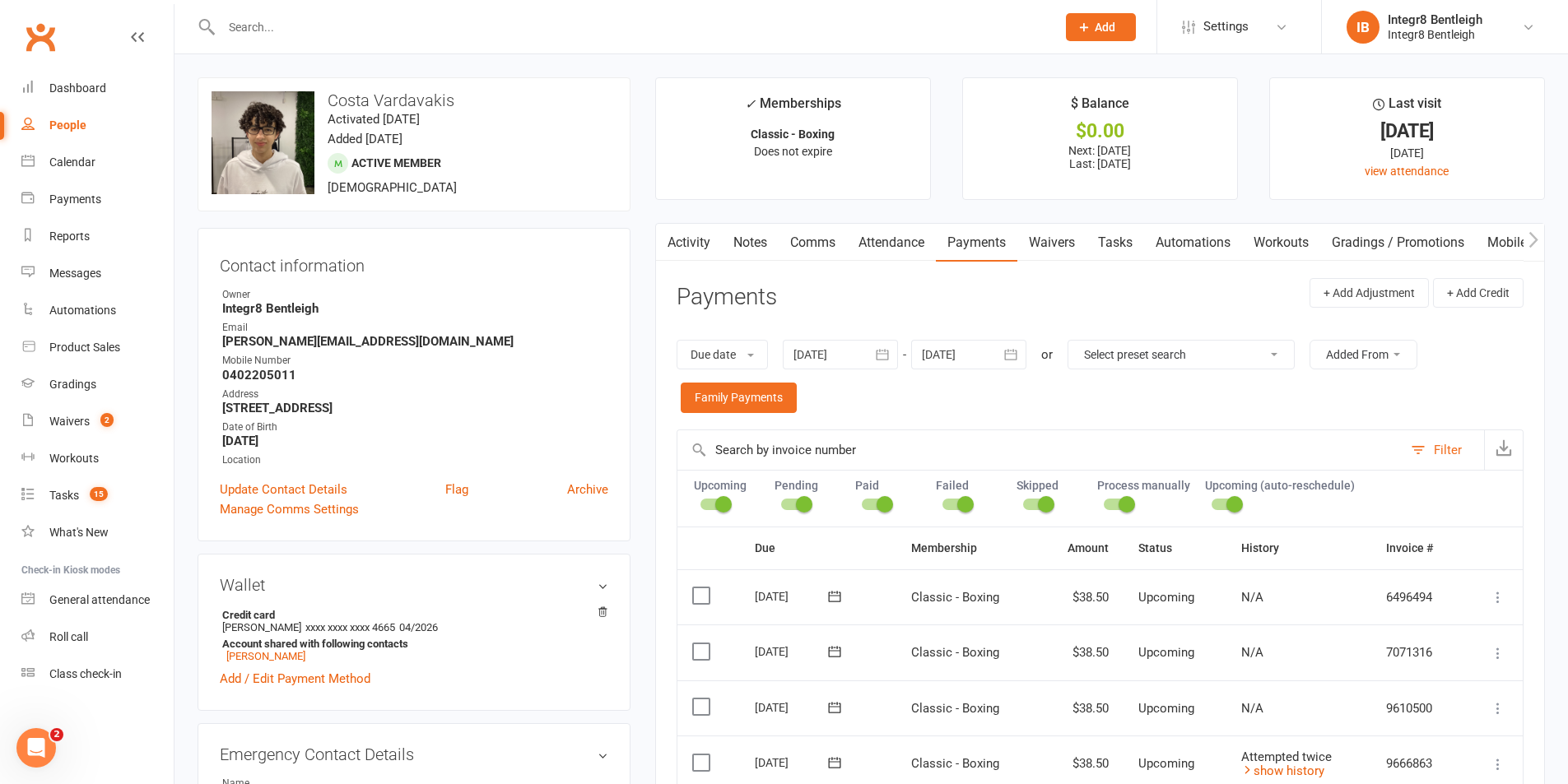
click at [707, 239] on link "Activity" at bounding box center [689, 243] width 66 height 38
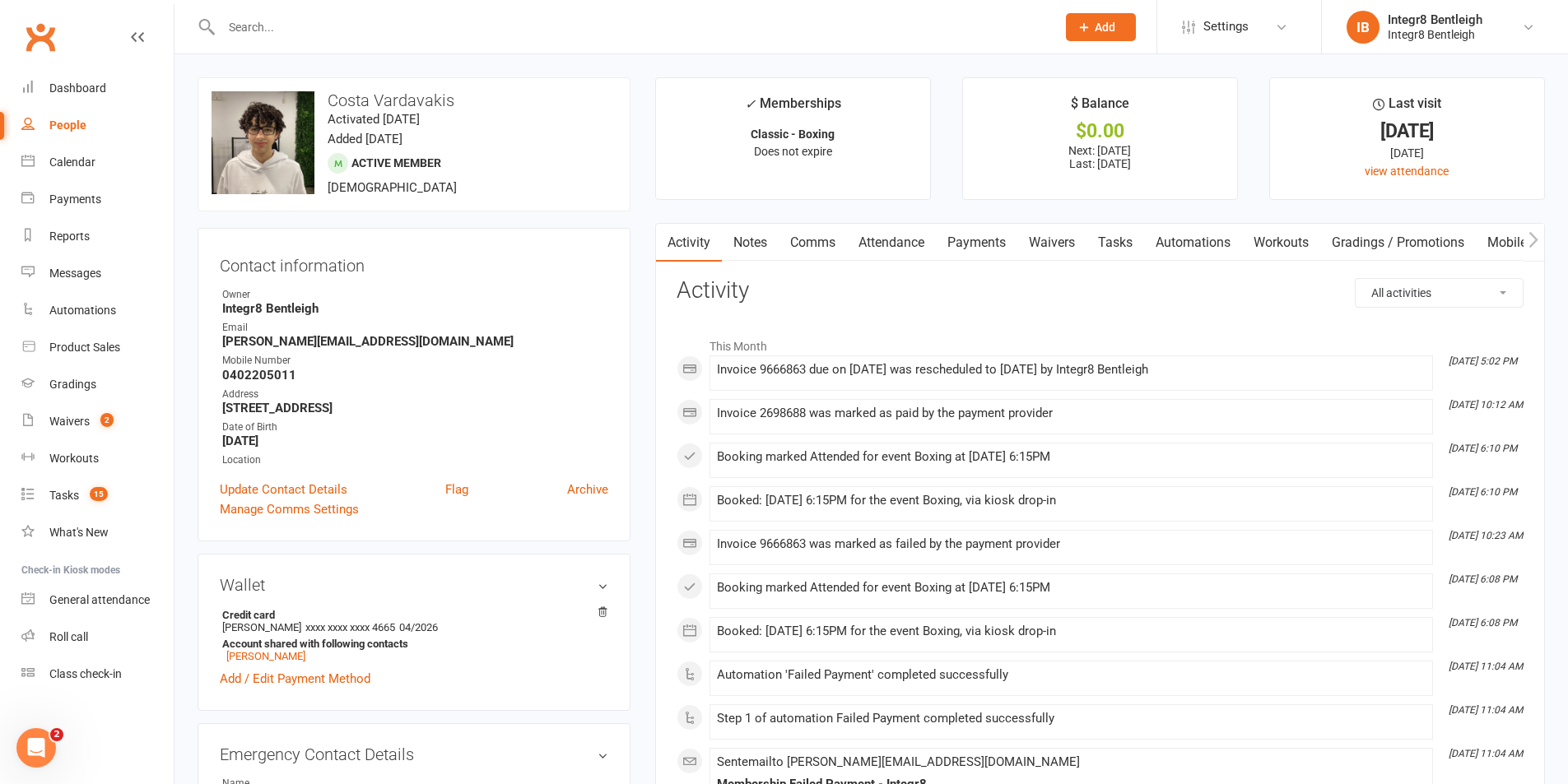
click at [754, 235] on link "Notes" at bounding box center [750, 243] width 57 height 38
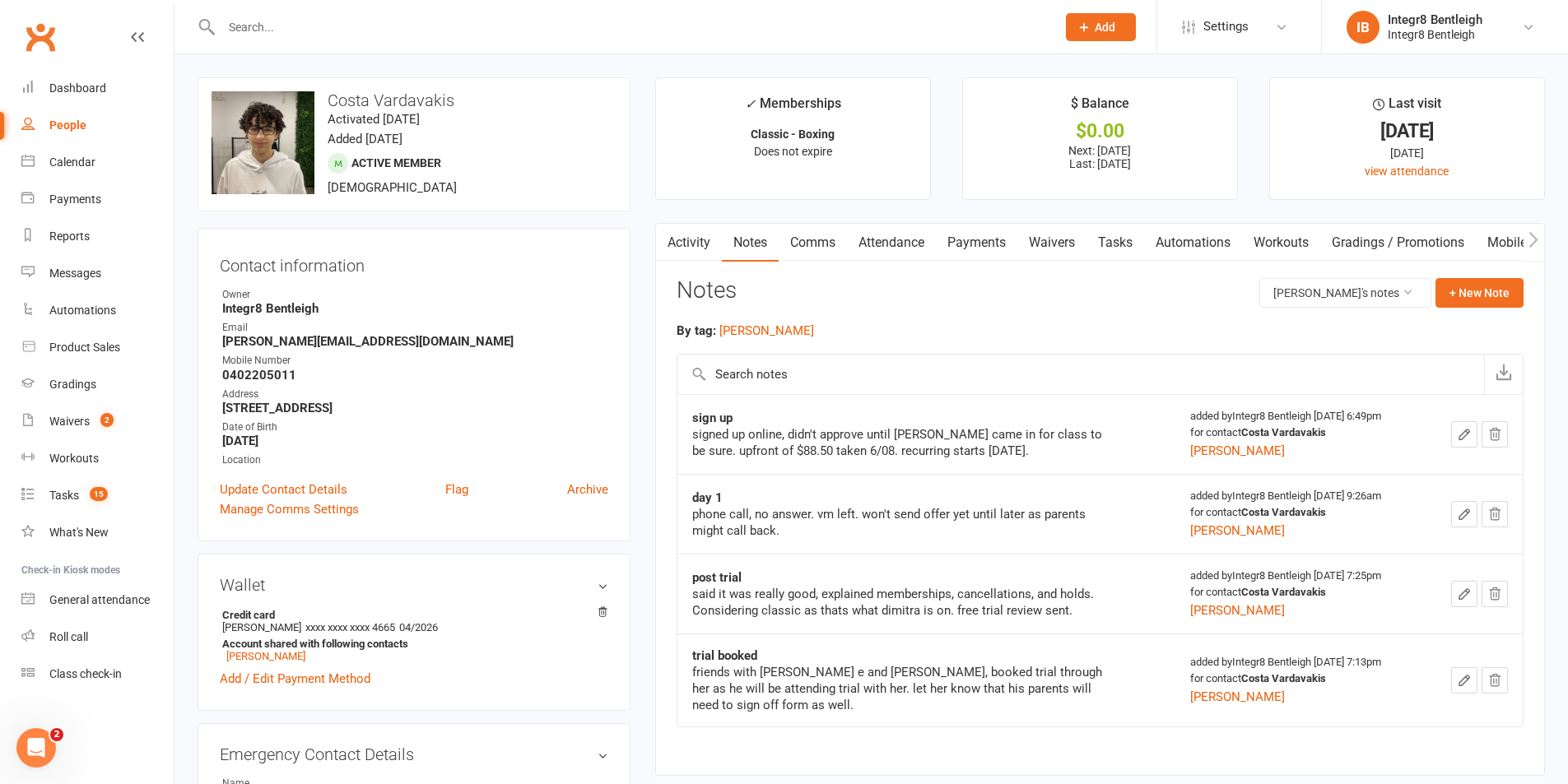
click at [704, 238] on link "Activity" at bounding box center [689, 243] width 66 height 38
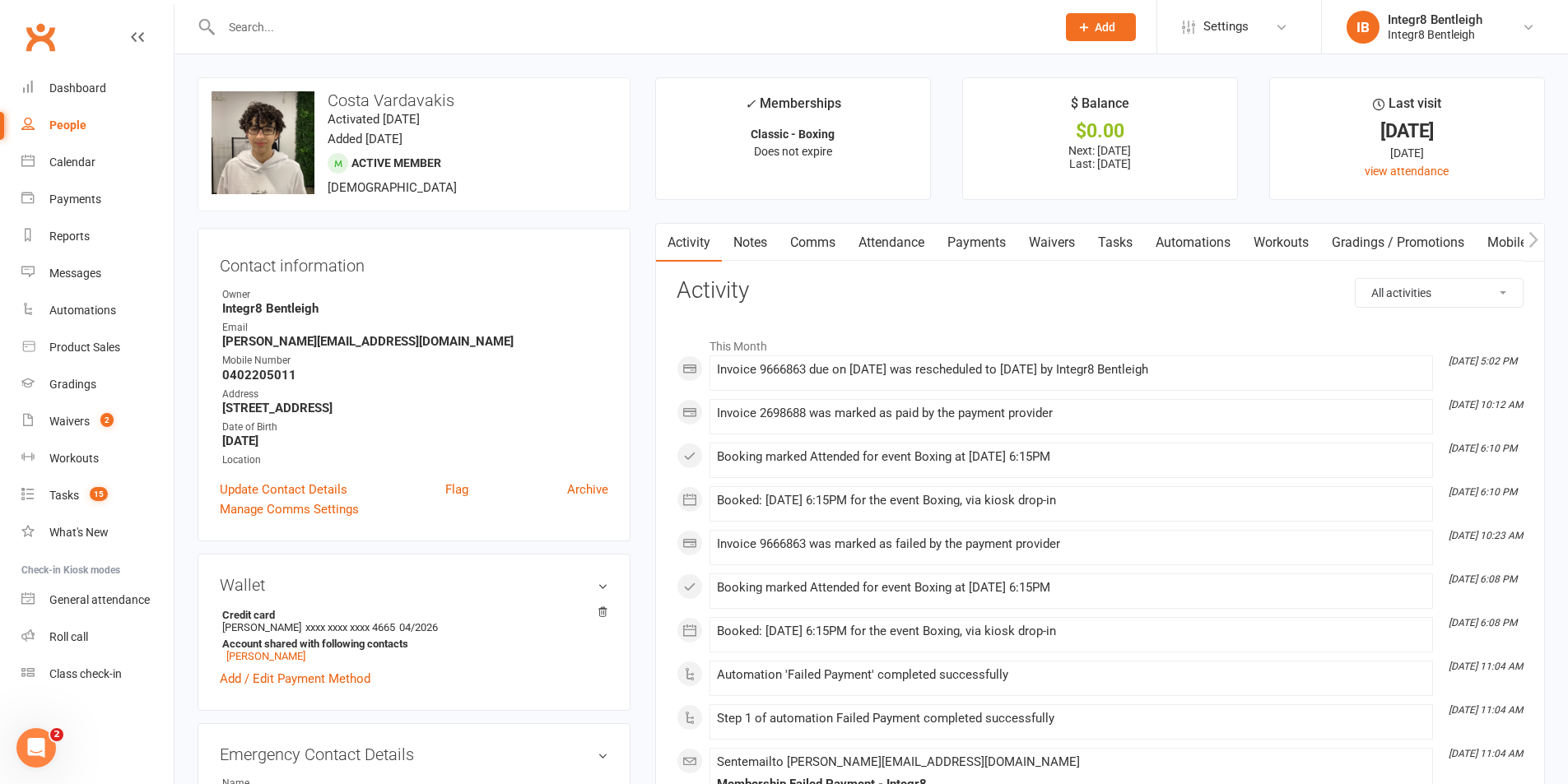
click at [746, 236] on link "Notes" at bounding box center [750, 243] width 57 height 38
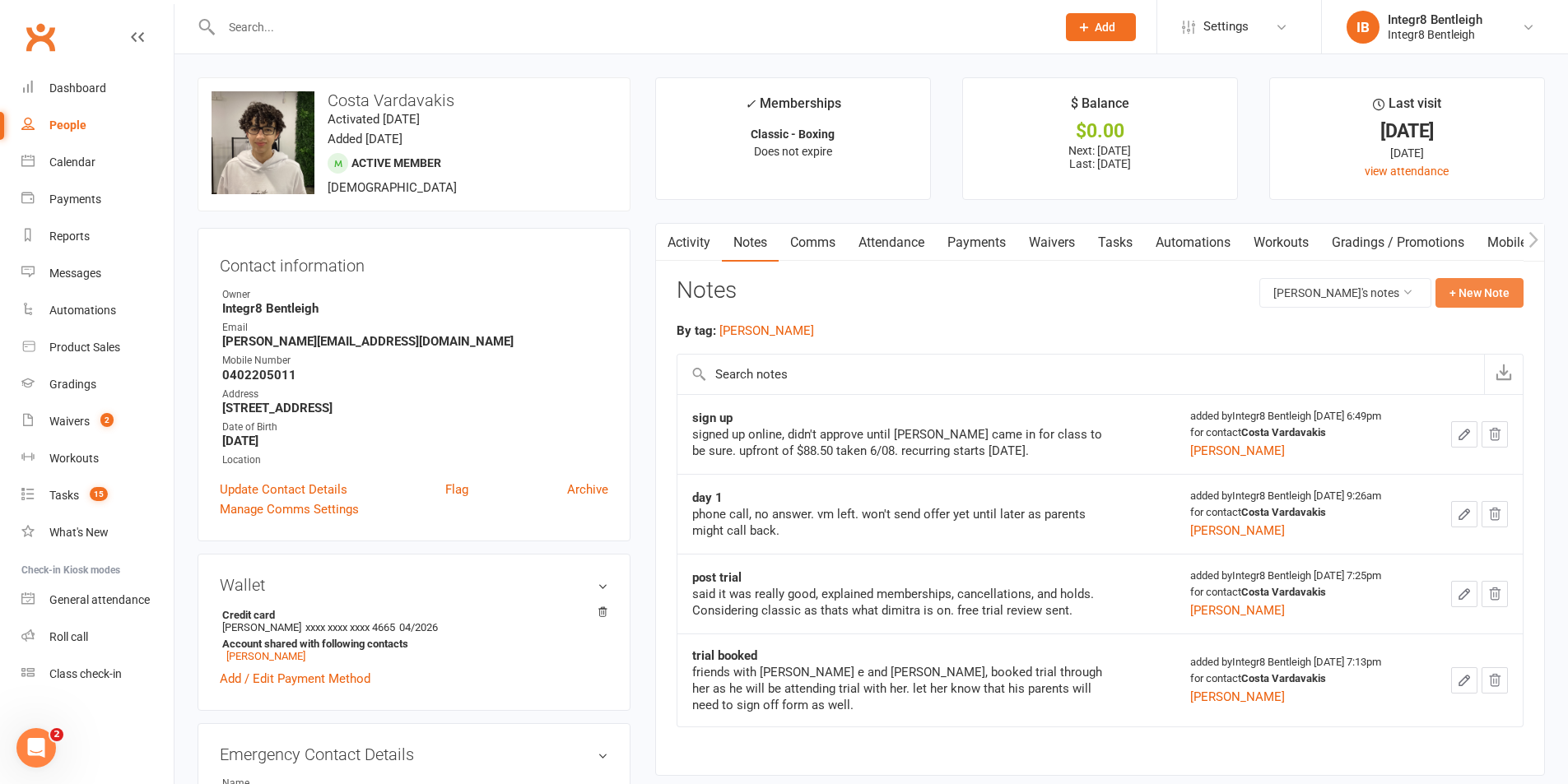
click at [1455, 283] on button "+ New Note" at bounding box center [1479, 293] width 88 height 30
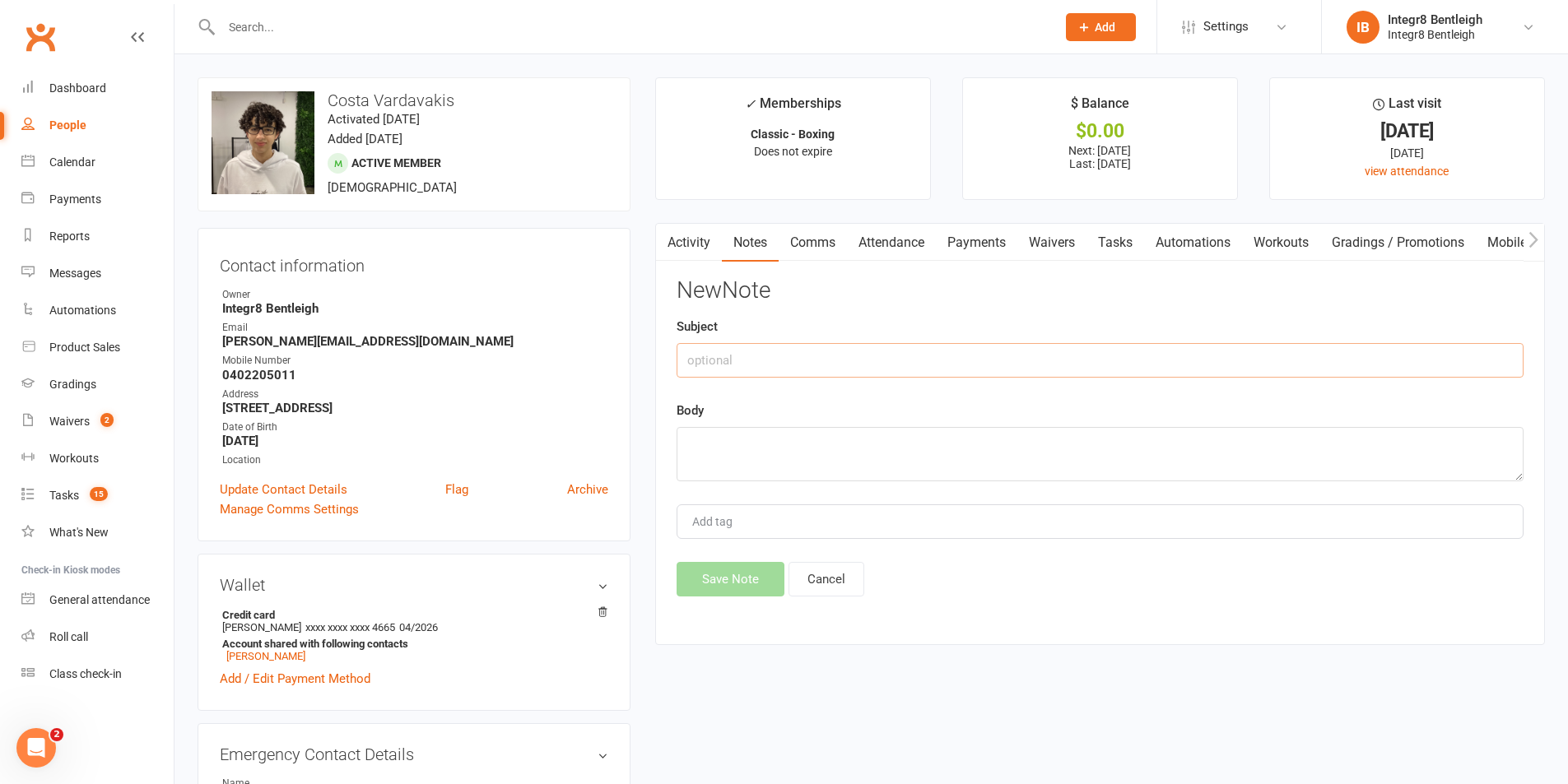
drag, startPoint x: 973, startPoint y: 368, endPoint x: 976, endPoint y: 352, distance: 16.3
click at [975, 355] on input "text" at bounding box center [1100, 360] width 847 height 35
type input "rescheduled payment"
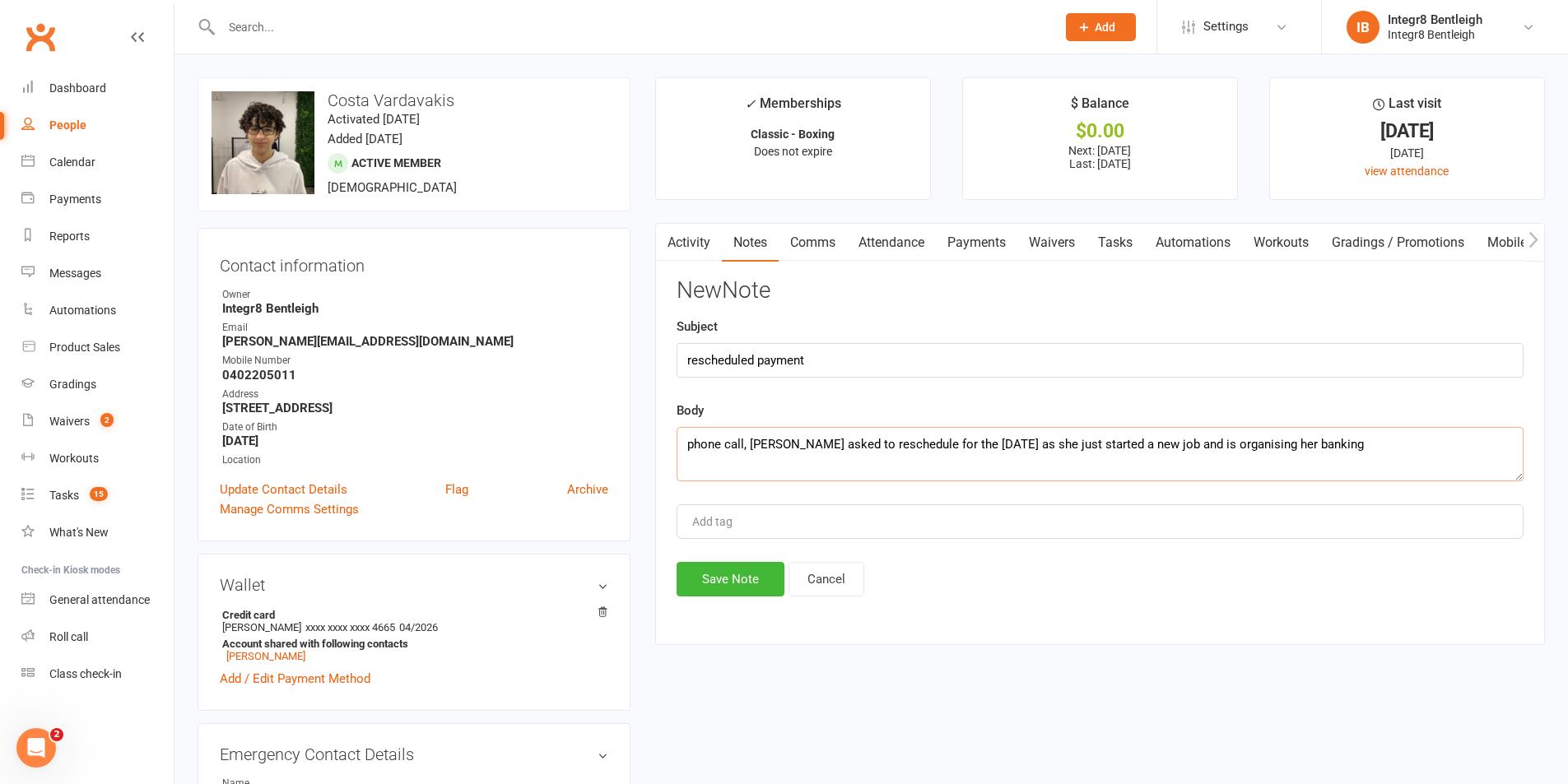
drag, startPoint x: 1230, startPoint y: 446, endPoint x: 1124, endPoint y: 451, distance: 106.1
click at [1120, 450] on textarea "phone call, mum asked to reschedule for the 22nd of august as she just started …" at bounding box center [1100, 455] width 847 height 55
click at [1350, 449] on textarea "phone call, mum asked to reschedule for the 22nd of august as she just started …" at bounding box center [1100, 455] width 847 height 55
type textarea "phone call, mum asked to reschedule for the 22nd of august as she just started …"
type input "[PERSON_NAME]"
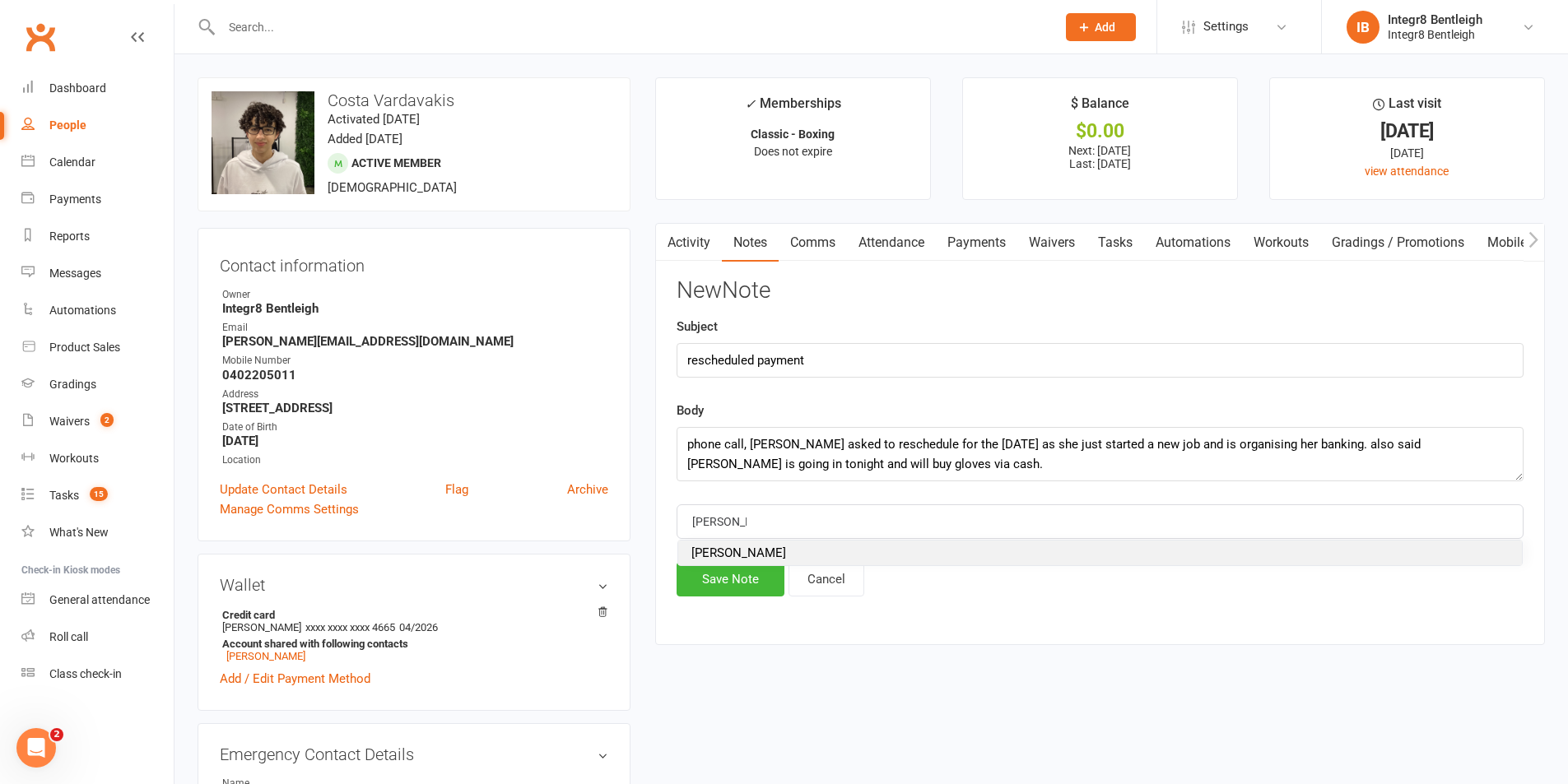
click at [736, 546] on li "[PERSON_NAME]" at bounding box center [1100, 553] width 844 height 25
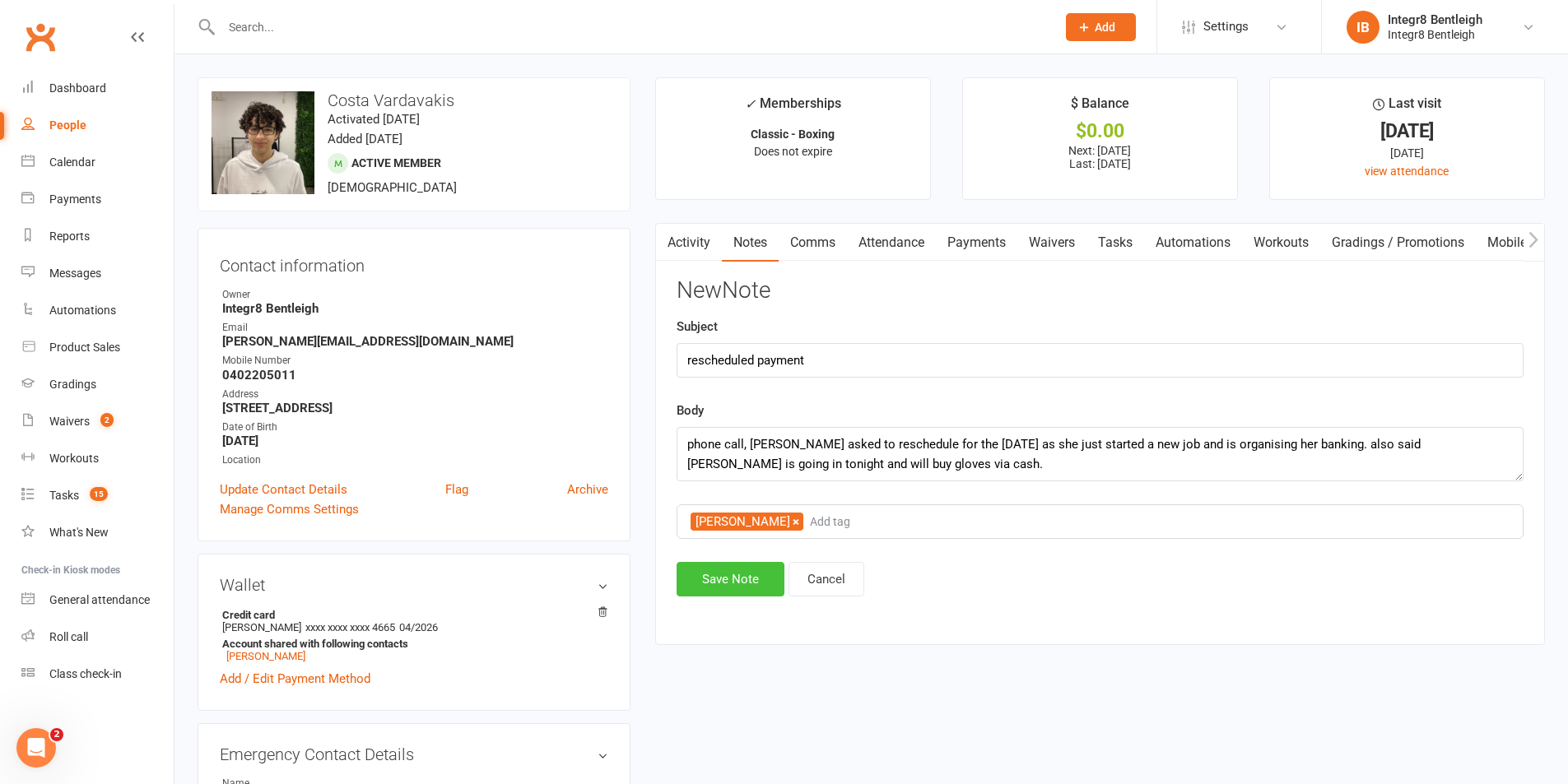
click at [742, 576] on button "Save Note" at bounding box center [731, 580] width 108 height 35
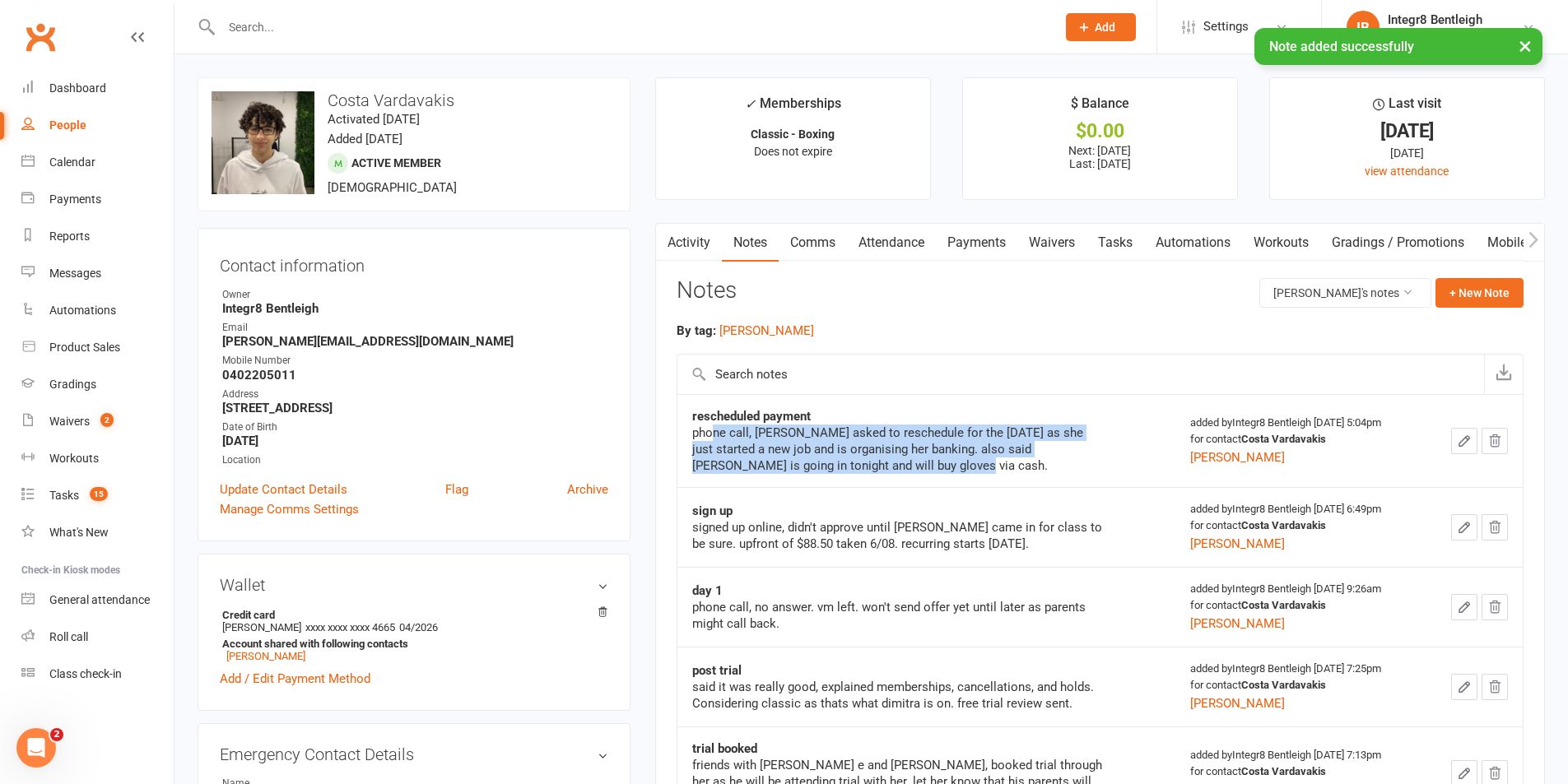
drag, startPoint x: 712, startPoint y: 440, endPoint x: 1098, endPoint y: 479, distance: 388.0
click at [1098, 479] on td "rescheduled payment phone call, mum asked to reschedule for the 22nd of august …" at bounding box center [927, 440] width 499 height 93
click at [836, 440] on div "phone call, mum asked to reschedule for the 22nd of august as she just started …" at bounding box center [898, 450] width 412 height 50
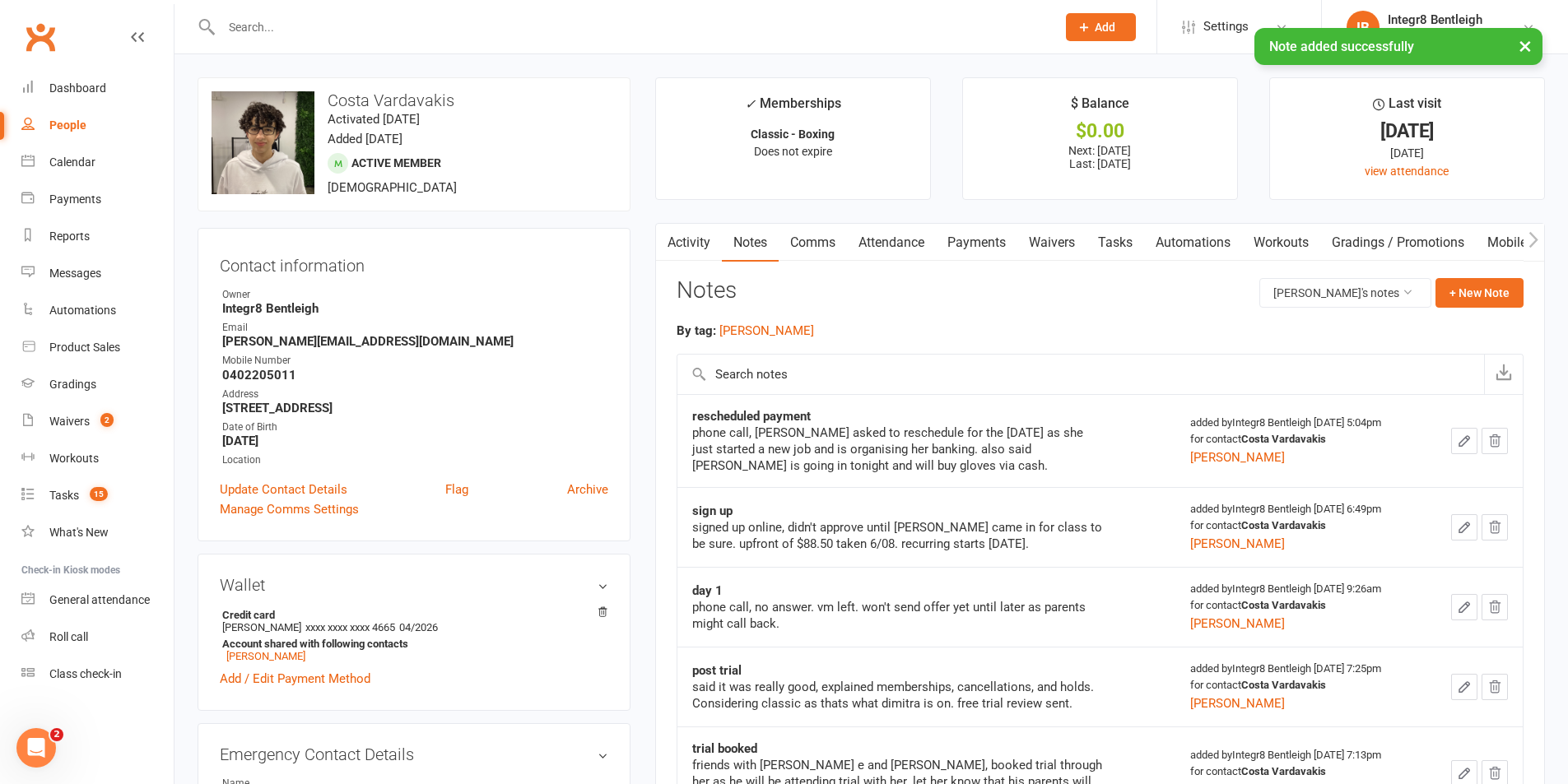
drag, startPoint x: 700, startPoint y: 239, endPoint x: 513, endPoint y: 469, distance: 296.4
click at [701, 238] on link "Activity" at bounding box center [689, 243] width 66 height 38
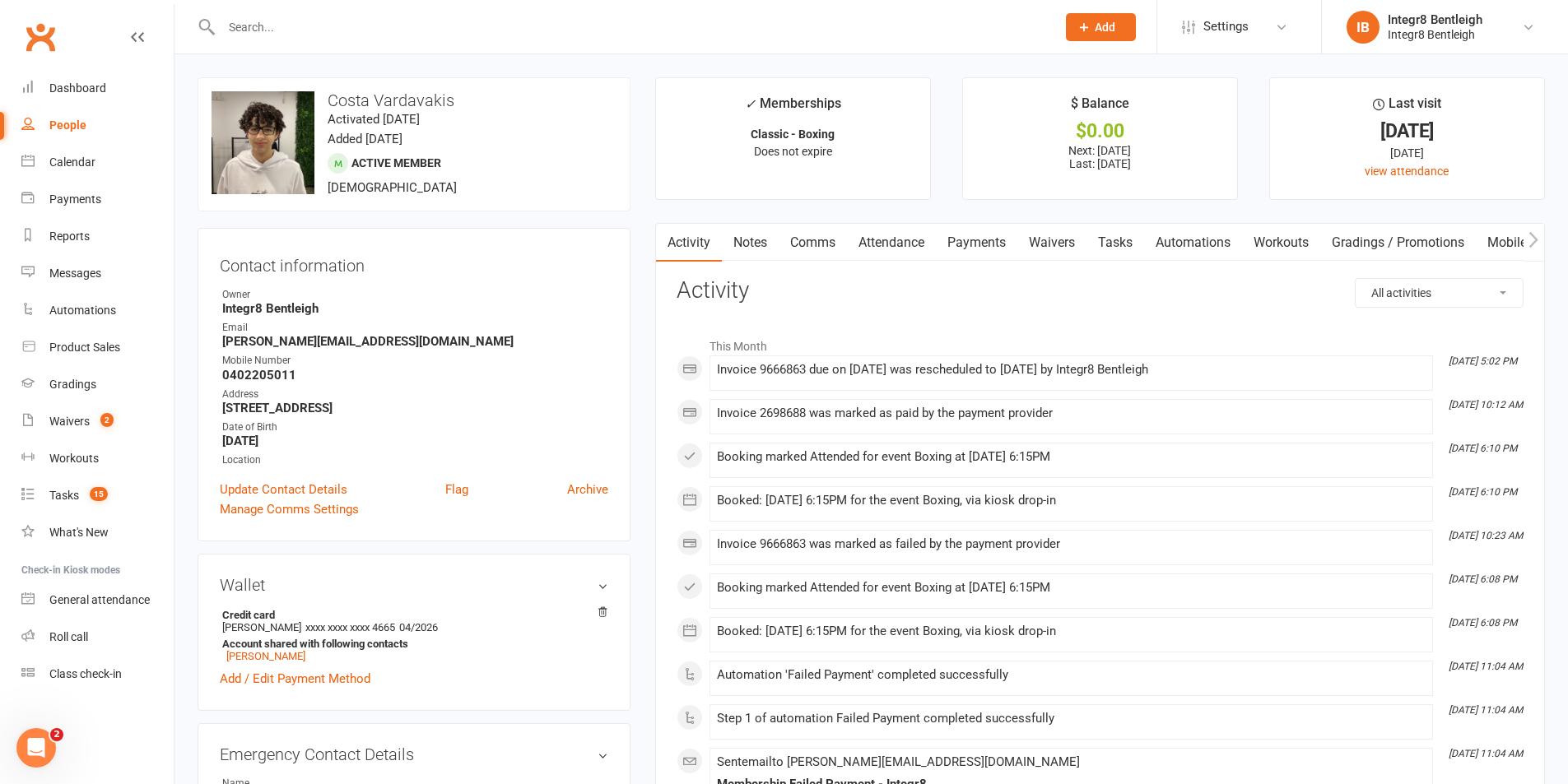
click at [721, 245] on link "Activity" at bounding box center [689, 243] width 66 height 38
click at [729, 241] on link "Notes" at bounding box center [750, 243] width 57 height 38
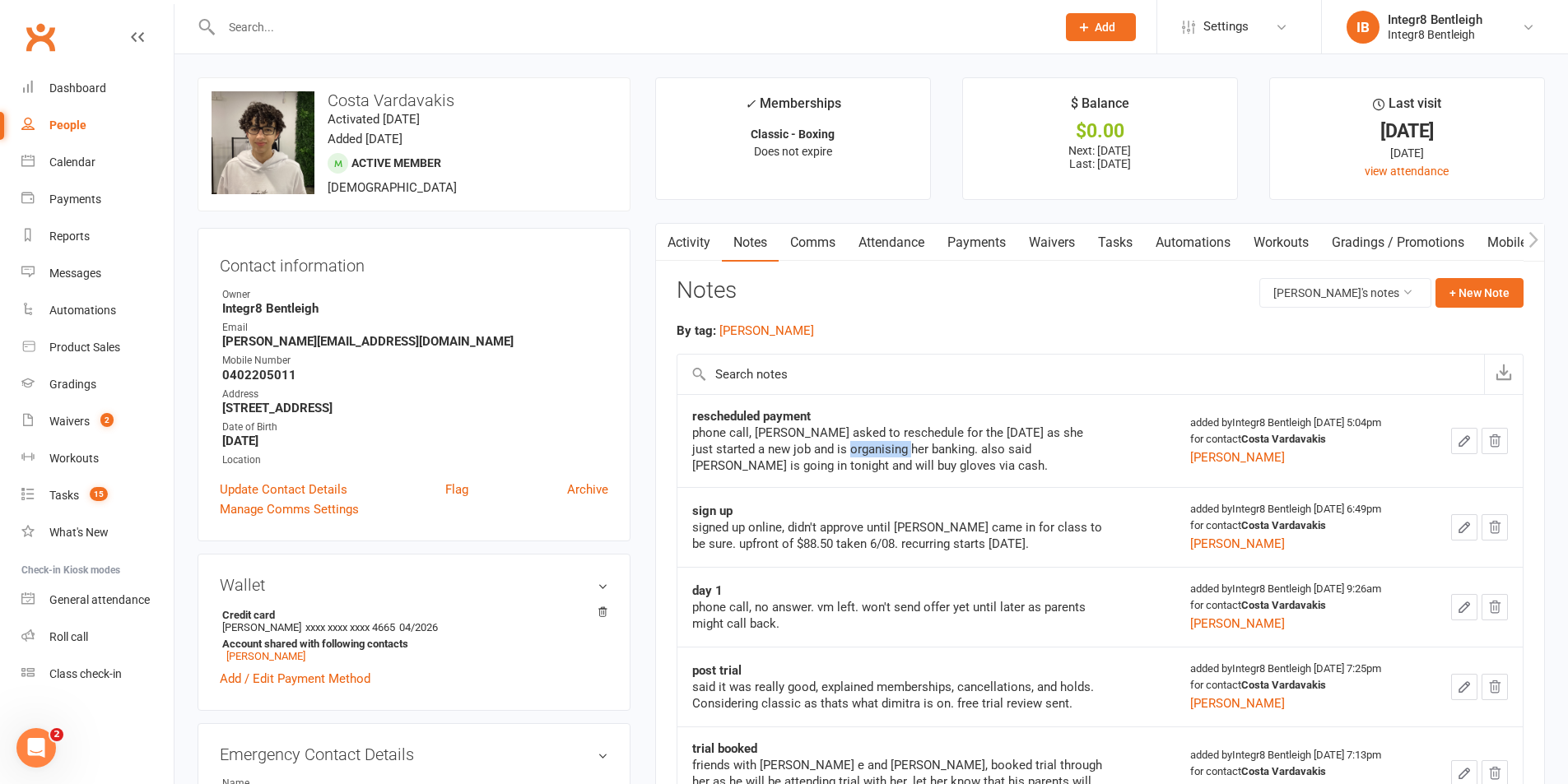
drag, startPoint x: 839, startPoint y: 456, endPoint x: 876, endPoint y: 454, distance: 37.1
click at [902, 448] on div "phone call, mum asked to reschedule for the 22nd of august as she just started …" at bounding box center [898, 450] width 412 height 50
click at [841, 455] on div "phone call, mum asked to reschedule for the 22nd of august as she just started …" at bounding box center [898, 450] width 412 height 50
click at [845, 468] on div "phone call, mum asked to reschedule for the 22nd of august as she just started …" at bounding box center [898, 450] width 412 height 50
drag, startPoint x: 756, startPoint y: 589, endPoint x: 507, endPoint y: 388, distance: 320.0
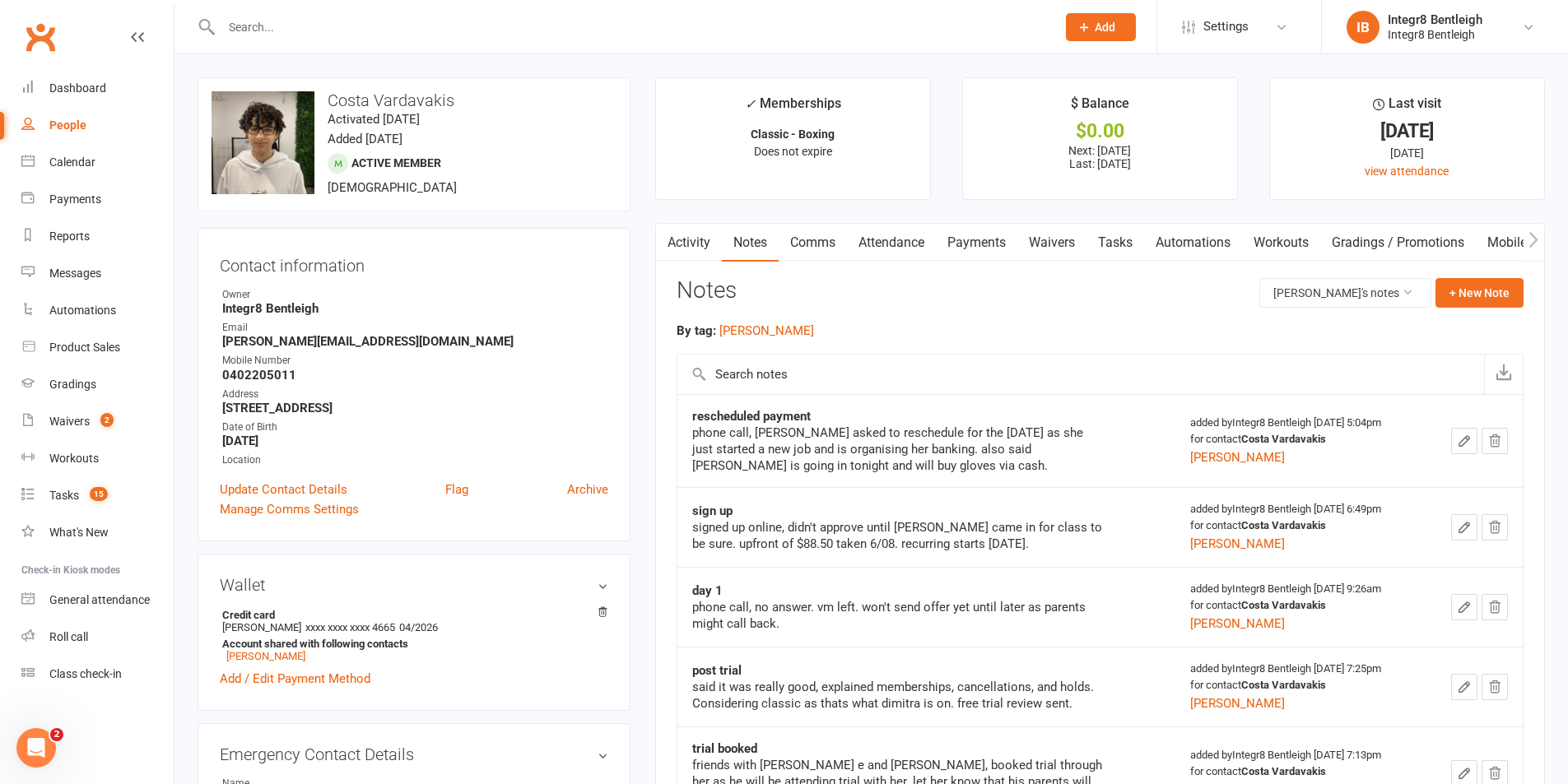
drag, startPoint x: 507, startPoint y: 388, endPoint x: 897, endPoint y: 355, distance: 391.4
click at [897, 355] on input "text" at bounding box center [1081, 374] width 807 height 40
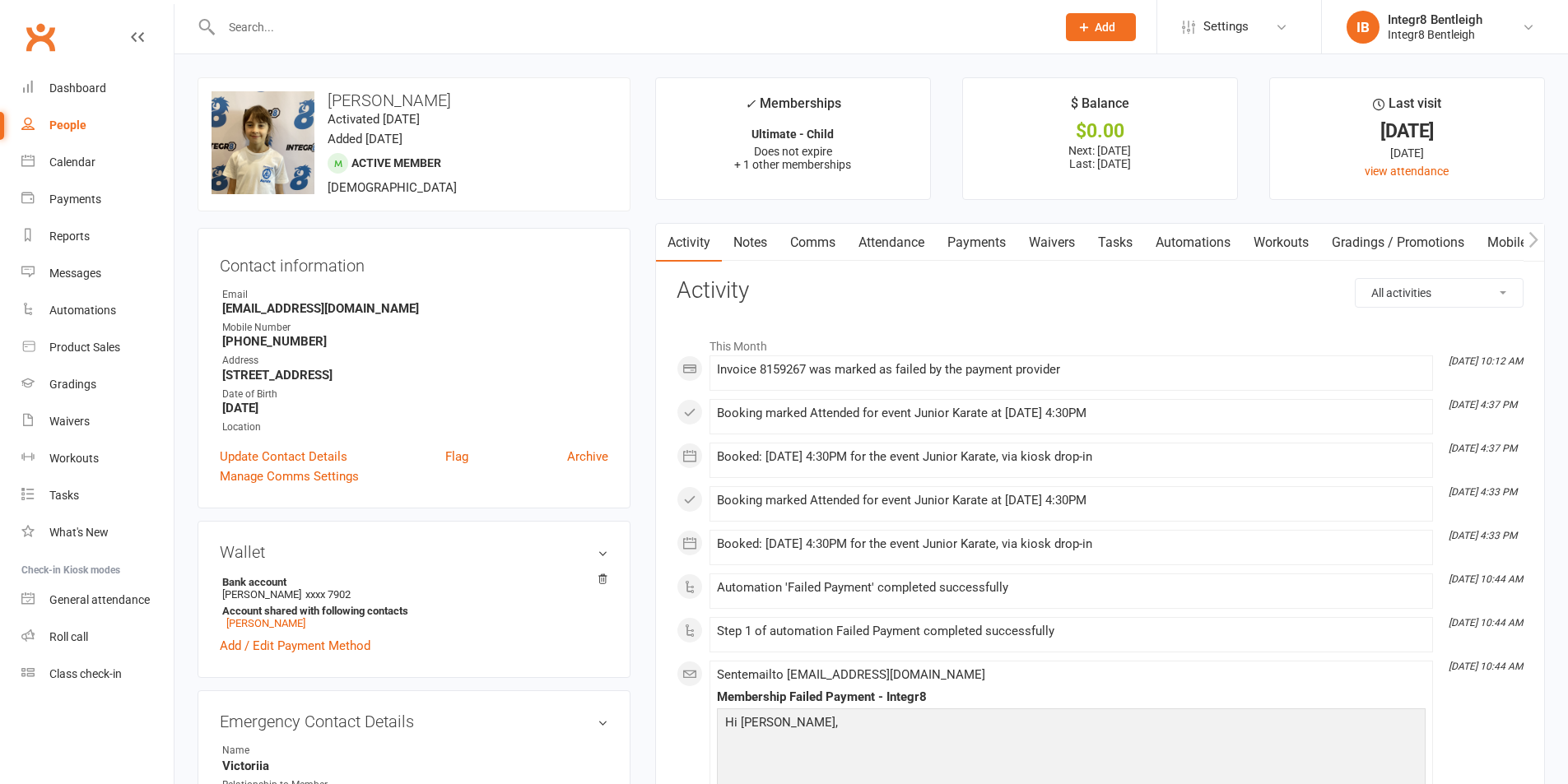
click at [743, 248] on link "Notes" at bounding box center [750, 243] width 57 height 38
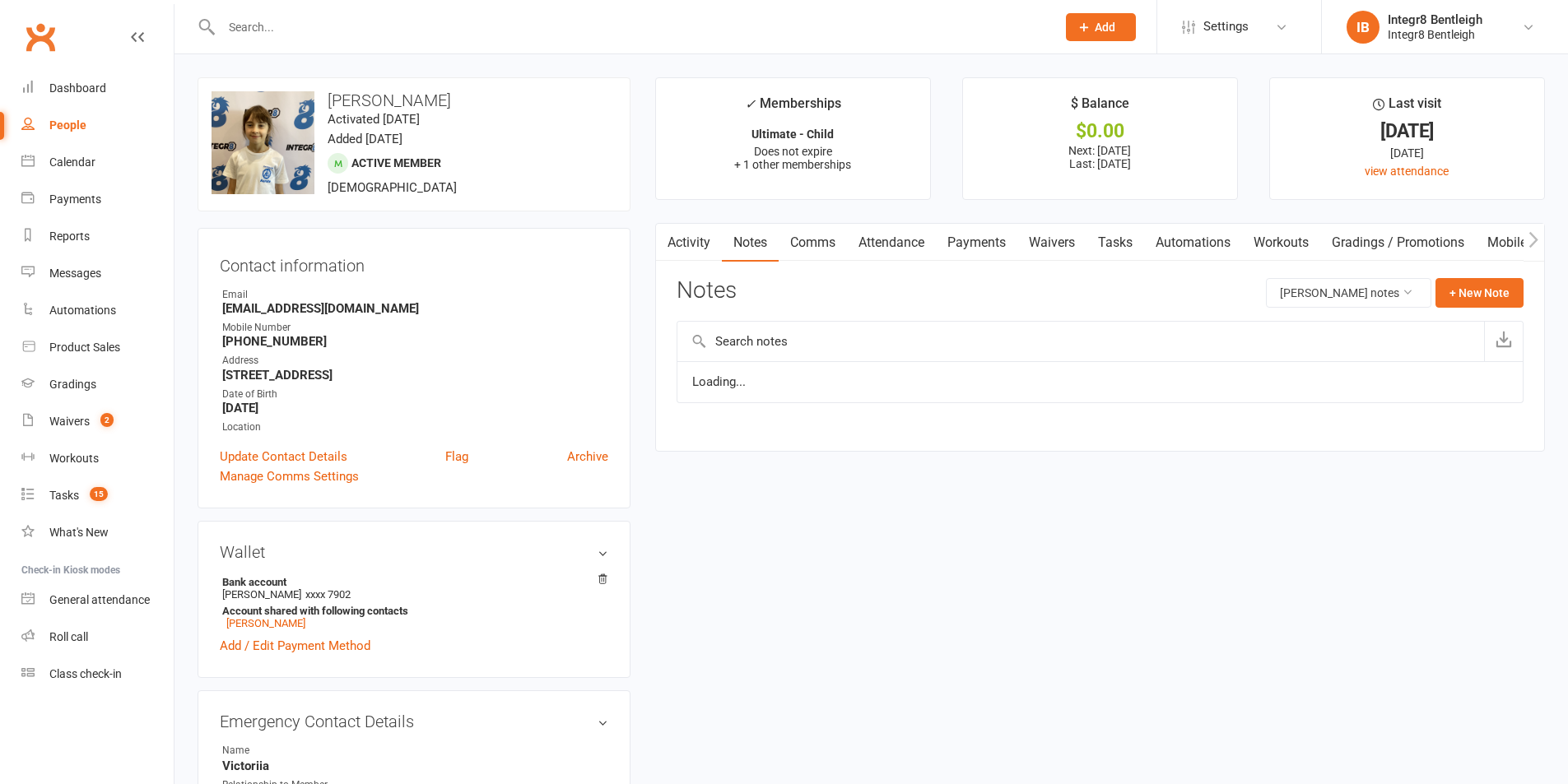
click at [699, 243] on link "Activity" at bounding box center [689, 243] width 66 height 38
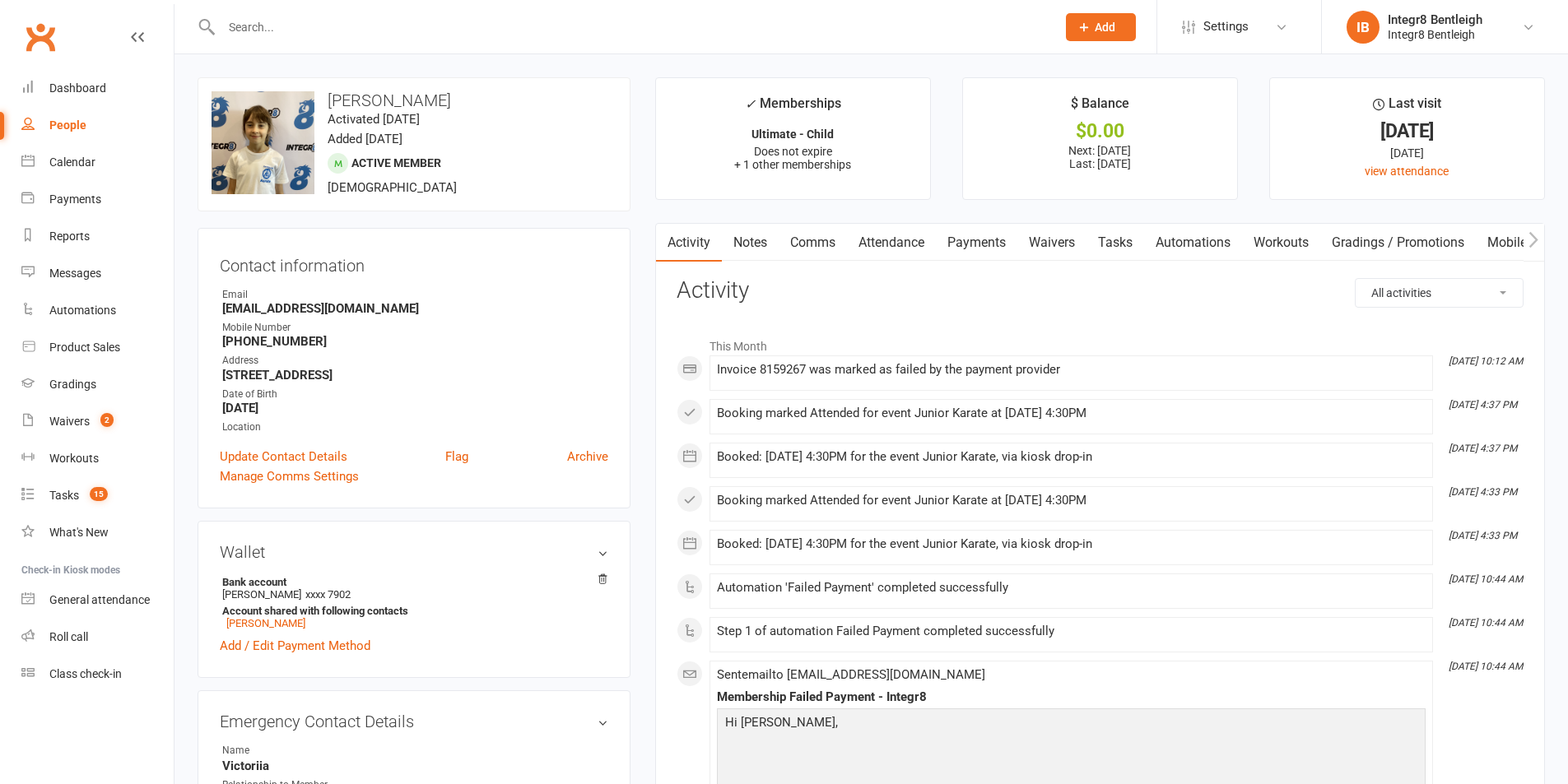
click at [745, 238] on link "Notes" at bounding box center [750, 243] width 57 height 38
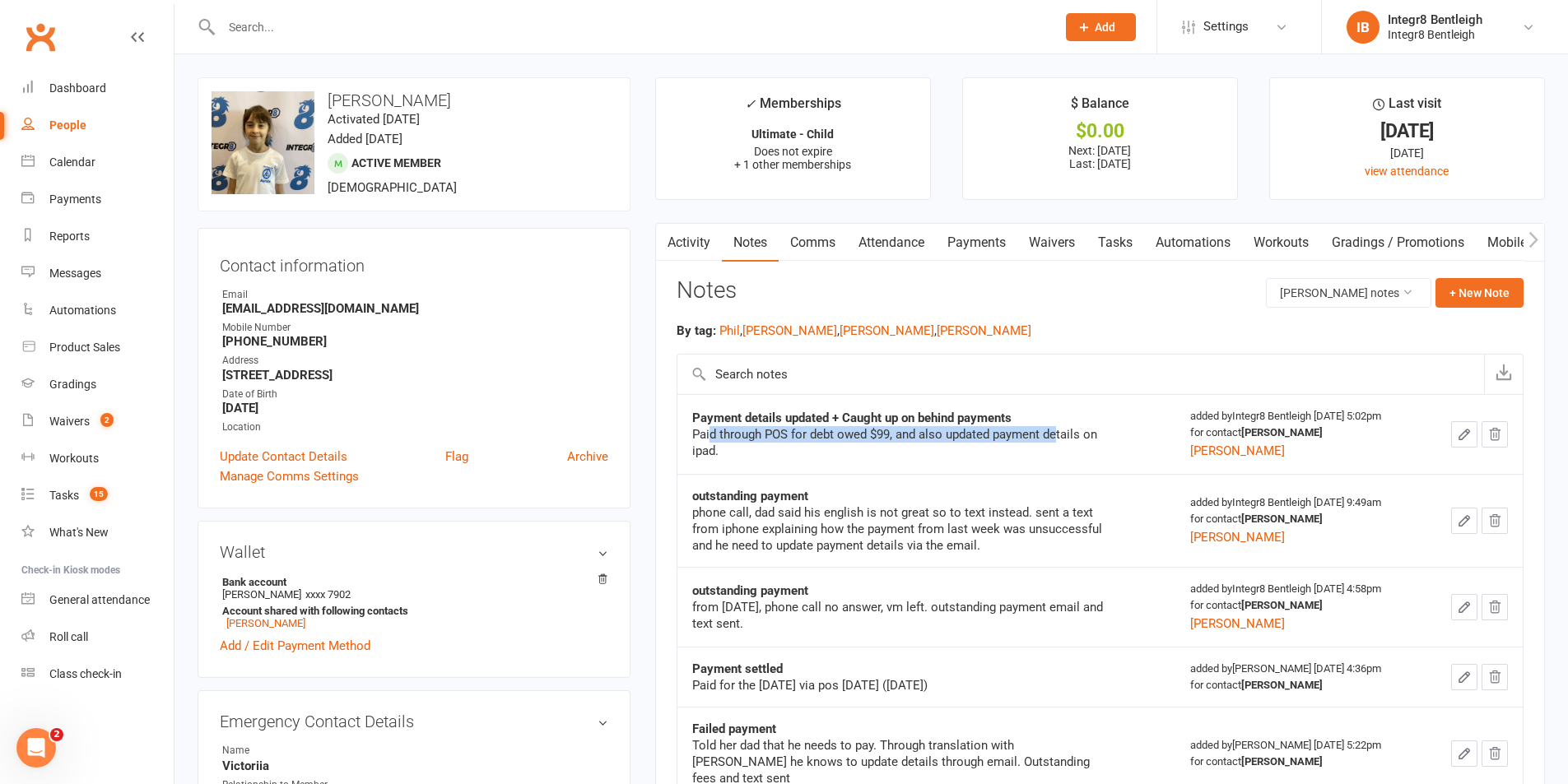
drag, startPoint x: 711, startPoint y: 435, endPoint x: 1058, endPoint y: 435, distance: 347.0
click at [1058, 435] on div "Paid through POS for debt owed $99, and also updated payment details on ipad." at bounding box center [898, 443] width 412 height 33
click at [1104, 435] on div "Payment details updated + Caught up on behind payments Paid through POS for deb…" at bounding box center [927, 435] width 469 height 50
click at [963, 241] on link "Payments" at bounding box center [977, 243] width 81 height 38
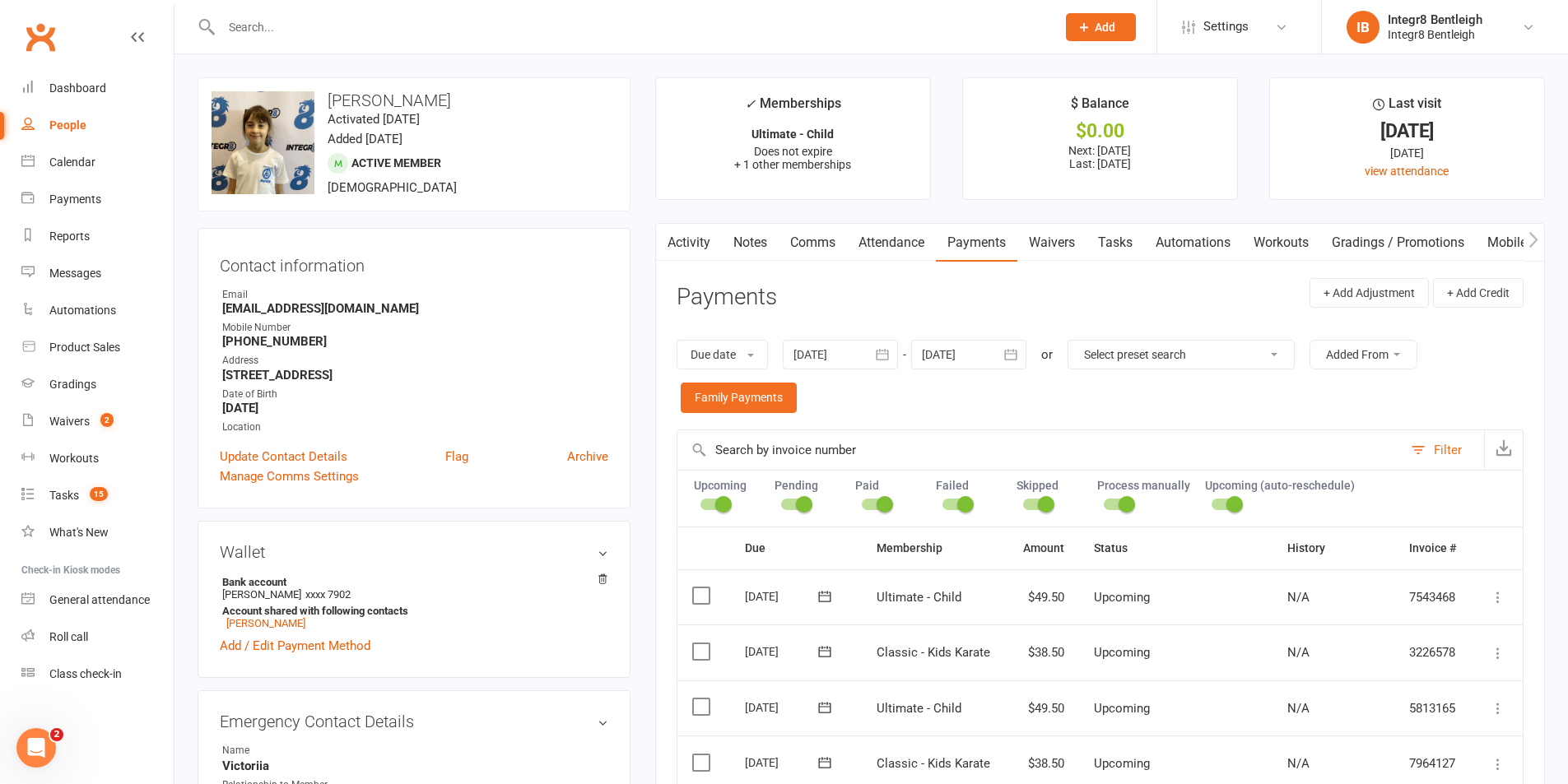
click at [1159, 351] on select "Select preset search All failures All skipped payments All pending payments Suc…" at bounding box center [1181, 354] width 225 height 28
select select "0"
click at [1080, 340] on select "Select preset search All failures All skipped payments All pending payments Suc…" at bounding box center [1181, 354] width 225 height 28
type input "[DATE]"
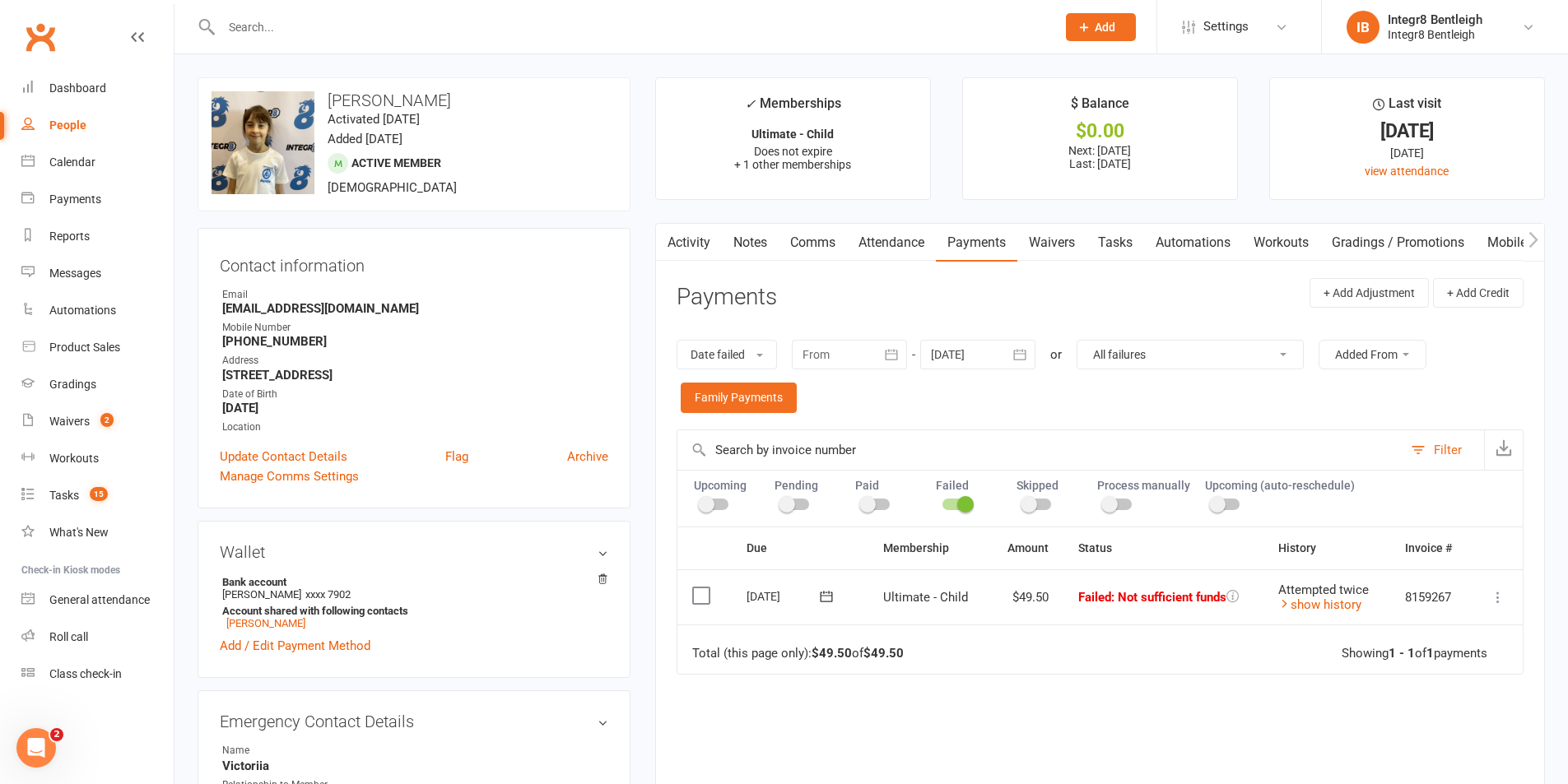
click at [758, 240] on link "Notes" at bounding box center [750, 243] width 57 height 38
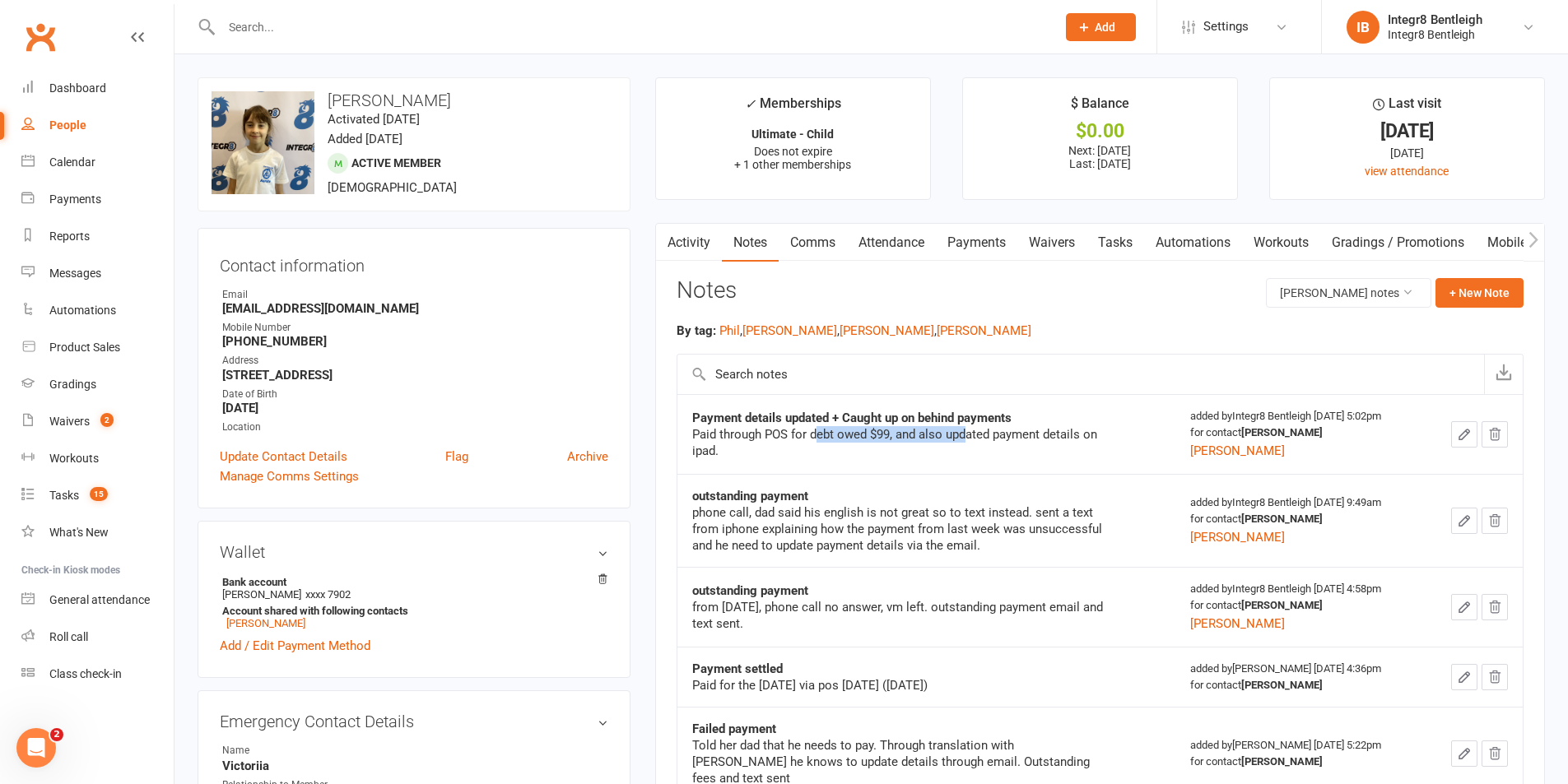
drag, startPoint x: 817, startPoint y: 433, endPoint x: 968, endPoint y: 441, distance: 151.2
click at [968, 441] on div "Paid through POS for debt owed $99, and also updated payment details on ipad." at bounding box center [898, 443] width 412 height 33
click at [1076, 435] on div "Paid through POS for debt owed $99, and also updated payment details on ipad." at bounding box center [898, 443] width 412 height 33
click at [986, 240] on link "Payments" at bounding box center [977, 243] width 81 height 38
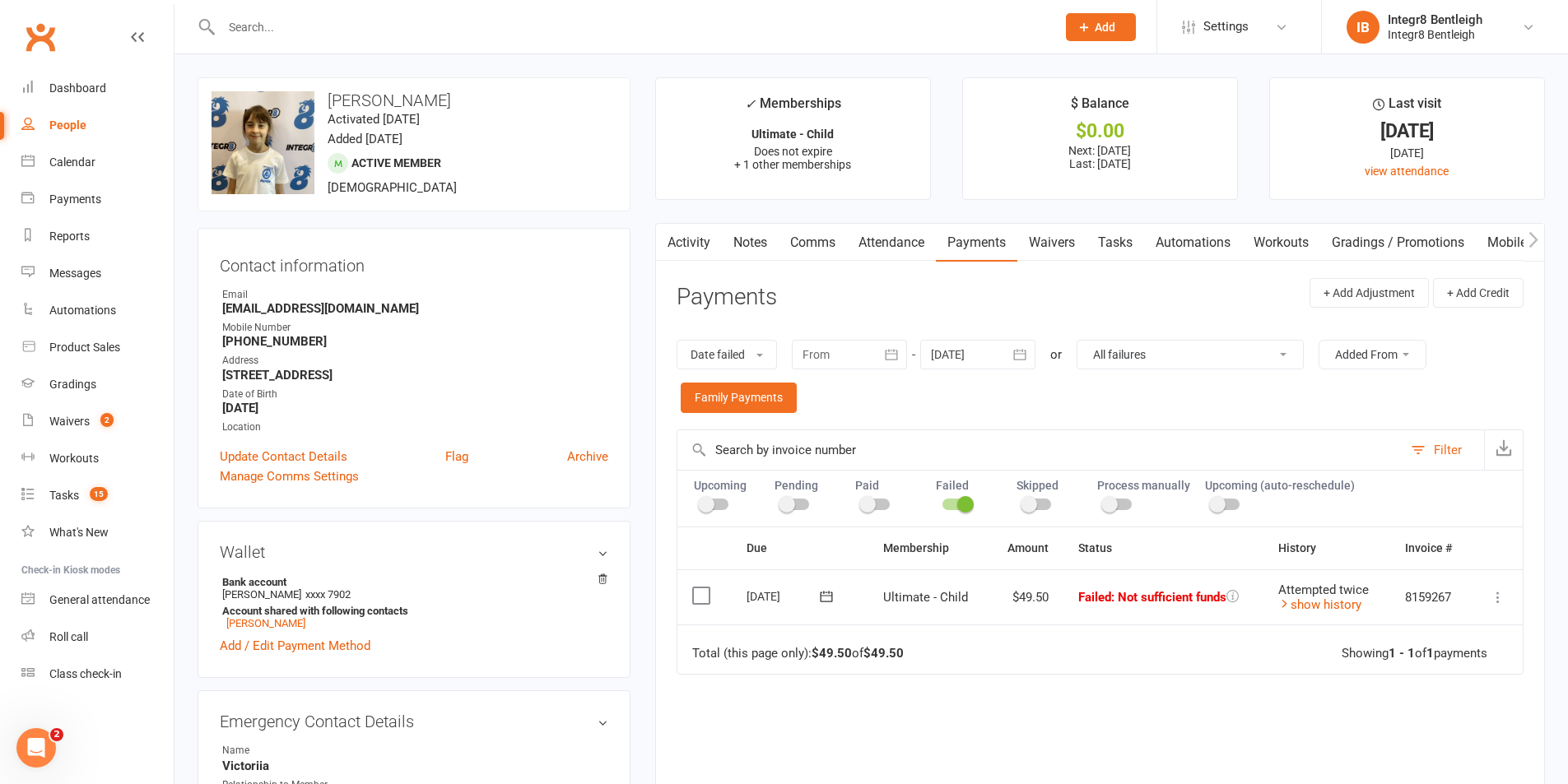
click at [759, 237] on link "Notes" at bounding box center [750, 243] width 57 height 38
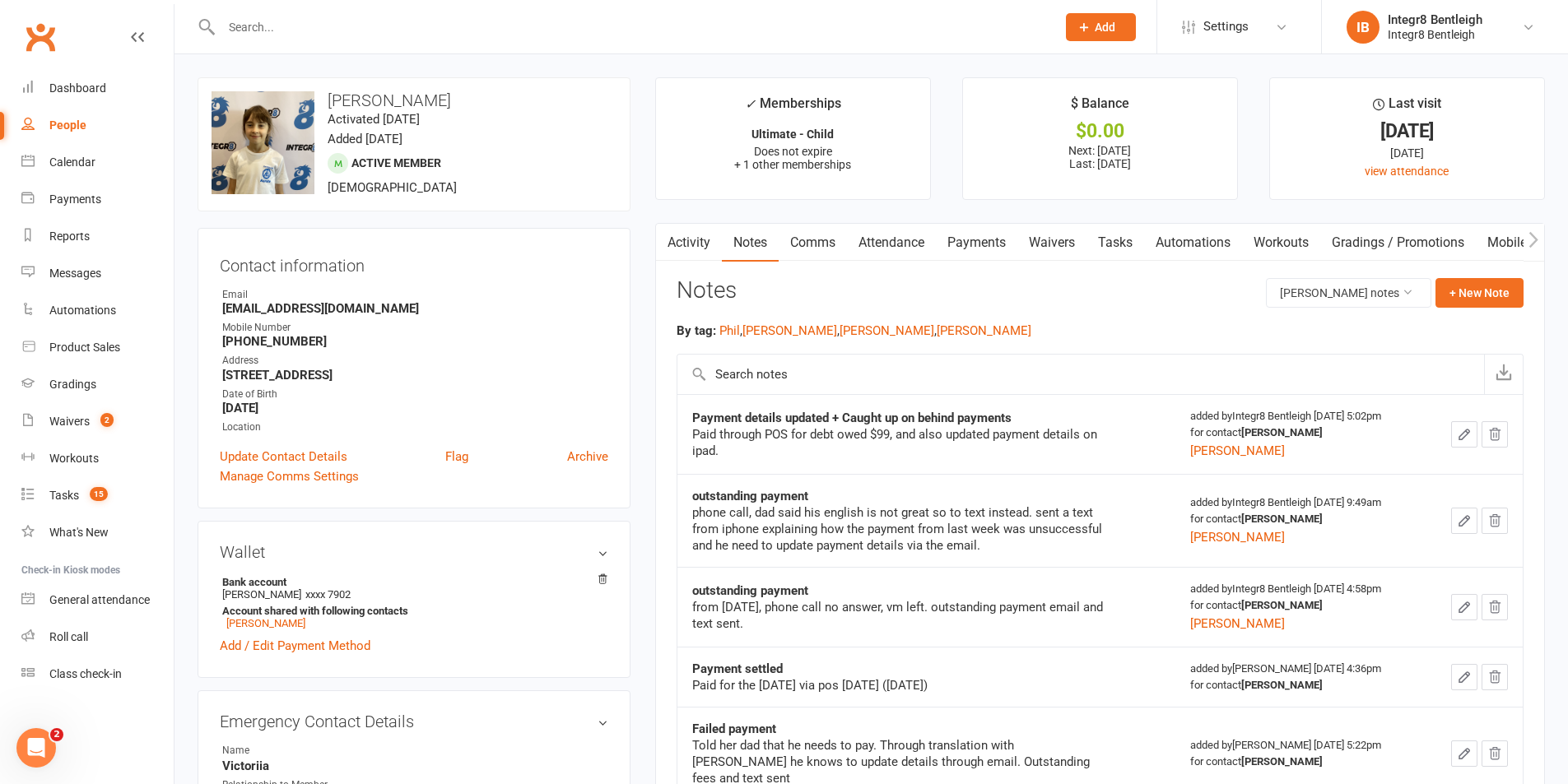
click at [990, 235] on link "Payments" at bounding box center [977, 243] width 81 height 38
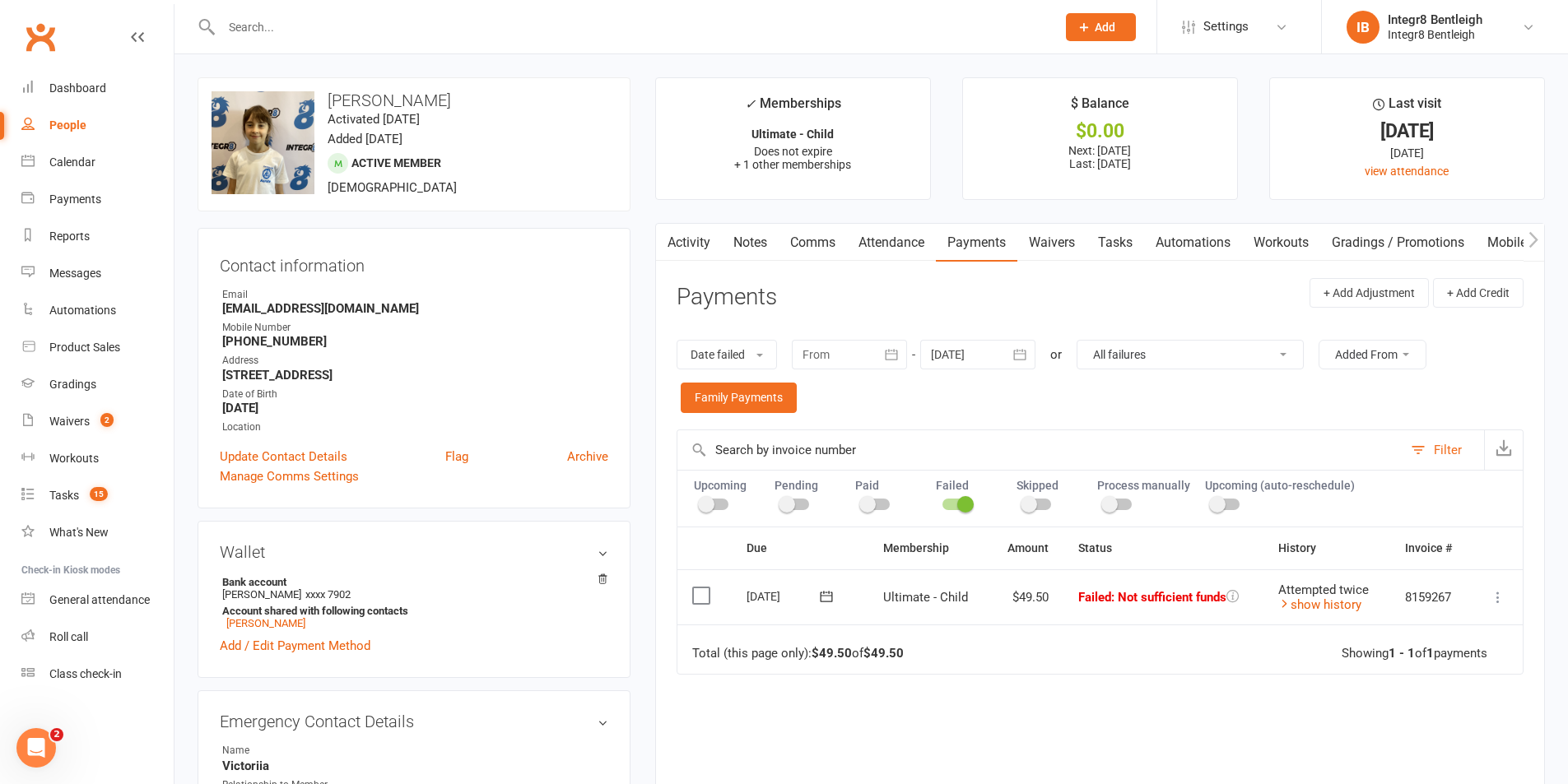
click at [1163, 351] on select "All failures All skipped payments All pending payments Successful payments (las…" at bounding box center [1190, 354] width 225 height 28
select select "6"
click at [1078, 340] on select "All failures All skipped payments All pending payments Successful payments (las…" at bounding box center [1190, 354] width 225 height 28
type input "[DATE]"
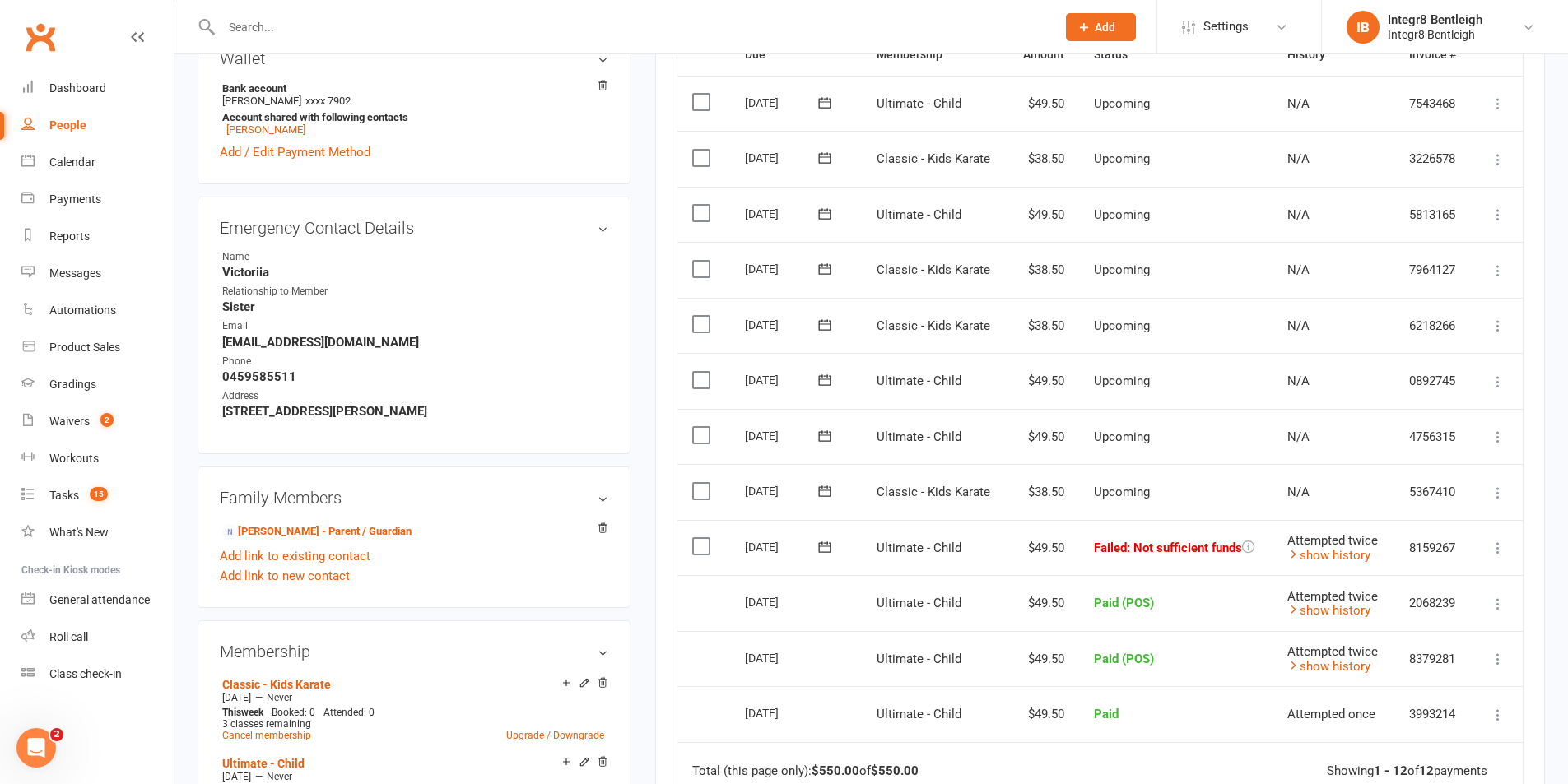
scroll to position [658, 0]
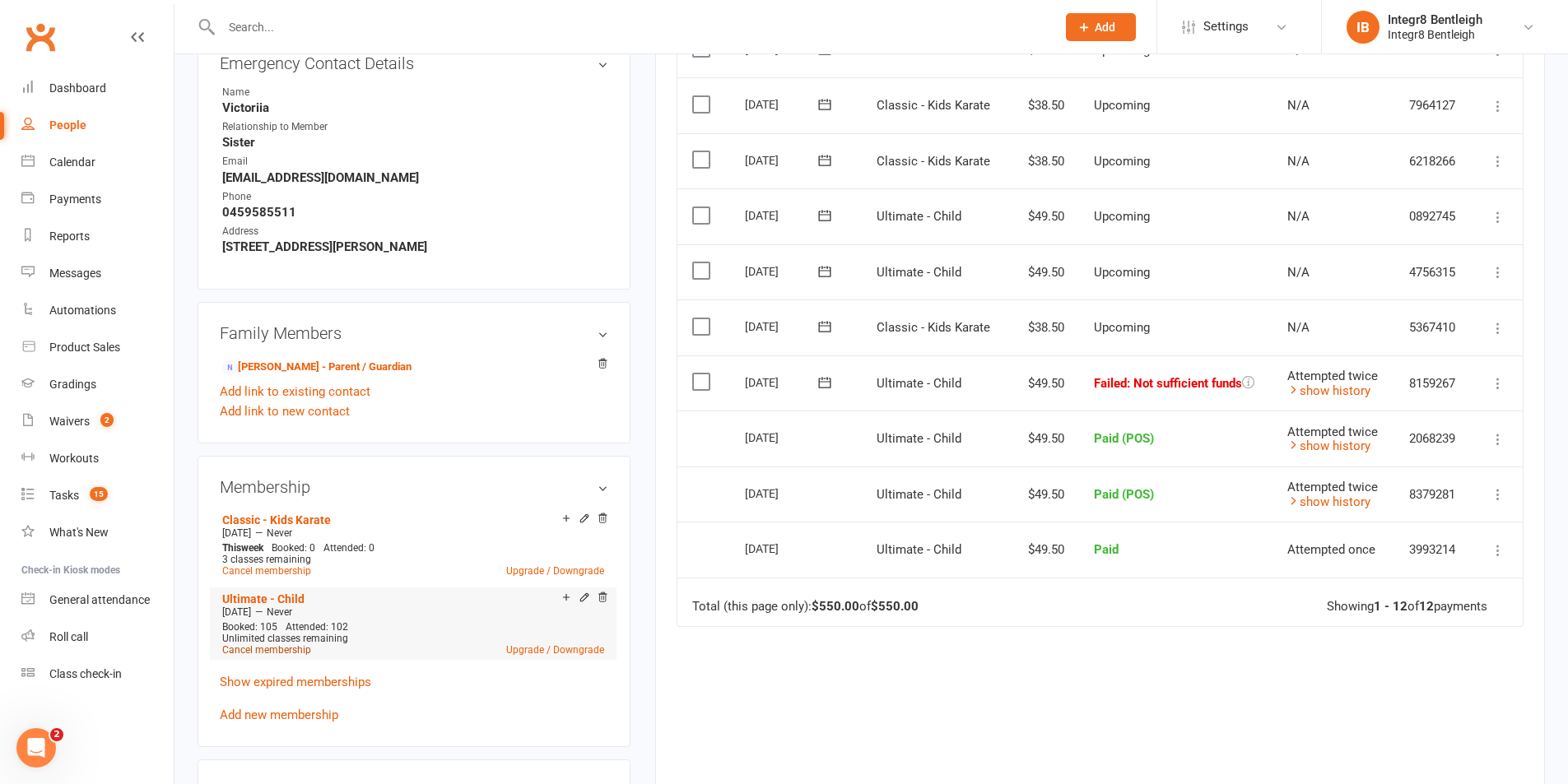
click at [296, 652] on link "Cancel membership" at bounding box center [266, 650] width 89 height 12
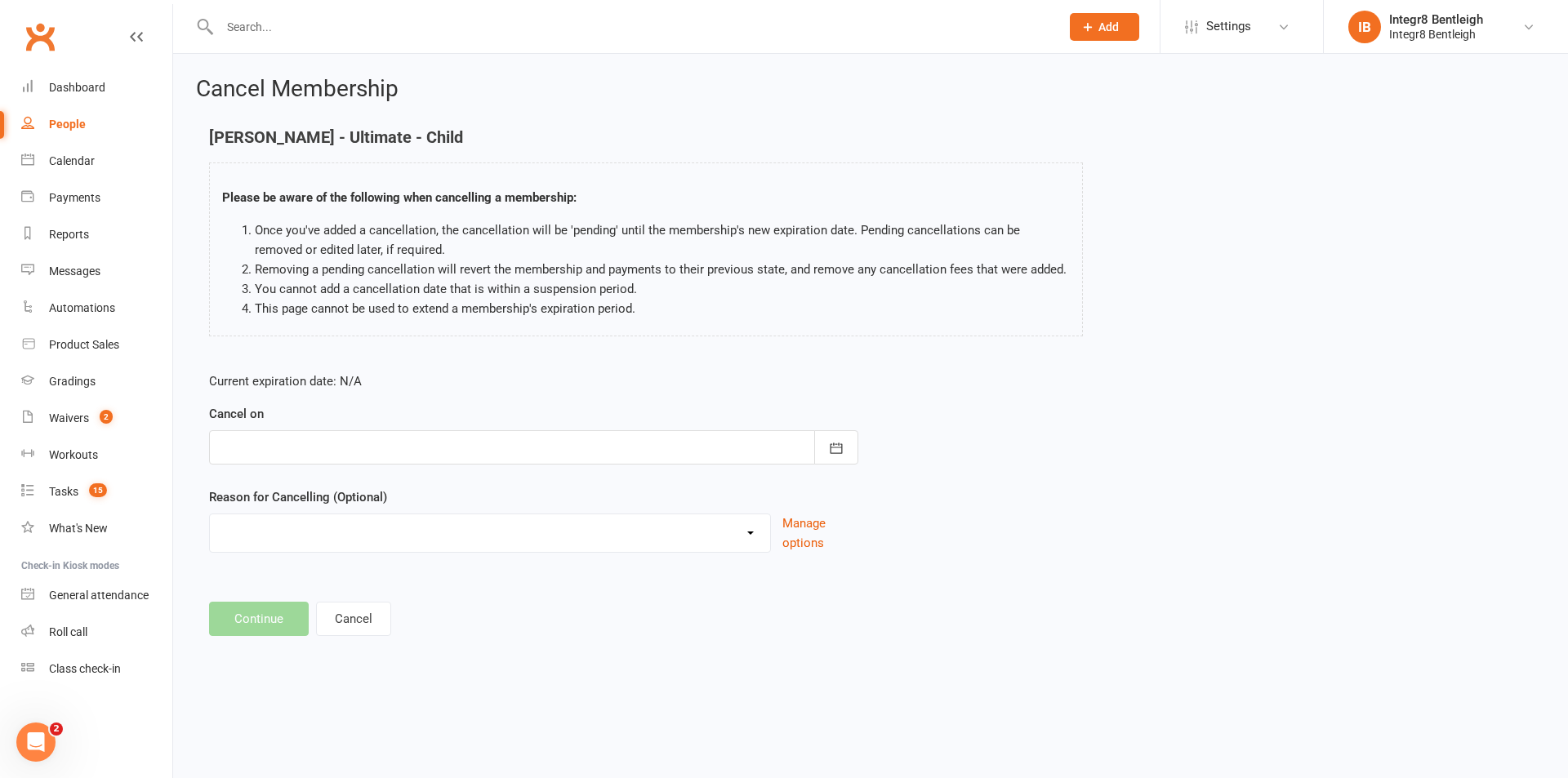
click at [588, 442] on div at bounding box center [533, 448] width 649 height 35
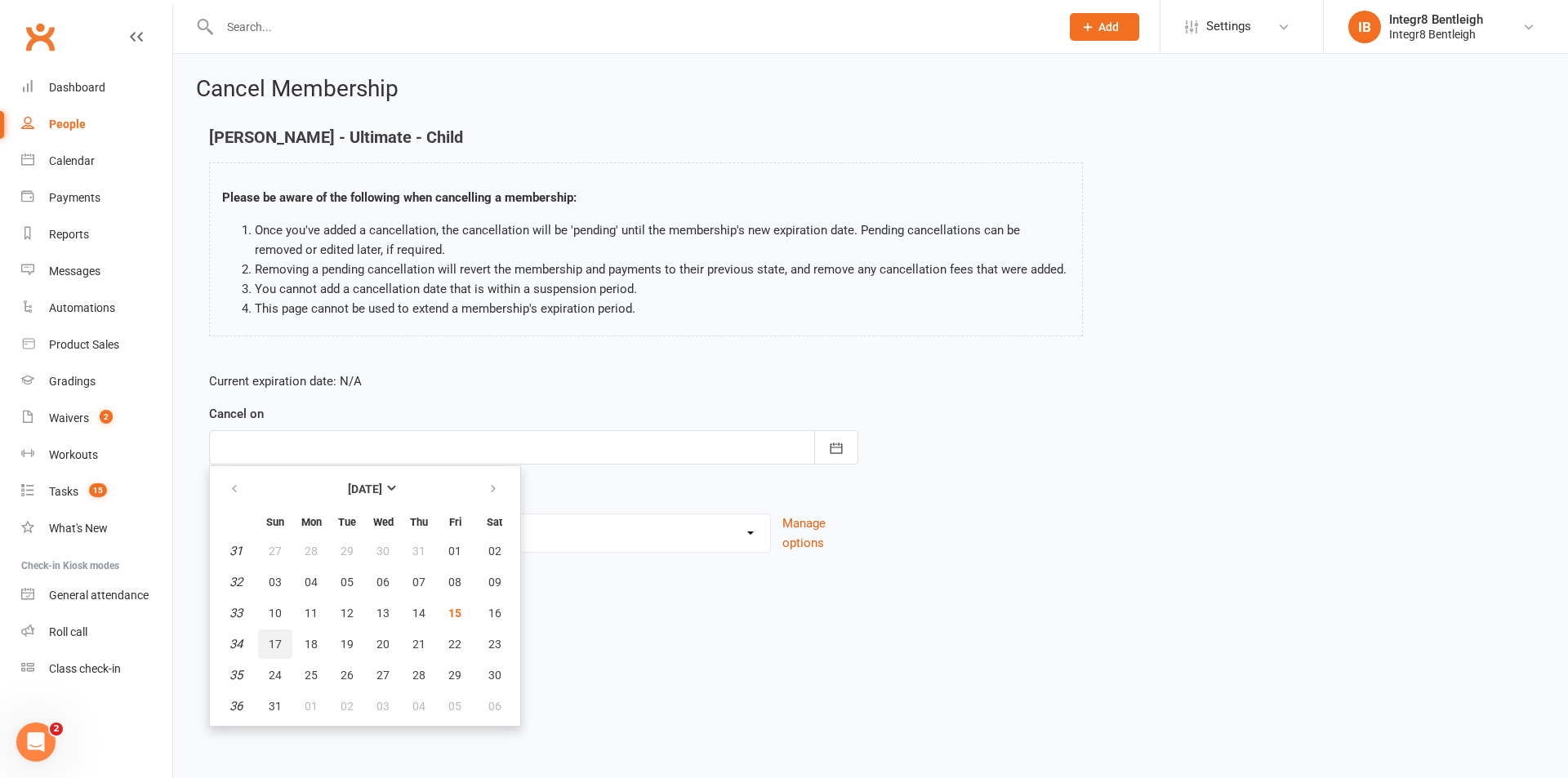
click at [288, 646] on button "17" at bounding box center [275, 644] width 35 height 30
type input "[DATE]"
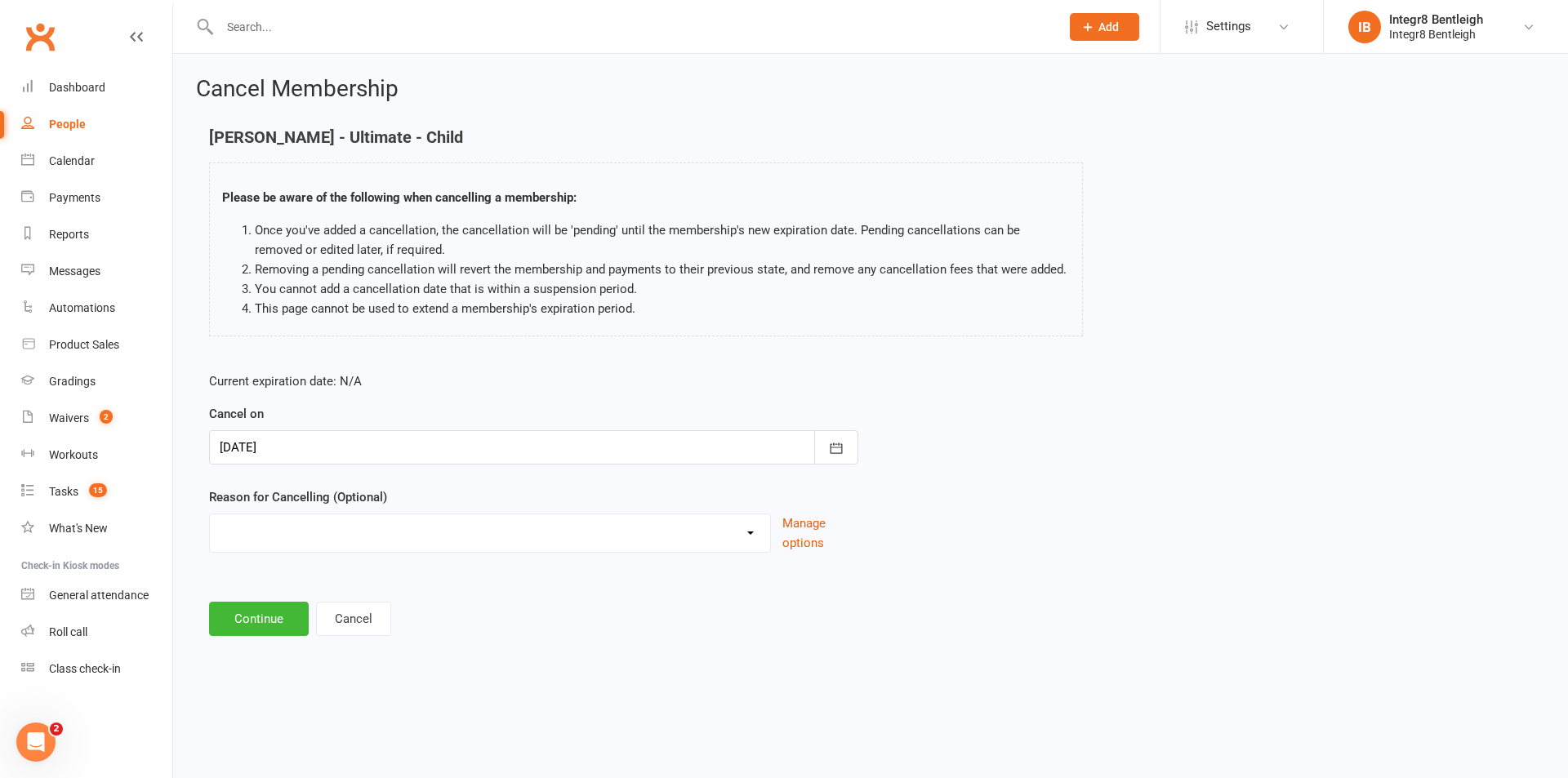
click at [295, 537] on select "Downgrade Holiday Injury Price Increase School commitments Switching to 10 clas…" at bounding box center [490, 531] width 560 height 33
select select "0"
click at [210, 514] on select "Downgrade Holiday Injury Price Increase School commitments Switching to 10 clas…" at bounding box center [490, 531] width 560 height 33
click at [277, 617] on button "Continue" at bounding box center [258, 619] width 99 height 35
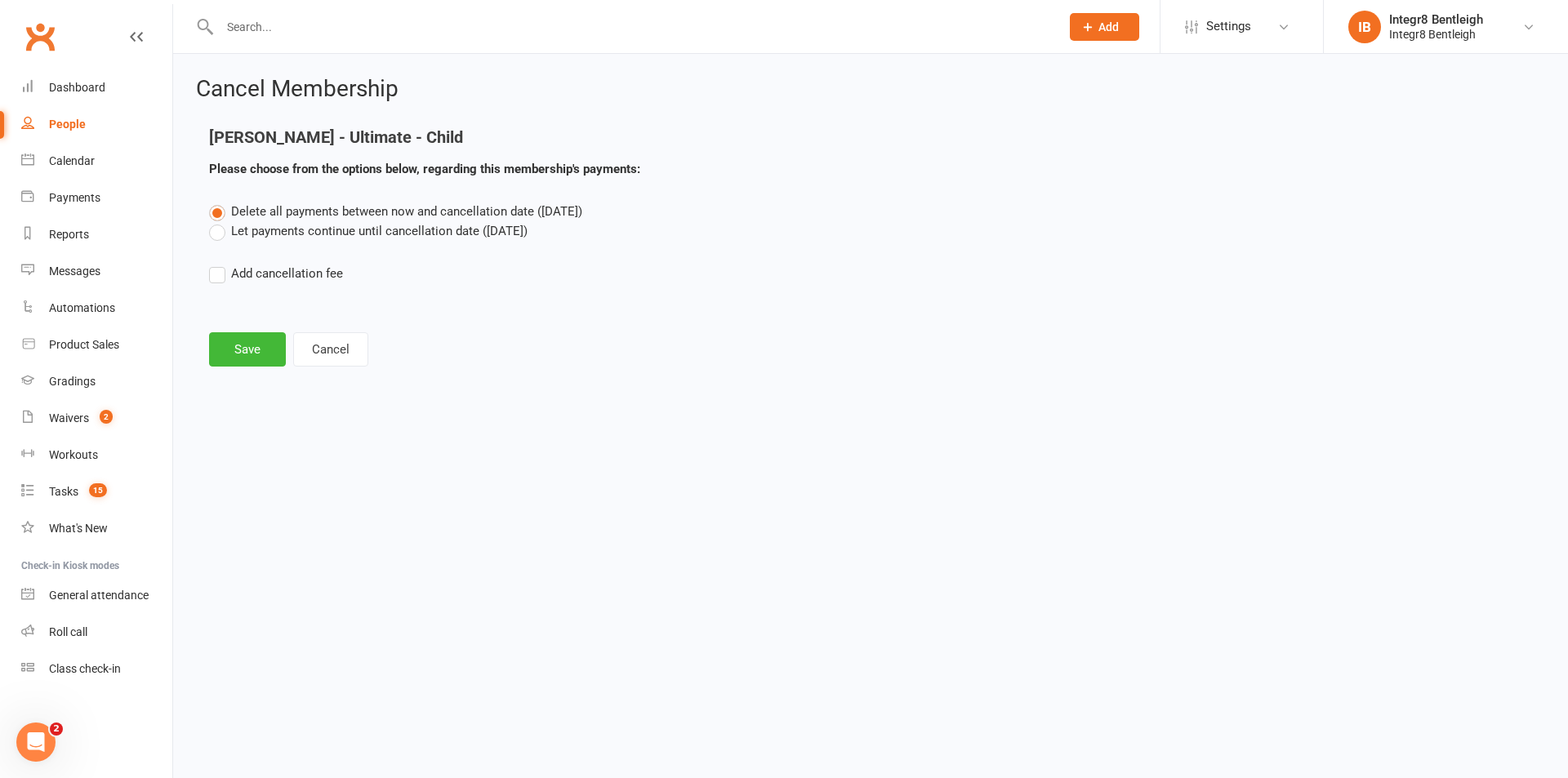
click at [403, 237] on label "Let payments continue until cancellation date ([DATE])" at bounding box center [368, 231] width 319 height 20
click at [219, 221] on input "Let payments continue until cancellation date ([DATE])" at bounding box center [214, 221] width 11 height 0
click at [252, 344] on button "Save" at bounding box center [247, 349] width 76 height 35
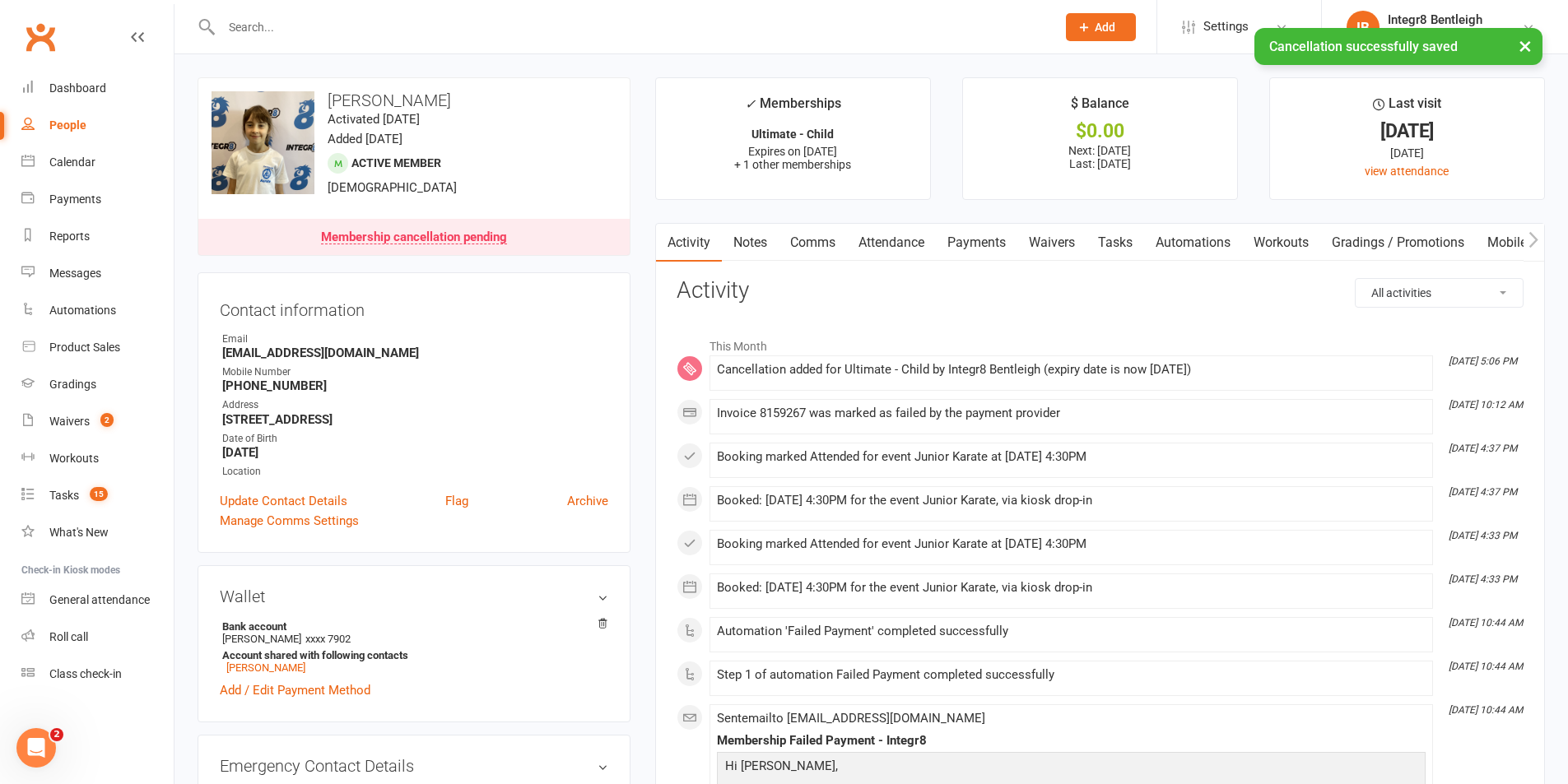
click at [966, 240] on link "Payments" at bounding box center [977, 243] width 81 height 38
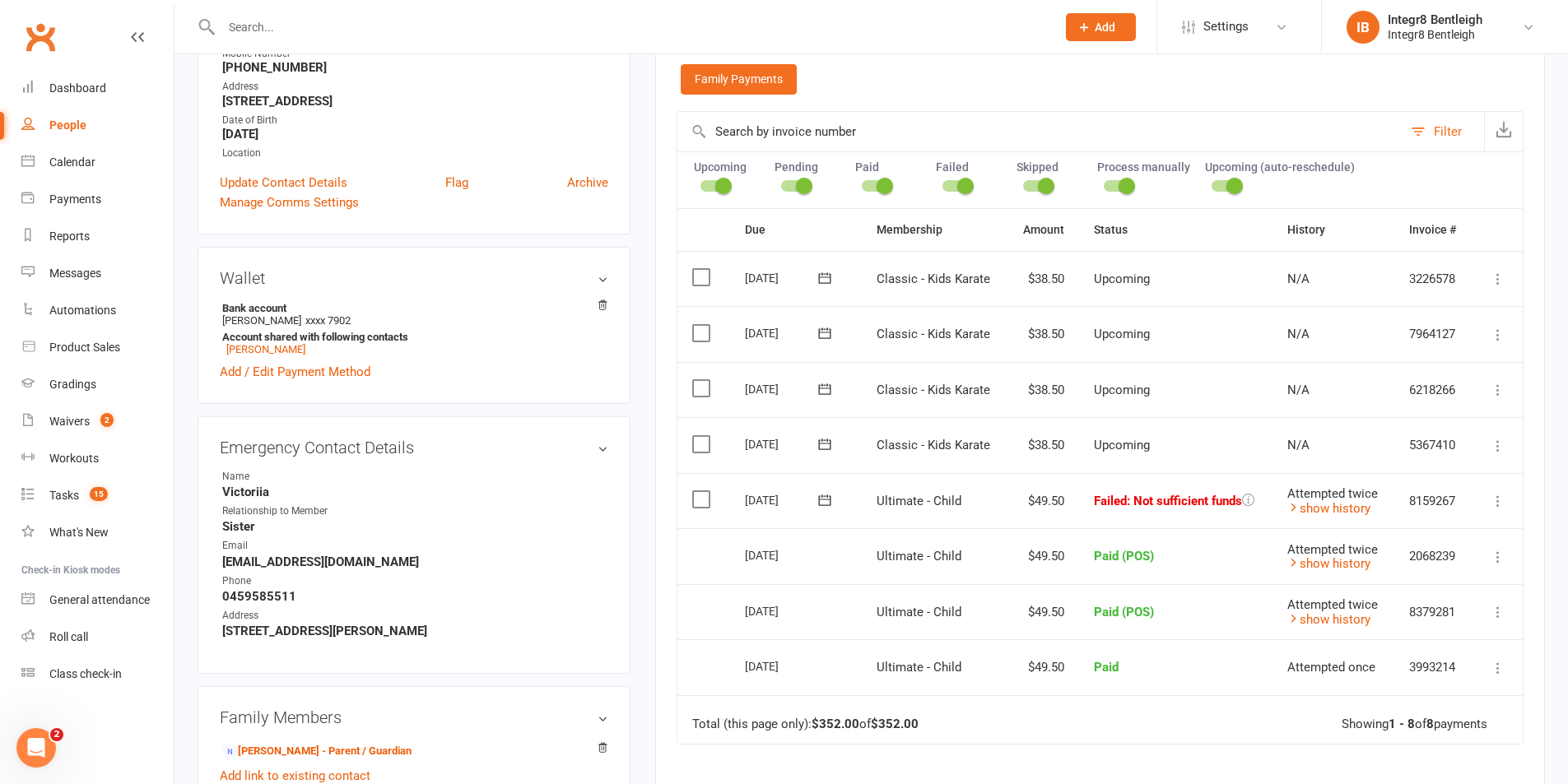
scroll to position [329, 0]
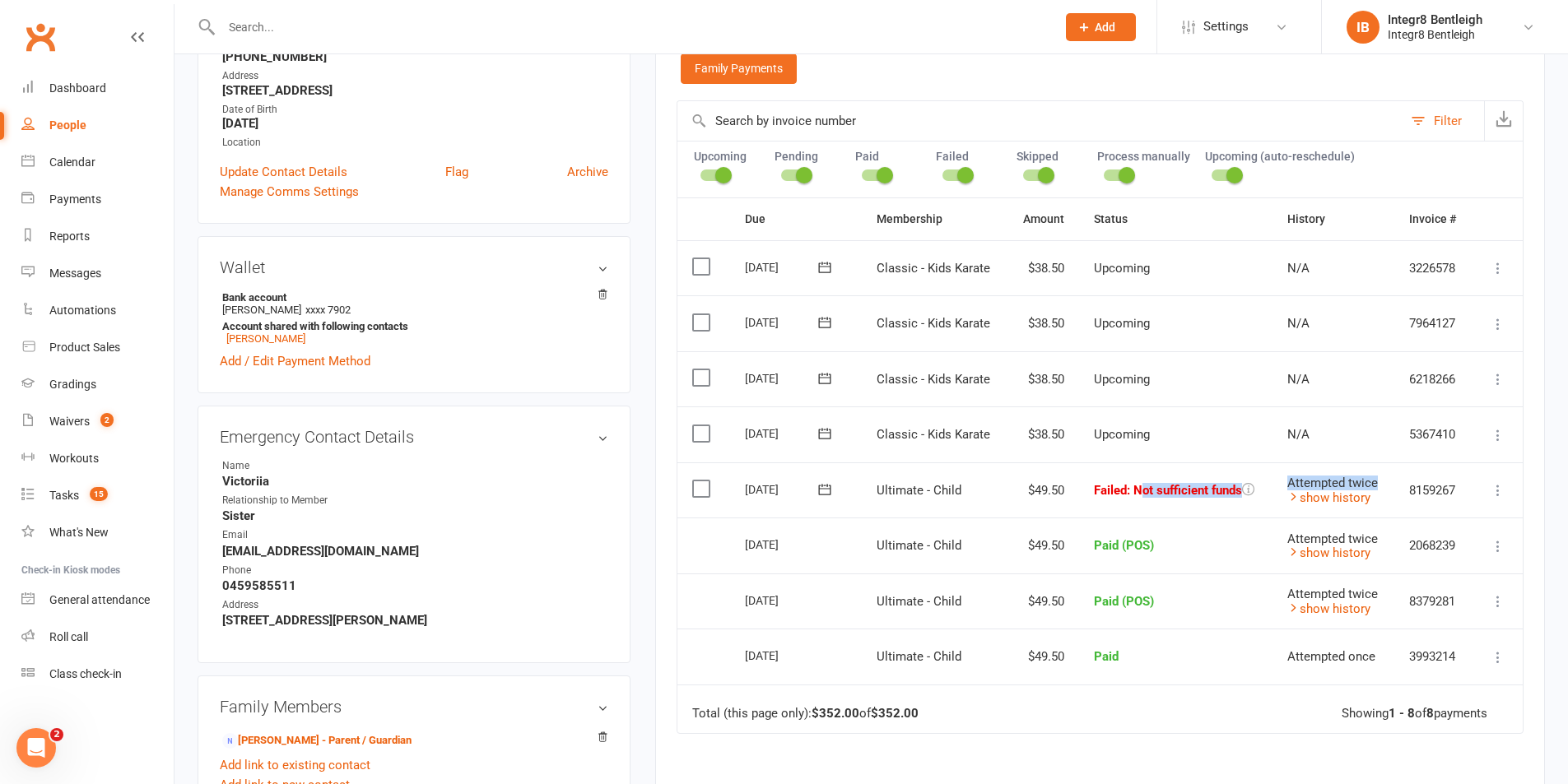
drag, startPoint x: 1140, startPoint y: 492, endPoint x: 1275, endPoint y: 510, distance: 136.2
click at [1275, 510] on tr "Select this [DATE] [PERSON_NAME] Ultimate - Child $49.50 Failed : Not sufficien…" at bounding box center [1100, 490] width 846 height 56
click at [1164, 488] on span ": Not sufficient funds" at bounding box center [1184, 490] width 115 height 15
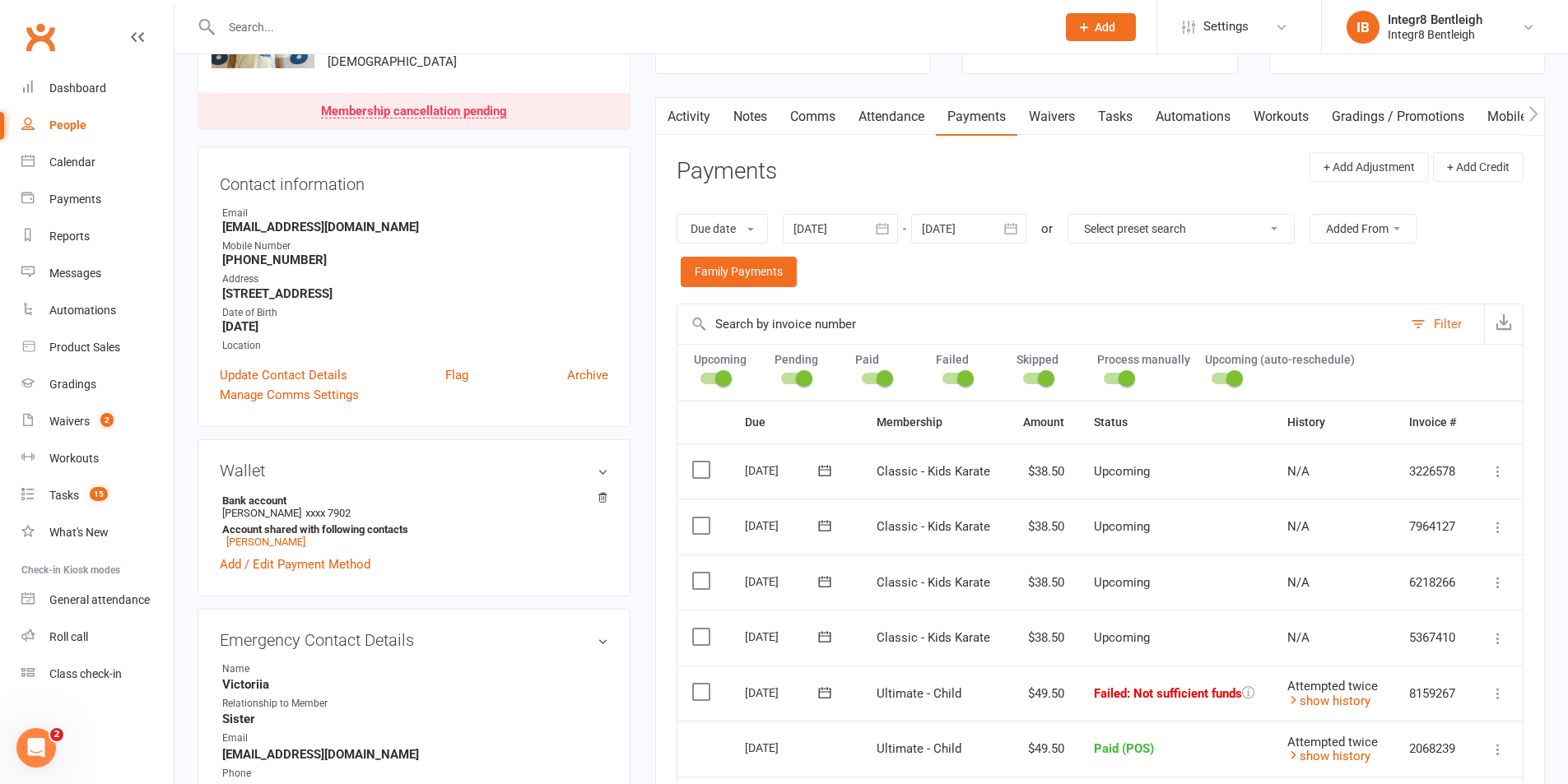
scroll to position [0, 0]
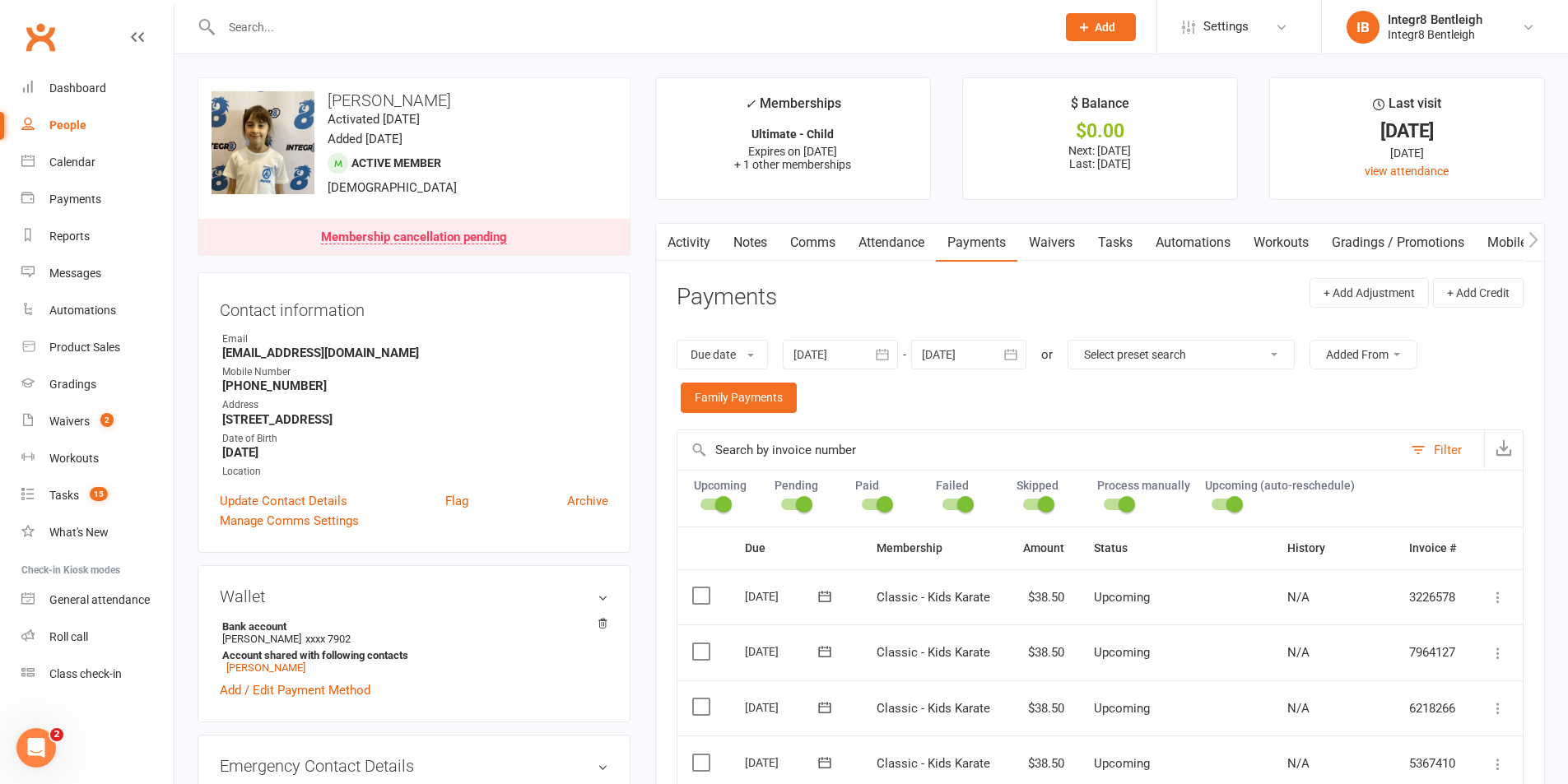
click at [694, 257] on link "Activity" at bounding box center [689, 243] width 66 height 38
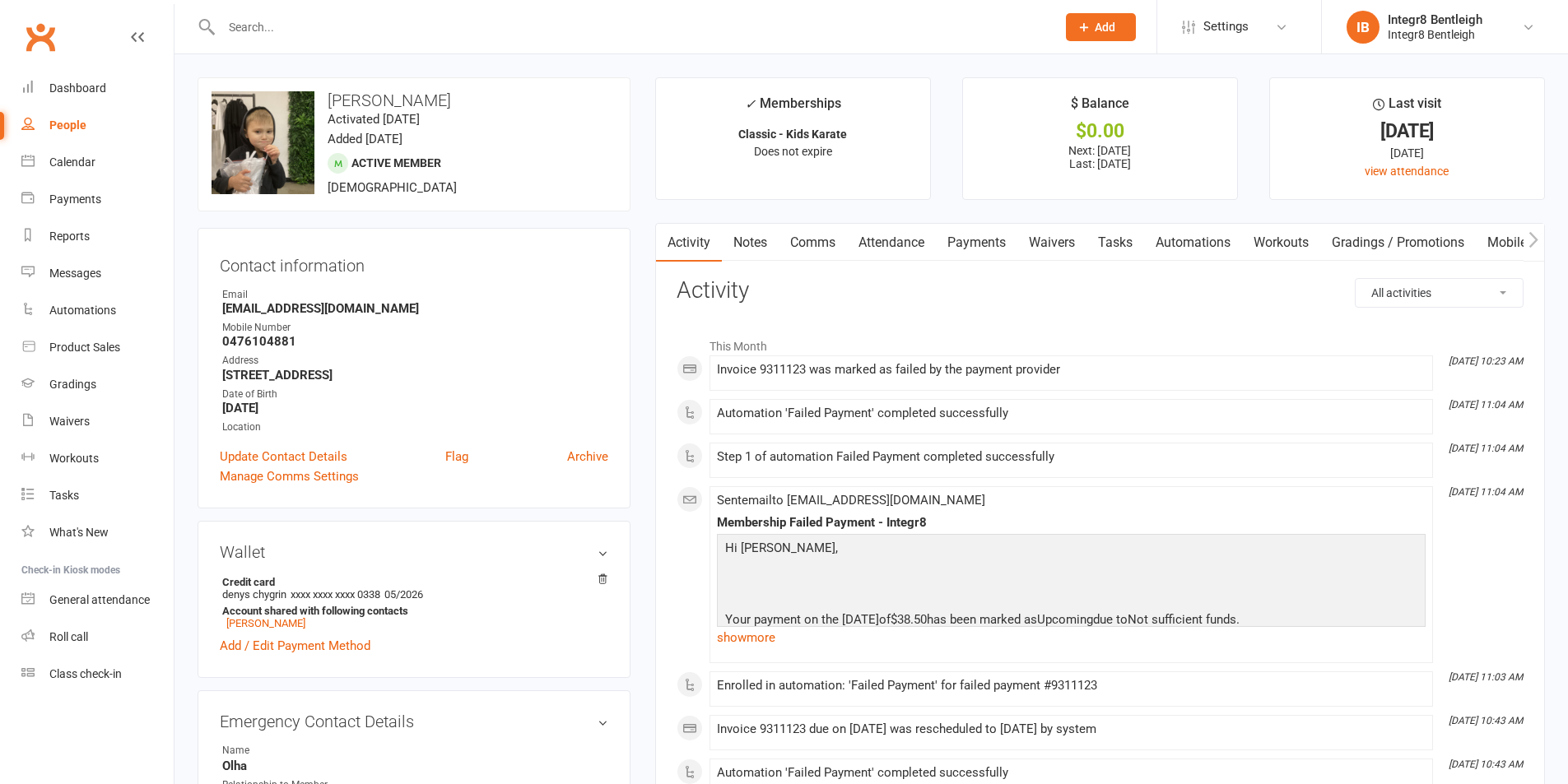
click at [990, 238] on link "Payments" at bounding box center [977, 243] width 81 height 38
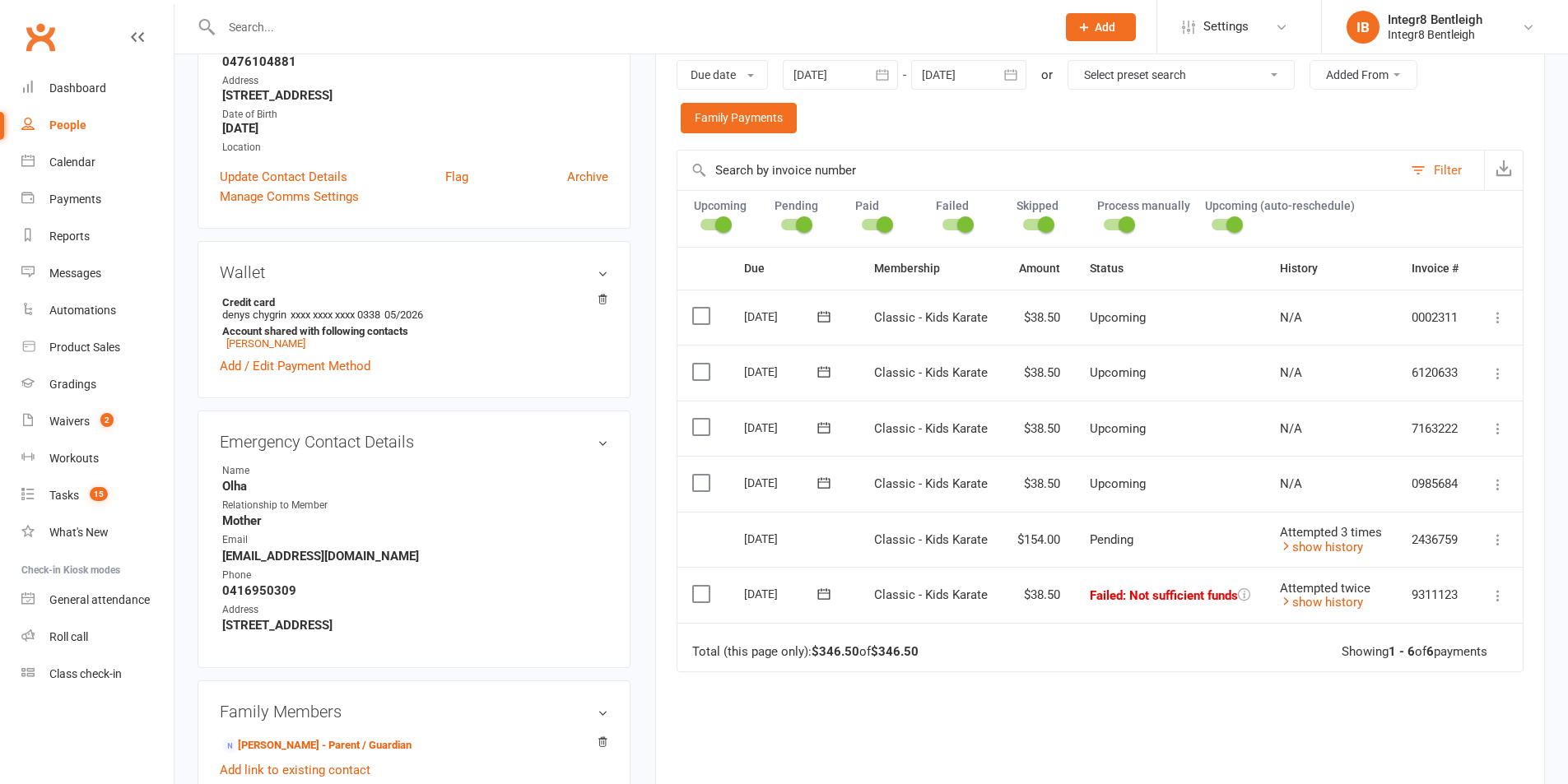
scroll to position [329, 0]
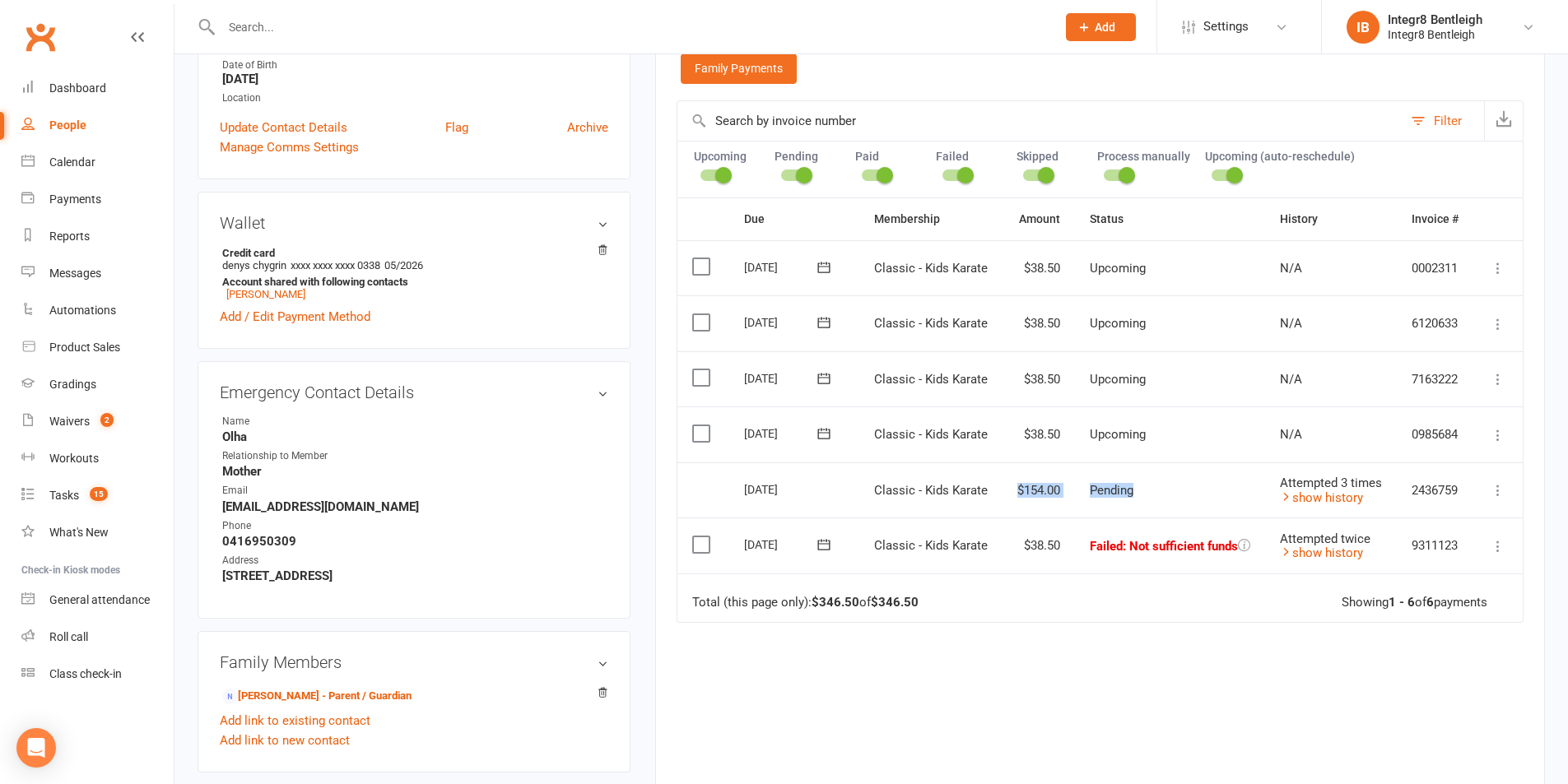
drag, startPoint x: 1006, startPoint y: 495, endPoint x: 1157, endPoint y: 490, distance: 151.1
click at [1155, 490] on tr "Select this [DATE] Denys Chygrin Classic - Kids Karate $154.00 Pending Attempte…" at bounding box center [1100, 490] width 846 height 56
click at [1189, 499] on td "Pending" at bounding box center [1170, 490] width 191 height 56
drag, startPoint x: 760, startPoint y: 499, endPoint x: 838, endPoint y: 499, distance: 78.0
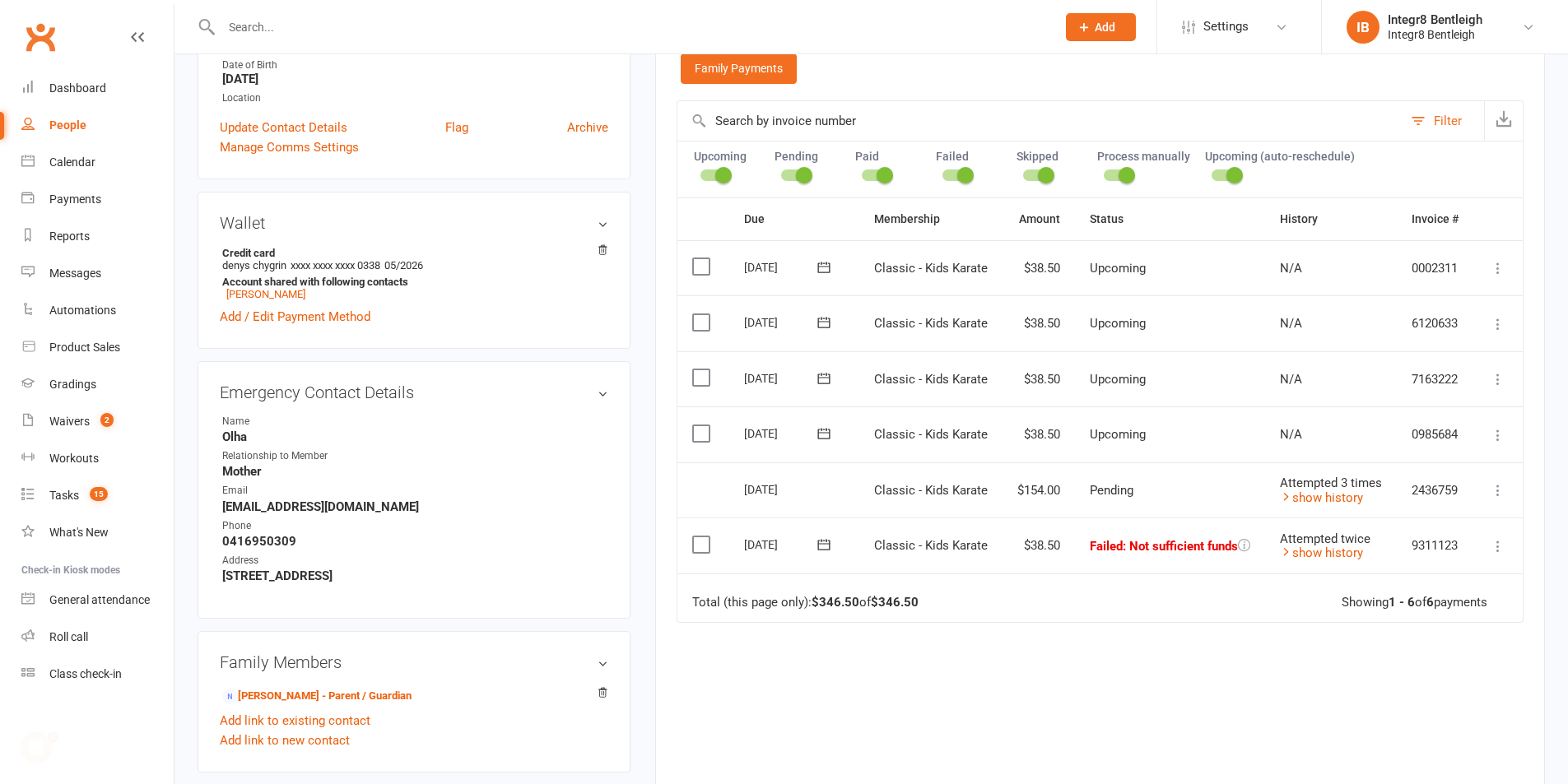
click at [838, 499] on div "[DATE]" at bounding box center [794, 488] width 100 height 24
click at [1037, 492] on td "$154.00" at bounding box center [1038, 490] width 72 height 56
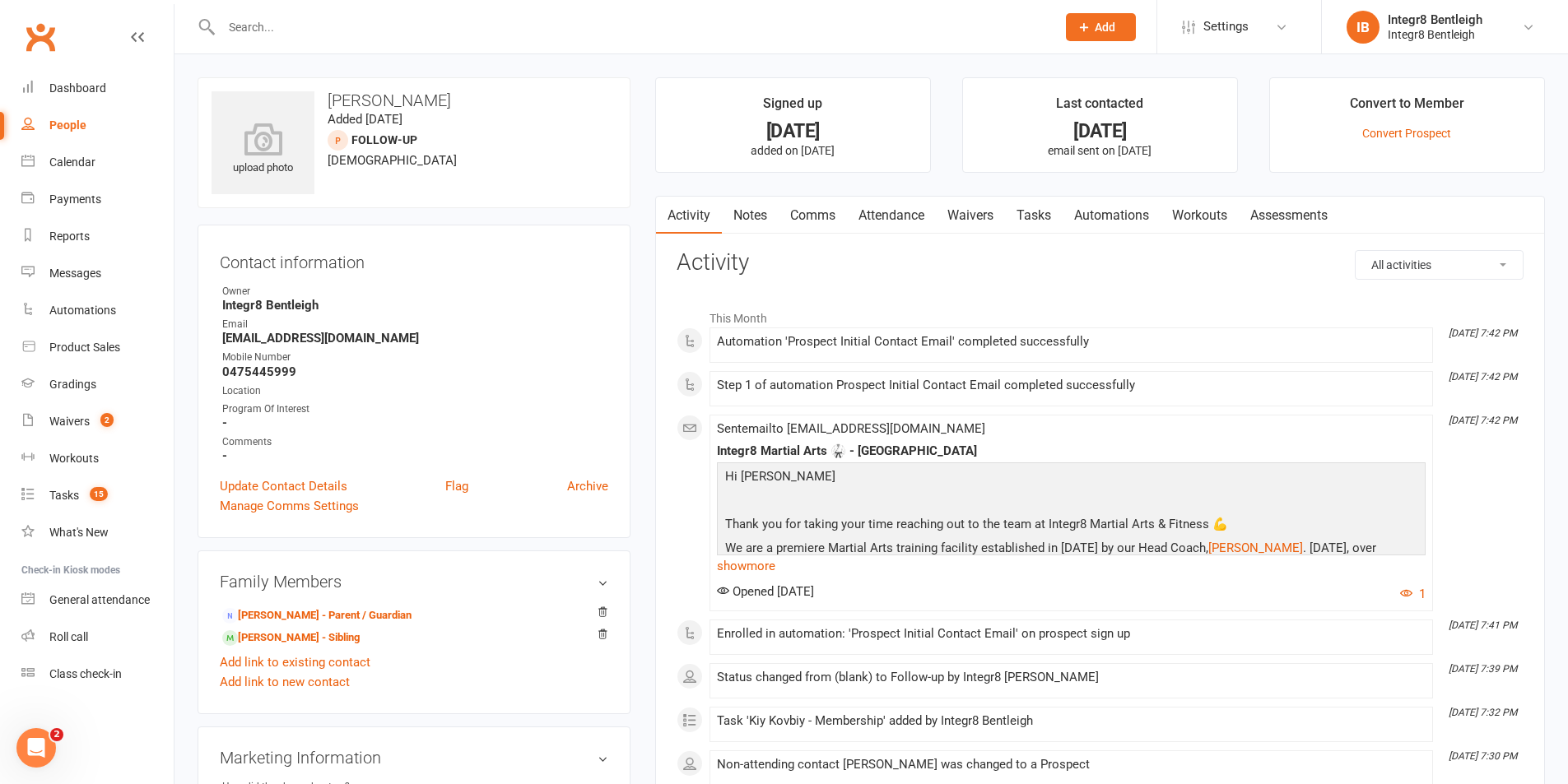
click at [759, 210] on link "Notes" at bounding box center [750, 216] width 57 height 38
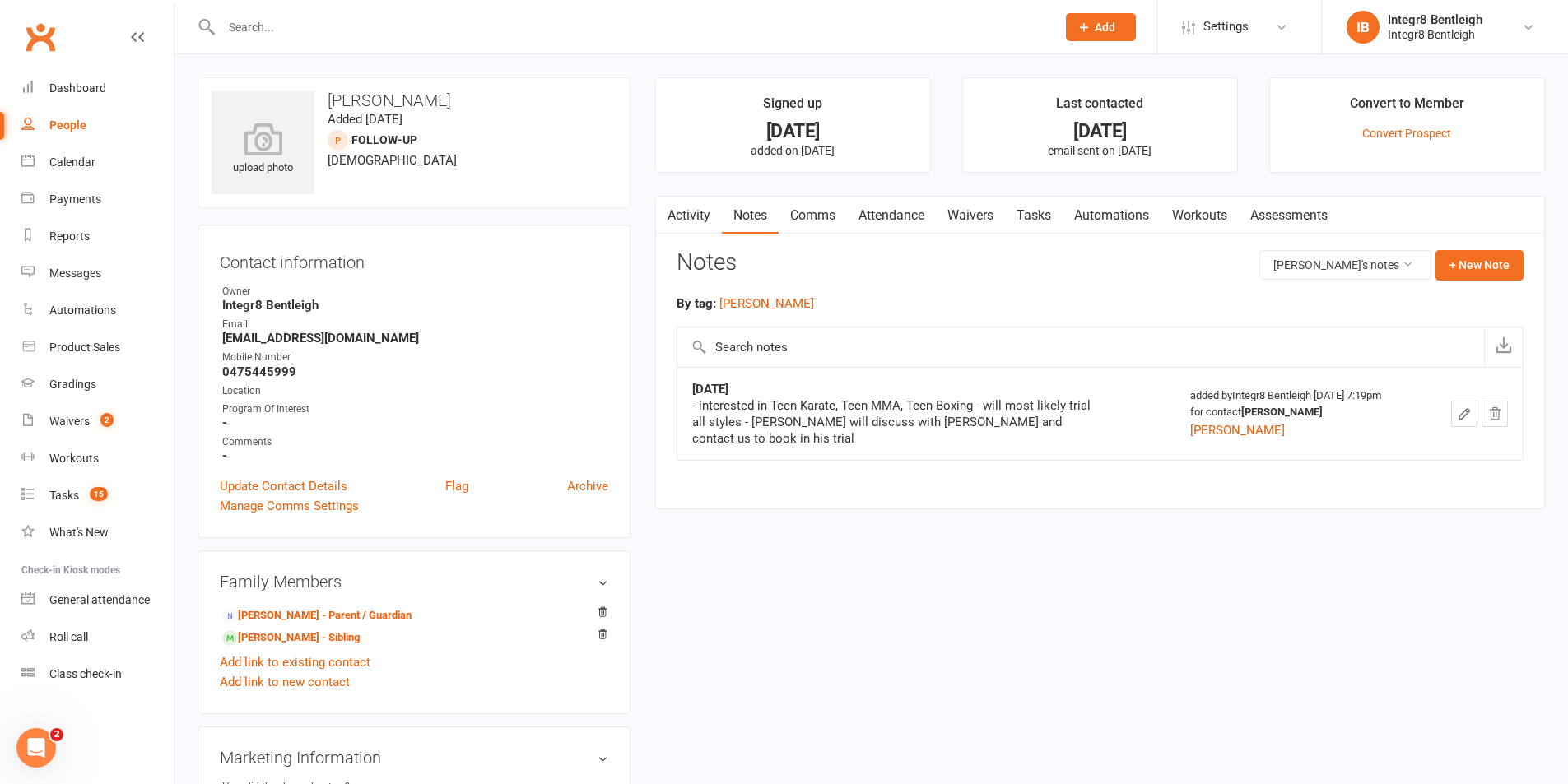
click at [702, 210] on link "Activity" at bounding box center [689, 216] width 66 height 38
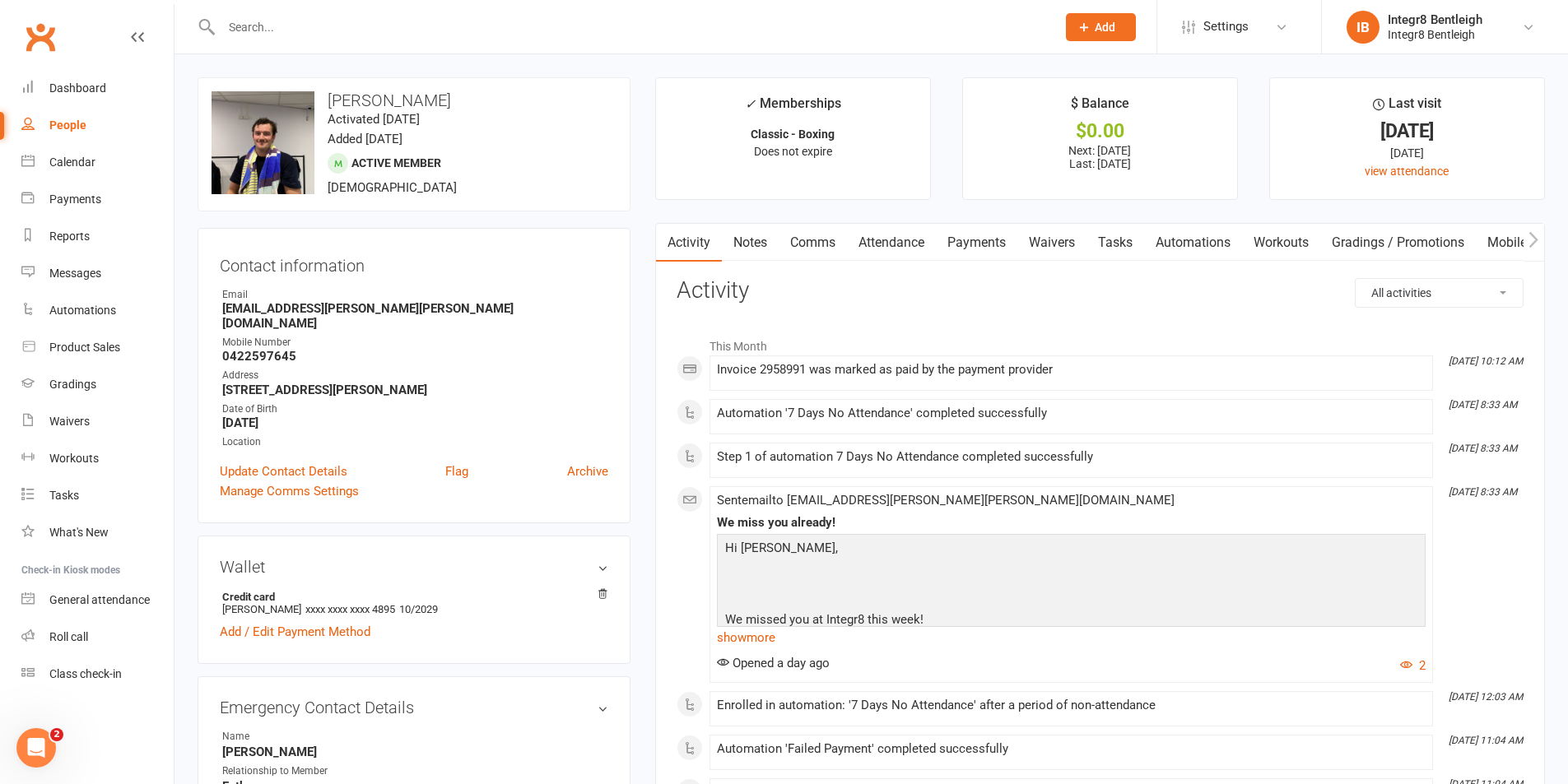
click at [761, 241] on link "Notes" at bounding box center [750, 243] width 57 height 38
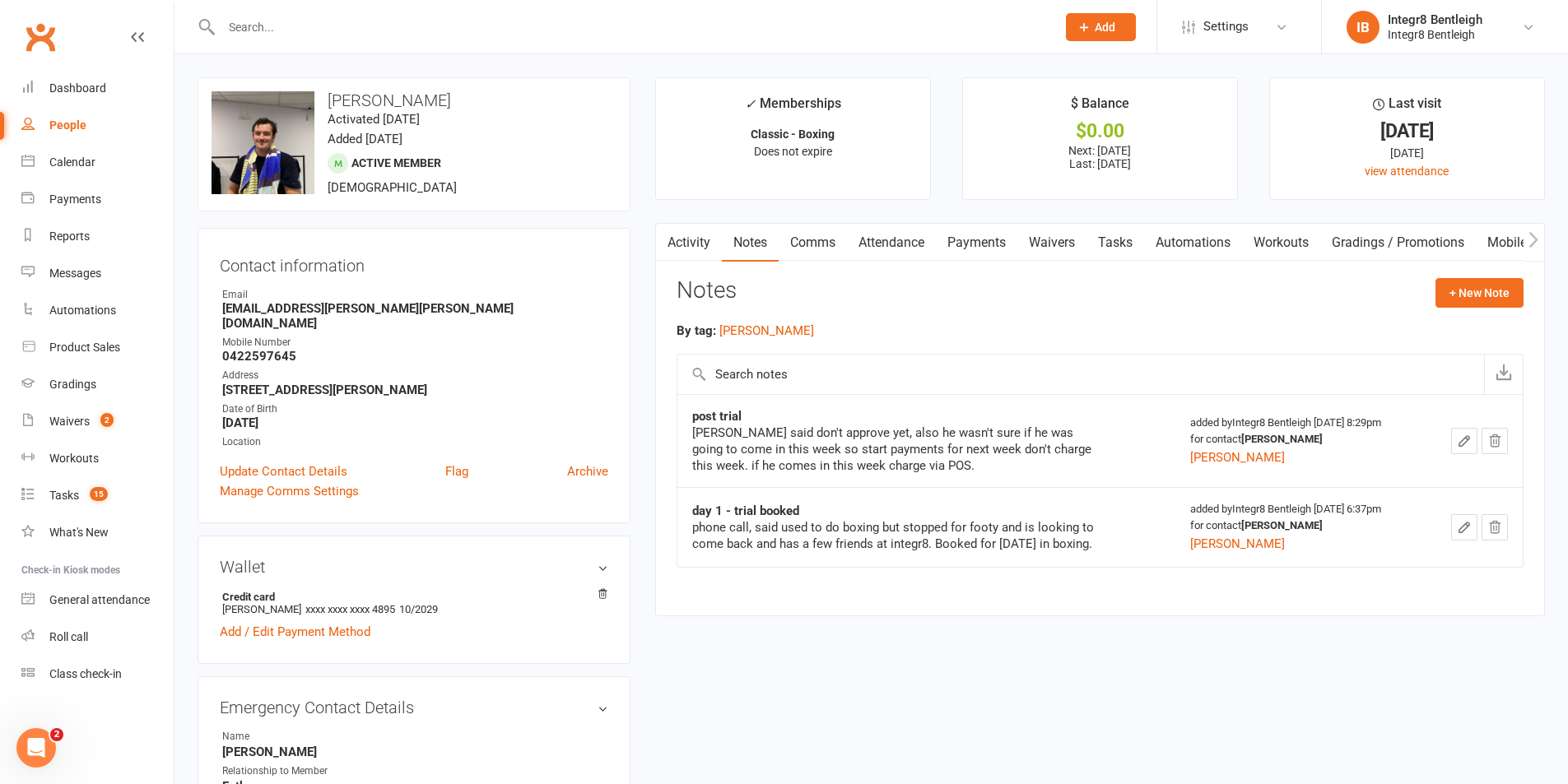
click at [972, 240] on link "Payments" at bounding box center [977, 243] width 81 height 38
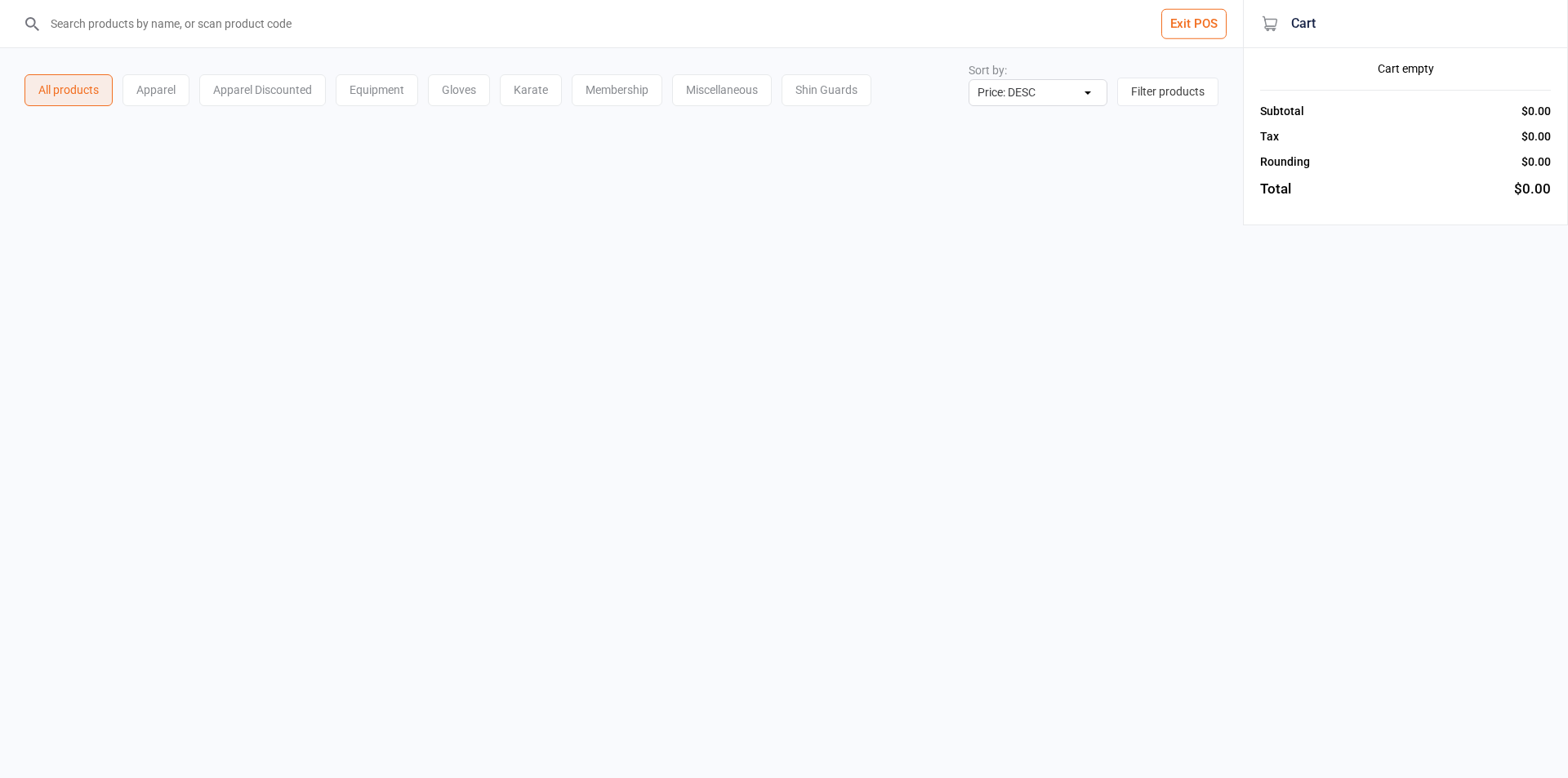
select select "price-desc"
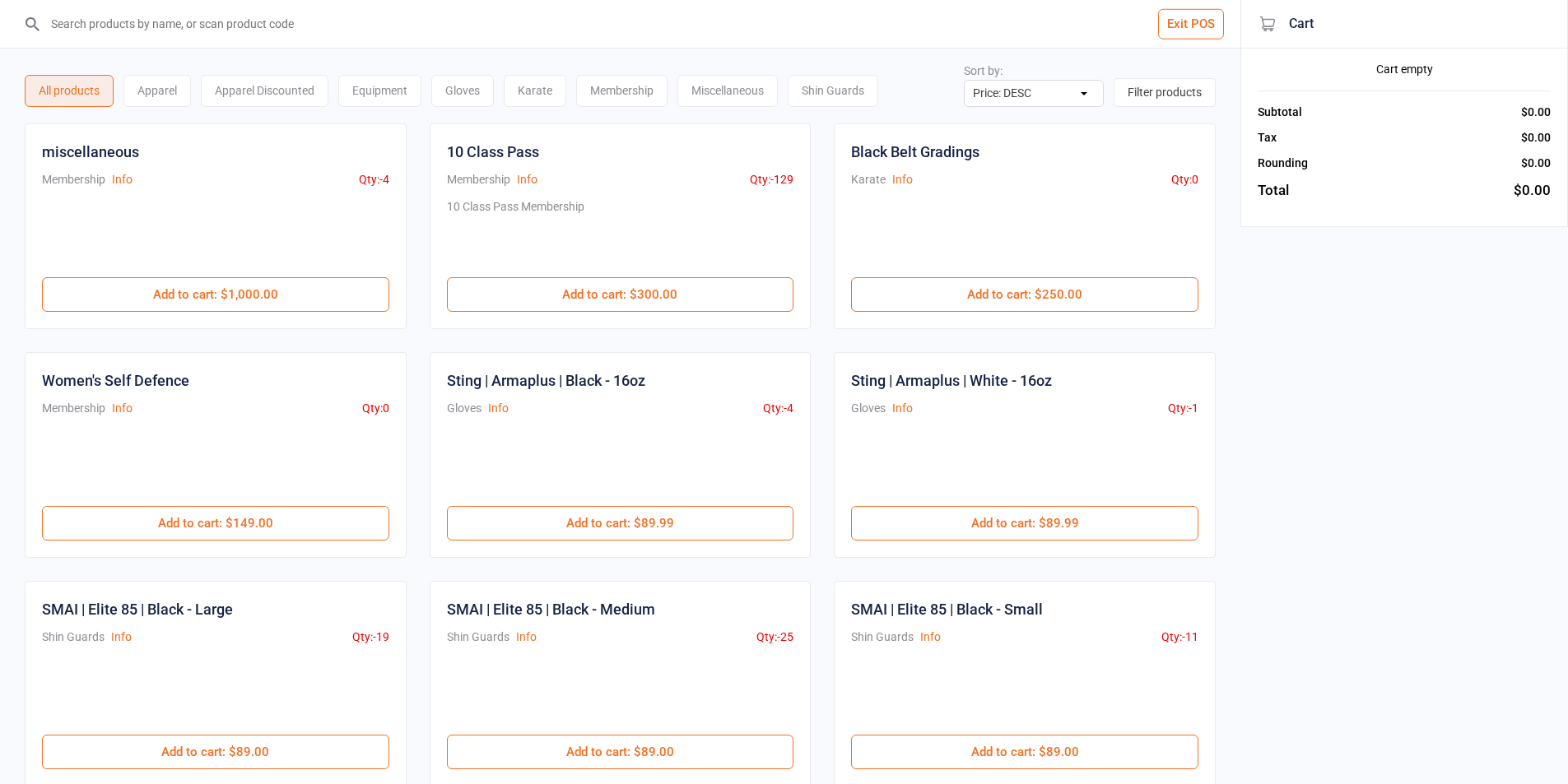
click at [703, 102] on div "Miscellaneous" at bounding box center [727, 90] width 100 height 32
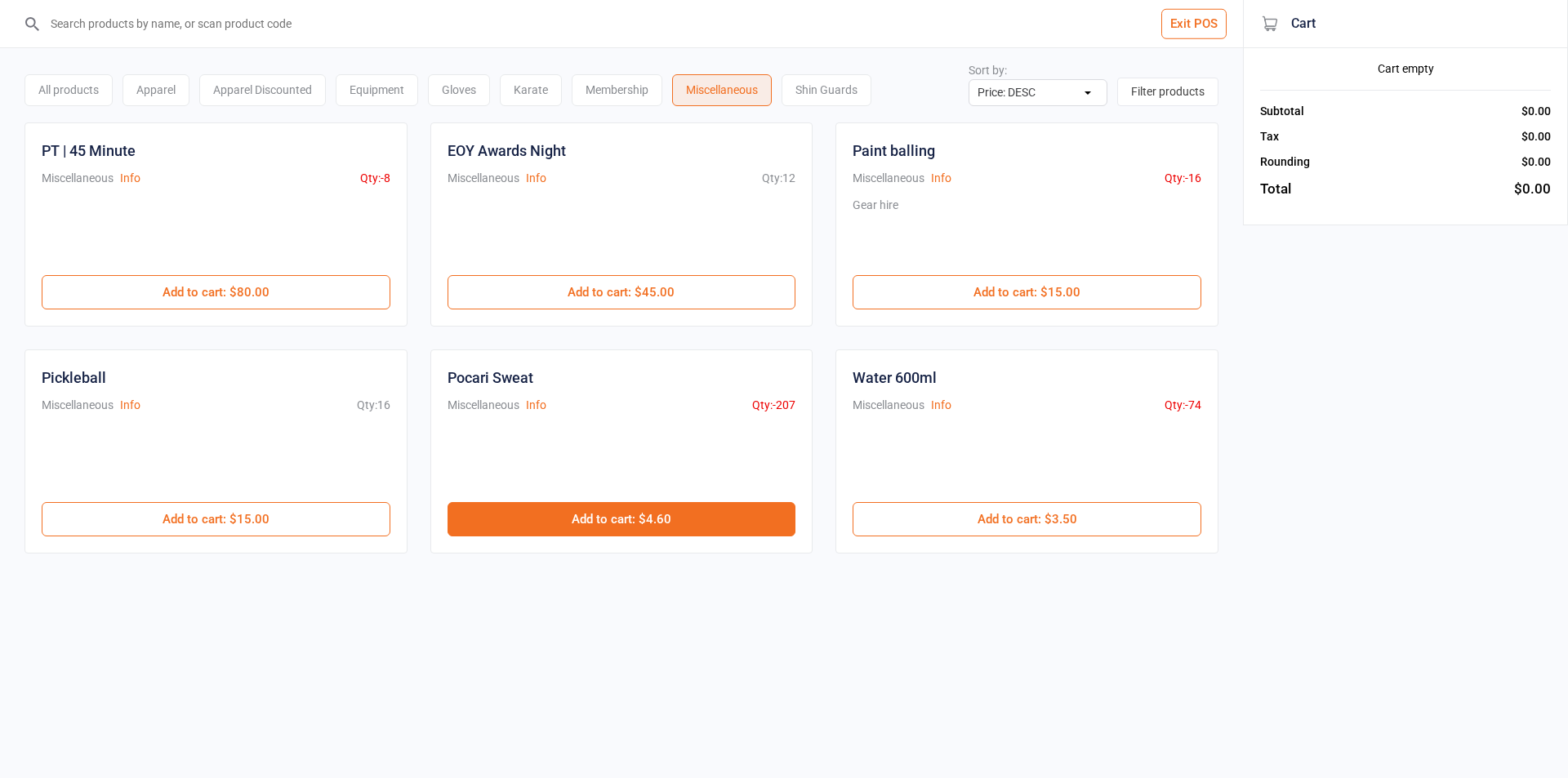
click at [582, 515] on button "Add to cart : $4.60" at bounding box center [622, 519] width 348 height 35
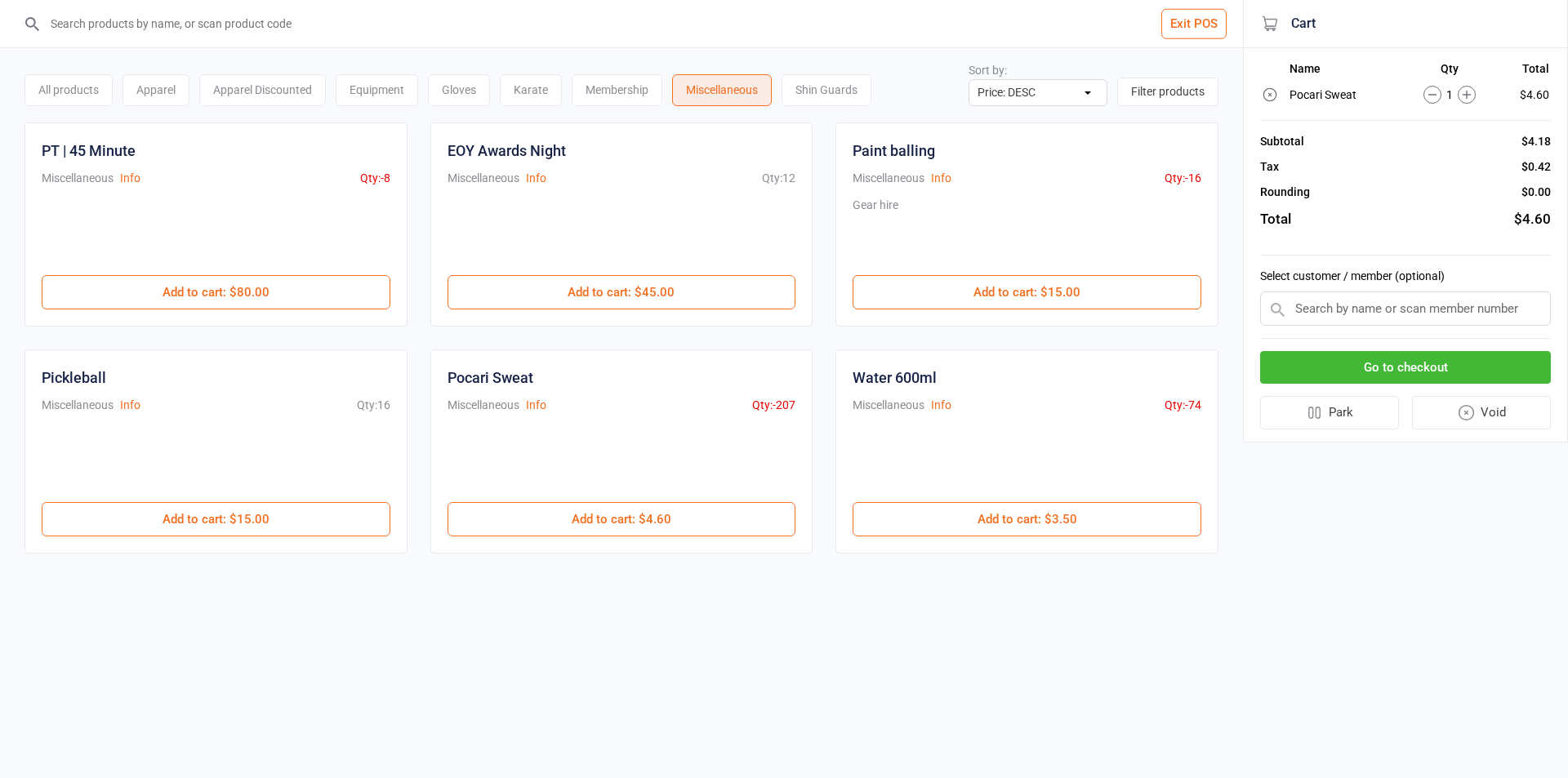
click at [385, 99] on div "Equipment" at bounding box center [376, 90] width 82 height 32
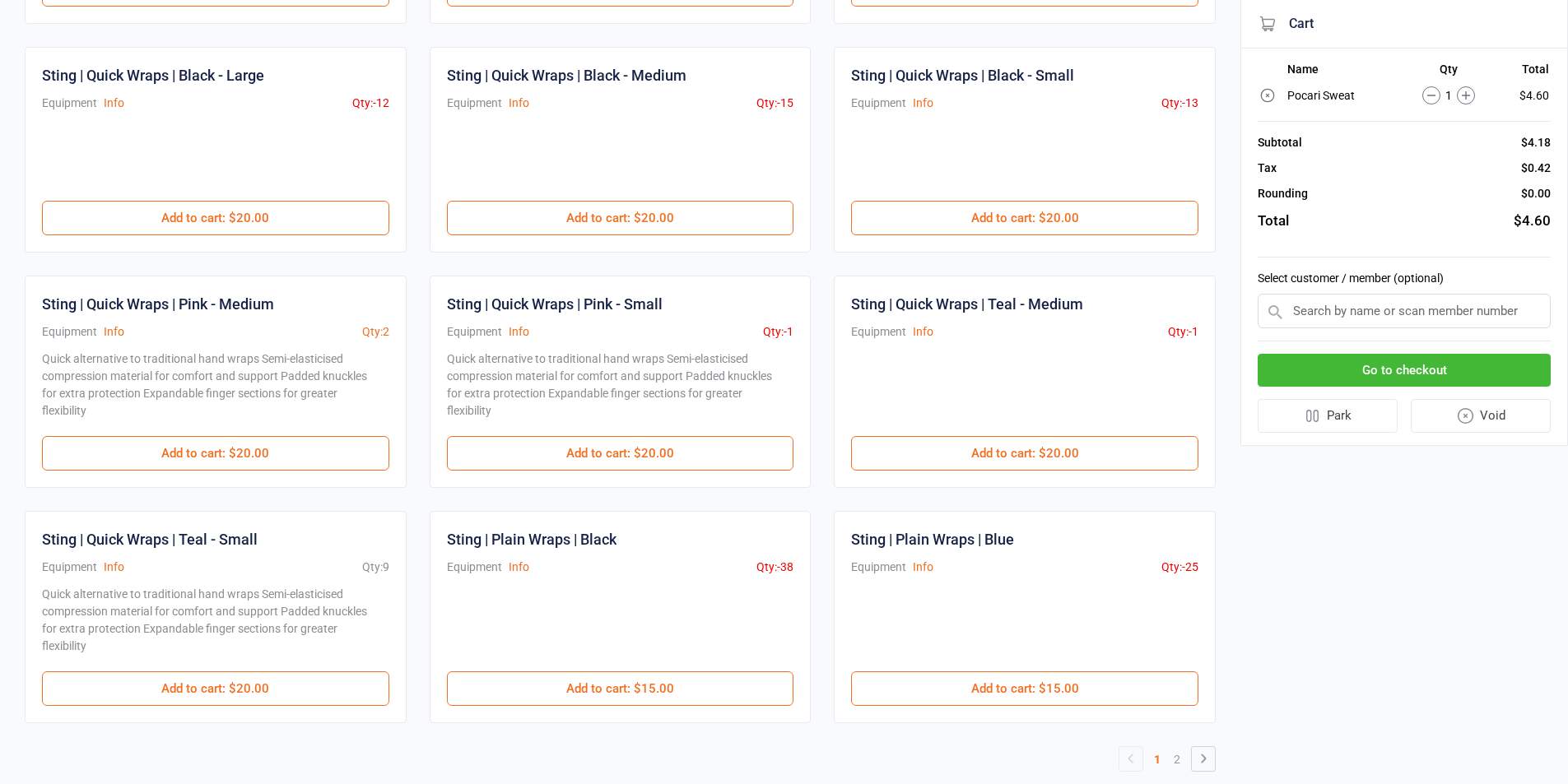
scroll to position [562, 0]
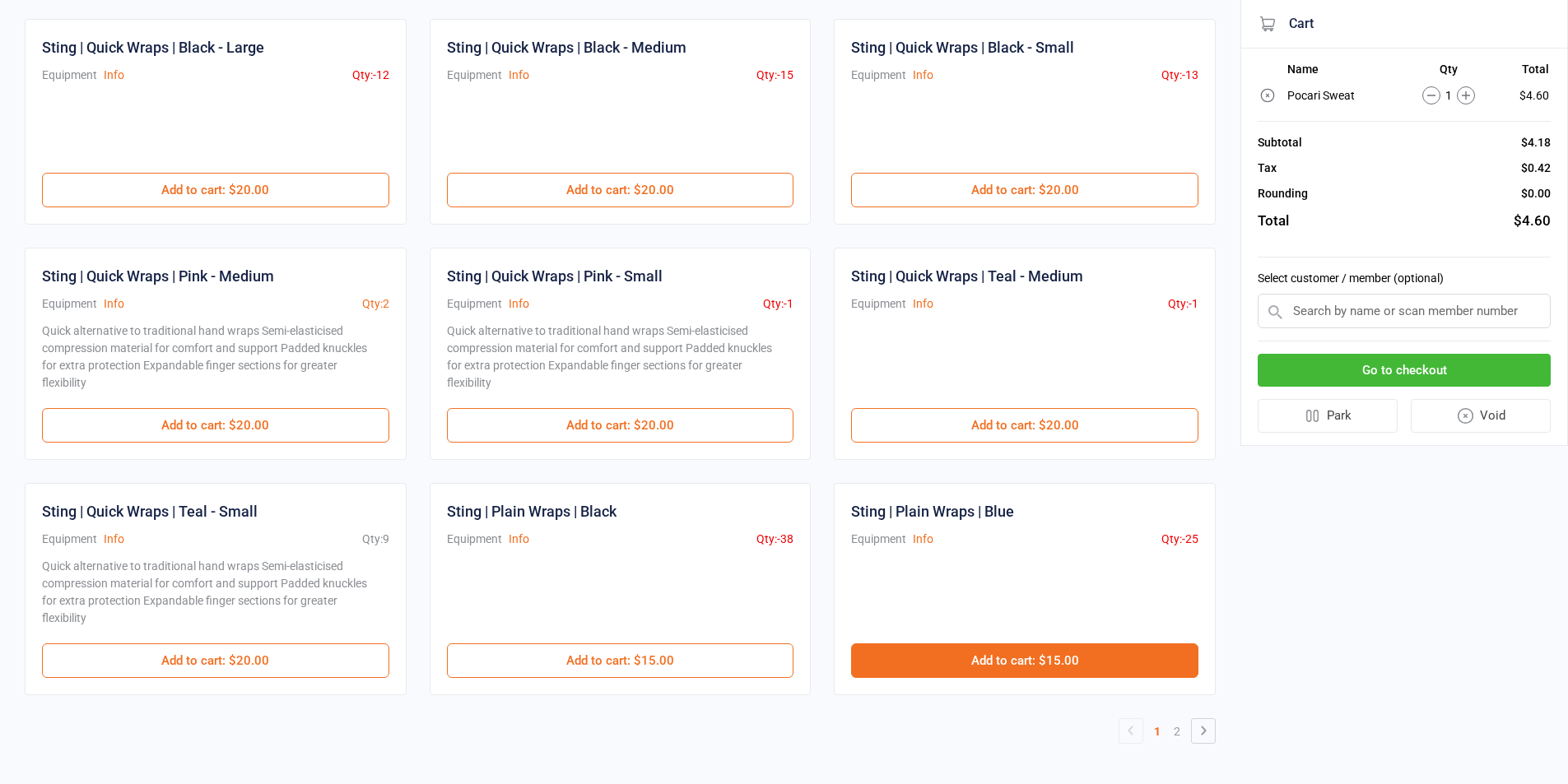
click at [999, 656] on button "Add to cart : $15.00" at bounding box center [1025, 661] width 347 height 35
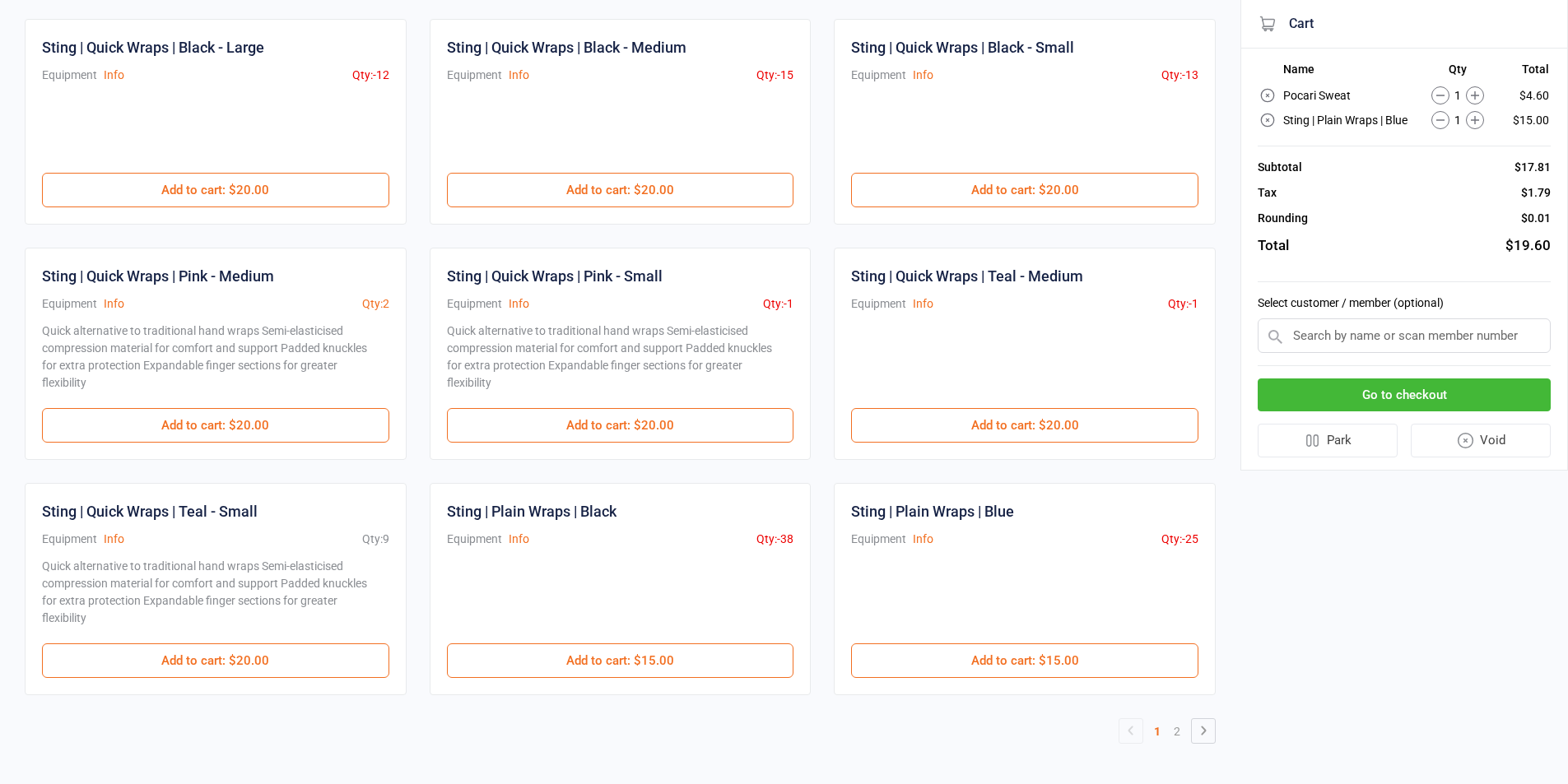
click at [1443, 343] on input "text" at bounding box center [1404, 336] width 293 height 35
type input "ky"
click at [1432, 363] on div "[PERSON_NAME]" at bounding box center [1404, 367] width 292 height 27
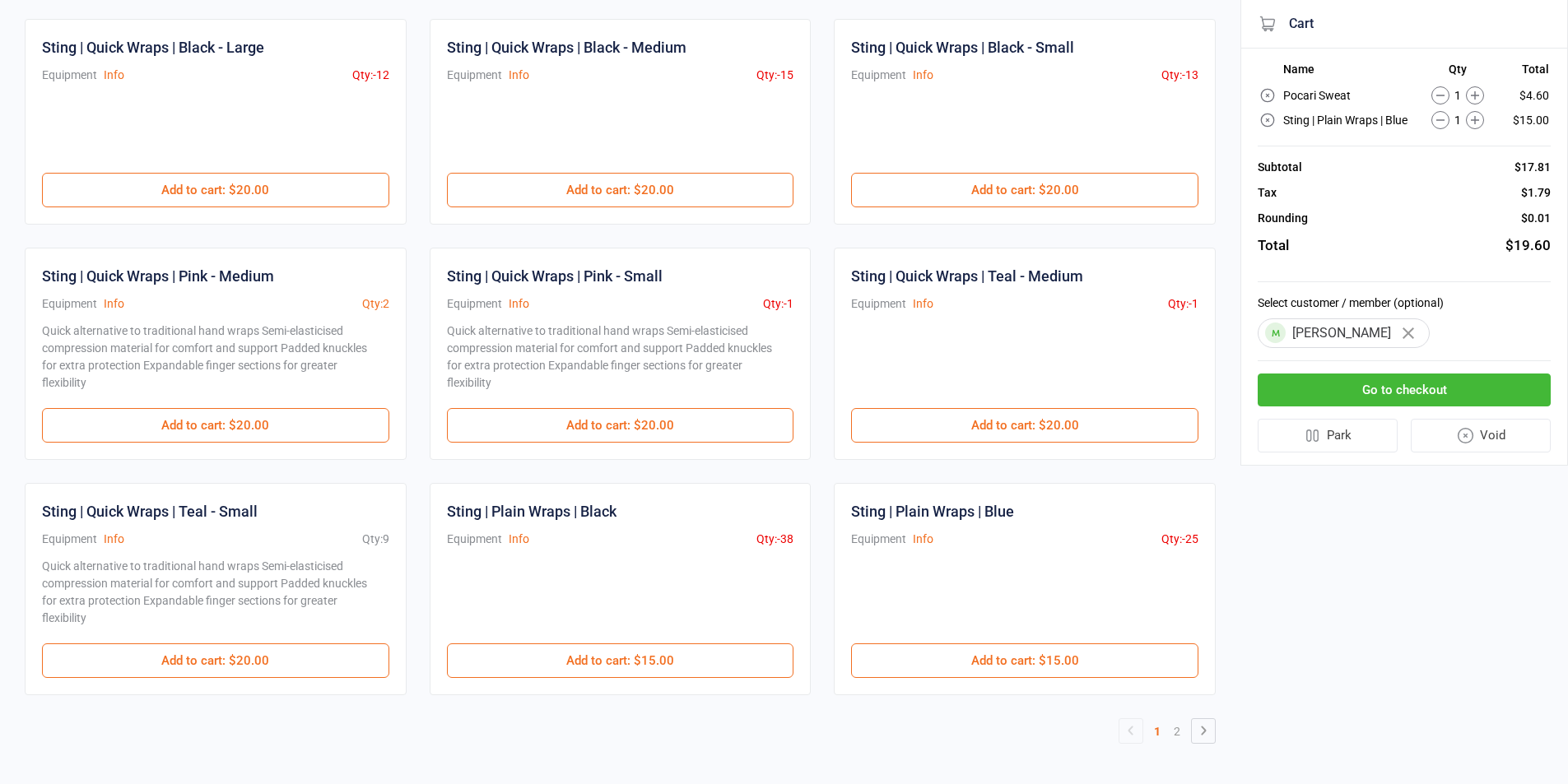
click at [1480, 398] on button "Go to checkout" at bounding box center [1404, 390] width 293 height 34
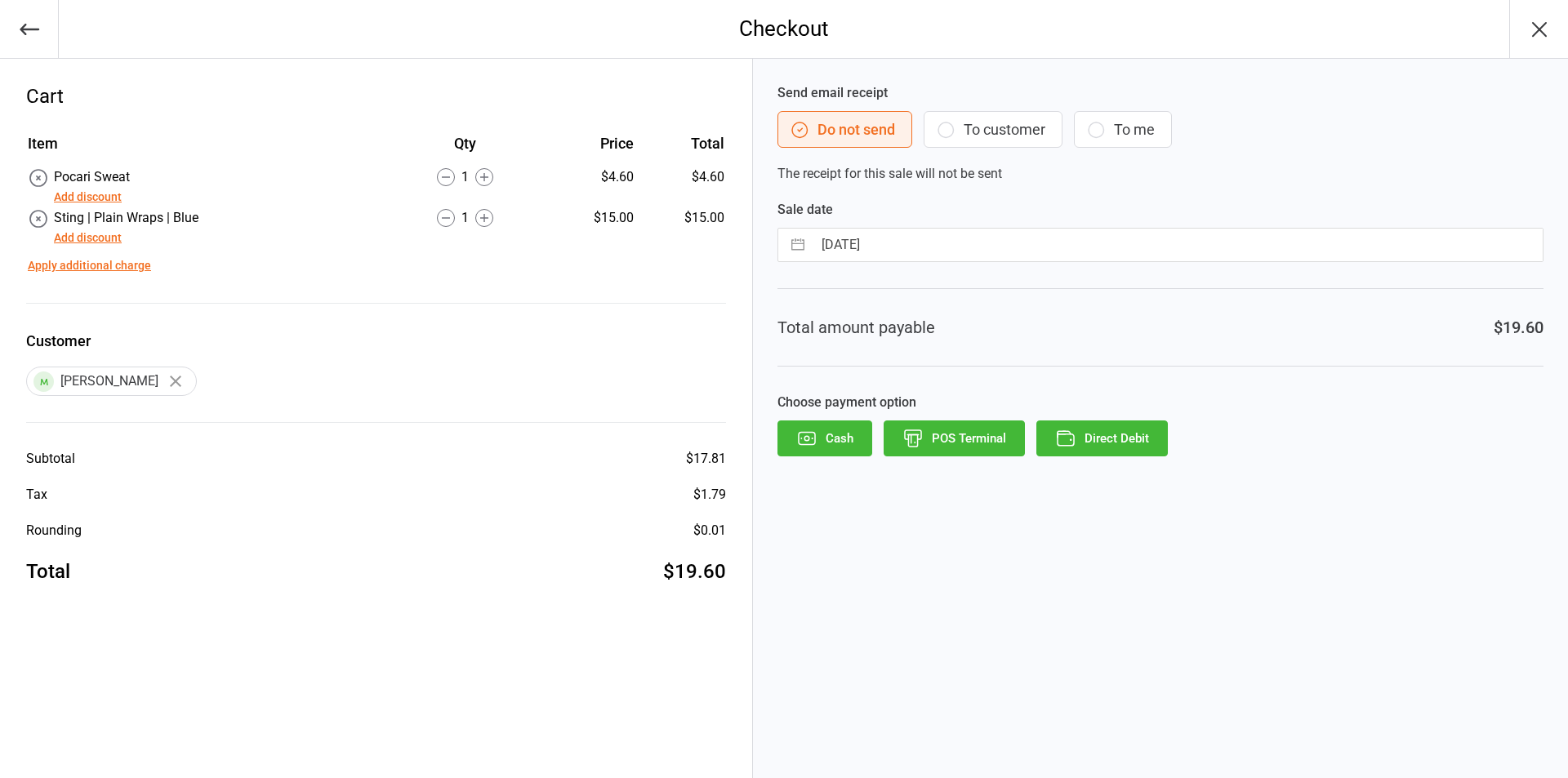
drag, startPoint x: 967, startPoint y: 133, endPoint x: 975, endPoint y: 235, distance: 102.3
click at [969, 133] on button "To customer" at bounding box center [993, 129] width 139 height 37
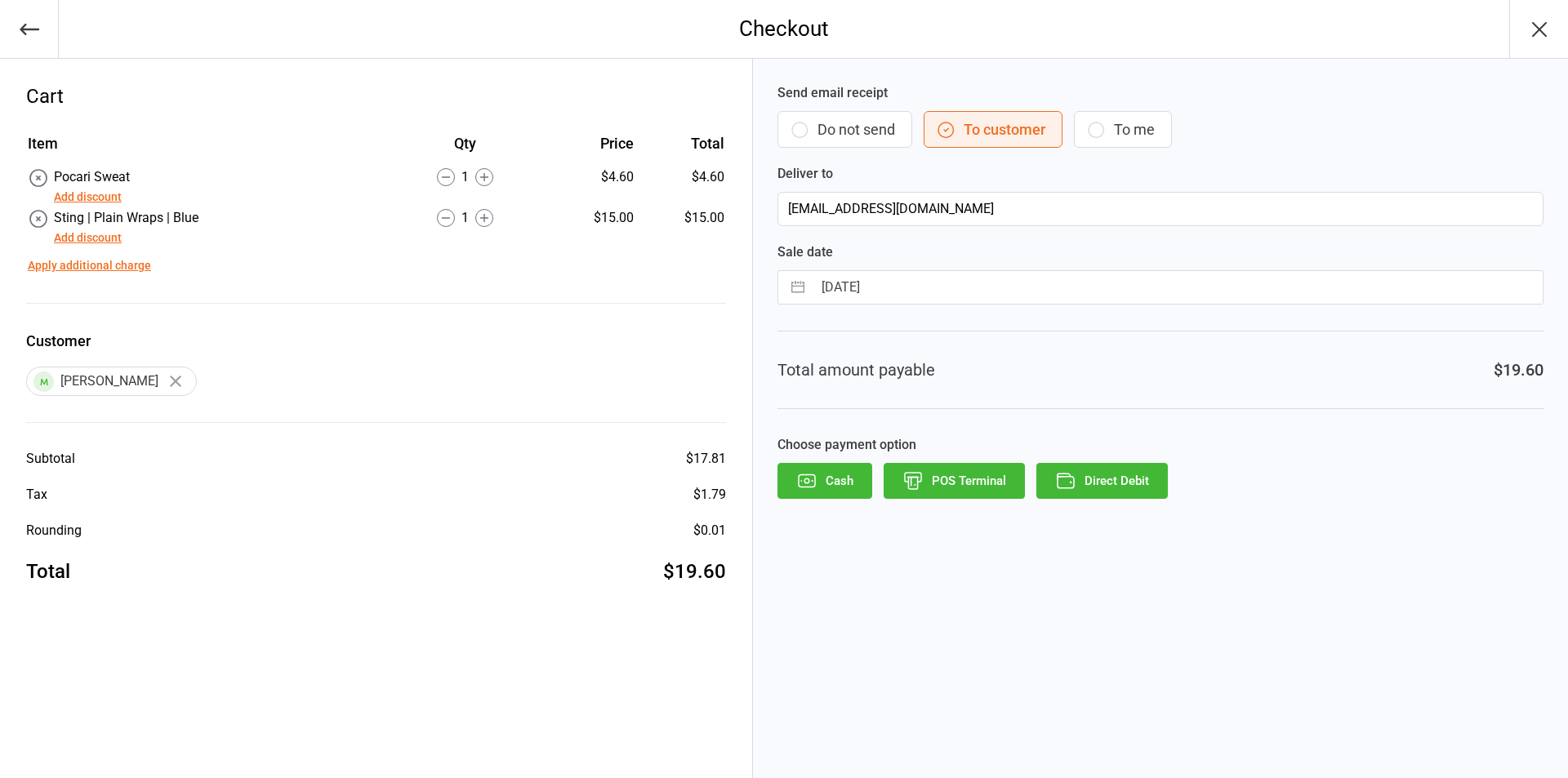
click at [989, 484] on button "POS Terminal" at bounding box center [954, 481] width 141 height 36
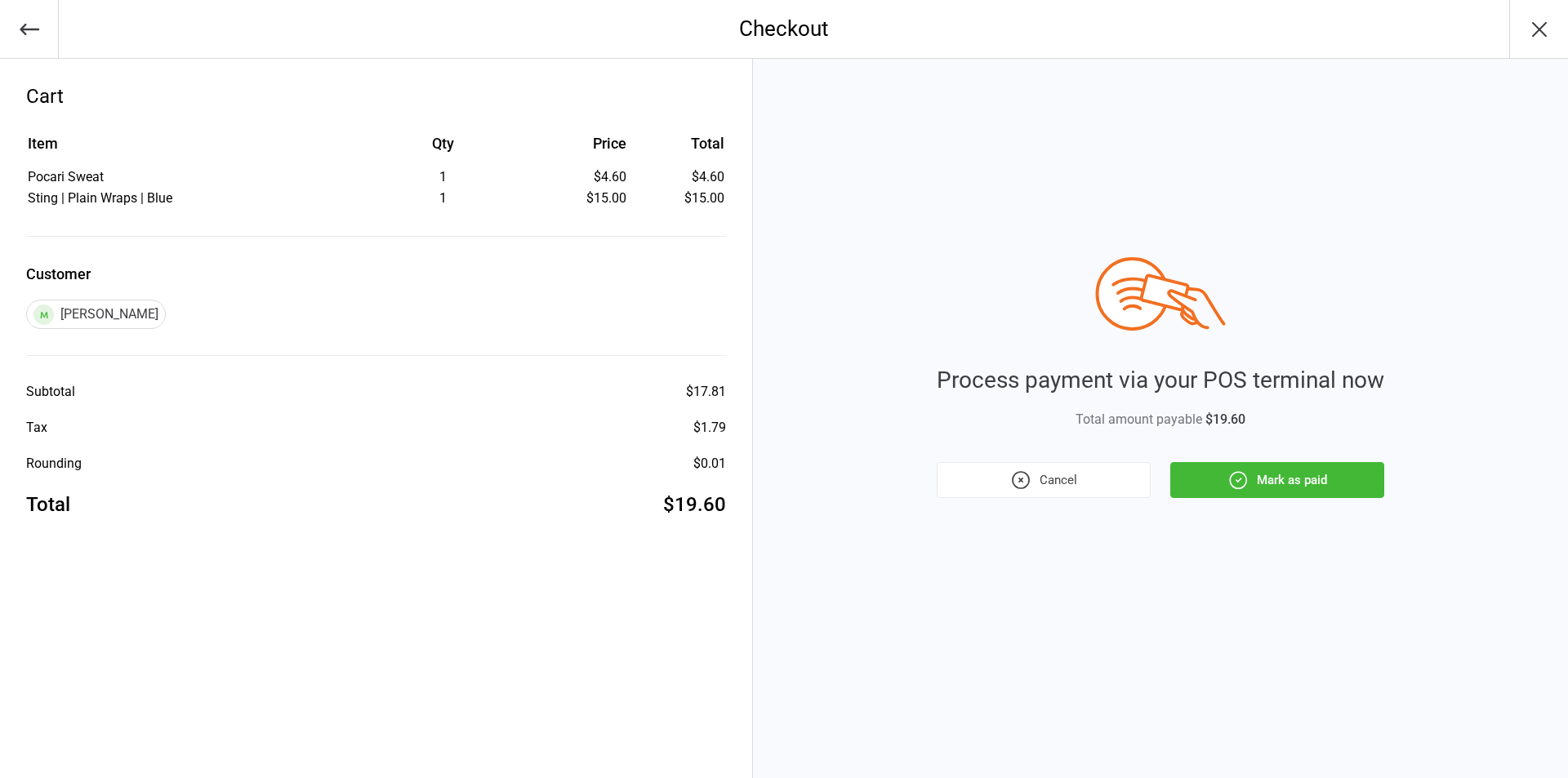
click at [1279, 475] on button "Mark as paid" at bounding box center [1277, 480] width 214 height 36
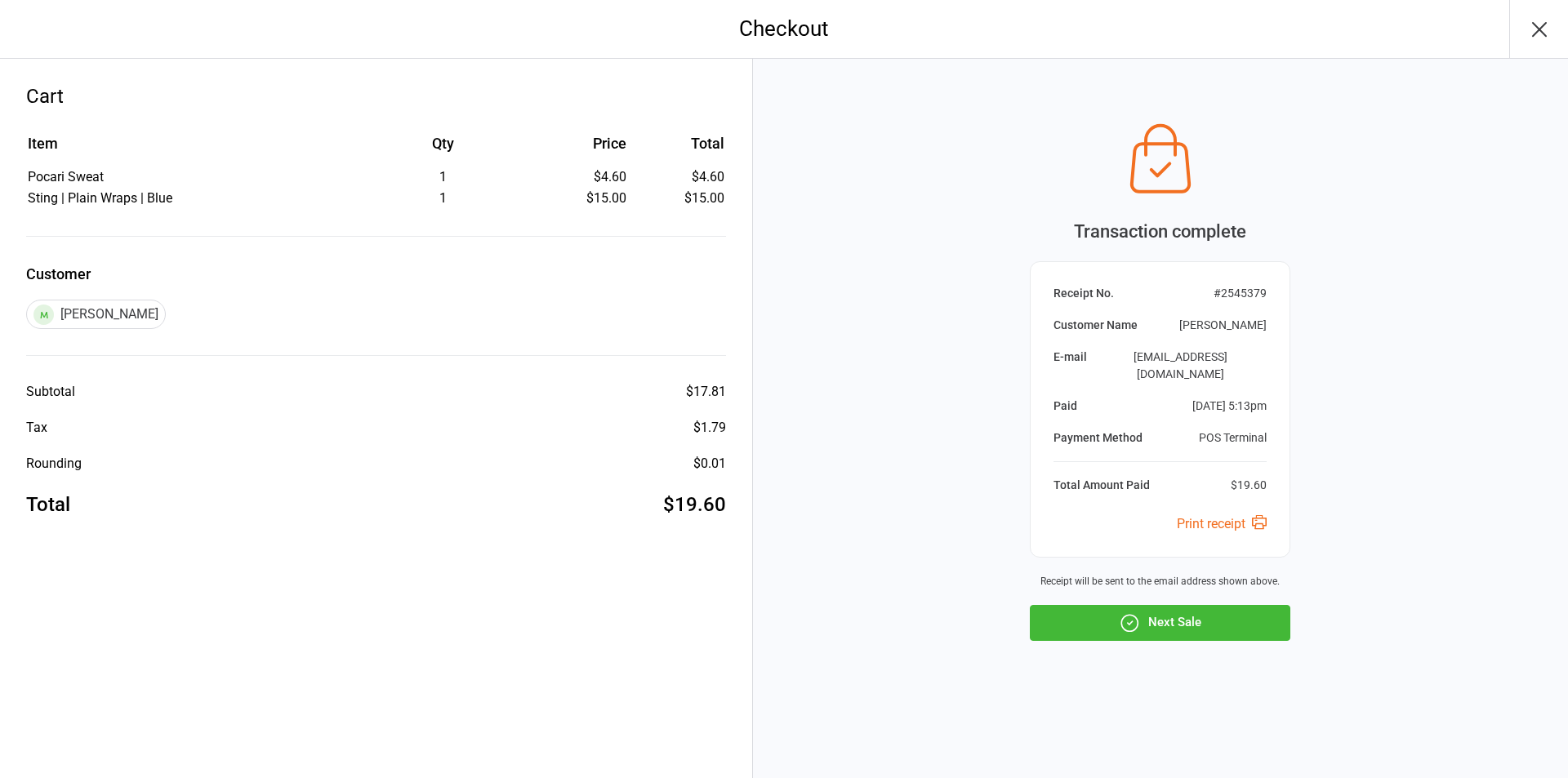
click at [1255, 607] on button "Next Sale" at bounding box center [1160, 623] width 261 height 36
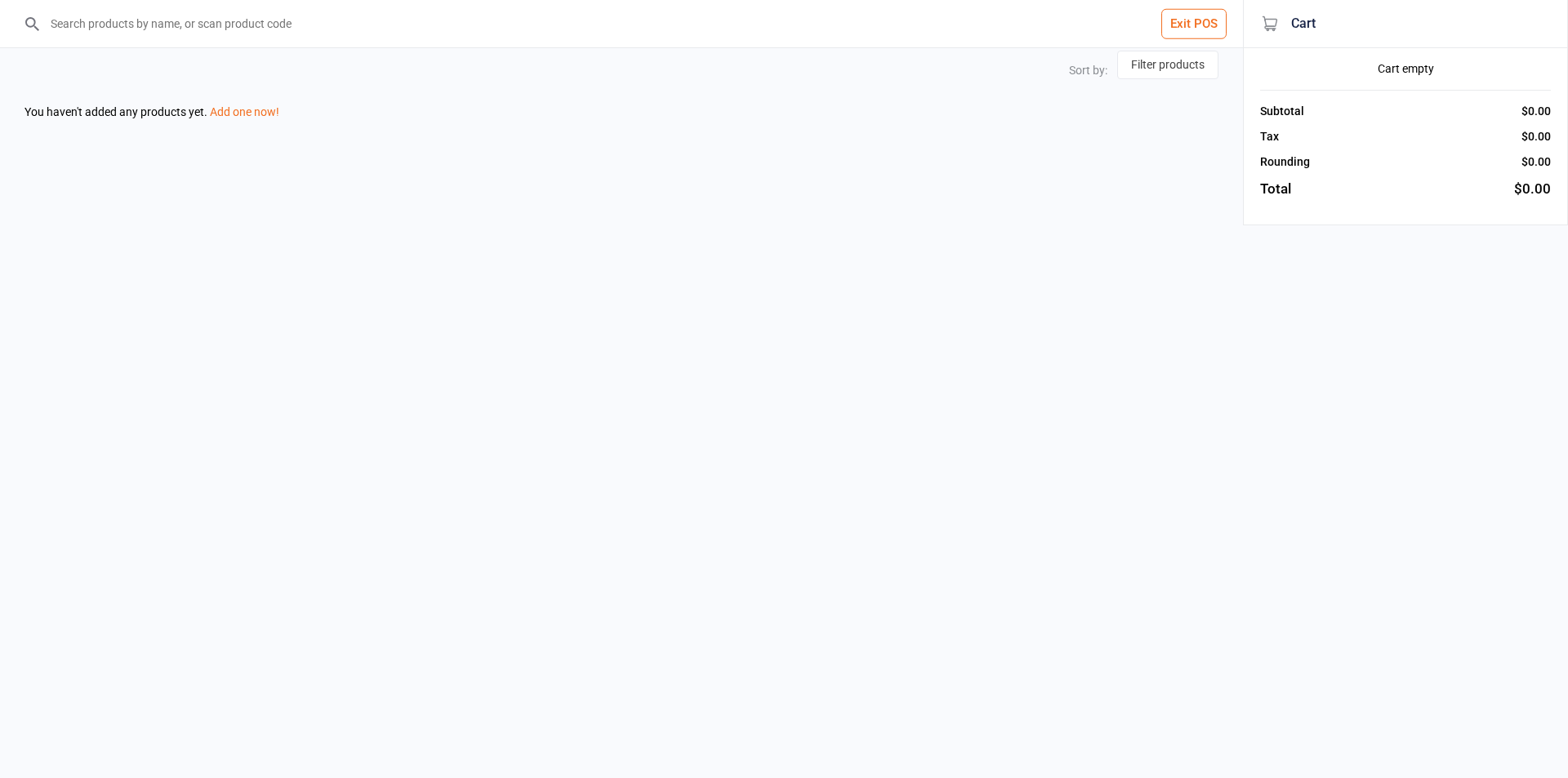
select select "price-desc"
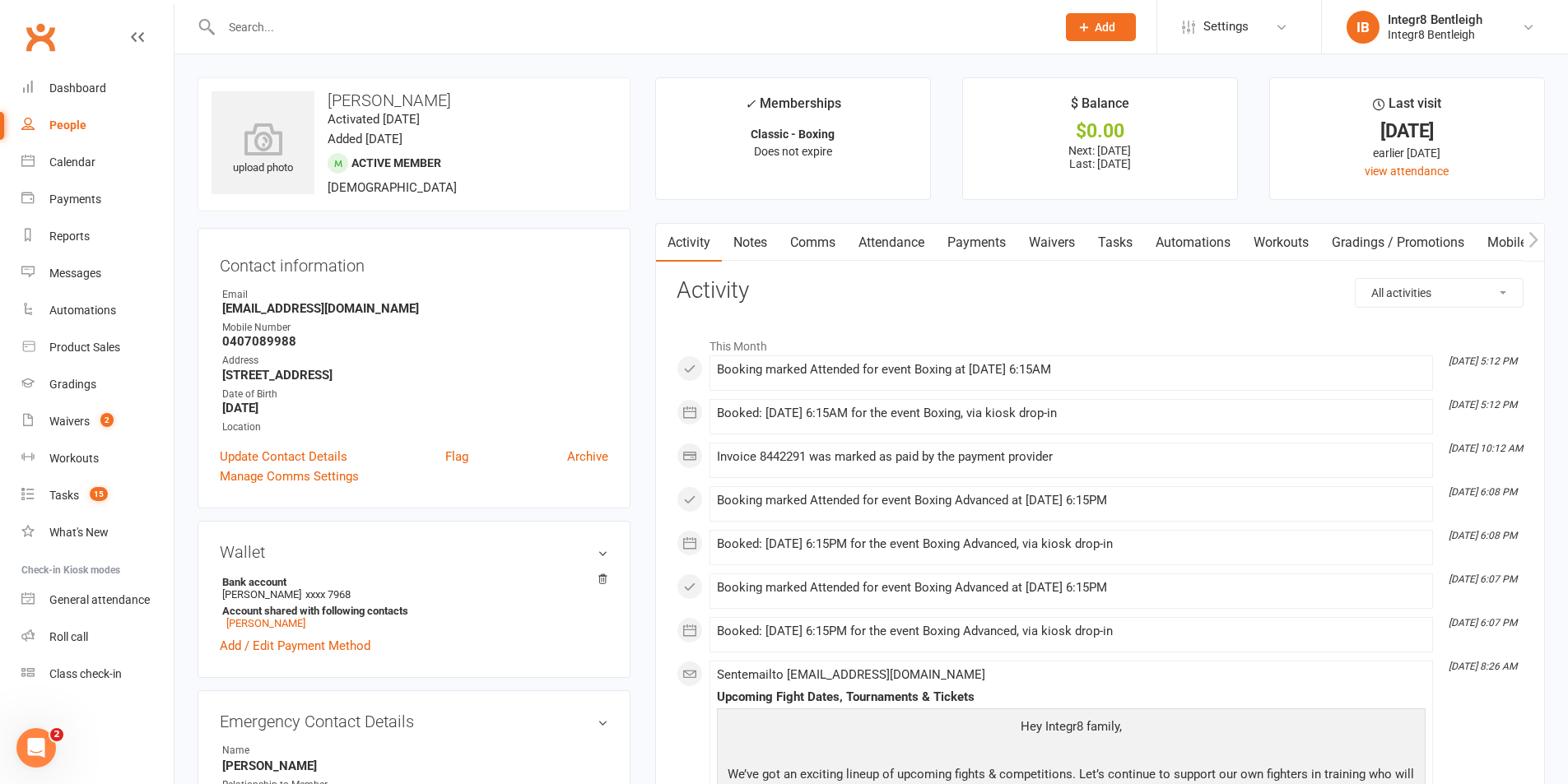
click at [885, 240] on link "Attendance" at bounding box center [891, 243] width 89 height 38
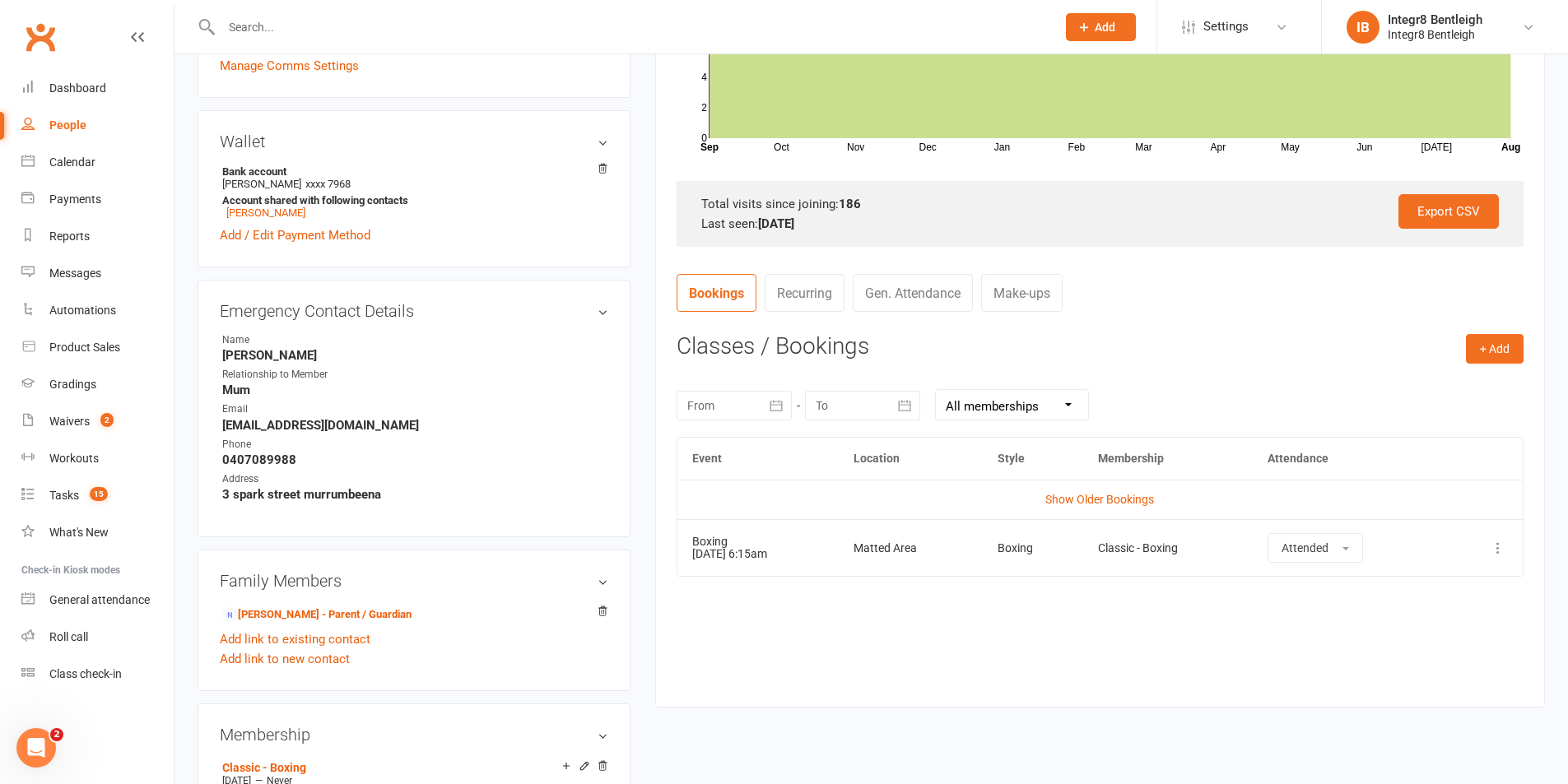
scroll to position [411, 0]
click at [1504, 549] on icon at bounding box center [1498, 547] width 17 height 17
click at [1454, 650] on link "Remove booking" at bounding box center [1426, 645] width 163 height 33
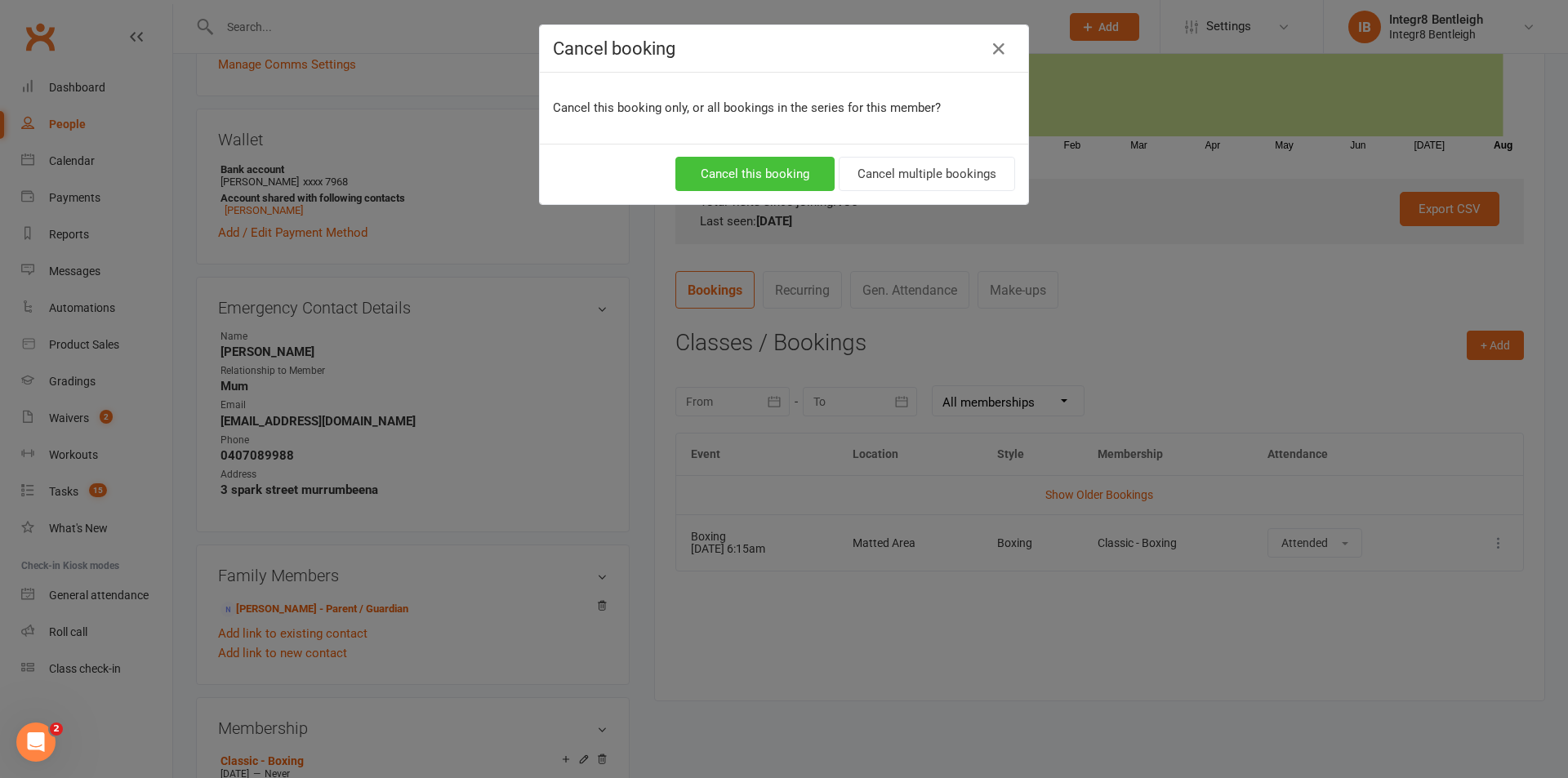
click at [765, 175] on button "Cancel this booking" at bounding box center [755, 174] width 159 height 35
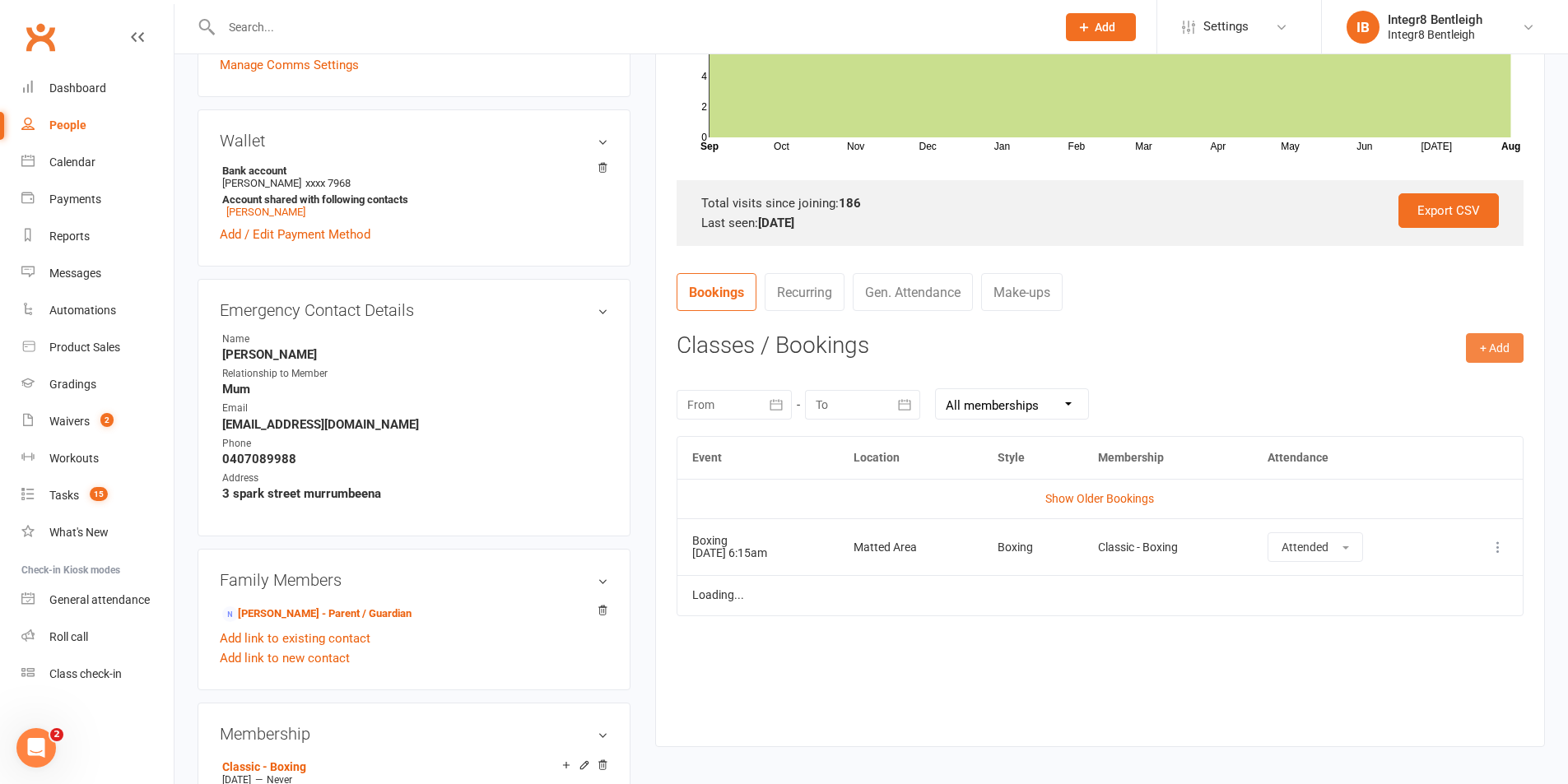
click at [1498, 349] on button "+ Add" at bounding box center [1495, 348] width 58 height 30
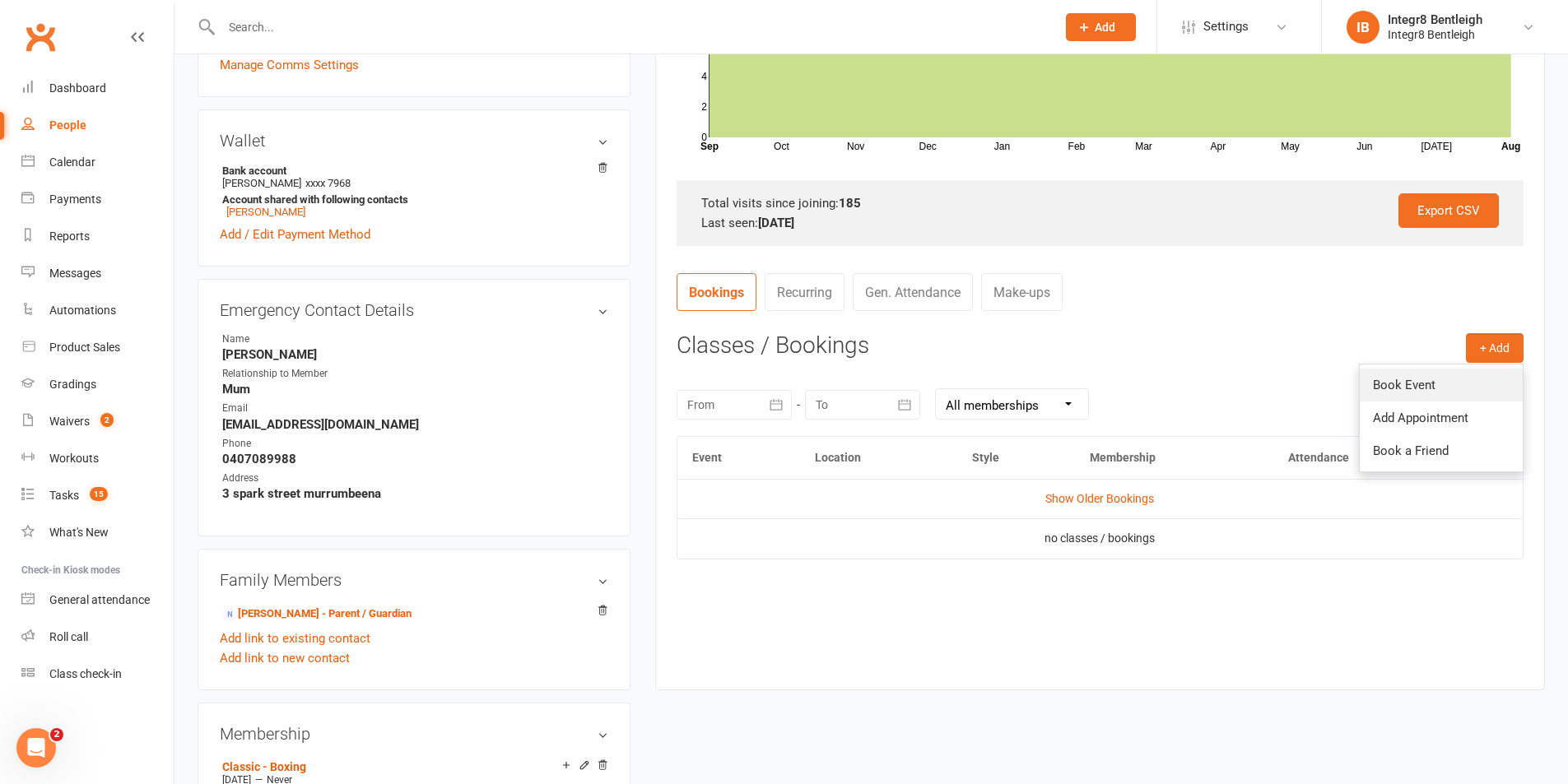
click at [1400, 380] on link "Book Event" at bounding box center [1441, 385] width 163 height 33
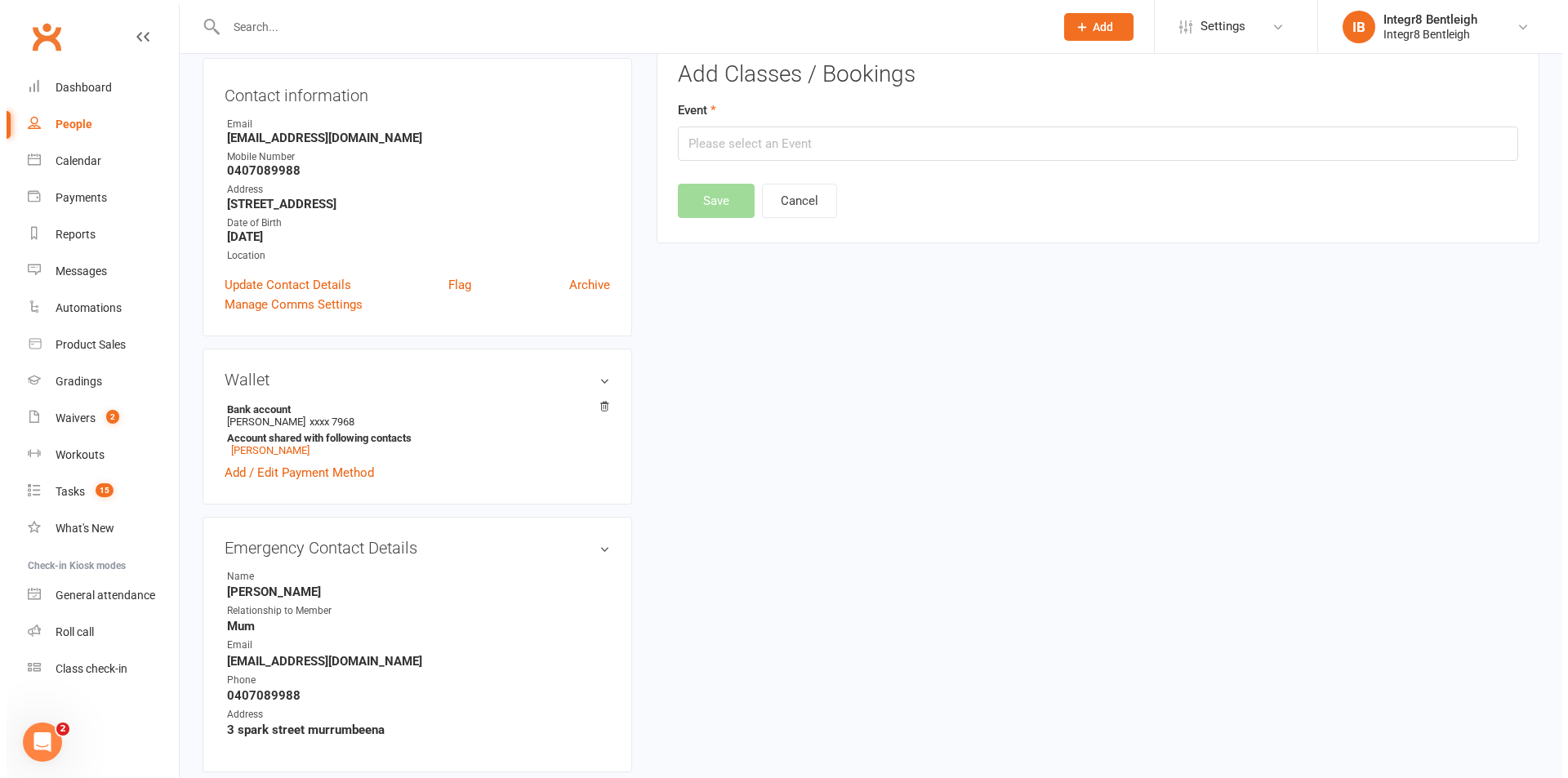
scroll to position [140, 0]
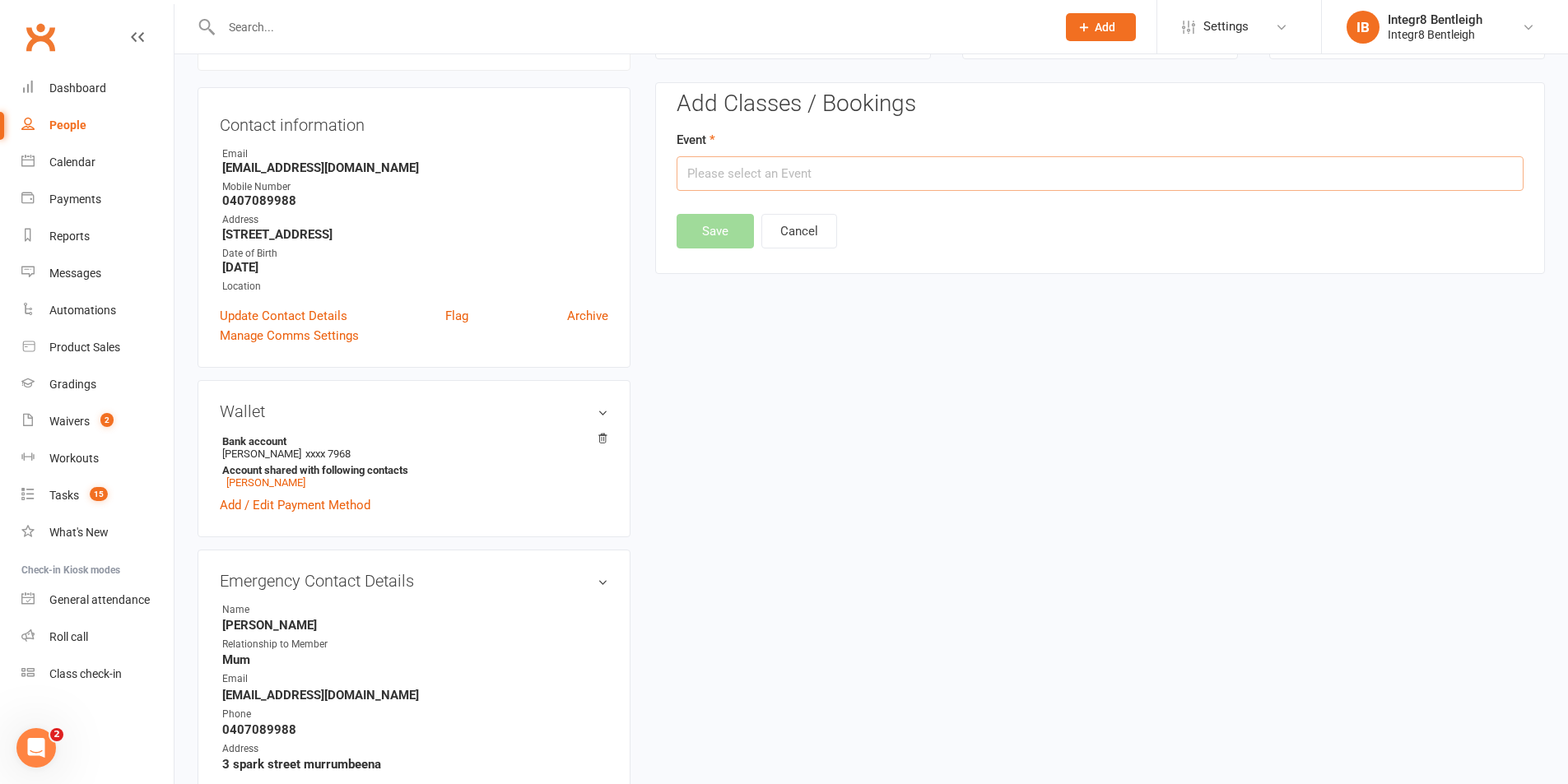
click at [879, 177] on input "text" at bounding box center [1100, 174] width 847 height 35
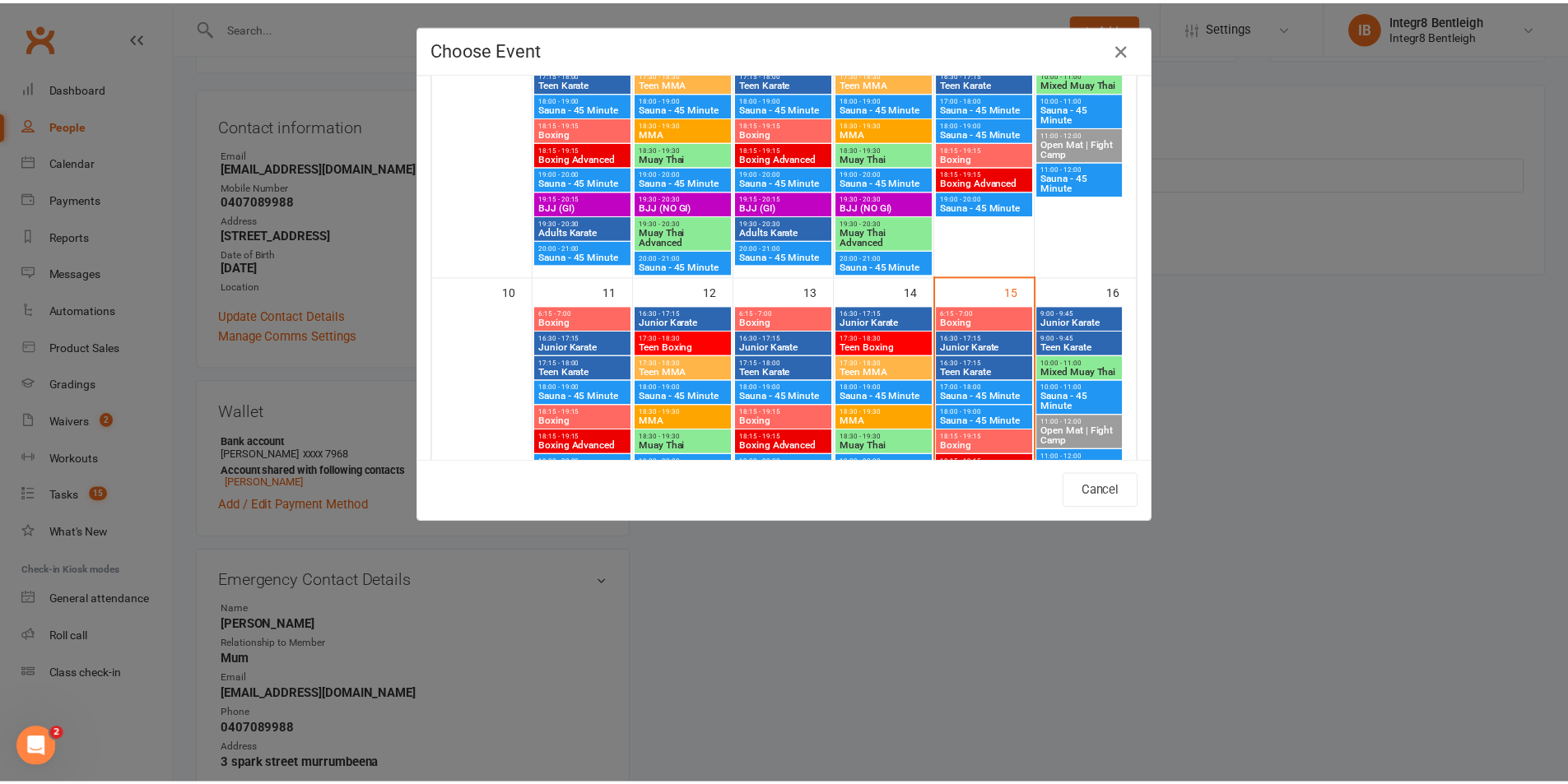
scroll to position [576, 0]
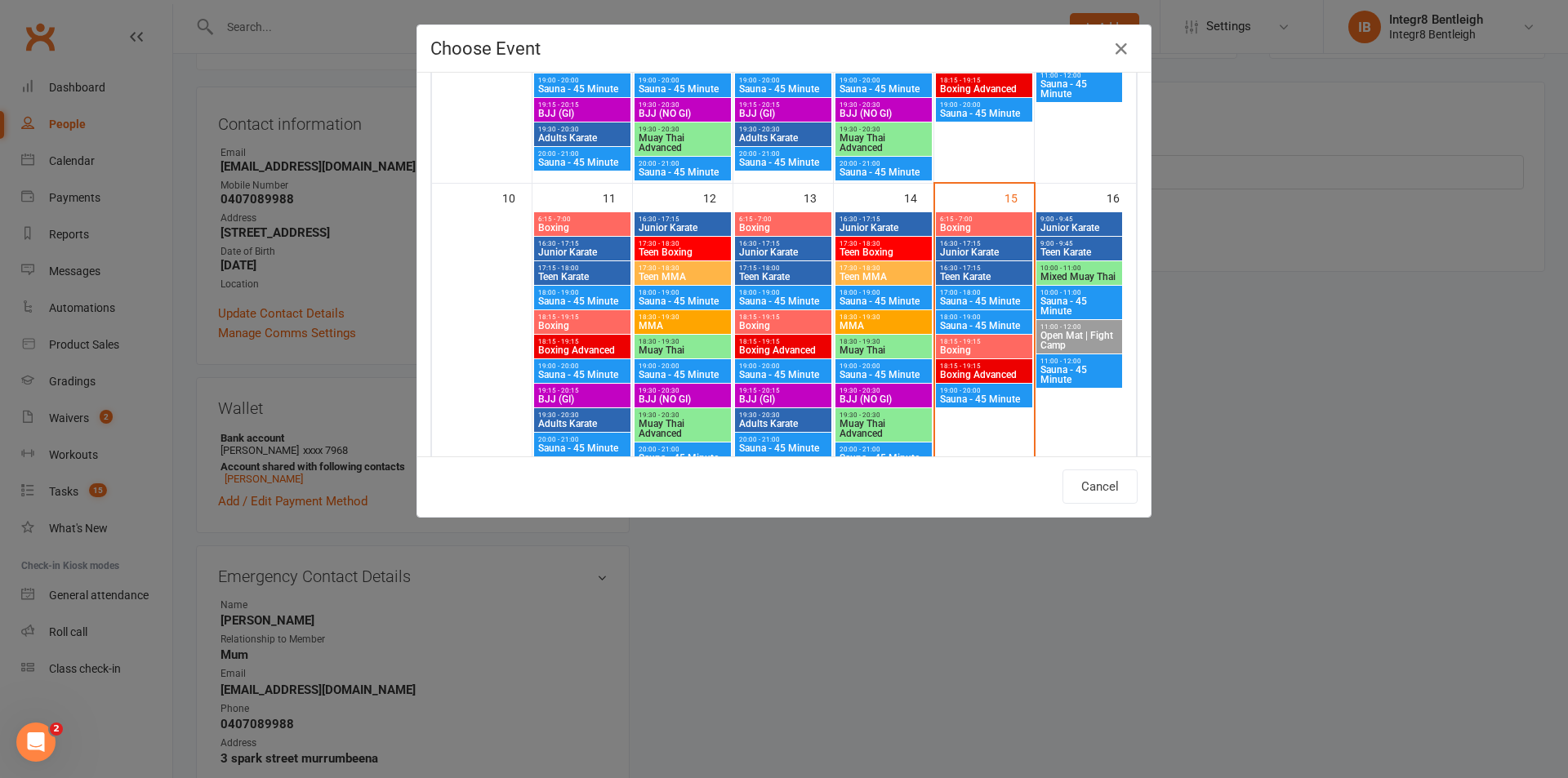
click at [975, 347] on span "Boxing" at bounding box center [984, 350] width 90 height 10
type input "Boxing - Aug 15, 2025 6:15:00 PM"
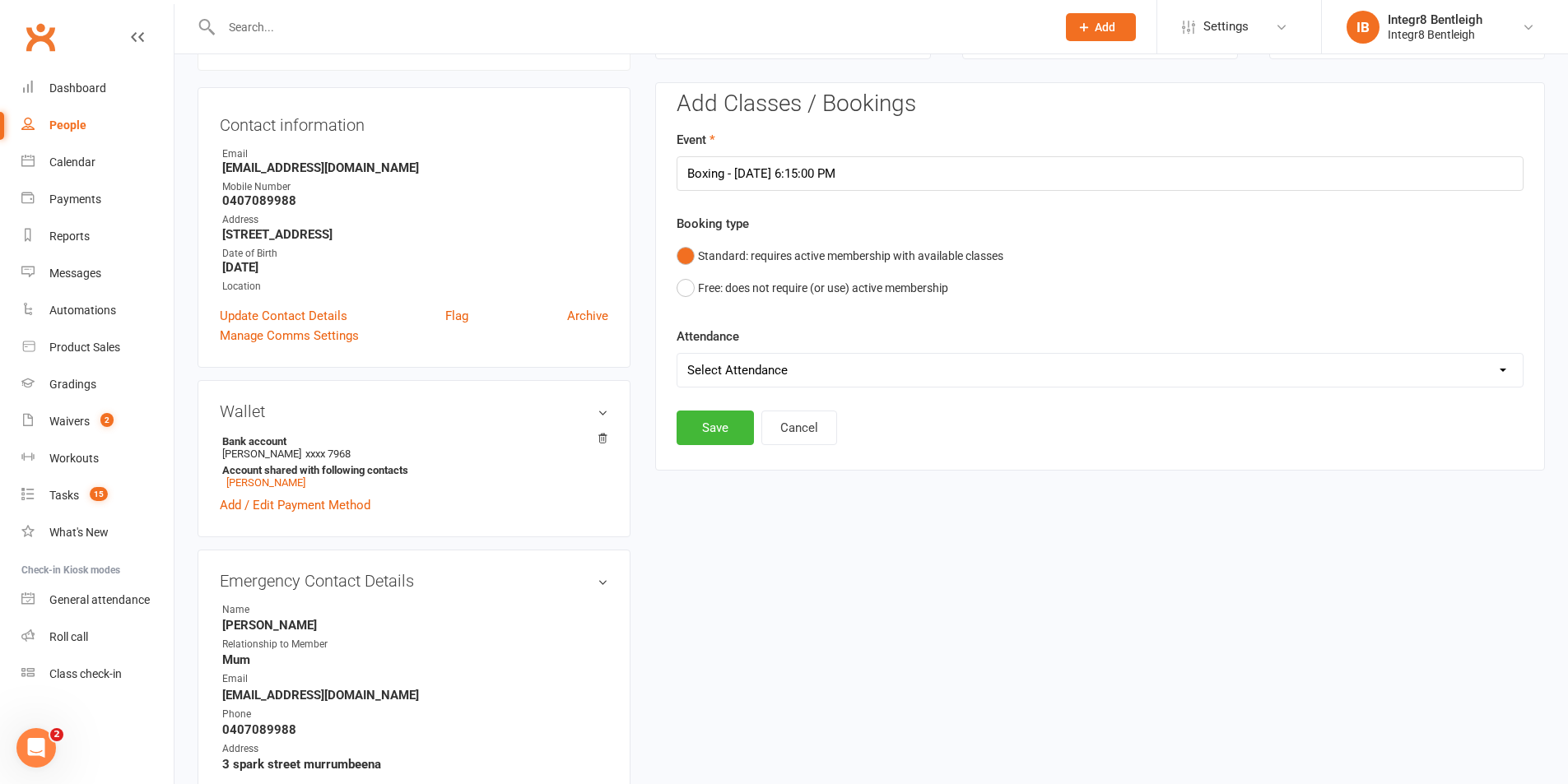
click at [745, 378] on select "Select Attendance Attended Absent" at bounding box center [1100, 370] width 846 height 33
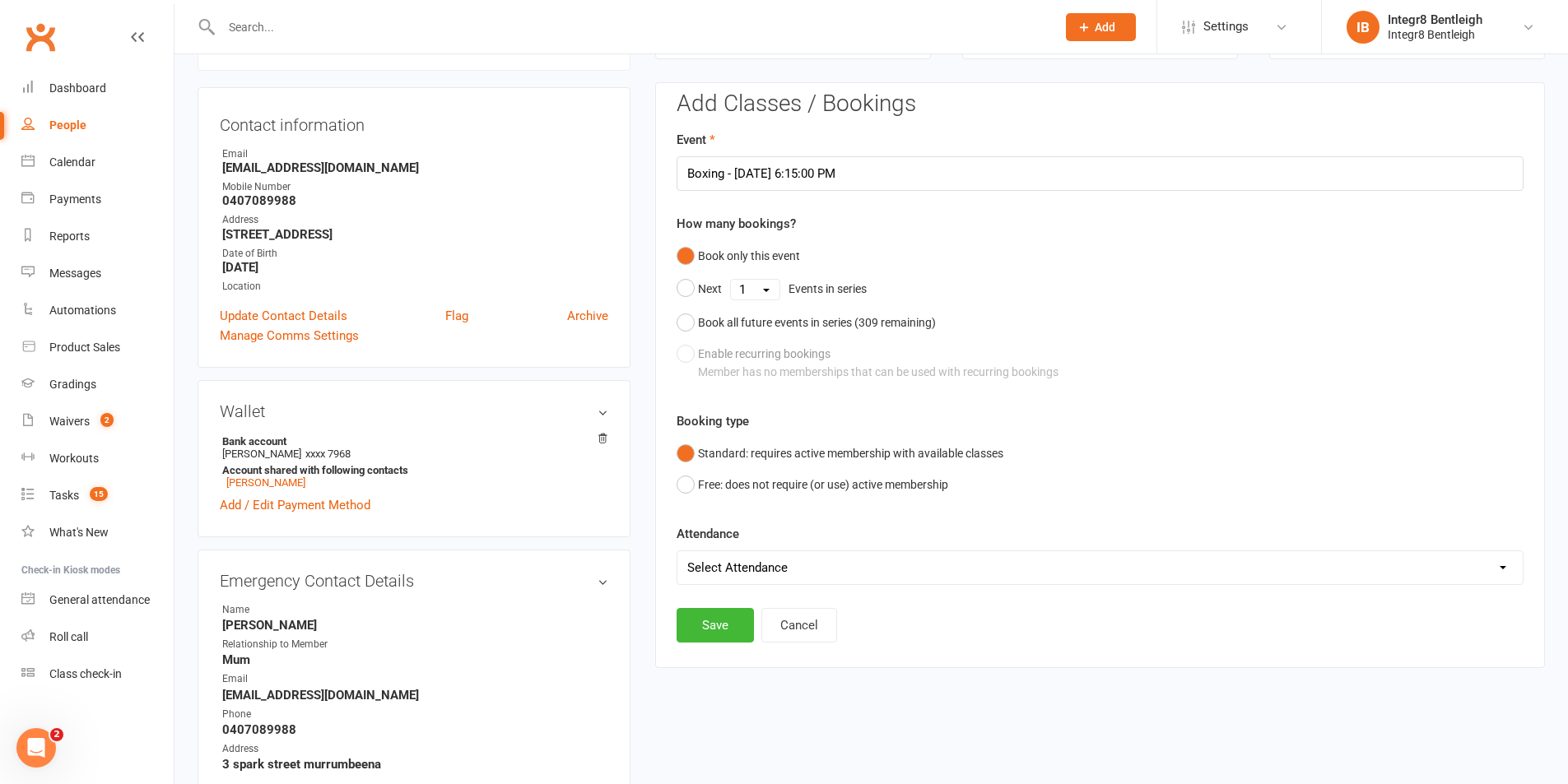
click at [739, 416] on label "Booking type" at bounding box center [712, 421] width 72 height 20
click at [744, 560] on select "Select Attendance Attended Absent" at bounding box center [1100, 568] width 846 height 33
select select "0"
click at [678, 551] on select "Select Attendance Attended Absent" at bounding box center [1100, 568] width 846 height 33
click at [725, 621] on button "Save" at bounding box center [715, 625] width 77 height 35
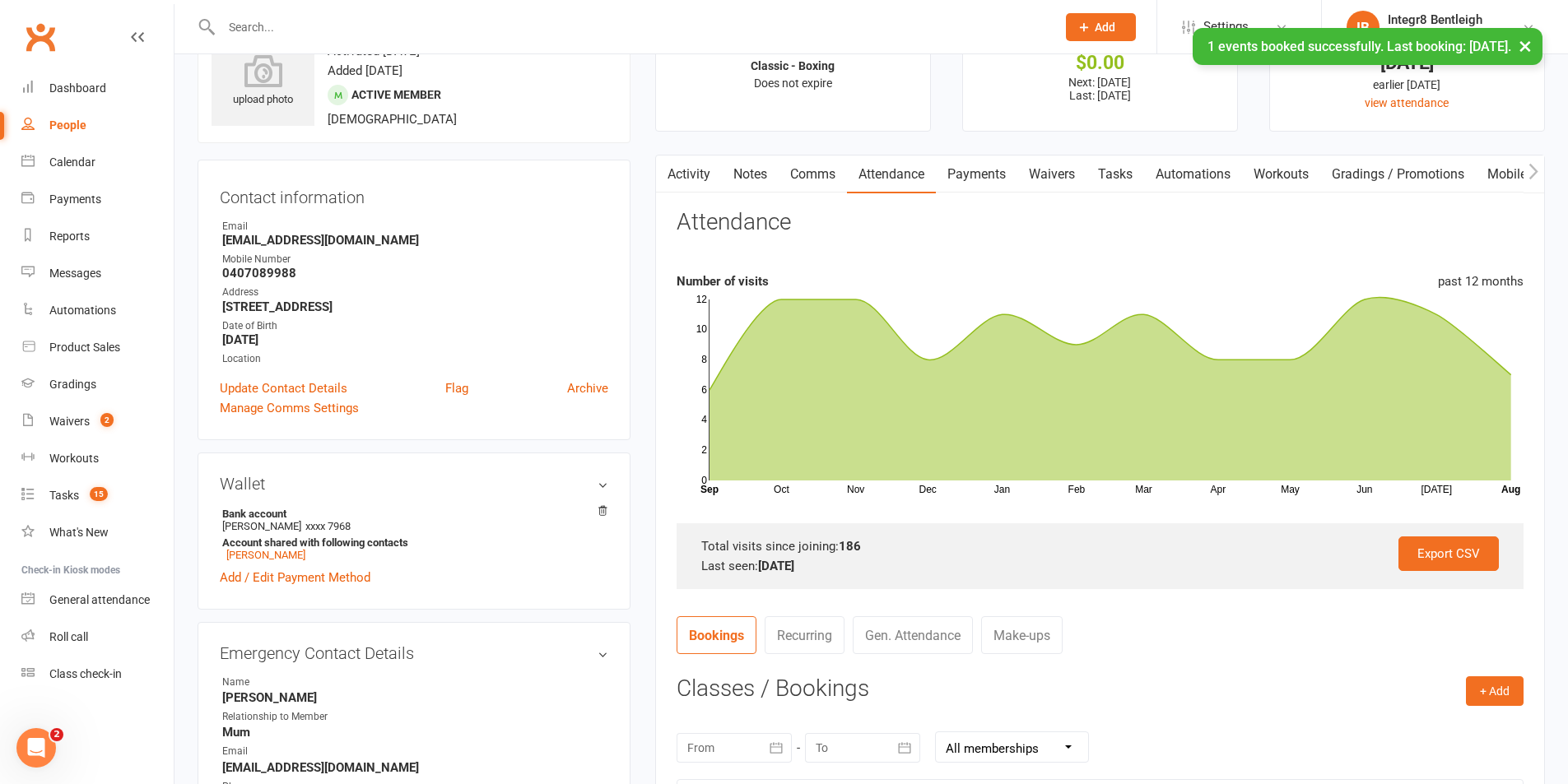
scroll to position [0, 0]
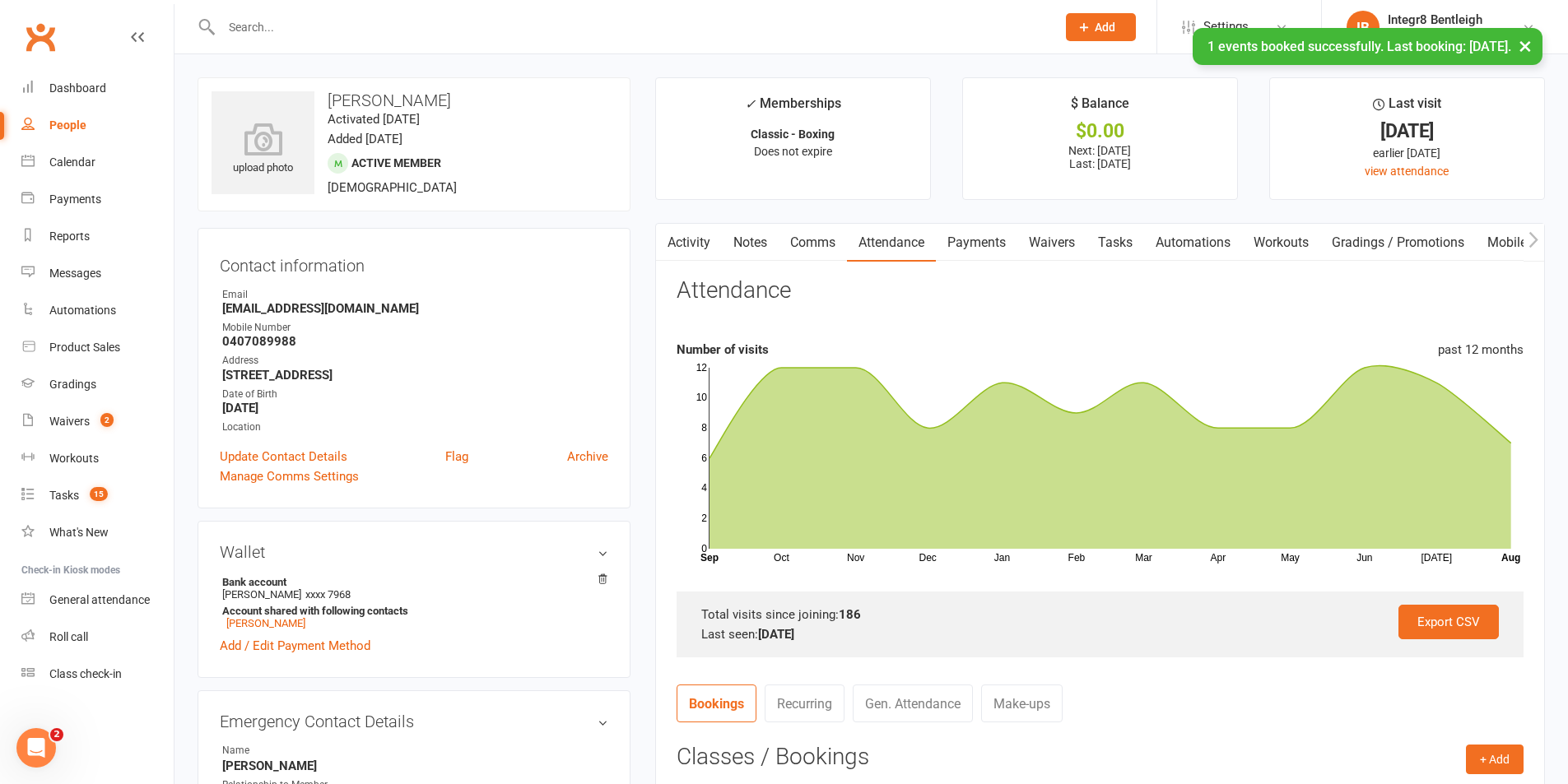
click at [684, 246] on link "Activity" at bounding box center [689, 243] width 66 height 38
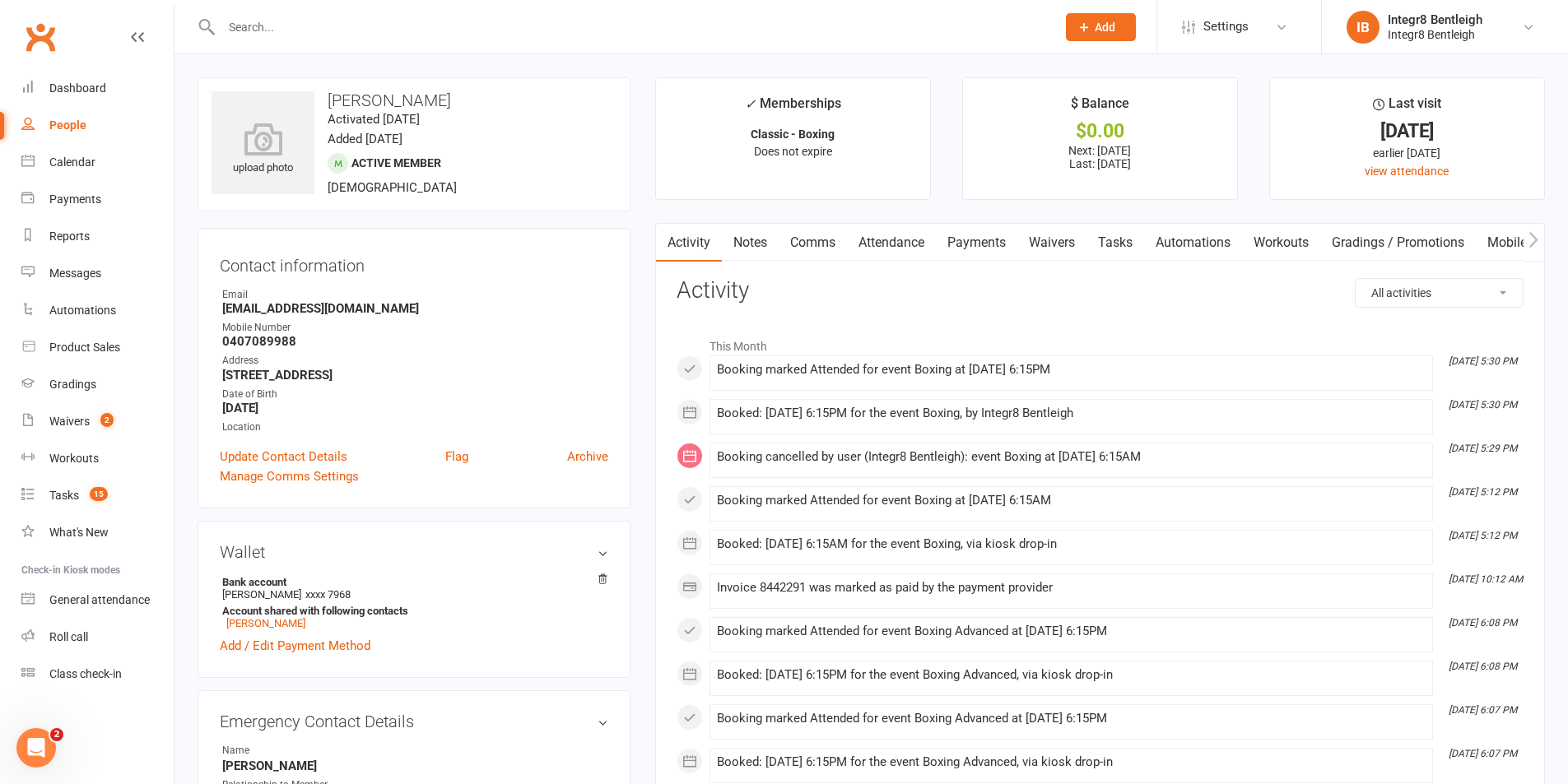
click at [761, 233] on link "Notes" at bounding box center [750, 243] width 57 height 38
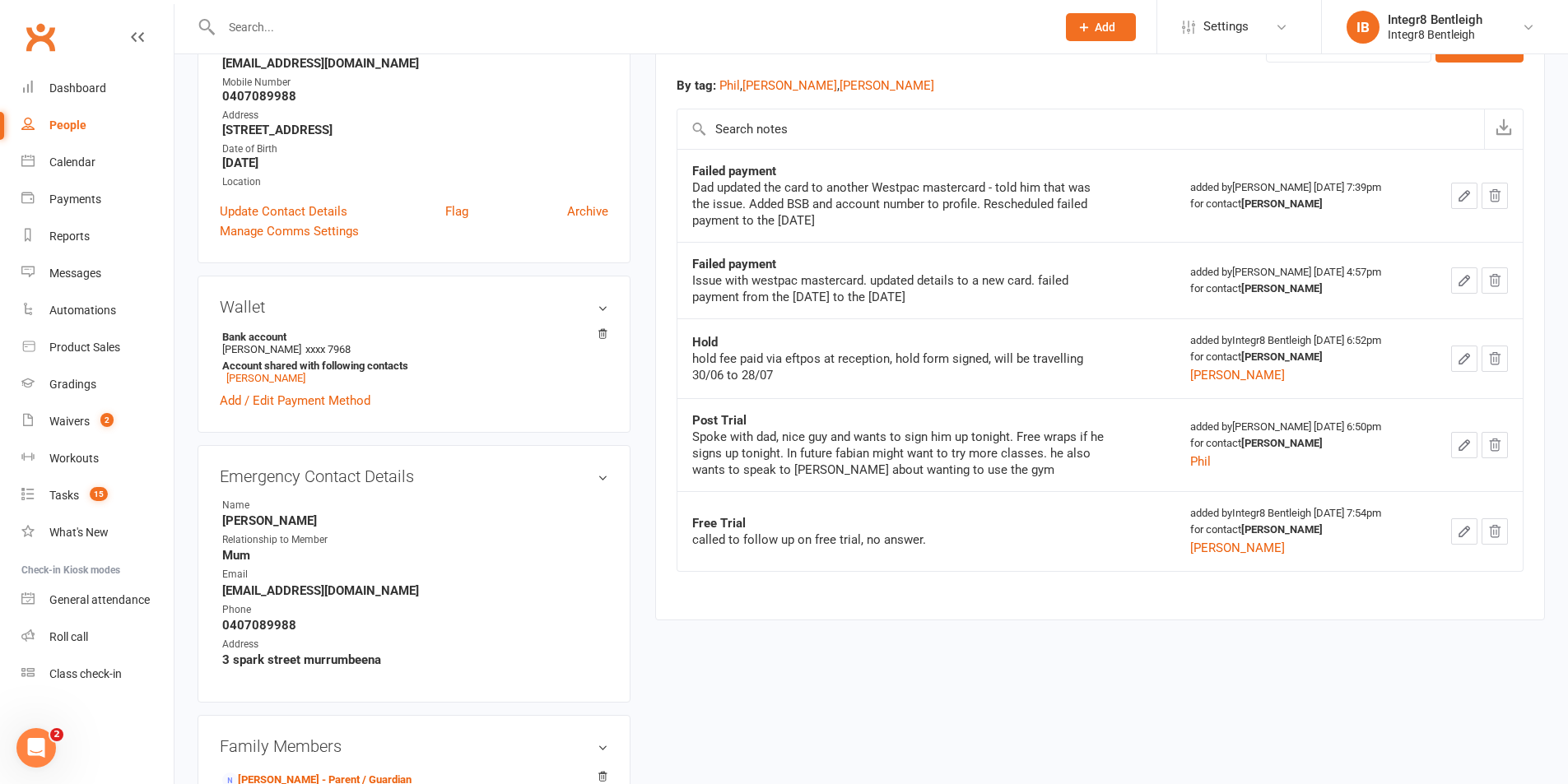
scroll to position [411, 0]
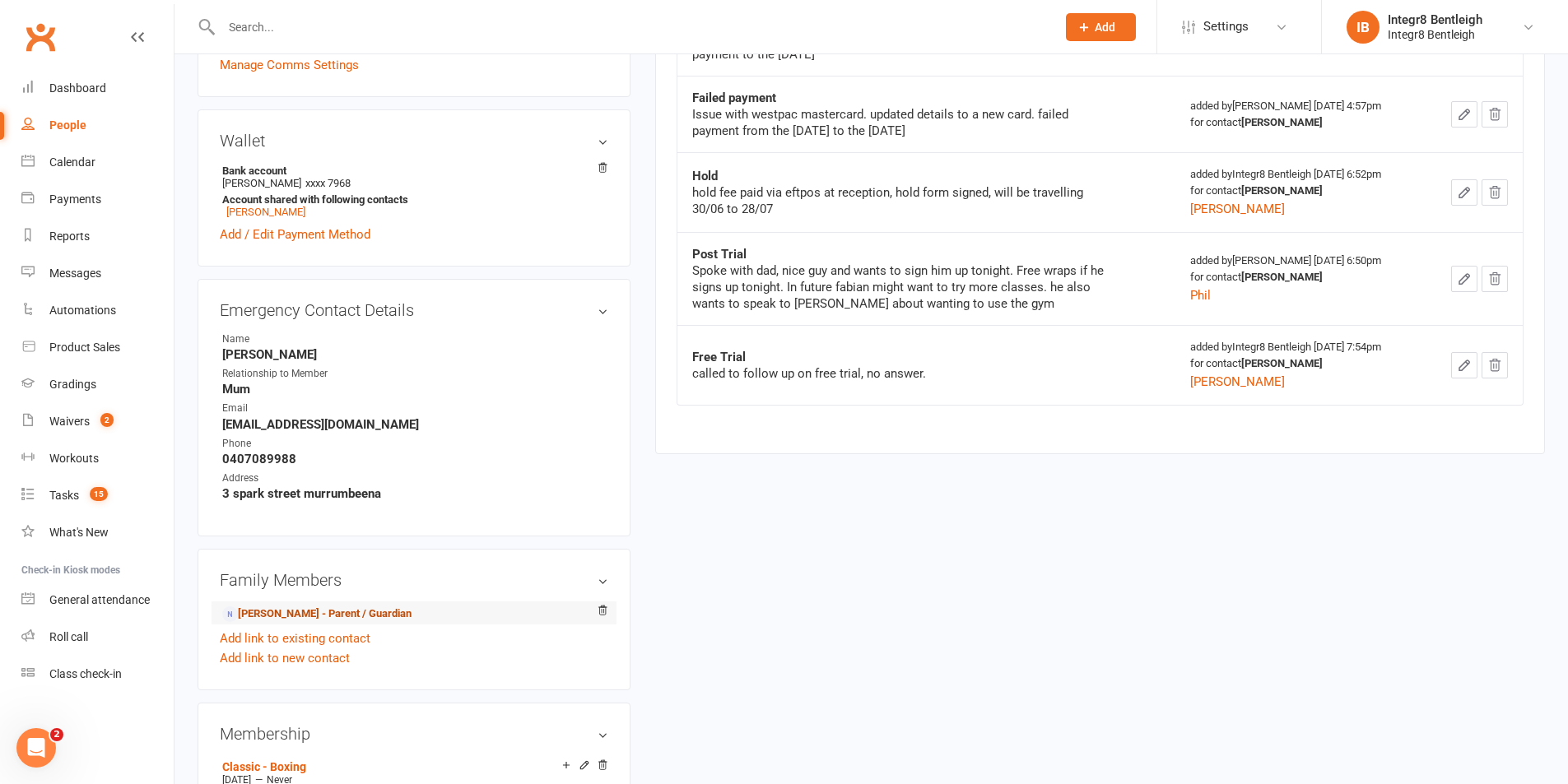
click at [279, 613] on link "[PERSON_NAME] - Parent / Guardian" at bounding box center [316, 613] width 190 height 17
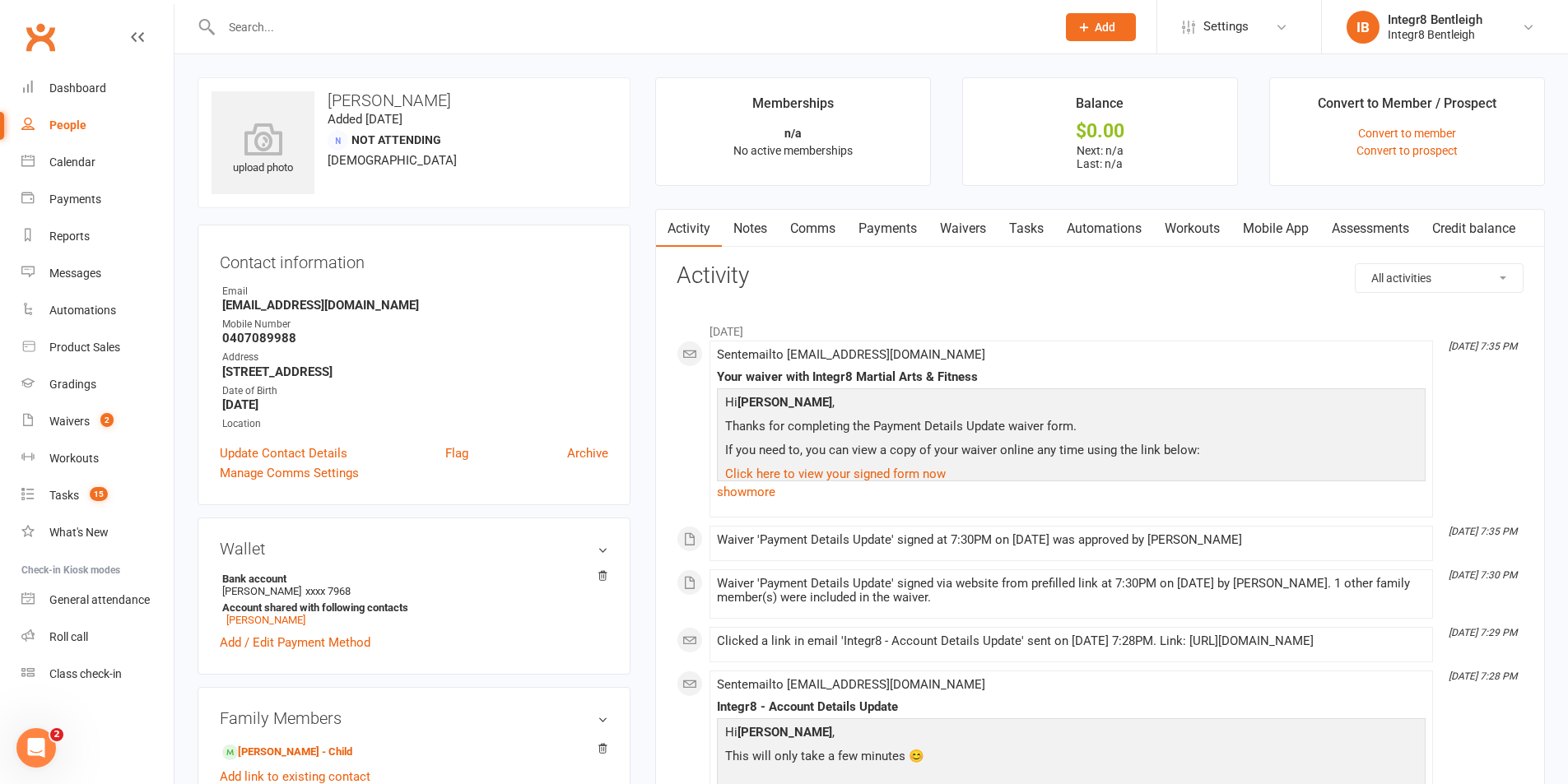
click at [745, 229] on link "Notes" at bounding box center [750, 228] width 57 height 38
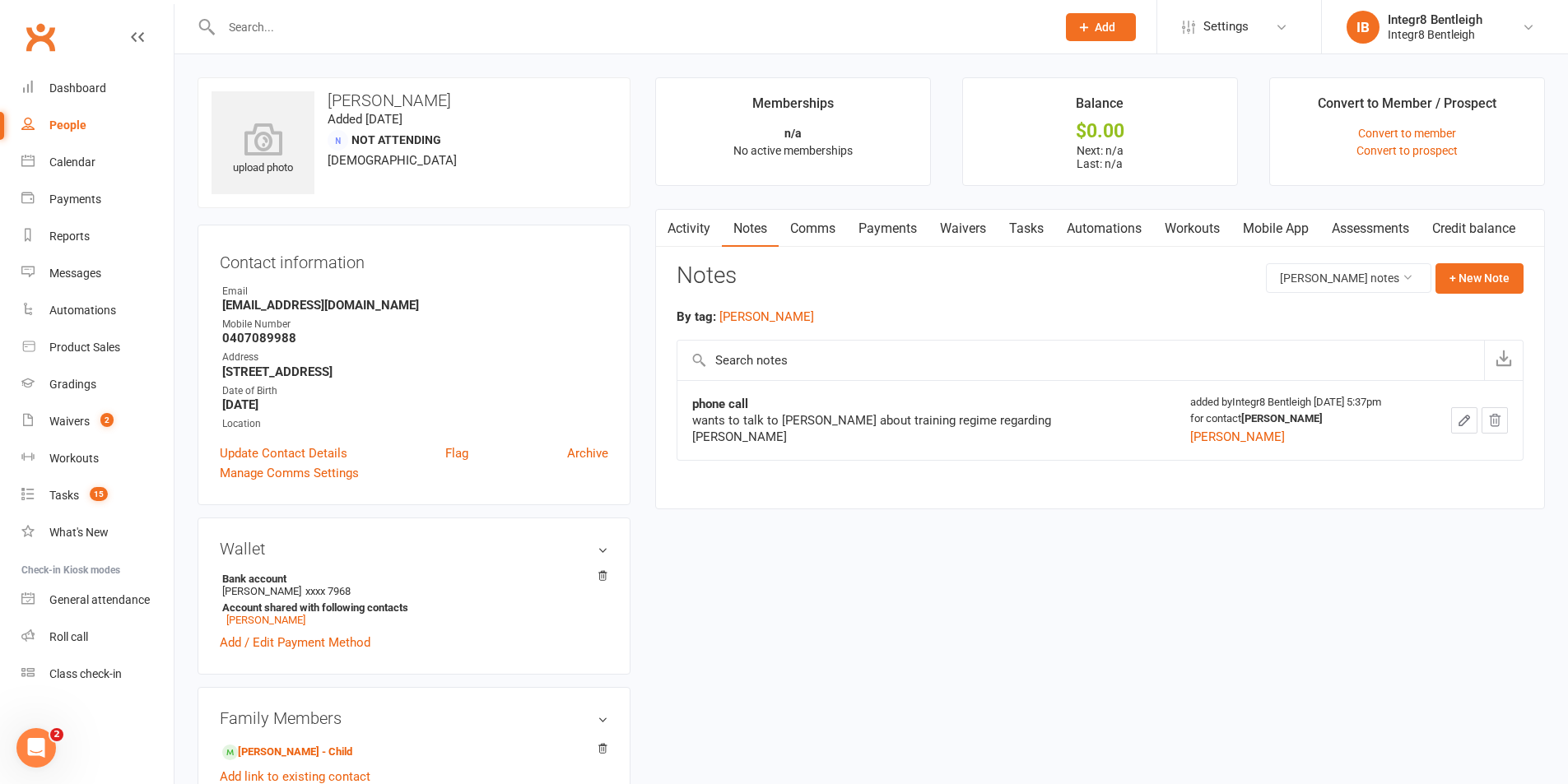
click at [696, 228] on link "Activity" at bounding box center [689, 228] width 66 height 38
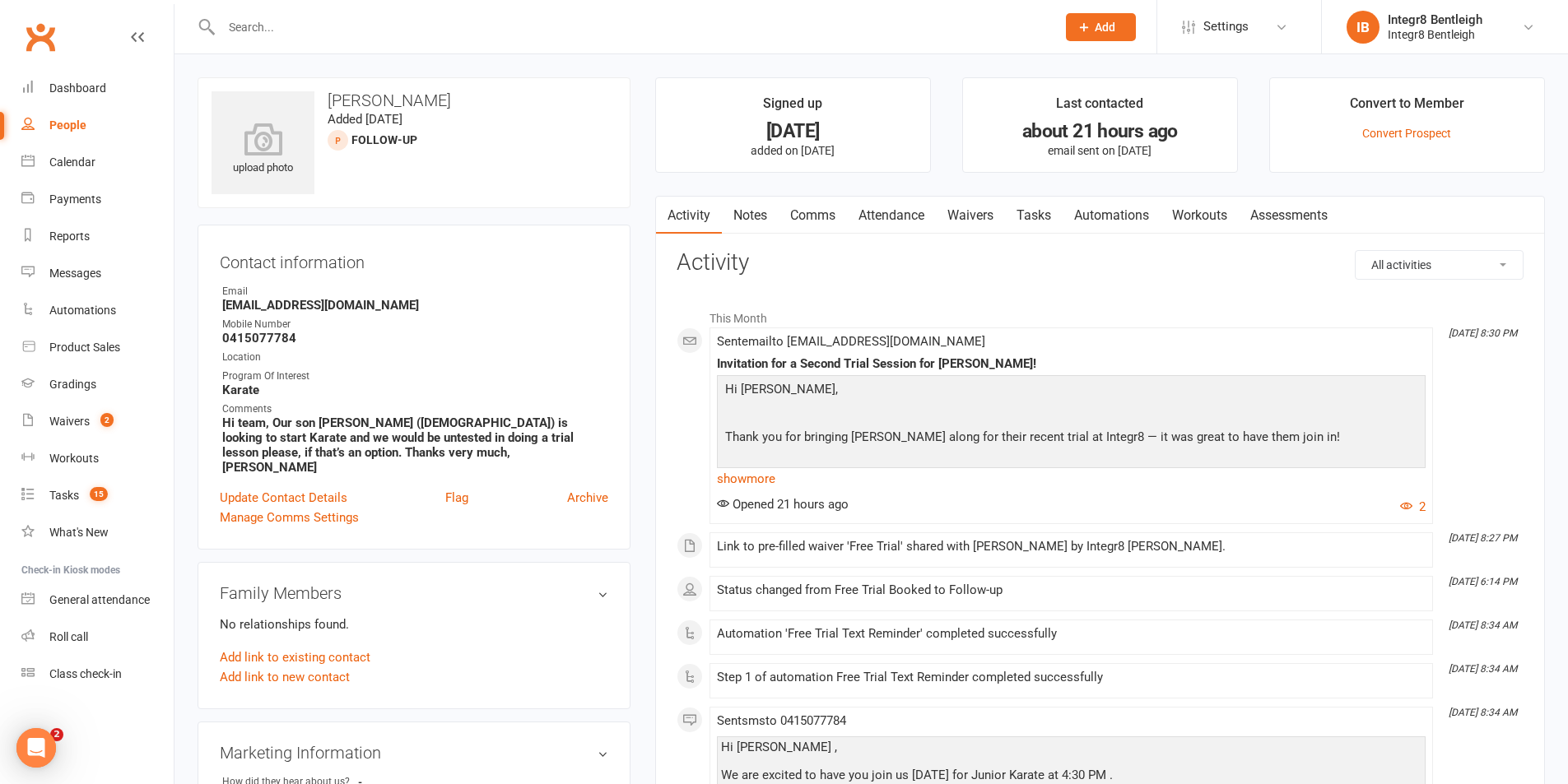
click at [762, 205] on link "Notes" at bounding box center [750, 216] width 57 height 38
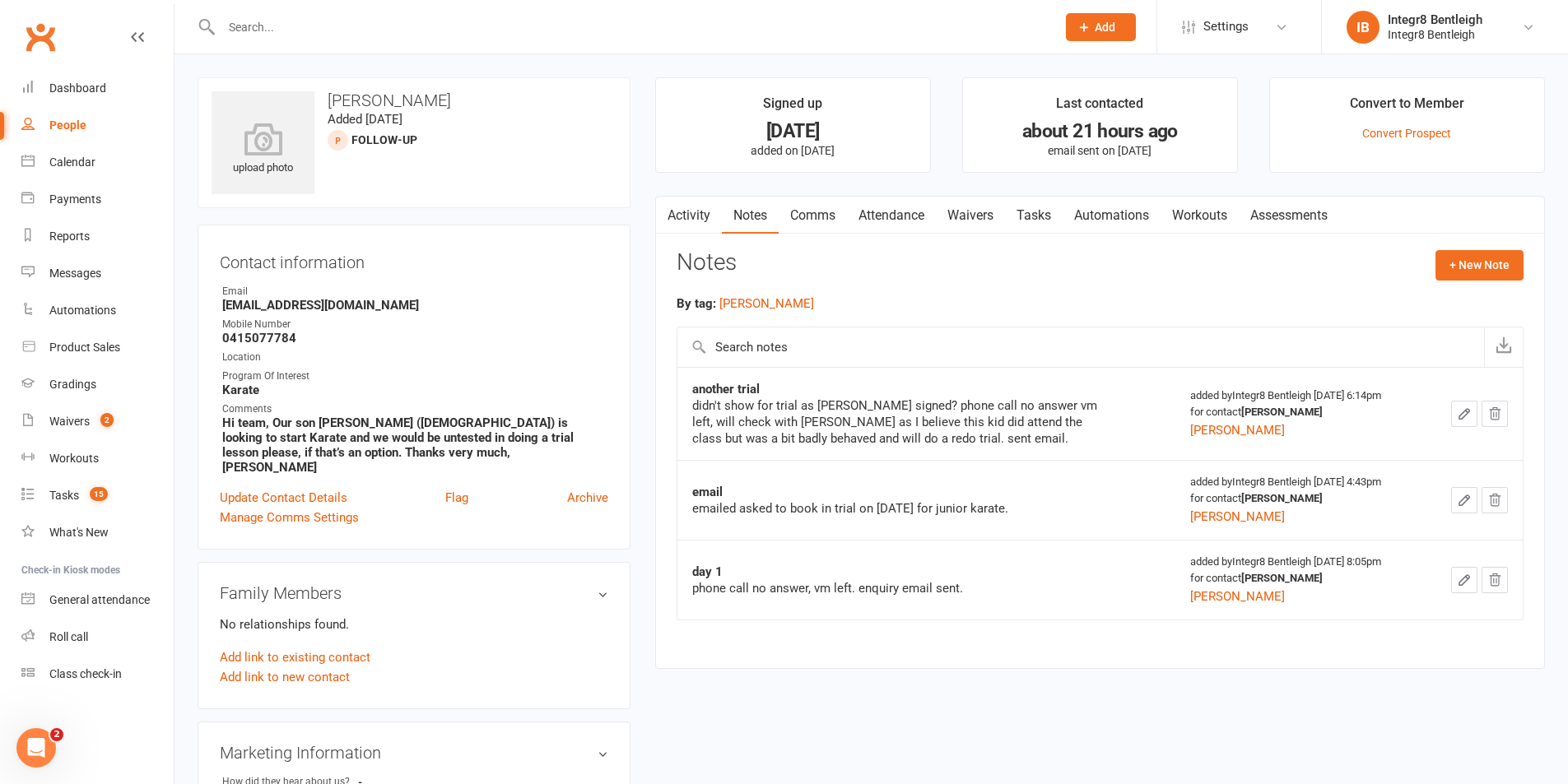
click at [684, 212] on link "Activity" at bounding box center [689, 216] width 66 height 38
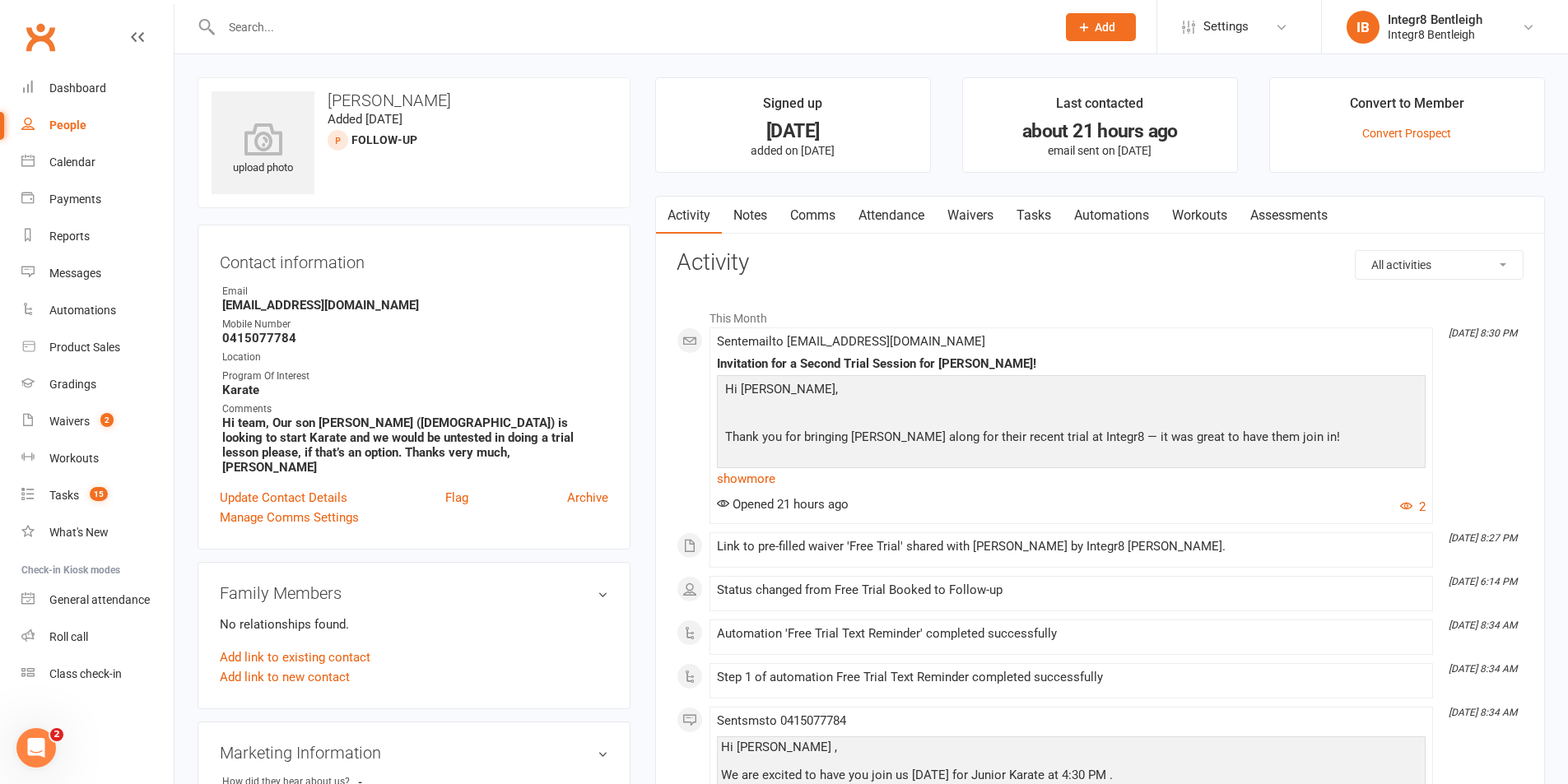
click at [796, 214] on link "Comms" at bounding box center [813, 216] width 68 height 38
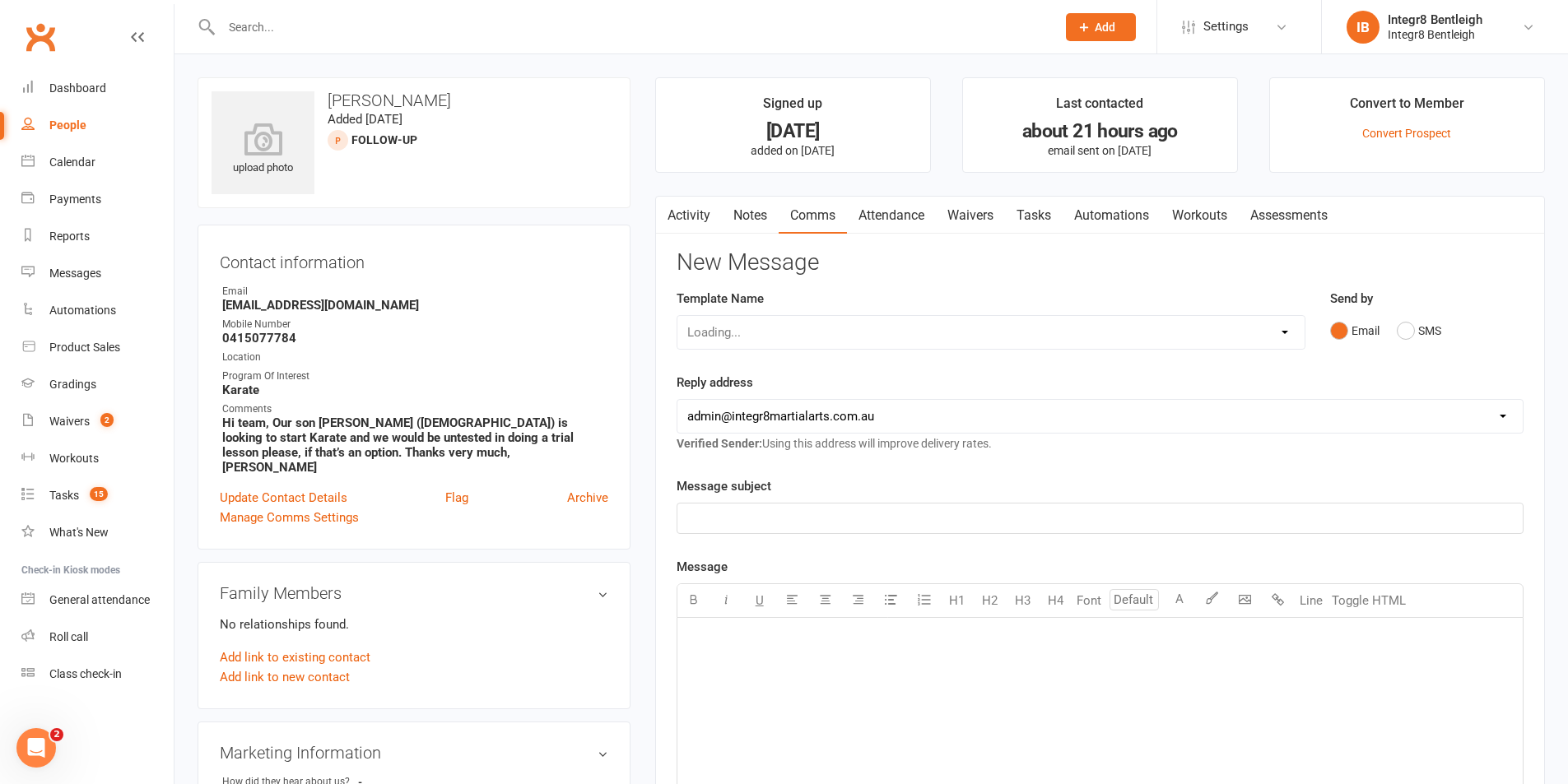
click at [770, 220] on link "Notes" at bounding box center [750, 216] width 57 height 38
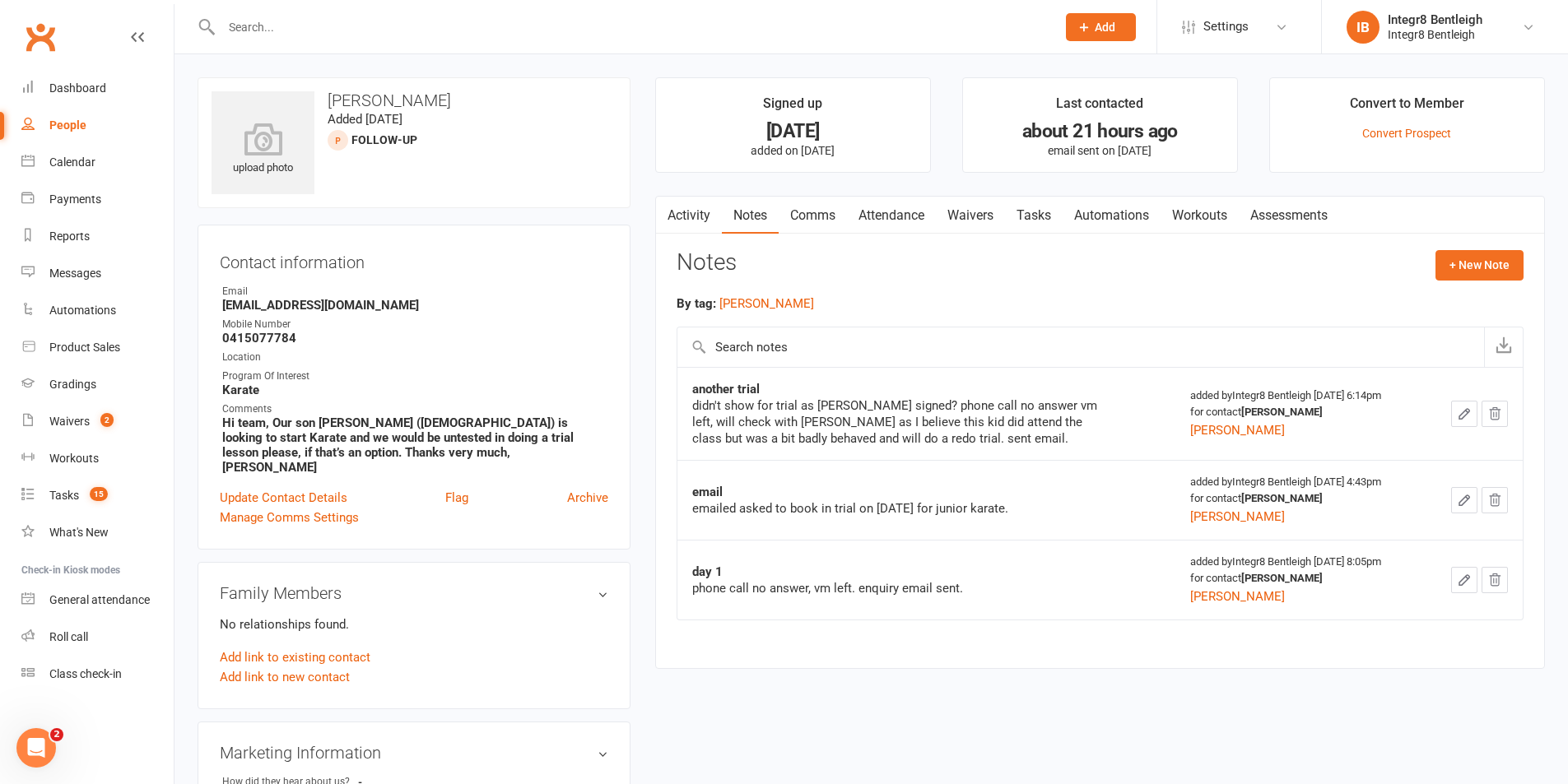
click at [688, 214] on link "Activity" at bounding box center [689, 216] width 66 height 38
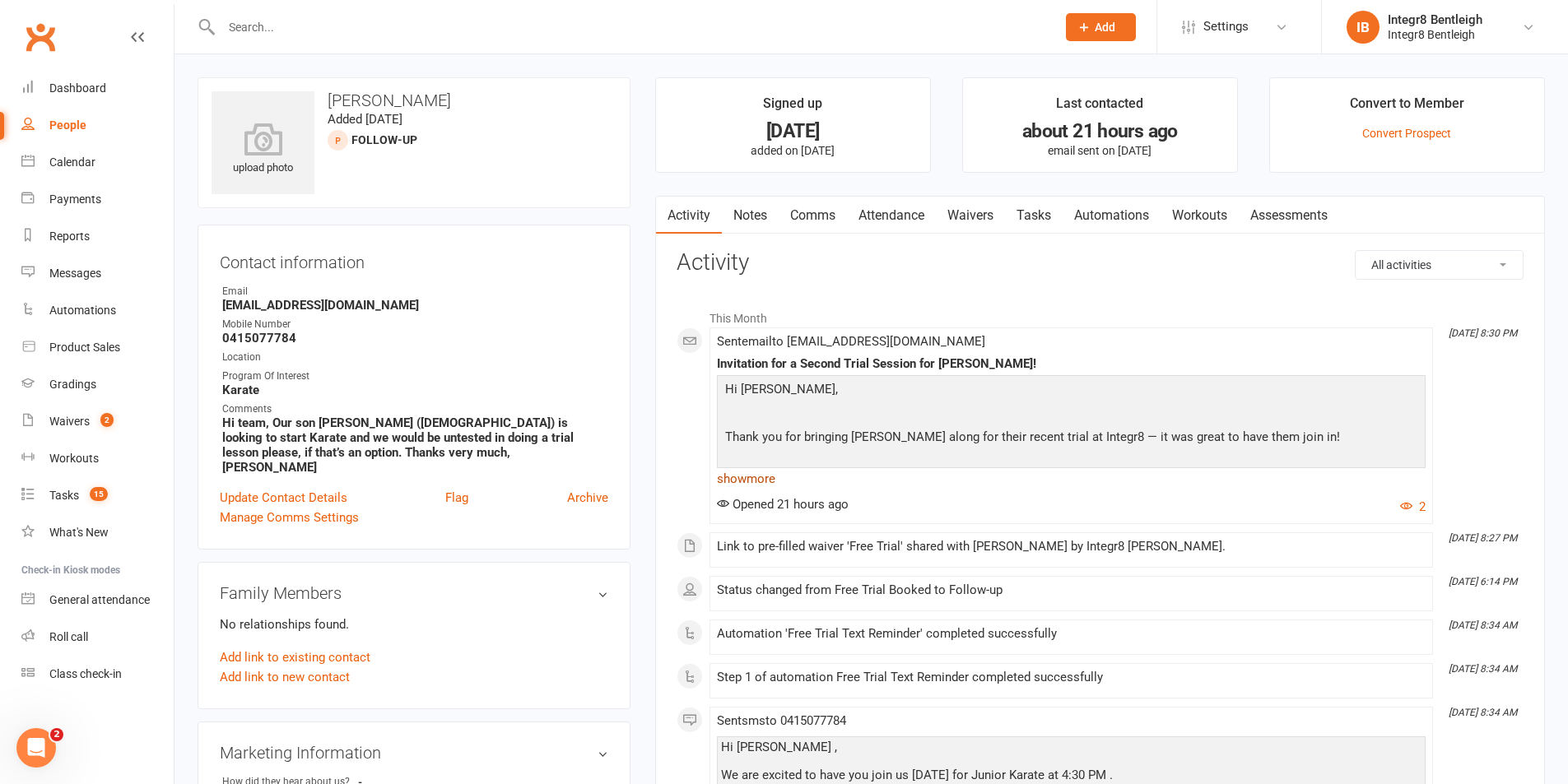
click at [740, 470] on link "show more" at bounding box center [1072, 479] width 709 height 23
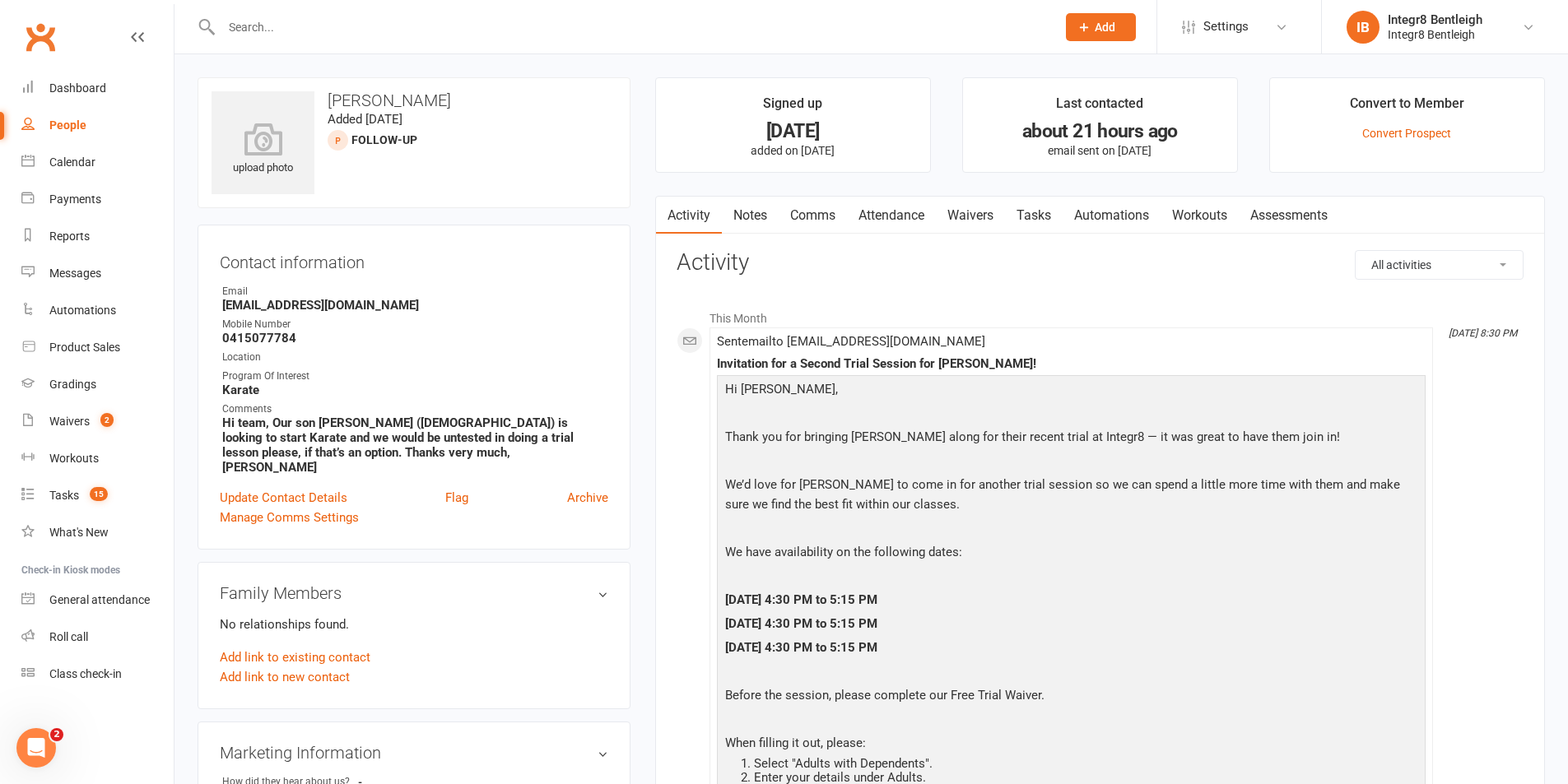
click at [736, 207] on link "Notes" at bounding box center [750, 216] width 57 height 38
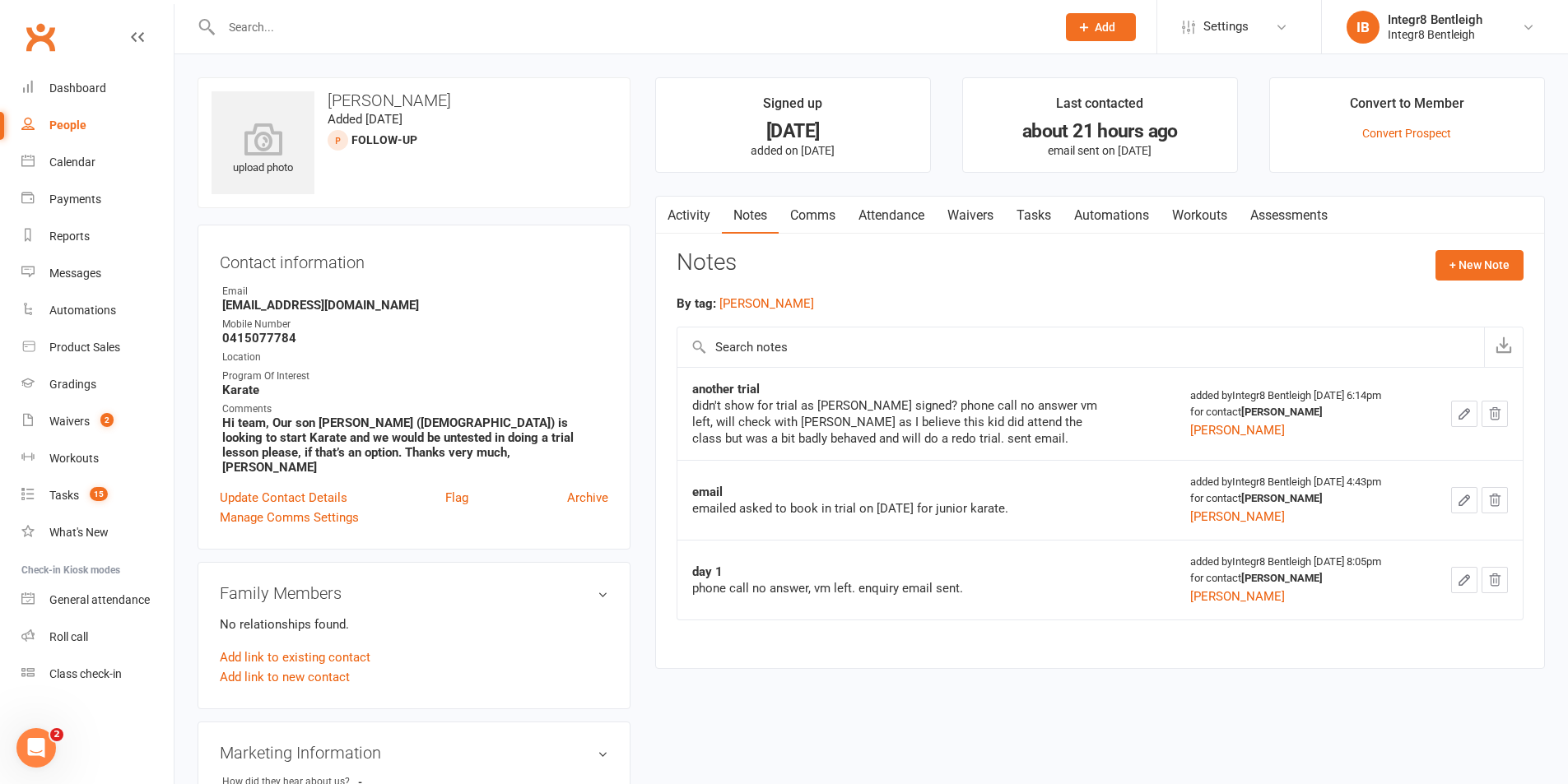
click at [701, 209] on link "Activity" at bounding box center [689, 216] width 66 height 38
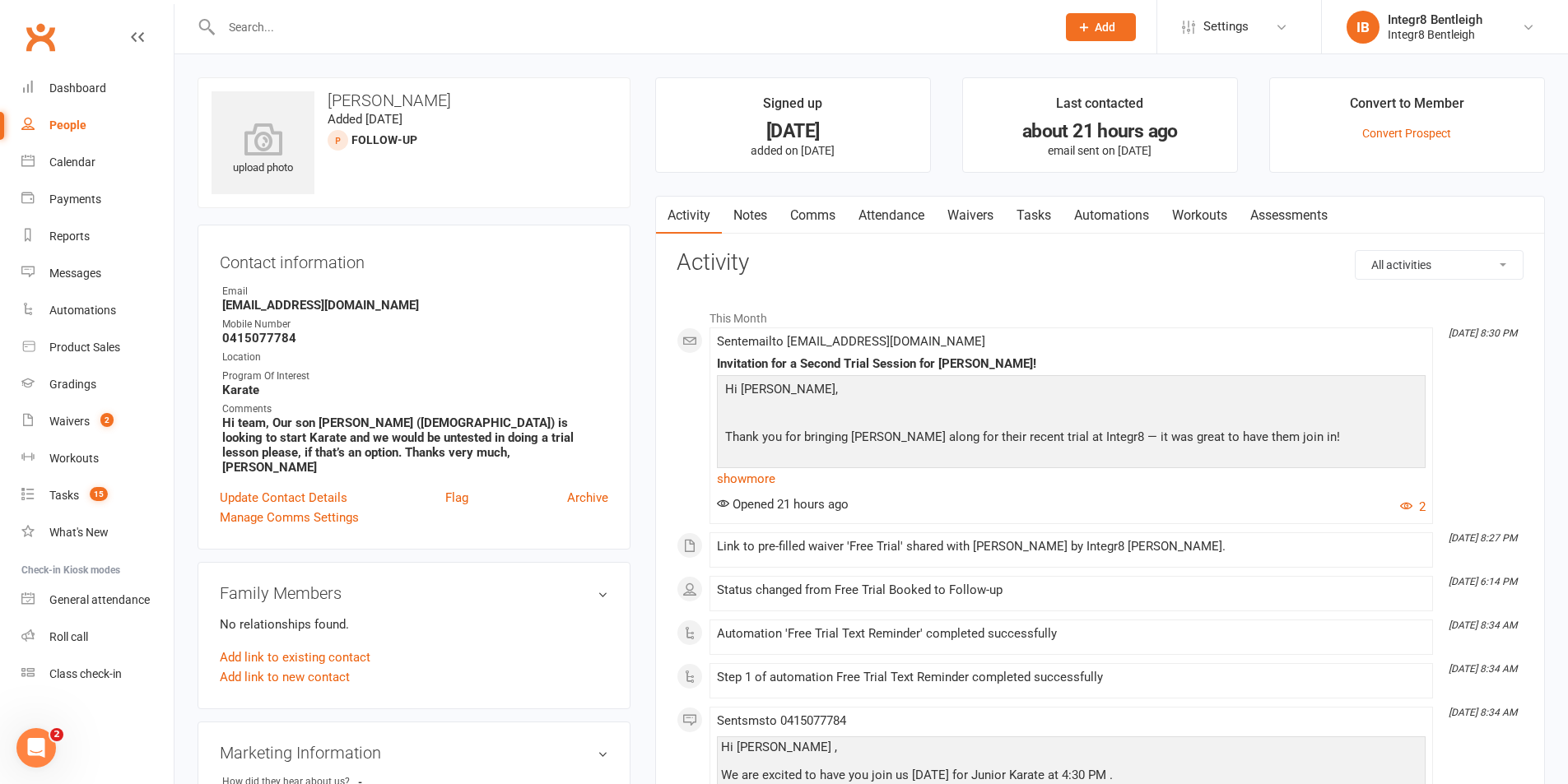
click at [755, 213] on link "Notes" at bounding box center [750, 216] width 57 height 38
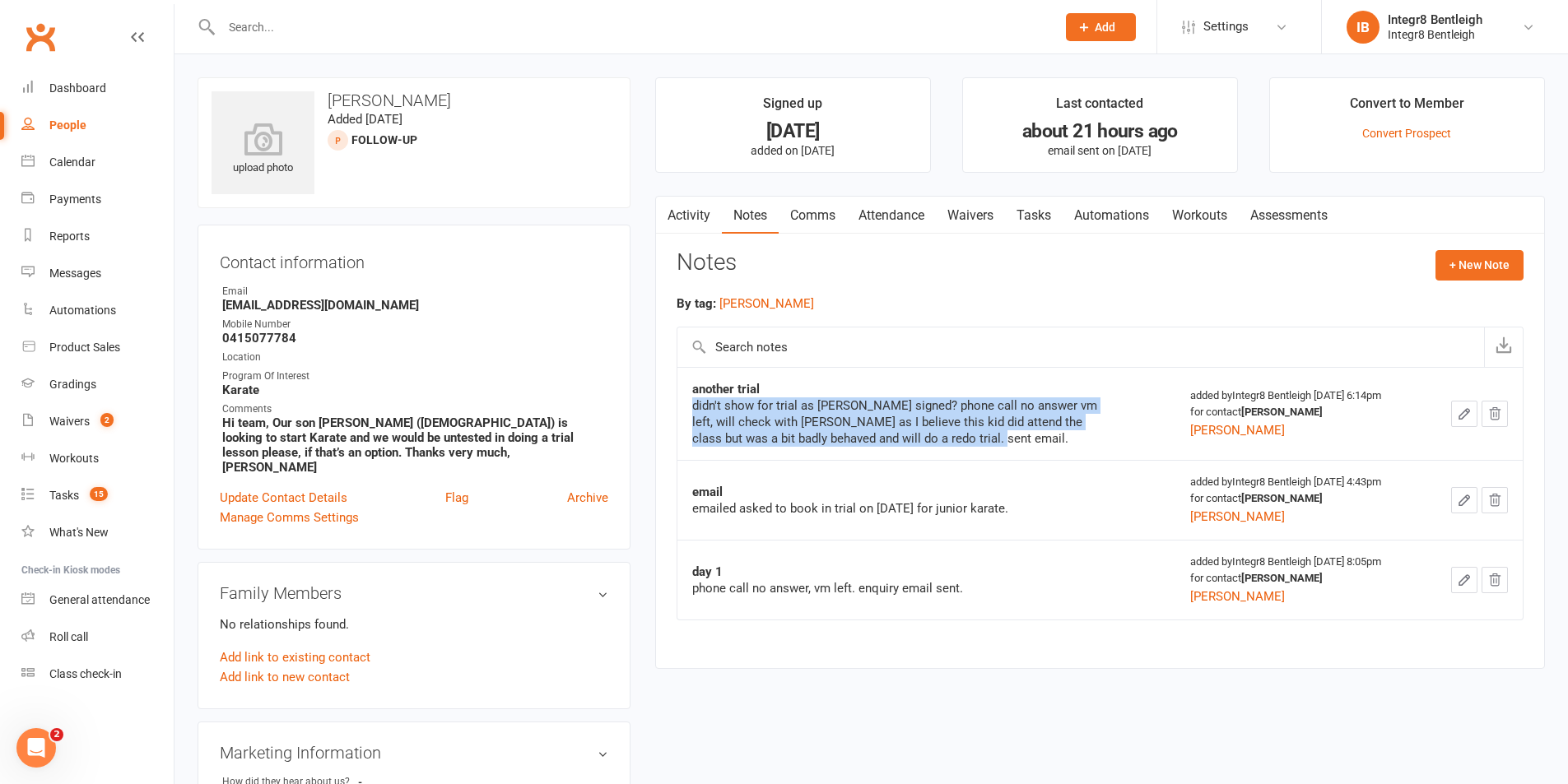
drag, startPoint x: 695, startPoint y: 406, endPoint x: 1107, endPoint y: 437, distance: 413.2
click at [1107, 437] on div "another trial didn't show for trial as [PERSON_NAME] signed? phone call no answ…" at bounding box center [927, 414] width 469 height 66
click at [1005, 411] on div "didn't show for trial as [PERSON_NAME] signed? phone call no answer vm left, wi…" at bounding box center [898, 422] width 412 height 50
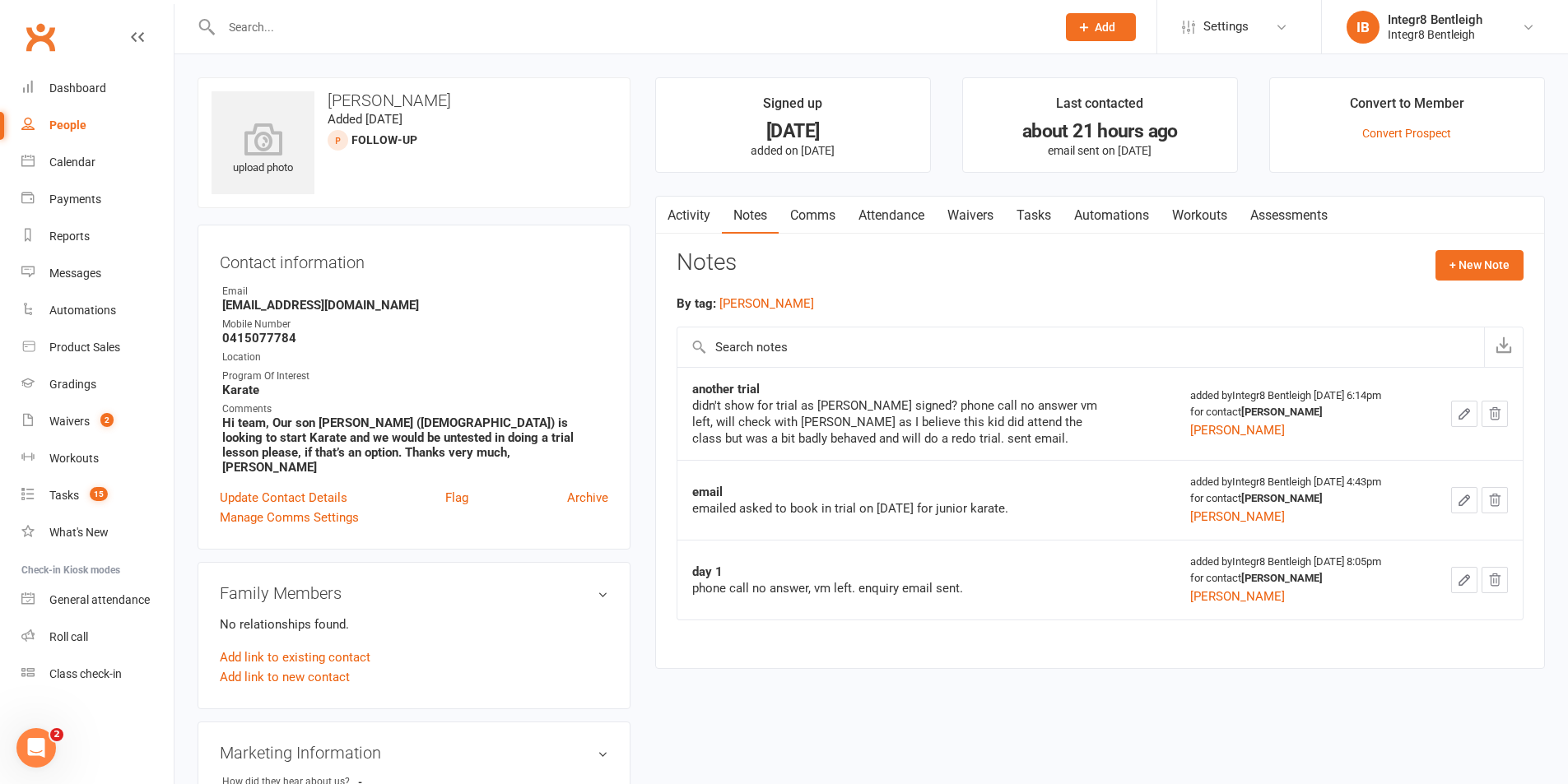
click at [596, 29] on input "text" at bounding box center [630, 27] width 828 height 23
click at [80, 163] on div "Calendar" at bounding box center [73, 162] width 46 height 13
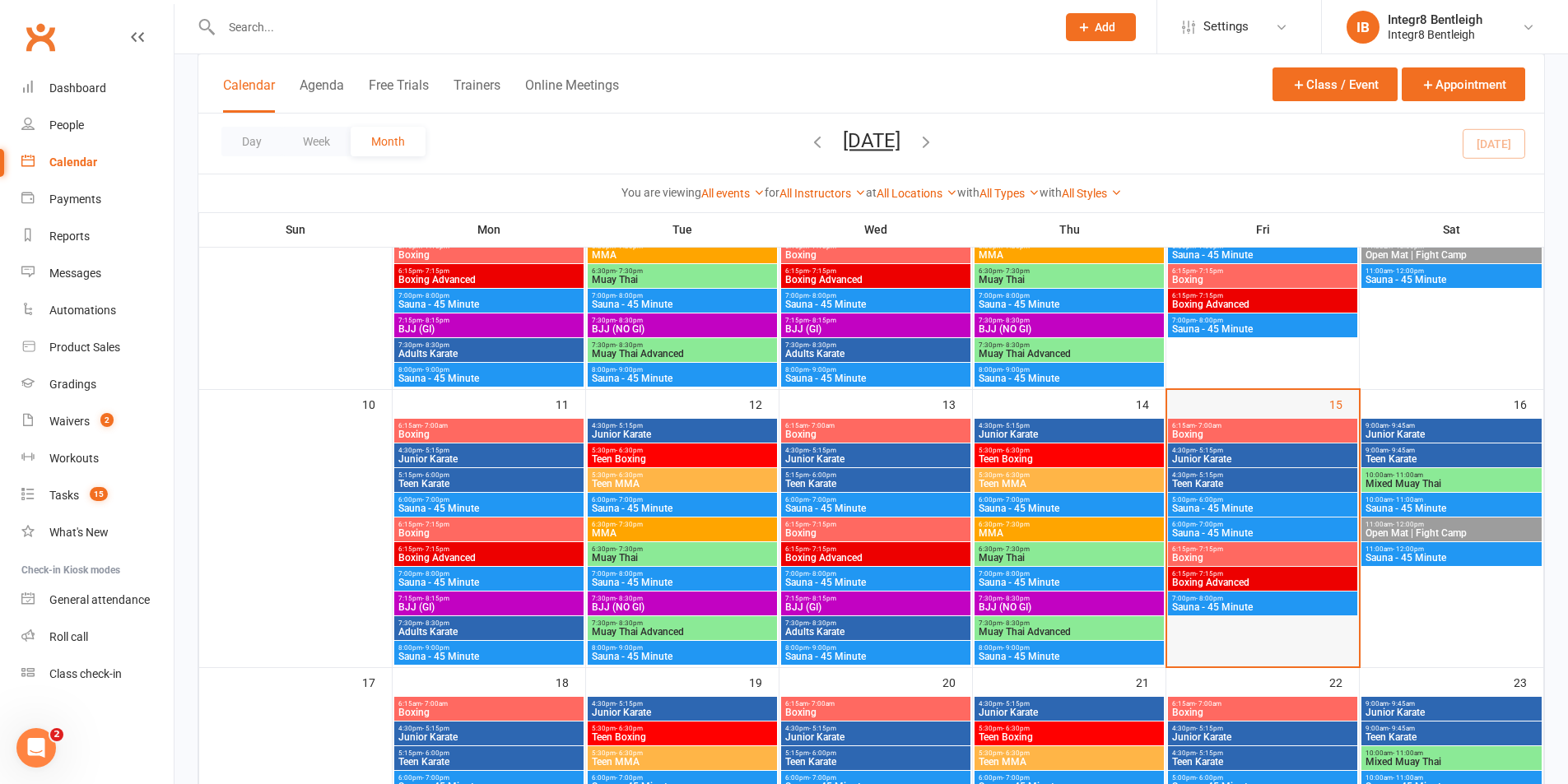
scroll to position [576, 0]
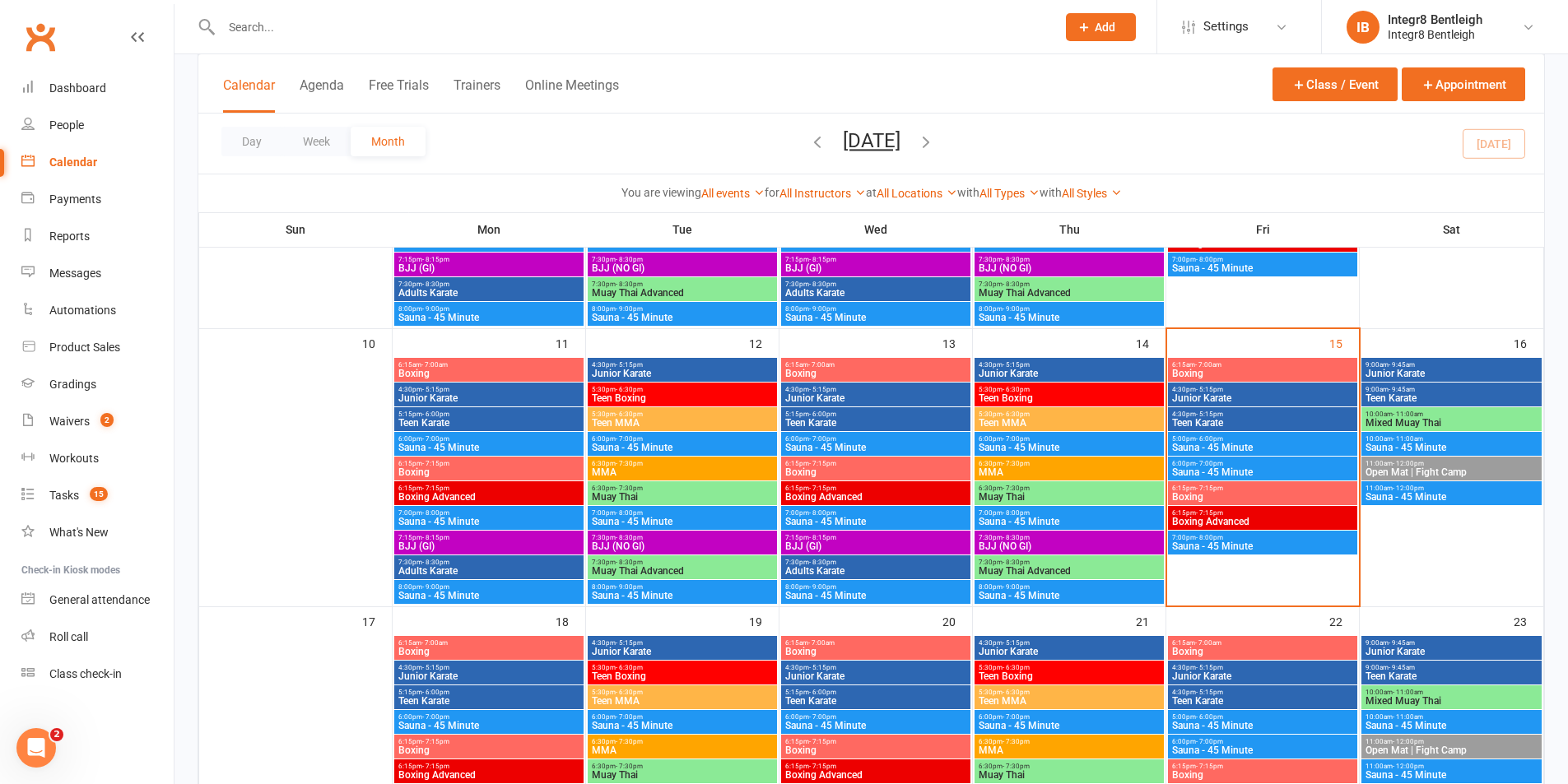
click at [1072, 418] on span "Teen MMA" at bounding box center [1069, 423] width 183 height 10
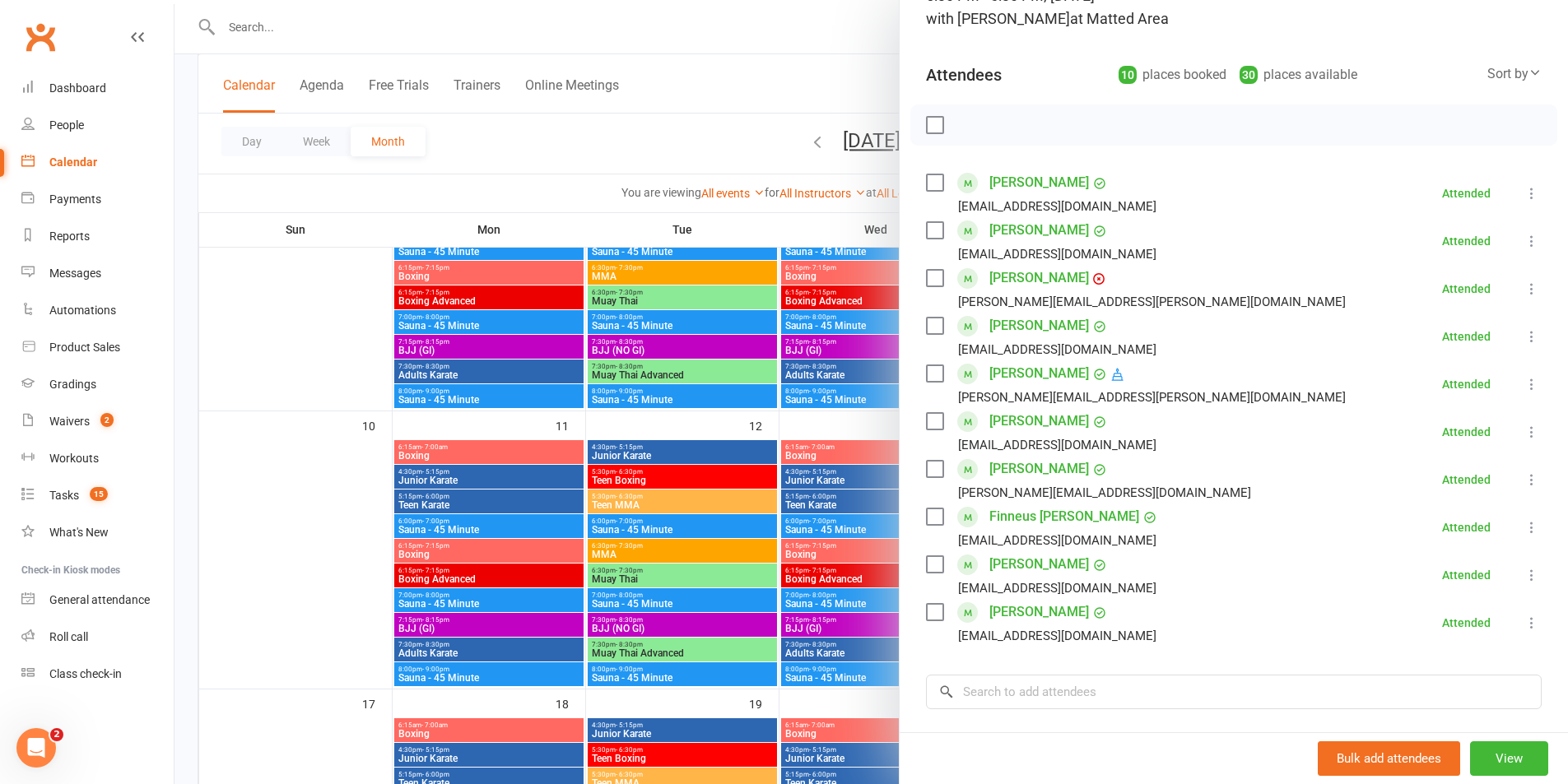
scroll to position [165, 0]
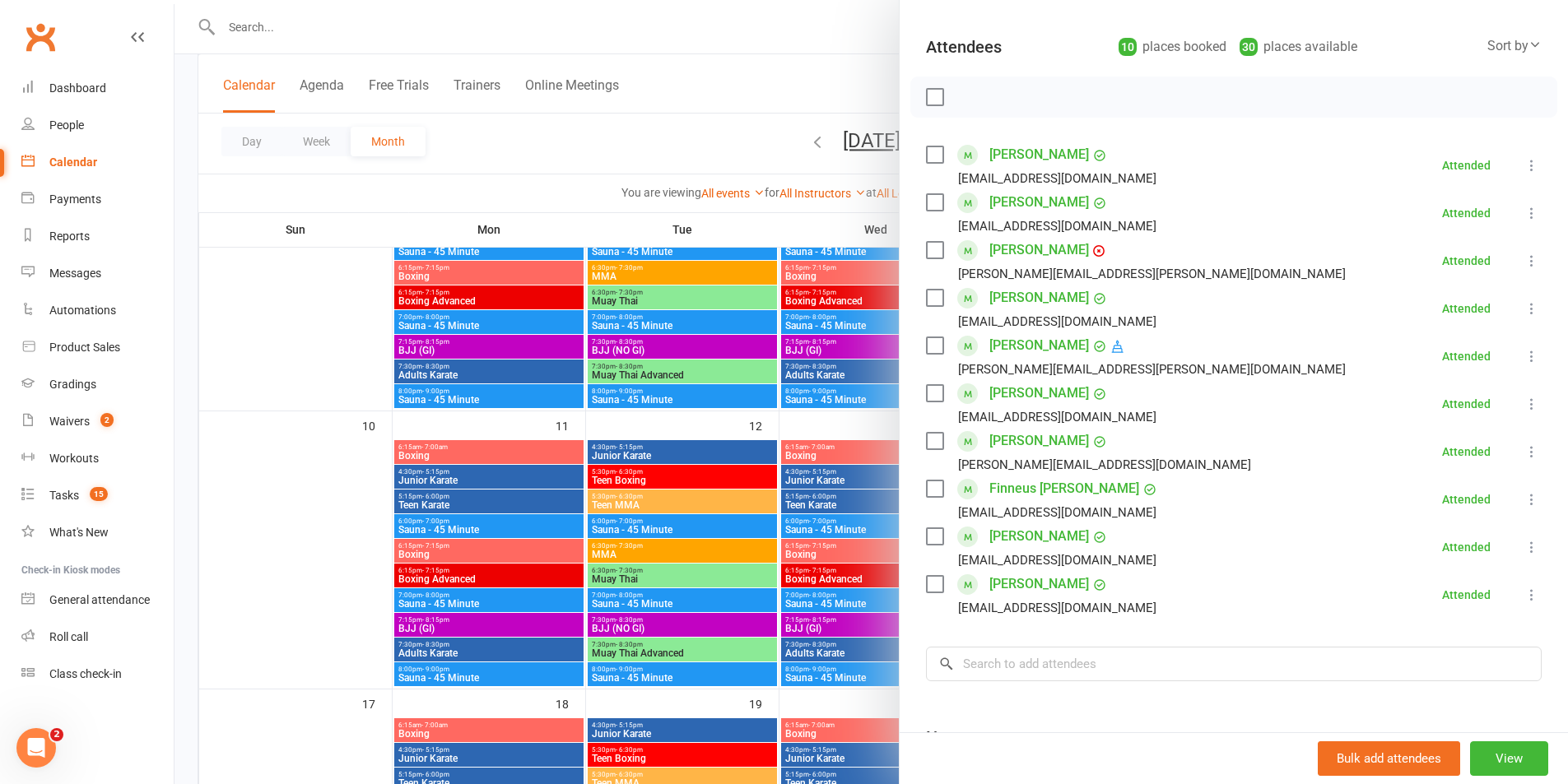
click at [794, 512] on div at bounding box center [871, 392] width 1393 height 784
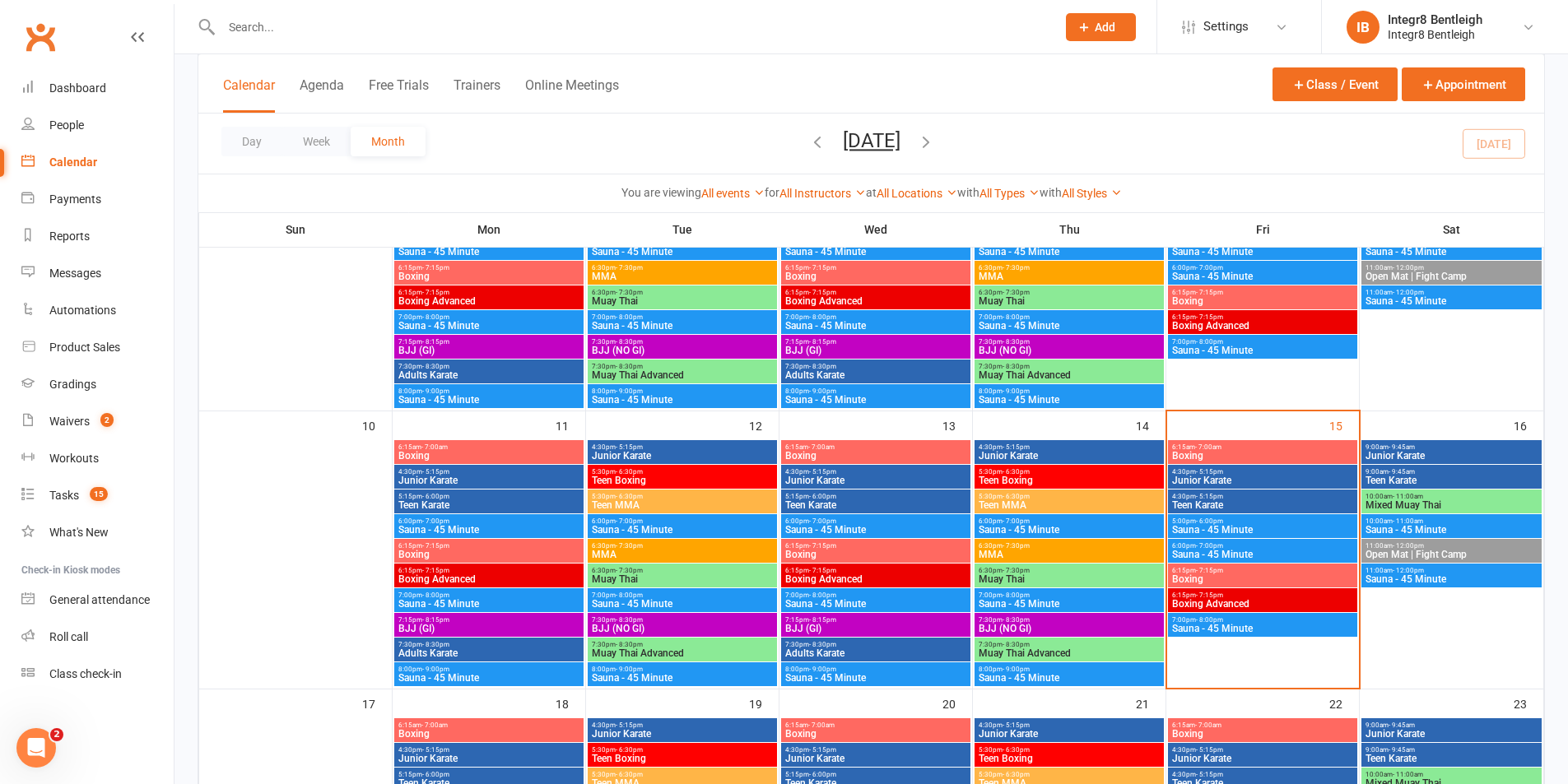
click at [731, 504] on span "Teen MMA" at bounding box center [683, 505] width 183 height 10
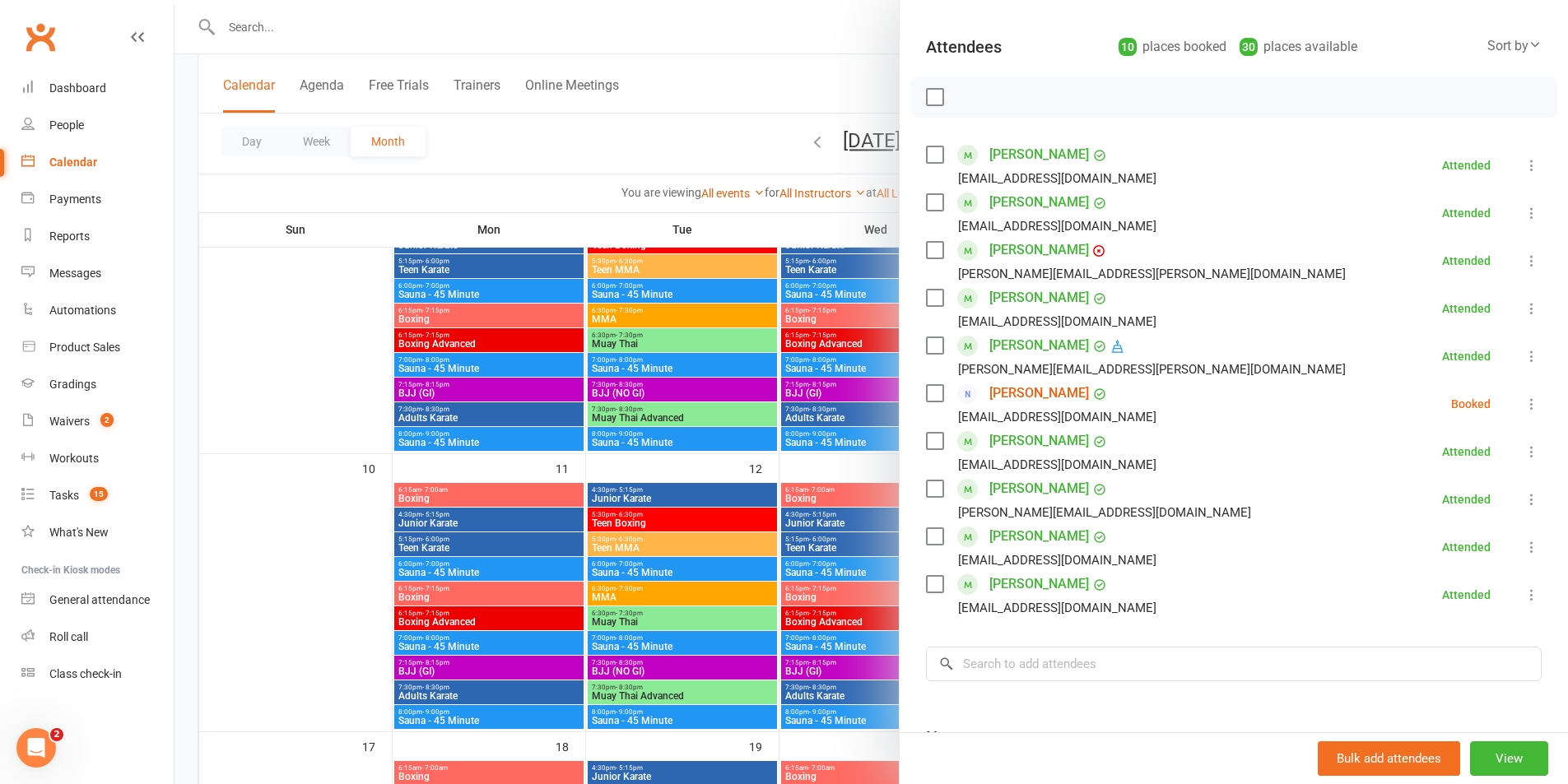
scroll to position [411, 0]
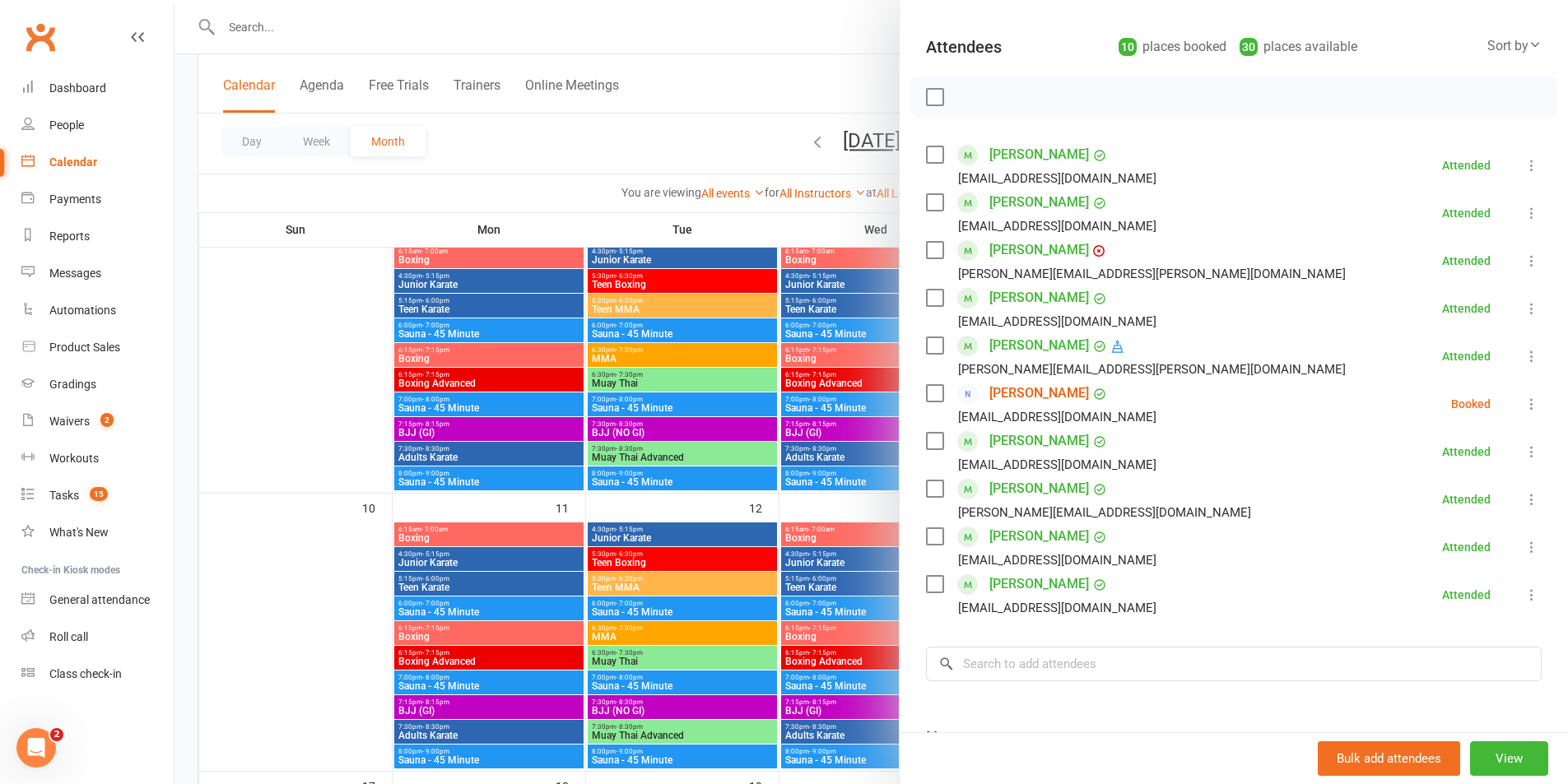
click at [554, 142] on div at bounding box center [871, 392] width 1393 height 784
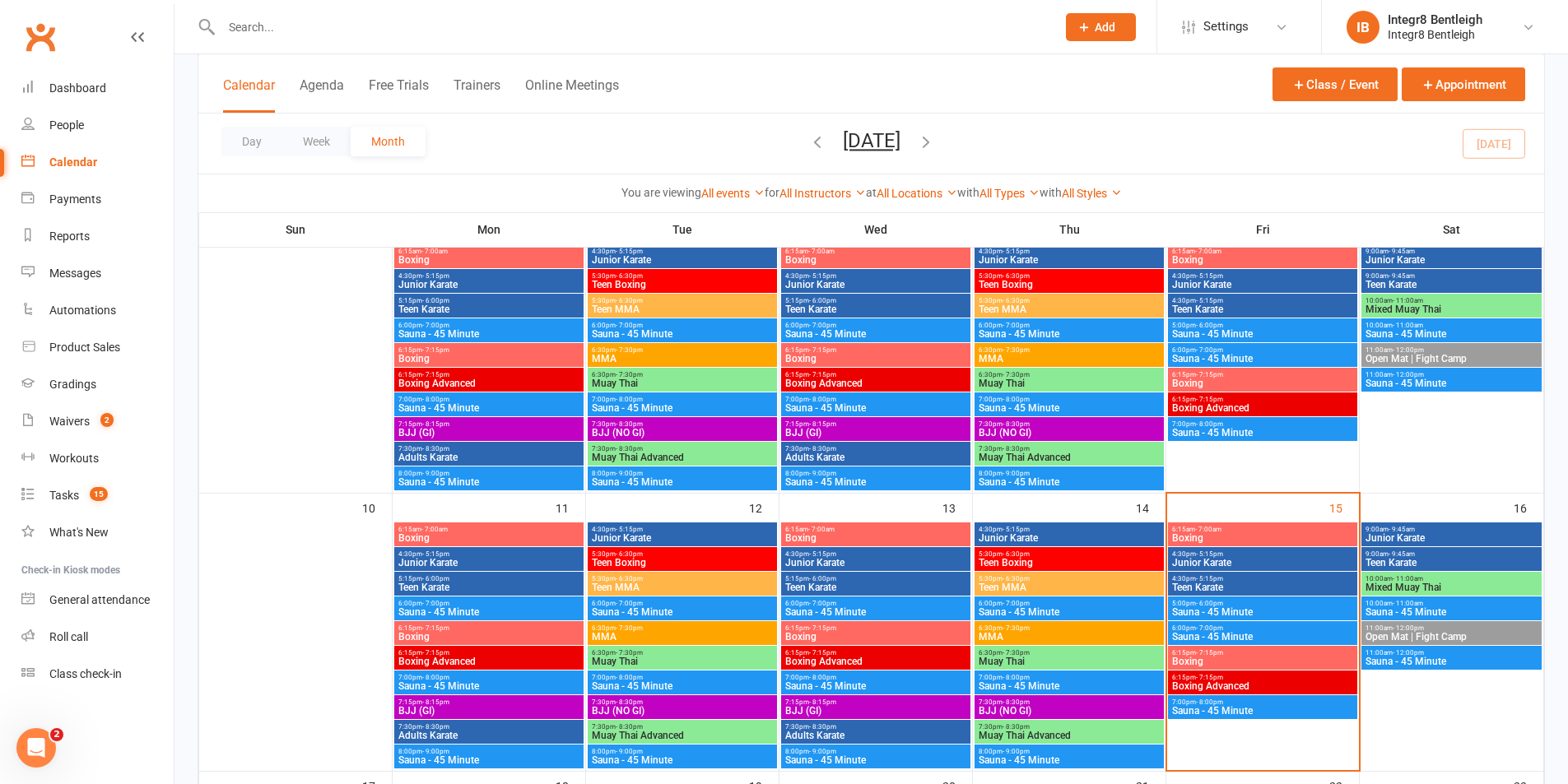
click at [469, 16] on input "text" at bounding box center [630, 27] width 828 height 23
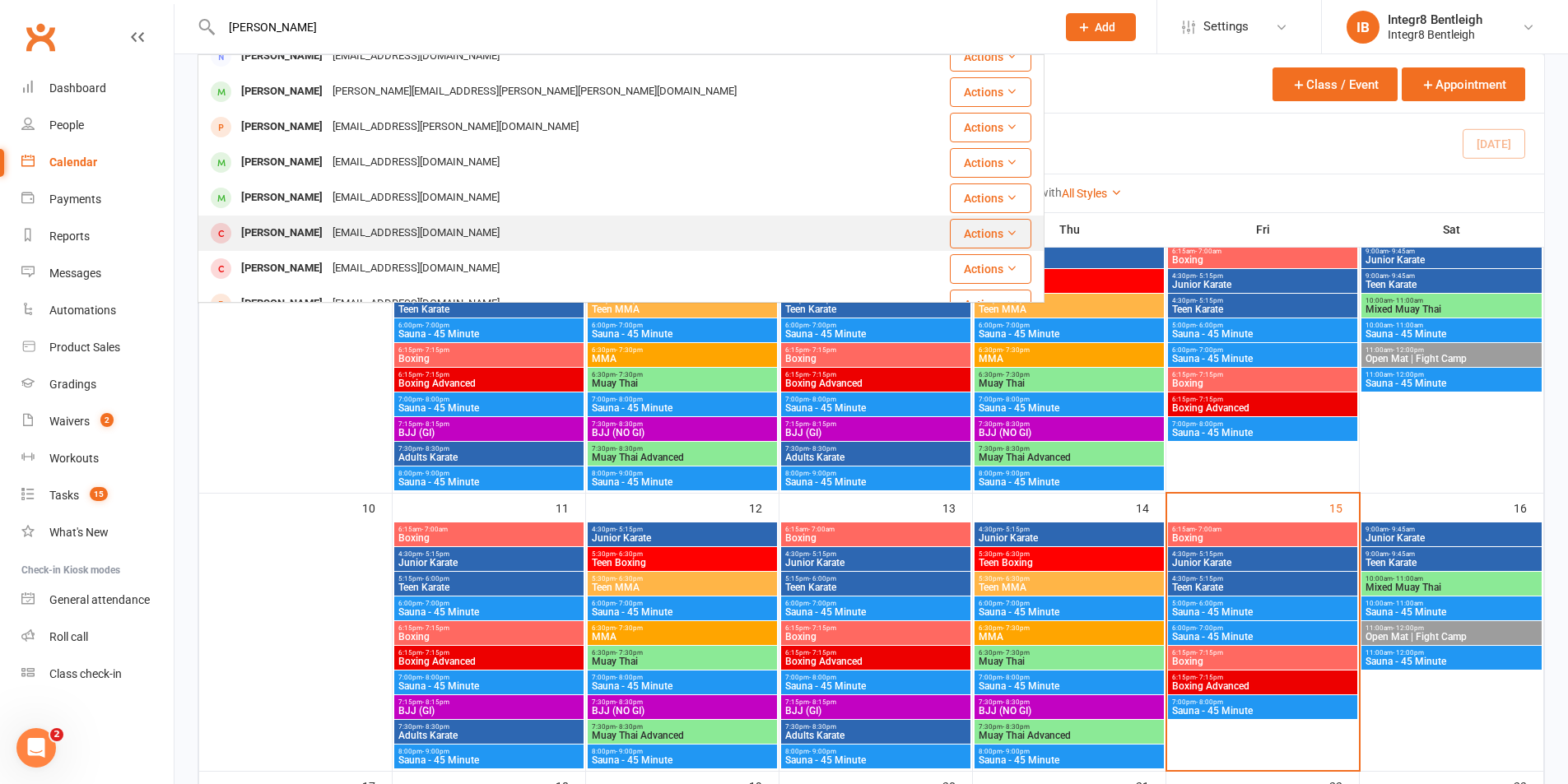
scroll to position [0, 0]
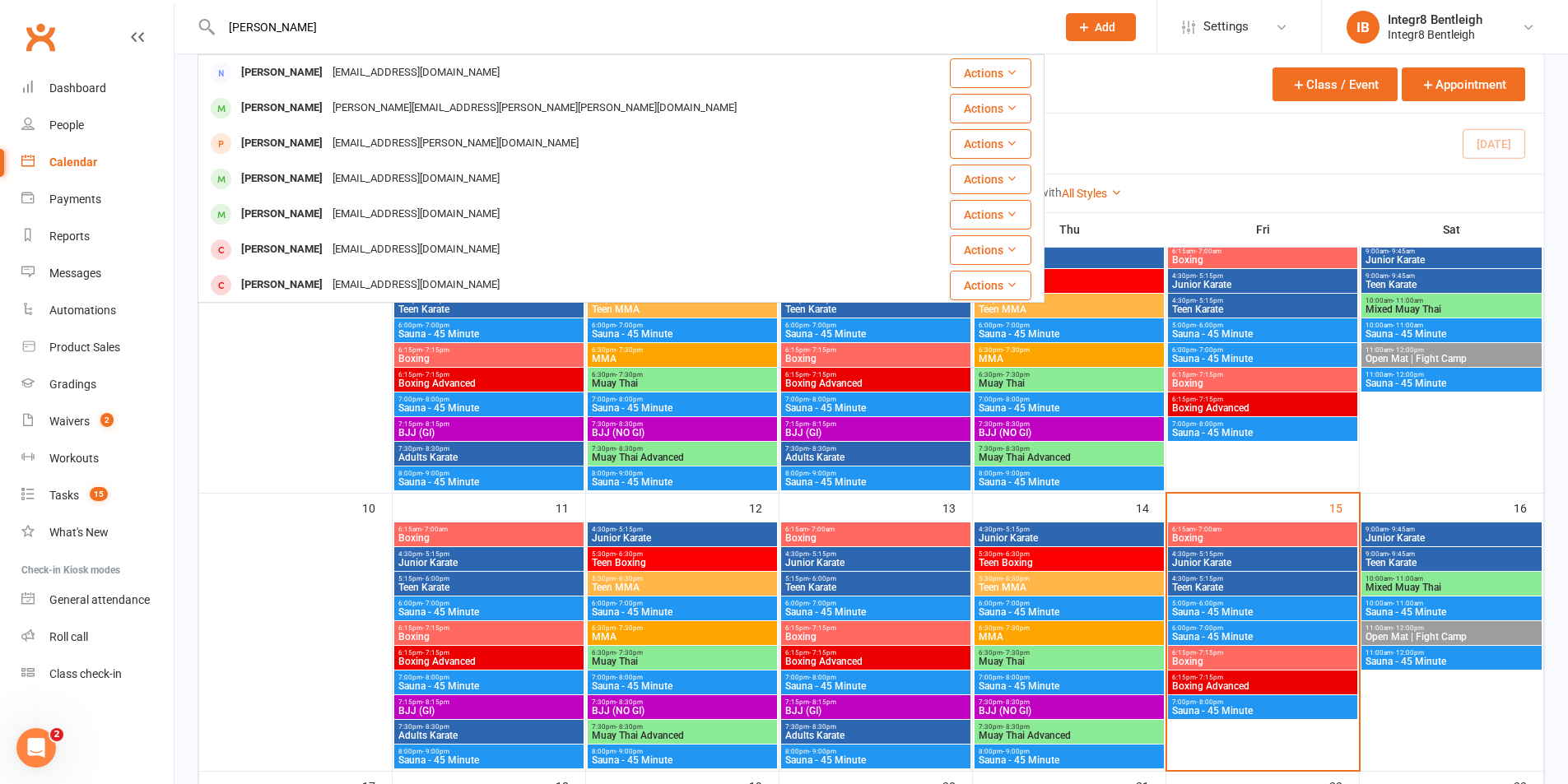
type input "[PERSON_NAME]"
click at [988, 421] on span "7:30pm - 8:30pm" at bounding box center [1069, 424] width 183 height 7
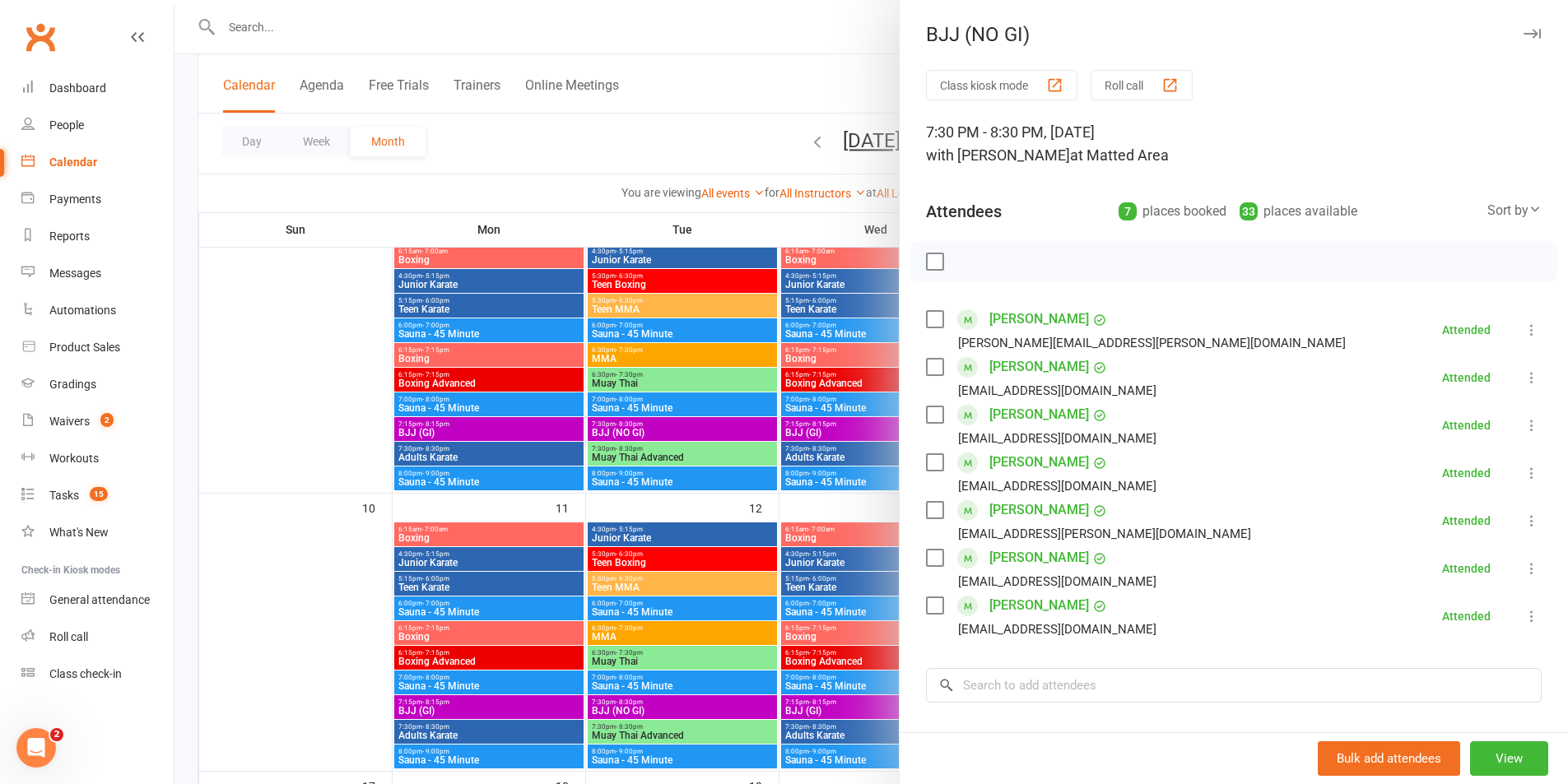
click at [779, 498] on div at bounding box center [871, 392] width 1393 height 784
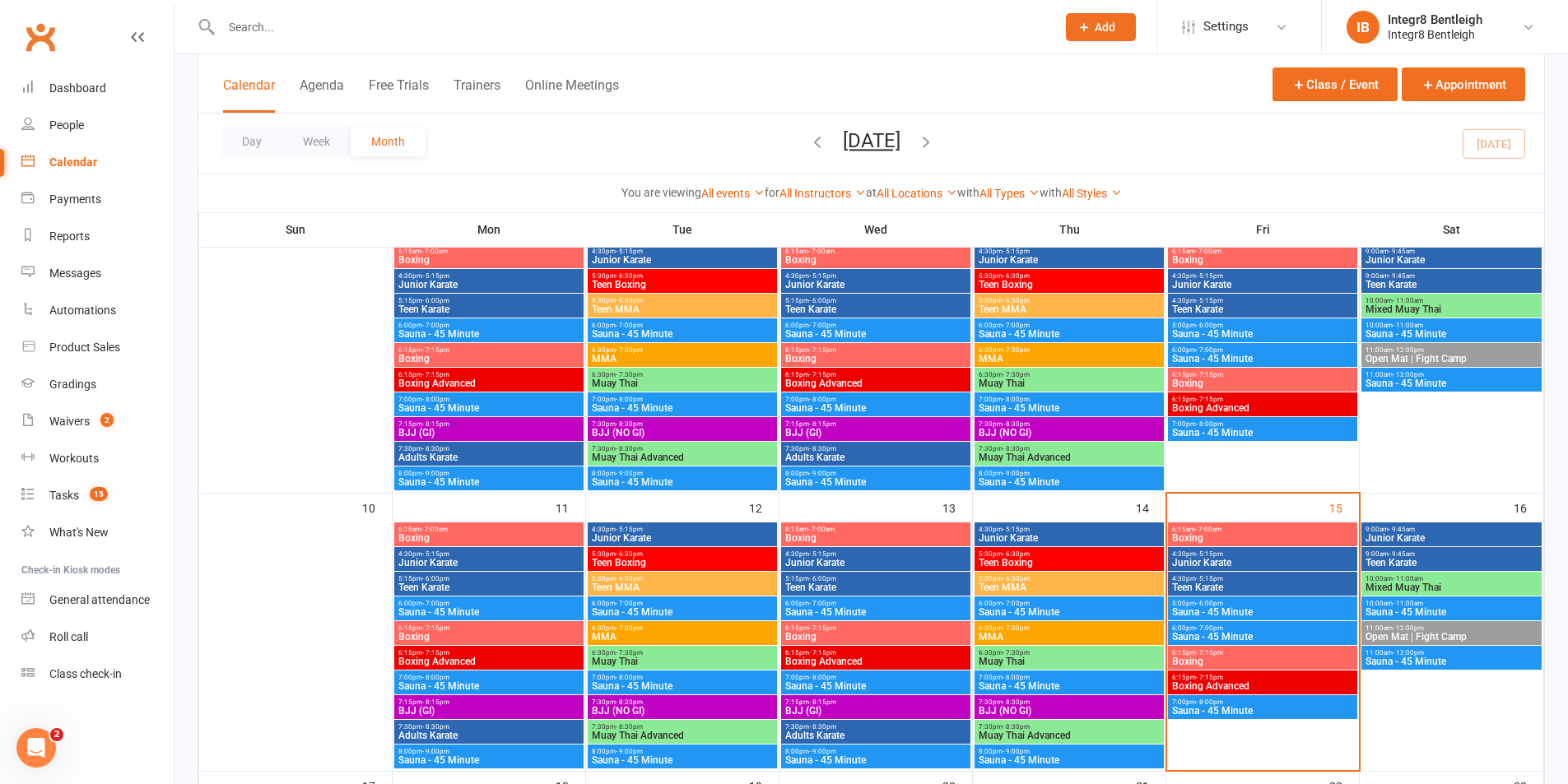
click at [1010, 589] on span "Teen MMA" at bounding box center [1069, 588] width 183 height 10
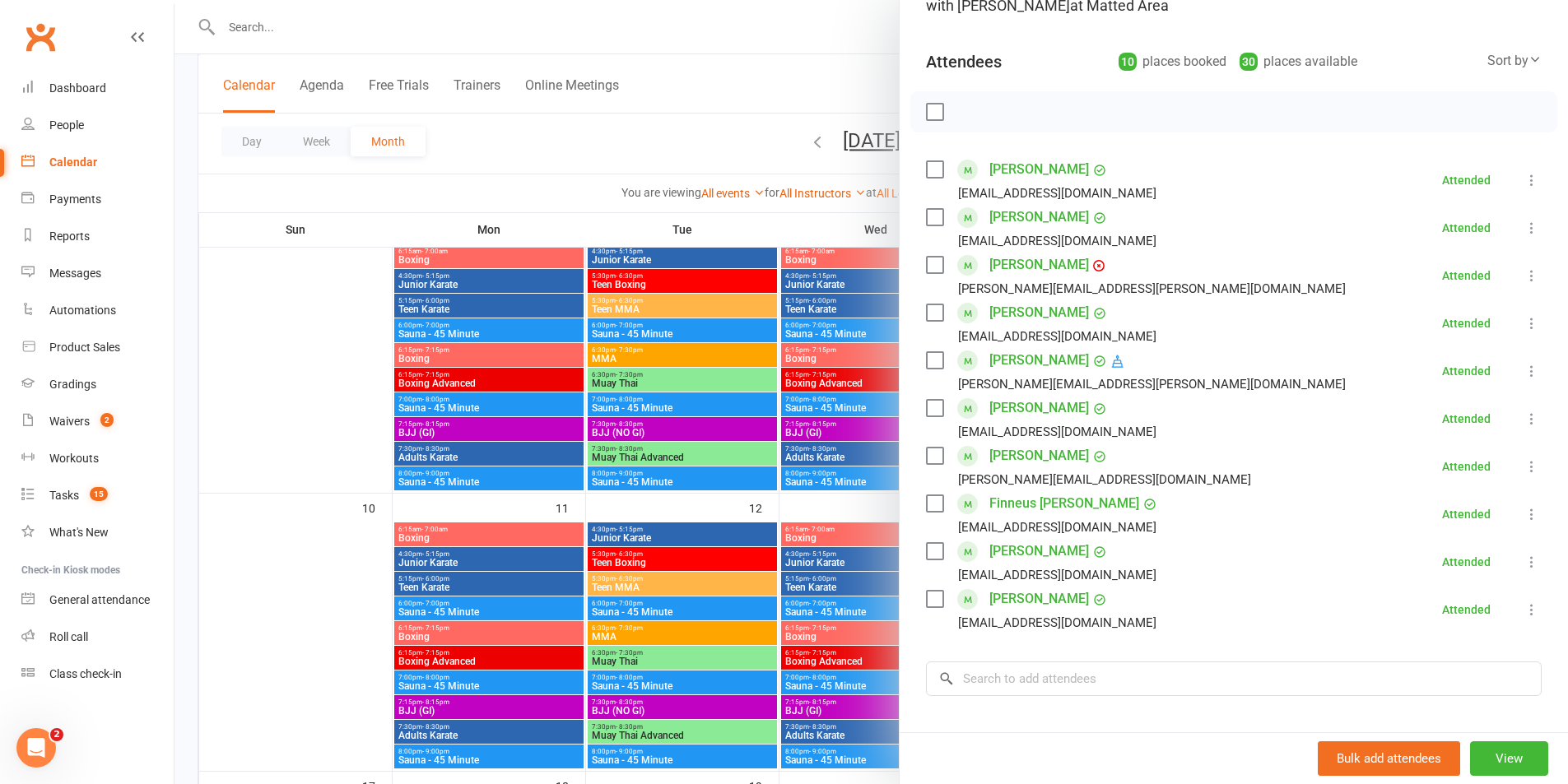
scroll to position [165, 0]
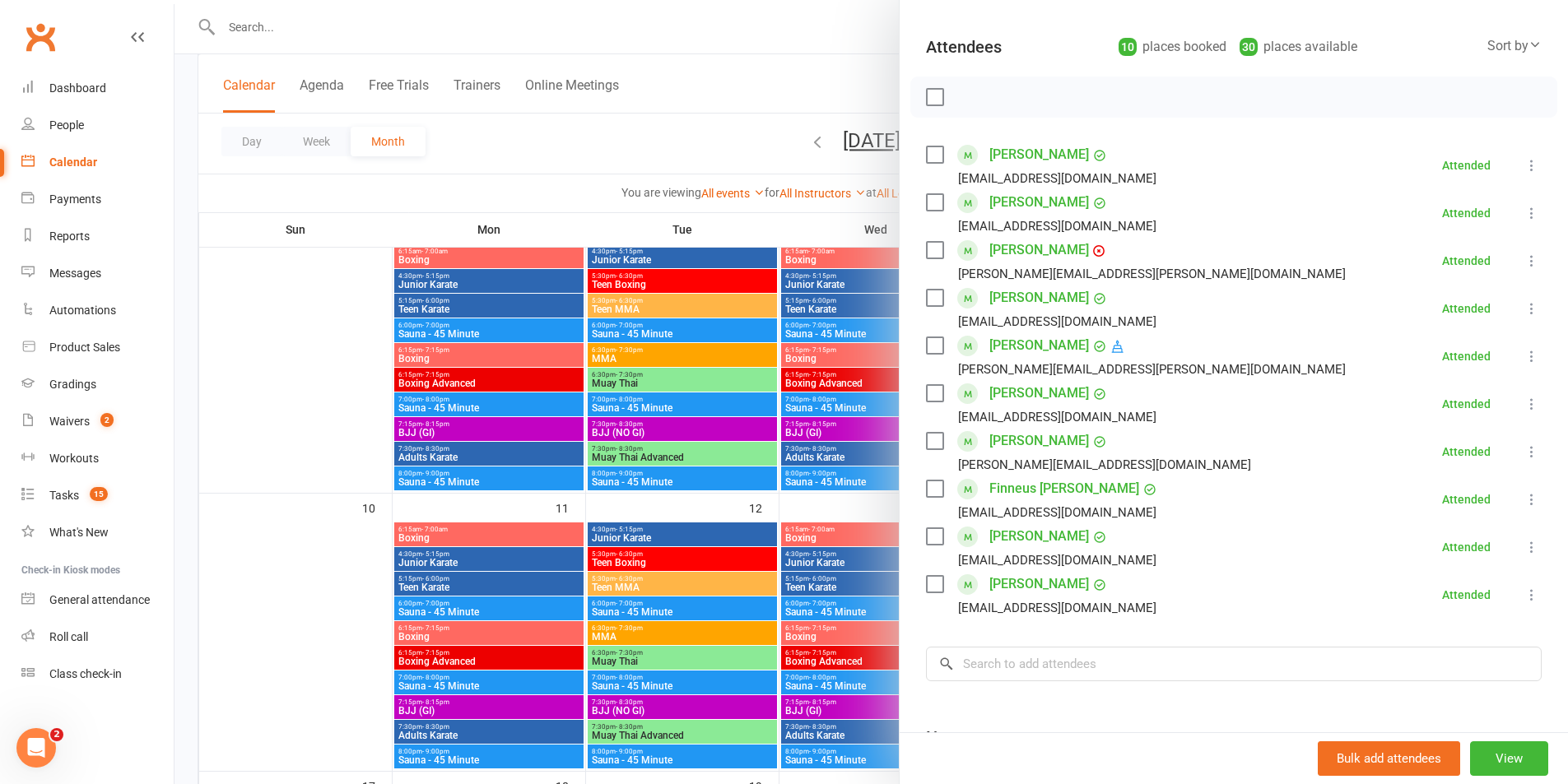
click at [827, 609] on div at bounding box center [871, 392] width 1393 height 784
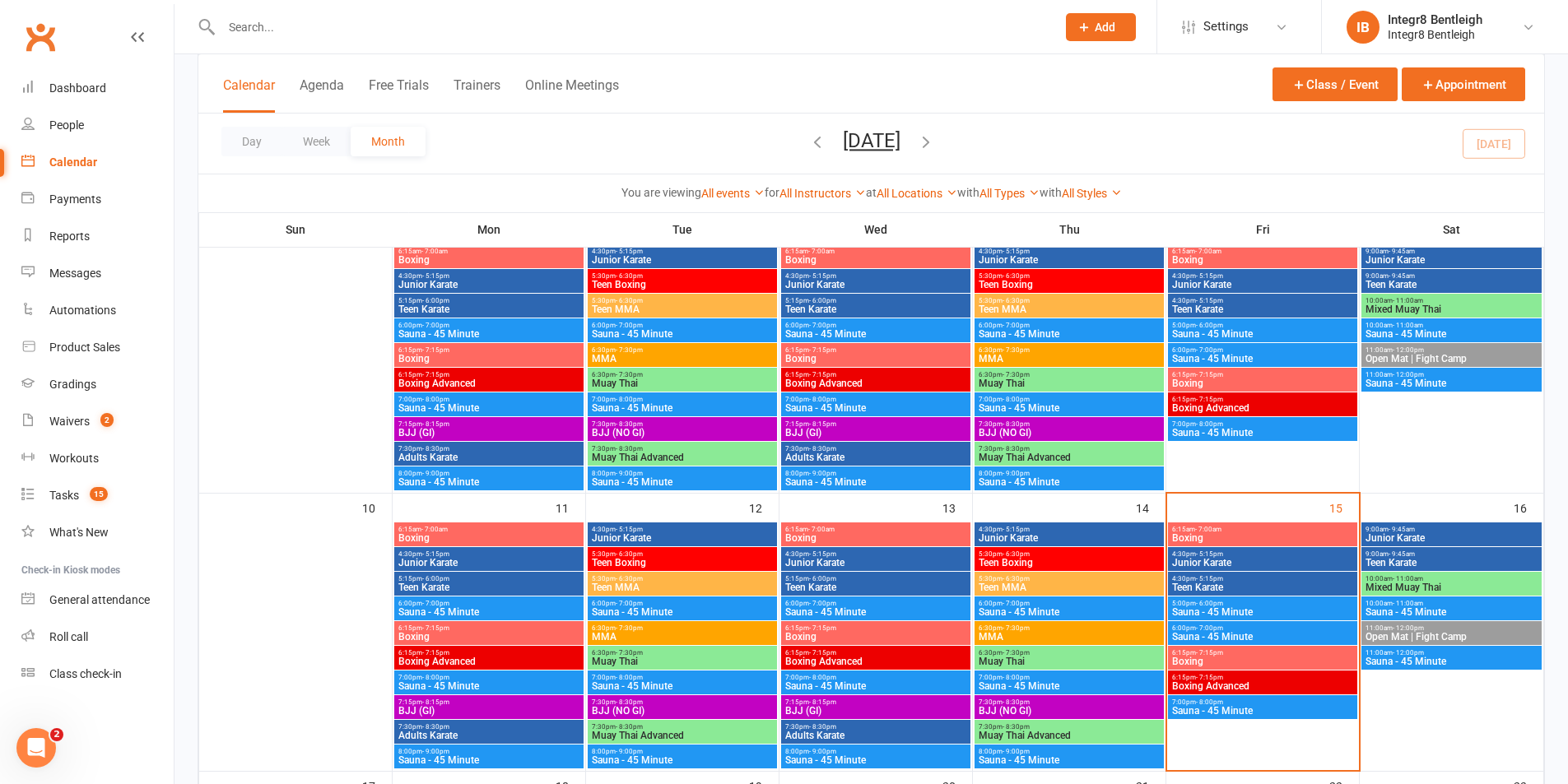
click at [698, 583] on span "Teen MMA" at bounding box center [683, 588] width 183 height 10
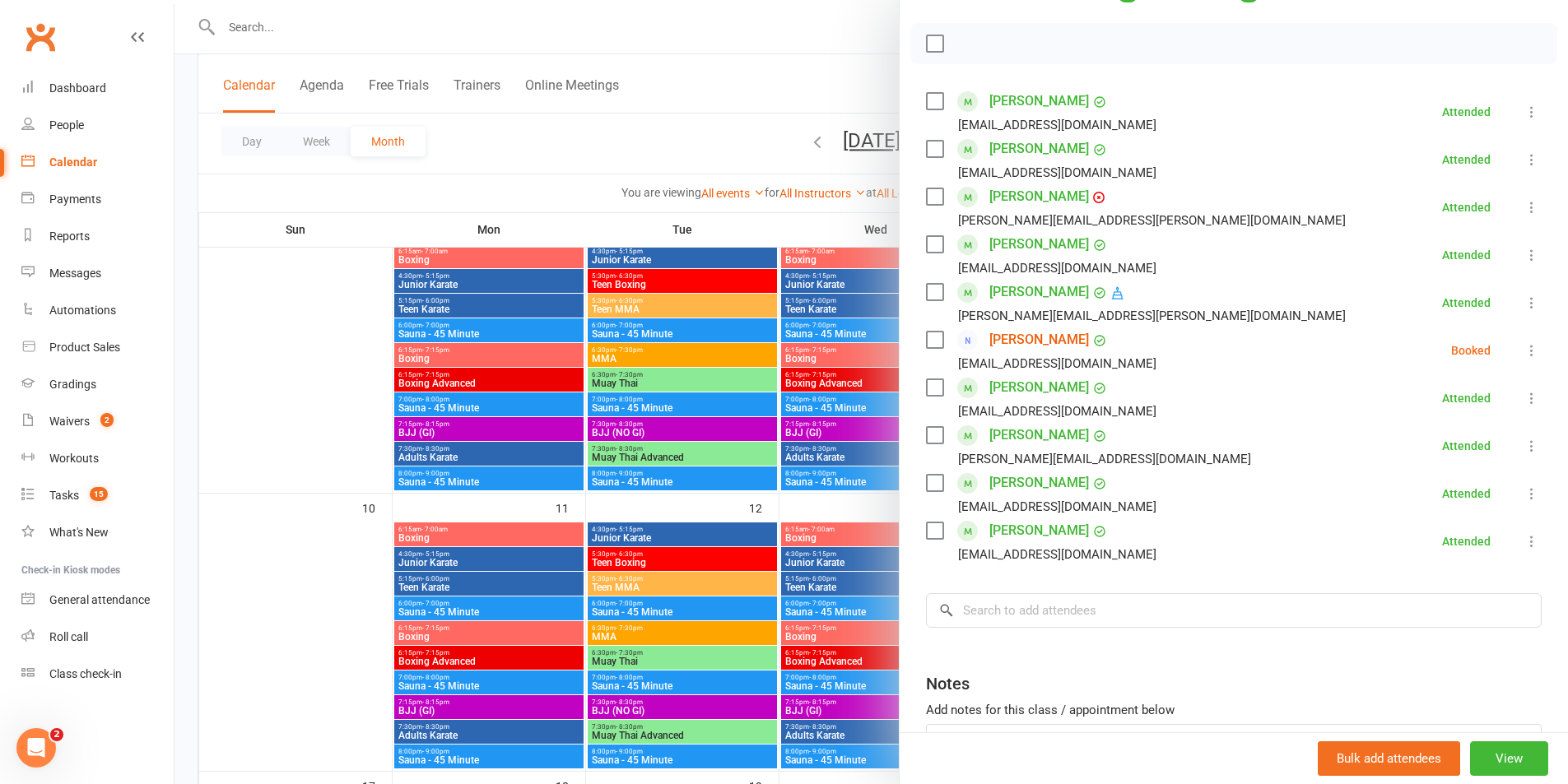
scroll to position [247, 0]
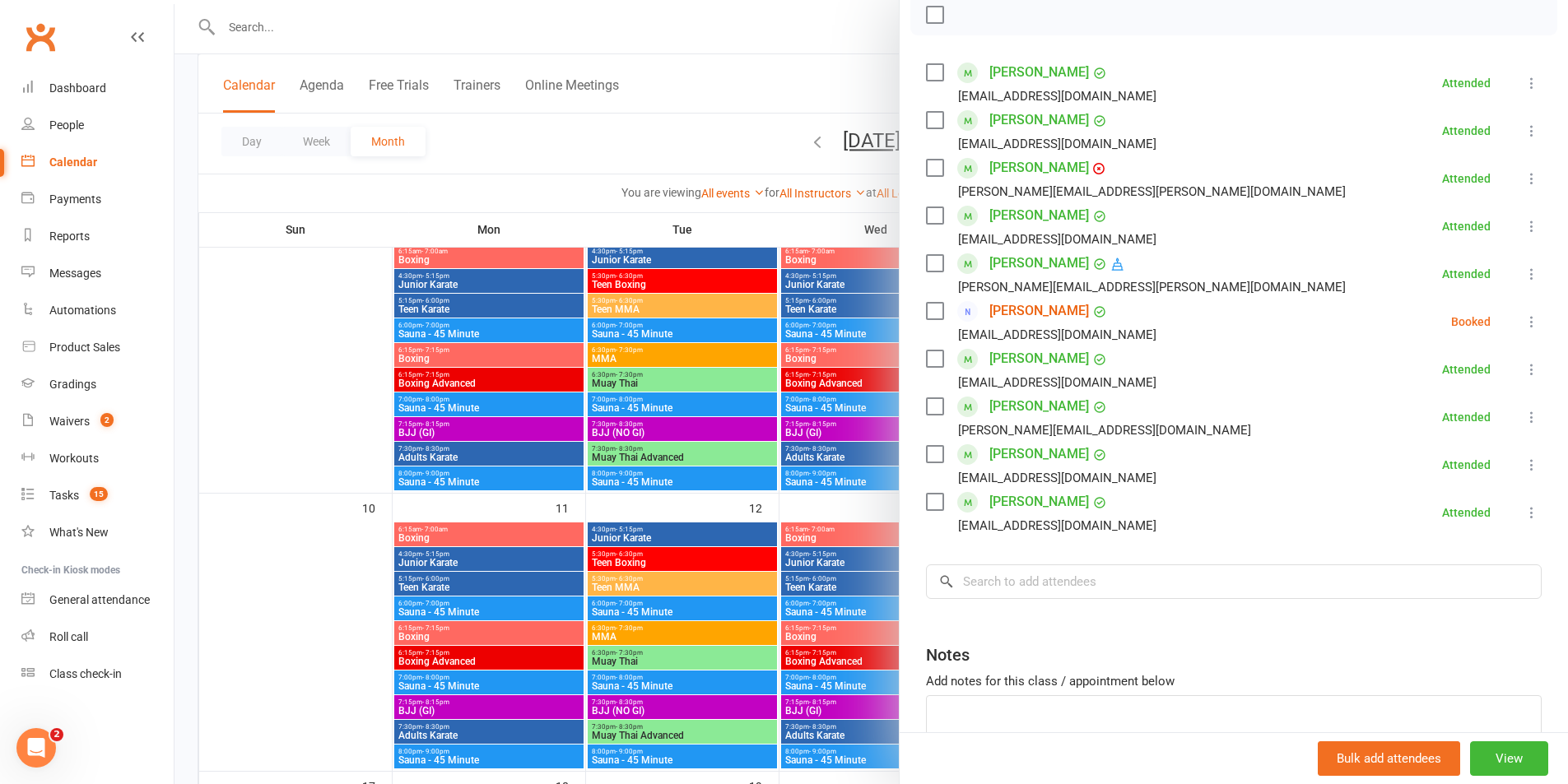
click at [783, 489] on div at bounding box center [871, 392] width 1393 height 784
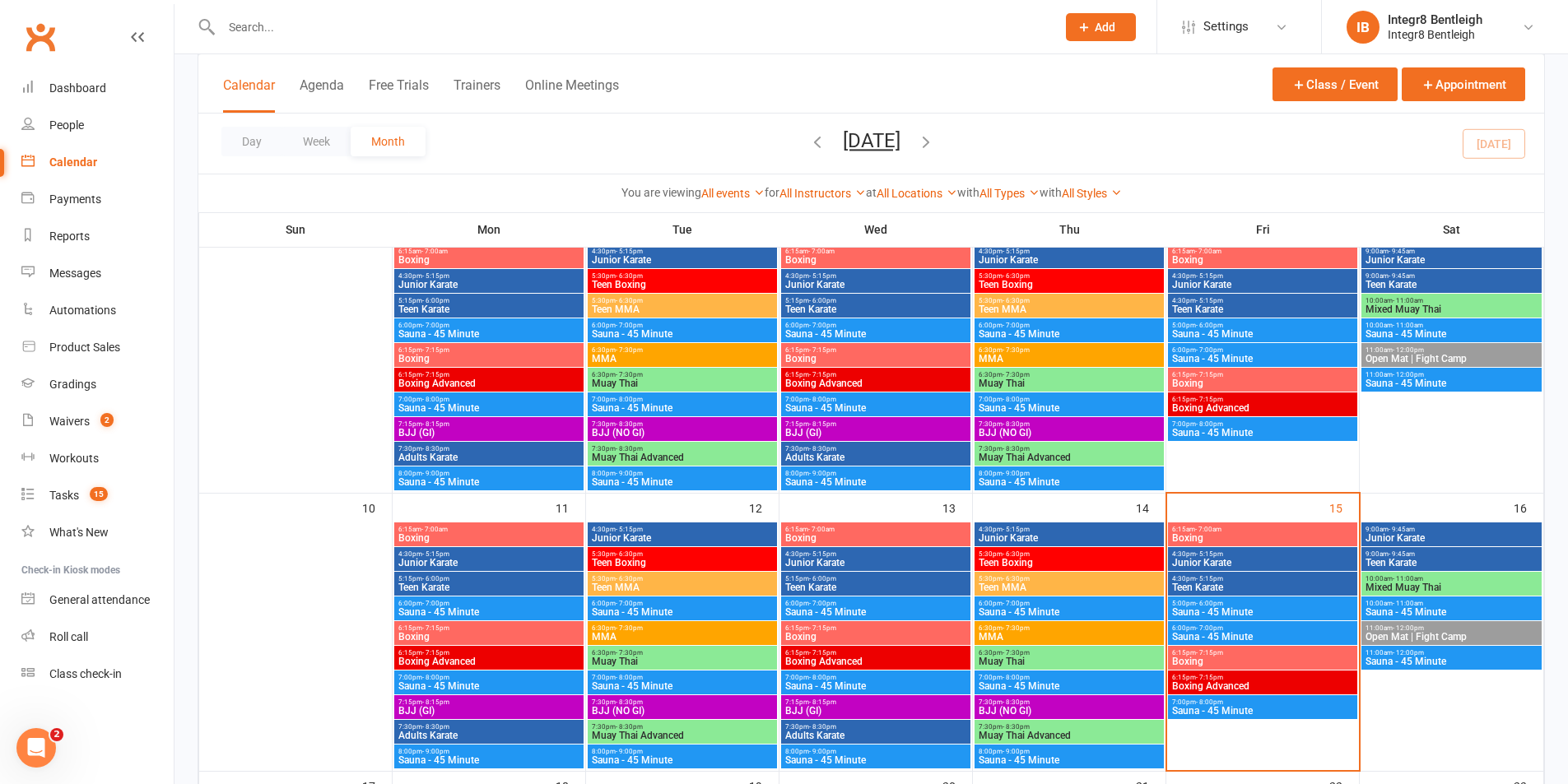
click at [422, 27] on input "text" at bounding box center [630, 27] width 828 height 23
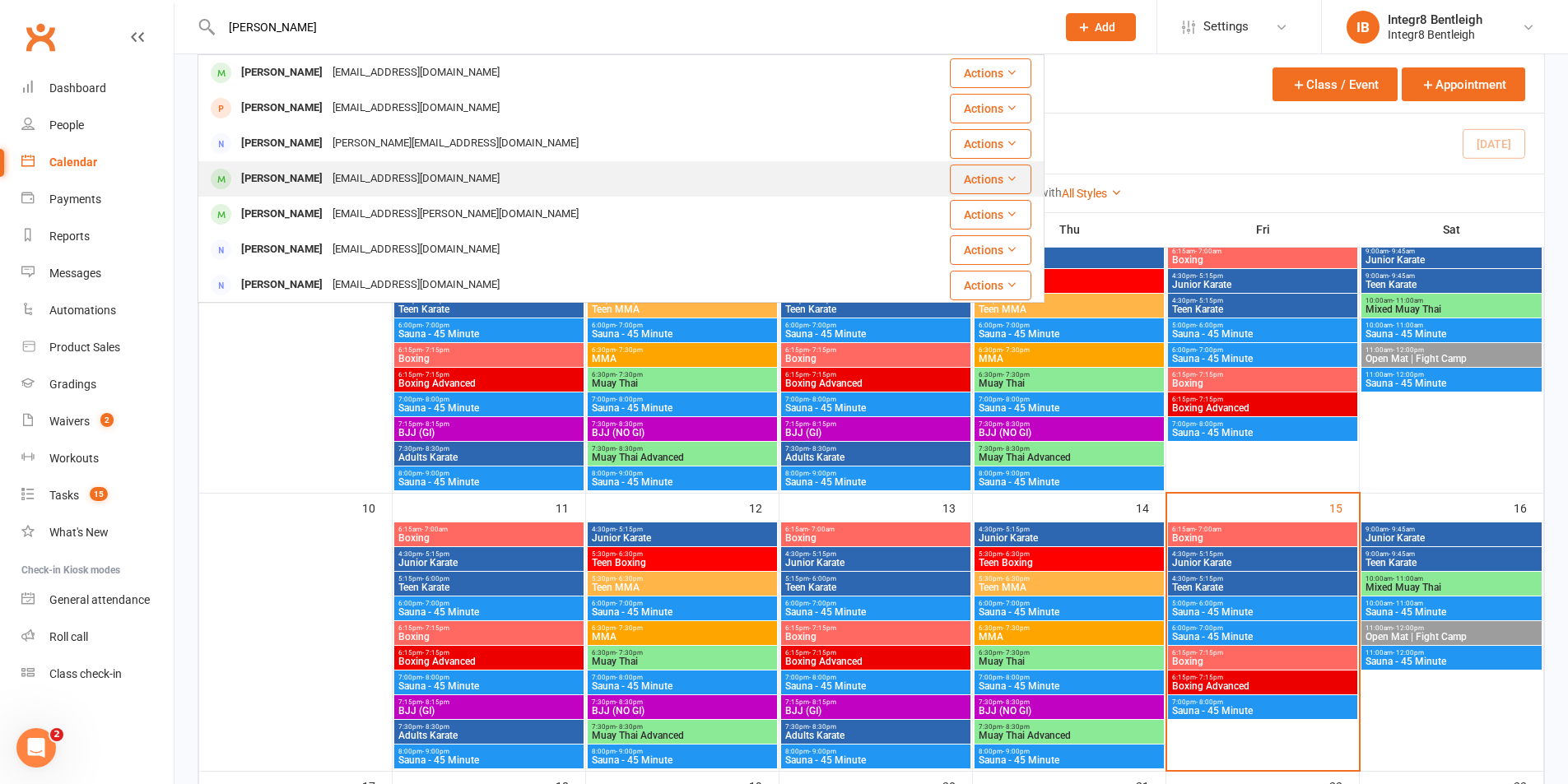
type input "[PERSON_NAME]"
click at [440, 174] on div "[PERSON_NAME] [EMAIL_ADDRESS][DOMAIN_NAME]" at bounding box center [558, 179] width 720 height 34
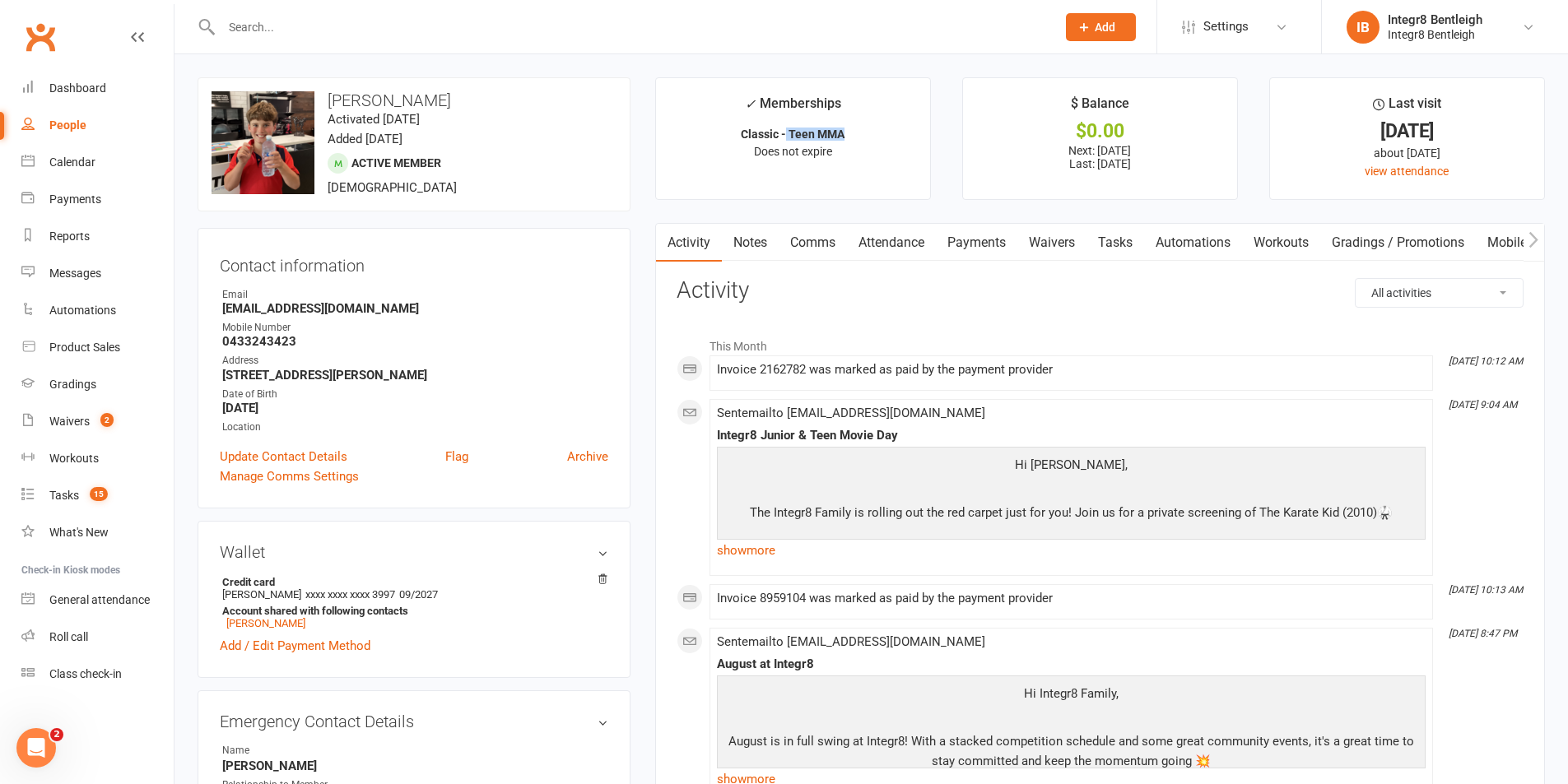
drag, startPoint x: 847, startPoint y: 134, endPoint x: 787, endPoint y: 130, distance: 60.1
click at [787, 130] on p "Classic - Teen MMA" at bounding box center [793, 134] width 244 height 13
click at [787, 130] on strong "Classic - Teen MMA" at bounding box center [792, 134] width 104 height 13
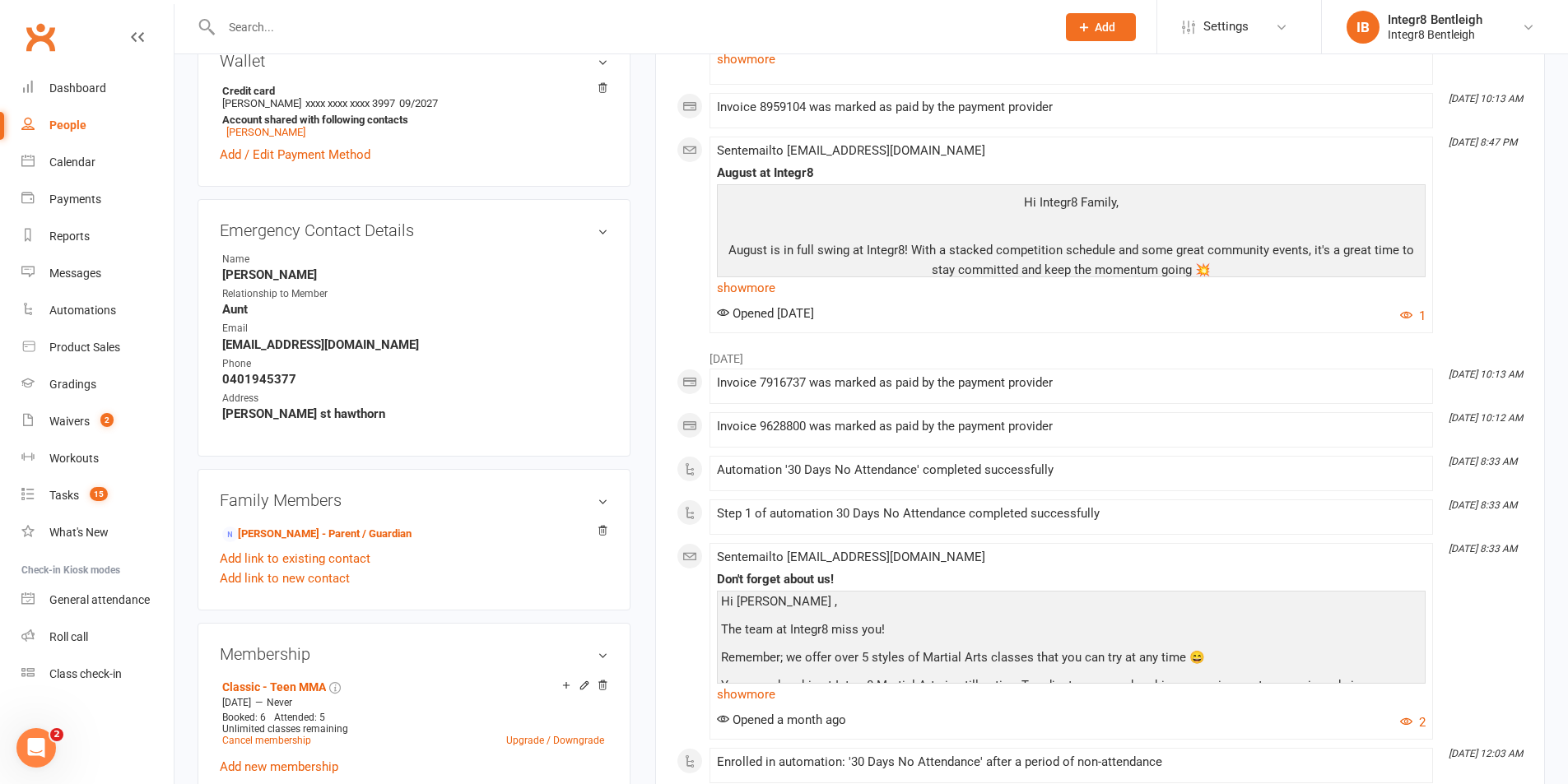
scroll to position [576, 0]
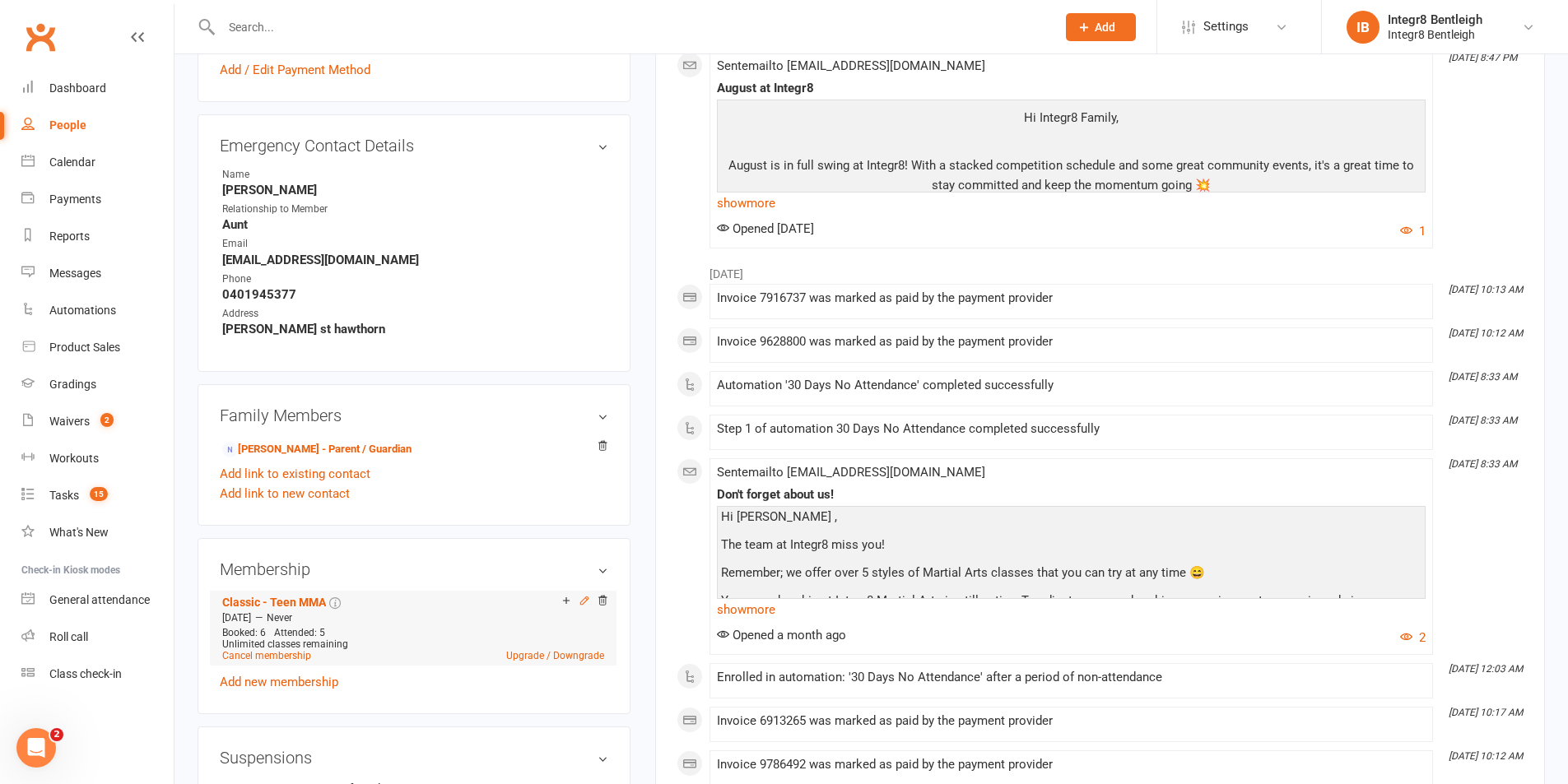
click at [583, 602] on icon at bounding box center [585, 600] width 12 height 12
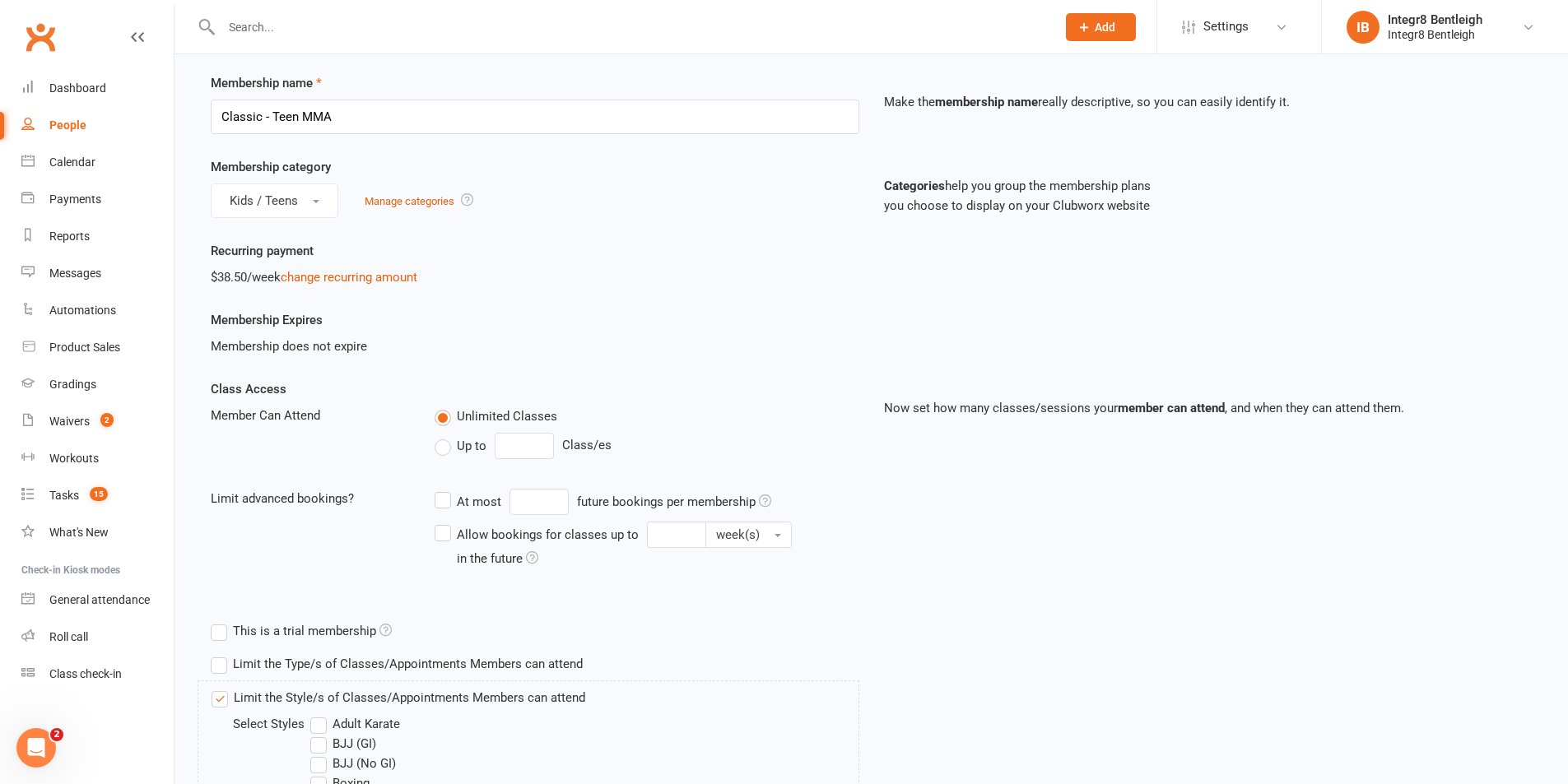
scroll to position [82, 0]
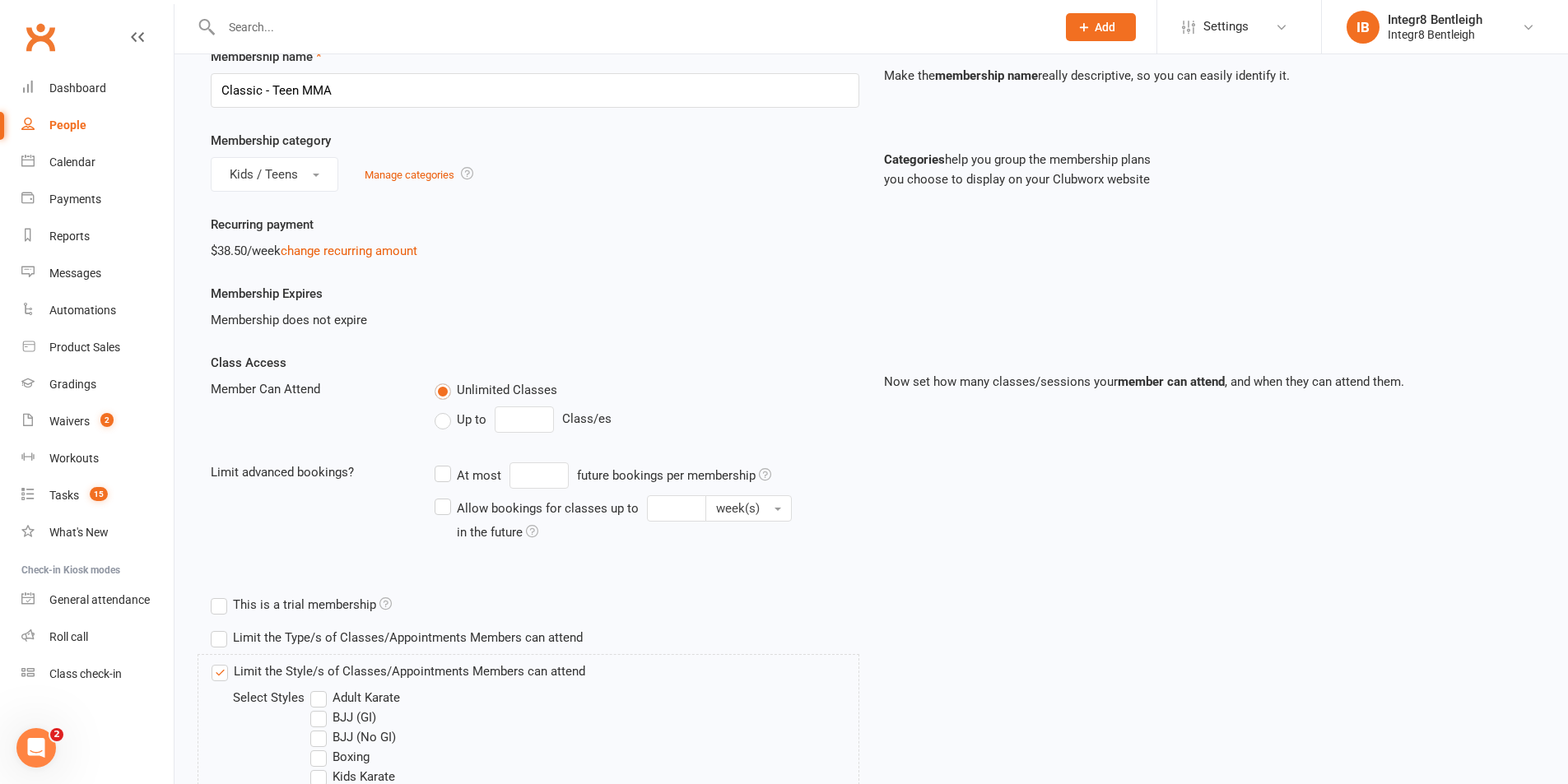
click at [460, 416] on span "Up to" at bounding box center [472, 418] width 30 height 17
click at [446, 410] on input "Up to" at bounding box center [440, 410] width 11 height 0
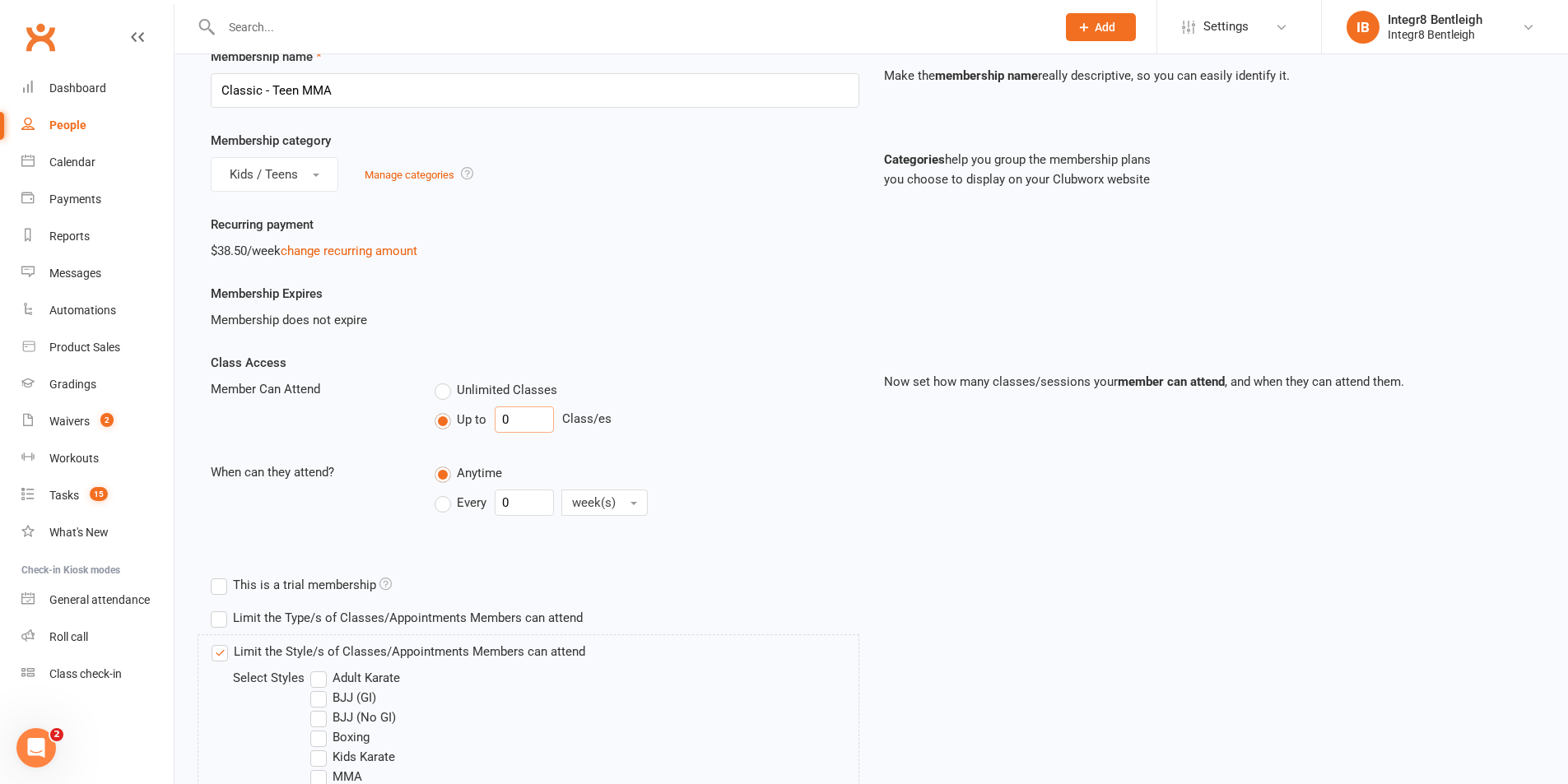
drag, startPoint x: 519, startPoint y: 421, endPoint x: 494, endPoint y: 424, distance: 25.2
click at [495, 424] on input "0" at bounding box center [524, 420] width 60 height 26
type input "3"
click at [789, 395] on div "Unlimited Classes" at bounding box center [647, 389] width 424 height 21
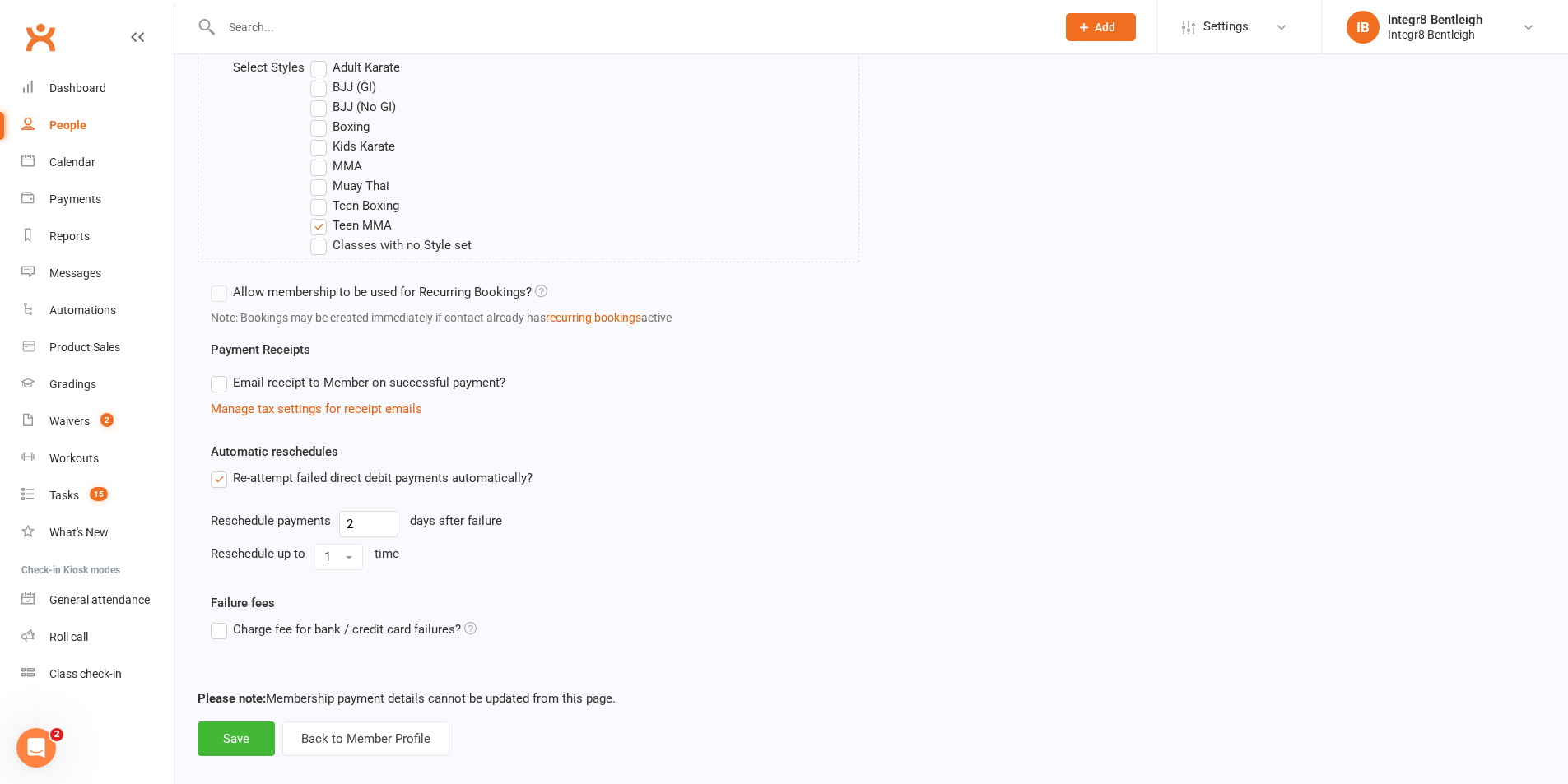
scroll to position [712, 0]
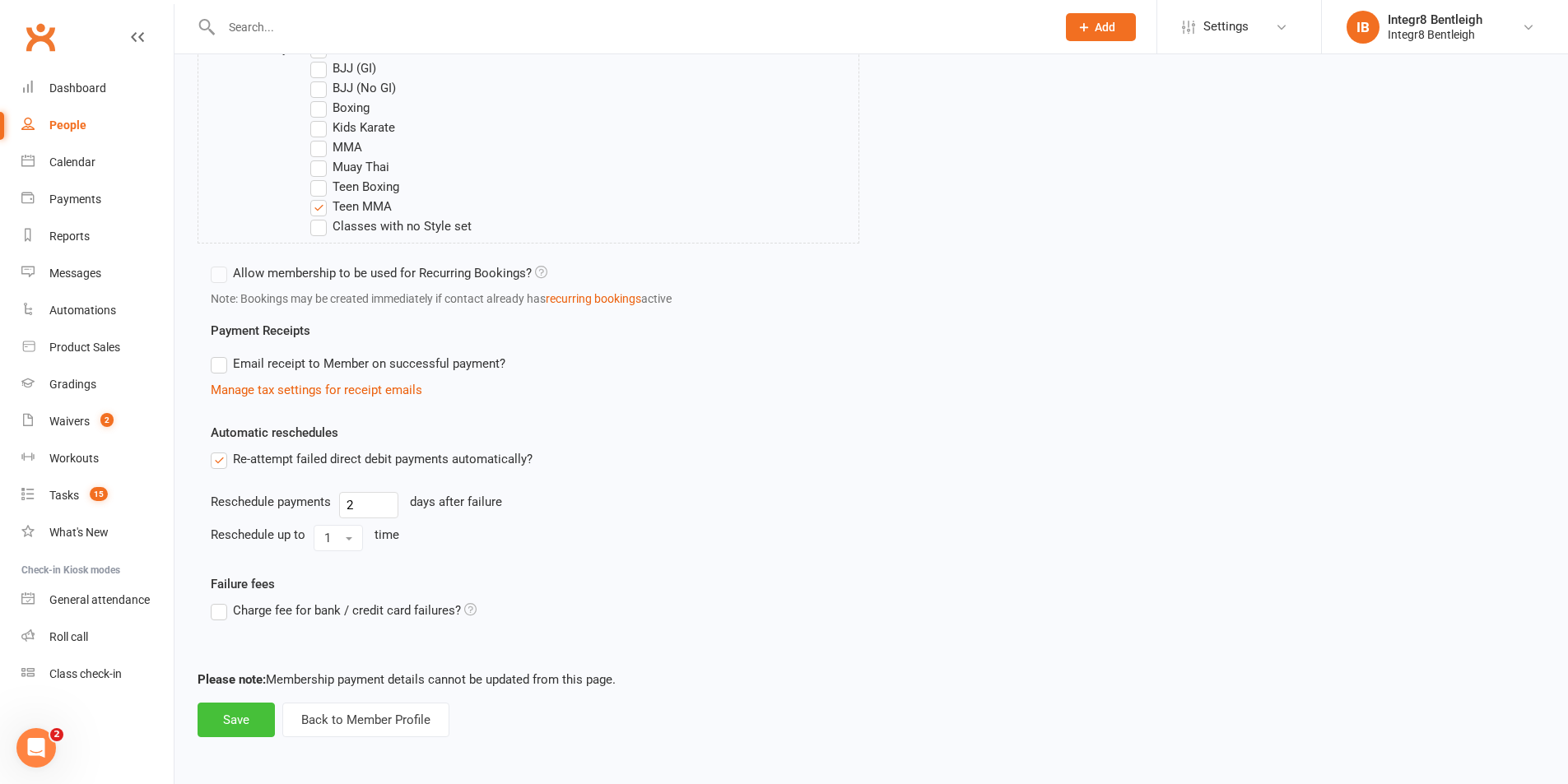
click at [248, 713] on button "Save" at bounding box center [236, 720] width 77 height 35
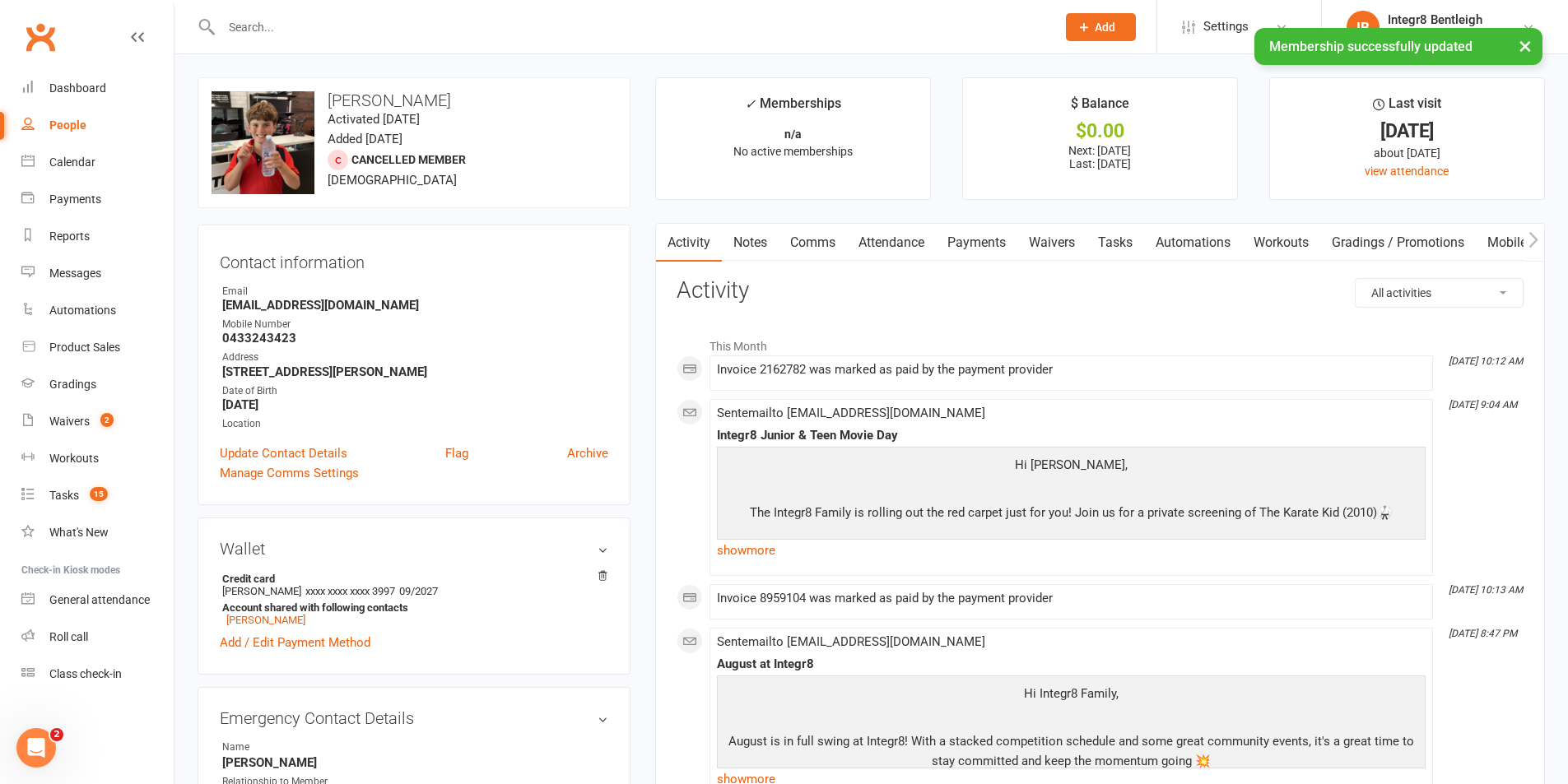
click at [747, 243] on link "Notes" at bounding box center [750, 243] width 57 height 38
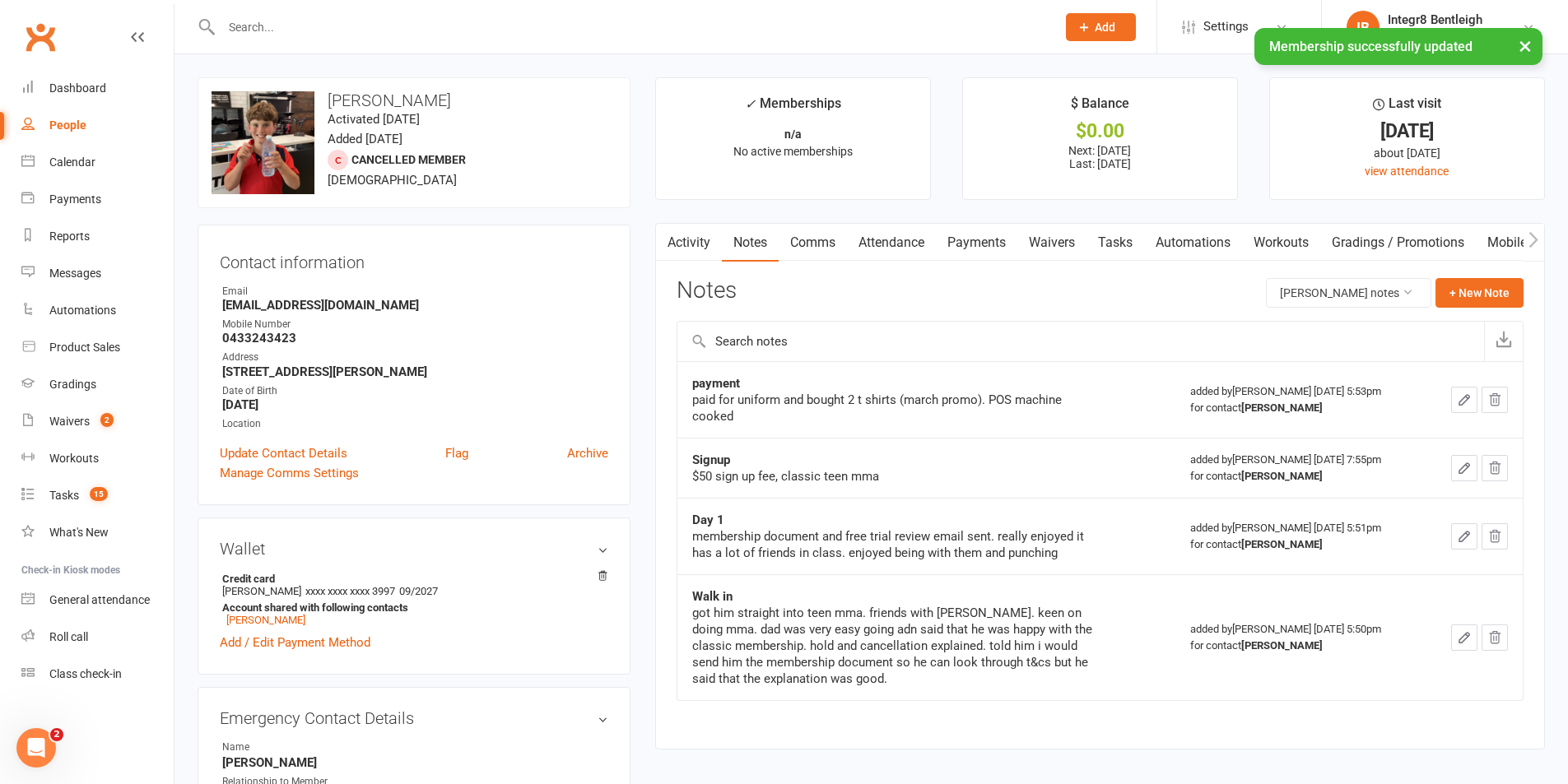
click at [702, 237] on link "Activity" at bounding box center [689, 243] width 66 height 38
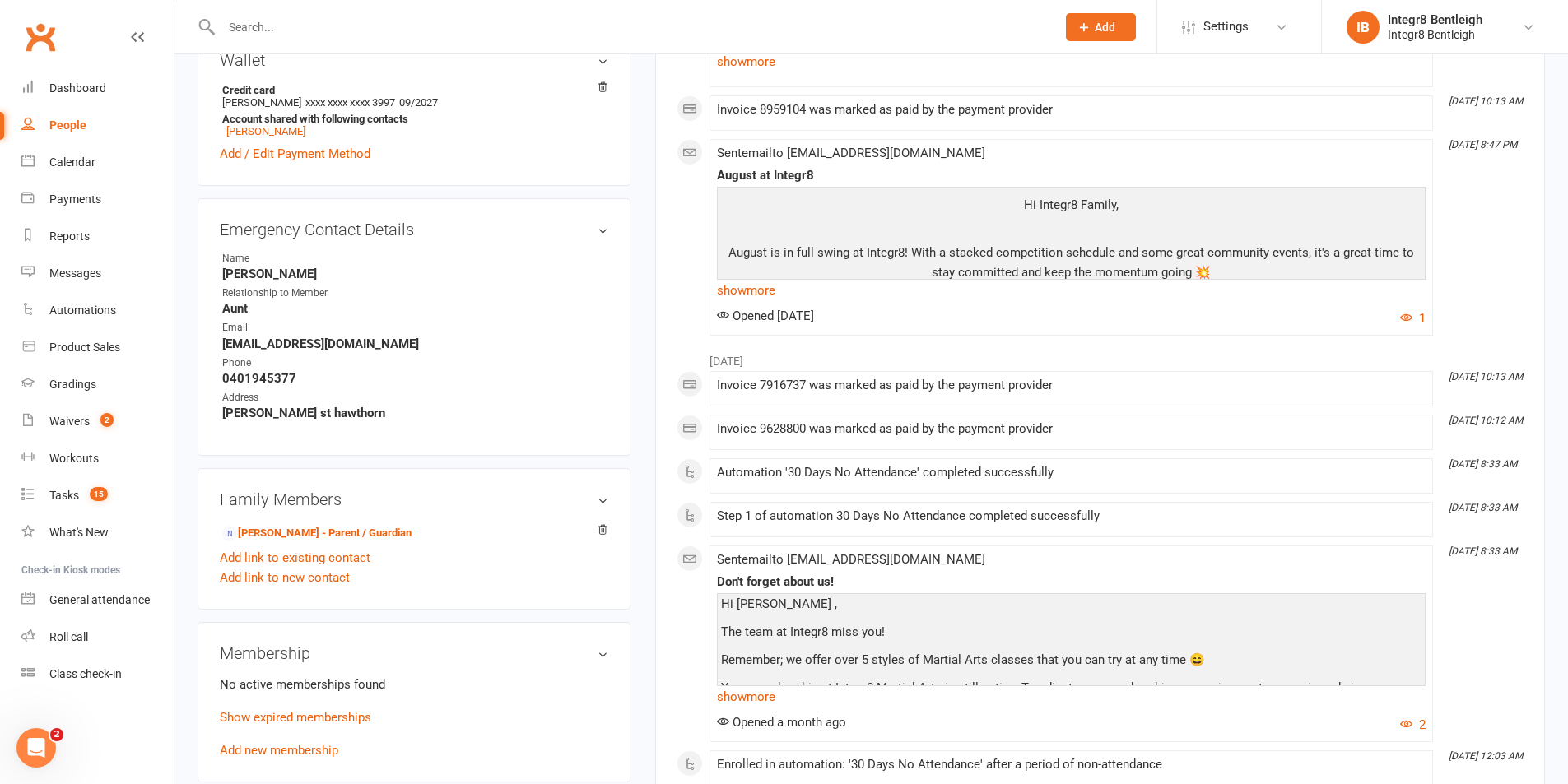
scroll to position [576, 0]
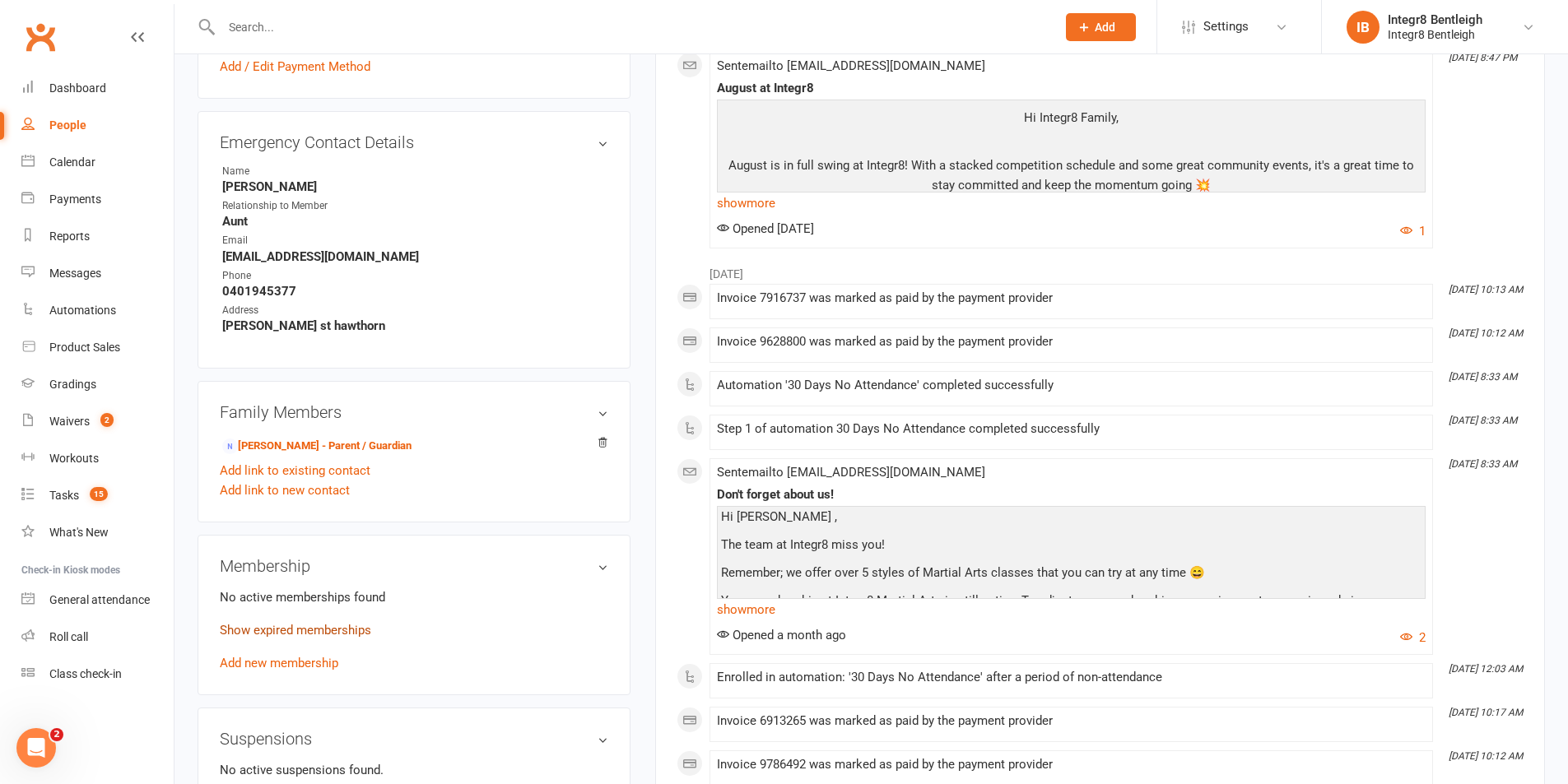
click at [330, 634] on link "Show expired memberships" at bounding box center [295, 630] width 152 height 15
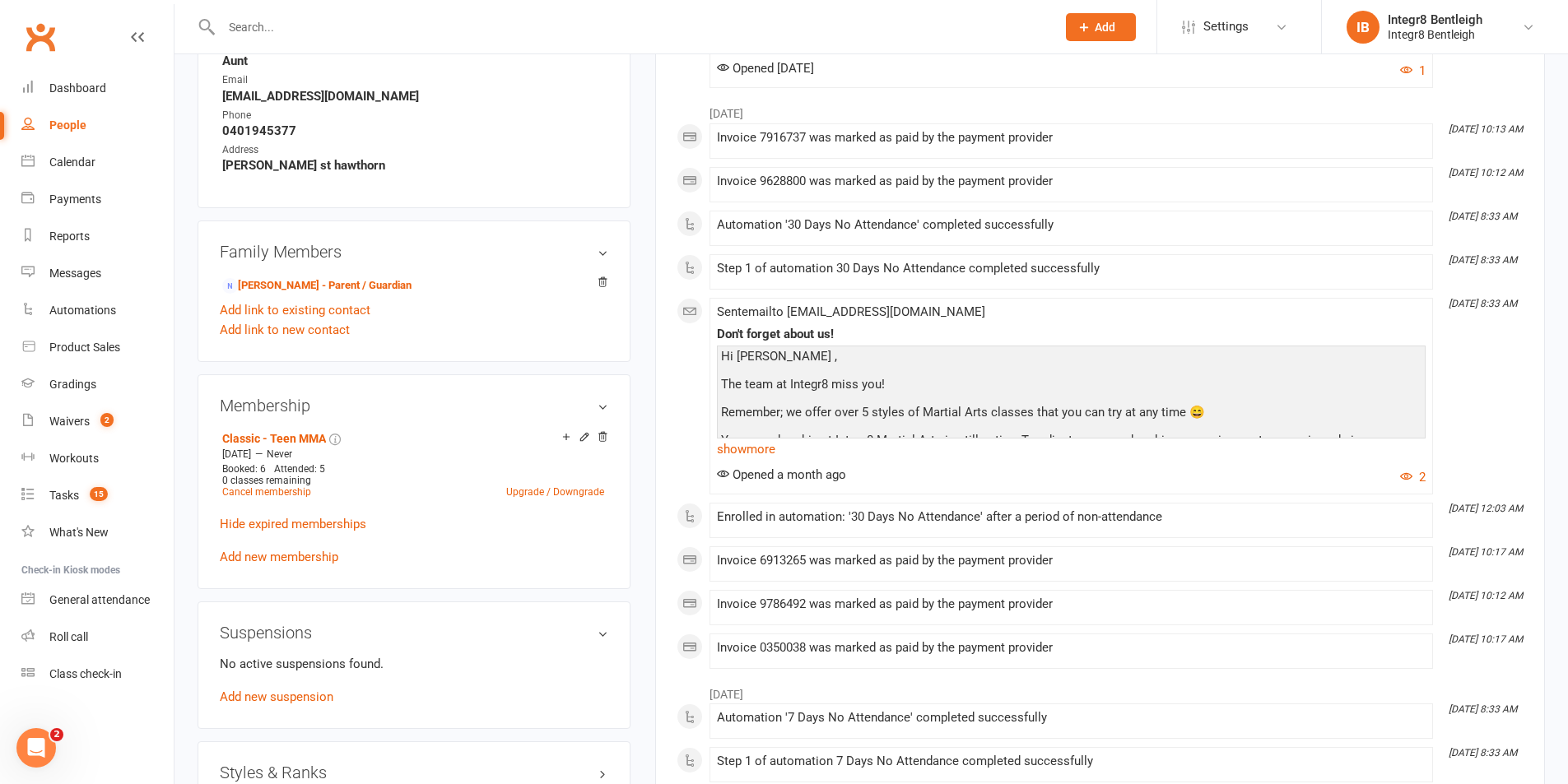
scroll to position [740, 0]
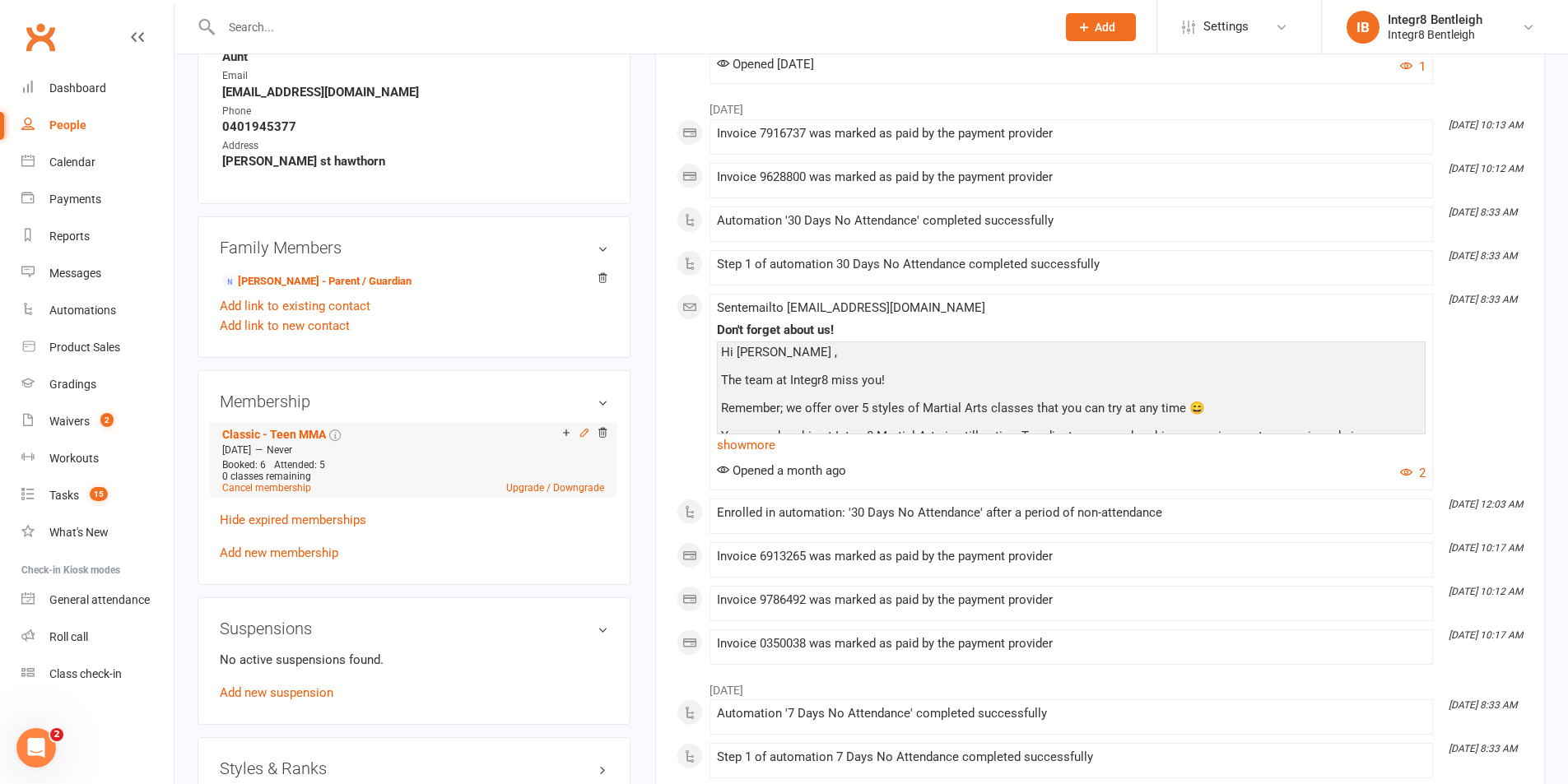
click at [582, 432] on icon at bounding box center [584, 432] width 7 height 7
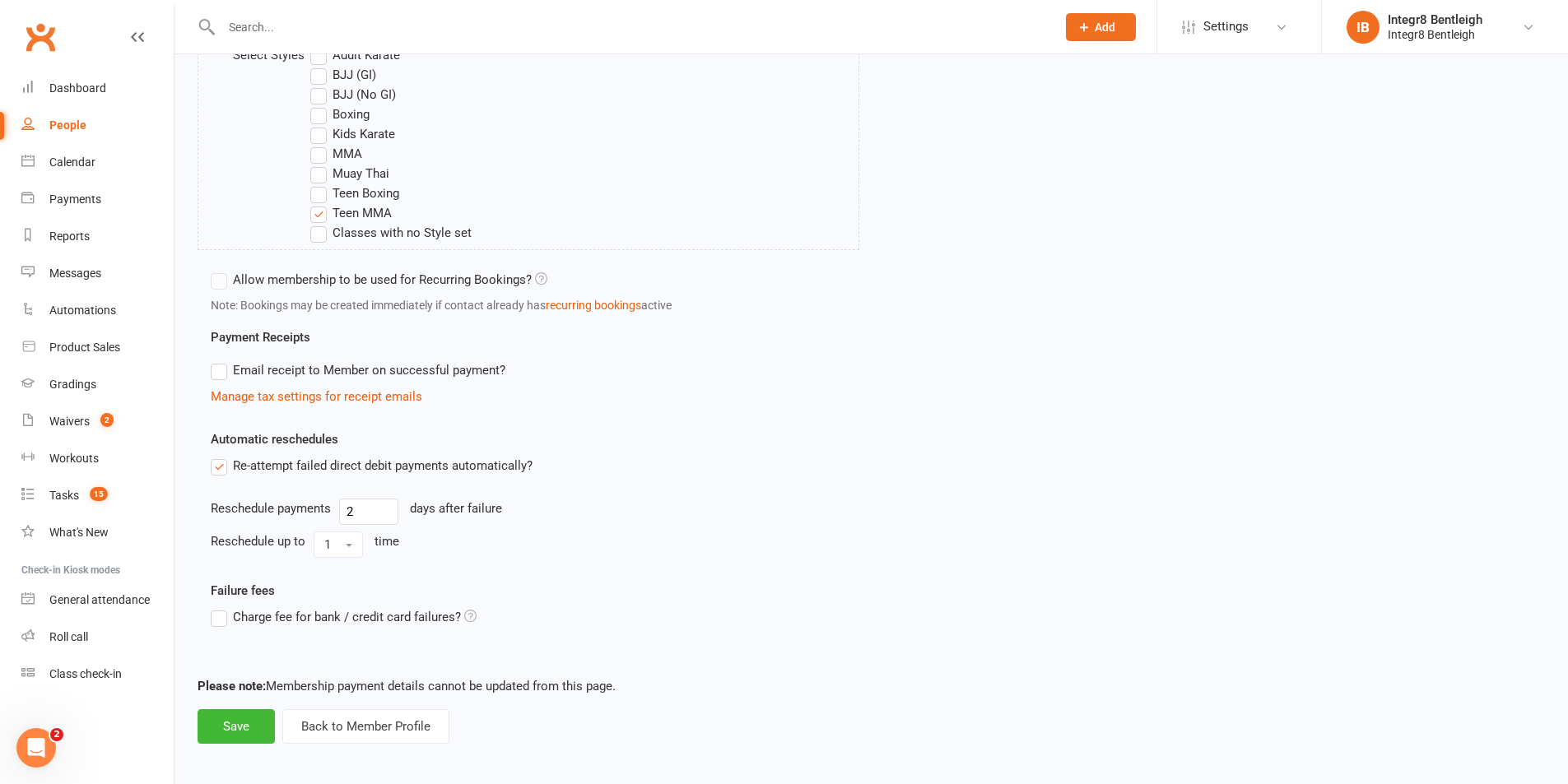
scroll to position [712, 0]
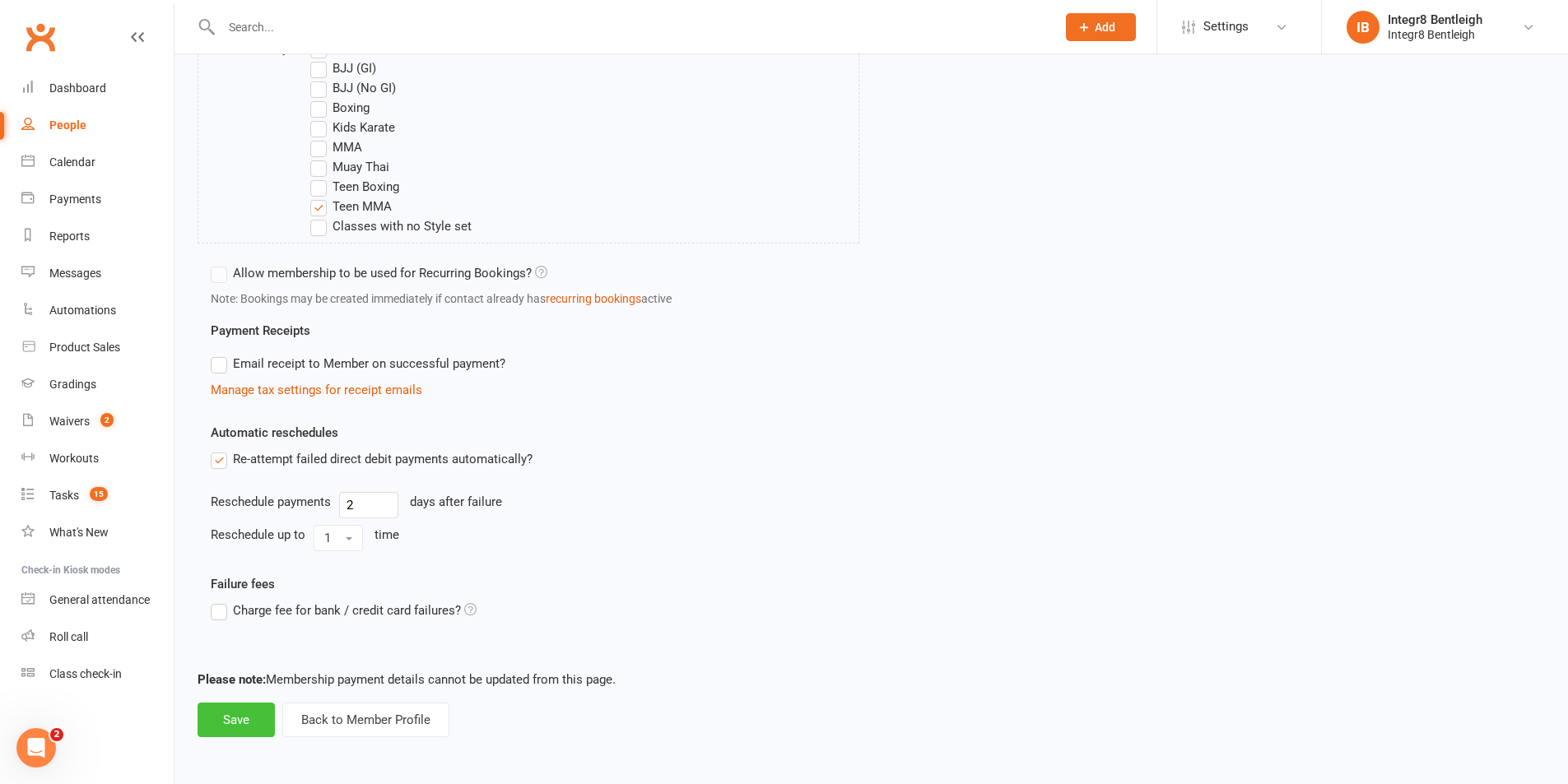
click at [237, 723] on button "Save" at bounding box center [236, 720] width 77 height 35
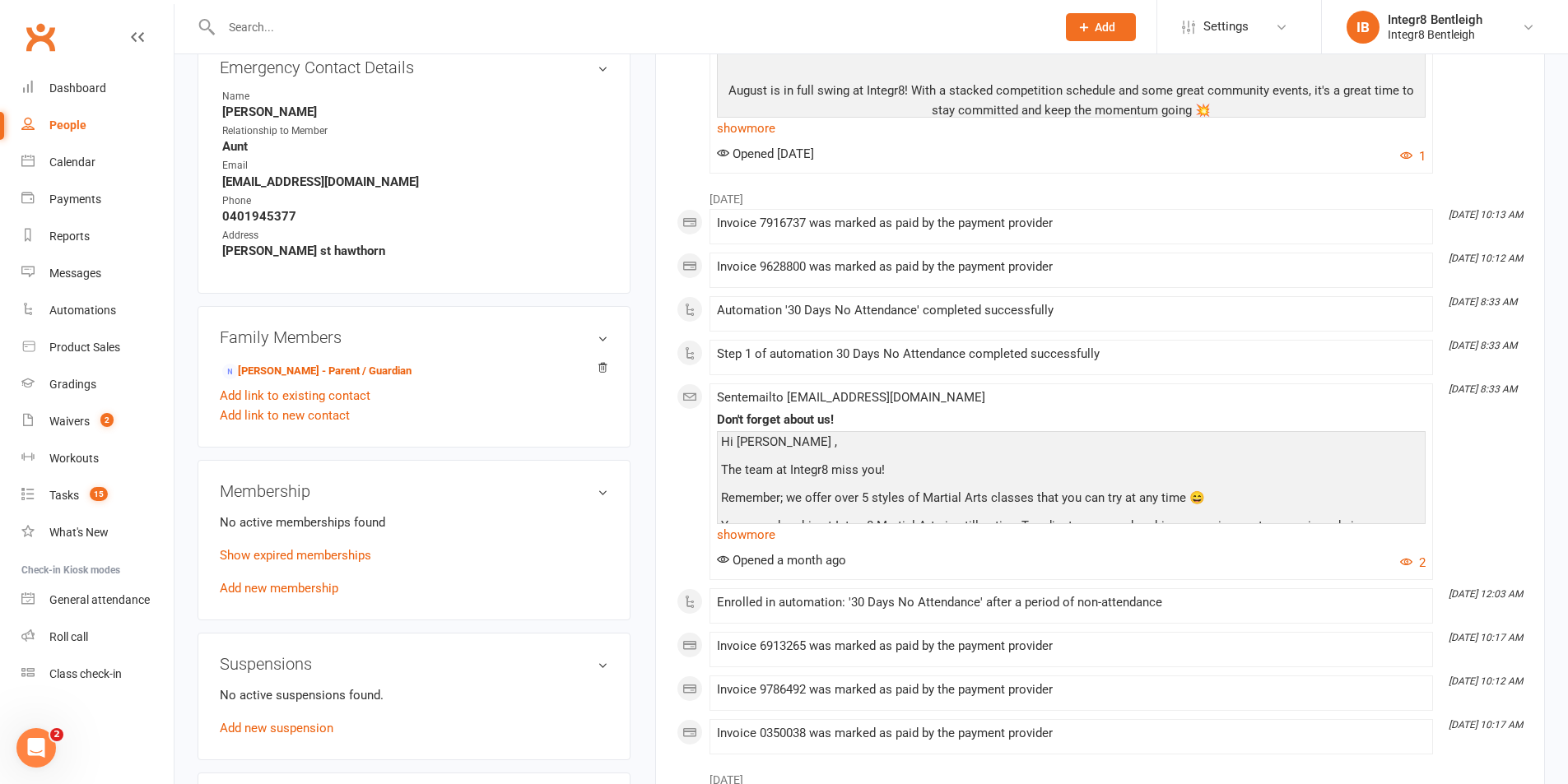
scroll to position [658, 0]
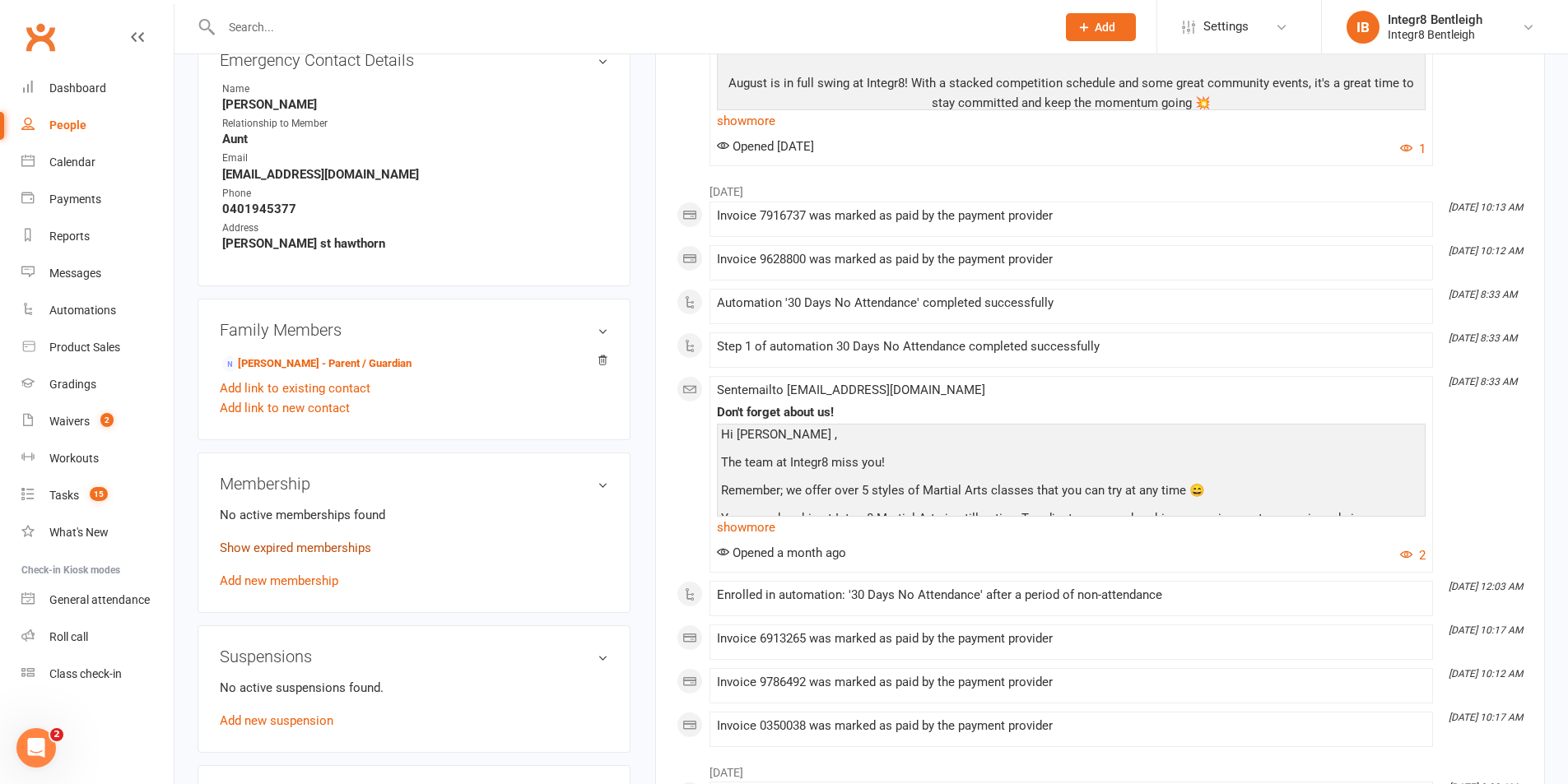
click at [355, 547] on link "Show expired memberships" at bounding box center [295, 548] width 152 height 15
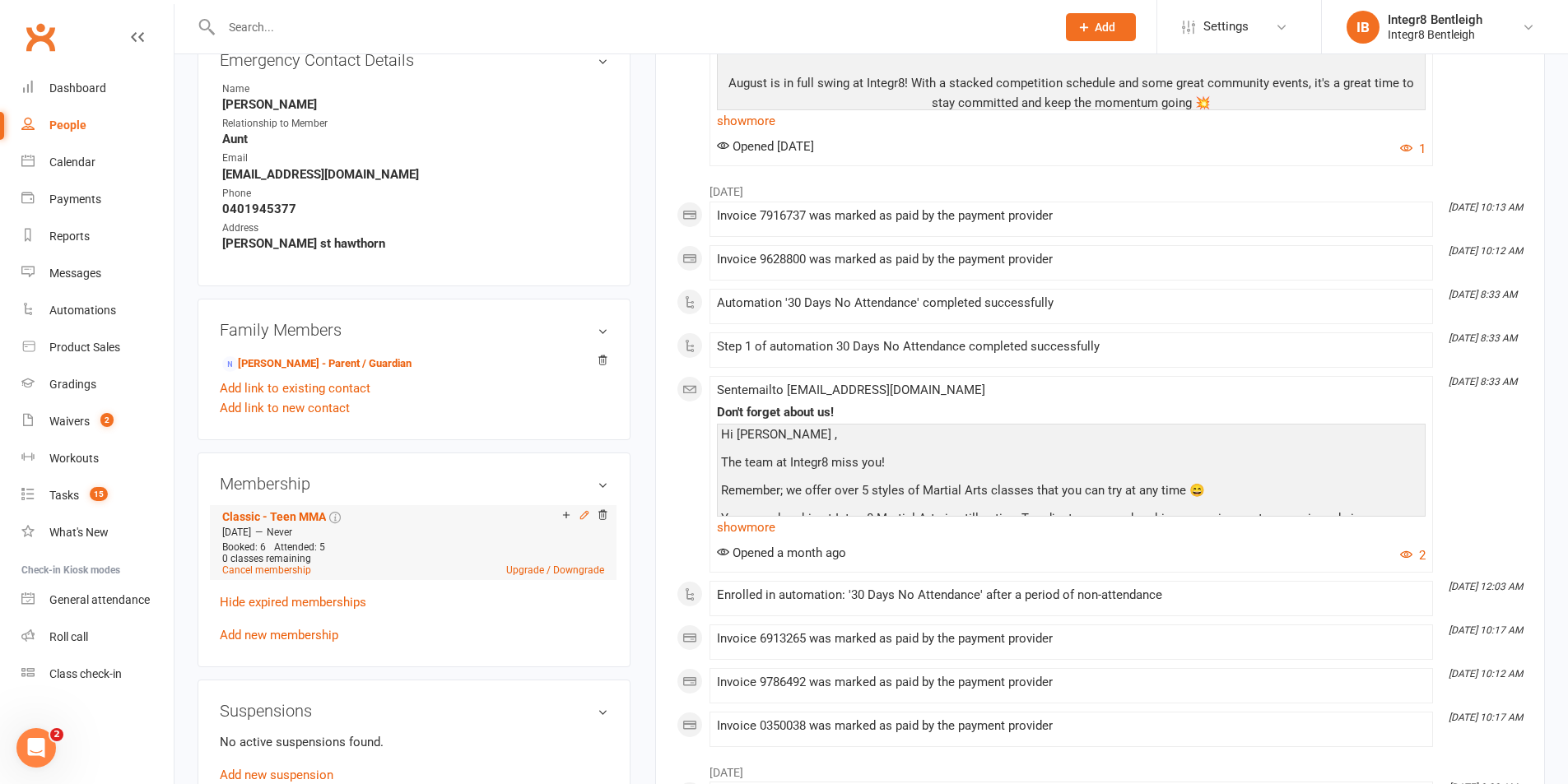
click at [585, 516] on icon at bounding box center [584, 514] width 7 height 7
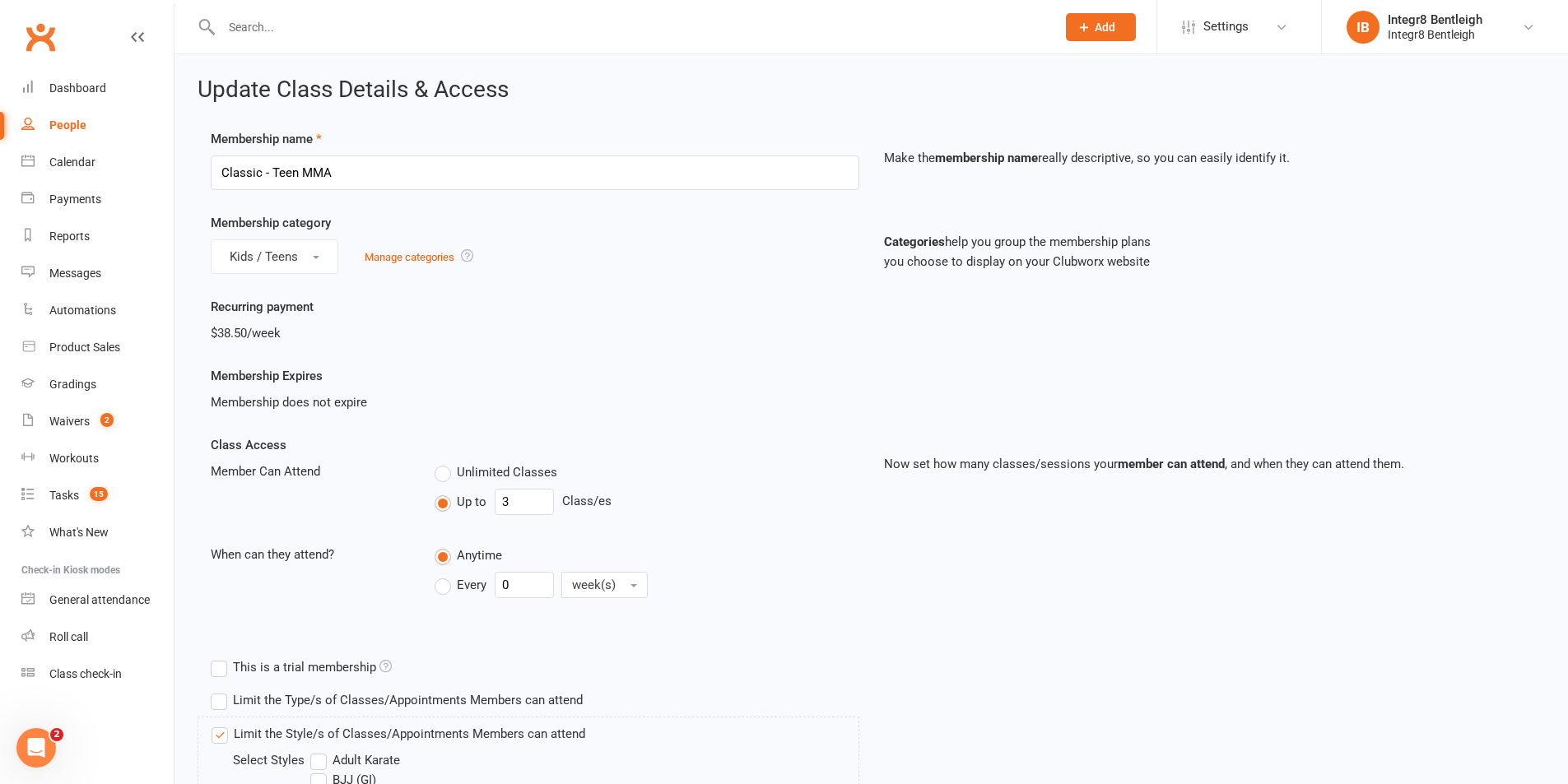
click at [468, 469] on span "Unlimited Classes" at bounding box center [507, 470] width 100 height 17
click at [446, 462] on input "Unlimited Classes" at bounding box center [440, 462] width 11 height 0
type input "0"
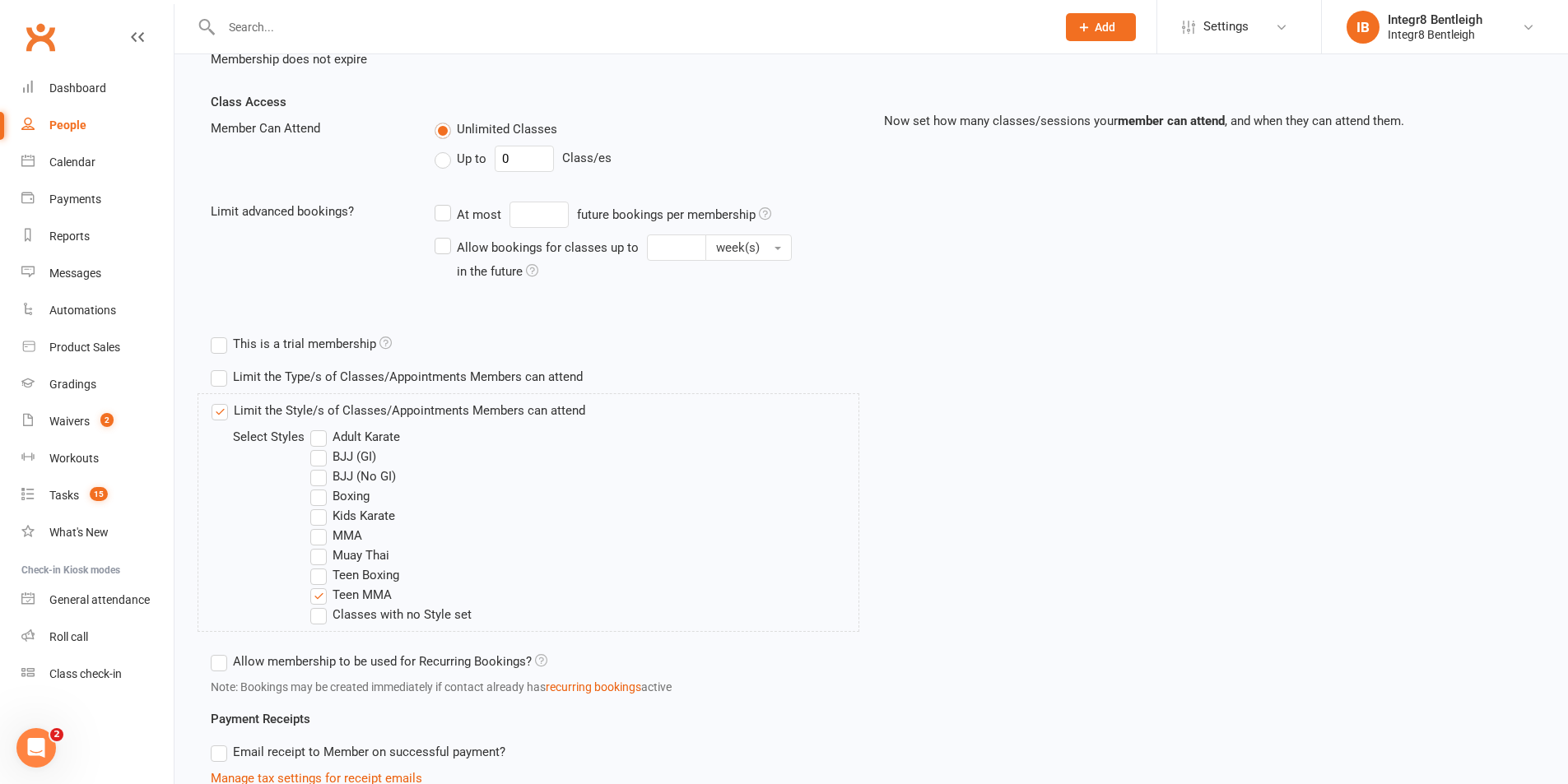
scroll to position [731, 0]
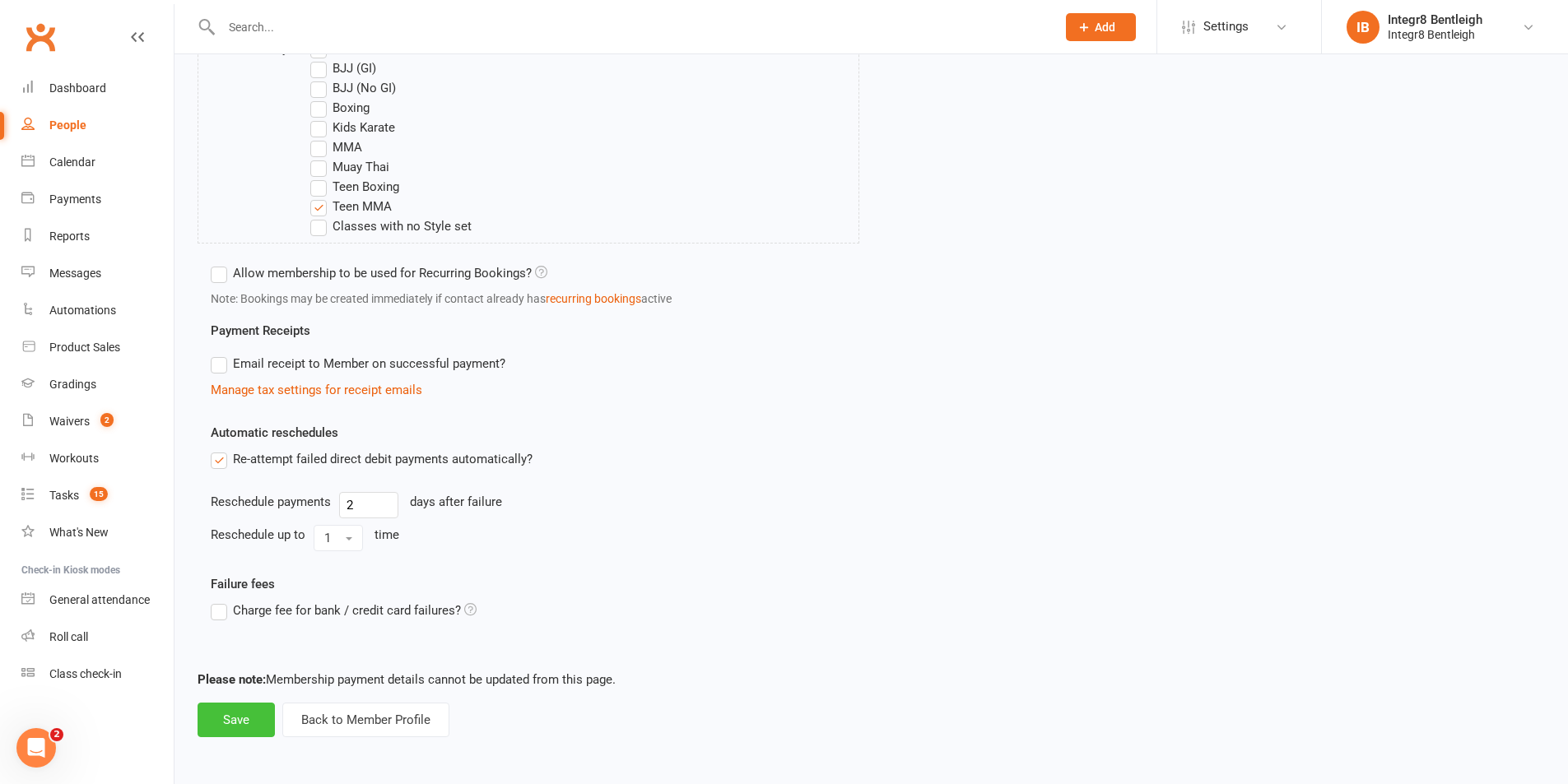
click at [227, 726] on button "Save" at bounding box center [236, 720] width 77 height 35
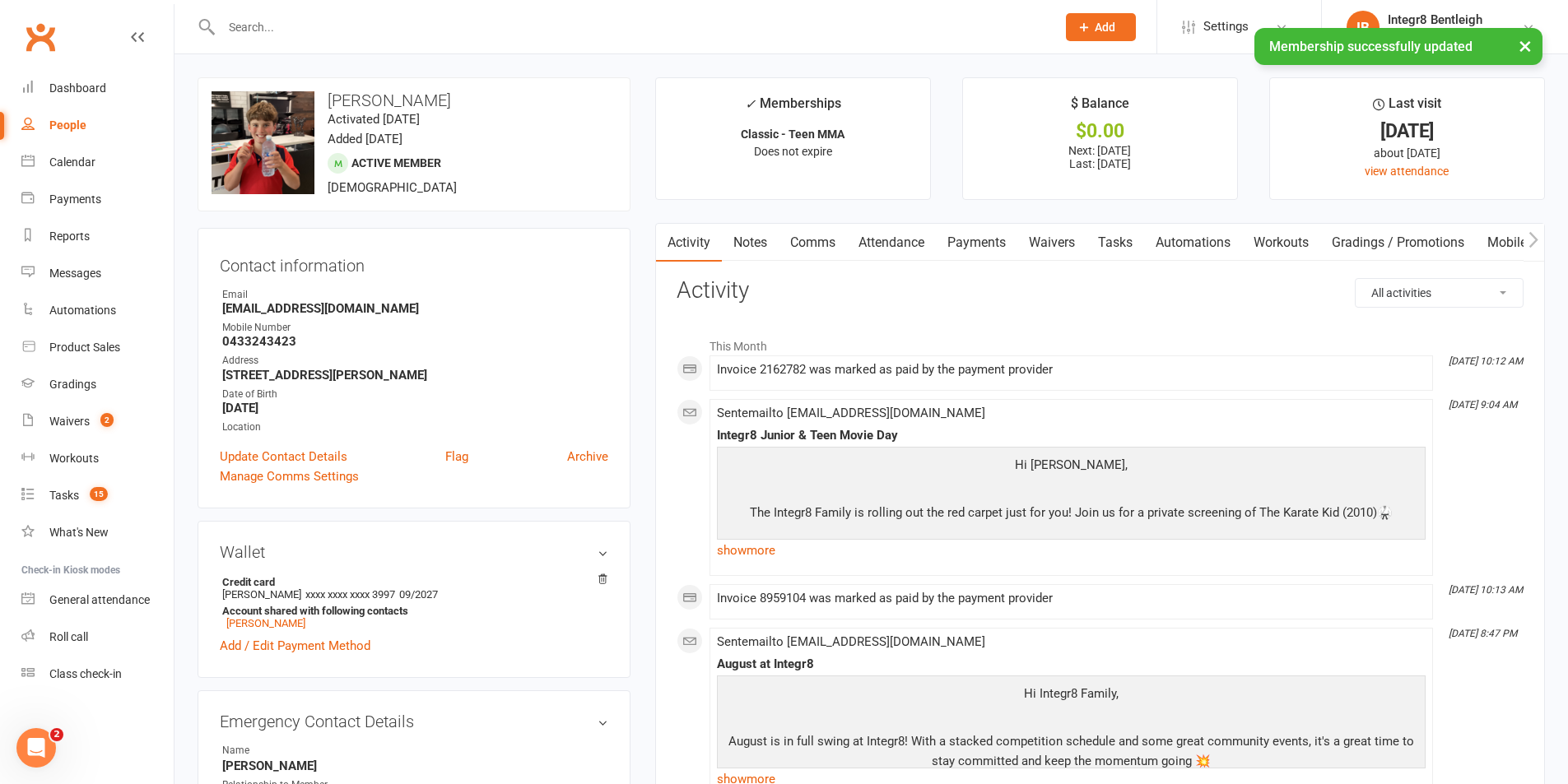
click at [729, 232] on link "Notes" at bounding box center [750, 243] width 57 height 38
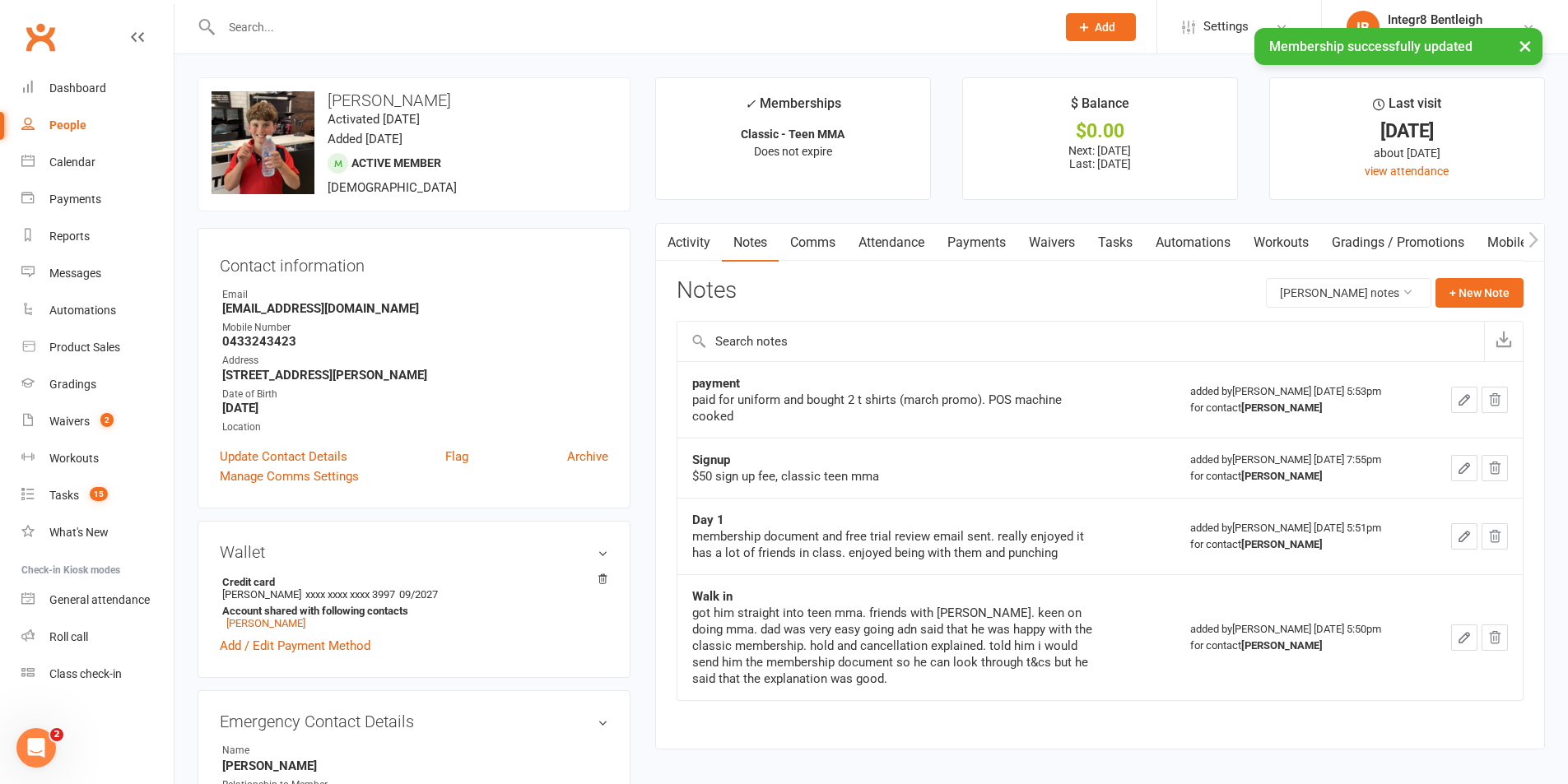
click at [696, 239] on link "Activity" at bounding box center [689, 243] width 66 height 38
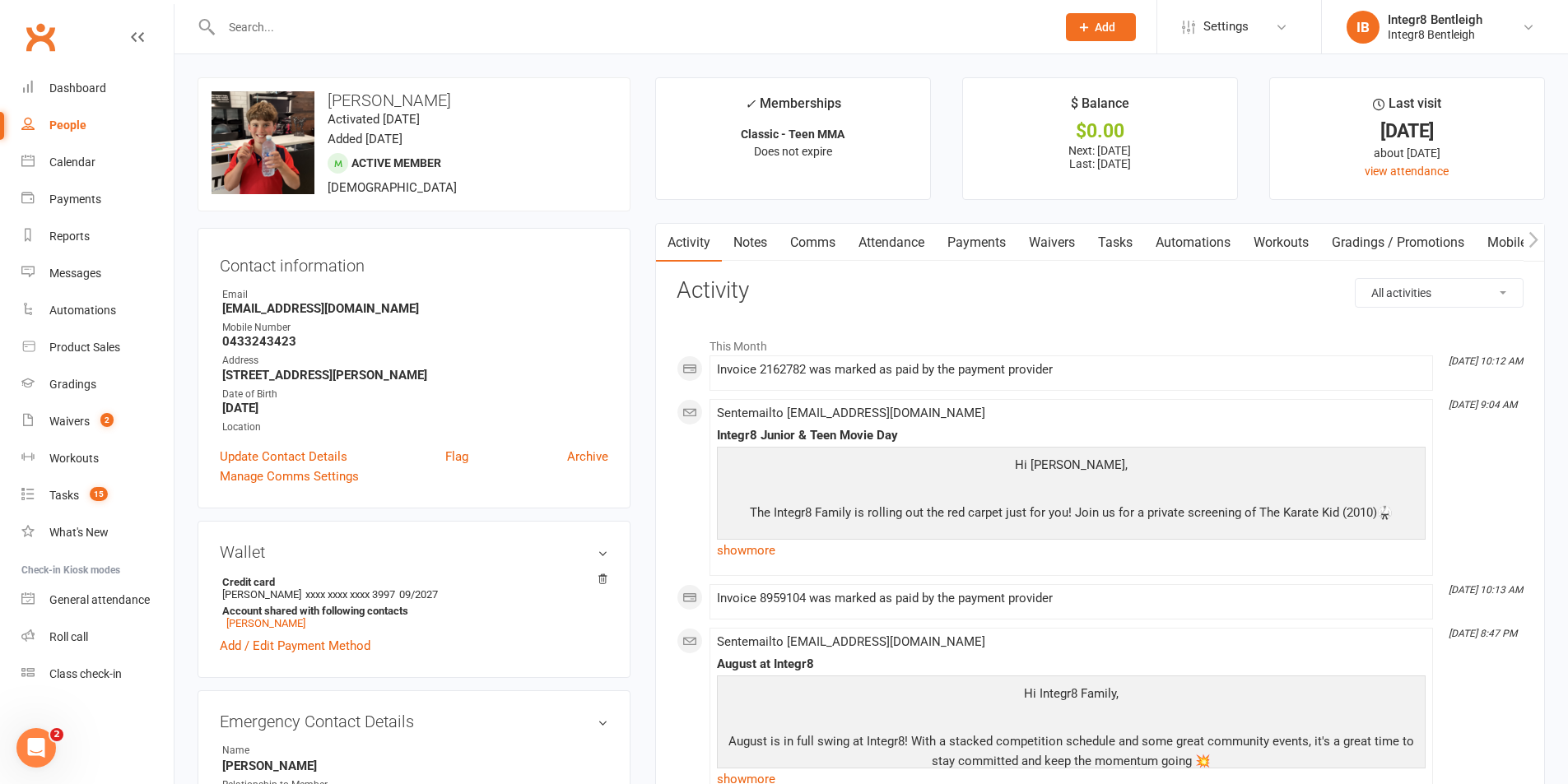
drag, startPoint x: 331, startPoint y: 96, endPoint x: 522, endPoint y: 134, distance: 194.7
click at [522, 134] on div "upload photo change photo Lukas Kilvington Activated 27 February, 2025 Added 25…" at bounding box center [414, 144] width 433 height 134
click at [519, 119] on div "upload photo change photo Lukas Kilvington Activated 27 February, 2025 Added 25…" at bounding box center [414, 144] width 433 height 134
click at [44, 128] on link "People" at bounding box center [98, 125] width 152 height 37
select select "100"
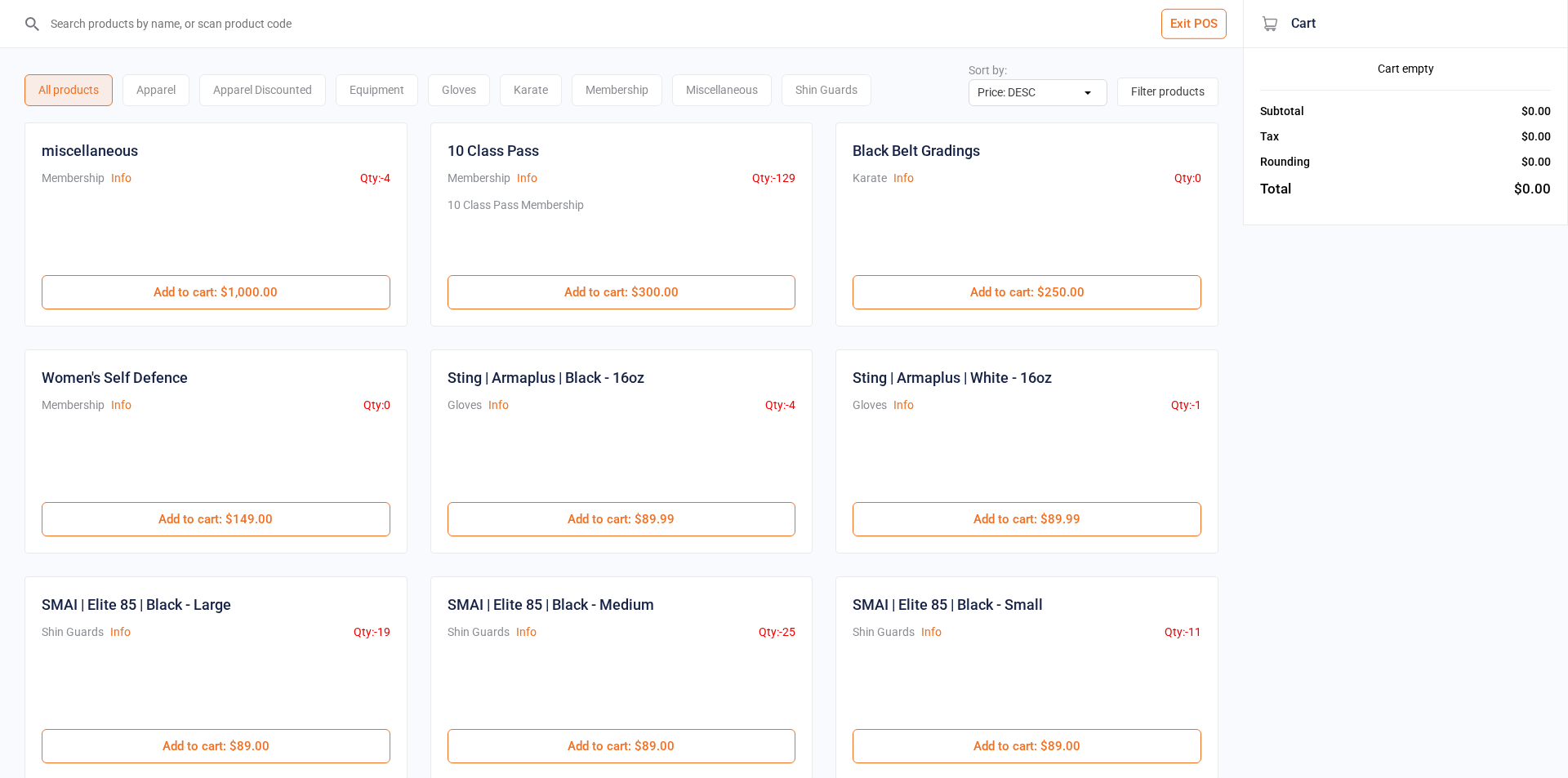
select select "price-desc"
click at [471, 104] on div "Gloves" at bounding box center [459, 90] width 62 height 32
click at [463, 88] on div "Gloves" at bounding box center [459, 90] width 62 height 32
click at [517, 85] on div "Karate" at bounding box center [531, 90] width 62 height 32
click at [454, 99] on div "Gloves" at bounding box center [459, 90] width 62 height 32
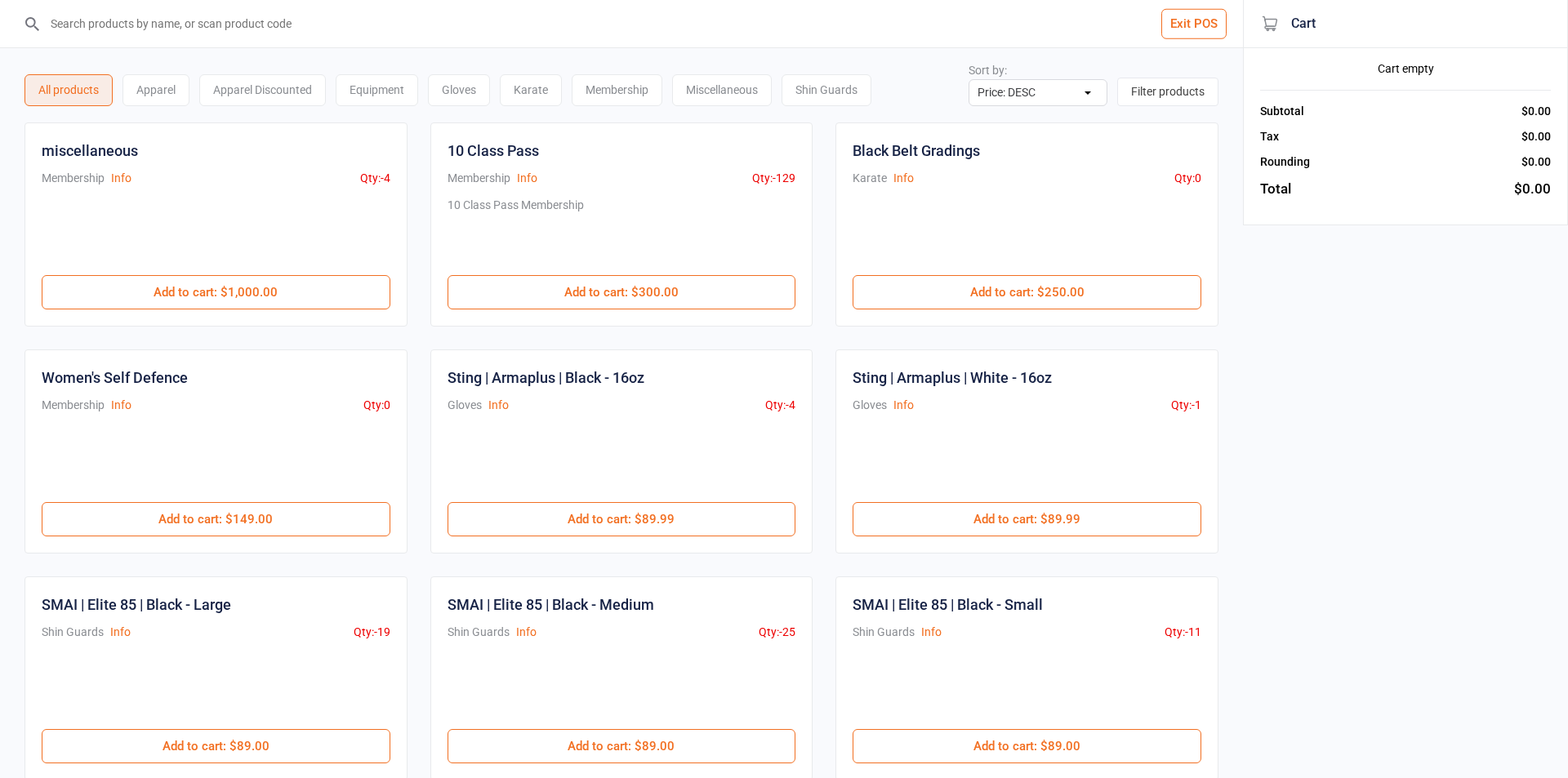
select select "price-desc"
click at [351, 35] on input "search" at bounding box center [625, 24] width 1165 height 48
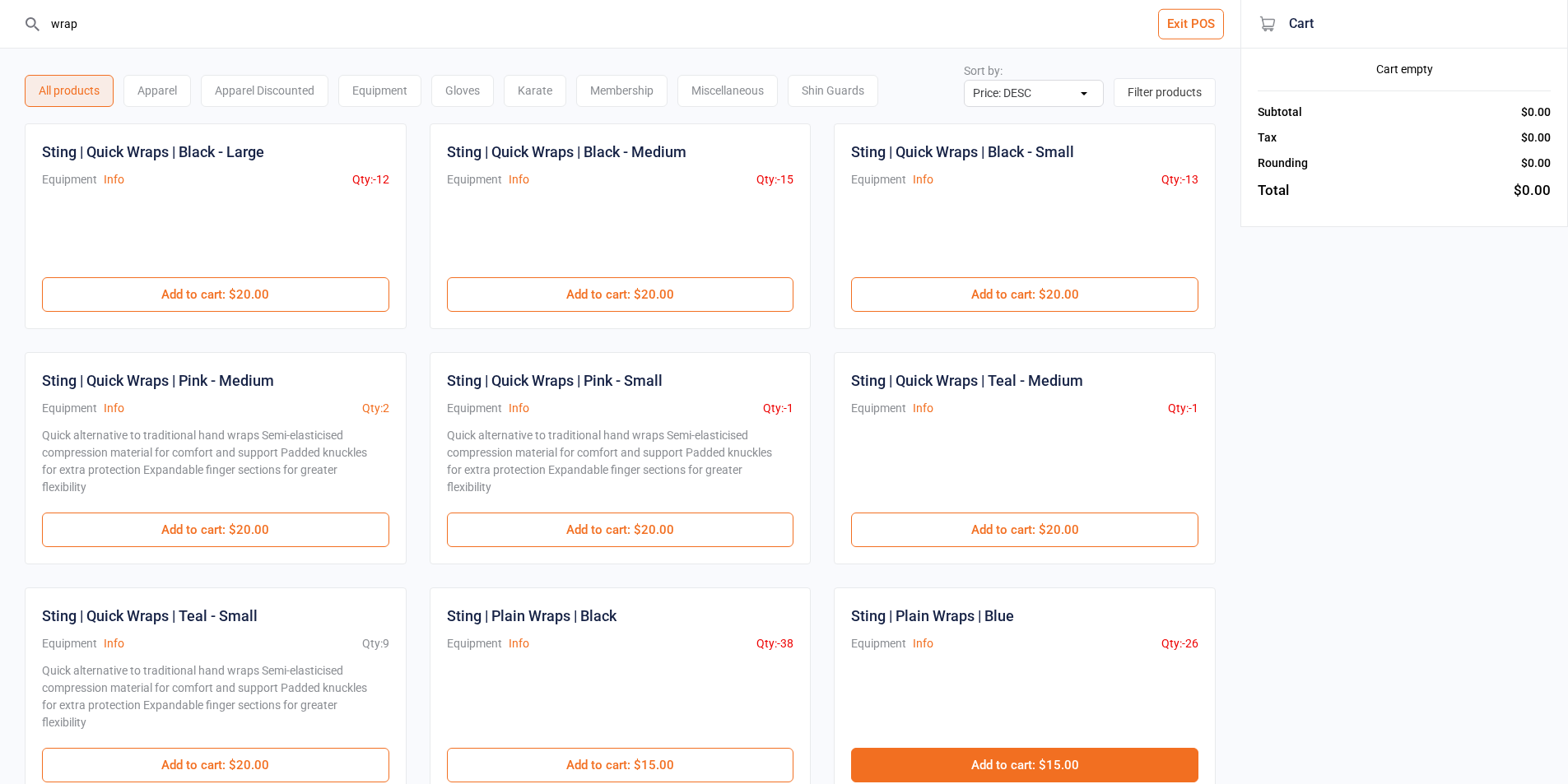
type input "wrap"
click at [1103, 768] on button "Add to cart : $15.00" at bounding box center [1025, 765] width 347 height 35
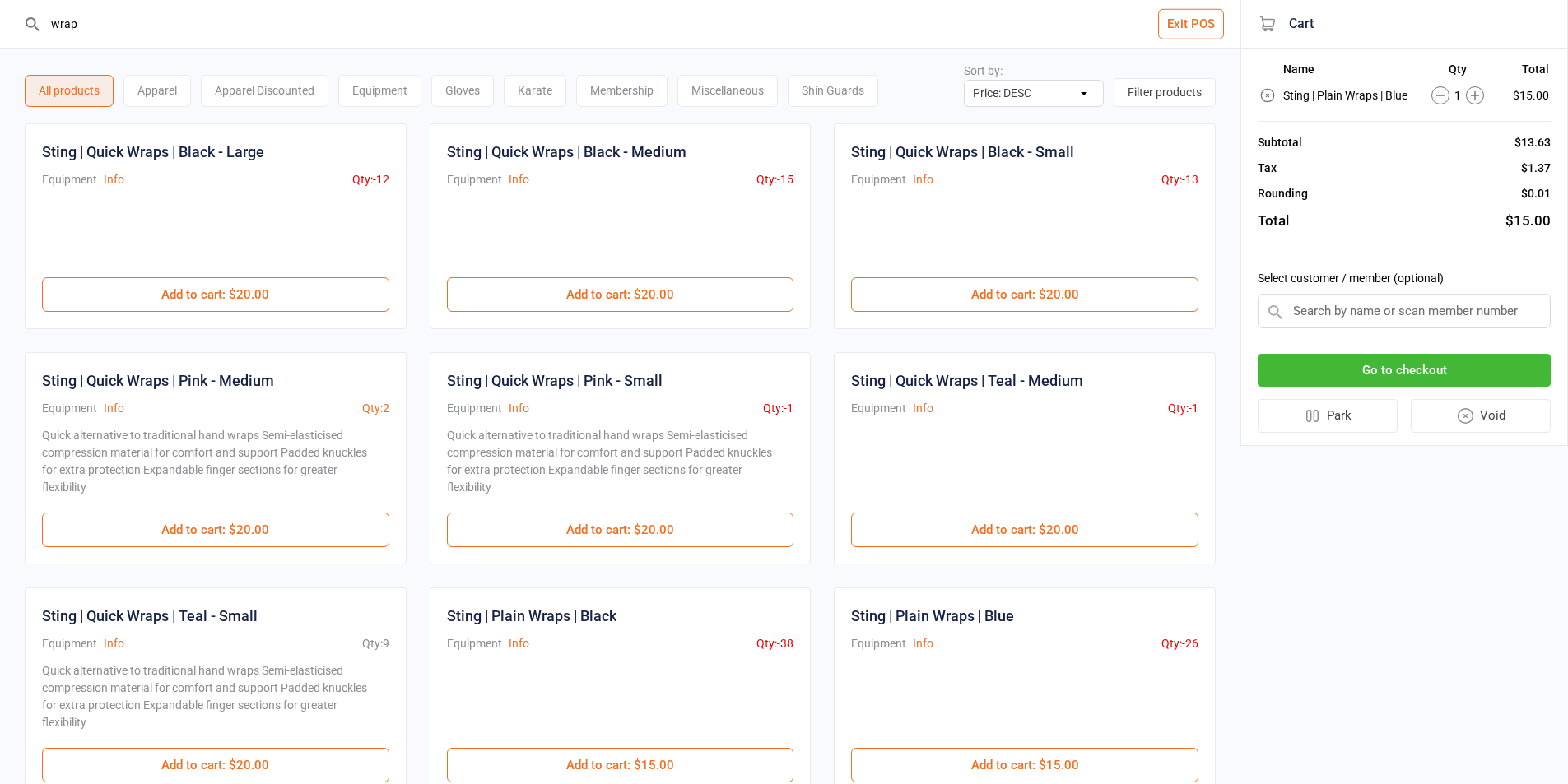
click at [1348, 314] on input "text" at bounding box center [1404, 311] width 293 height 35
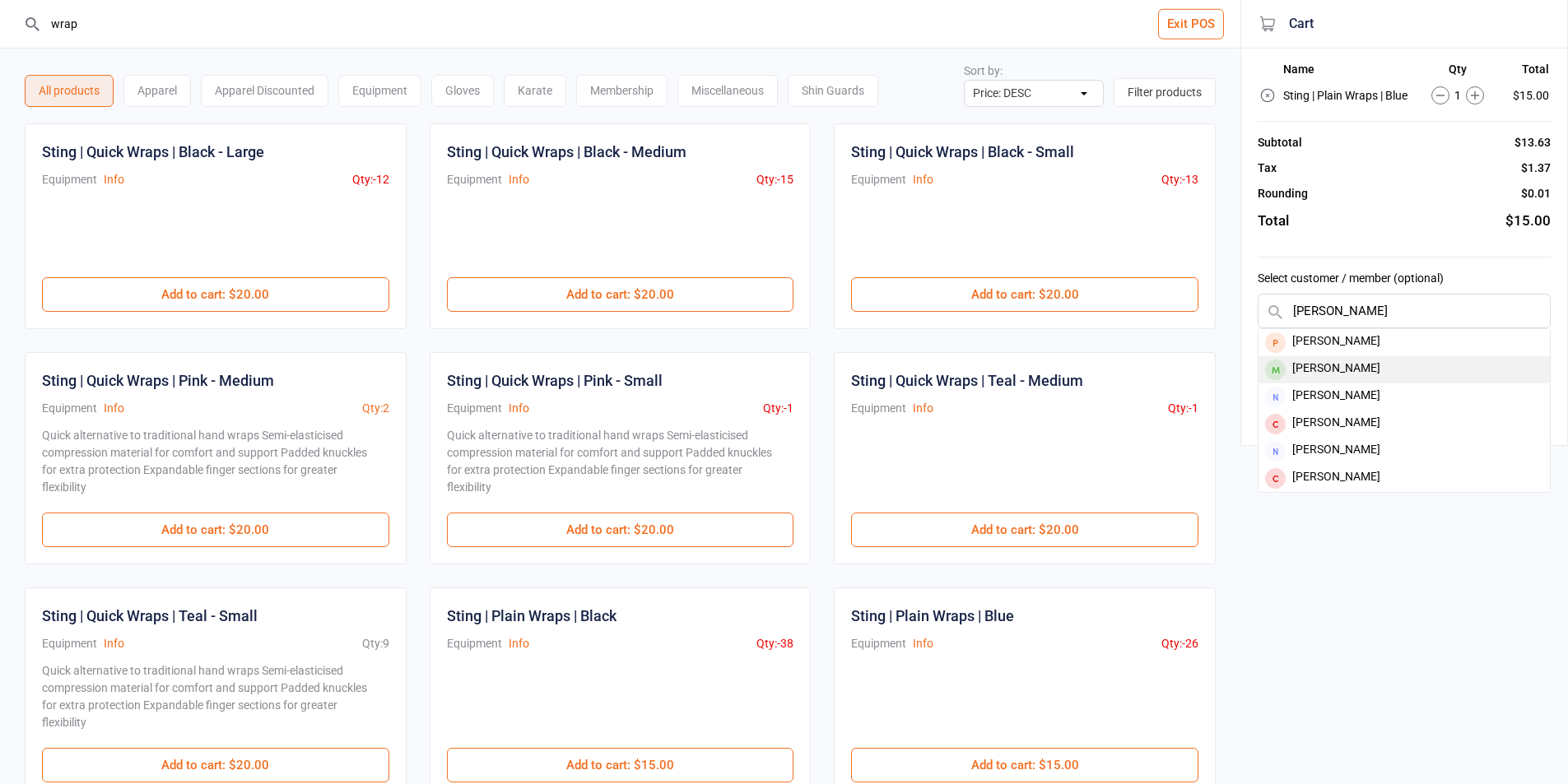
type input "[PERSON_NAME]"
click at [1378, 374] on div "[PERSON_NAME]" at bounding box center [1404, 369] width 292 height 27
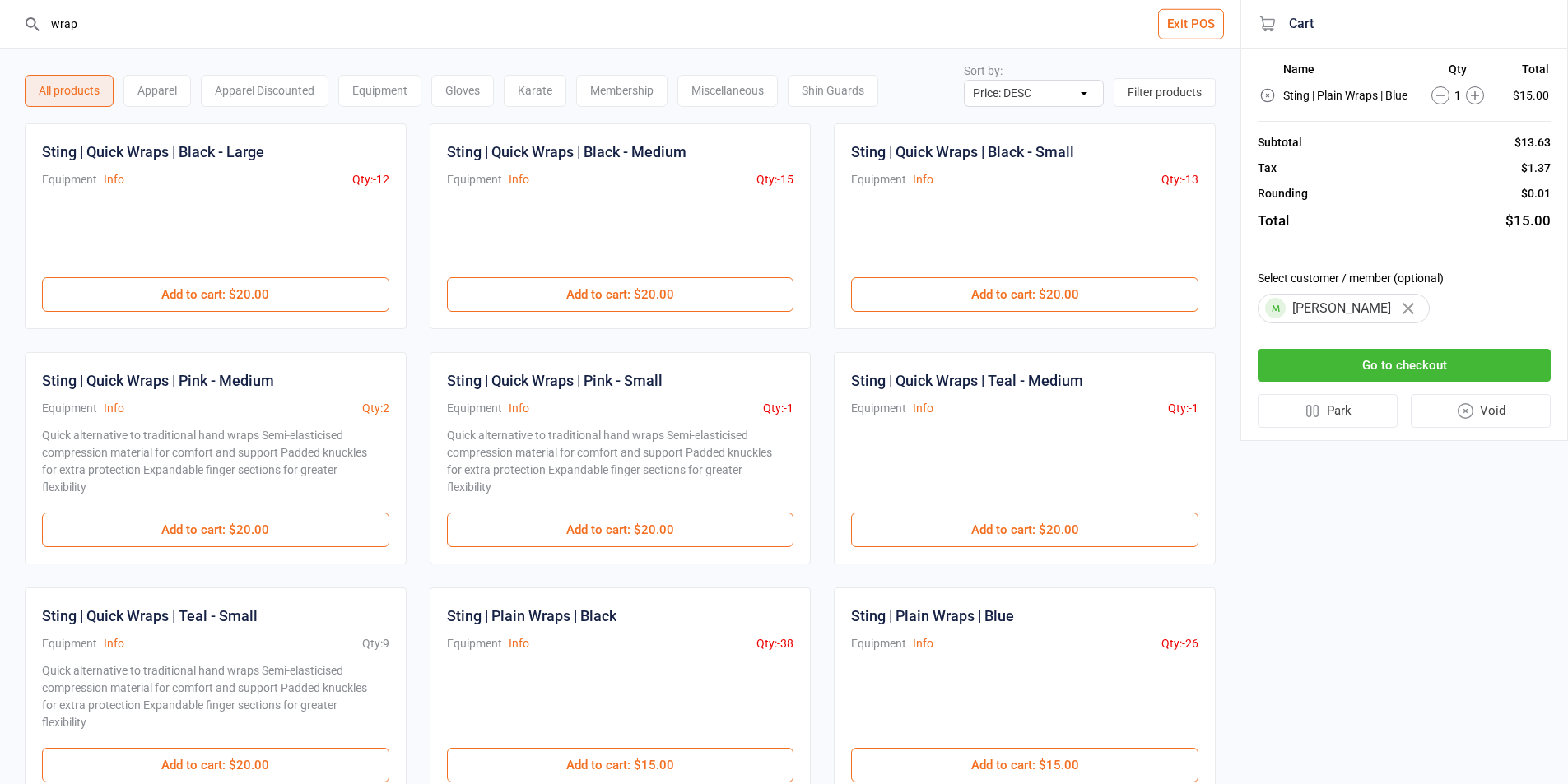
click at [1384, 357] on button "Go to checkout" at bounding box center [1404, 365] width 293 height 34
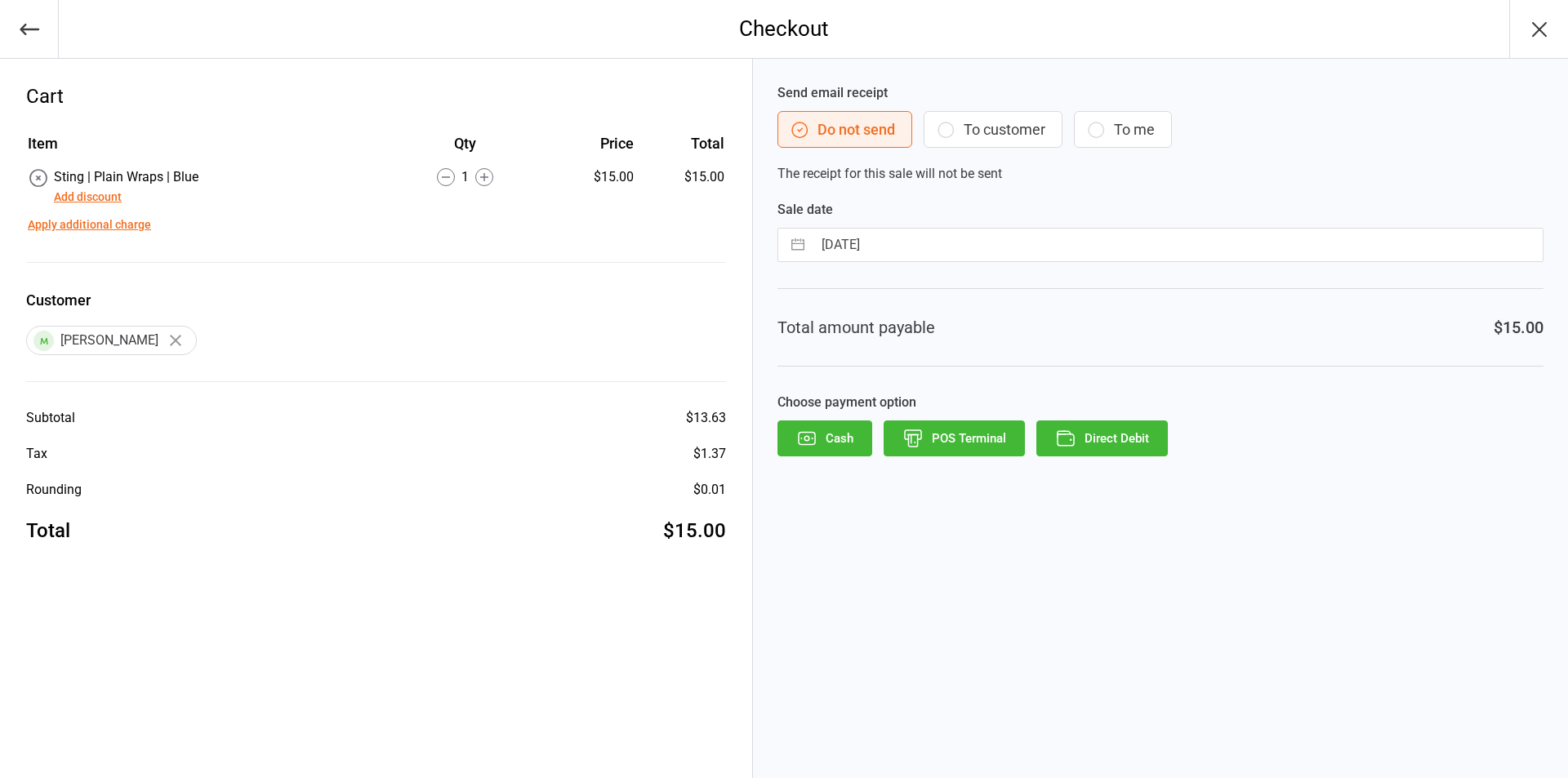
click at [1016, 123] on button "To customer" at bounding box center [993, 129] width 139 height 37
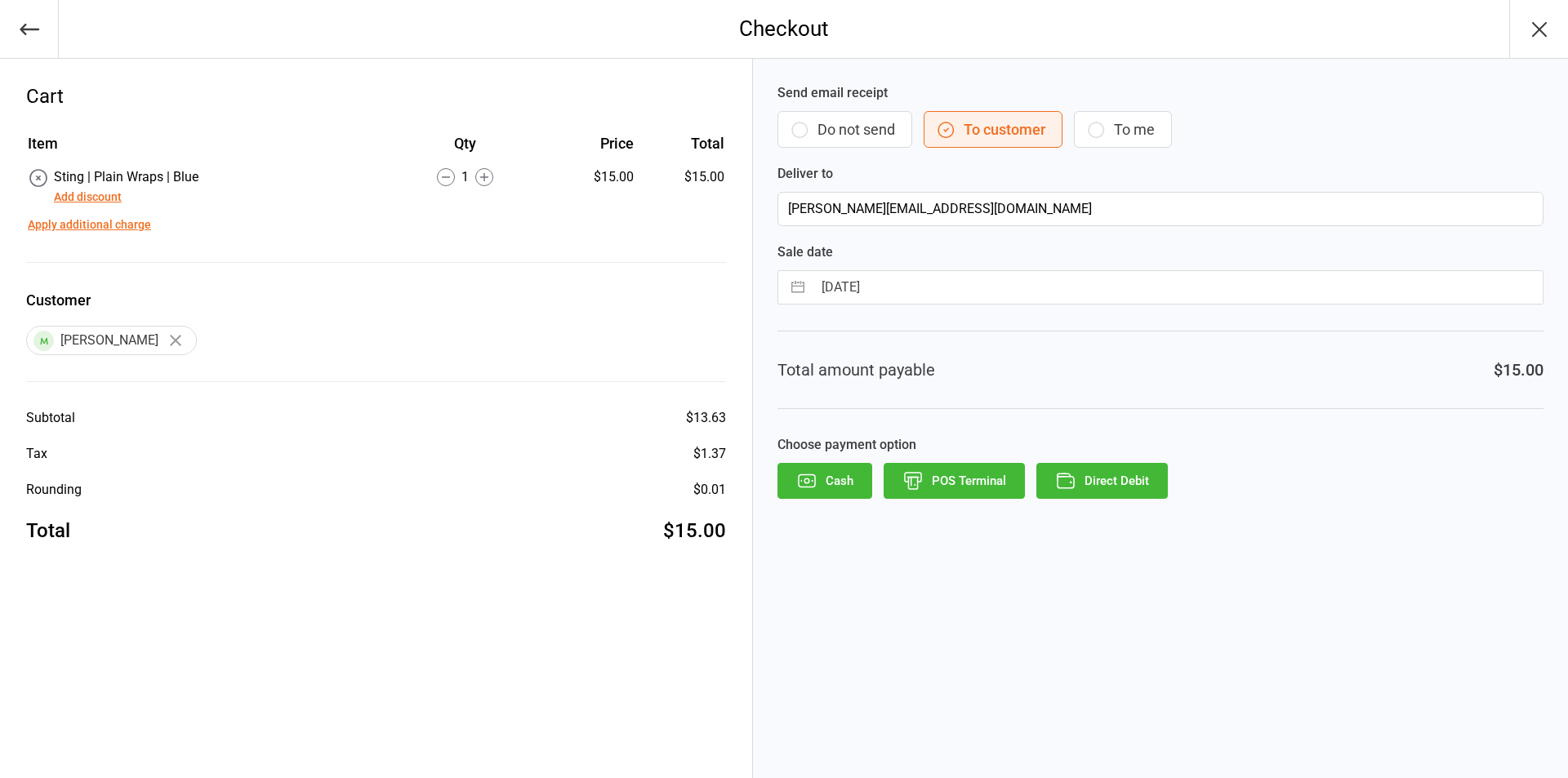
click at [951, 484] on button "POS Terminal" at bounding box center [954, 481] width 141 height 36
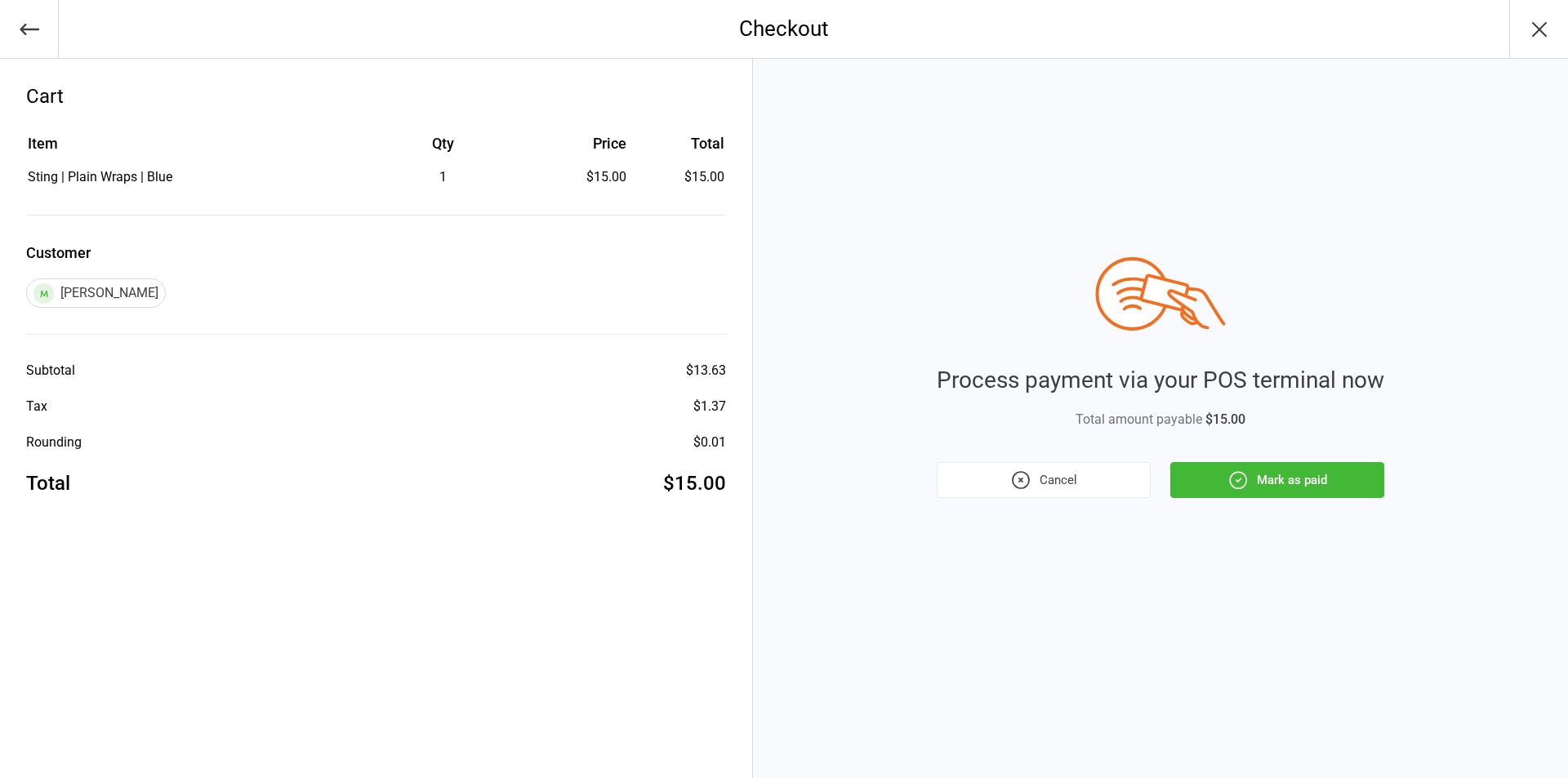
click at [1282, 472] on button "Mark as paid" at bounding box center [1277, 480] width 214 height 36
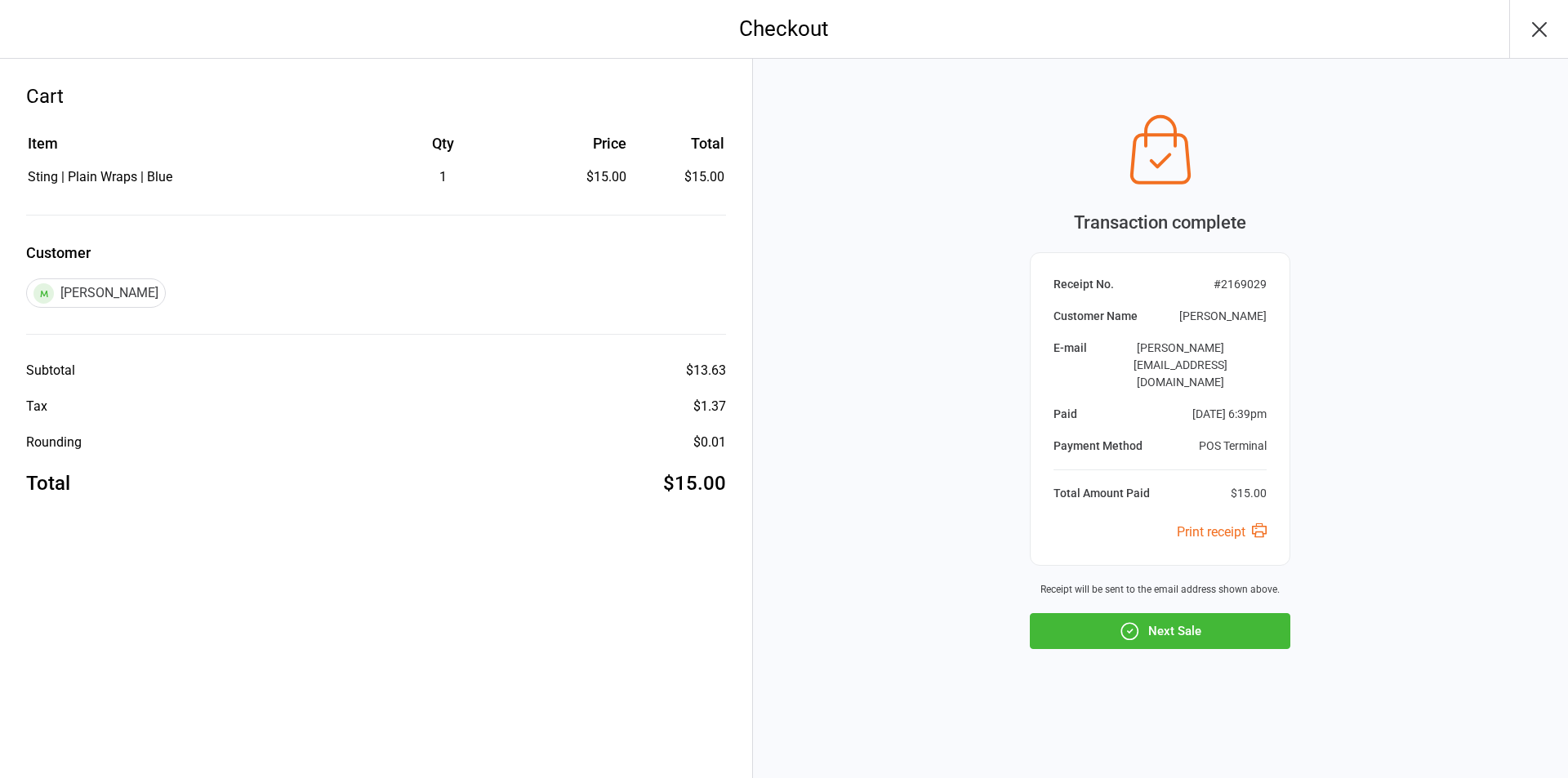
click at [1252, 619] on button "Next Sale" at bounding box center [1160, 631] width 261 height 36
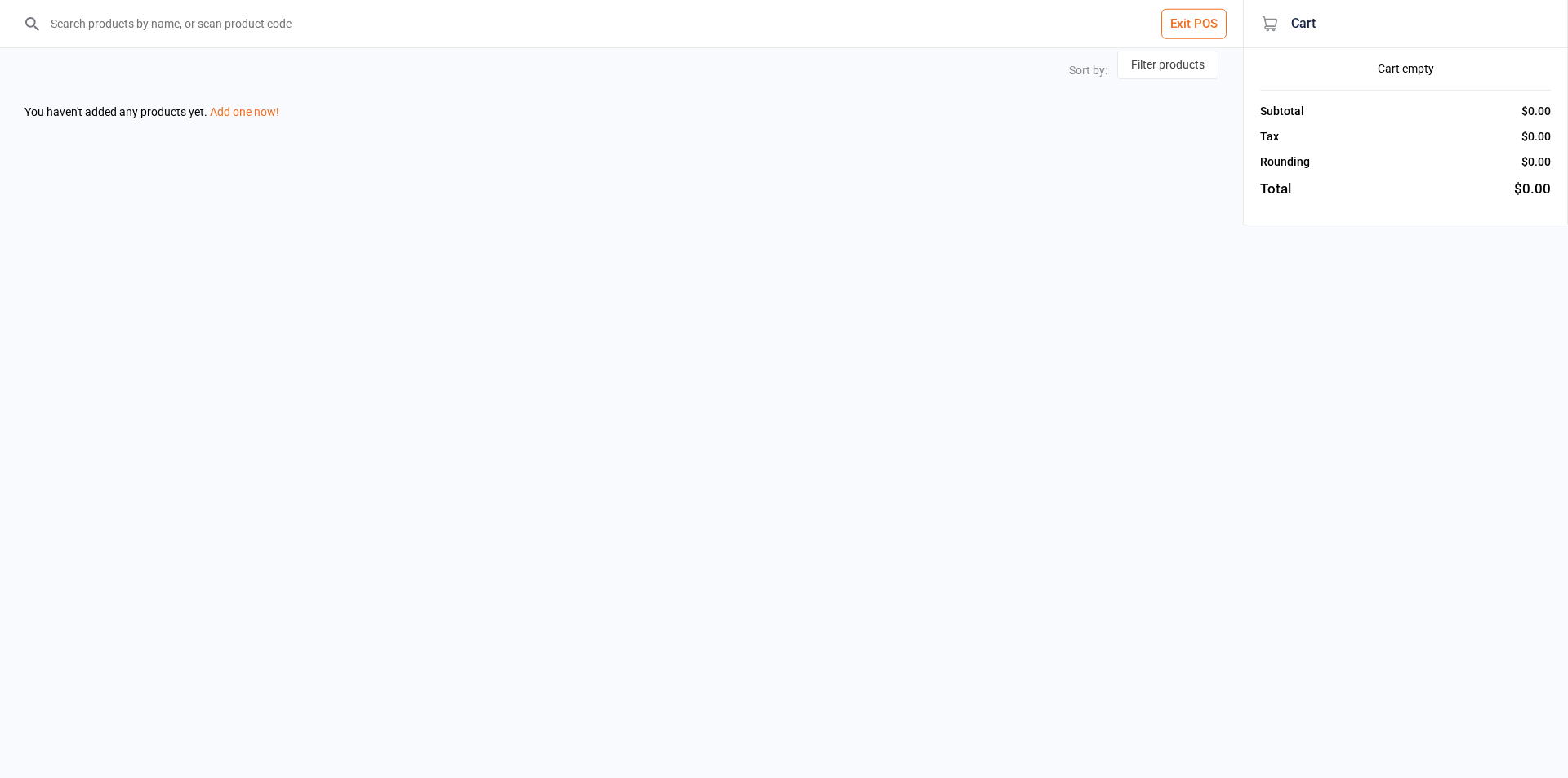
select select "price-desc"
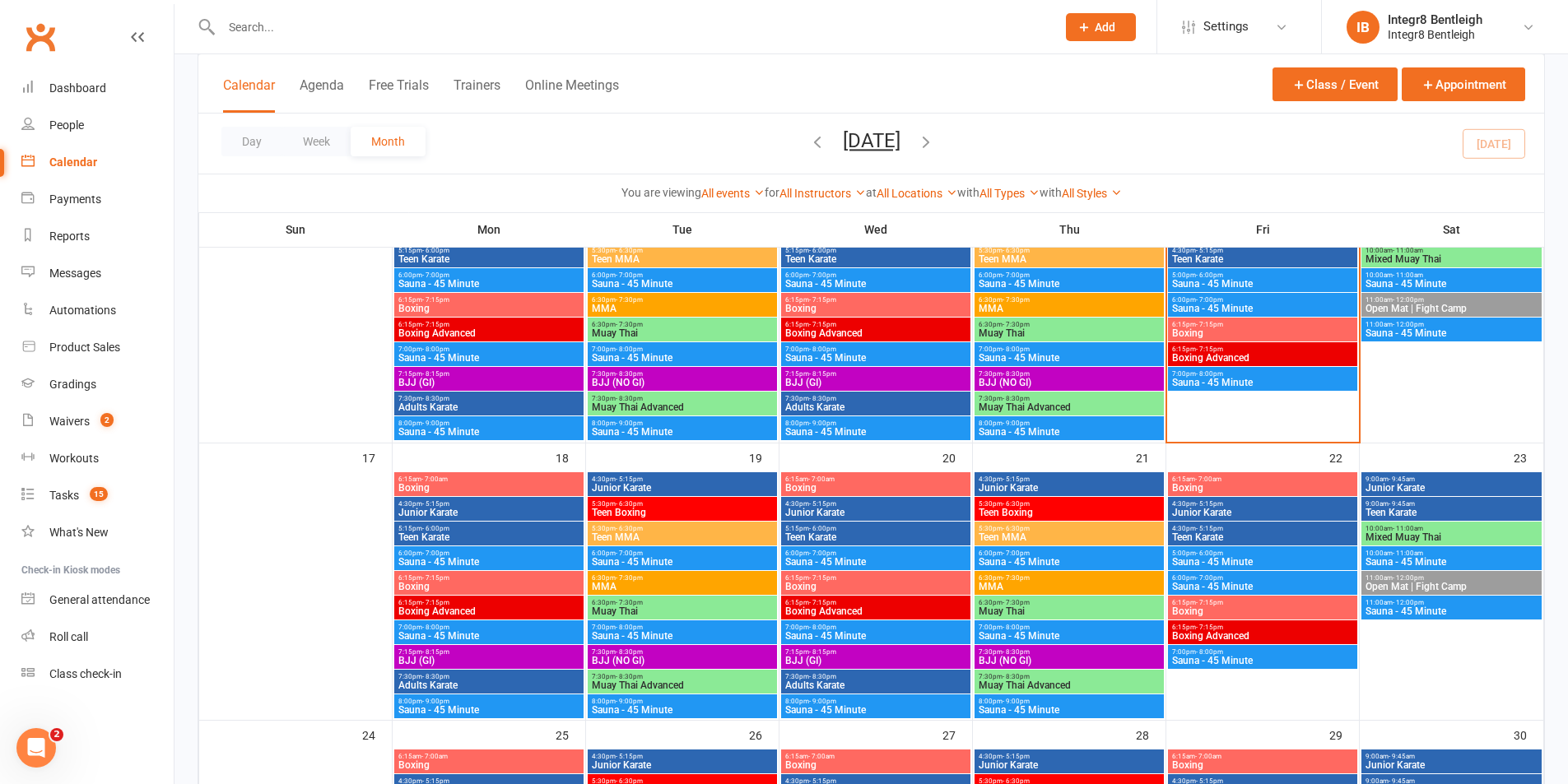
scroll to position [740, 0]
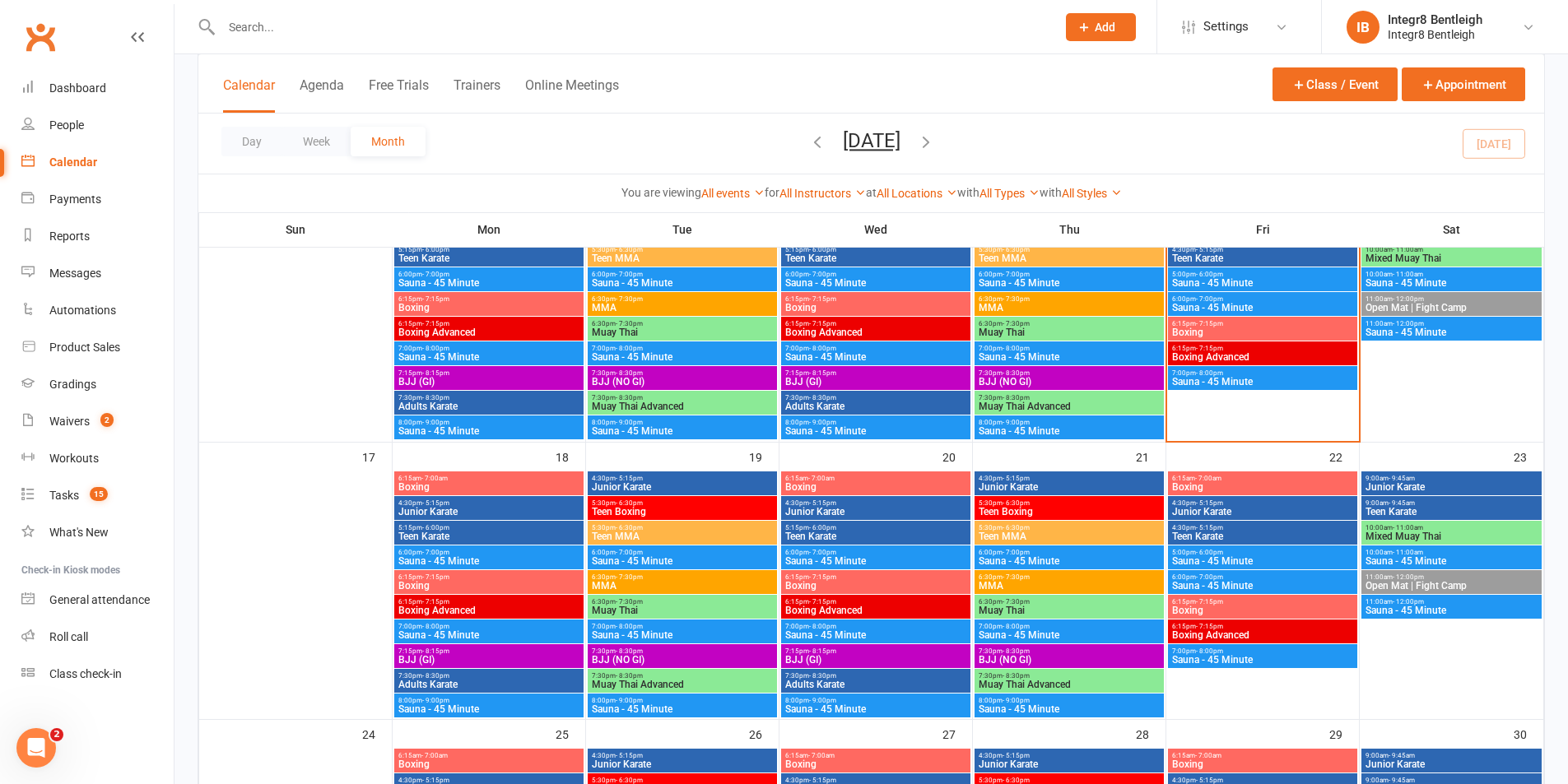
click at [738, 583] on span "MMA" at bounding box center [683, 586] width 183 height 10
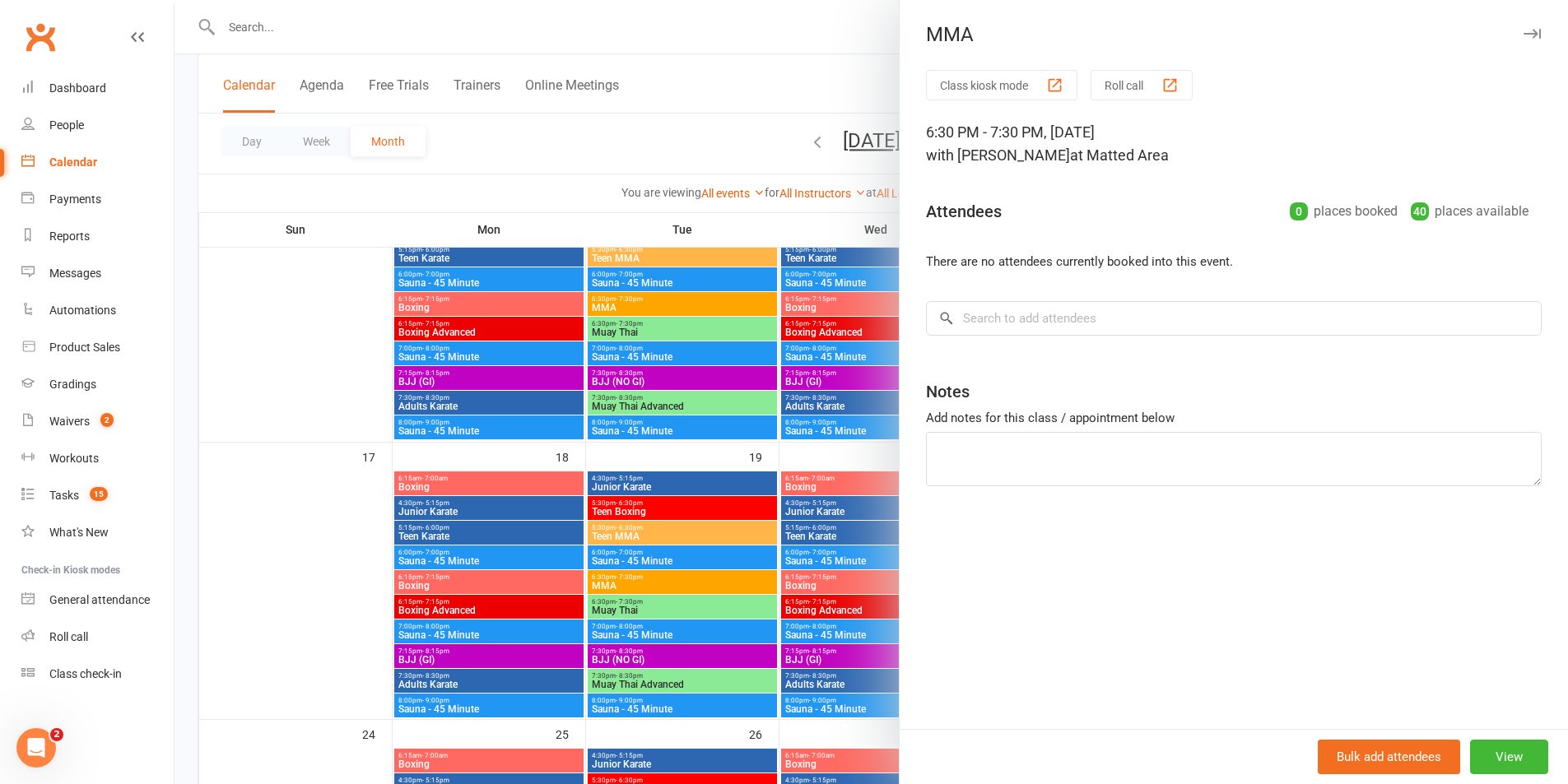
click at [738, 583] on div at bounding box center [871, 392] width 1393 height 784
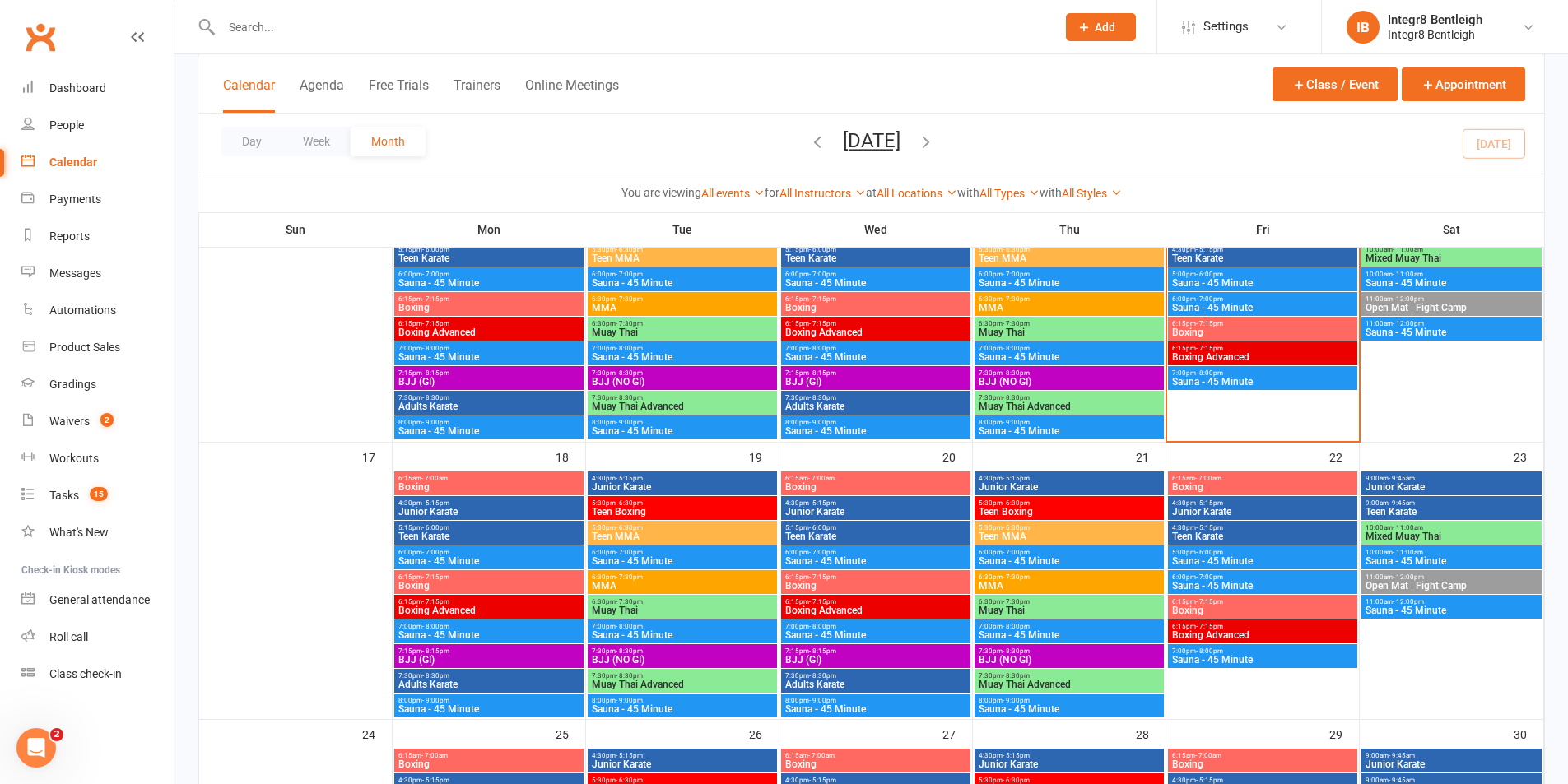
click at [900, 530] on span "5:15pm - 6:00pm" at bounding box center [876, 527] width 183 height 7
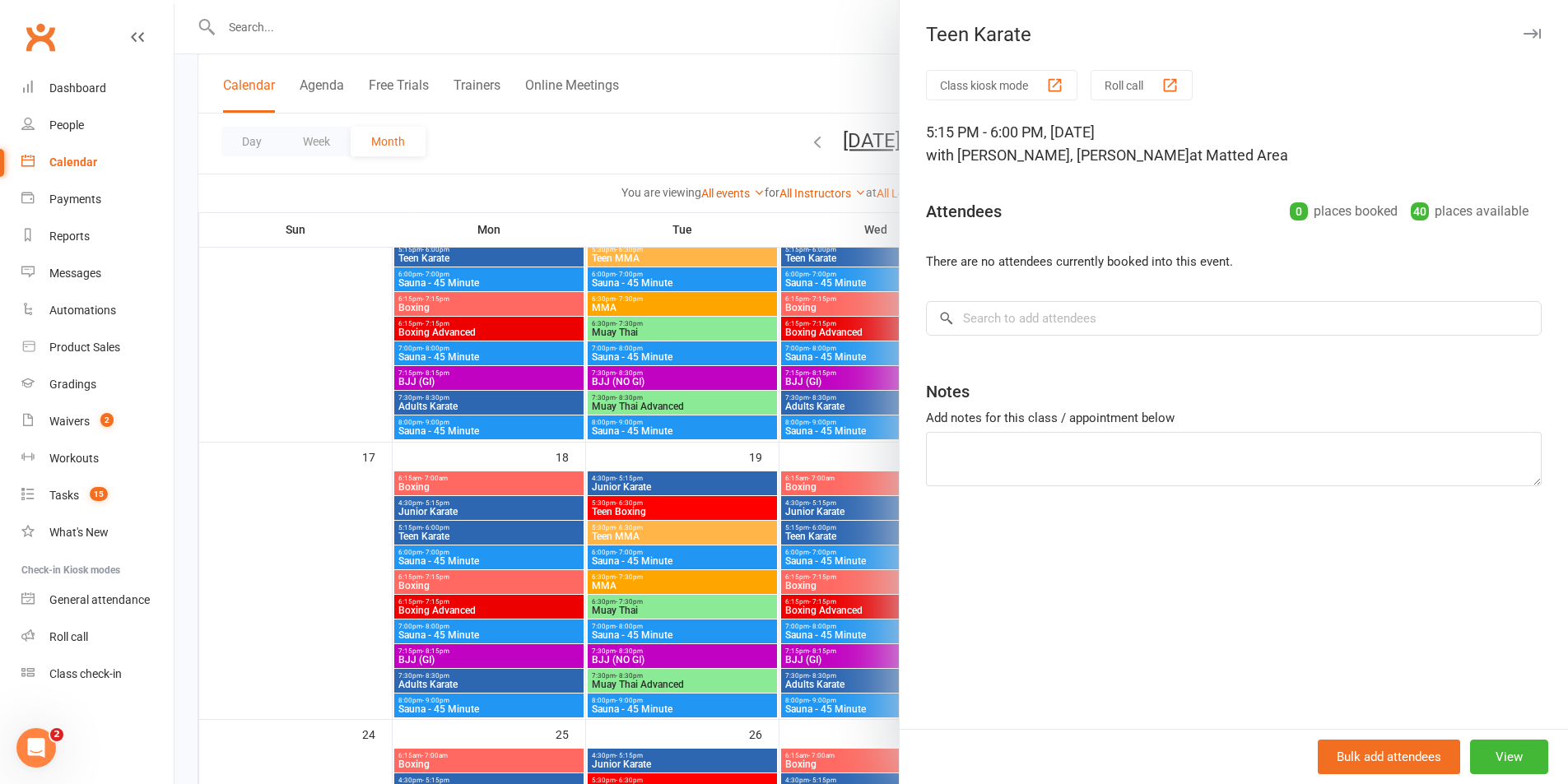
click at [655, 349] on div at bounding box center [871, 392] width 1393 height 784
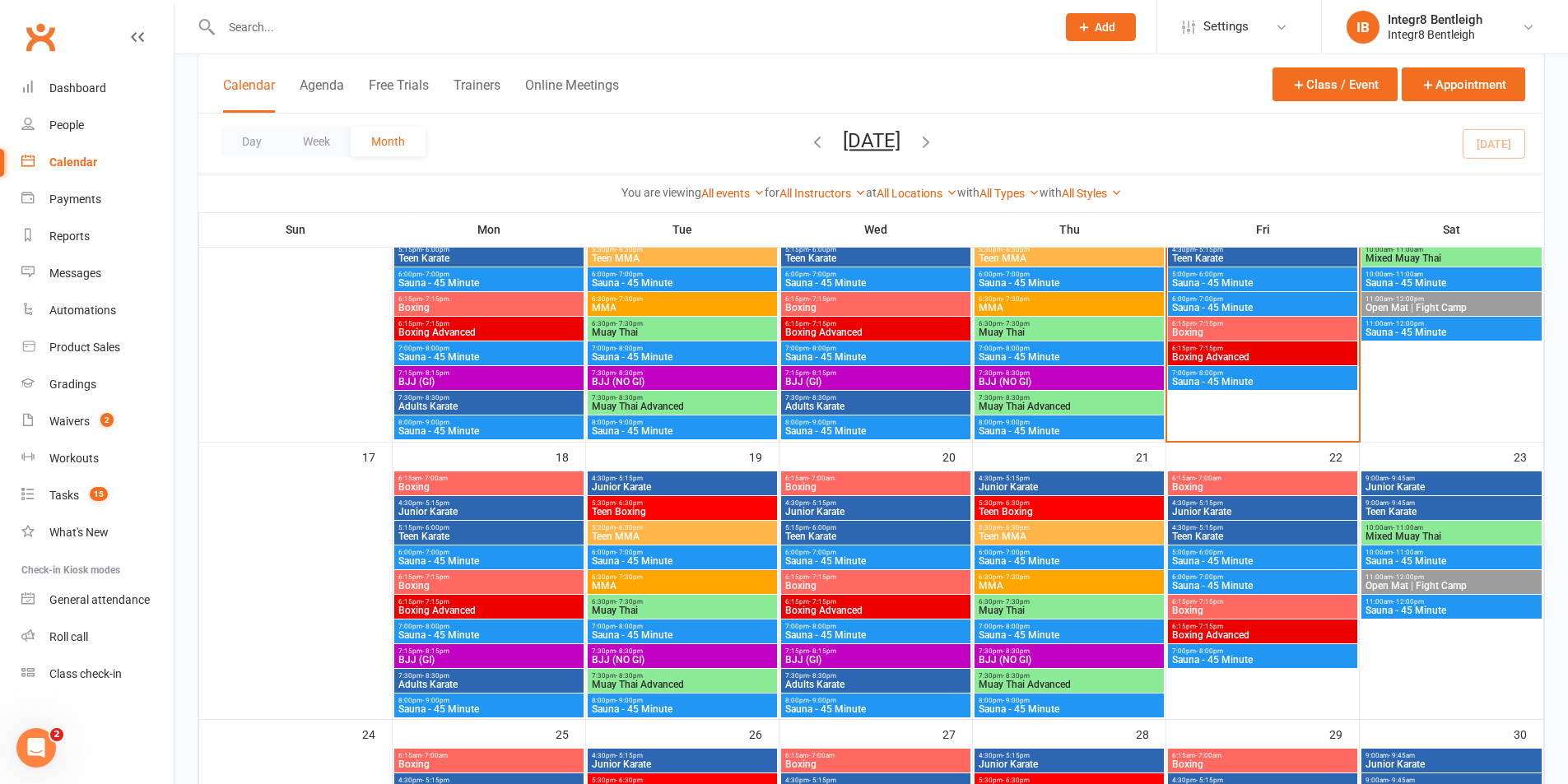
scroll to position [823, 0]
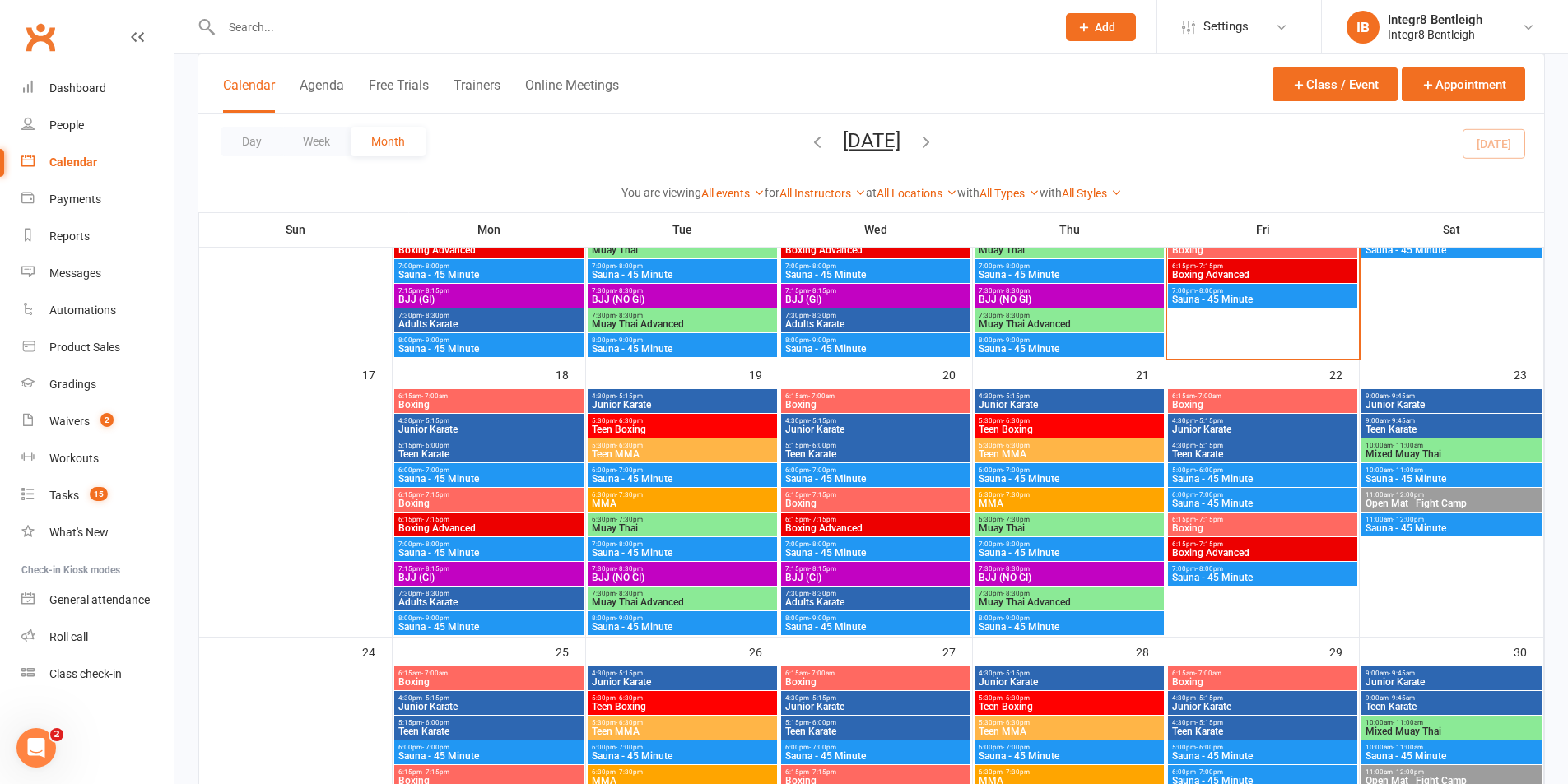
click at [505, 731] on span "Teen Karate" at bounding box center [489, 731] width 183 height 10
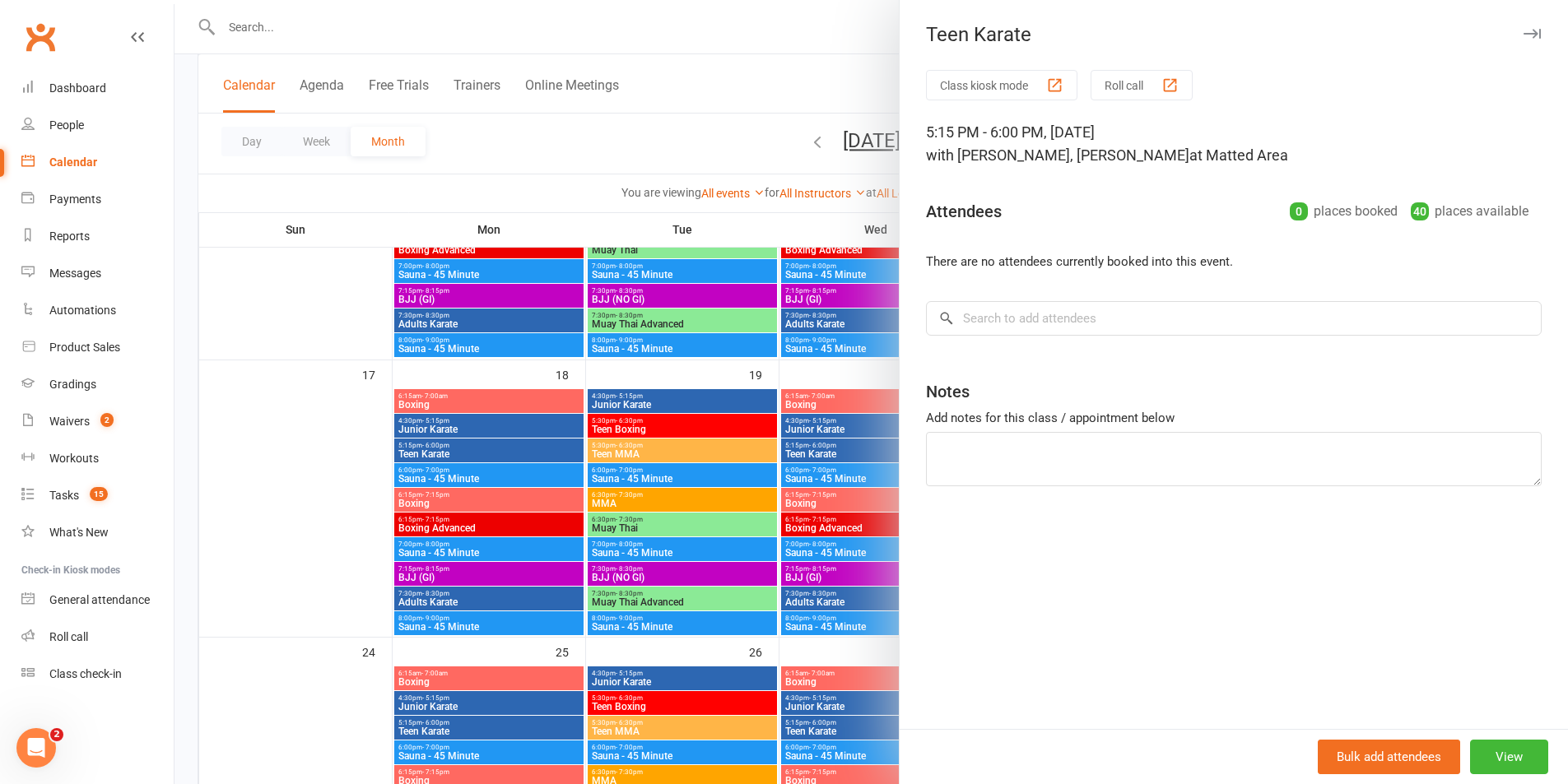
click at [513, 442] on div at bounding box center [871, 392] width 1393 height 784
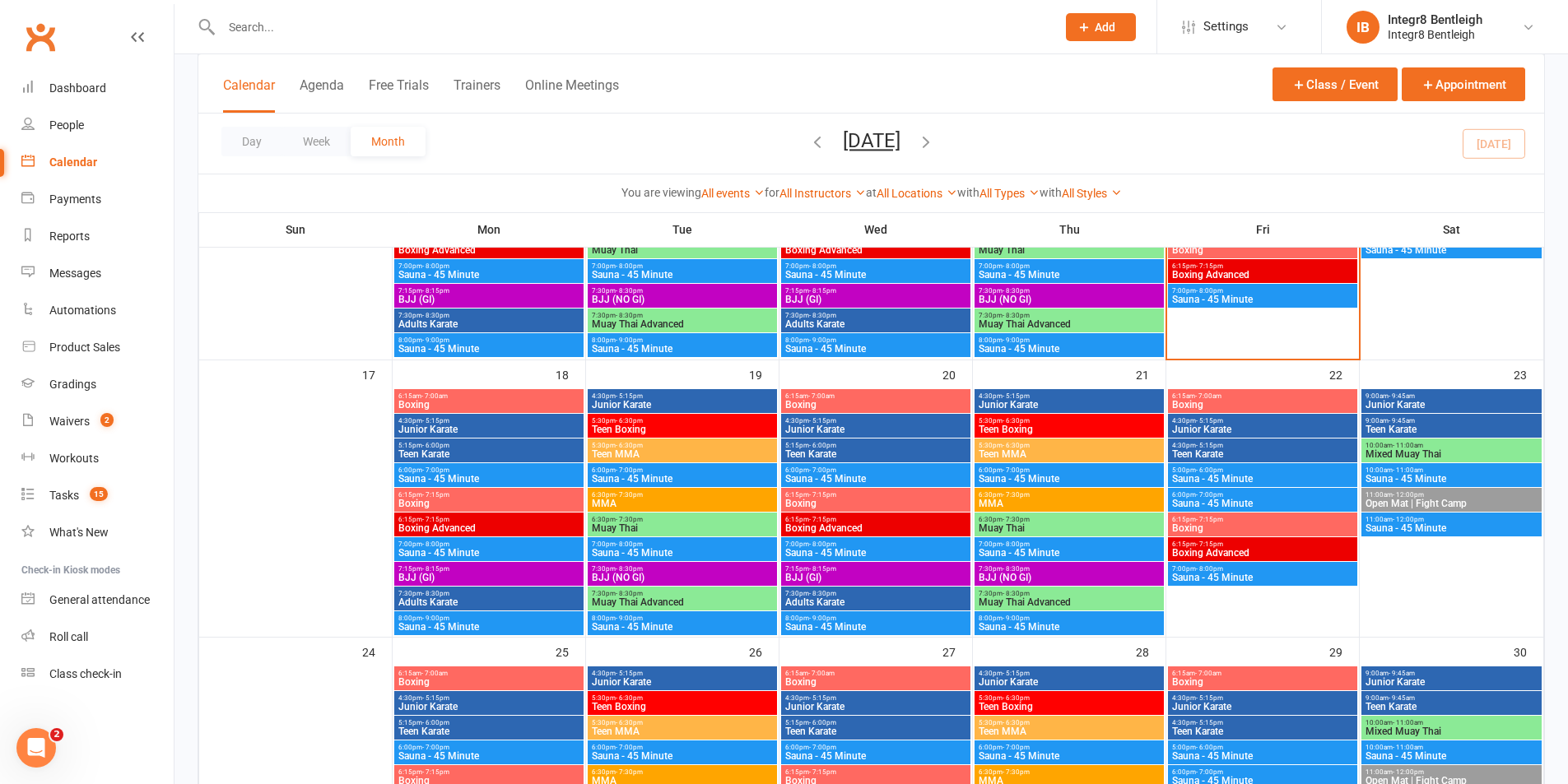
click at [615, 428] on span "Teen Boxing" at bounding box center [683, 430] width 183 height 10
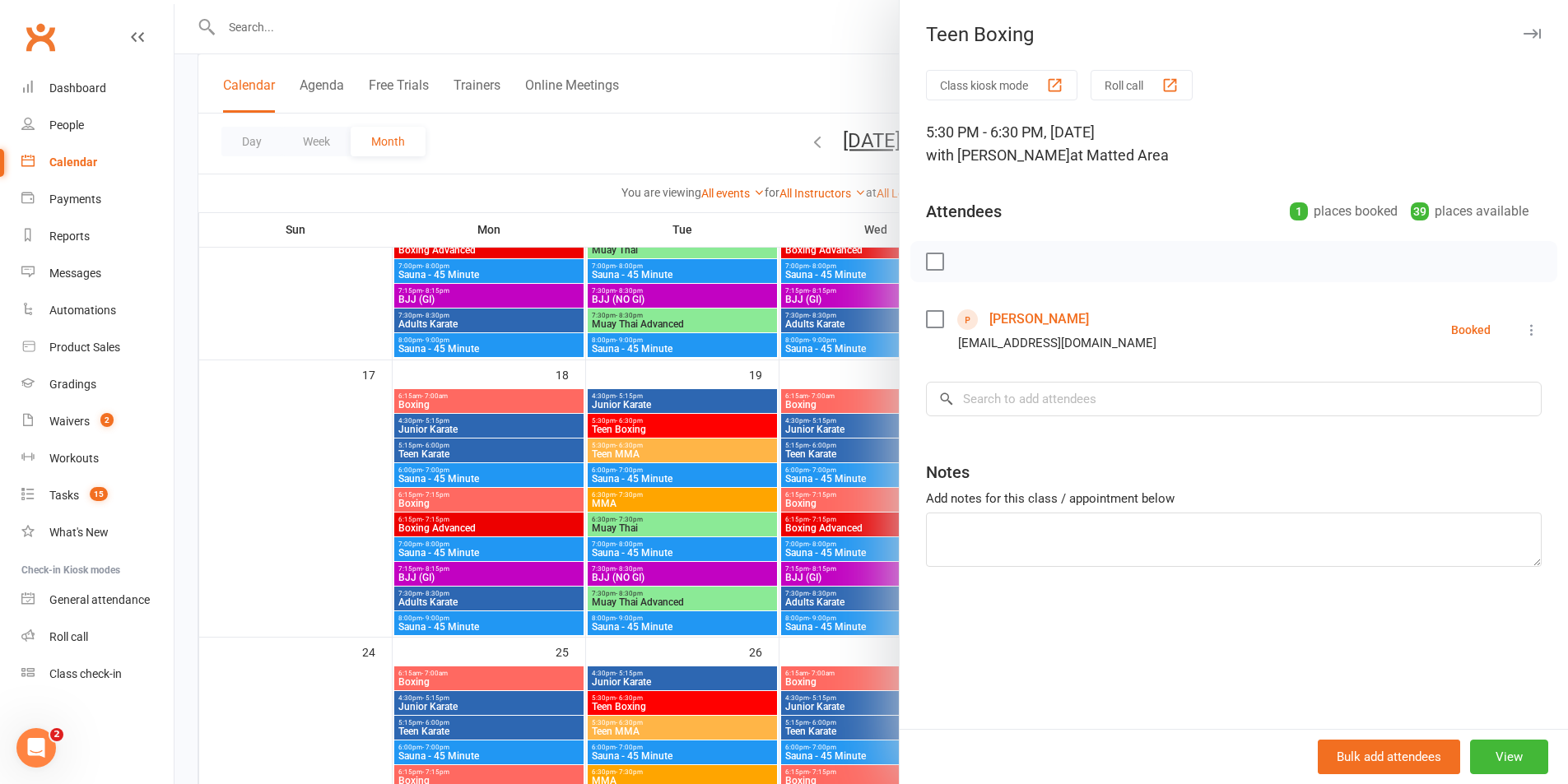
click at [633, 432] on div at bounding box center [871, 392] width 1393 height 784
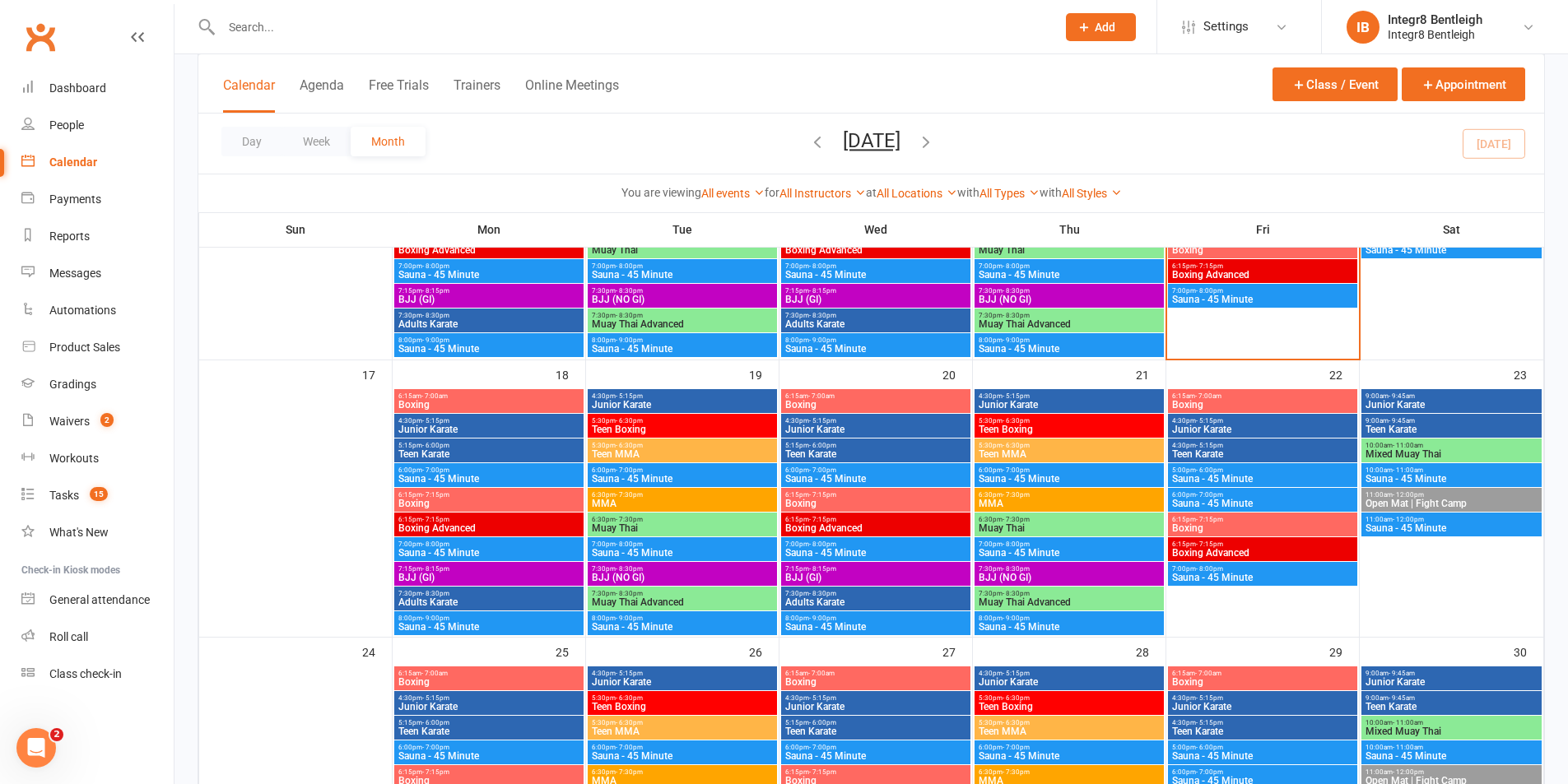
click at [646, 448] on span "5:30pm - 6:30pm" at bounding box center [683, 445] width 183 height 7
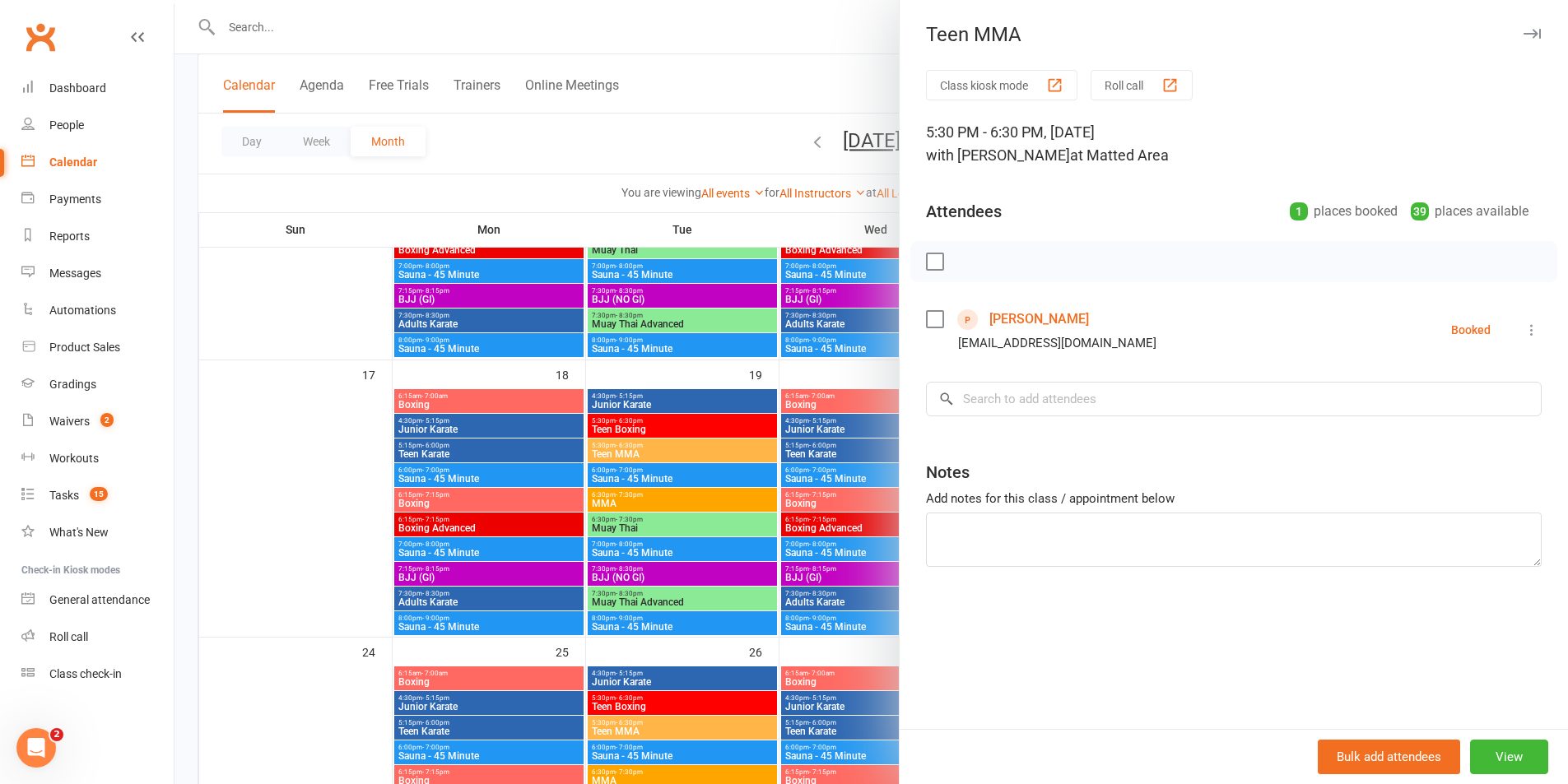
click at [663, 470] on div at bounding box center [871, 392] width 1393 height 784
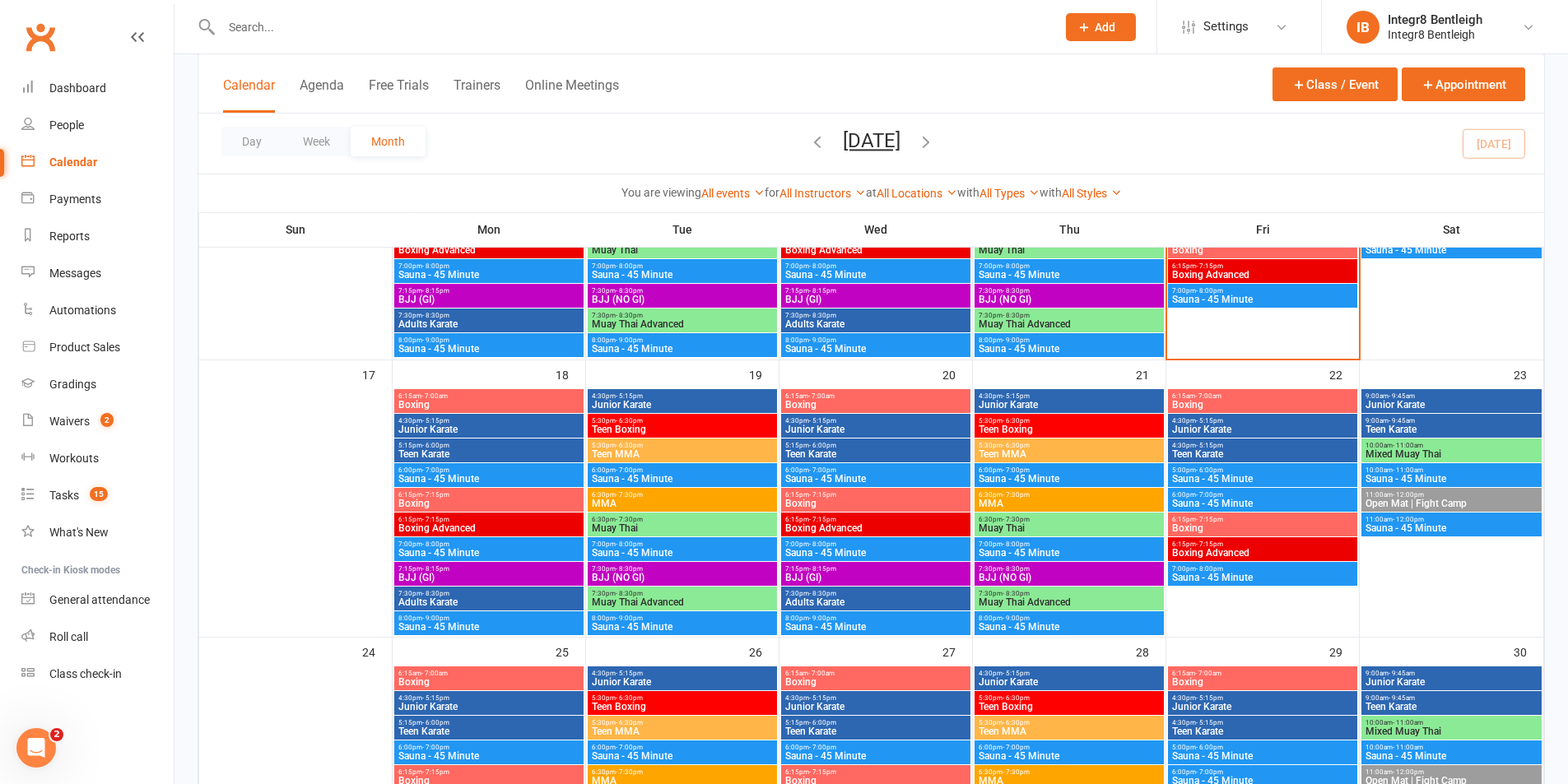
click at [1048, 429] on span "Teen Boxing" at bounding box center [1069, 430] width 183 height 10
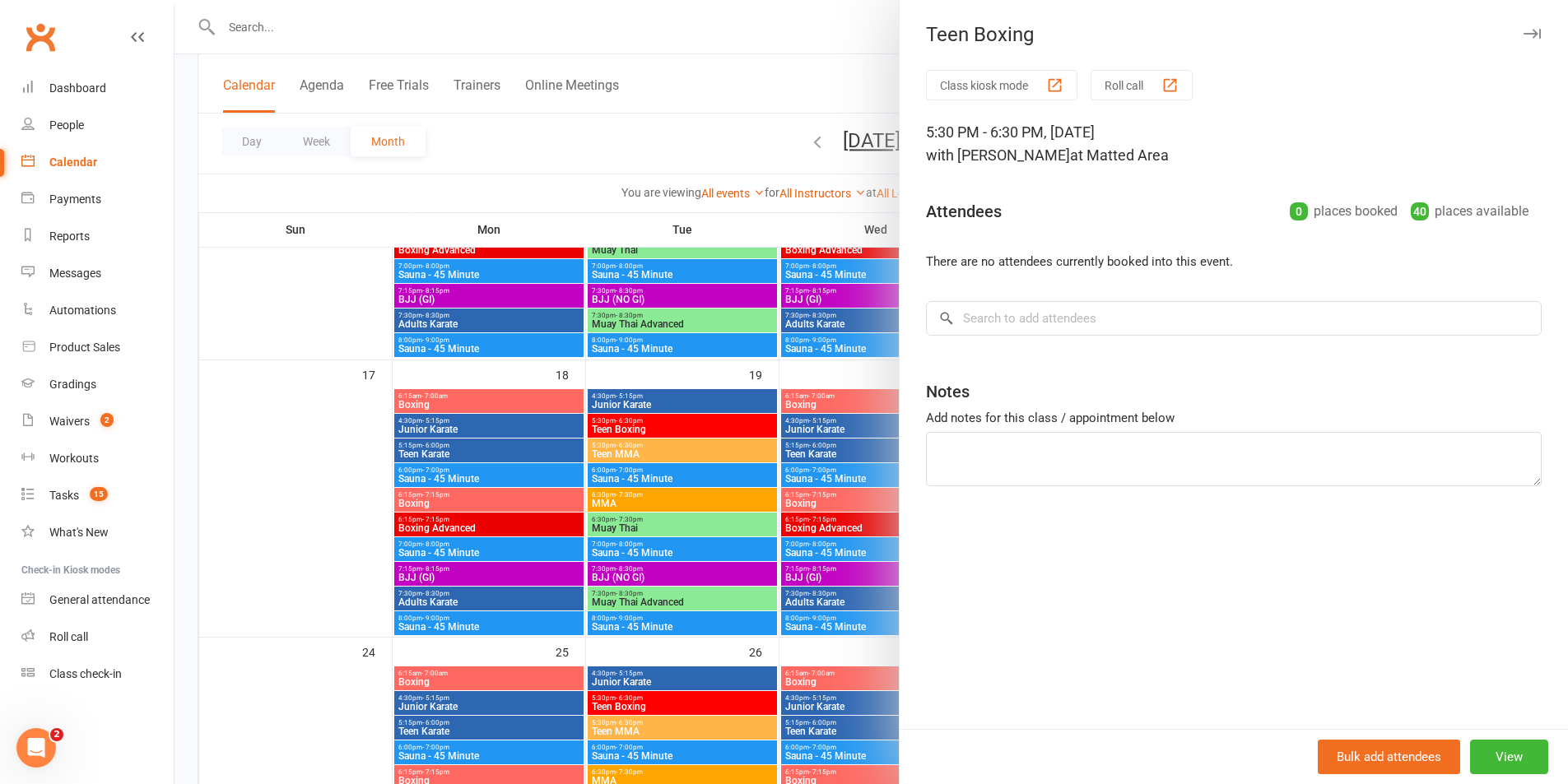
click at [717, 527] on div at bounding box center [871, 392] width 1393 height 784
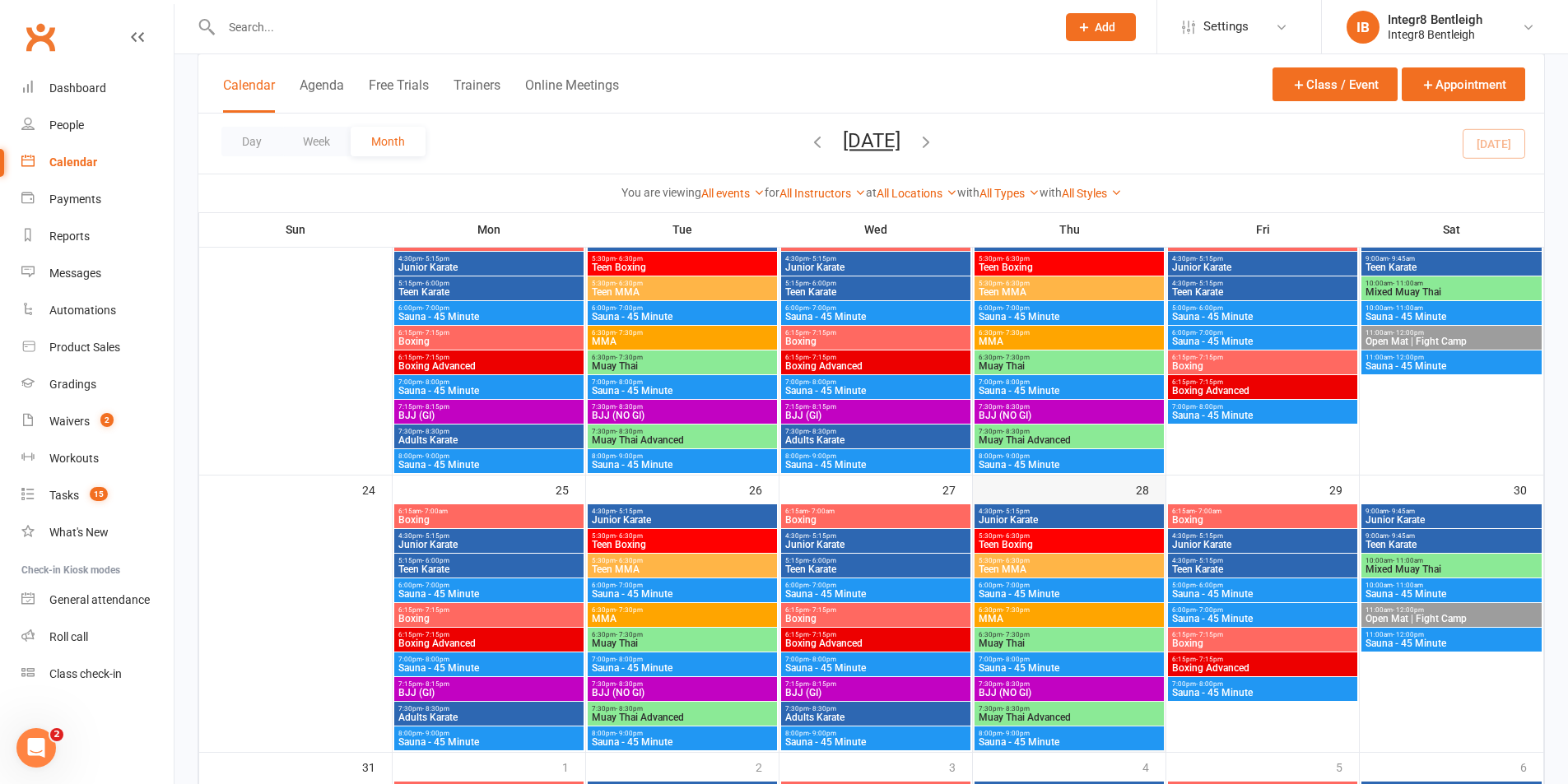
scroll to position [988, 0]
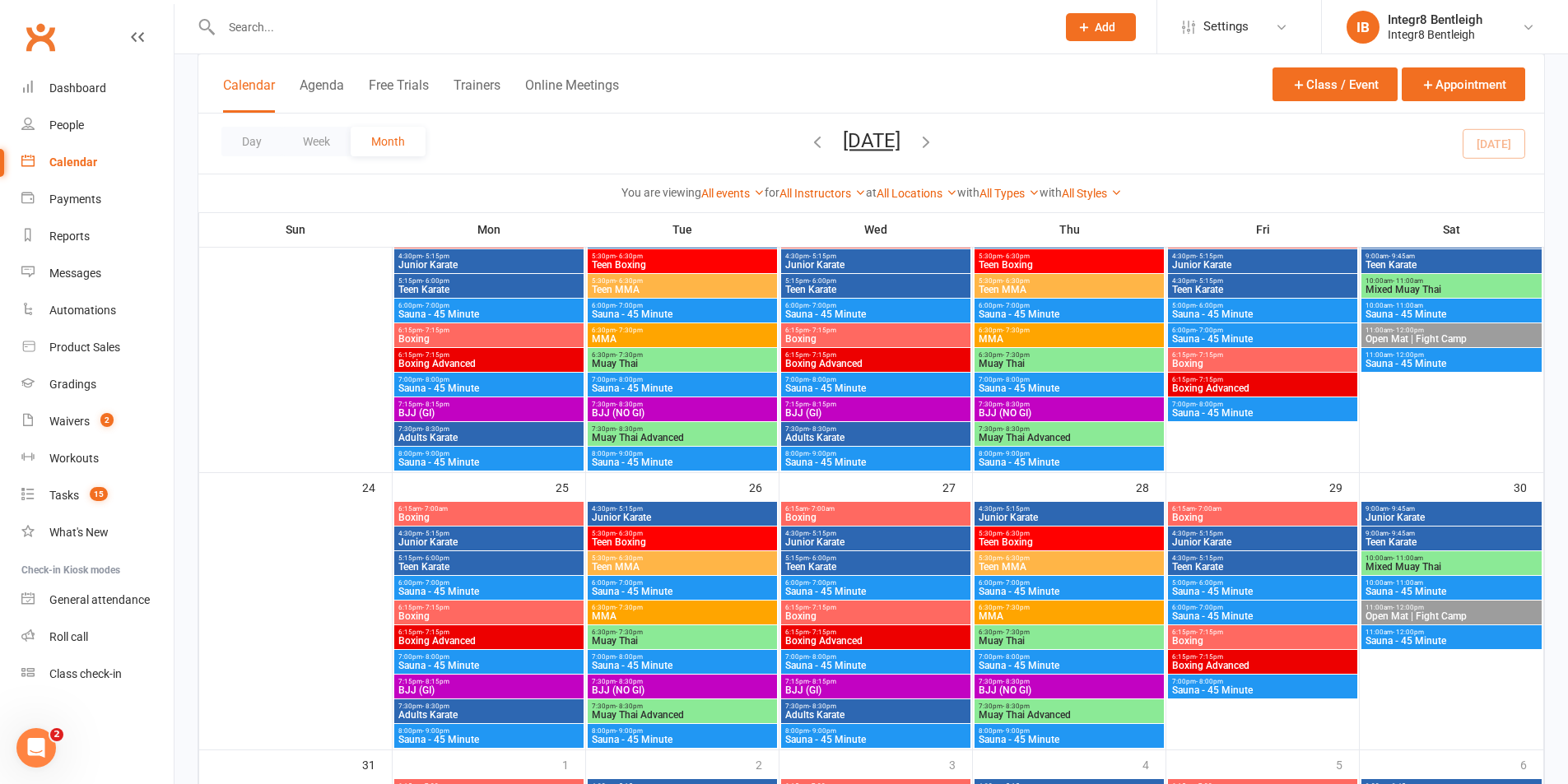
click at [634, 531] on span "- 6:30pm" at bounding box center [629, 533] width 27 height 7
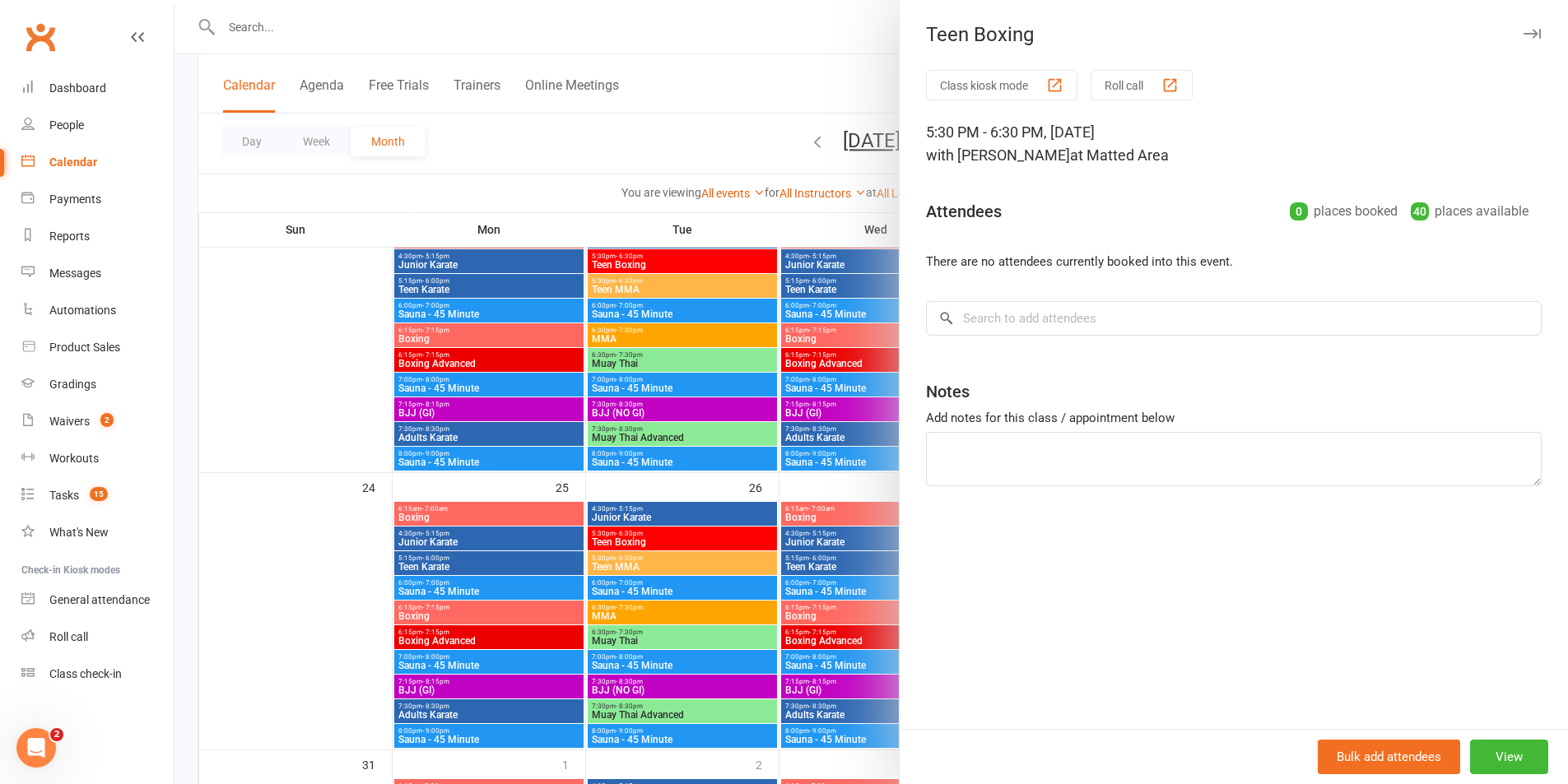
click at [761, 493] on div at bounding box center [871, 392] width 1393 height 784
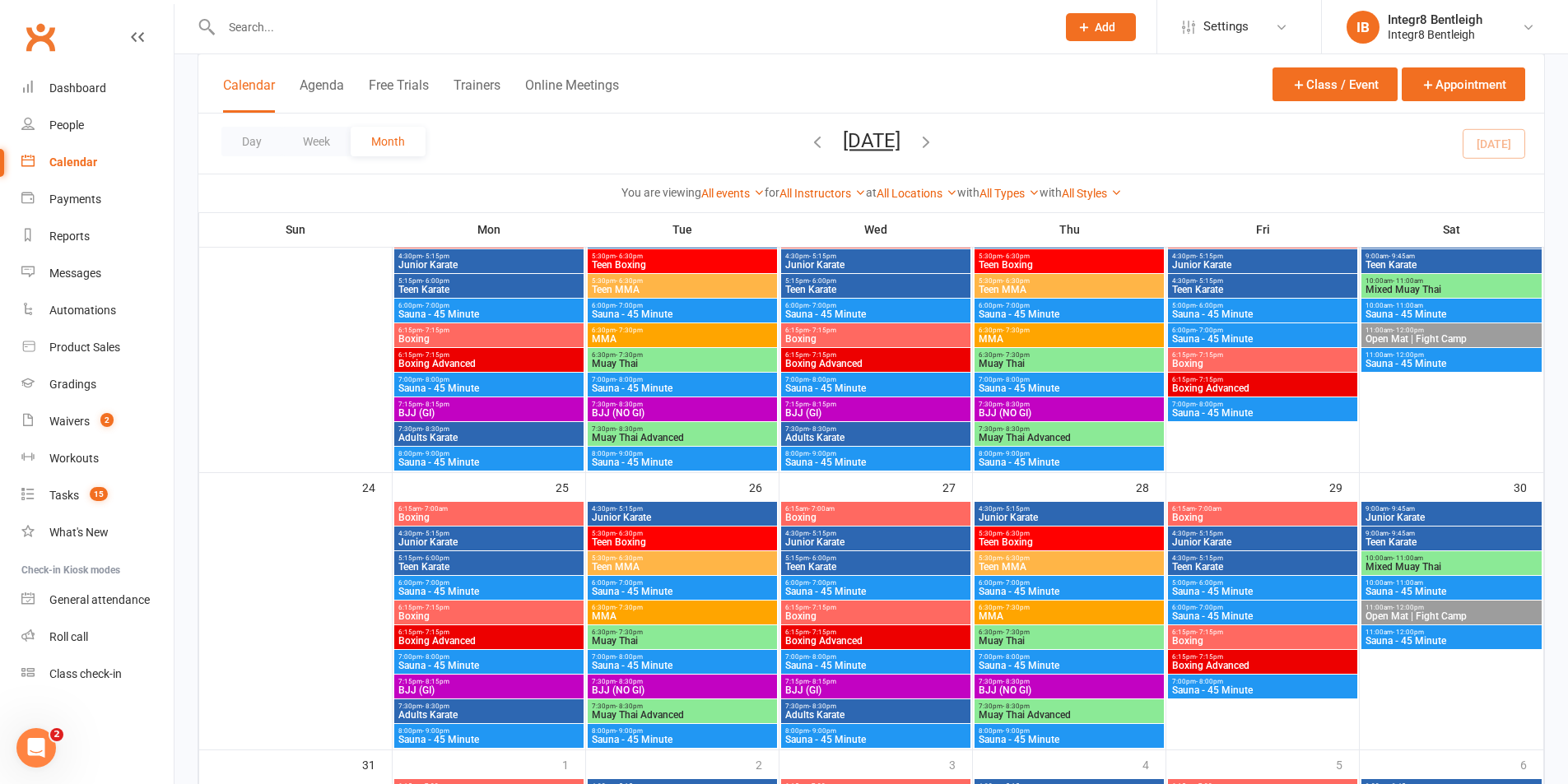
click at [743, 560] on span "5:30pm - 6:30pm" at bounding box center [683, 558] width 183 height 7
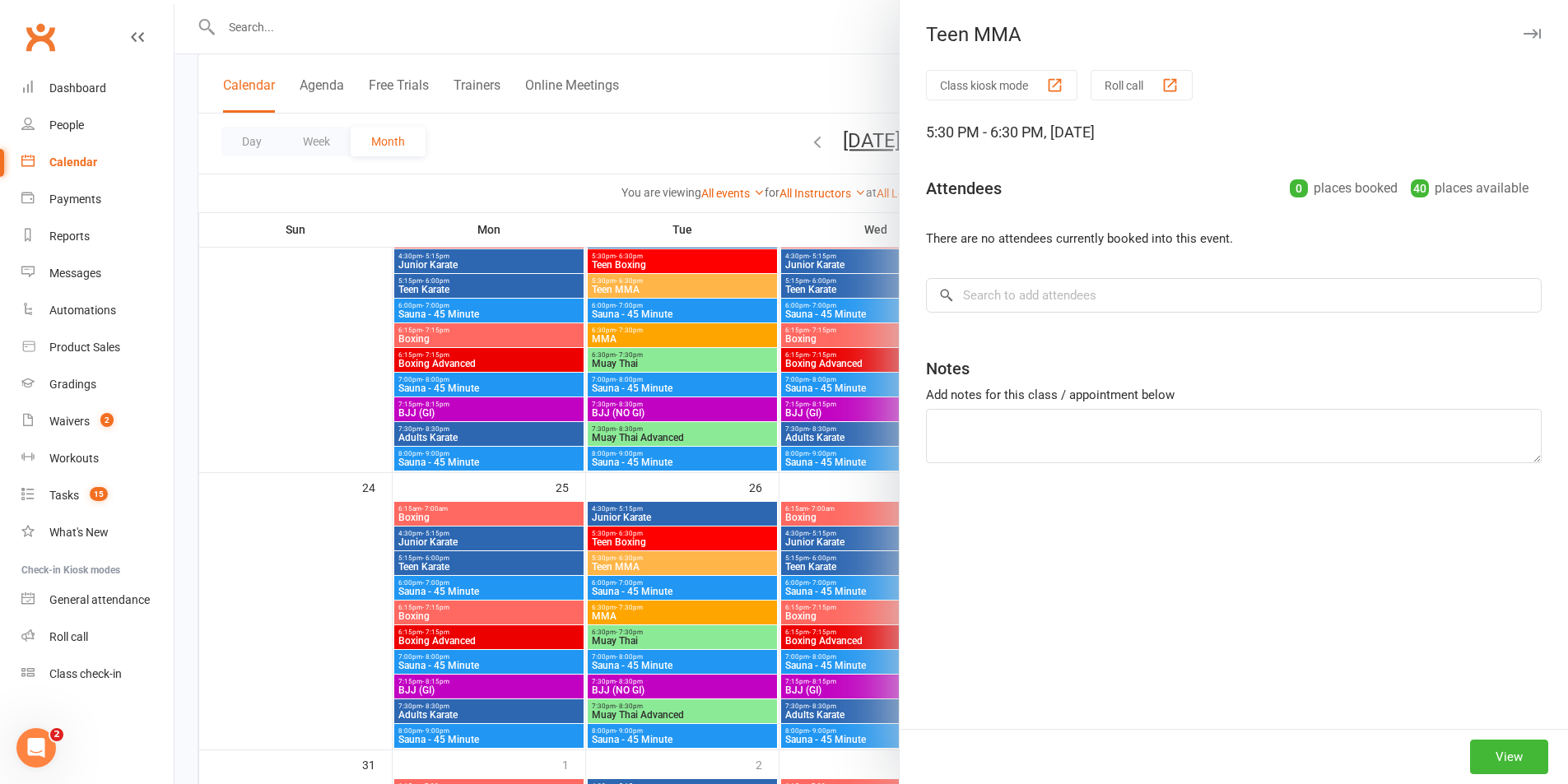
click at [743, 560] on div at bounding box center [871, 392] width 1393 height 784
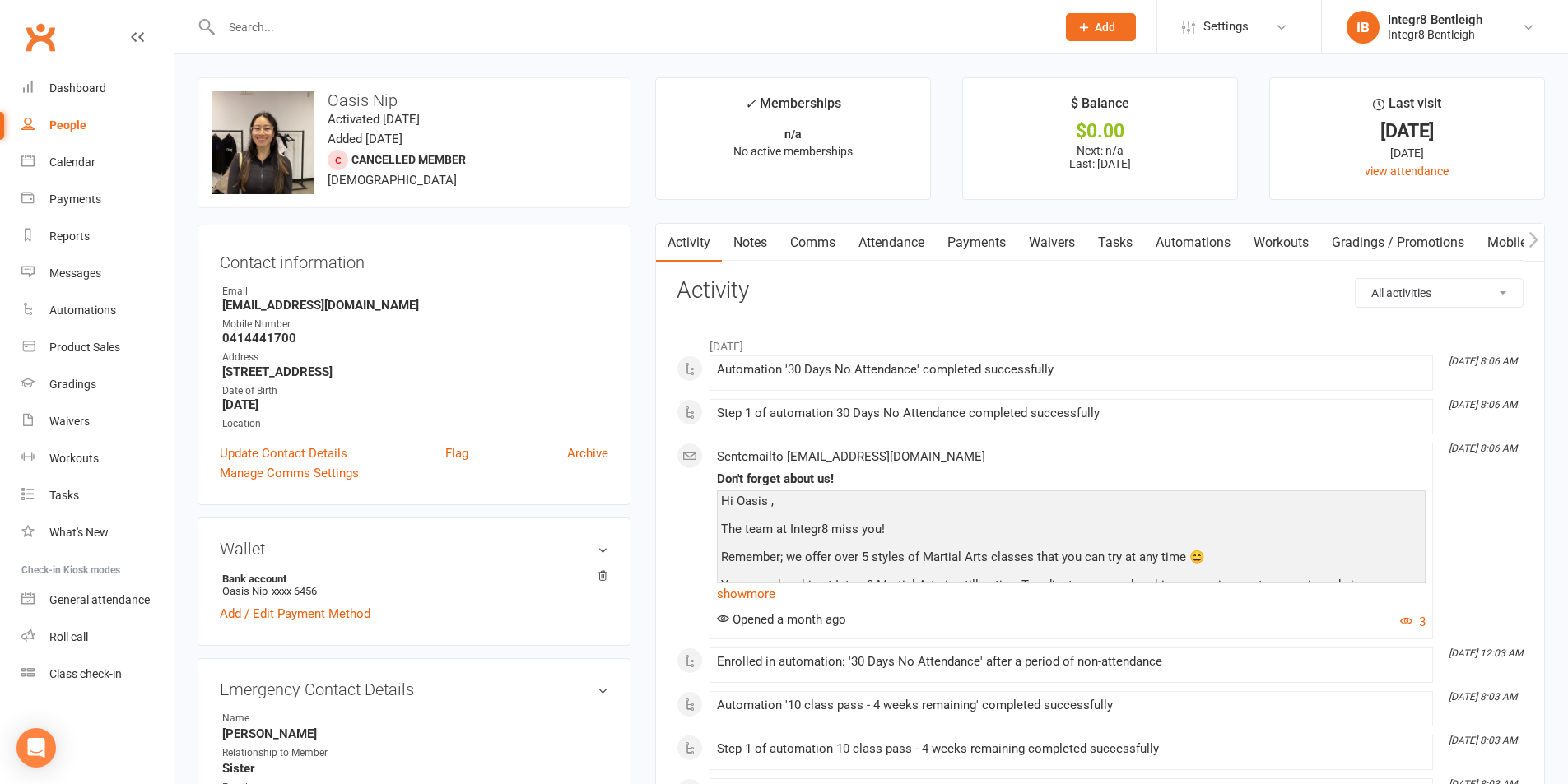
click at [770, 235] on link "Notes" at bounding box center [750, 243] width 57 height 38
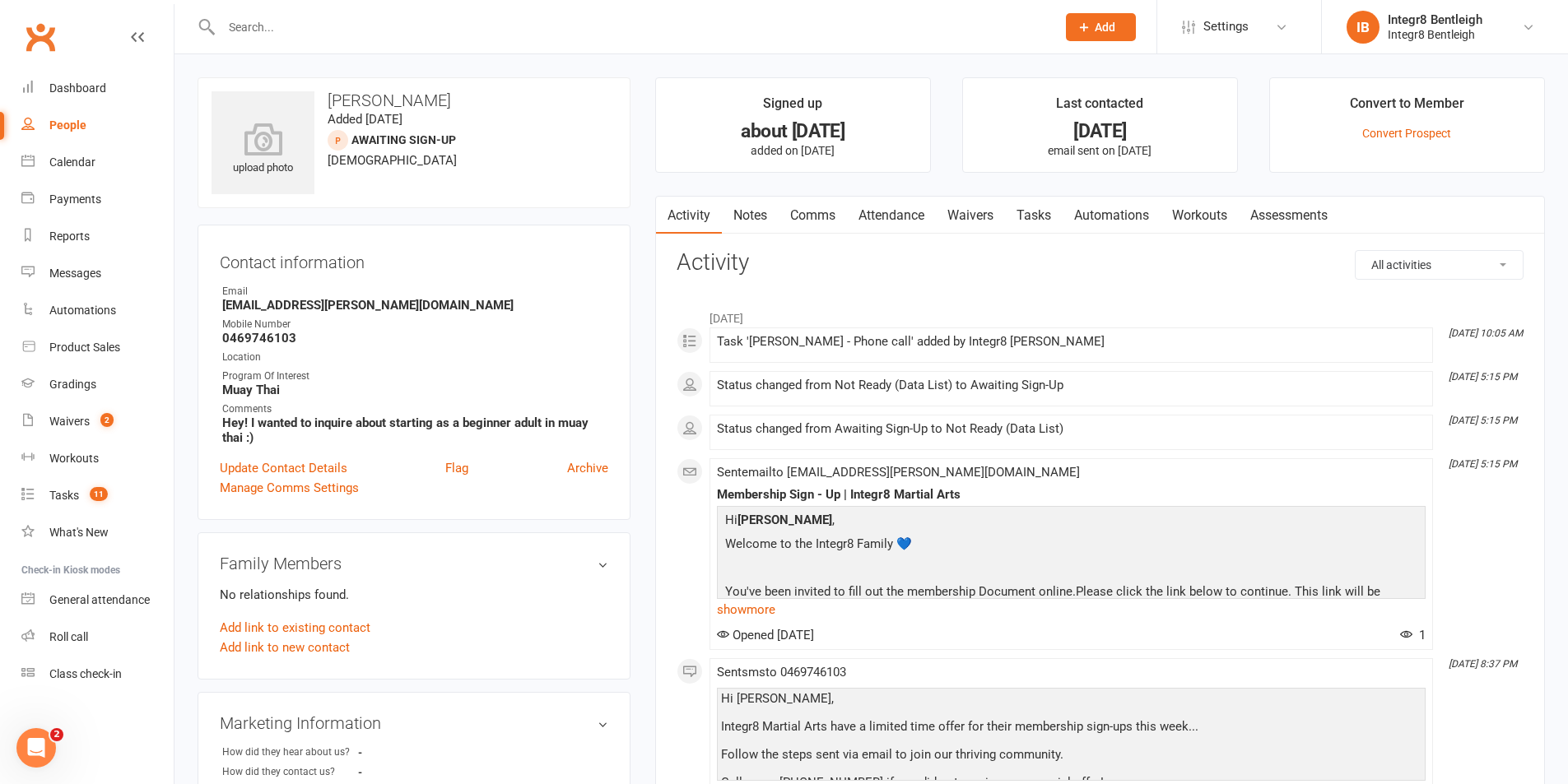
click at [744, 224] on link "Notes" at bounding box center [750, 216] width 57 height 38
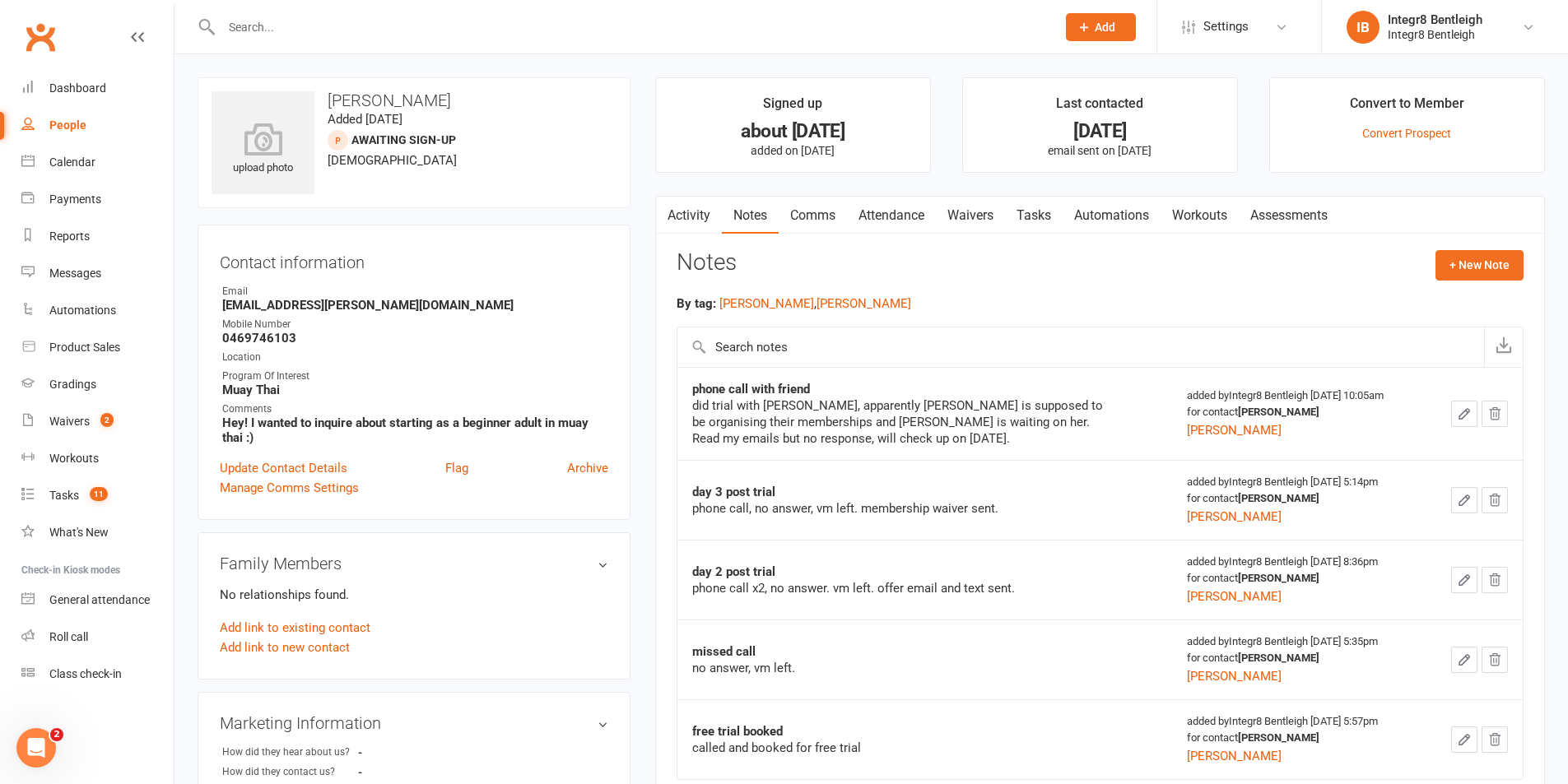
click at [700, 208] on link "Activity" at bounding box center [689, 216] width 66 height 38
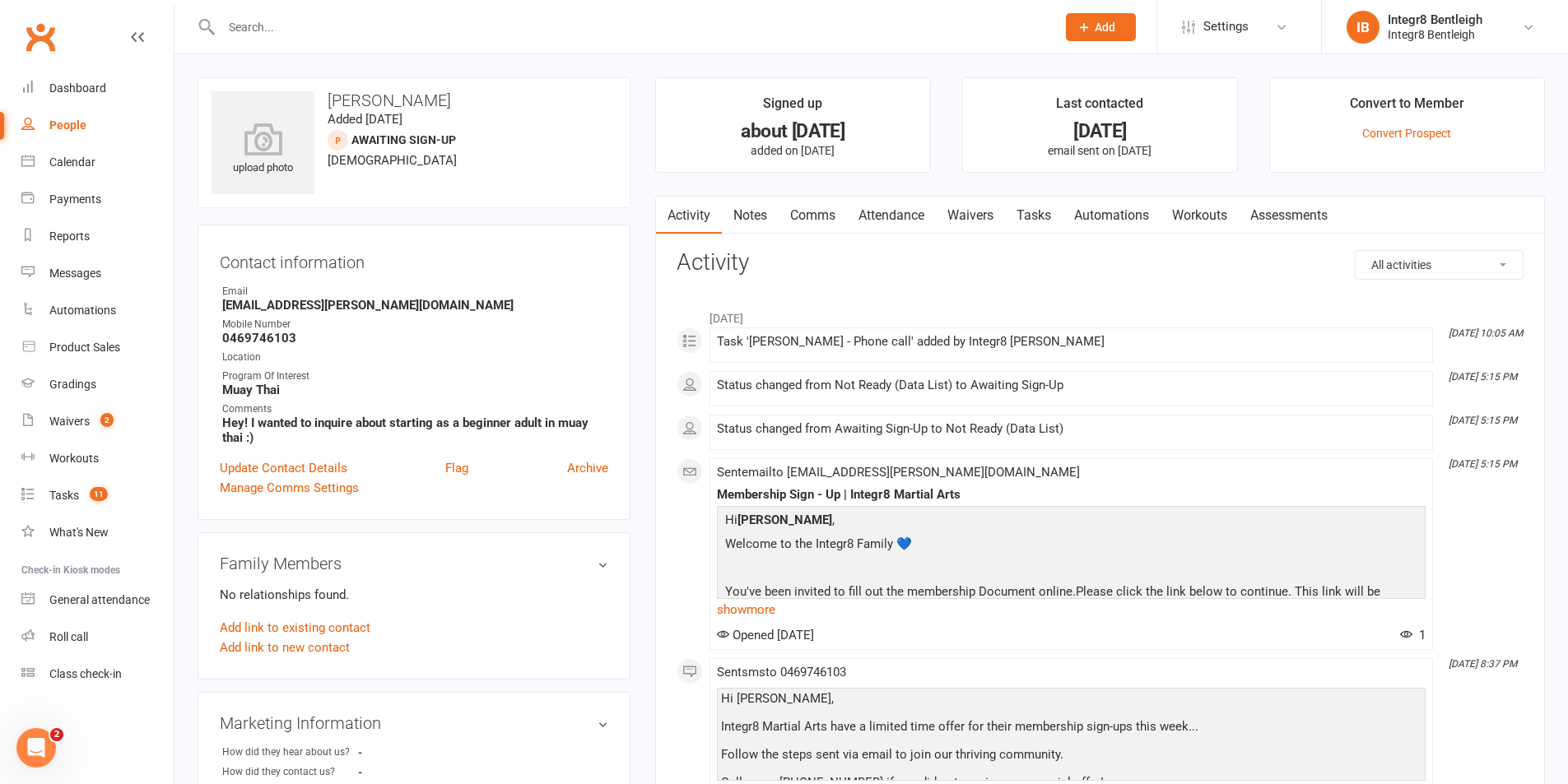
click at [744, 209] on link "Notes" at bounding box center [750, 216] width 57 height 38
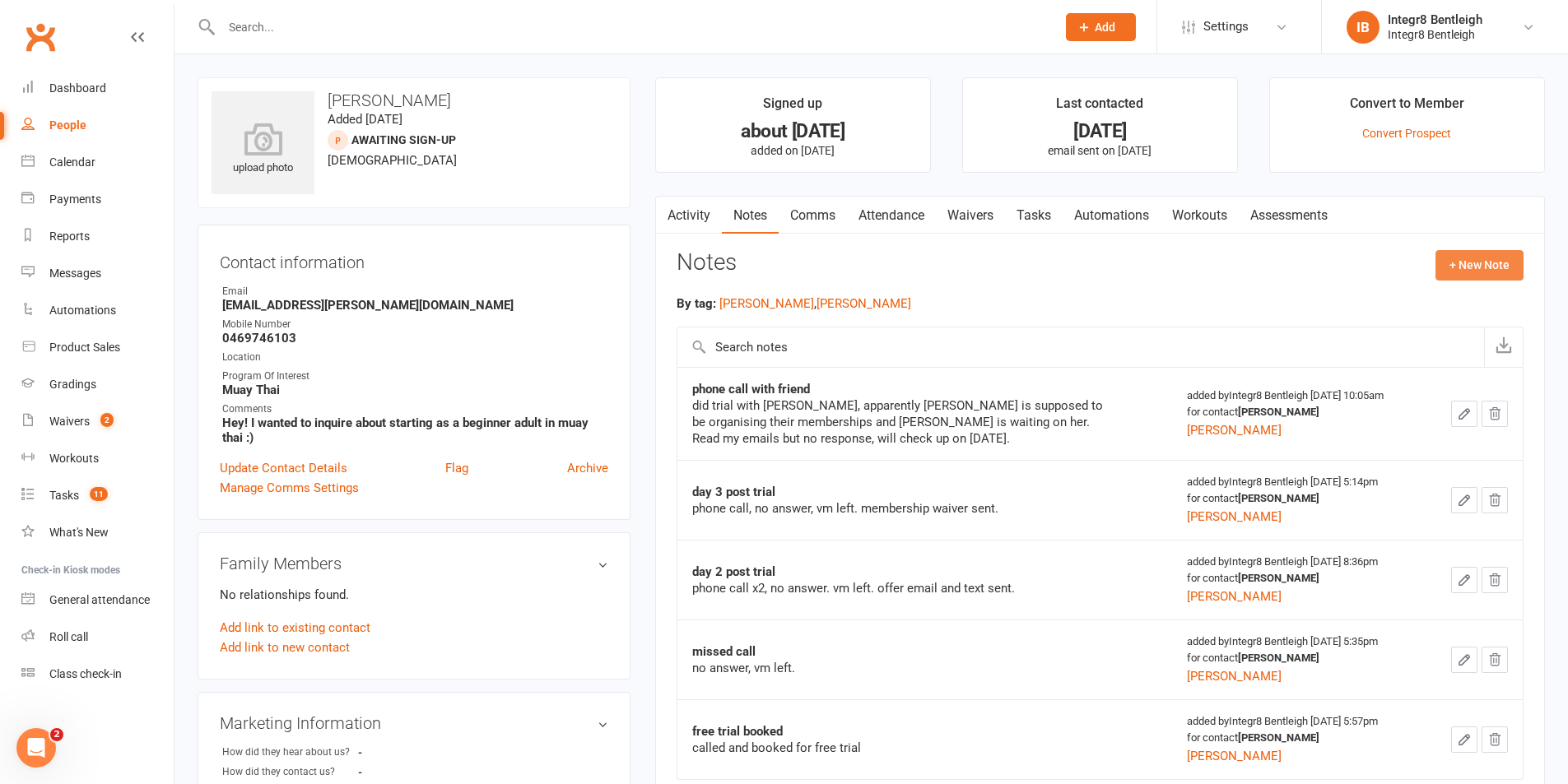
click at [1499, 258] on button "+ New Note" at bounding box center [1479, 265] width 88 height 30
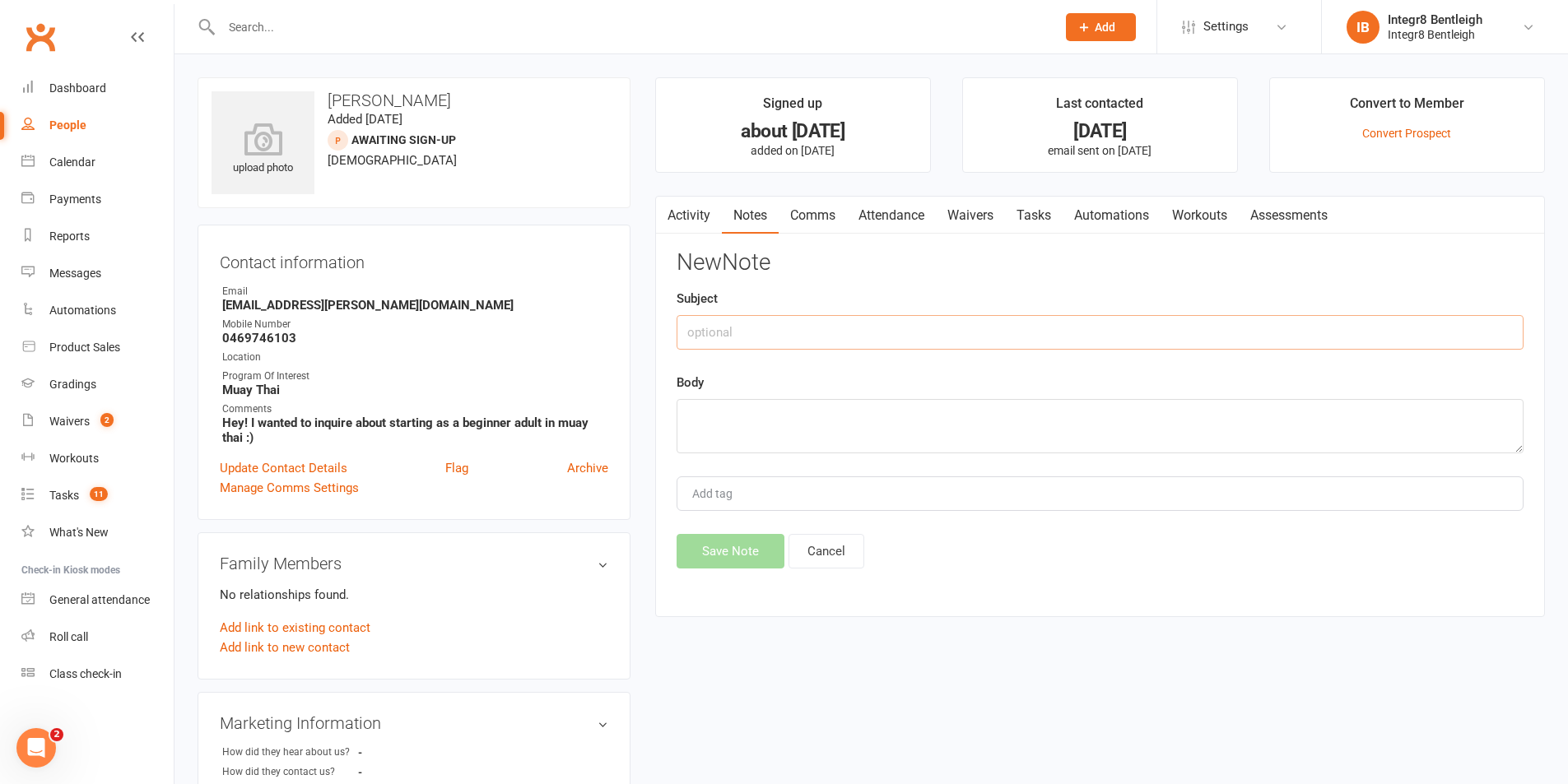
click at [978, 341] on input "text" at bounding box center [1100, 333] width 847 height 35
type input "check up"
type textarea "d"
type textarea "following up on task I set, didn't pick up. vm left. data list for her and her …"
type input "[PERSON_NAME]"
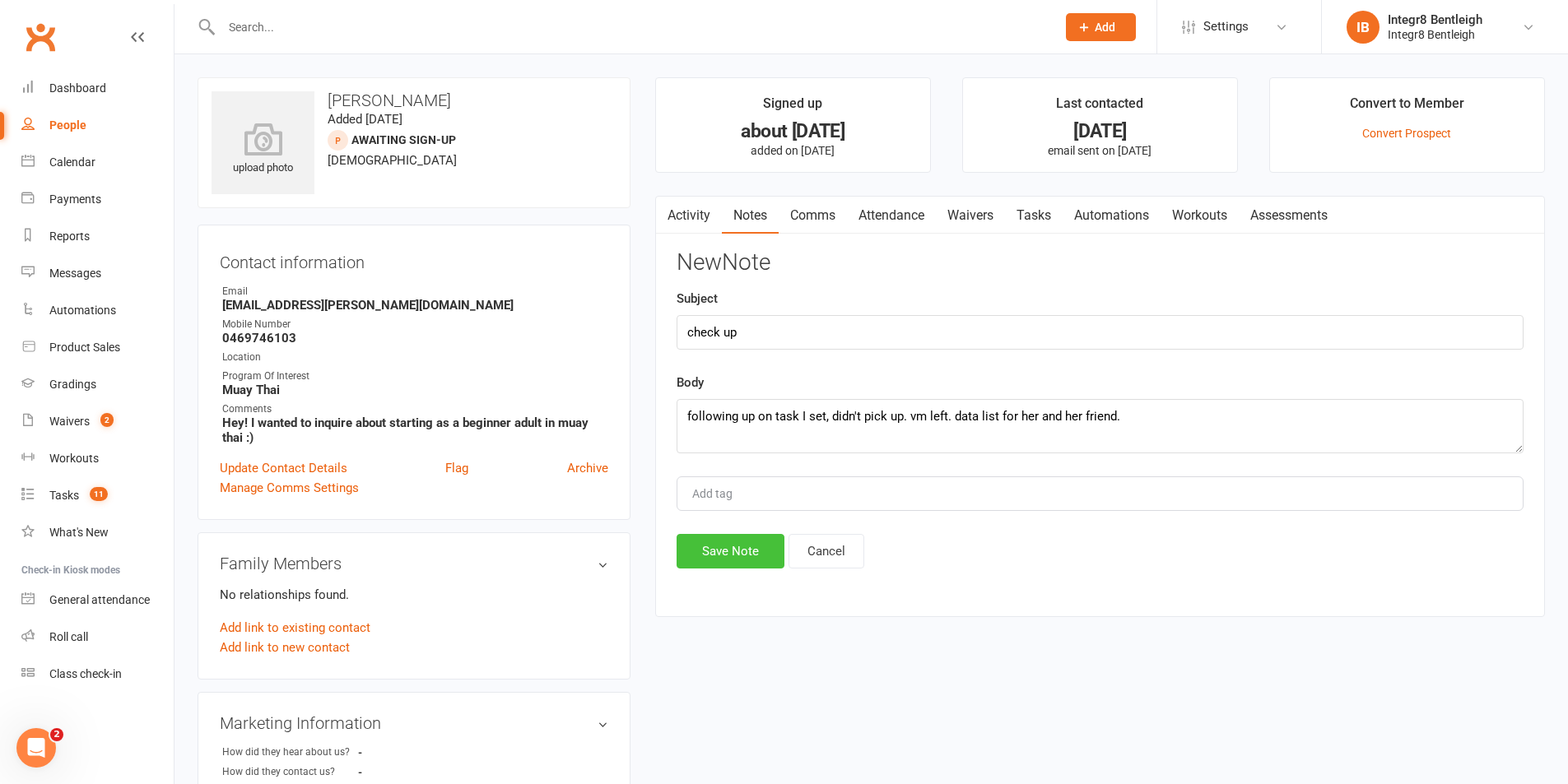
click at [755, 541] on button "Save Note" at bounding box center [731, 551] width 108 height 35
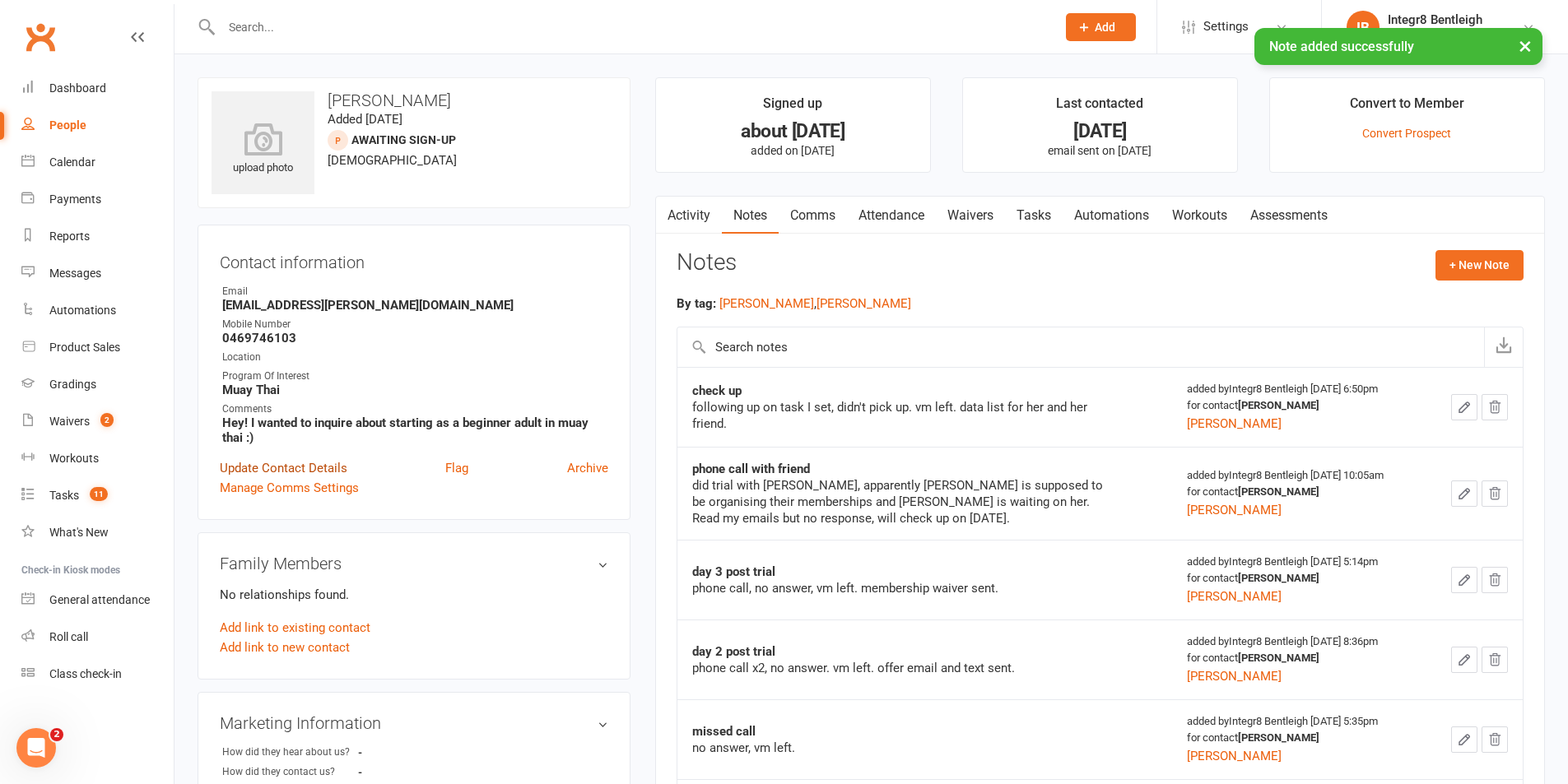
click at [227, 472] on link "Update Contact Details" at bounding box center [283, 469] width 128 height 20
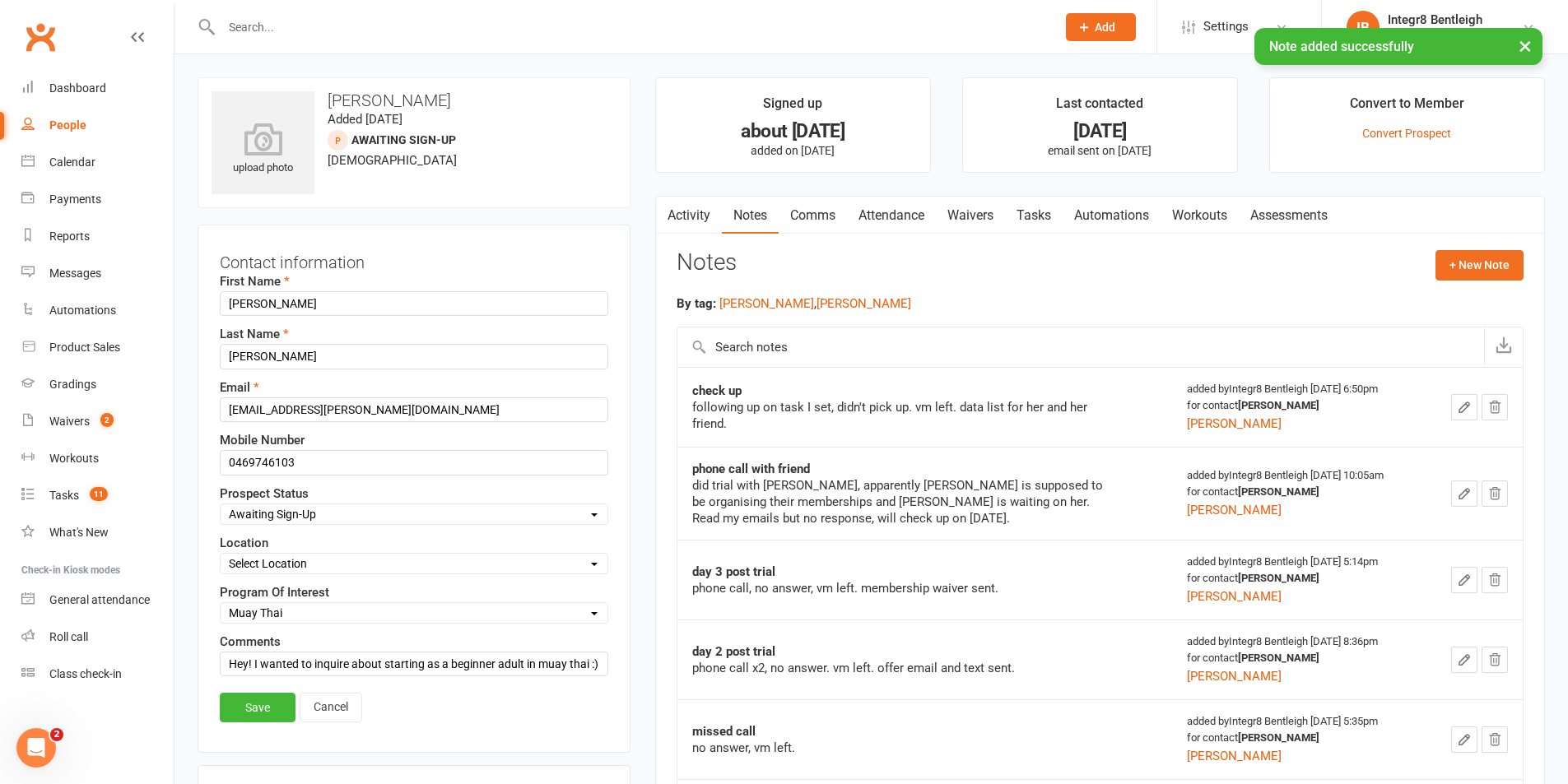
scroll to position [77, 0]
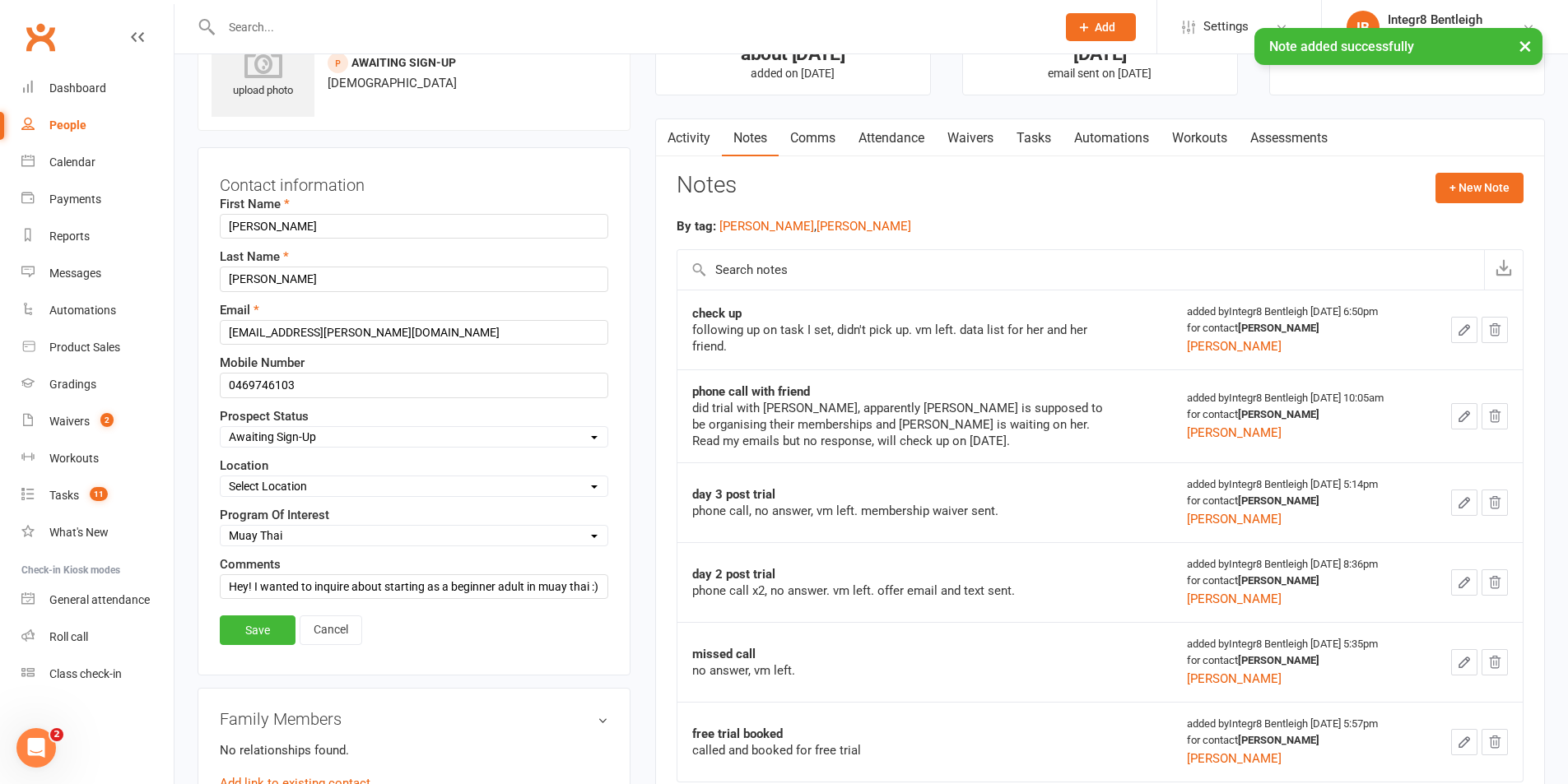
click at [296, 444] on select "Select Initial Contact Follow-up Free Trial Booked Awaiting Sign-Up Not Ready (…" at bounding box center [413, 437] width 387 height 18
select select "Not Ready (Data List)"
click at [220, 428] on select "Select Initial Contact Follow-up Free Trial Booked Awaiting Sign-Up Not Ready (…" at bounding box center [413, 437] width 387 height 18
click at [267, 633] on link "Save" at bounding box center [257, 630] width 75 height 30
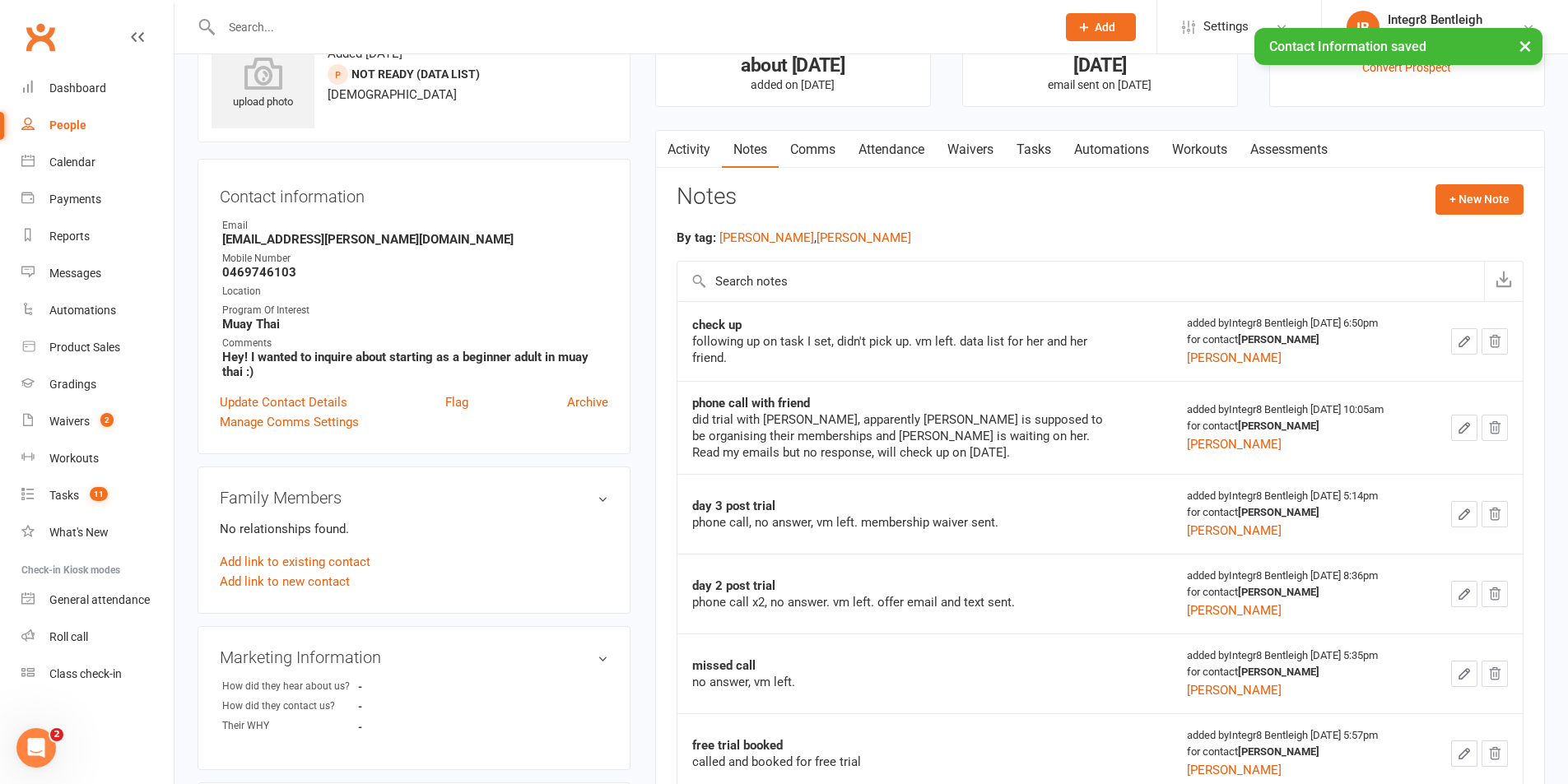
scroll to position [0, 0]
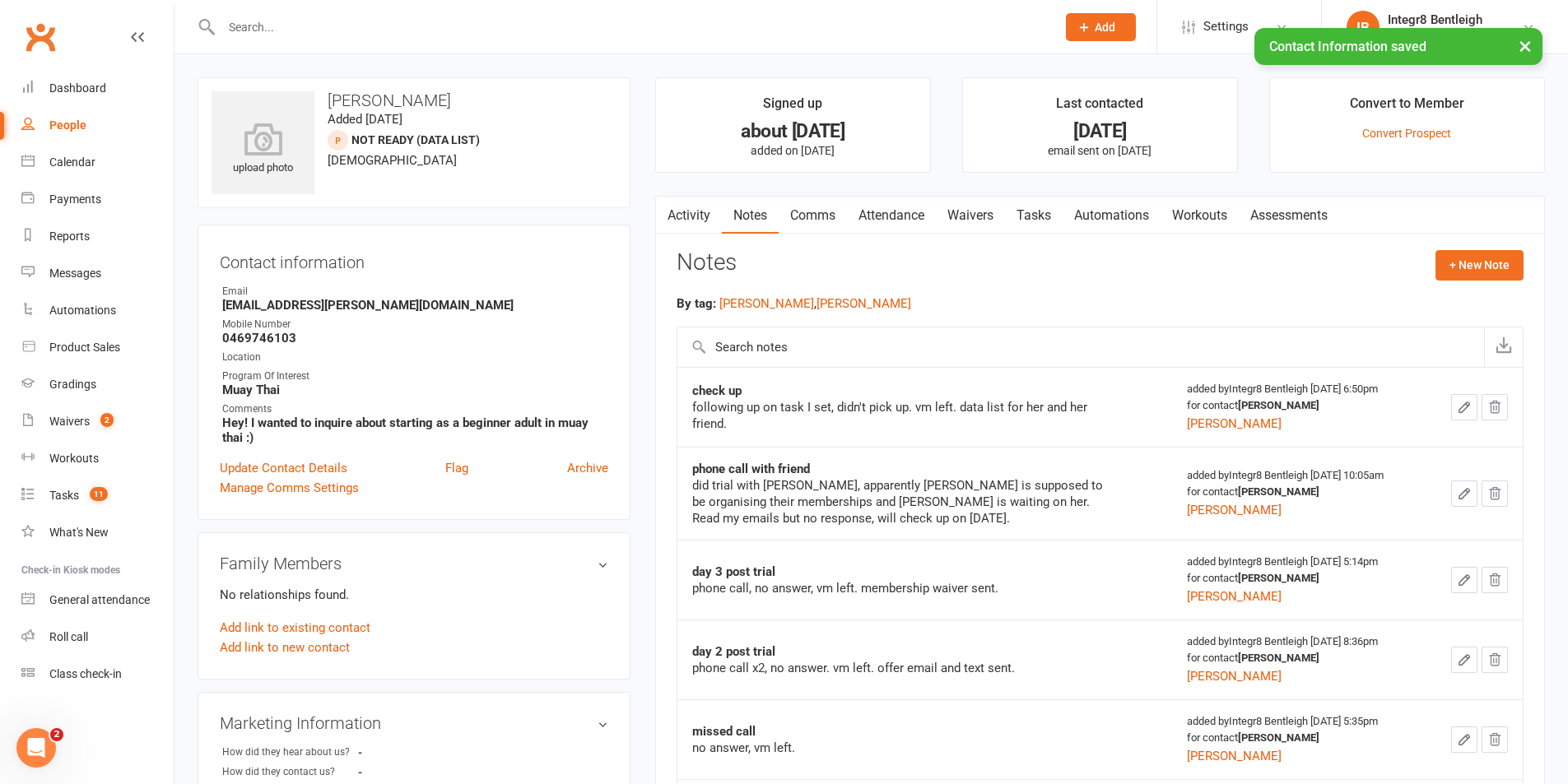
click at [1022, 218] on link "Tasks" at bounding box center [1034, 216] width 58 height 38
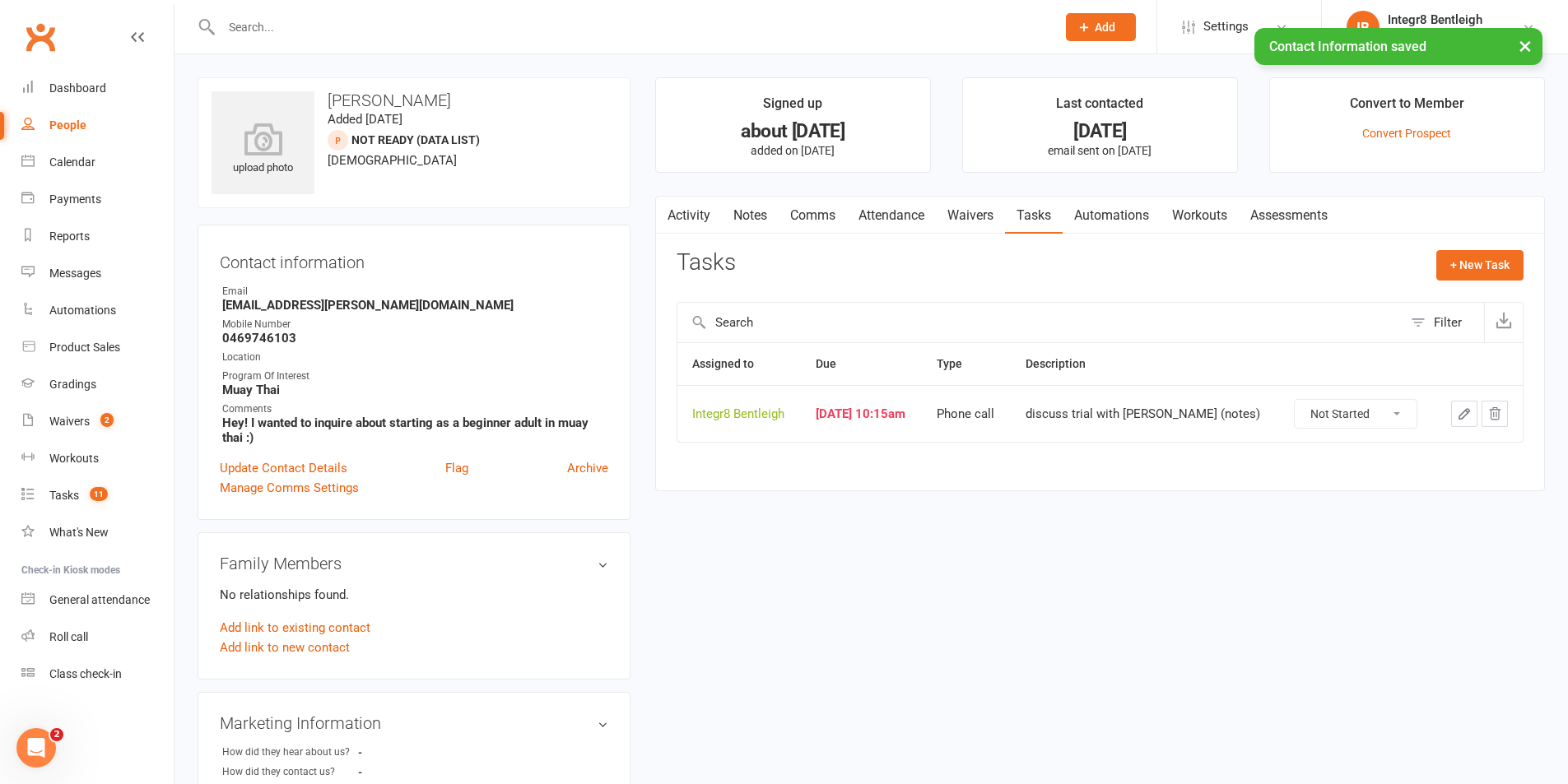
drag, startPoint x: 1356, startPoint y: 407, endPoint x: 1357, endPoint y: 417, distance: 10.0
click at [1356, 407] on select "Not Started In Progress Waiting Complete" at bounding box center [1355, 414] width 122 height 28
click at [1295, 400] on select "Not Started In Progress Waiting Complete" at bounding box center [1355, 414] width 122 height 28
select select "unstarted"
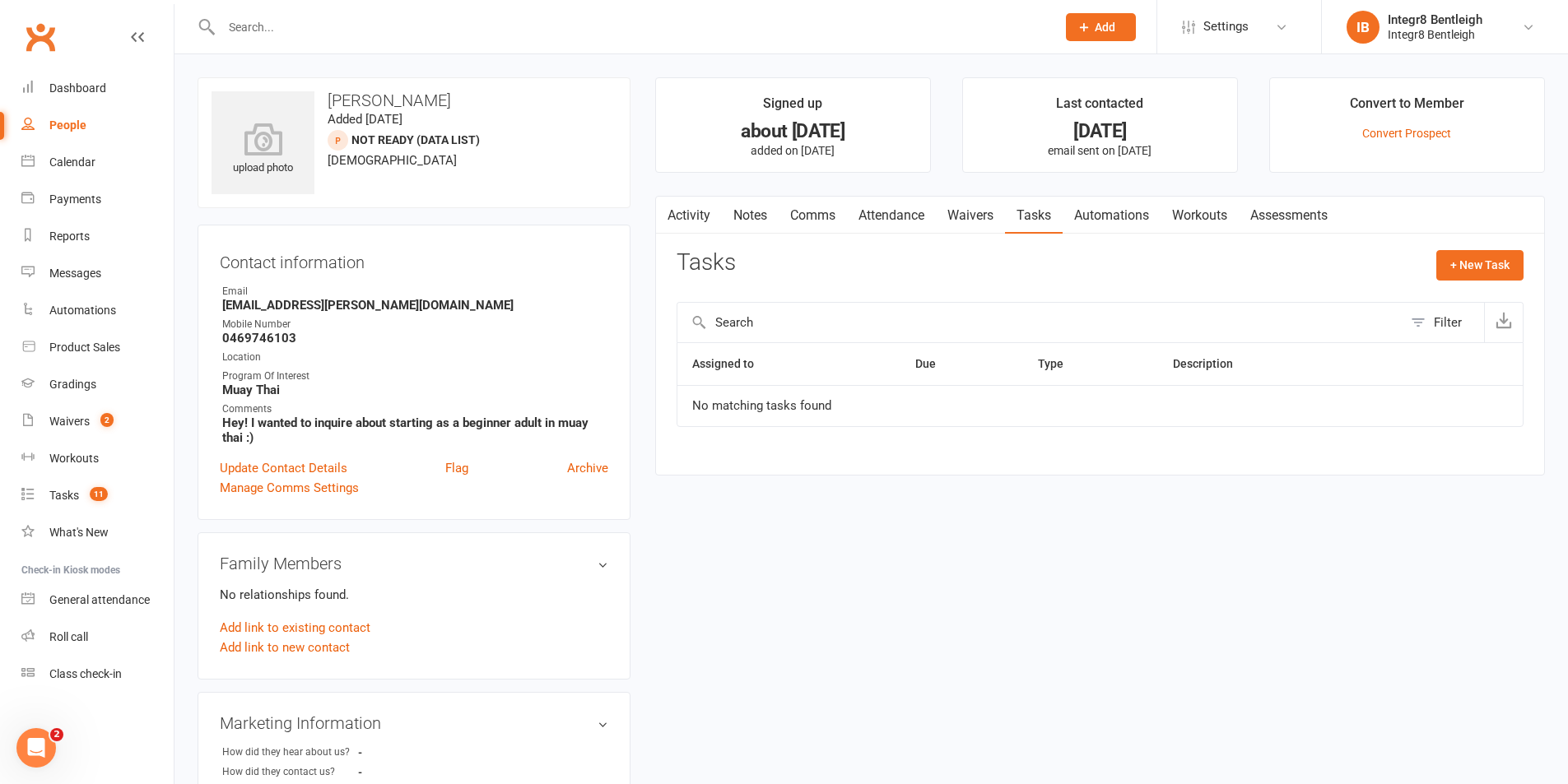
click at [389, 32] on input "text" at bounding box center [630, 27] width 828 height 23
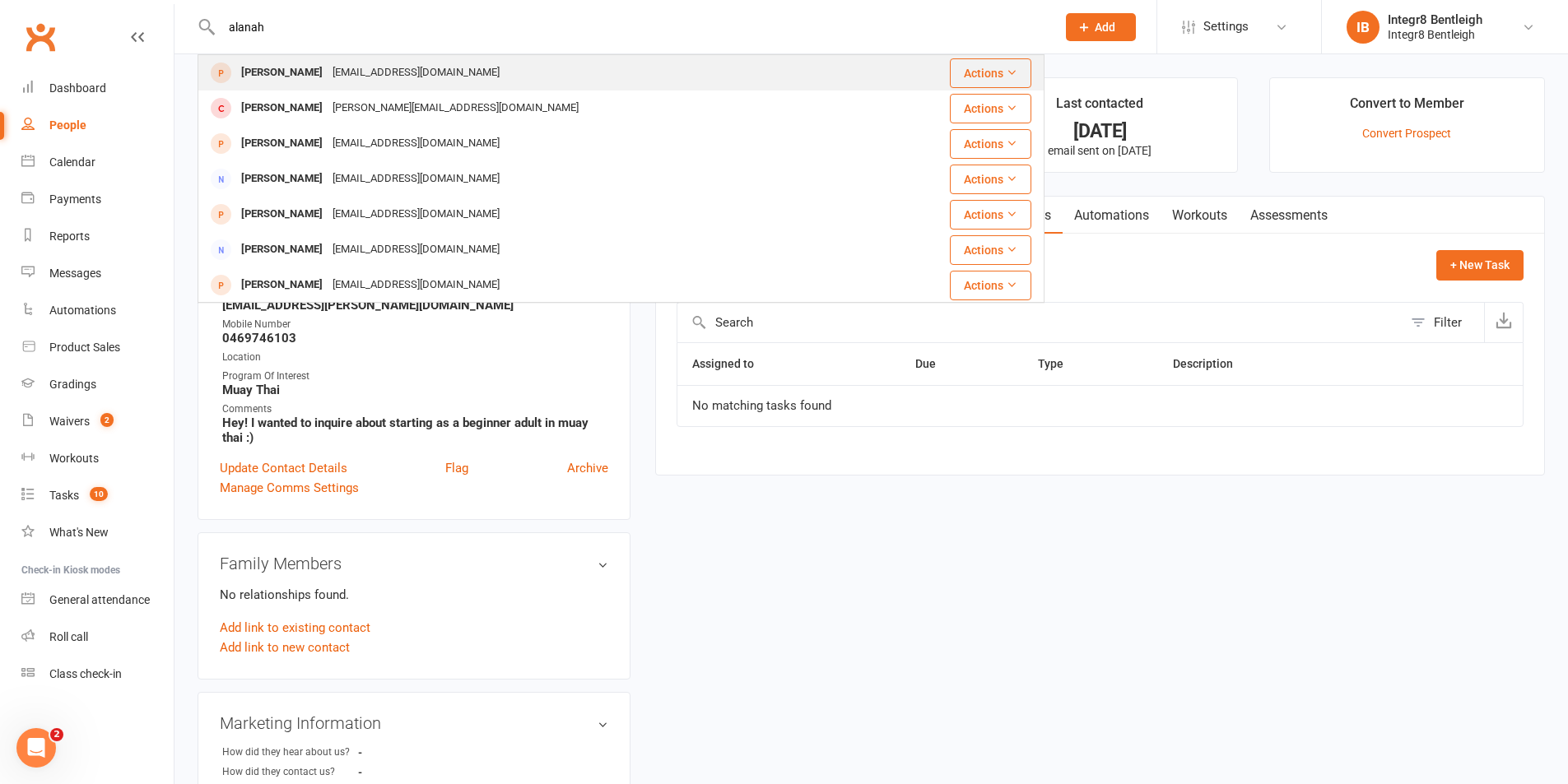
type input "alanah"
click at [419, 64] on div "[EMAIL_ADDRESS][DOMAIN_NAME]" at bounding box center [417, 73] width 177 height 24
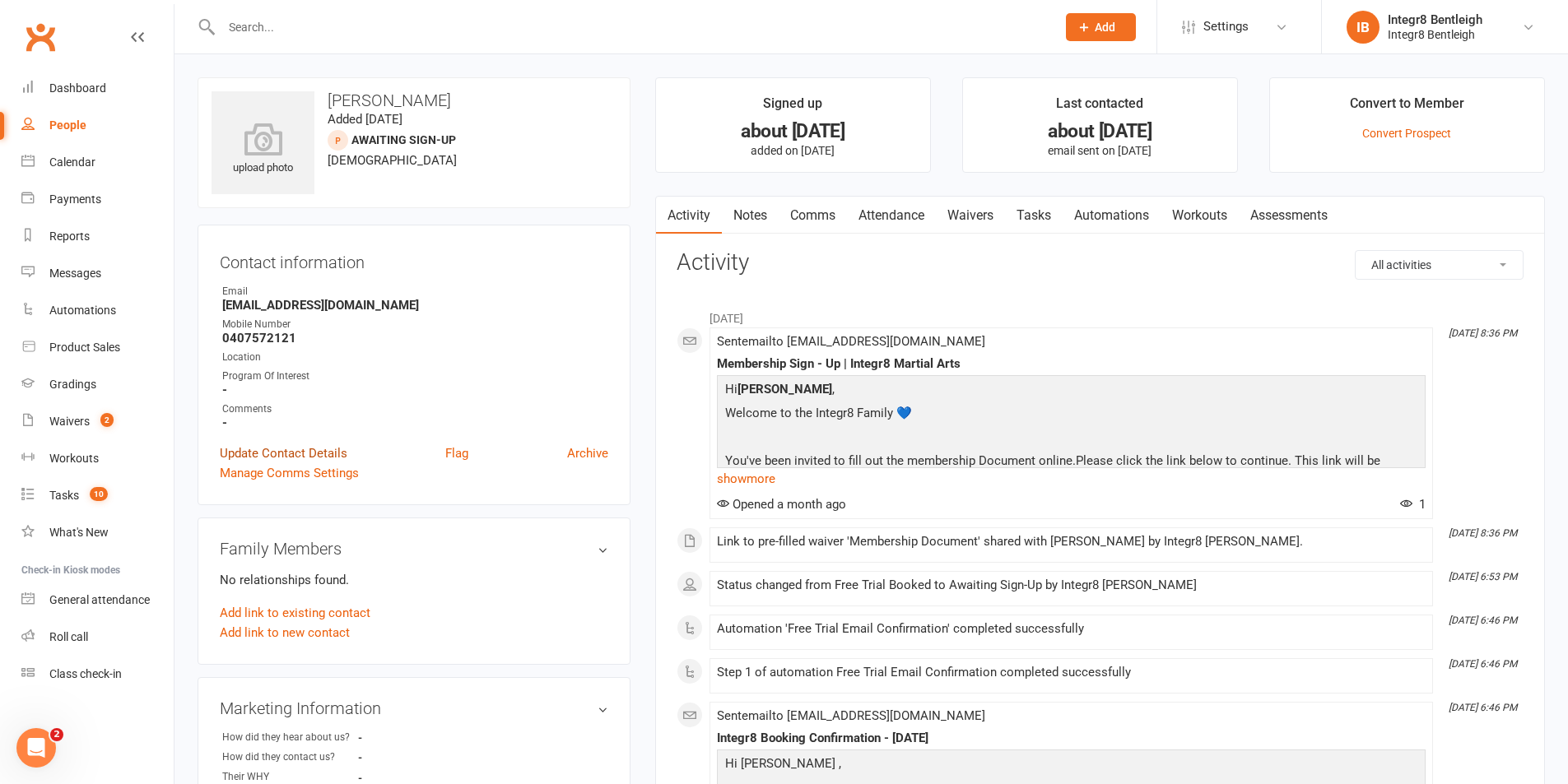
click at [333, 449] on link "Update Contact Details" at bounding box center [283, 454] width 128 height 20
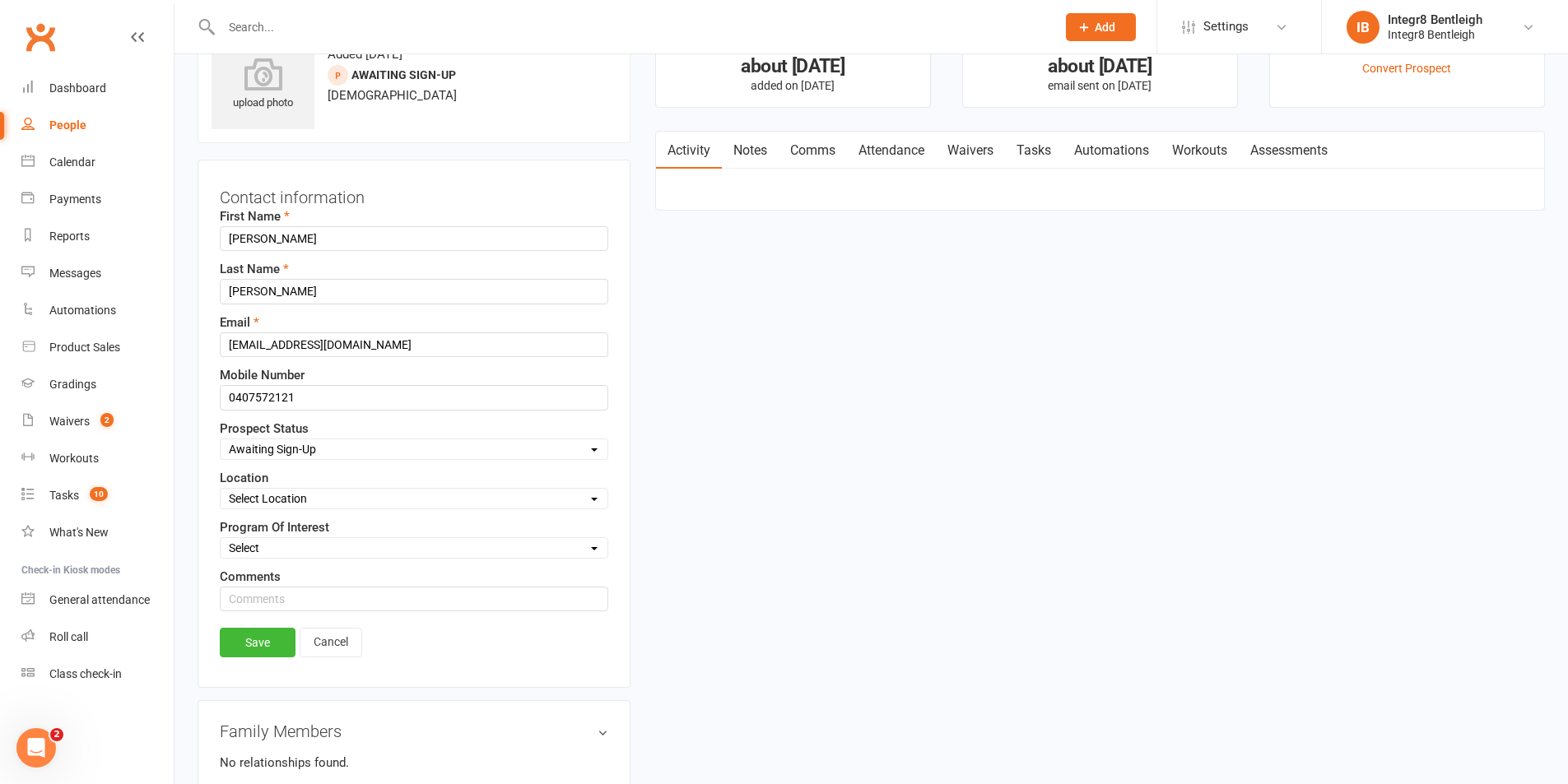
scroll to position [77, 0]
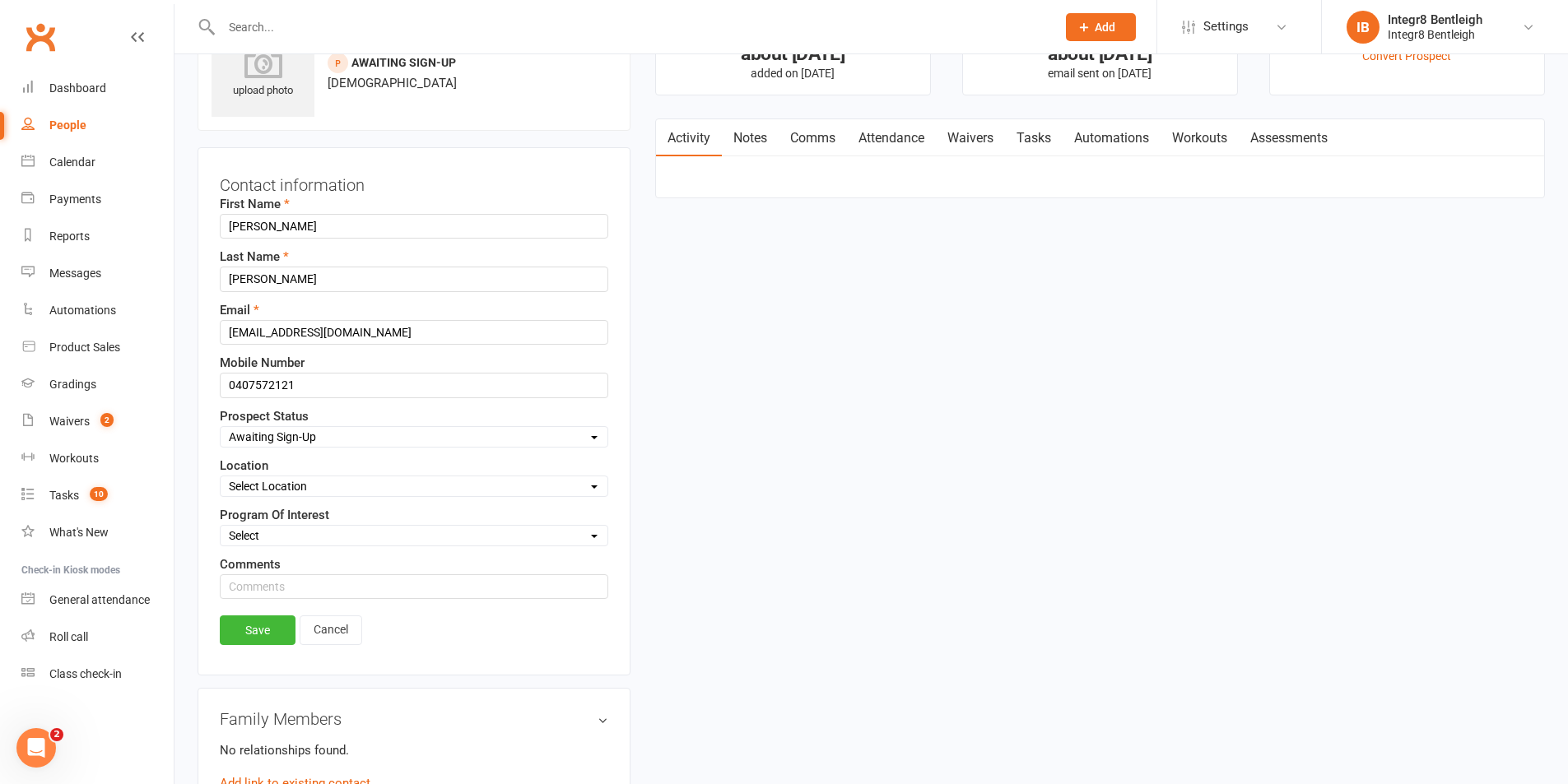
click at [331, 432] on select "Select Initial Contact Follow-up Free Trial Booked Awaiting Sign-Up Not Ready (…" at bounding box center [413, 437] width 387 height 18
select select "Not Ready (Data List)"
click at [220, 428] on select "Select Initial Contact Follow-up Free Trial Booked Awaiting Sign-Up Not Ready (…" at bounding box center [413, 437] width 387 height 18
click at [271, 627] on link "Save" at bounding box center [257, 630] width 75 height 30
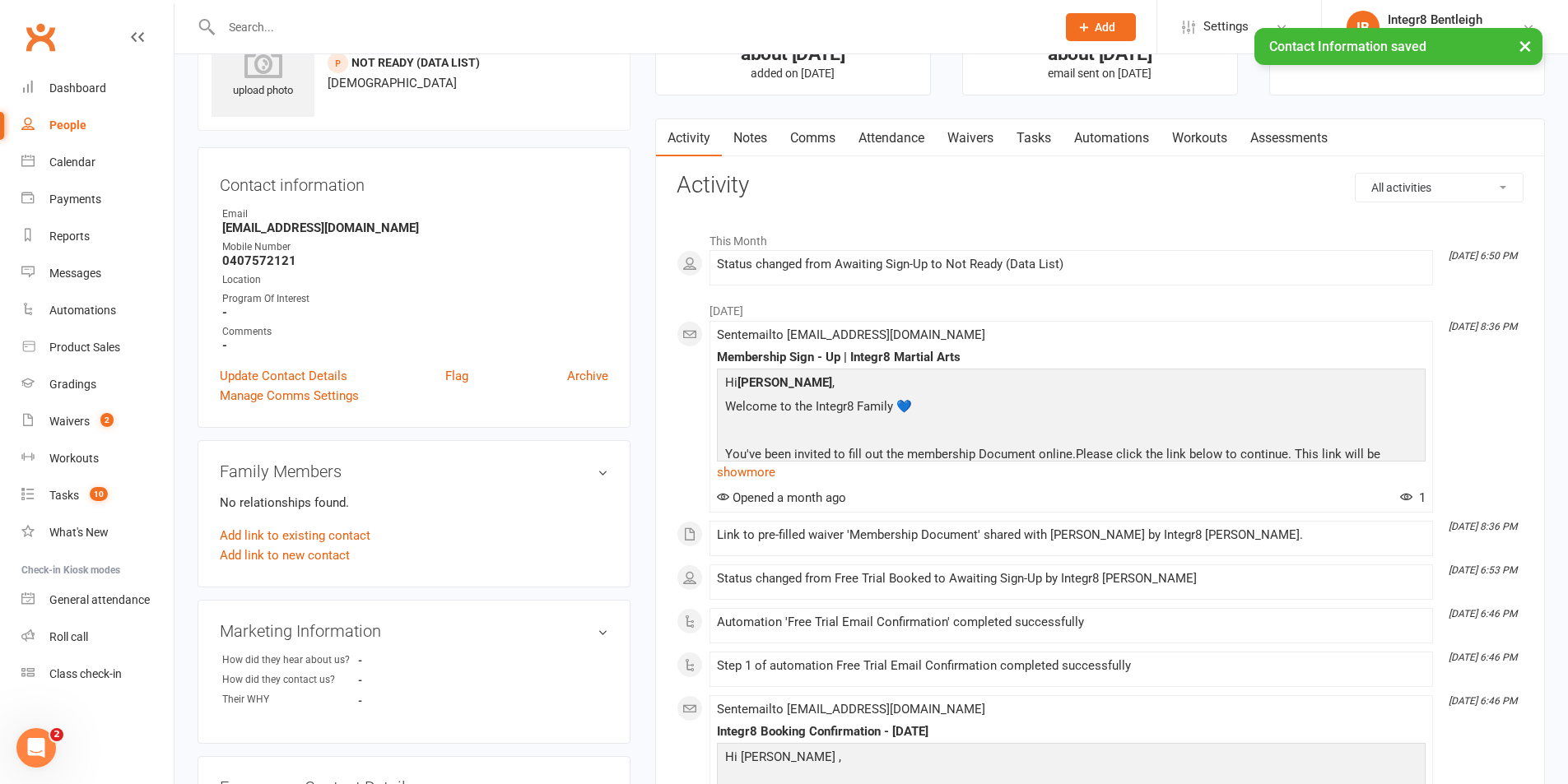
click at [756, 139] on link "Notes" at bounding box center [750, 138] width 57 height 38
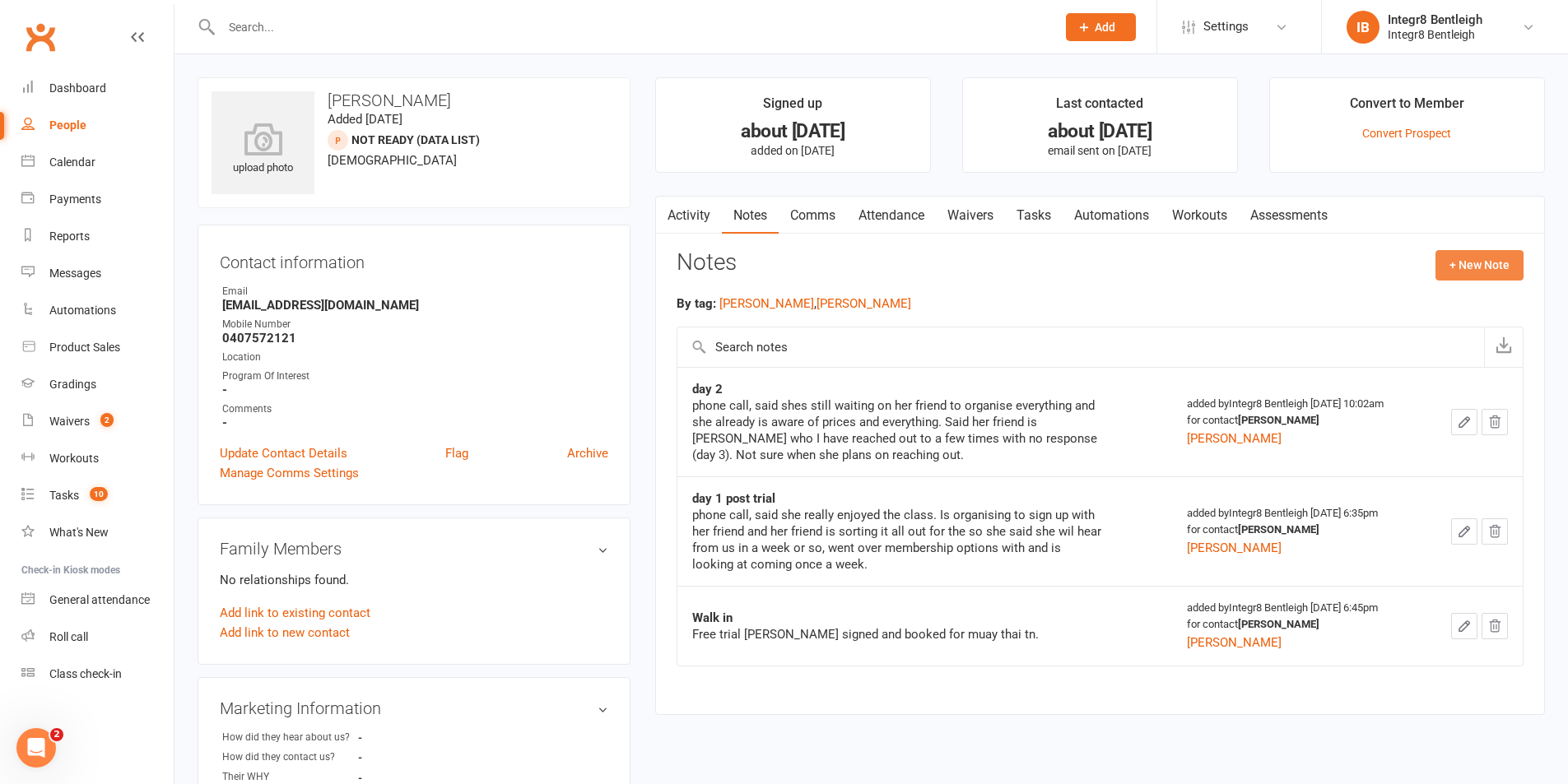
click at [1455, 258] on button "+ New Note" at bounding box center [1479, 265] width 88 height 30
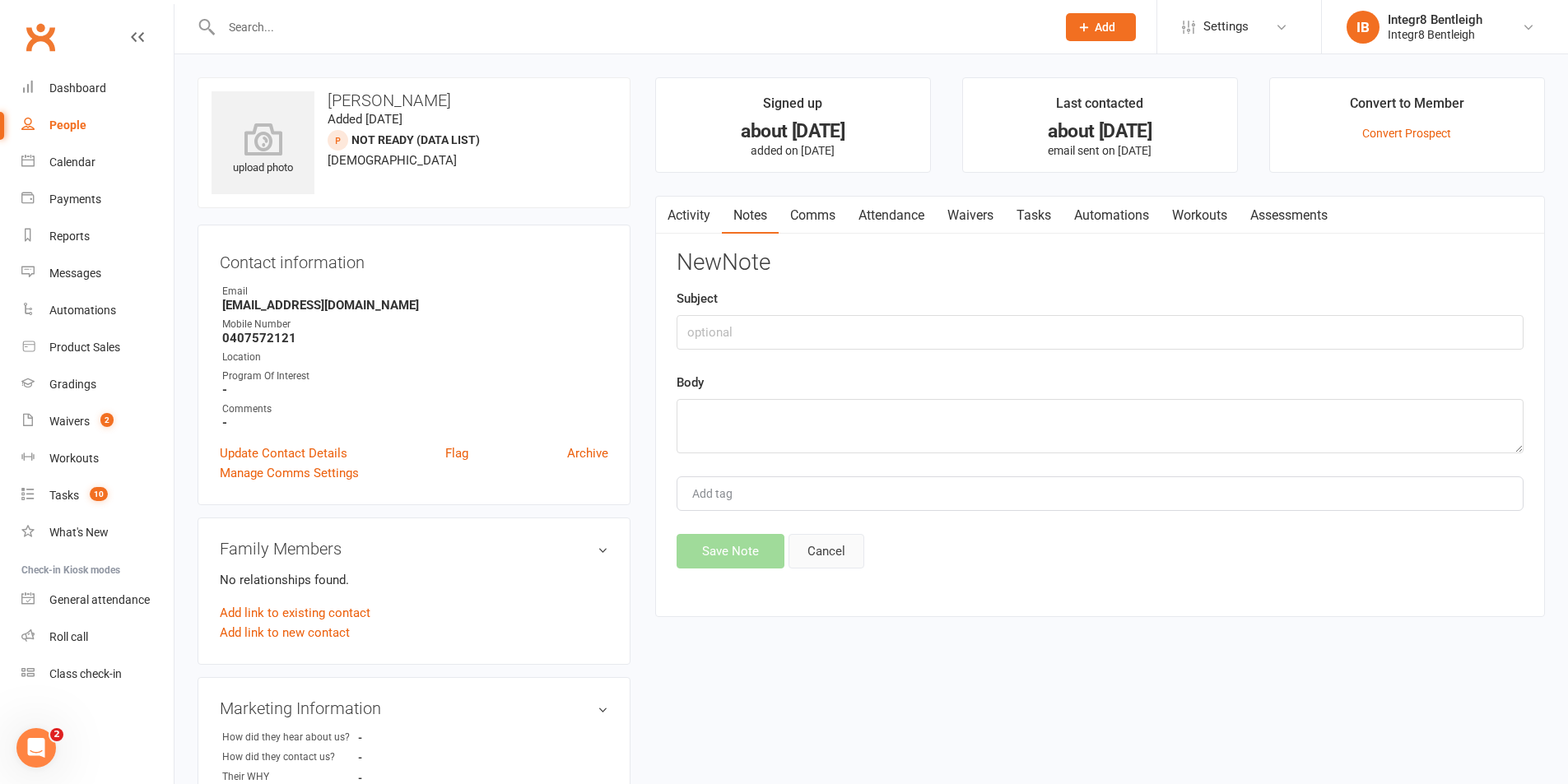
click at [852, 549] on button "Cancel" at bounding box center [826, 551] width 75 height 35
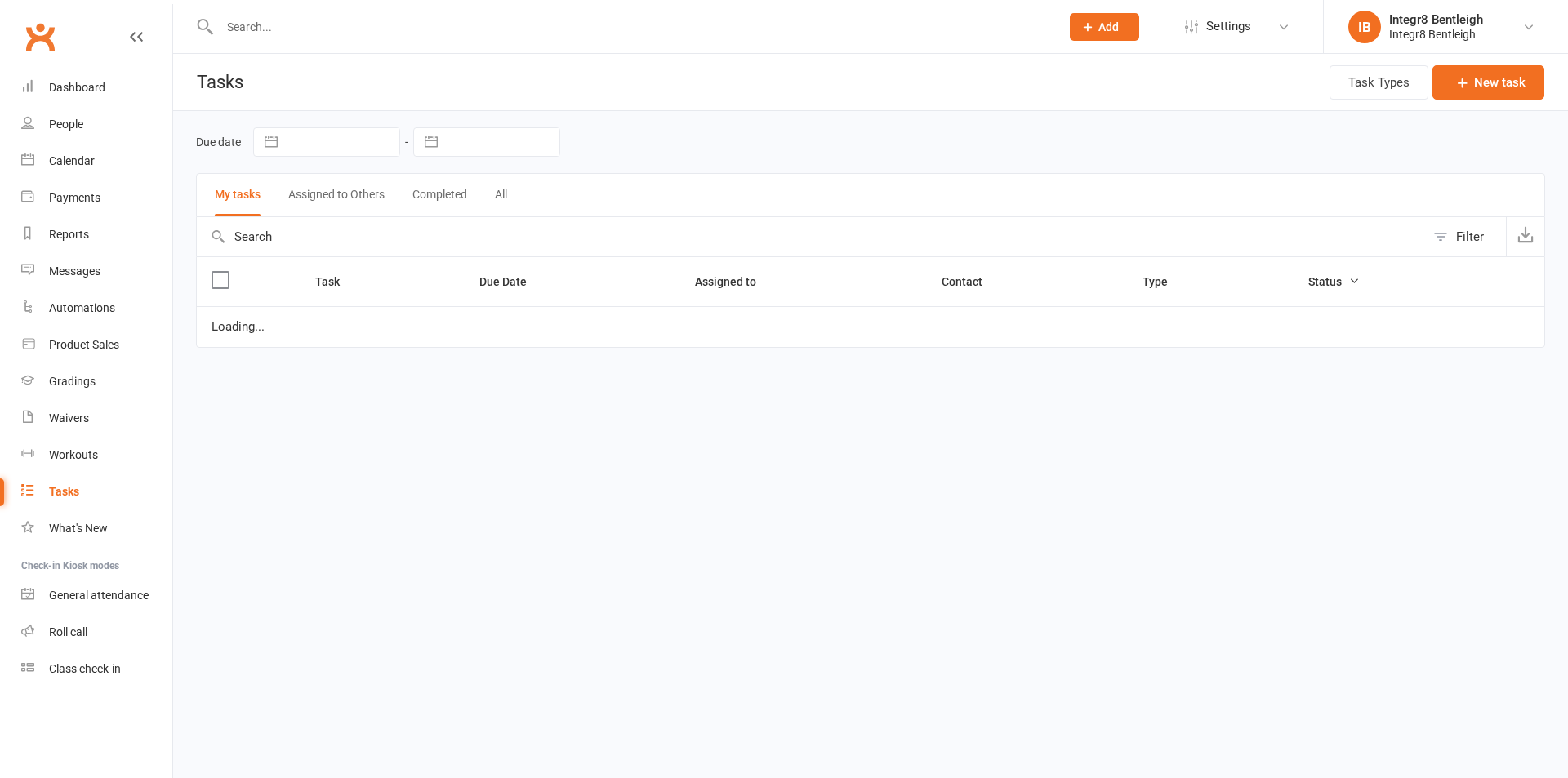
select select "started"
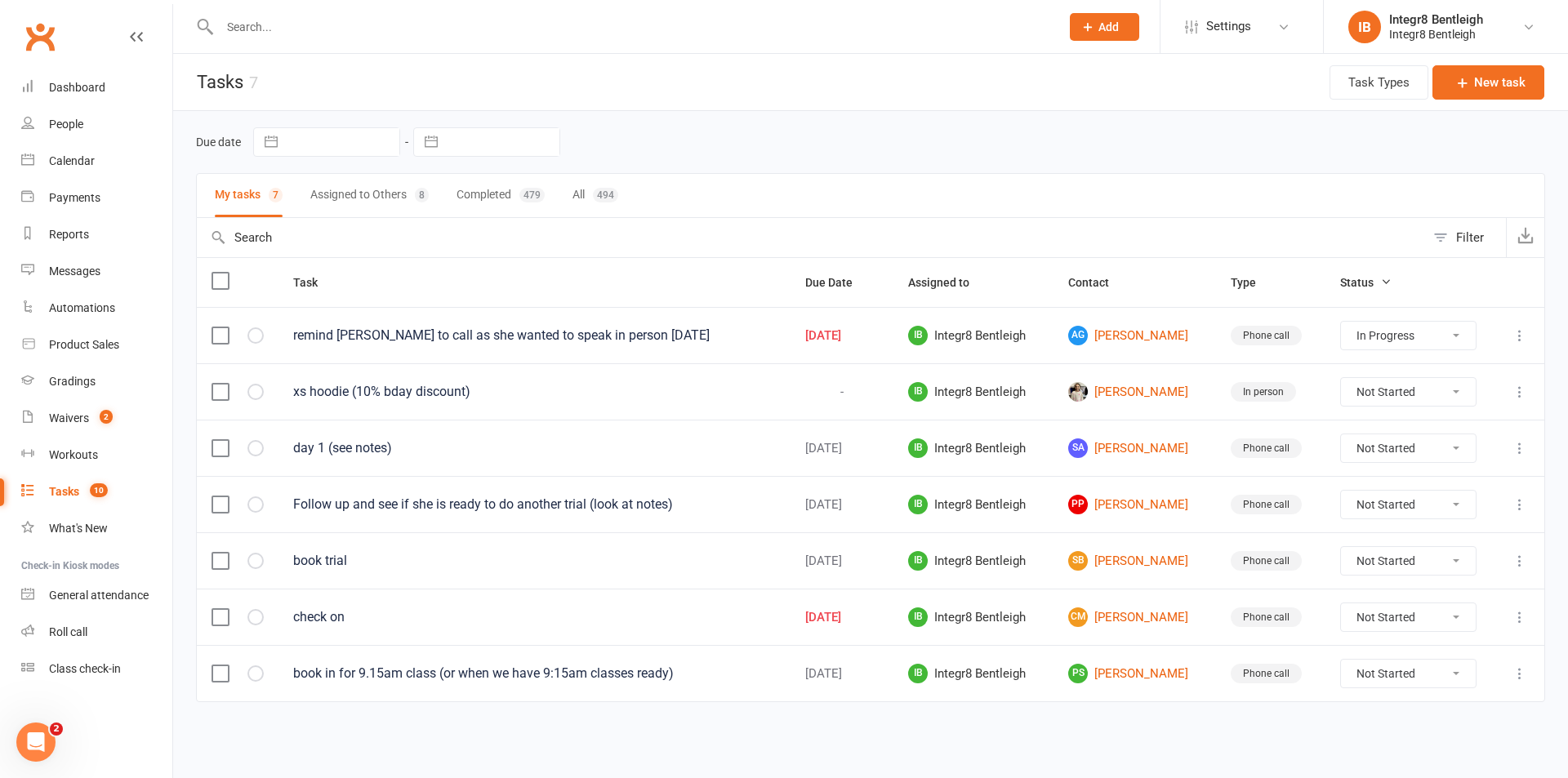
click at [344, 200] on button "Assigned to Others 8" at bounding box center [370, 196] width 118 height 44
select select "started"
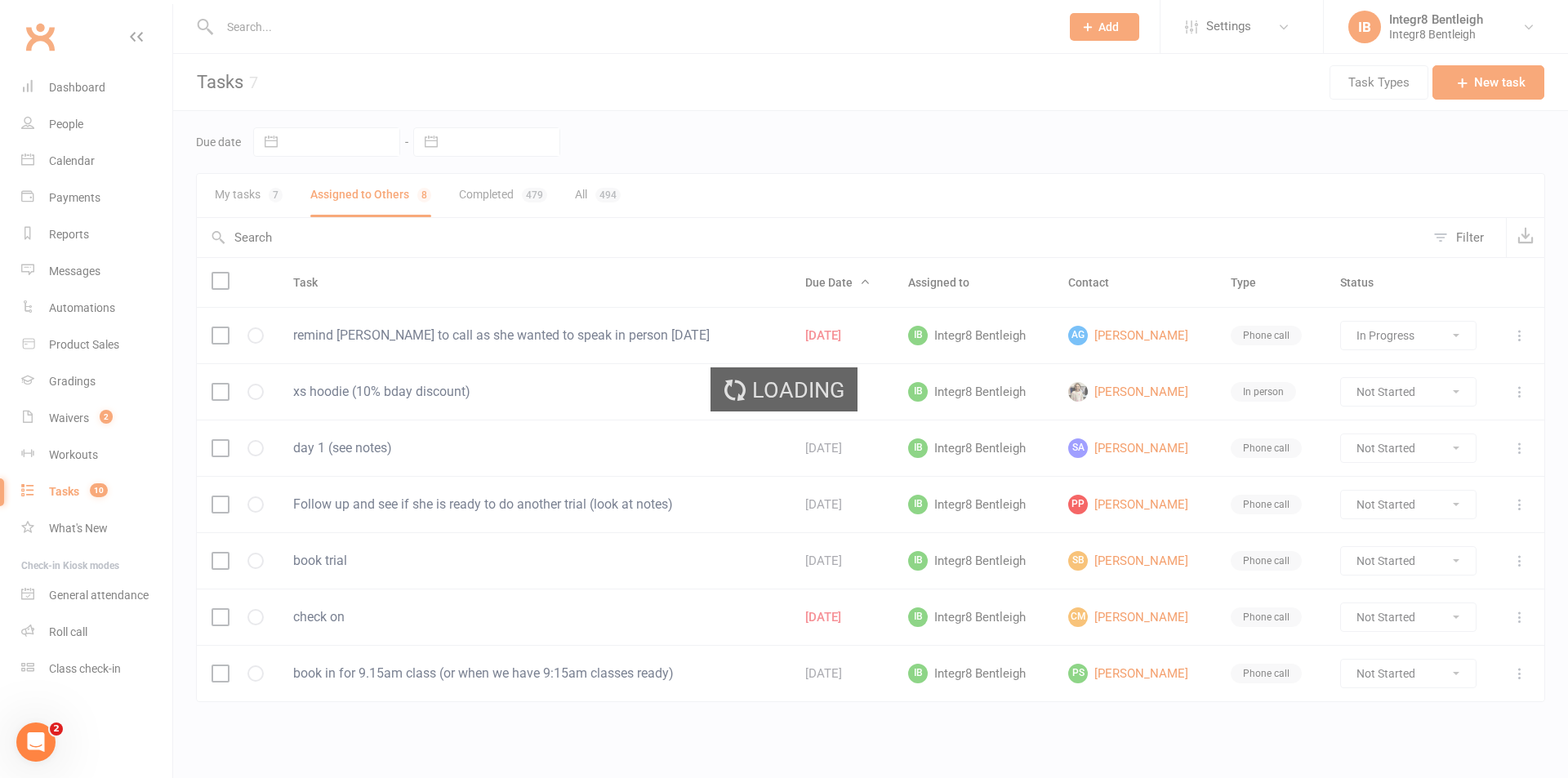
select select "started"
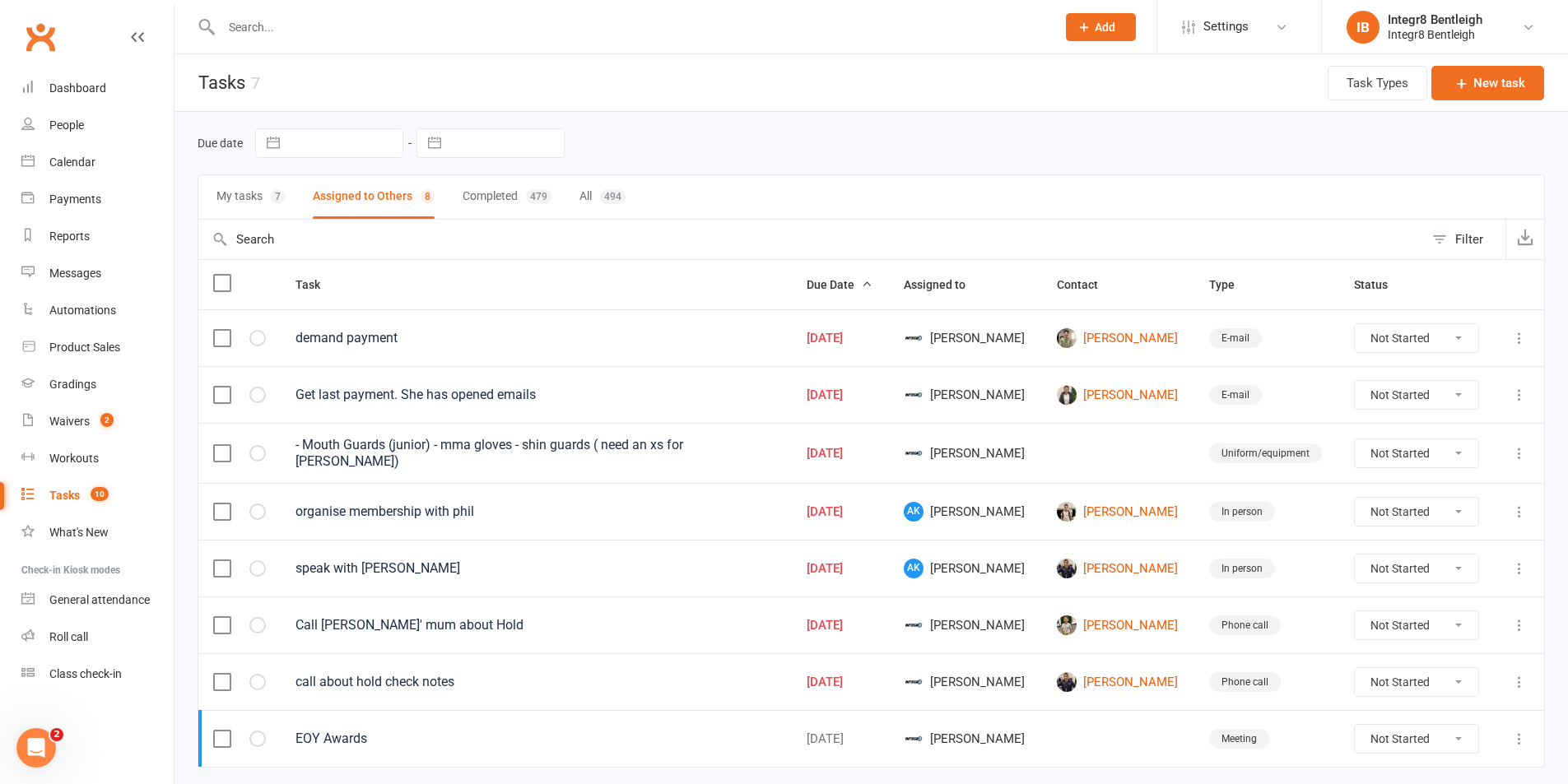
scroll to position [50, 0]
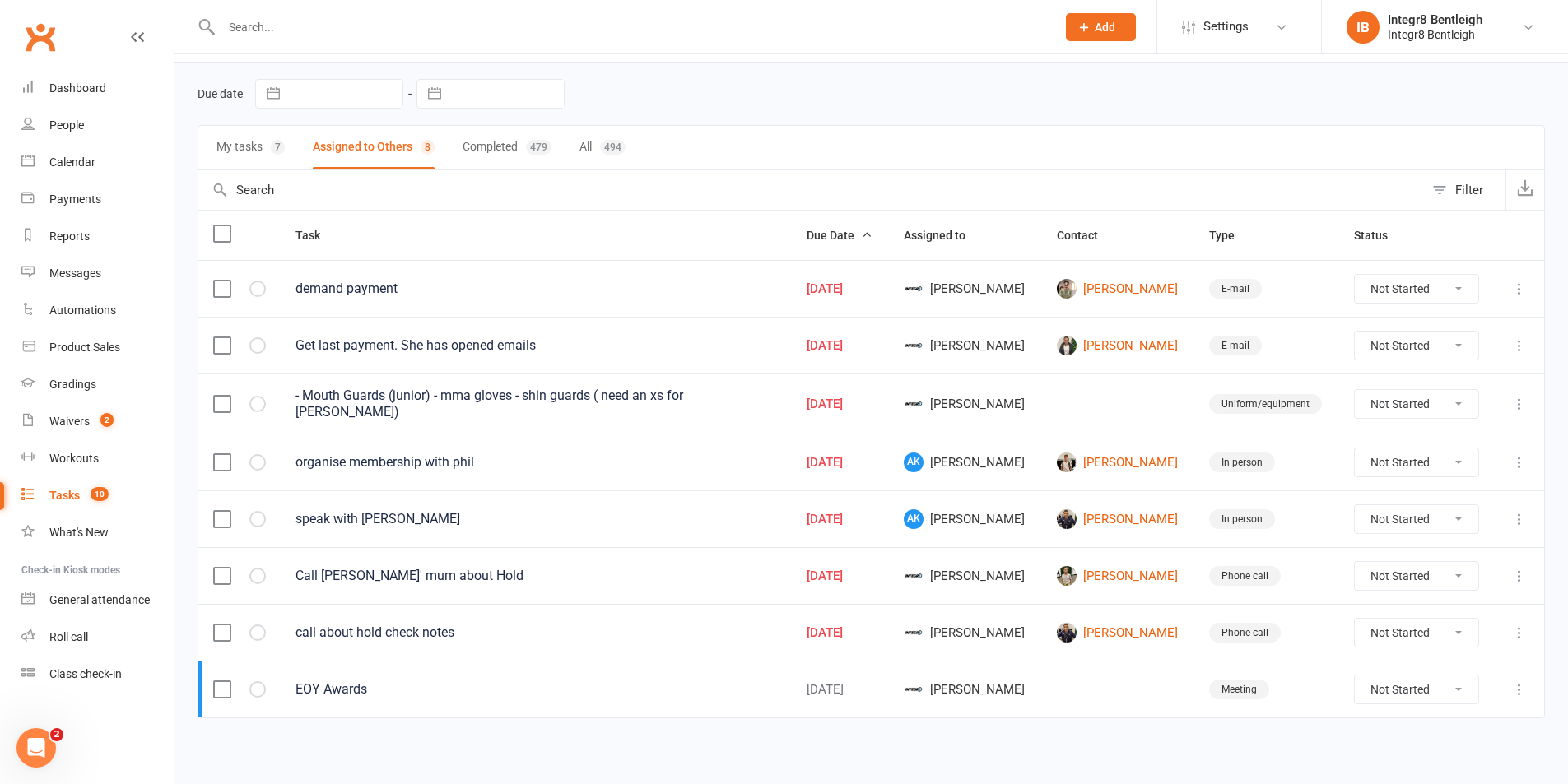
click at [1522, 629] on icon at bounding box center [1520, 632] width 17 height 17
click at [1445, 724] on link "Delete" at bounding box center [1435, 727] width 163 height 33
click at [72, 89] on div "Dashboard" at bounding box center [78, 88] width 57 height 13
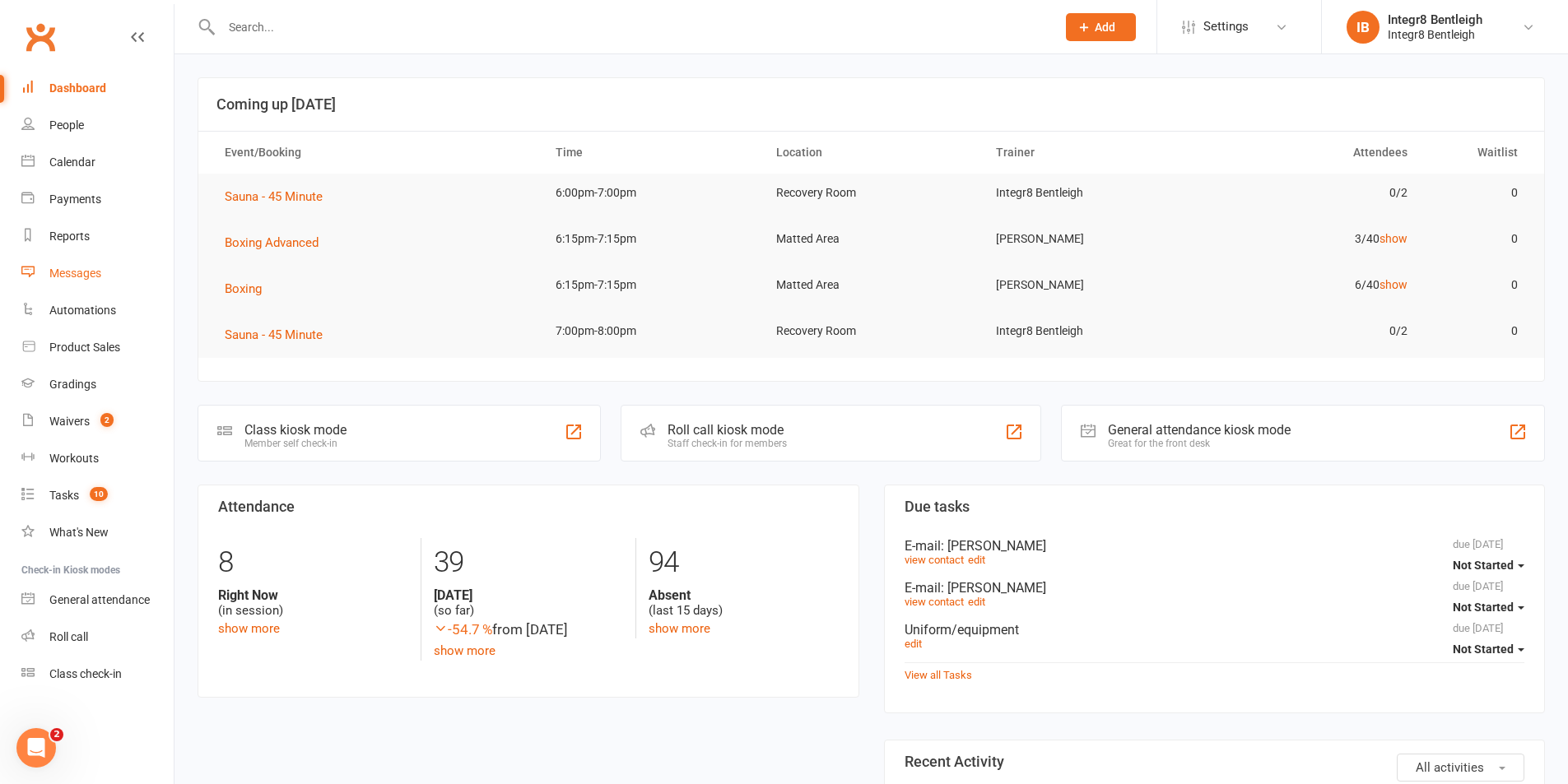
click at [83, 272] on div "Messages" at bounding box center [75, 273] width 52 height 13
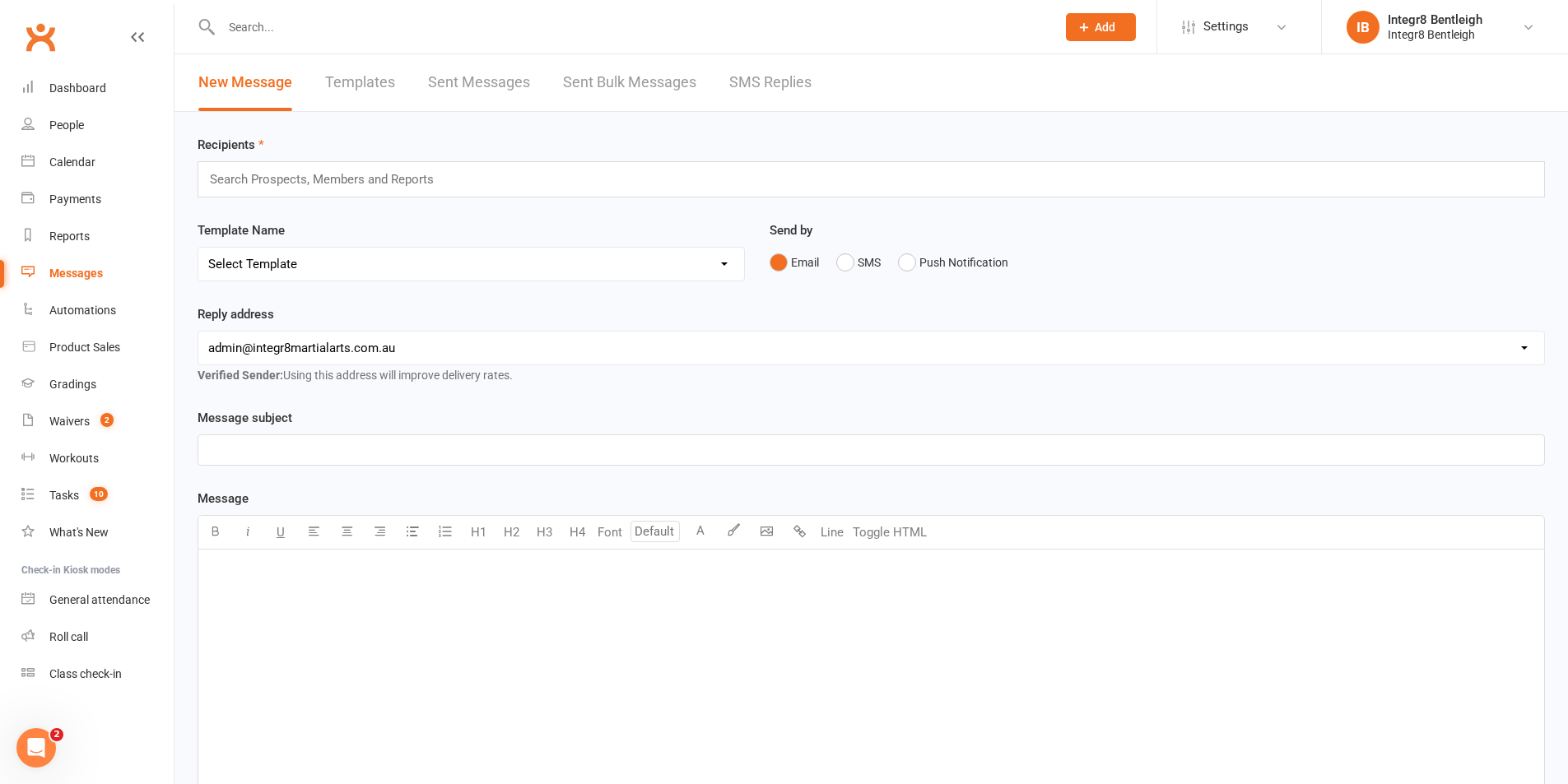
click at [650, 99] on link "Sent Bulk Messages" at bounding box center [630, 83] width 133 height 57
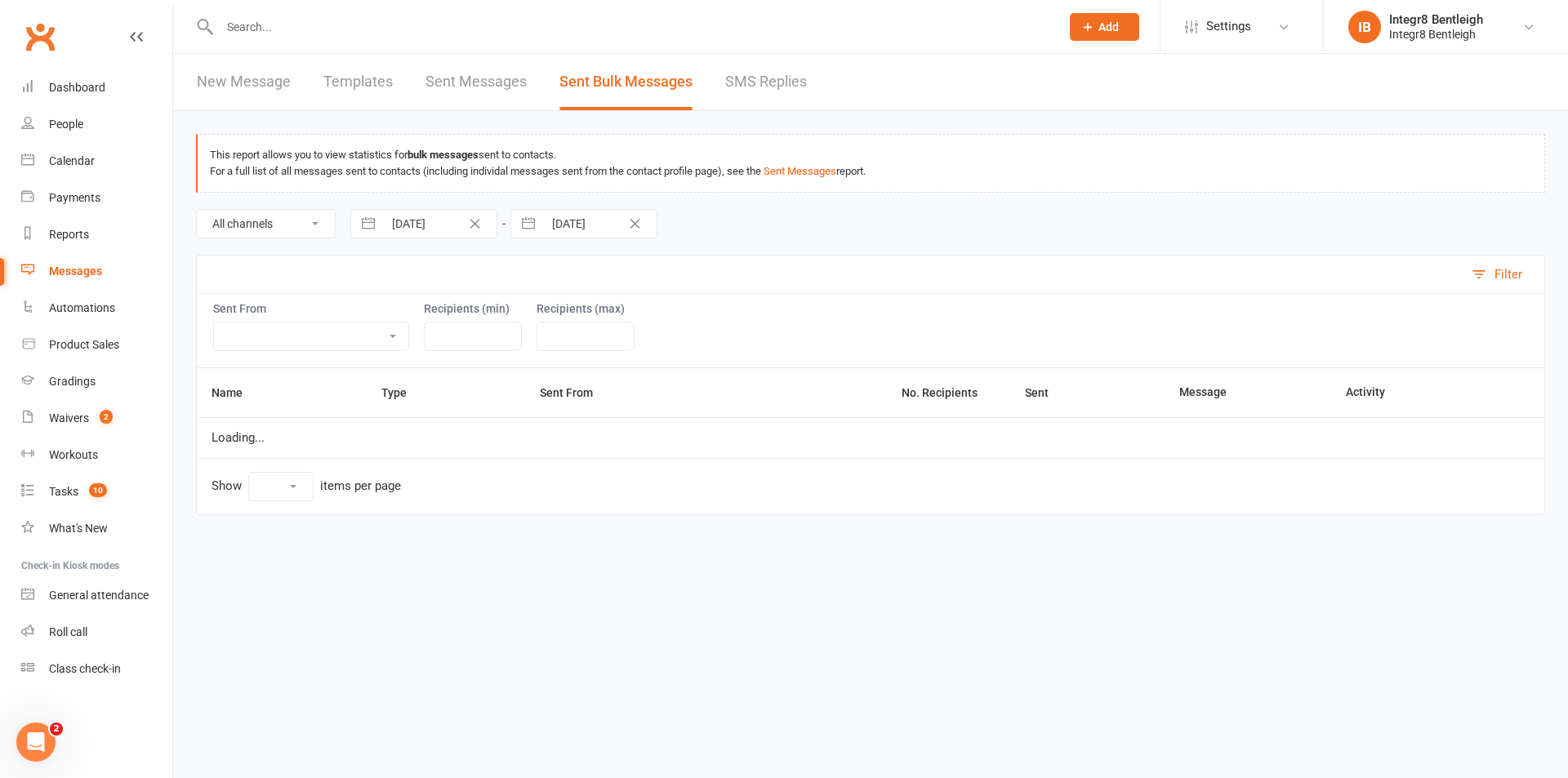
select select "10"
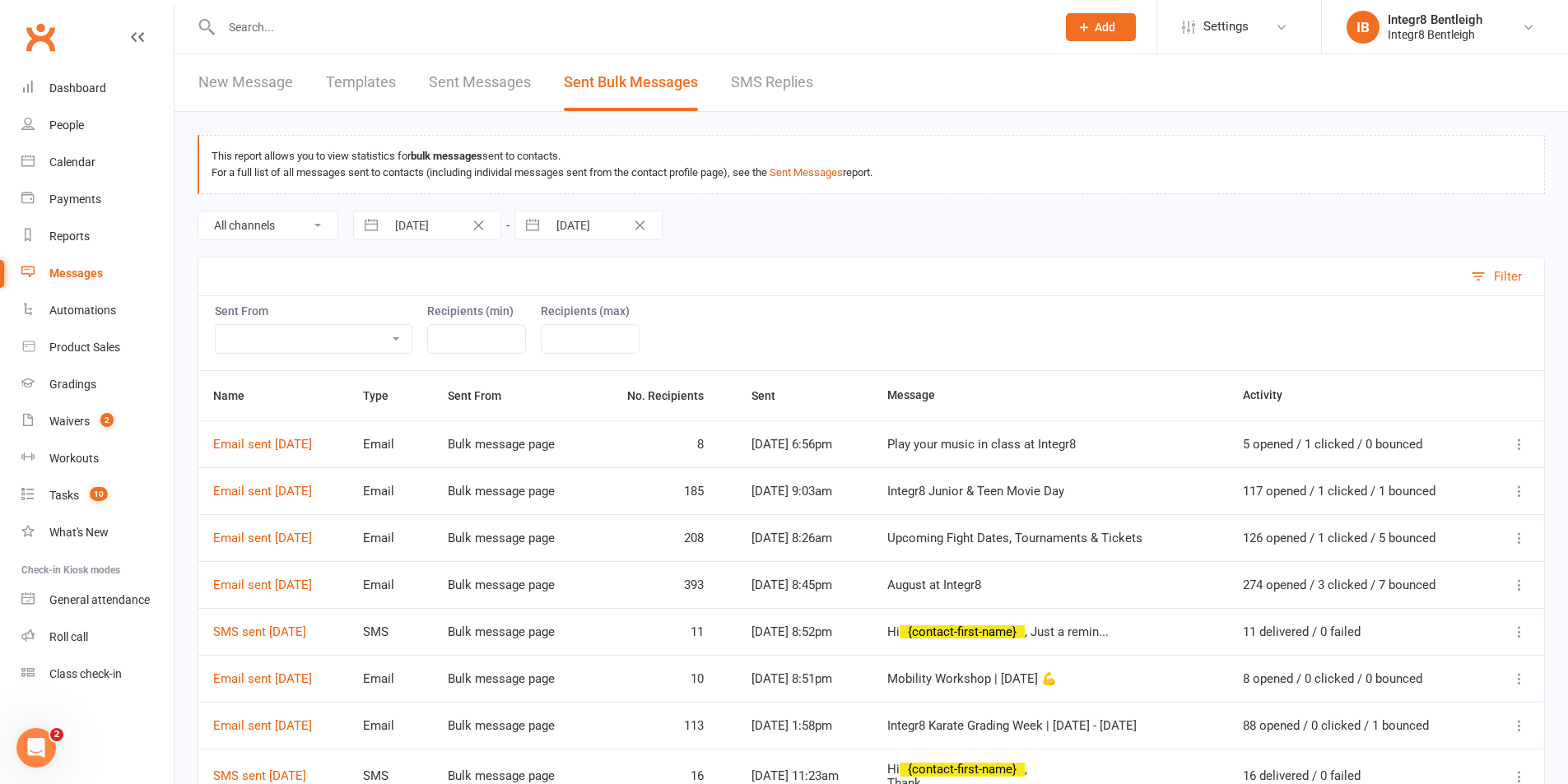
click at [1520, 494] on icon at bounding box center [1520, 491] width 17 height 17
click at [1395, 557] on link "Message Details" at bounding box center [1403, 556] width 225 height 33
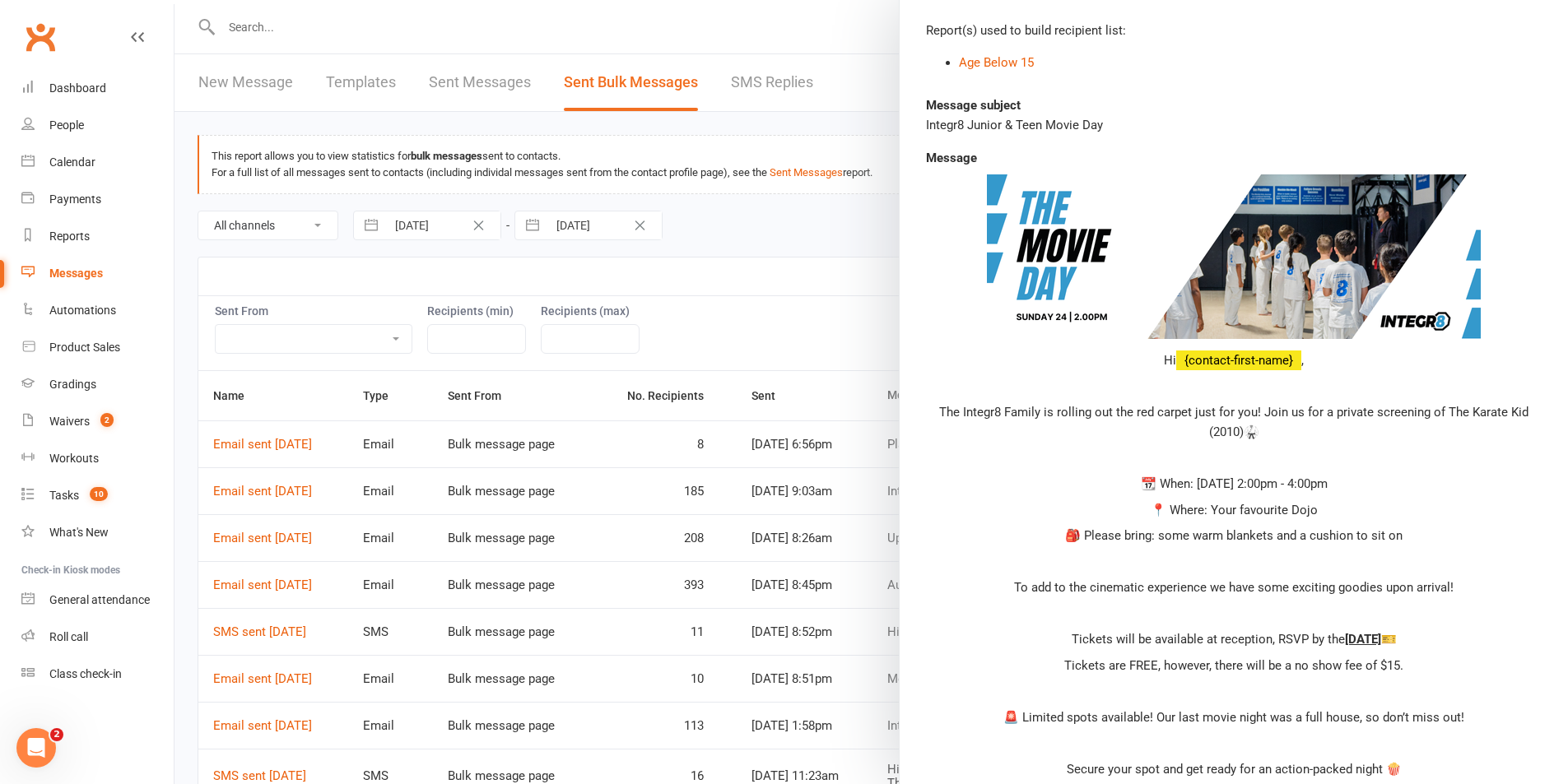
scroll to position [117, 0]
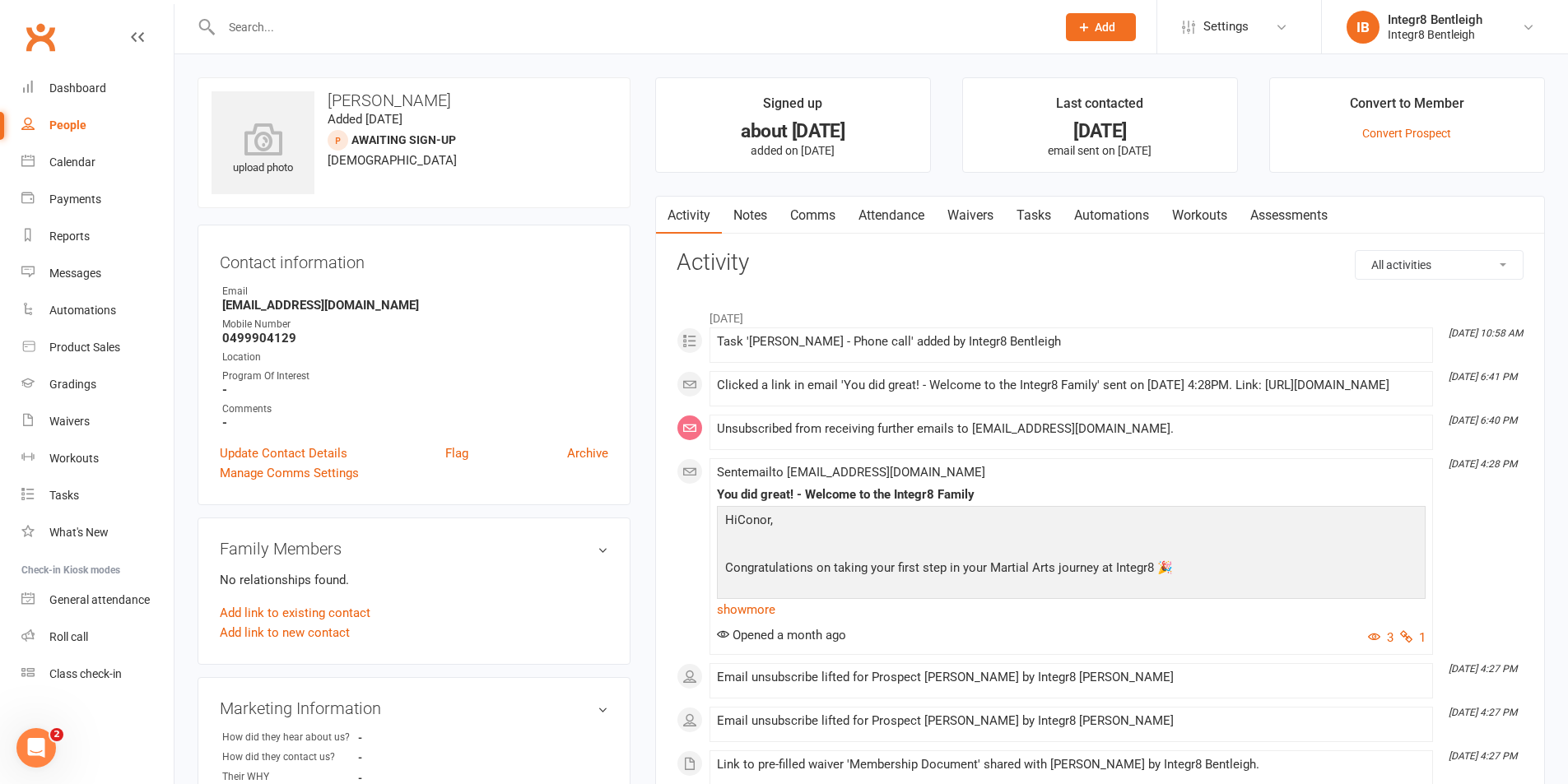
click at [754, 214] on link "Notes" at bounding box center [750, 216] width 57 height 38
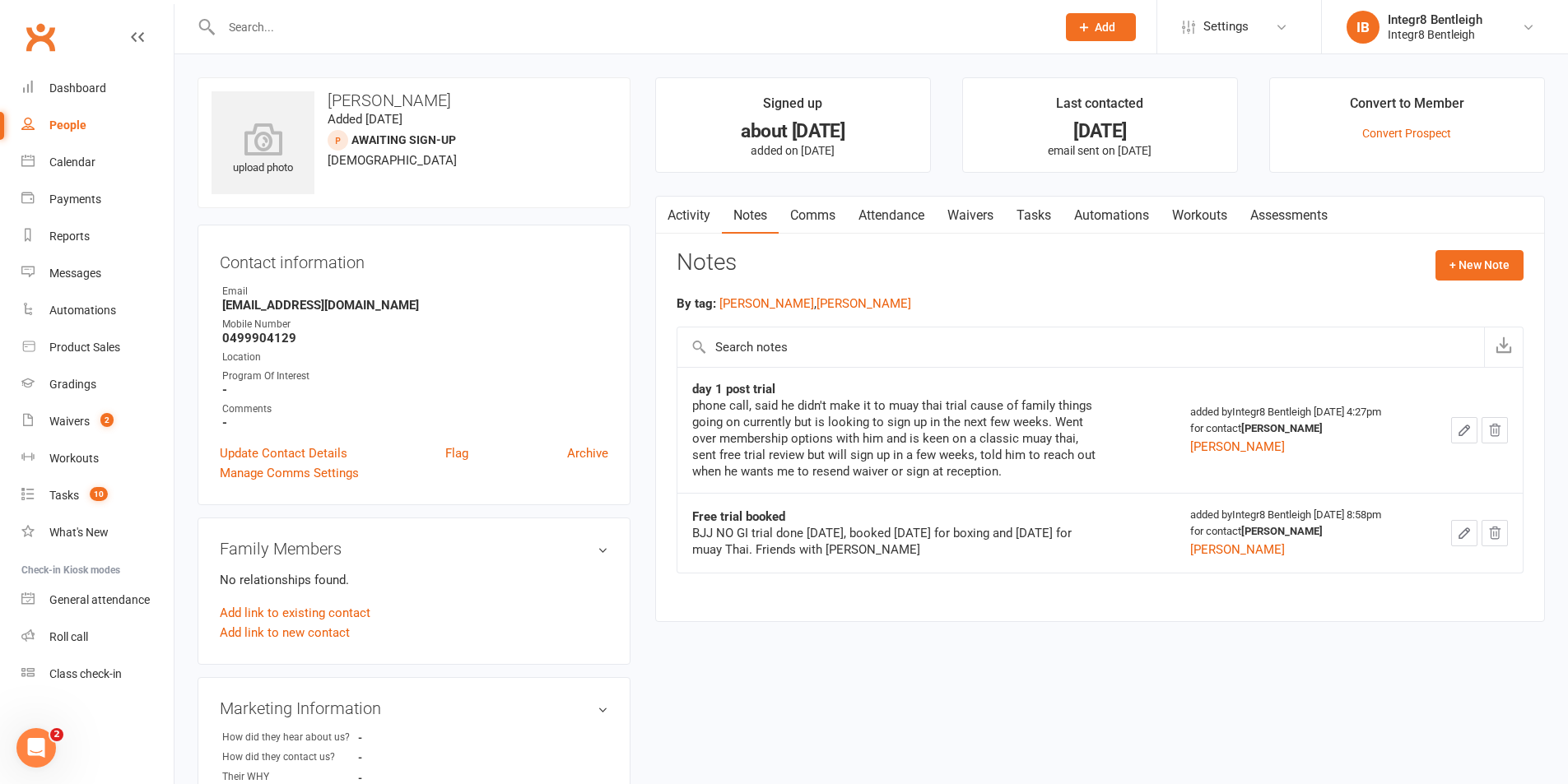
click at [694, 214] on link "Activity" at bounding box center [689, 216] width 66 height 38
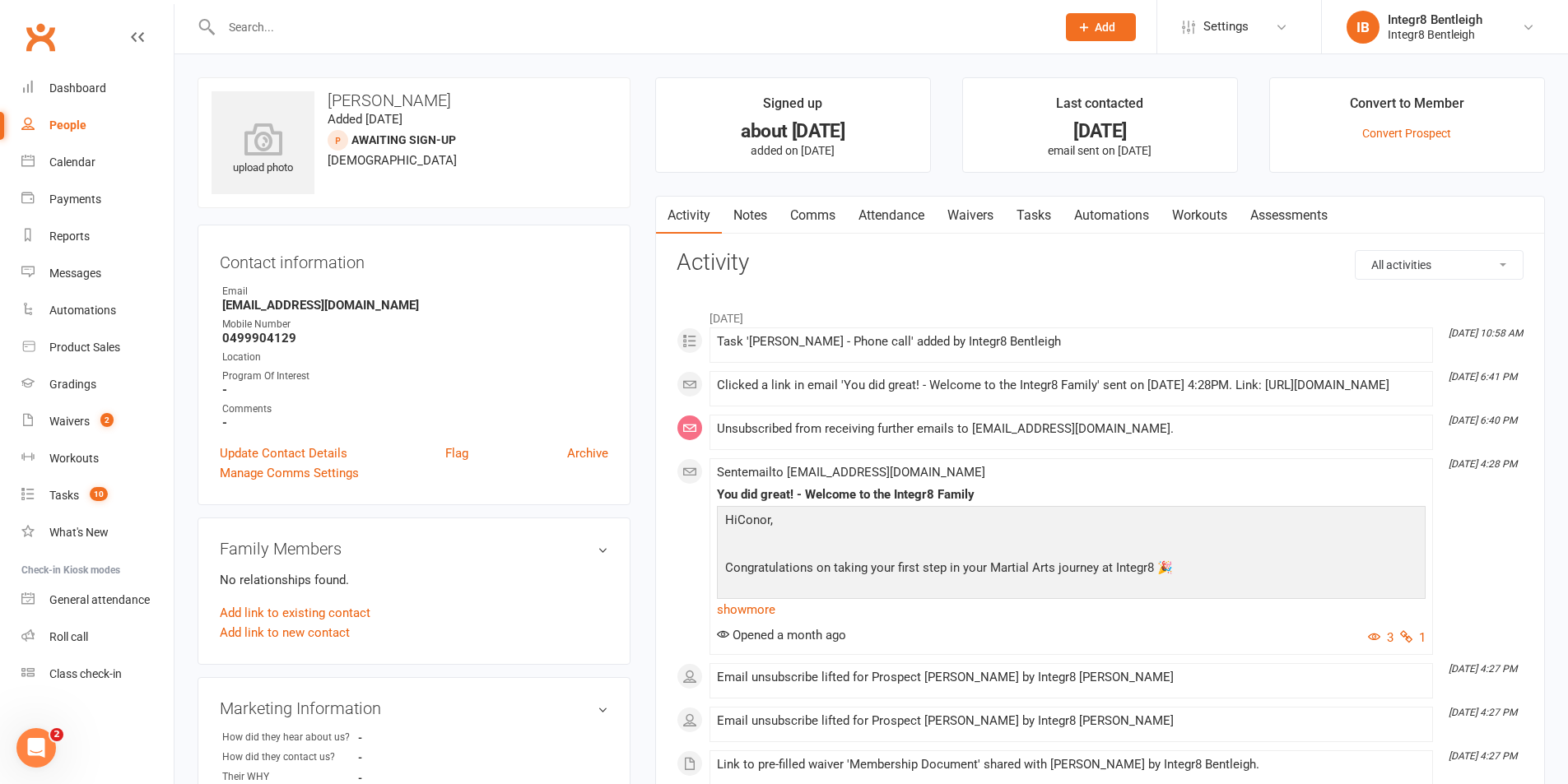
click at [742, 215] on link "Notes" at bounding box center [750, 216] width 57 height 38
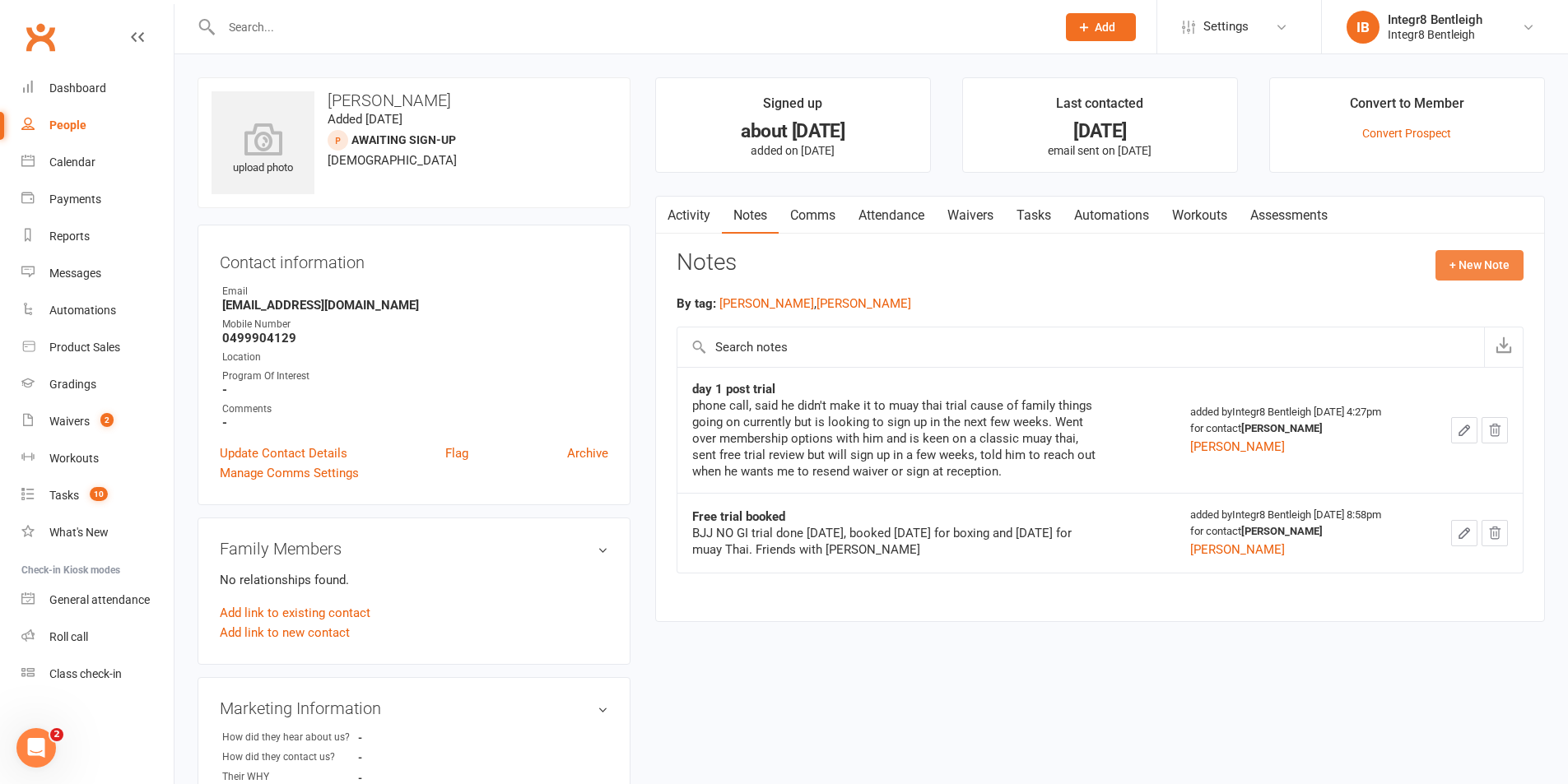
click at [1464, 261] on button "+ New Note" at bounding box center [1479, 265] width 88 height 30
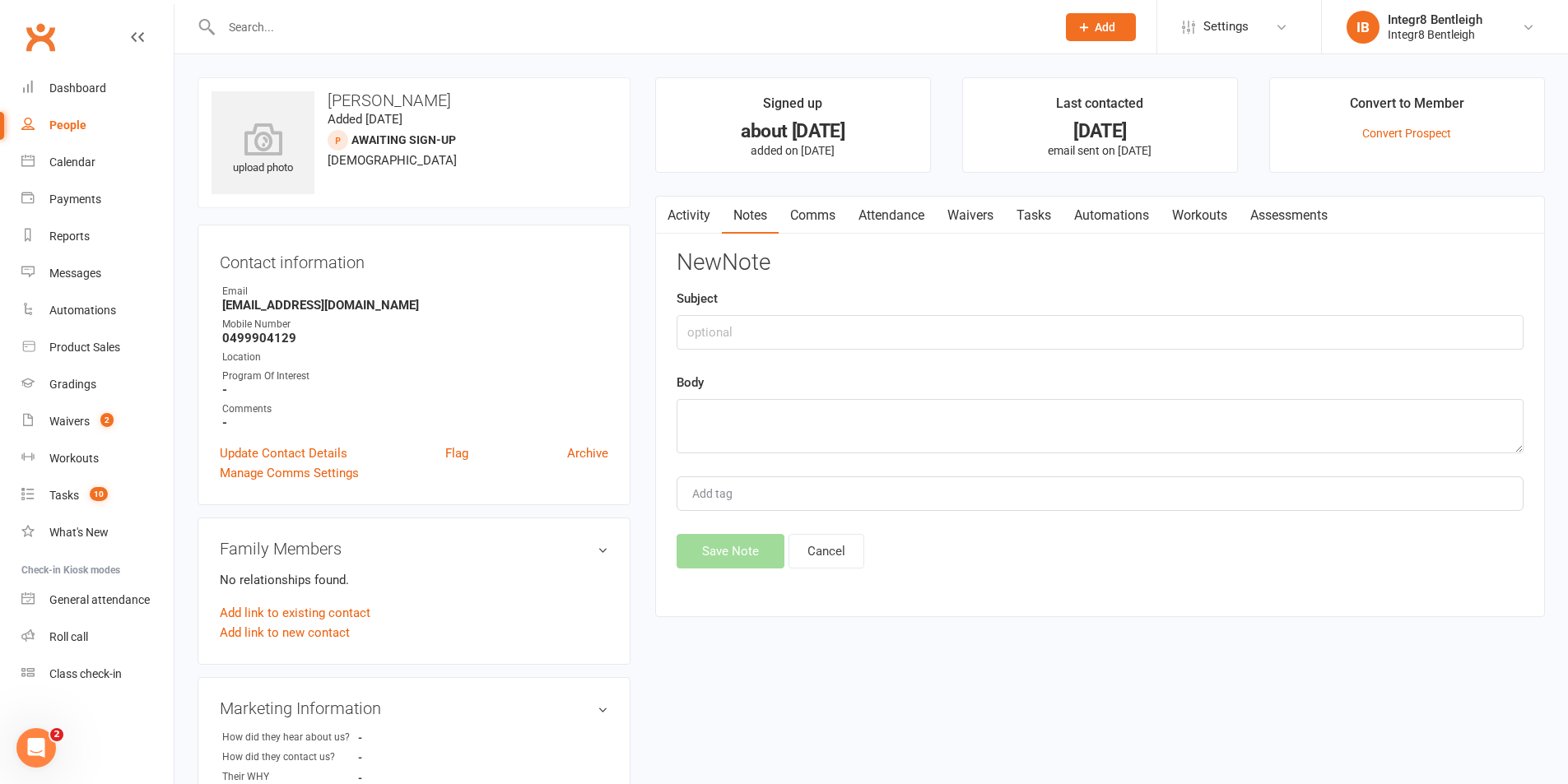
drag, startPoint x: 781, startPoint y: 354, endPoint x: 783, endPoint y: 344, distance: 10.2
click at [781, 352] on div "New Note Subject Body Add tag Save Note Cancel" at bounding box center [1100, 409] width 847 height 319
click at [785, 338] on input "text" at bounding box center [1100, 333] width 847 height 35
type input "follow up"
type textarea "c"
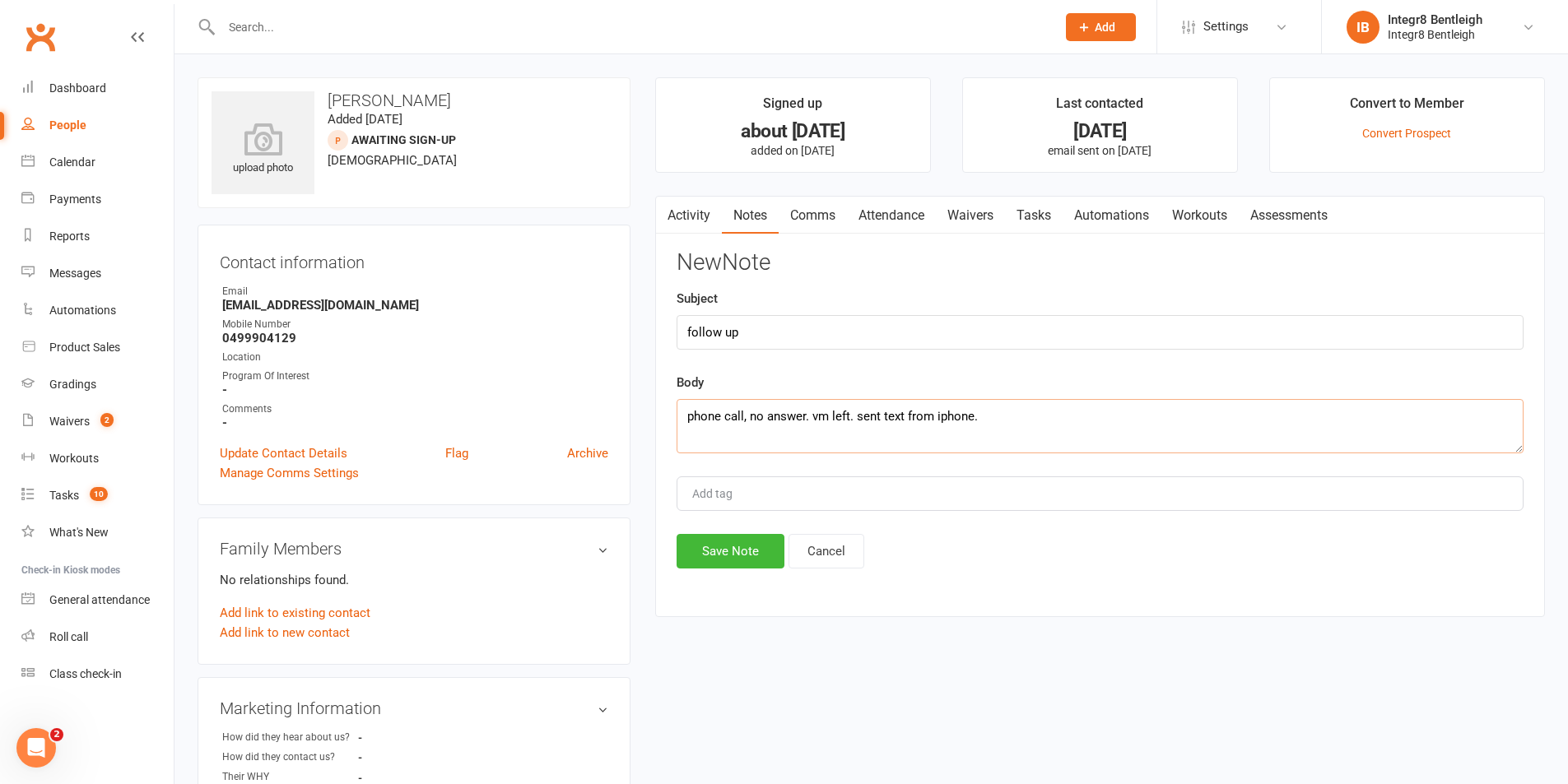
type textarea "phone call, no answer. vm left. sent text from iphone."
type input "rebecca"
click at [705, 553] on button "Save Note" at bounding box center [731, 551] width 108 height 35
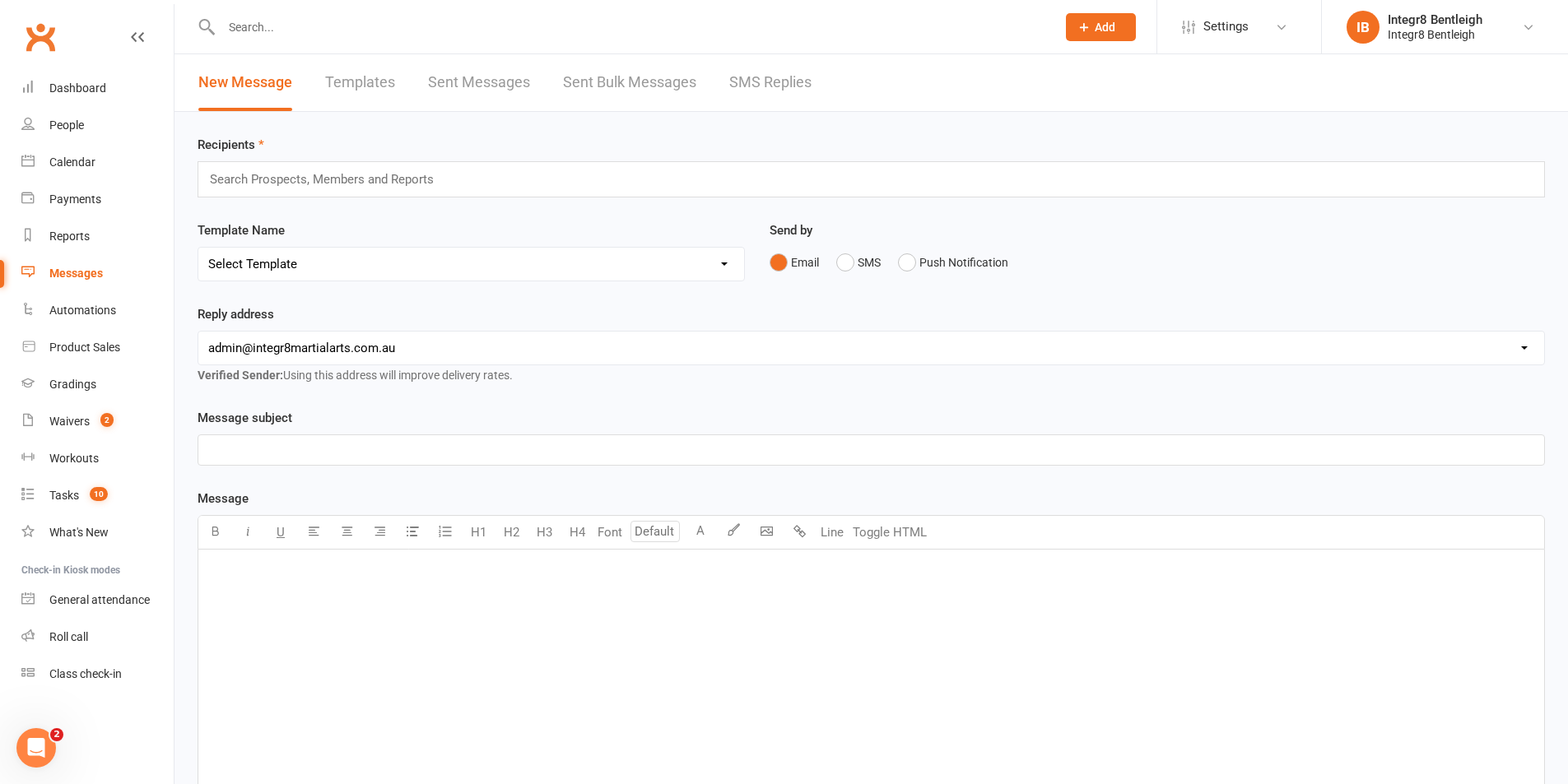
click at [367, 181] on input "text" at bounding box center [328, 180] width 241 height 22
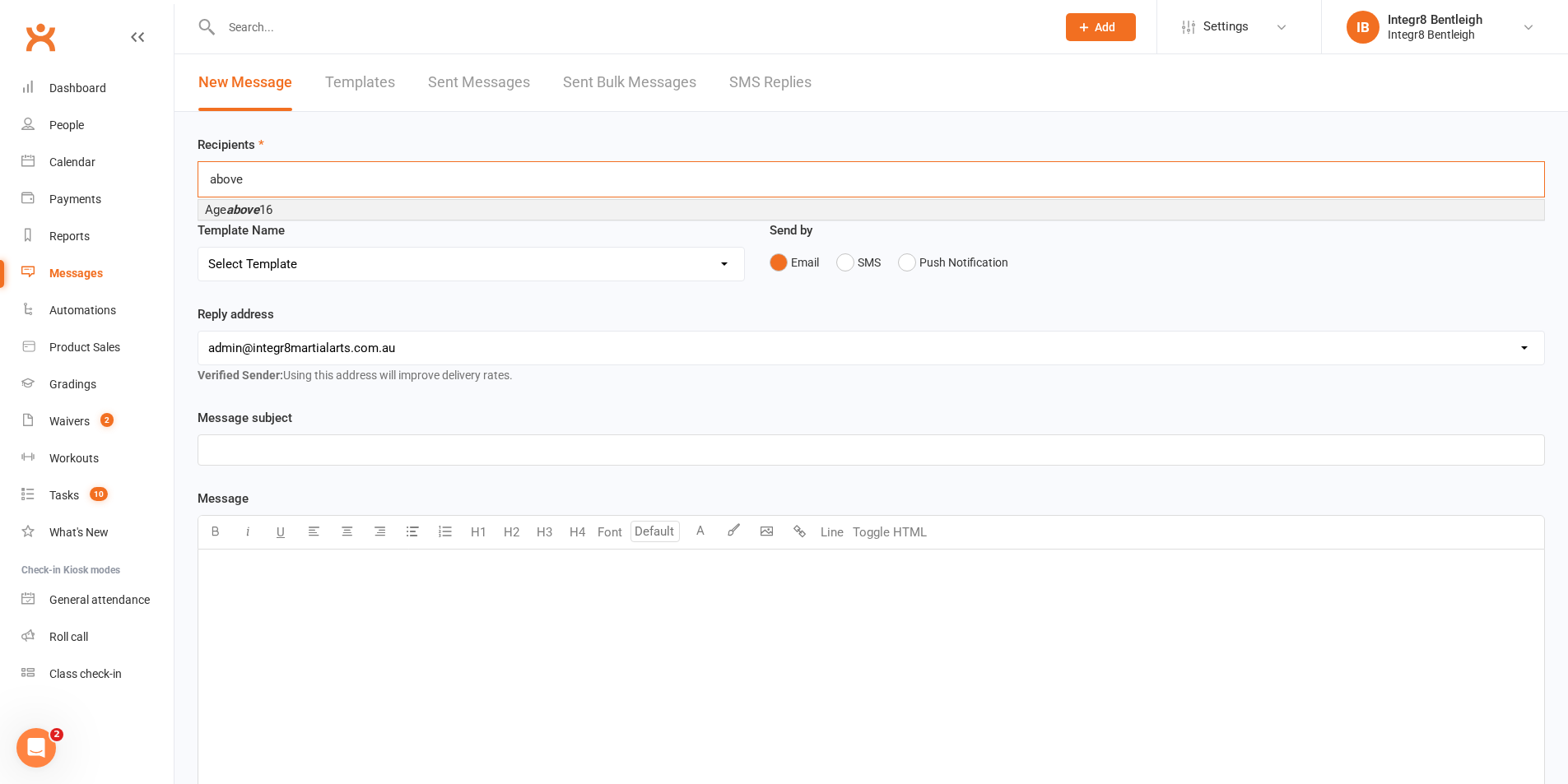
type input "above"
click at [365, 206] on li "Age above 16" at bounding box center [871, 209] width 1346 height 20
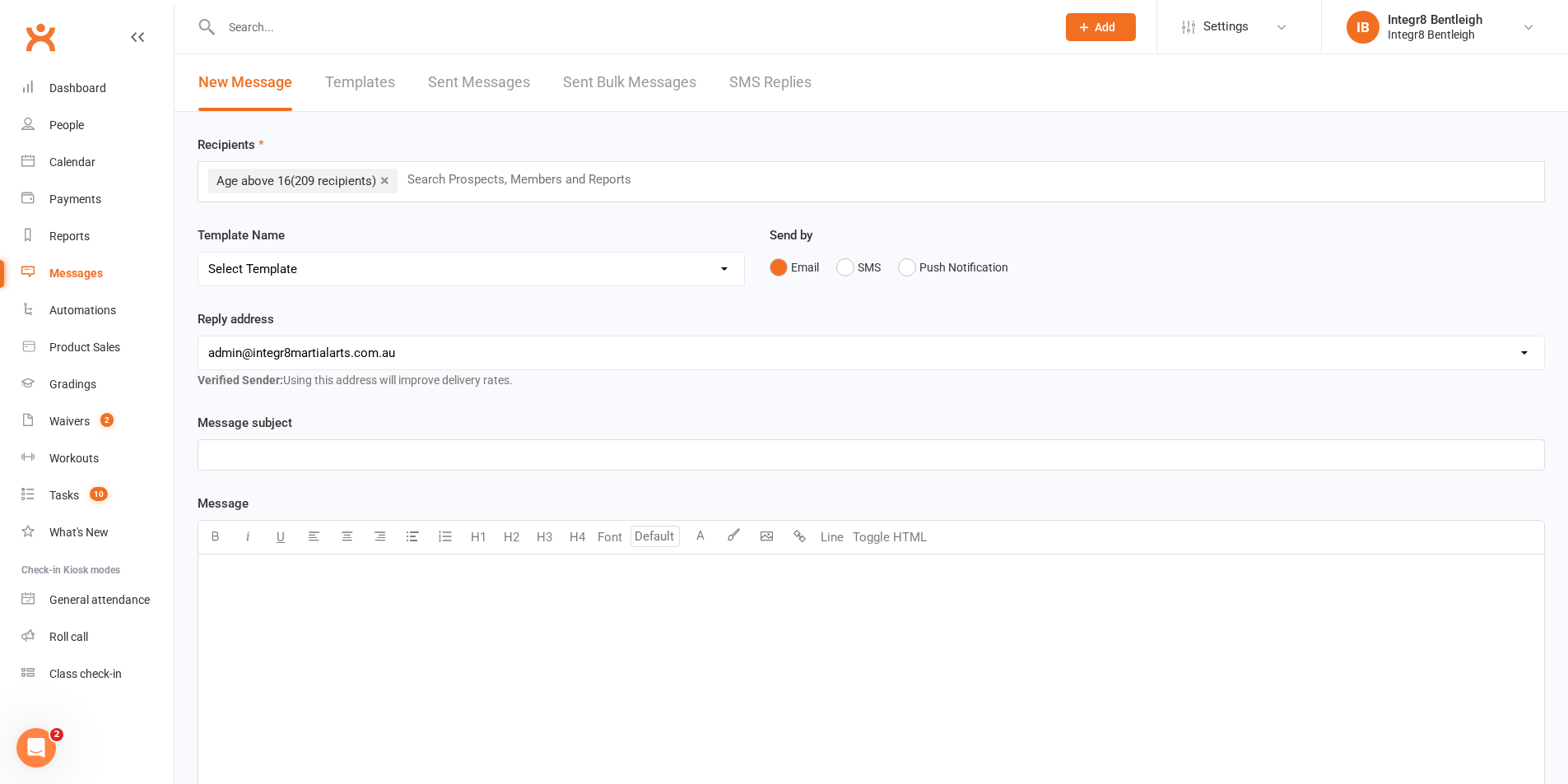
click at [392, 448] on p "﻿" at bounding box center [871, 455] width 1326 height 20
click at [544, 594] on div "﻿" at bounding box center [871, 678] width 1346 height 247
click at [347, 531] on icon "button" at bounding box center [346, 536] width 12 height 12
click at [763, 540] on body "Prospect Member Non-attending contact Class / event Appointment Grading event T…" at bounding box center [790, 514] width 1580 height 1020
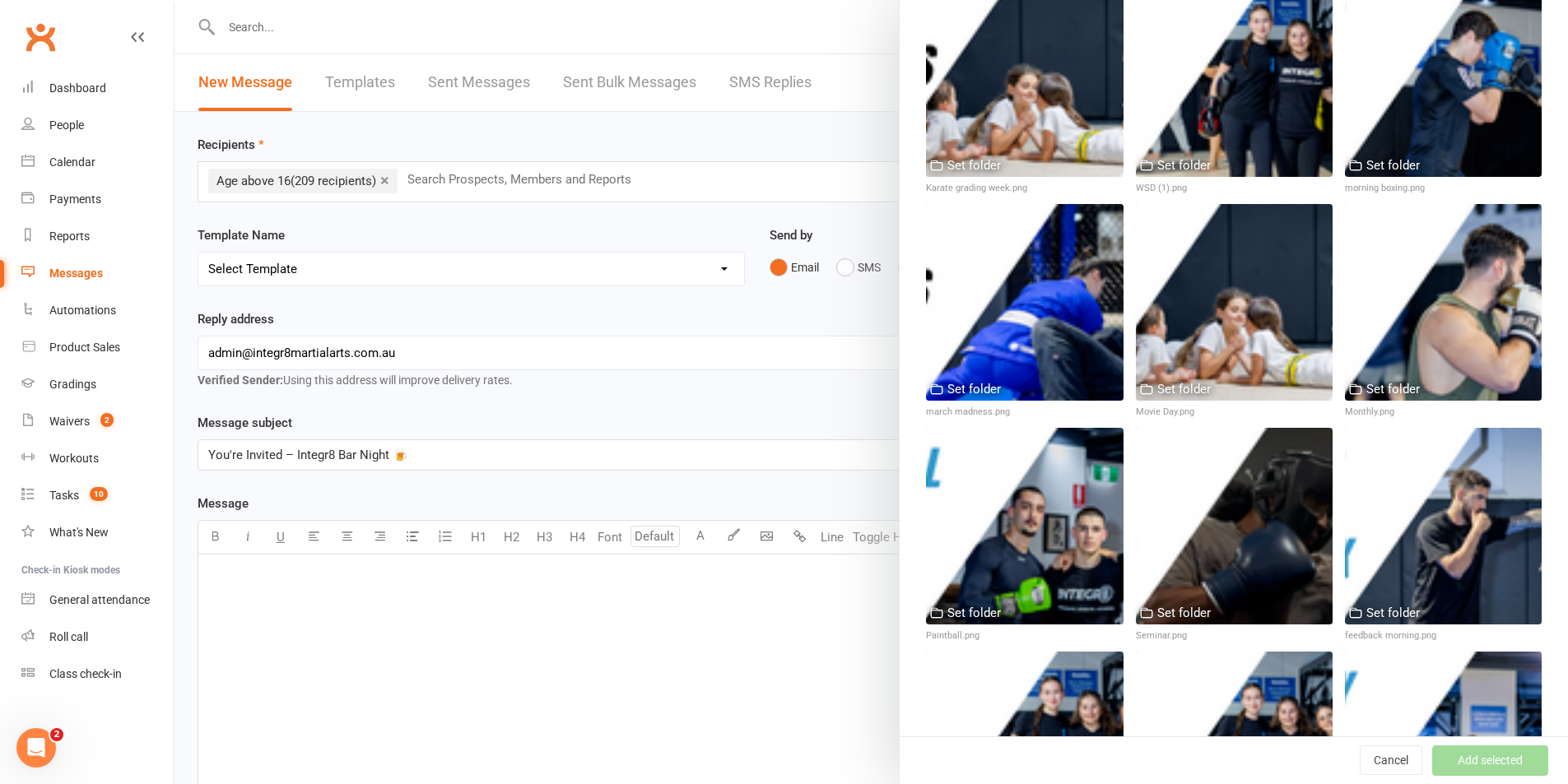
scroll to position [1398, 0]
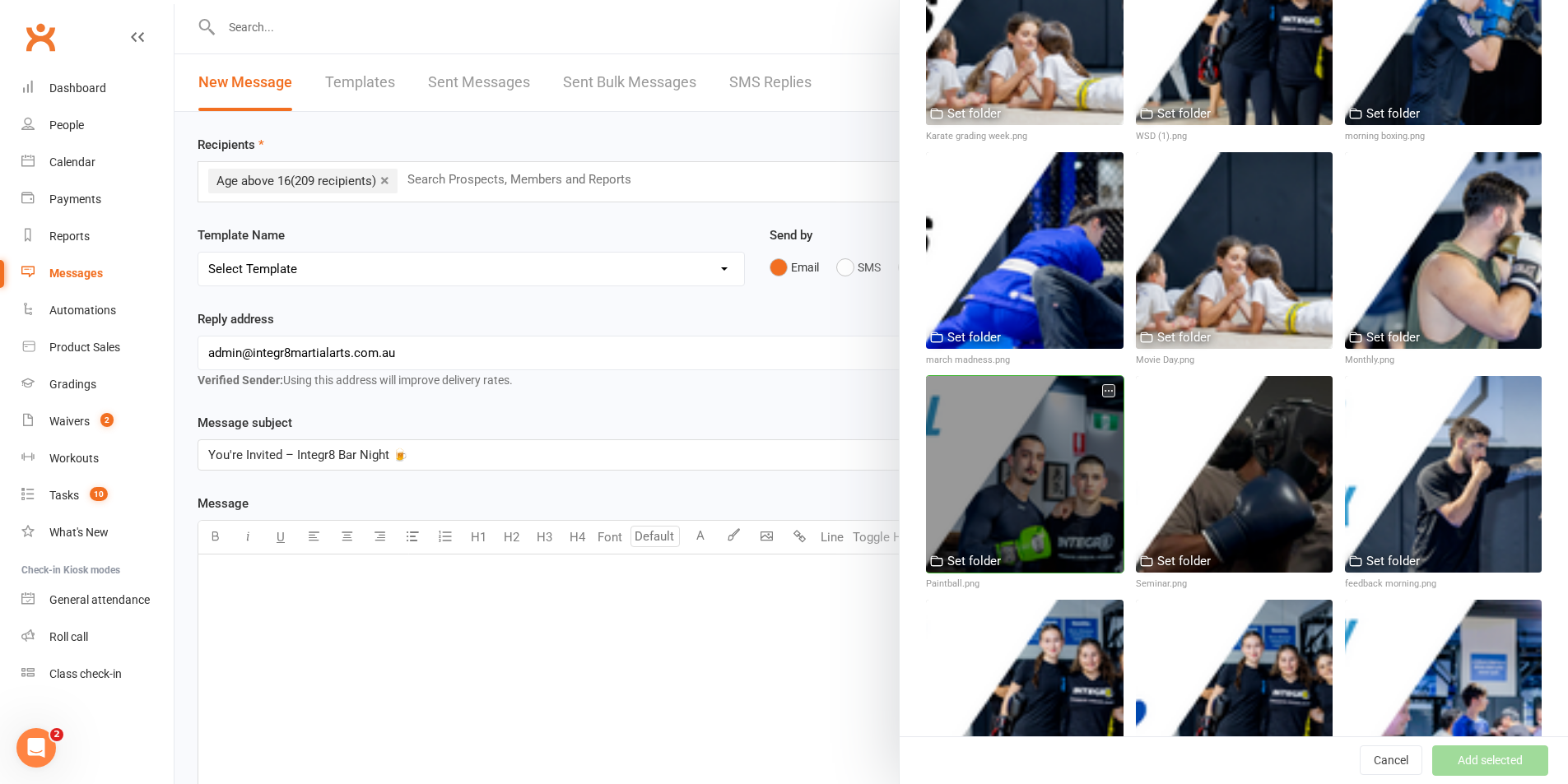
click at [1049, 423] on div at bounding box center [1025, 474] width 197 height 197
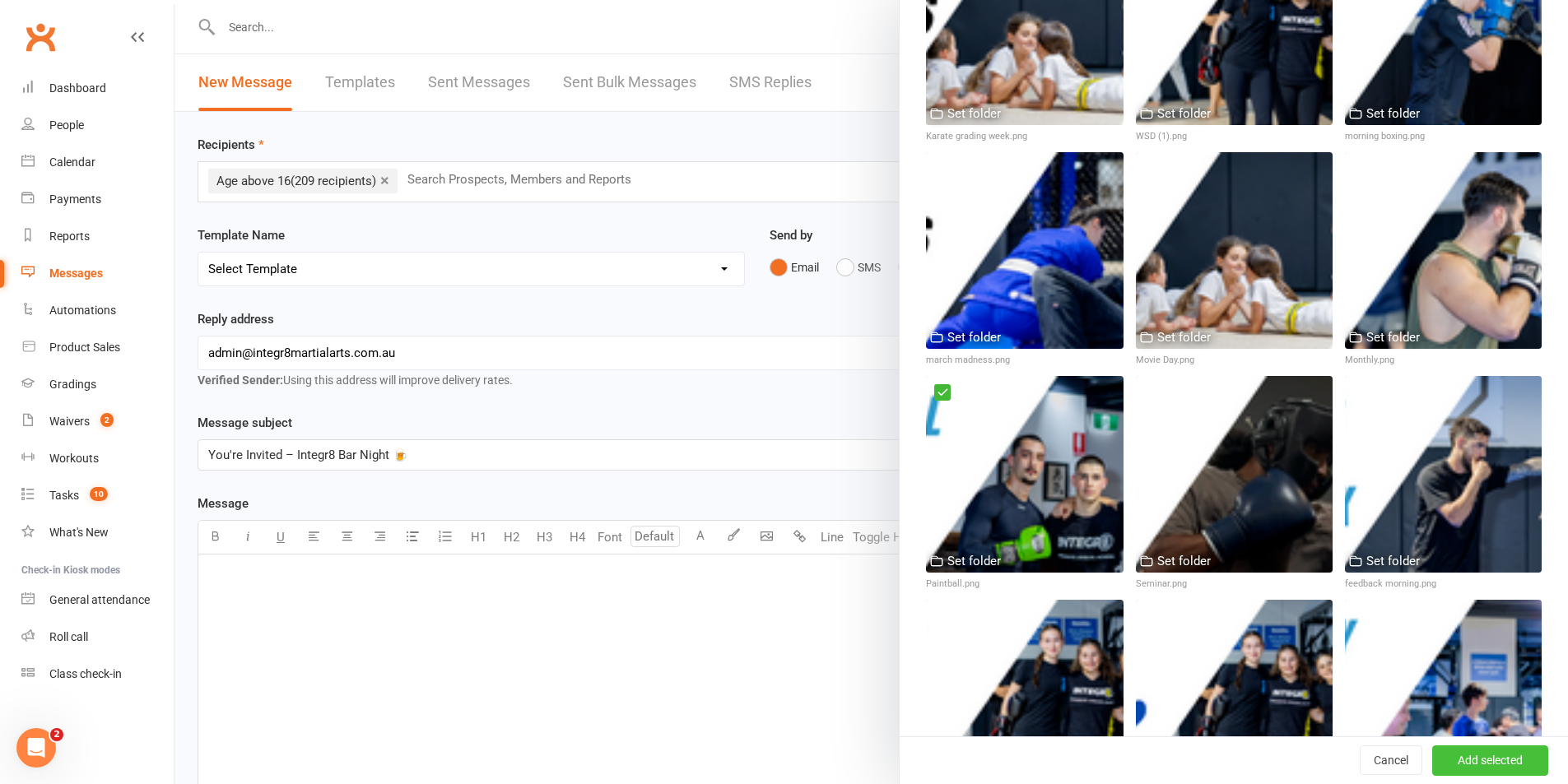
click at [1456, 755] on button "Add selected" at bounding box center [1490, 761] width 116 height 30
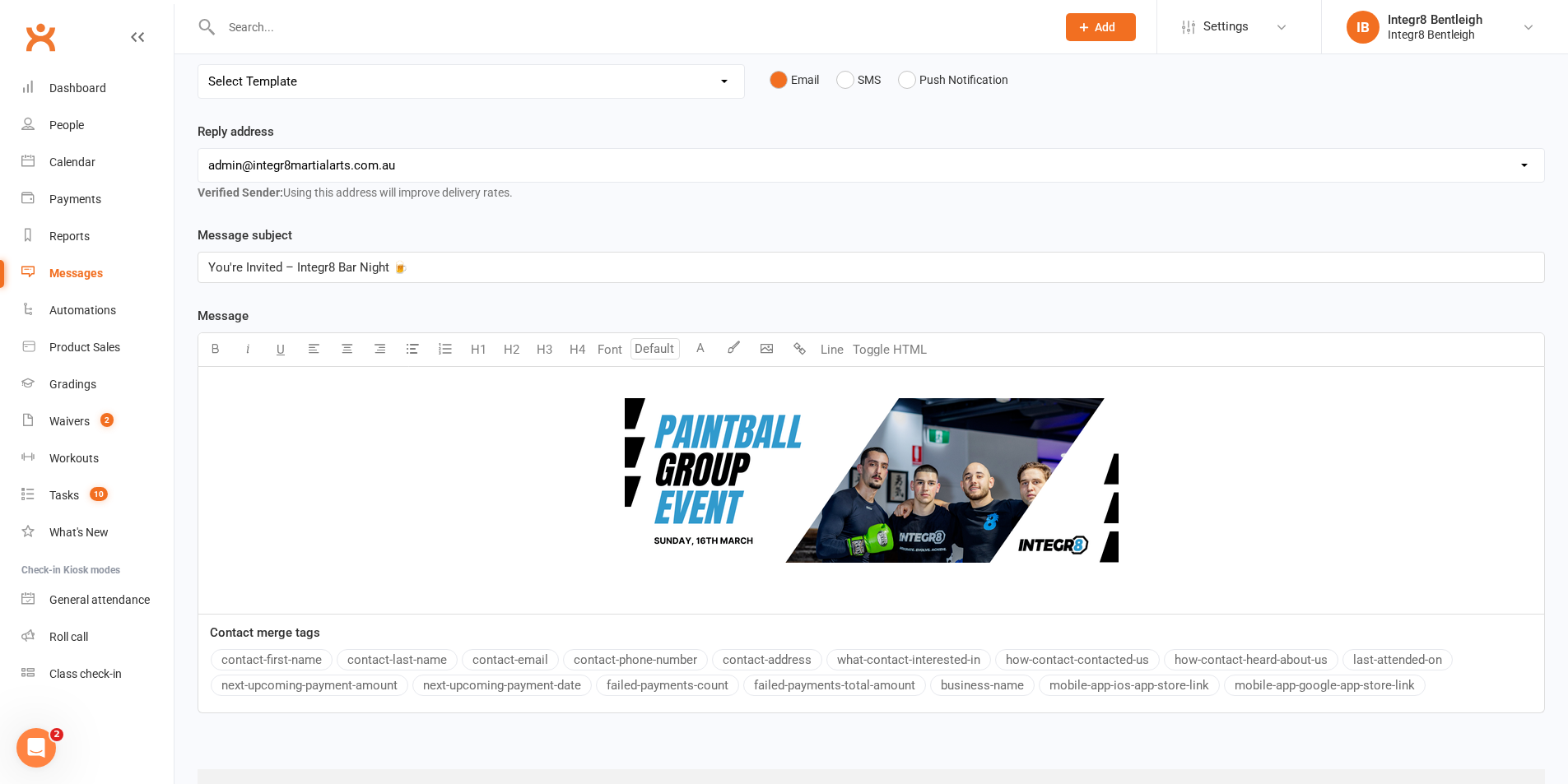
scroll to position [264, 0]
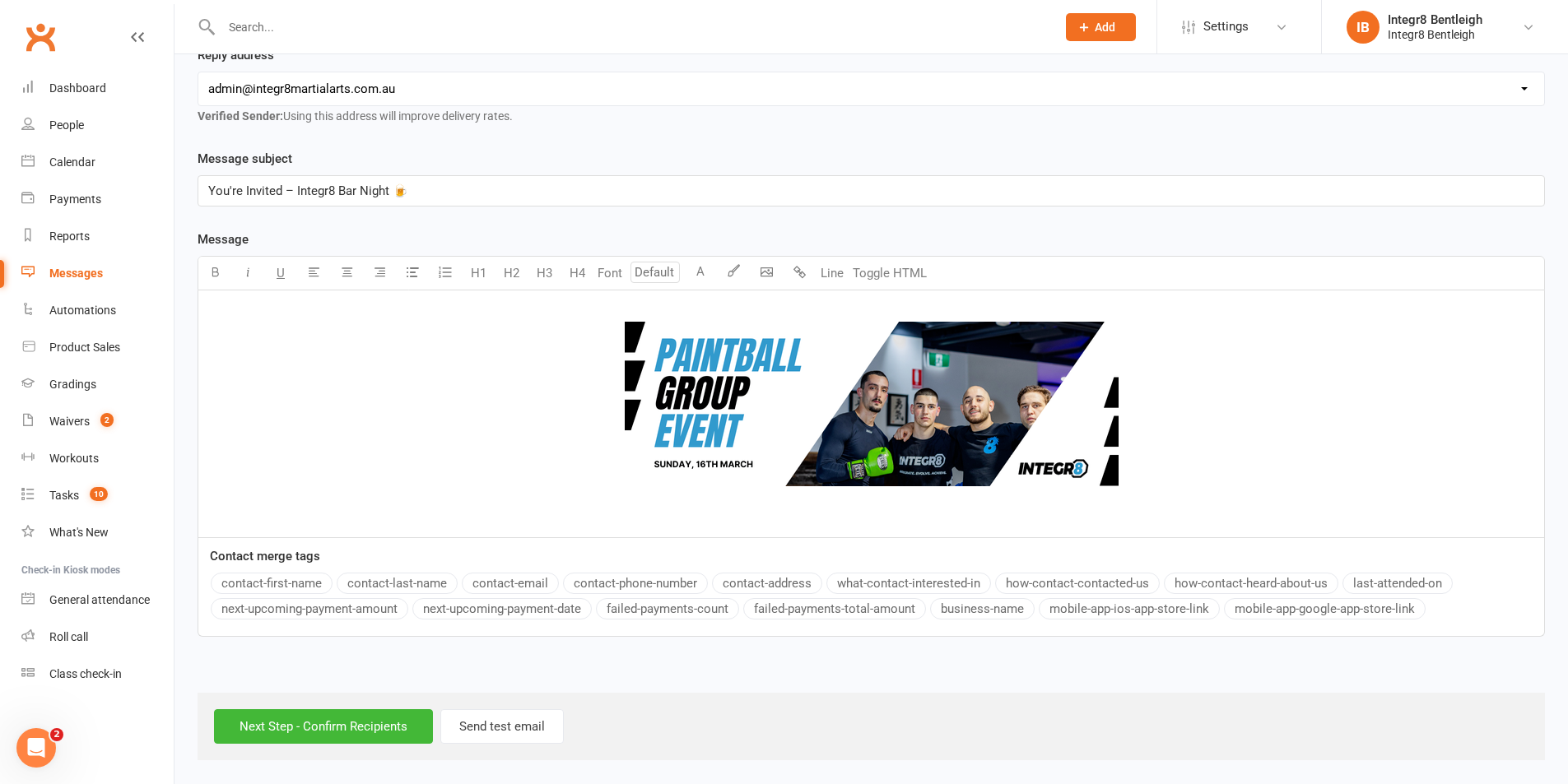
click at [942, 399] on img at bounding box center [871, 404] width 494 height 165
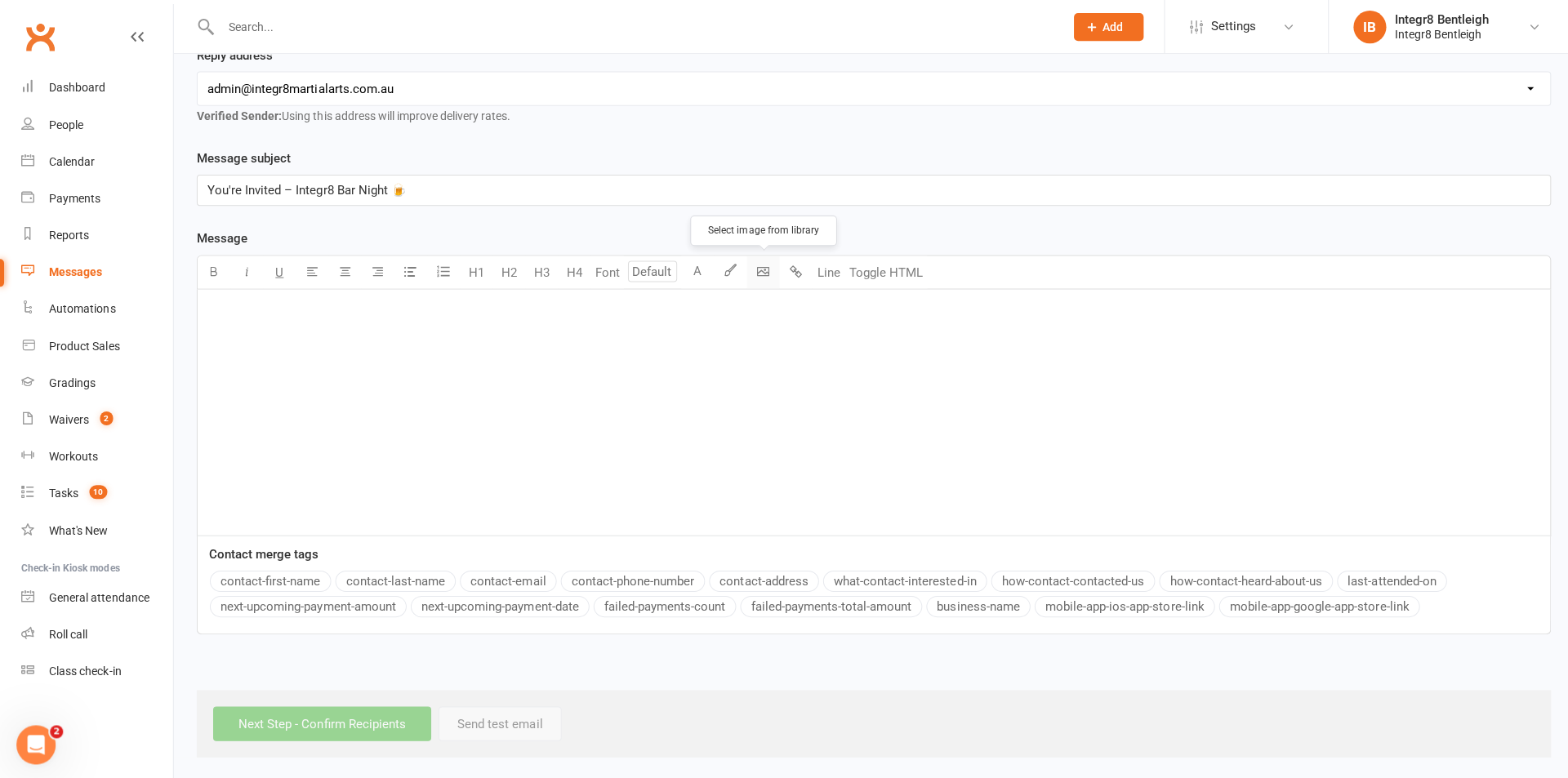
click at [762, 275] on body "Prospect Member Non-attending contact Class / event Appointment Grading event T…" at bounding box center [784, 248] width 1568 height 1012
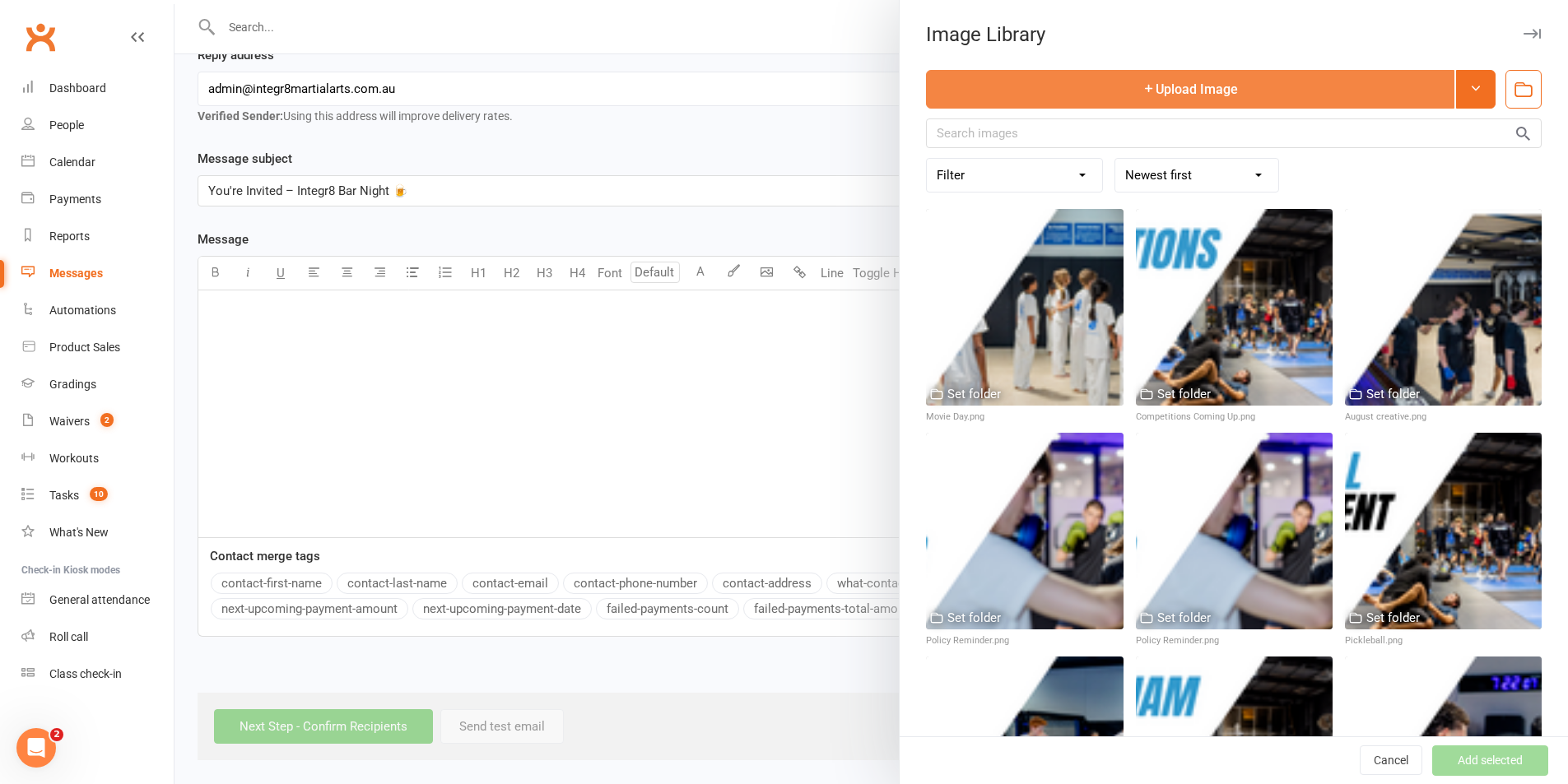
click at [1107, 99] on button "Upload Image" at bounding box center [1190, 89] width 528 height 39
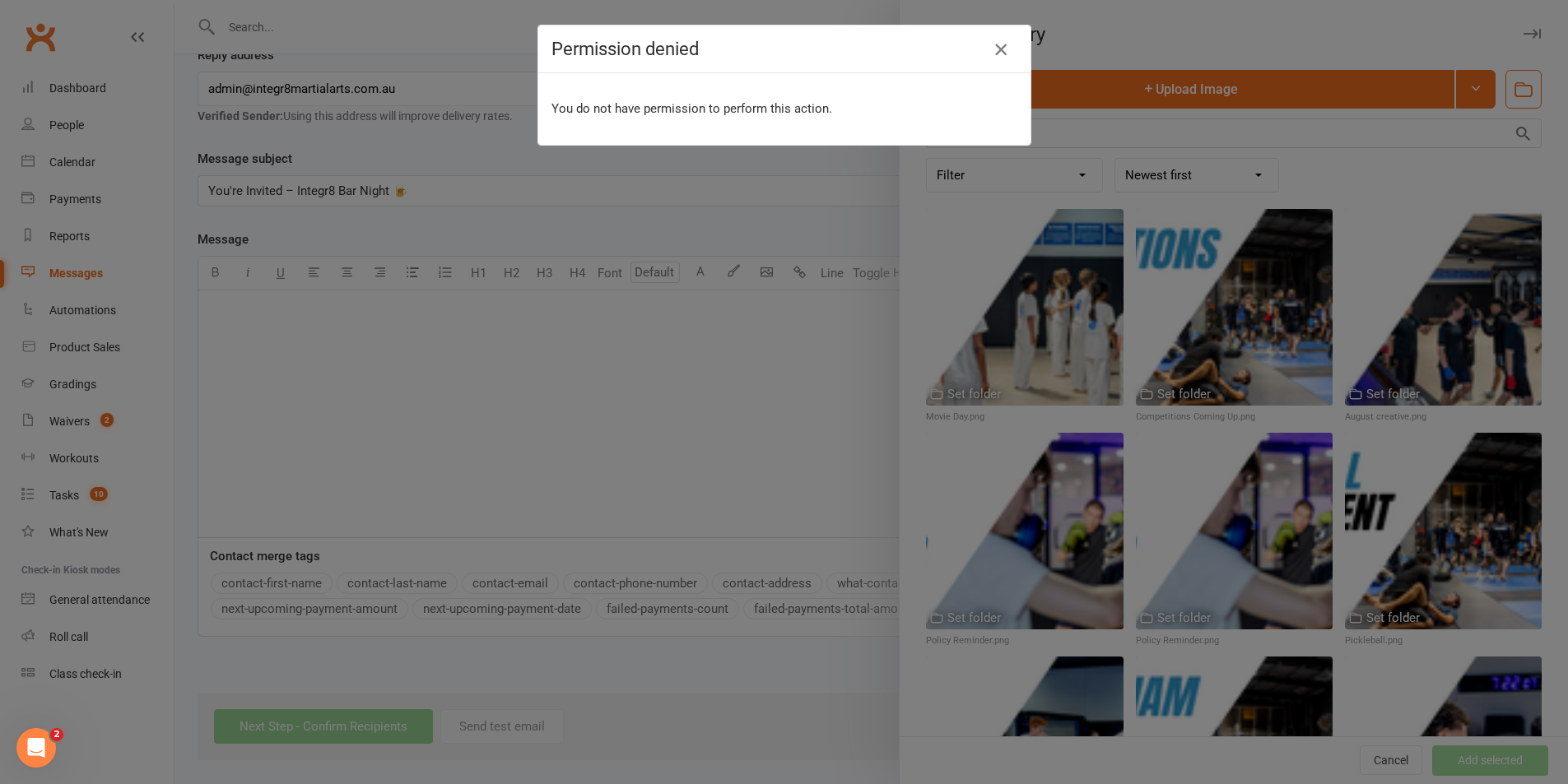
click at [1002, 51] on icon "button" at bounding box center [1001, 50] width 20 height 20
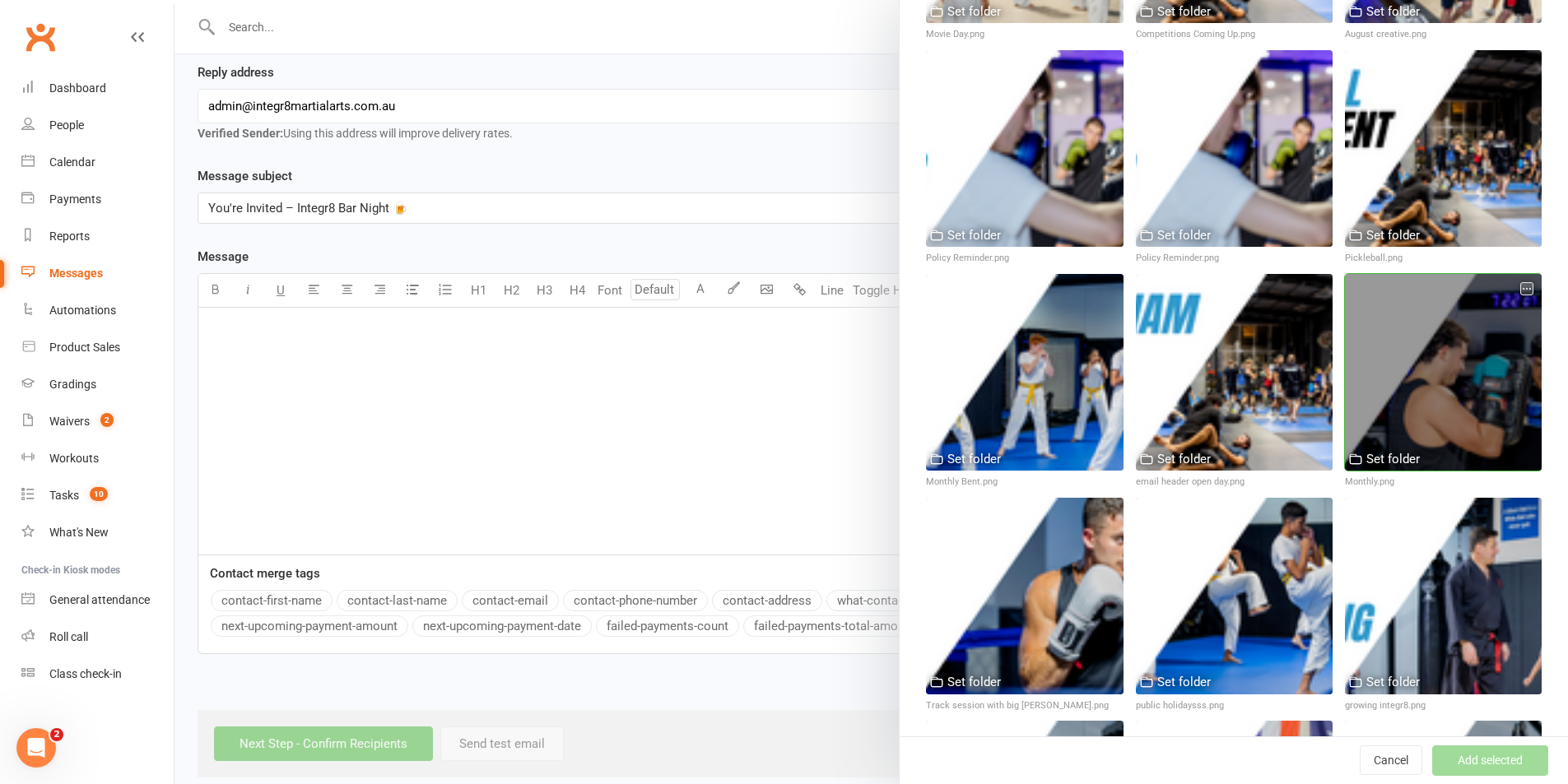
scroll to position [411, 0]
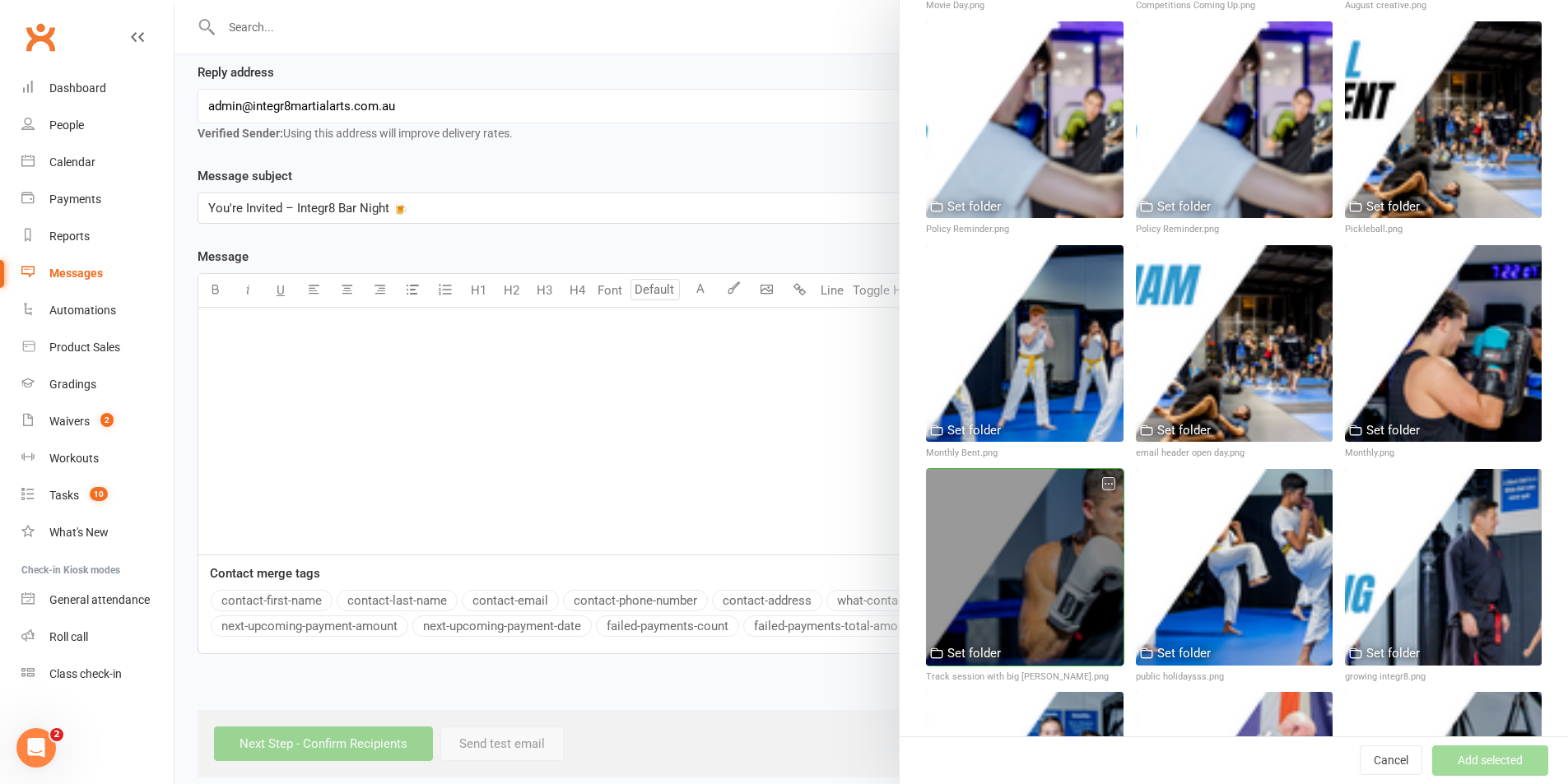
click at [1061, 515] on div at bounding box center [1025, 567] width 197 height 197
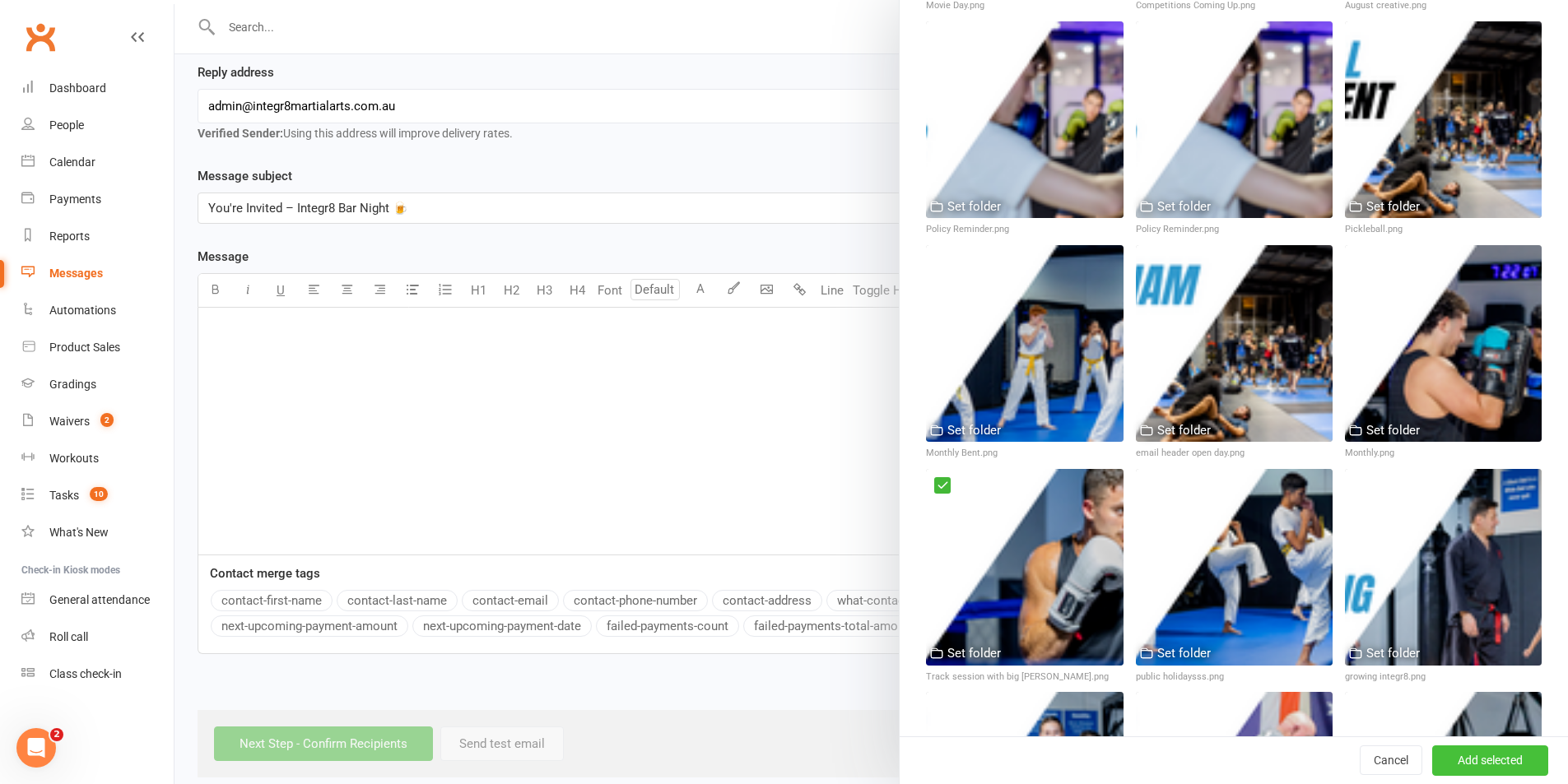
click at [1502, 768] on button "Add selected" at bounding box center [1490, 761] width 116 height 30
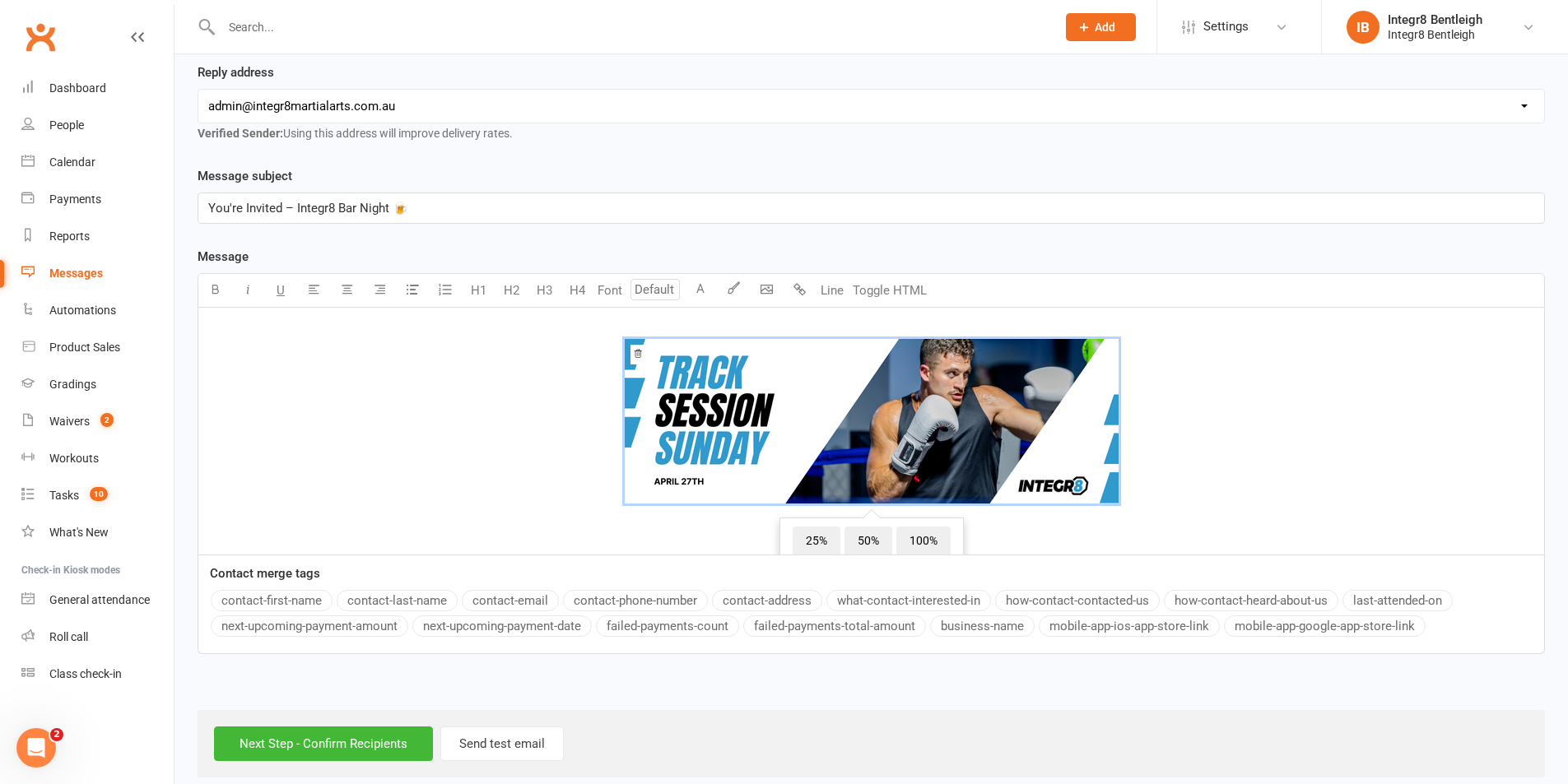
click at [920, 414] on img at bounding box center [871, 421] width 494 height 165
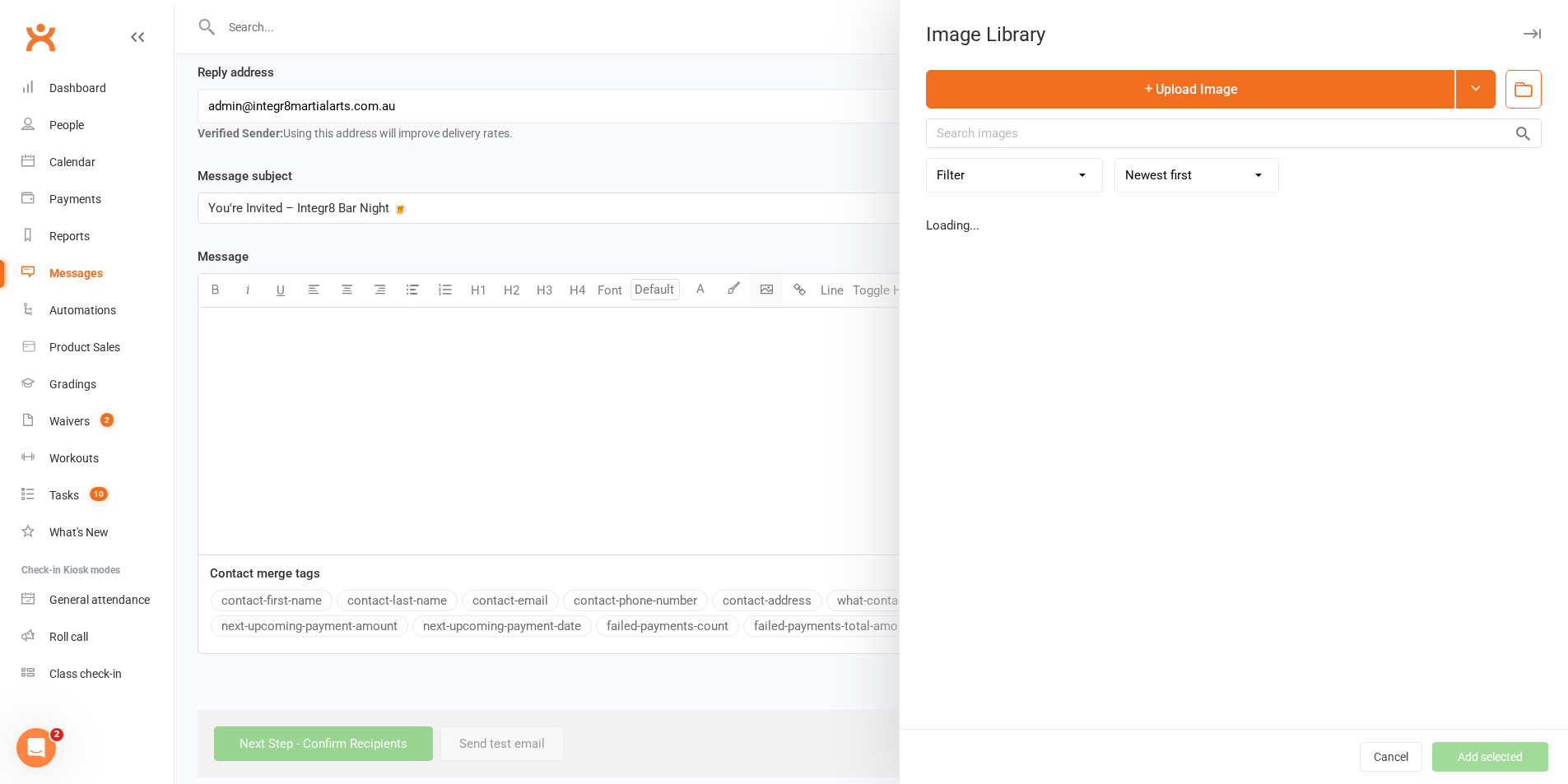
click at [763, 291] on body "Prospect Member Non-attending contact Class / event Appointment Grading event T…" at bounding box center [784, 267] width 1568 height 1020
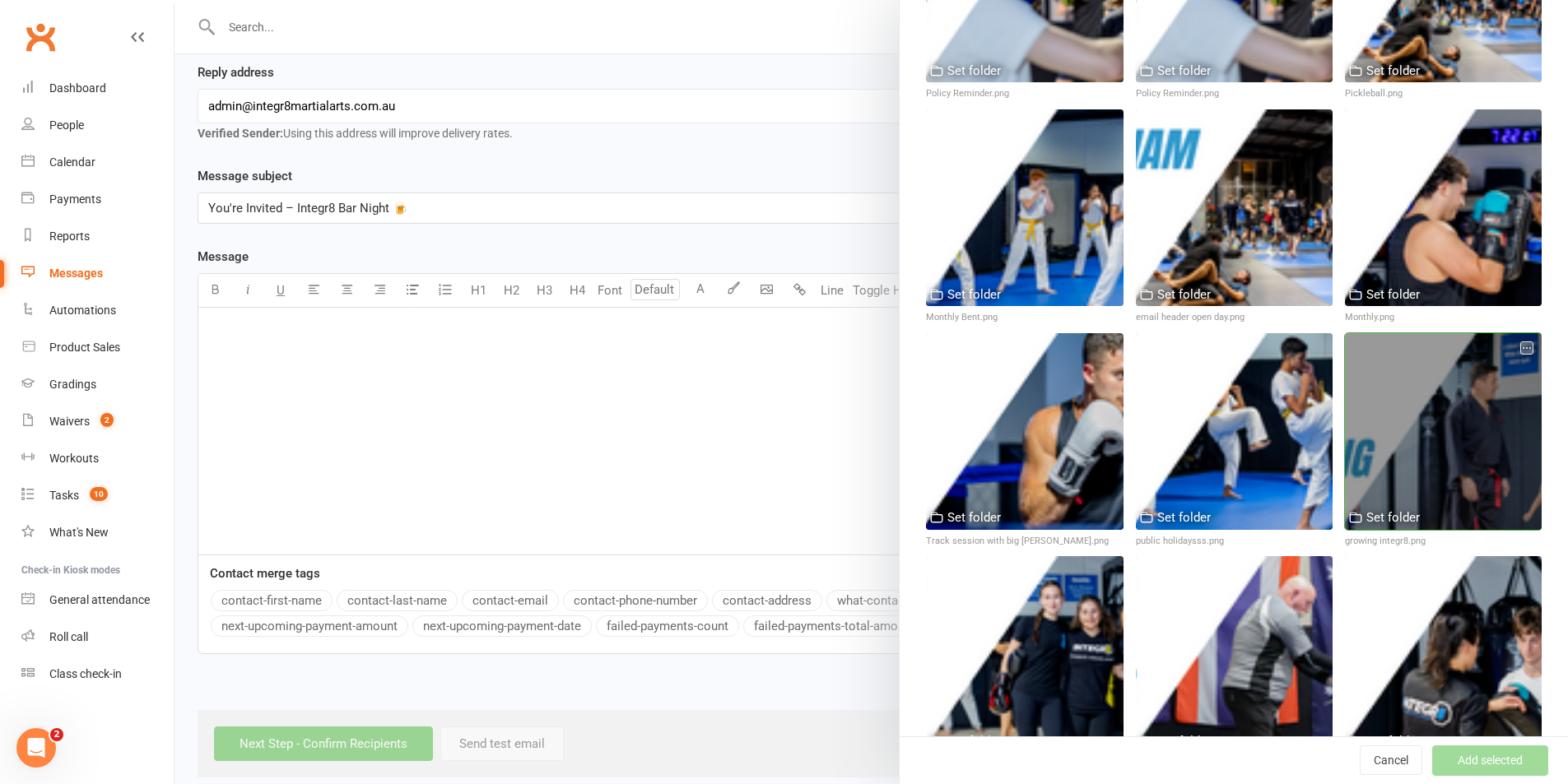
scroll to position [576, 0]
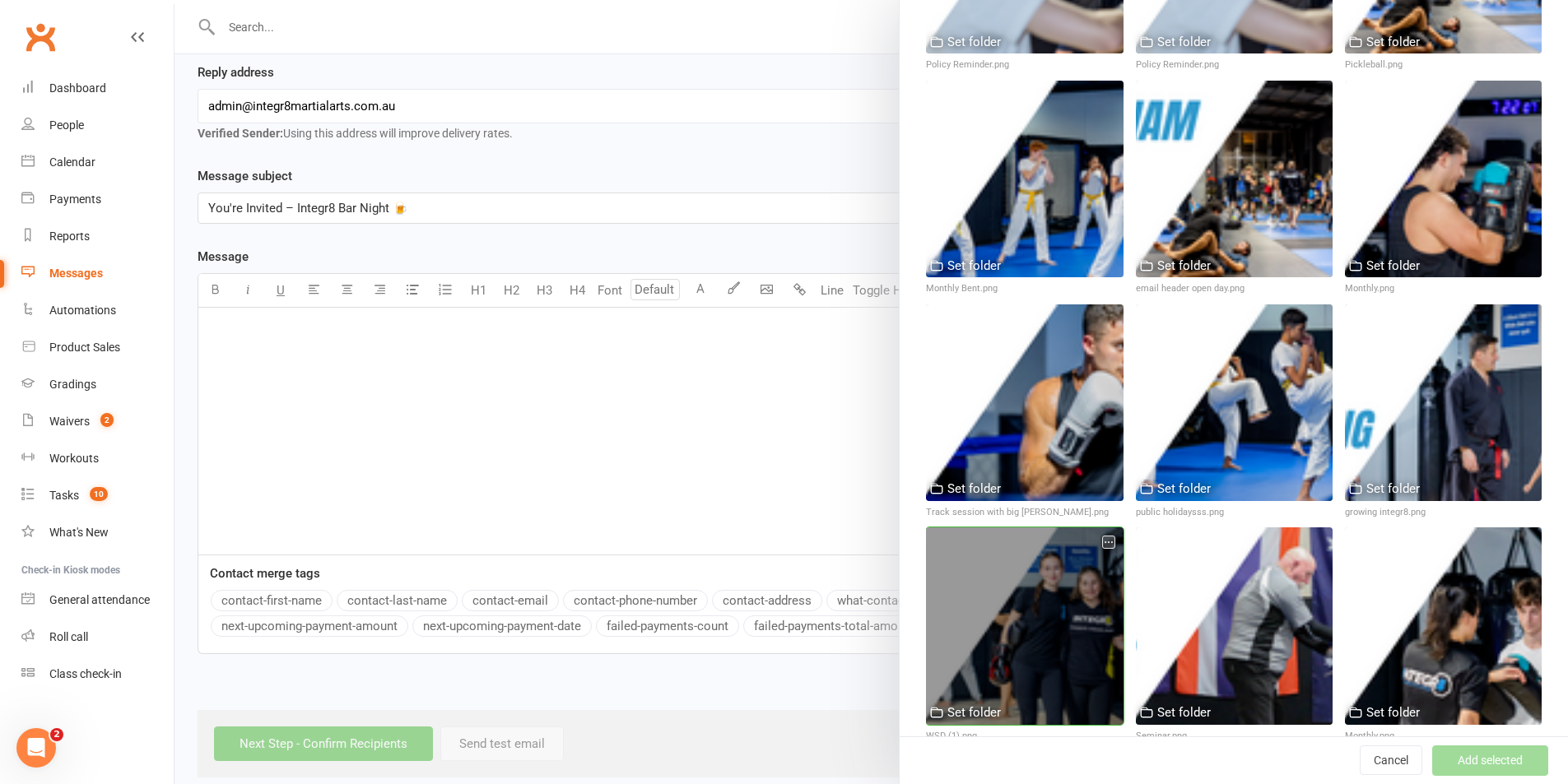
click at [1027, 580] on div at bounding box center [1025, 626] width 197 height 197
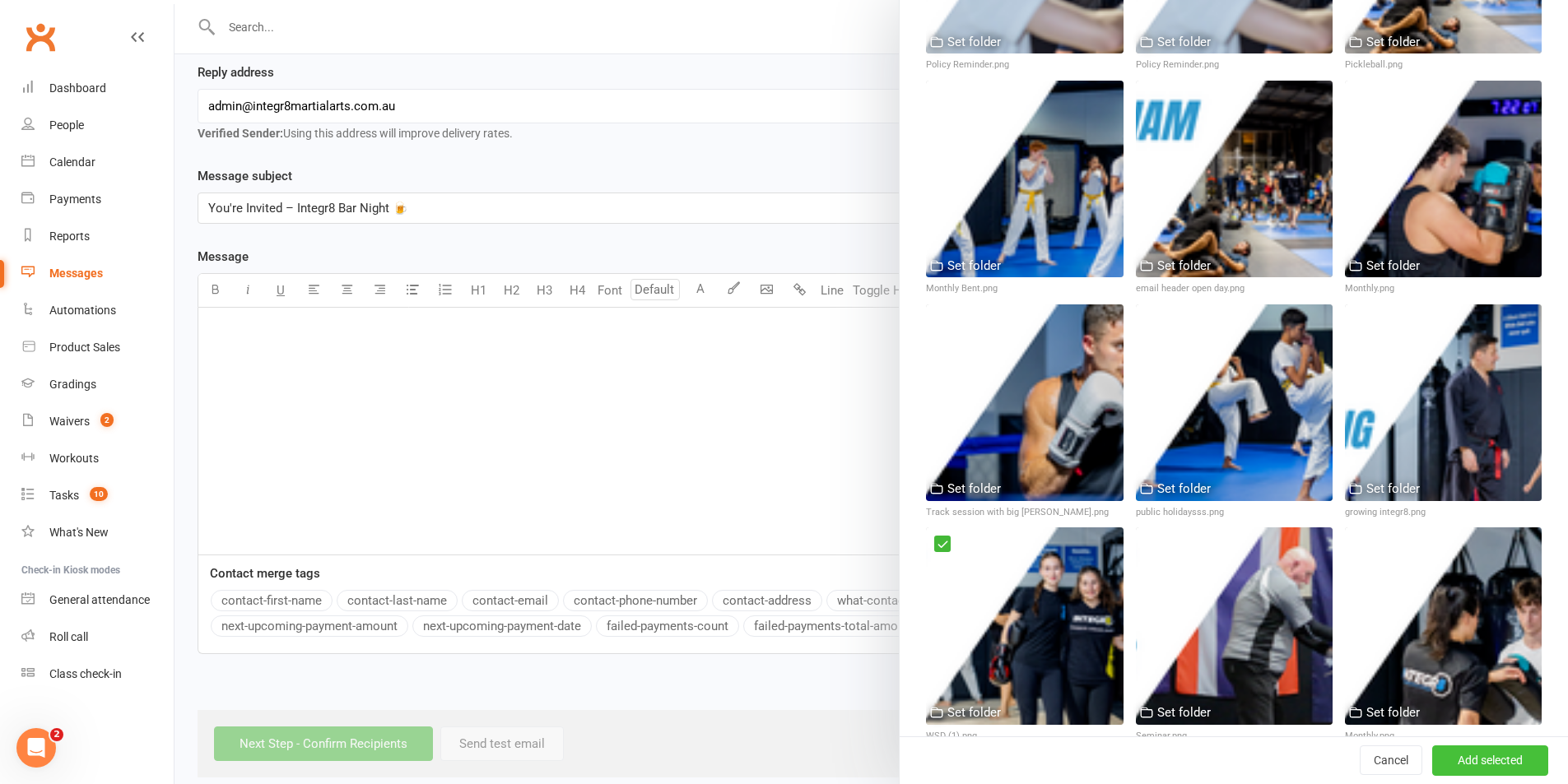
click at [1451, 753] on button "Add selected" at bounding box center [1490, 761] width 116 height 30
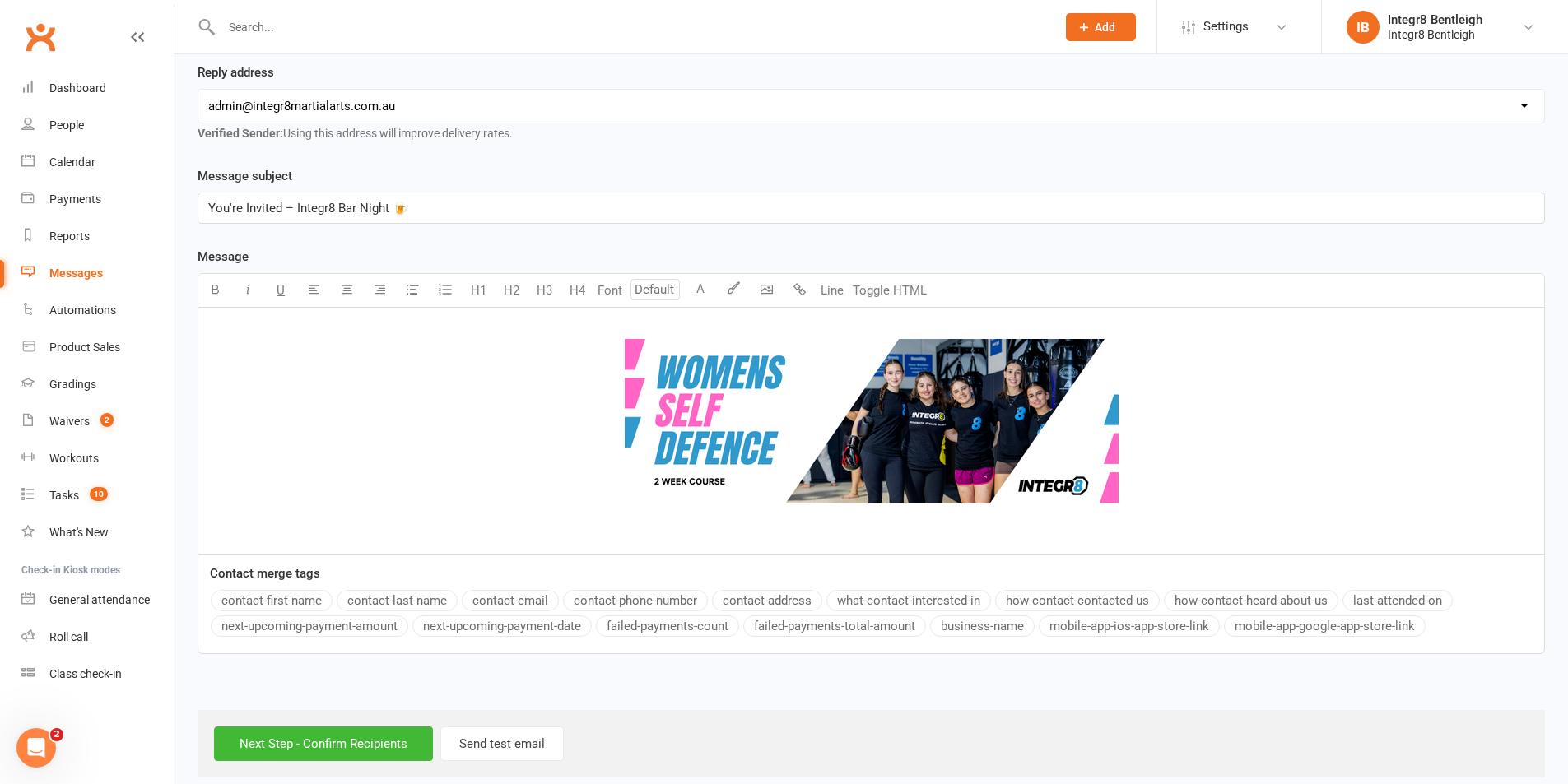
click at [863, 431] on img at bounding box center [871, 421] width 494 height 165
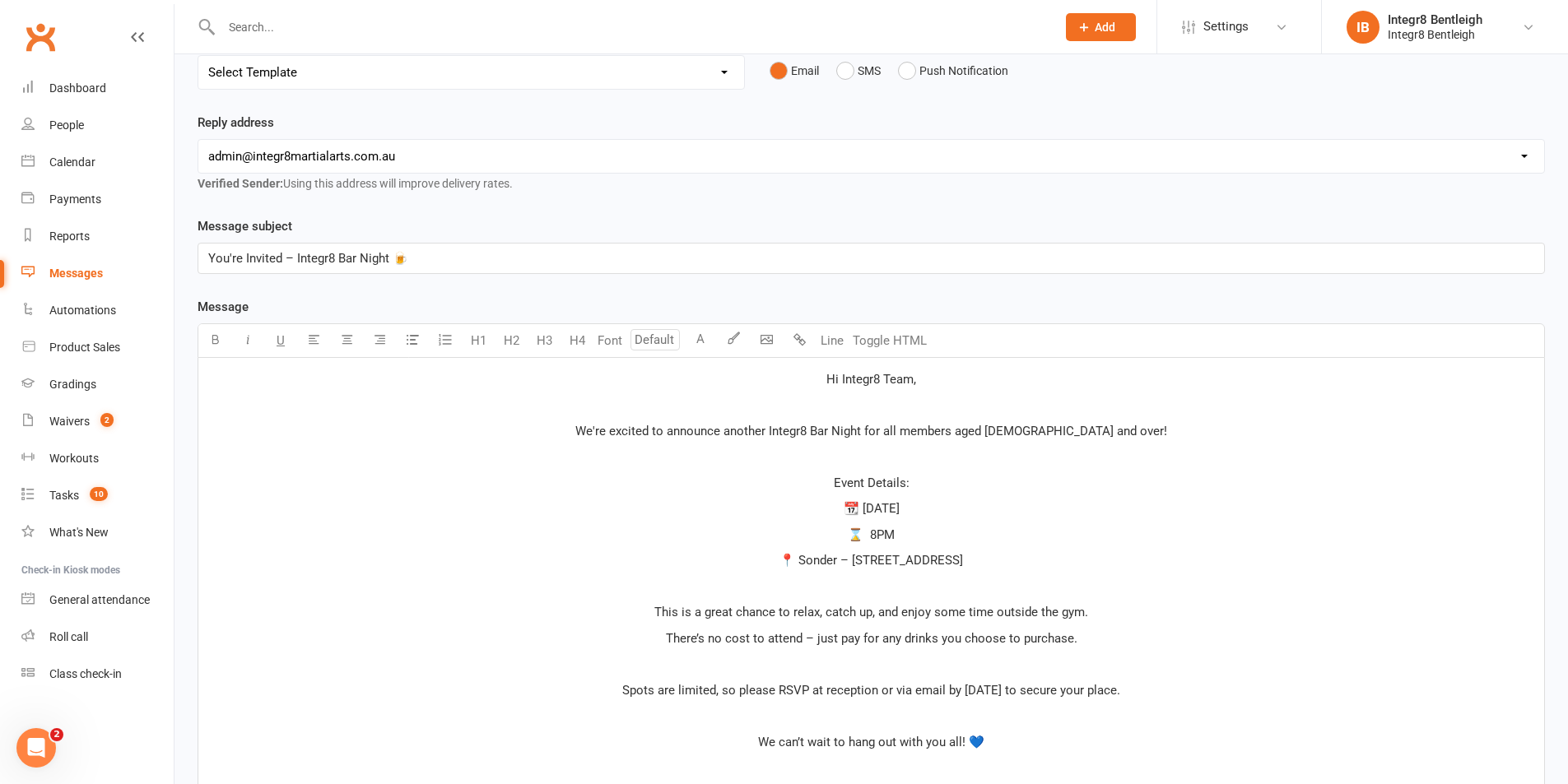
scroll to position [279, 0]
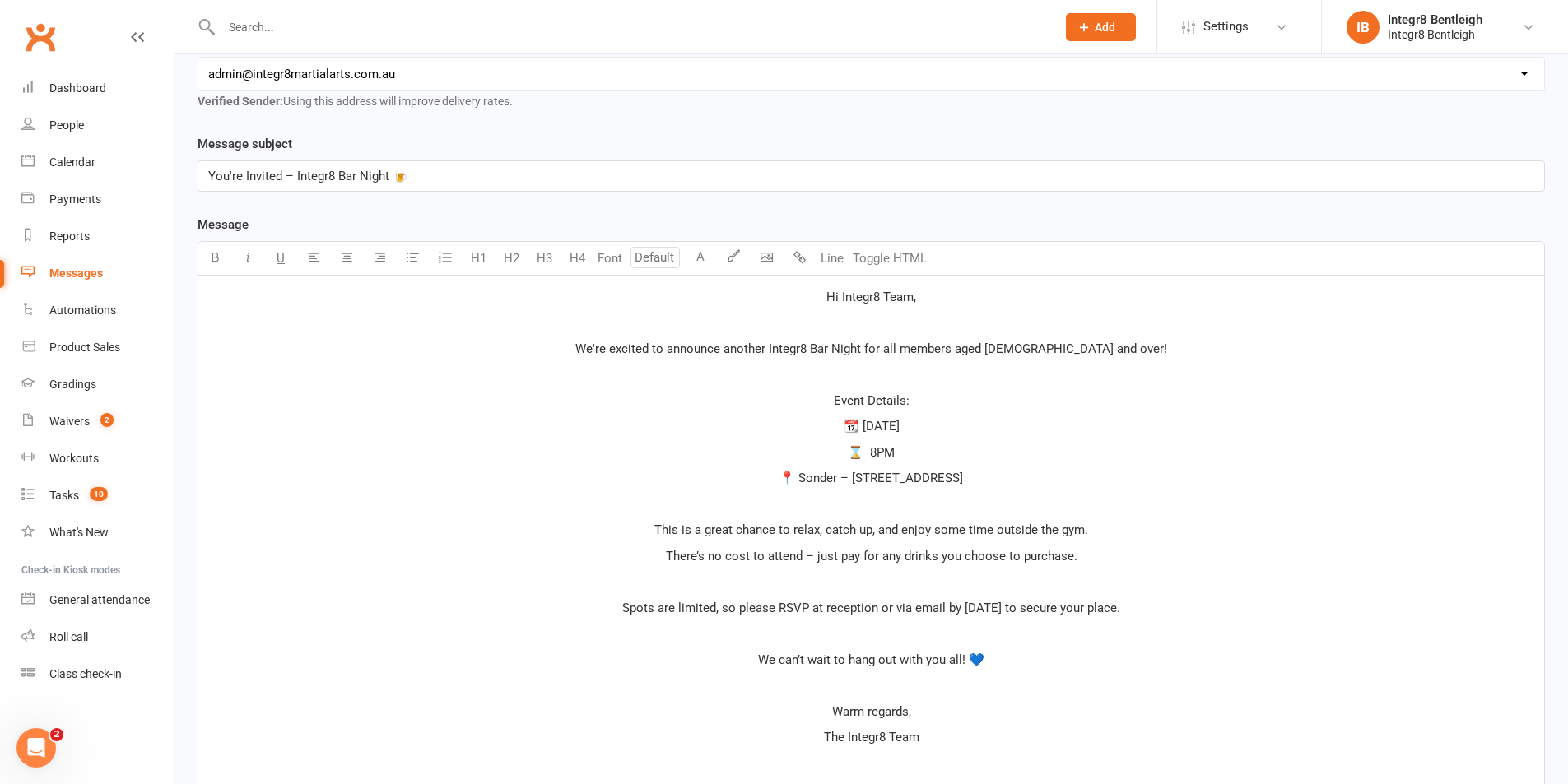
click at [823, 298] on p "Hi Integr8 Team," at bounding box center [871, 297] width 1326 height 20
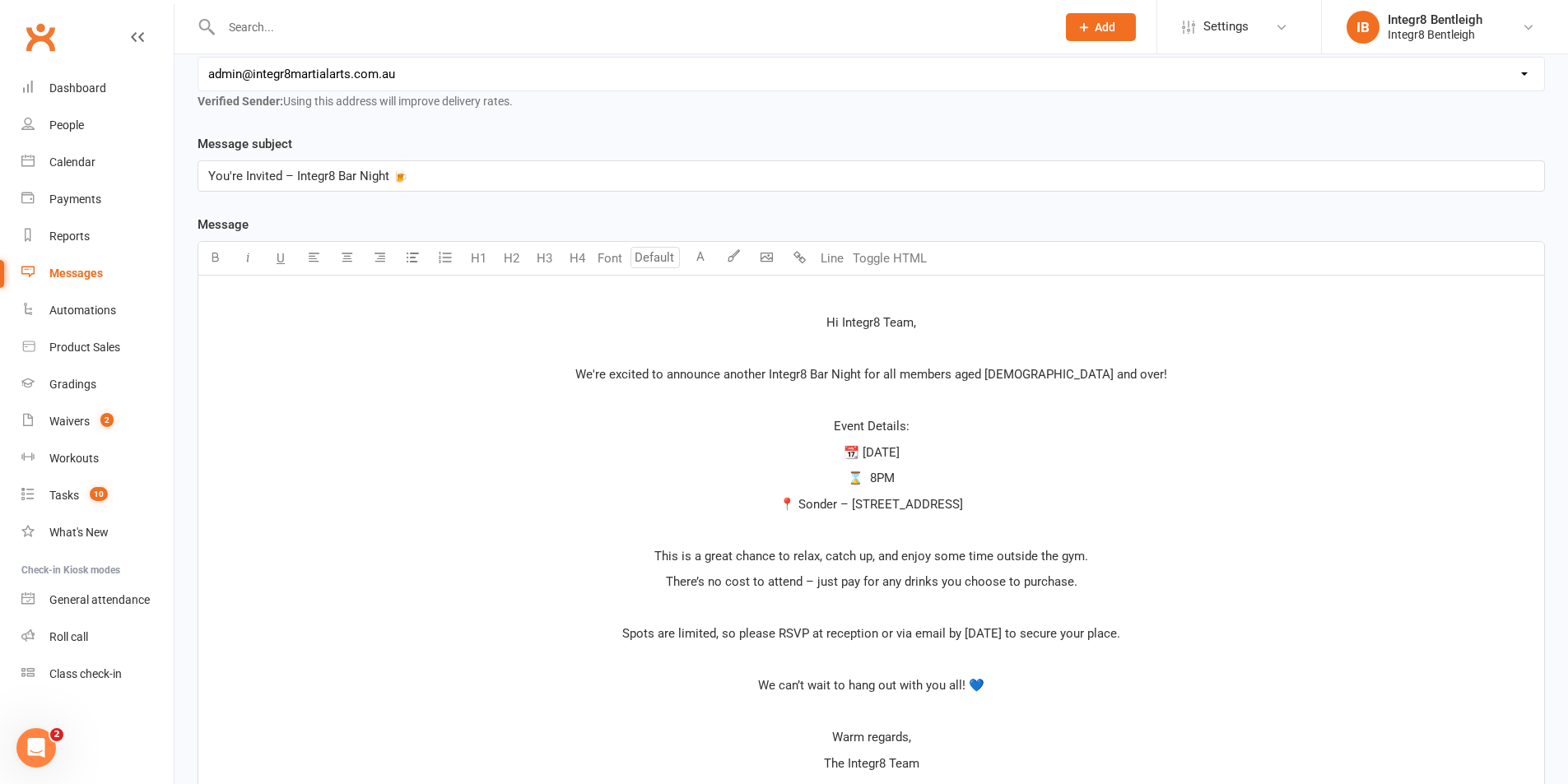
scroll to position [361, 0]
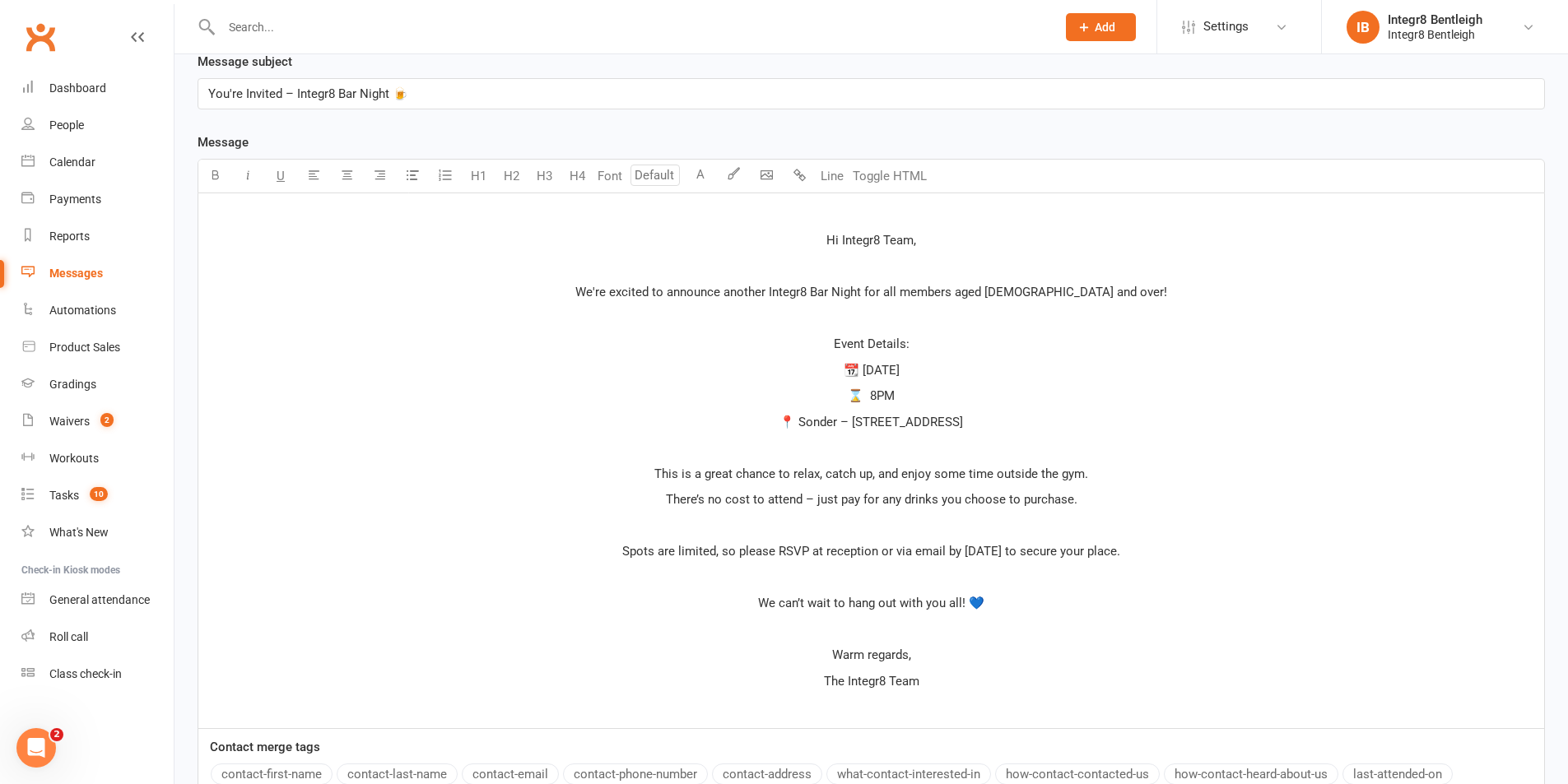
click at [837, 335] on p "Event Details:" at bounding box center [871, 344] width 1326 height 20
drag, startPoint x: 813, startPoint y: 363, endPoint x: 1004, endPoint y: 423, distance: 200.2
click at [1008, 423] on div "﻿ Hi Integr8 Team, ﻿ We're excited to announce another Integr8 Bar Night for al…" at bounding box center [871, 461] width 1346 height 535
click at [581, 181] on button "H4" at bounding box center [577, 176] width 33 height 33
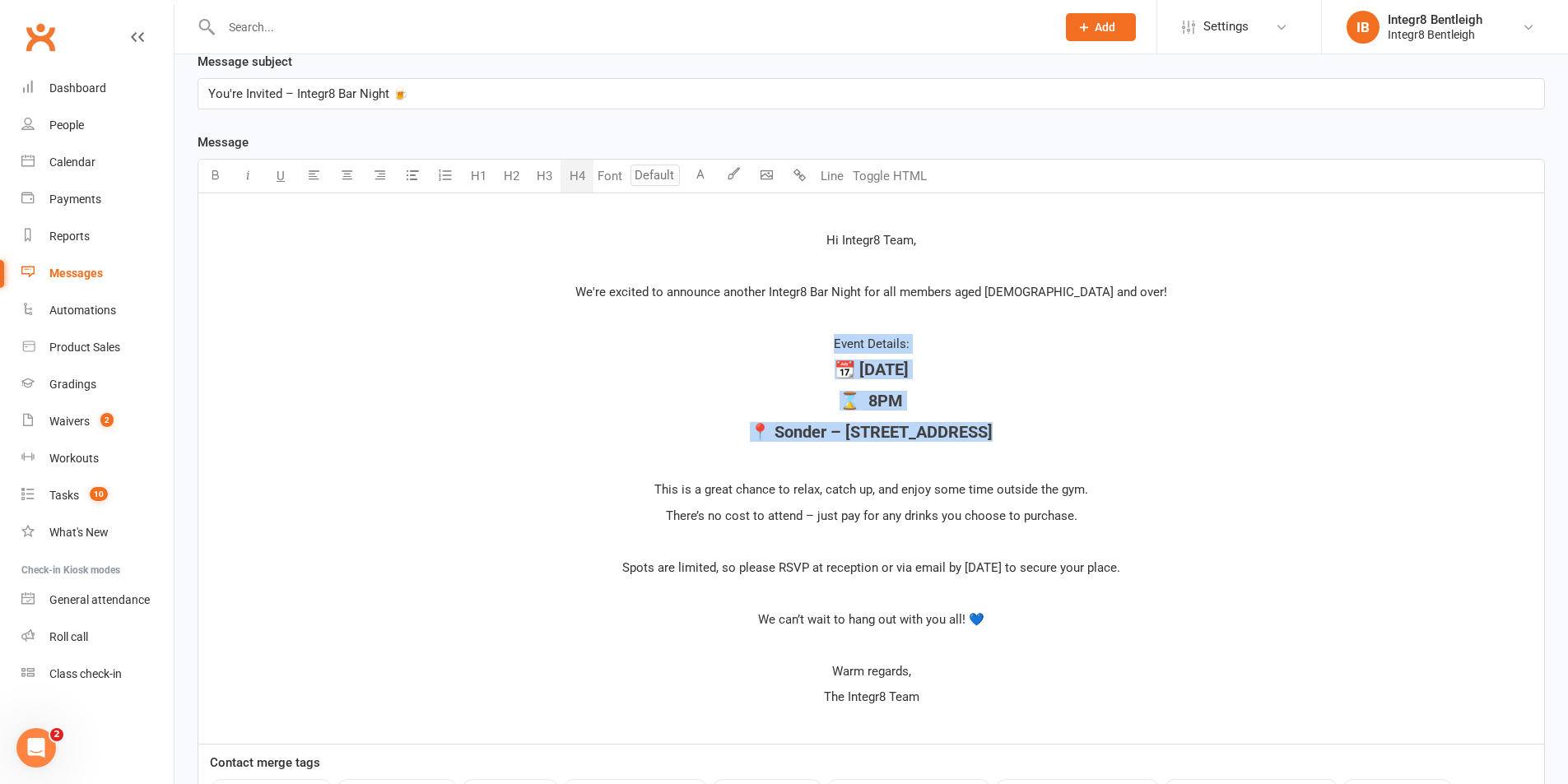
click at [909, 376] on span "📆 [DATE]" at bounding box center [871, 369] width 74 height 20
click at [925, 345] on p "Event Details:" at bounding box center [871, 344] width 1326 height 20
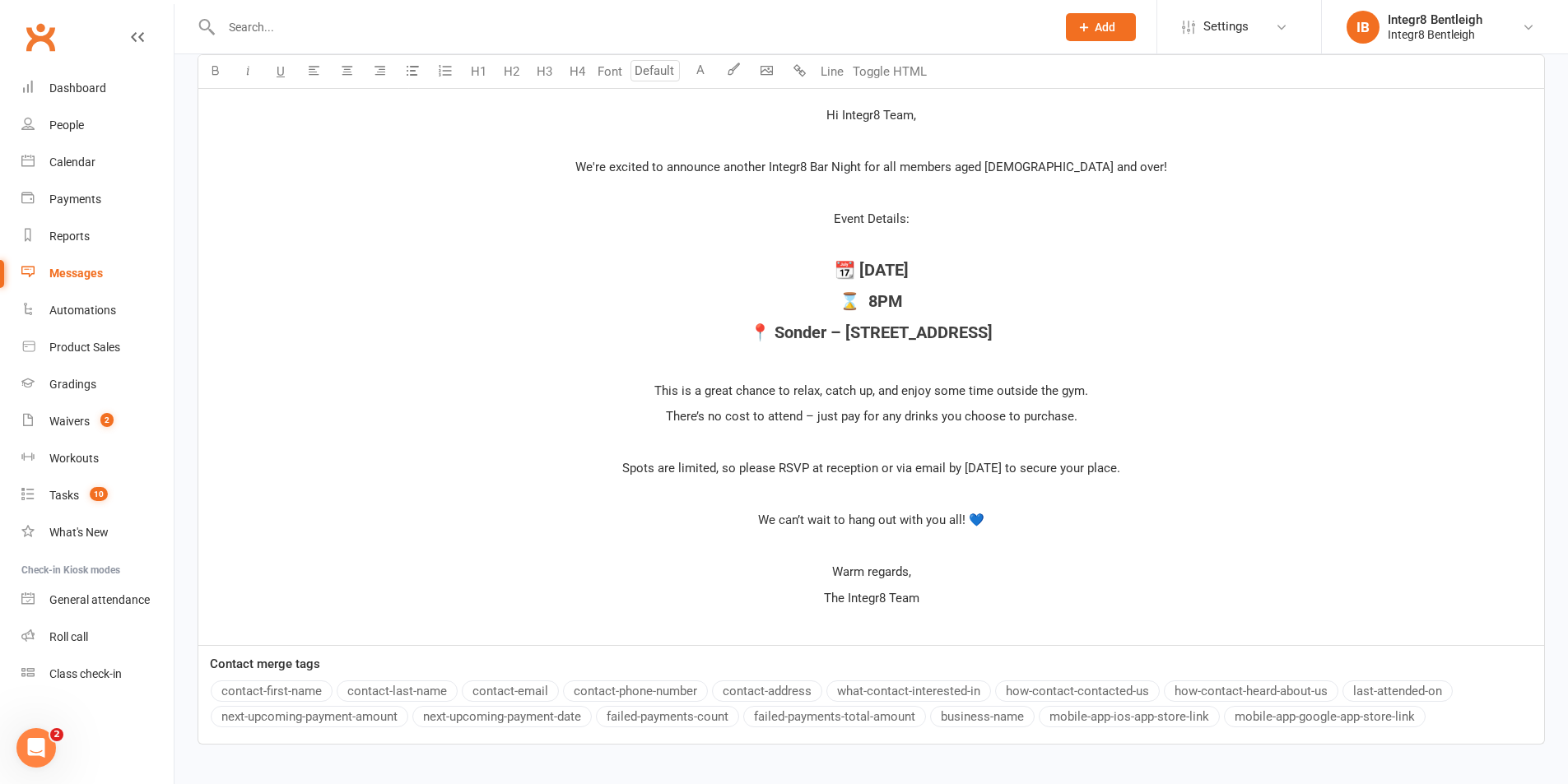
scroll to position [526, 0]
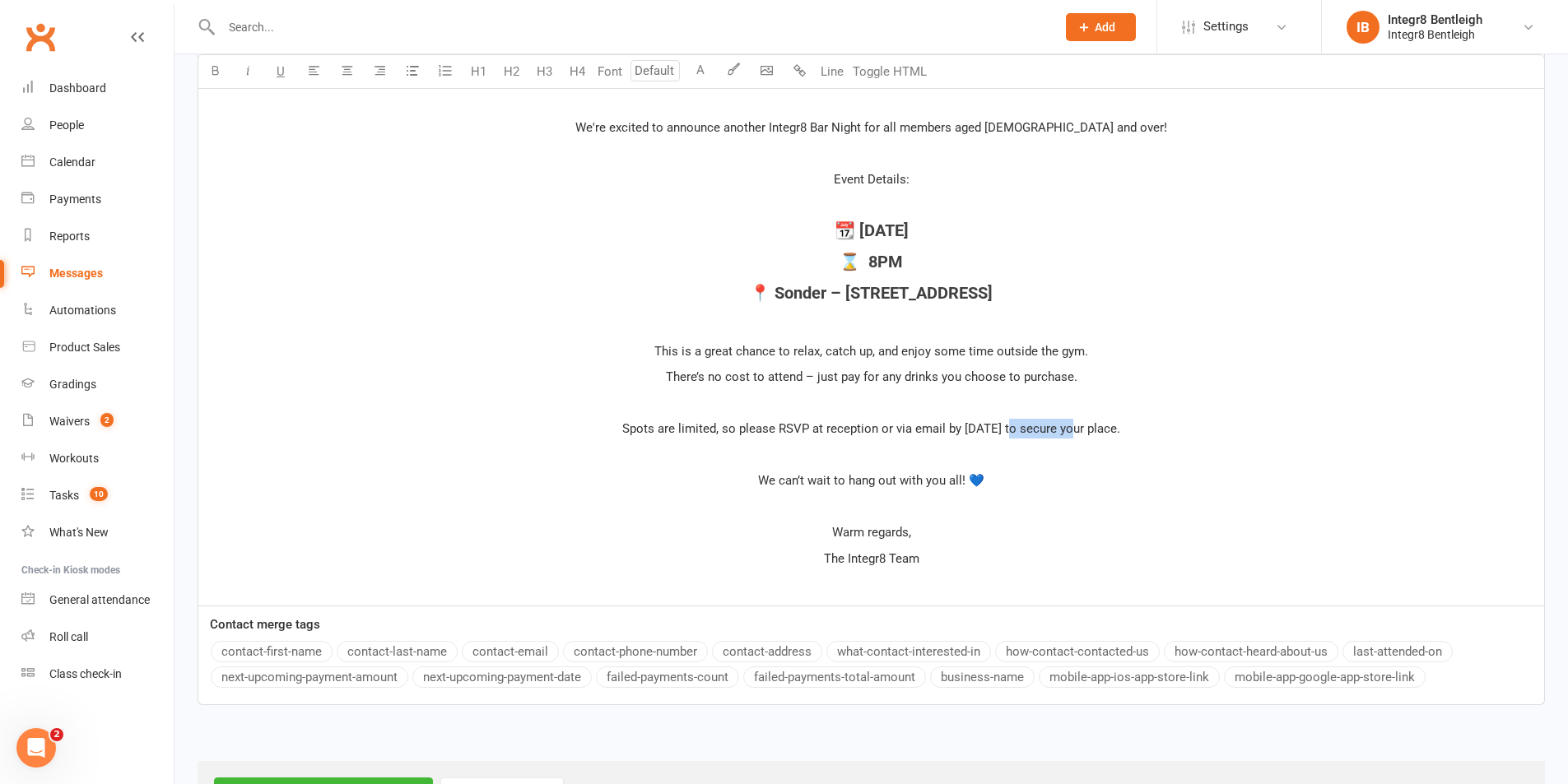
drag, startPoint x: 1034, startPoint y: 425, endPoint x: 967, endPoint y: 433, distance: 67.5
click at [967, 433] on span "Spots are limited, so please RSVP at reception or via email by [DATE] to secure…" at bounding box center [871, 429] width 498 height 15
click at [1006, 461] on p "﻿" at bounding box center [871, 455] width 1326 height 20
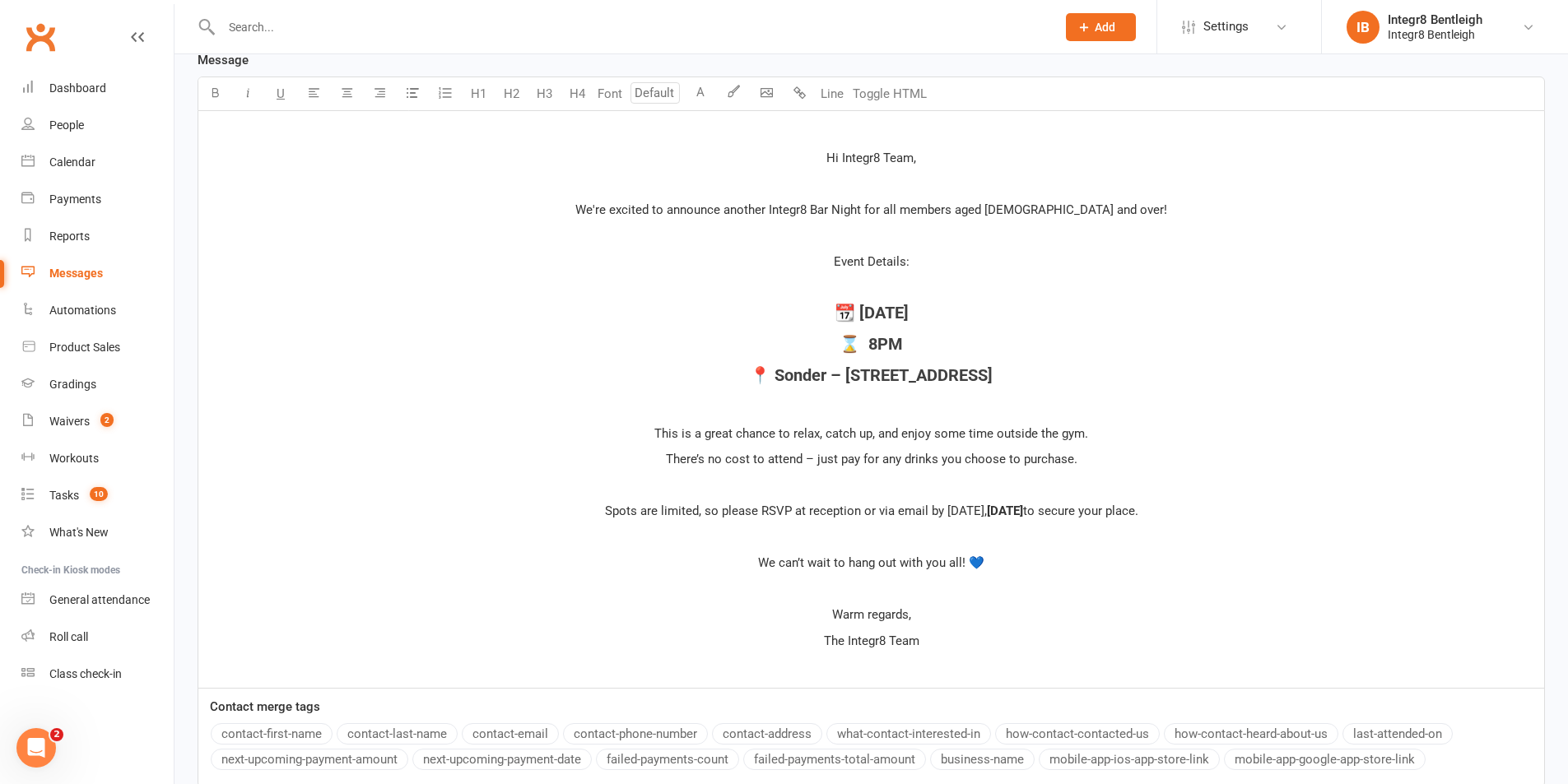
scroll to position [361, 0]
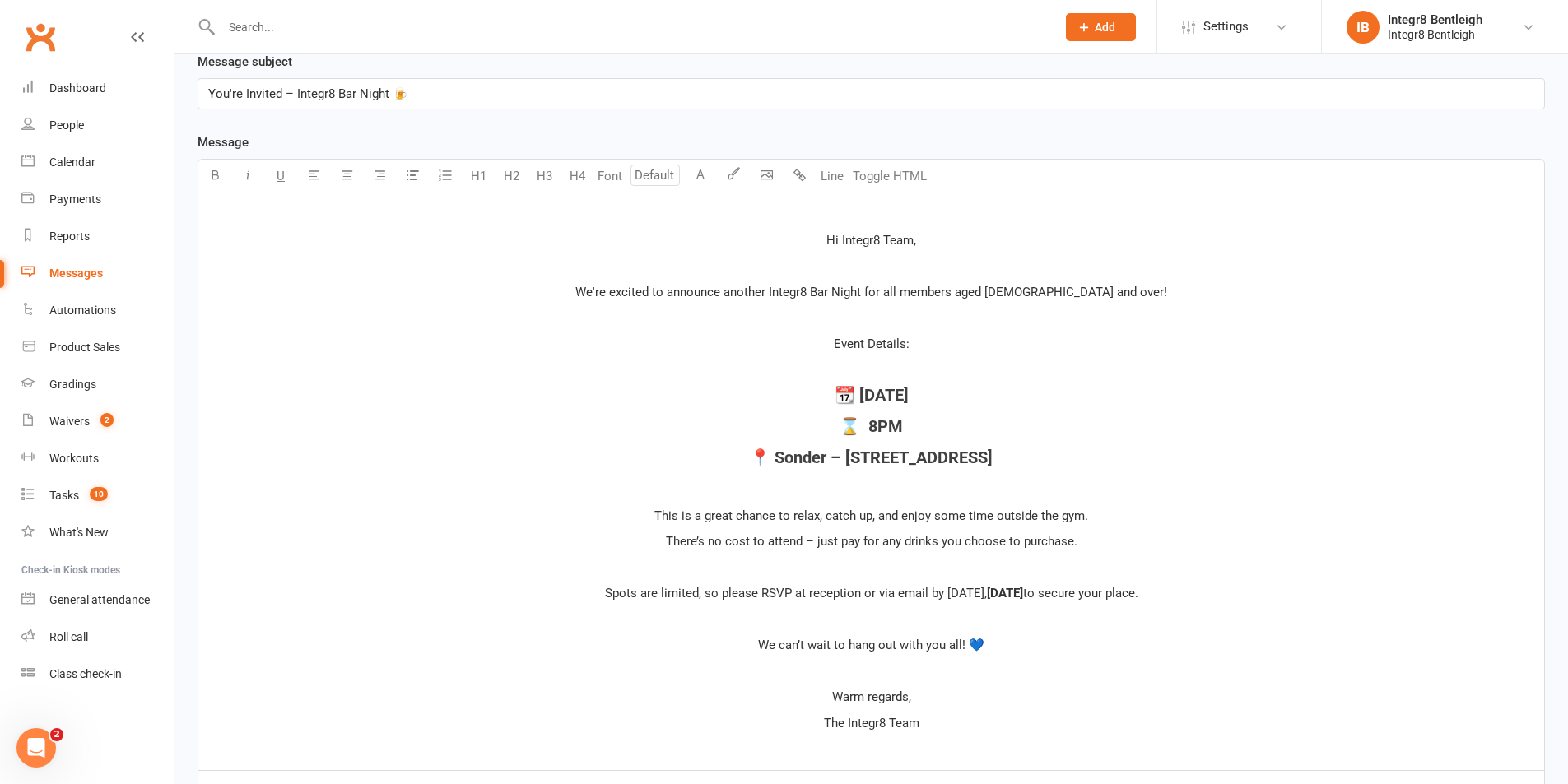
click at [894, 366] on p "﻿" at bounding box center [871, 370] width 1326 height 20
drag, startPoint x: 832, startPoint y: 345, endPoint x: 932, endPoint y: 344, distance: 100.0
click at [932, 344] on p "Event Details:" at bounding box center [871, 344] width 1326 height 20
click at [549, 180] on button "H3" at bounding box center [544, 176] width 33 height 33
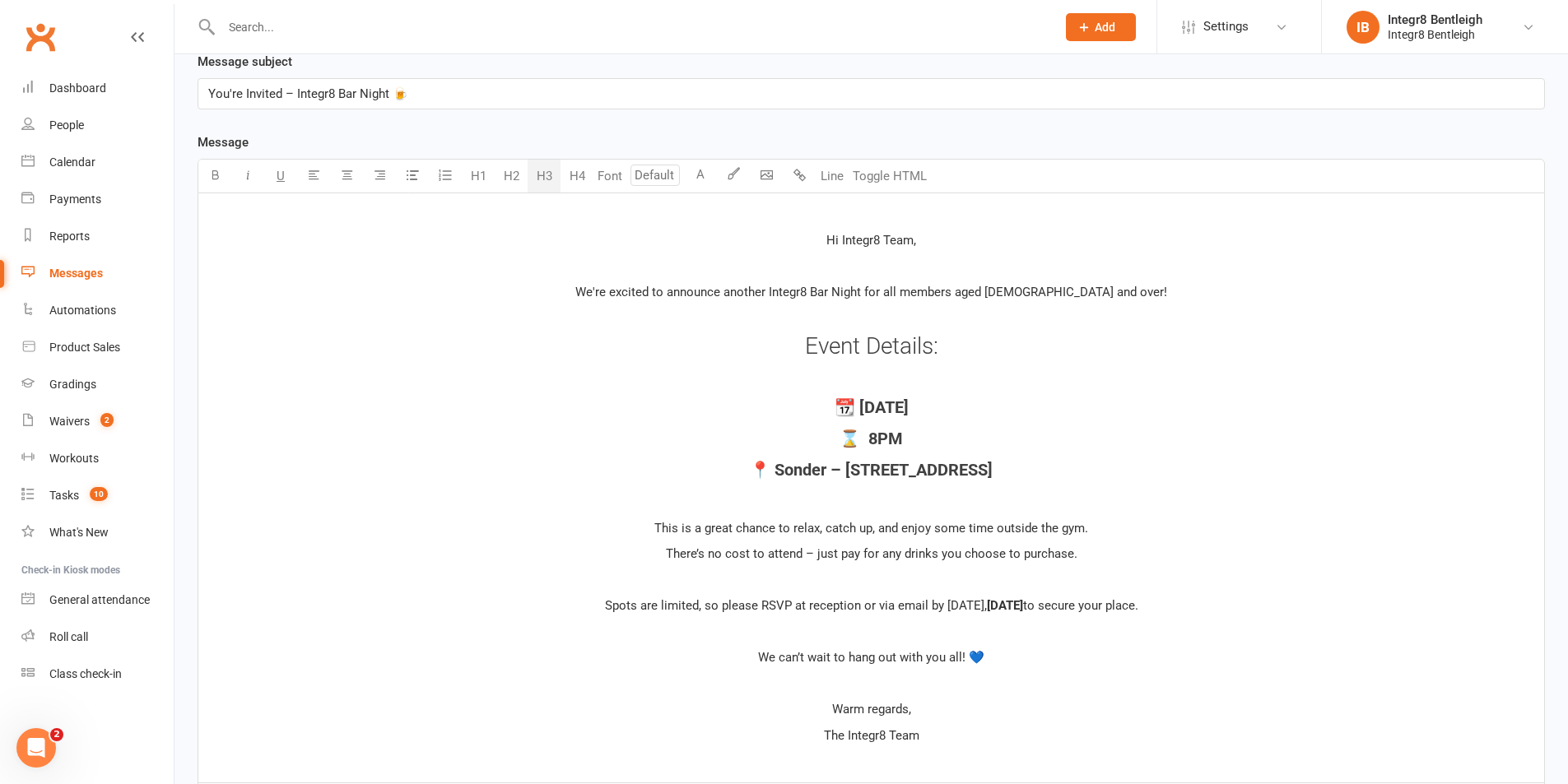
click at [964, 367] on div "﻿ Hi Integr8 Team, ﻿ We're excited to announce another Integr8 Bar Night for al…" at bounding box center [871, 488] width 1346 height 589
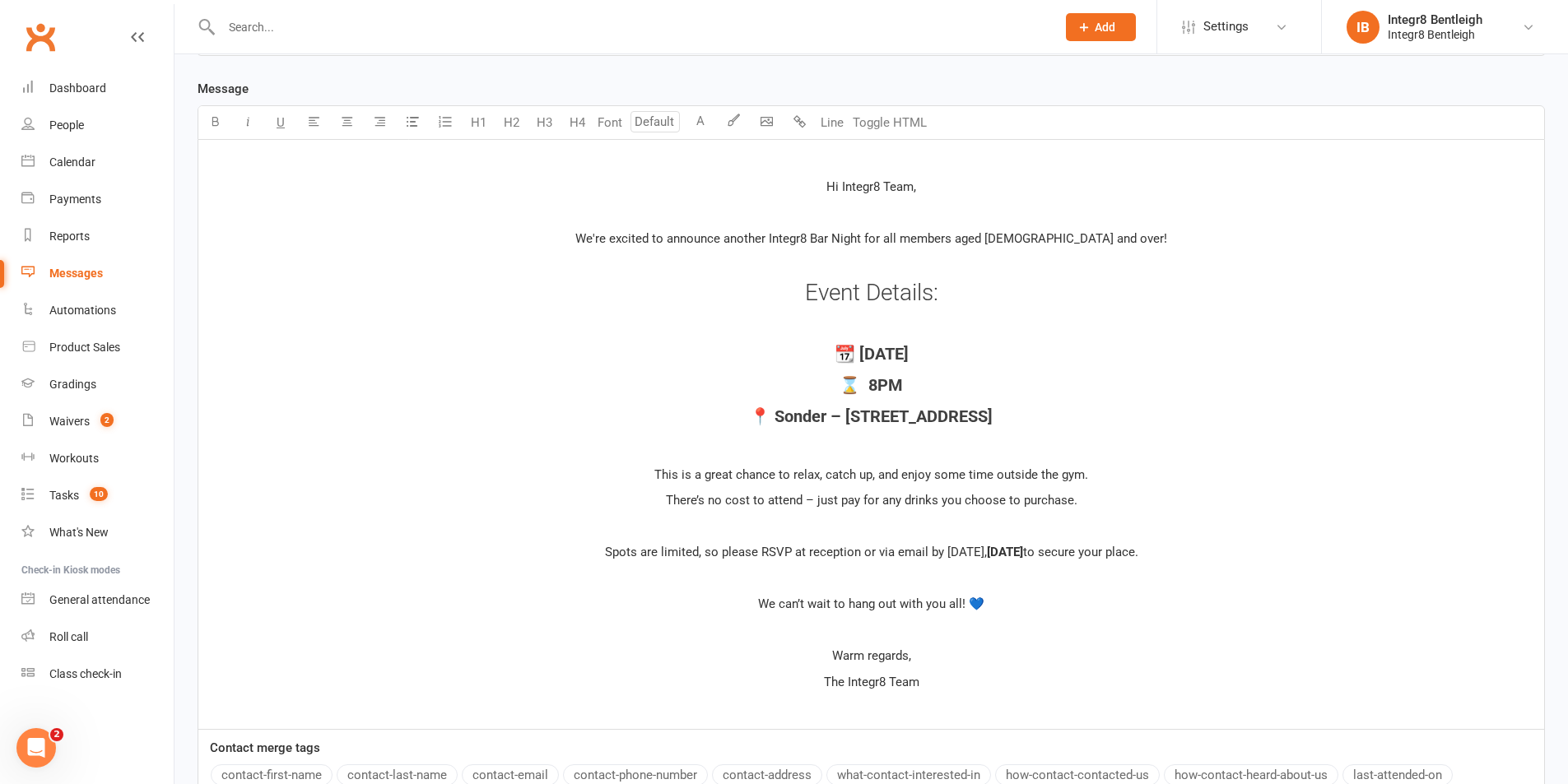
scroll to position [444, 0]
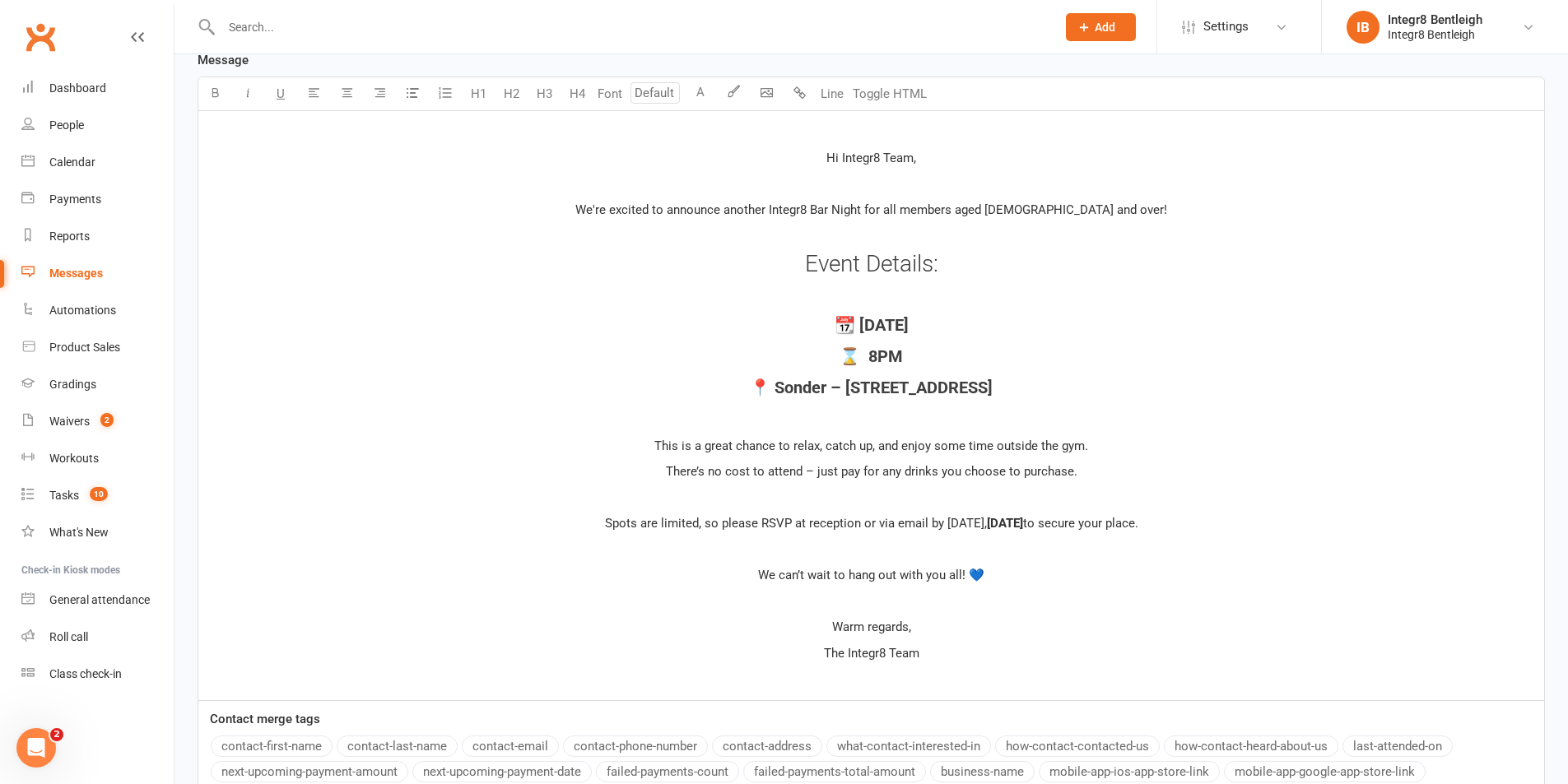
click at [1055, 411] on p "﻿" at bounding box center [871, 420] width 1326 height 20
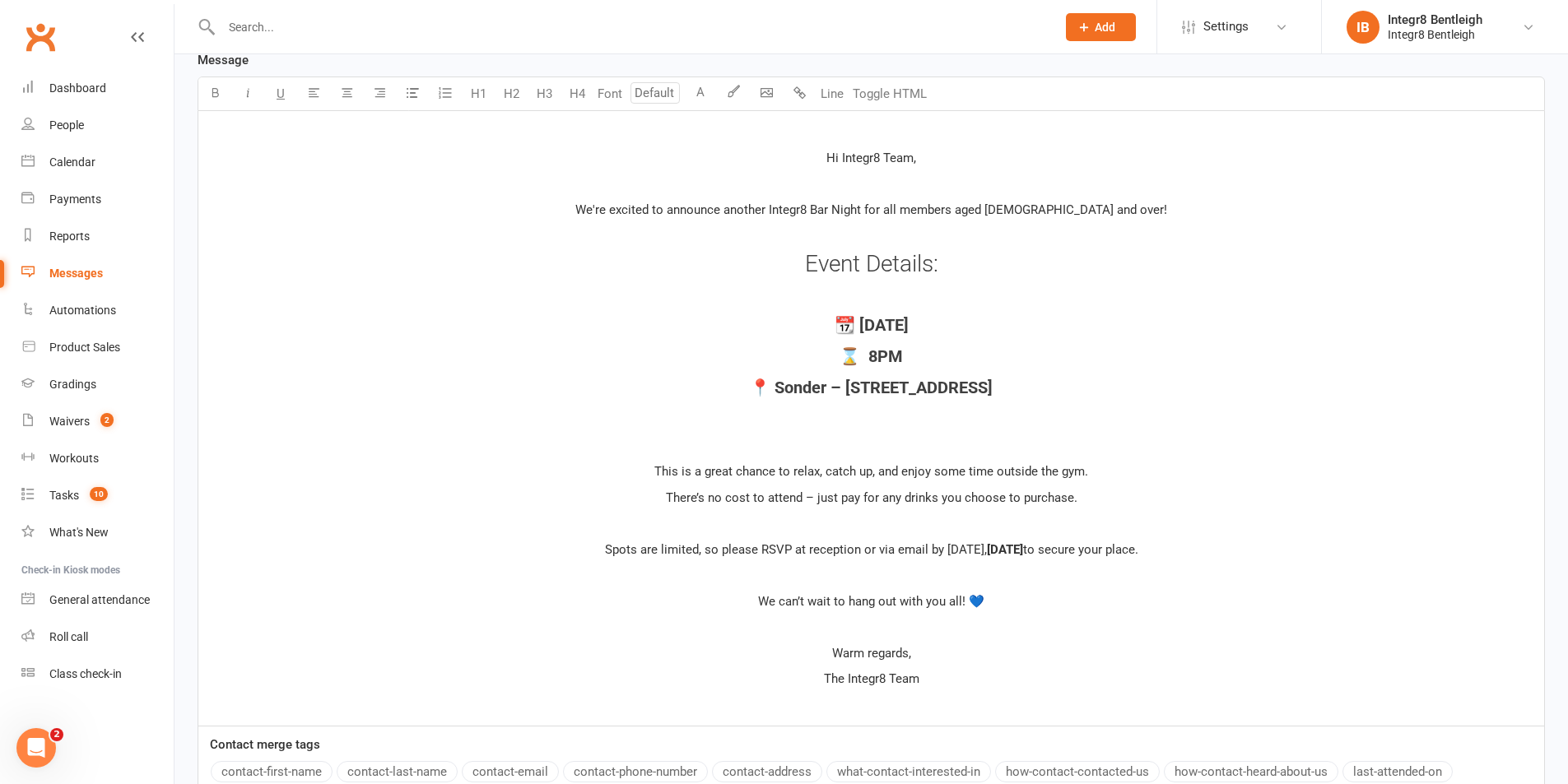
click at [905, 228] on p "﻿" at bounding box center [871, 236] width 1326 height 20
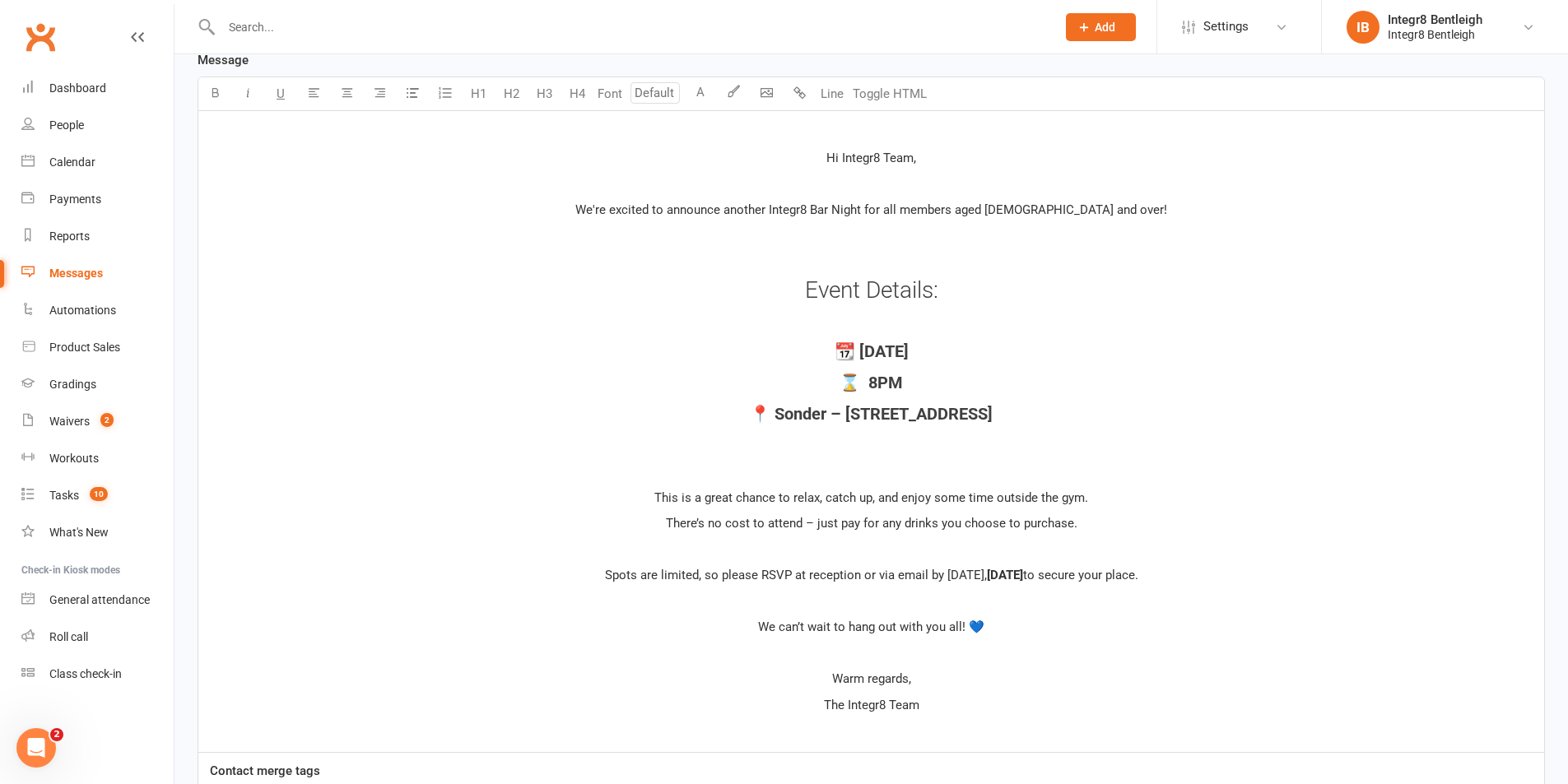
click at [877, 167] on p "Hi Integr8 Team," at bounding box center [871, 158] width 1326 height 20
click at [877, 185] on p "﻿" at bounding box center [871, 185] width 1326 height 20
click at [869, 243] on p "﻿" at bounding box center [871, 236] width 1326 height 20
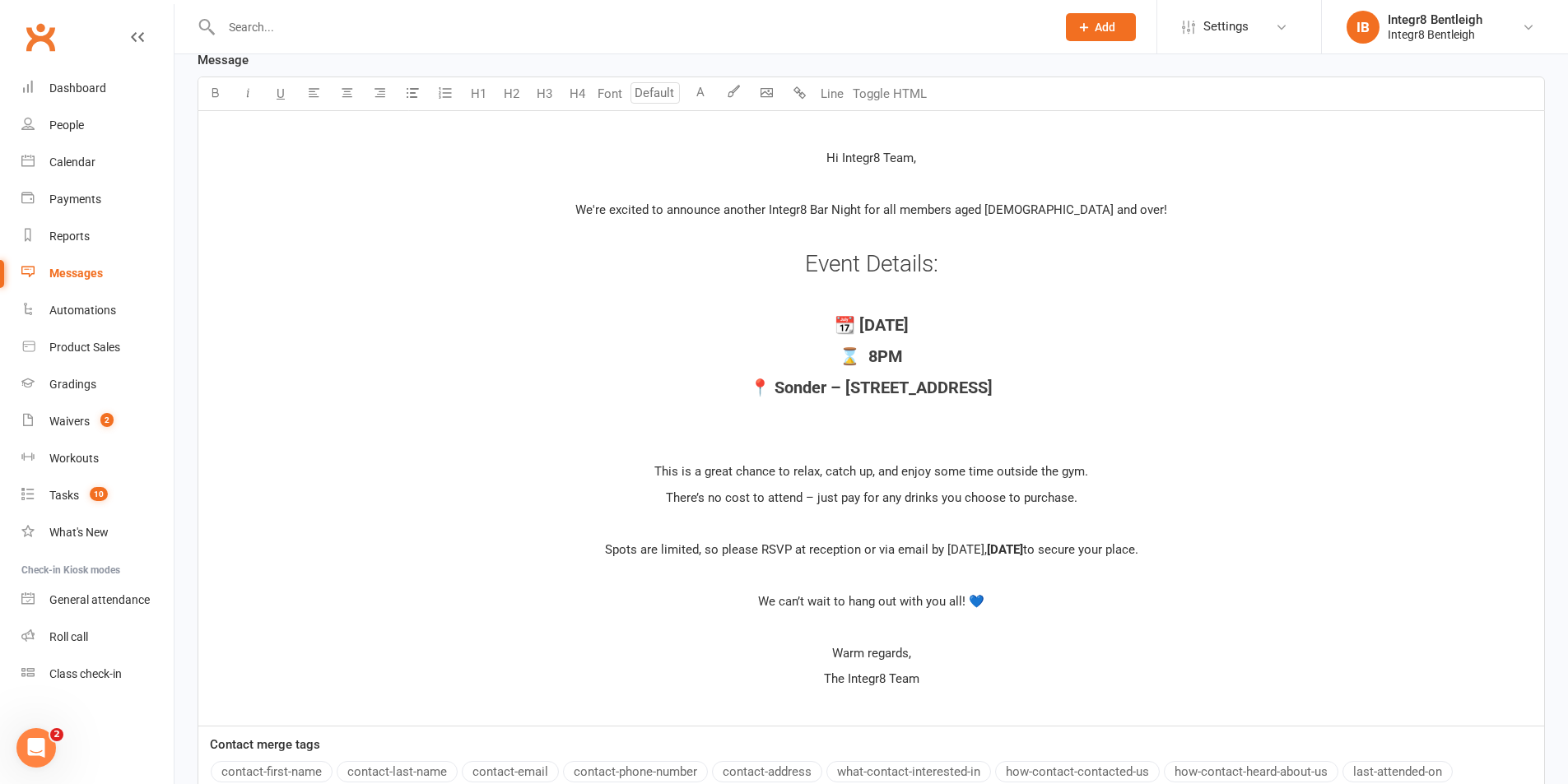
click at [885, 440] on p "﻿" at bounding box center [871, 446] width 1326 height 20
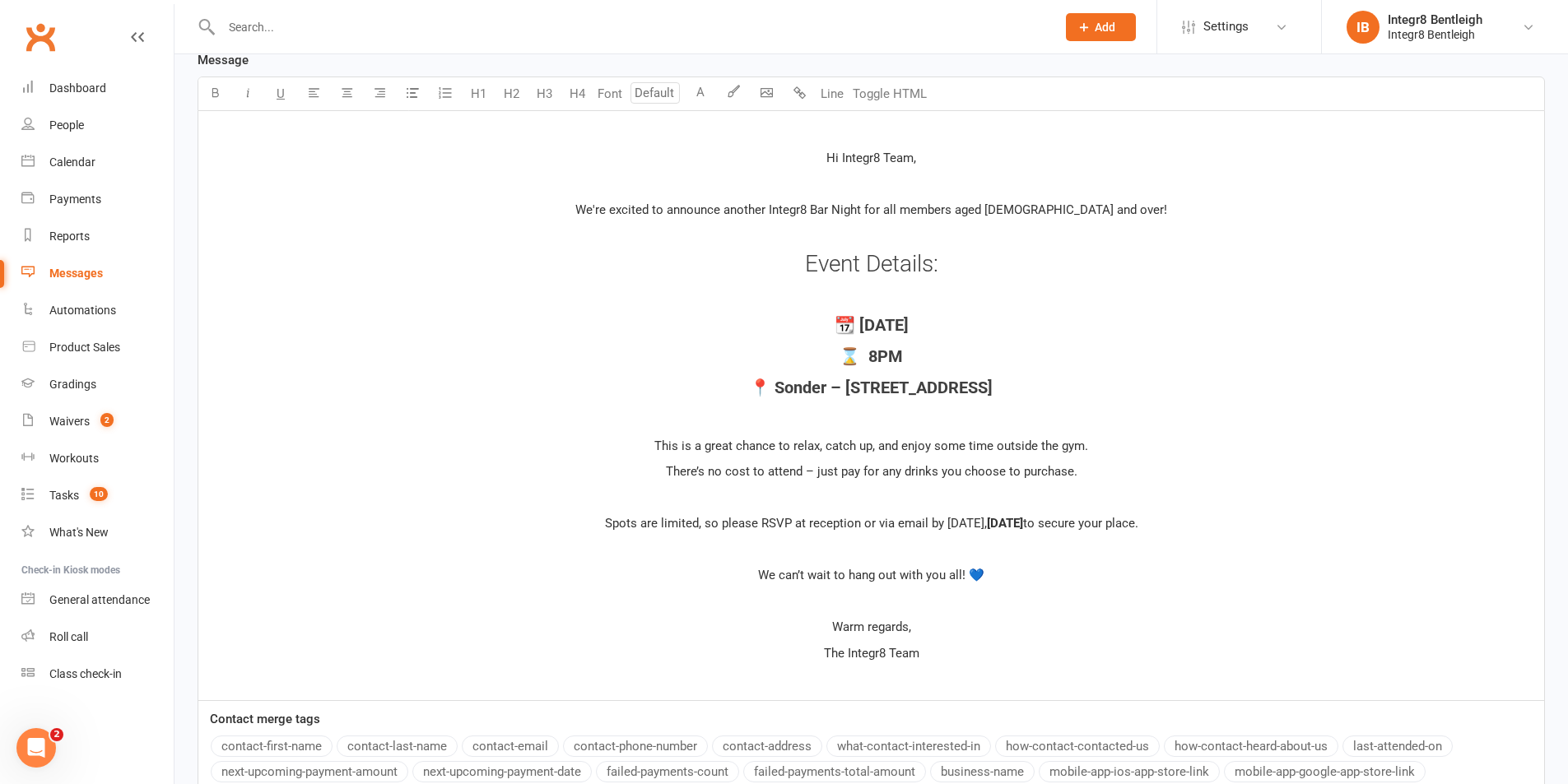
click at [885, 494] on p "﻿" at bounding box center [871, 498] width 1326 height 20
click at [871, 554] on p "﻿" at bounding box center [871, 550] width 1326 height 20
click at [872, 605] on p "﻿" at bounding box center [871, 602] width 1326 height 20
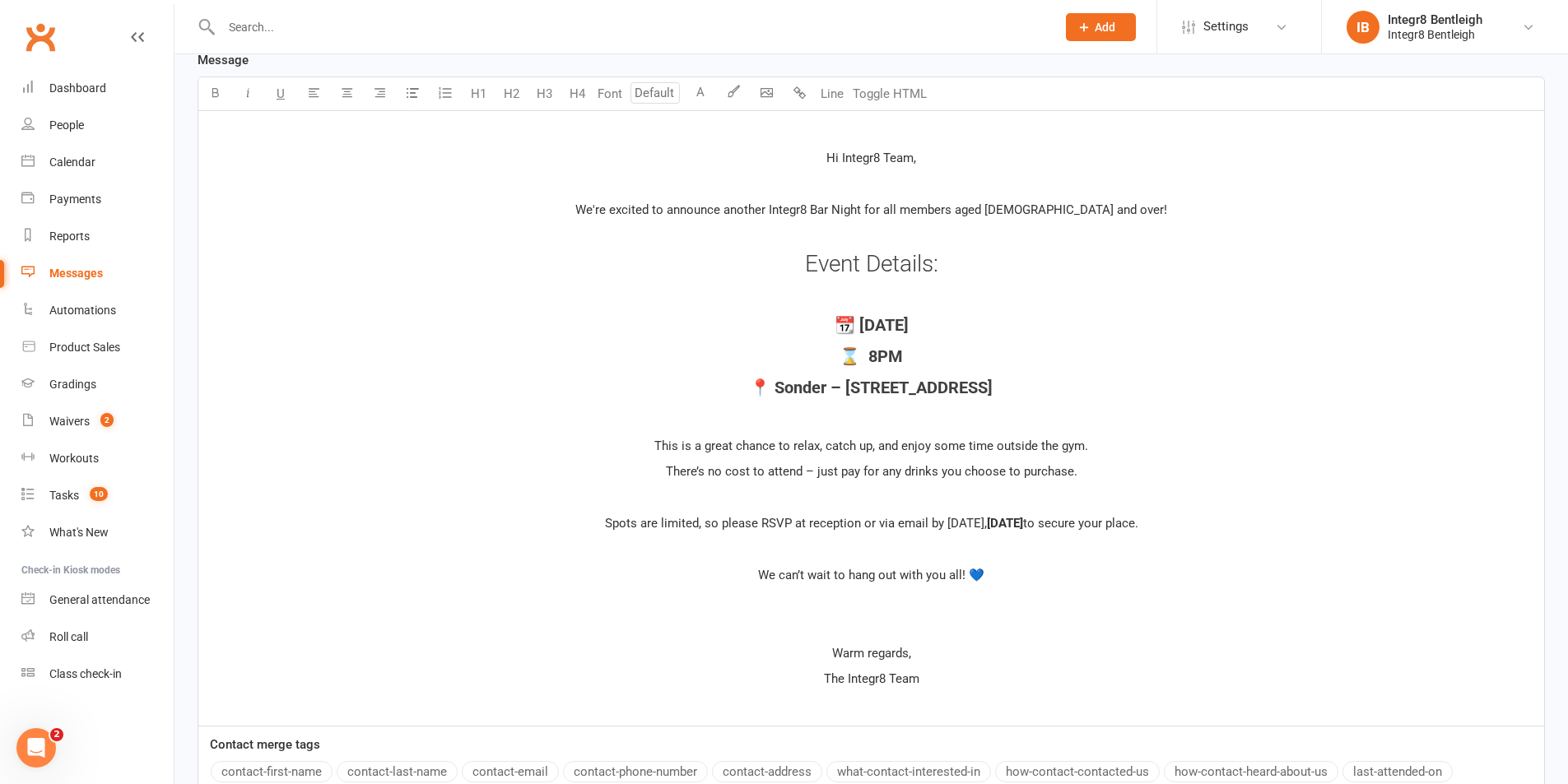
click at [924, 679] on p "The Integr8 Team" at bounding box center [871, 679] width 1326 height 20
click at [885, 700] on p "﻿" at bounding box center [871, 705] width 1326 height 20
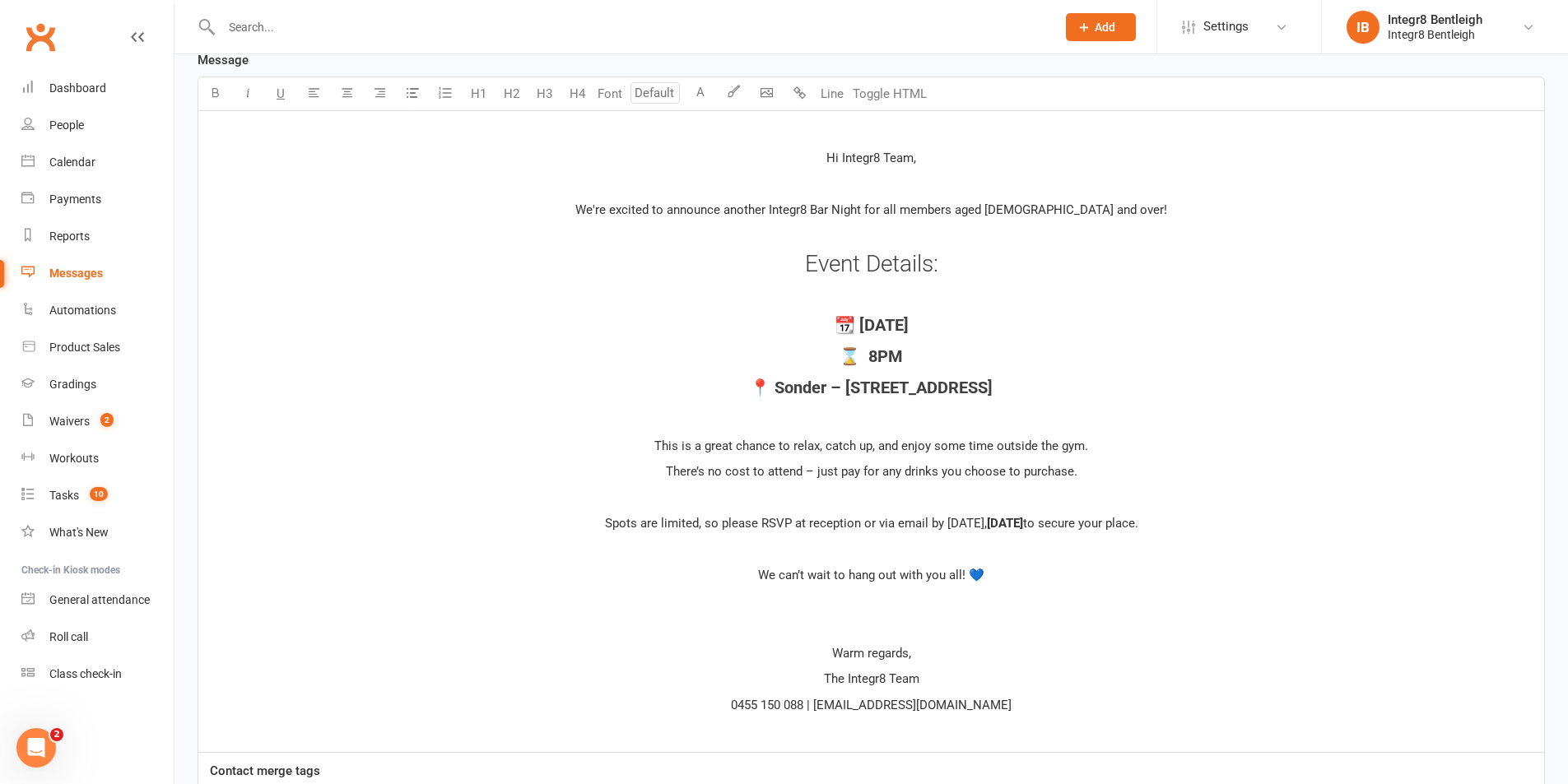
scroll to position [526, 0]
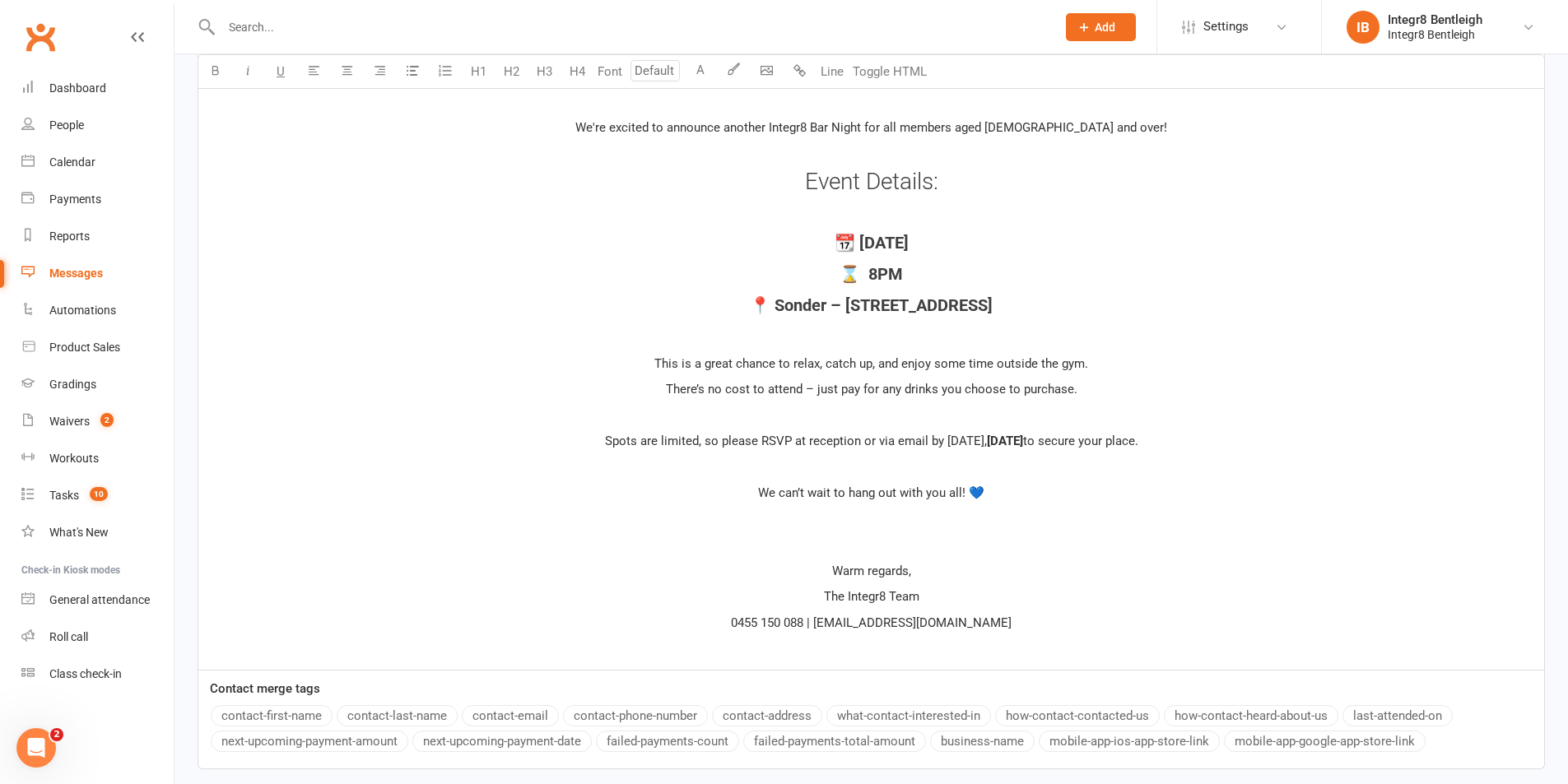
click at [953, 594] on p "The Integr8 Team" at bounding box center [871, 597] width 1326 height 20
click at [1007, 497] on p "We can’t wait to hang out with you all! 💙" at bounding box center [871, 493] width 1326 height 20
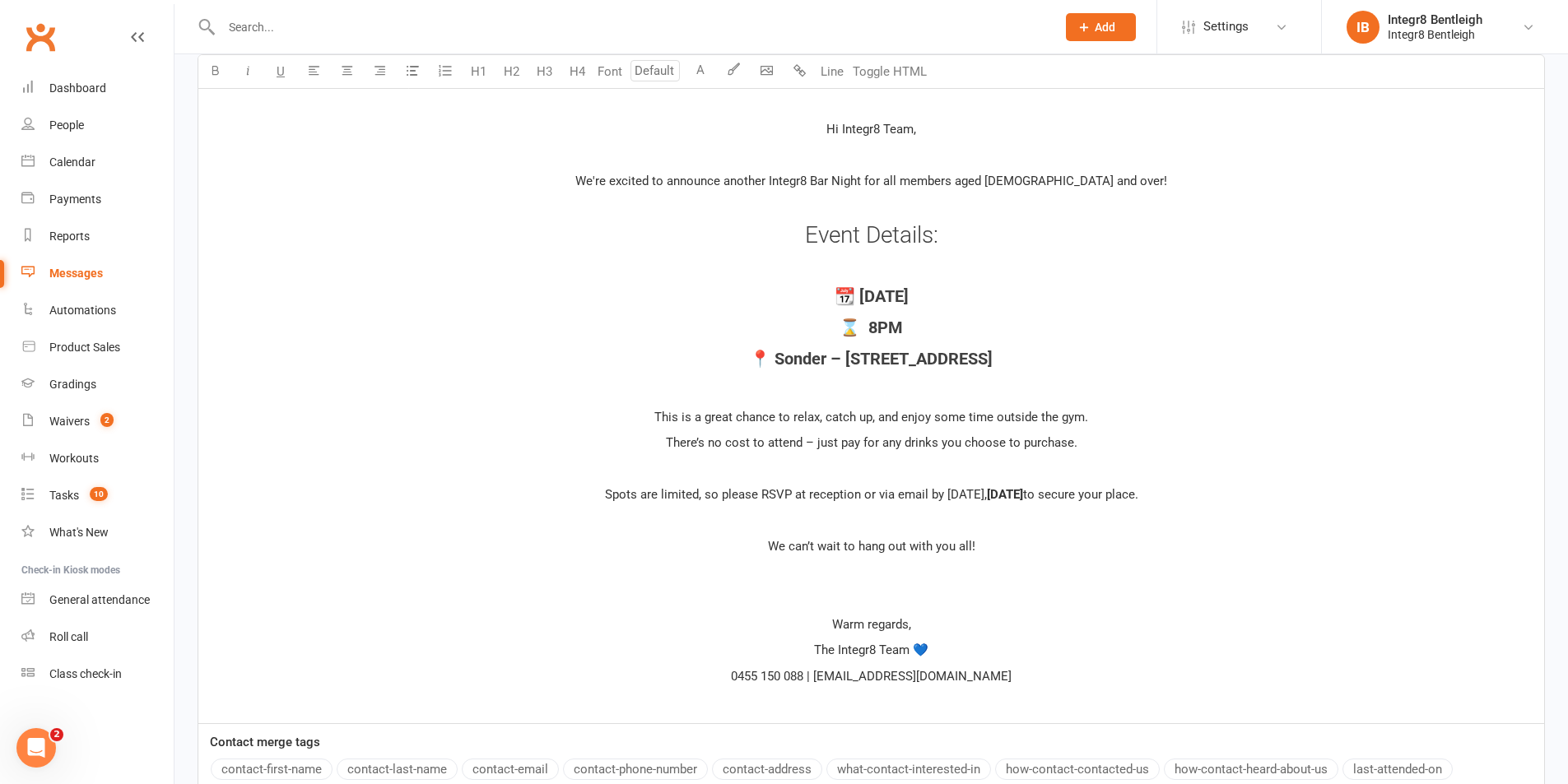
scroll to position [444, 0]
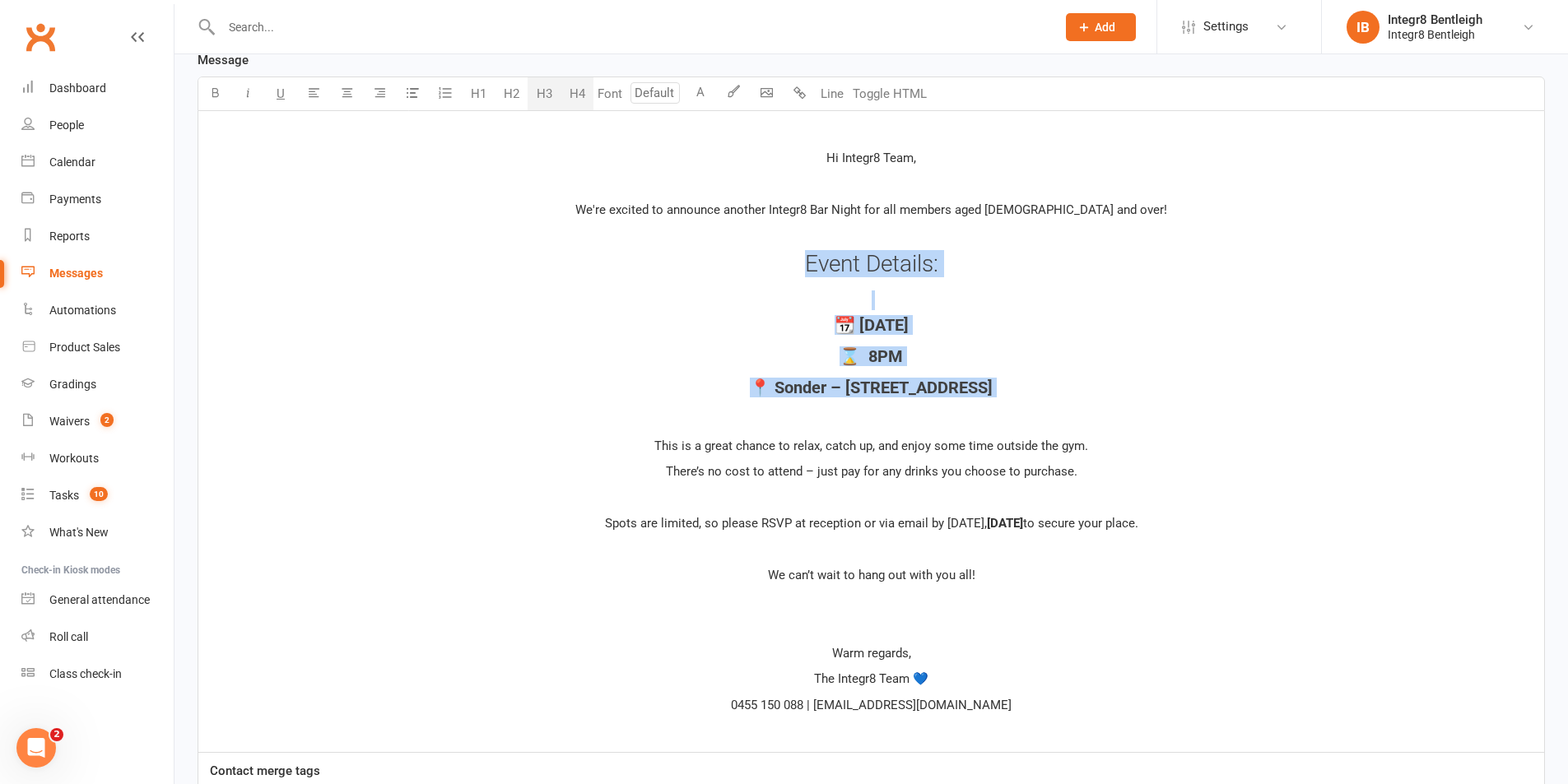
drag, startPoint x: 1072, startPoint y: 401, endPoint x: 674, endPoint y: 270, distance: 419.0
click at [674, 270] on div "﻿ Hi Integr8 Team, ﻿ We're excited to announce another Integr8 Bar Night for al…" at bounding box center [871, 431] width 1346 height 641
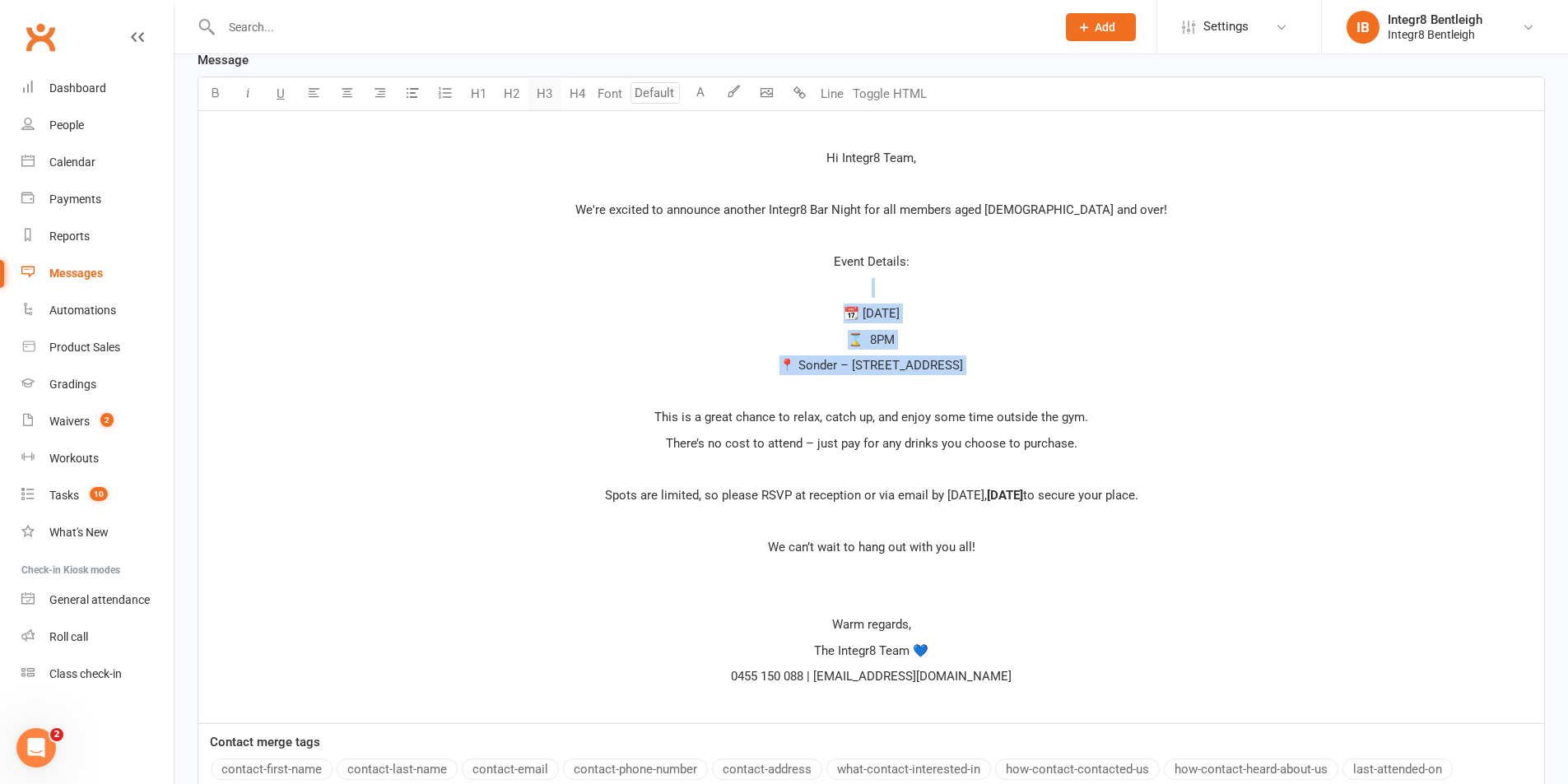
click at [548, 96] on button "H3" at bounding box center [544, 94] width 33 height 33
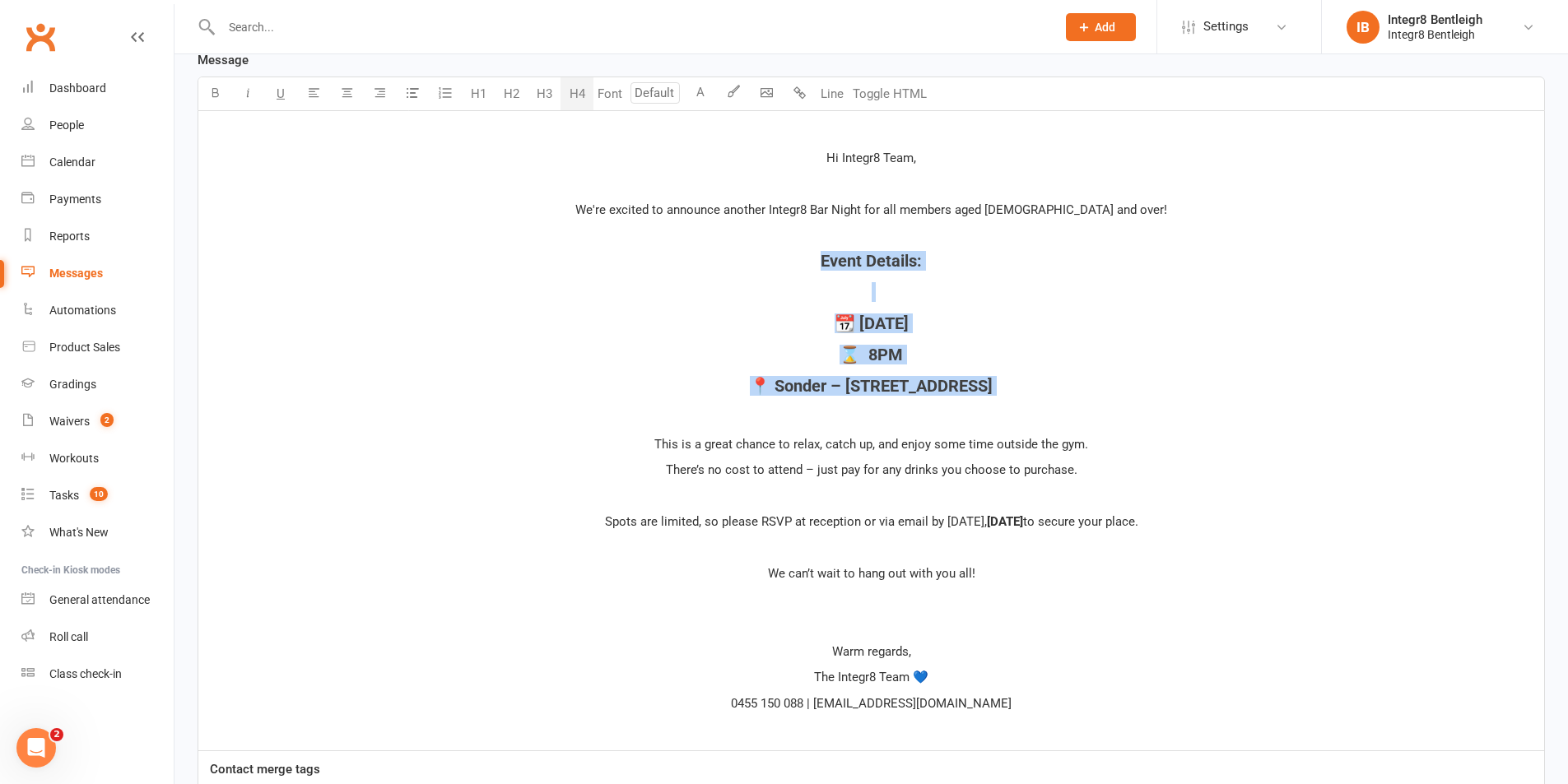
click at [577, 89] on button "H4" at bounding box center [577, 94] width 33 height 33
click at [581, 91] on button "H4" at bounding box center [577, 94] width 33 height 33
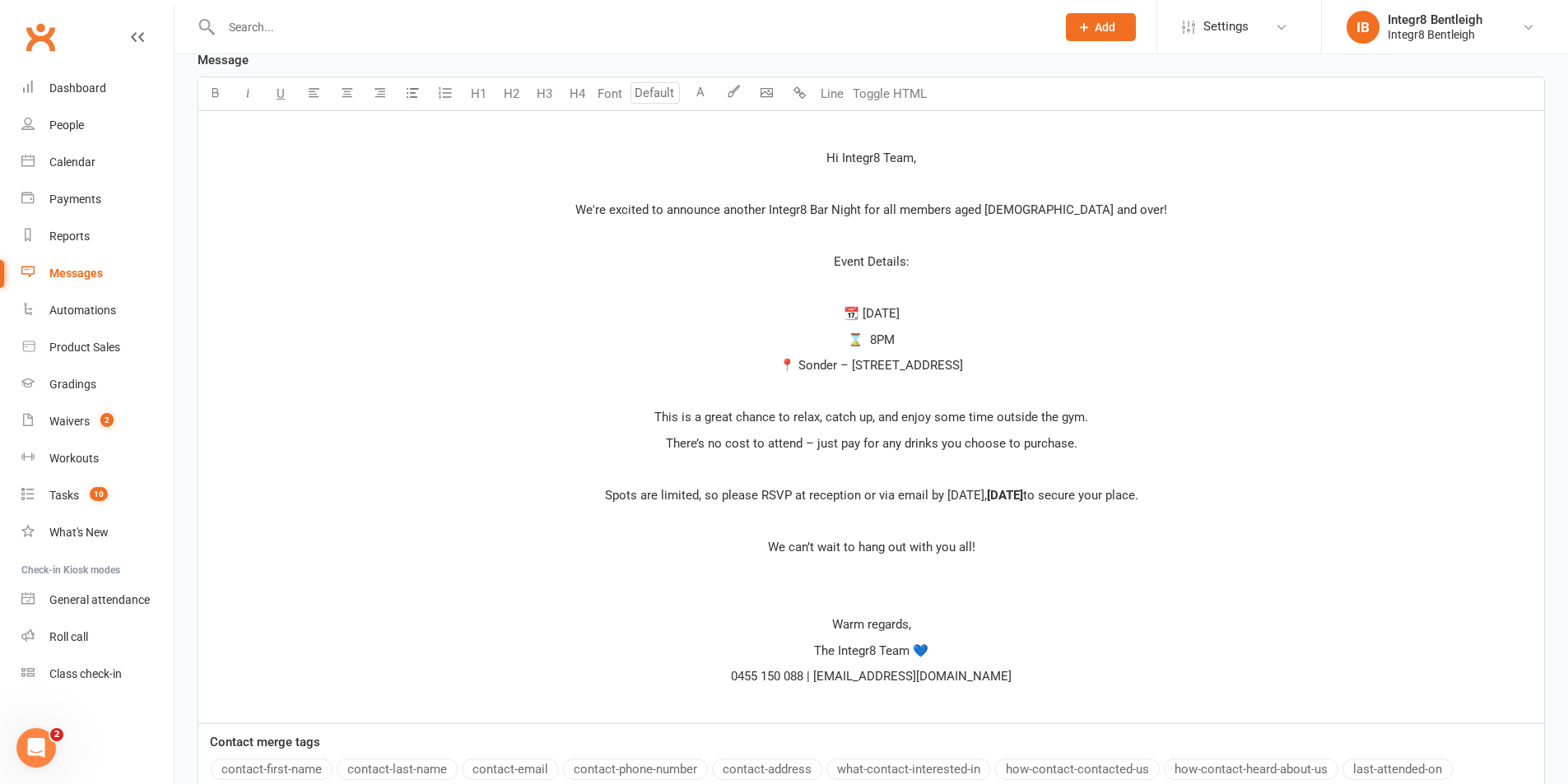
click at [963, 362] on span "📍 Sonder – [STREET_ADDRESS]" at bounding box center [871, 365] width 184 height 15
click at [895, 286] on p "﻿" at bounding box center [871, 288] width 1326 height 20
drag, startPoint x: 914, startPoint y: 156, endPoint x: 841, endPoint y: 158, distance: 73.0
click at [841, 158] on span "Hi Integr8 Team," at bounding box center [871, 158] width 89 height 15
click at [826, 101] on button "Line" at bounding box center [832, 94] width 33 height 33
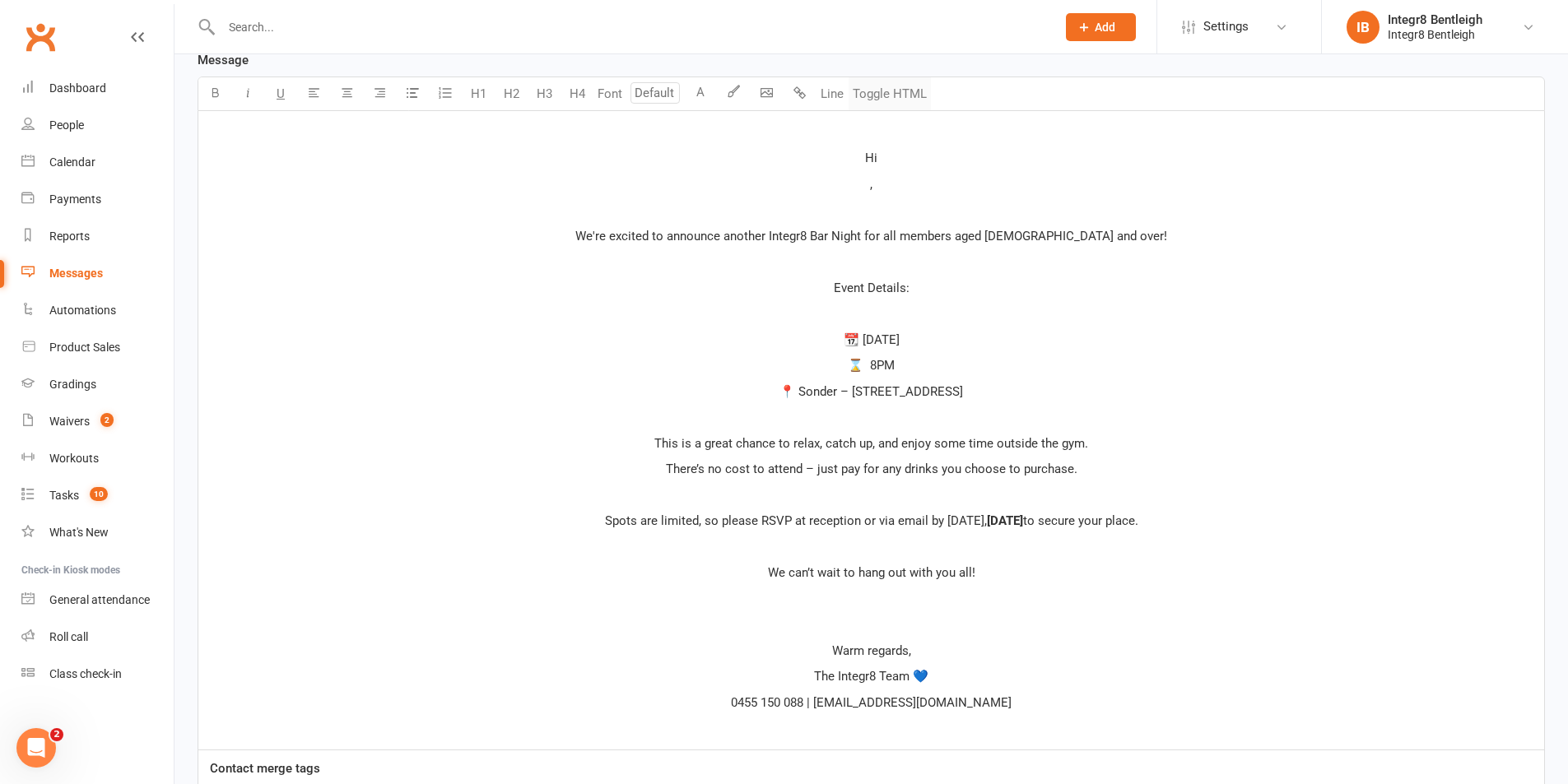
click at [898, 94] on button "Toggle HTML" at bounding box center [890, 94] width 82 height 33
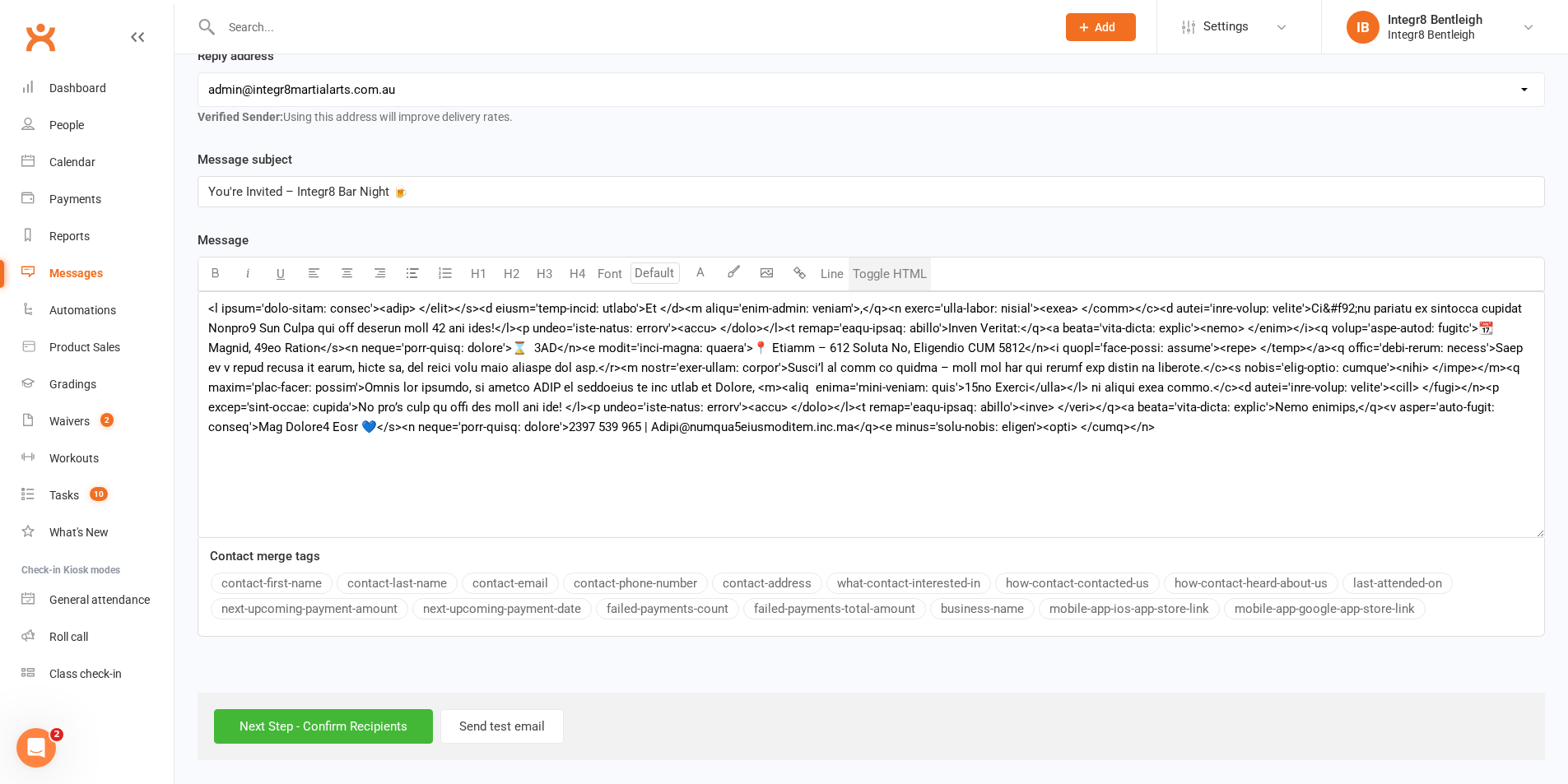
click at [890, 272] on button "Toggle HTML" at bounding box center [890, 274] width 82 height 33
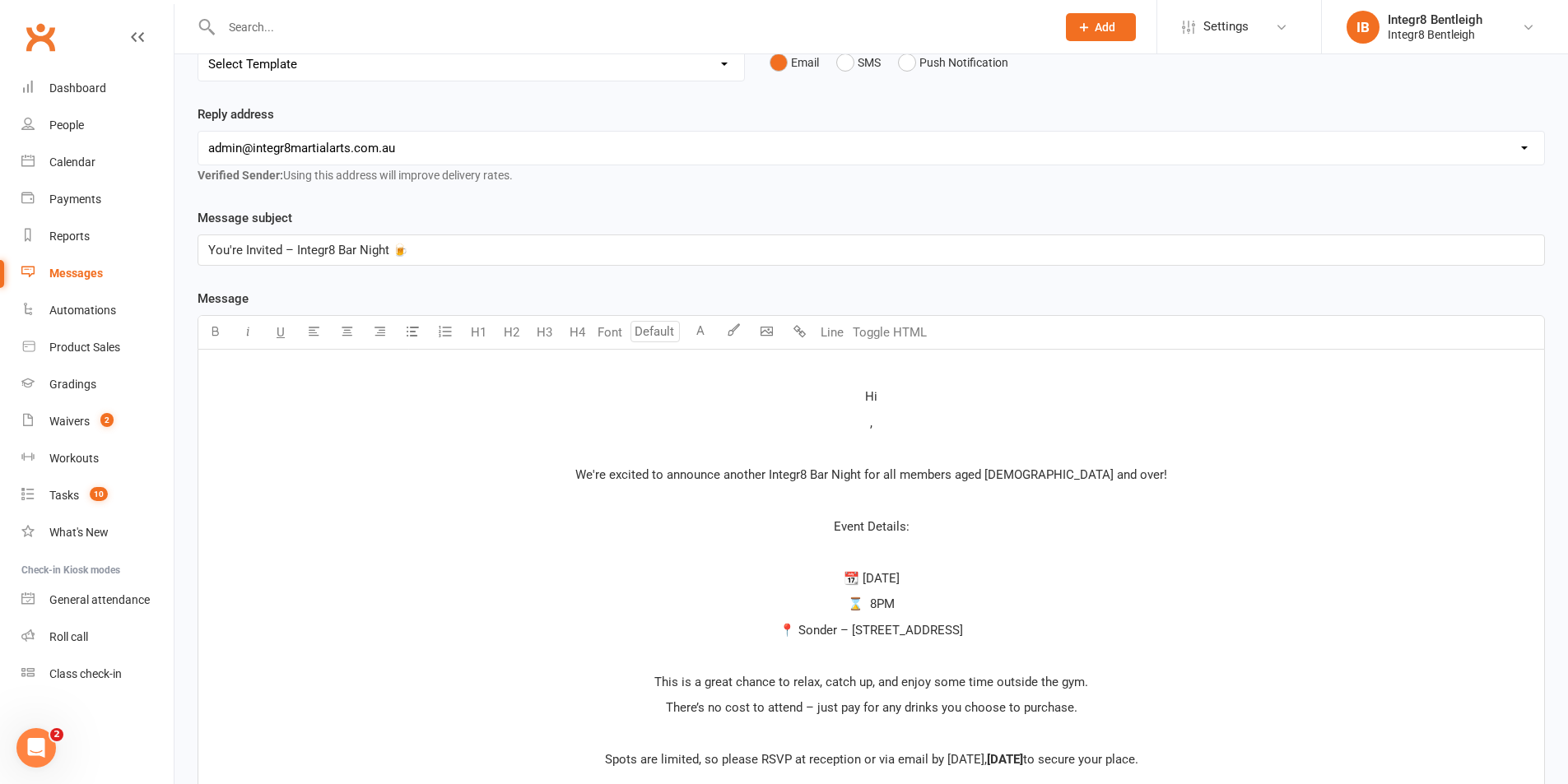
scroll to position [197, 0]
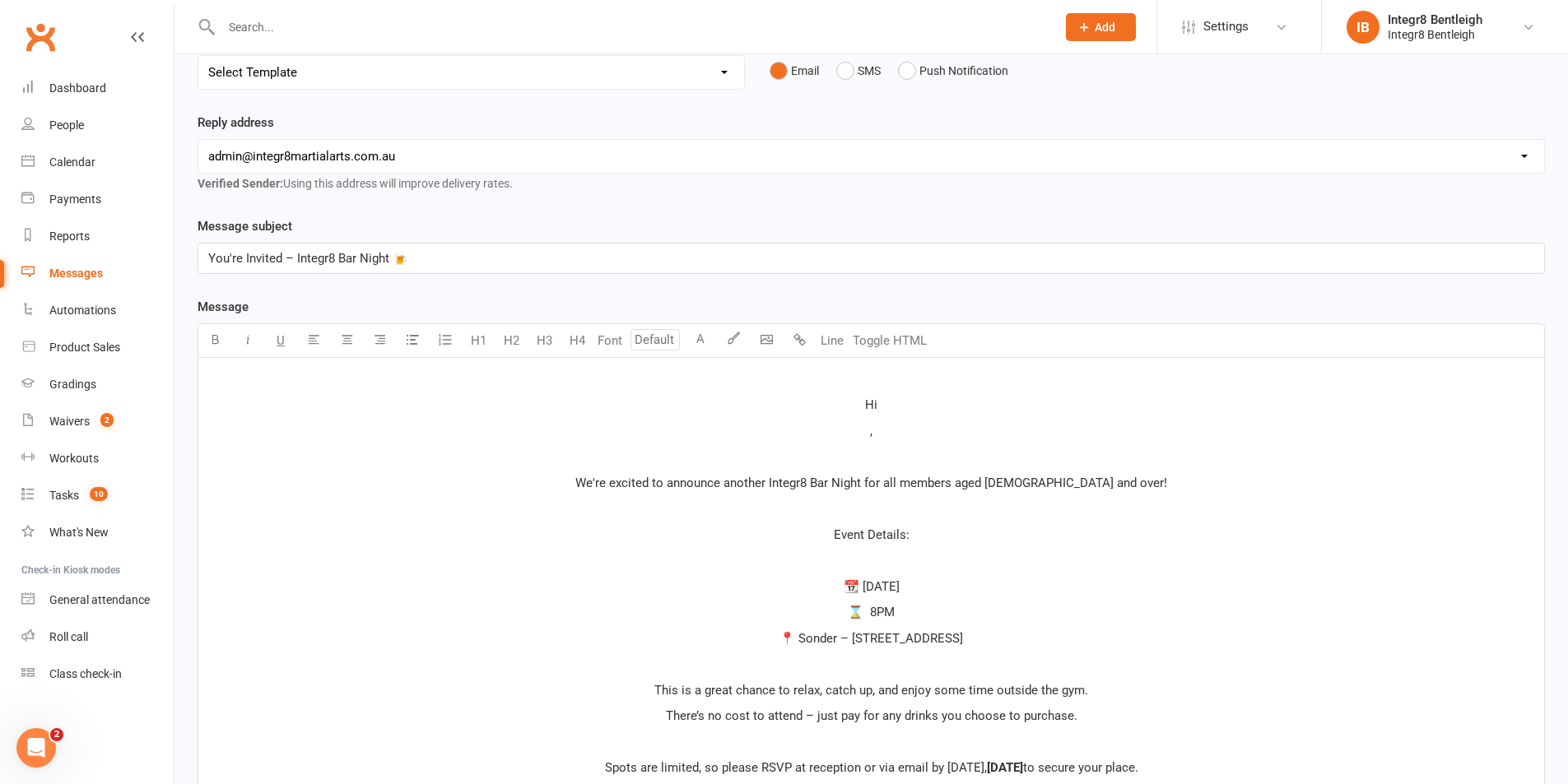
click at [872, 432] on p "," at bounding box center [871, 431] width 1326 height 20
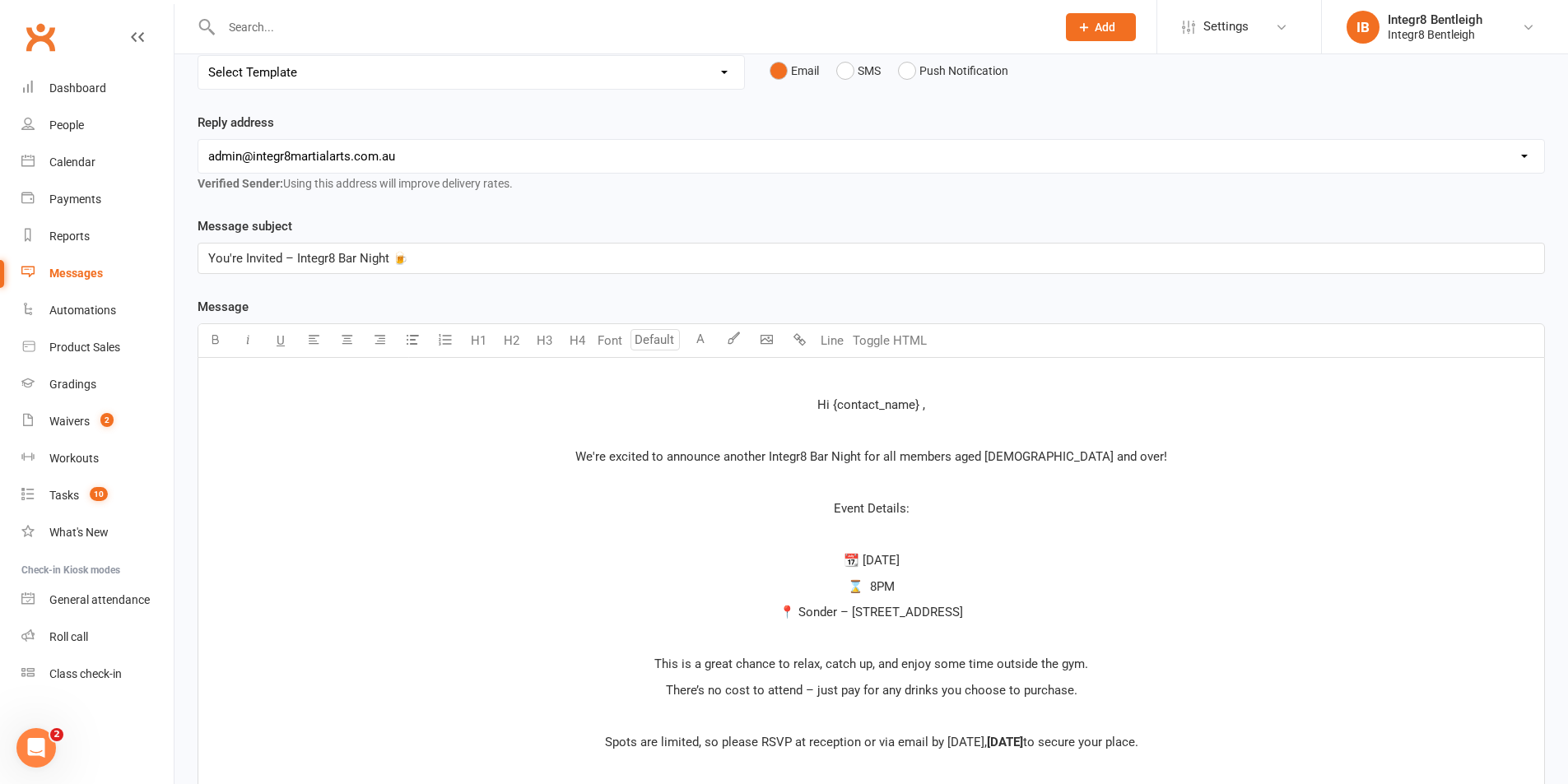
click at [884, 402] on span "Hi {contact_name} ," at bounding box center [871, 405] width 108 height 15
click at [980, 397] on p "Hi {contact-first-name} ," at bounding box center [871, 405] width 1326 height 20
click at [936, 403] on span "Hi {contact-first-name} ," at bounding box center [871, 405] width 130 height 15
click at [821, 401] on span "Hi {contact-first-name} ," at bounding box center [871, 405] width 130 height 15
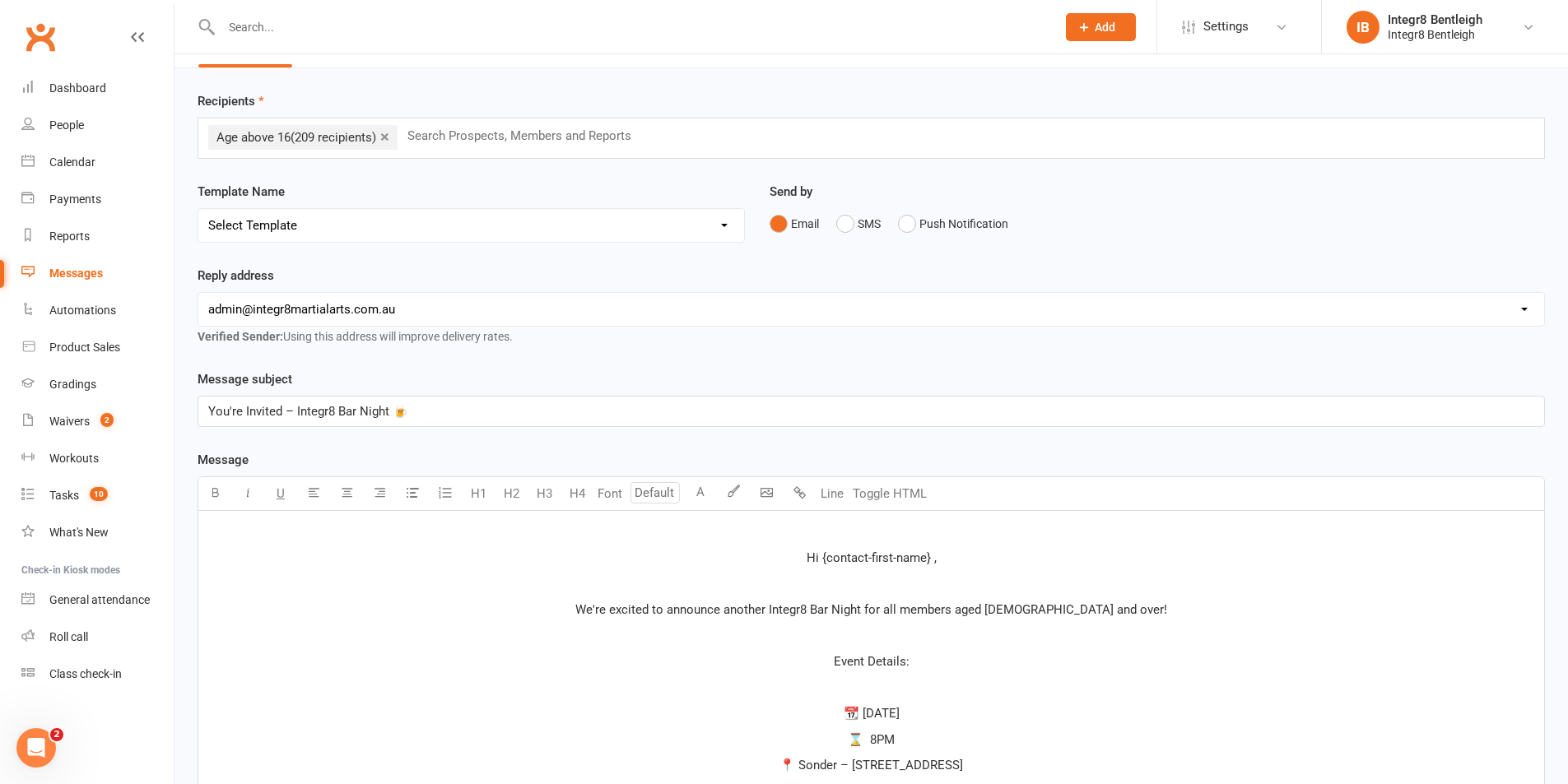
scroll to position [82, 0]
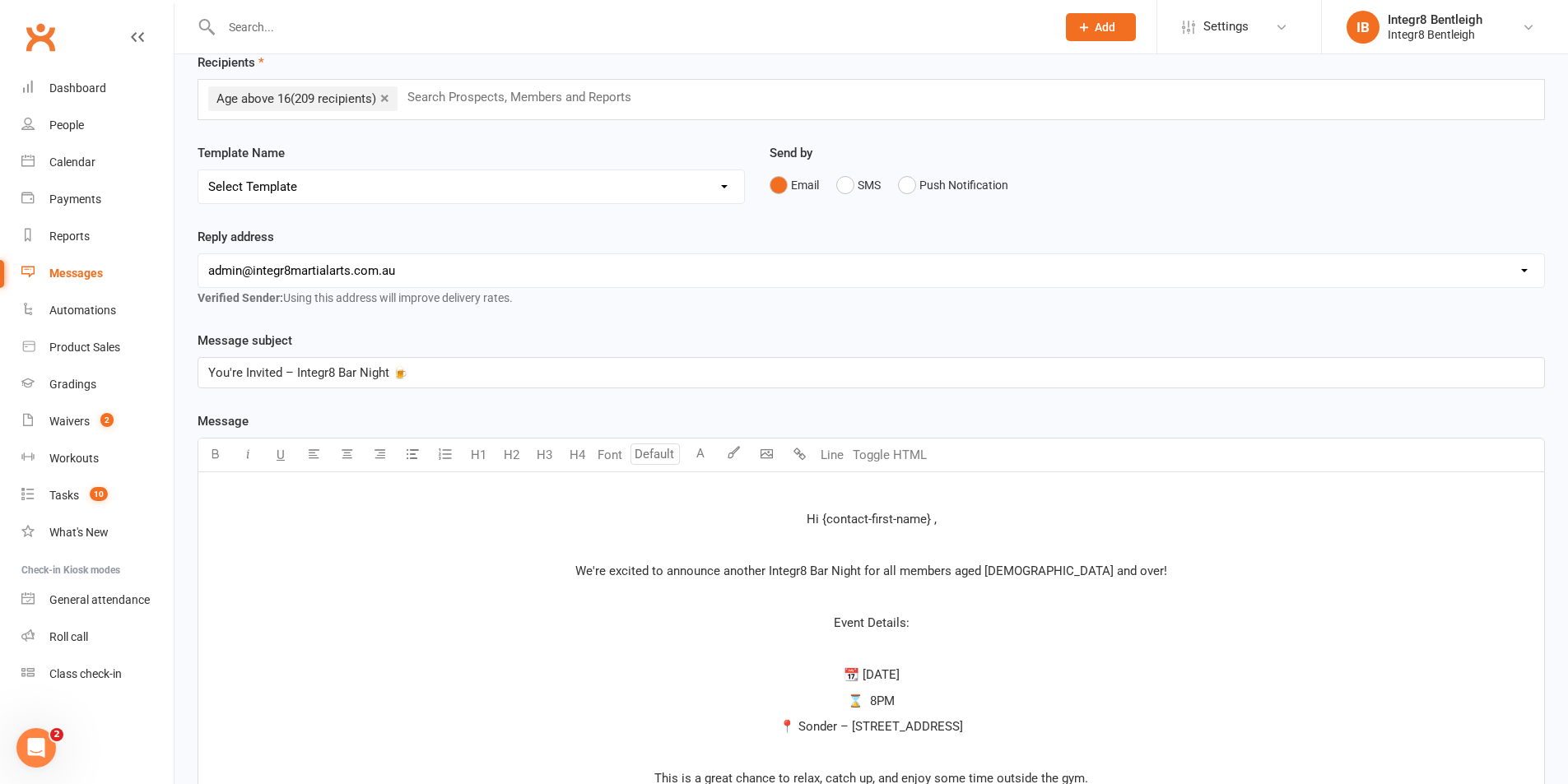
drag, startPoint x: 784, startPoint y: 580, endPoint x: 724, endPoint y: 231, distance: 354.1
click at [726, 228] on div "Reply address [EMAIL_ADDRESS][DOMAIN_NAME] [EMAIL_ADDRESS][DOMAIN_NAME] [EMAIL_…" at bounding box center [871, 267] width 1348 height 80
click at [698, 186] on select "Select Template [Email] Public Holiday [Email] 10 Class Pass - 1 Class Remainin…" at bounding box center [470, 187] width 546 height 33
drag, startPoint x: 698, startPoint y: 186, endPoint x: 719, endPoint y: 212, distance: 33.4
click at [698, 186] on select "Select Template [Email] Public Holiday [Email] 10 Class Pass - 1 Class Remainin…" at bounding box center [470, 187] width 546 height 33
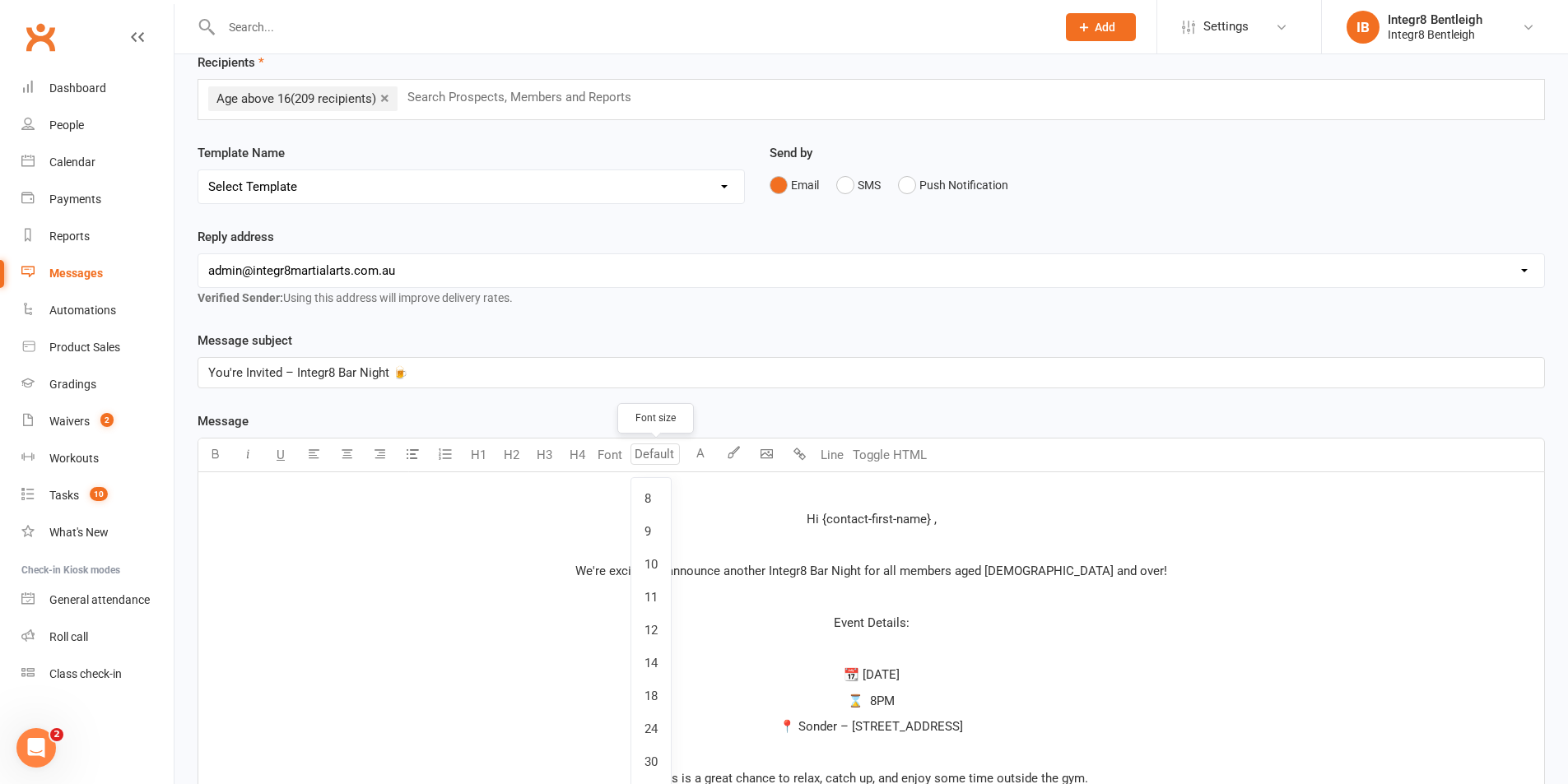
click at [663, 453] on input "number" at bounding box center [655, 455] width 50 height 22
click at [833, 511] on p "Hi {contact-first-name} ," at bounding box center [871, 519] width 1326 height 20
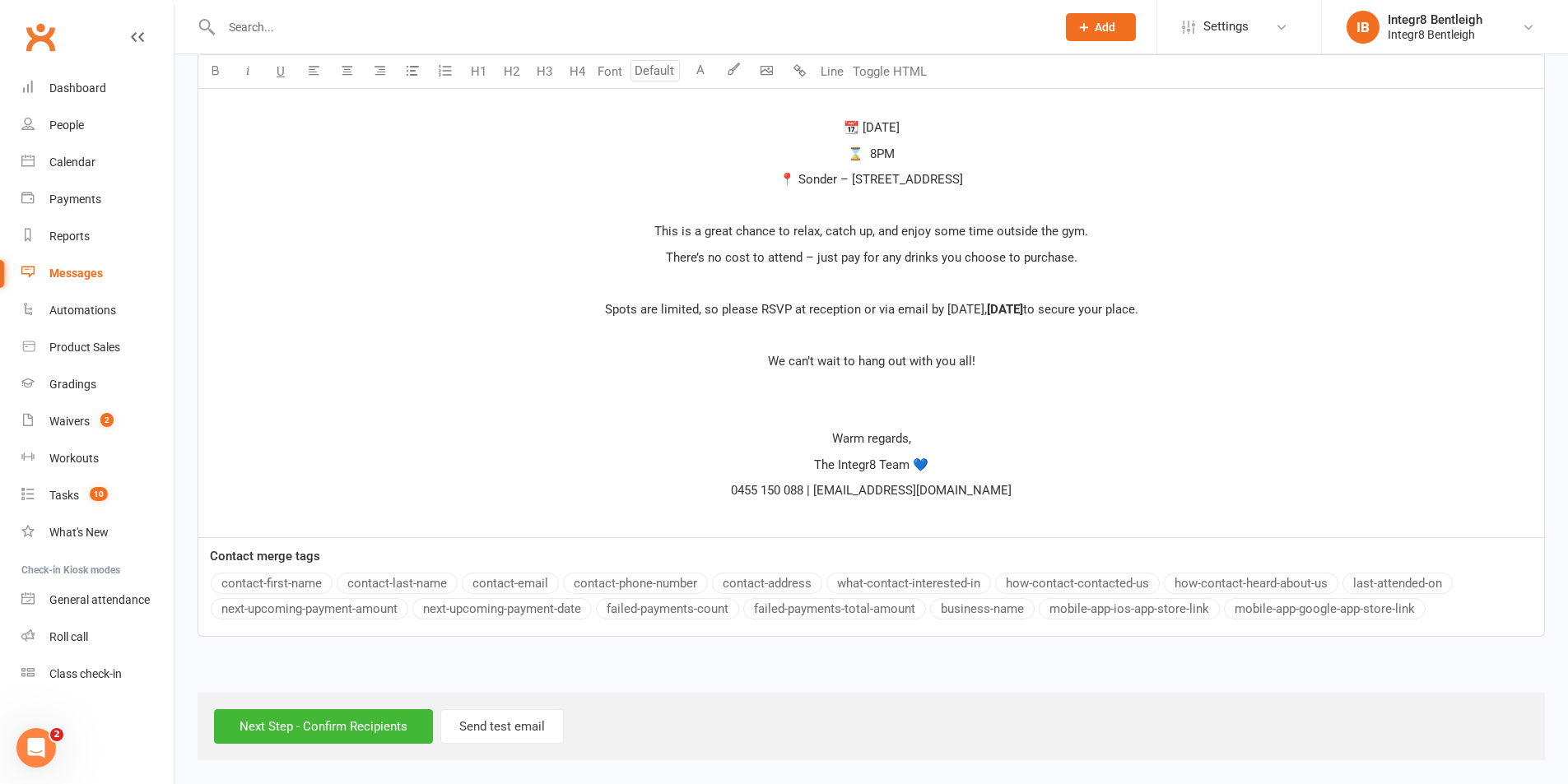
scroll to position [209, 0]
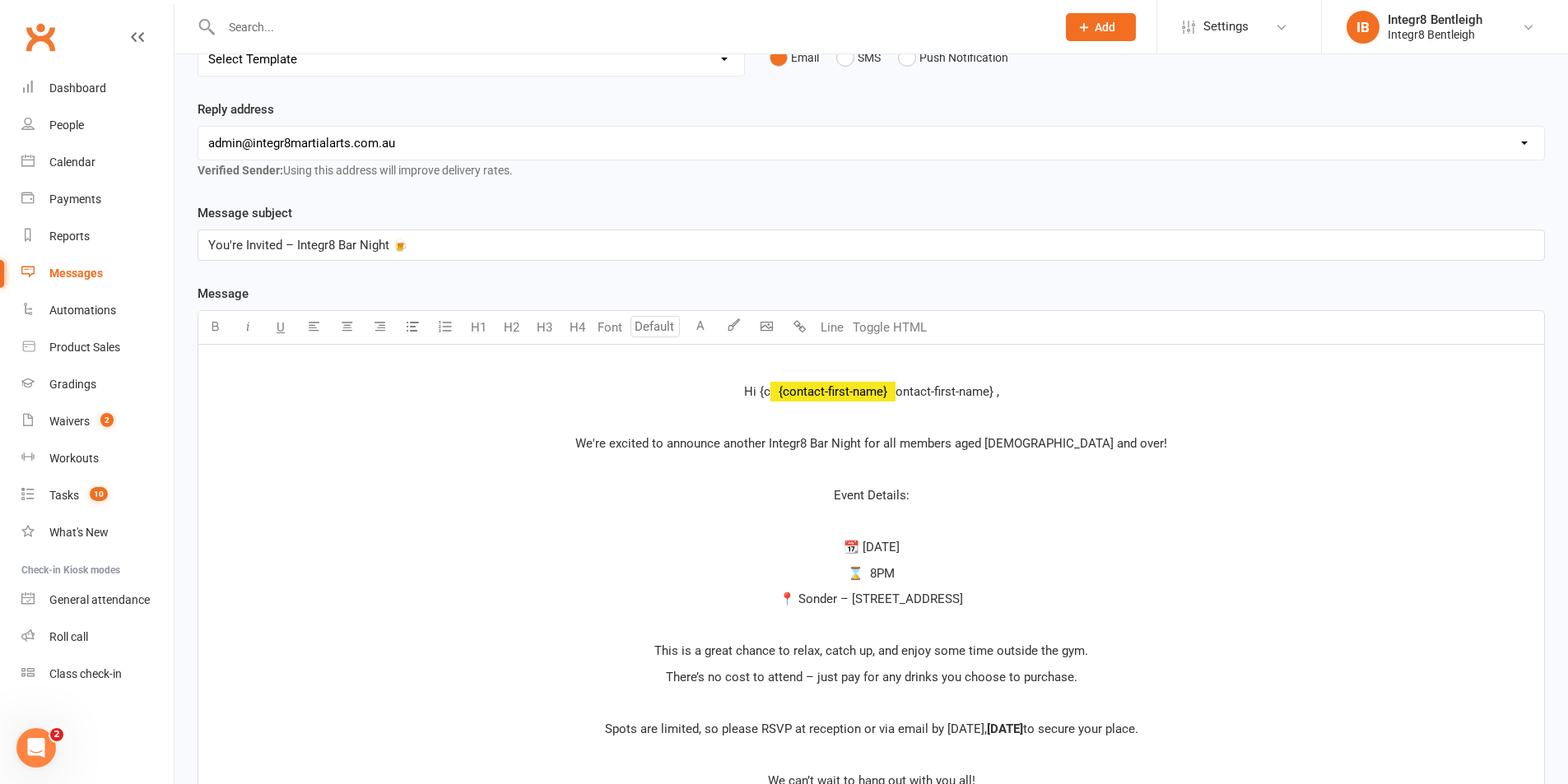
click at [296, 586] on div "Message Text colour U H1 H2 H3 H4 Font A Line Toggle HTML ﻿ Hi {c ﻿ {contact-fi…" at bounding box center [871, 670] width 1348 height 772
drag, startPoint x: 997, startPoint y: 391, endPoint x: 899, endPoint y: 393, distance: 98.0
click at [899, 393] on span "ontact-first-name} ," at bounding box center [947, 392] width 104 height 15
drag, startPoint x: 816, startPoint y: 392, endPoint x: 806, endPoint y: 392, distance: 10.0
click at [806, 392] on span "Hi {c" at bounding box center [808, 392] width 27 height 15
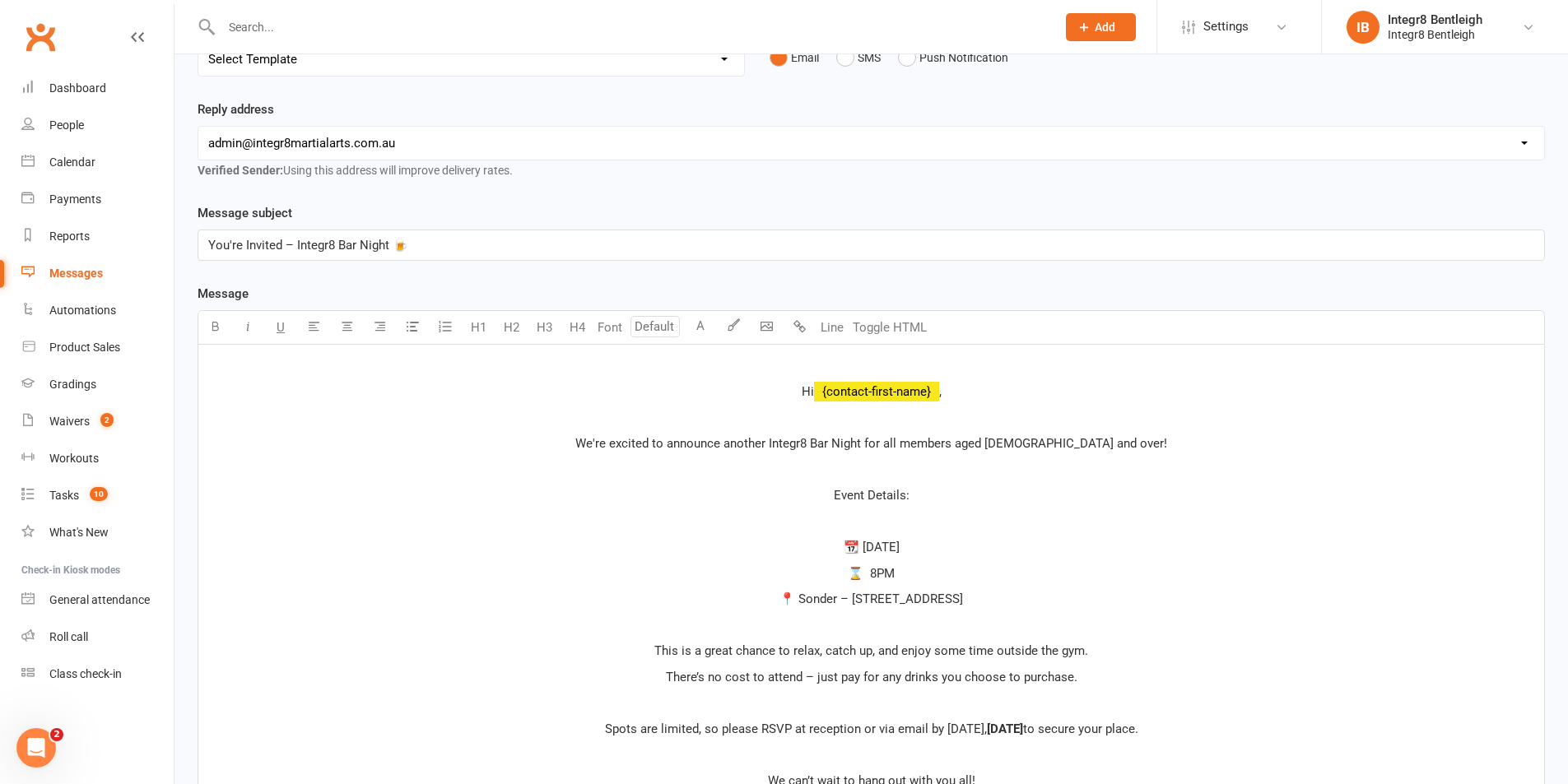
click at [810, 396] on span "Hi" at bounding box center [808, 392] width 12 height 15
click at [814, 396] on span "﻿ {contact-first-name}" at bounding box center [876, 392] width 125 height 15
click at [811, 394] on span "Hi" at bounding box center [808, 392] width 12 height 15
click at [986, 409] on p "﻿" at bounding box center [871, 418] width 1326 height 20
click at [942, 388] on span "," at bounding box center [940, 392] width 2 height 15
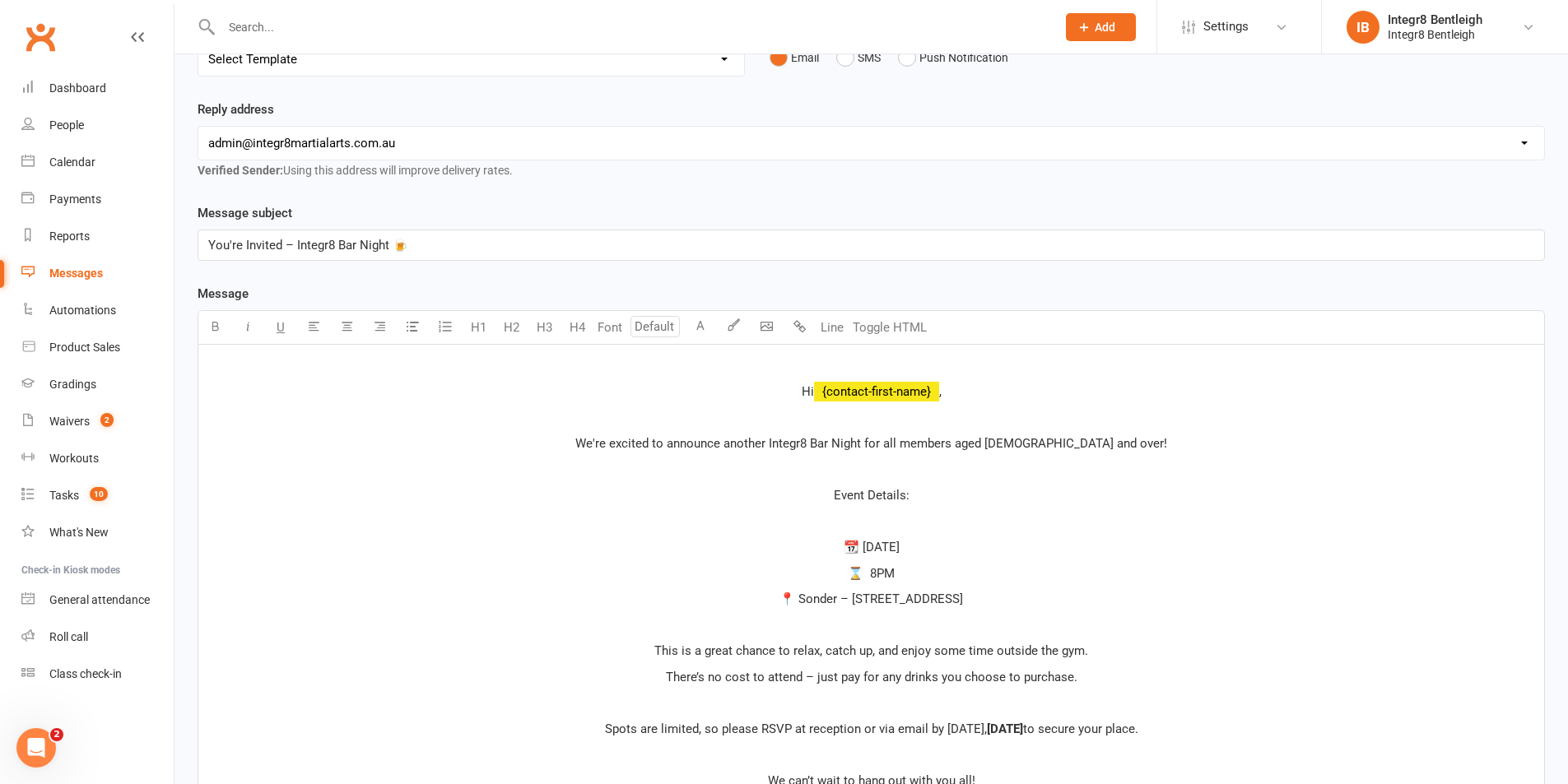
click at [1017, 441] on span "We're excited to announce another Integr8 Bar Night for all members aged 18 and…" at bounding box center [871, 444] width 592 height 15
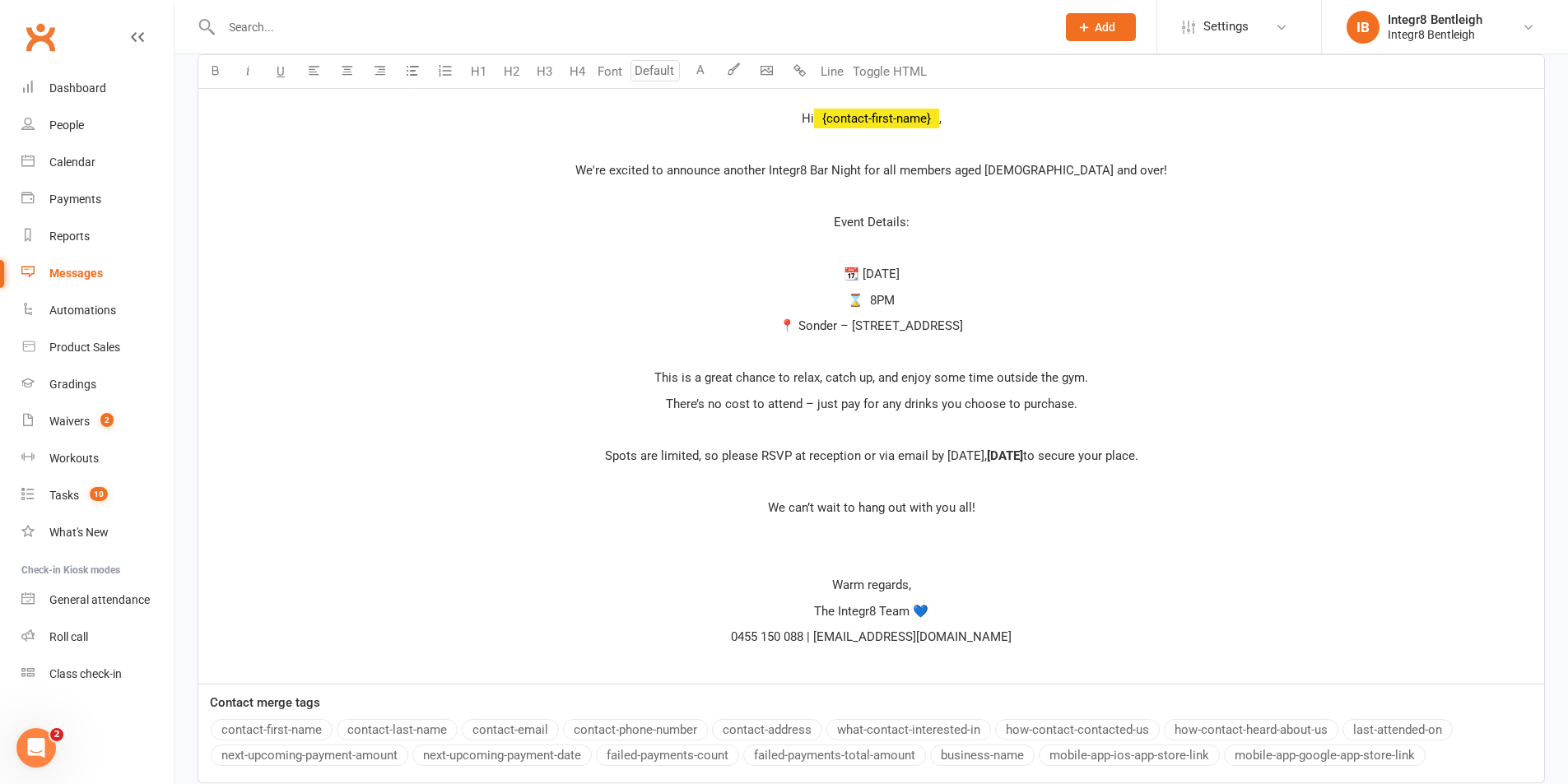
scroll to position [301, 0]
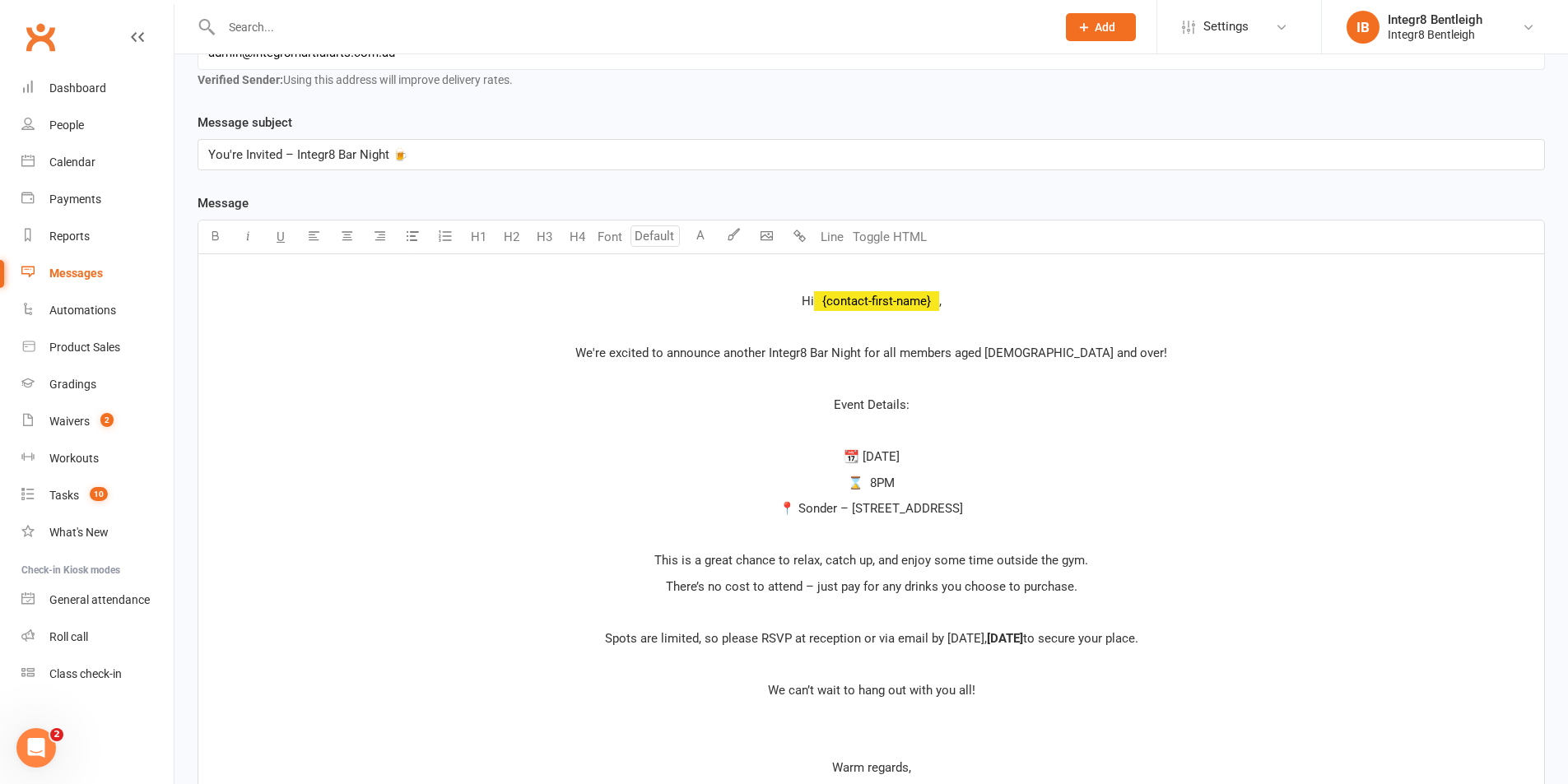
click at [881, 429] on p "﻿" at bounding box center [871, 431] width 1326 height 20
click at [886, 387] on p "﻿" at bounding box center [871, 379] width 1326 height 20
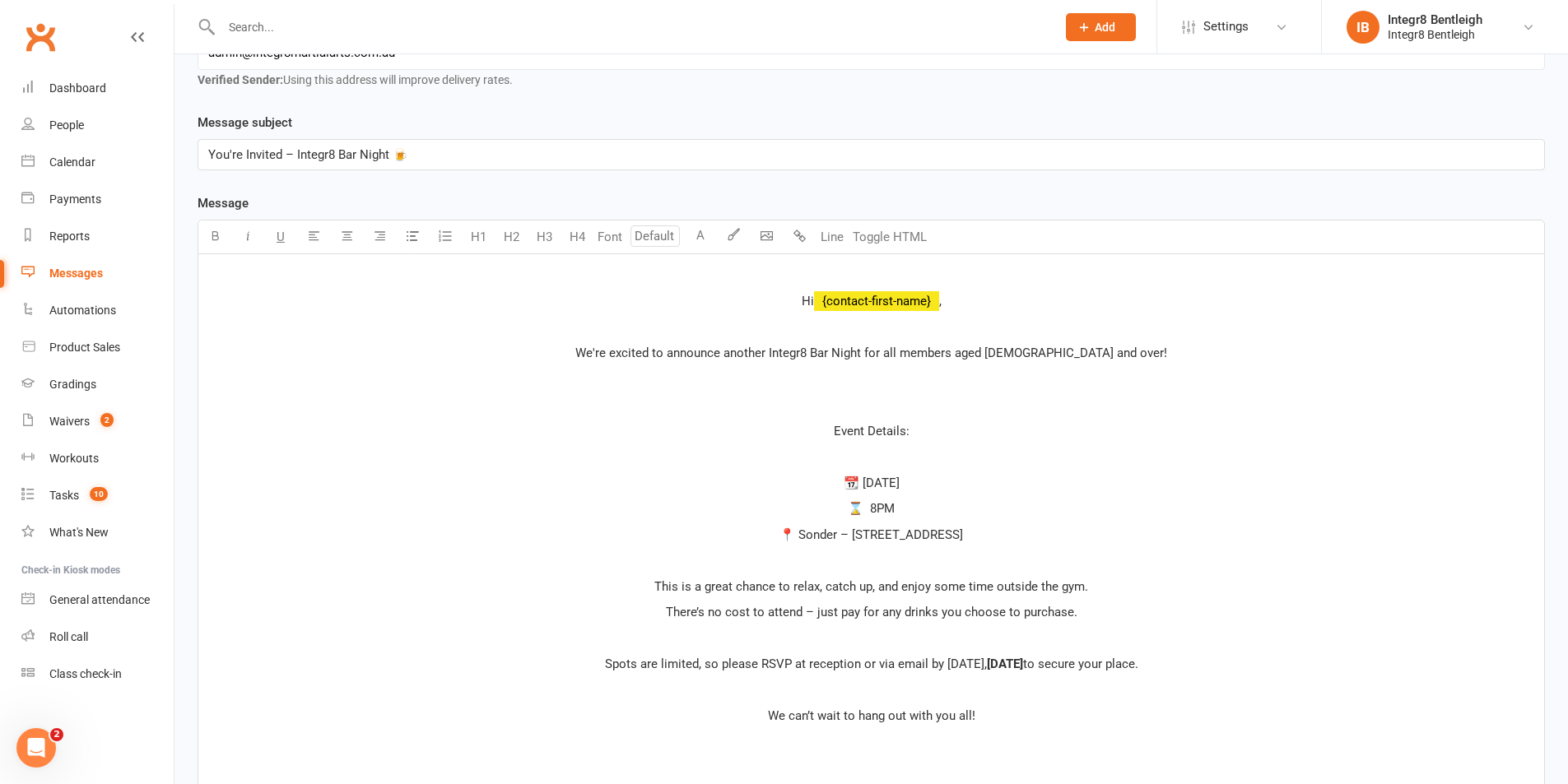
click at [867, 328] on p "﻿" at bounding box center [871, 328] width 1326 height 20
click at [880, 390] on div "﻿ Hi ﻿ {contact-first-name} , ﻿ We're excited to announce another Integr8 Bar N…" at bounding box center [871, 573] width 1346 height 638
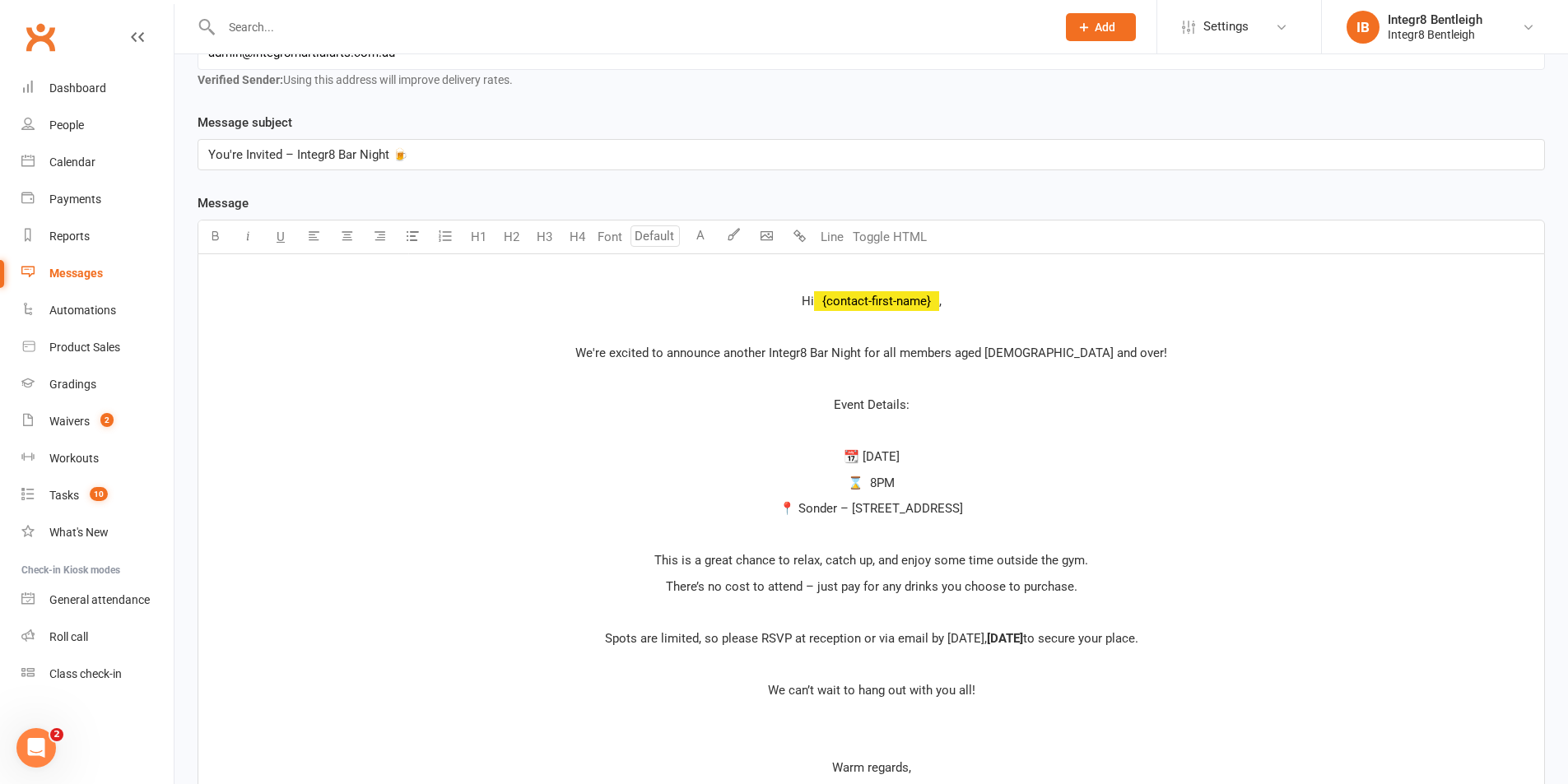
click at [868, 440] on p "﻿" at bounding box center [871, 431] width 1326 height 20
drag, startPoint x: 914, startPoint y: 407, endPoint x: 813, endPoint y: 409, distance: 101.0
click at [813, 409] on p "Event Details:" at bounding box center [871, 405] width 1326 height 20
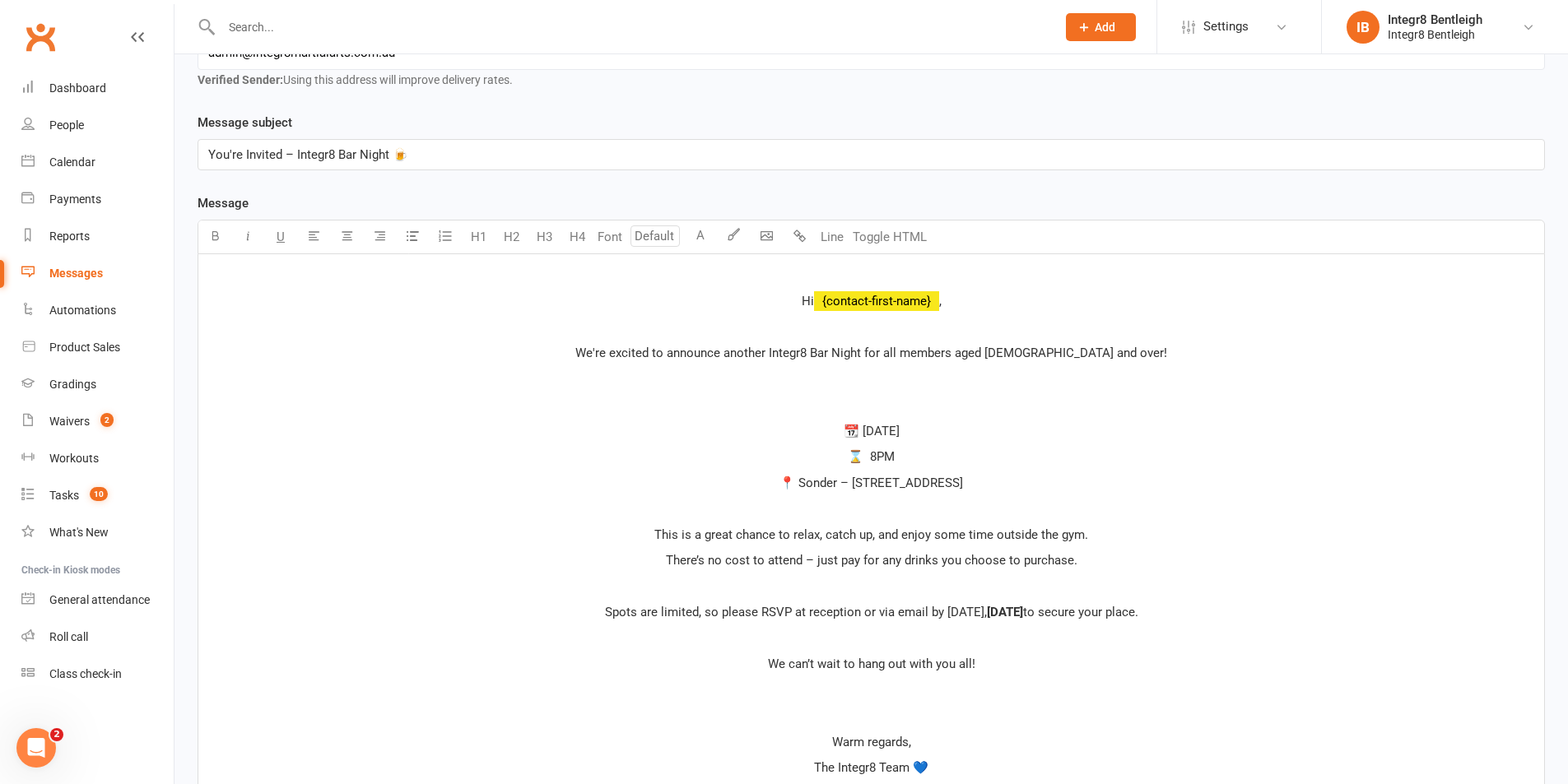
click at [866, 394] on div "﻿ Hi ﻿ {contact-first-name} , ﻿ We're excited to announce another Integr8 Bar N…" at bounding box center [871, 547] width 1346 height 587
click at [869, 383] on p "﻿" at bounding box center [871, 379] width 1326 height 20
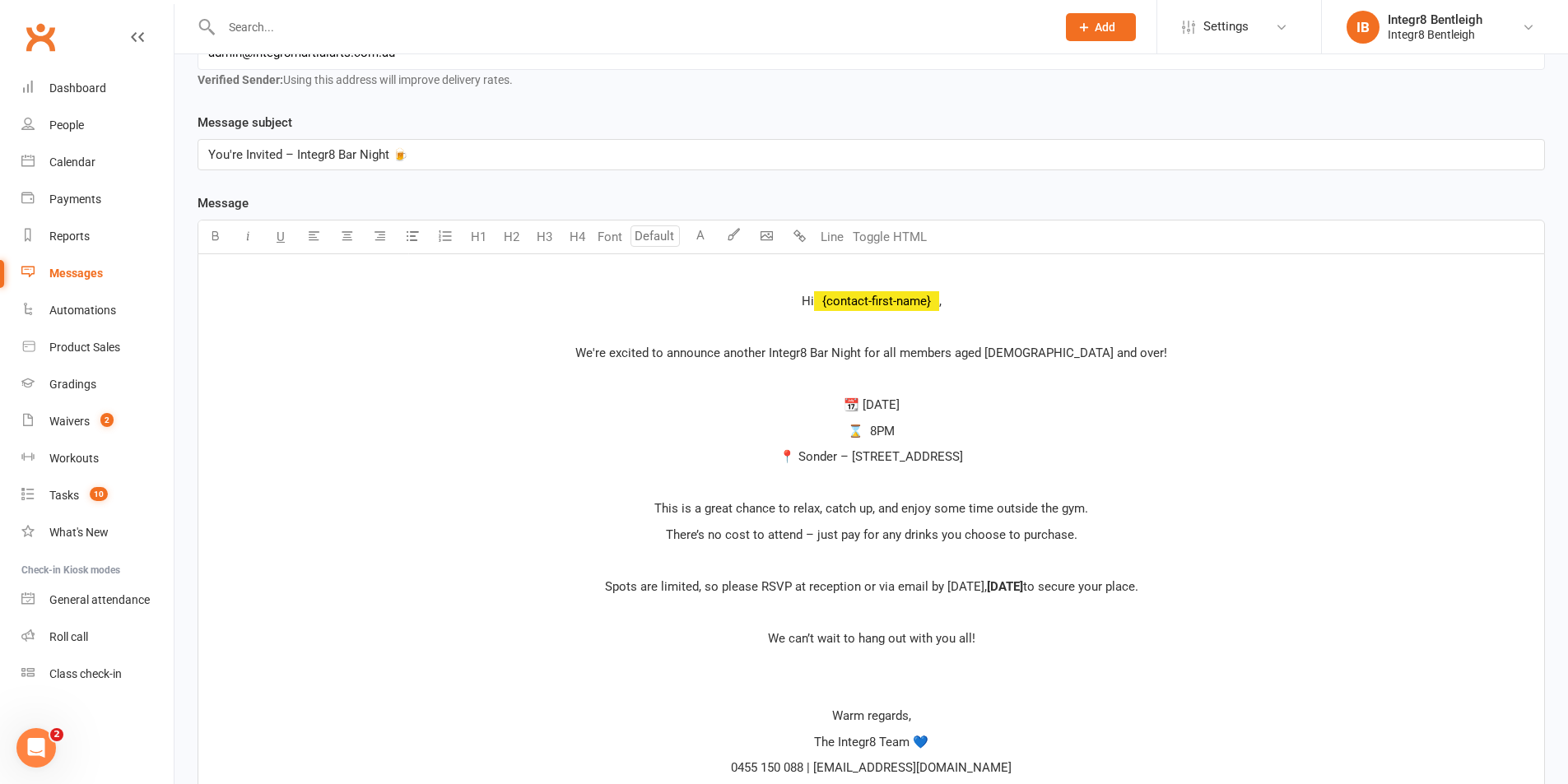
click at [799, 395] on p "📆 Friday, 29th August" at bounding box center [871, 405] width 1326 height 20
click at [844, 406] on span "📆 Friday, 29th August" at bounding box center [872, 405] width 56 height 15
click at [779, 455] on span "📍 Sonder – 438 Centre Rd, Bentleigh VIC 3204" at bounding box center [871, 457] width 184 height 15
click at [900, 423] on p "⌛ 8PM" at bounding box center [871, 431] width 1326 height 20
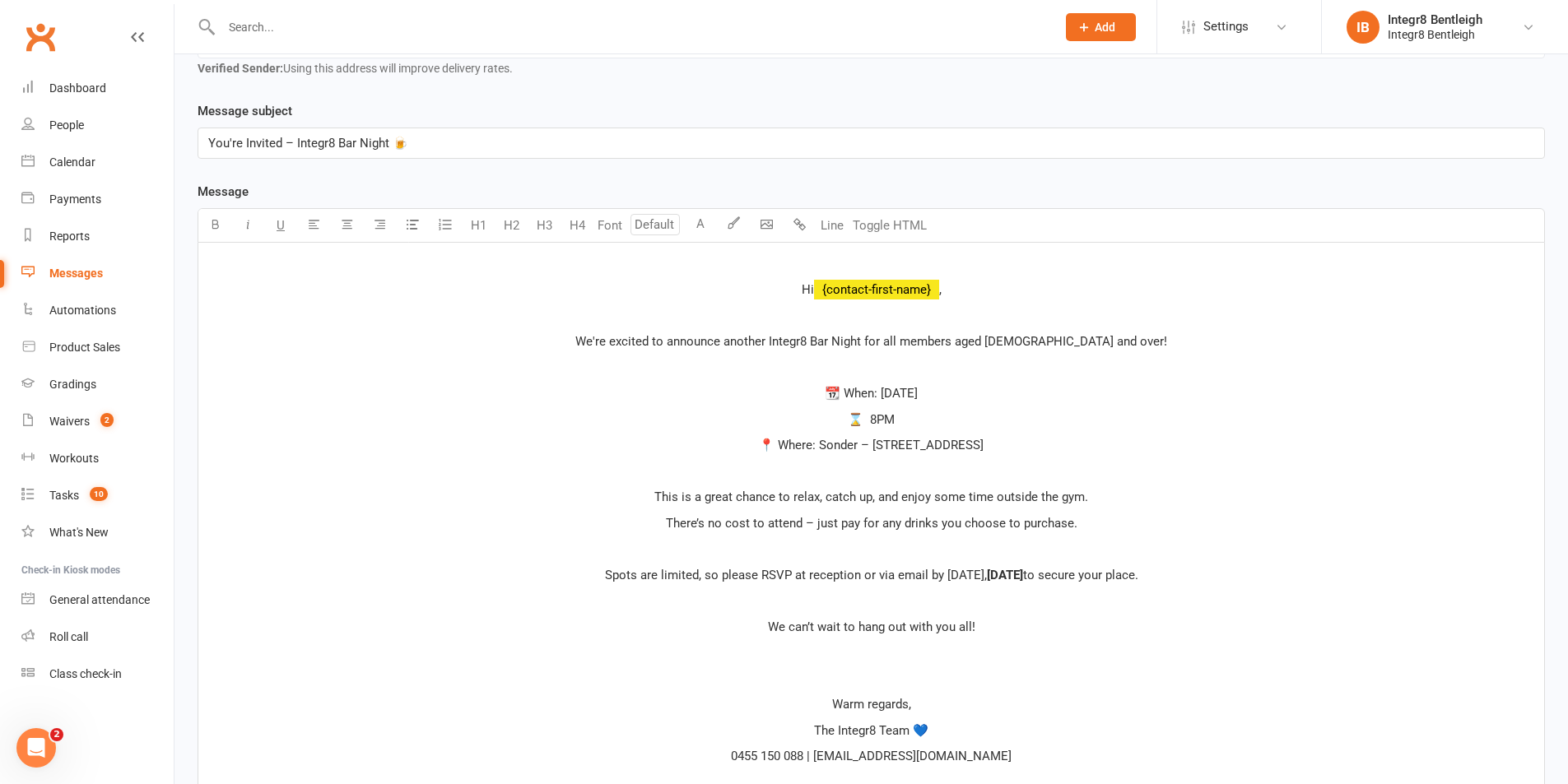
scroll to position [382, 0]
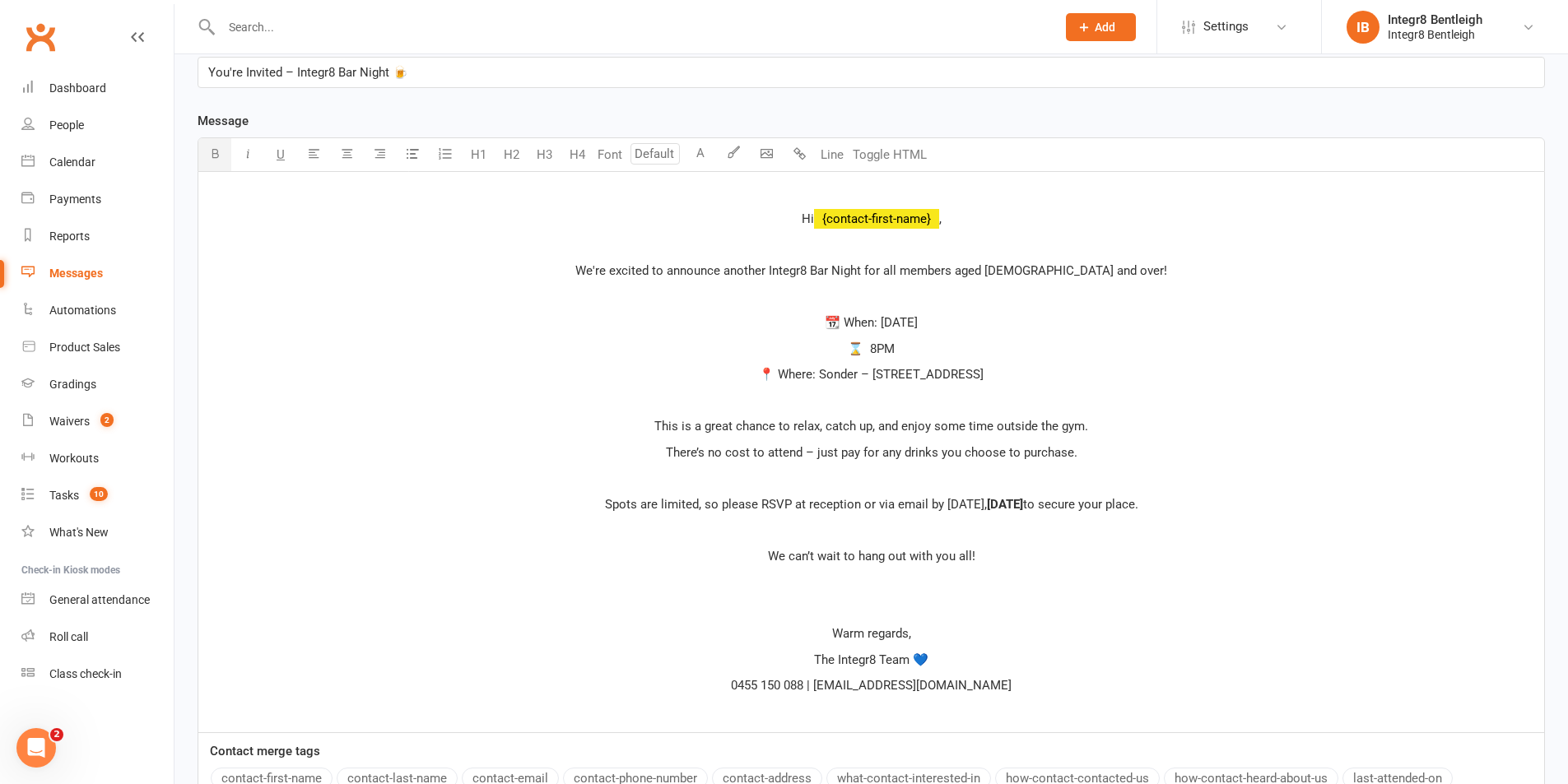
drag, startPoint x: 966, startPoint y: 500, endPoint x: 1035, endPoint y: 507, distance: 69.4
click at [1035, 507] on p "Spots are limited, so please RSVP at reception or via email by Friday, 23rd Aug…" at bounding box center [871, 504] width 1326 height 20
click at [1040, 510] on span "to secure your place." at bounding box center [1080, 504] width 115 height 15
click at [1040, 505] on span "to secure your place." at bounding box center [1080, 504] width 115 height 15
drag, startPoint x: 1034, startPoint y: 504, endPoint x: 931, endPoint y: 507, distance: 103.0
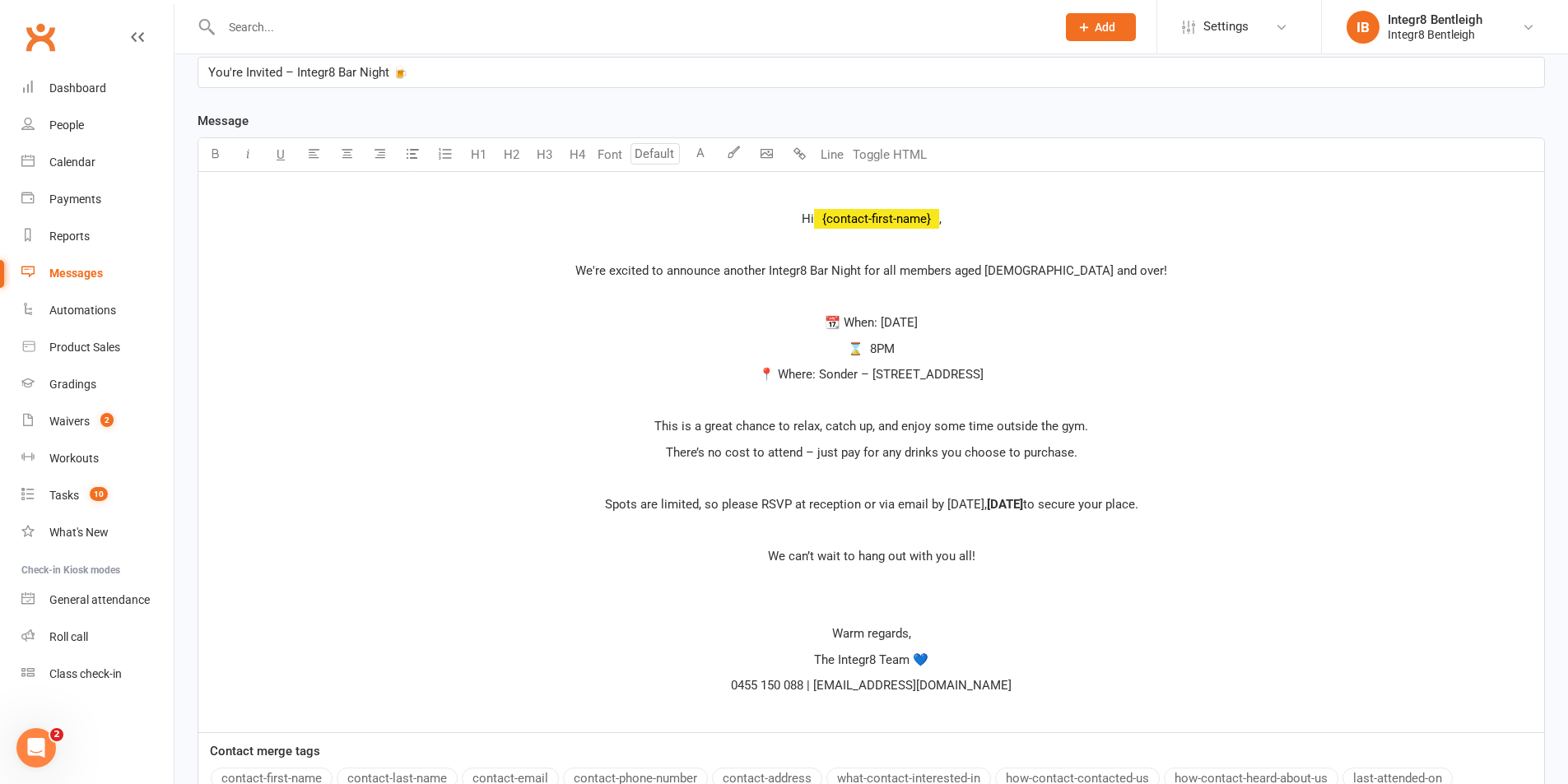
click at [931, 507] on p "Spots are limited, so please RSVP at reception or via email by Friday, 23rd Aug…" at bounding box center [871, 504] width 1326 height 20
click at [220, 153] on icon "button" at bounding box center [215, 153] width 12 height 12
click at [286, 161] on button "U" at bounding box center [281, 155] width 33 height 33
click at [996, 508] on span "Friday, 23rd August" at bounding box center [984, 504] width 36 height 15
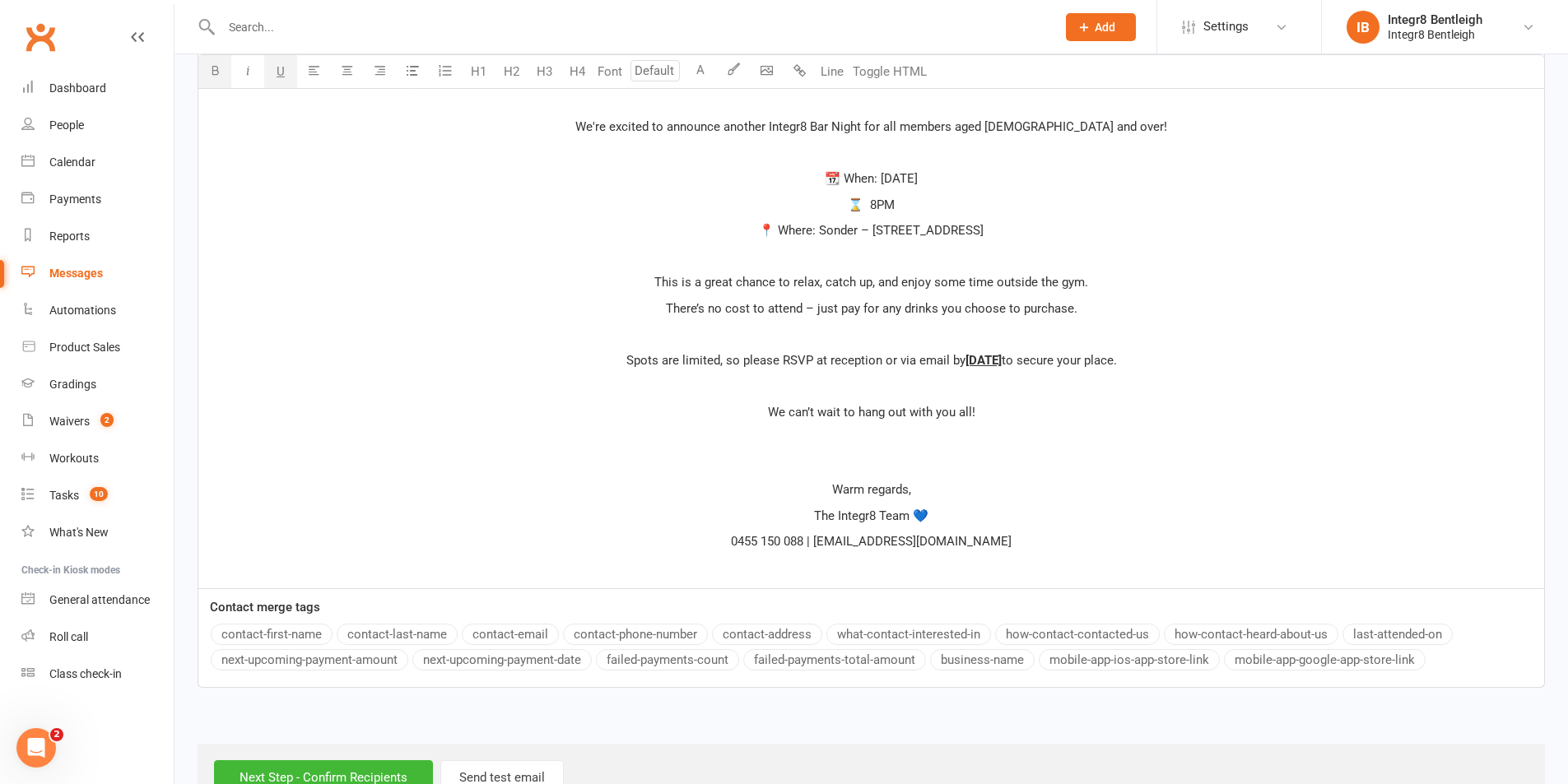
scroll to position [547, 0]
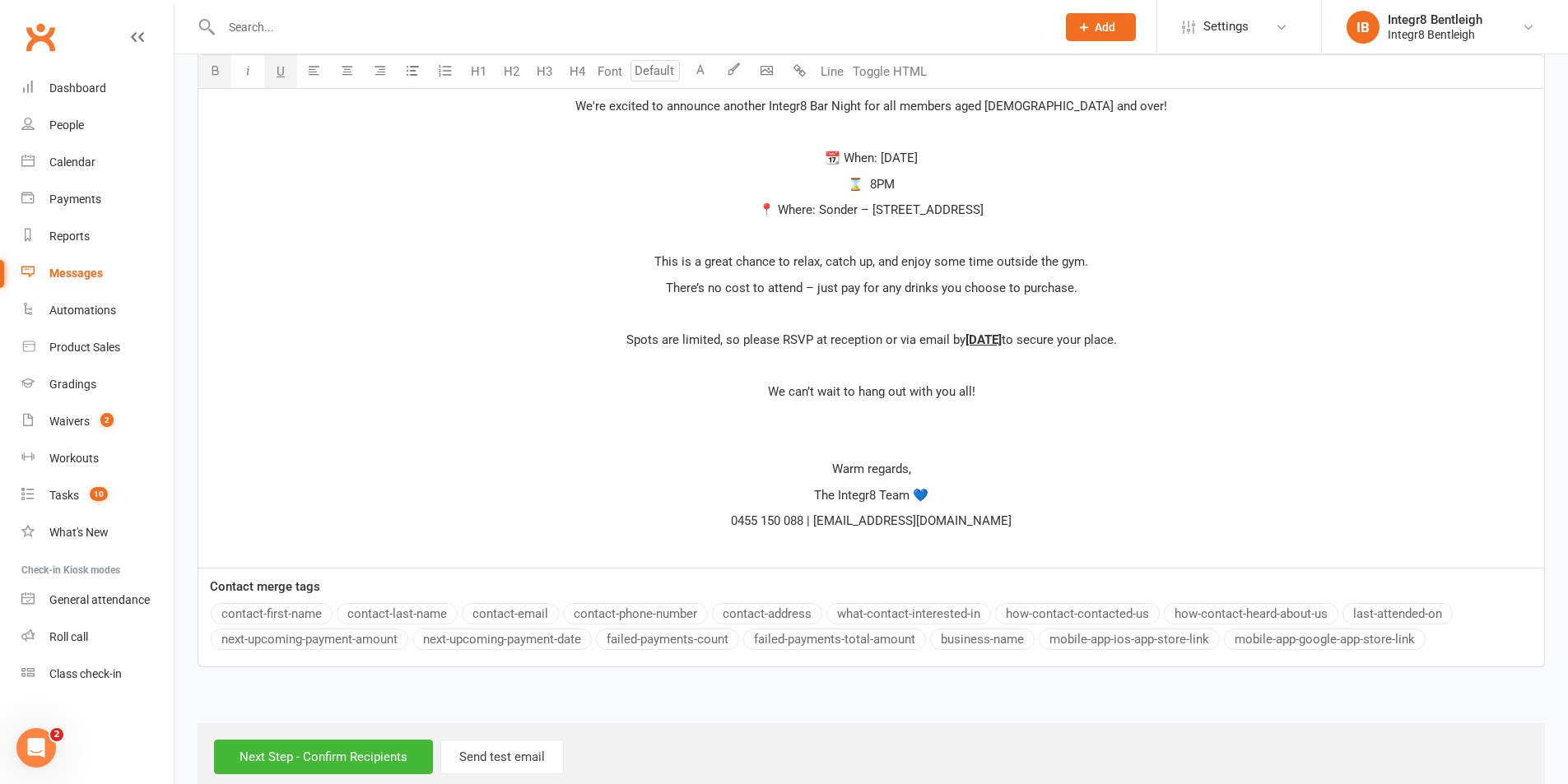
click at [1055, 523] on p "0455 150 088 | [EMAIL_ADDRESS][DOMAIN_NAME]" at bounding box center [871, 521] width 1326 height 20
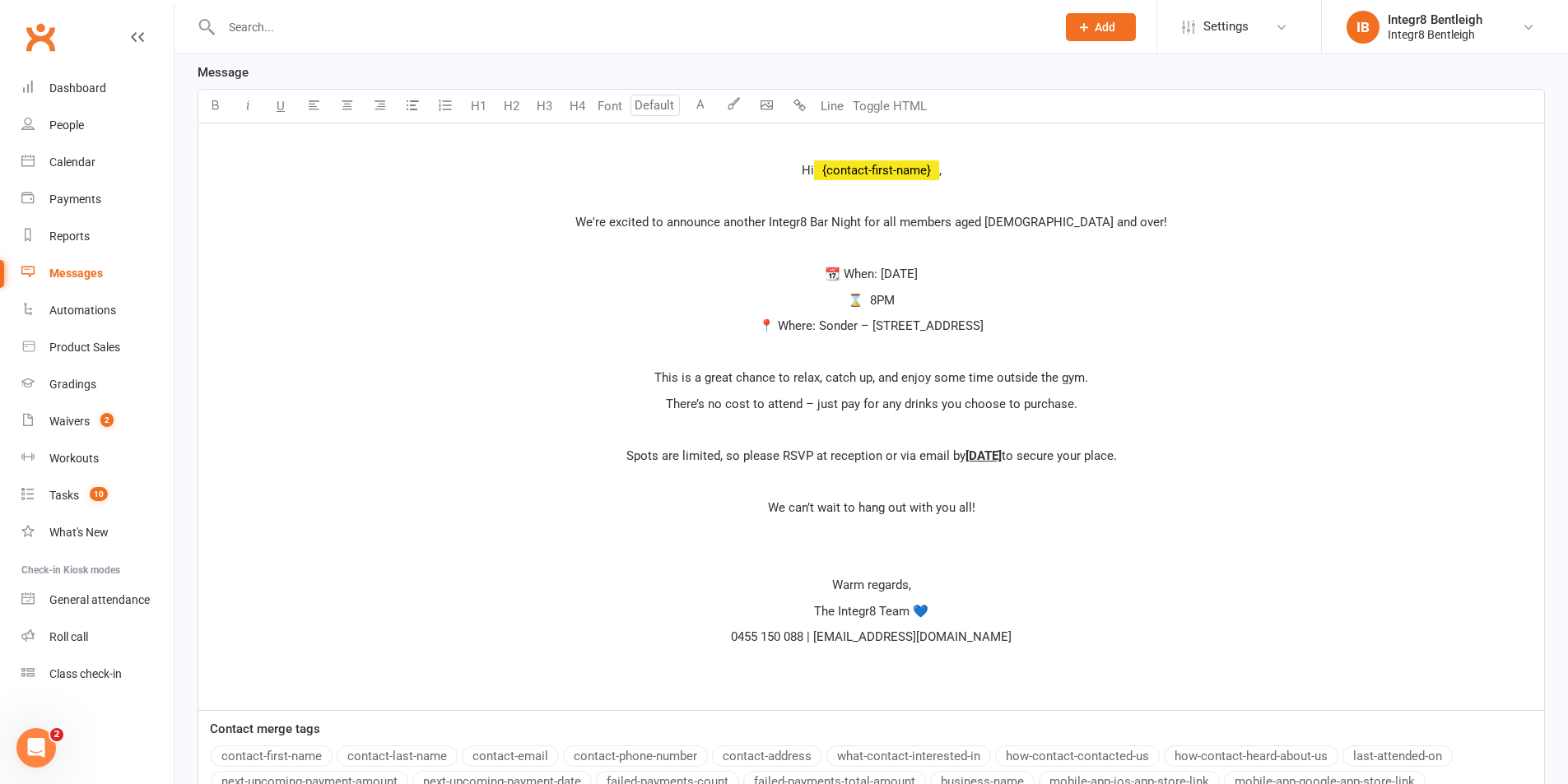
scroll to position [382, 0]
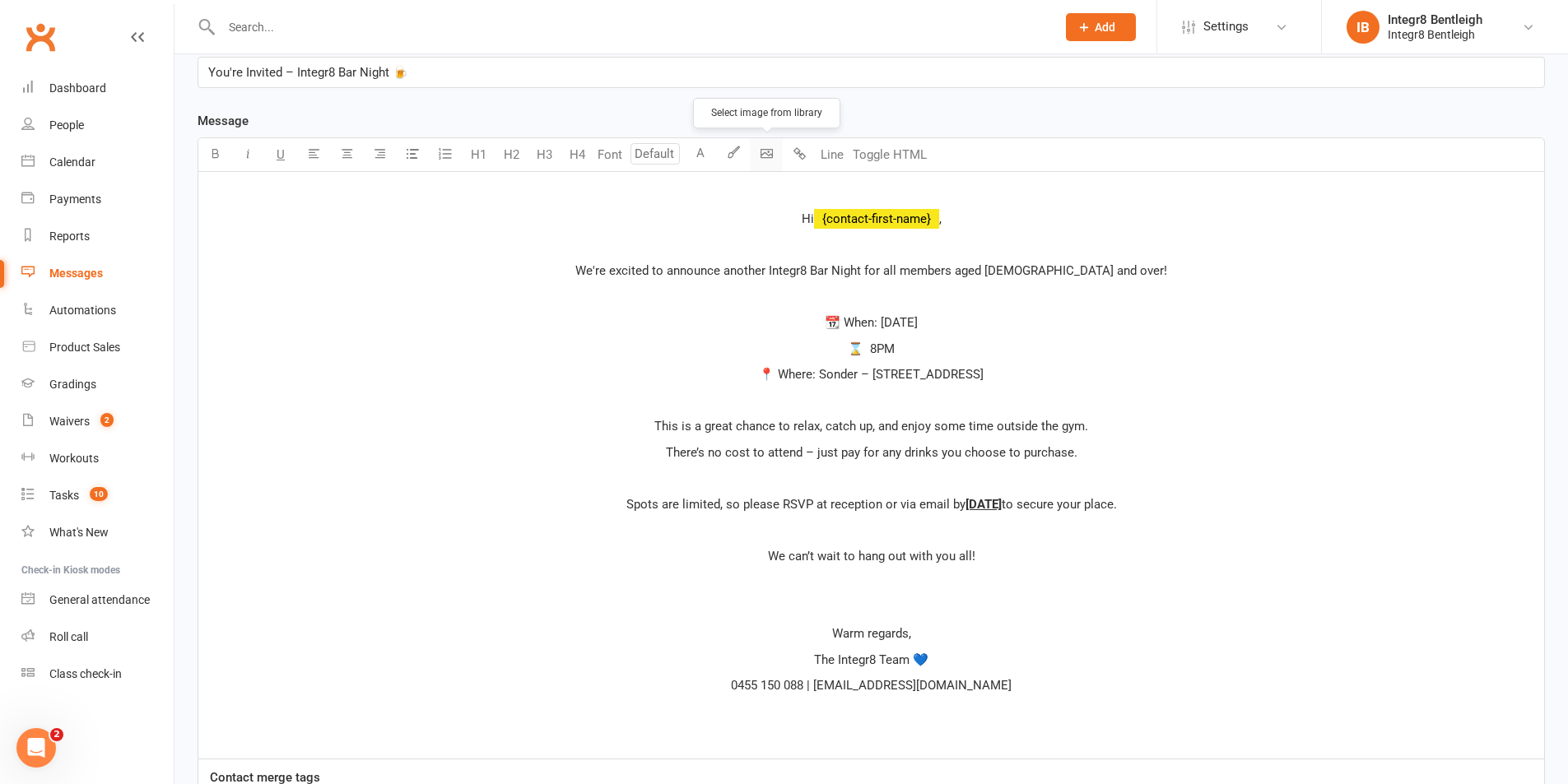
click at [764, 150] on body "Prospect Member Non-attending contact Class / event Appointment Grading event T…" at bounding box center [784, 301] width 1568 height 1360
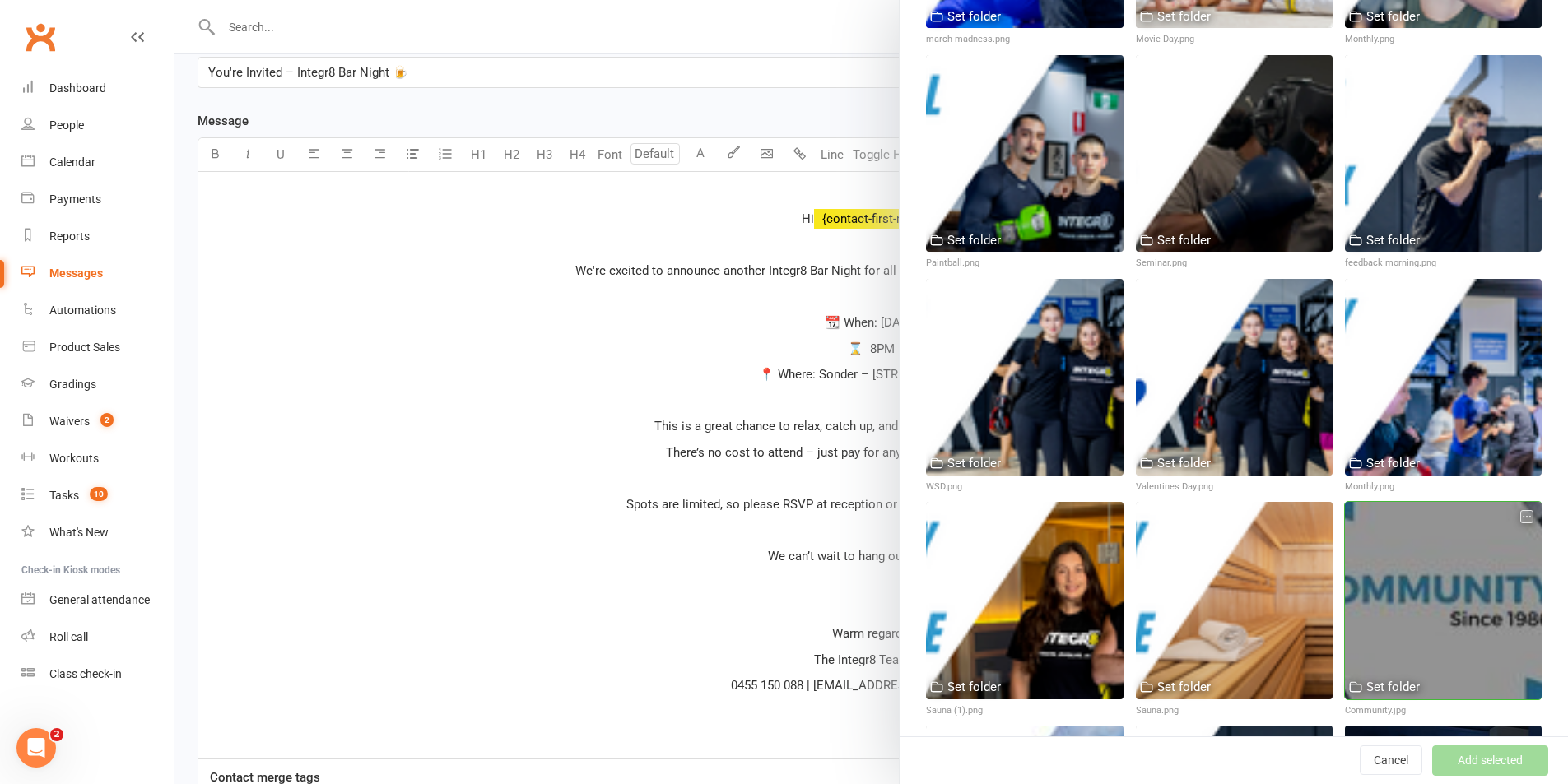
scroll to position [1747, 0]
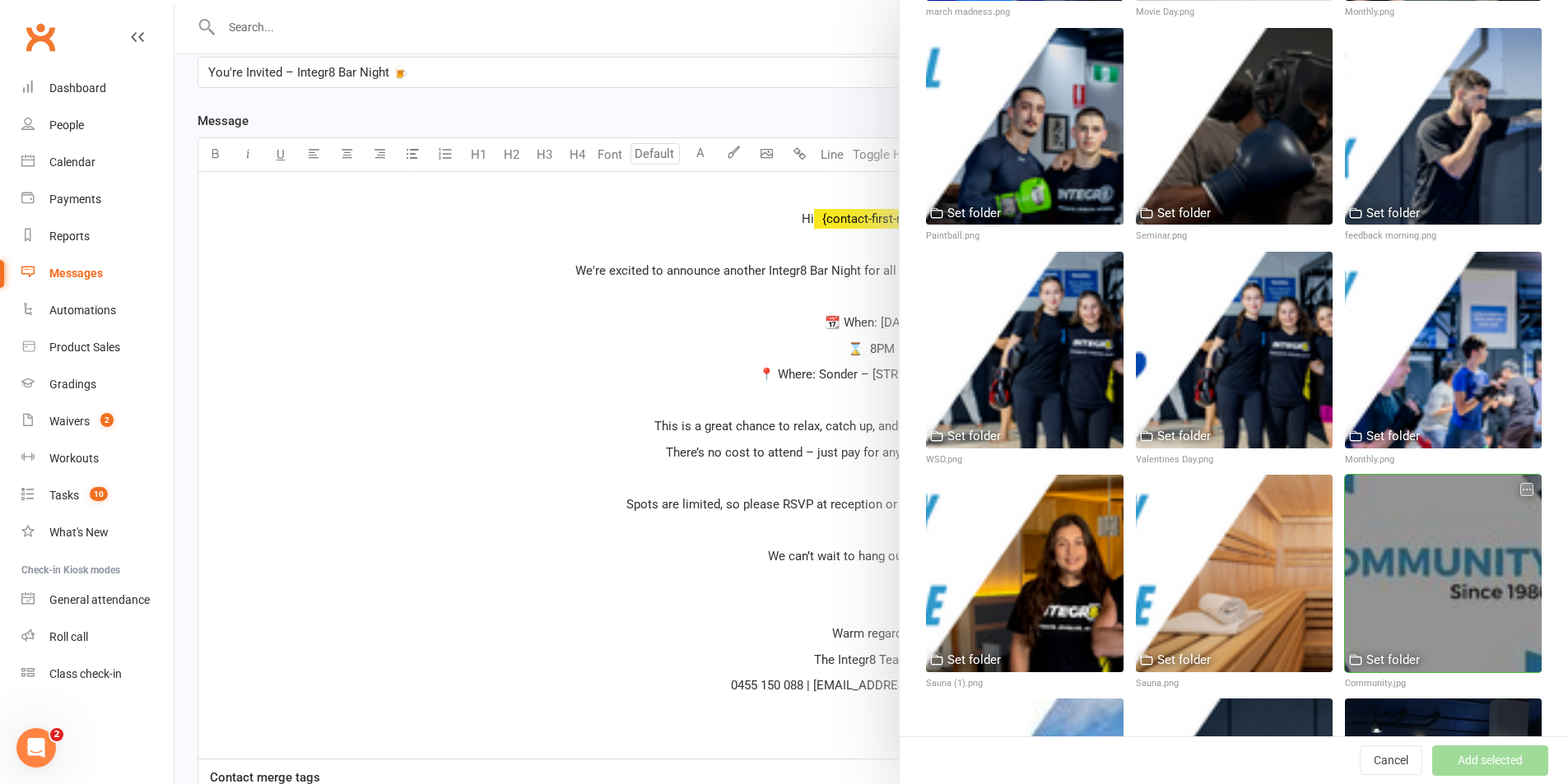
click at [1456, 506] on div at bounding box center [1444, 573] width 197 height 197
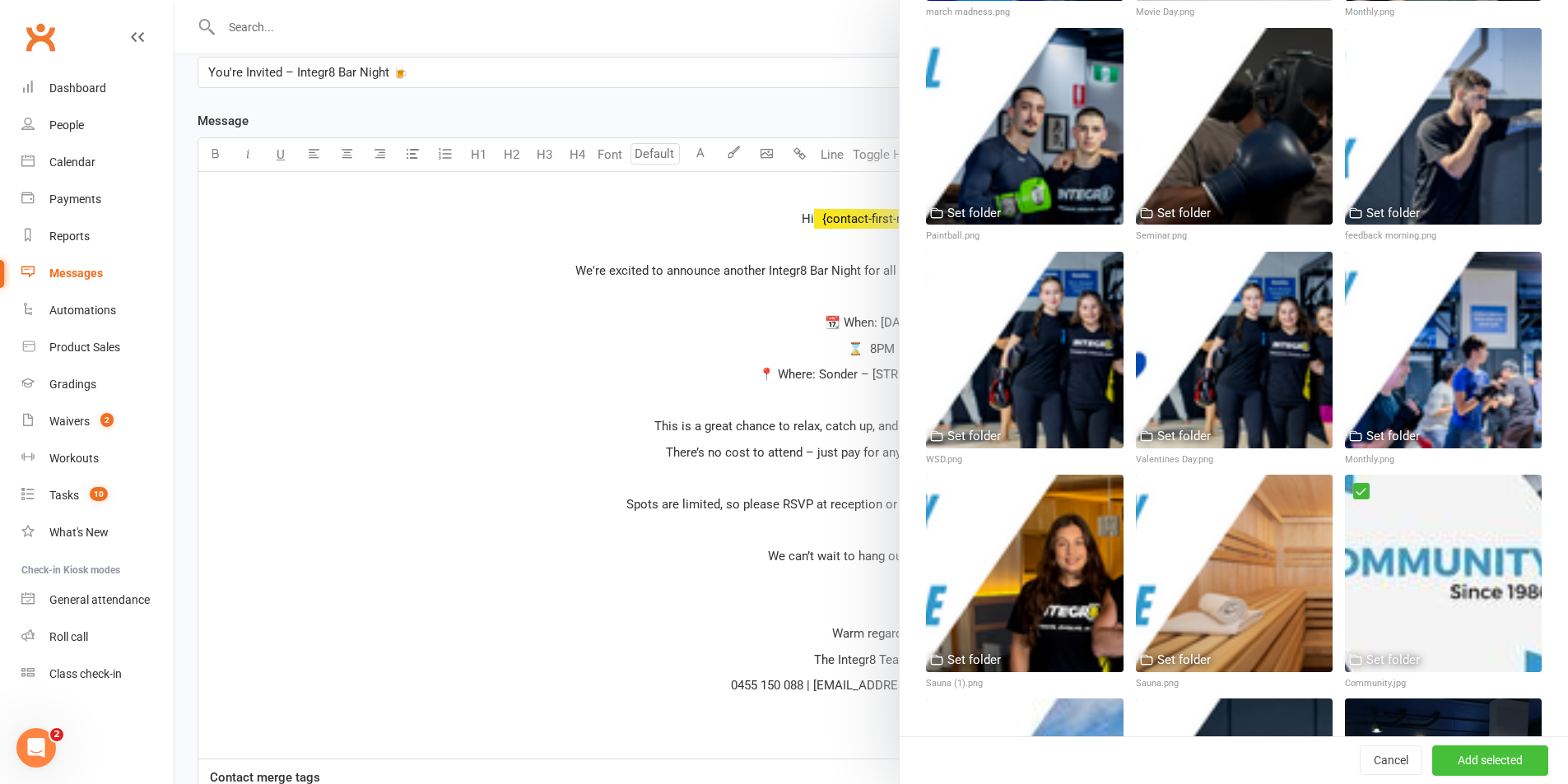
click at [1466, 755] on button "Add selected" at bounding box center [1490, 761] width 116 height 30
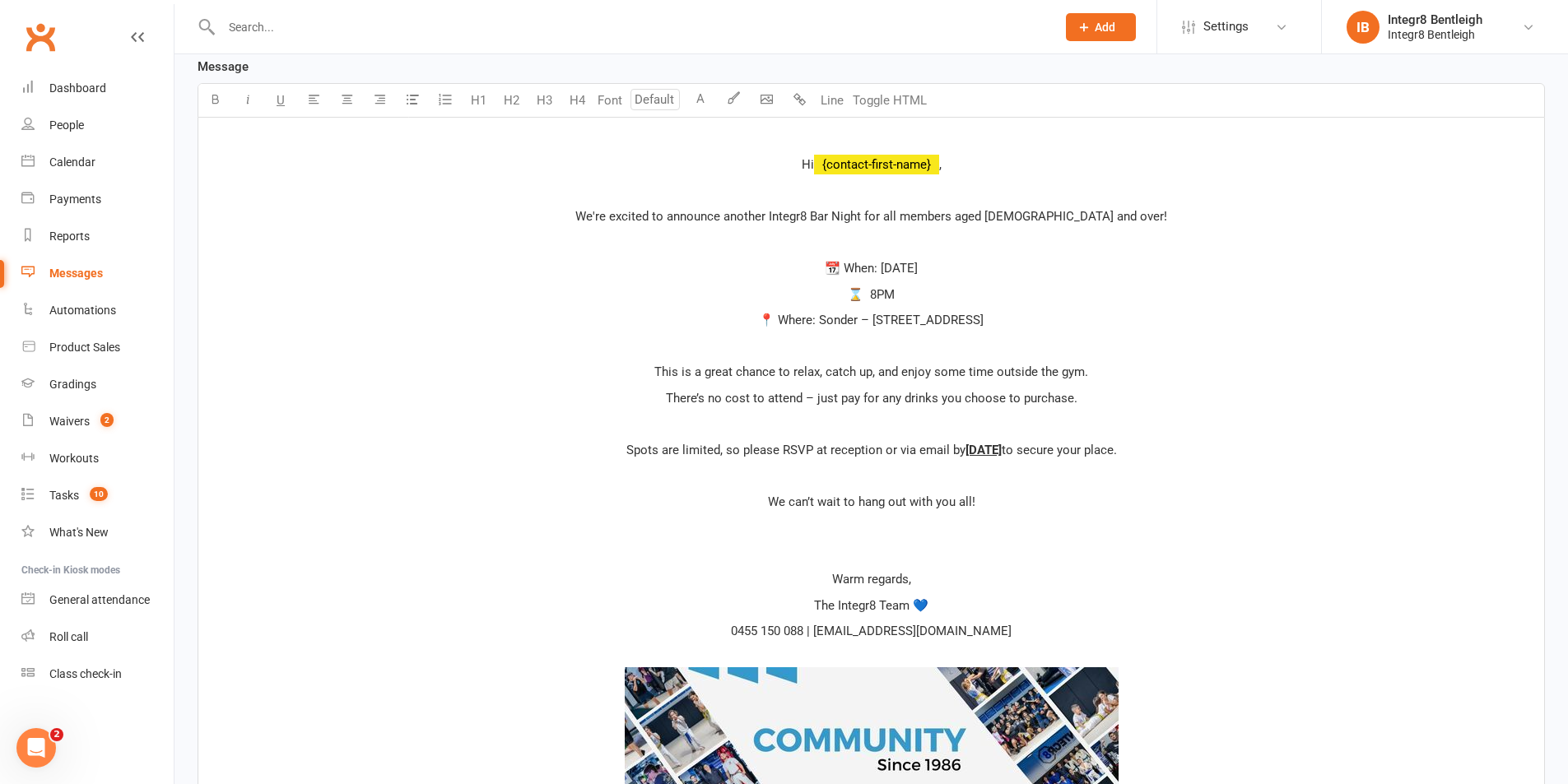
scroll to position [382, 0]
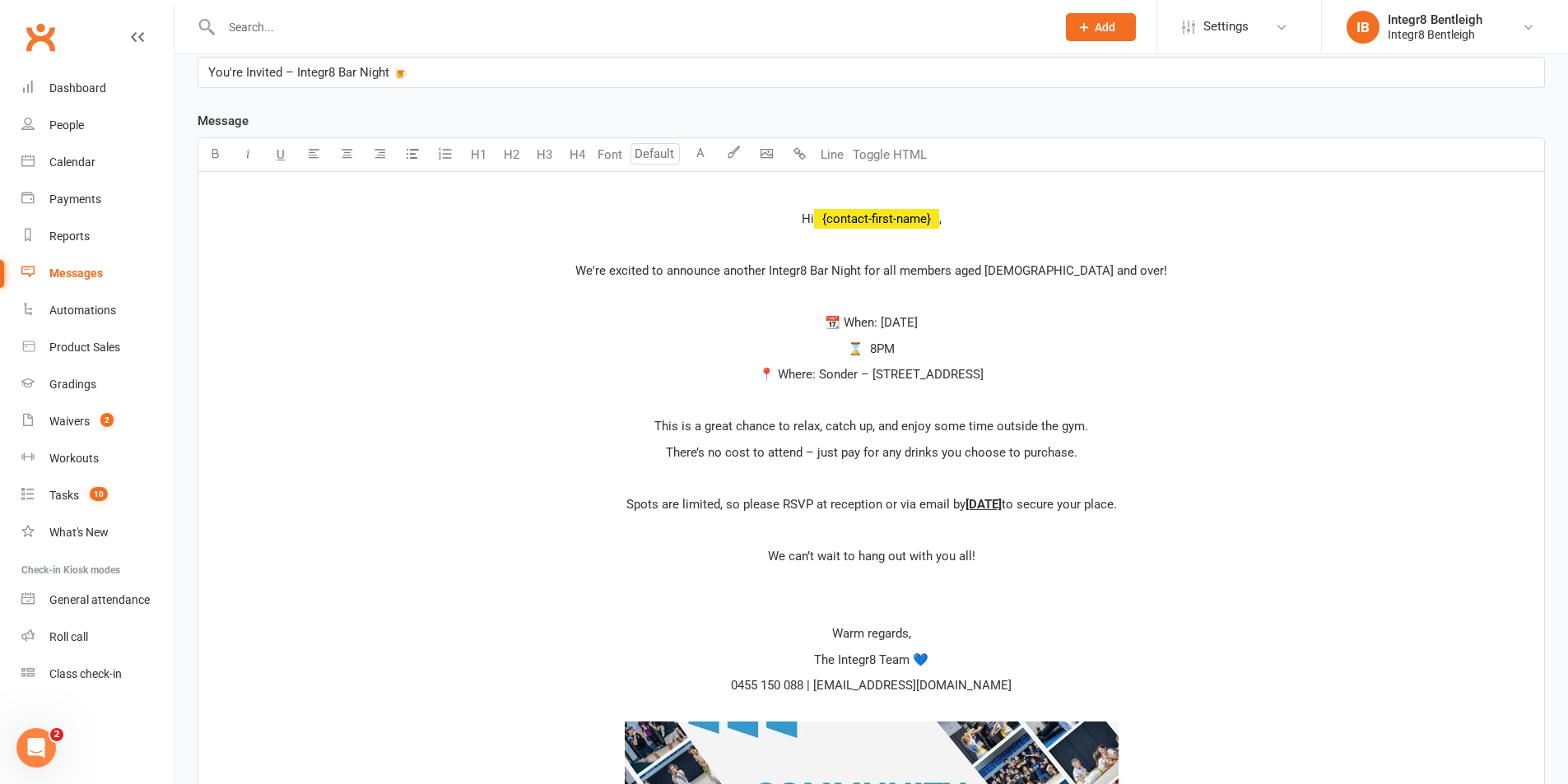
click at [787, 215] on p "Hi ﻿ {contact-first-name} ," at bounding box center [871, 219] width 1326 height 20
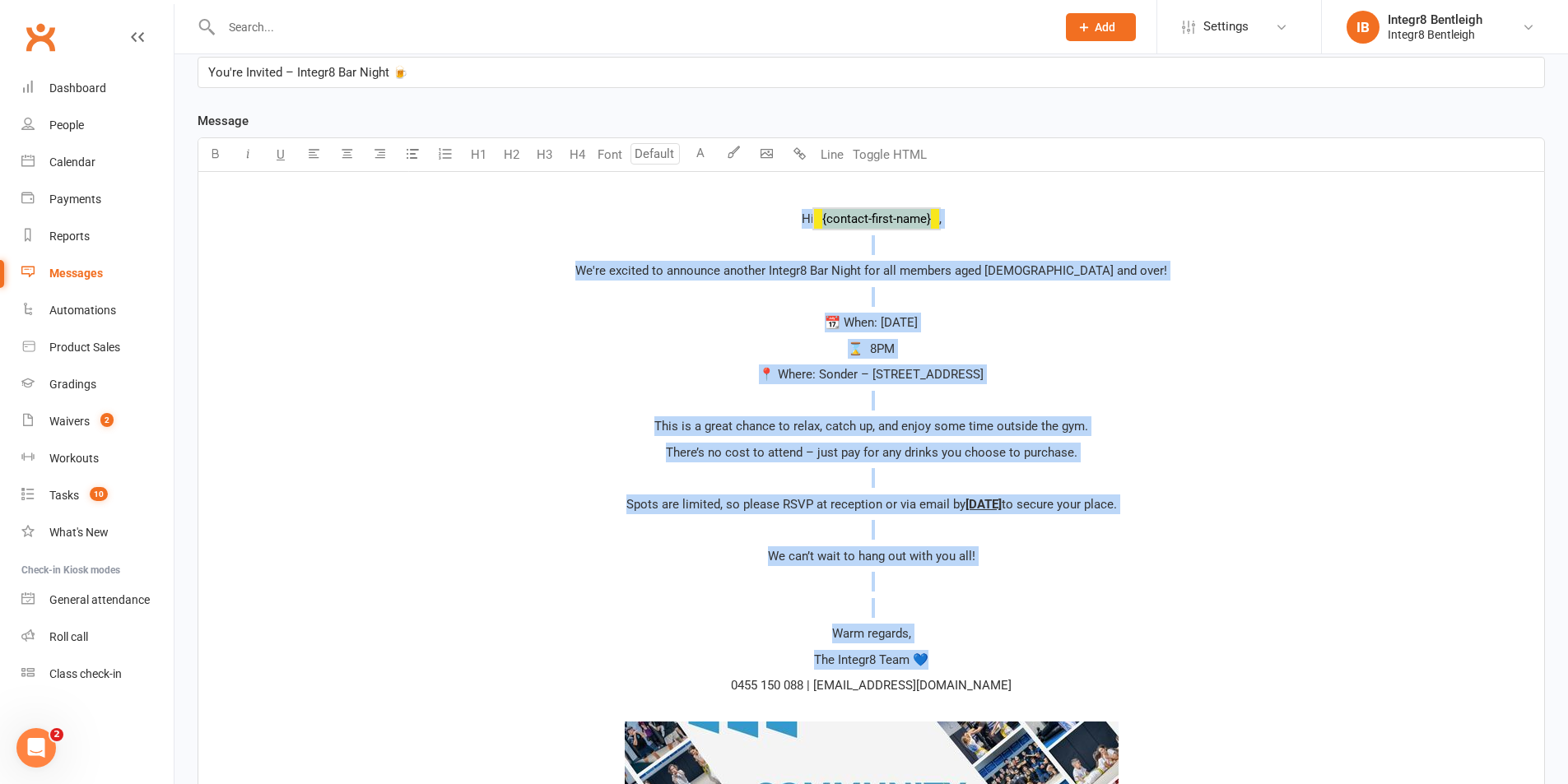
drag, startPoint x: 798, startPoint y: 217, endPoint x: 1142, endPoint y: 662, distance: 562.5
click at [1142, 662] on div "﻿ Hi ﻿ {contact-first-name} , ﻿ We're excited to announce another Integr8 Bar N…" at bounding box center [871, 560] width 1346 height 777
copy div "Hi ﻿ {contact-first-name} , ﻿ We're excited to announce another Integr8 Bar Nig…"
click at [971, 618] on div "﻿ Hi ﻿ {contact-first-name} , ﻿ We're excited to announce another Integr8 Bar N…" at bounding box center [871, 560] width 1346 height 777
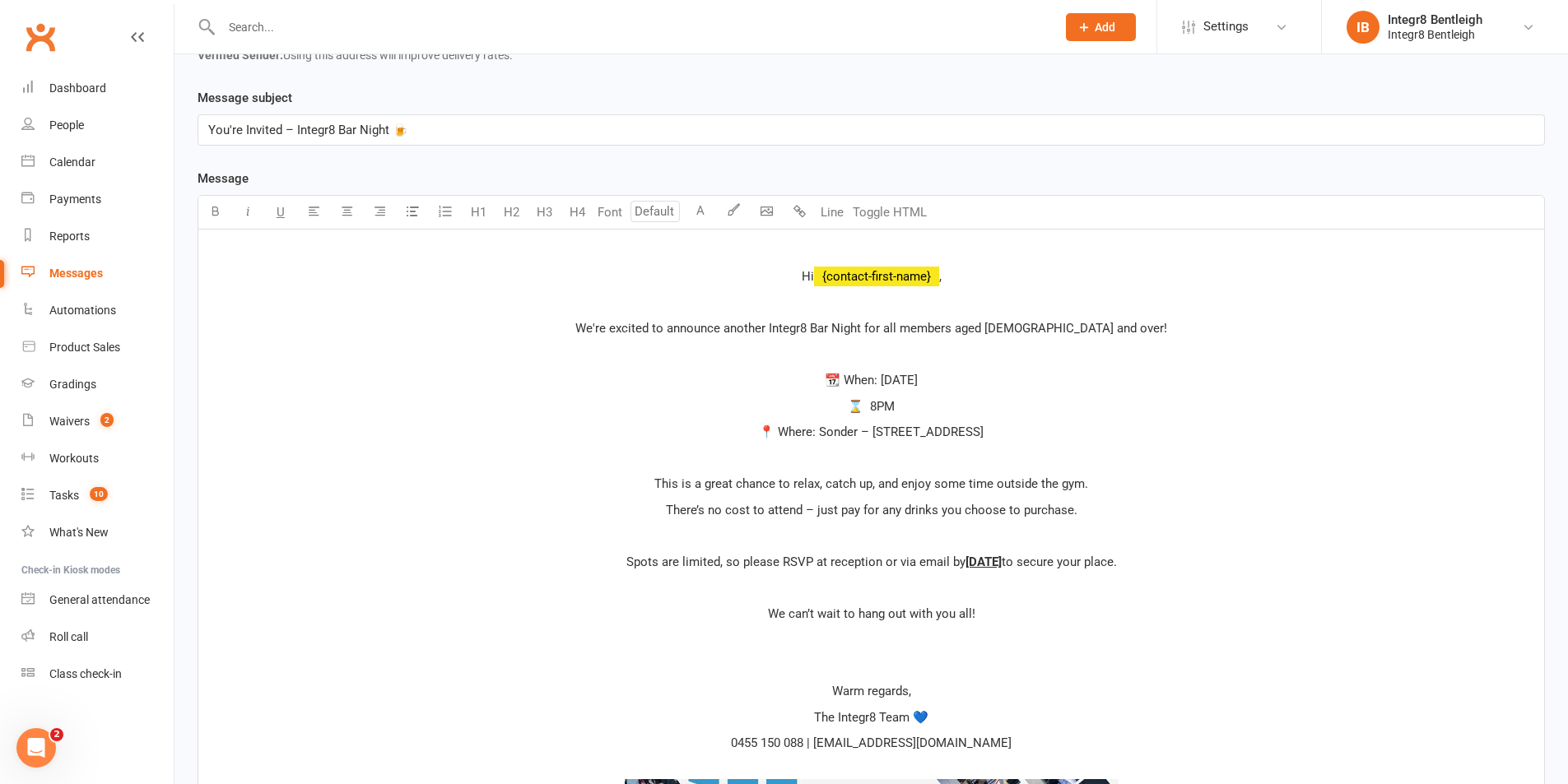
scroll to position [301, 0]
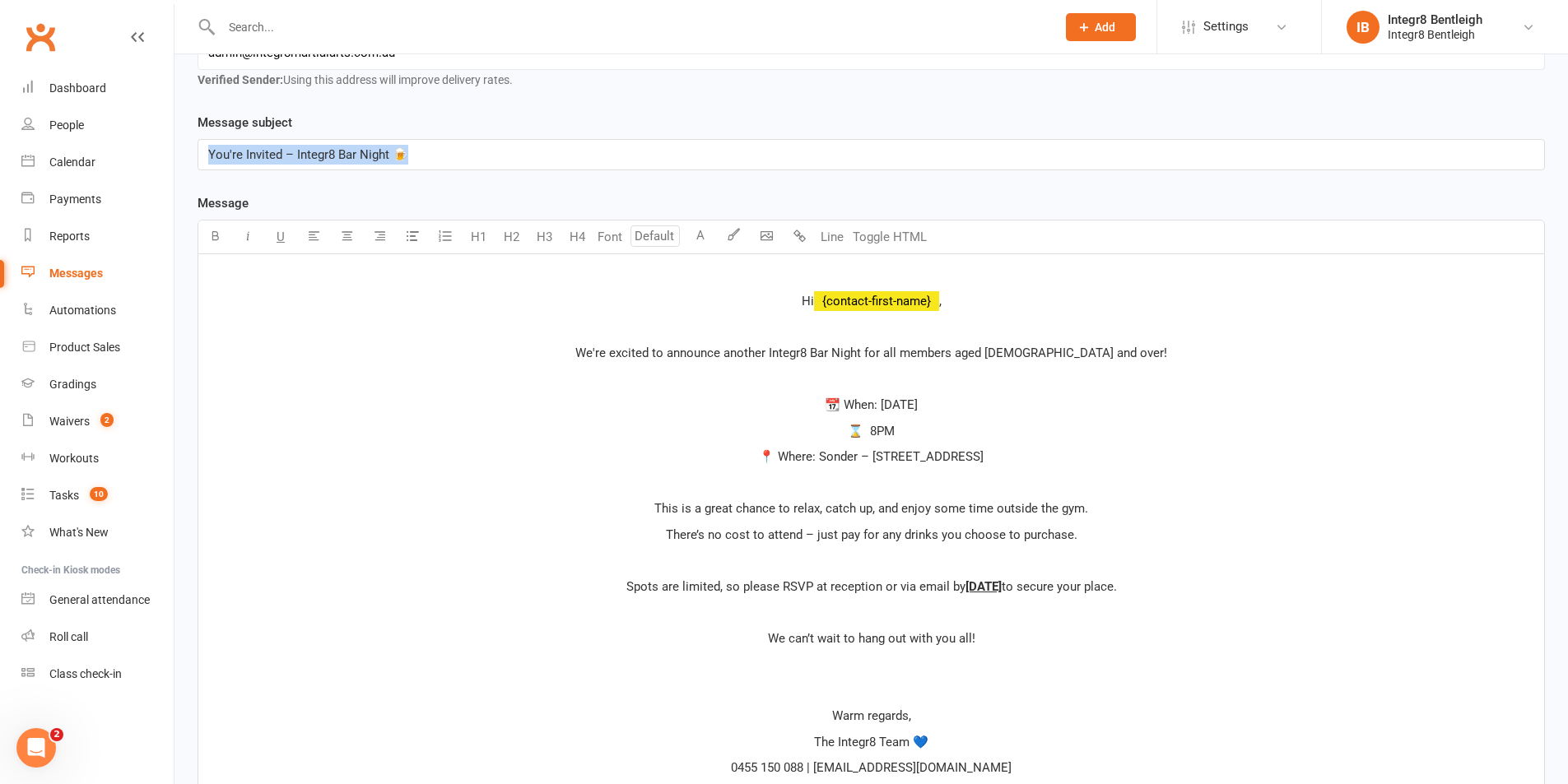
drag, startPoint x: 437, startPoint y: 158, endPoint x: 195, endPoint y: 158, distance: 242.0
click at [195, 158] on div "Message subject You're Invited – Integr8 Bar Night 🍺 Message Select image from …" at bounding box center [871, 632] width 1373 height 1041
copy span "You're Invited – Integr8 Bar Night 🍺"
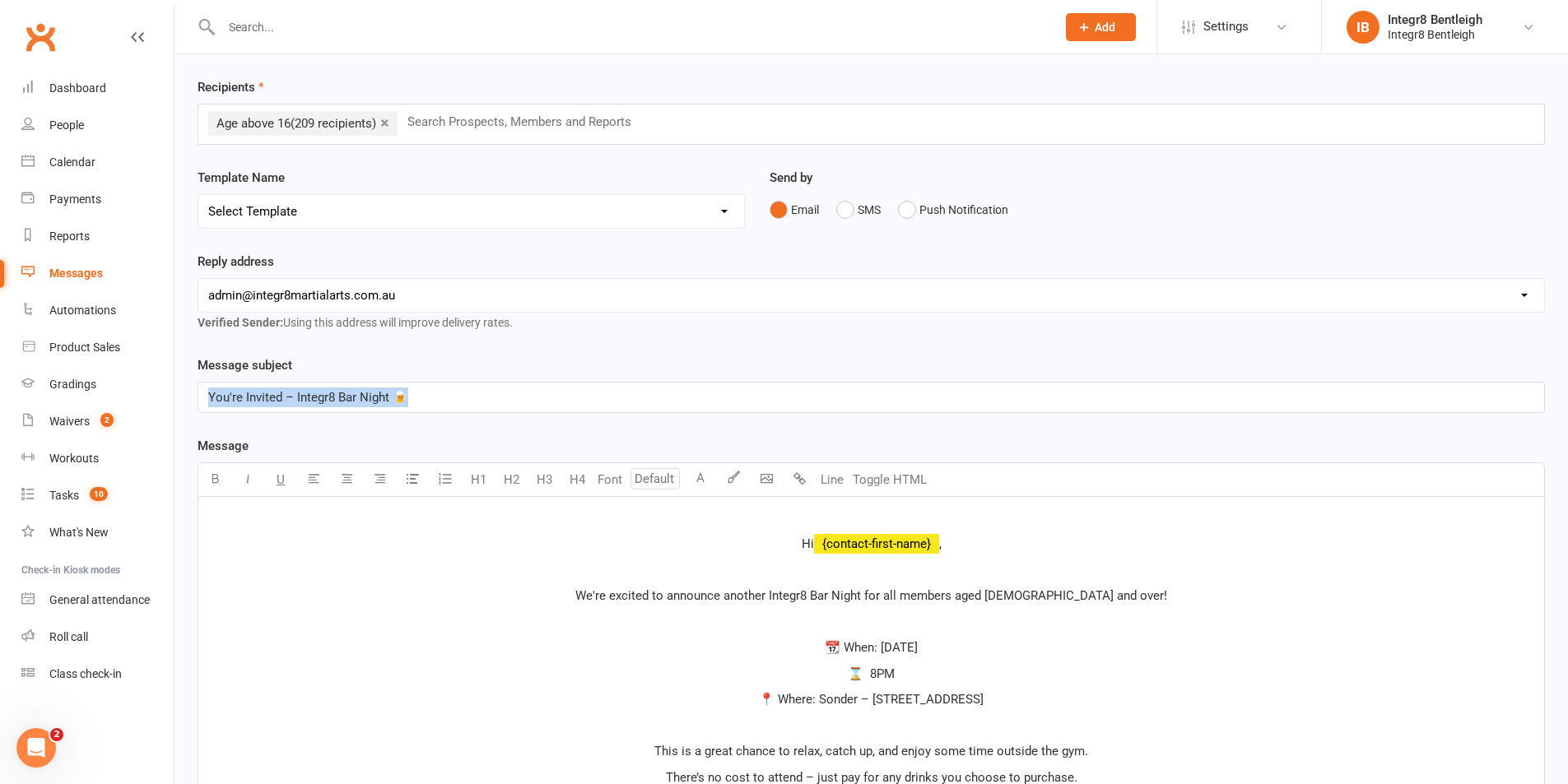
scroll to position [0, 0]
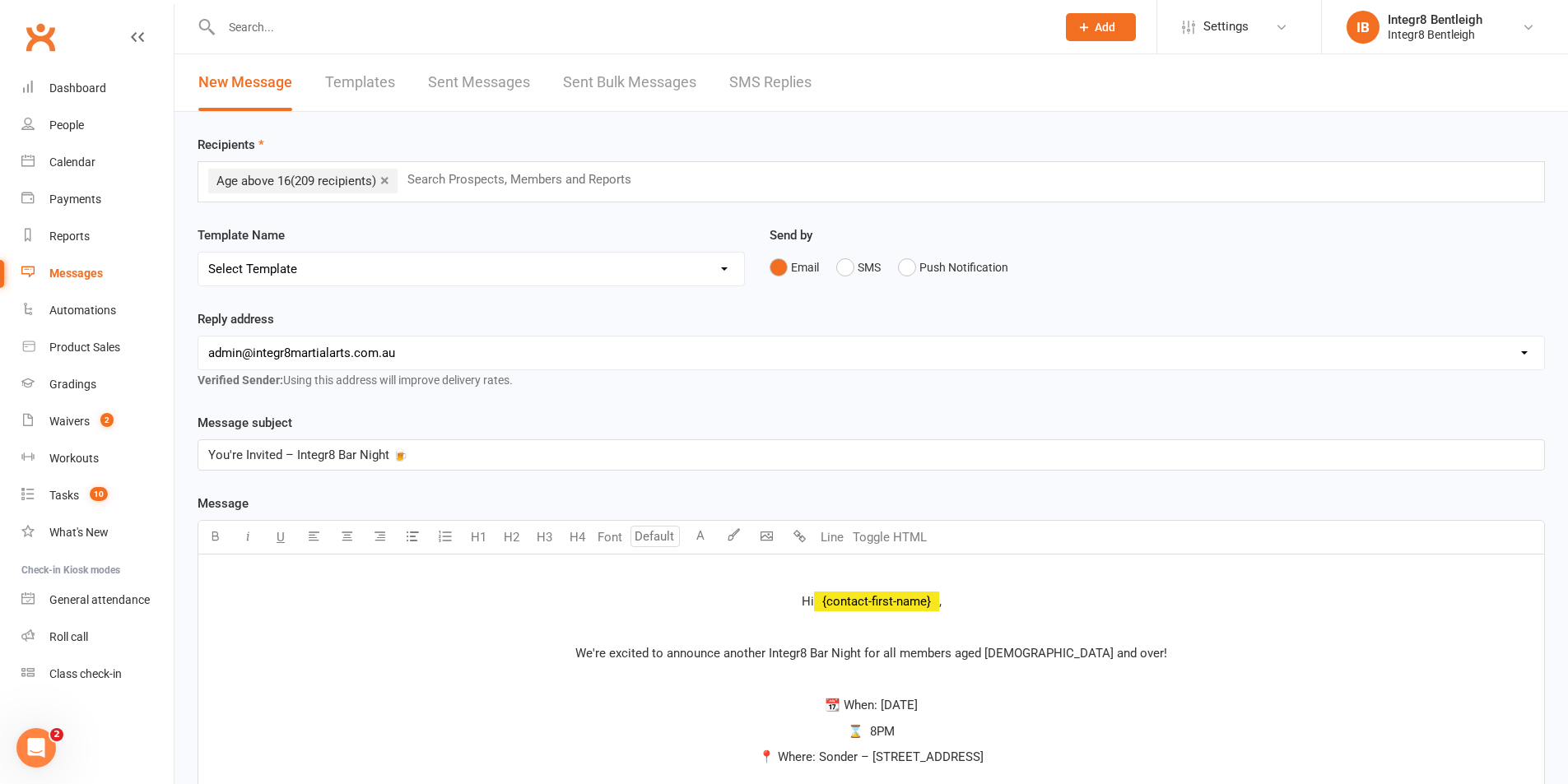
click at [626, 389] on div "Reply address hello@clubworx.com admin@integr8martialarts.com.au phil@integr8ma…" at bounding box center [871, 349] width 1348 height 80
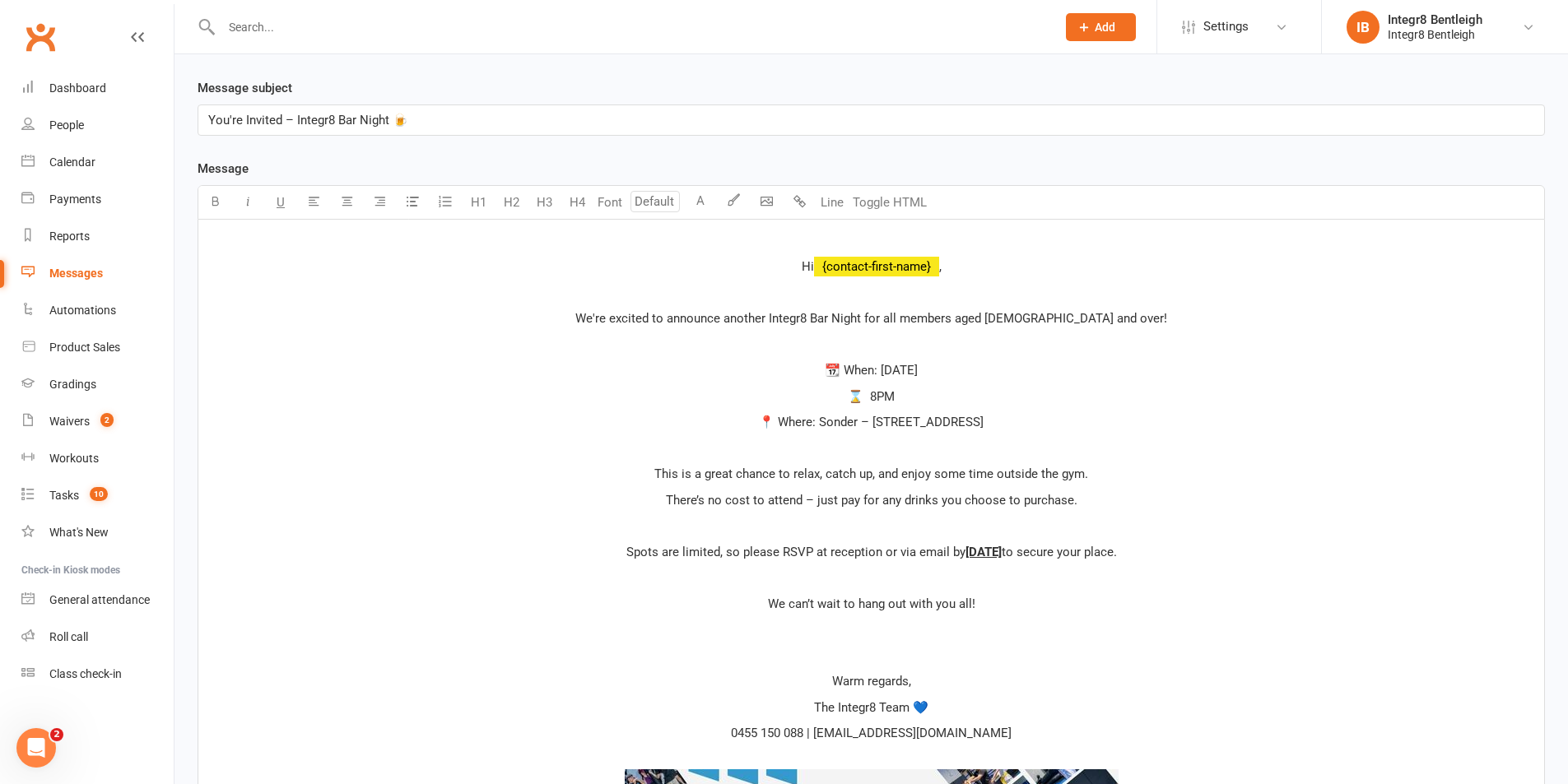
scroll to position [329, 0]
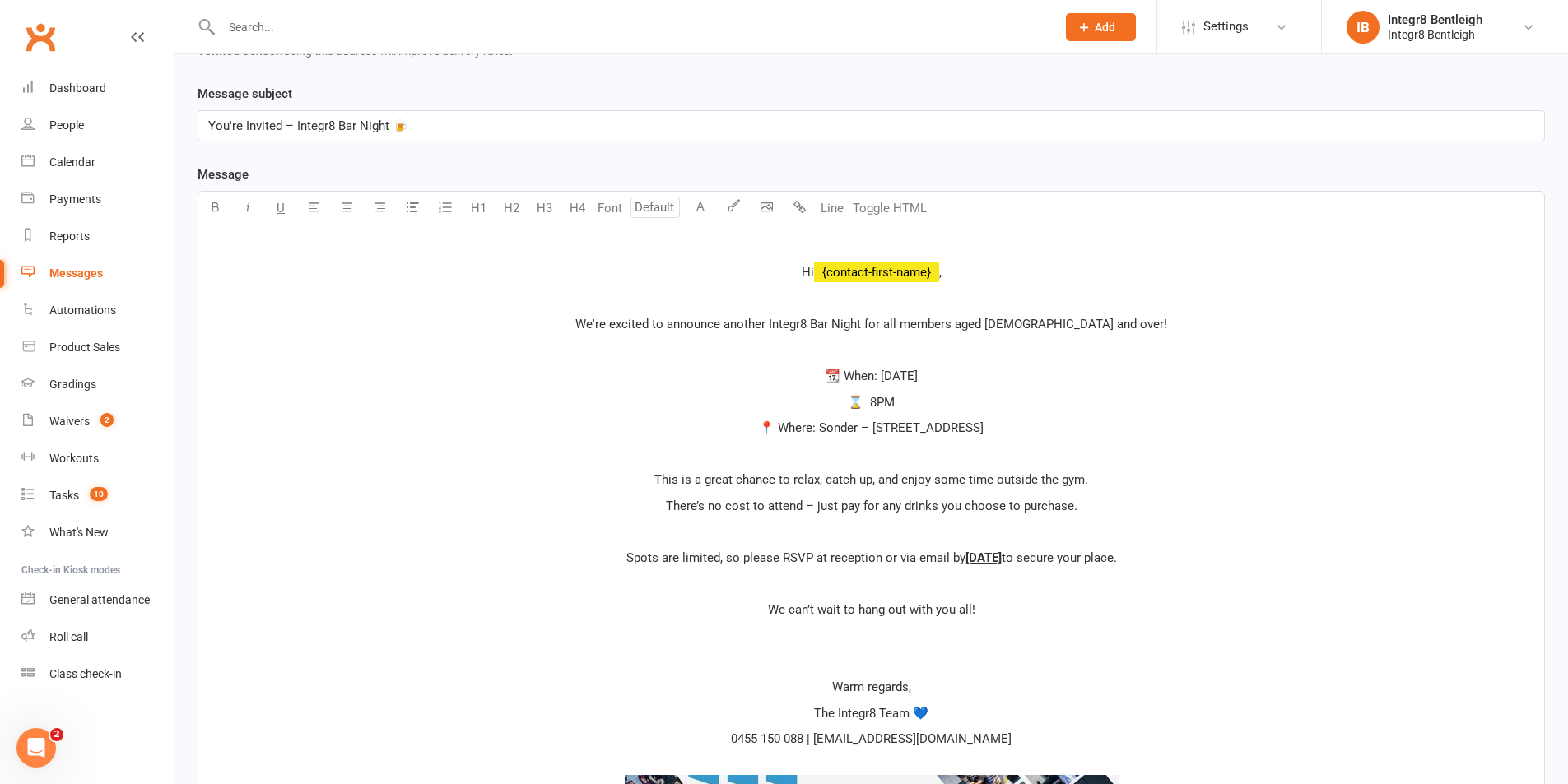
click at [880, 240] on p "﻿" at bounding box center [871, 247] width 1326 height 20
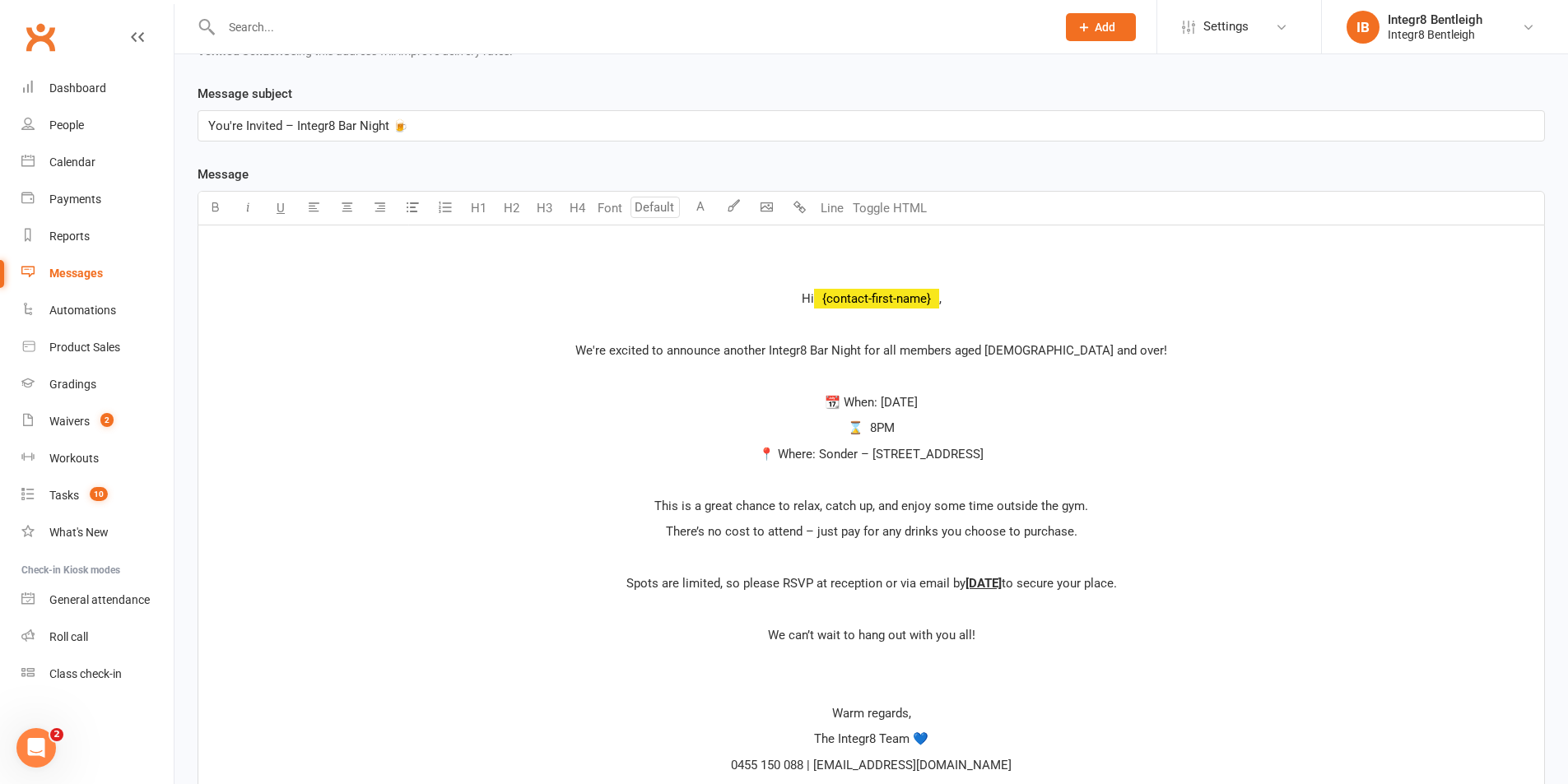
click at [880, 240] on p "﻿" at bounding box center [871, 247] width 1326 height 20
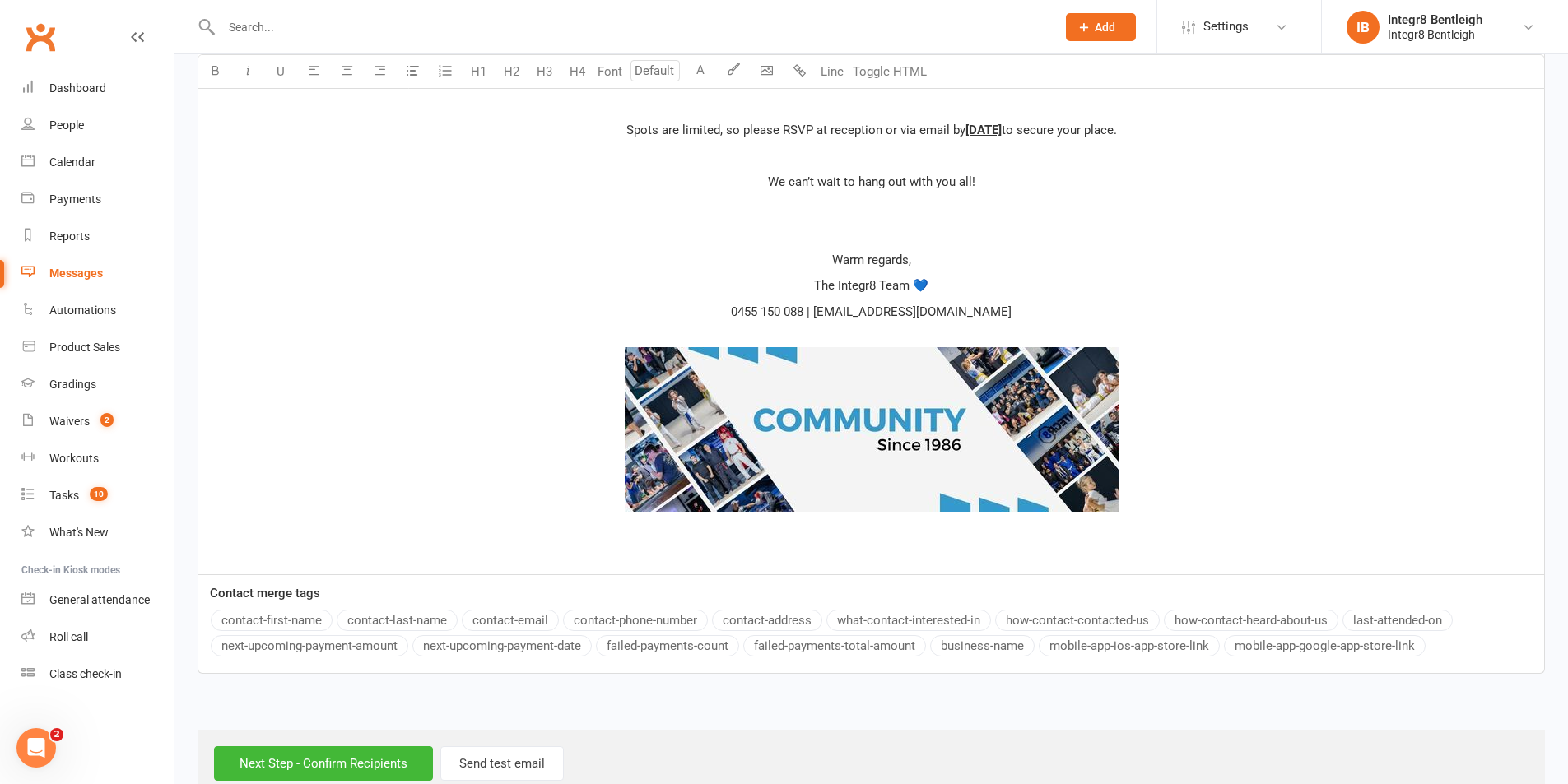
scroll to position [820, 0]
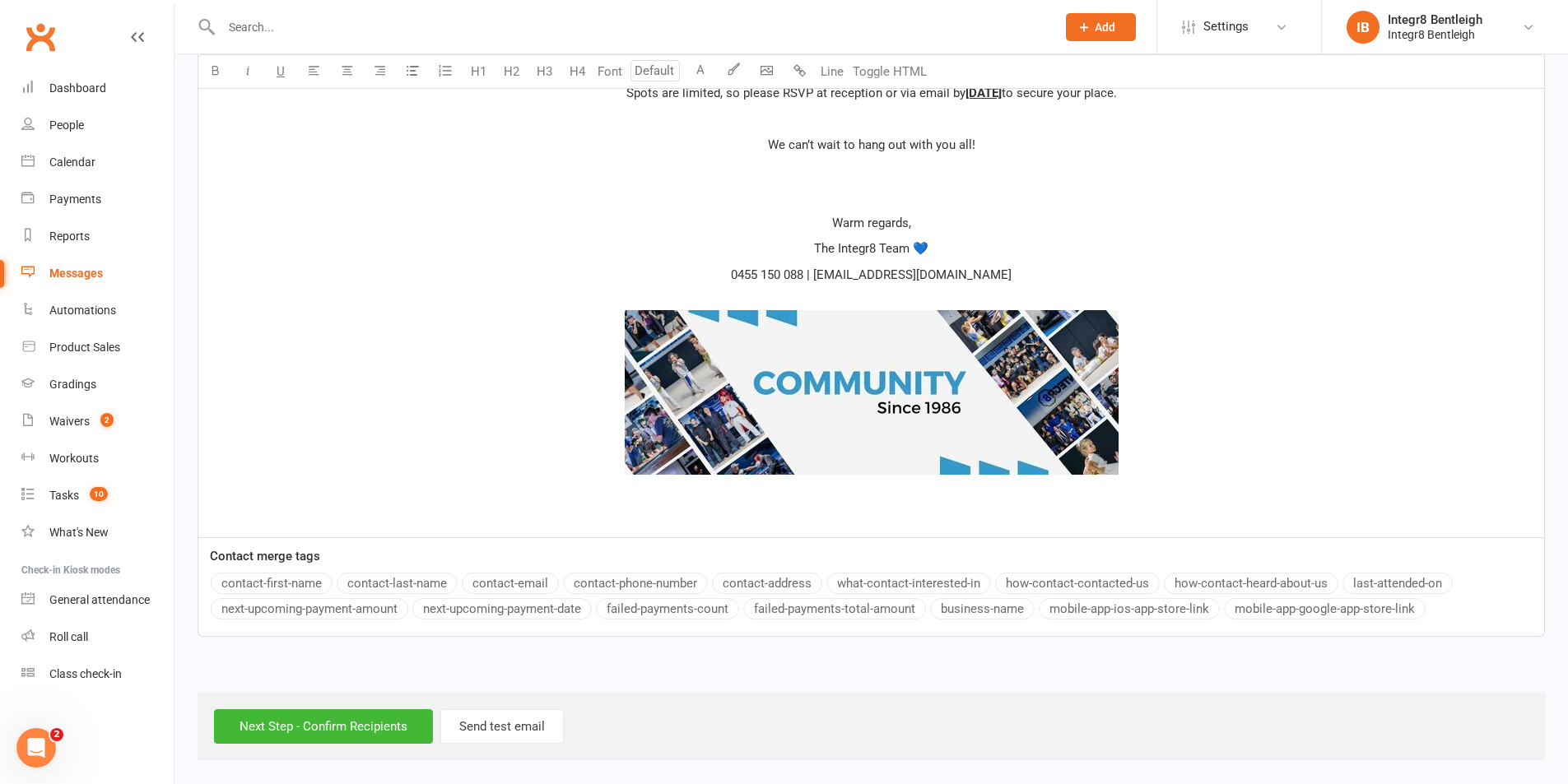
click at [957, 518] on p "﻿" at bounding box center [871, 517] width 1326 height 20
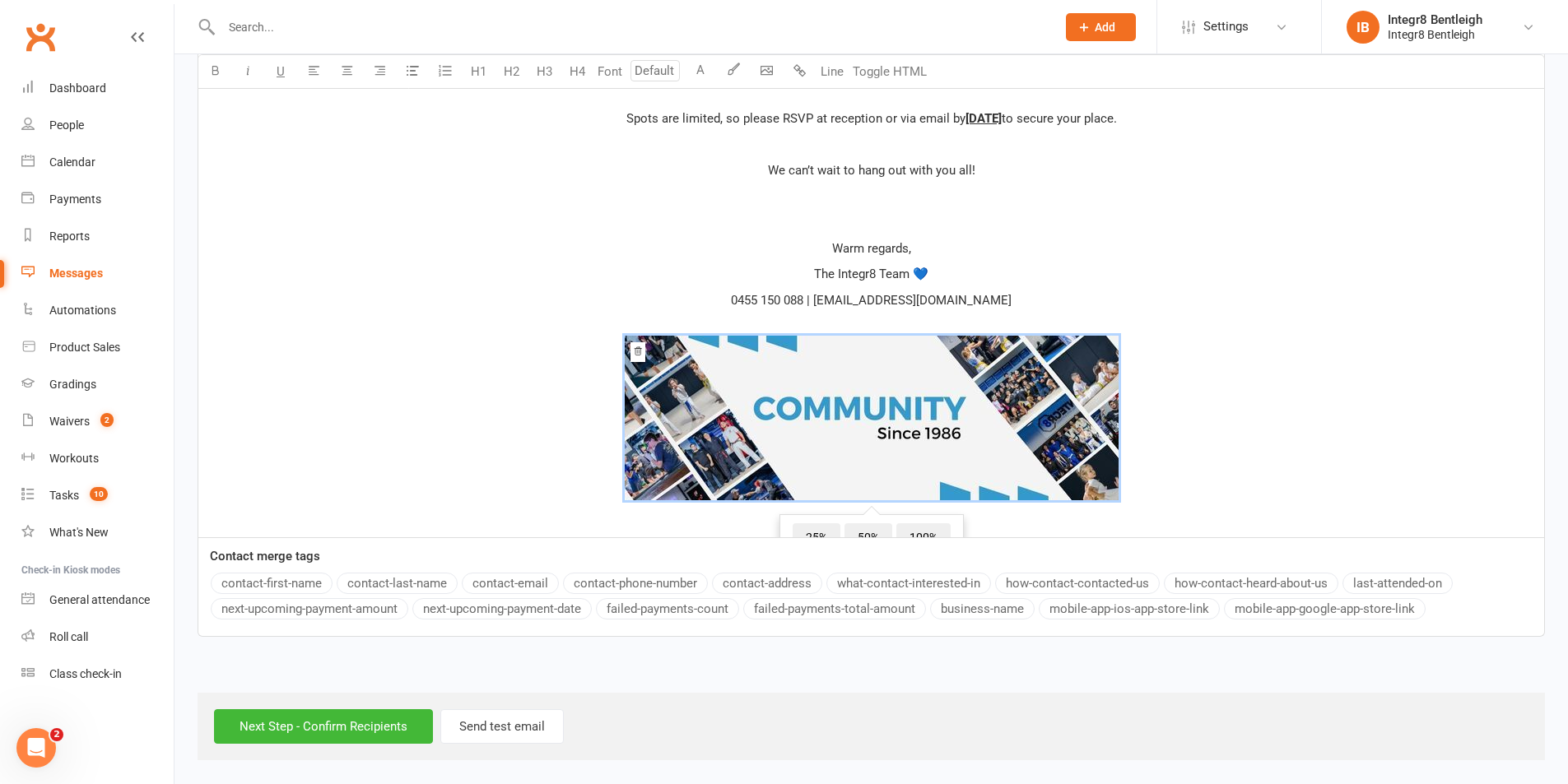
click at [1178, 451] on span "﻿ 25% 50% 100%" at bounding box center [871, 421] width 1326 height 171
click at [1126, 512] on p "﻿ ﻿ 25% 50% 100% ﻿" at bounding box center [871, 421] width 1326 height 209
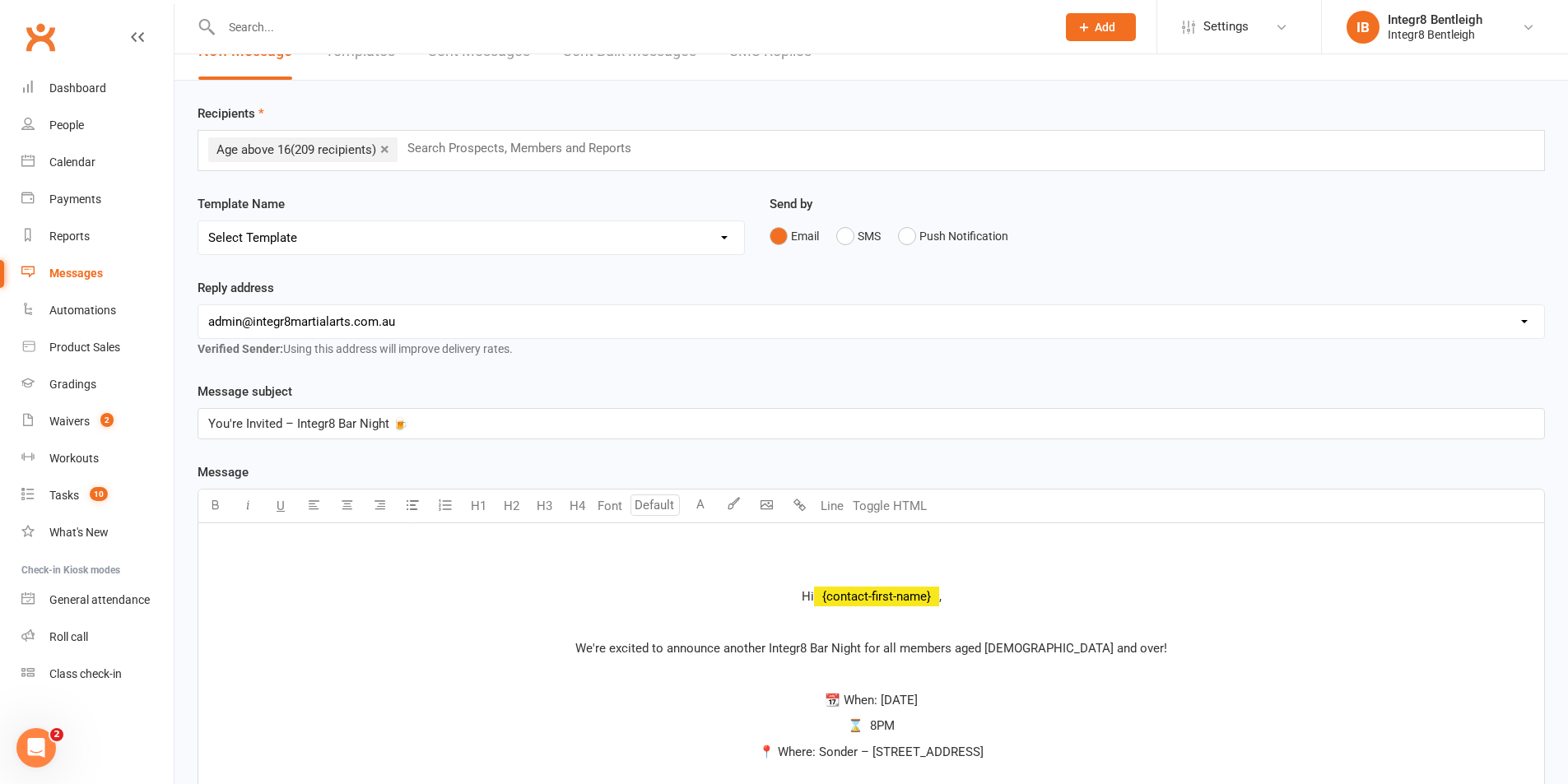
scroll to position [82, 0]
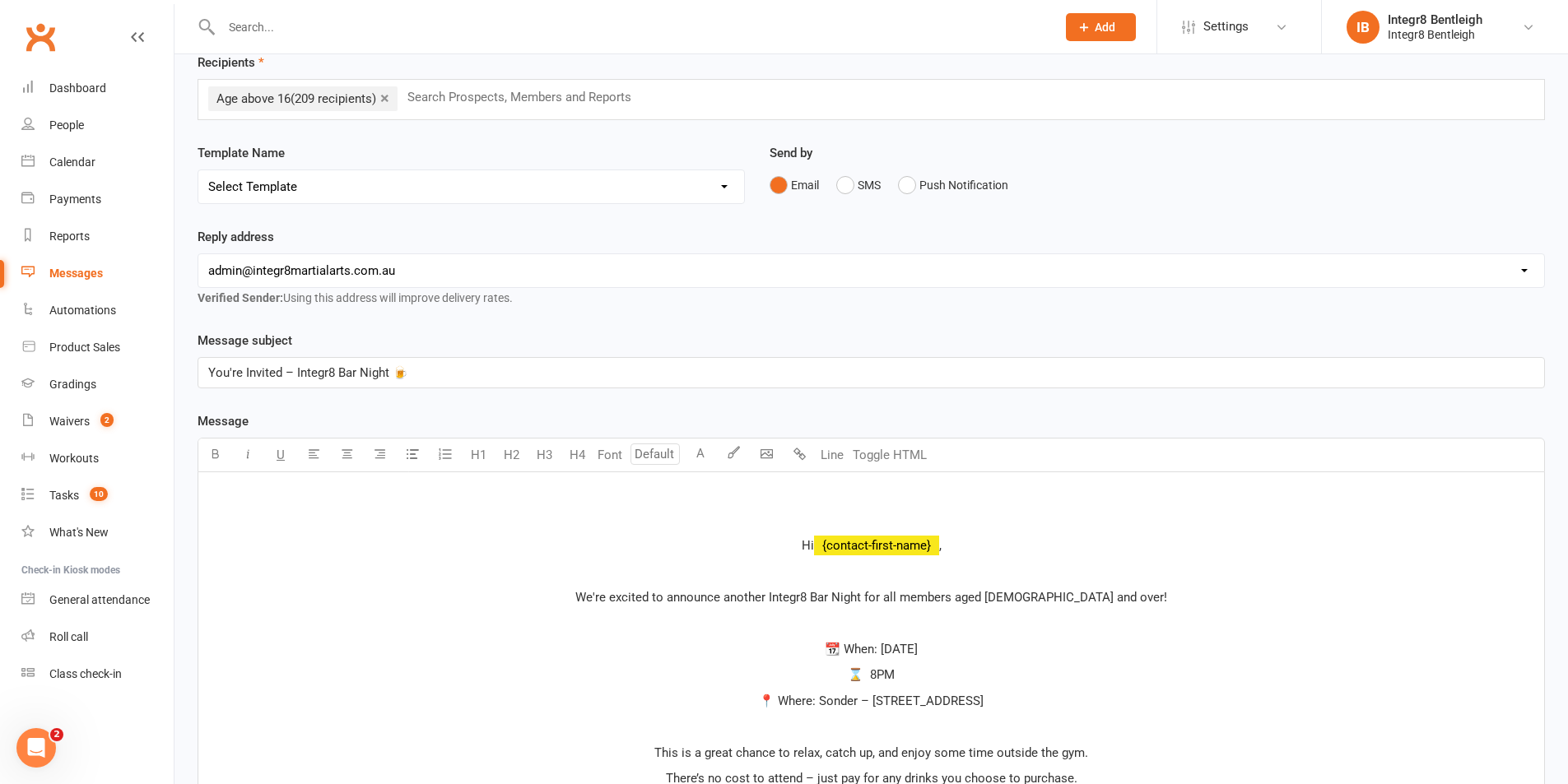
click at [869, 502] on p "﻿" at bounding box center [871, 493] width 1326 height 20
click at [774, 451] on body "Prospect Member Non-attending contact Class / event Appointment Grading event T…" at bounding box center [784, 697] width 1568 height 1550
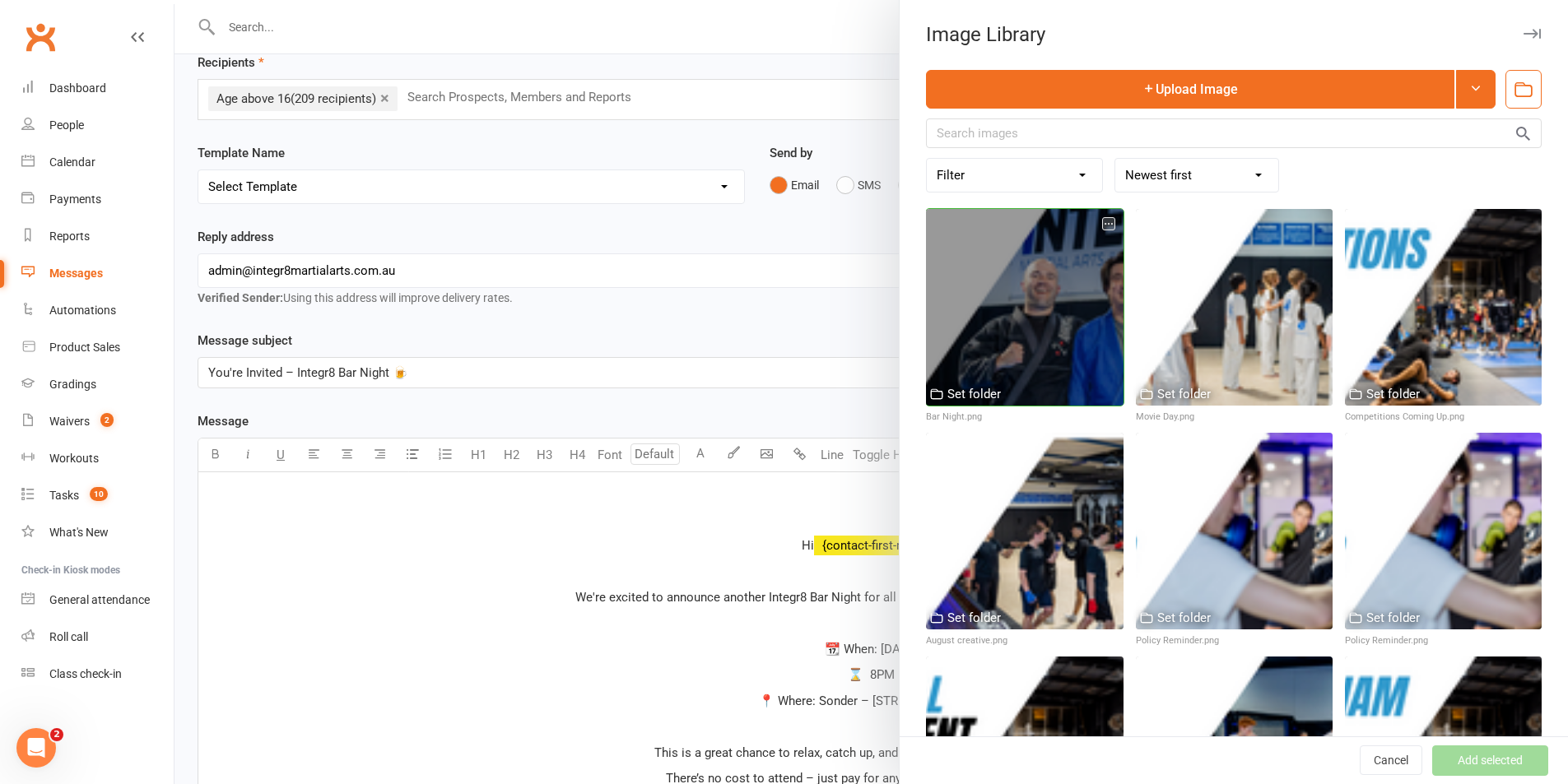
click at [1064, 299] on div at bounding box center [1025, 307] width 197 height 197
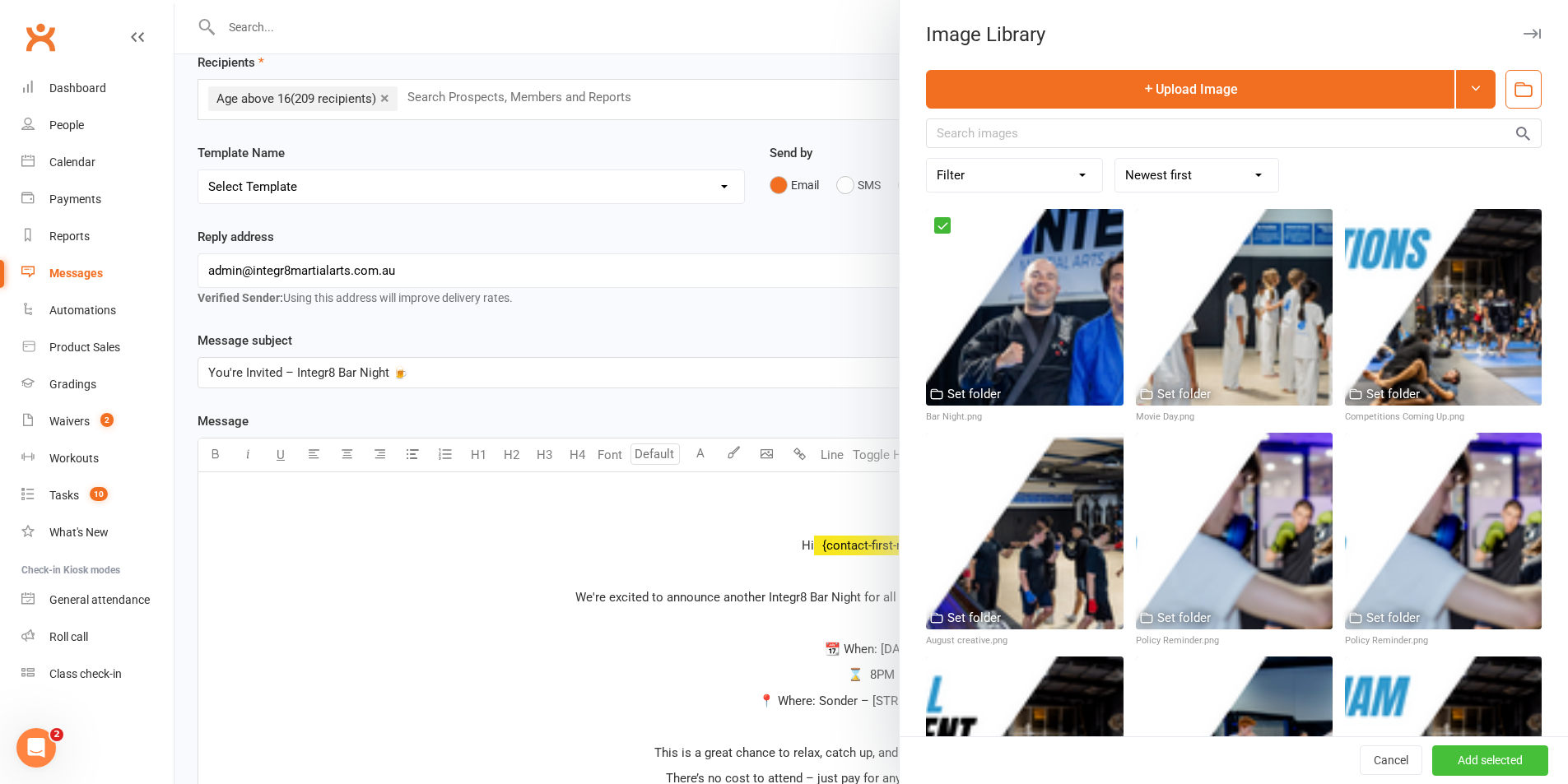
click at [1488, 753] on button "Add selected" at bounding box center [1490, 761] width 116 height 30
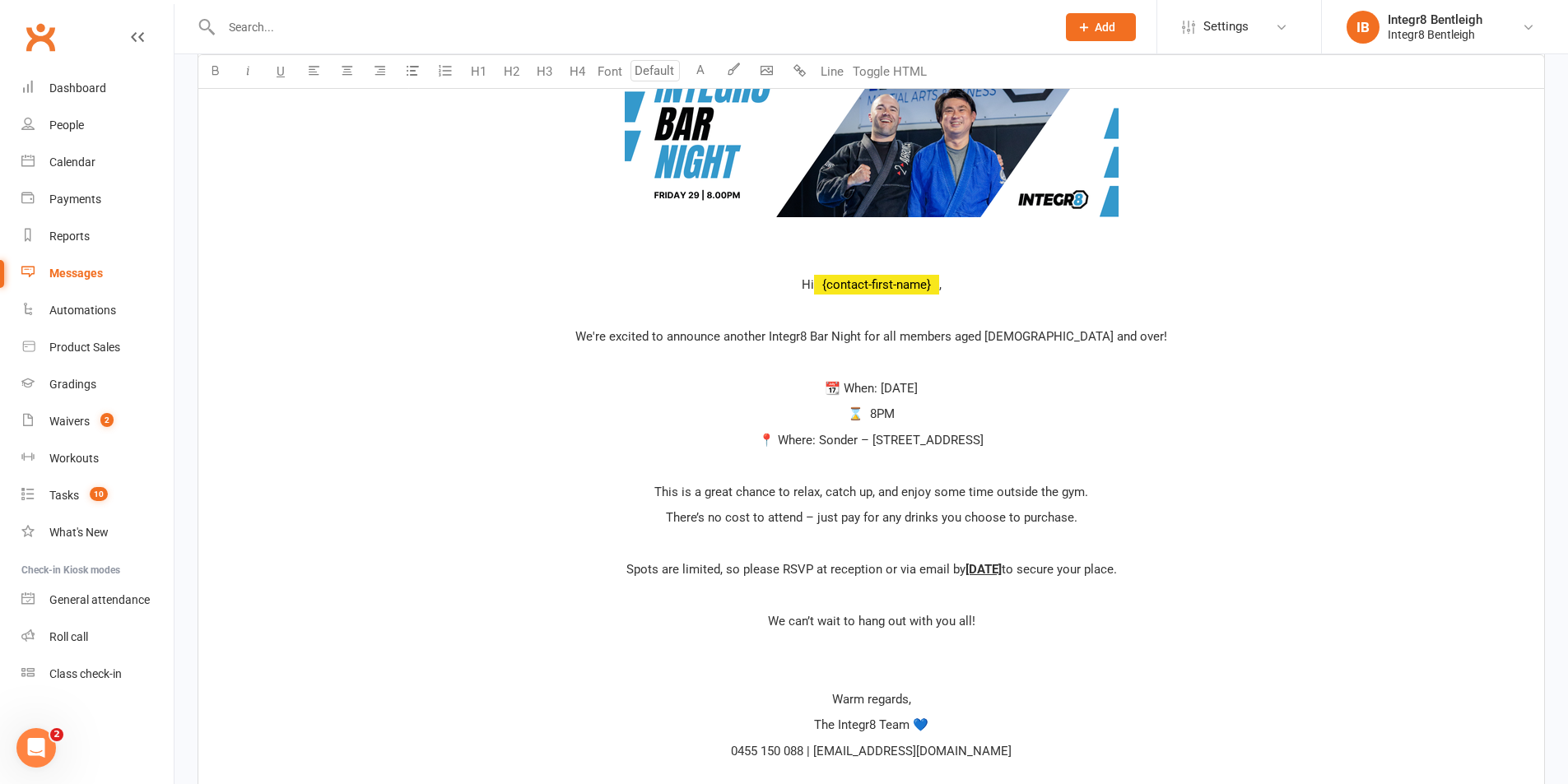
scroll to position [493, 0]
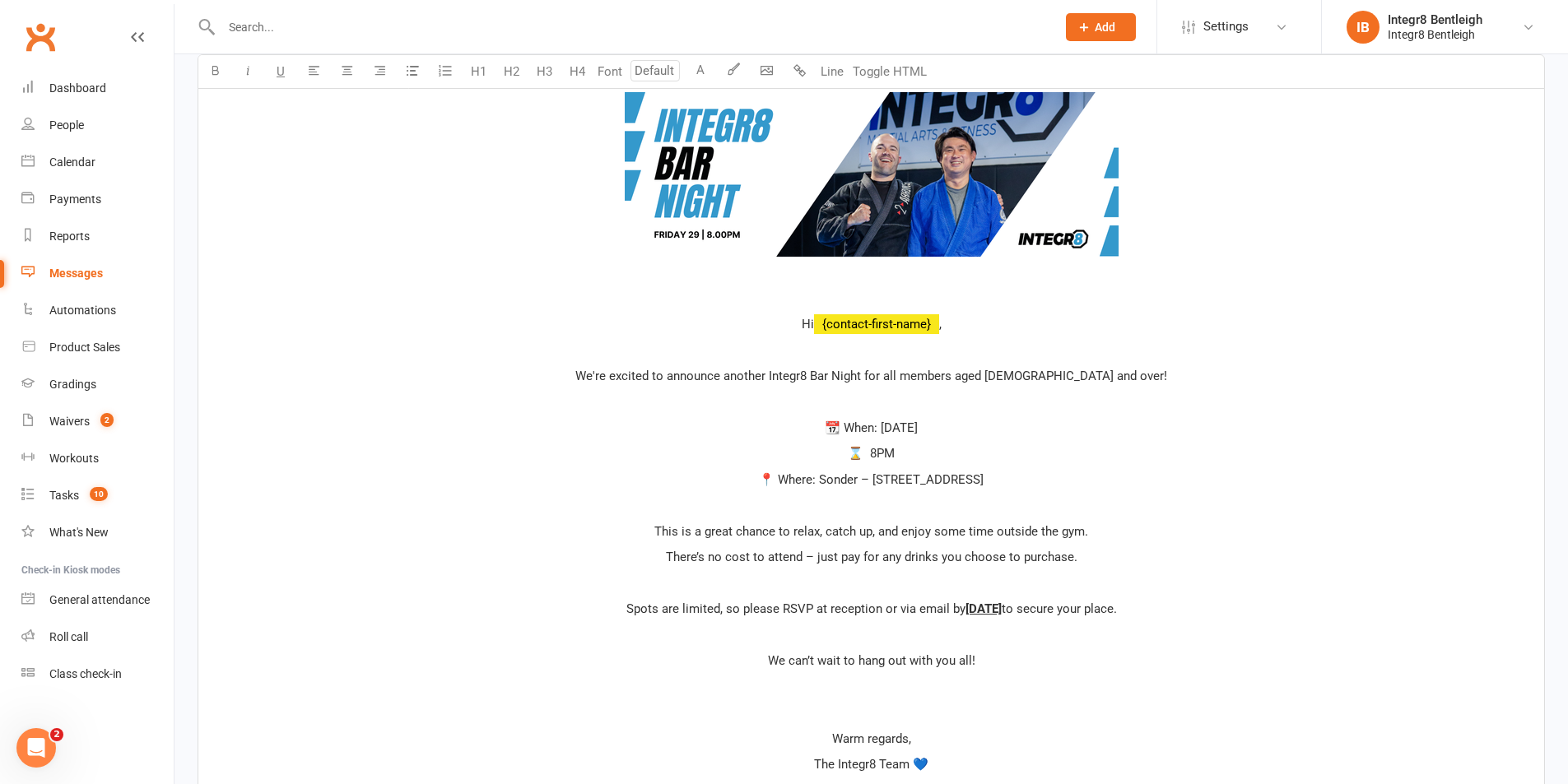
click at [872, 286] on div "﻿ ﻿ ﻿ ﻿ Hi ﻿ {contact-first-name} , ﻿ We're excited to announce another Integr8…" at bounding box center [871, 545] width 1346 height 967
click at [883, 272] on p "﻿ ﻿ ﻿" at bounding box center [871, 176] width 1326 height 209
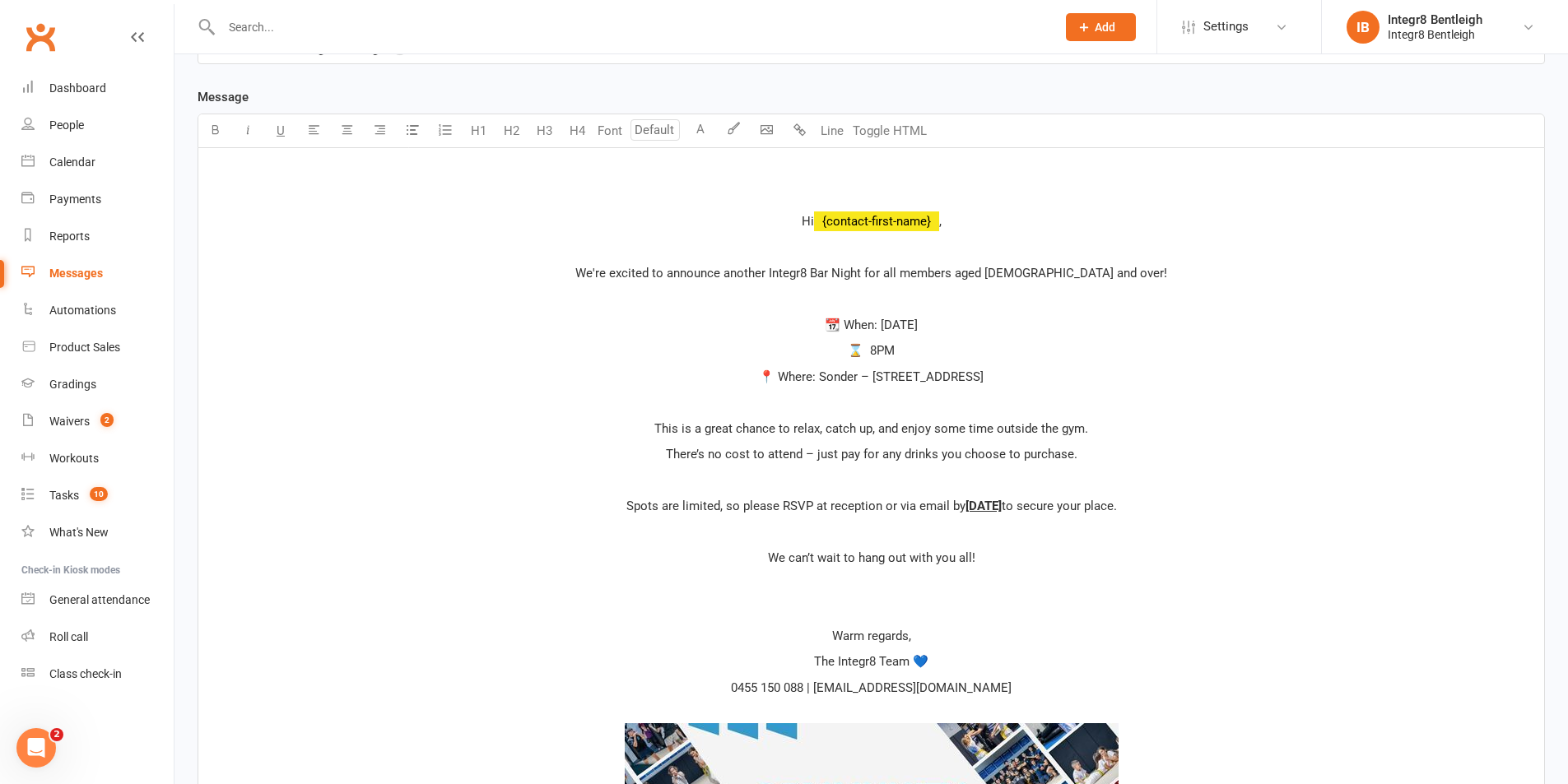
scroll to position [411, 0]
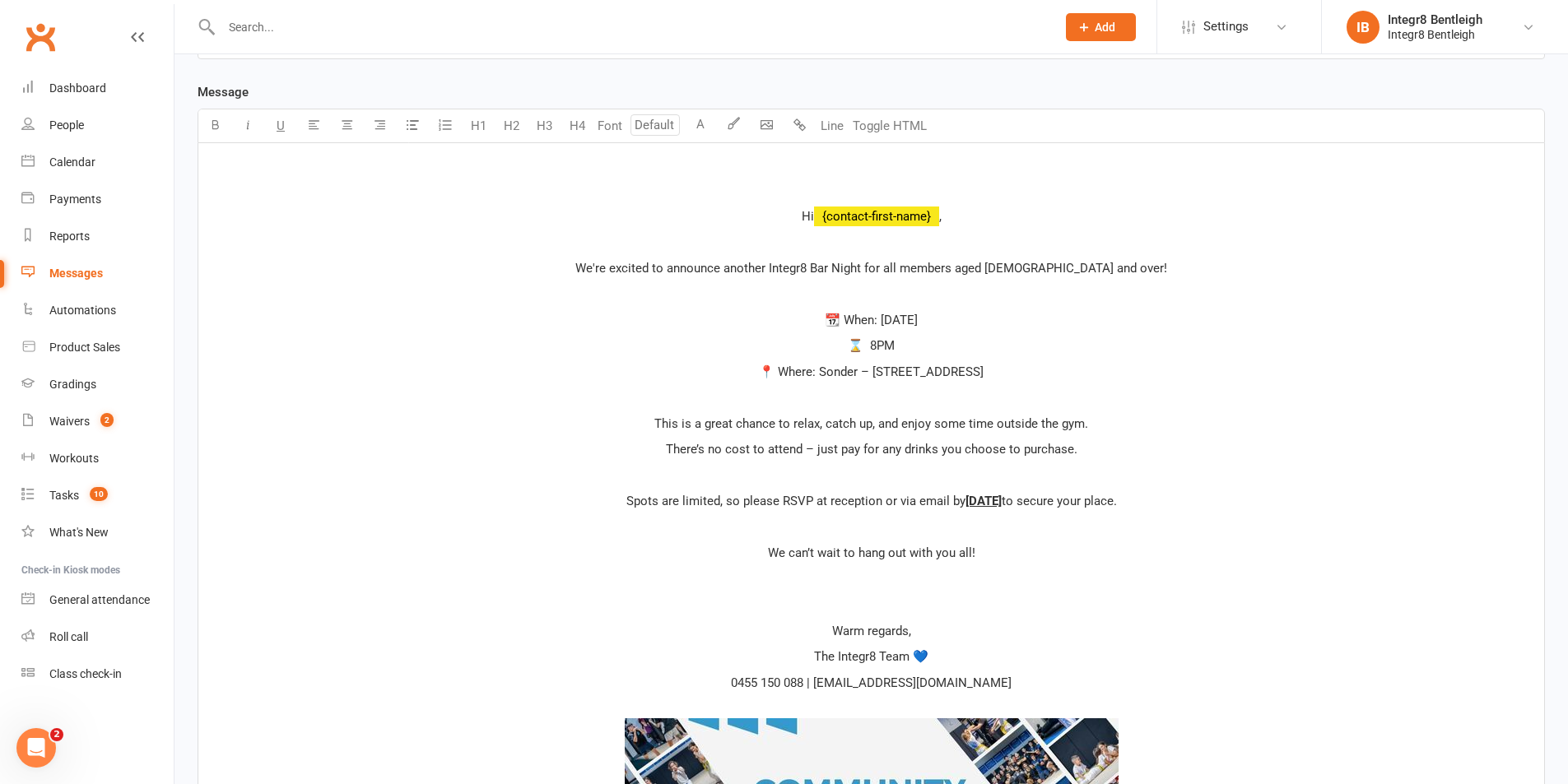
click at [894, 176] on div "﻿ ﻿ Hi ﻿ {contact-first-name} , ﻿ We're excited to announce another Integr8 Bar…" at bounding box center [871, 531] width 1346 height 777
click at [763, 156] on body "Prospect Member Non-attending contact Class / event Appointment Grading event T…" at bounding box center [784, 380] width 1568 height 1523
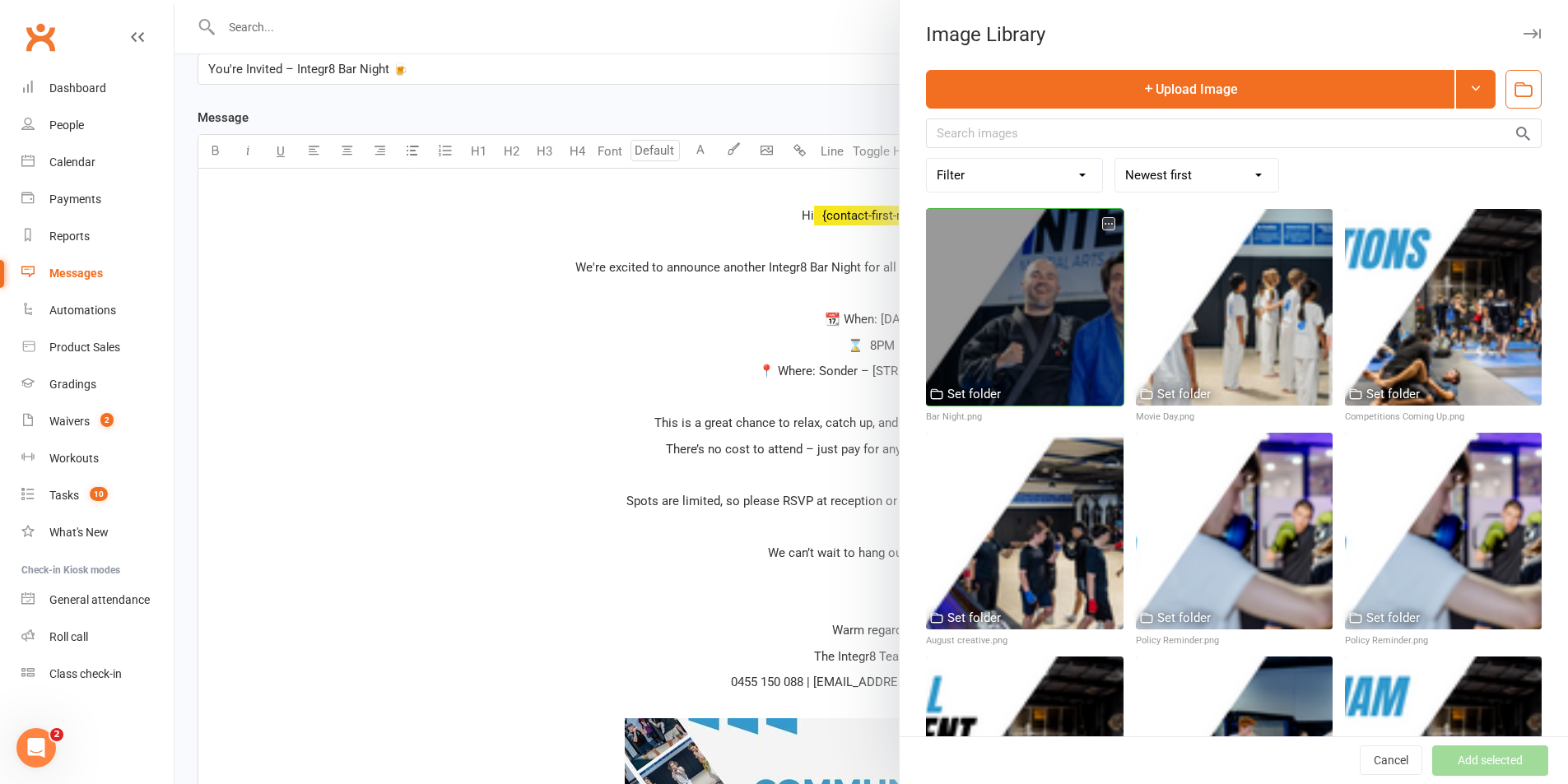
click at [1026, 286] on div at bounding box center [1025, 307] width 197 height 197
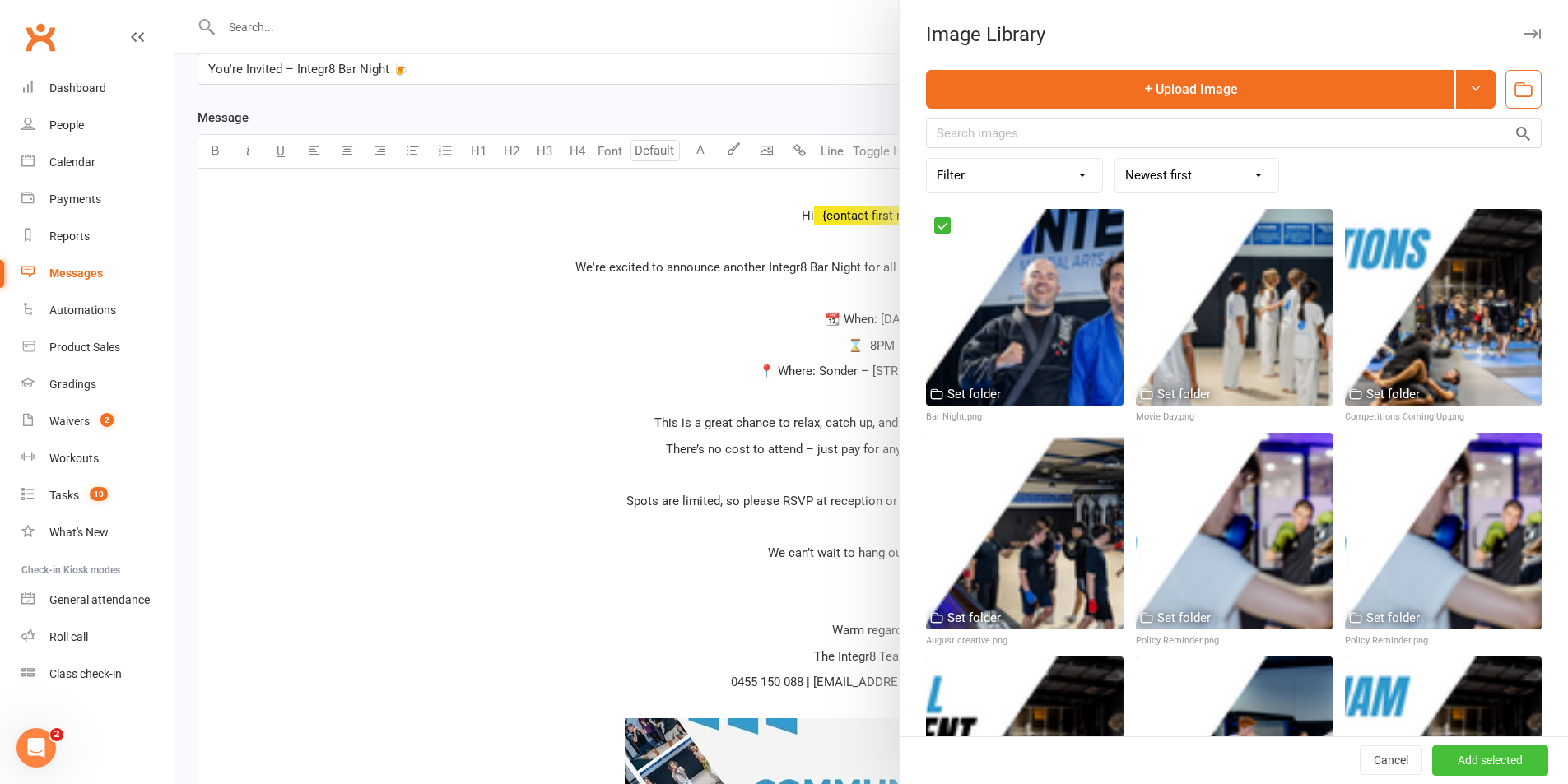
click at [1497, 763] on button "Add selected" at bounding box center [1490, 761] width 116 height 30
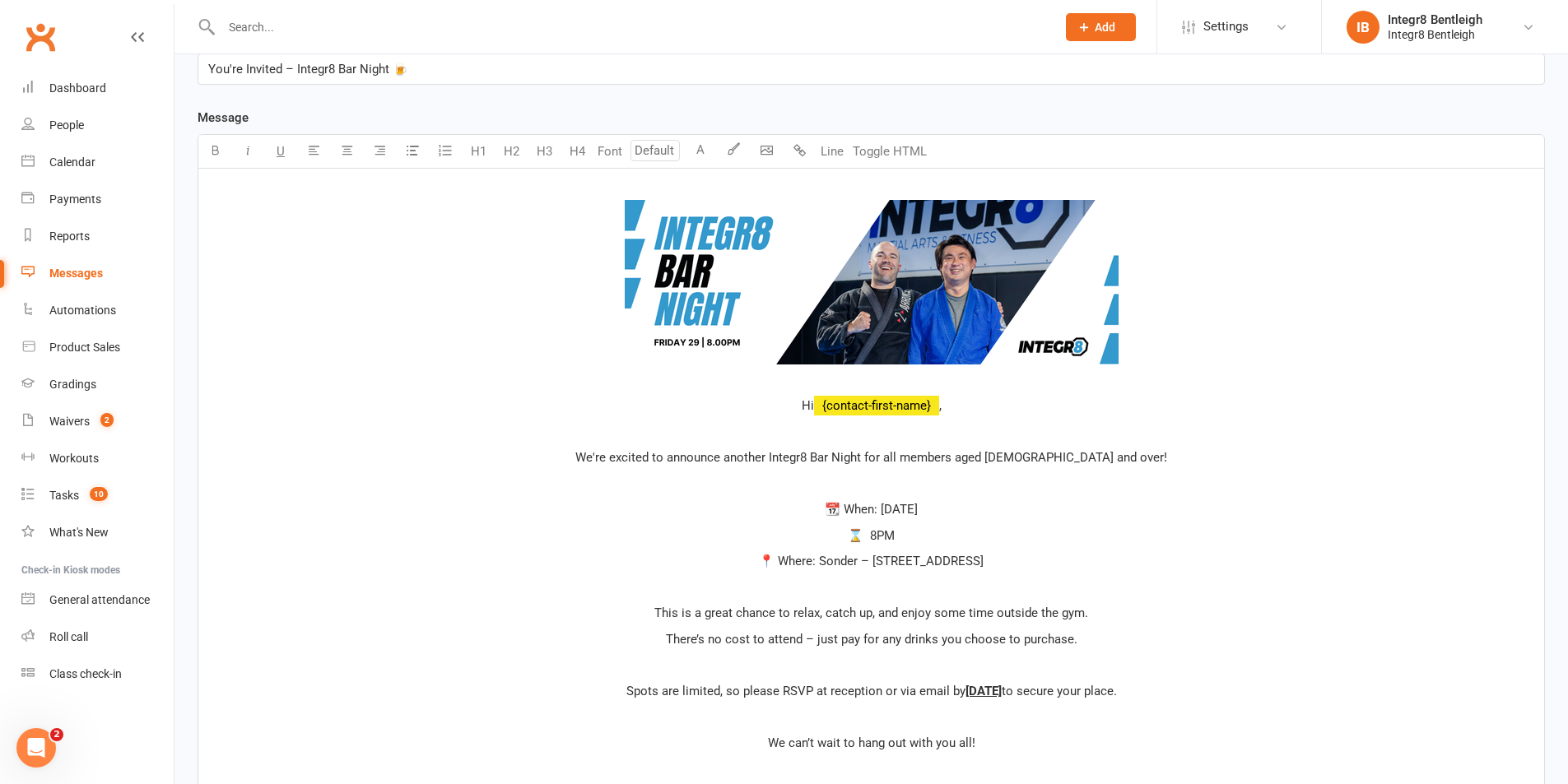
click at [886, 379] on p "﻿ ﻿ ﻿" at bounding box center [871, 285] width 1326 height 209
click at [1025, 430] on p "﻿" at bounding box center [871, 432] width 1326 height 20
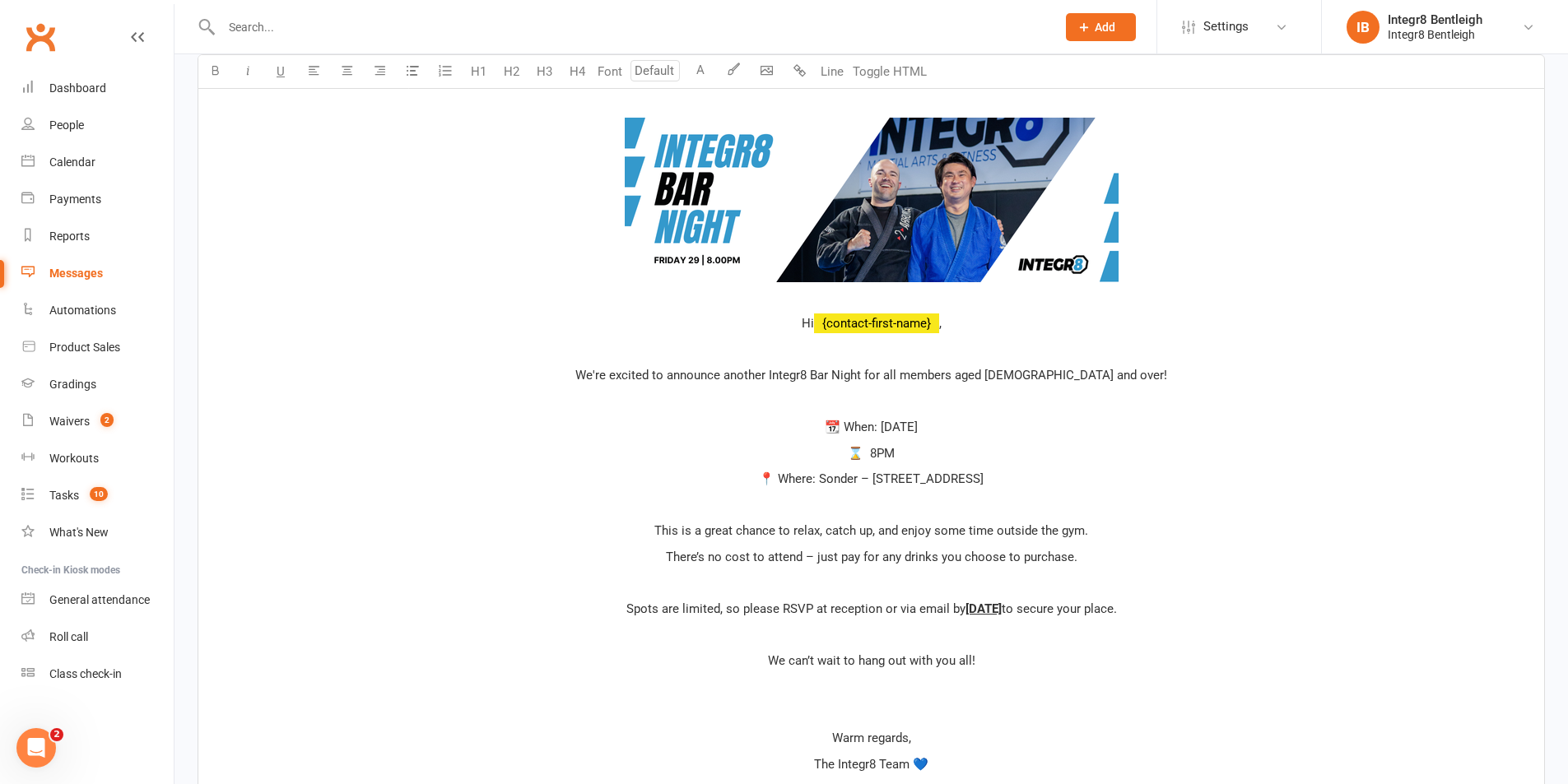
click at [866, 481] on span "📍 Where: Sonder – 438 Centre Rd, Bentleigh VIC 3204" at bounding box center [871, 479] width 224 height 15
drag, startPoint x: 866, startPoint y: 481, endPoint x: 904, endPoint y: 537, distance: 67.7
click at [872, 548] on p "There’s no cost to attend – just pay for any drinks you choose to purchase." at bounding box center [871, 557] width 1326 height 20
click at [946, 479] on span "📍 Where: Sonder – 438 Centre Rd, Bentleigh VIC 3204" at bounding box center [871, 479] width 224 height 15
drag, startPoint x: 946, startPoint y: 479, endPoint x: 857, endPoint y: 520, distance: 98.0
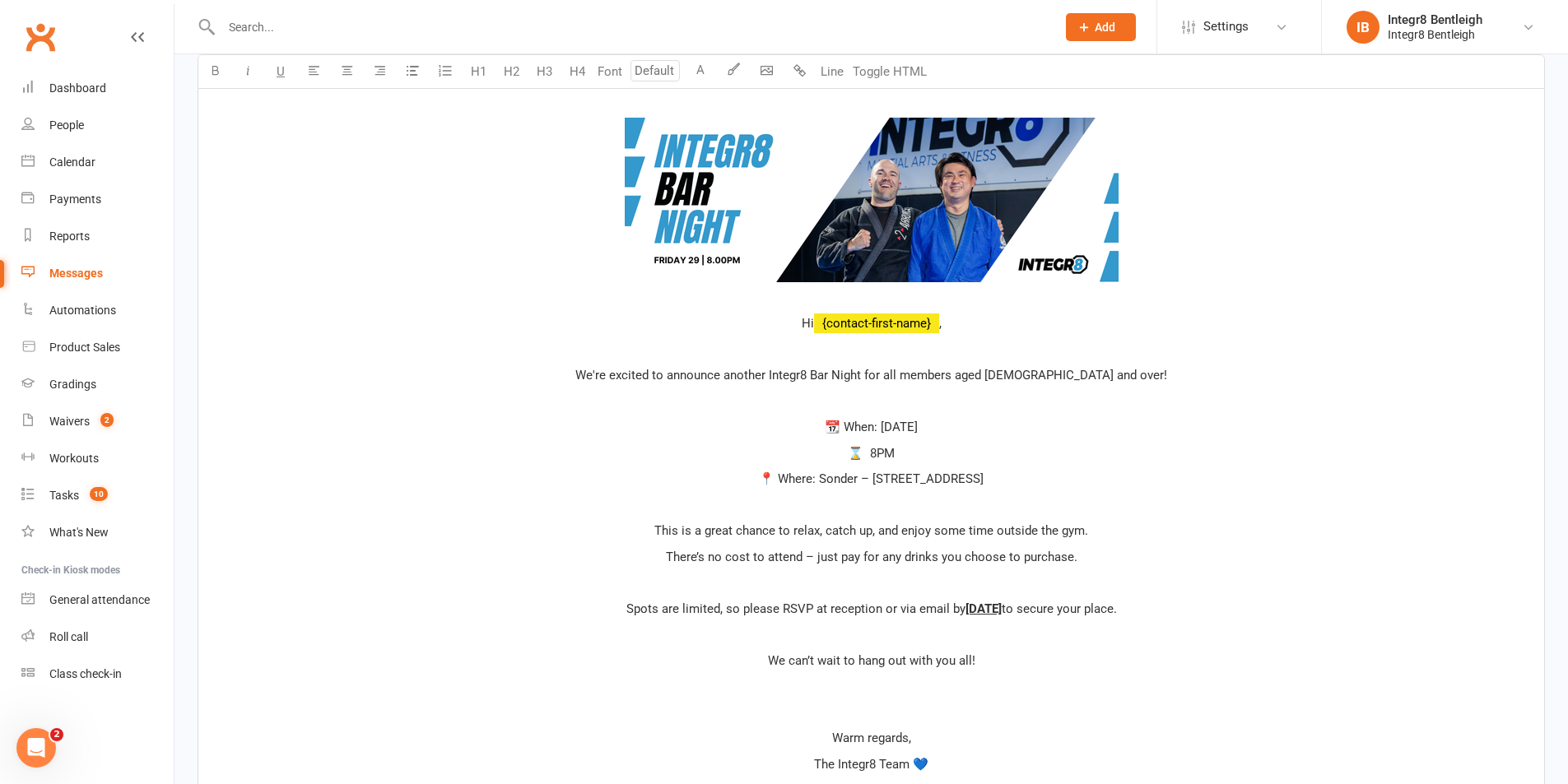
click at [857, 520] on div "﻿ ﻿ ﻿ Hi ﻿ {contact-first-name} , ﻿ We're excited to announce another Integr8 B…" at bounding box center [871, 556] width 1346 height 940
drag, startPoint x: 804, startPoint y: 481, endPoint x: 805, endPoint y: 502, distance: 21.0
click at [790, 508] on p "﻿" at bounding box center [871, 505] width 1326 height 20
click at [878, 458] on span "⌛ 8PM" at bounding box center [871, 454] width 47 height 15
drag, startPoint x: 878, startPoint y: 458, endPoint x: 872, endPoint y: 479, distance: 21.8
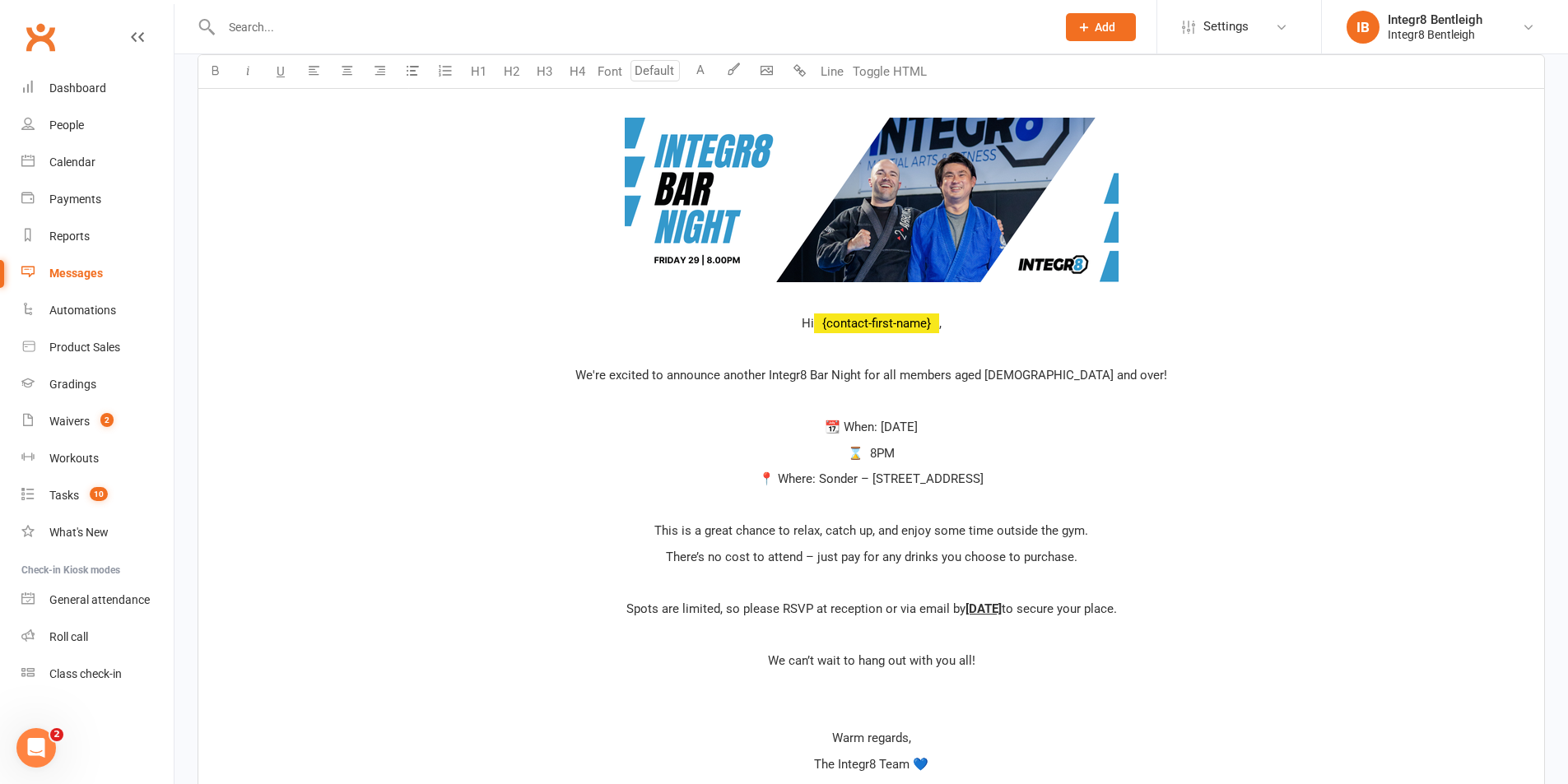
click at [872, 479] on span "📍 Where: Sonder – 438 Centre Rd, Bentleigh VIC 3204" at bounding box center [871, 479] width 224 height 15
click at [873, 451] on span "⌛ 8PM" at bounding box center [871, 454] width 47 height 15
click at [956, 479] on span "📍 Where: Sonder – 438 Centre Rd, Bentleigh VIC 3204" at bounding box center [871, 479] width 224 height 15
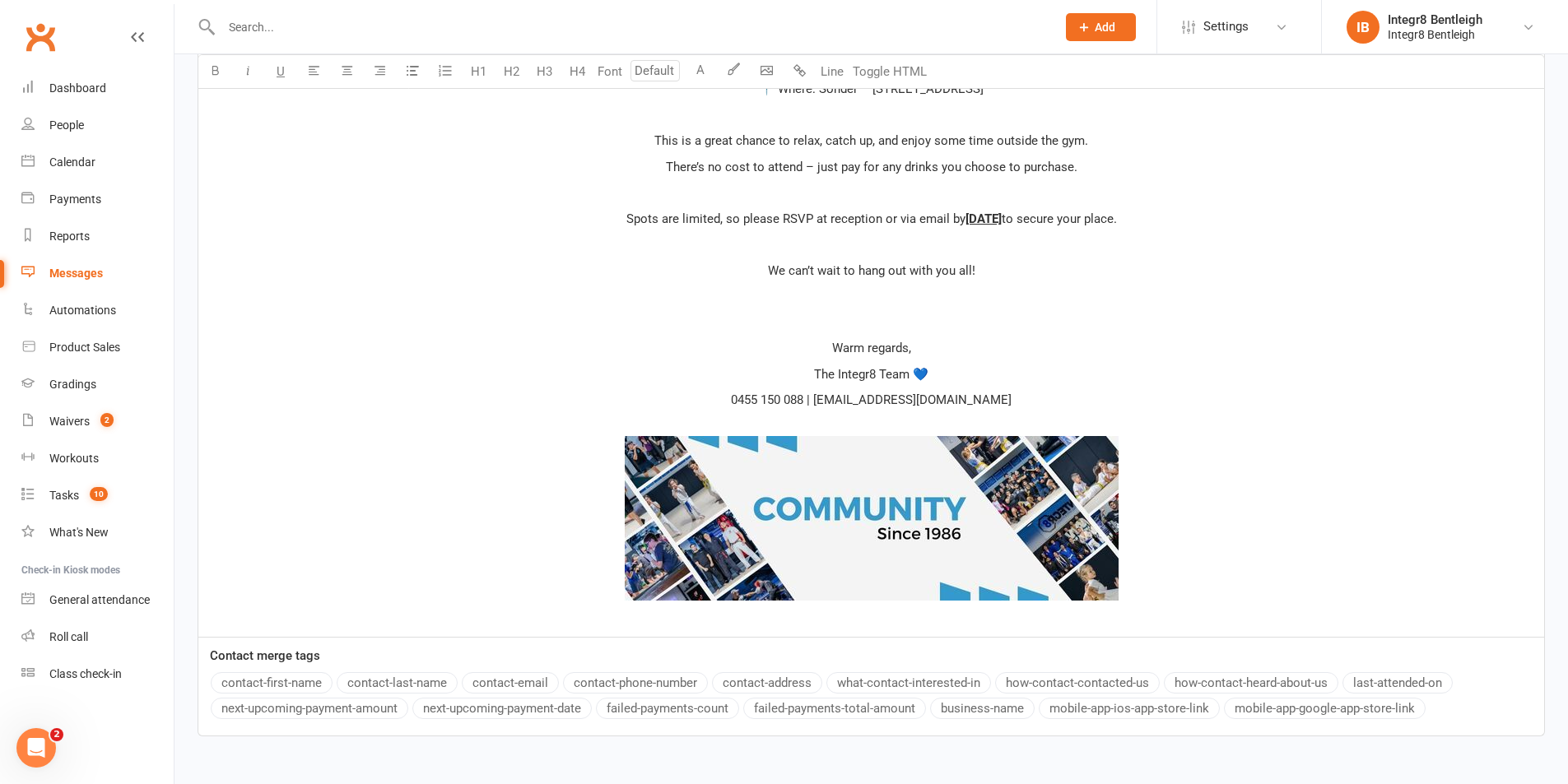
scroll to position [905, 0]
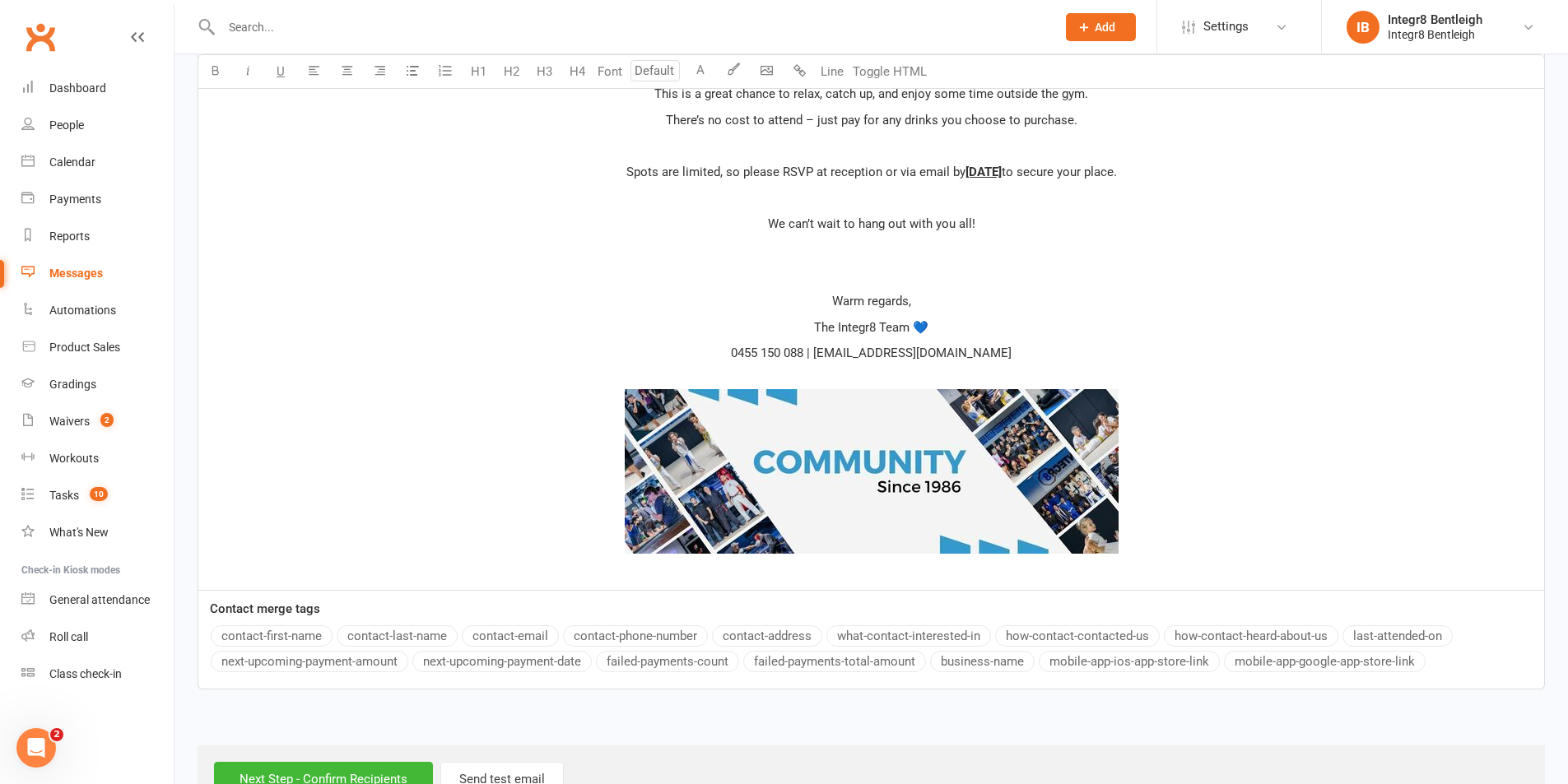
click at [905, 260] on div "﻿ ﻿ ﻿ Hi ﻿ {contact-first-name} , ﻿ We're excited to announce another Integr8 B…" at bounding box center [871, 120] width 1346 height 940
click at [890, 242] on p "﻿" at bounding box center [871, 249] width 1326 height 20
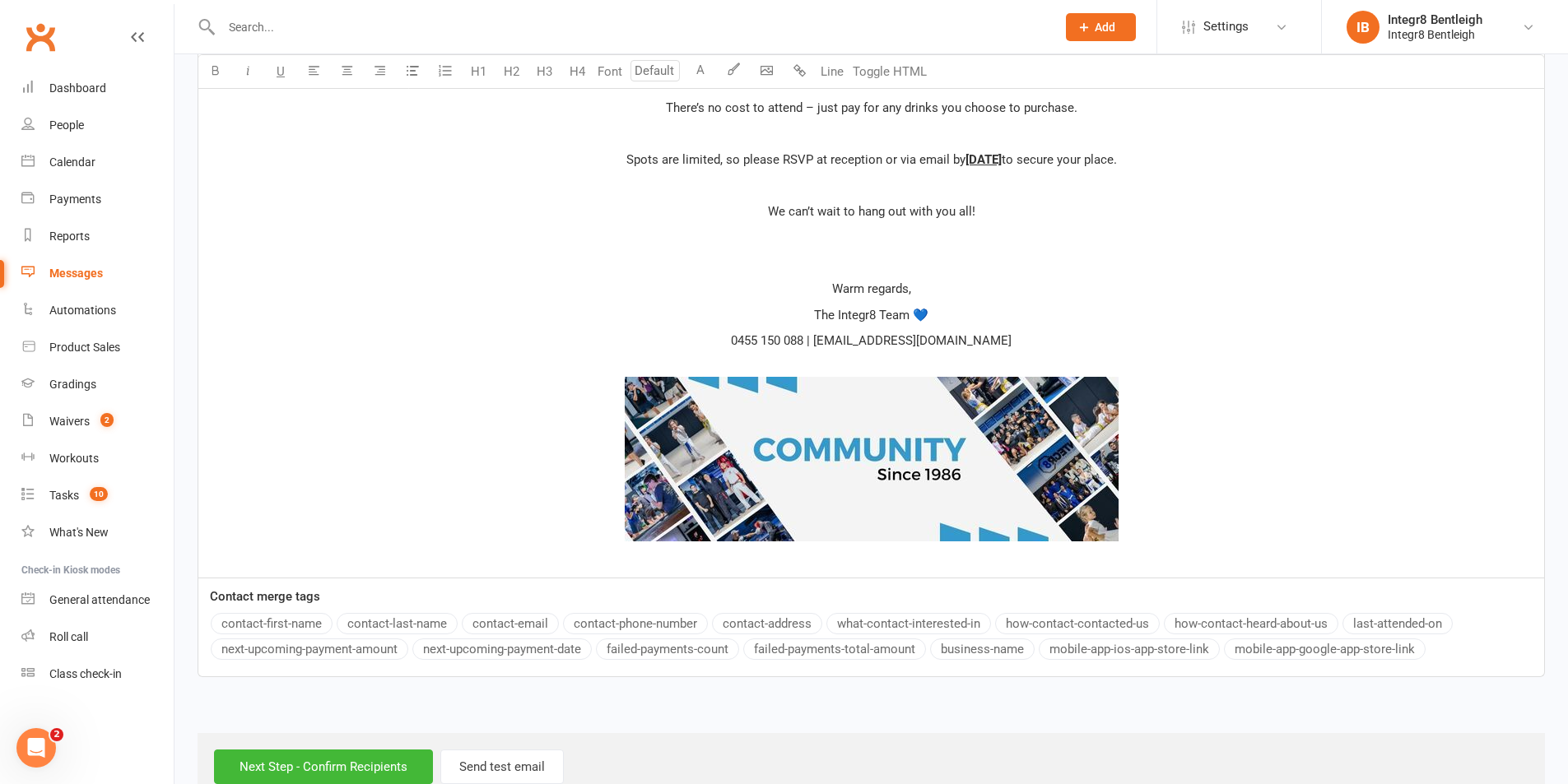
scroll to position [958, 0]
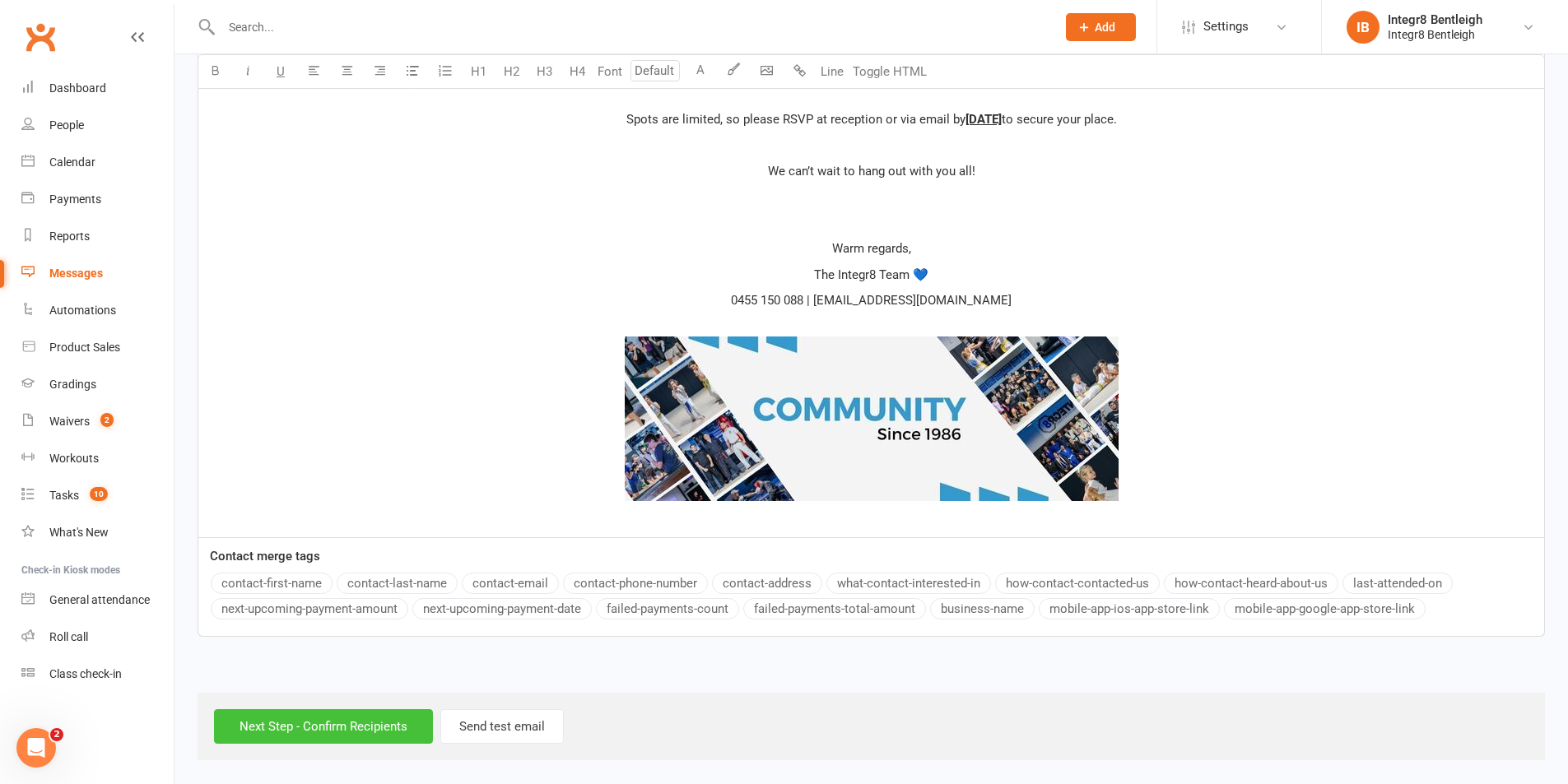
click at [384, 723] on input "Next Step - Confirm Recipients" at bounding box center [323, 727] width 219 height 35
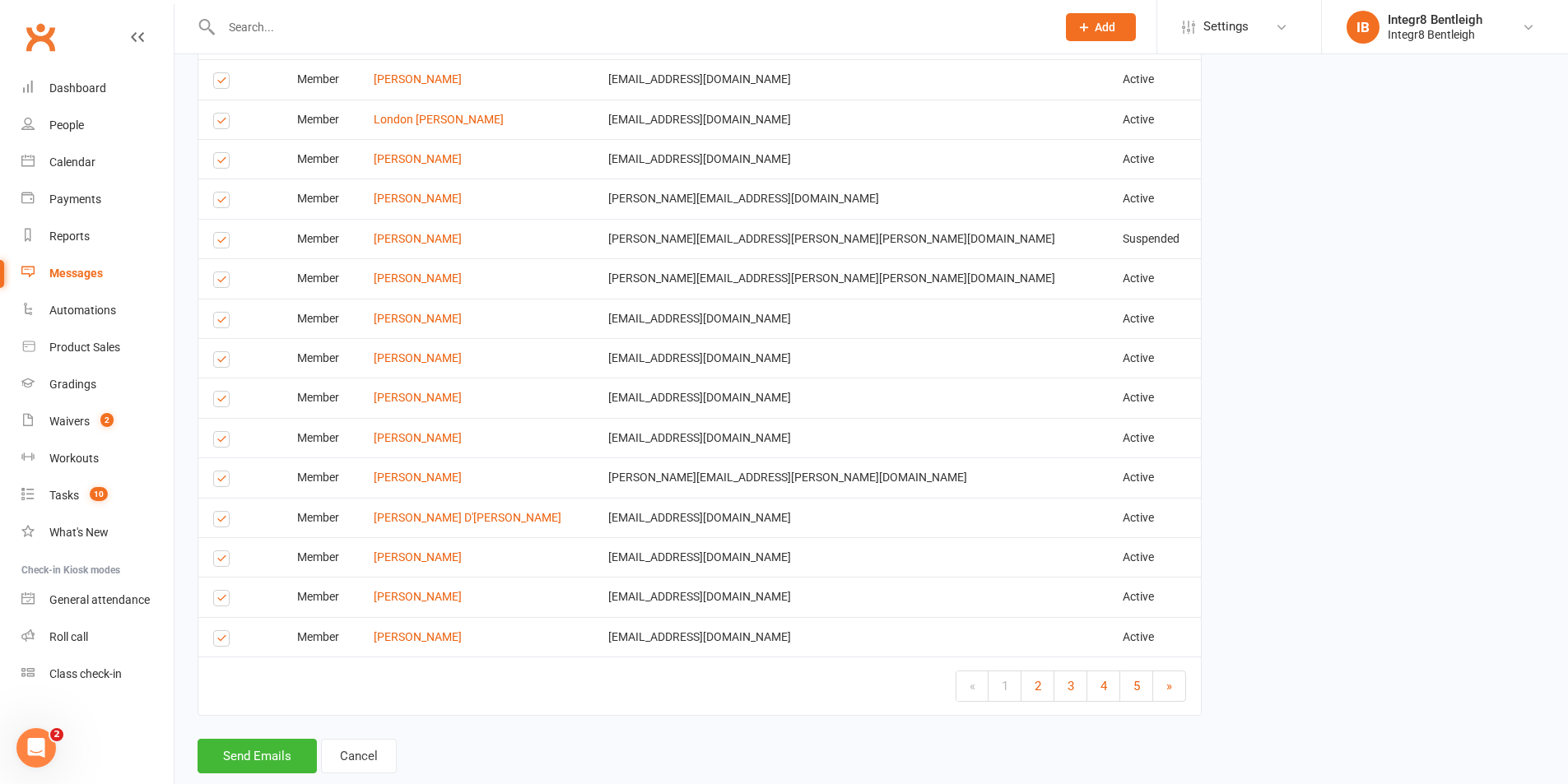
scroll to position [2681, 0]
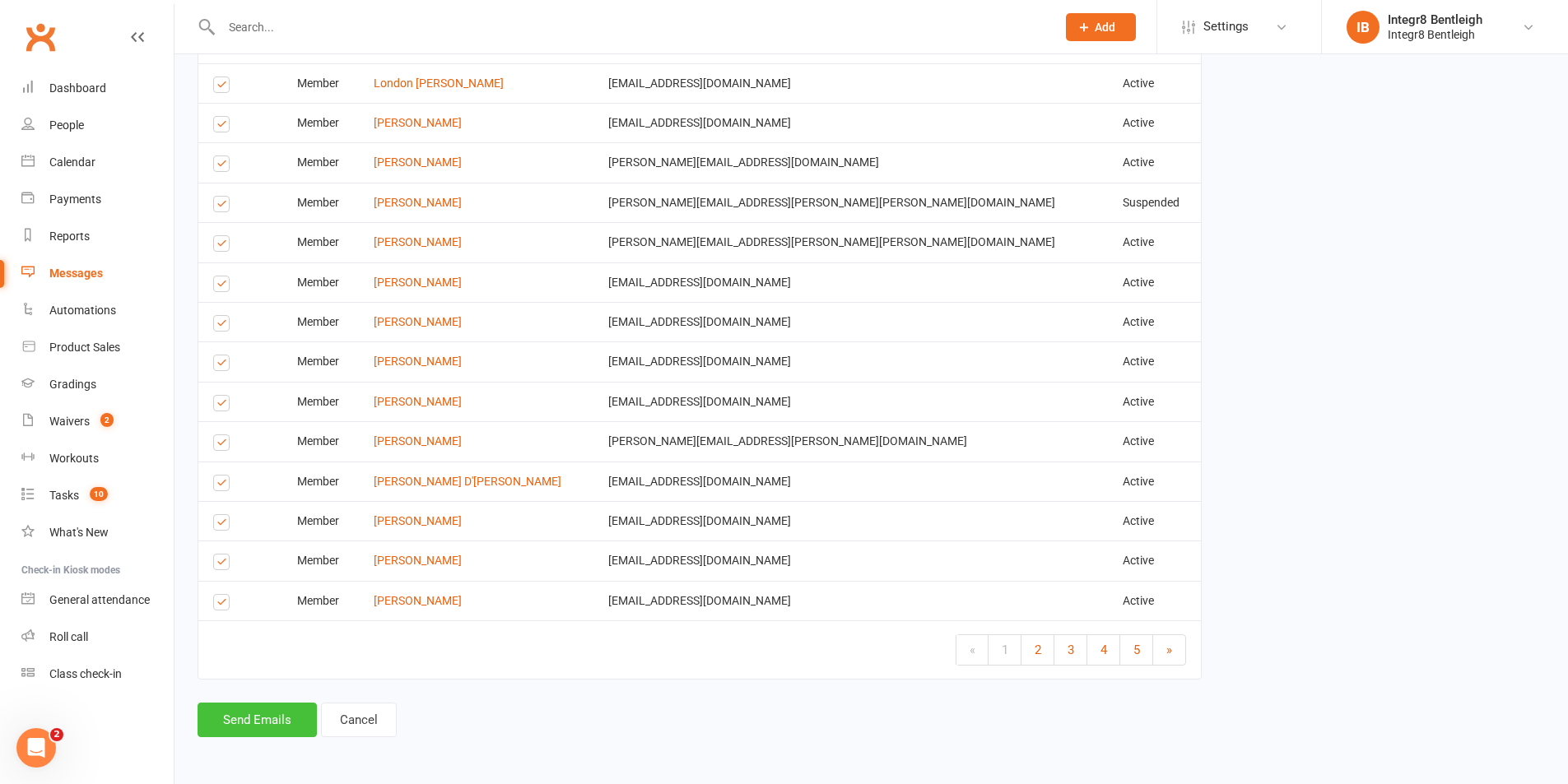
click at [256, 724] on button "Send Emails" at bounding box center [258, 720] width 119 height 35
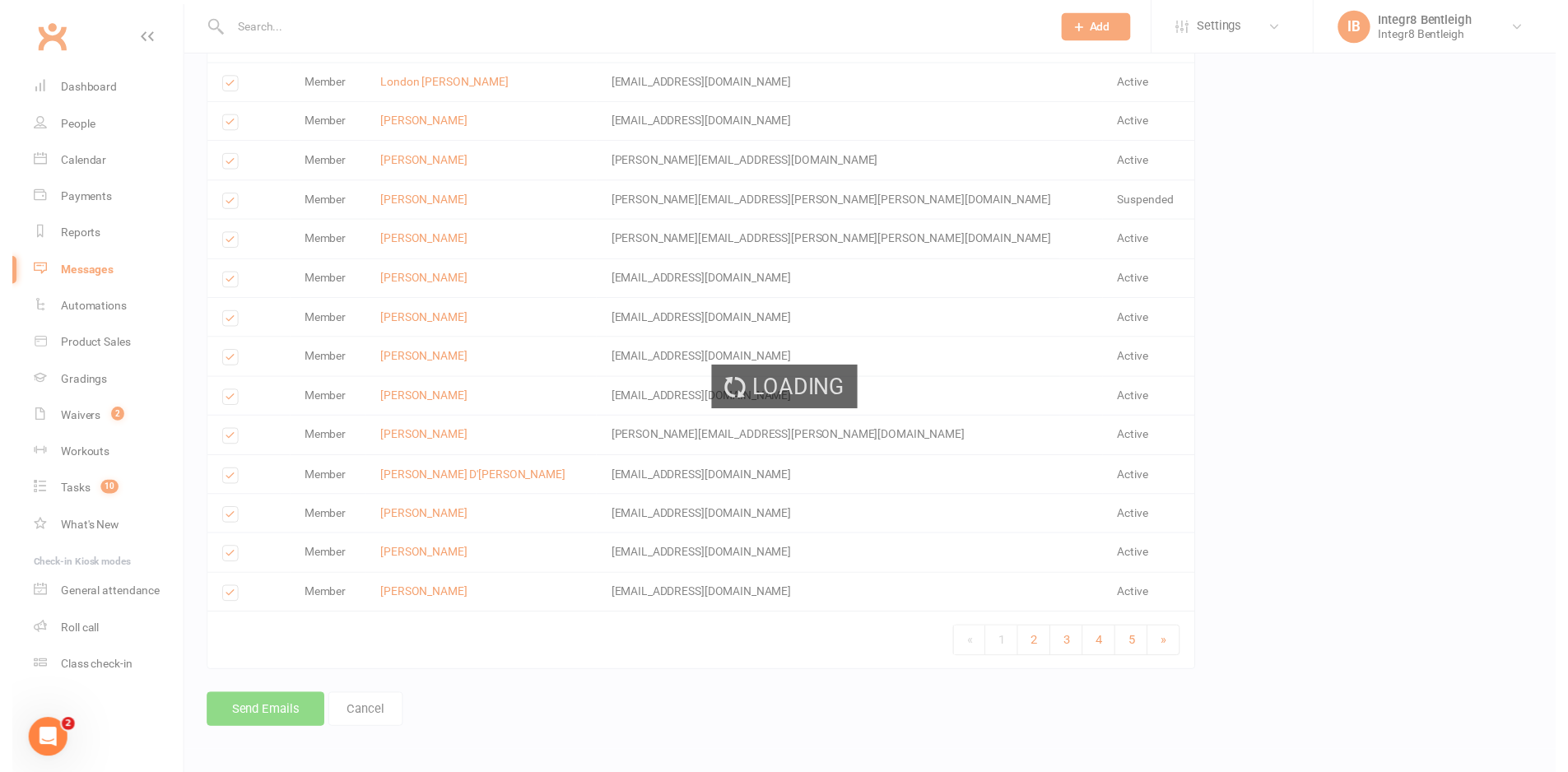
scroll to position [2675, 0]
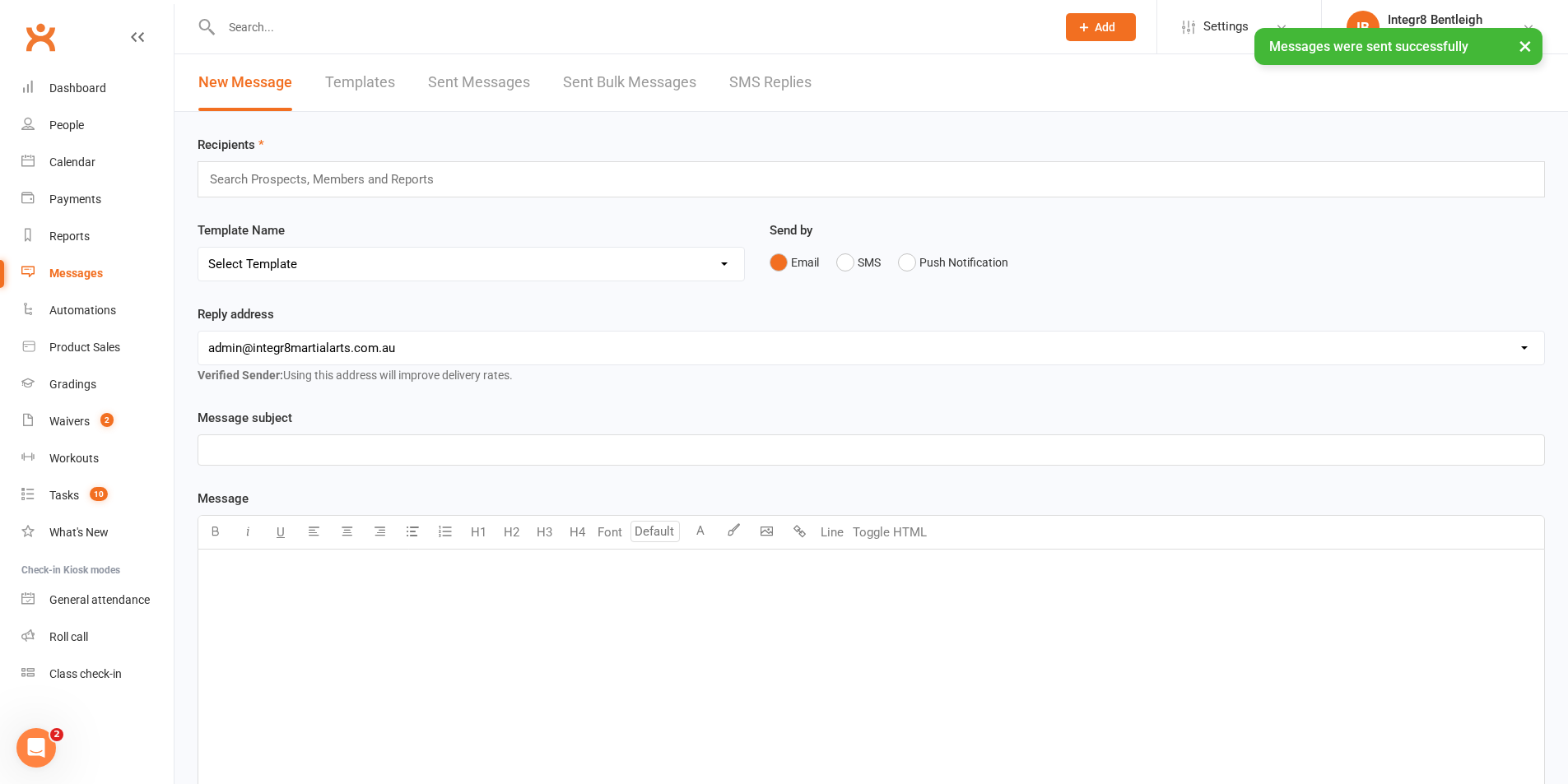
click at [480, 86] on link "Sent Messages" at bounding box center [479, 83] width 102 height 57
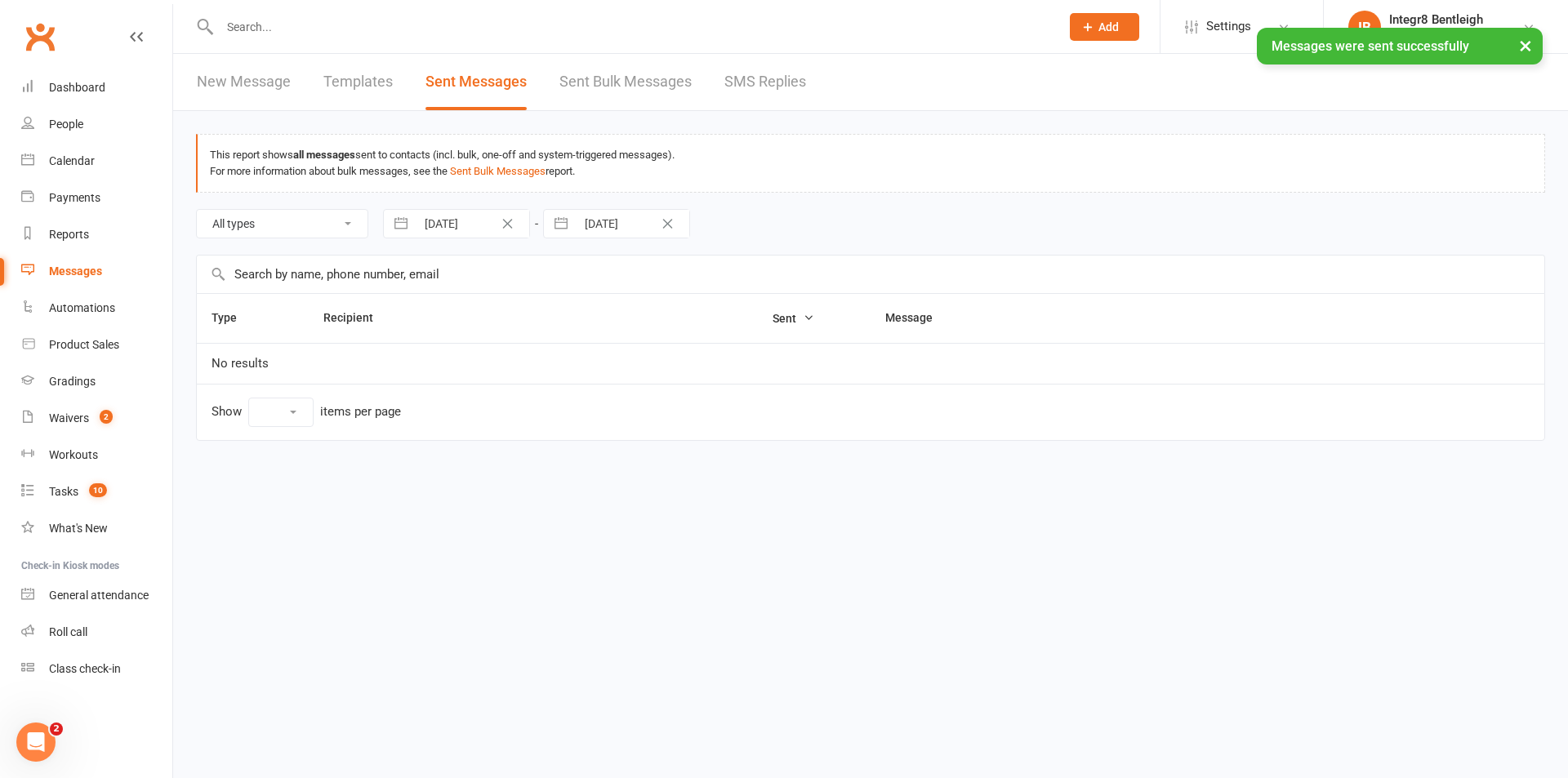
select select "10"
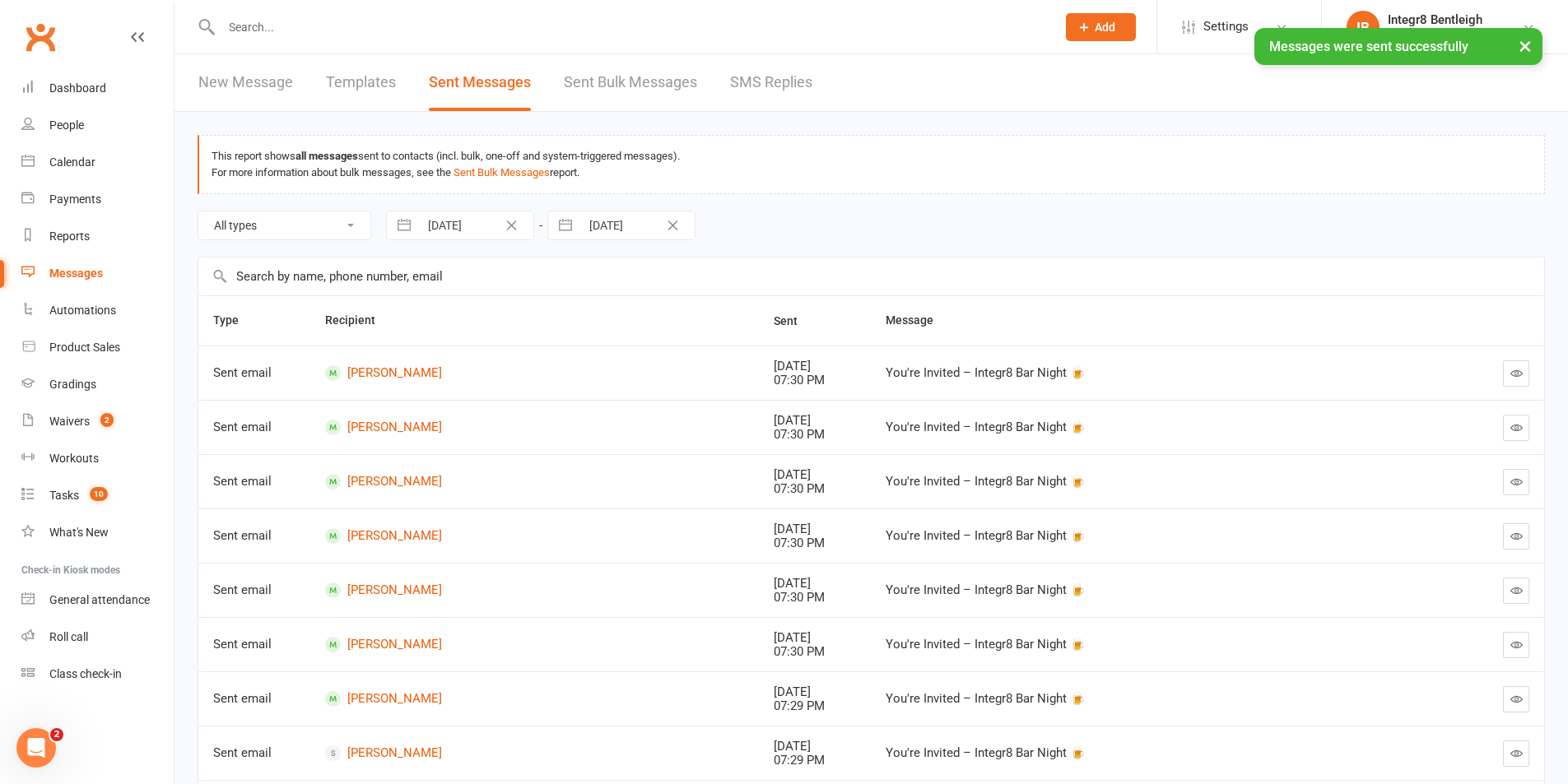
click at [604, 89] on link "Sent Bulk Messages" at bounding box center [630, 83] width 133 height 57
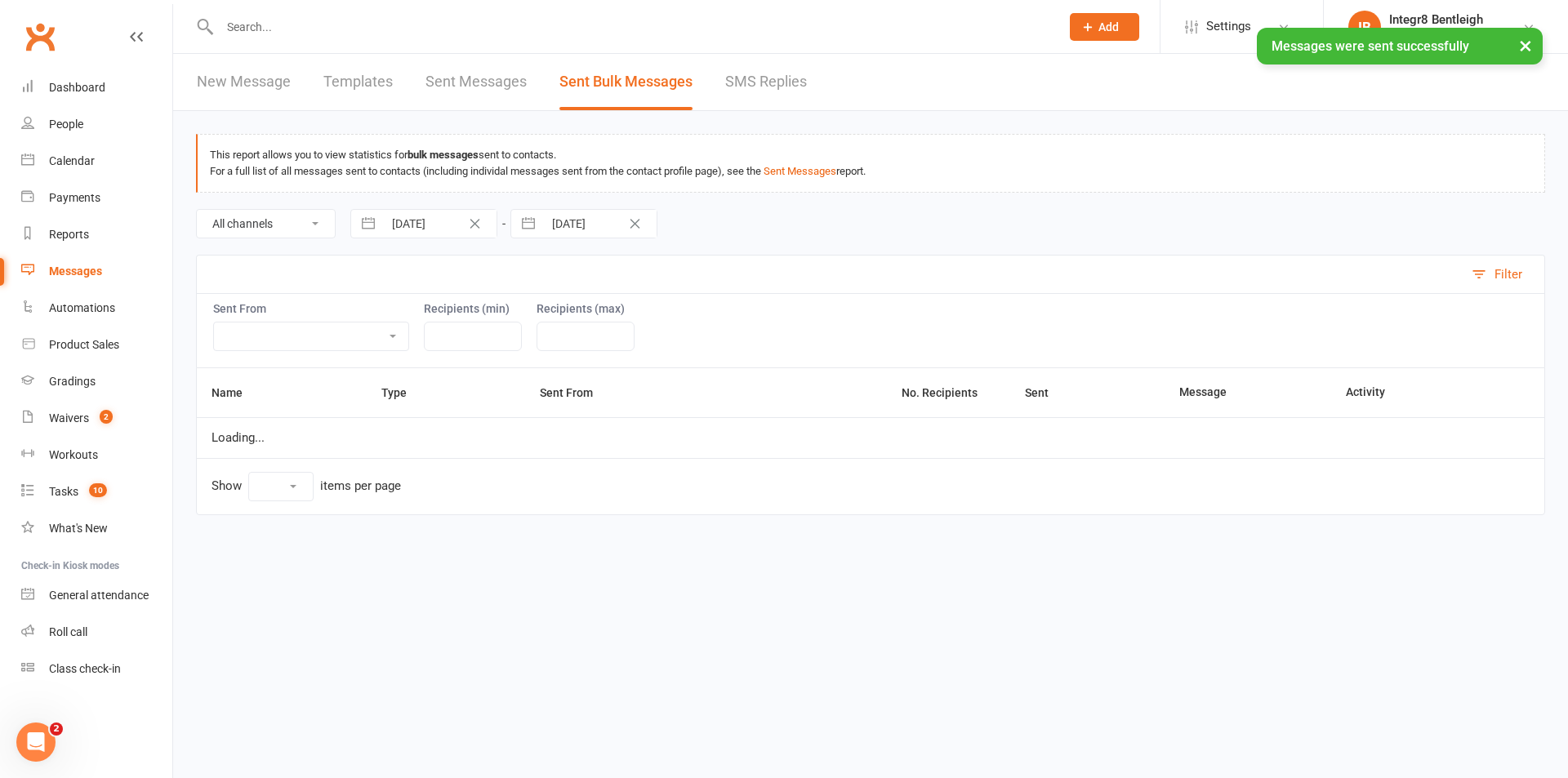
select select "10"
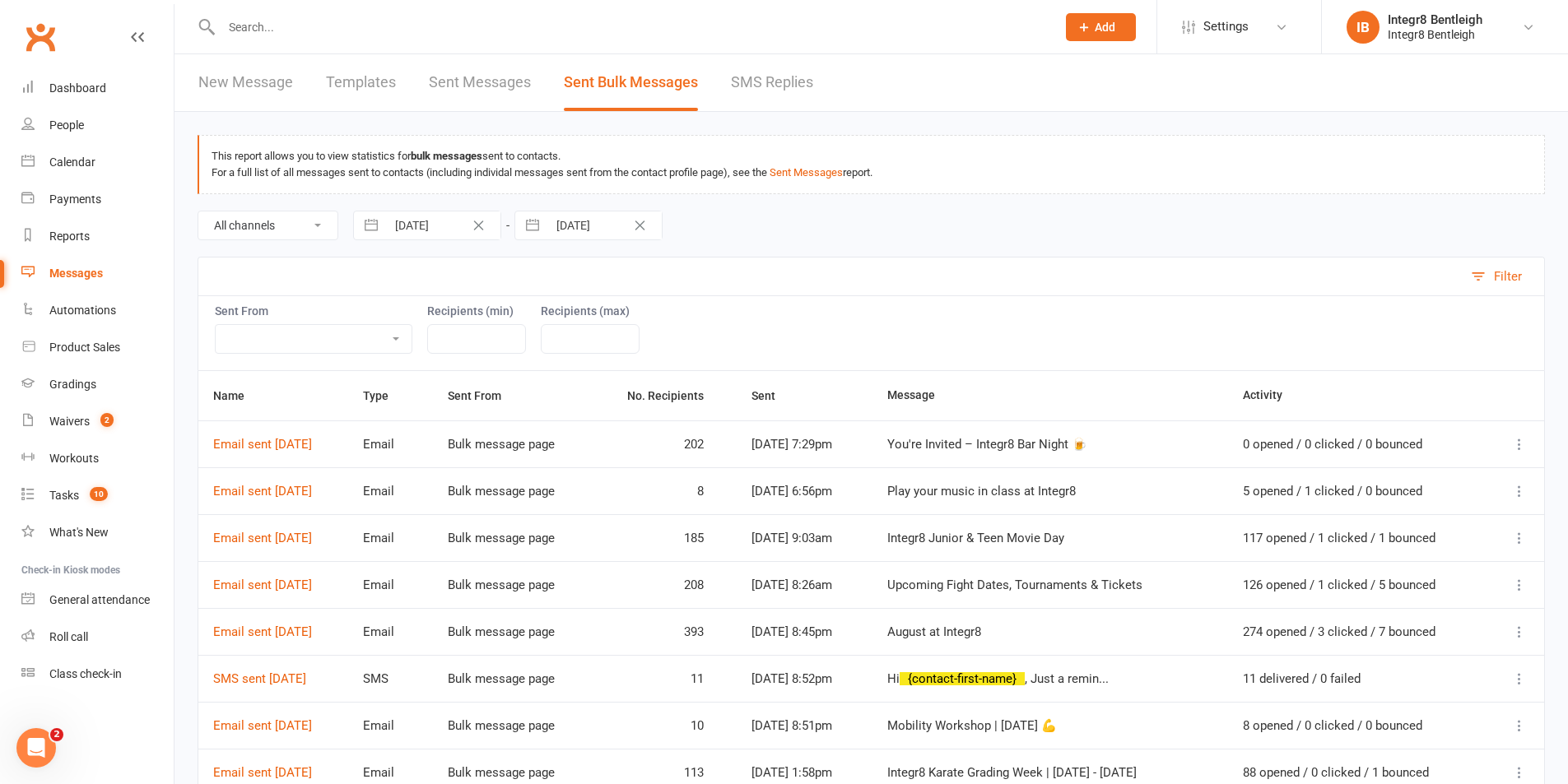
click at [1517, 450] on icon at bounding box center [1520, 445] width 17 height 17
click at [1392, 503] on link "Message Details" at bounding box center [1403, 509] width 225 height 33
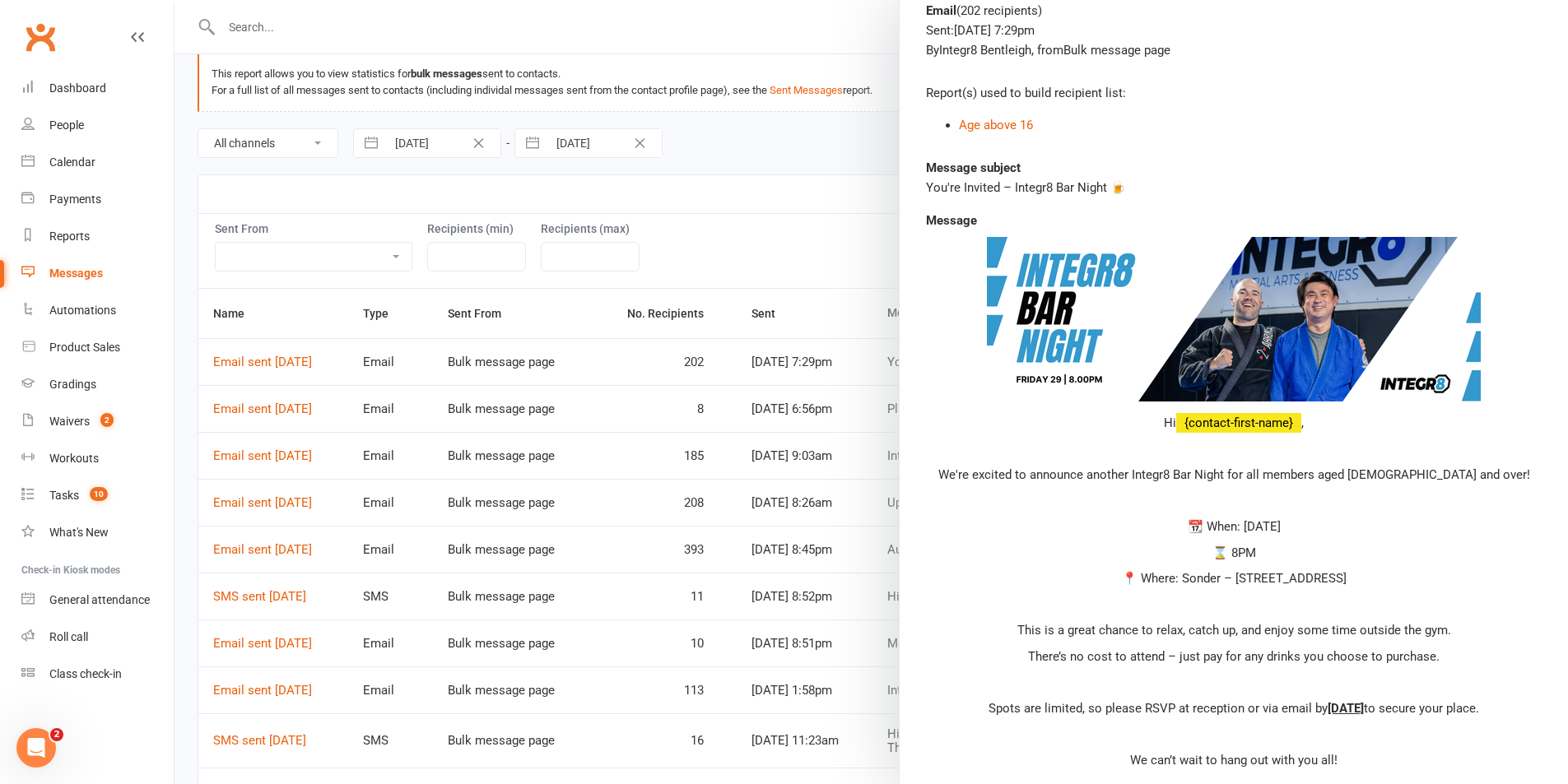
scroll to position [46, 0]
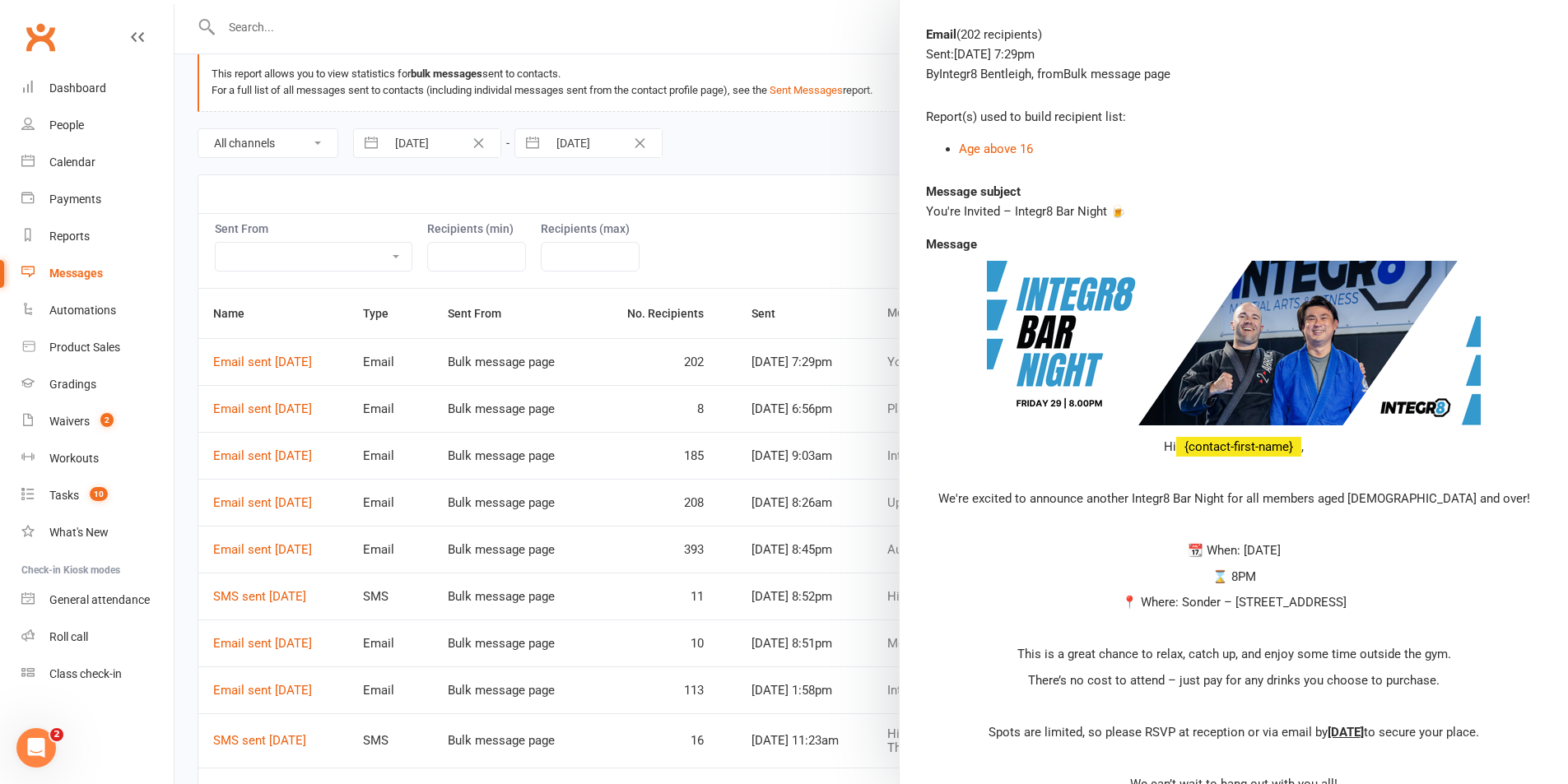
click at [754, 317] on div at bounding box center [871, 392] width 1393 height 784
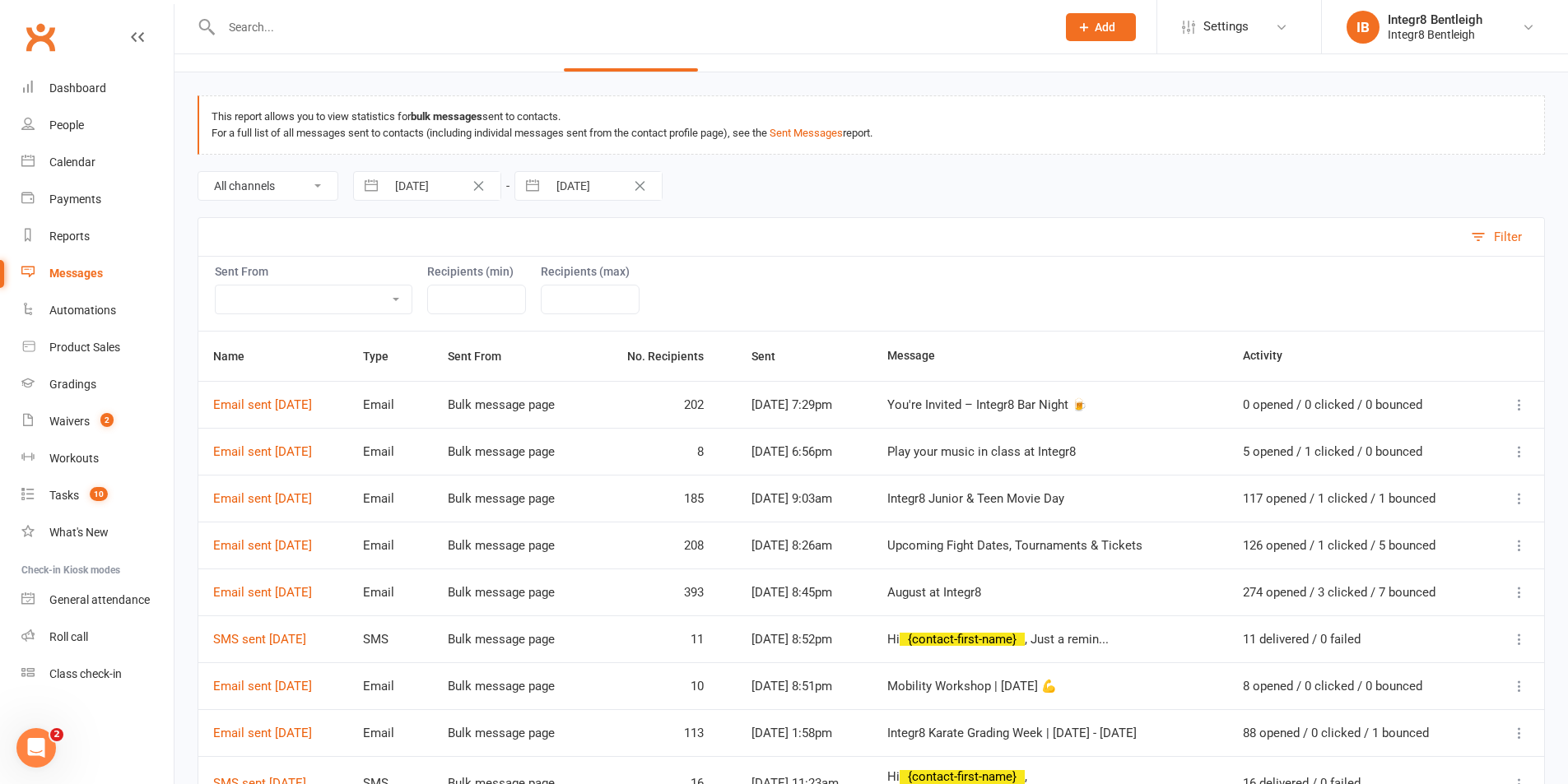
scroll to position [0, 0]
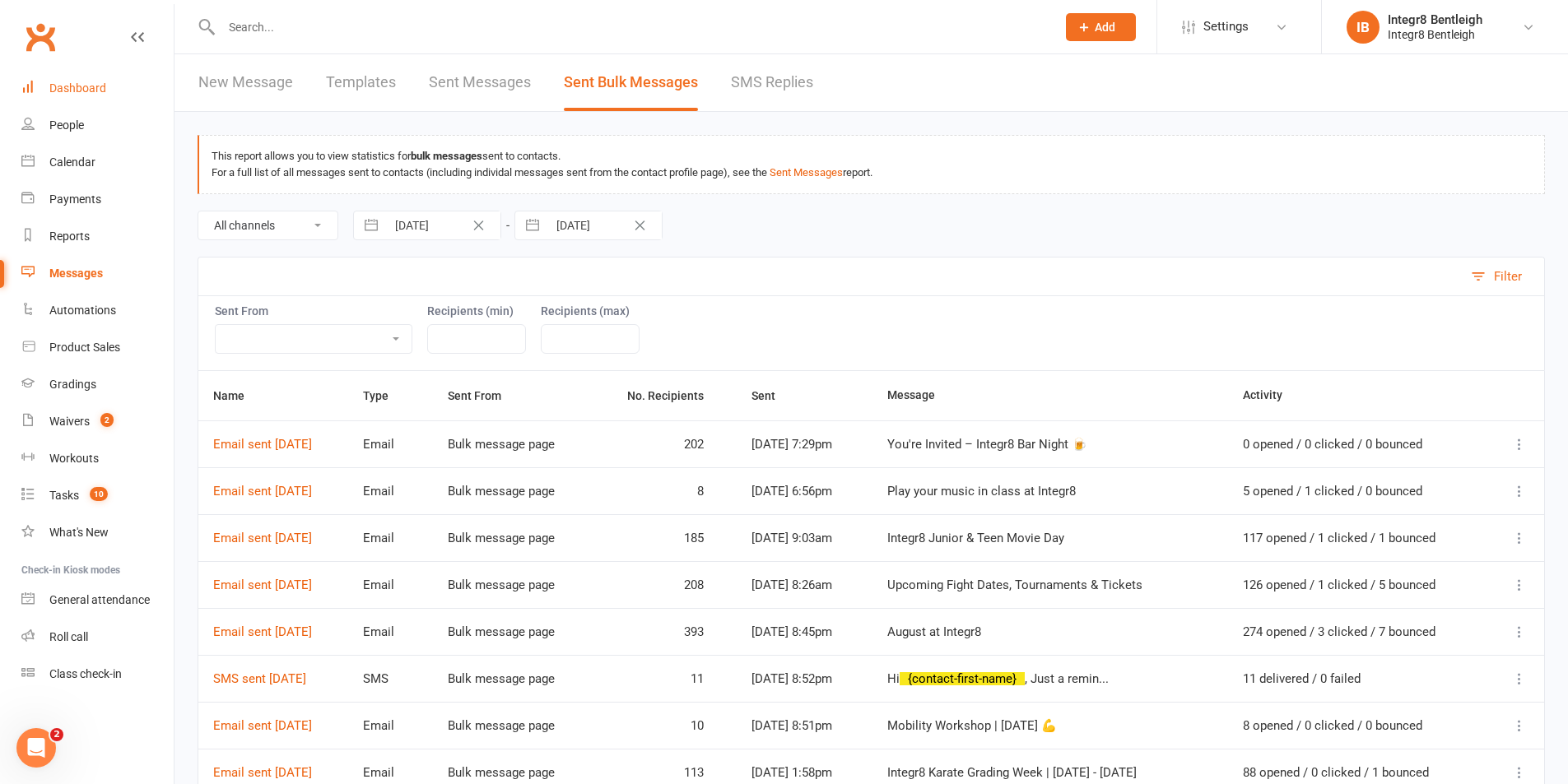
click at [41, 86] on link "Dashboard" at bounding box center [98, 88] width 152 height 37
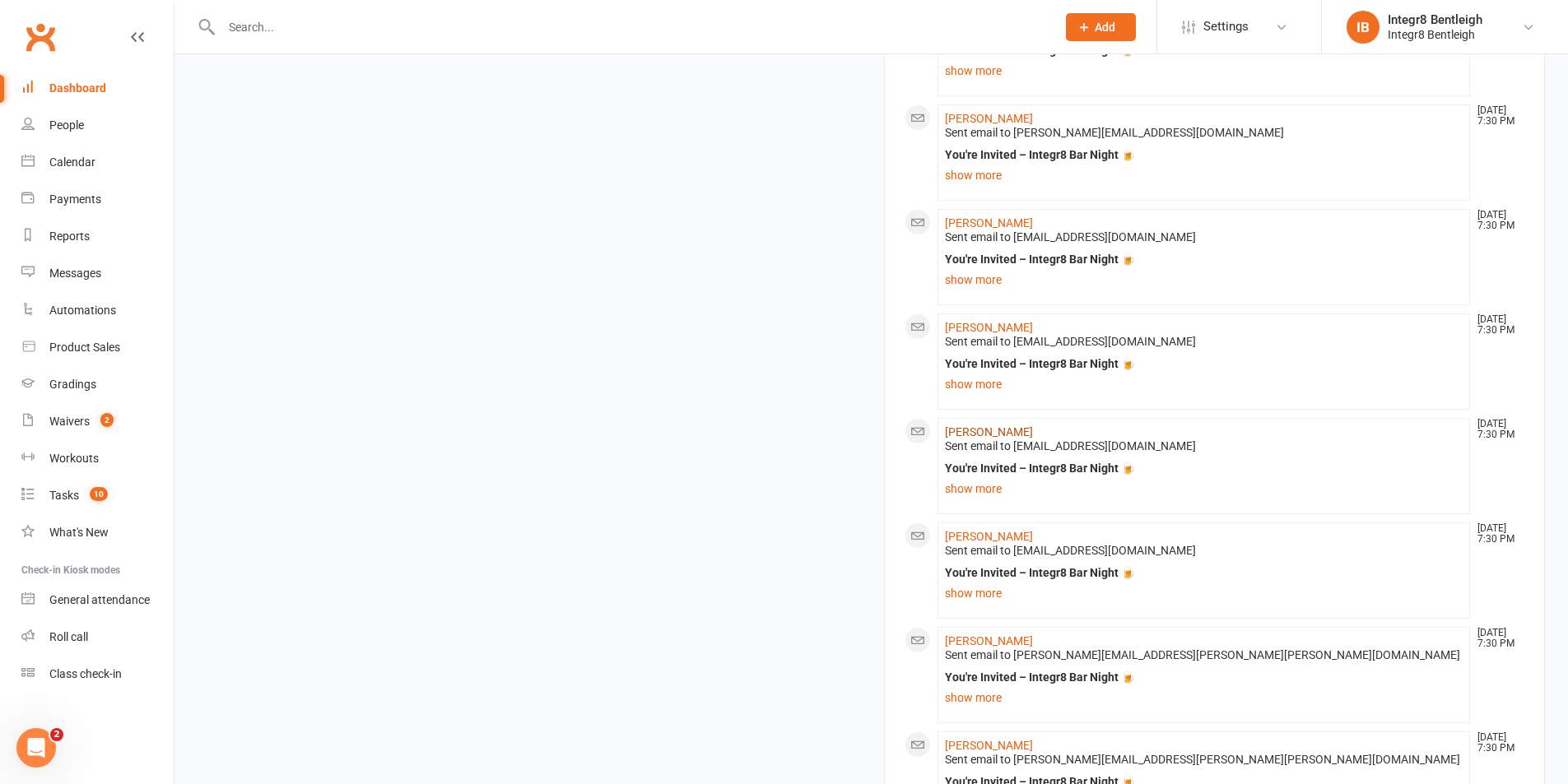
scroll to position [905, 0]
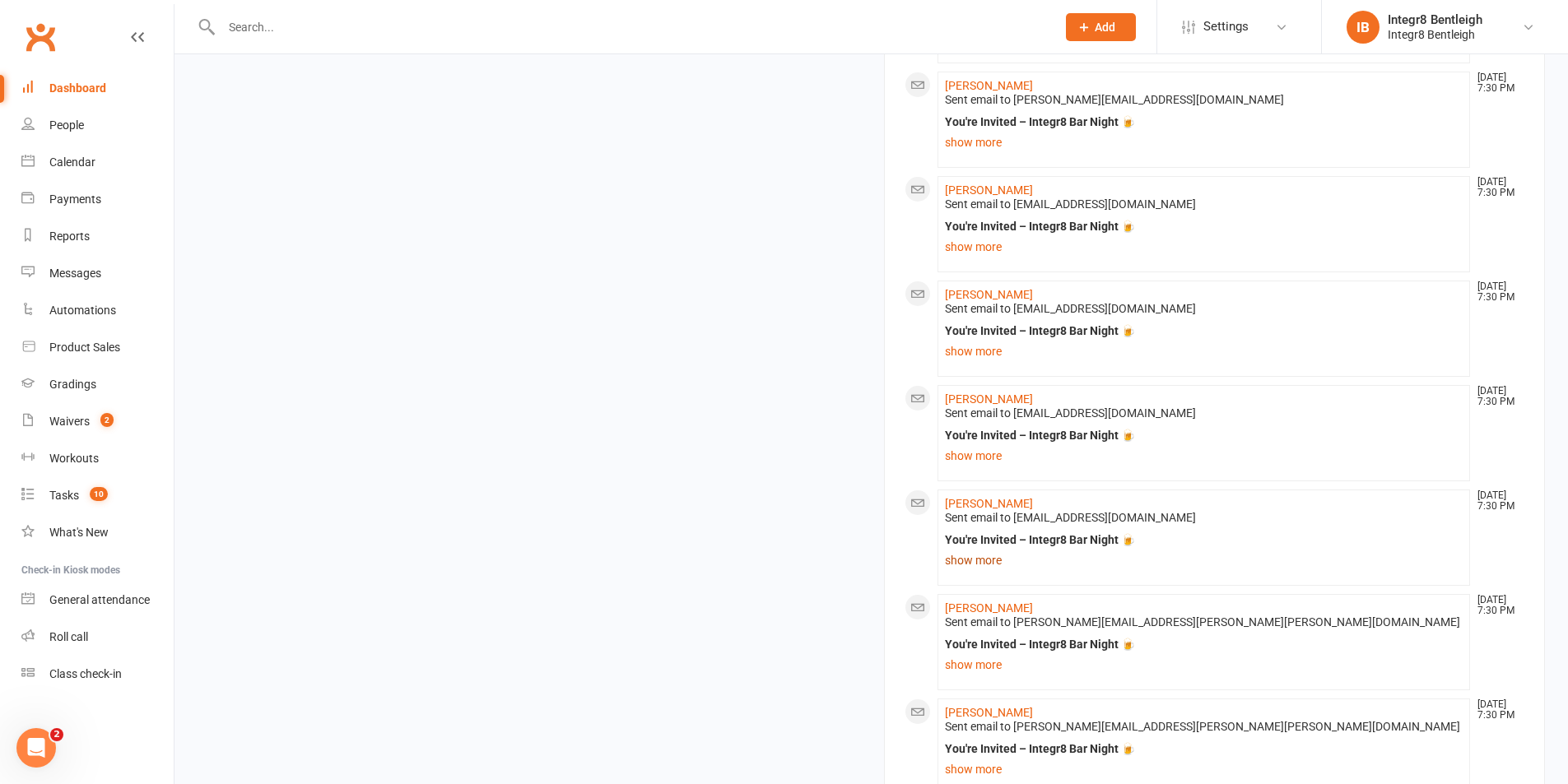
click at [986, 559] on link "show more" at bounding box center [1204, 560] width 519 height 23
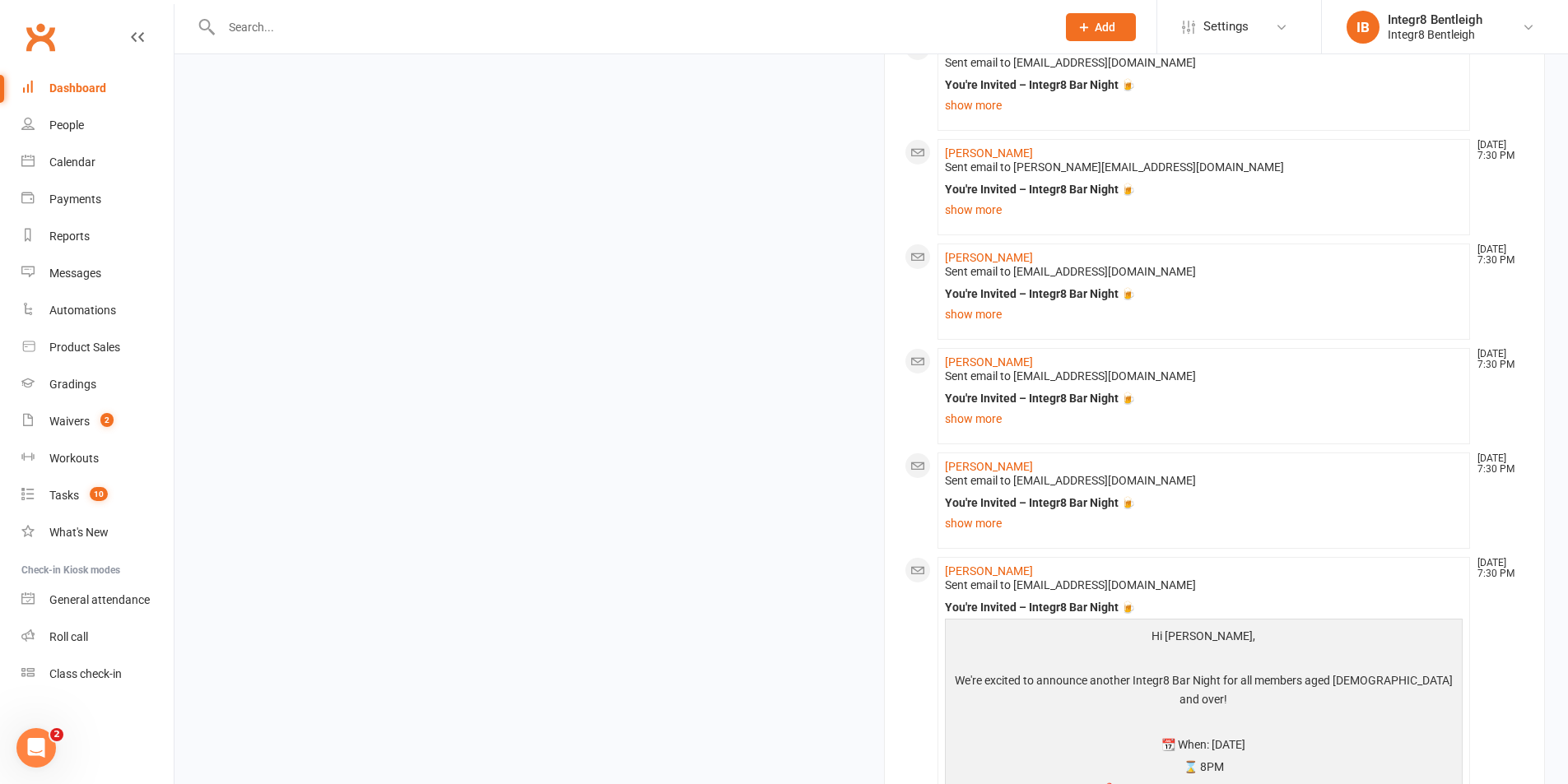
scroll to position [658, 0]
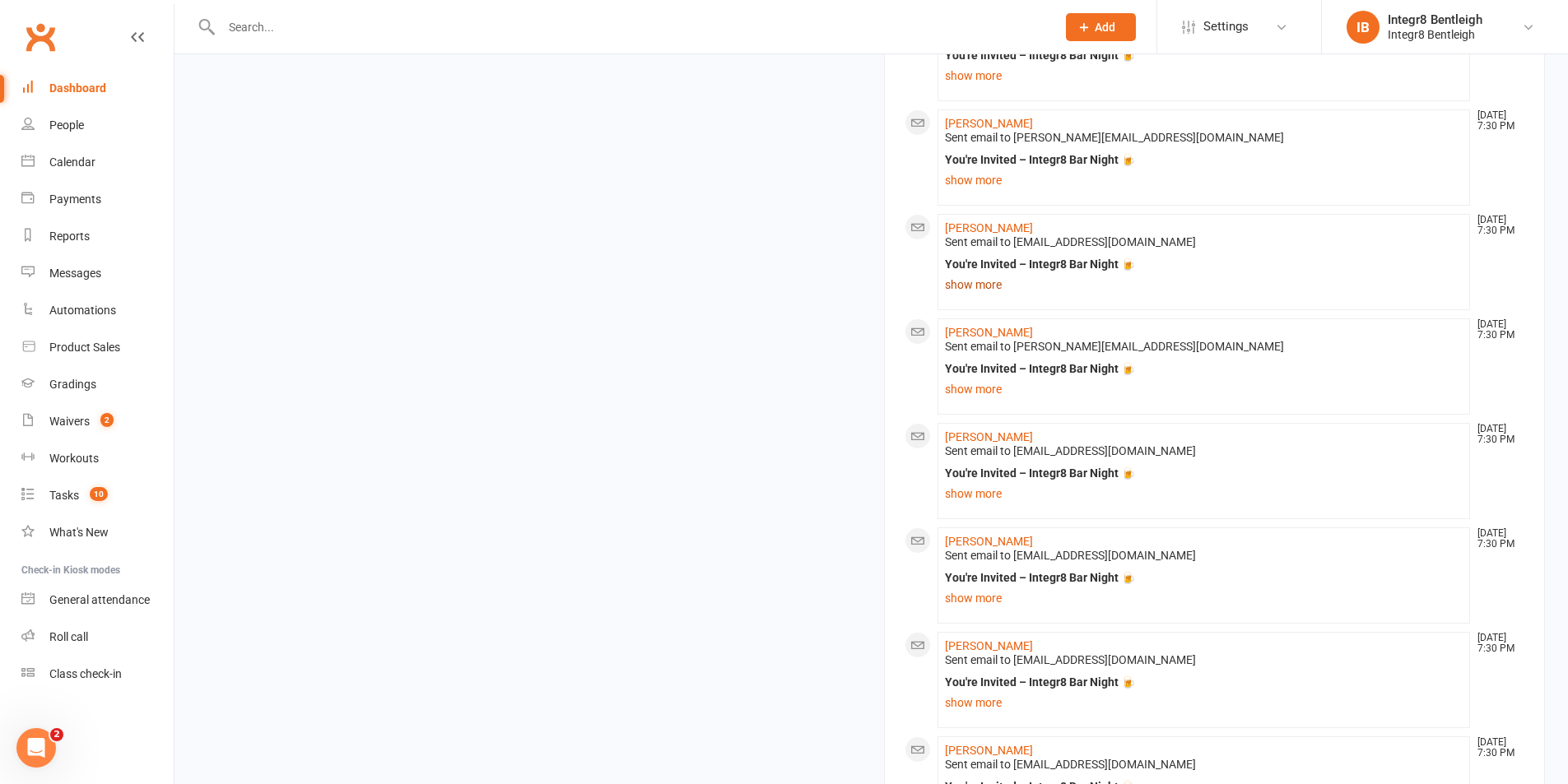
click at [975, 286] on link "show more" at bounding box center [1204, 285] width 519 height 23
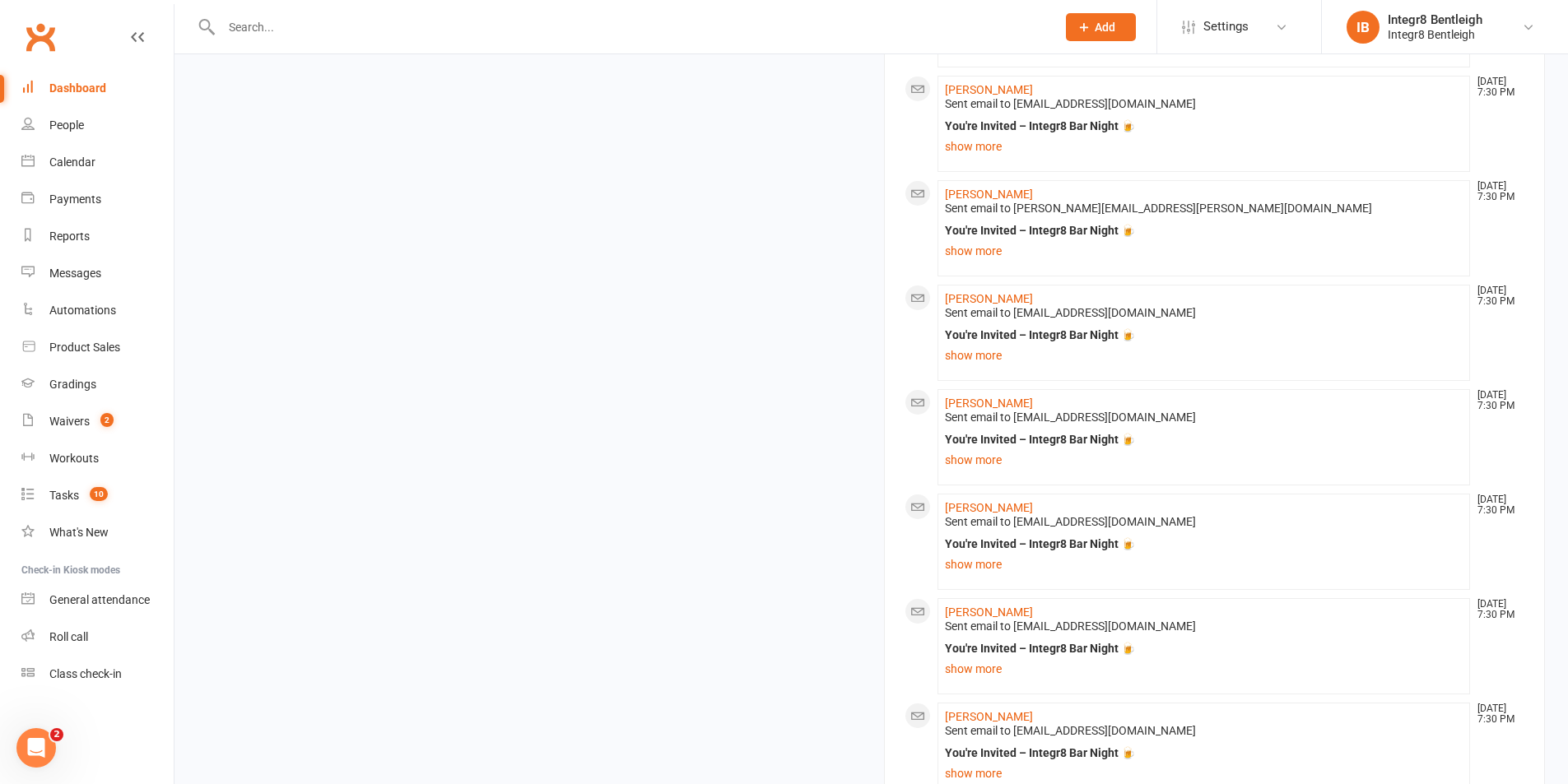
scroll to position [2983, 0]
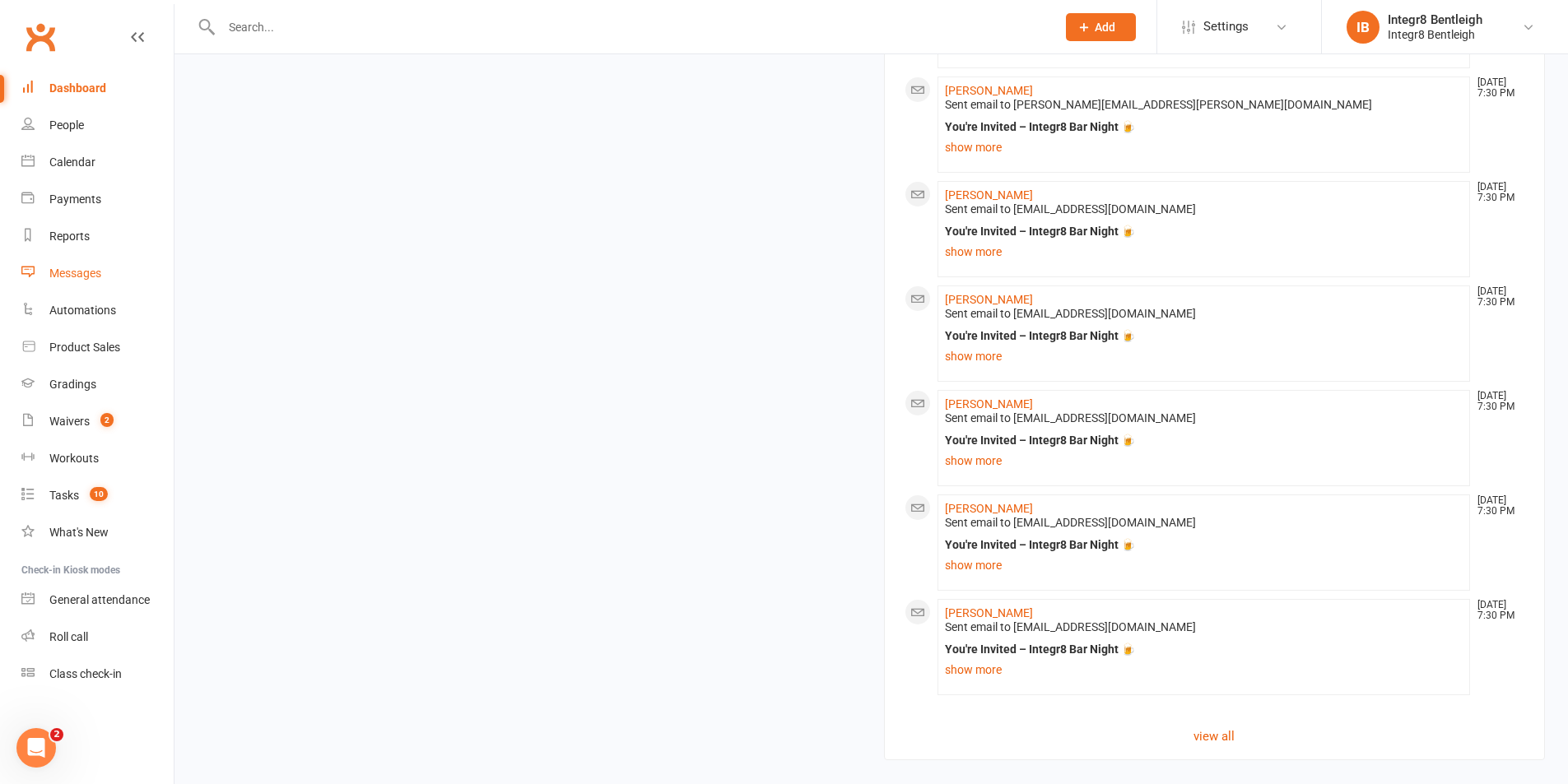
click at [48, 278] on link "Messages" at bounding box center [98, 273] width 152 height 37
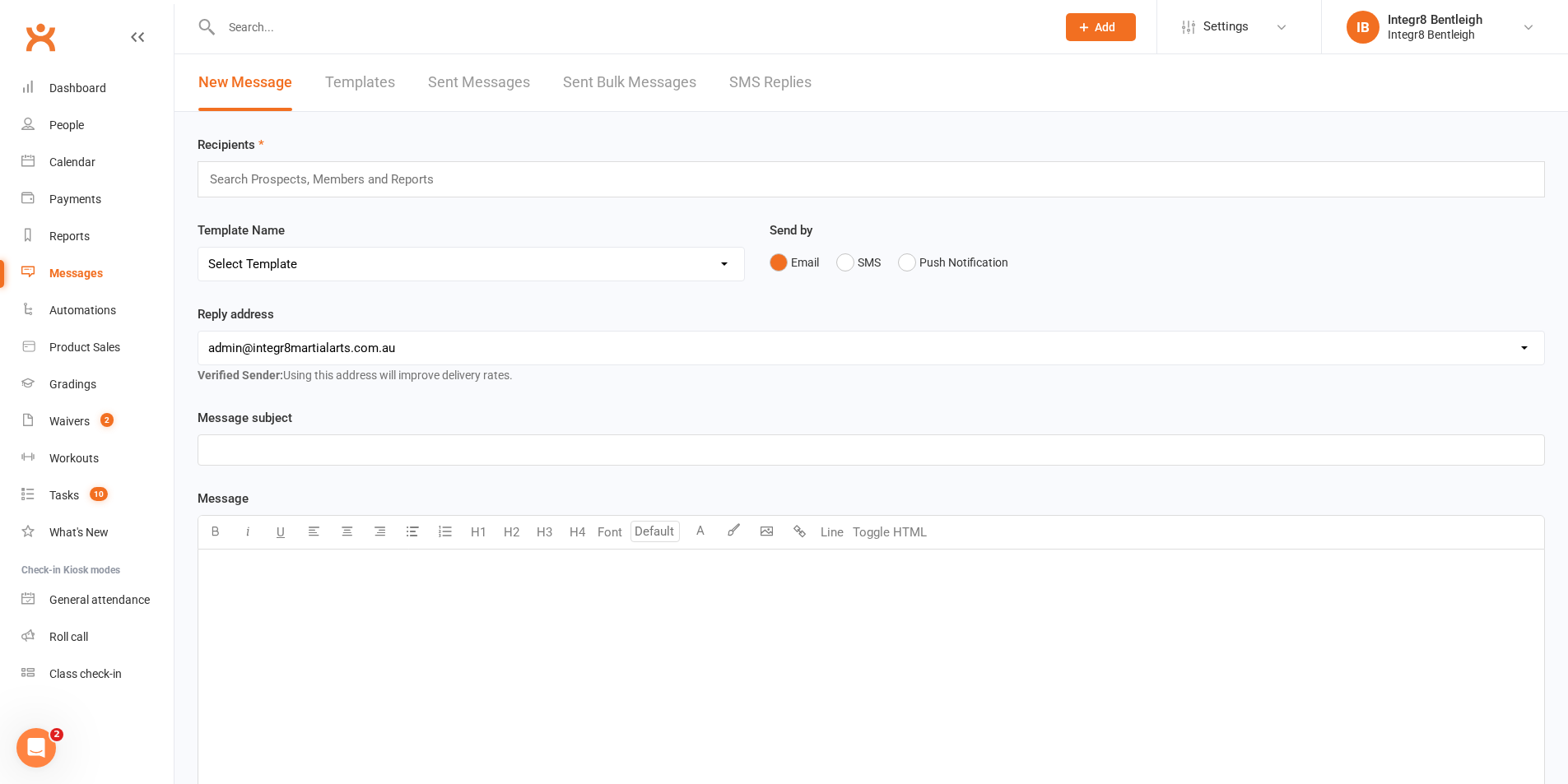
click at [586, 81] on link "Sent Bulk Messages" at bounding box center [630, 83] width 133 height 57
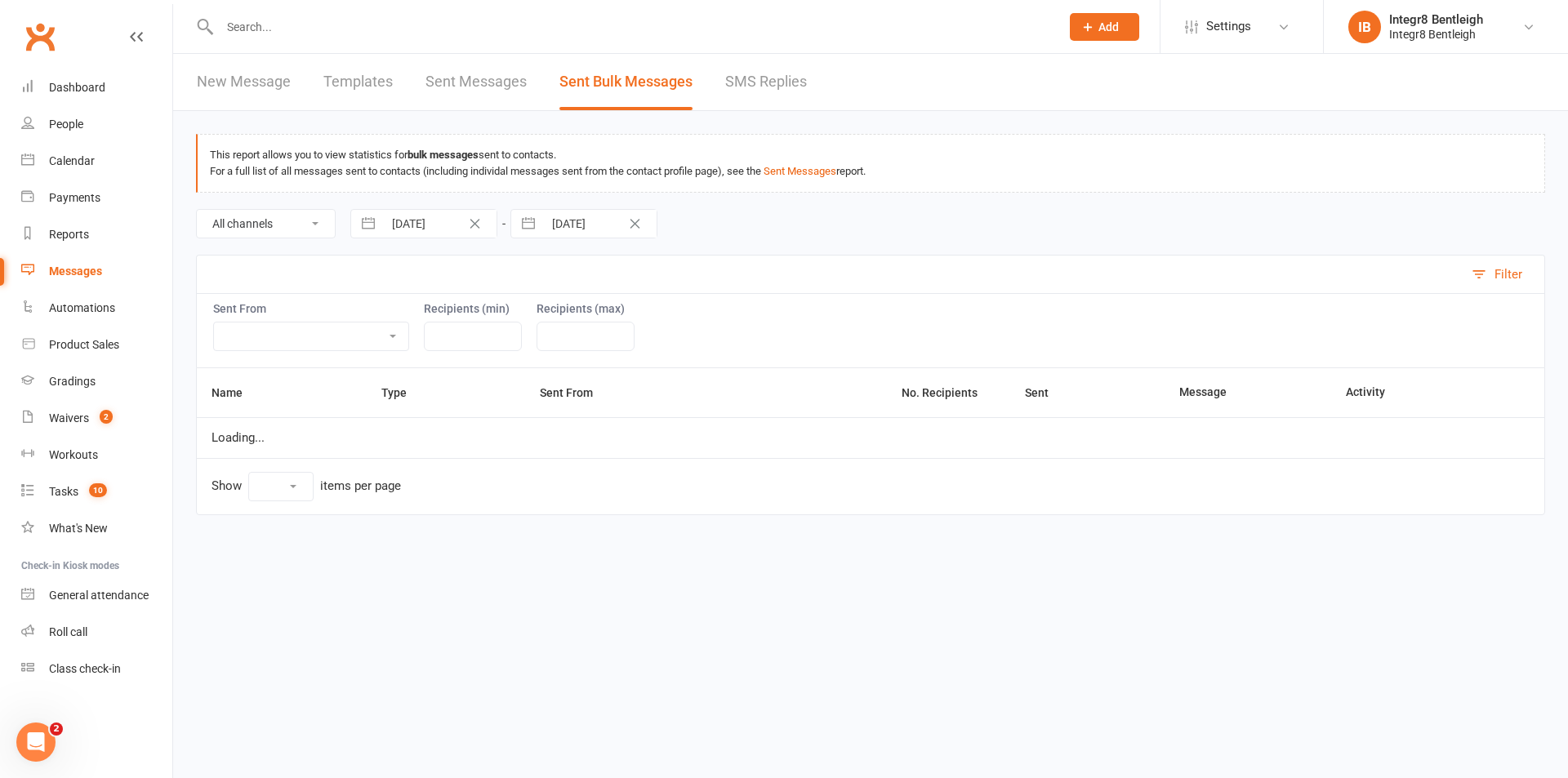
select select "10"
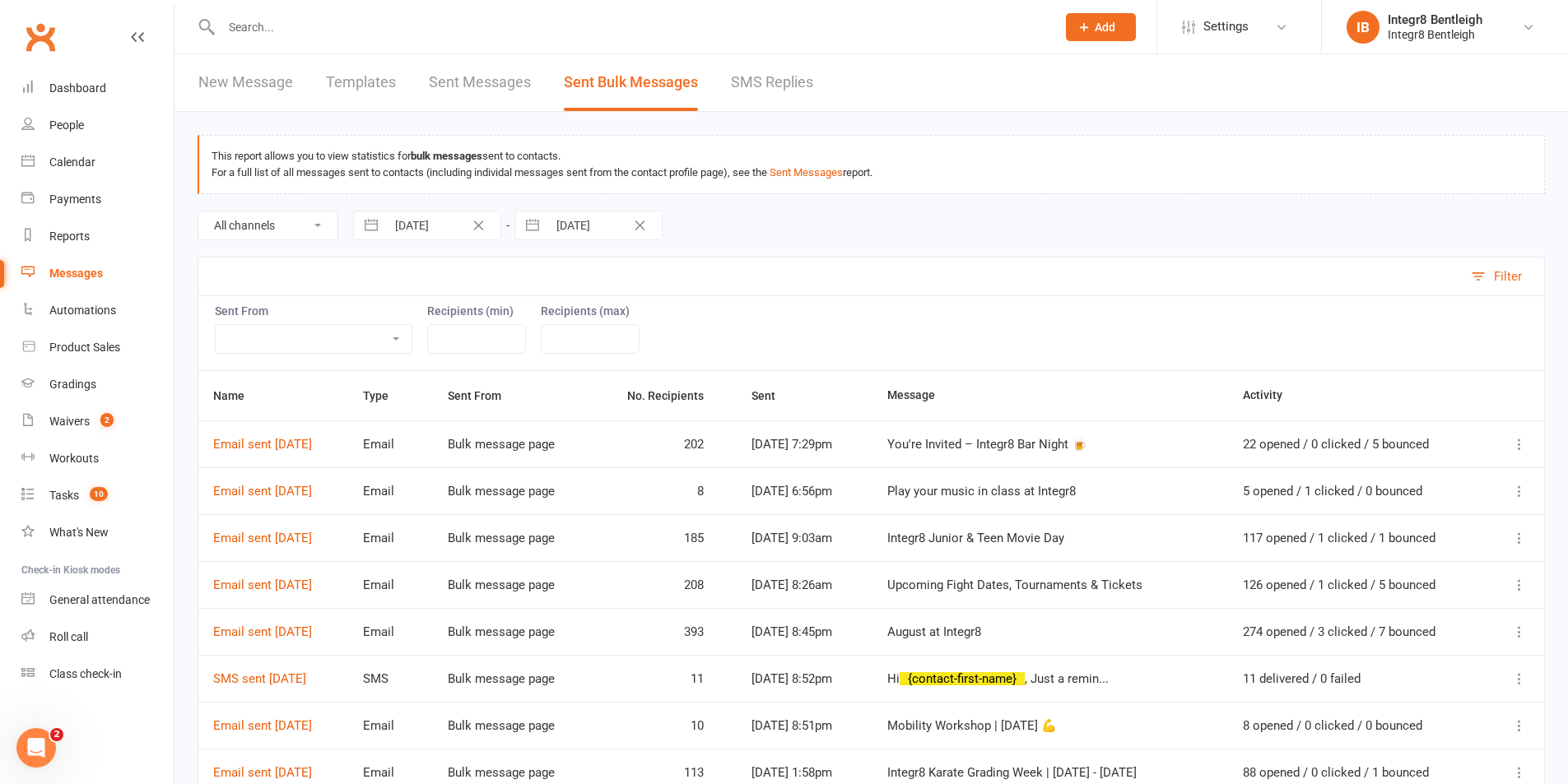
scroll to position [82, 0]
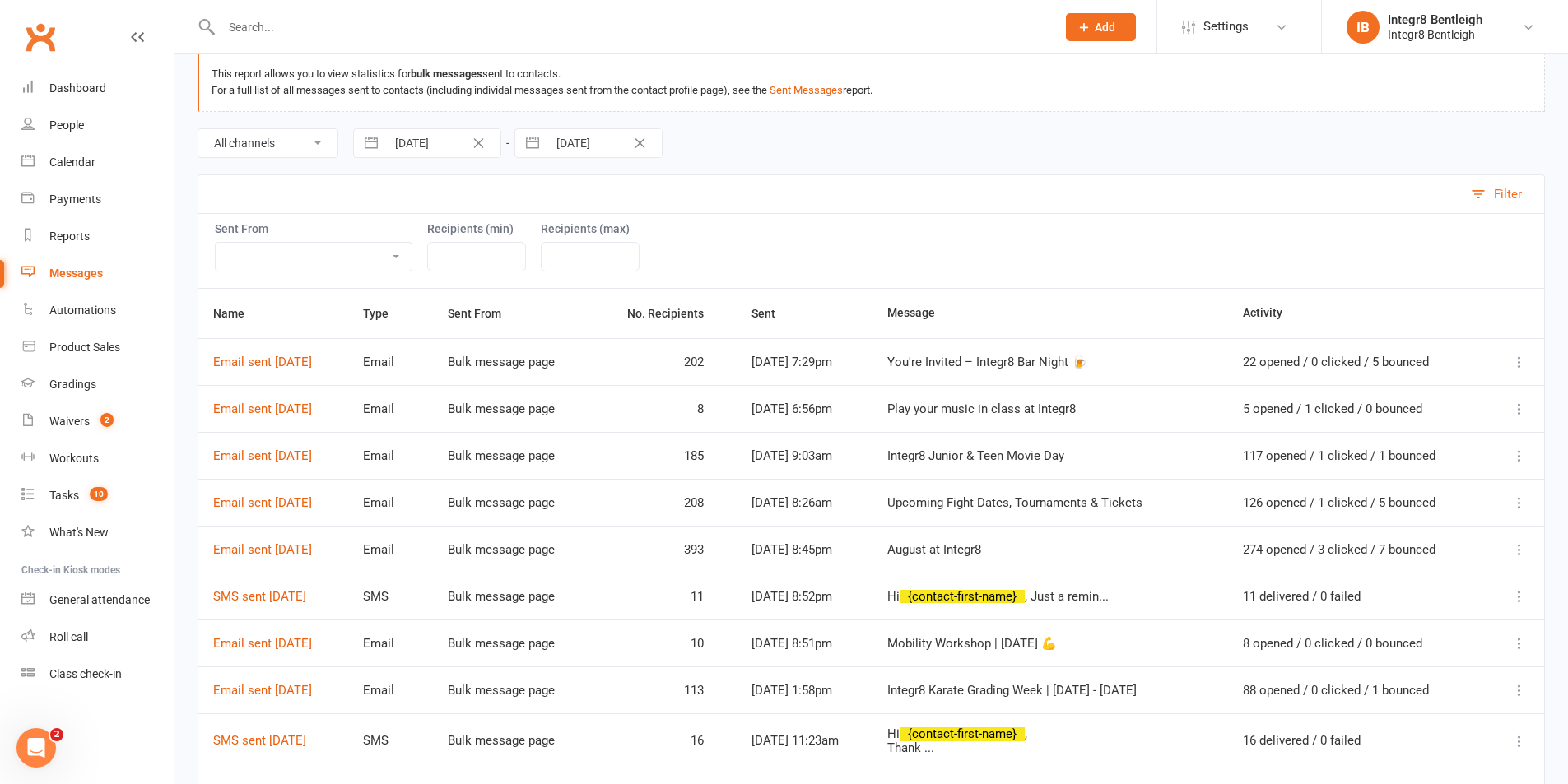
click at [1517, 363] on icon at bounding box center [1520, 362] width 17 height 17
click at [1457, 405] on link "Recipient Activity" at bounding box center [1403, 394] width 225 height 33
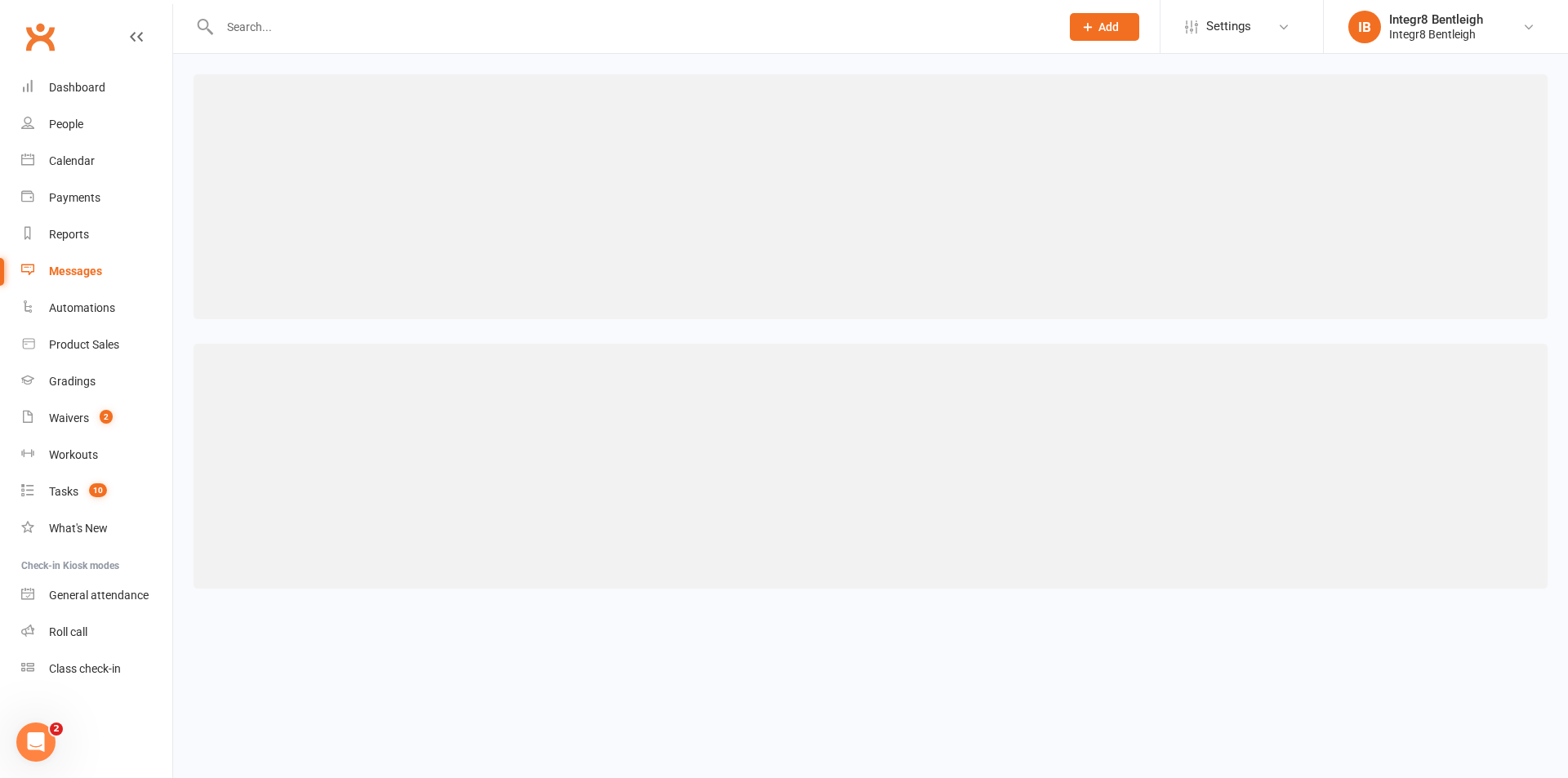
select select "25"
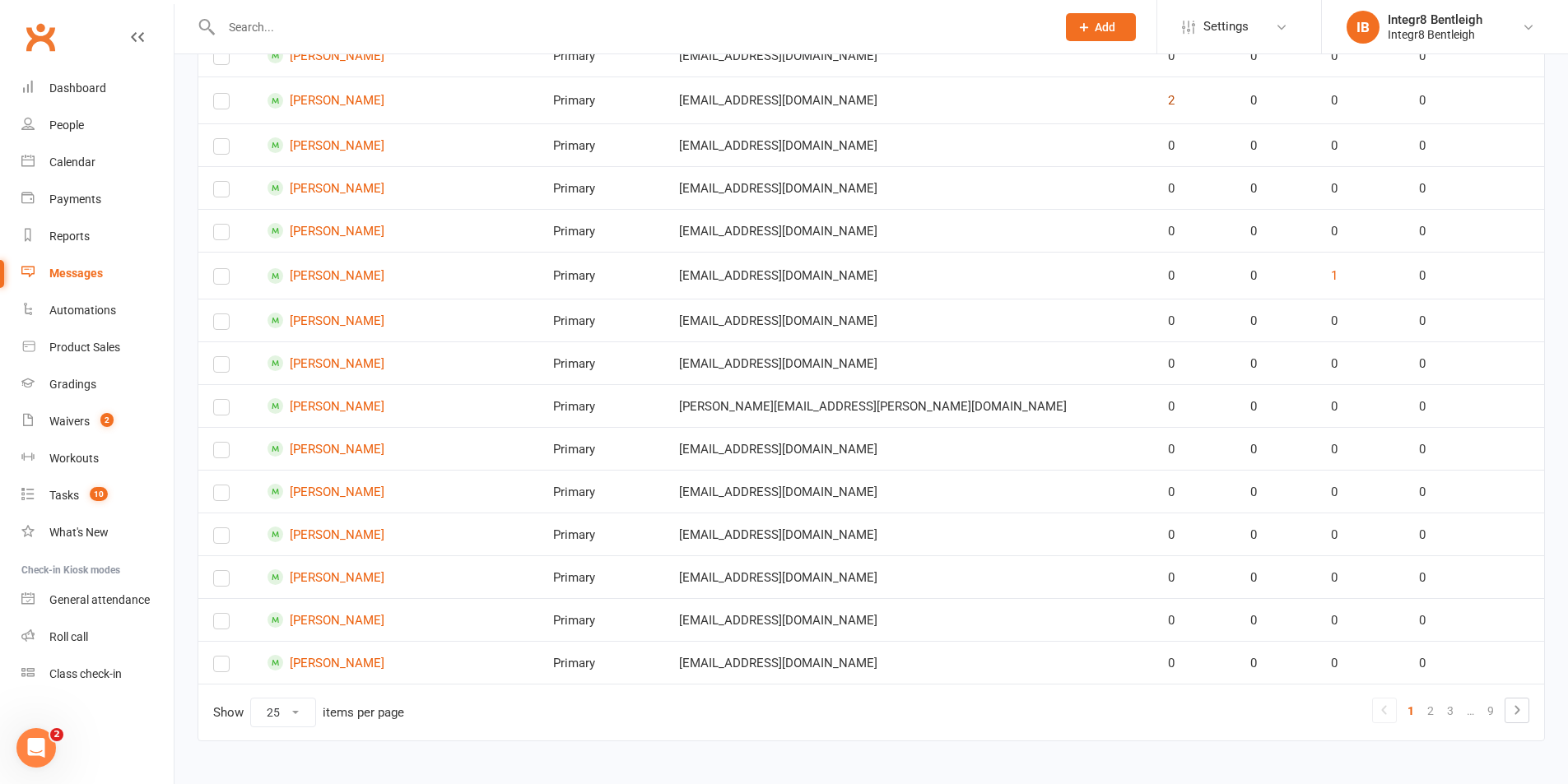
scroll to position [837, 0]
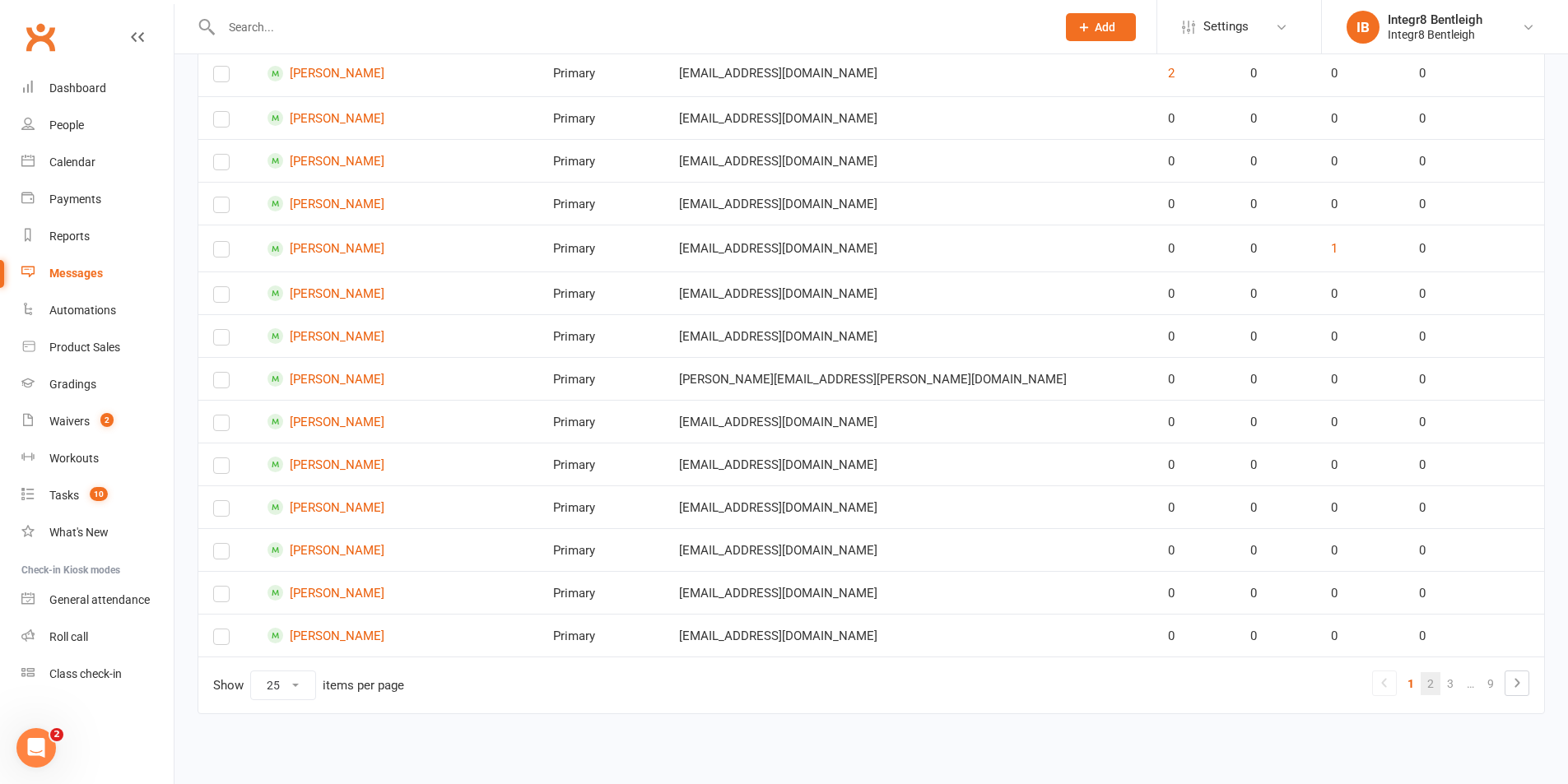
click at [1438, 676] on link "2" at bounding box center [1430, 684] width 20 height 23
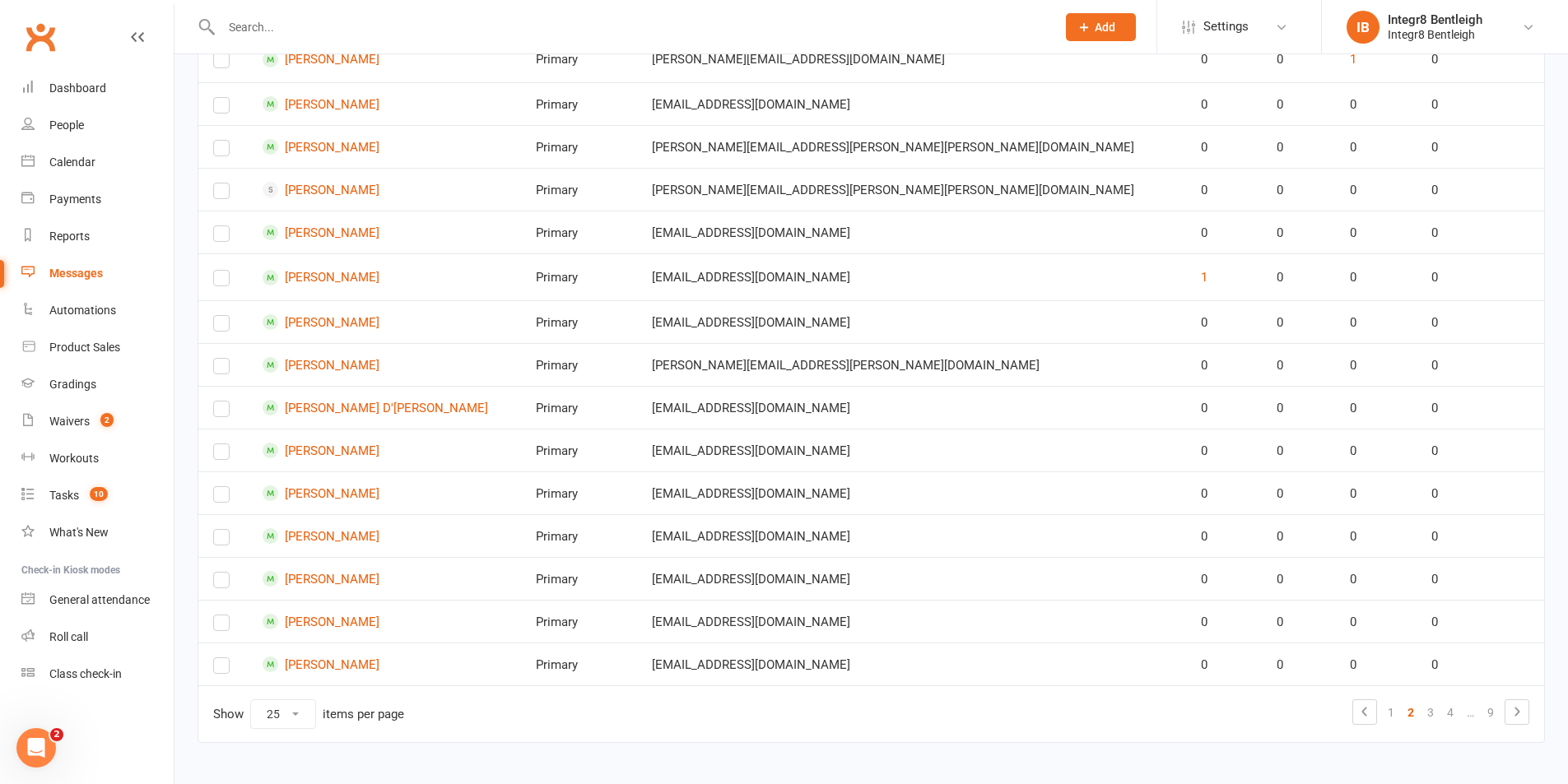
scroll to position [833, 0]
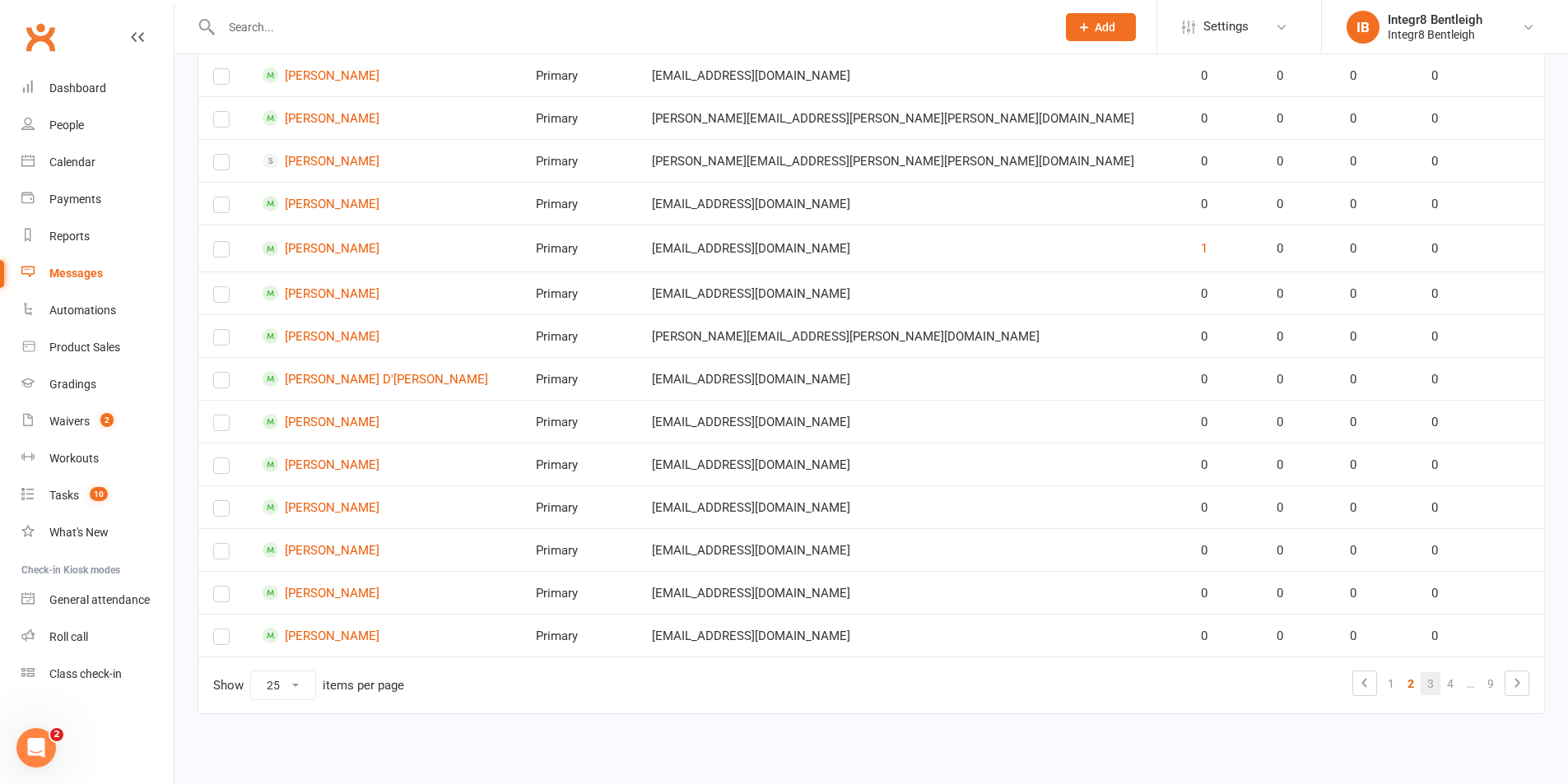
click at [1436, 681] on link "3" at bounding box center [1430, 684] width 20 height 23
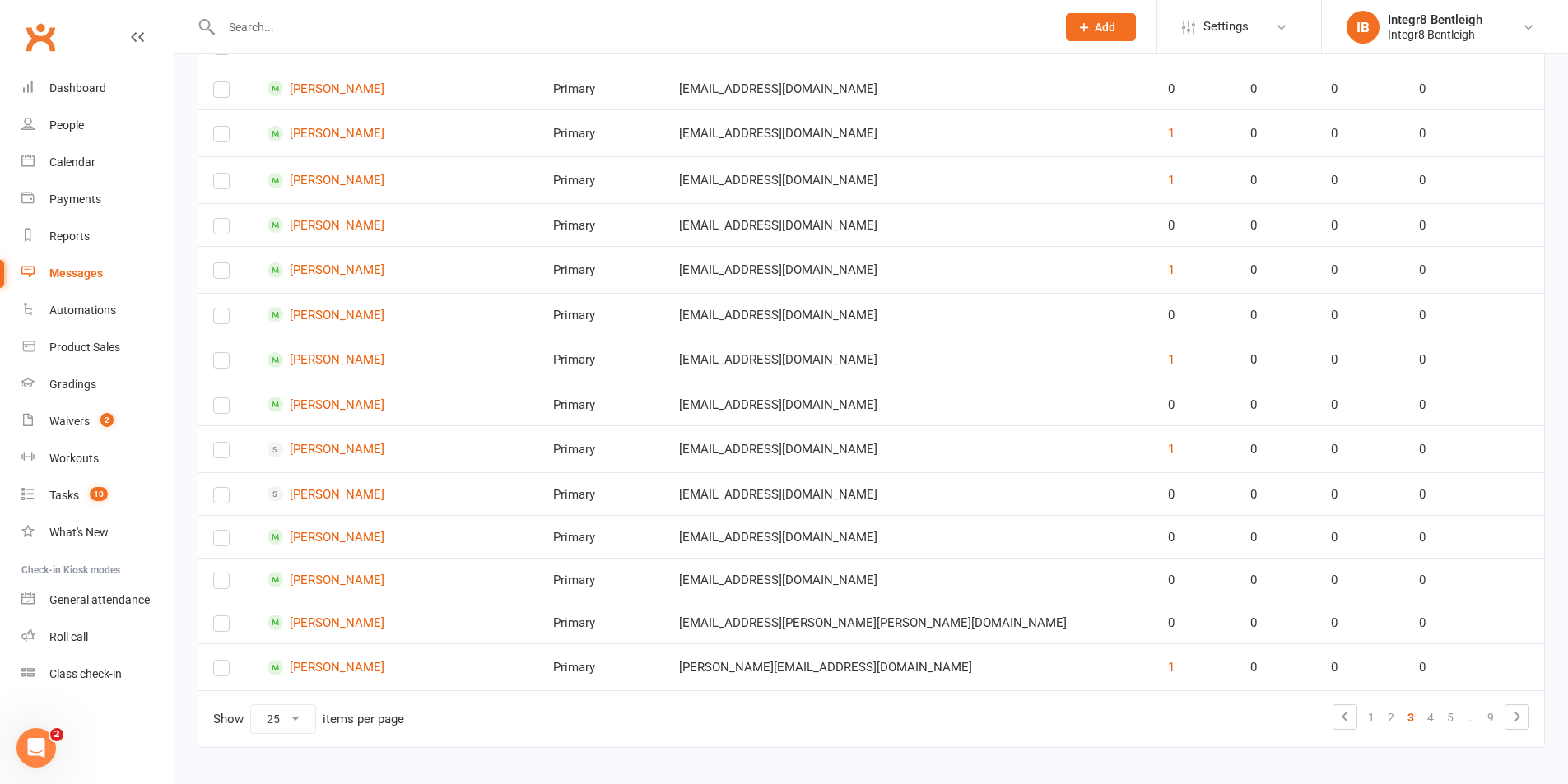
scroll to position [861, 0]
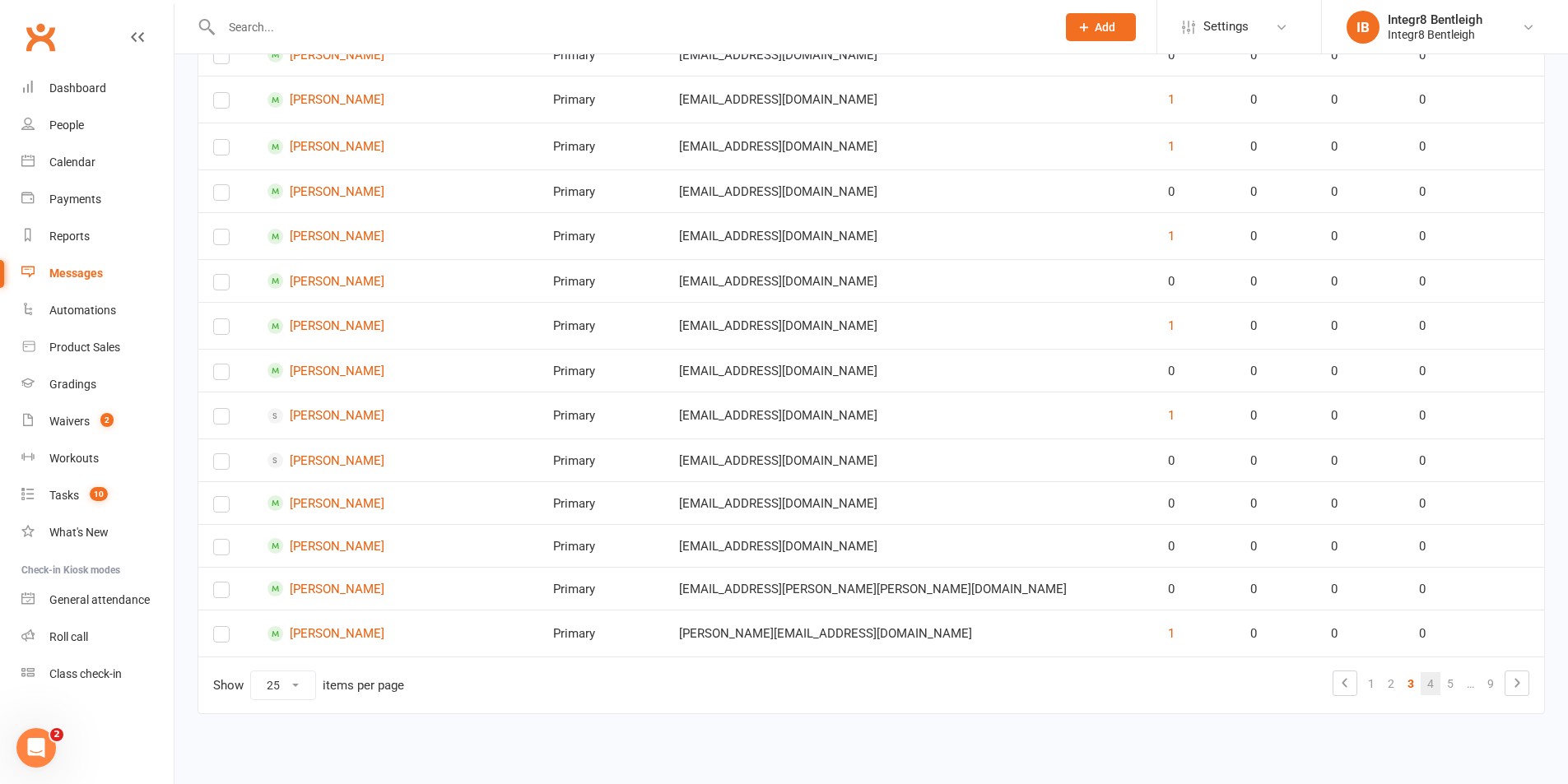
click at [1434, 680] on link "4" at bounding box center [1430, 684] width 20 height 23
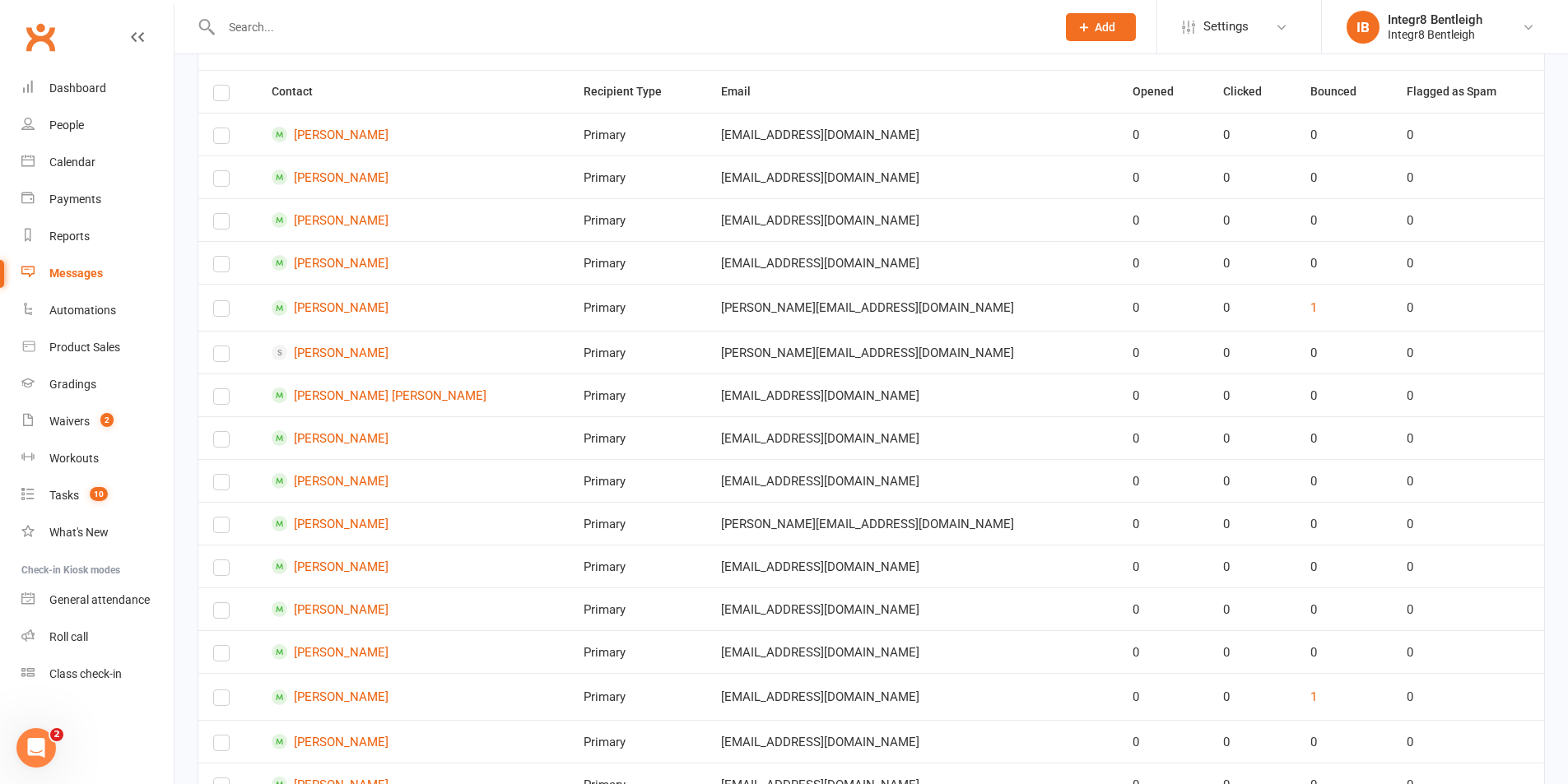
scroll to position [837, 0]
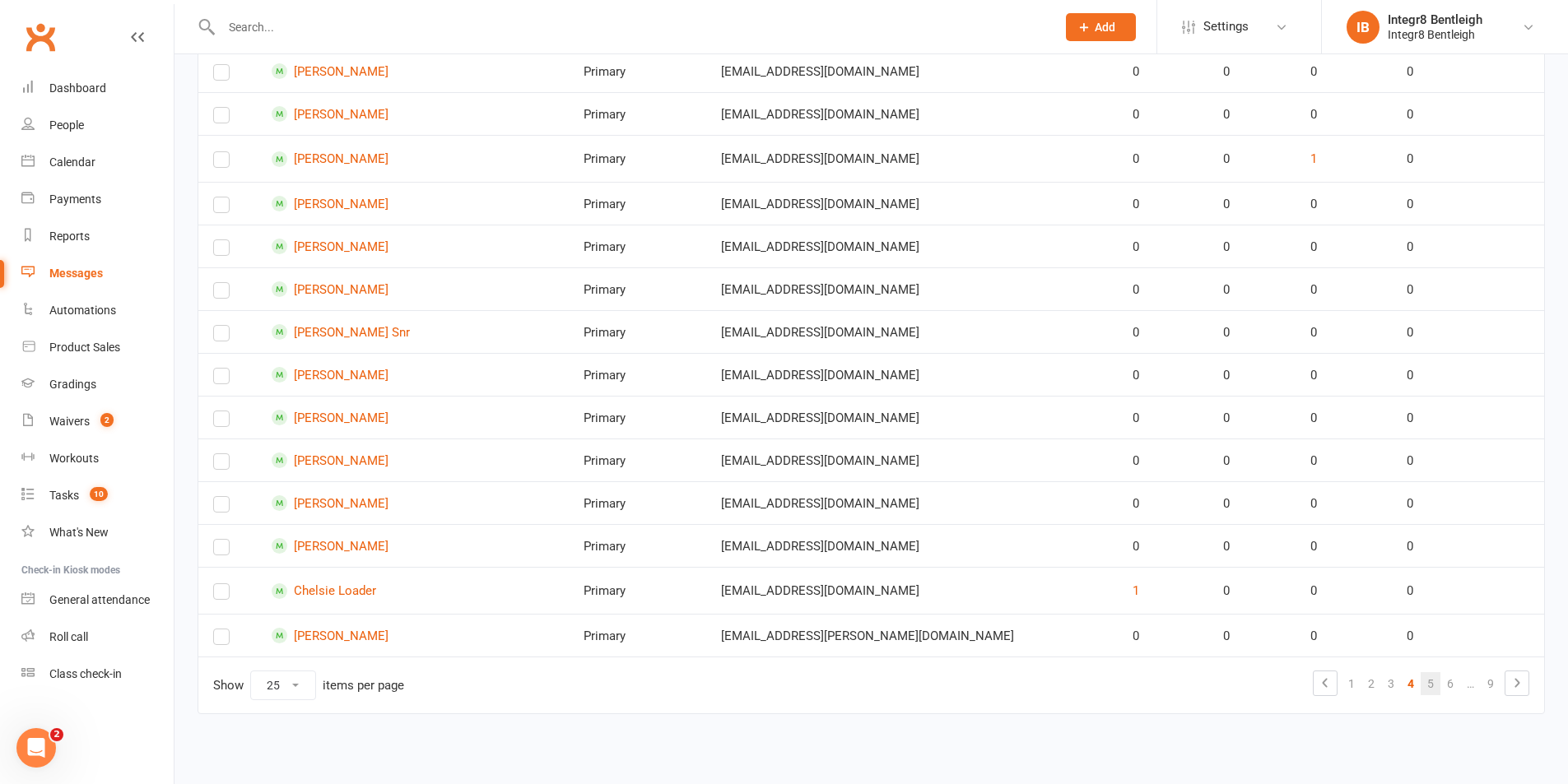
click at [1426, 689] on link "5" at bounding box center [1430, 684] width 20 height 23
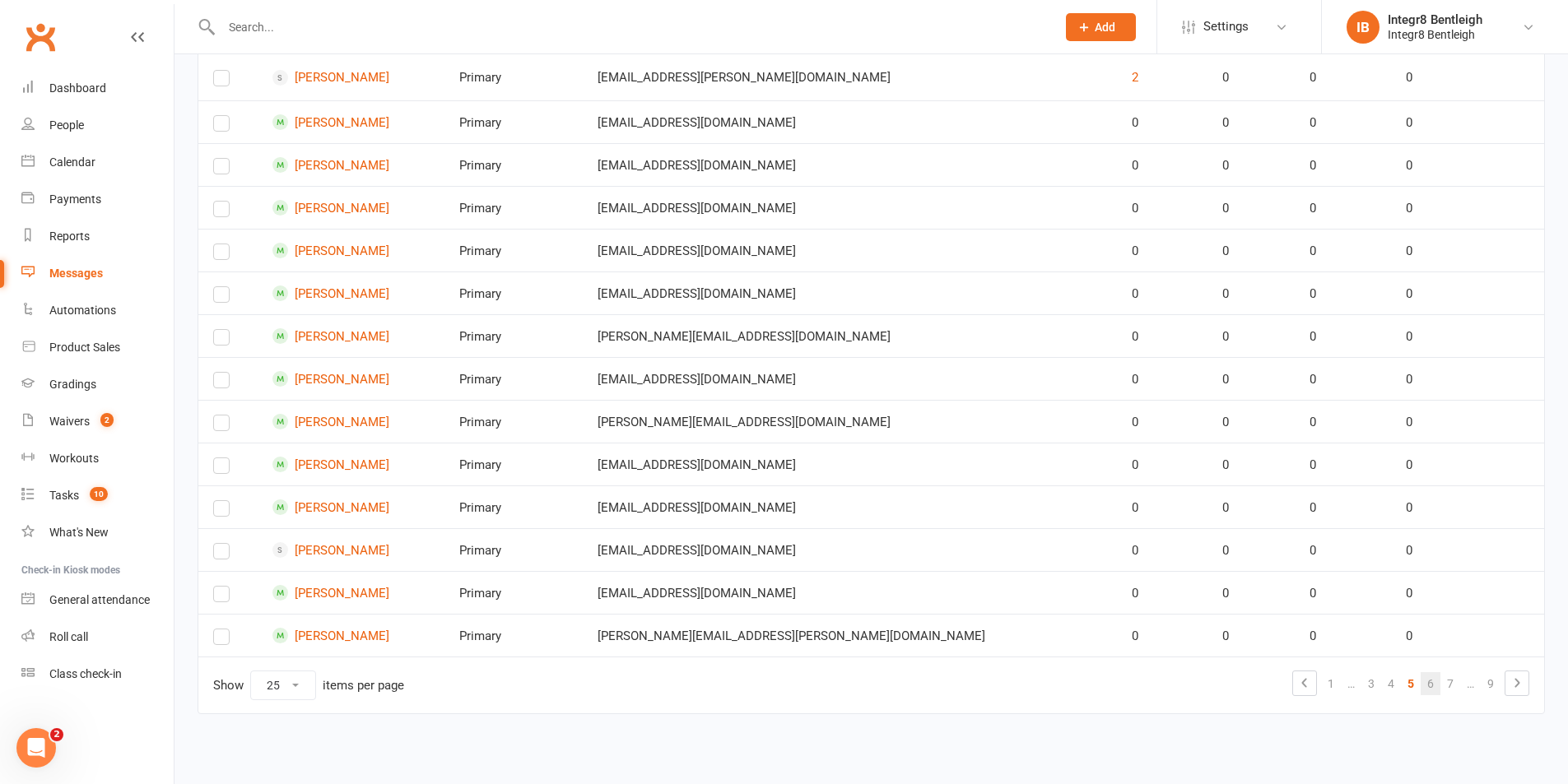
click at [1423, 681] on link "6" at bounding box center [1430, 684] width 20 height 23
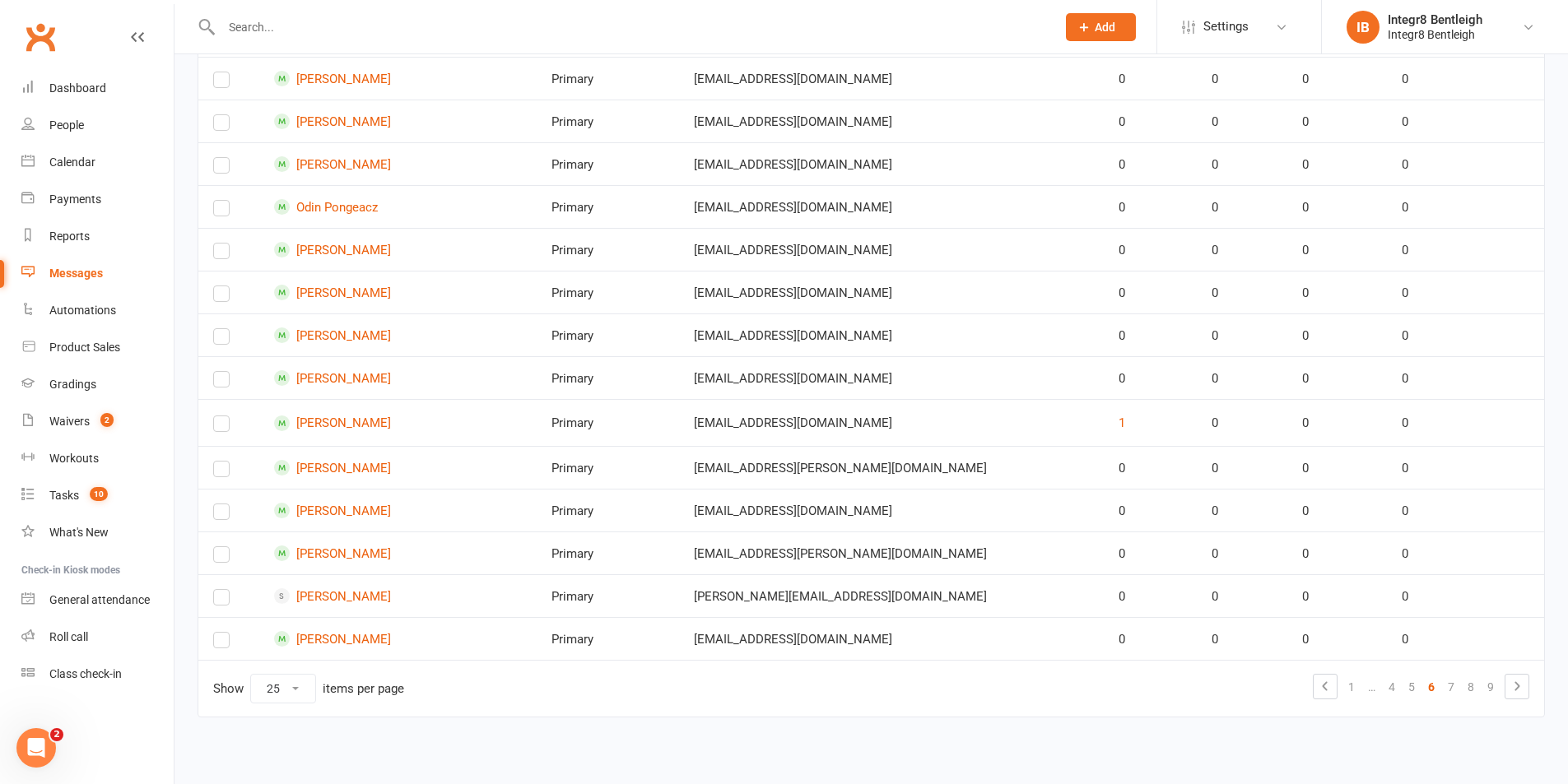
scroll to position [841, 0]
click at [1457, 685] on link "7" at bounding box center [1451, 684] width 20 height 23
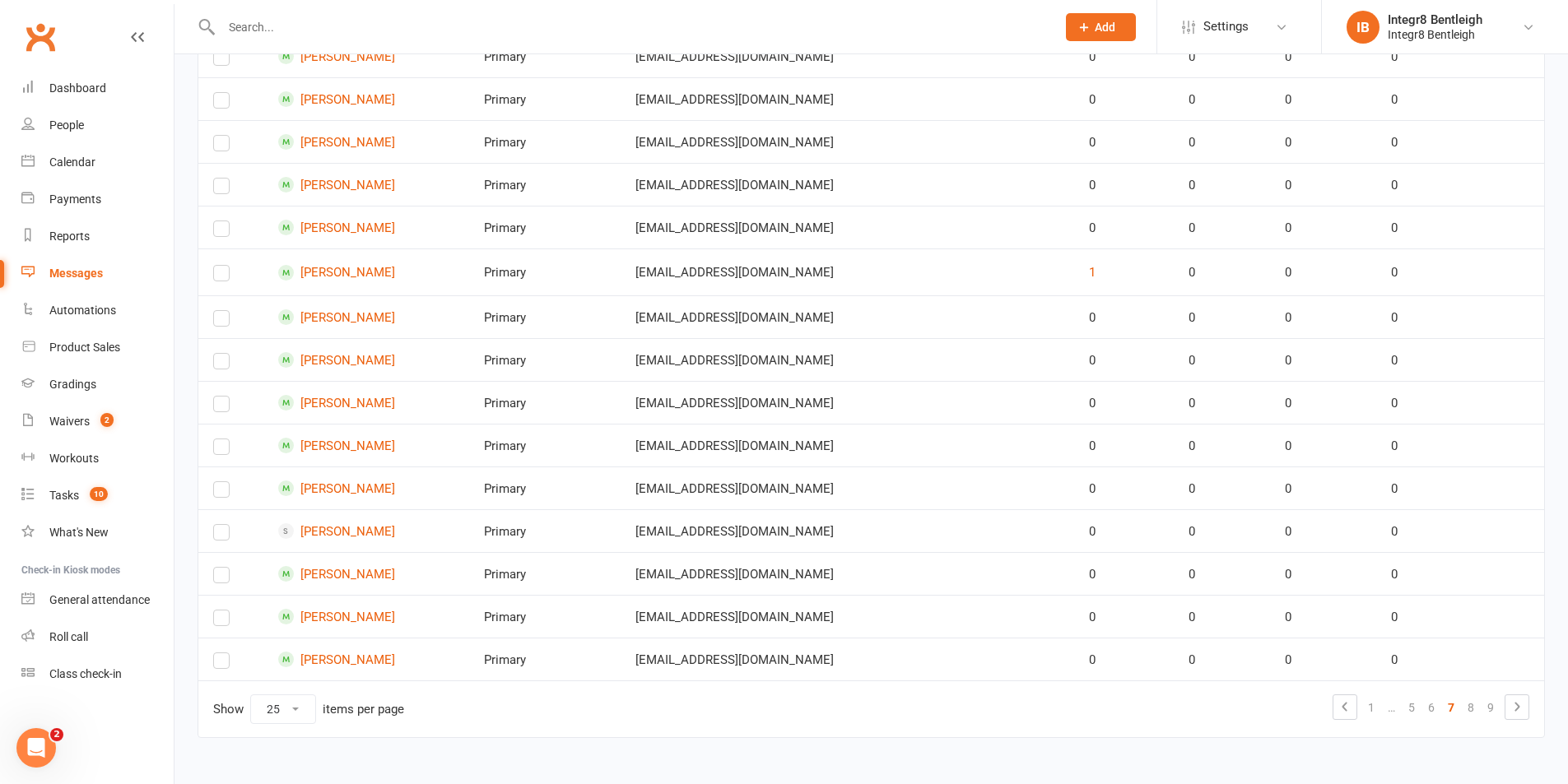
scroll to position [833, 0]
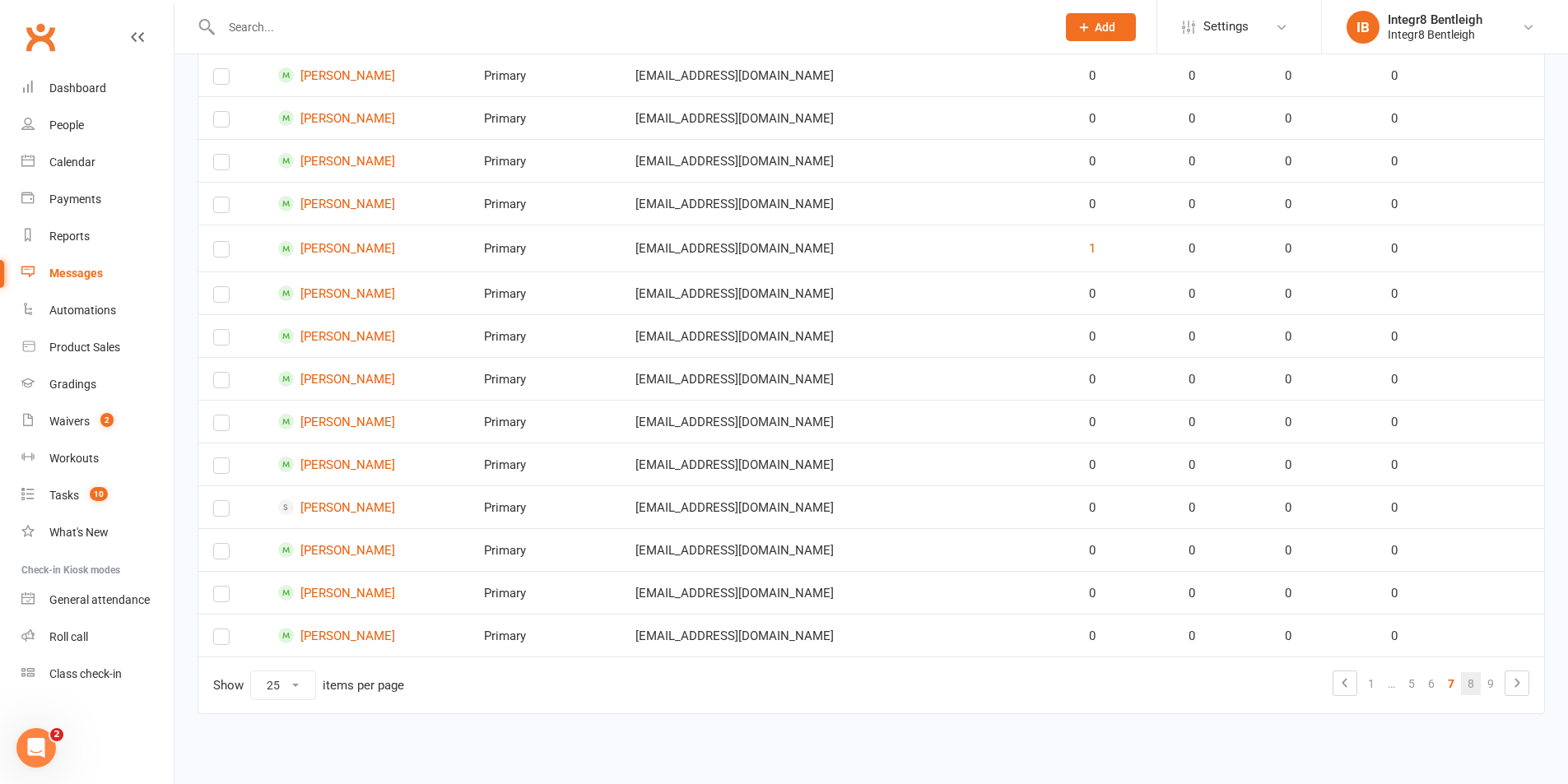
click at [1470, 687] on link "8" at bounding box center [1471, 684] width 20 height 23
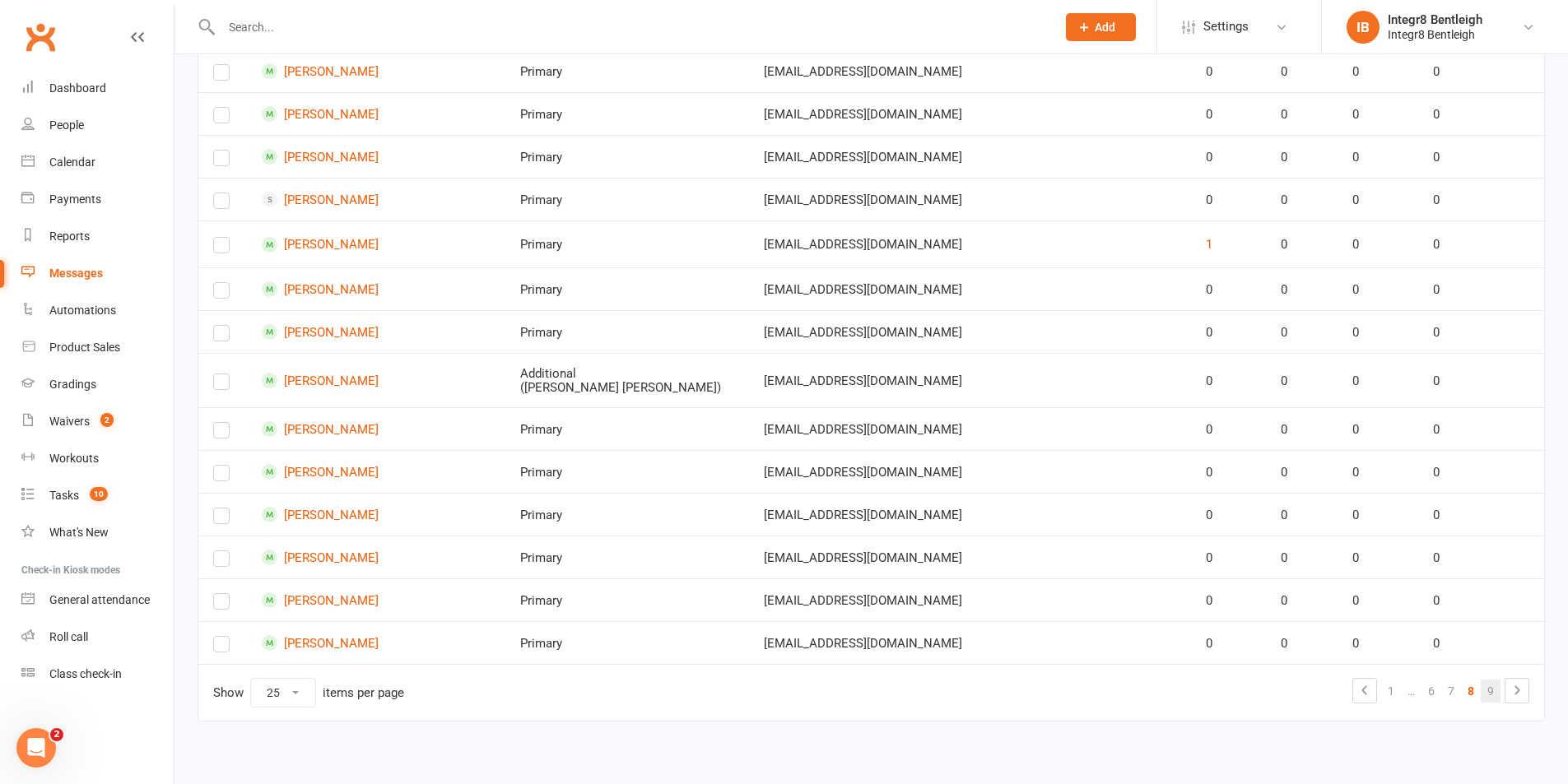
click at [1484, 695] on link "9" at bounding box center [1491, 691] width 20 height 23
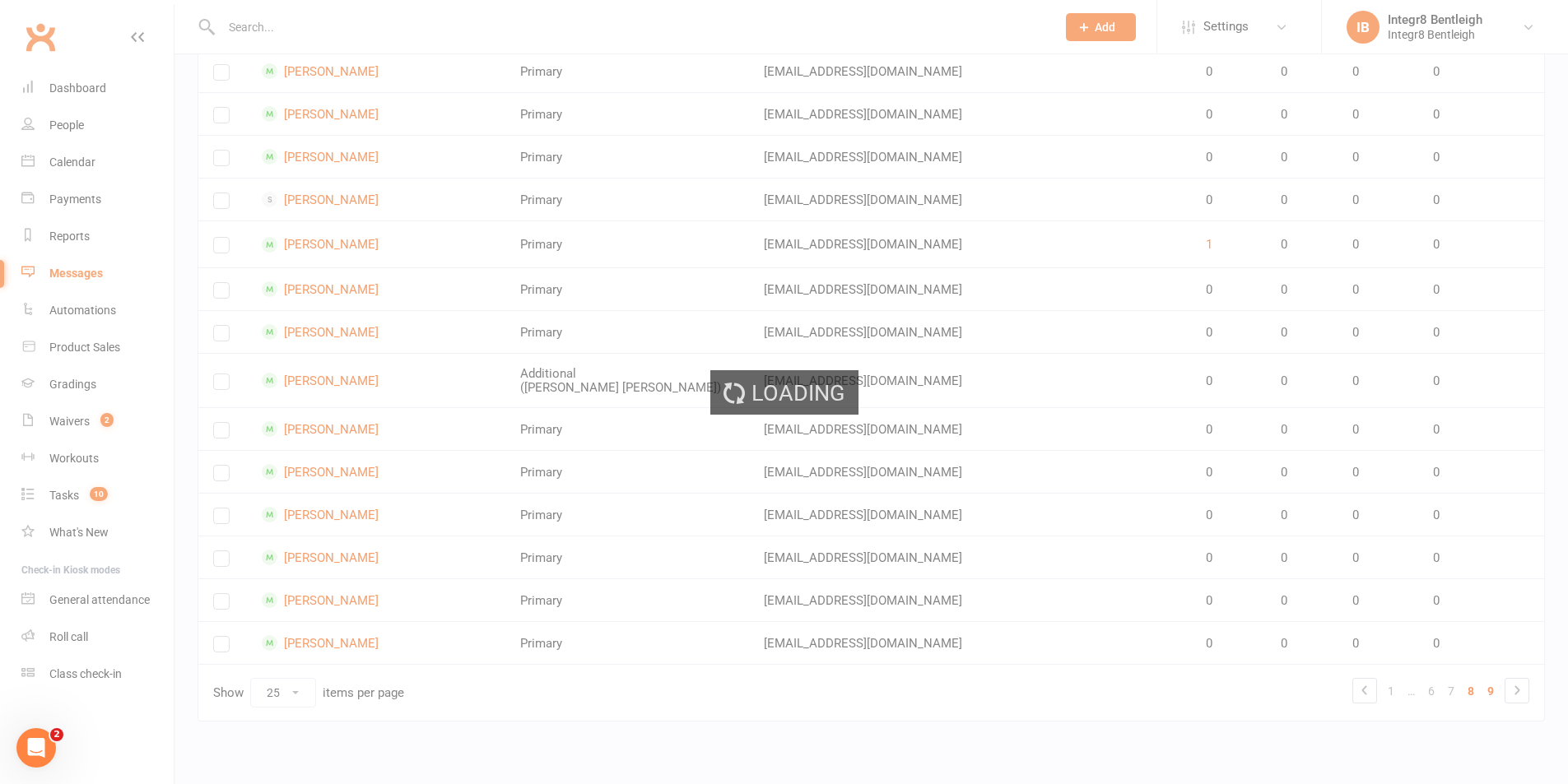
scroll to position [0, 0]
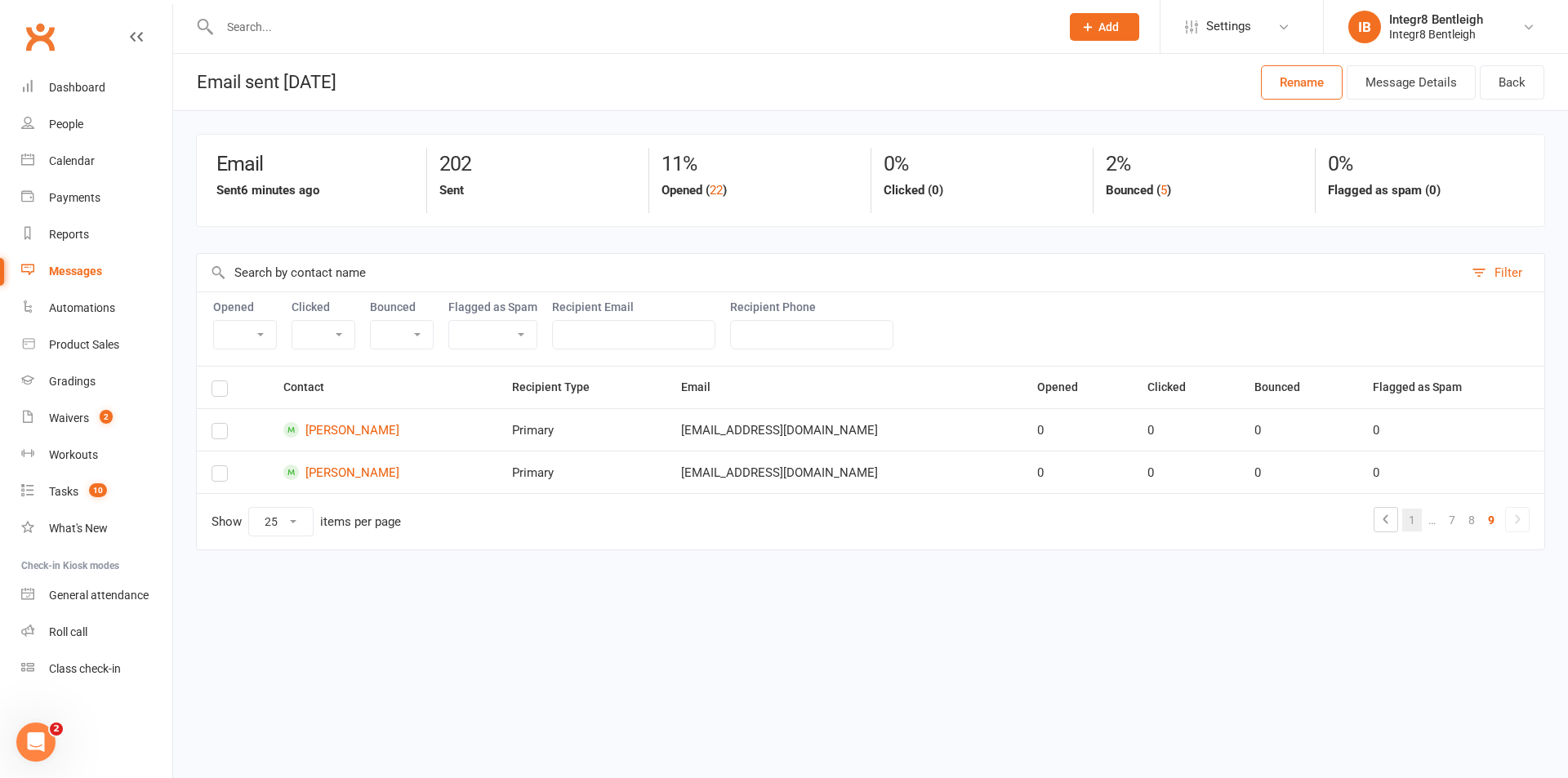
click at [1411, 523] on link "1" at bounding box center [1412, 520] width 20 height 23
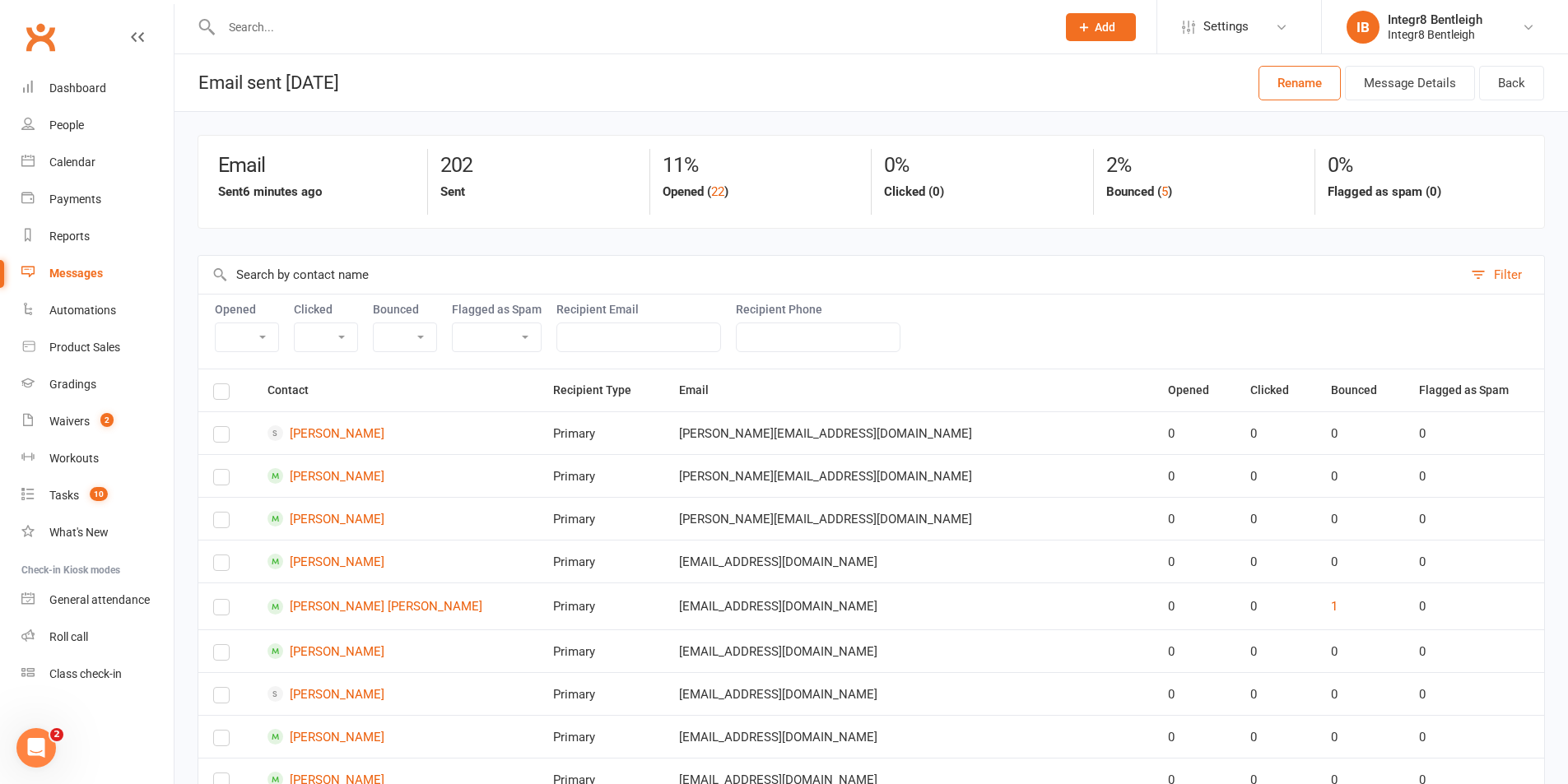
click at [100, 277] on div "Messages" at bounding box center [76, 273] width 54 height 13
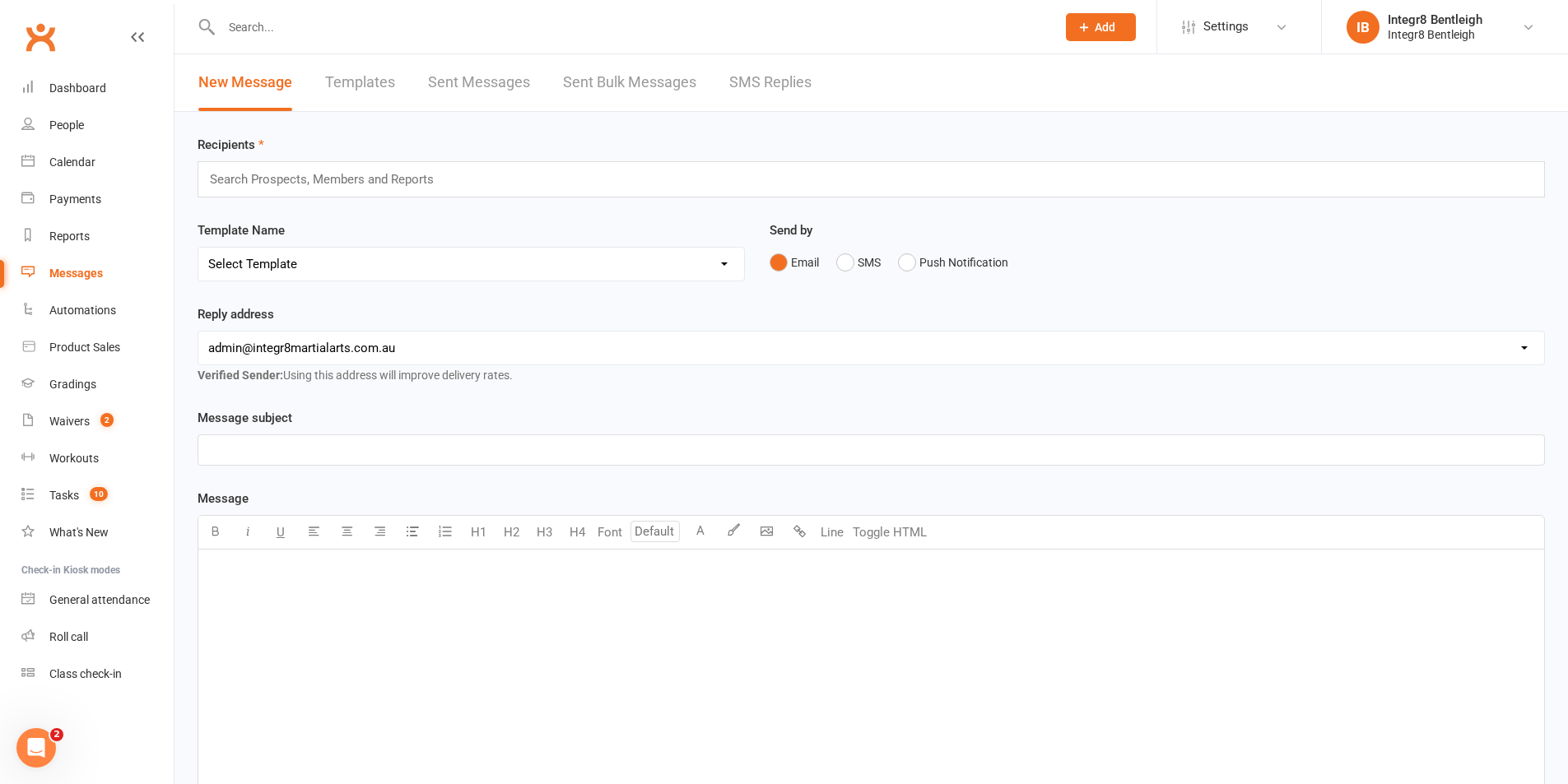
click at [583, 86] on link "Sent Bulk Messages" at bounding box center [630, 83] width 133 height 57
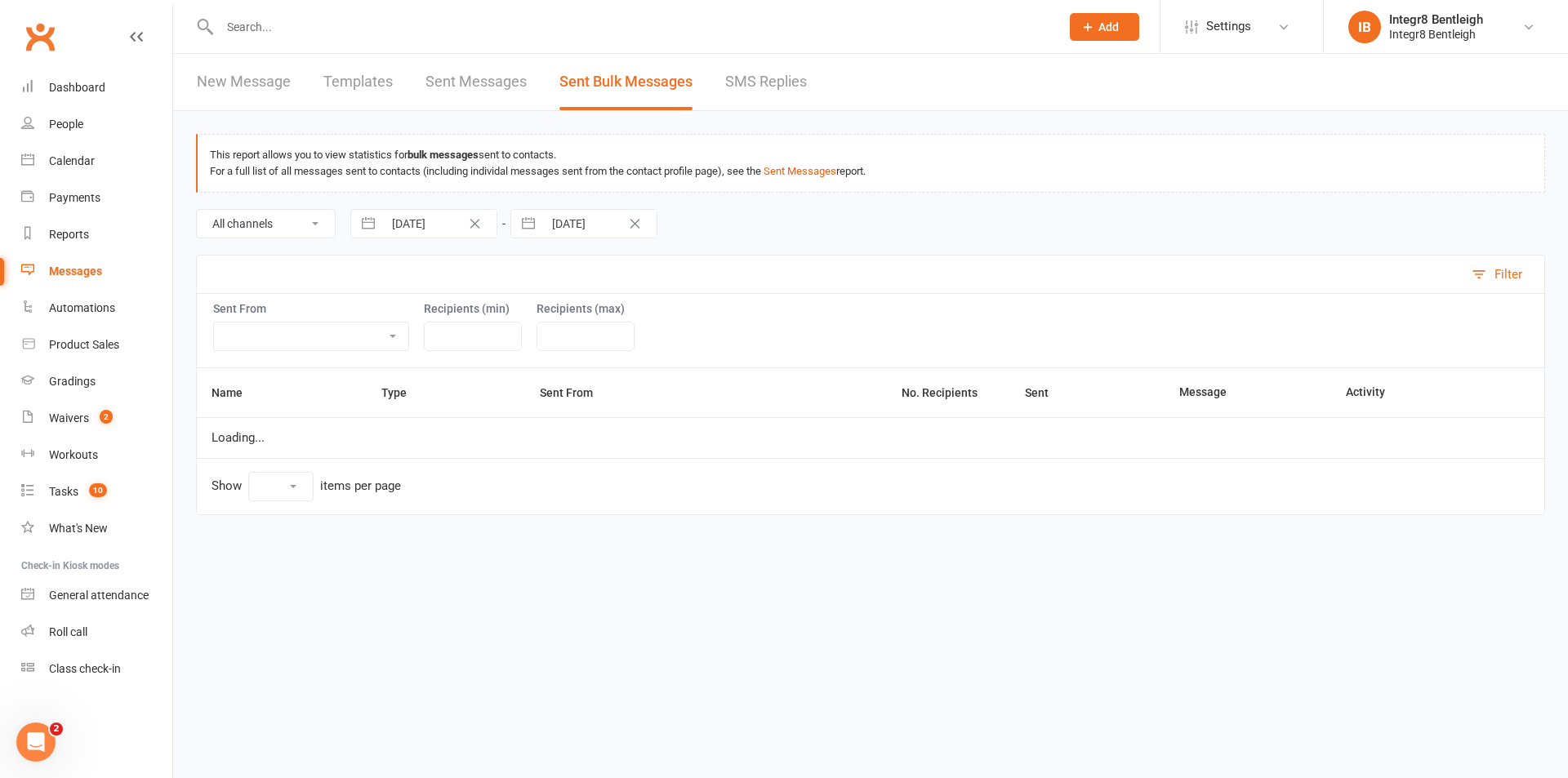
select select "10"
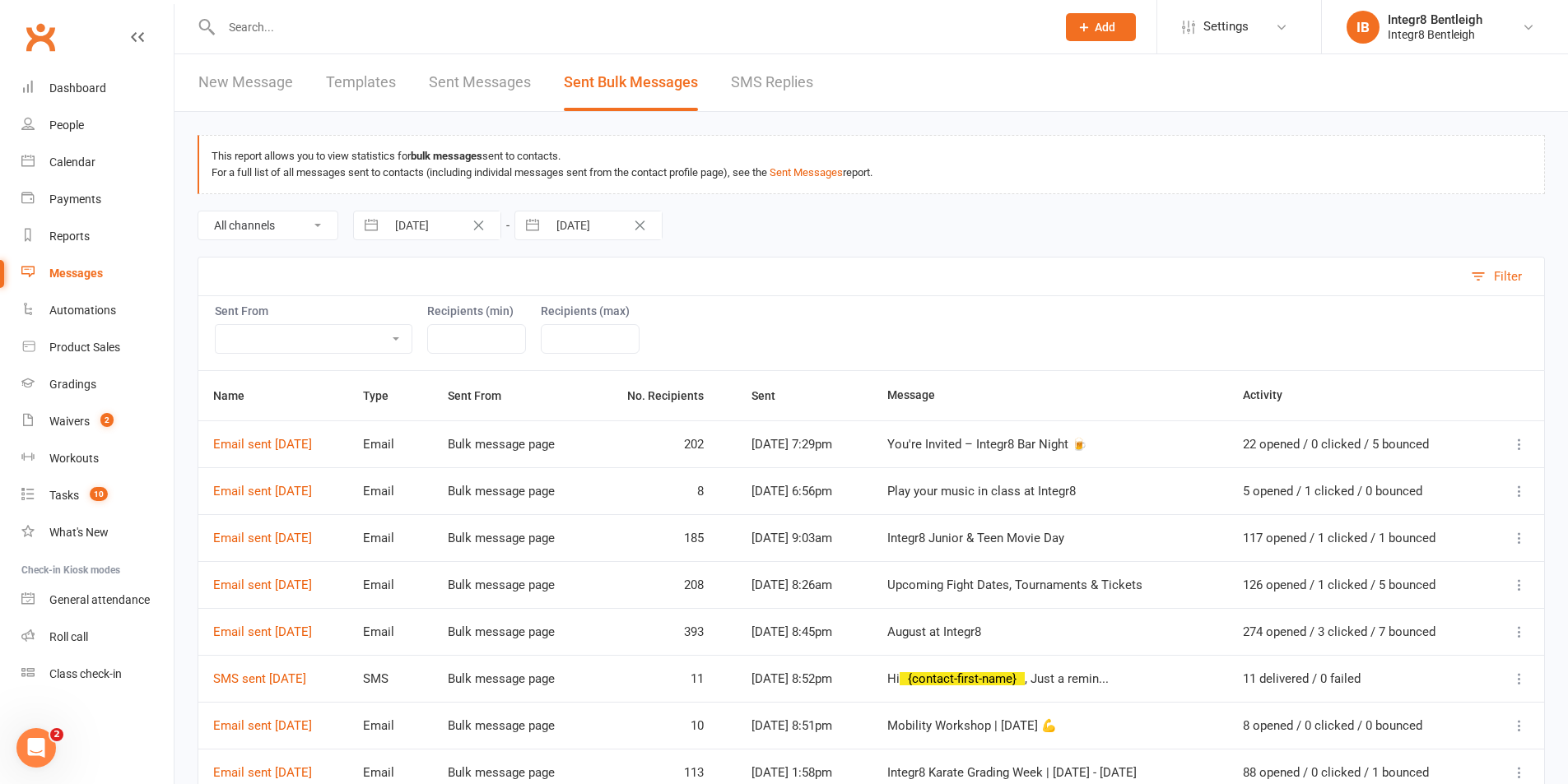
click at [1522, 444] on icon at bounding box center [1520, 445] width 17 height 17
click at [1403, 507] on link "Message Details" at bounding box center [1403, 509] width 225 height 33
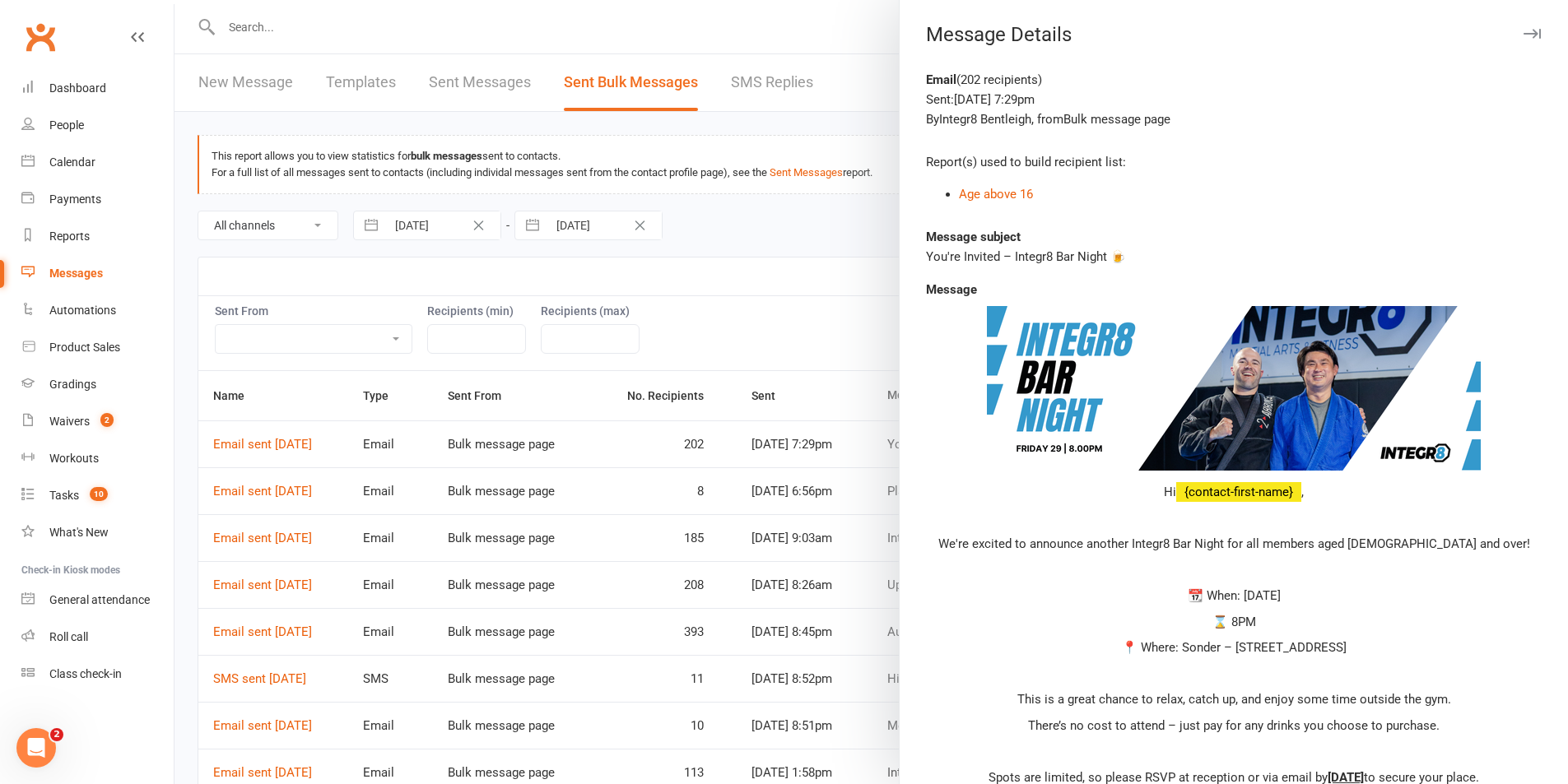
click at [1522, 40] on button "button" at bounding box center [1532, 34] width 20 height 20
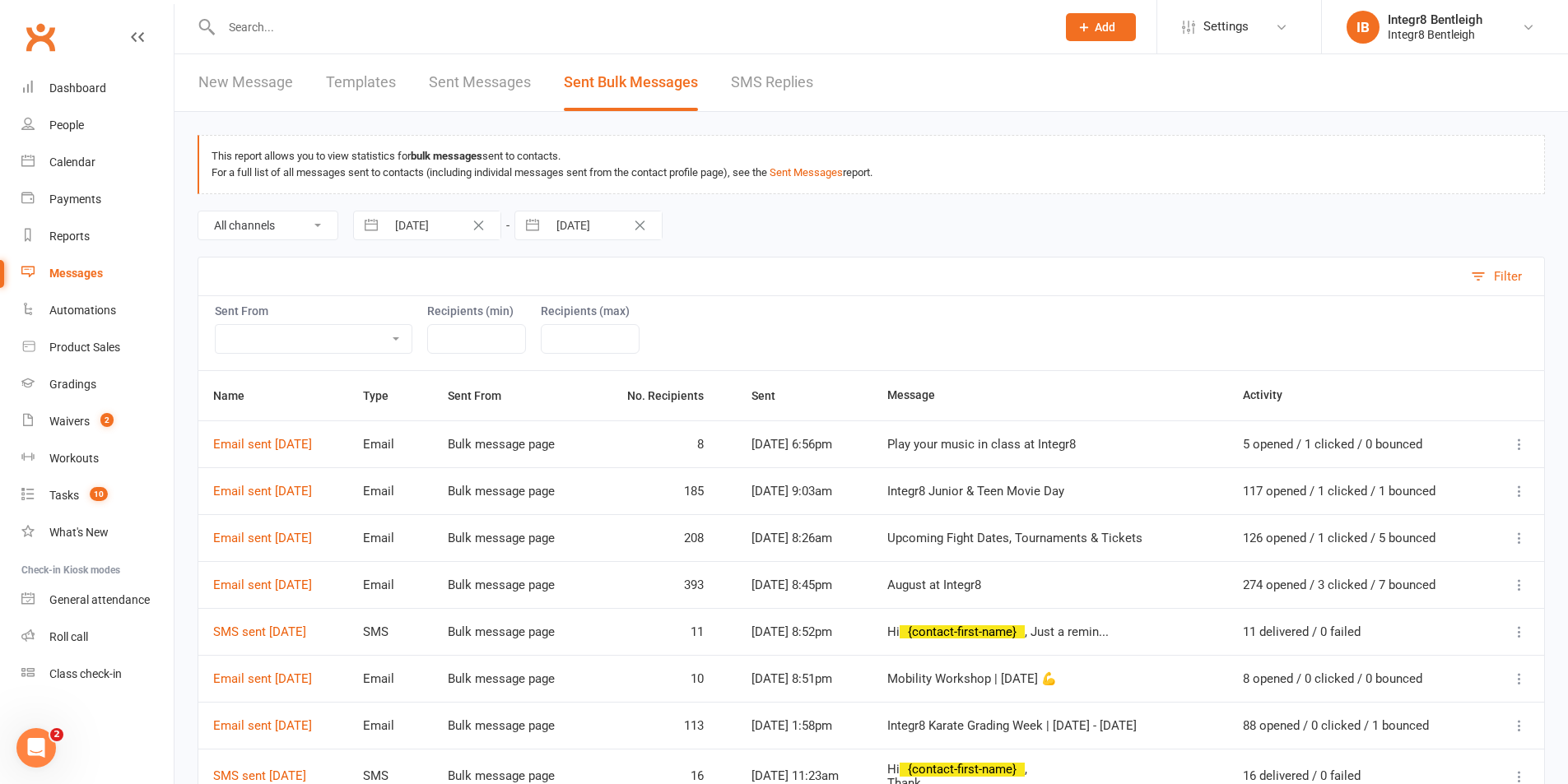
click at [1524, 490] on icon at bounding box center [1520, 491] width 17 height 17
click at [1463, 555] on link "Message Details" at bounding box center [1403, 556] width 225 height 33
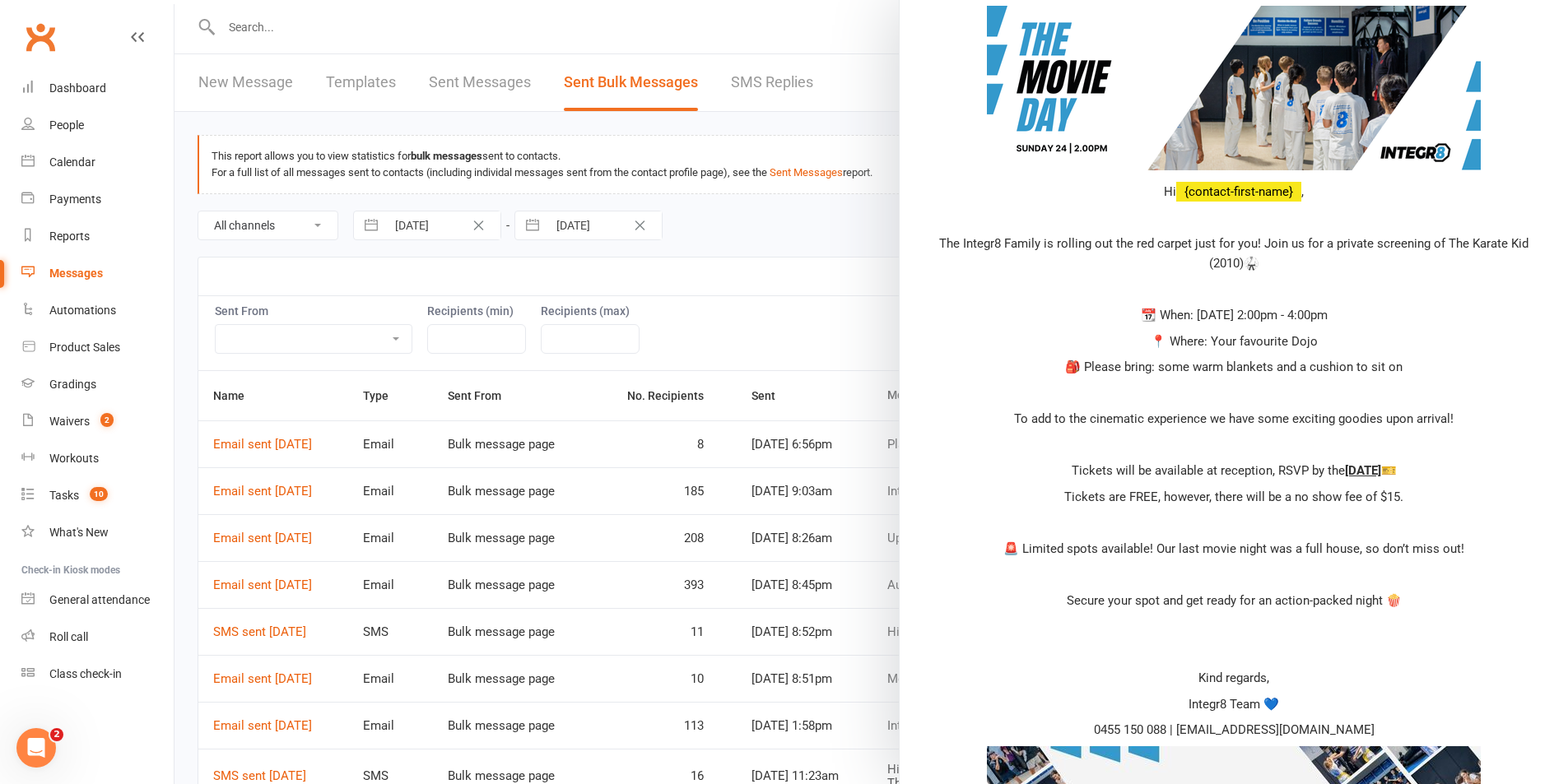
scroll to position [329, 0]
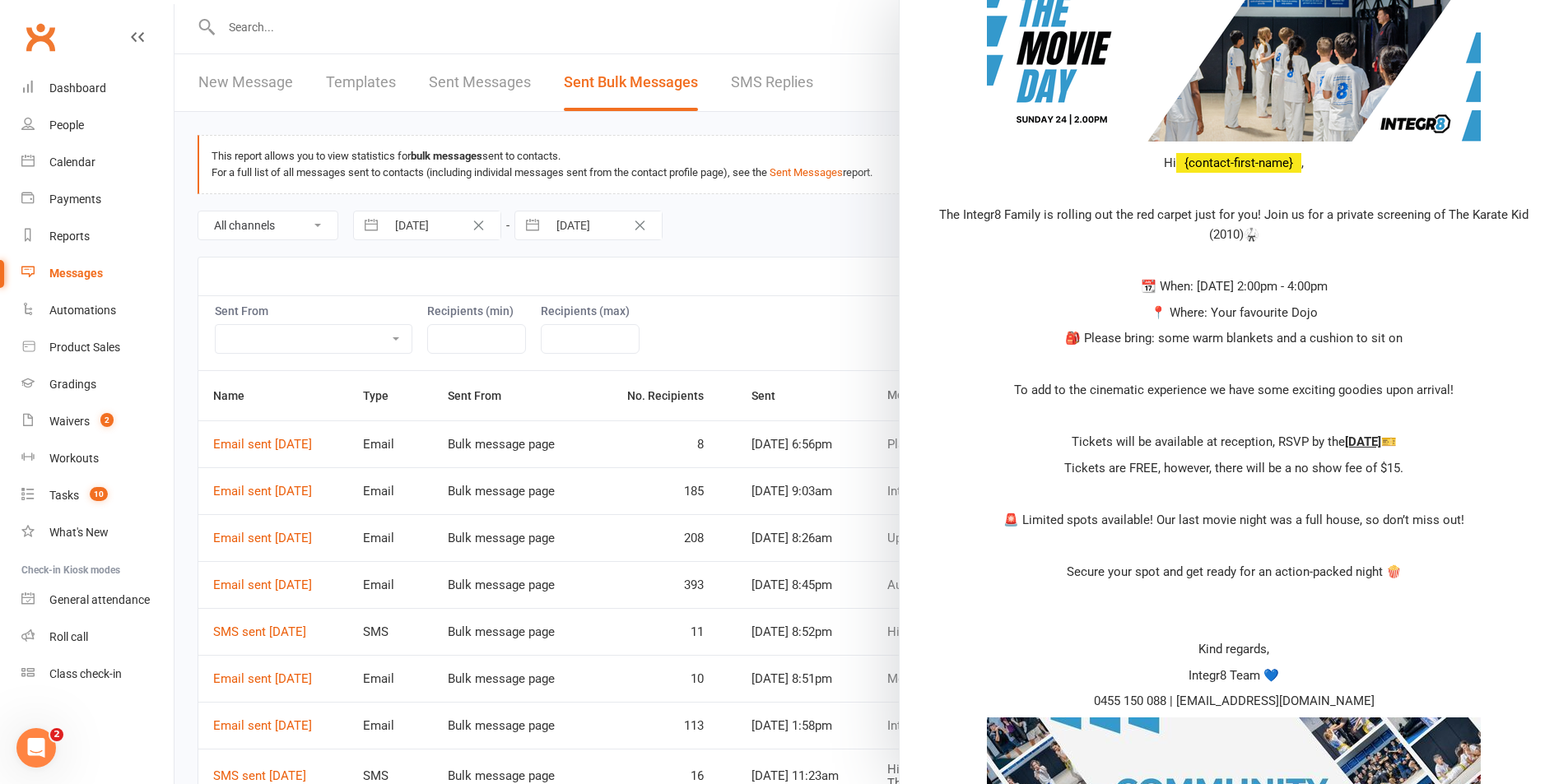
drag, startPoint x: 1209, startPoint y: 235, endPoint x: 1403, endPoint y: 686, distance: 491.0
click at [1403, 686] on div "Hi {contact-first-name} , The Integr8 Family is rolling out the red carpet just…" at bounding box center [1233, 432] width 615 height 911
click at [1239, 334] on p "🎒 Please bring: some warm blankets and a cushion to sit on" at bounding box center [1233, 339] width 615 height 20
drag, startPoint x: 1146, startPoint y: 165, endPoint x: 1373, endPoint y: 698, distance: 579.3
click at [1373, 698] on div "Hi {contact-first-name} , The Integr8 Family is rolling out the red carpet just…" at bounding box center [1233, 432] width 615 height 911
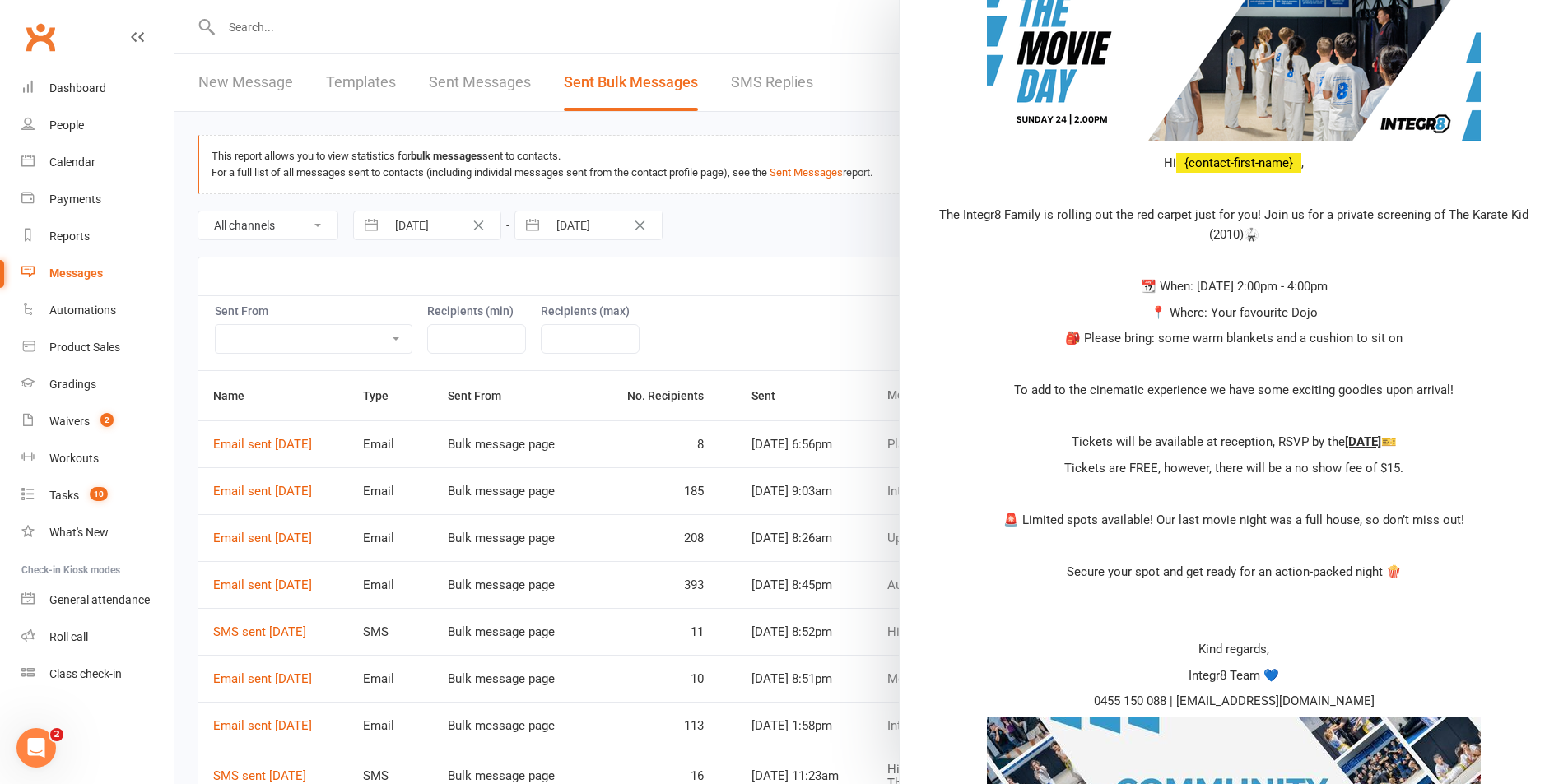
click at [1071, 344] on p "🎒 Please bring: some warm blankets and a cushion to sit on" at bounding box center [1233, 339] width 615 height 20
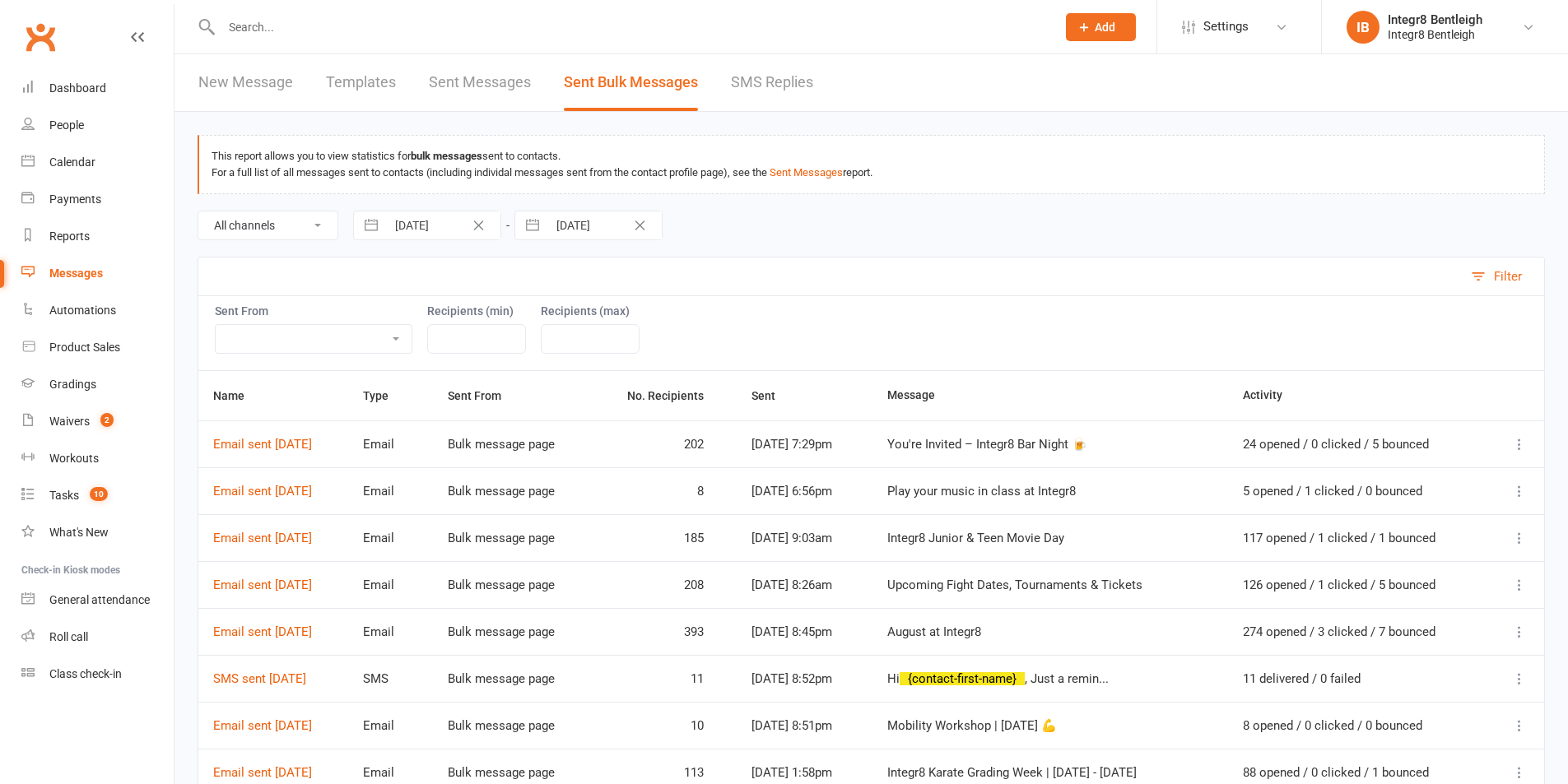
click at [1520, 445] on icon at bounding box center [1520, 445] width 17 height 17
click at [1468, 517] on link "Message Details" at bounding box center [1403, 509] width 225 height 33
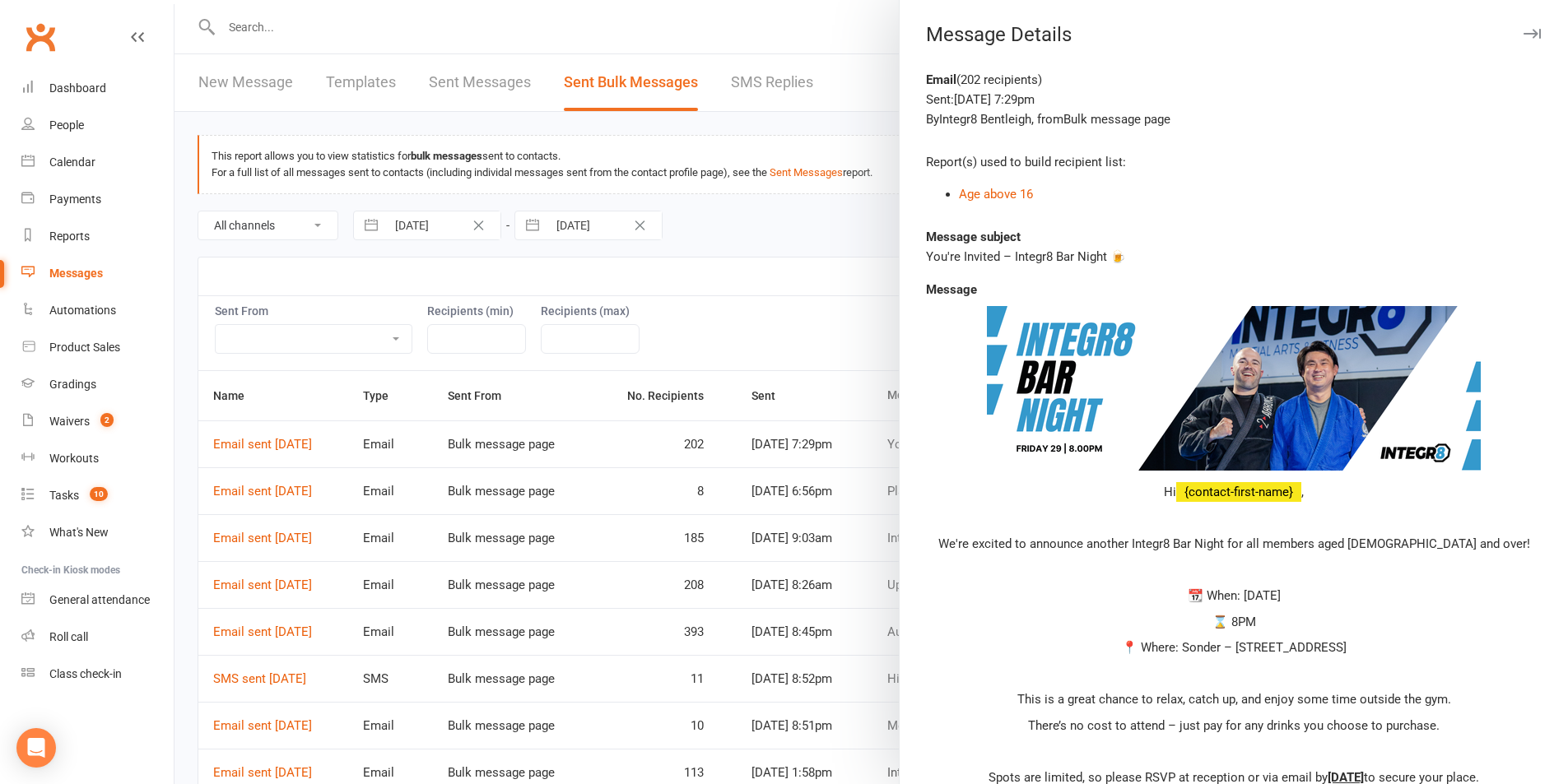
click at [1523, 31] on icon "button" at bounding box center [1532, 34] width 17 height 10
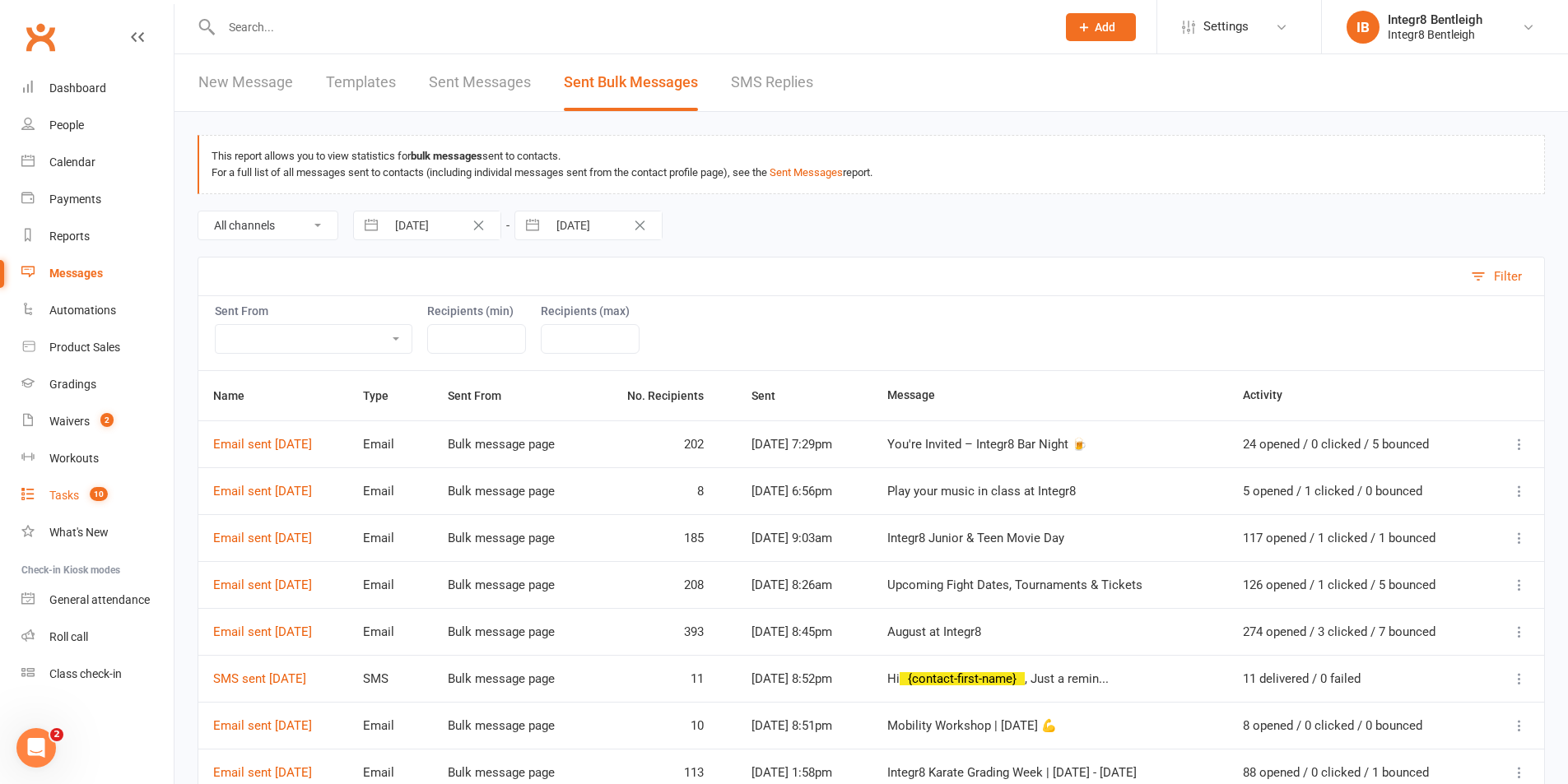
click at [74, 493] on div "Tasks" at bounding box center [65, 495] width 30 height 13
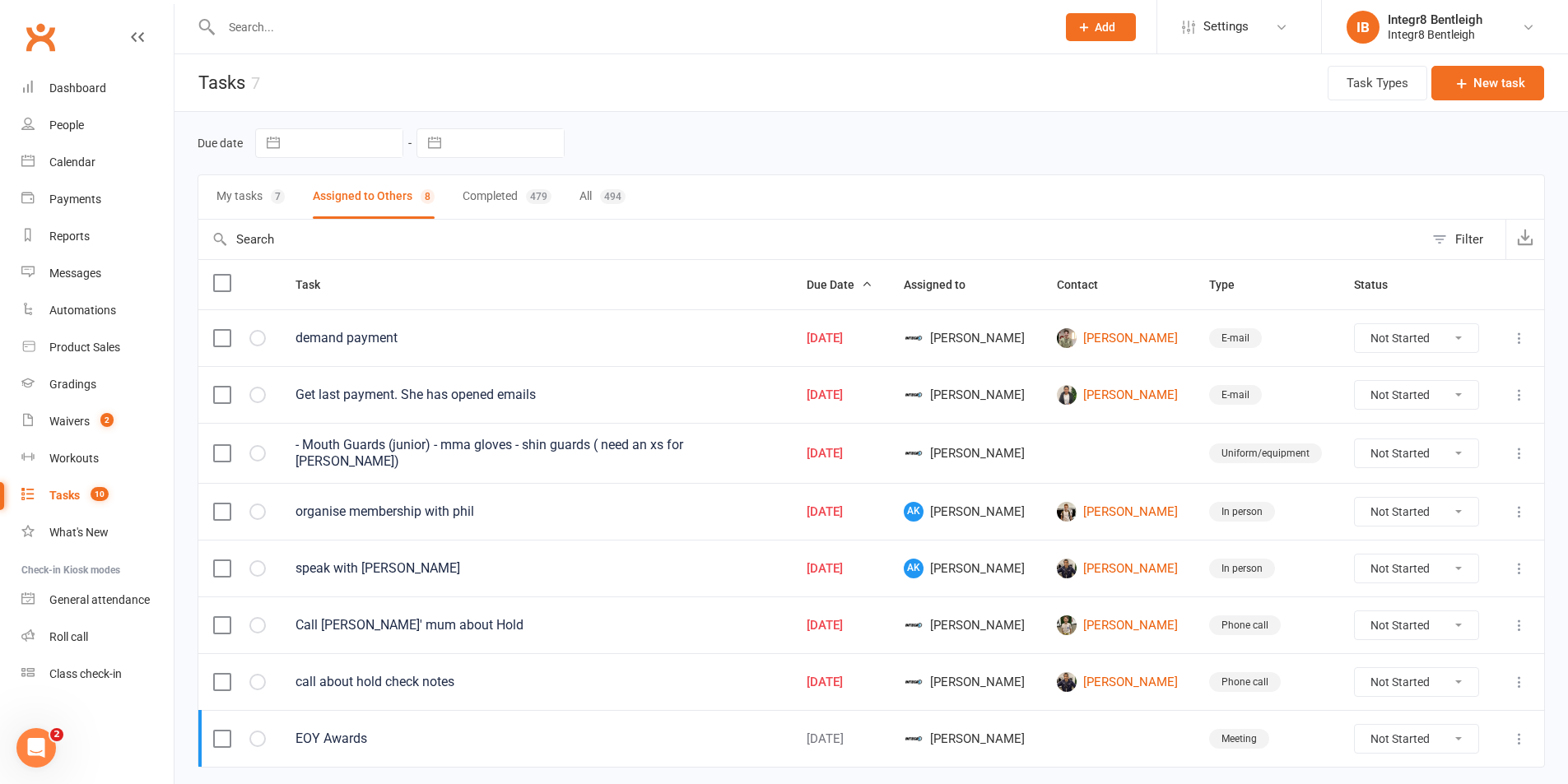
click at [237, 198] on button "My tasks 7" at bounding box center [250, 197] width 68 height 44
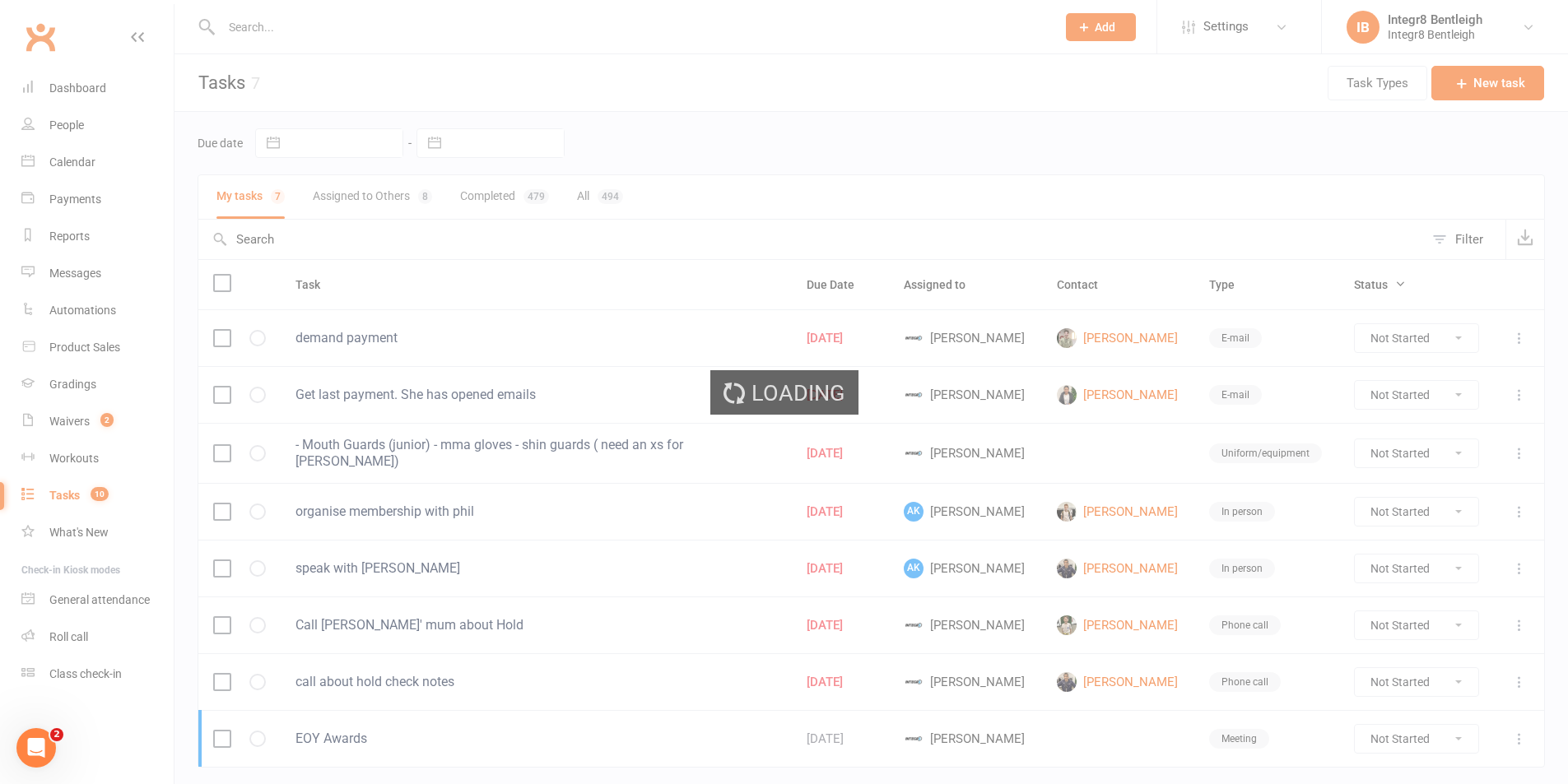
select select "started"
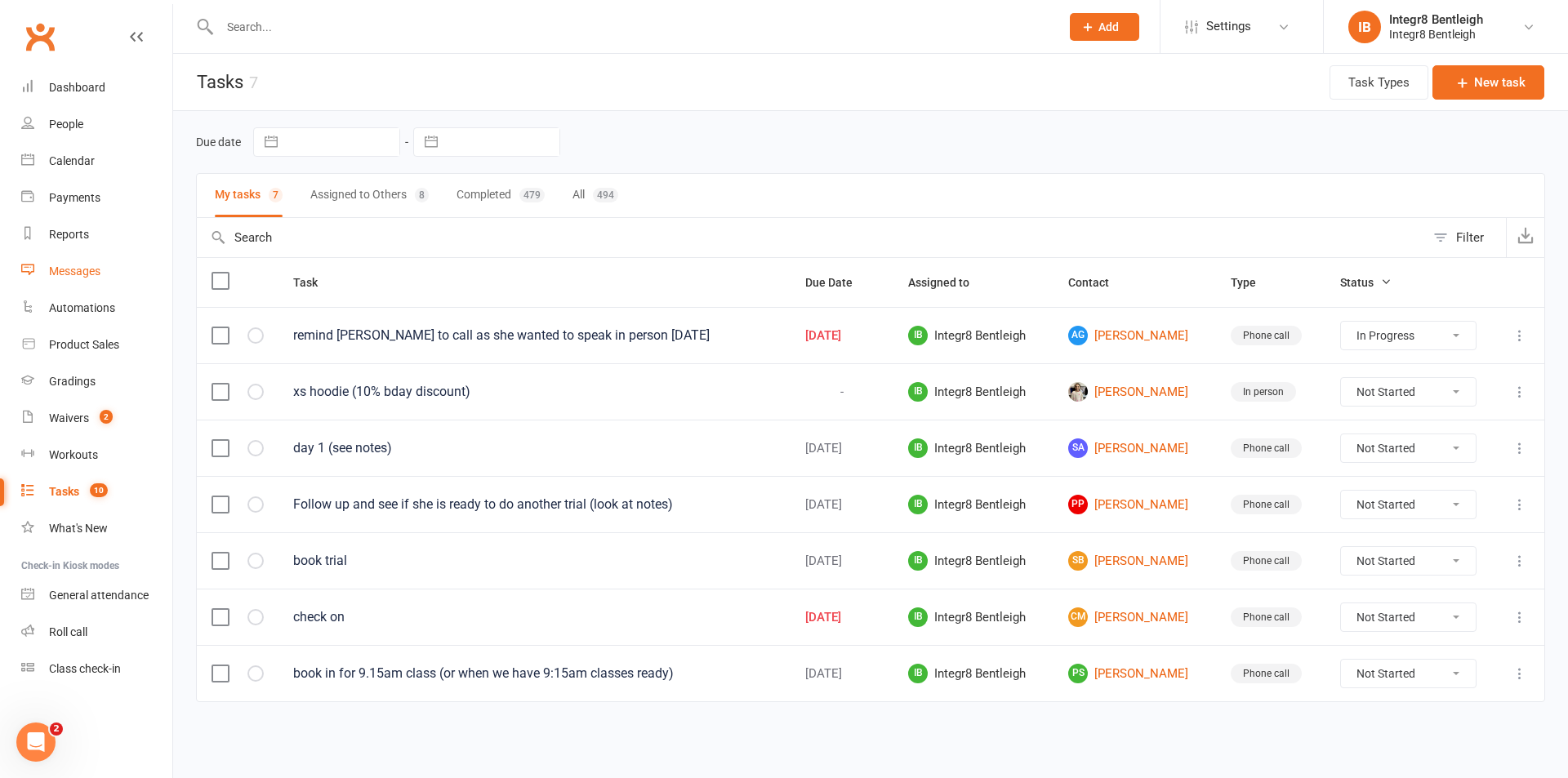
click at [85, 272] on div "Messages" at bounding box center [75, 271] width 52 height 13
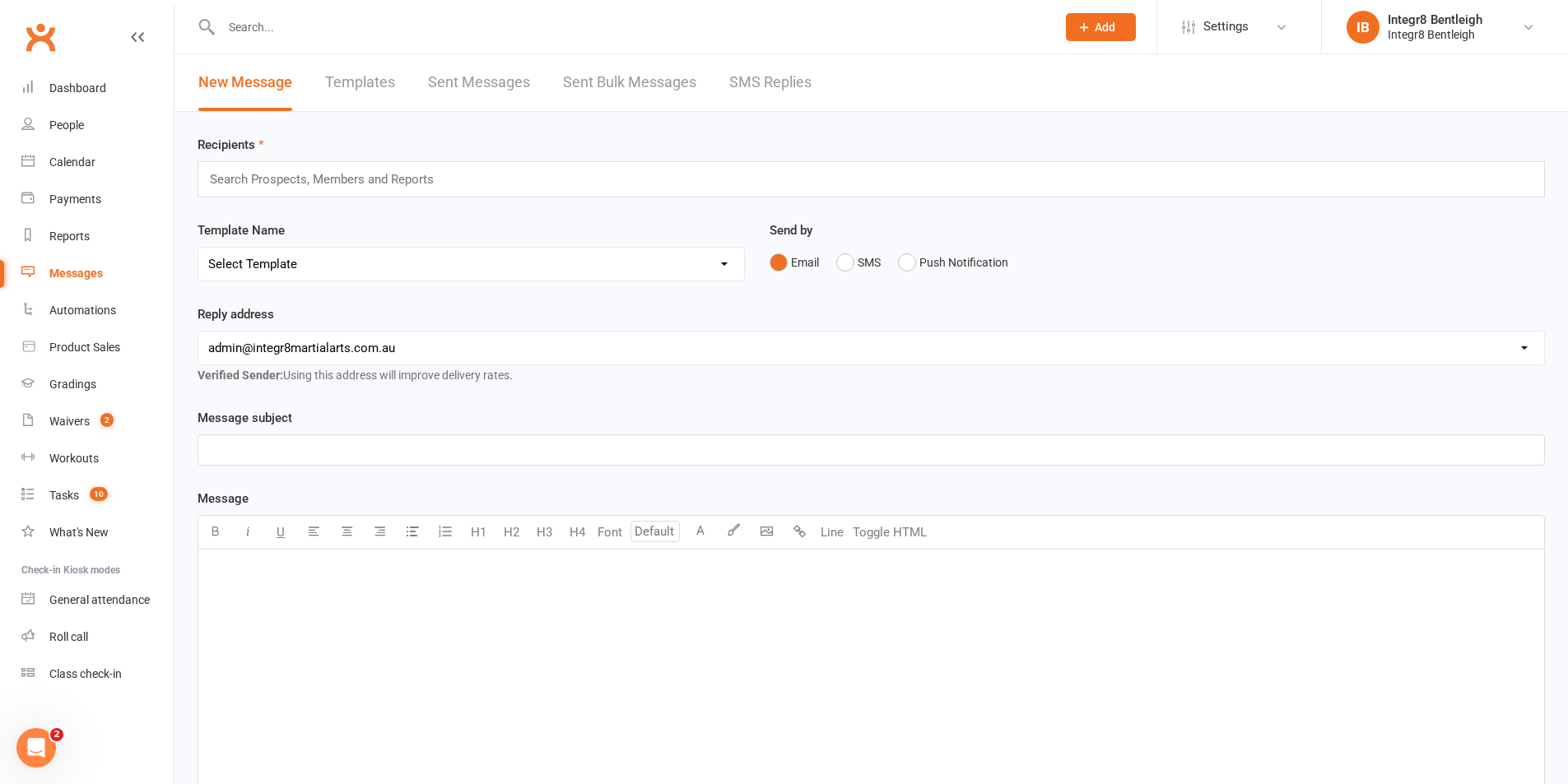
click at [571, 83] on link "Sent Bulk Messages" at bounding box center [630, 83] width 133 height 57
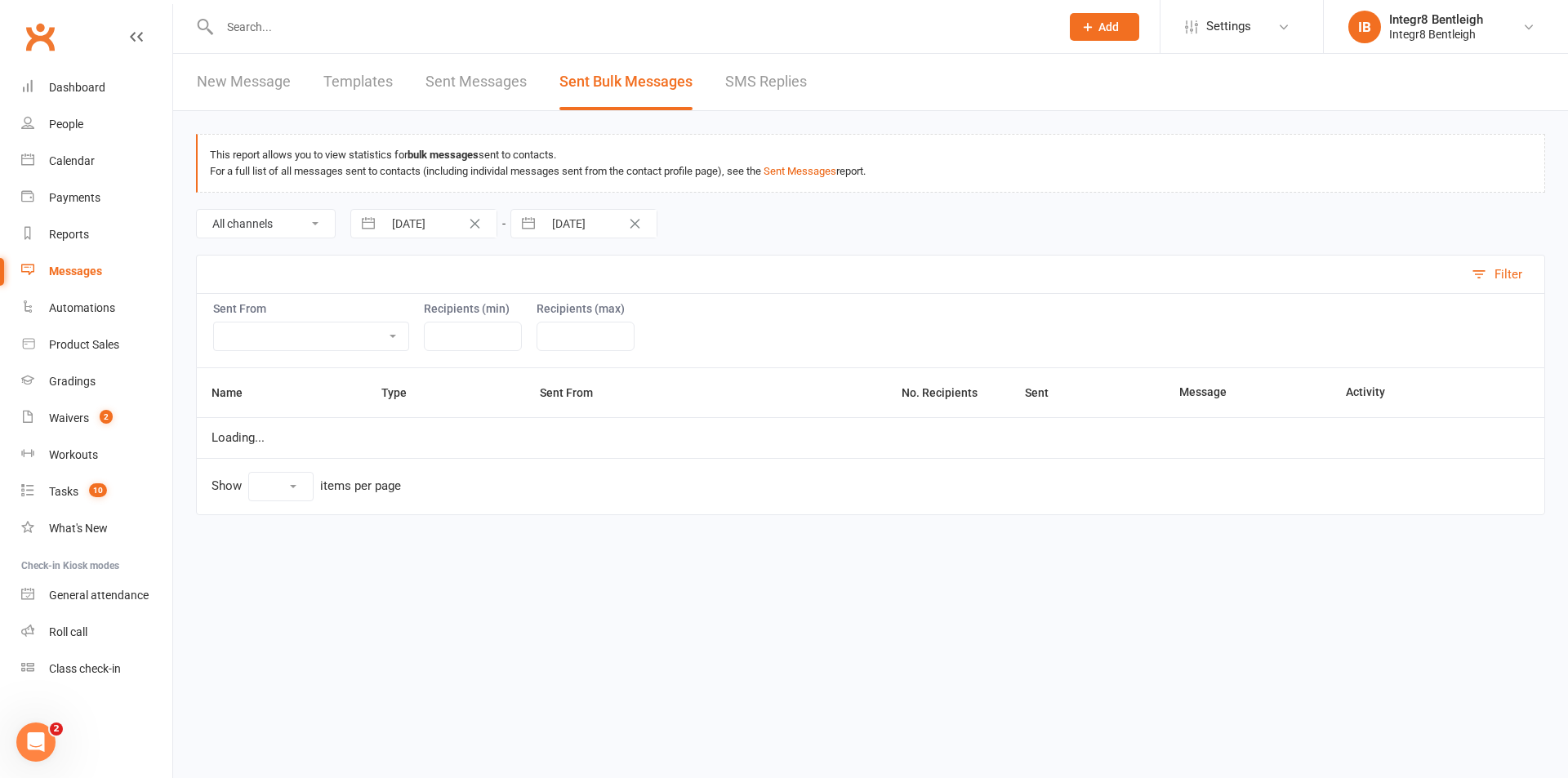
select select "10"
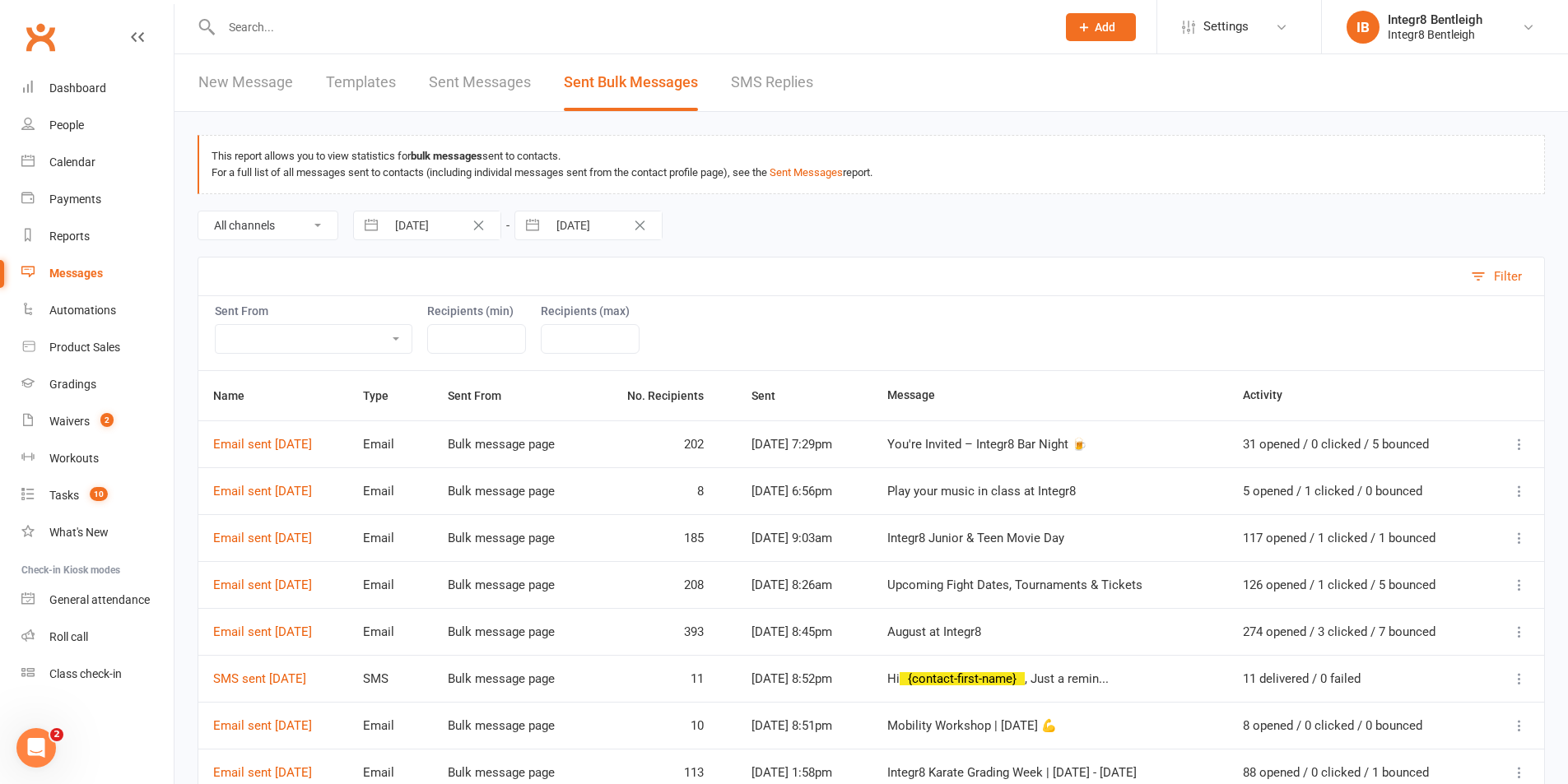
click at [1522, 448] on icon at bounding box center [1520, 445] width 17 height 17
click at [1404, 484] on link "Recipient Activity" at bounding box center [1403, 477] width 225 height 33
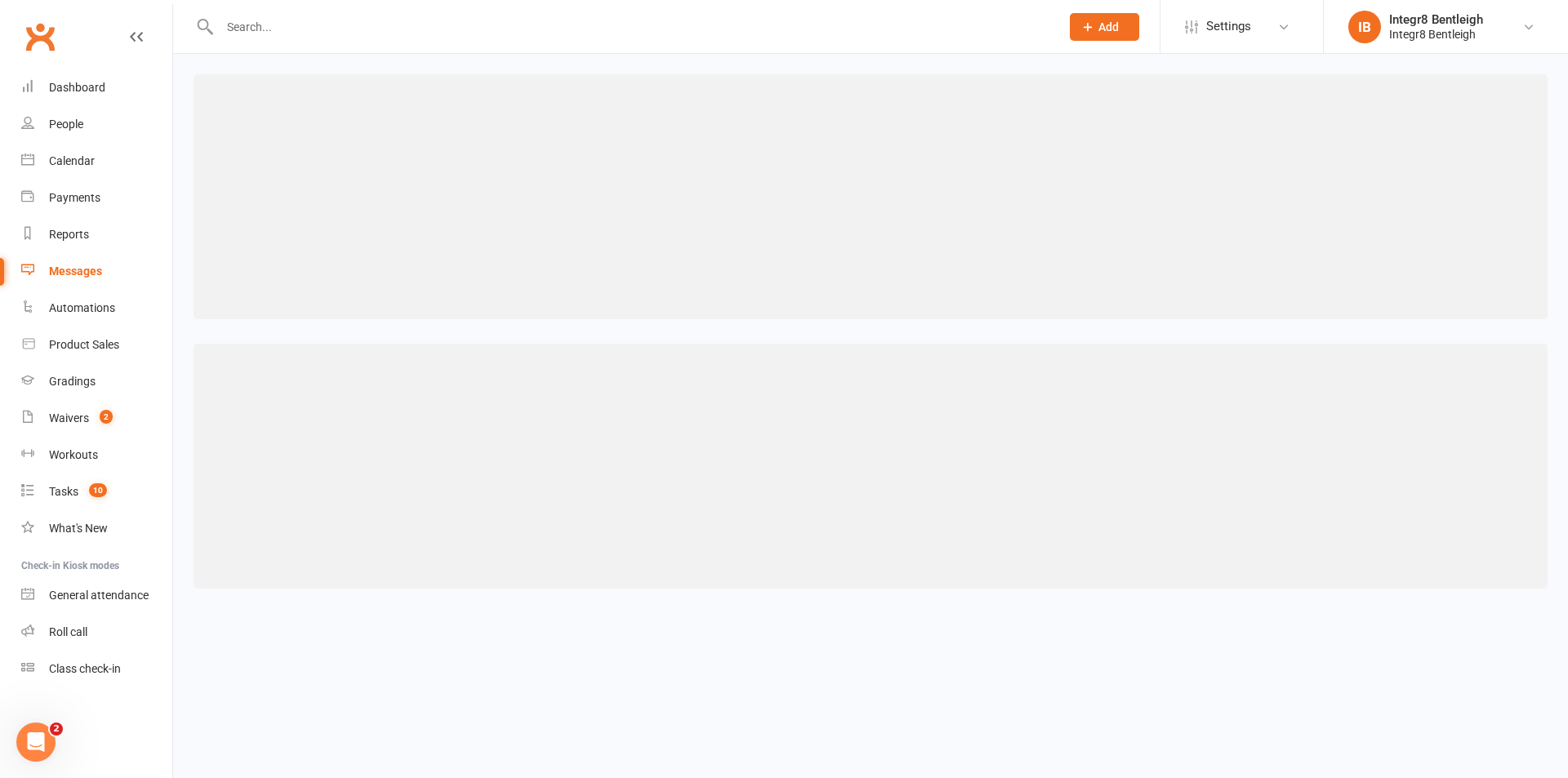
select select "25"
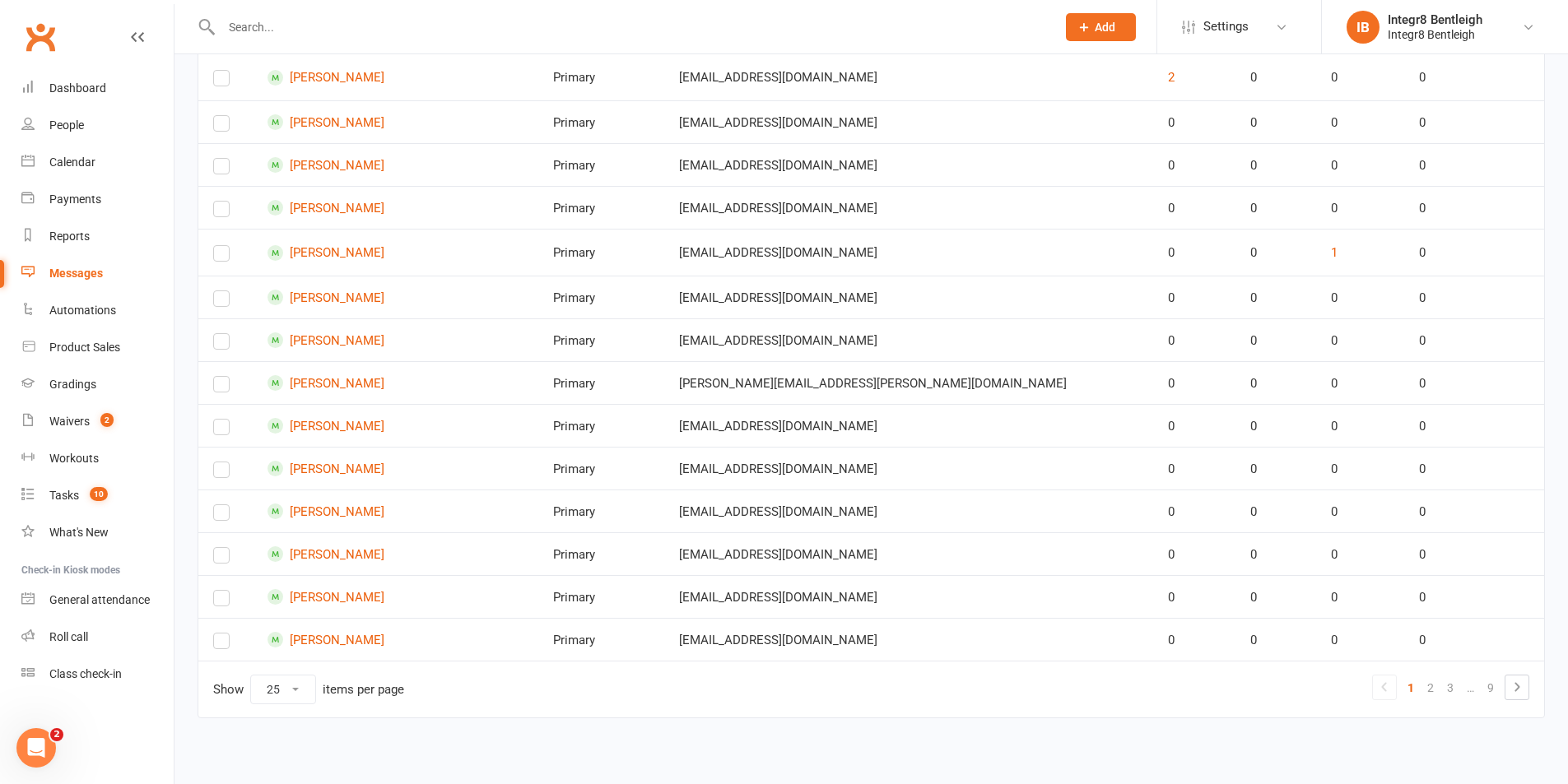
scroll to position [837, 0]
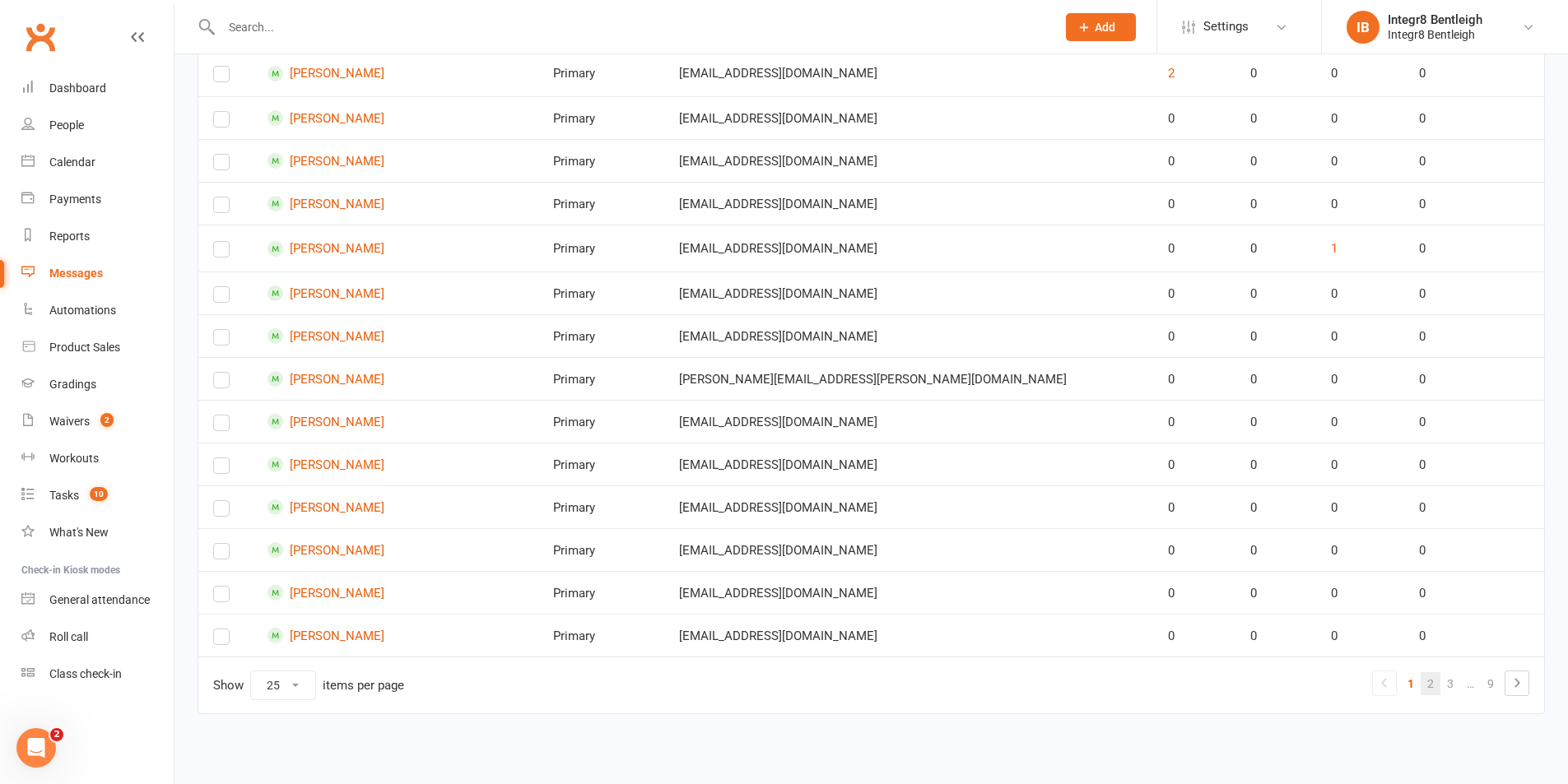
click at [1427, 685] on link "2" at bounding box center [1430, 684] width 20 height 23
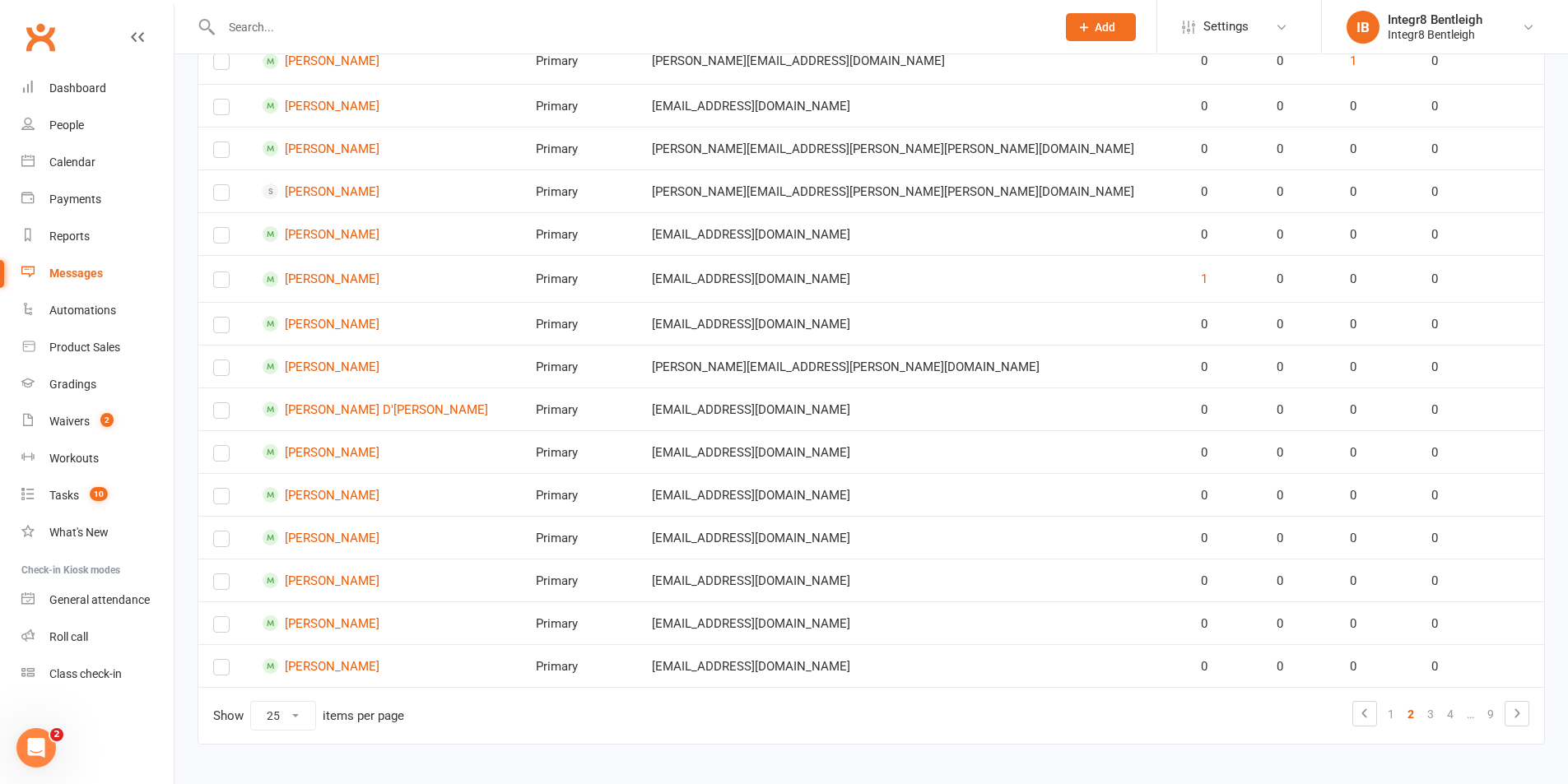
scroll to position [833, 0]
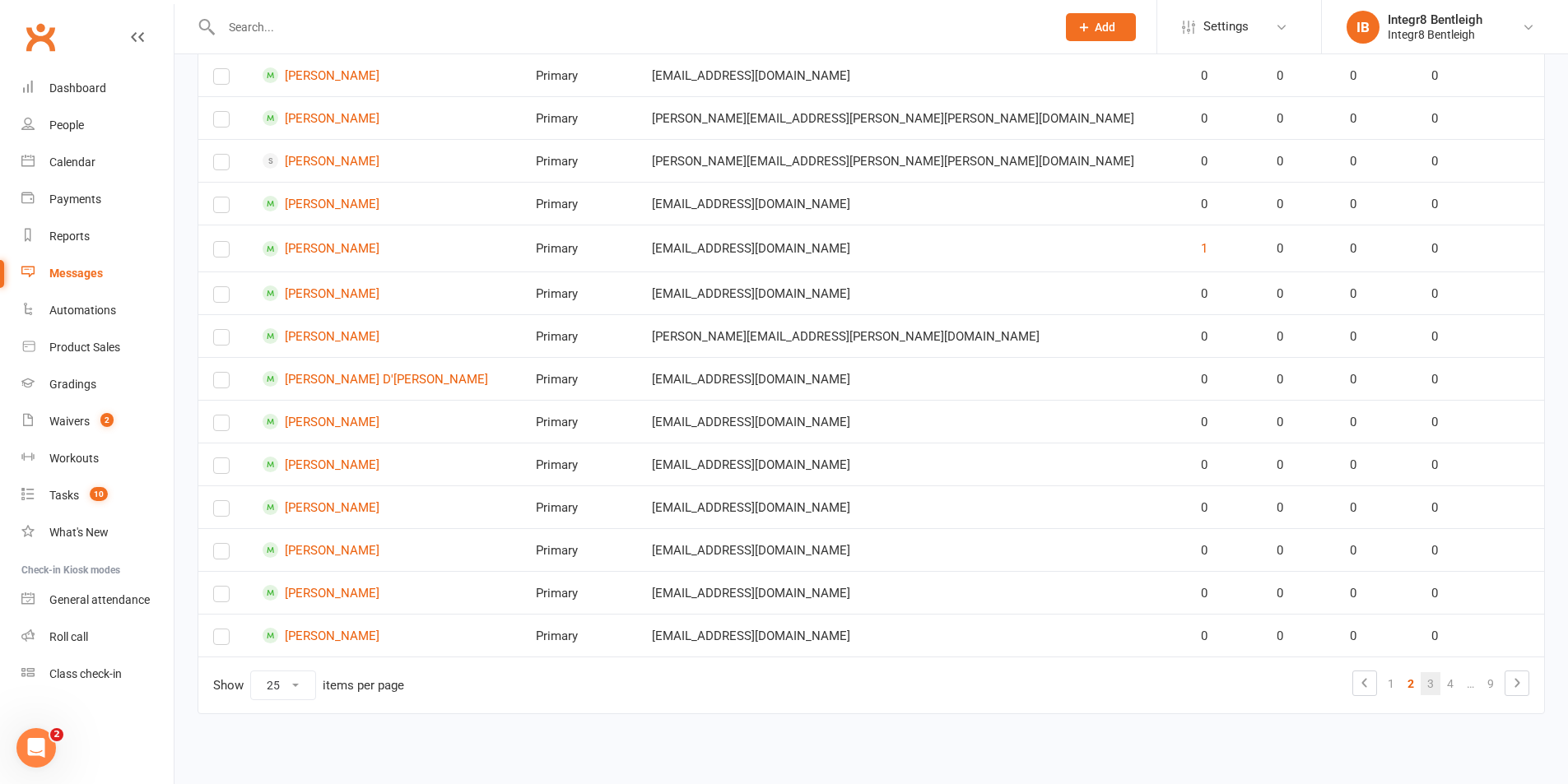
click at [1429, 685] on link "3" at bounding box center [1430, 684] width 20 height 23
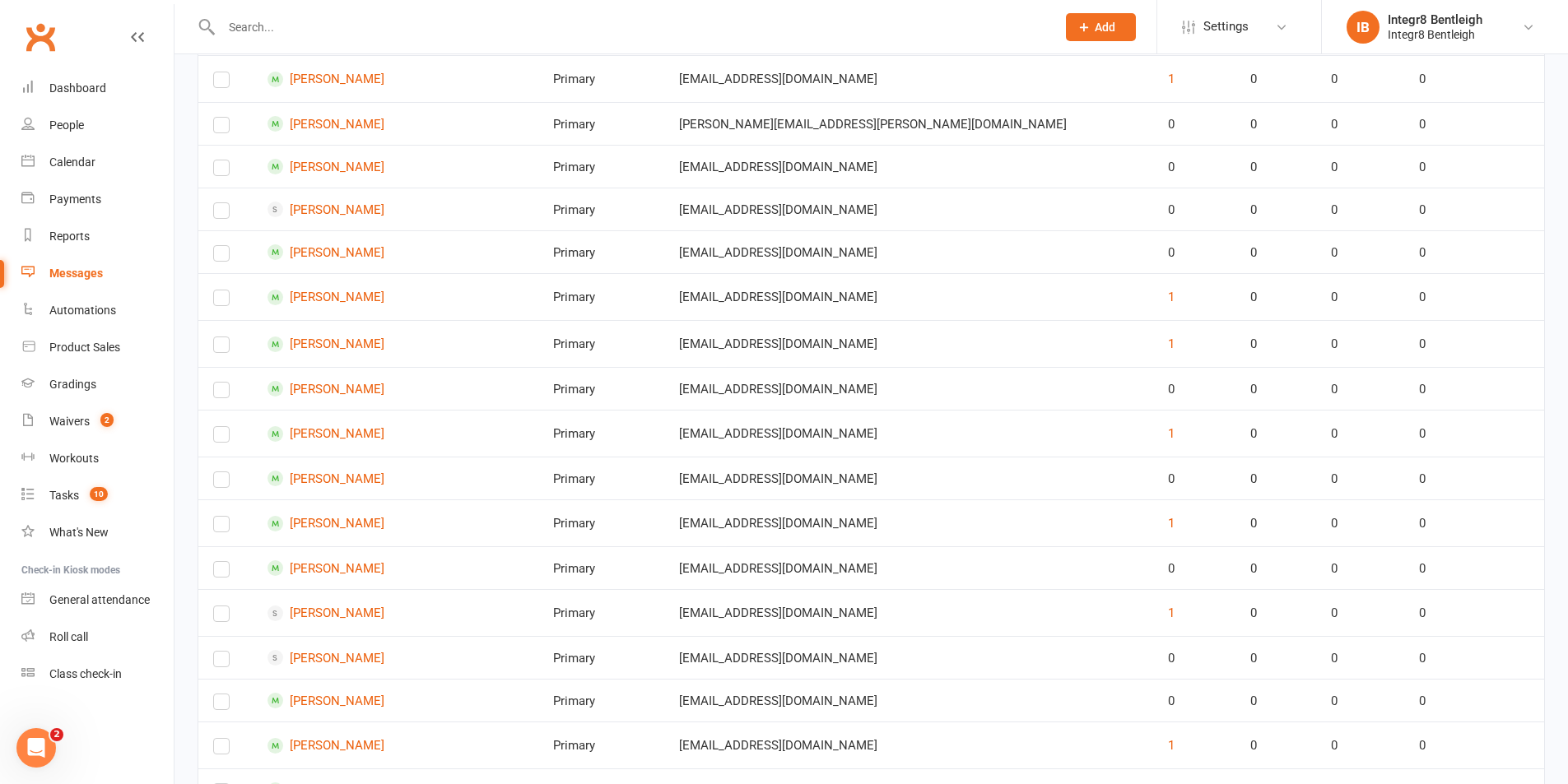
scroll to position [865, 0]
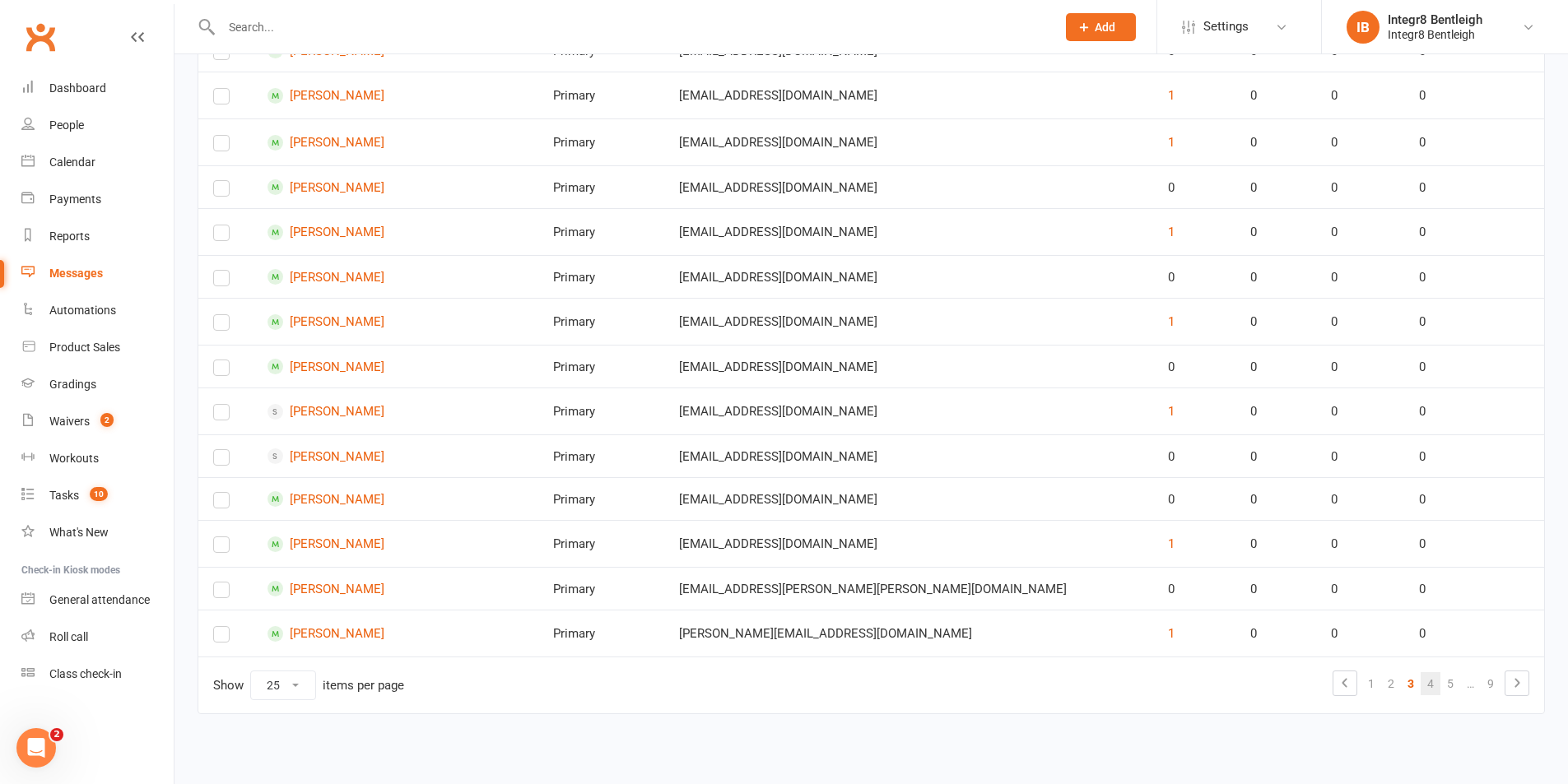
click at [1427, 682] on link "4" at bounding box center [1430, 684] width 20 height 23
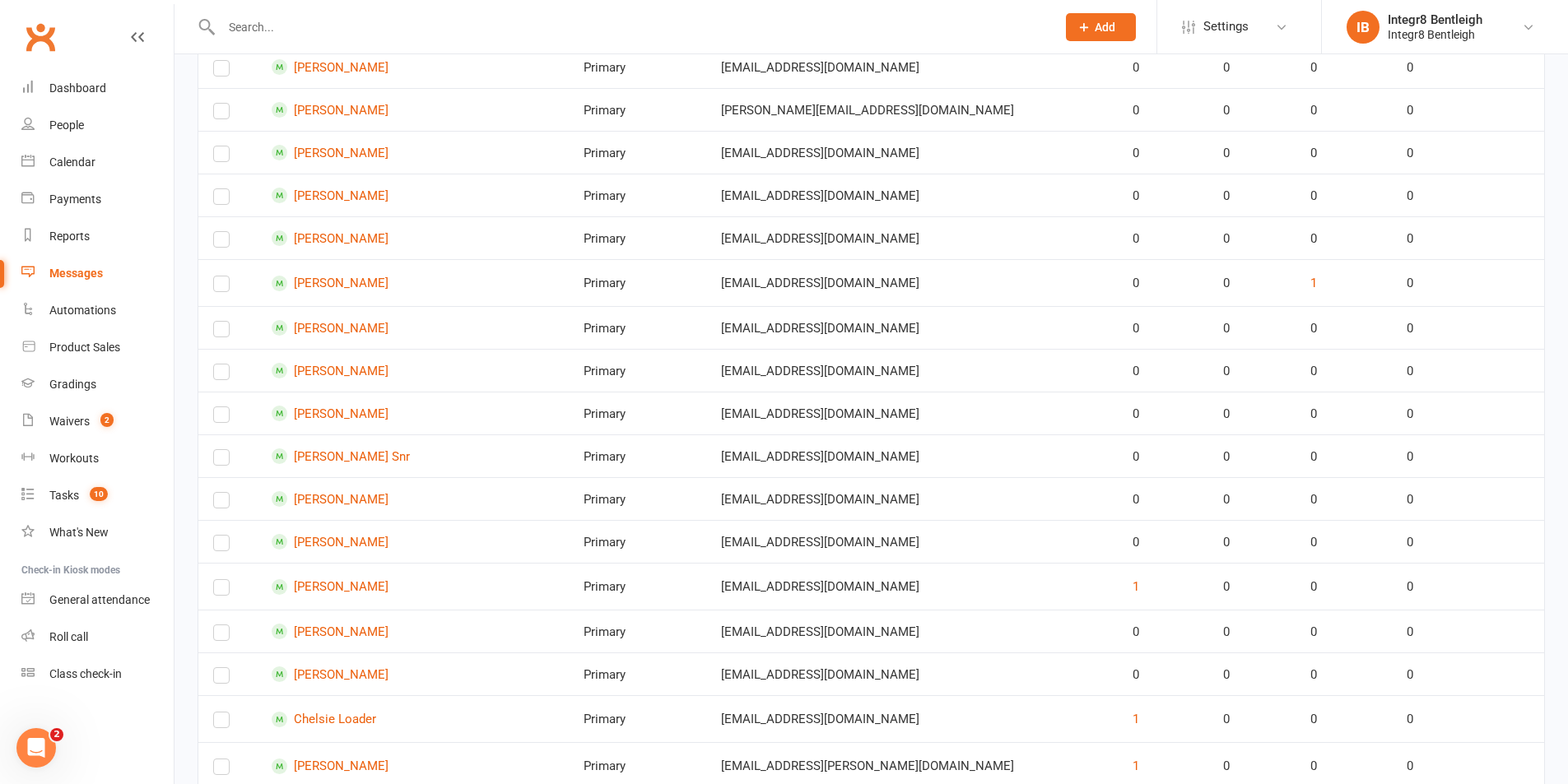
scroll to position [845, 0]
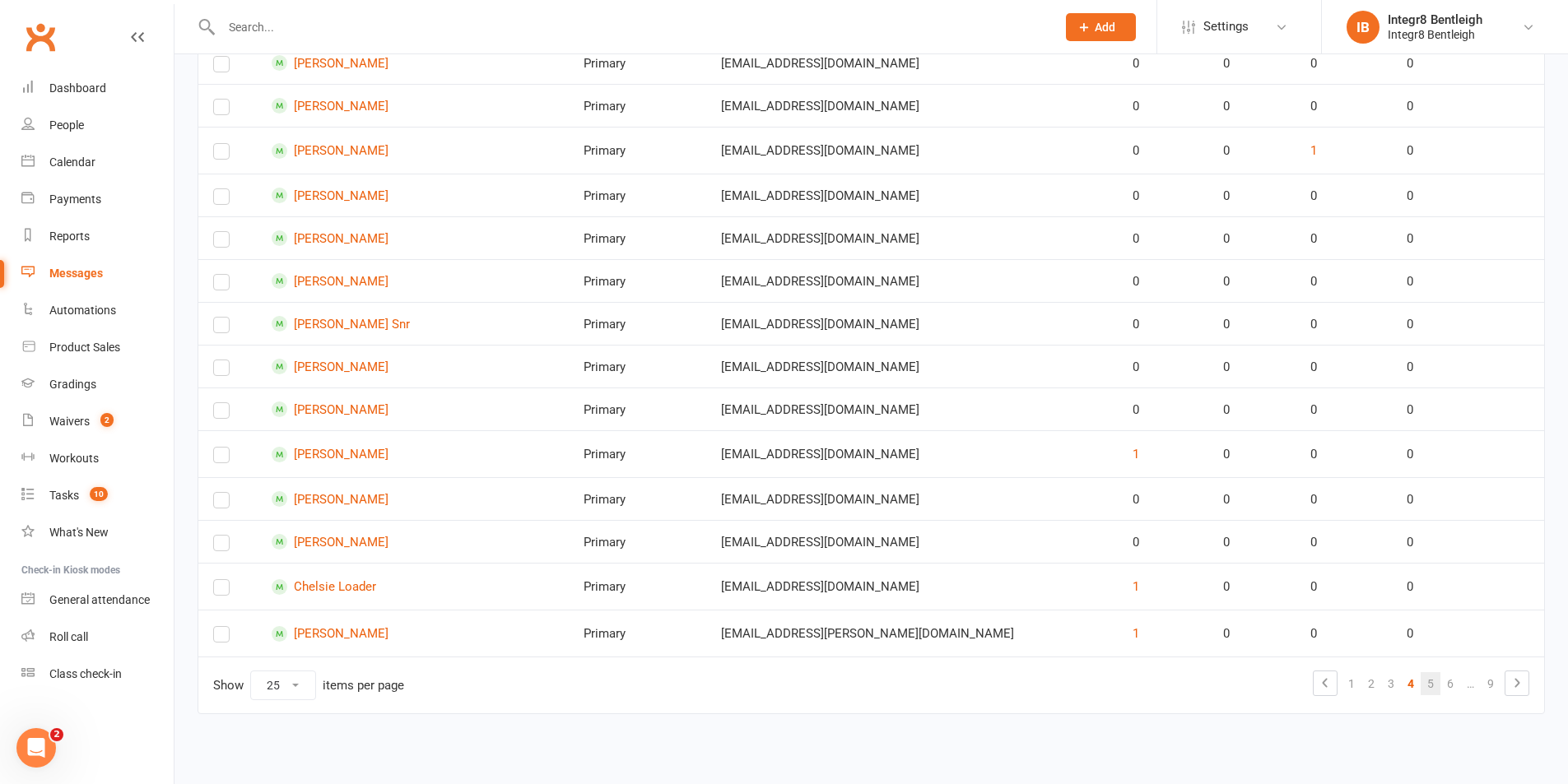
click at [1434, 685] on link "5" at bounding box center [1430, 684] width 20 height 23
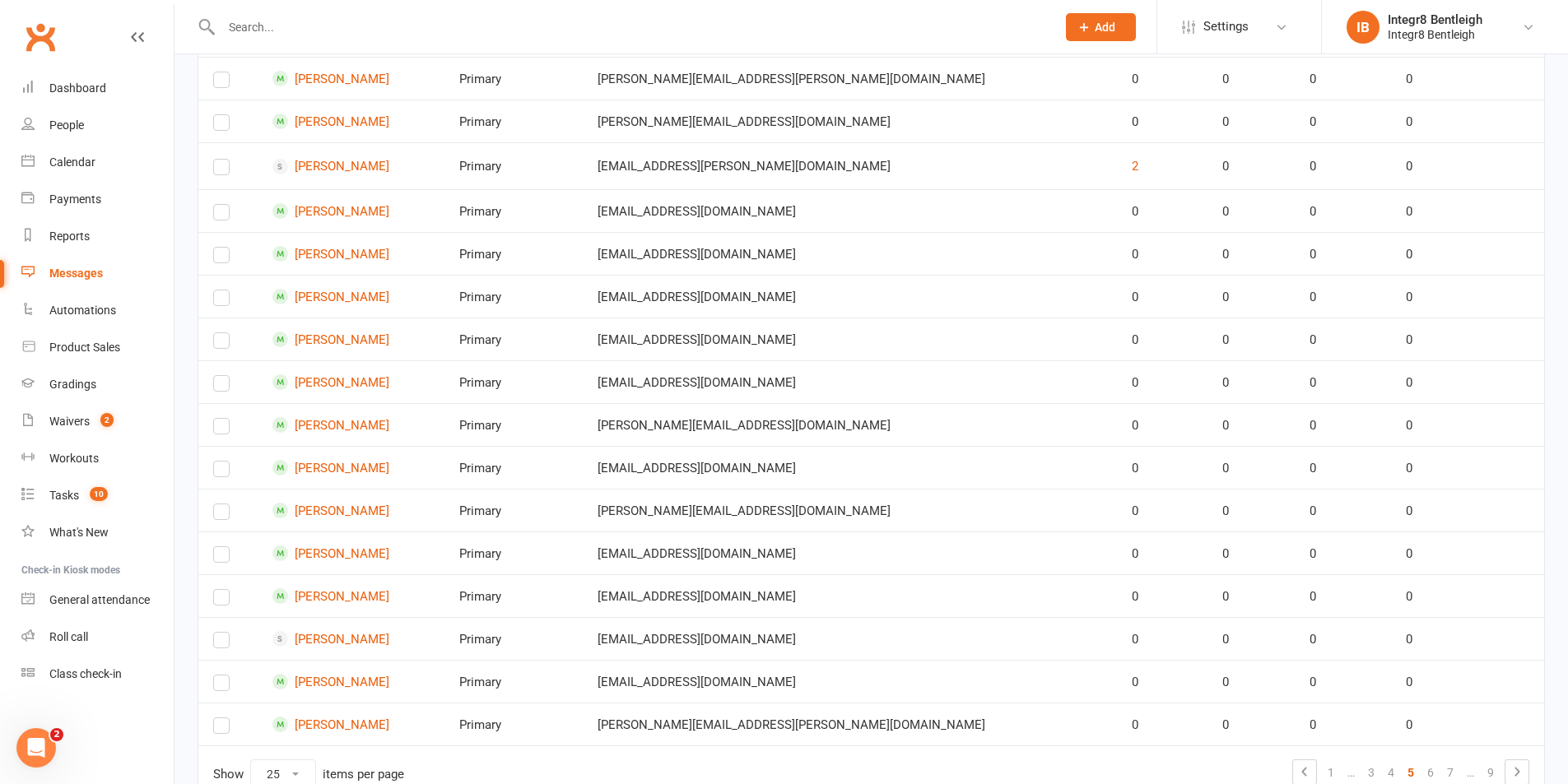
scroll to position [837, 0]
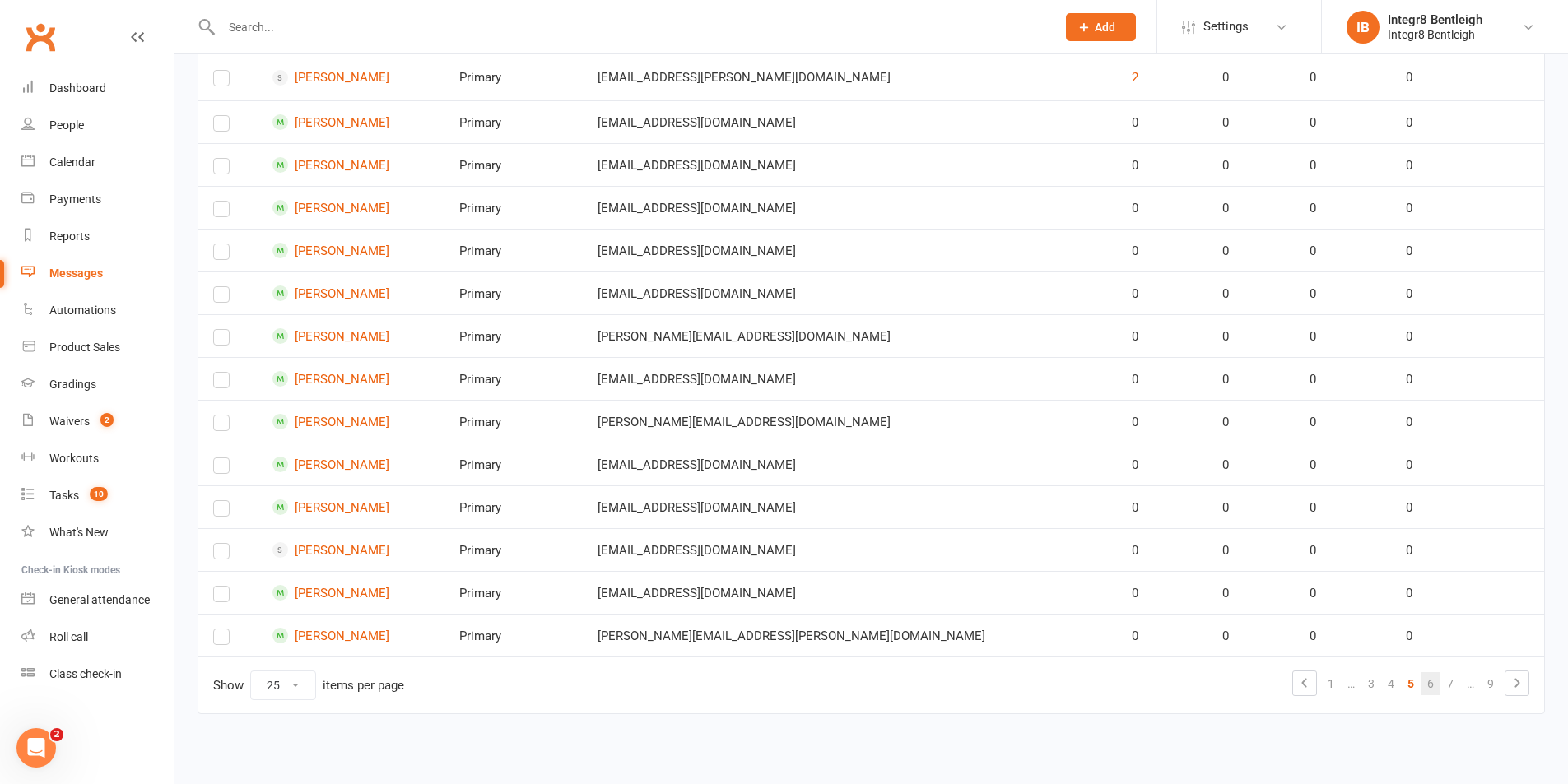
click at [1433, 687] on link "6" at bounding box center [1430, 684] width 20 height 23
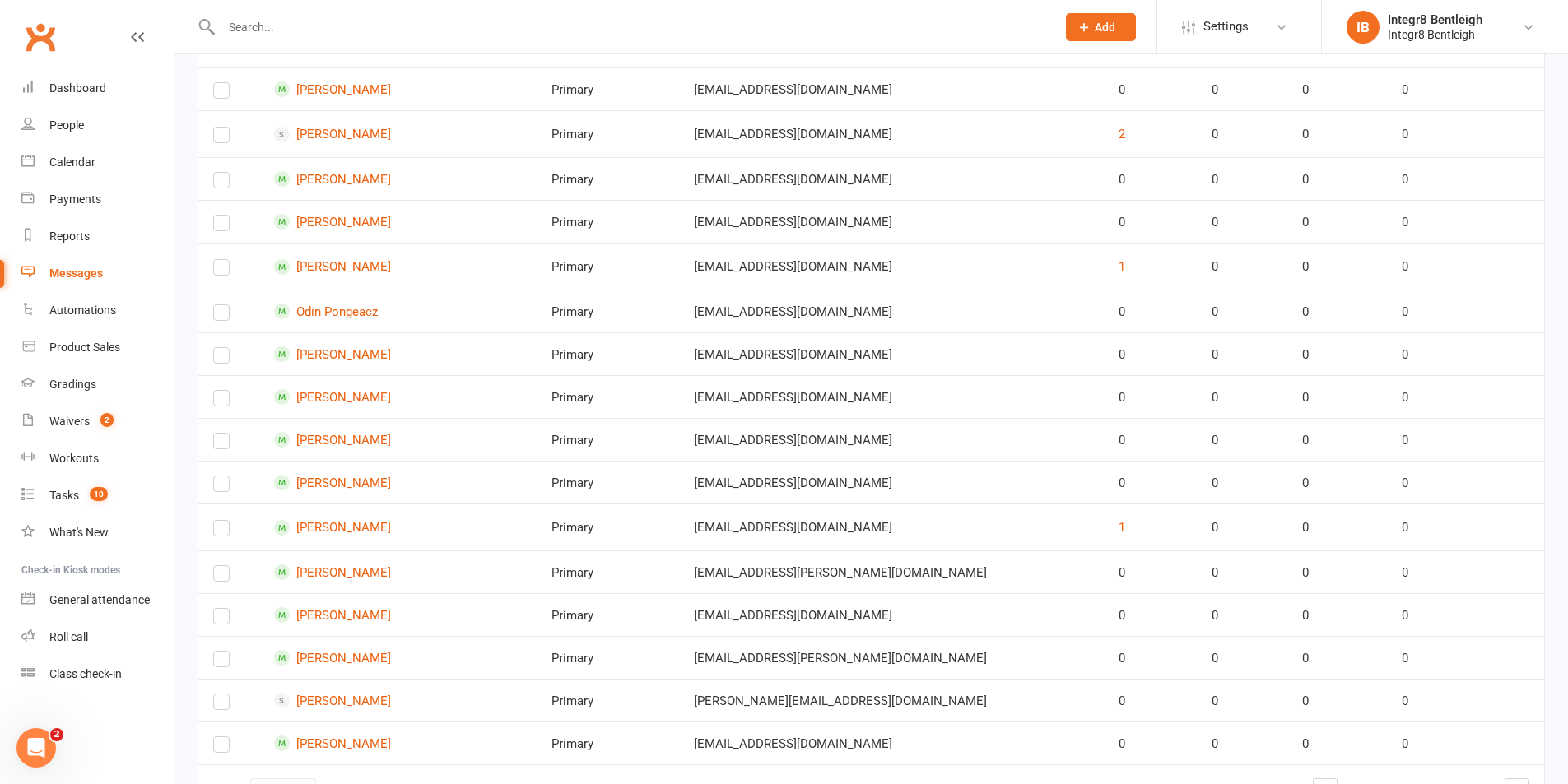
scroll to position [854, 0]
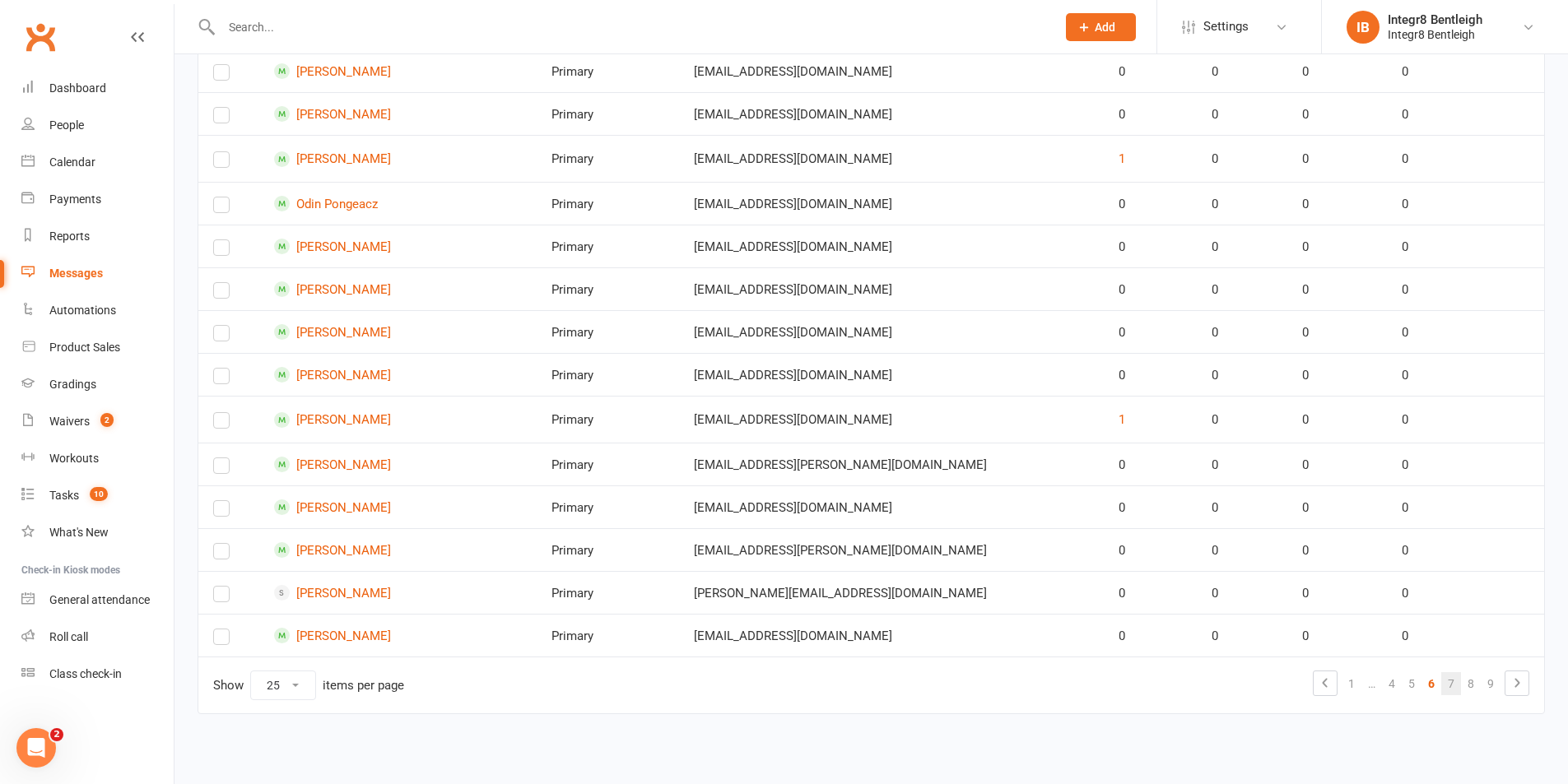
click at [1450, 681] on link "7" at bounding box center [1451, 684] width 20 height 23
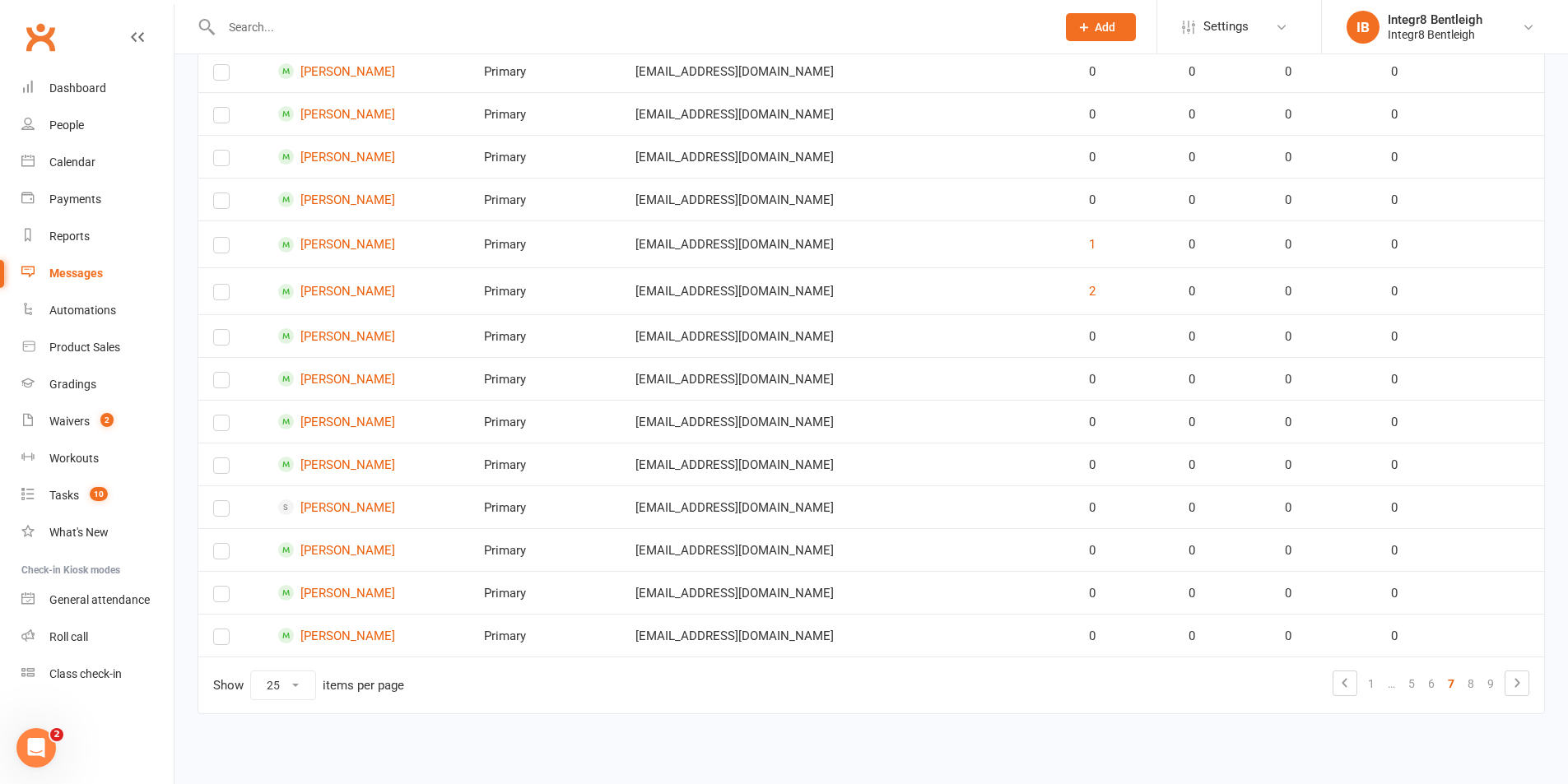
scroll to position [837, 0]
click at [1466, 682] on link "8" at bounding box center [1471, 684] width 20 height 23
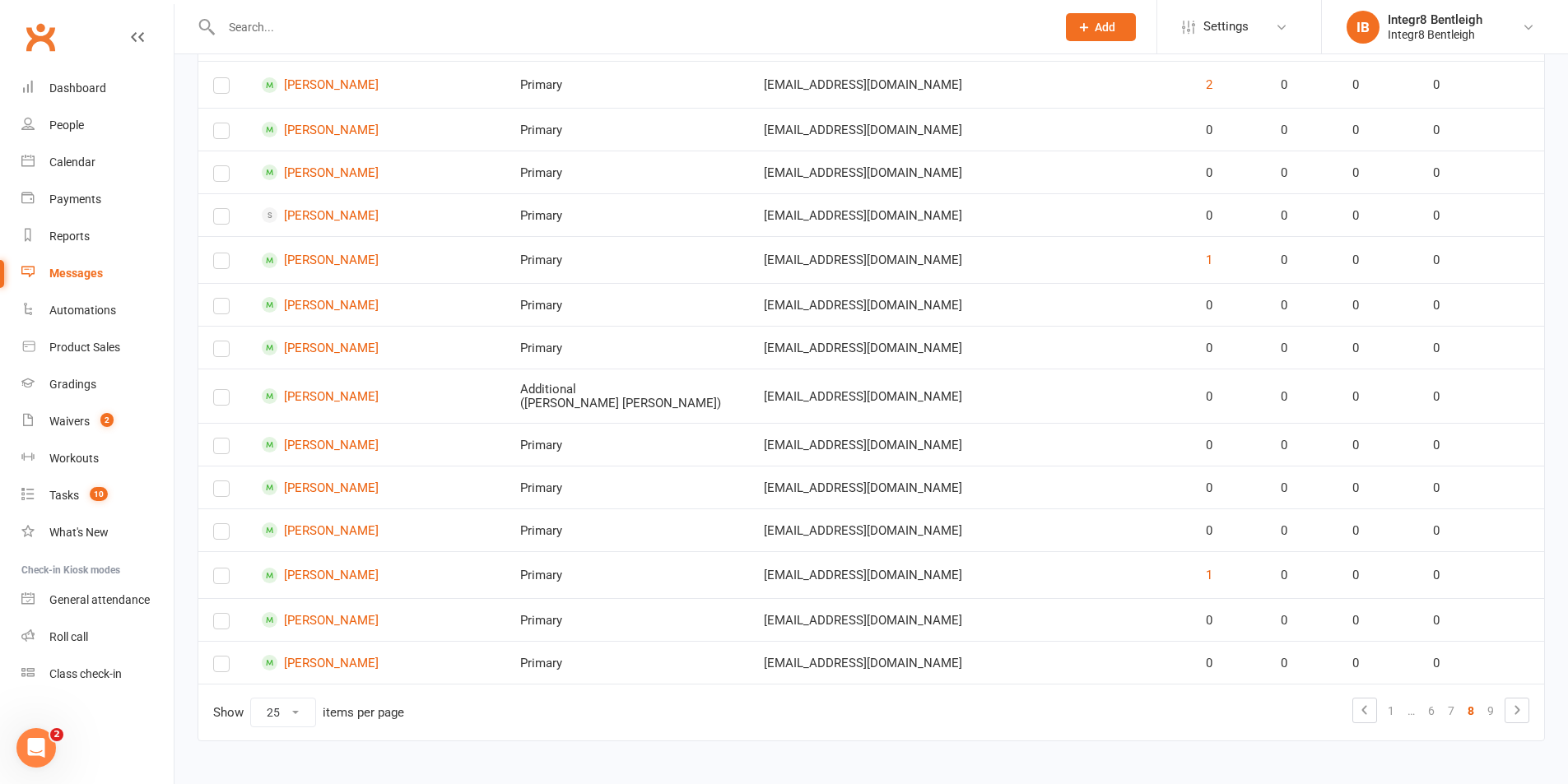
scroll to position [849, 0]
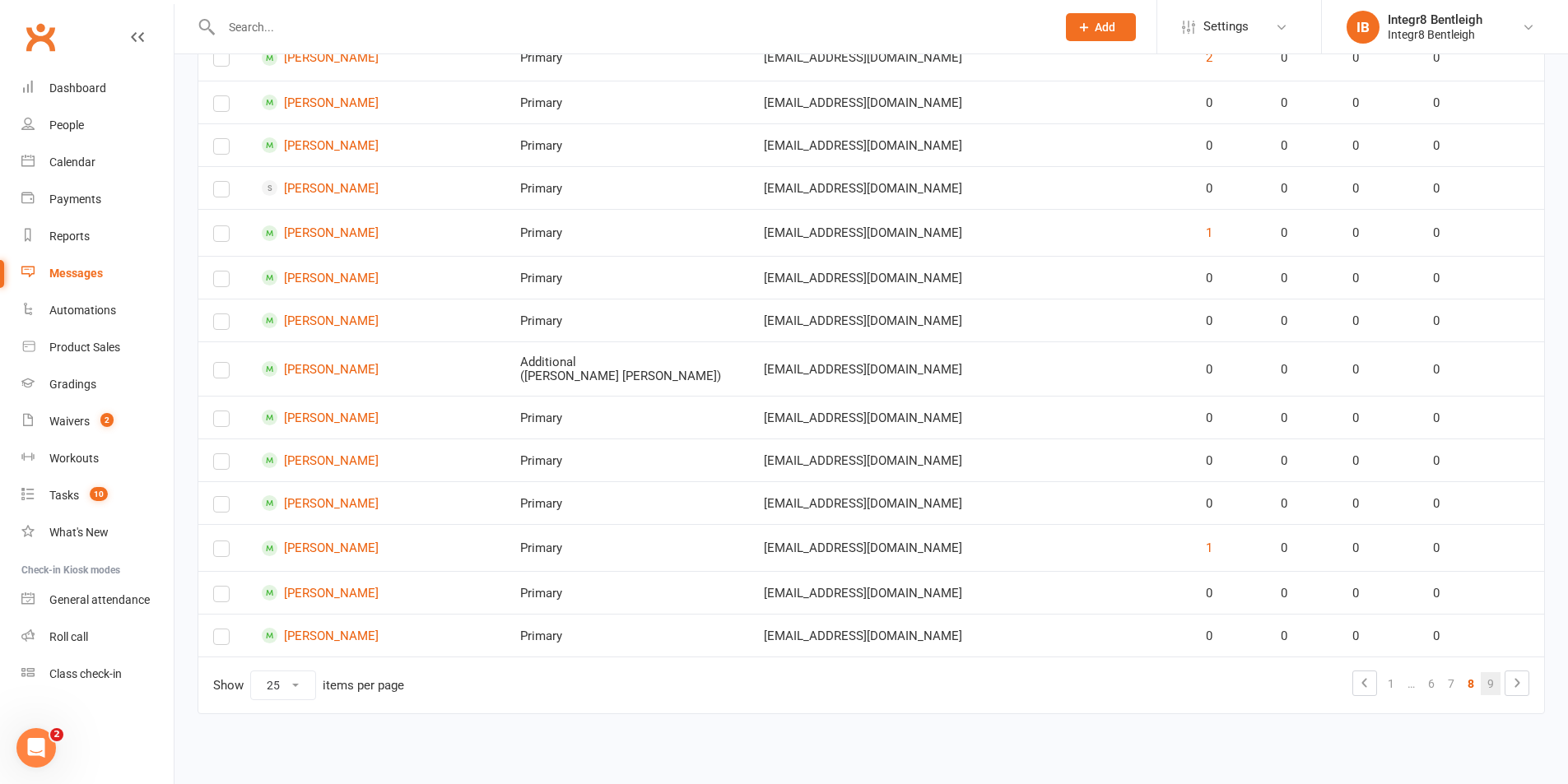
click at [1487, 688] on link "9" at bounding box center [1491, 684] width 20 height 23
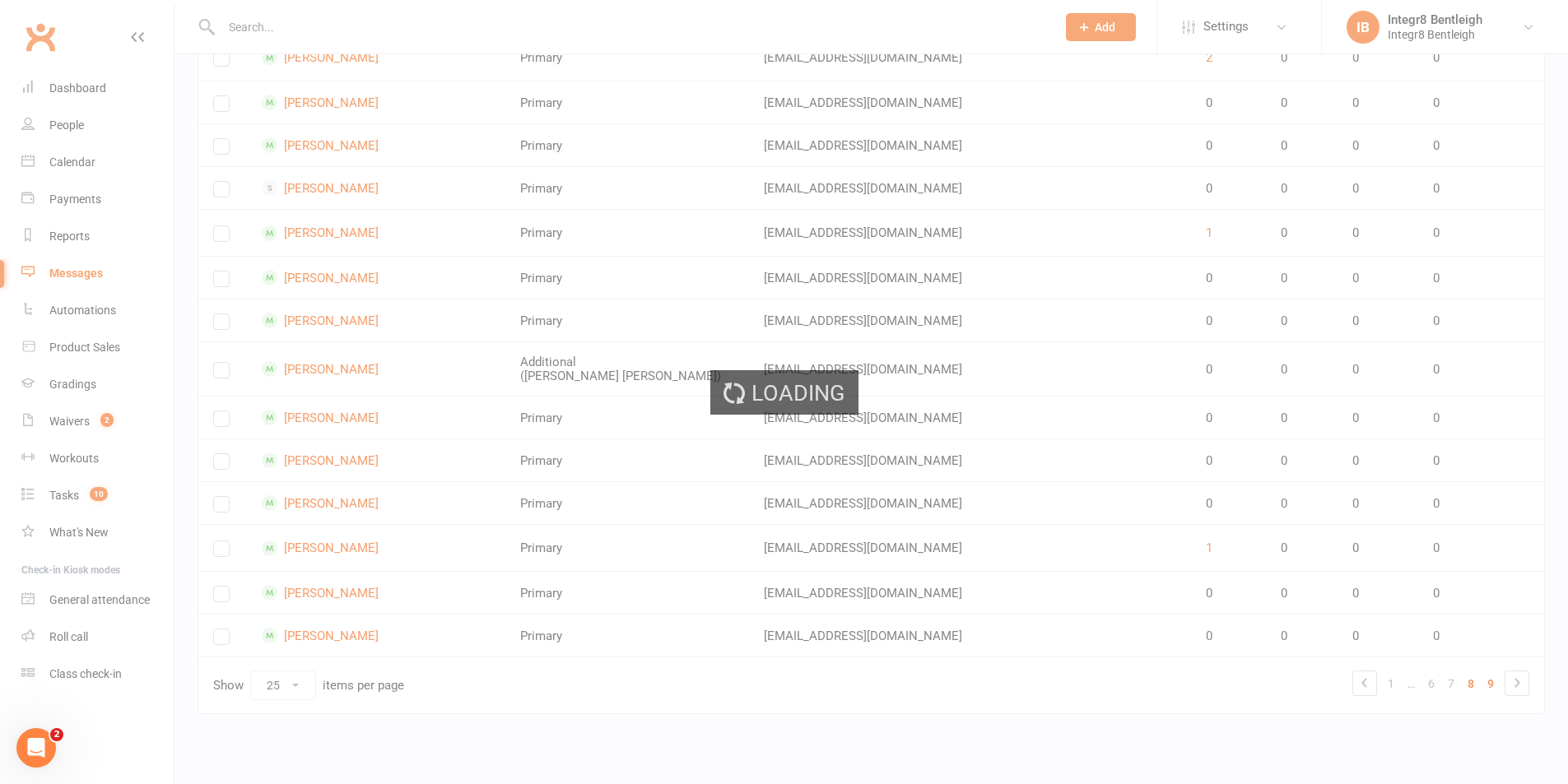
scroll to position [0, 0]
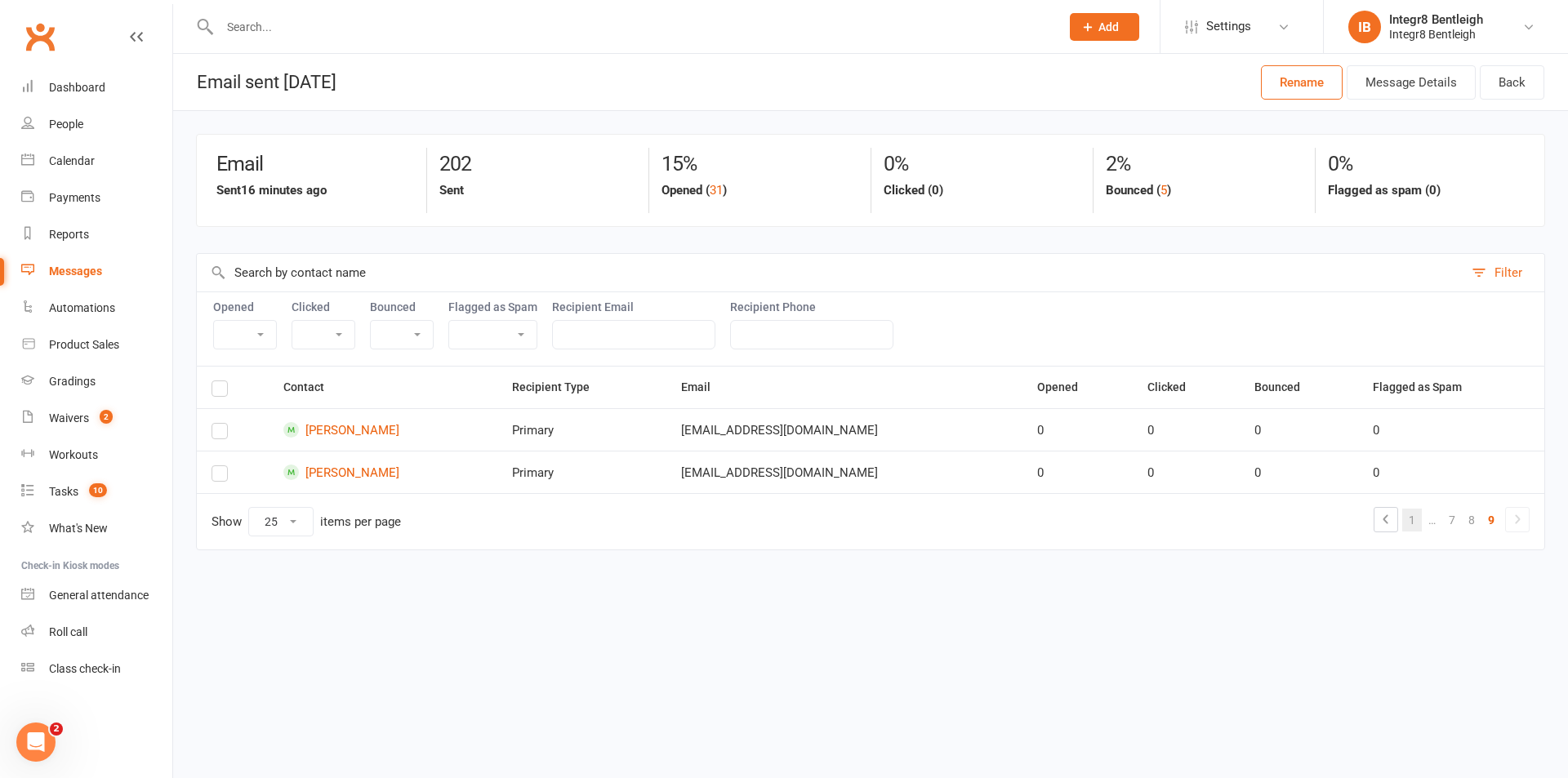
click at [1414, 520] on link "1" at bounding box center [1412, 520] width 20 height 23
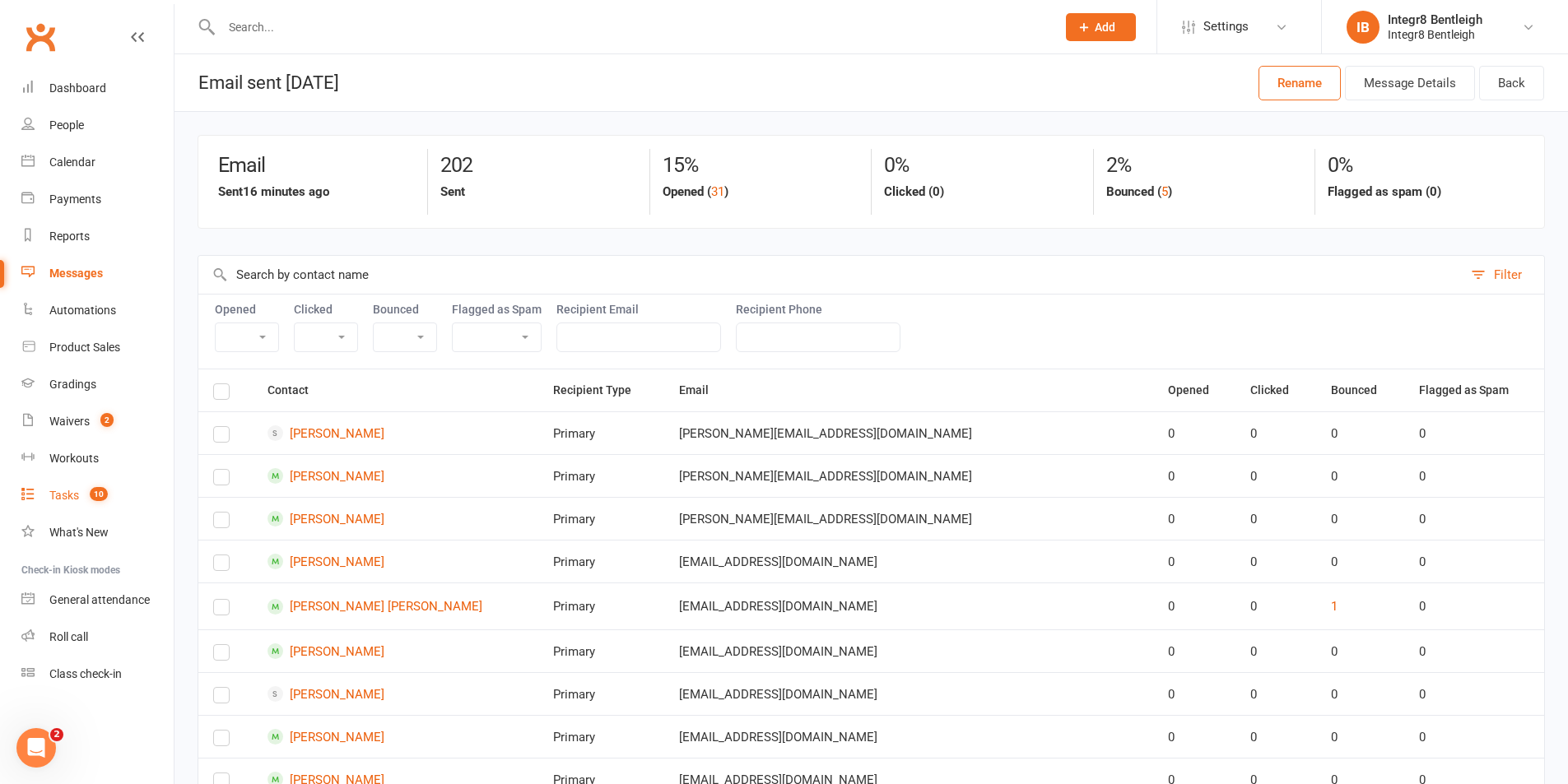
click at [80, 496] on link "Tasks 10" at bounding box center [98, 495] width 152 height 37
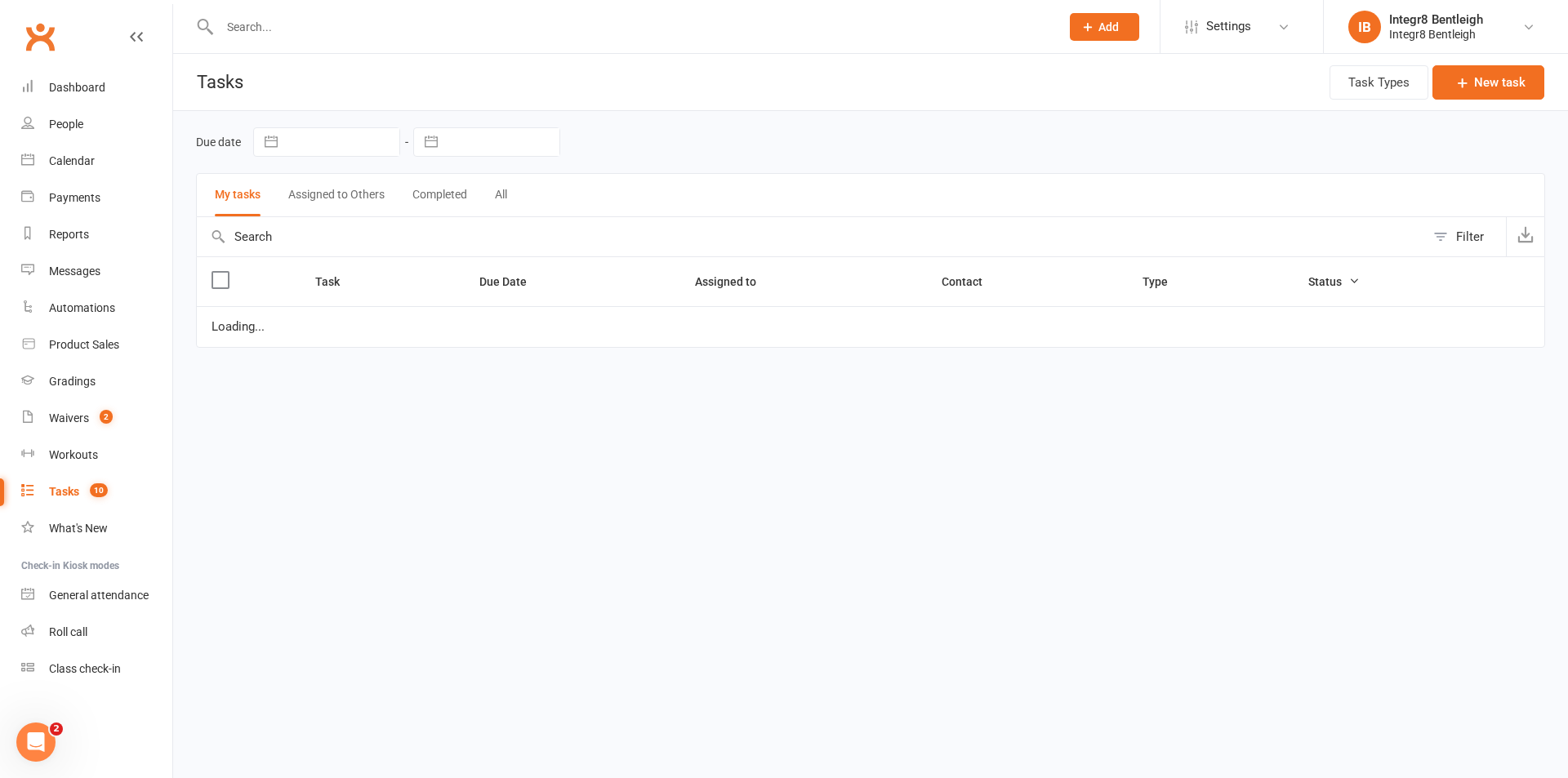
select select "started"
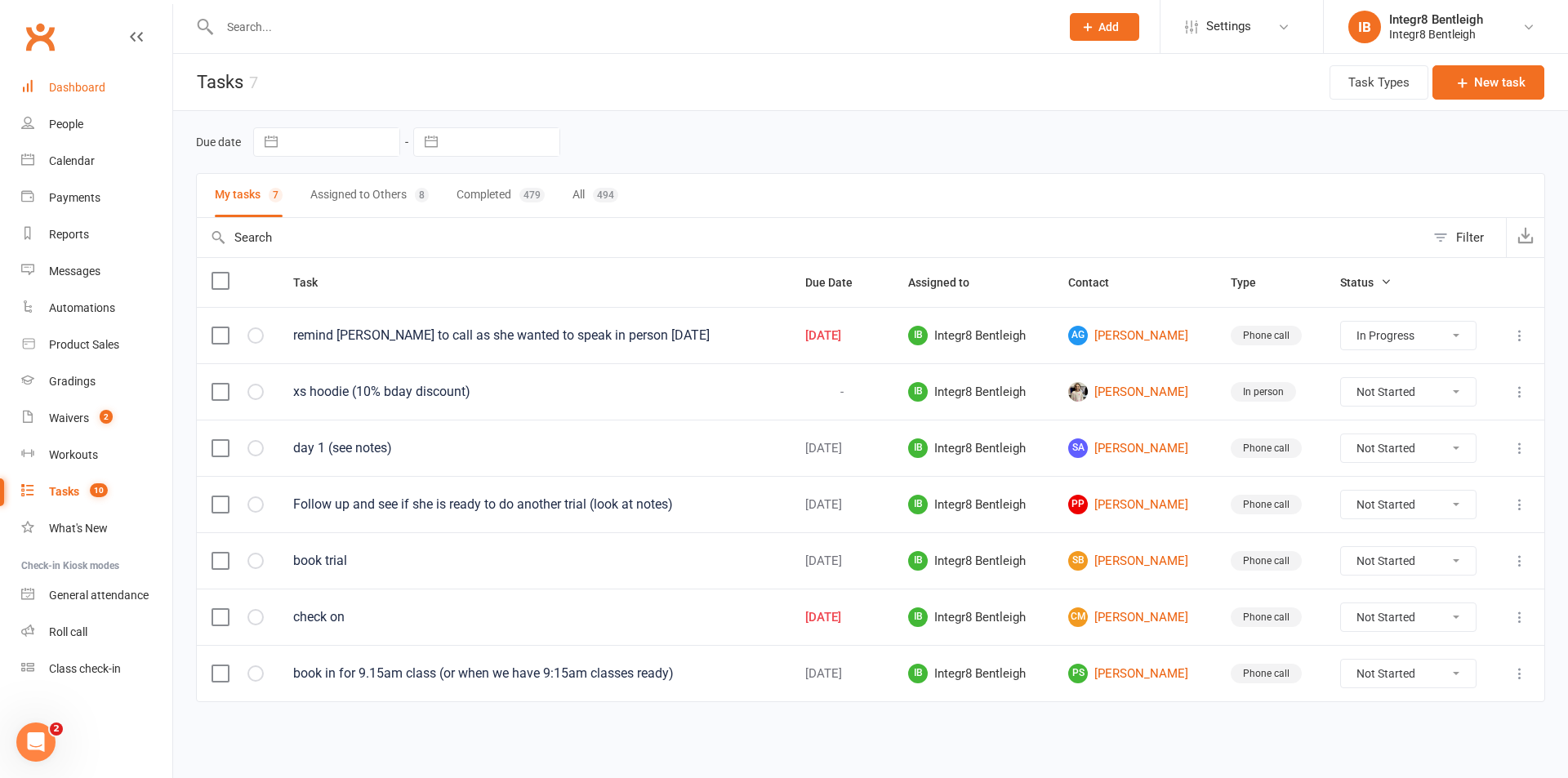
click at [64, 88] on div "Dashboard" at bounding box center [77, 87] width 57 height 13
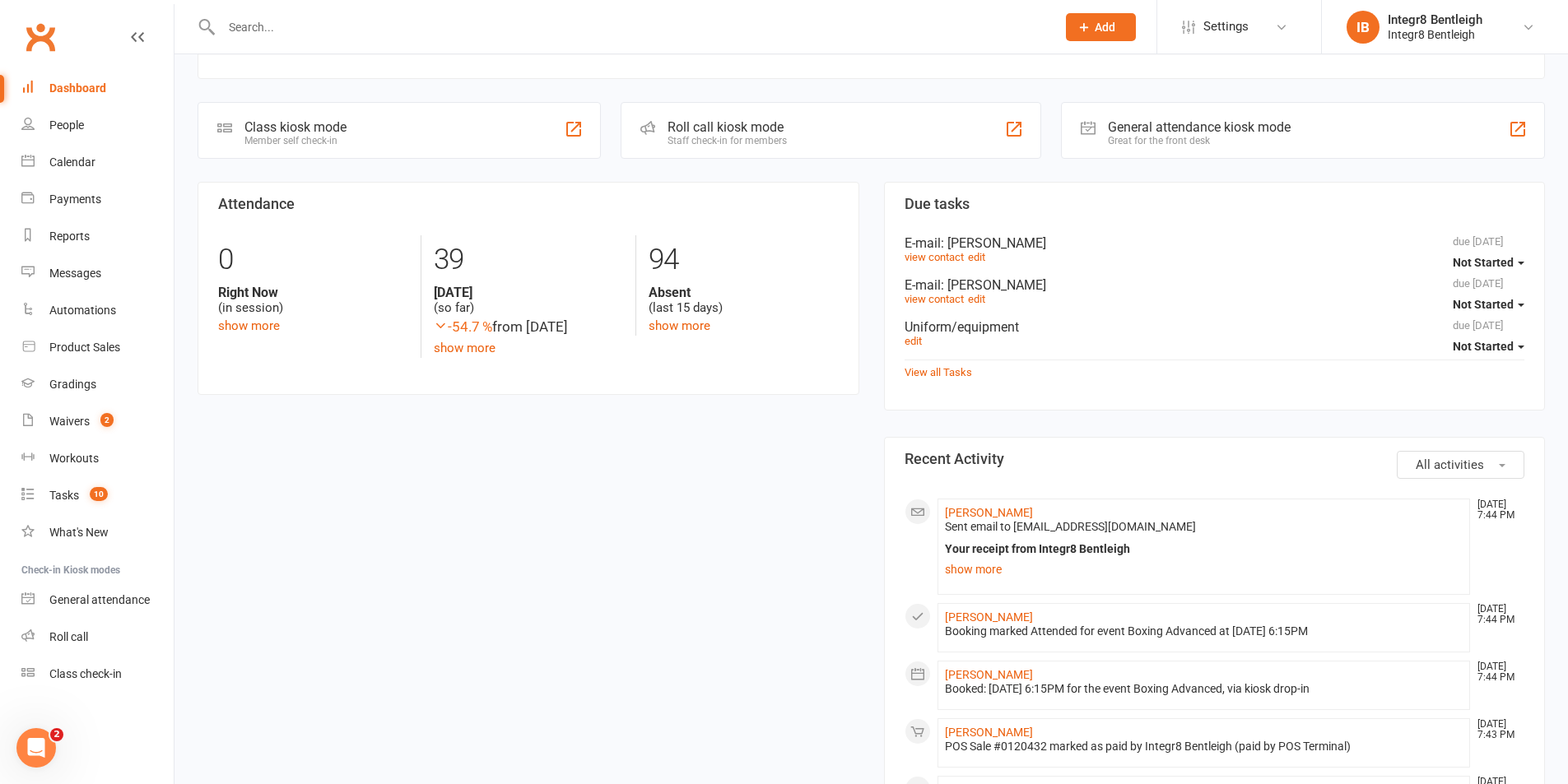
scroll to position [247, 0]
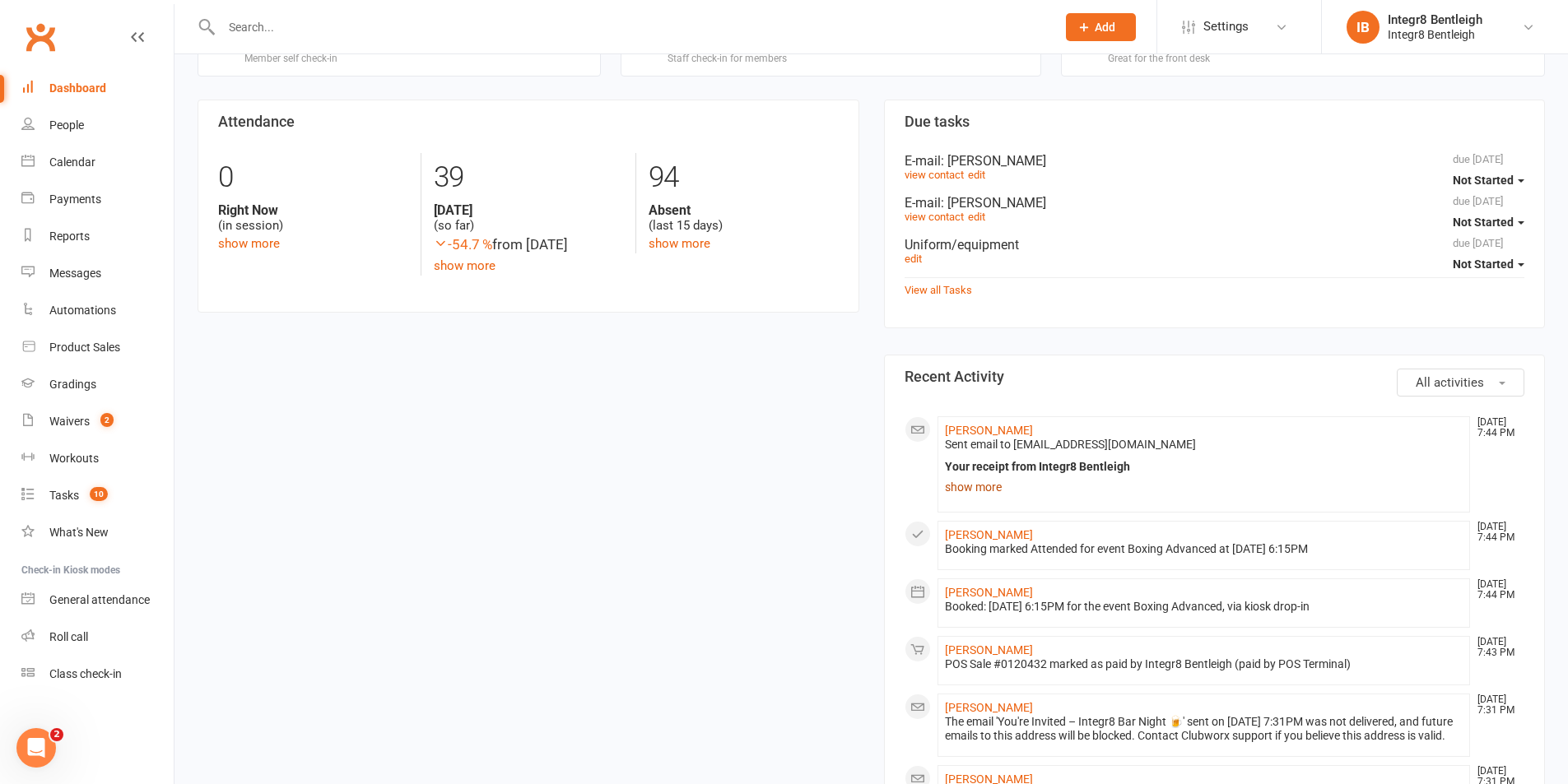
click at [979, 490] on link "show more" at bounding box center [1204, 487] width 519 height 23
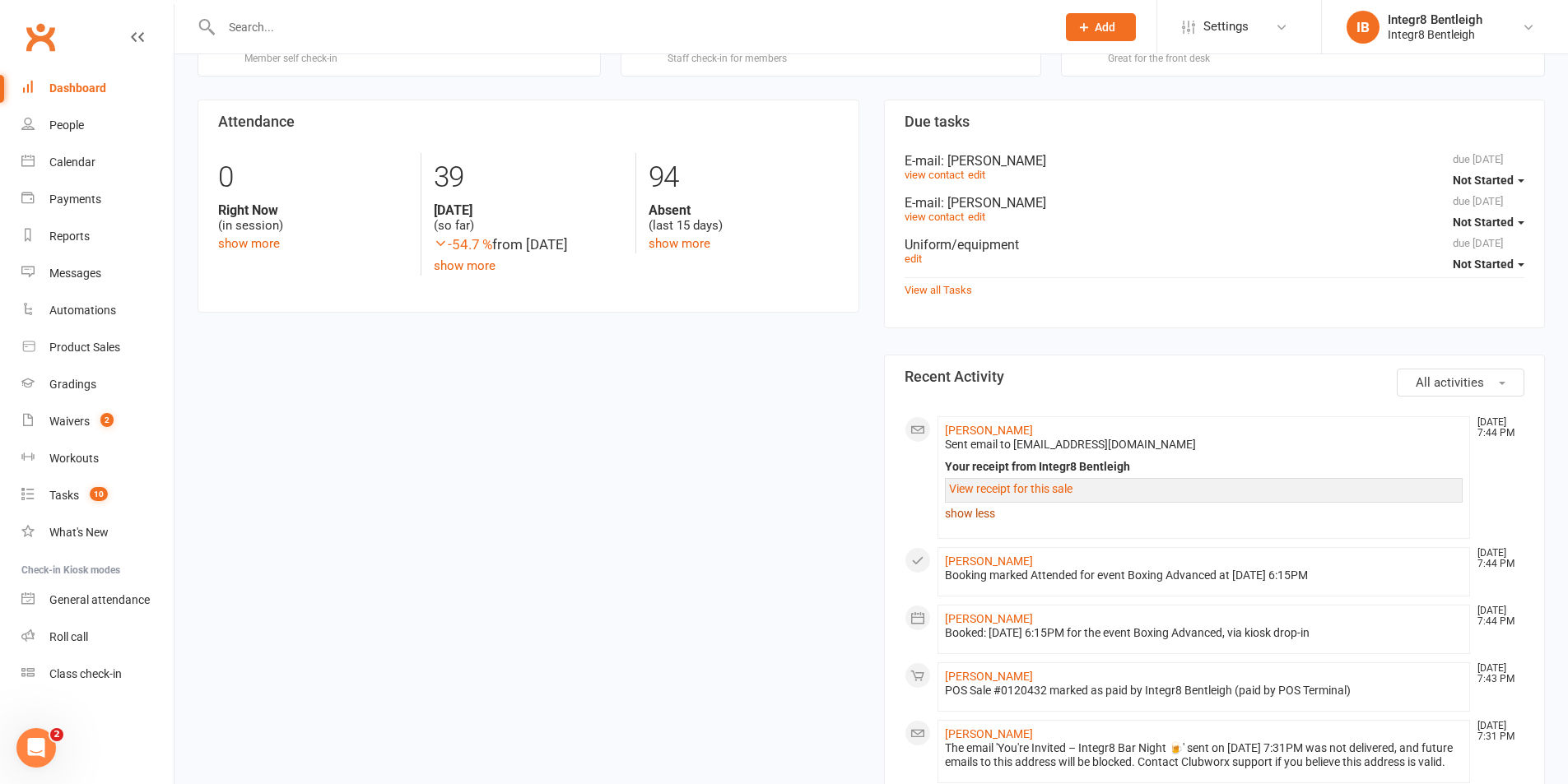
click at [981, 507] on link "show less" at bounding box center [1204, 513] width 519 height 23
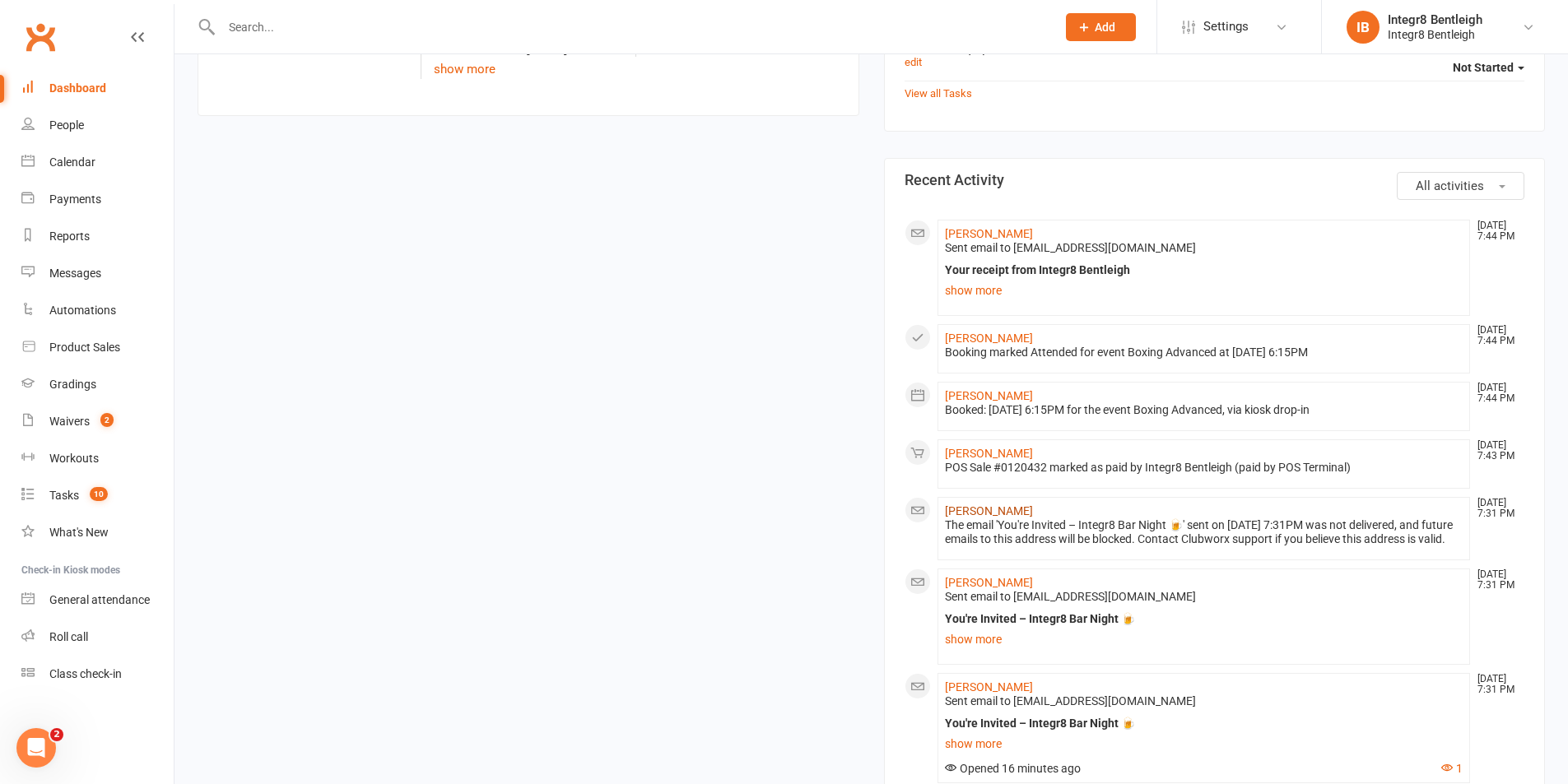
scroll to position [411, 0]
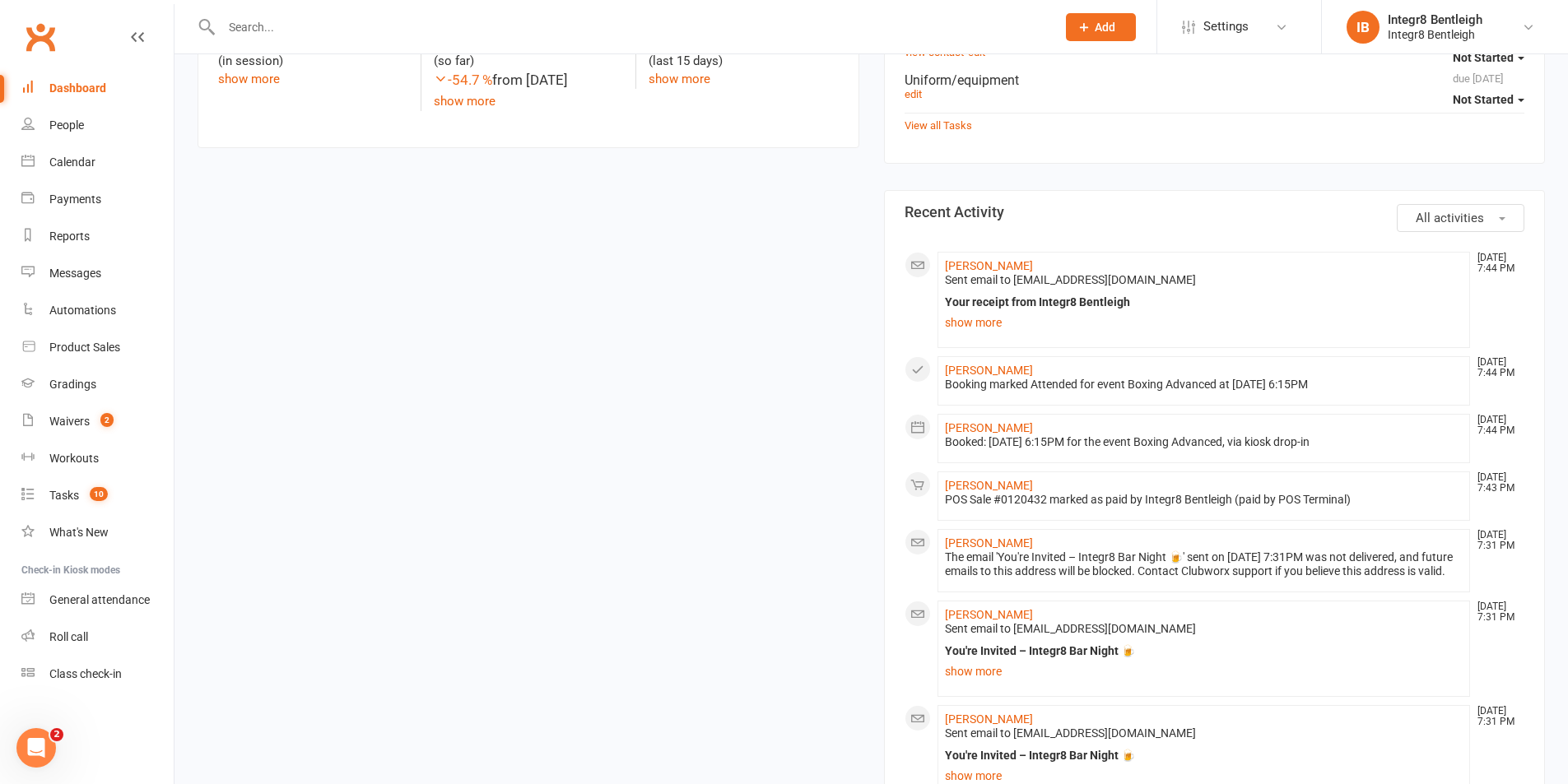
click at [1435, 227] on button "All activities" at bounding box center [1460, 218] width 128 height 28
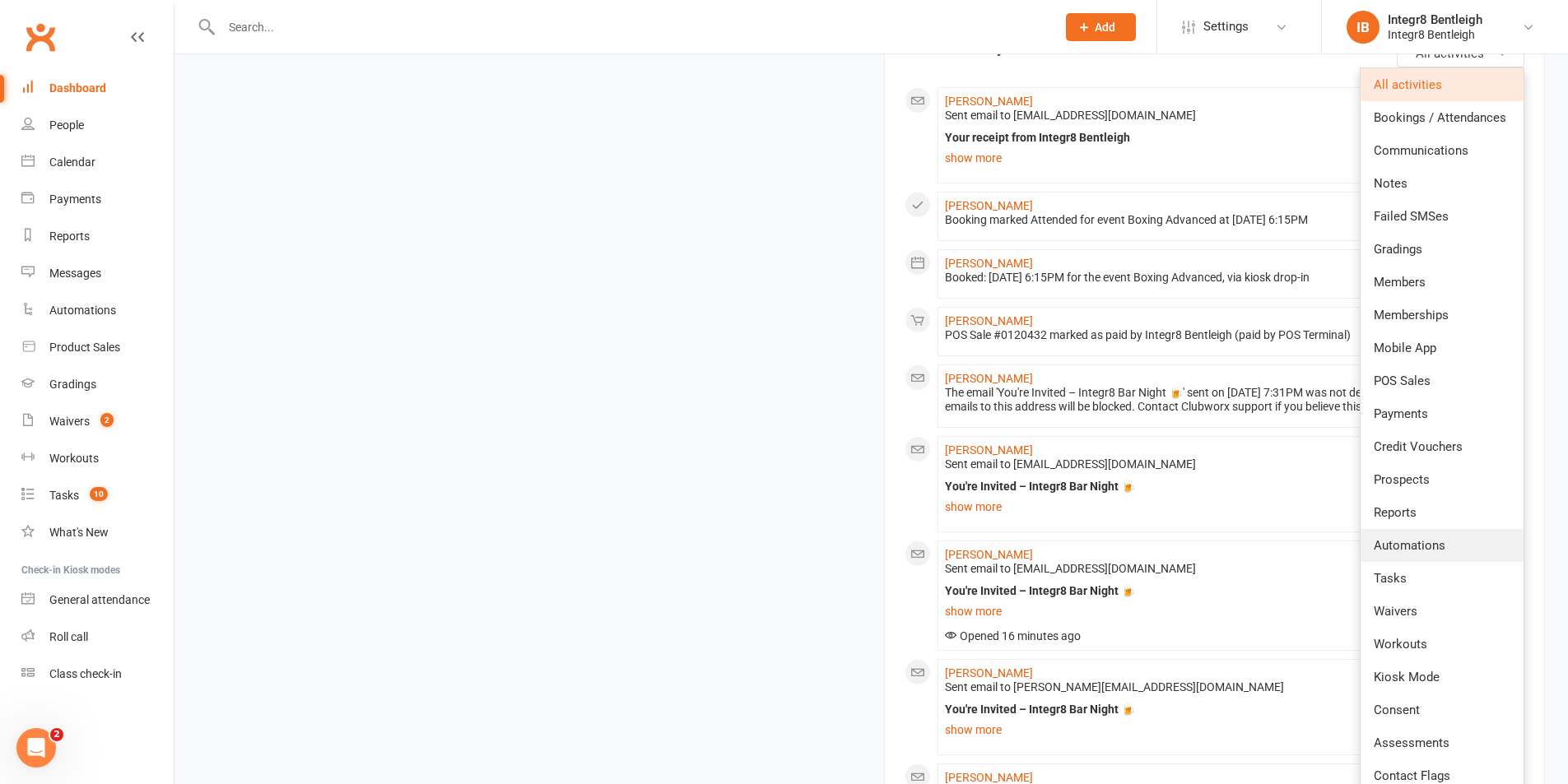
scroll to position [658, 0]
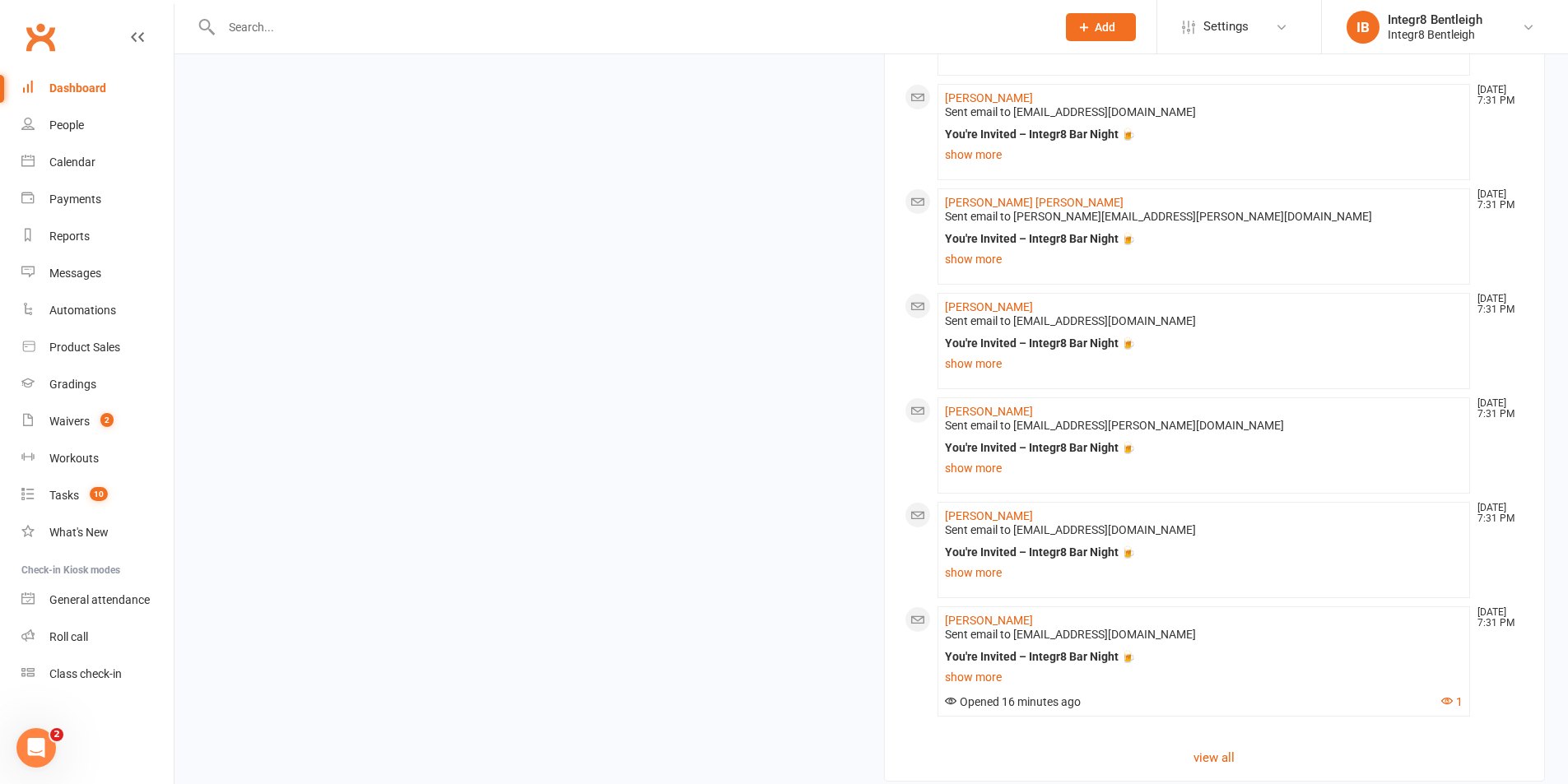
scroll to position [1917, 0]
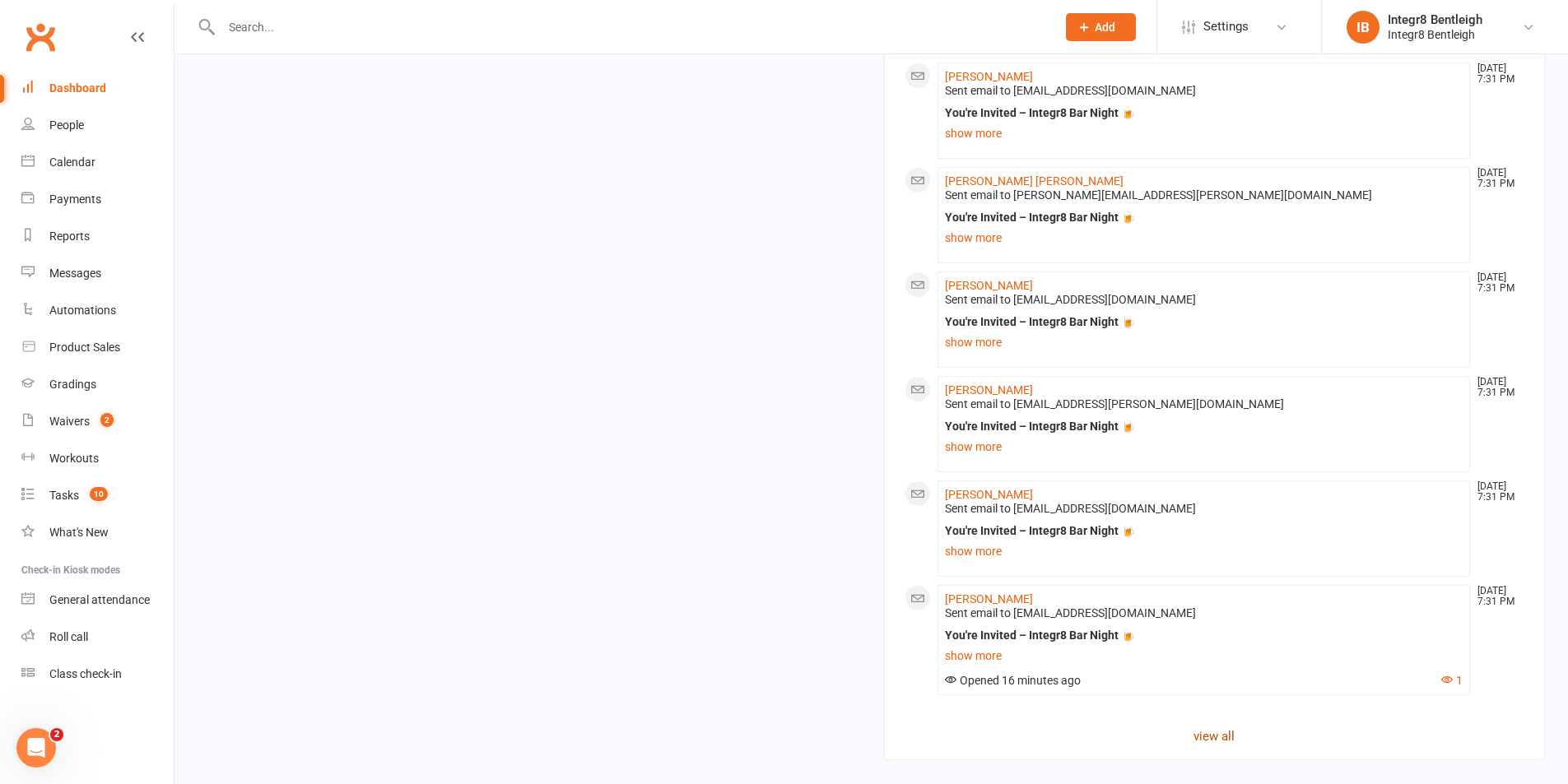
click at [1210, 739] on link "view all" at bounding box center [1214, 736] width 620 height 20
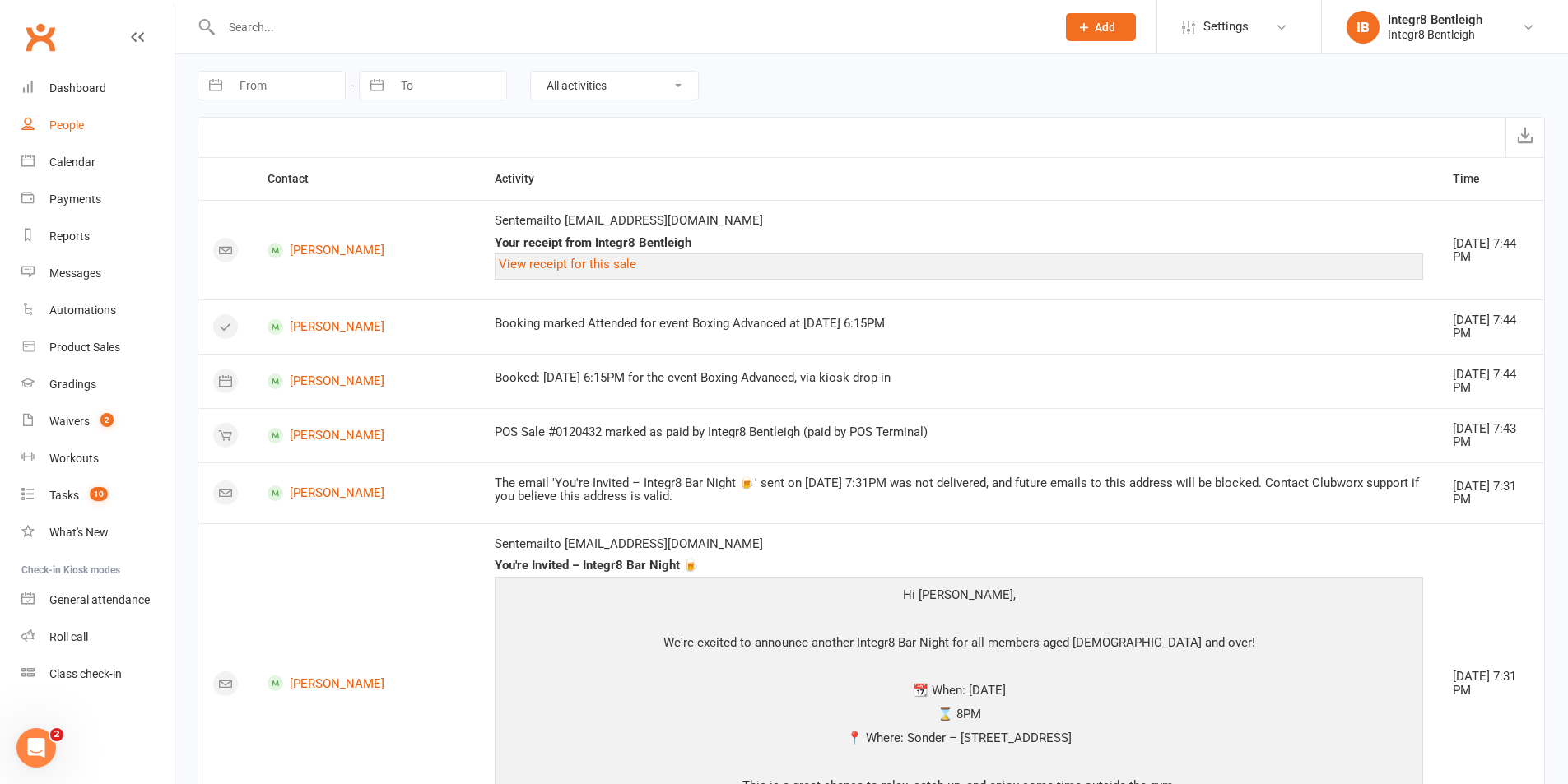
click at [41, 121] on link "People" at bounding box center [98, 125] width 152 height 37
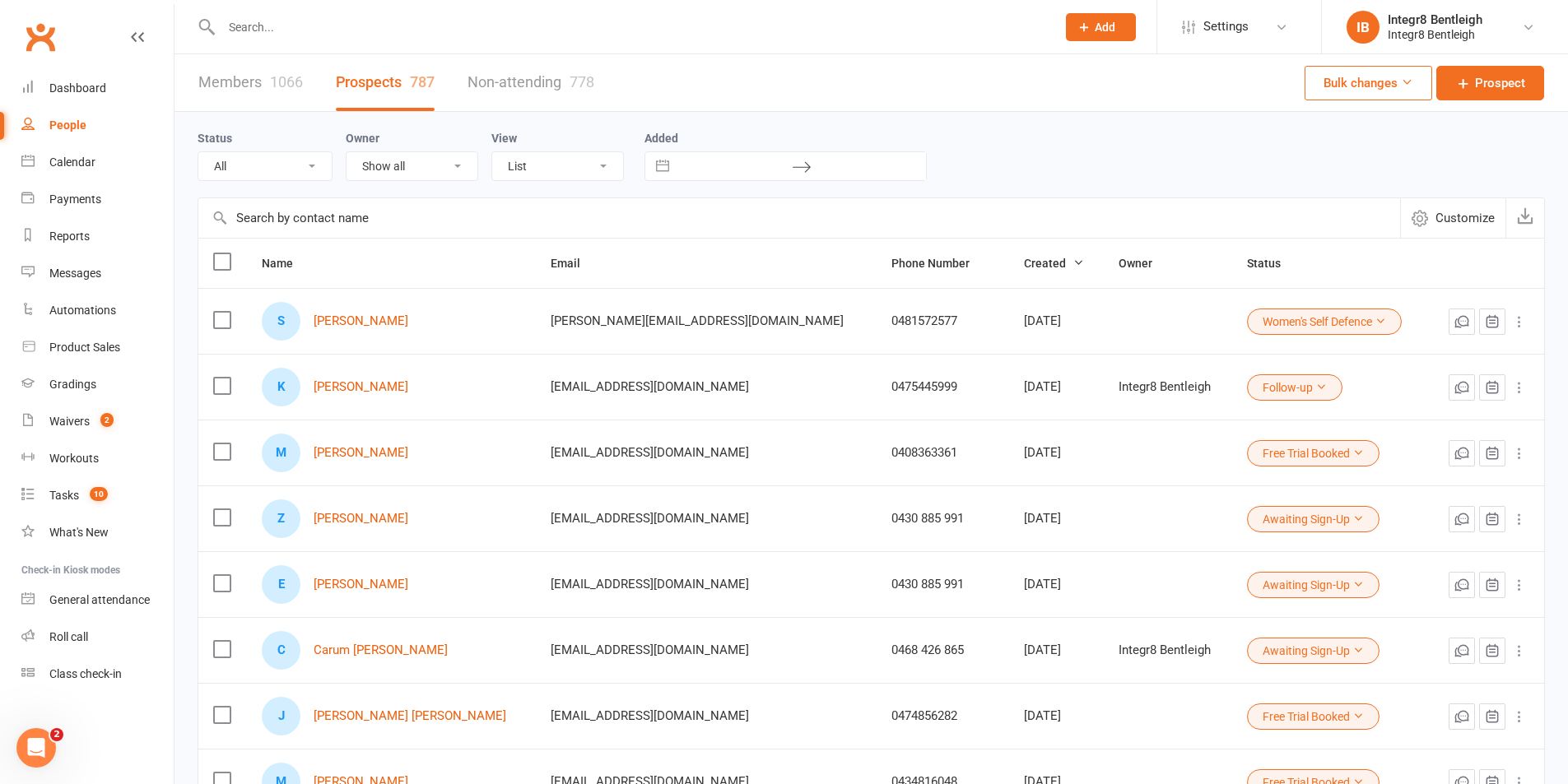
click at [1163, 154] on div "Status All (No status set) (Invalid status) Initial Contact Follow-up Free Tria…" at bounding box center [871, 155] width 1348 height 53
click at [381, 321] on link "Sam Petroulias" at bounding box center [361, 321] width 94 height 14
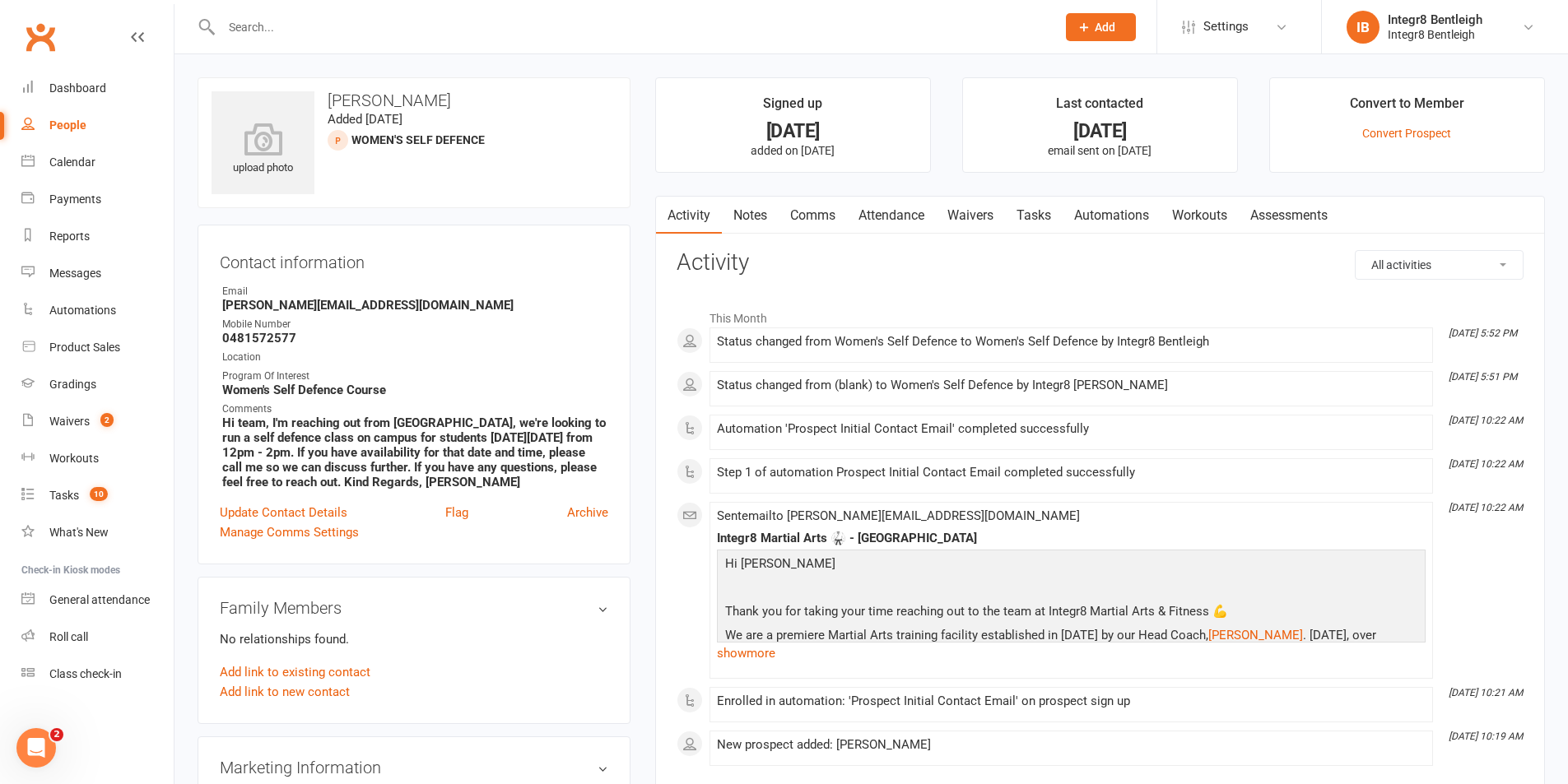
click at [752, 218] on link "Notes" at bounding box center [750, 216] width 57 height 38
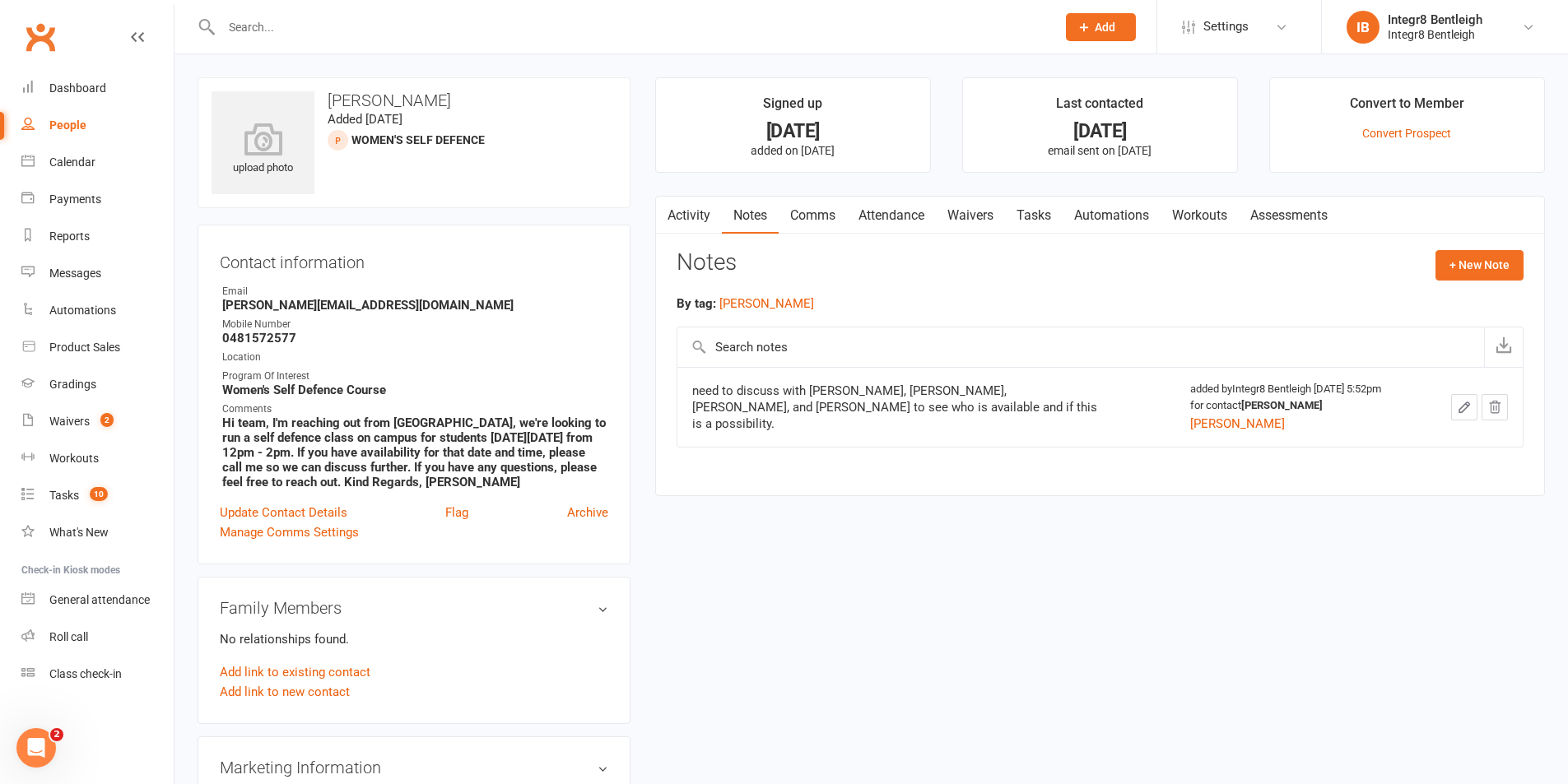
click at [685, 214] on link "Activity" at bounding box center [689, 216] width 66 height 38
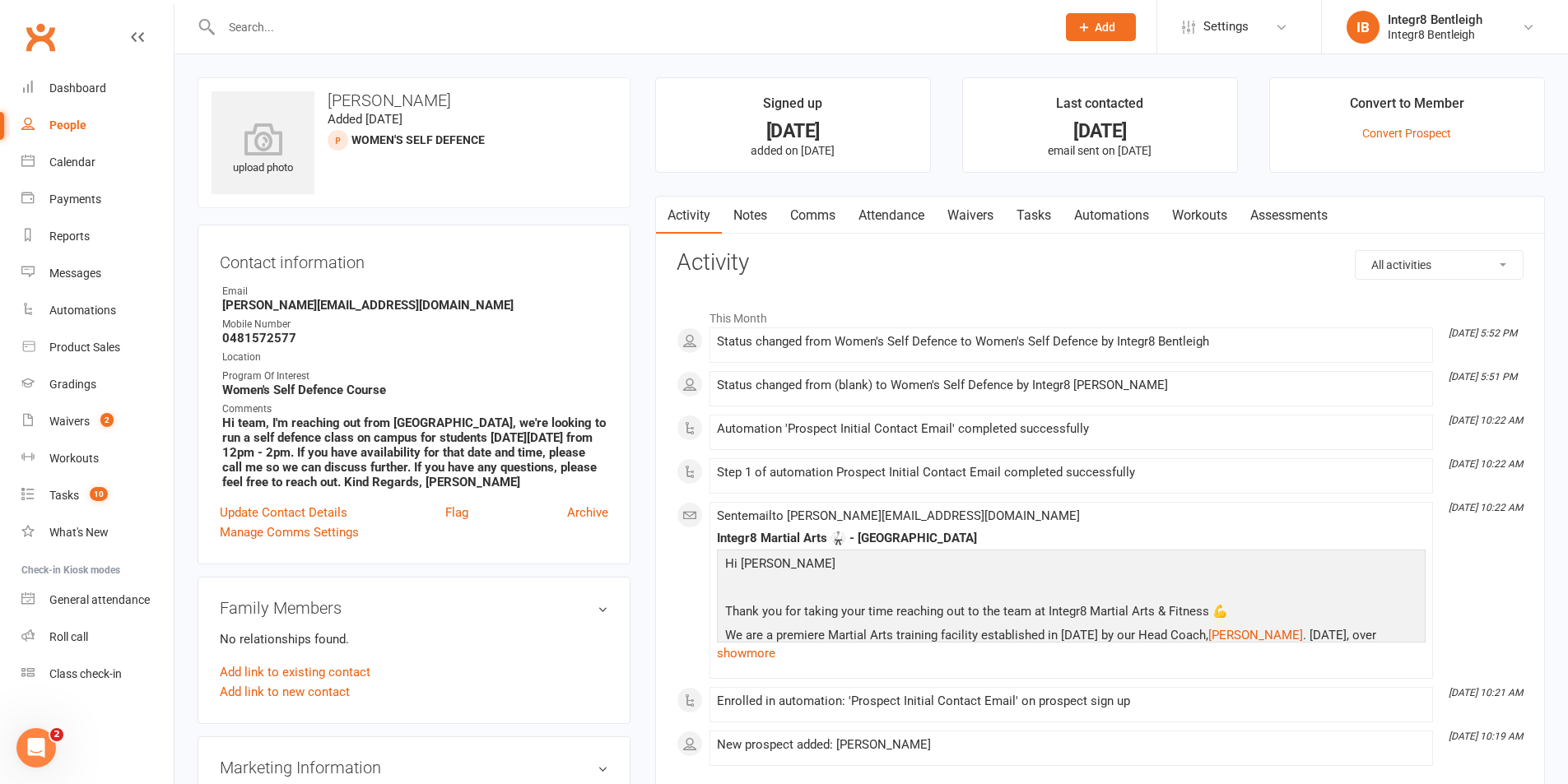
click at [70, 127] on div "People" at bounding box center [68, 125] width 37 height 13
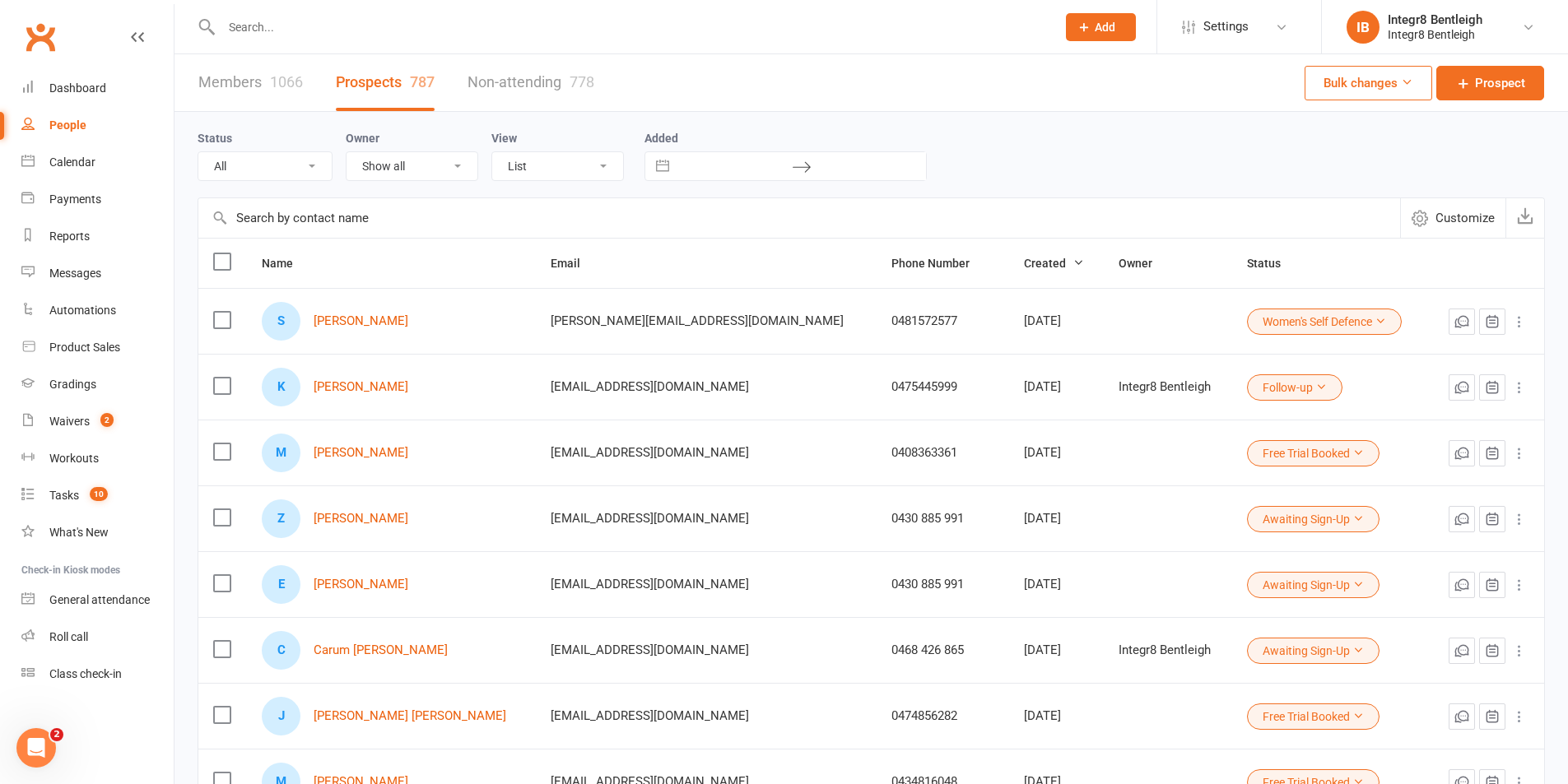
click at [252, 79] on link "Members 1066" at bounding box center [250, 83] width 104 height 57
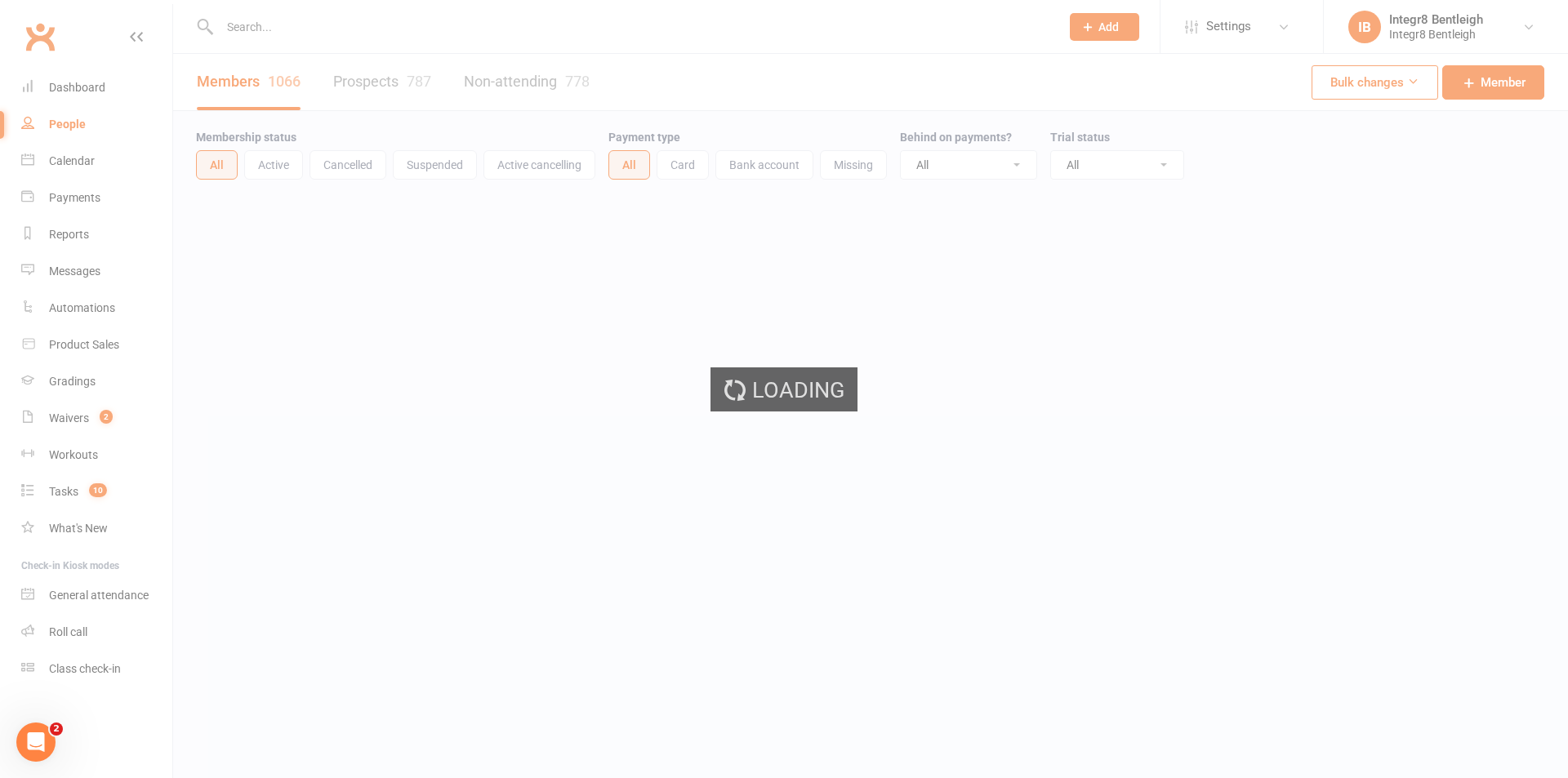
select select "100"
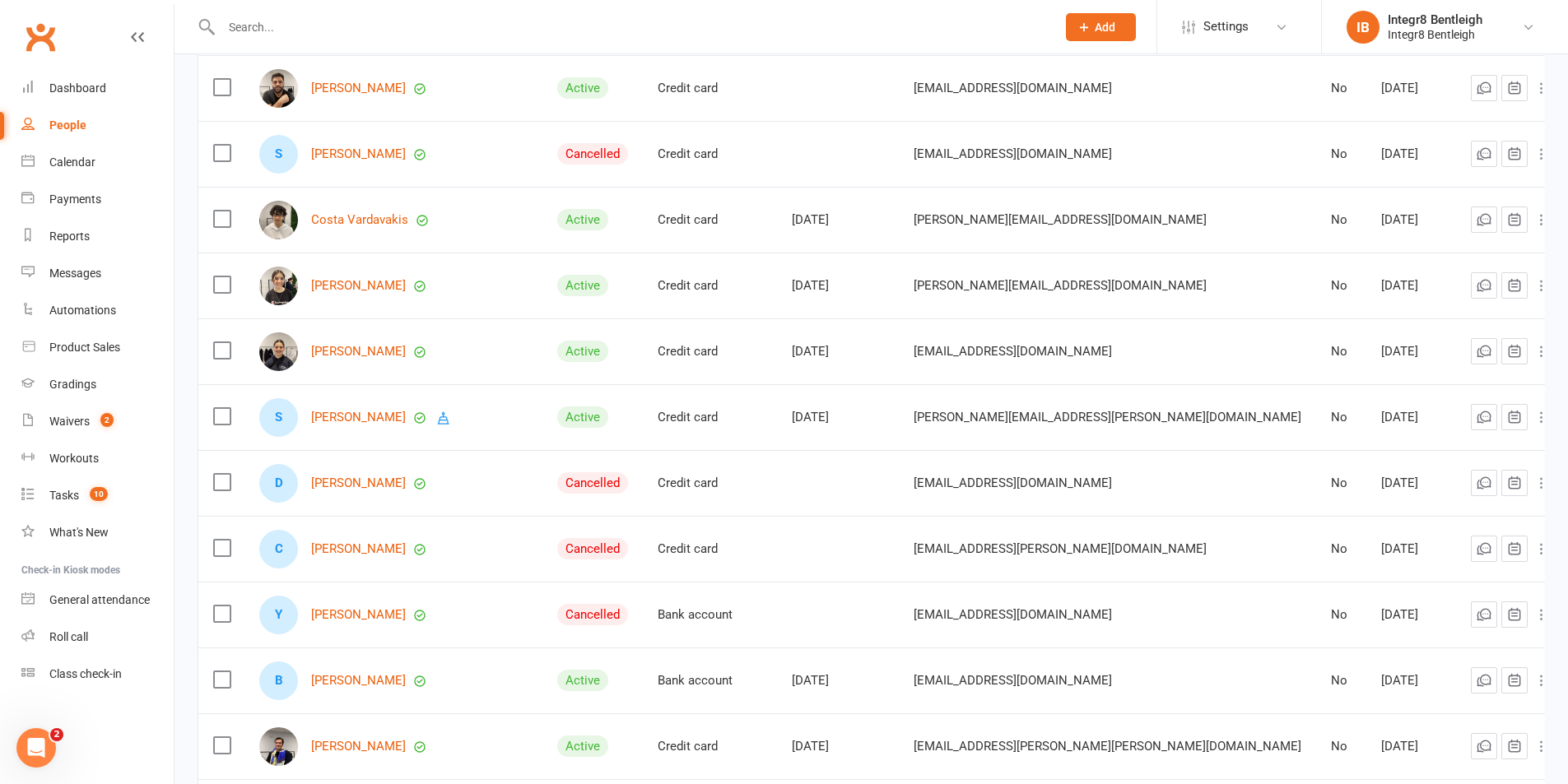
scroll to position [329, 0]
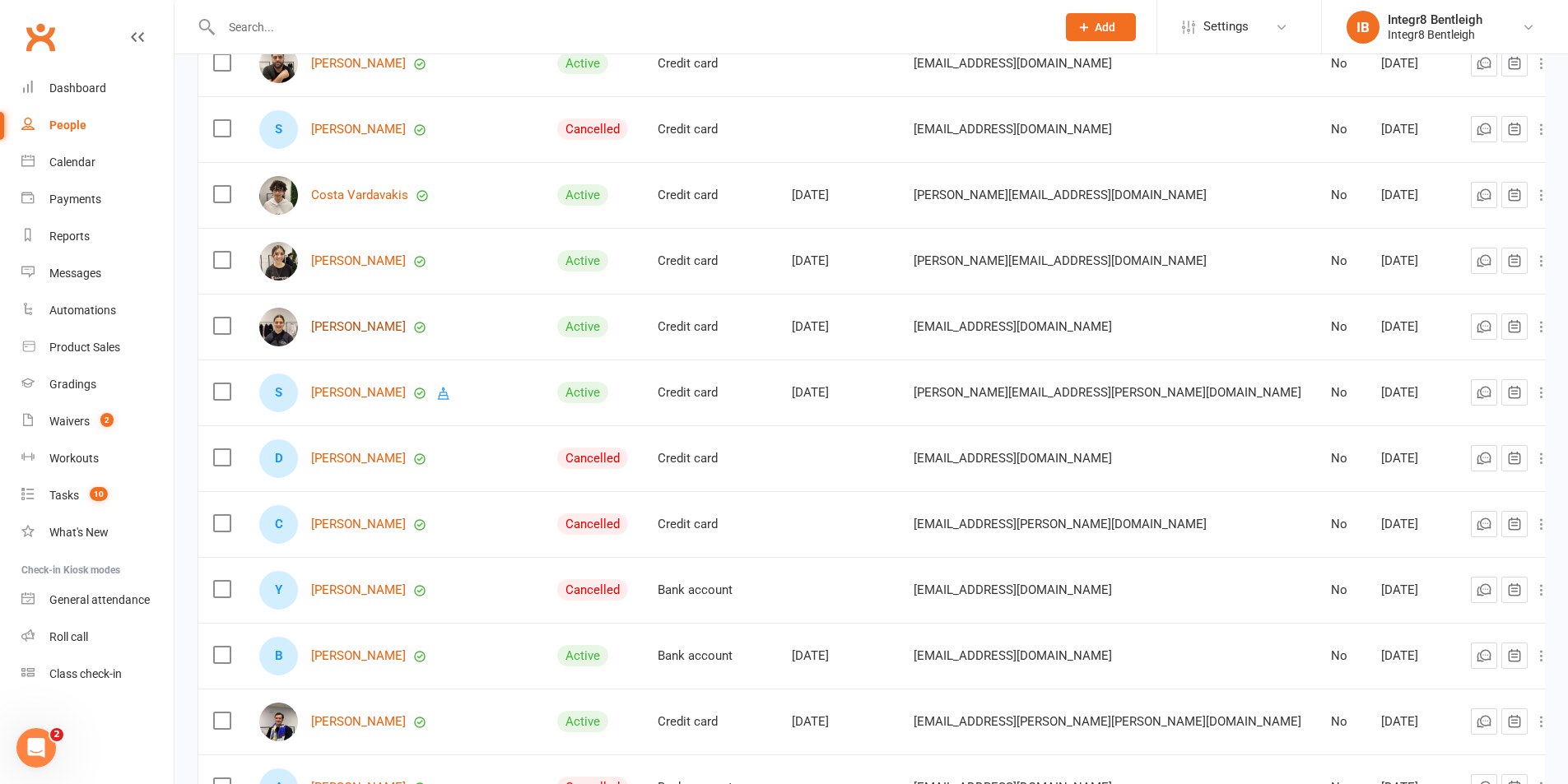
click at [406, 325] on link "Dimitra Ioannidou" at bounding box center [359, 327] width 94 height 14
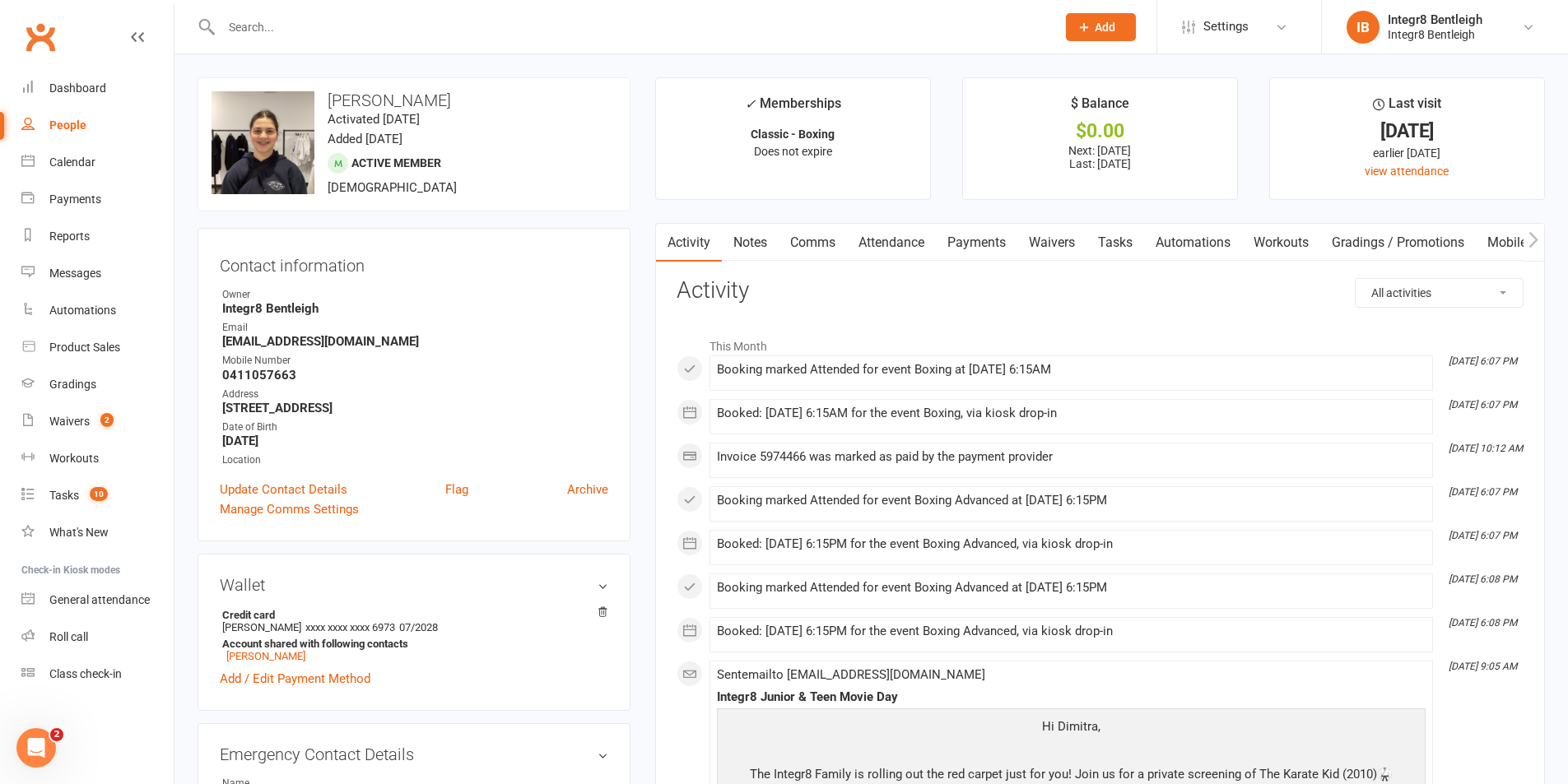
click at [746, 237] on link "Notes" at bounding box center [750, 243] width 57 height 38
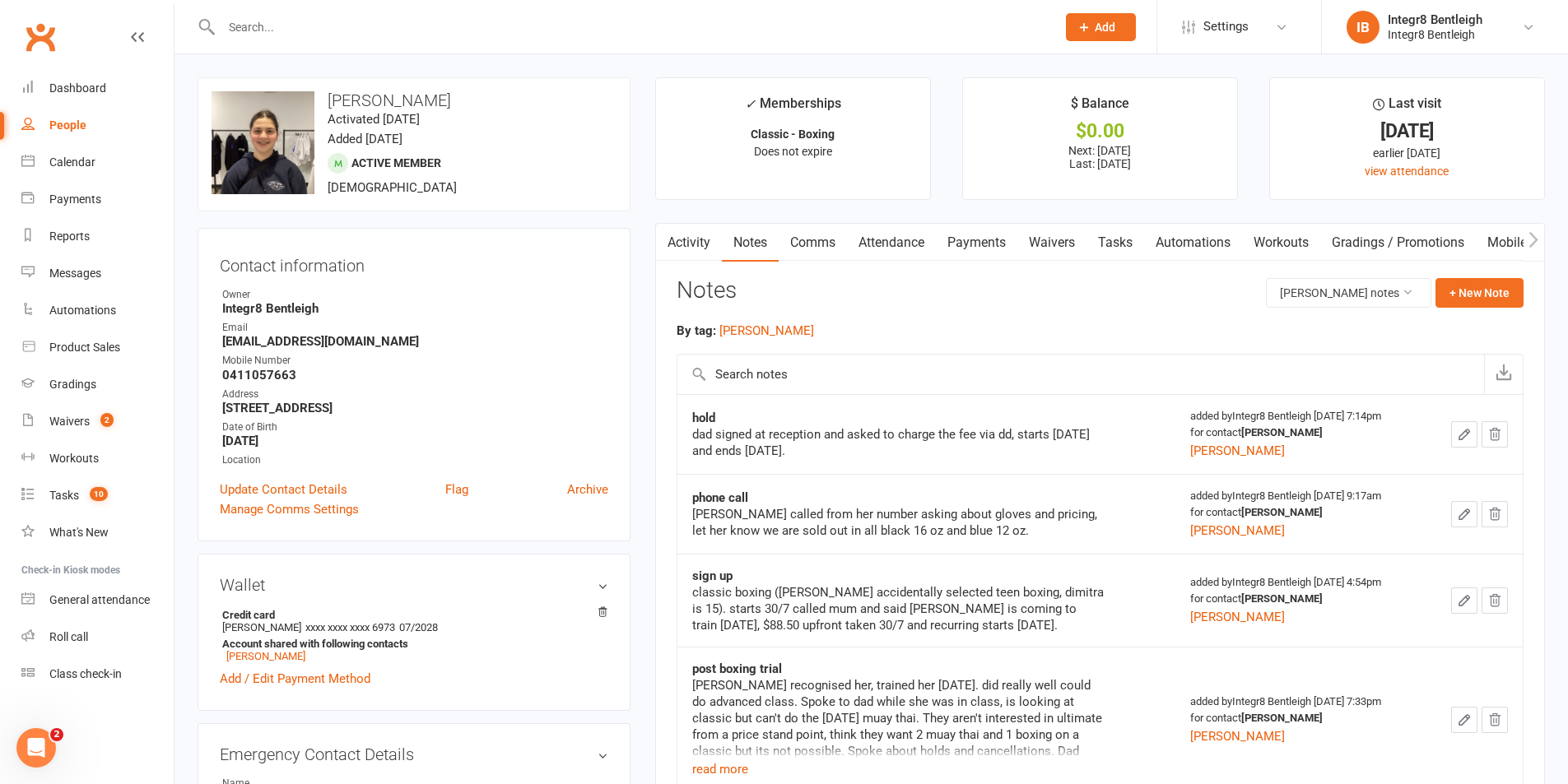
click at [985, 245] on link "Payments" at bounding box center [977, 243] width 81 height 38
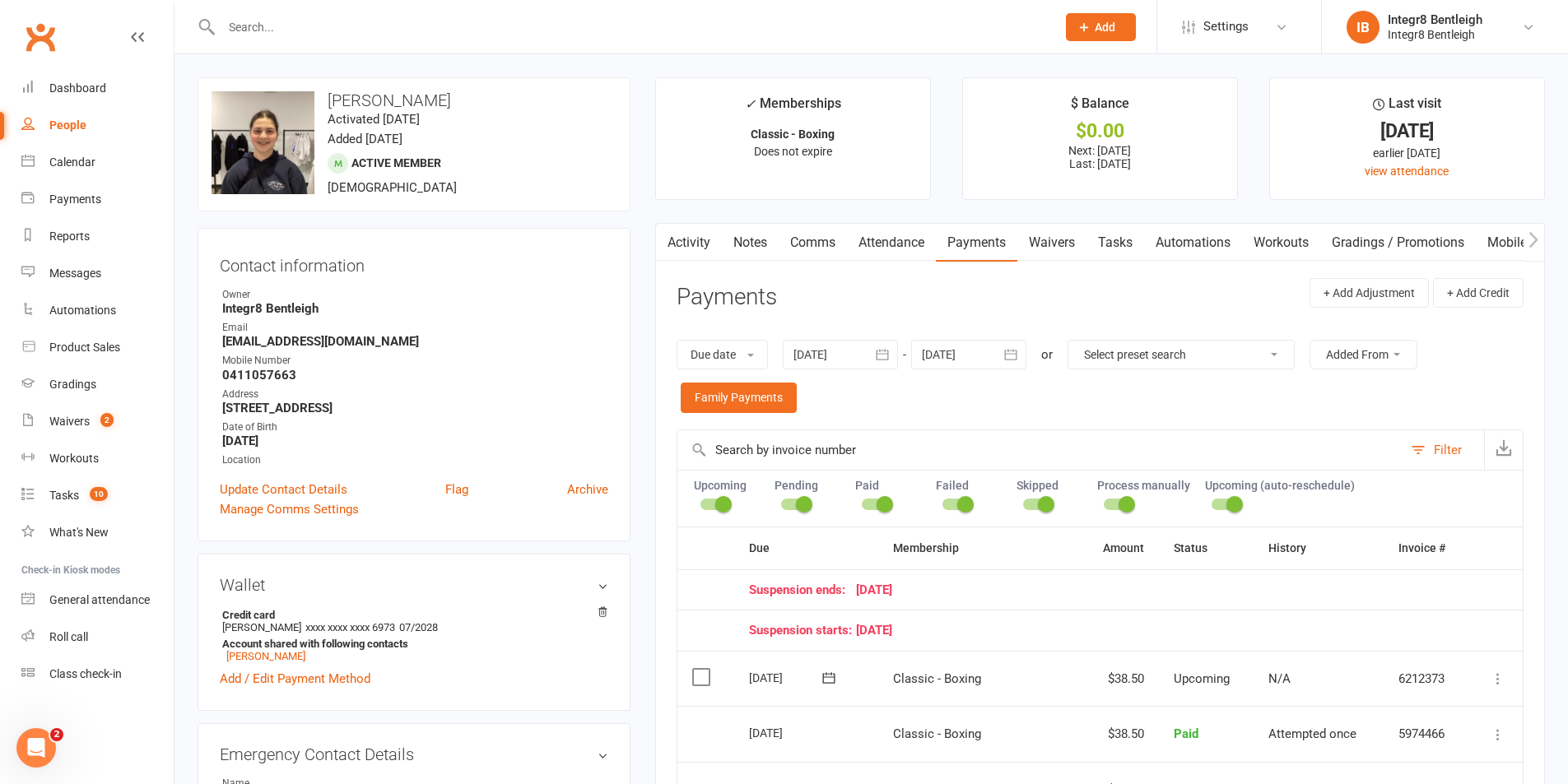
click at [707, 230] on link "Activity" at bounding box center [689, 243] width 66 height 38
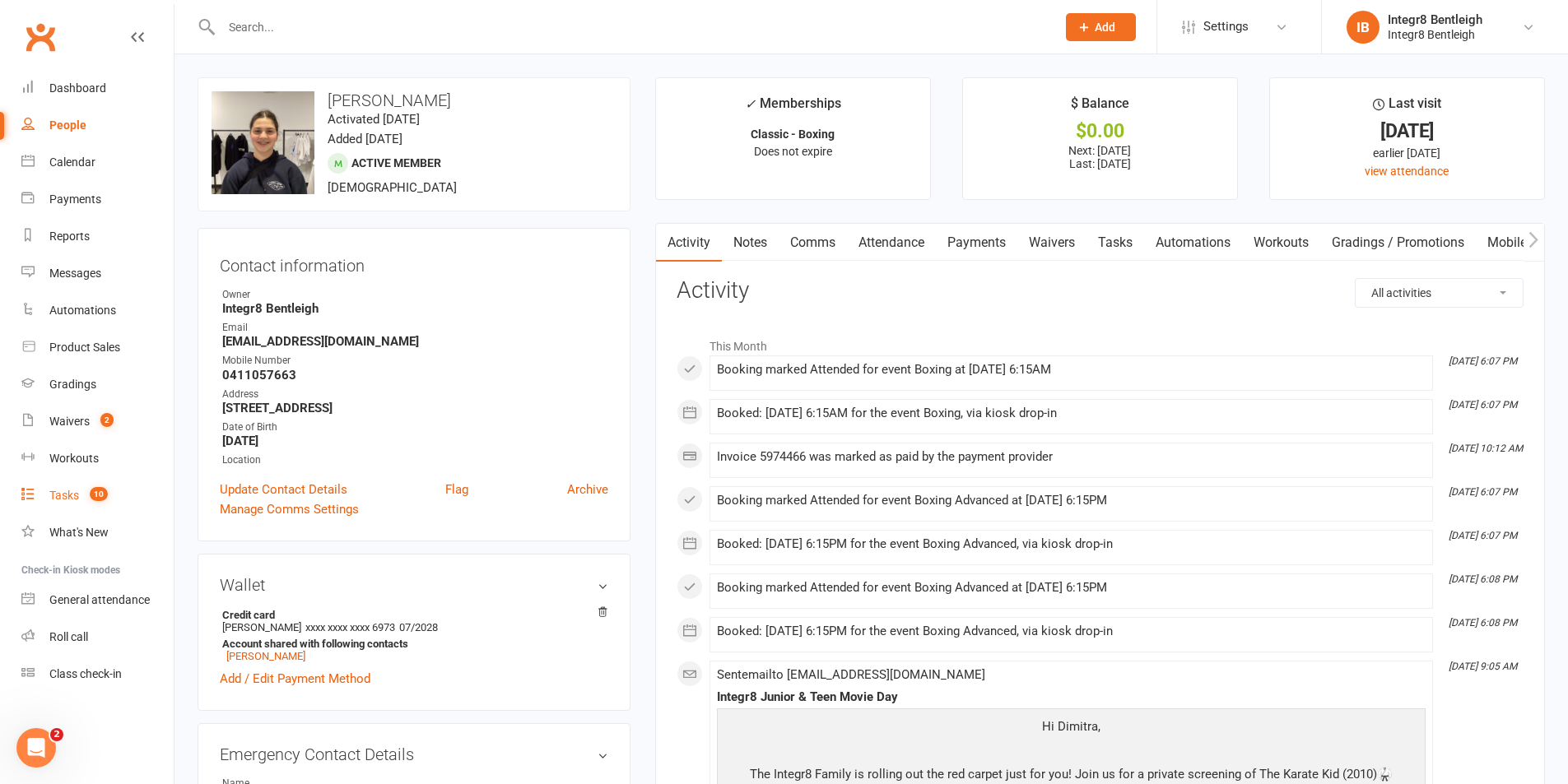
click at [74, 490] on div "Tasks" at bounding box center [65, 495] width 30 height 13
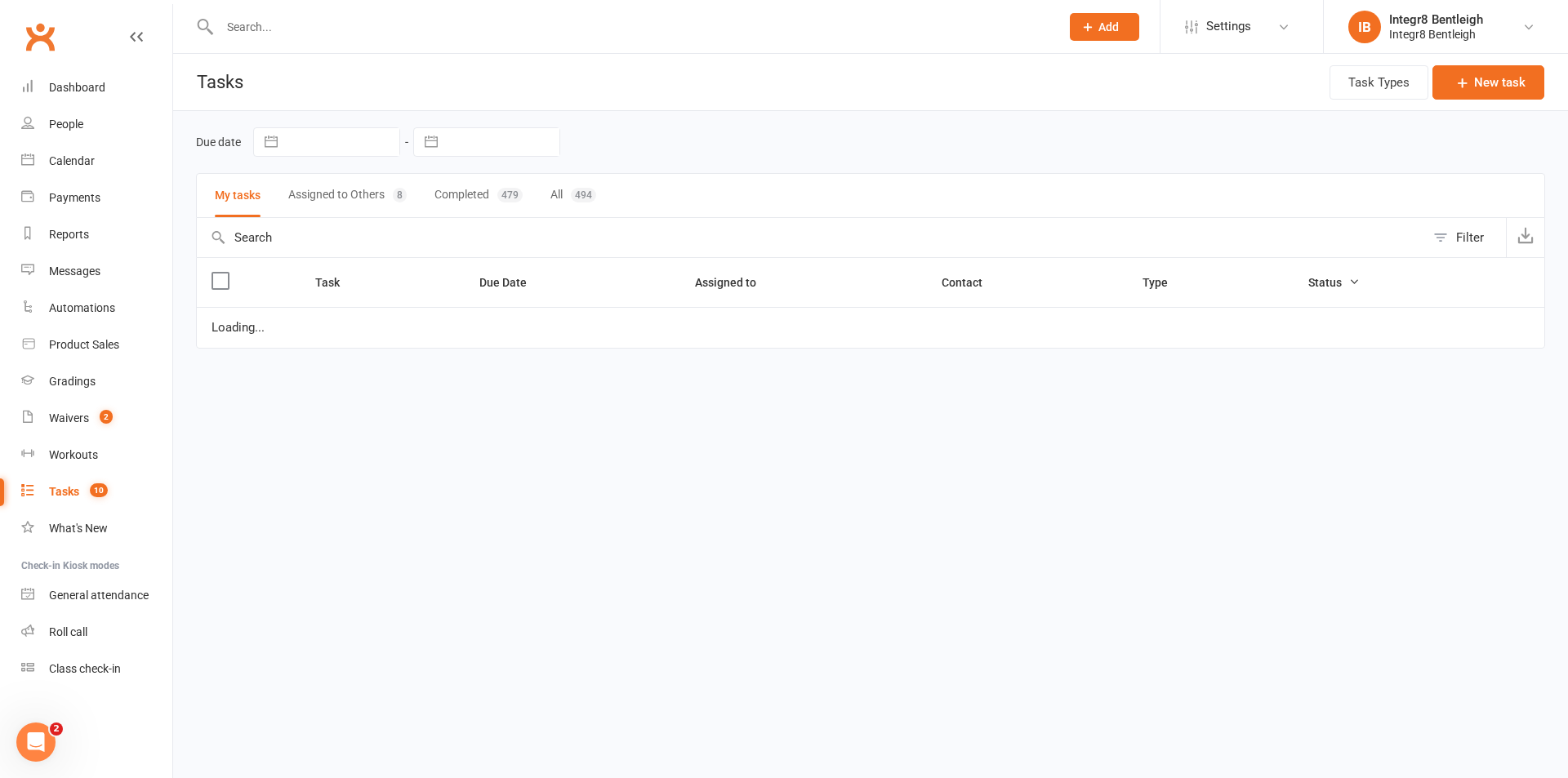
select select "started"
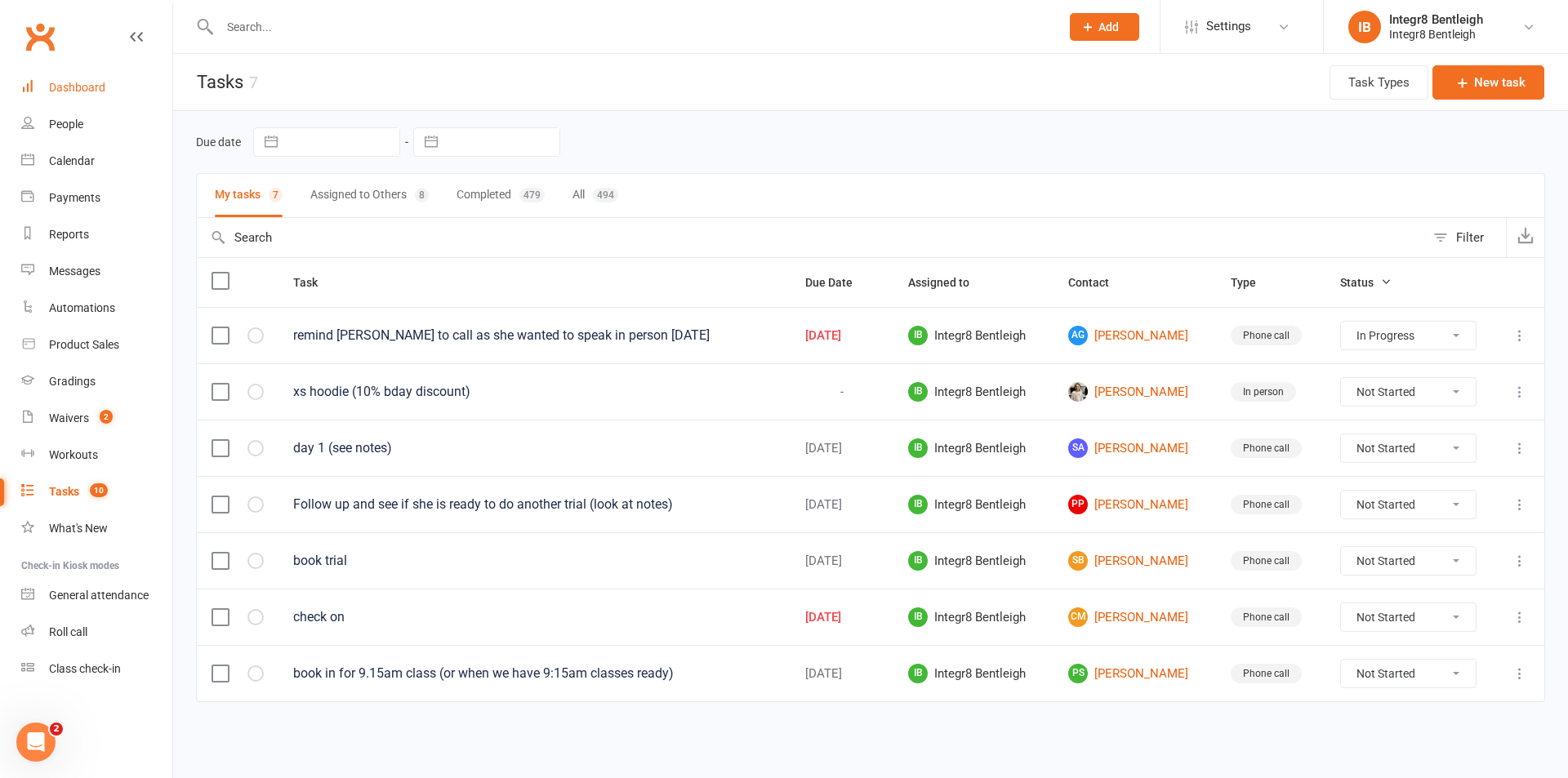
click at [67, 91] on div "Dashboard" at bounding box center [77, 87] width 57 height 13
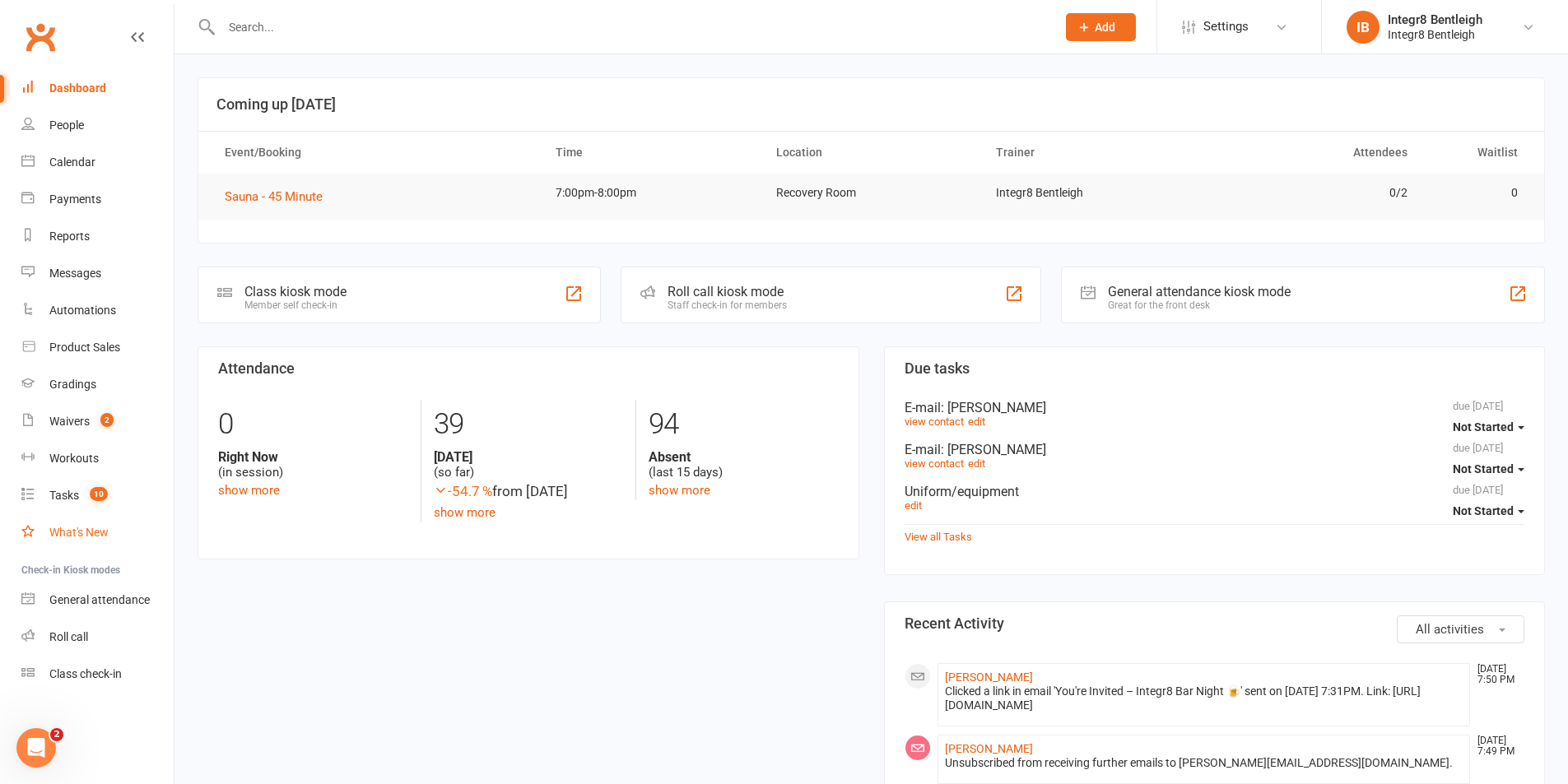
click at [101, 539] on div "What's New" at bounding box center [80, 532] width 60 height 13
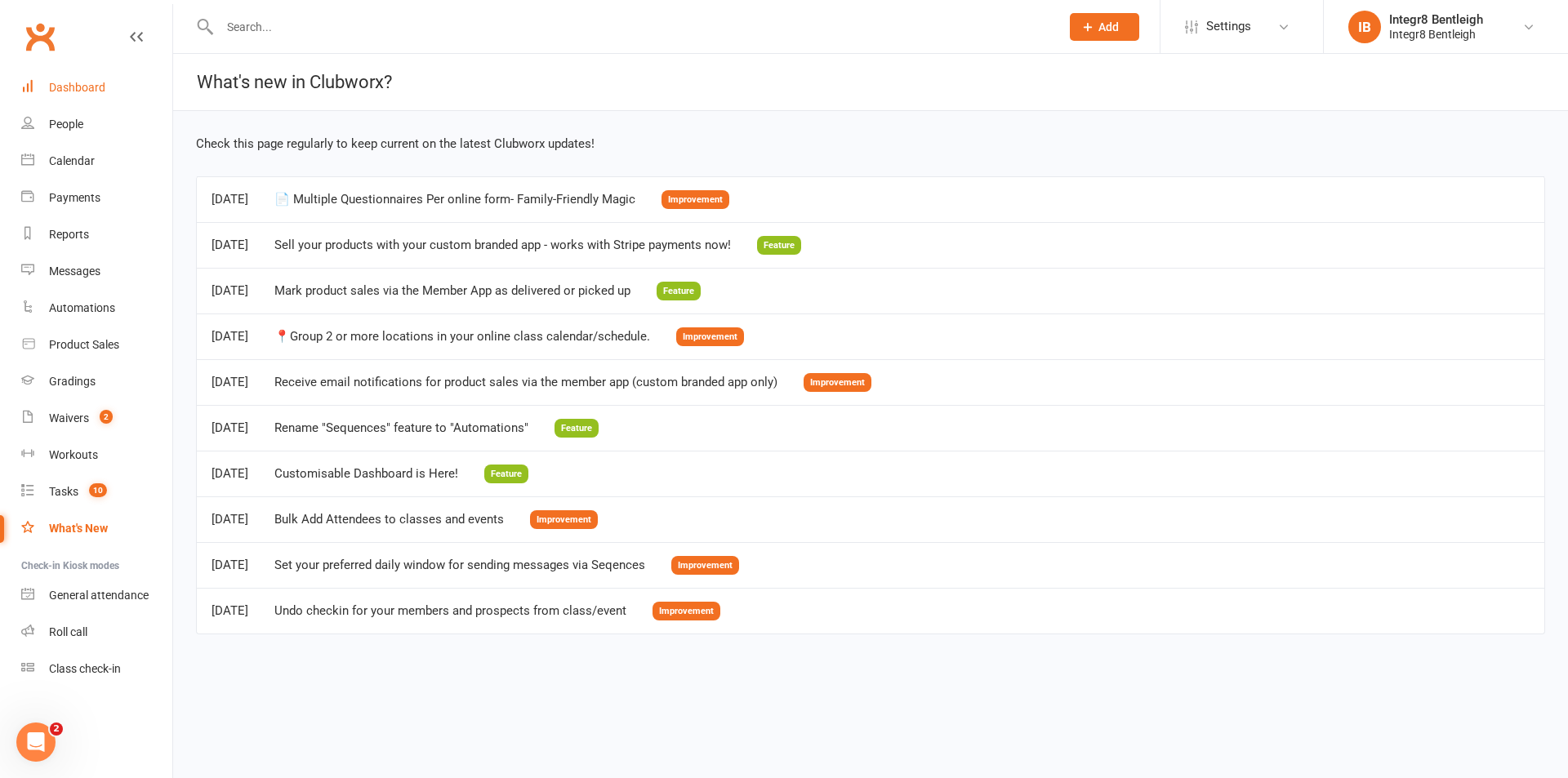
click at [49, 87] on div "Dashboard" at bounding box center [77, 87] width 57 height 13
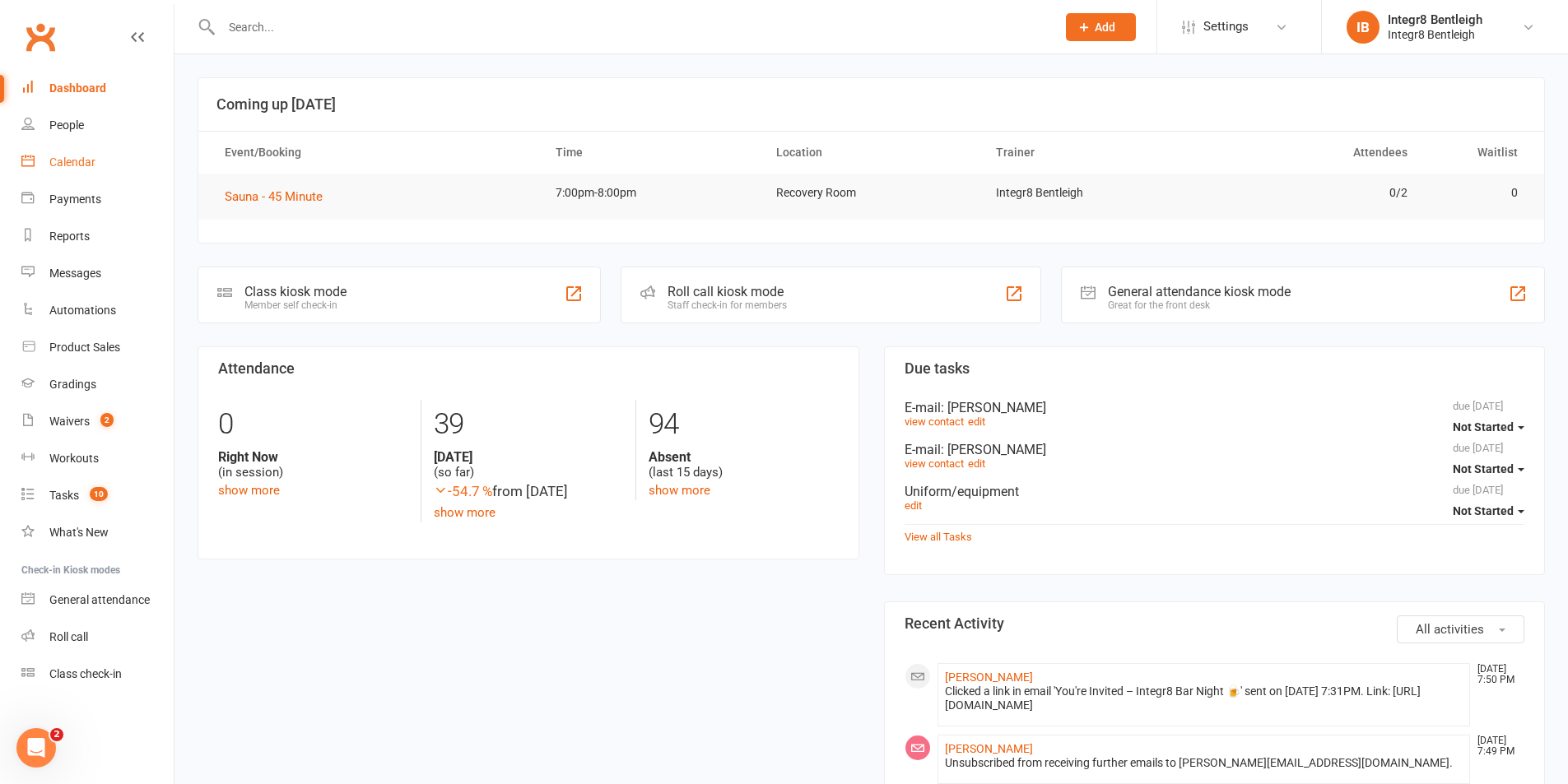
click at [57, 152] on link "Calendar" at bounding box center [98, 162] width 152 height 37
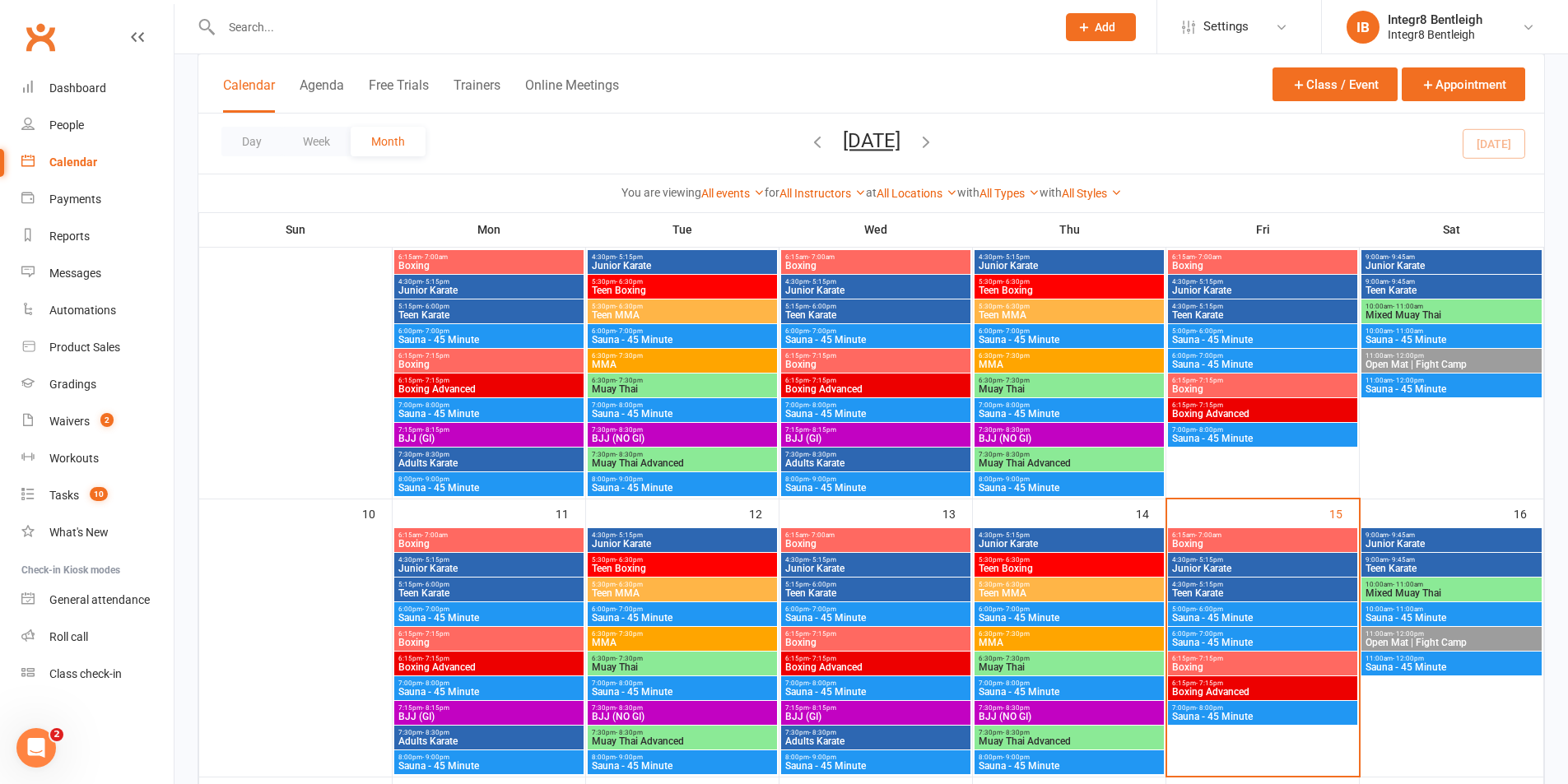
scroll to position [411, 0]
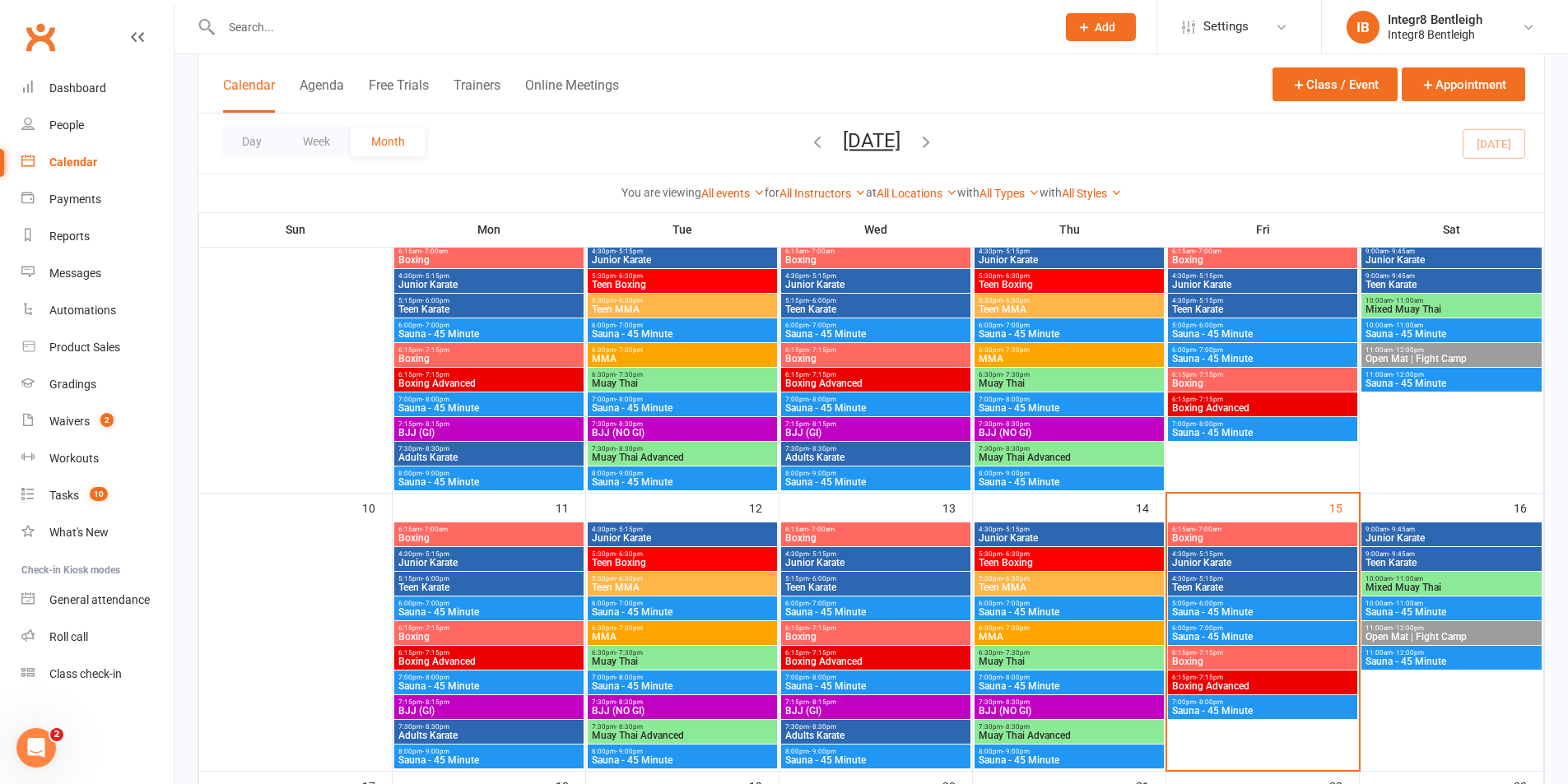
click at [1286, 537] on span "Boxing" at bounding box center [1262, 538] width 183 height 10
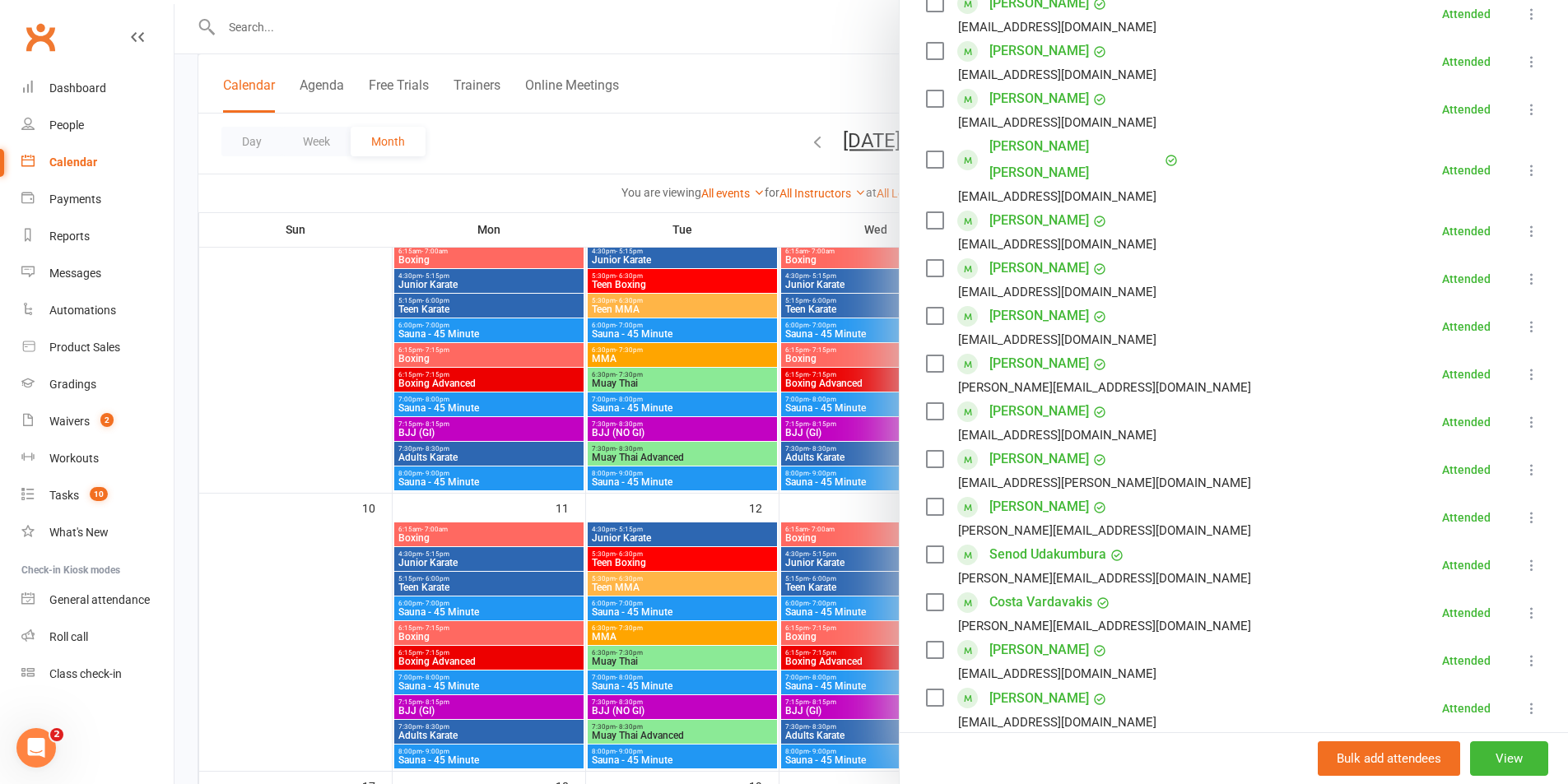
click at [642, 493] on div at bounding box center [871, 392] width 1393 height 784
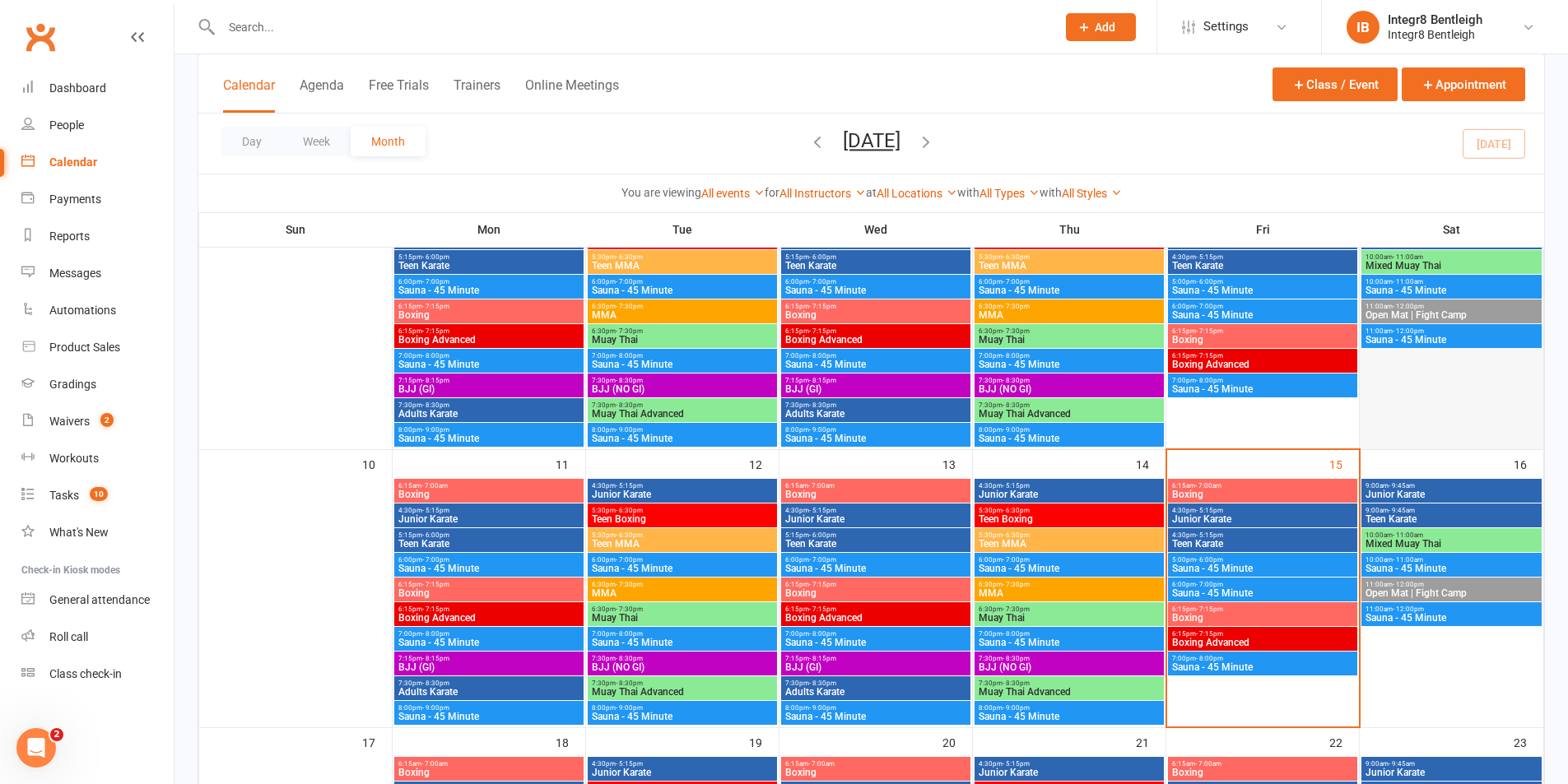
scroll to position [493, 0]
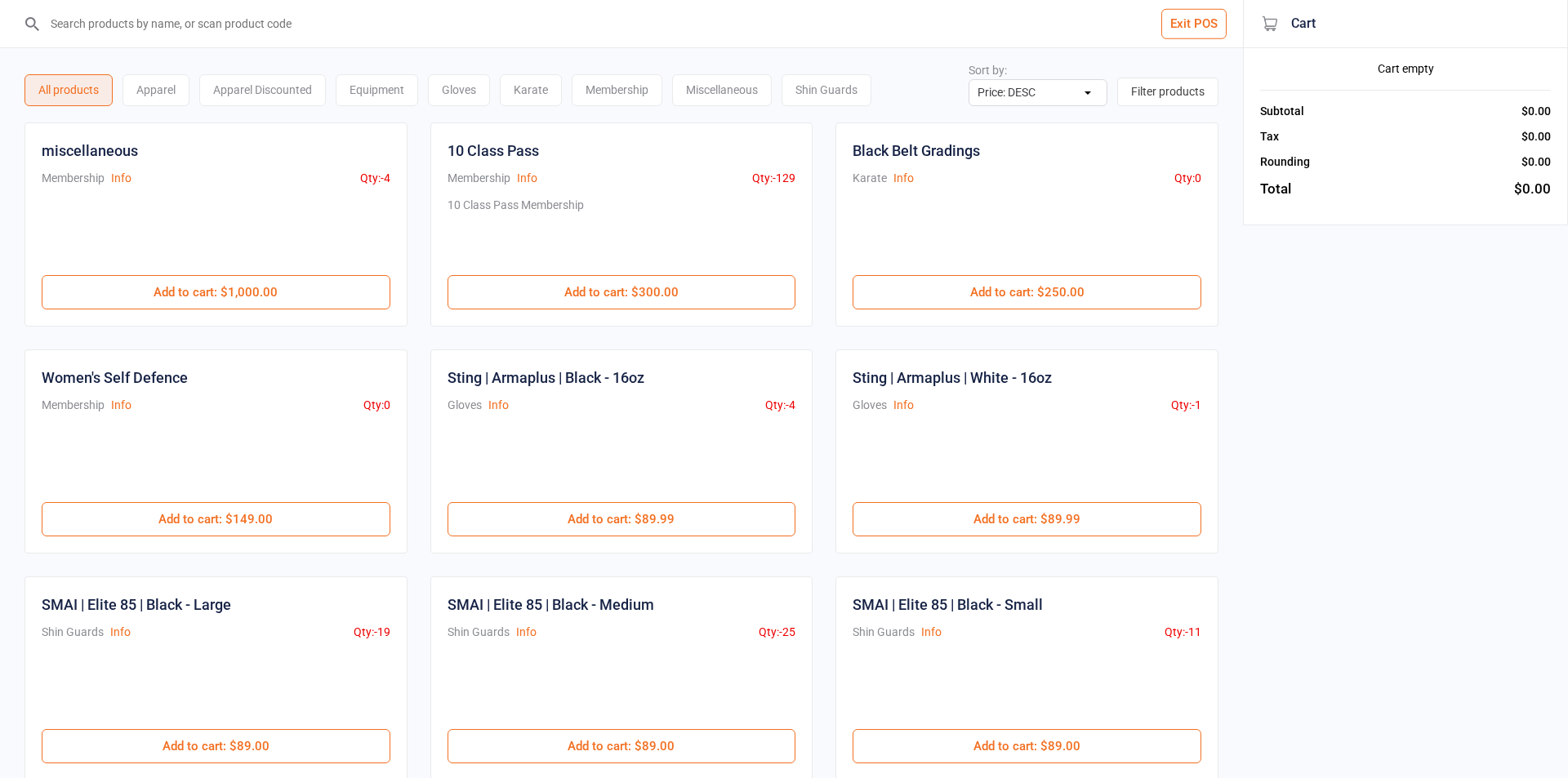
select select "price-desc"
click at [279, 39] on input "search" at bounding box center [625, 24] width 1165 height 48
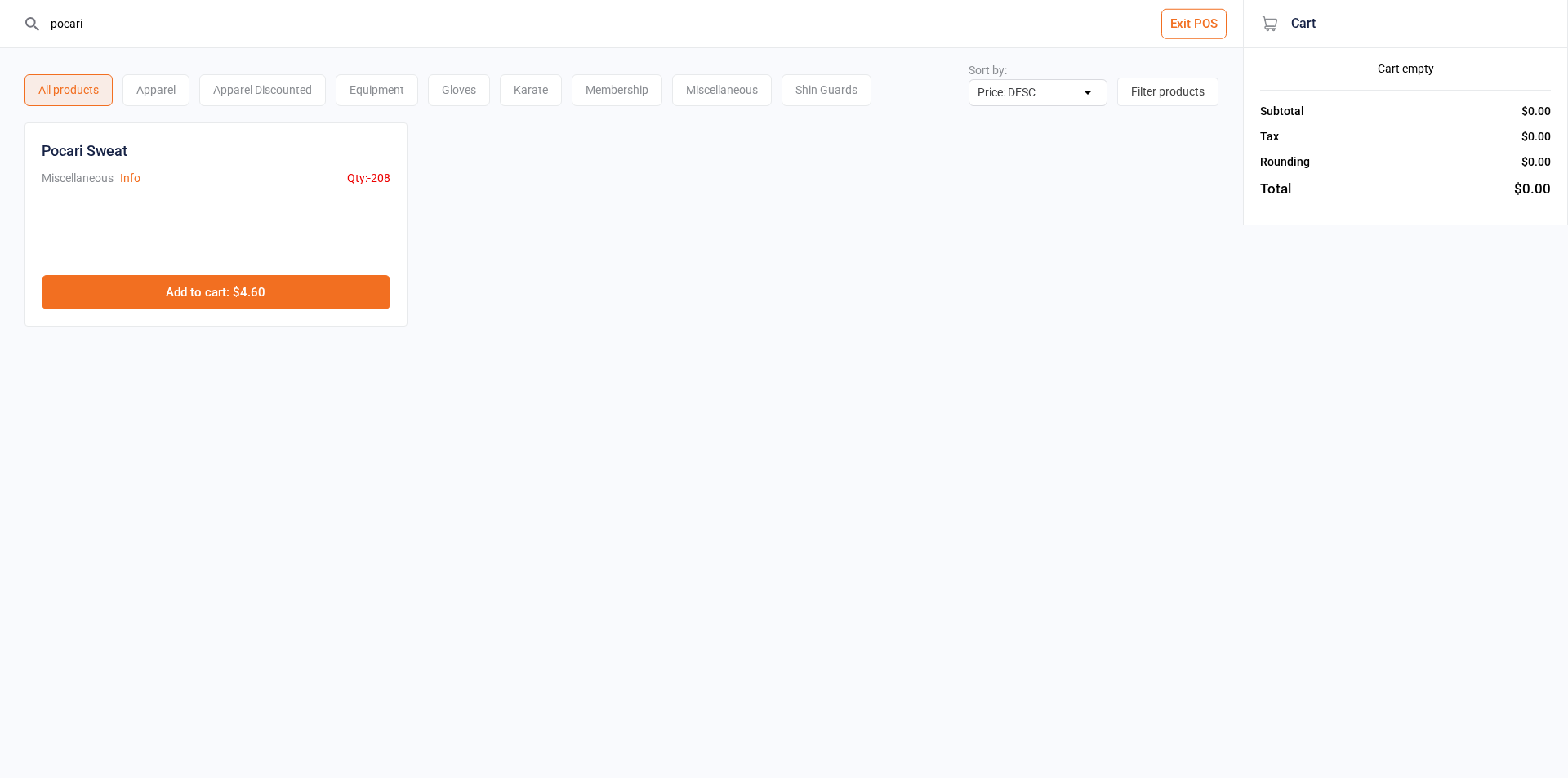
type input "pocari"
click at [302, 307] on button "Add to cart : $4.60" at bounding box center [216, 292] width 348 height 35
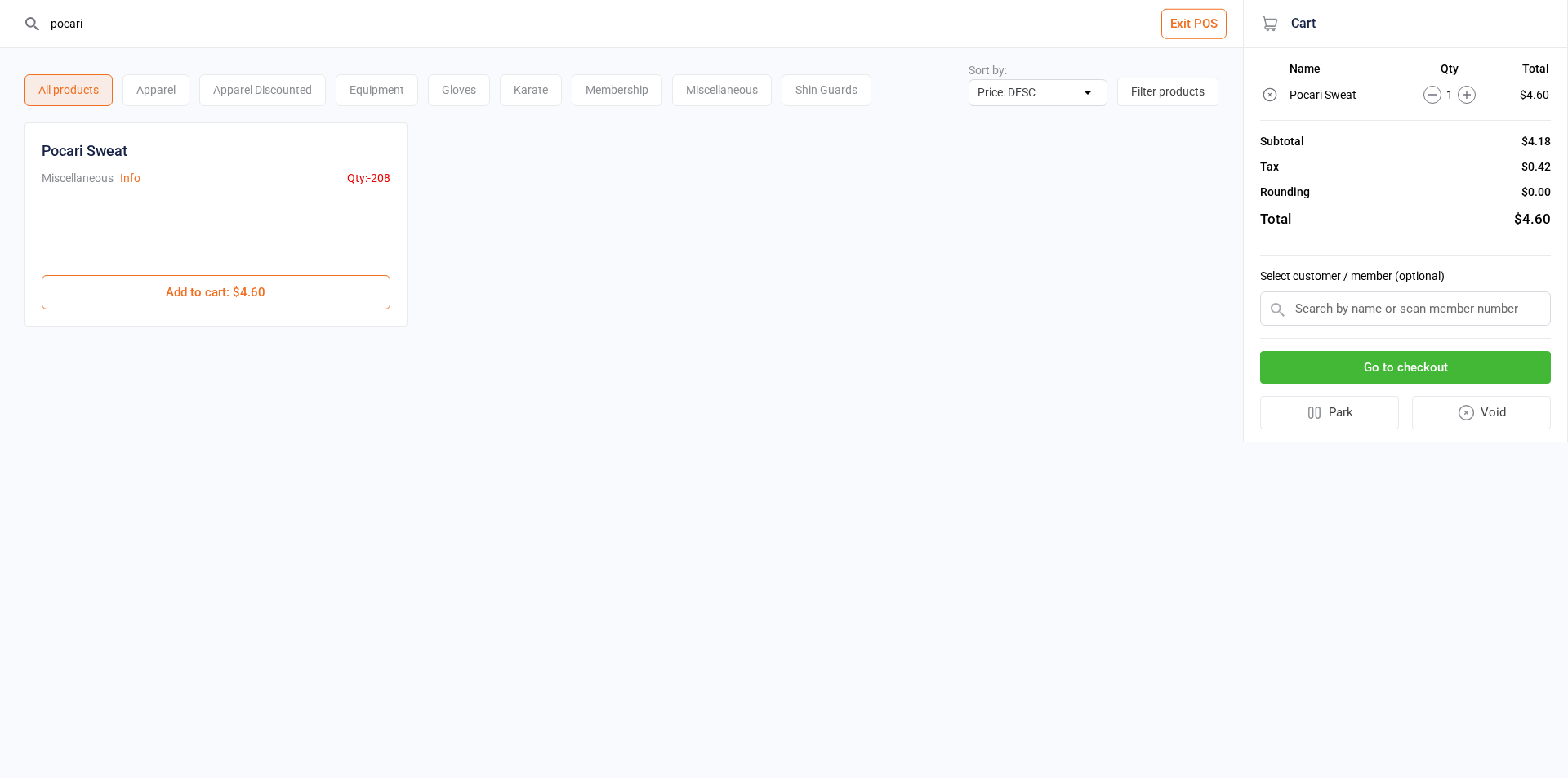
click at [1417, 313] on input "text" at bounding box center [1405, 309] width 291 height 35
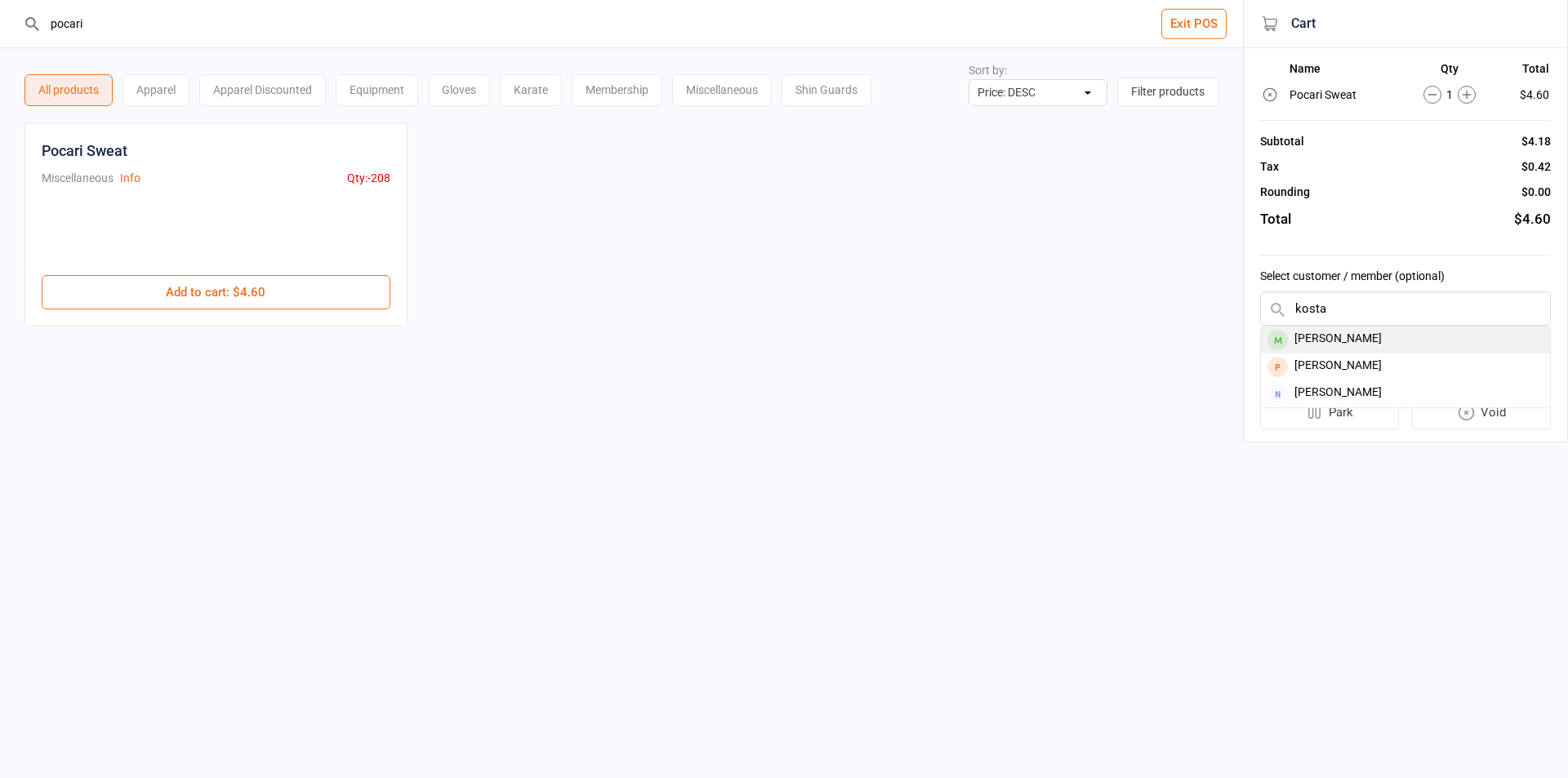
type input "kosta"
click at [1408, 332] on div "[PERSON_NAME]" at bounding box center [1405, 340] width 289 height 27
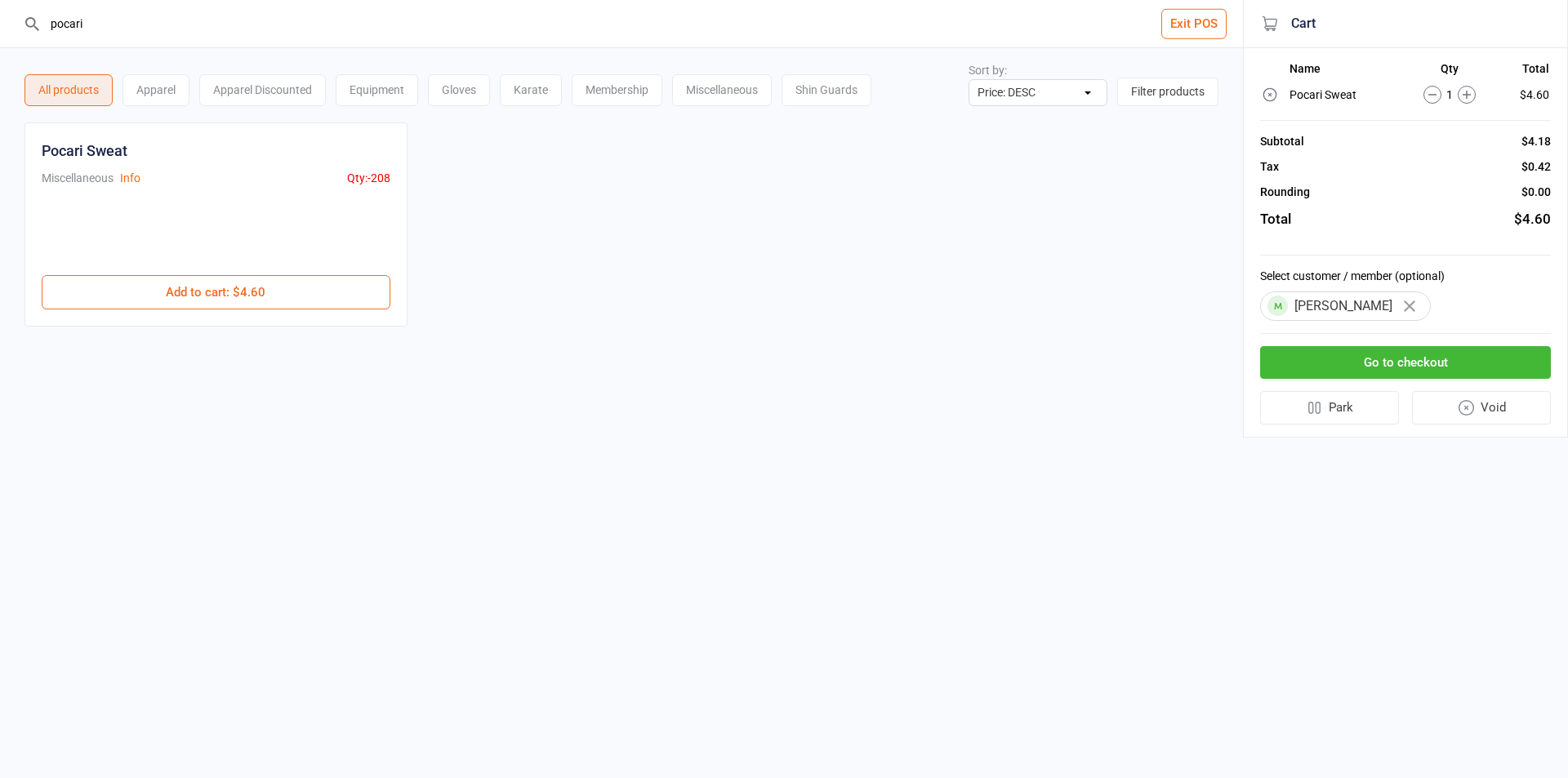
click at [1407, 358] on button "Go to checkout" at bounding box center [1405, 362] width 291 height 34
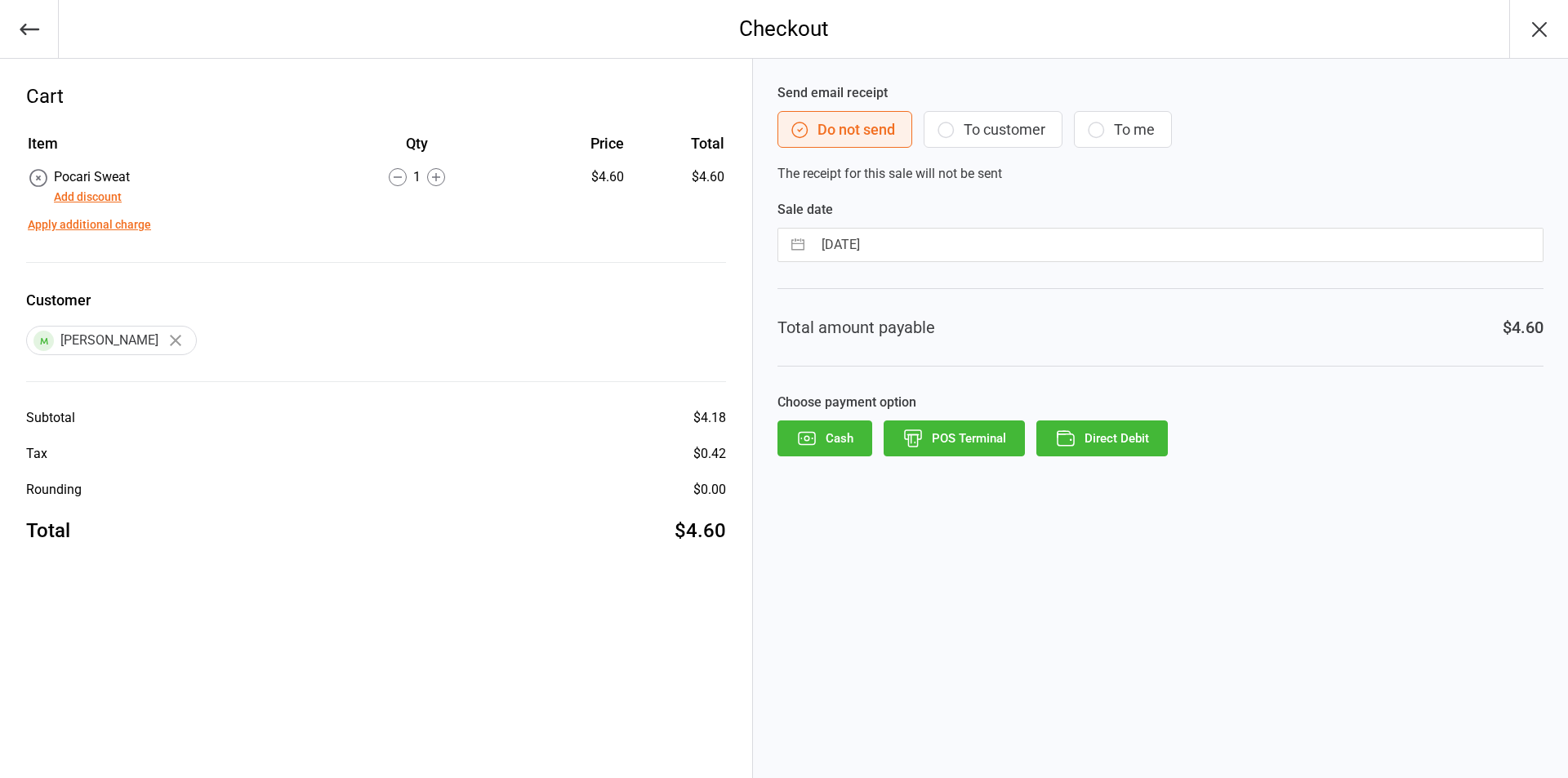
click at [989, 126] on button "To customer" at bounding box center [993, 129] width 139 height 37
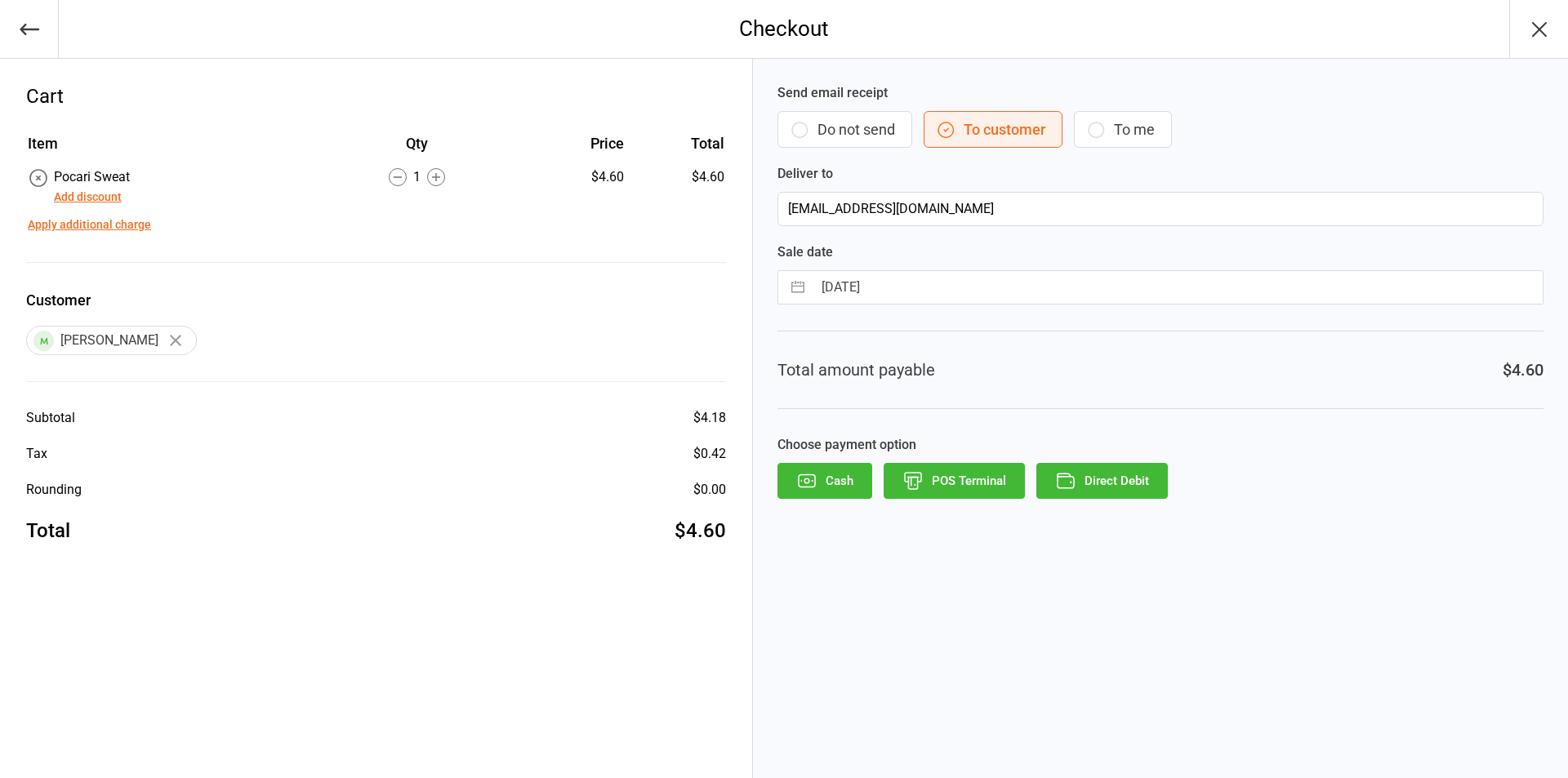
click at [983, 477] on button "POS Terminal" at bounding box center [954, 481] width 141 height 36
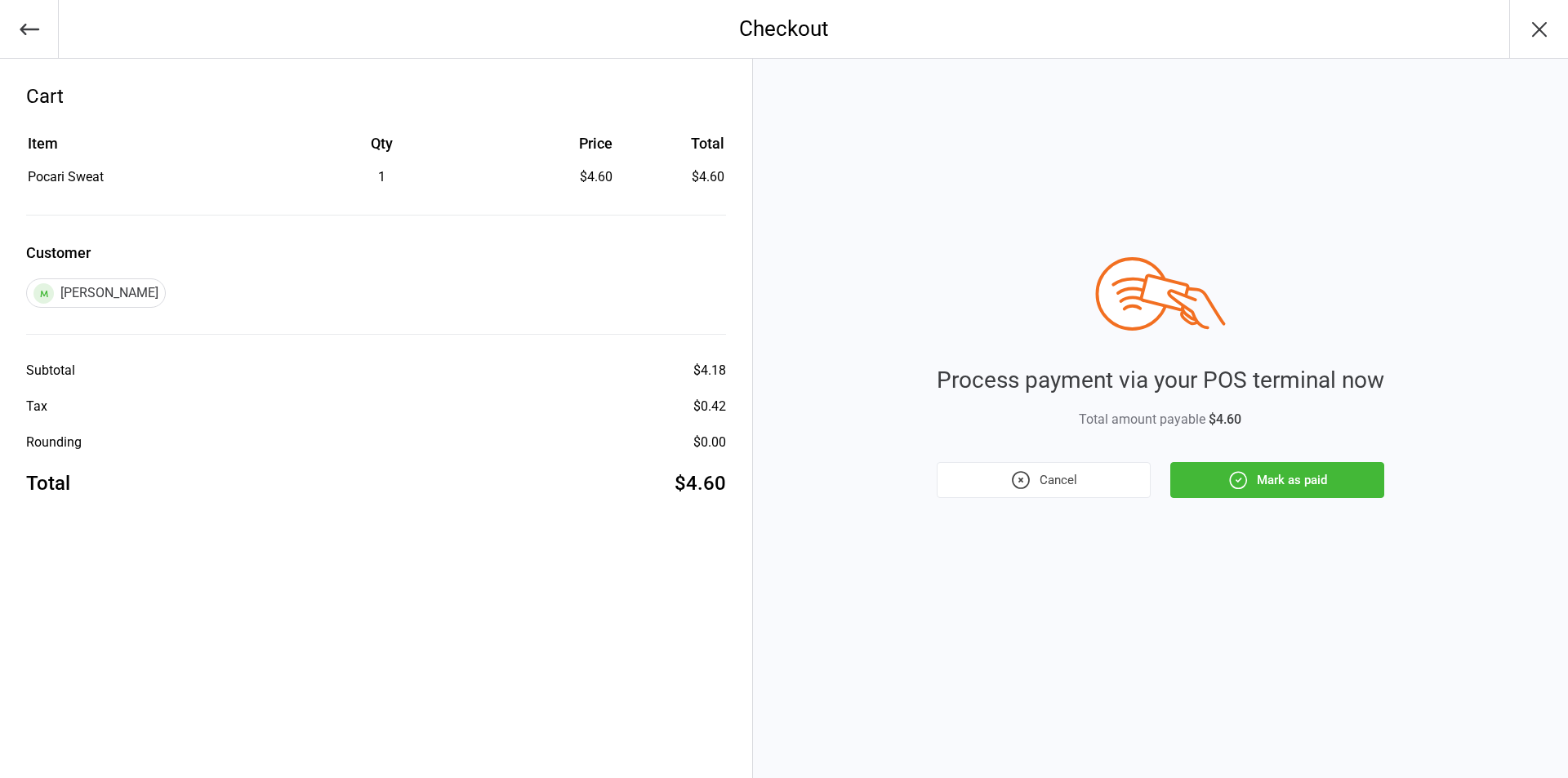
click at [1264, 478] on button "Mark as paid" at bounding box center [1277, 480] width 214 height 36
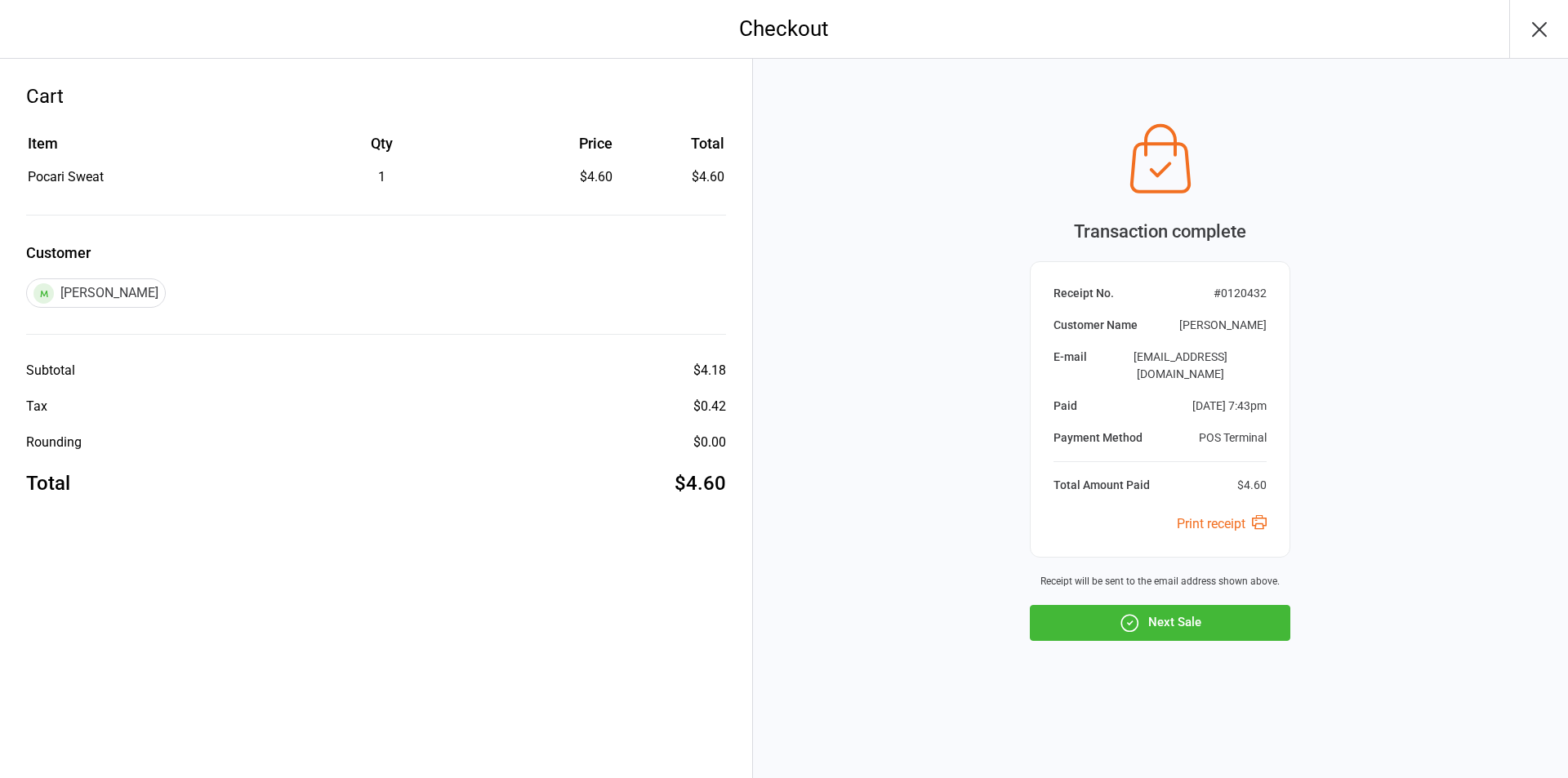
click at [1250, 619] on button "Next Sale" at bounding box center [1160, 623] width 261 height 36
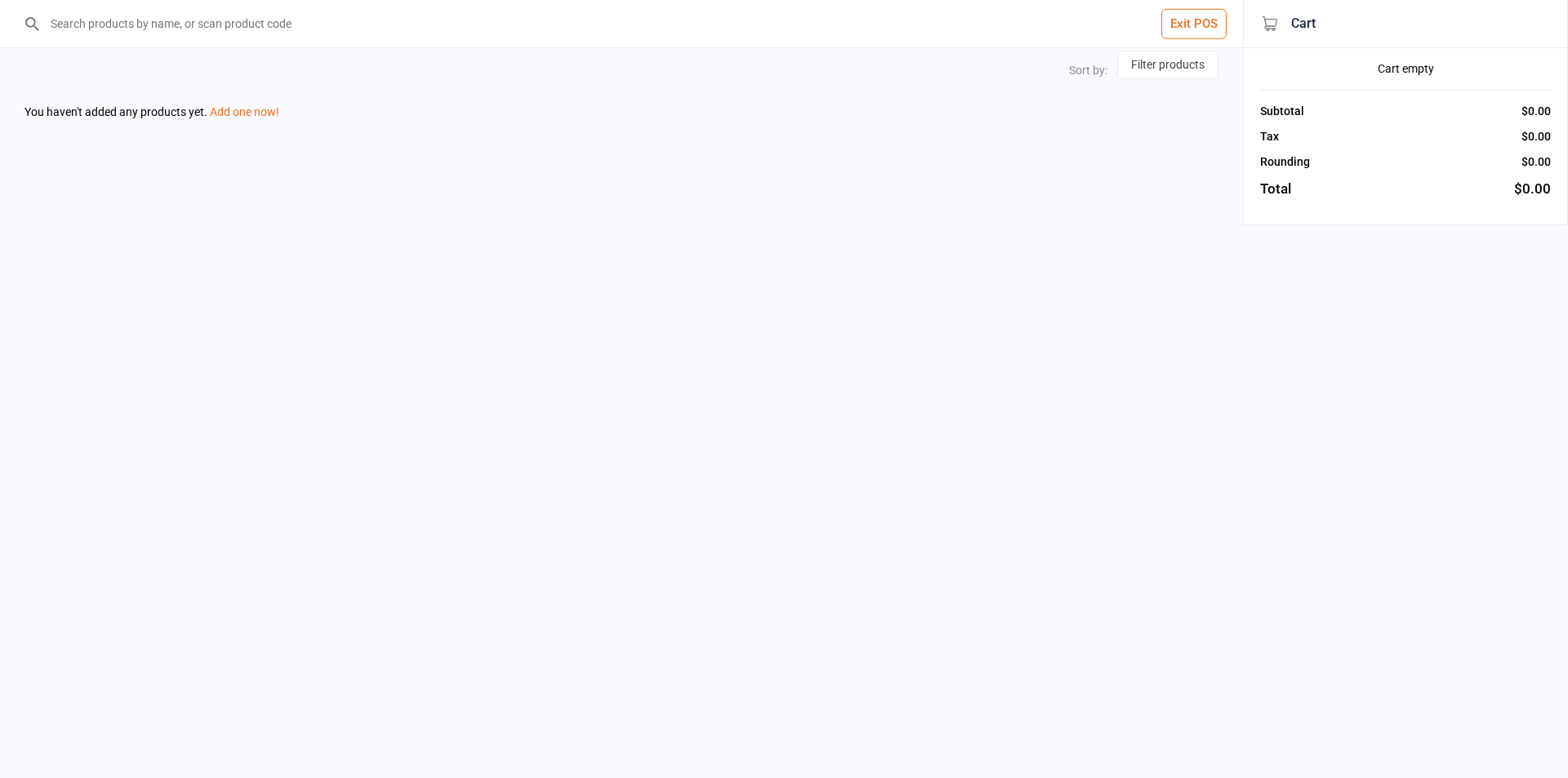
select select "price-desc"
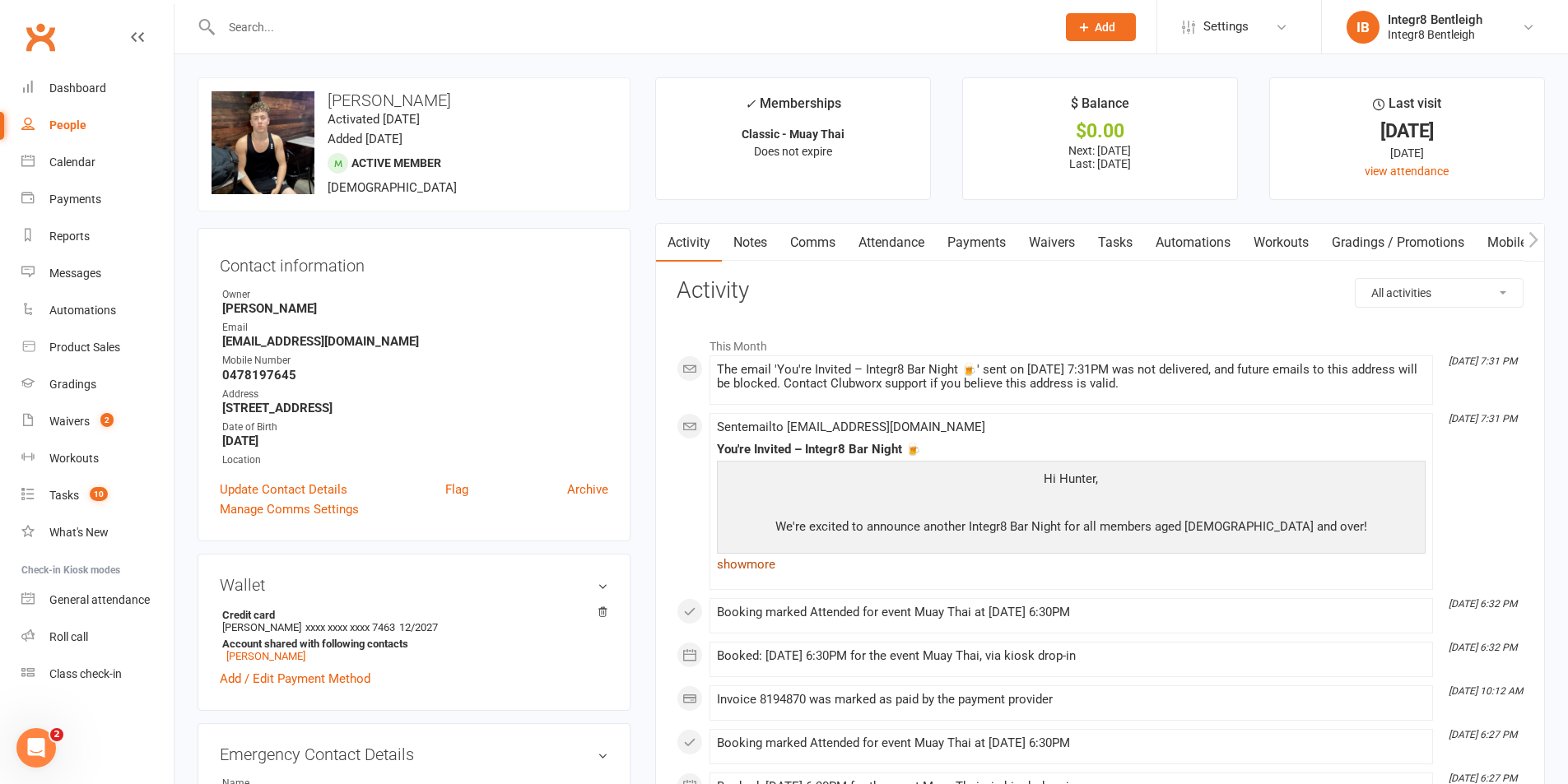
click at [745, 566] on link "show more" at bounding box center [1072, 565] width 709 height 23
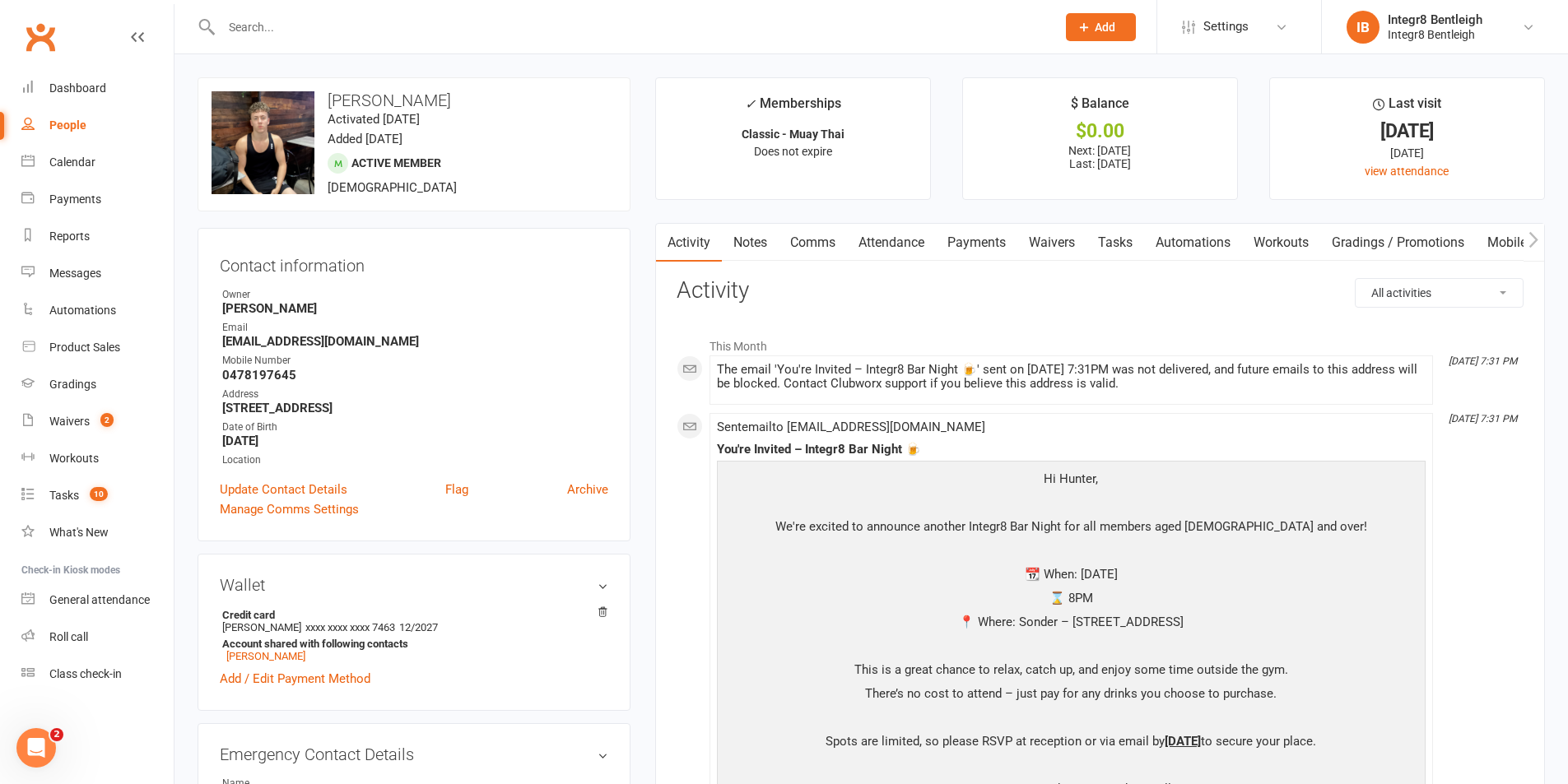
click at [751, 239] on link "Notes" at bounding box center [750, 243] width 57 height 38
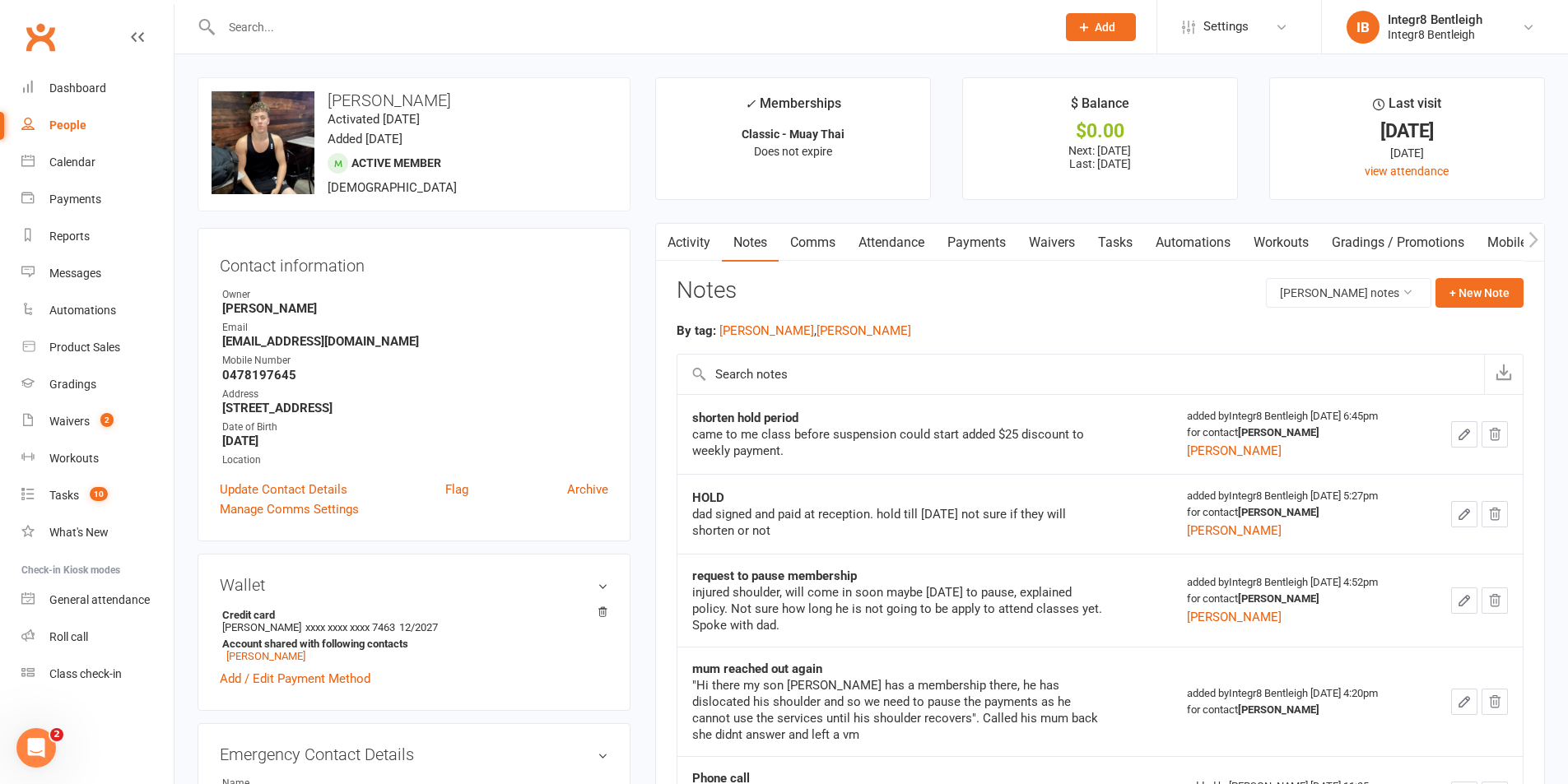
click at [698, 248] on link "Activity" at bounding box center [689, 243] width 66 height 38
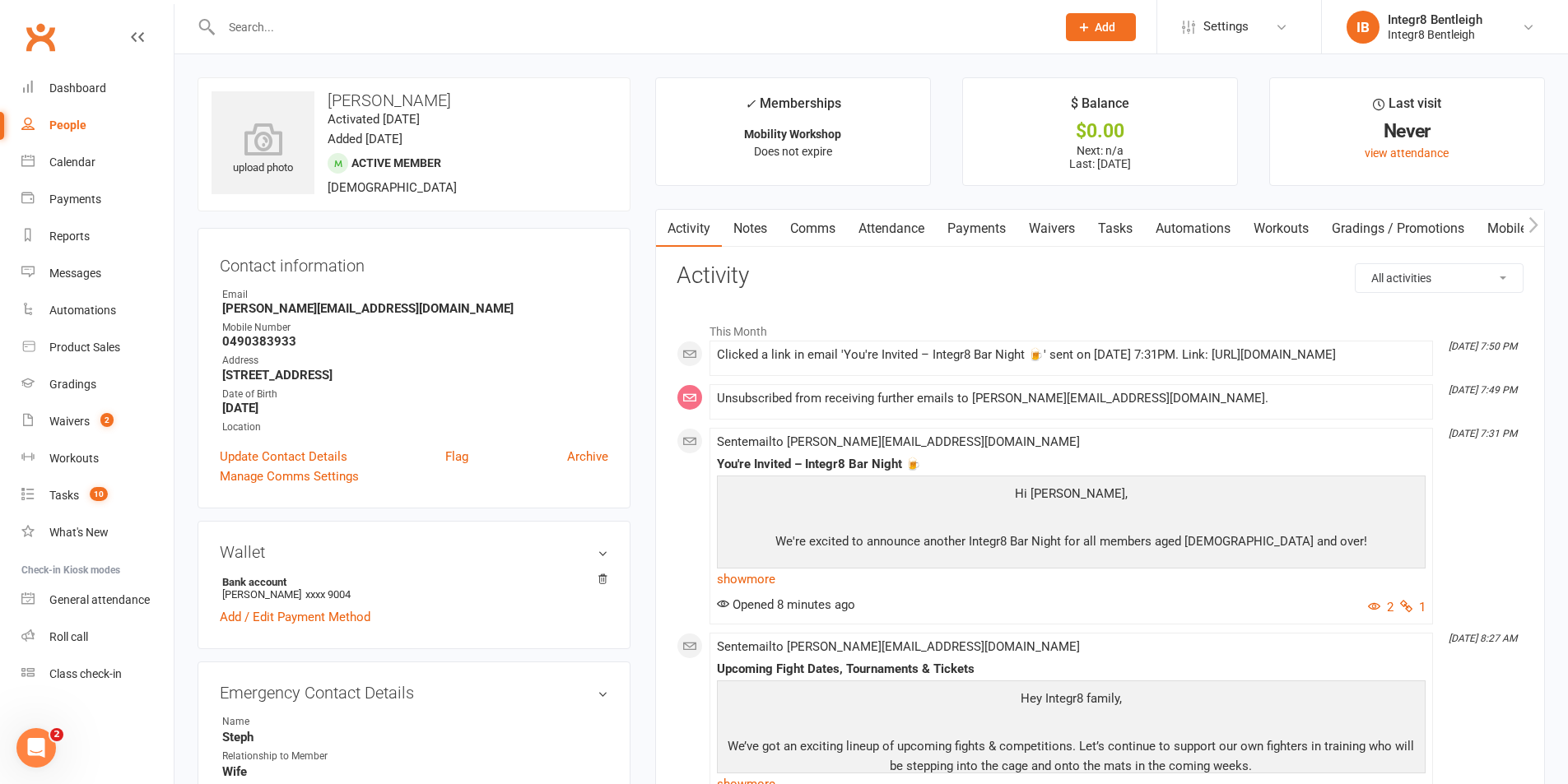
click at [745, 228] on link "Notes" at bounding box center [750, 228] width 57 height 38
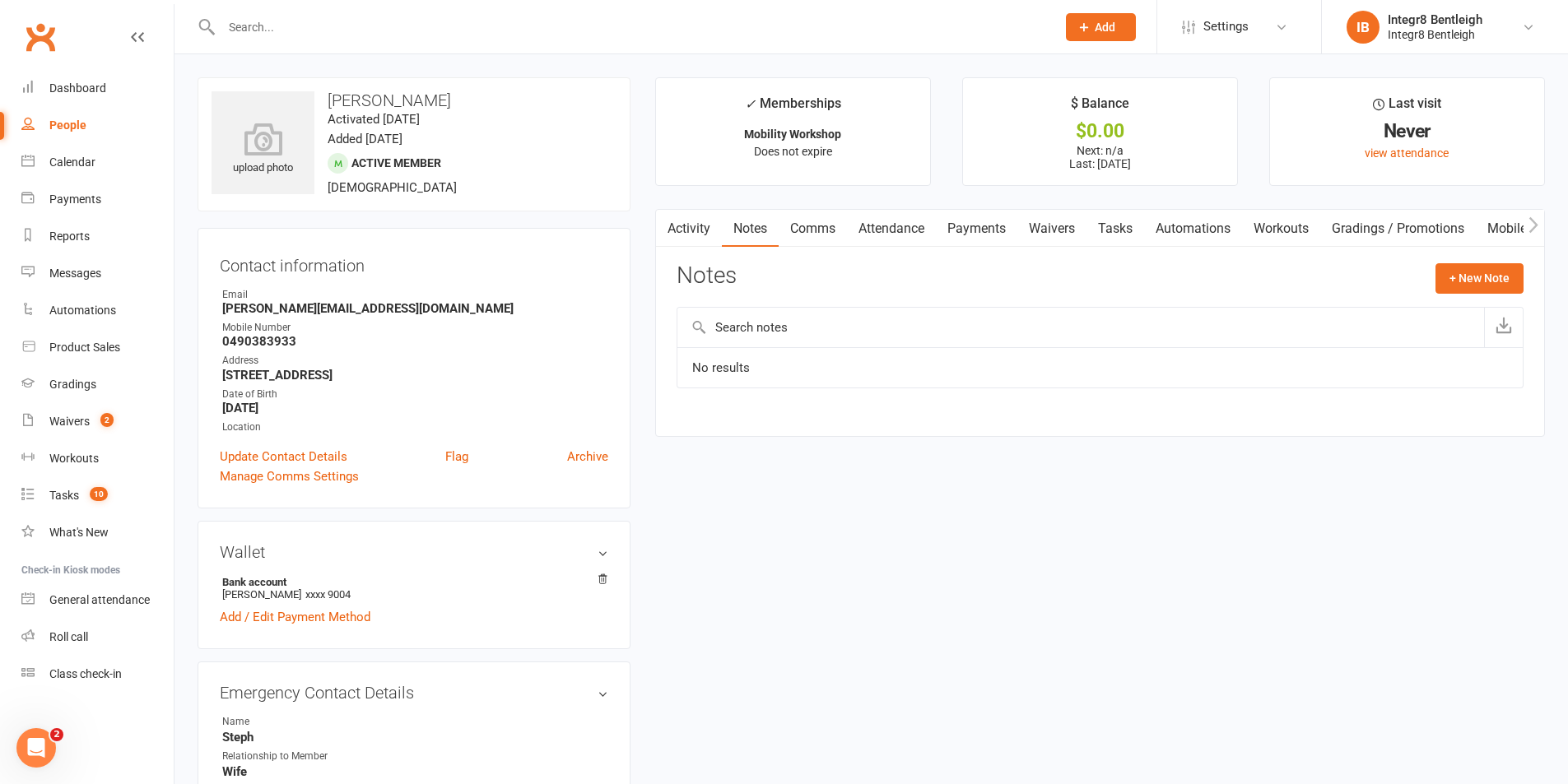
click at [688, 228] on link "Activity" at bounding box center [689, 228] width 66 height 38
